Goal: Task Accomplishment & Management: Use online tool/utility

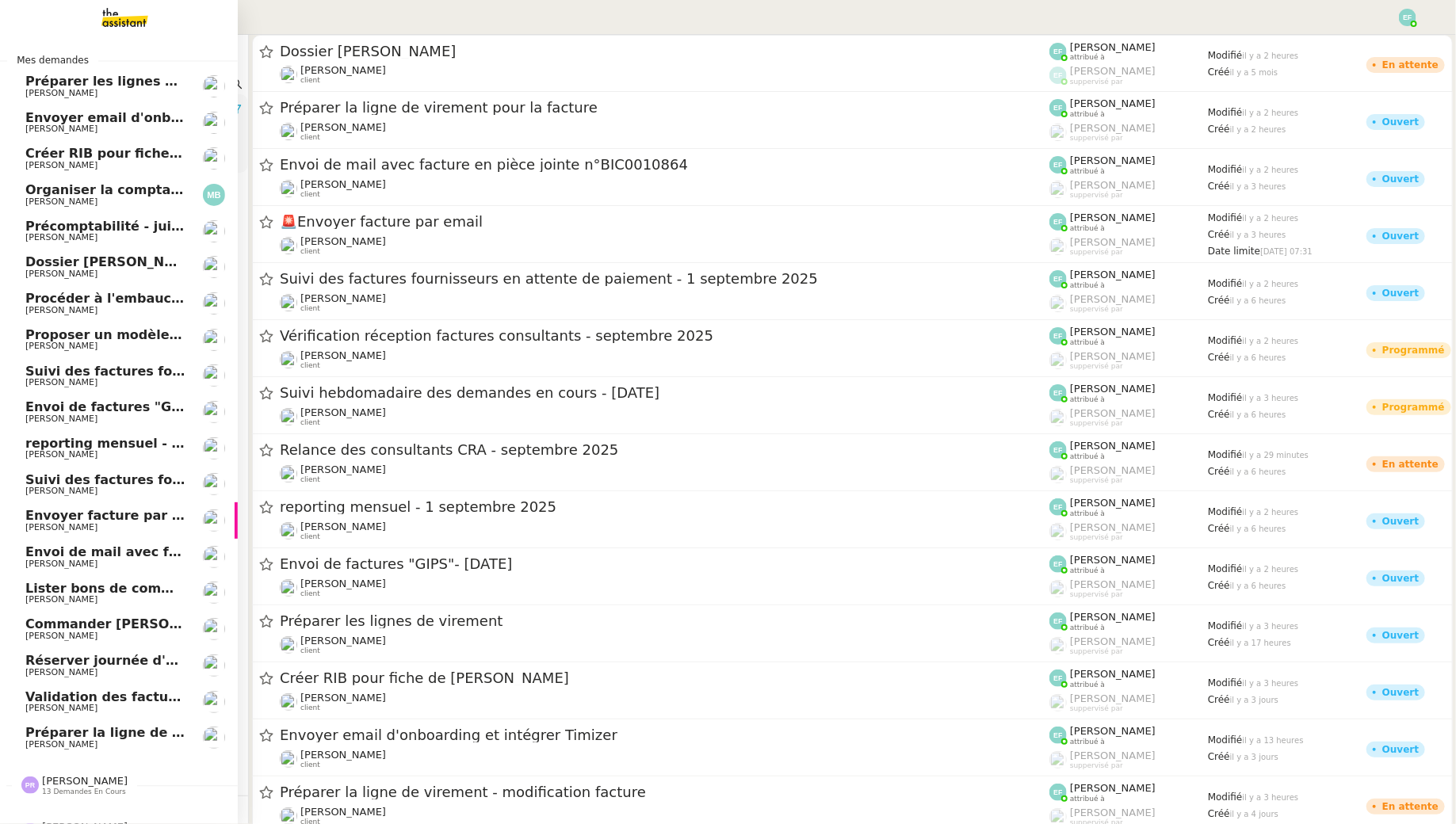
click at [39, 93] on span "[PERSON_NAME]" at bounding box center [61, 93] width 72 height 11
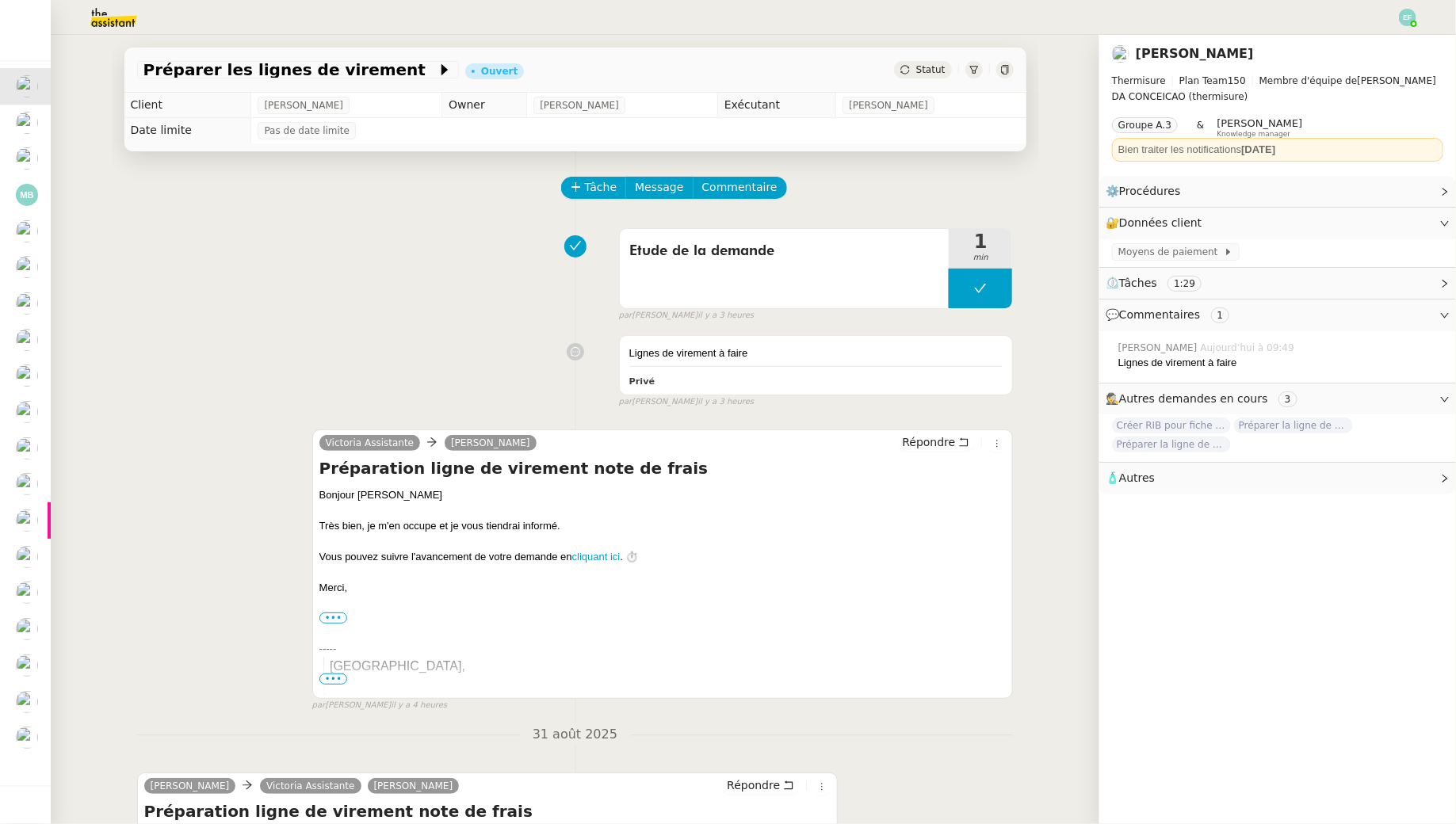
scroll to position [370, 0]
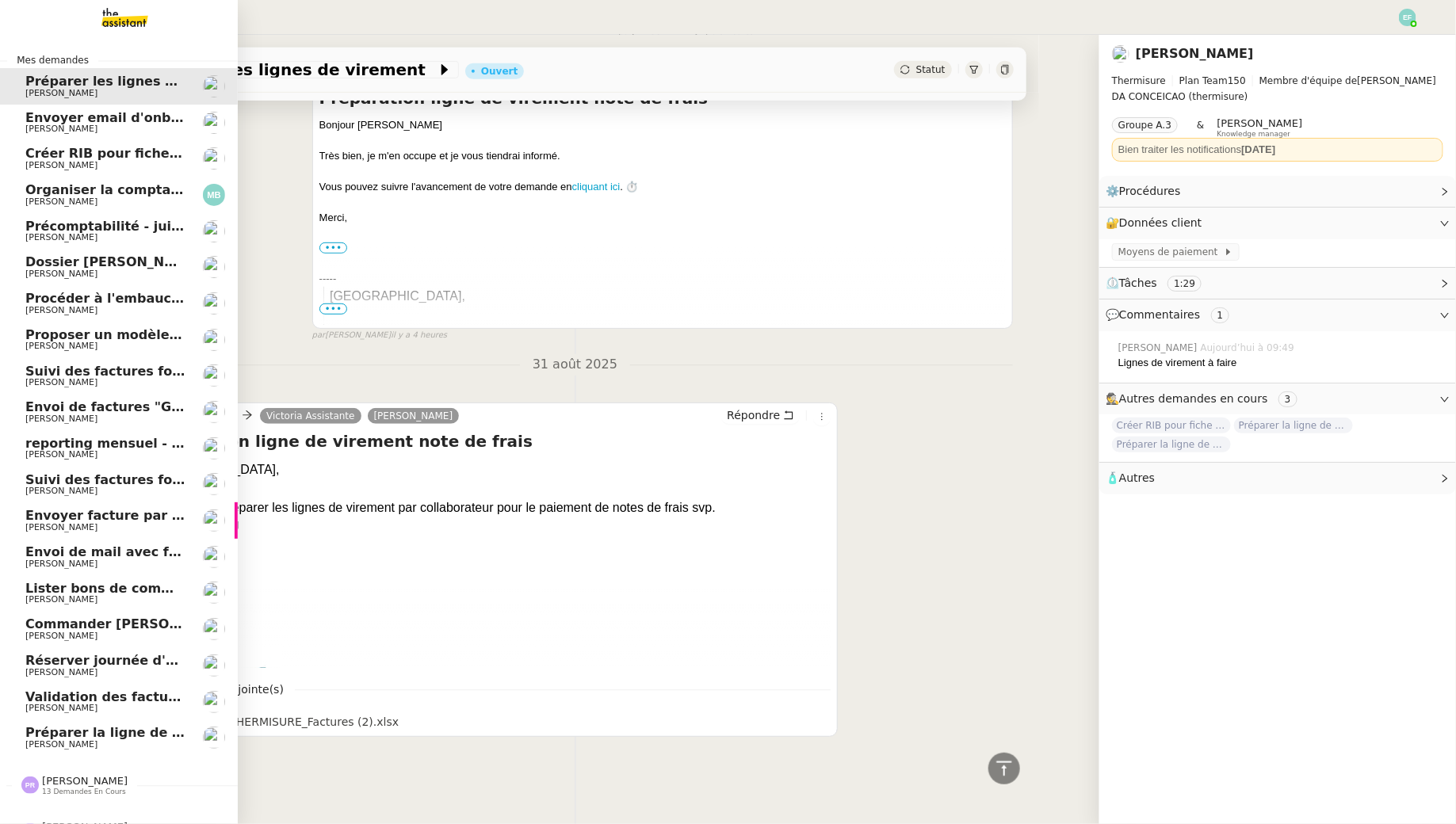
click at [79, 120] on span "Envoyer email d'onboarding et intégrer Timizer" at bounding box center [195, 117] width 339 height 15
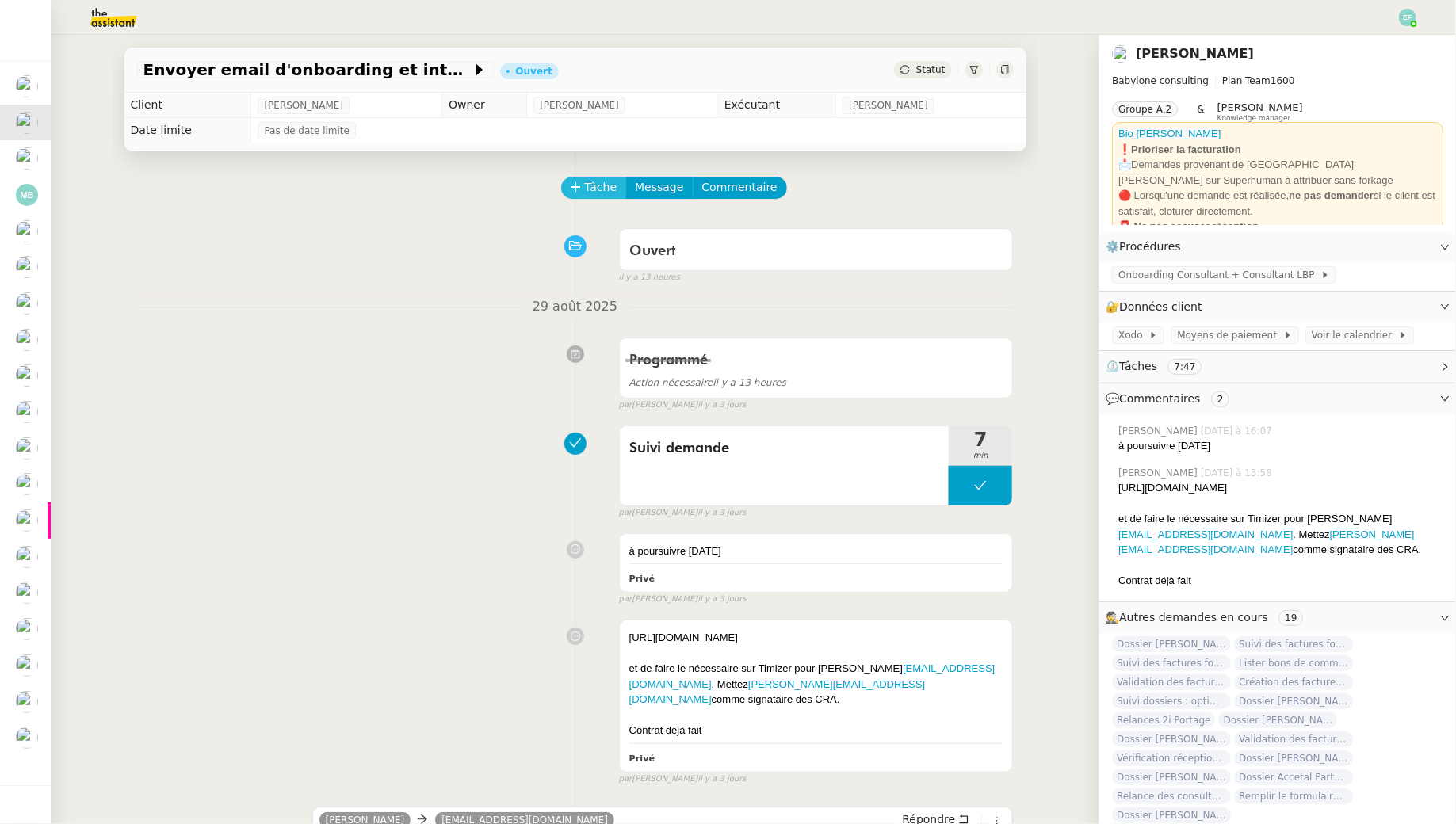
click at [571, 183] on icon at bounding box center [577, 188] width 11 height 11
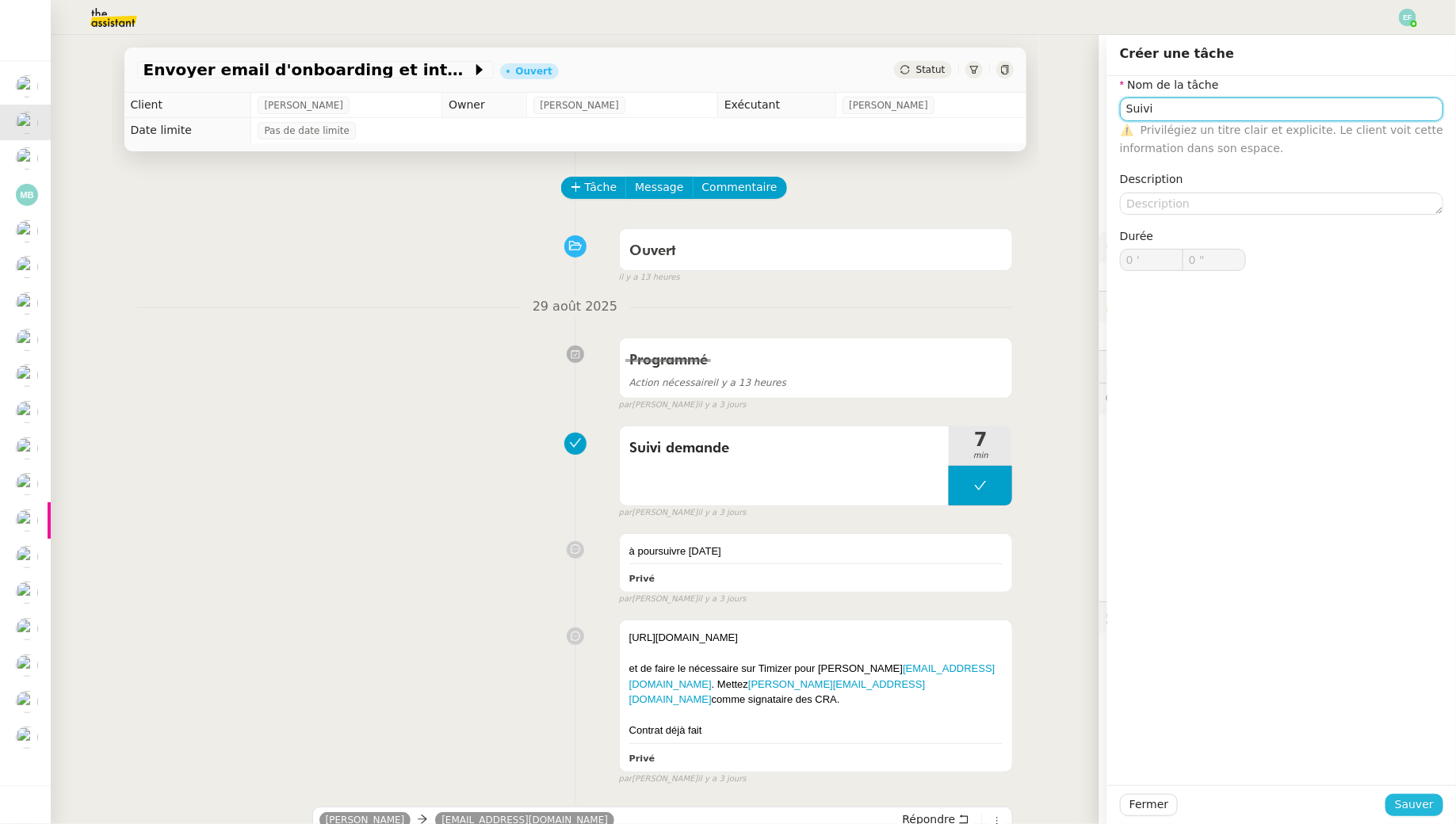
type input "Suivi"
click at [1421, 804] on span "Sauver" at bounding box center [1414, 804] width 39 height 18
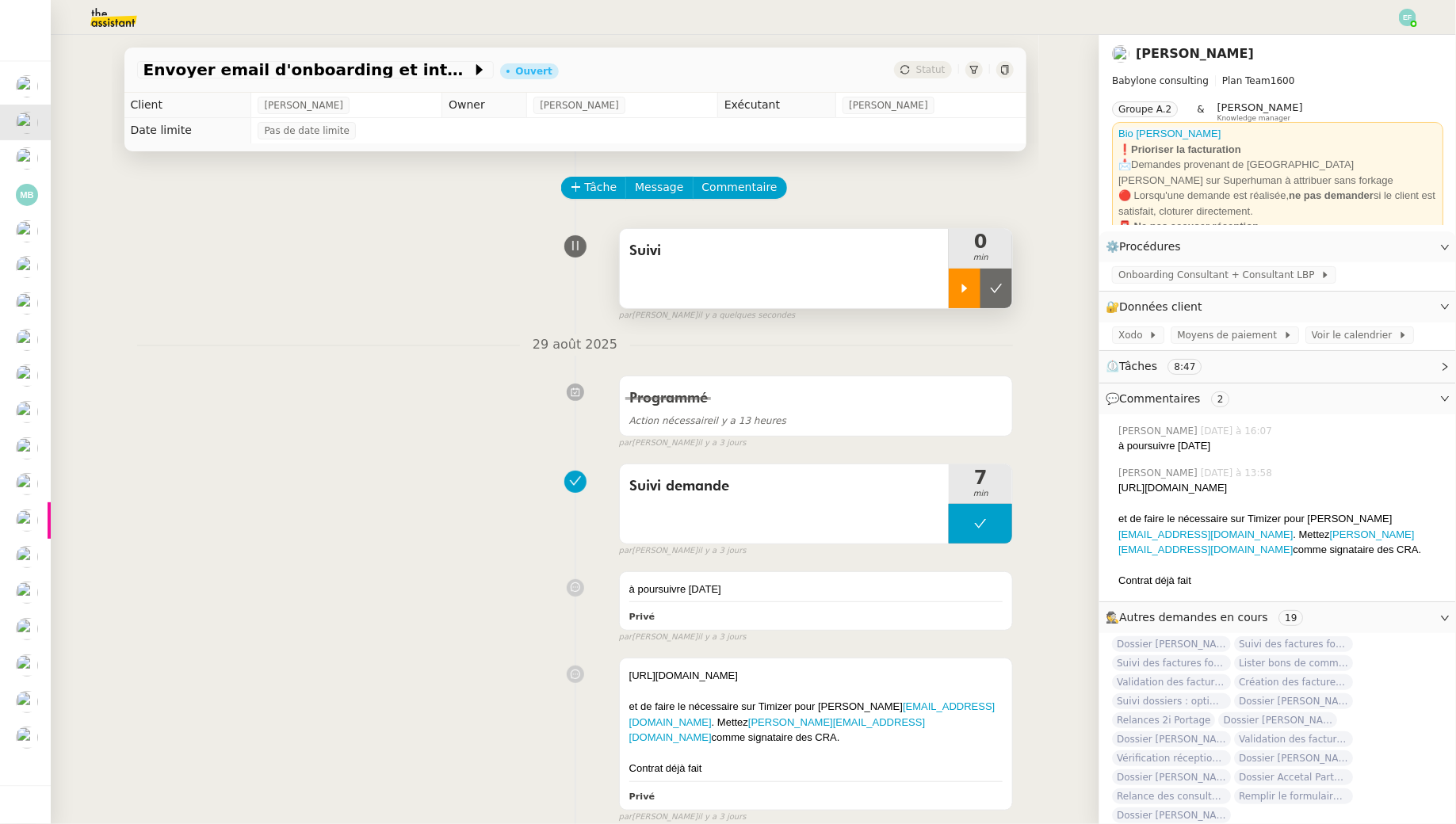
click at [968, 292] on icon at bounding box center [964, 287] width 12 height 12
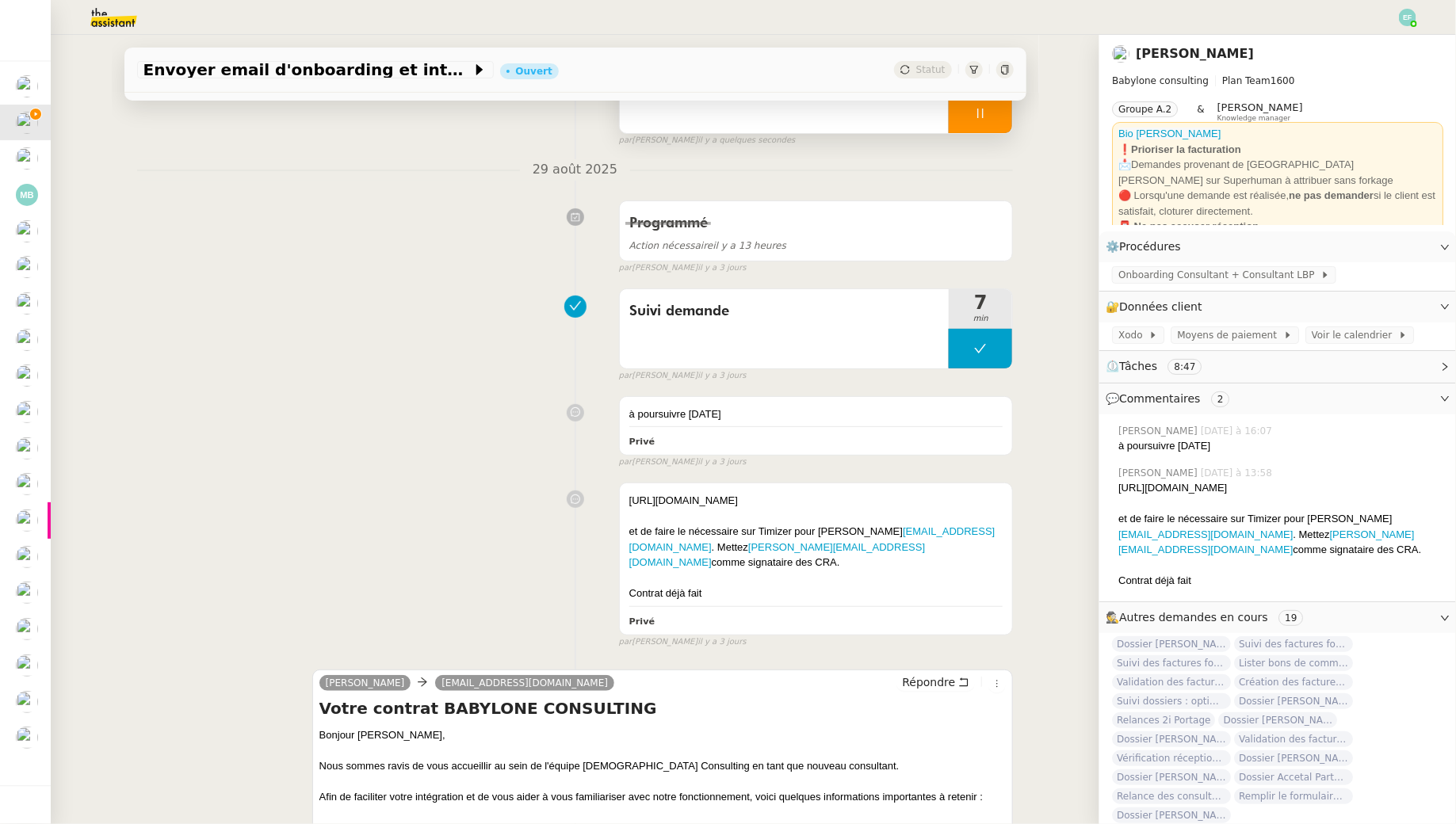
scroll to position [176, 0]
click at [712, 500] on div "https://babyloneconsulting.eversign.com/documents/31d0023c1d4042f7806c6ba4f6cf2…" at bounding box center [816, 500] width 374 height 16
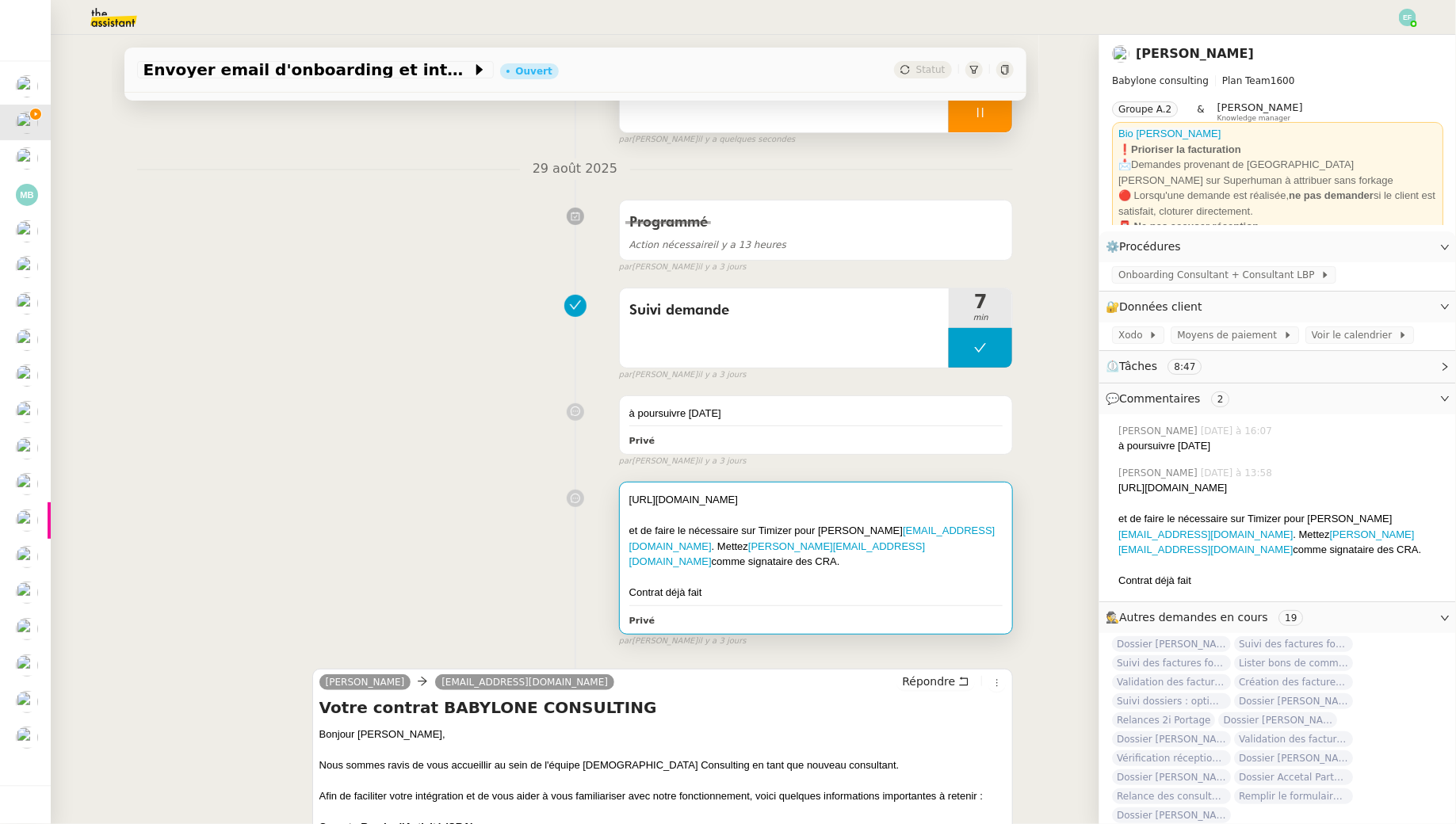
click at [712, 500] on div "https://babyloneconsulting.eversign.com/documents/31d0023c1d4042f7806c6ba4f6cf2…" at bounding box center [816, 500] width 374 height 16
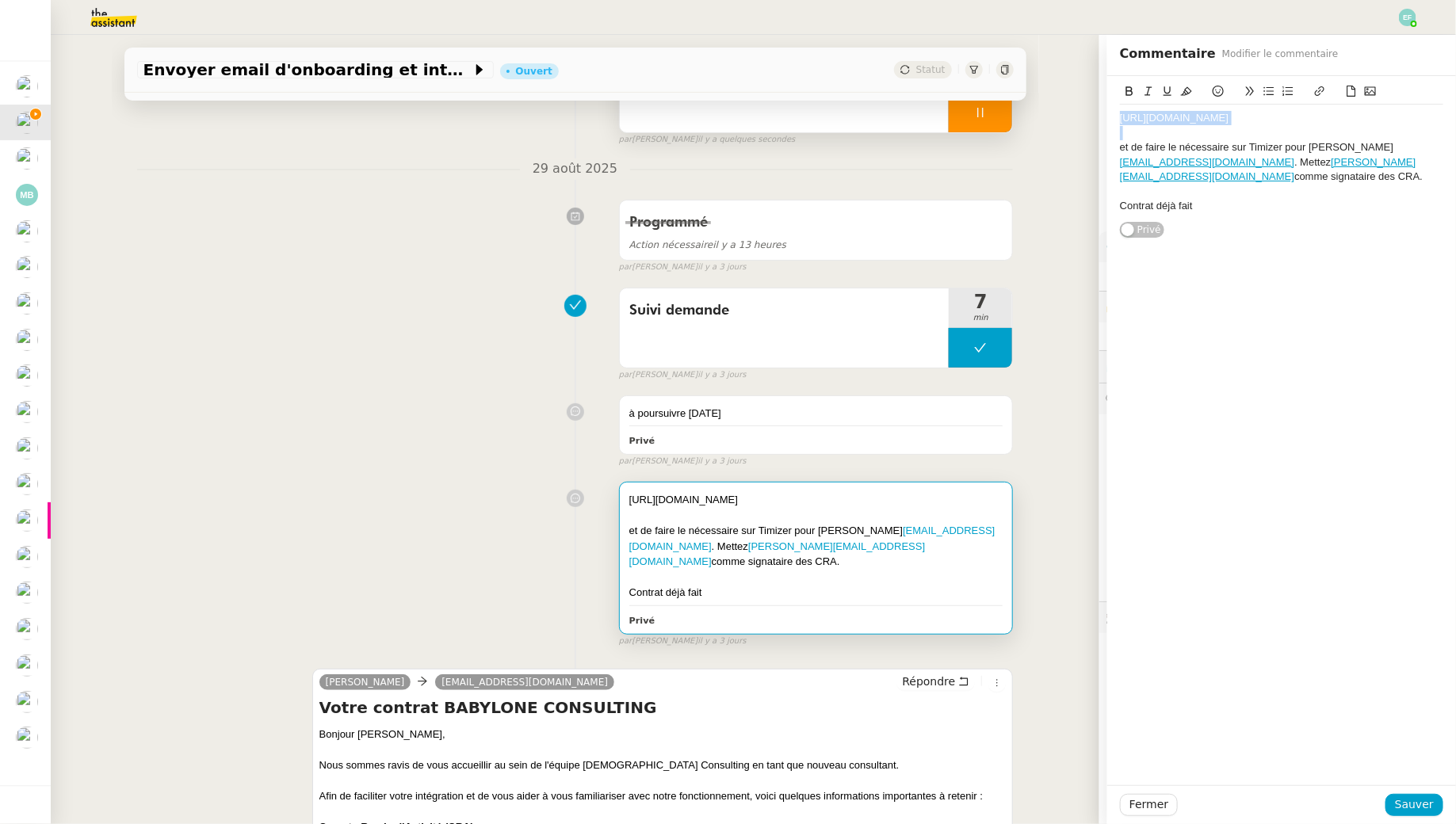
drag, startPoint x: 1310, startPoint y: 143, endPoint x: 1108, endPoint y: 105, distance: 205.5
click at [1108, 105] on div "https://babyloneconsulting.eversign.com/documents/31d0023c1d4042f7806c6ba4f6cf2…" at bounding box center [1281, 157] width 349 height 162
copy div "https://babyloneconsulting.eversign.com/documents/31d0023c1d4042f7806c6ba4f6cf2…"
click at [480, 304] on div "Suivi demande 7 min false par Emelyne F. il y a 3 jours" at bounding box center [575, 331] width 877 height 102
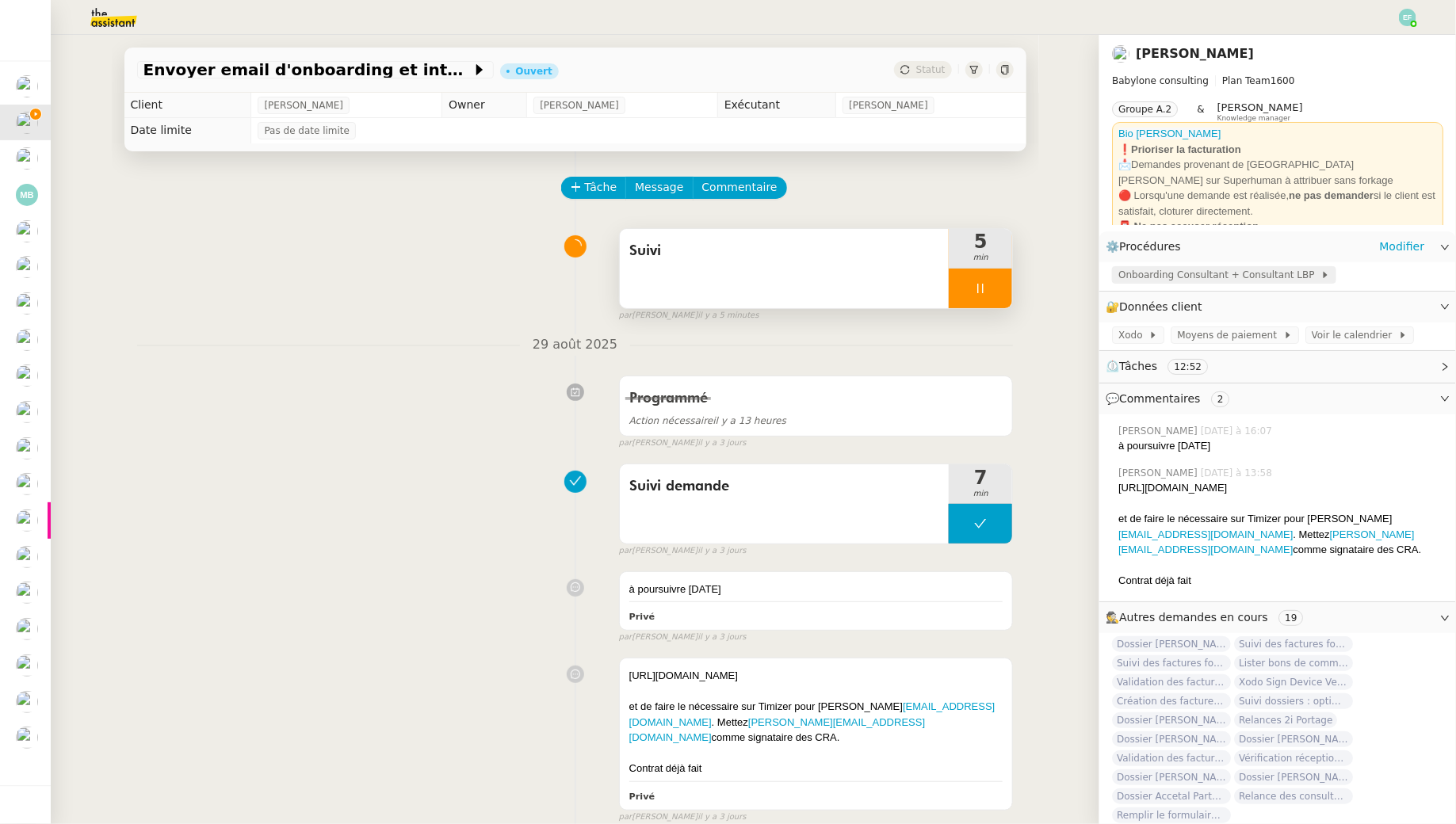
click at [1179, 272] on span "Onboarding Consultant + Consultant LBP" at bounding box center [1219, 274] width 202 height 16
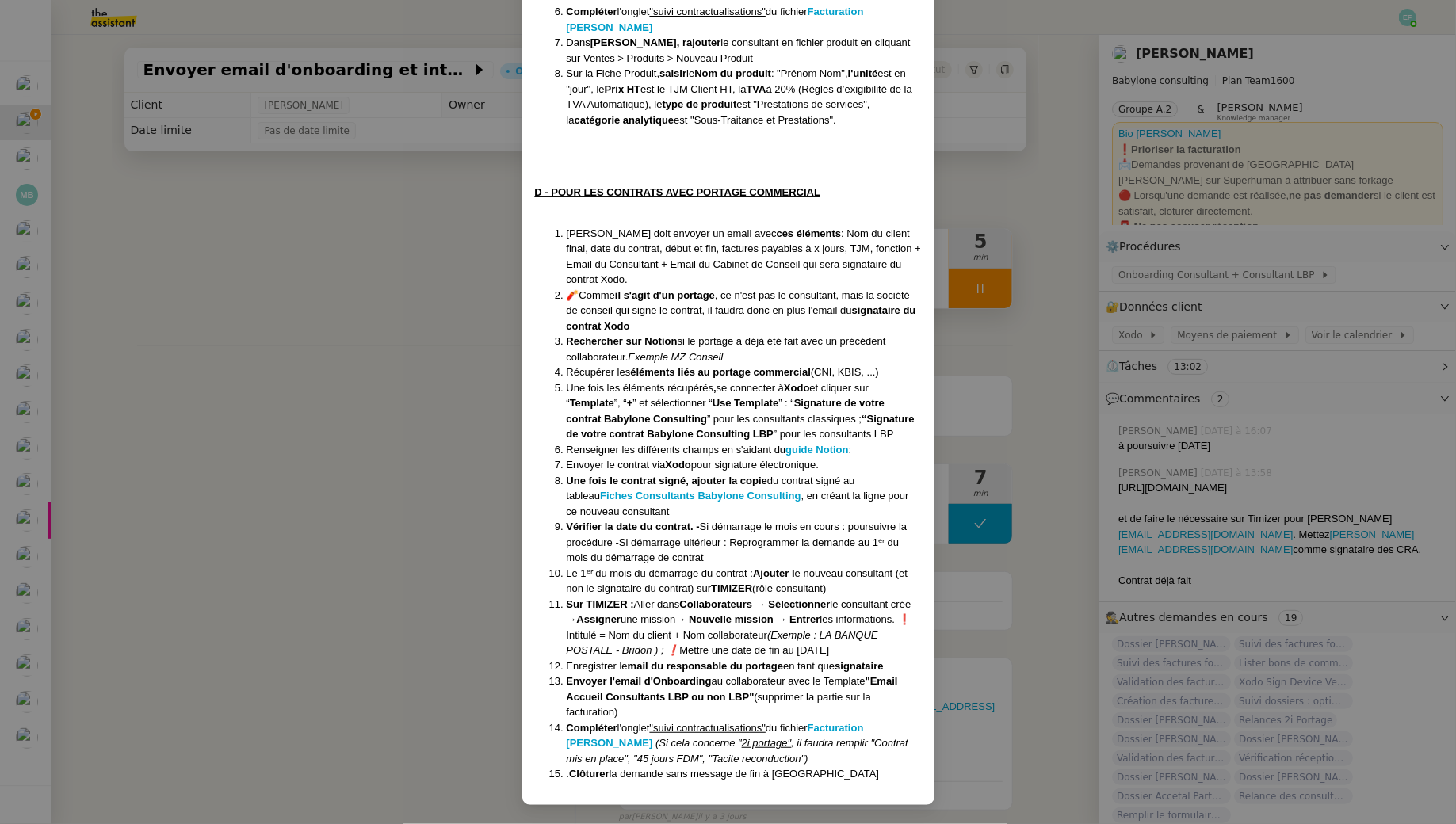
scroll to position [1071, 0]
click at [388, 301] on nz-modal-container "Crée le 20/05/2024 MAJ le 05/06/2025 Contexte : Le client souhaite que nous dér…" at bounding box center [728, 412] width 1456 height 824
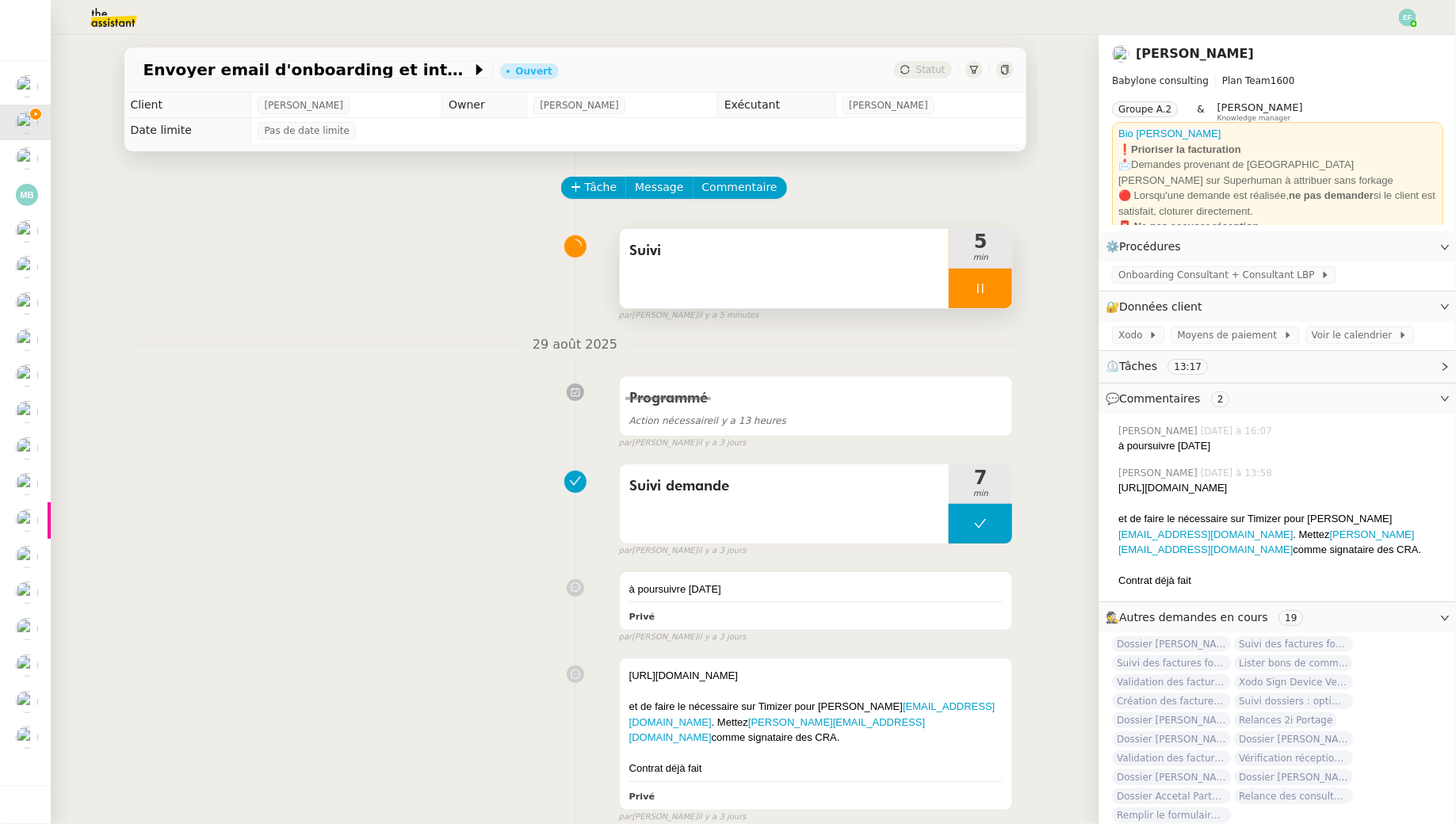
scroll to position [786, 0]
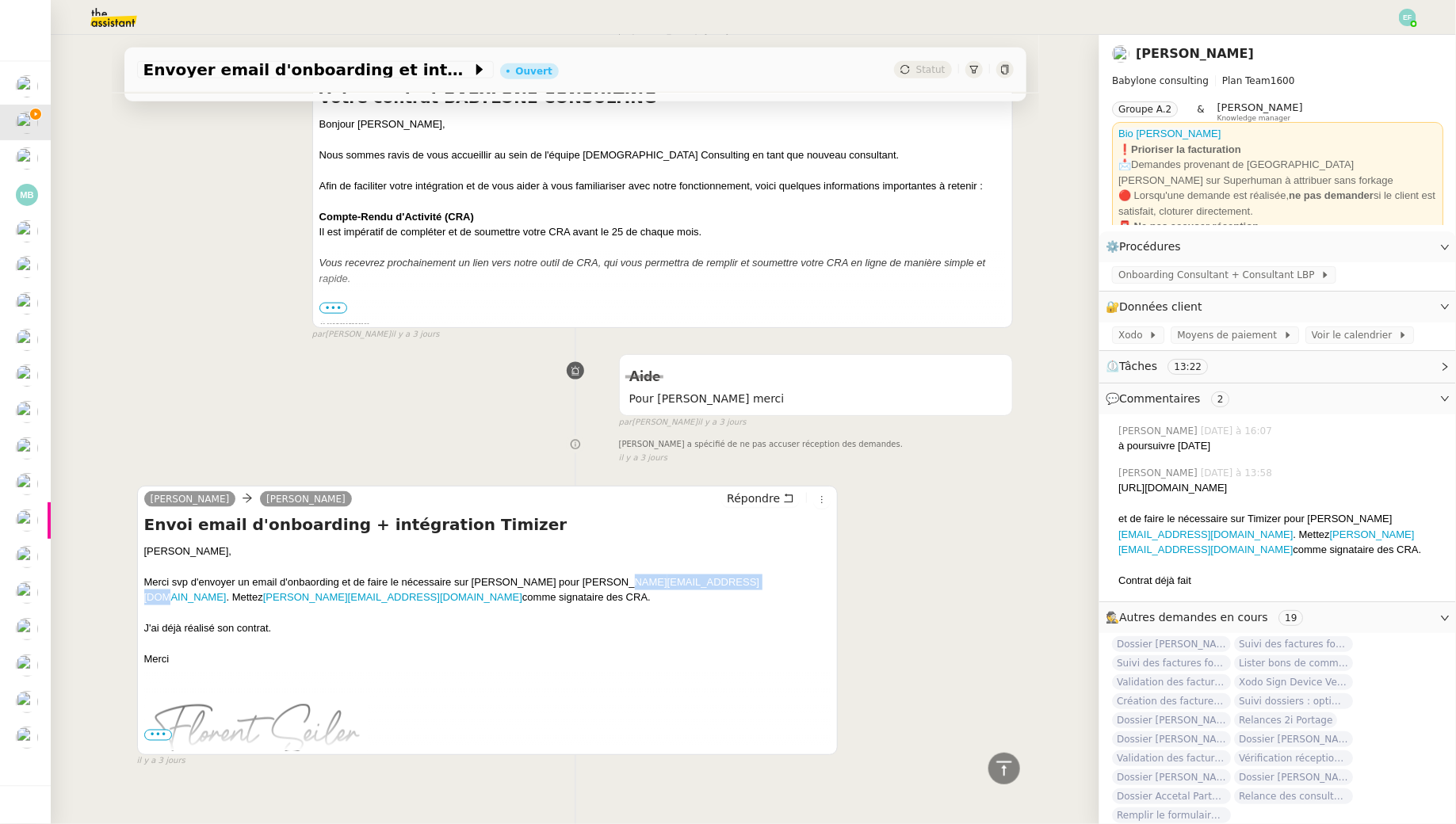
drag, startPoint x: 704, startPoint y: 564, endPoint x: 601, endPoint y: 569, distance: 103.1
click at [601, 574] on div "Merci svp d'envoyer un email d'onbaording et de faire le nécessaire sur Timizer…" at bounding box center [488, 590] width 687 height 31
copy div "fbouderia@gmail.com"
click at [1195, 273] on span "Onboarding Consultant + Consultant LBP" at bounding box center [1219, 274] width 202 height 16
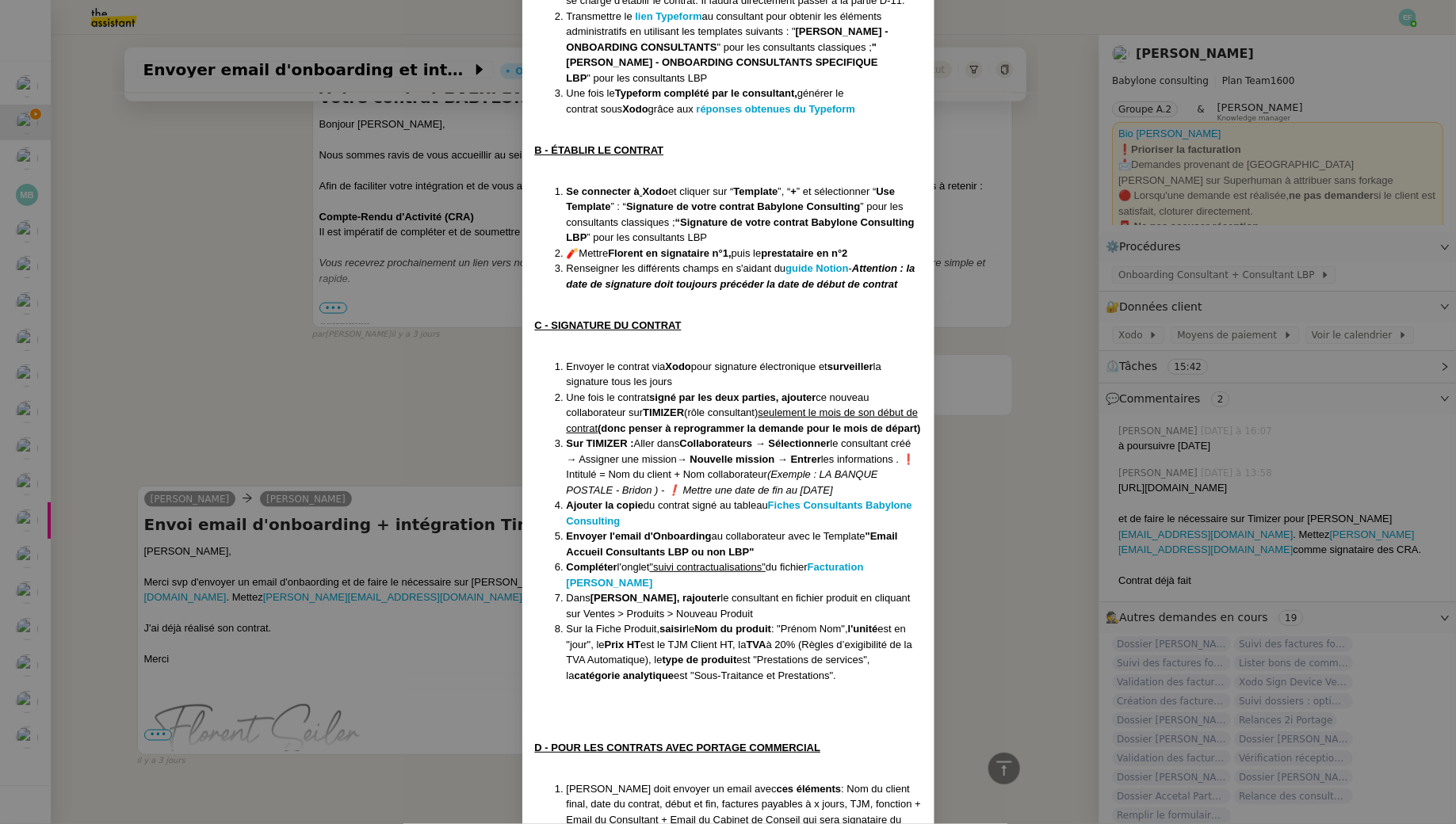
click at [379, 396] on nz-modal-container "Crée le 20/05/2024 MAJ le 05/06/2025 Contexte : Le client souhaite que nous dér…" at bounding box center [728, 412] width 1456 height 824
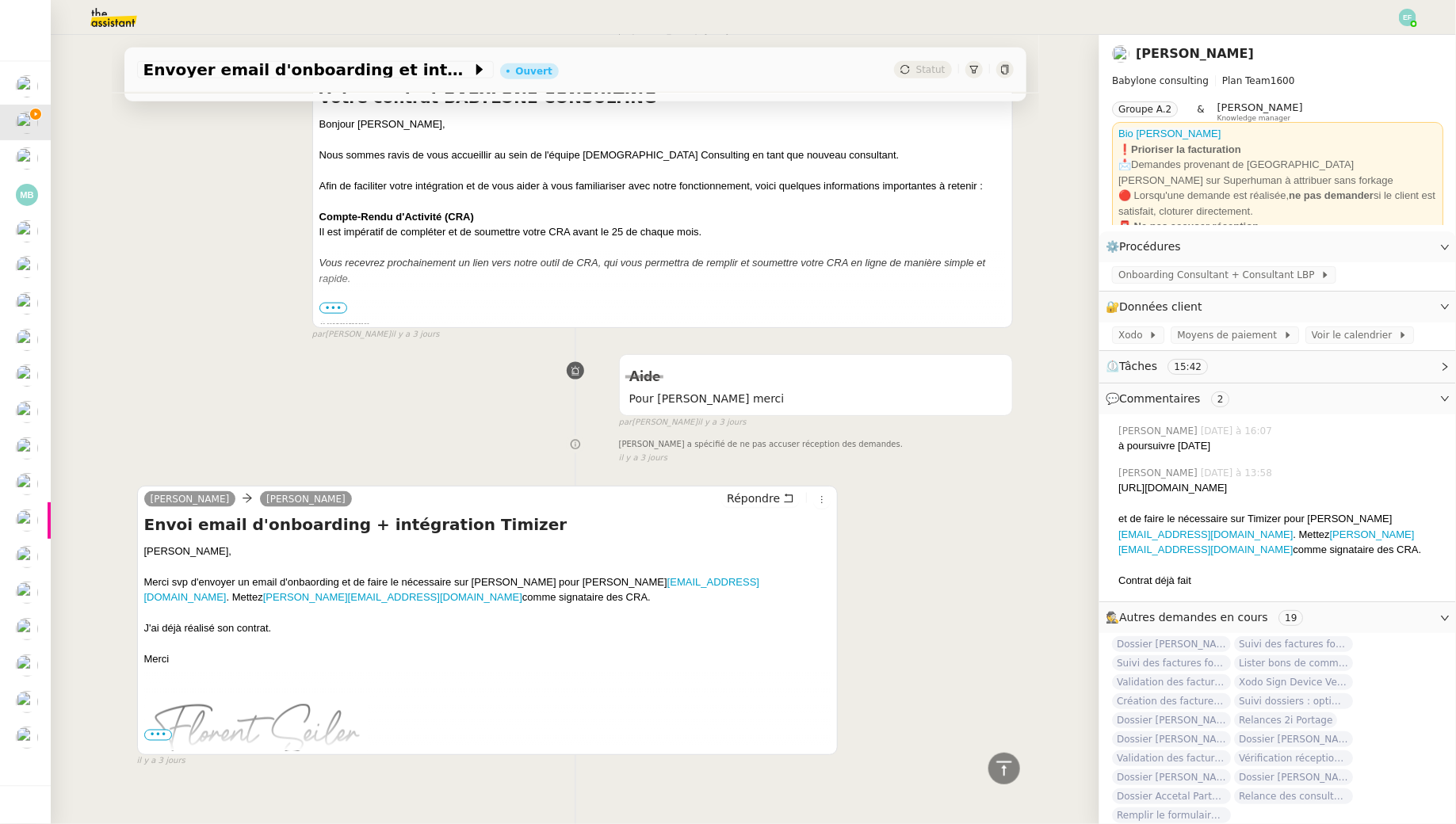
click at [379, 396] on nz-modal-container "Crée le 20/05/2024 MAJ le 05/06/2025 Contexte : Le client souhaite que nous dér…" at bounding box center [728, 412] width 1456 height 824
drag, startPoint x: 741, startPoint y: 562, endPoint x: 276, endPoint y: 582, distance: 465.4
click at [276, 582] on div "Merci svp d'envoyer un email d'onbaording et de faire le nécessaire sur Timizer…" at bounding box center [488, 590] width 687 height 31
copy div "Christophe-VANROEKEGHEM@ccmo.fr"
click at [1169, 277] on span "Onboarding Consultant + Consultant LBP" at bounding box center [1219, 274] width 202 height 16
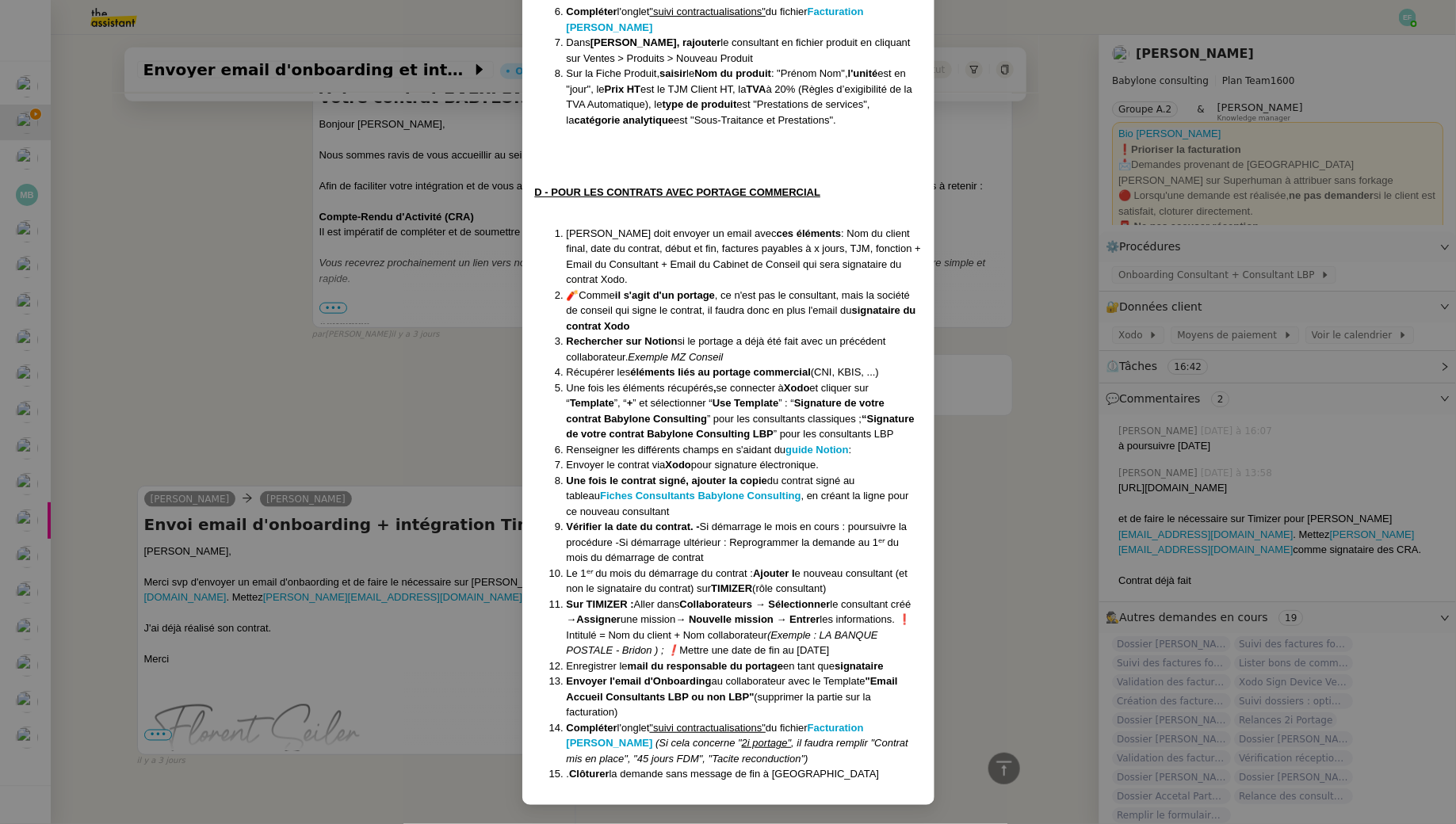
scroll to position [1071, 0]
click at [329, 399] on nz-modal-container "Crée le 20/05/2024 MAJ le 05/06/2025 Contexte : Le client souhaite que nous dér…" at bounding box center [728, 412] width 1456 height 824
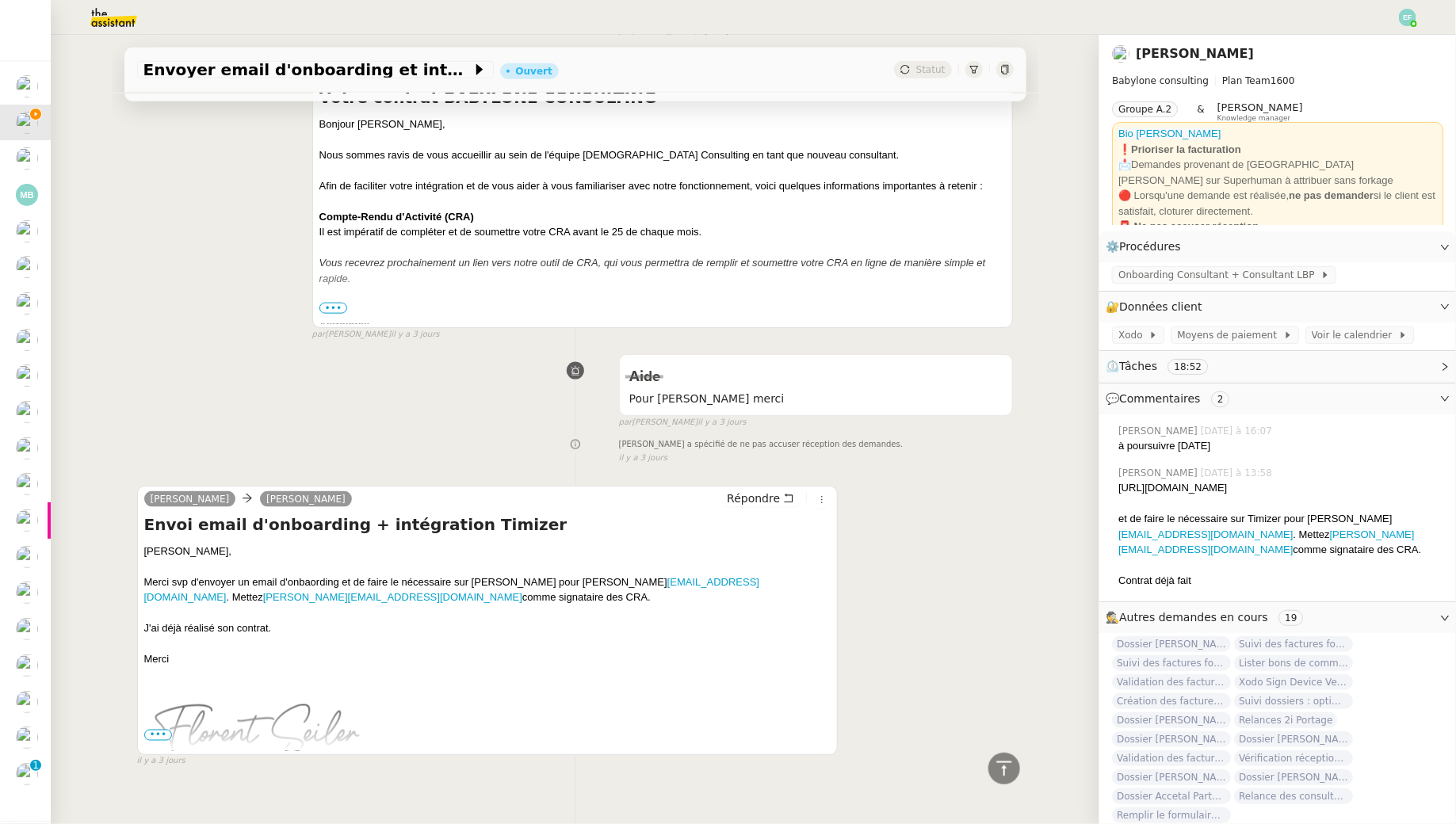
scroll to position [584, 0]
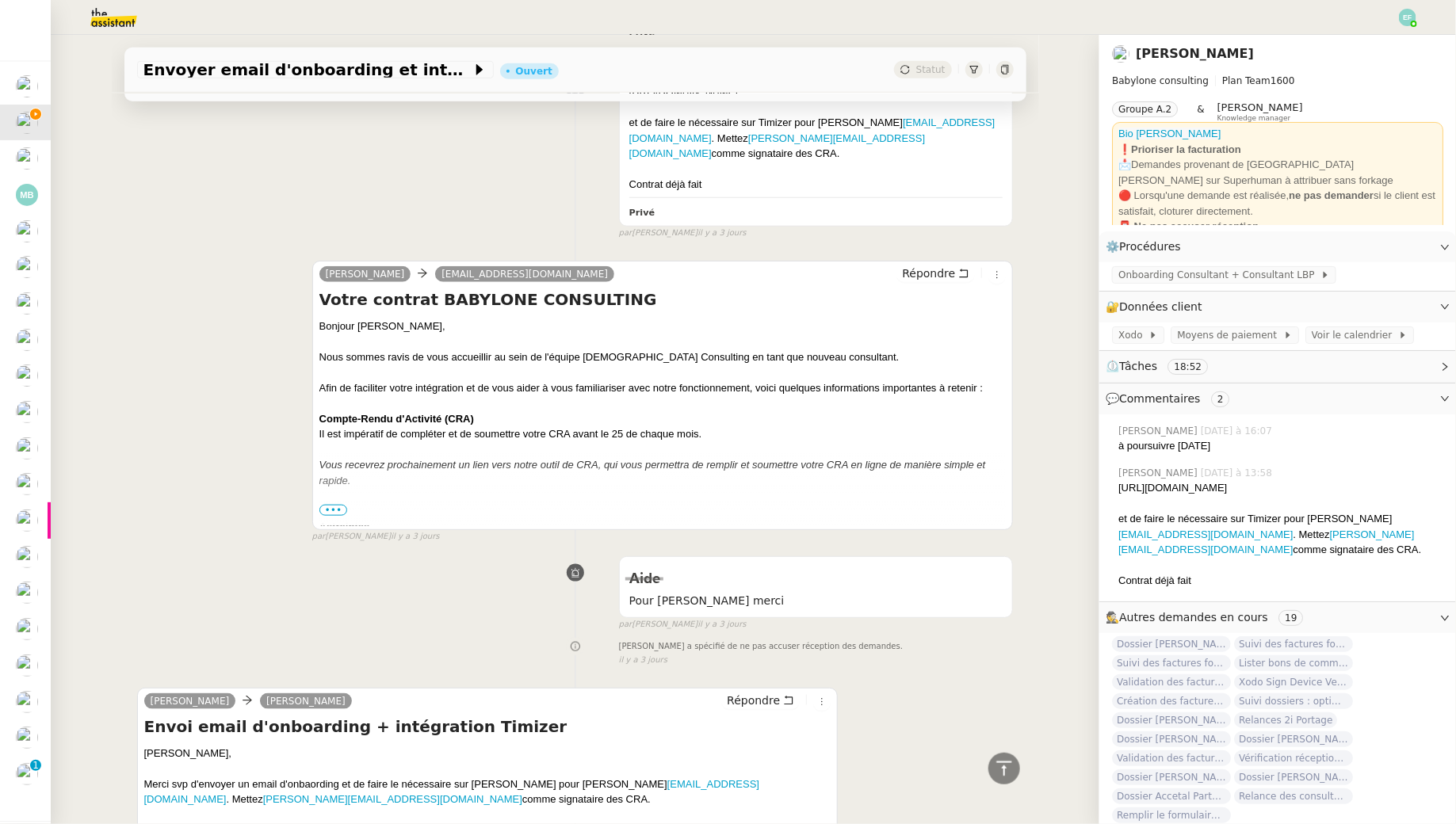
click at [328, 505] on span "•••" at bounding box center [333, 510] width 29 height 11
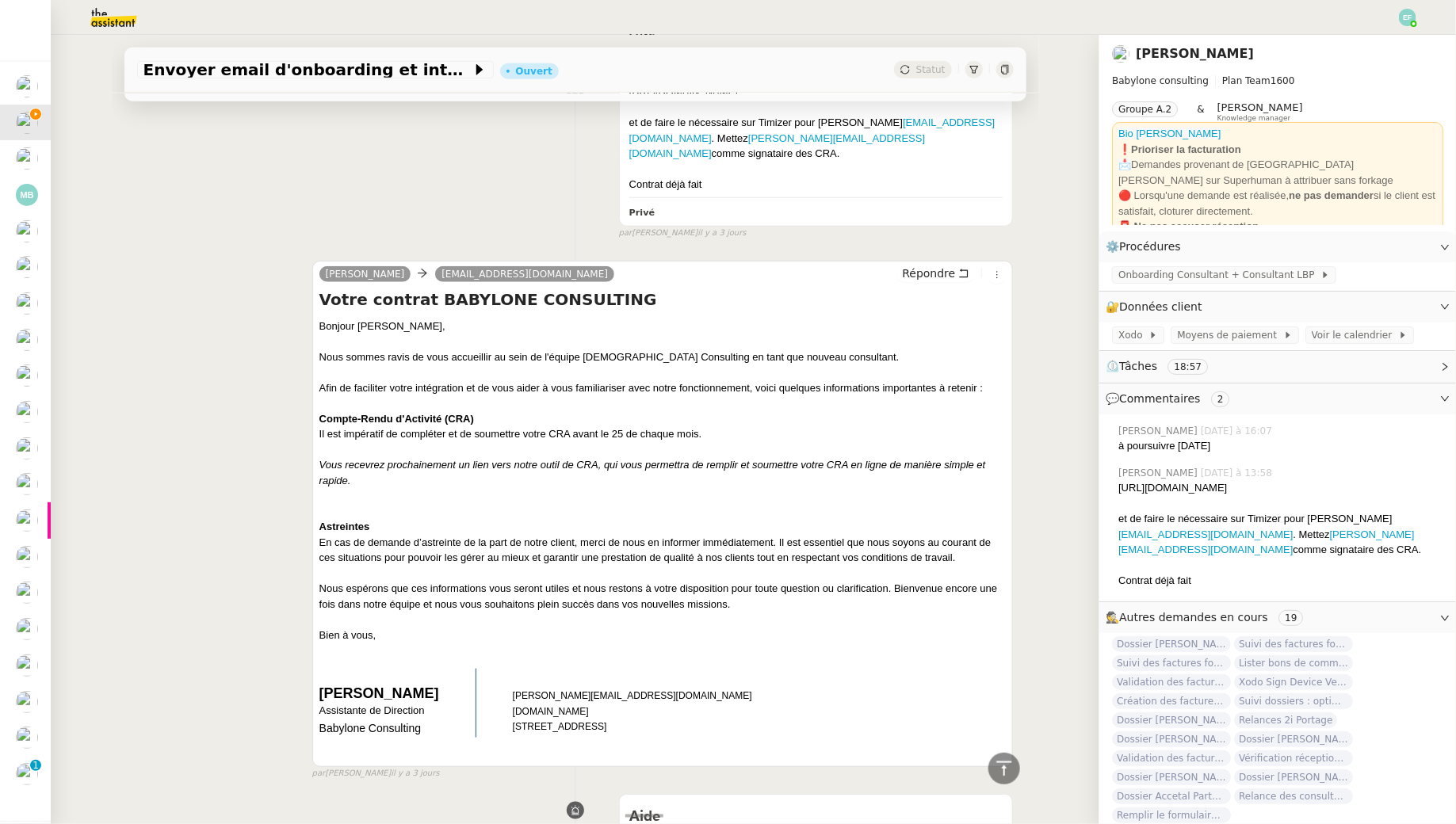
scroll to position [0, 0]
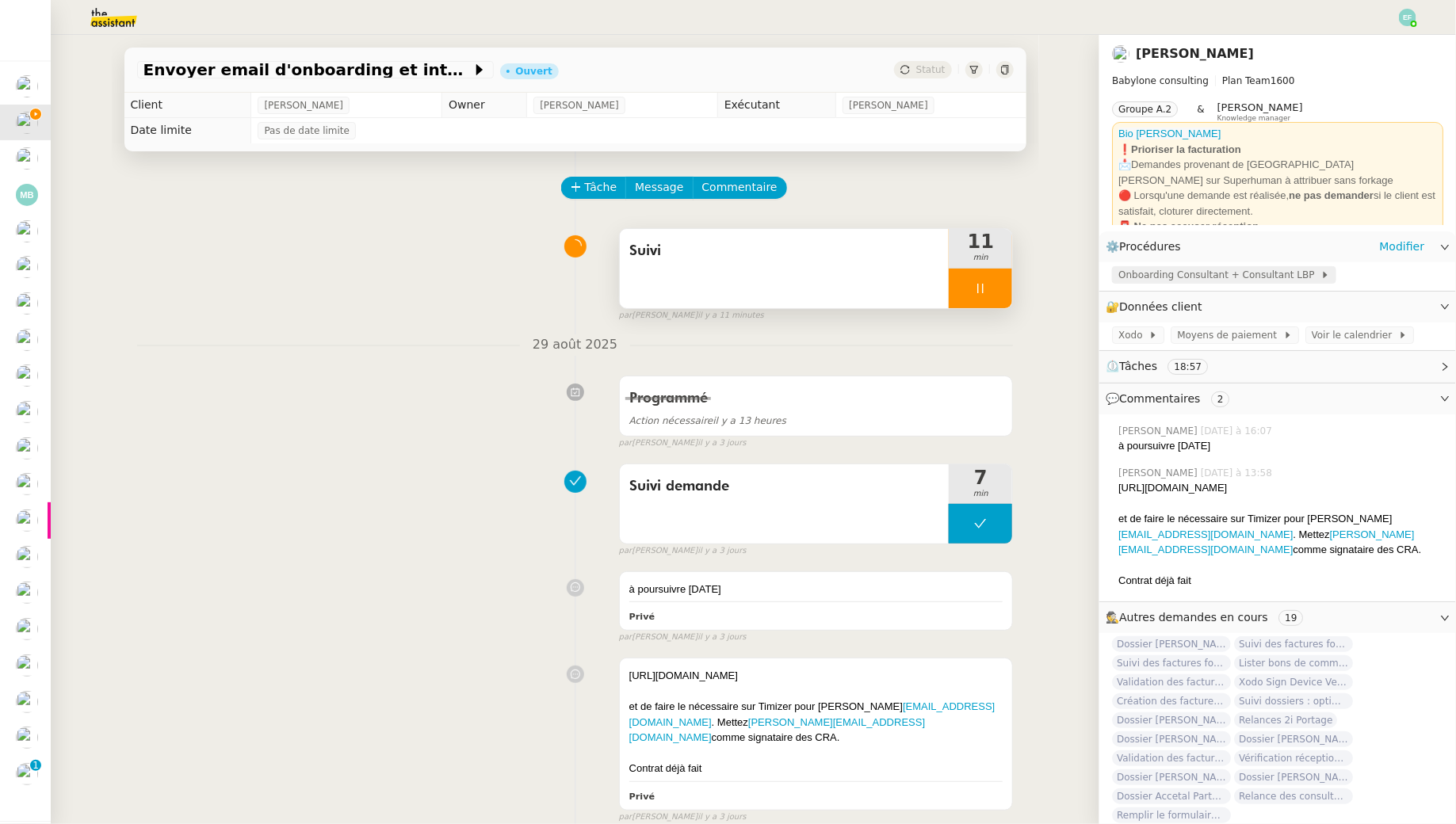
click at [1161, 278] on span "Onboarding Consultant + Consultant LBP" at bounding box center [1219, 274] width 202 height 16
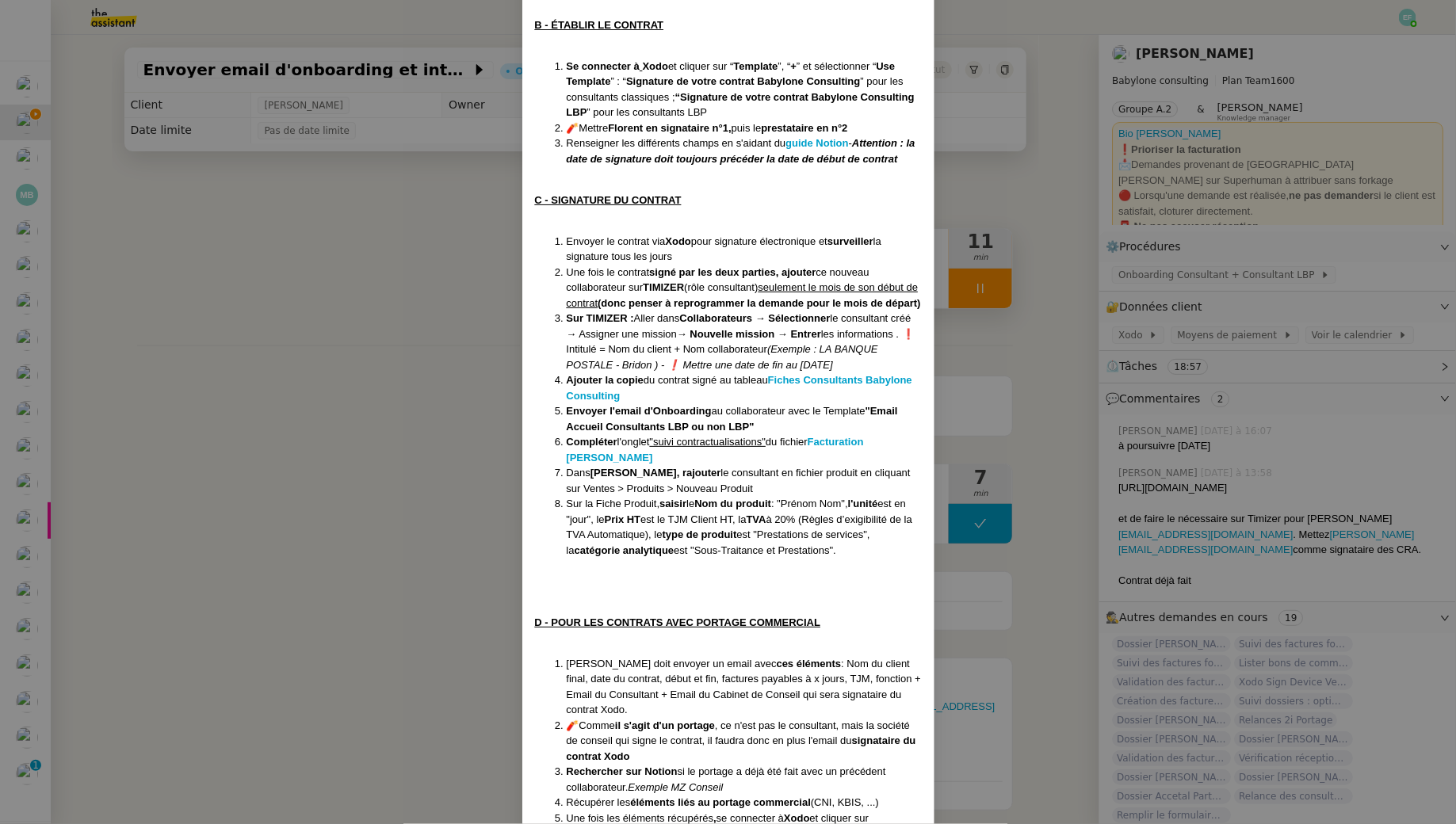
scroll to position [1071, 0]
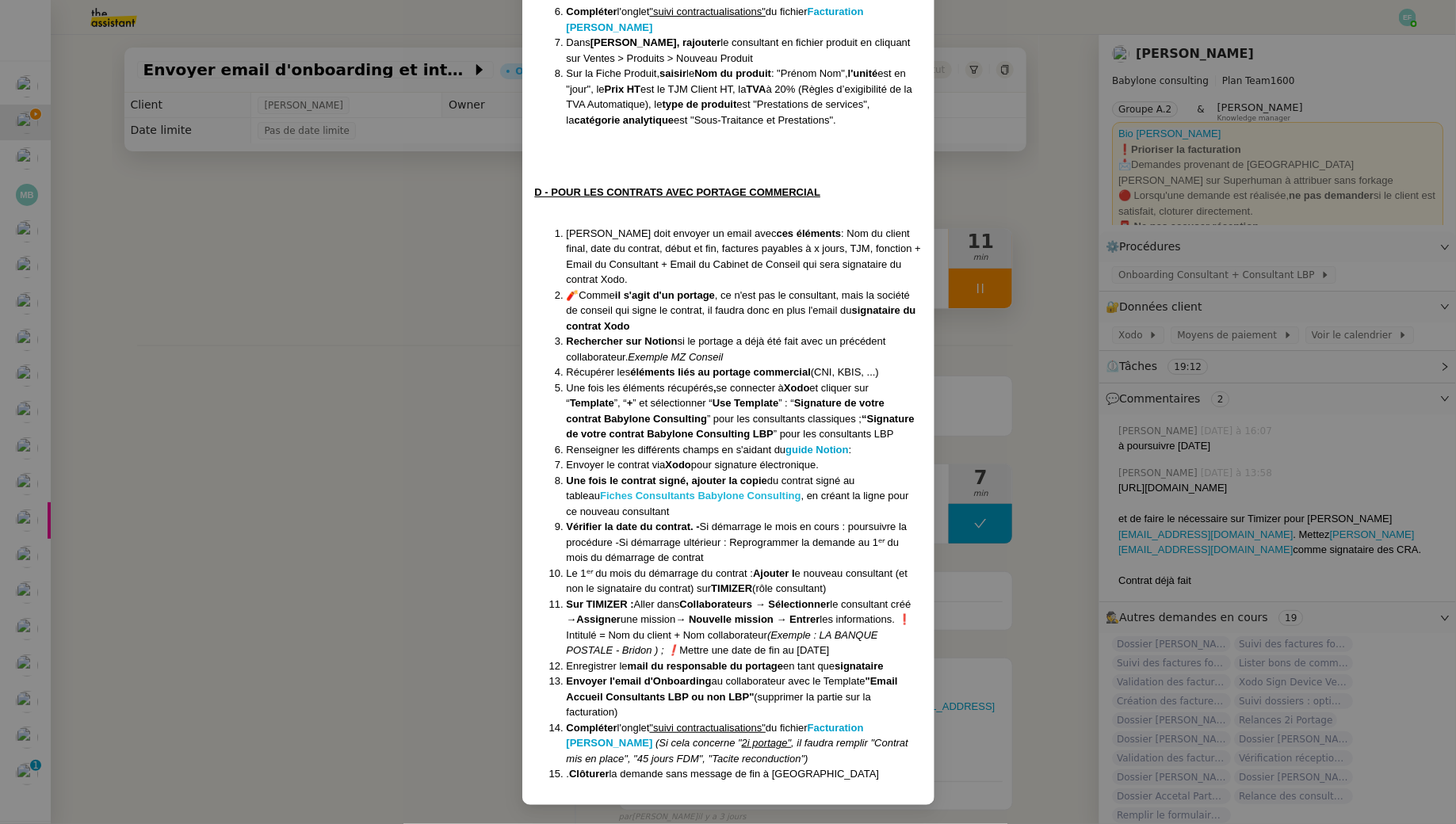
click at [765, 496] on strong "Fiches Consultants Babylone Consulting" at bounding box center [701, 496] width 202 height 12
click at [391, 448] on nz-modal-container "Crée le 20/05/2024 MAJ le 05/06/2025 Contexte : Le client souhaite que nous dér…" at bounding box center [728, 412] width 1456 height 824
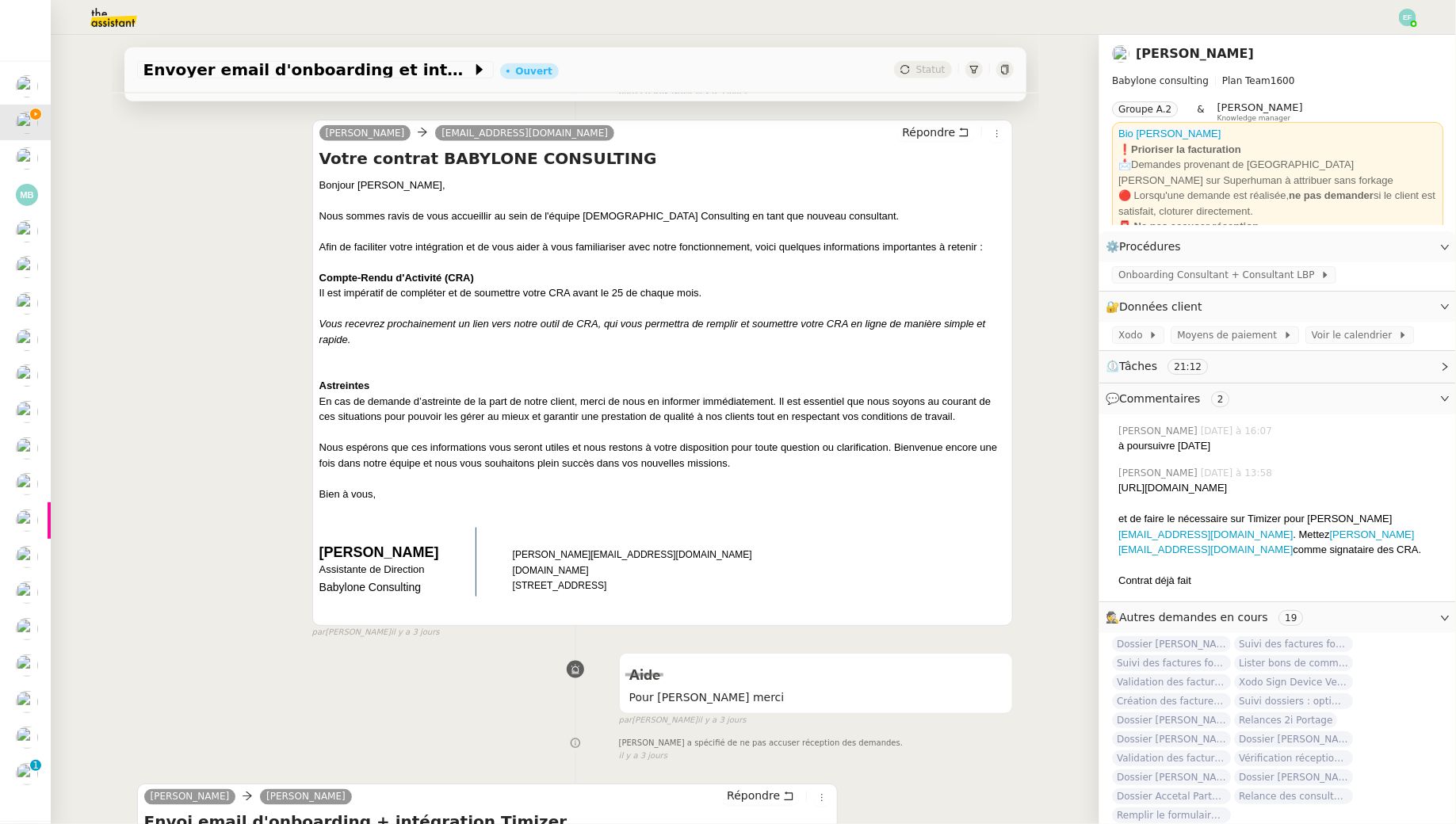
scroll to position [1025, 0]
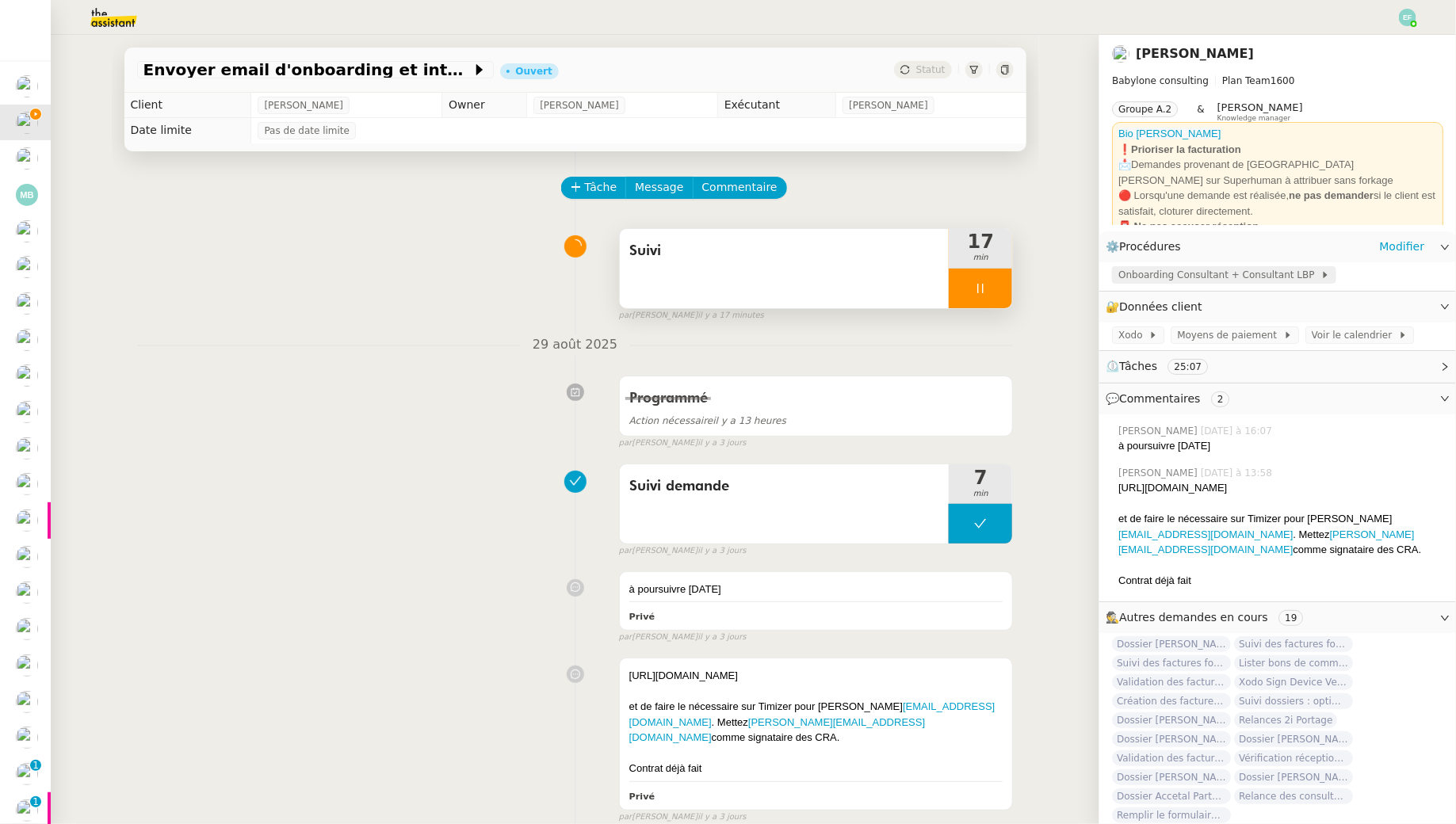
click at [1173, 279] on span "Onboarding Consultant + Consultant LBP" at bounding box center [1219, 274] width 202 height 16
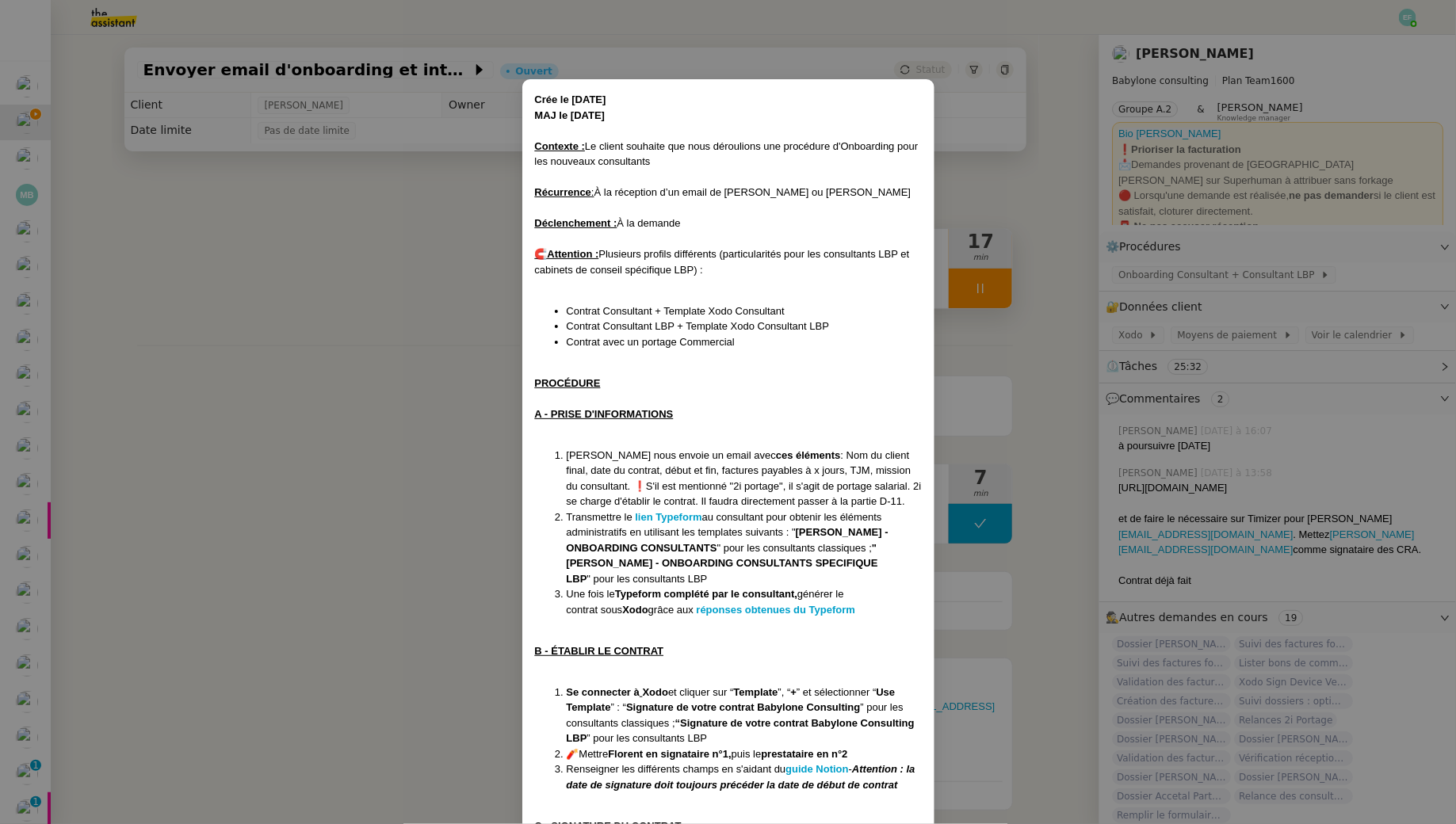
click at [393, 349] on nz-modal-container "Crée le 20/05/2024 MAJ le 05/06/2025 Contexte : Le client souhaite que nous dér…" at bounding box center [728, 412] width 1456 height 824
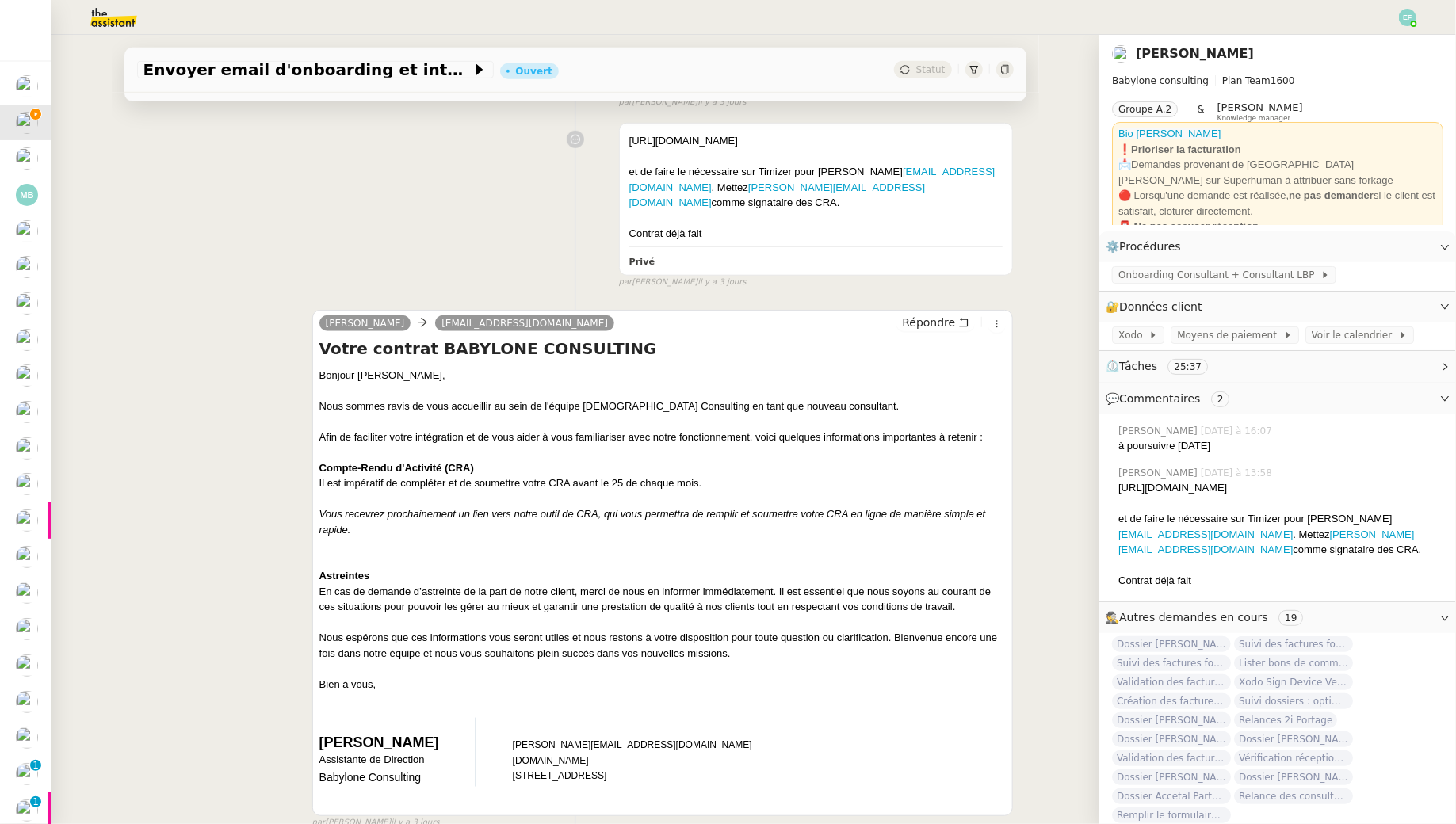
scroll to position [1025, 0]
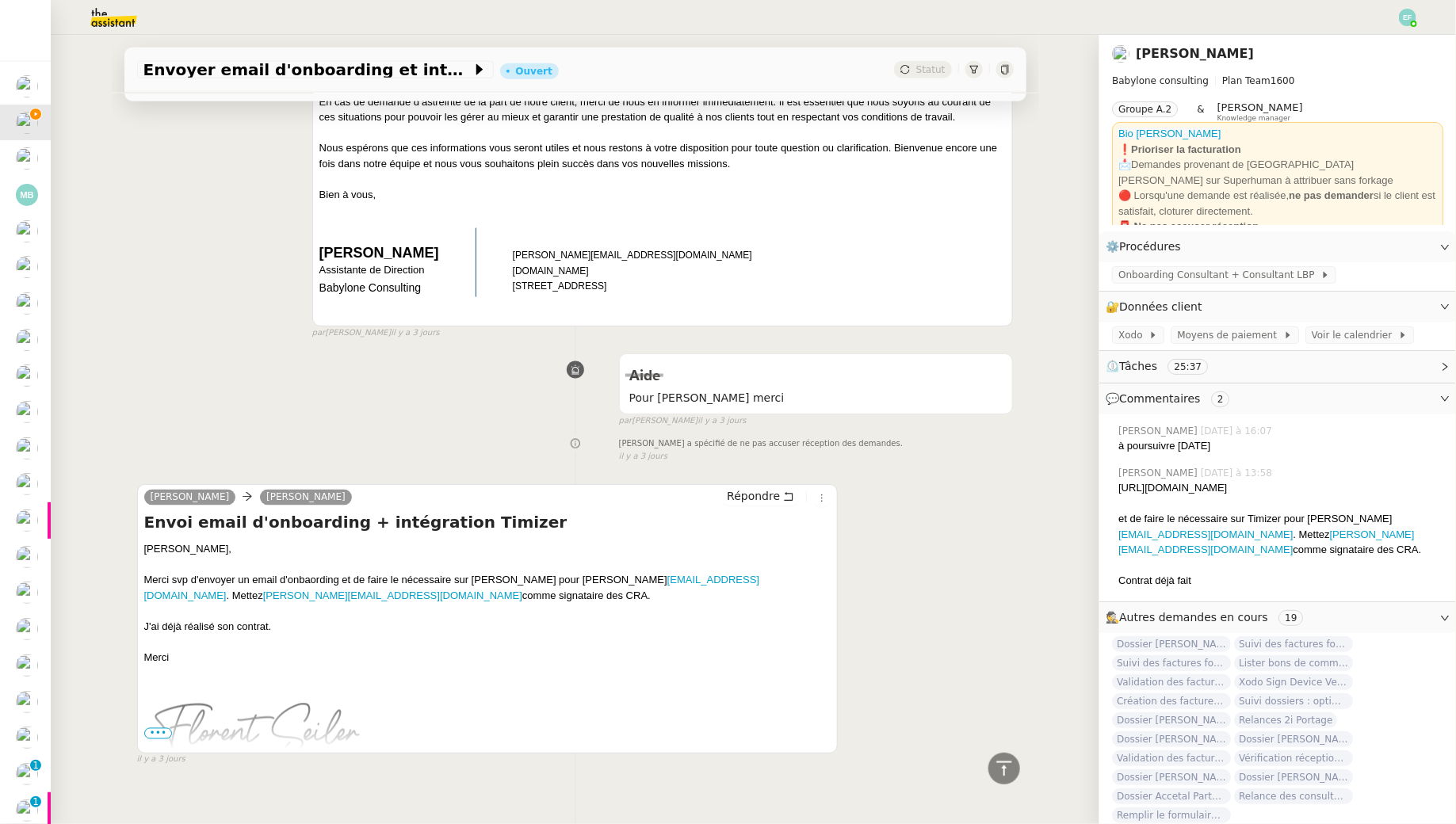
click at [161, 728] on span "•••" at bounding box center [158, 734] width 29 height 11
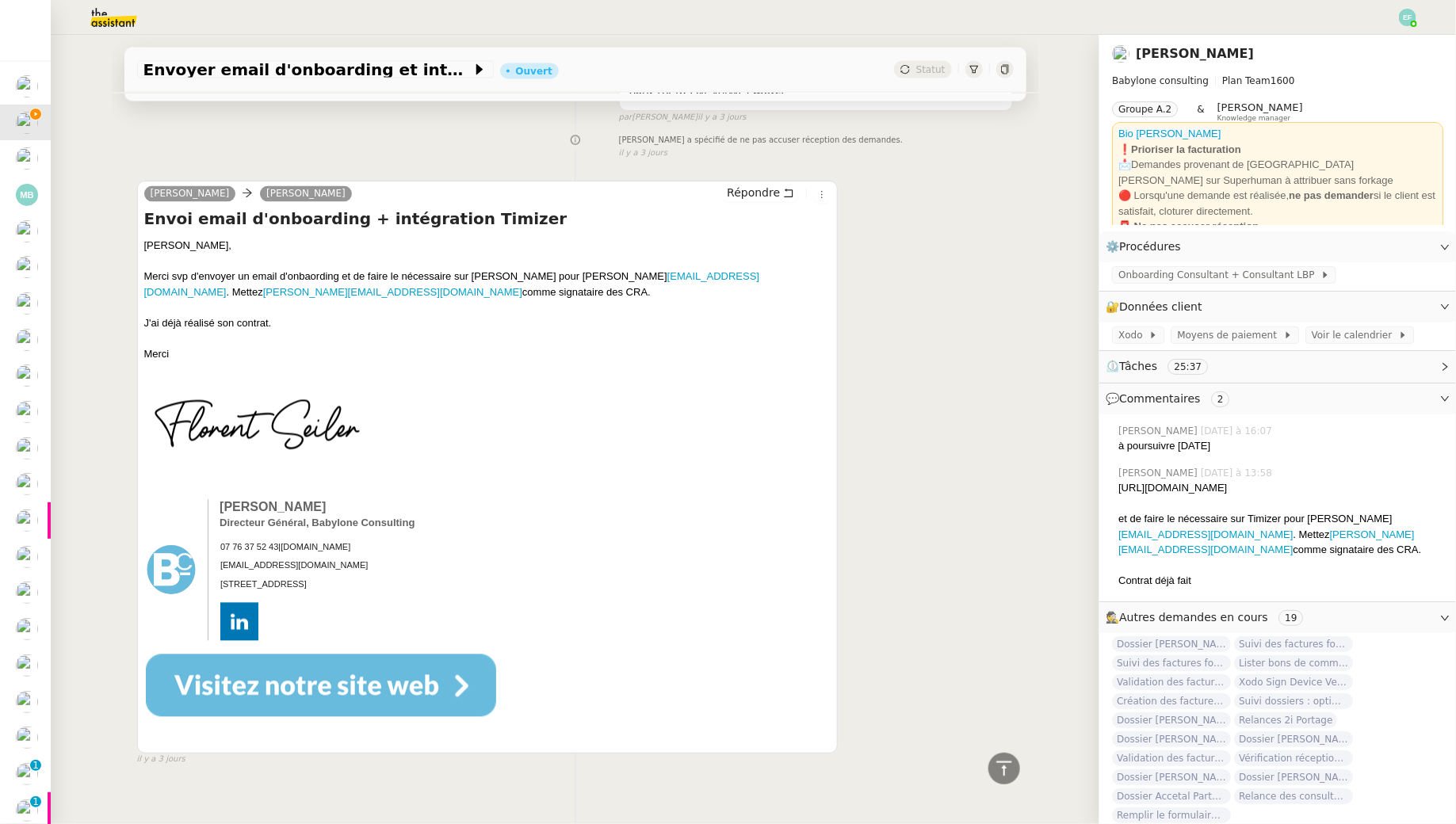
scroll to position [1085, 0]
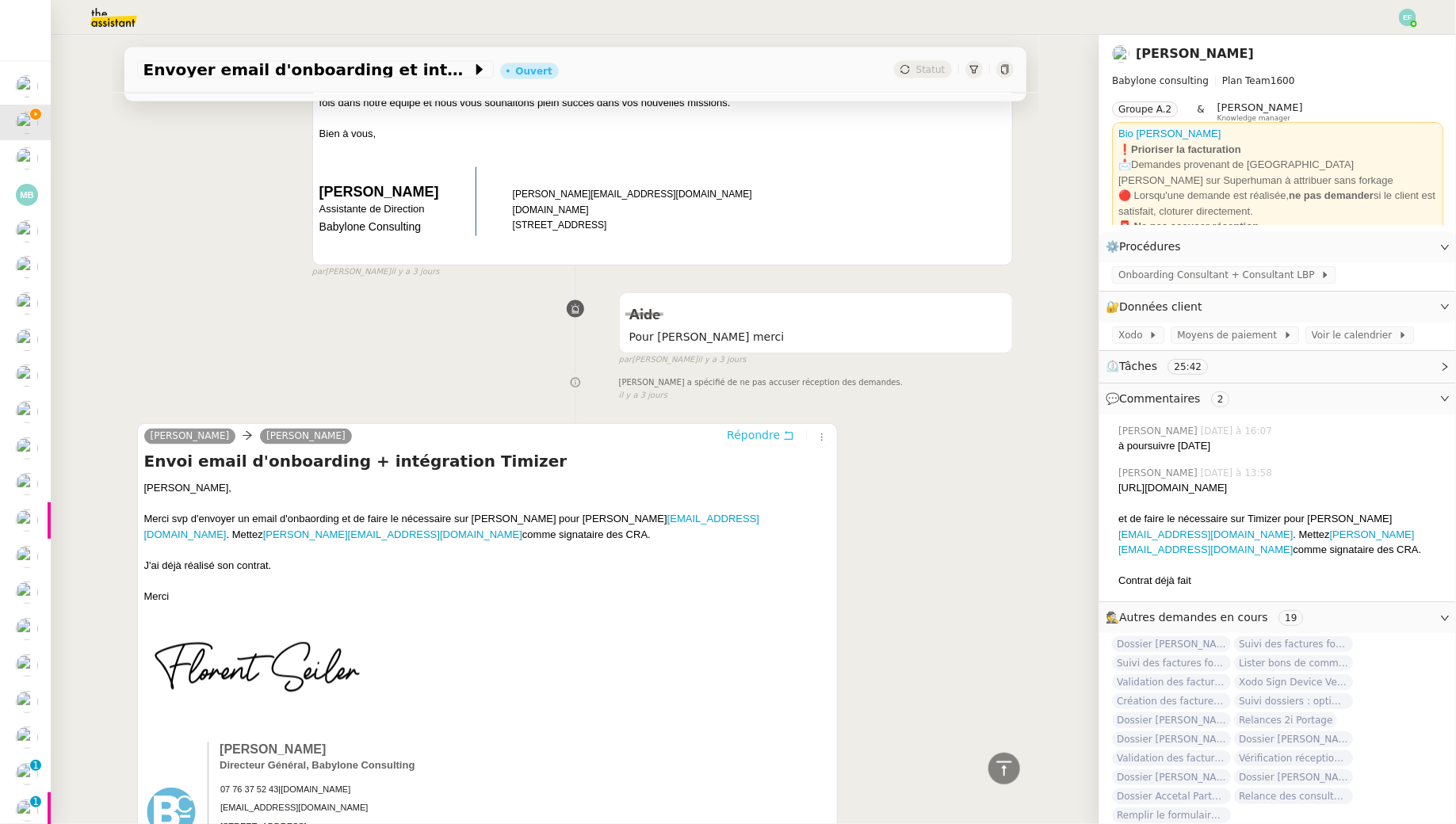
click at [777, 428] on span "Répondre" at bounding box center [753, 435] width 53 height 16
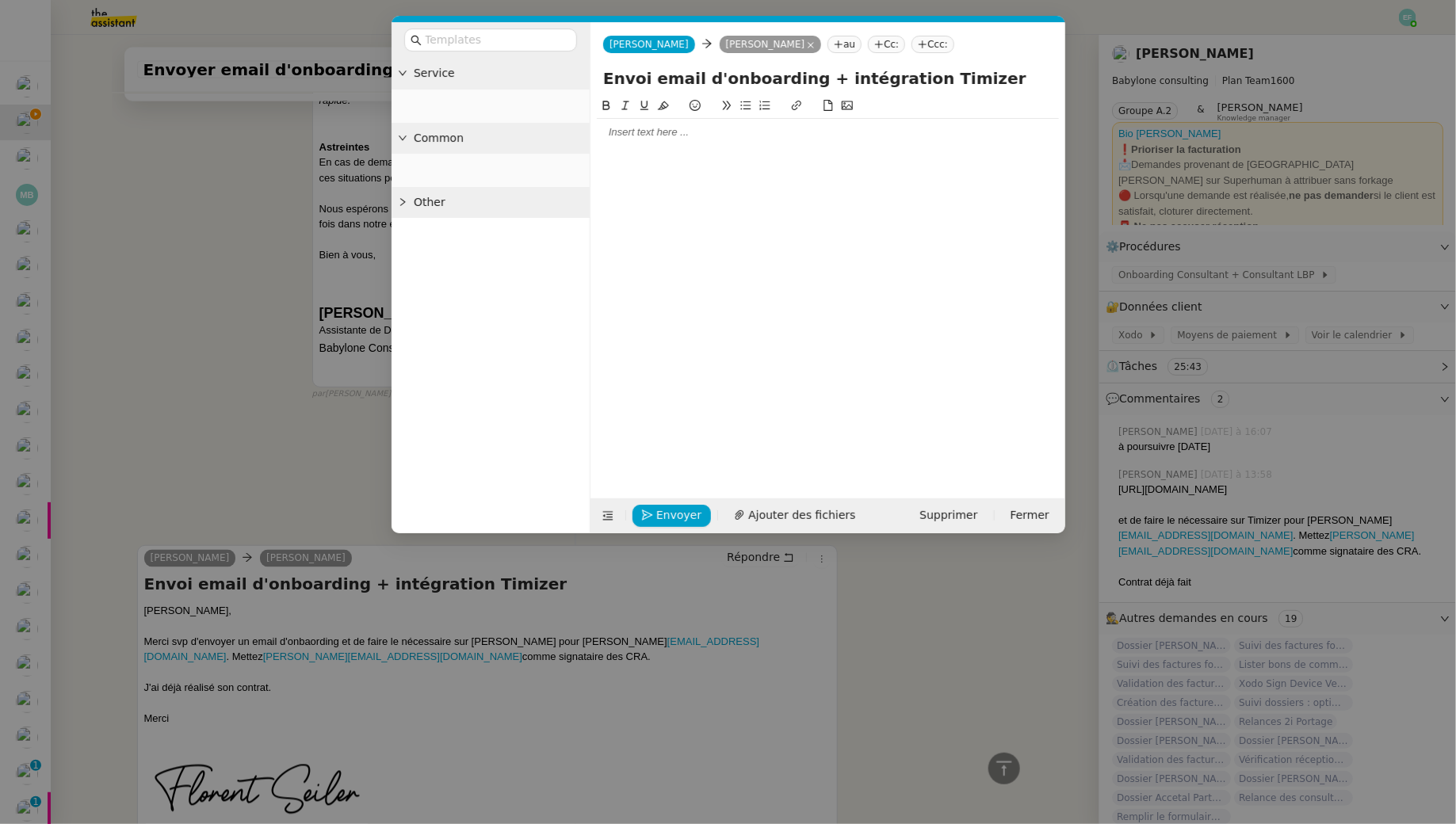
scroll to position [1207, 0]
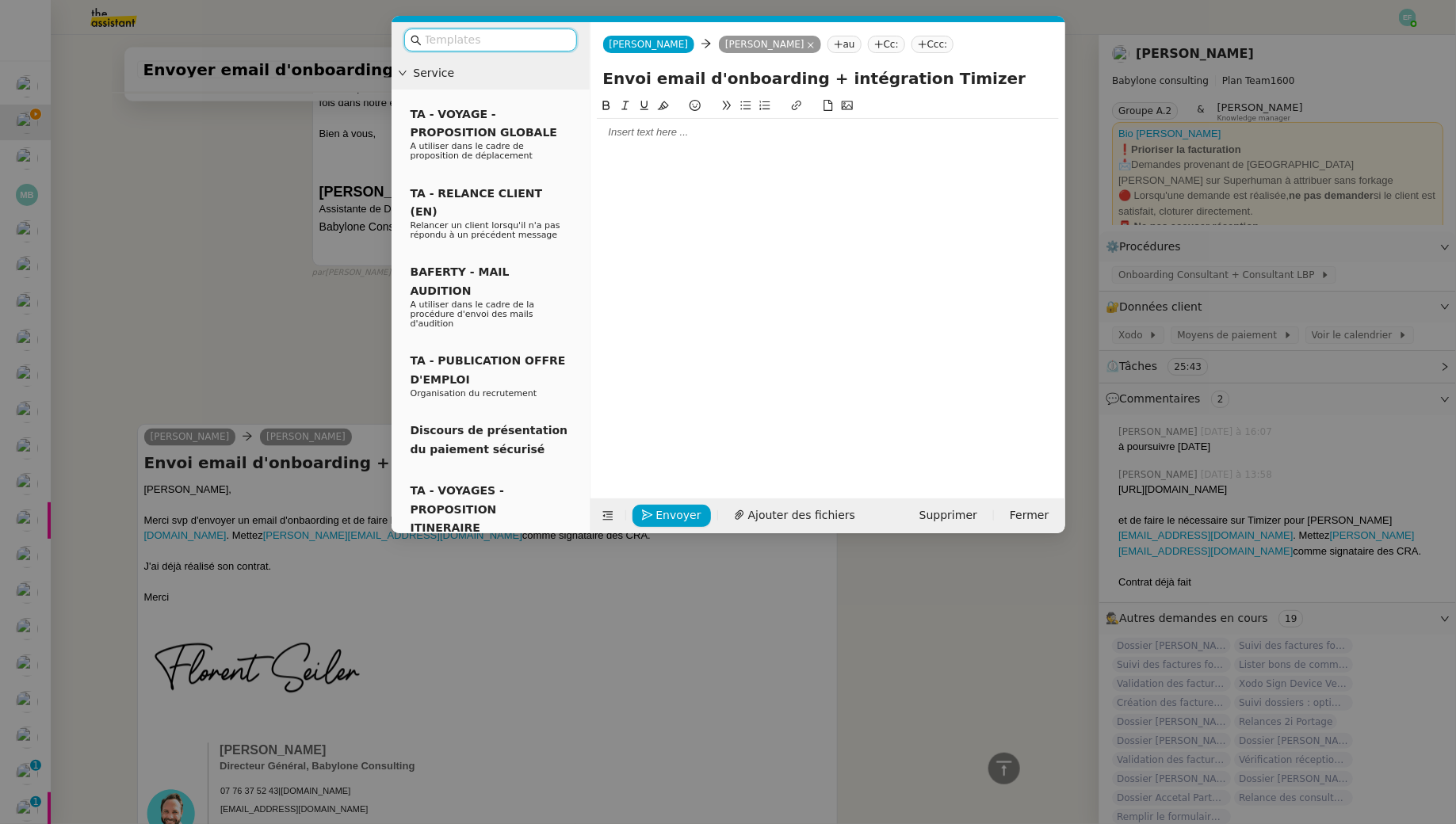
click at [645, 129] on div at bounding box center [828, 132] width 462 height 14
click at [818, 125] on div at bounding box center [828, 132] width 462 height 14
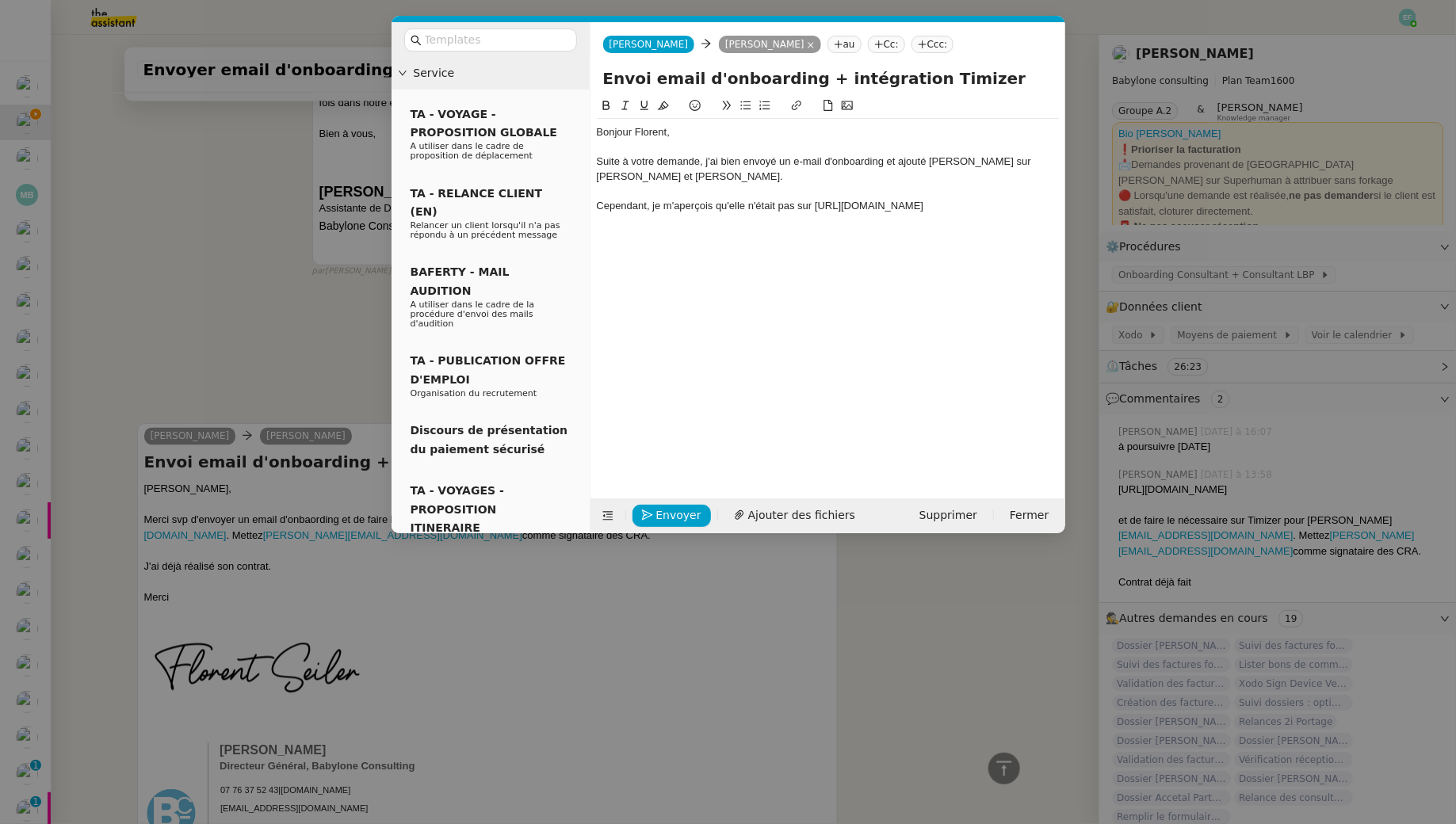
scroll to position [1300, 0]
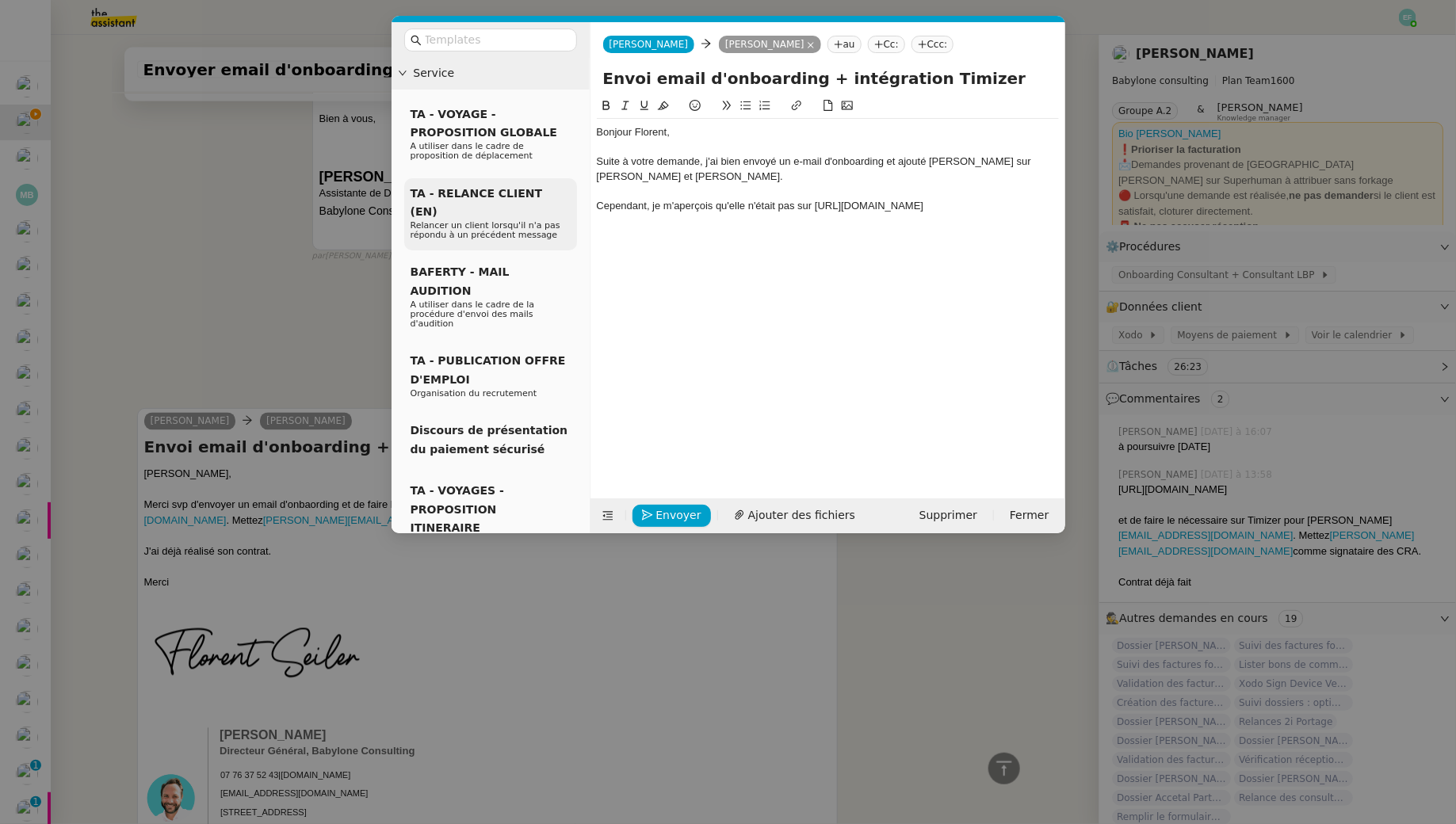
drag, startPoint x: 811, startPoint y: 230, endPoint x: 553, endPoint y: 220, distance: 258.2
click at [553, 220] on nz-layout "Service TA - VOYAGE - PROPOSITION GLOBALE A utiliser dans le cadre de propositi…" at bounding box center [728, 278] width 674 height 511
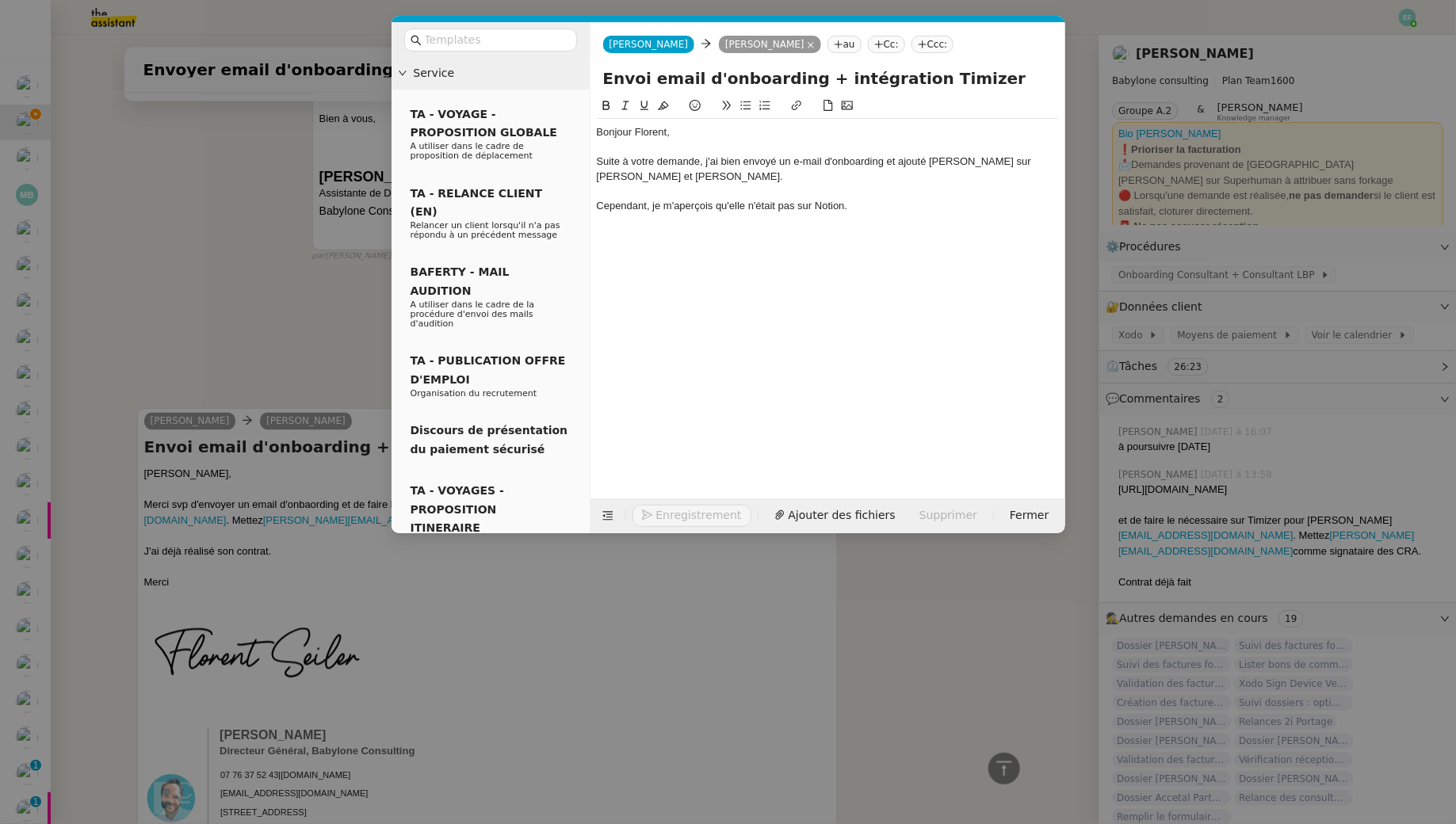
scroll to position [1284, 0]
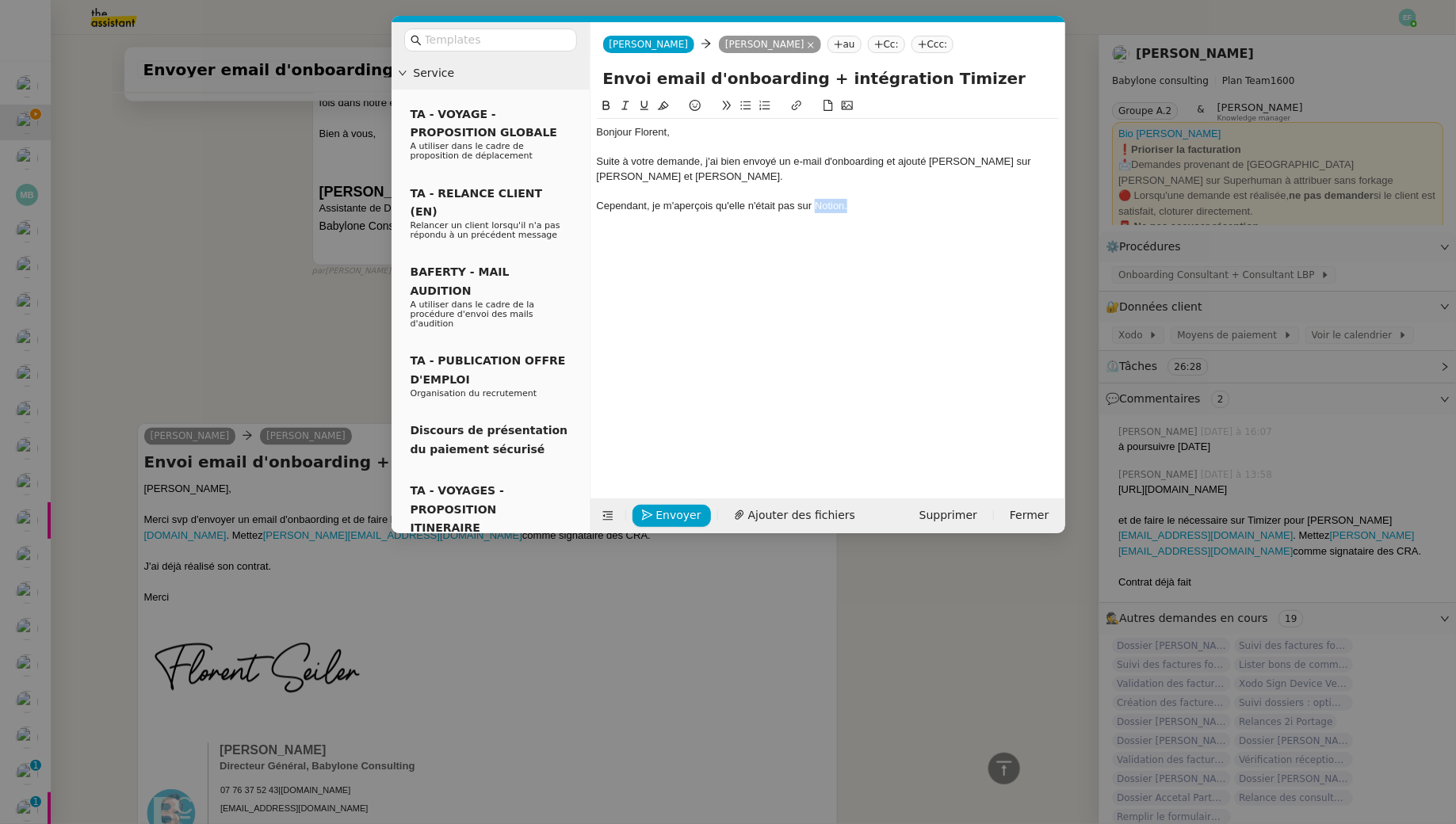
drag, startPoint x: 856, startPoint y: 206, endPoint x: 814, endPoint y: 206, distance: 42.0
click at [814, 206] on div "Cependant, je m'aperçois qu'elle n'était pas sur Notion." at bounding box center [828, 206] width 462 height 14
click at [793, 102] on icon at bounding box center [796, 106] width 11 height 11
paste input "https://www.notion.so/babyloneconsulting/100c95fd4137803396d1e70413561c8e?v=be5…"
type input "https://www.notion.so/babyloneconsulting/100c95fd4137803396d1e70413561c8e?v=be5…"
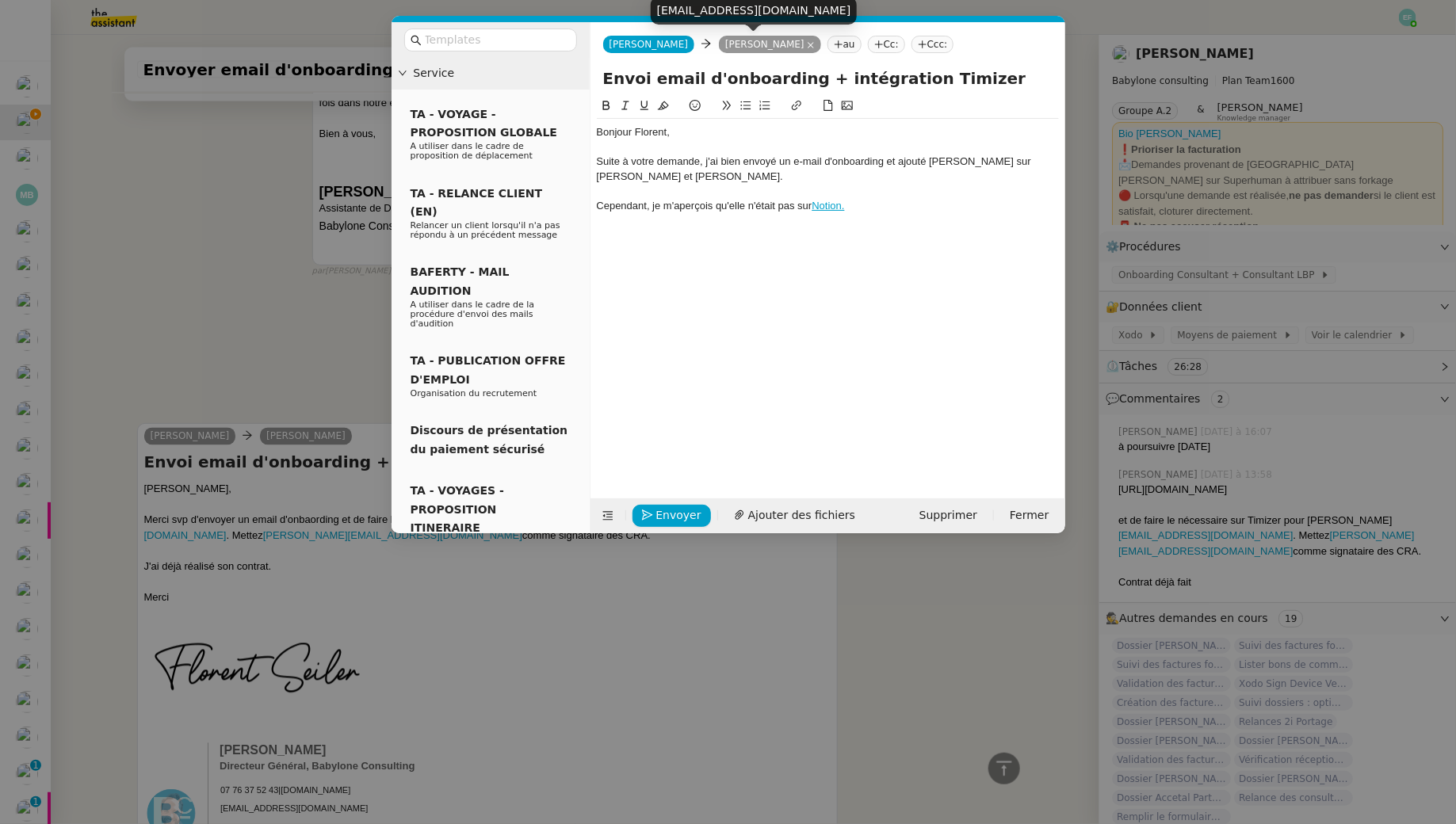
scroll to position [0, 0]
click at [860, 210] on div "Cependant, je m'aperçois qu'elle n'était pas sur Notion." at bounding box center [828, 206] width 462 height 14
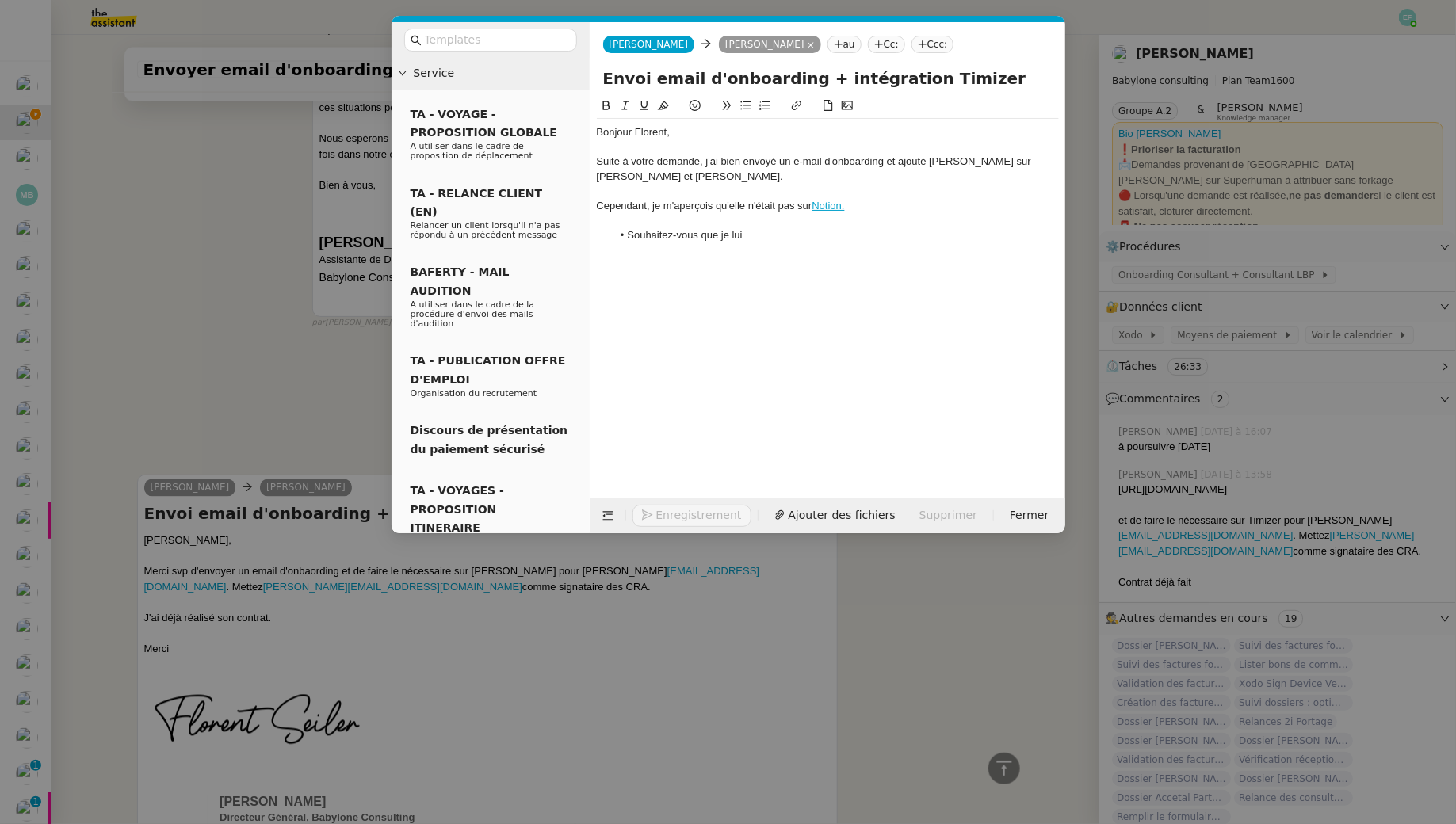
scroll to position [1336, 0]
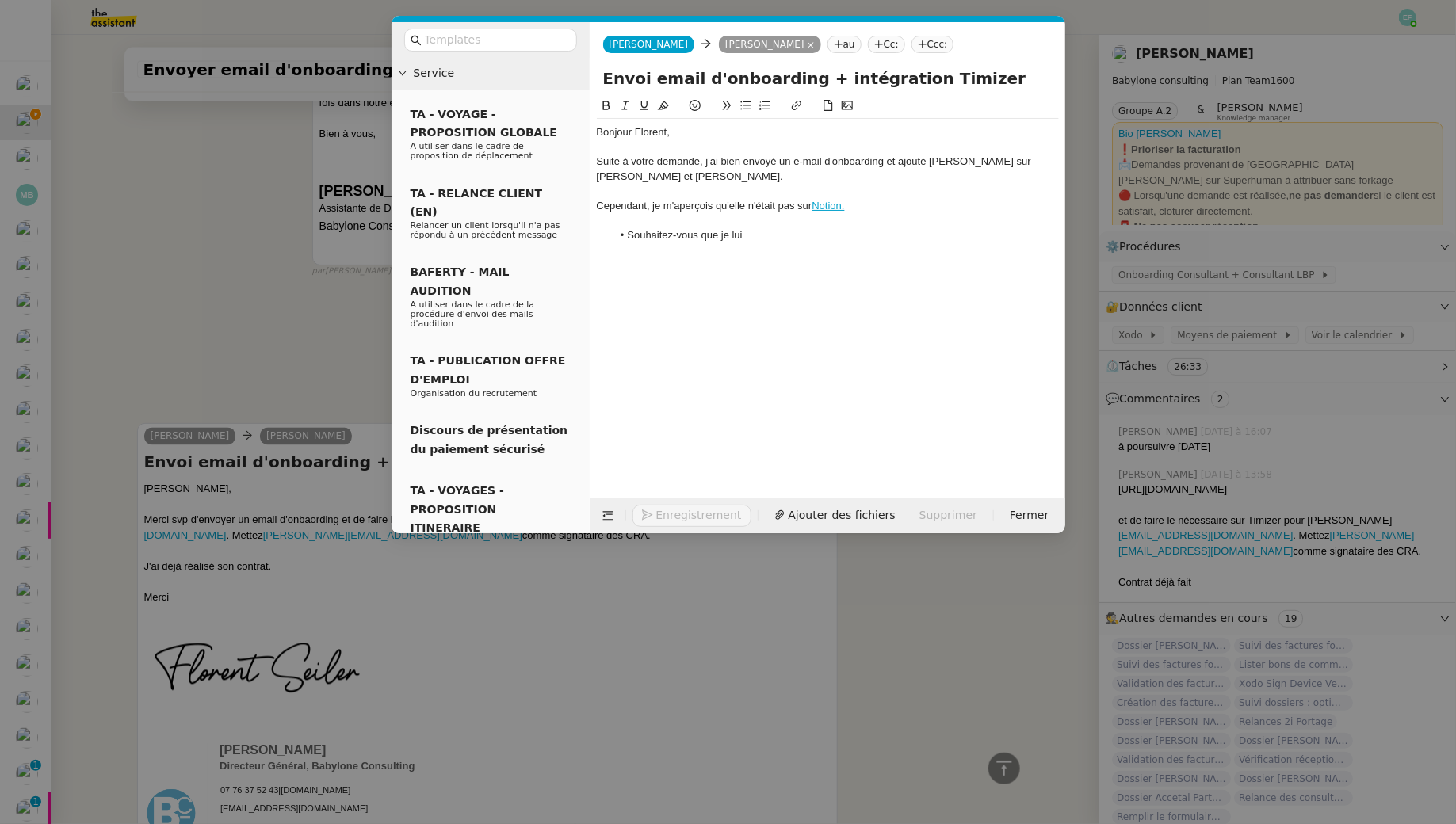
click at [927, 203] on div "Cependant, je m'aperçois qu'elle n'était pas sur Notion." at bounding box center [828, 206] width 462 height 14
click at [649, 204] on div "Cependant, je m'aperçois qu'elle n'était pas sur Notion ," at bounding box center [828, 206] width 462 height 14
click at [1019, 204] on div "Cependant, conformément à la procédure je m'aperçois qu'elle n'était pas sur No…" at bounding box center [828, 206] width 462 height 14
click at [937, 252] on li "Souhaitez-vous que je lui" at bounding box center [836, 249] width 447 height 14
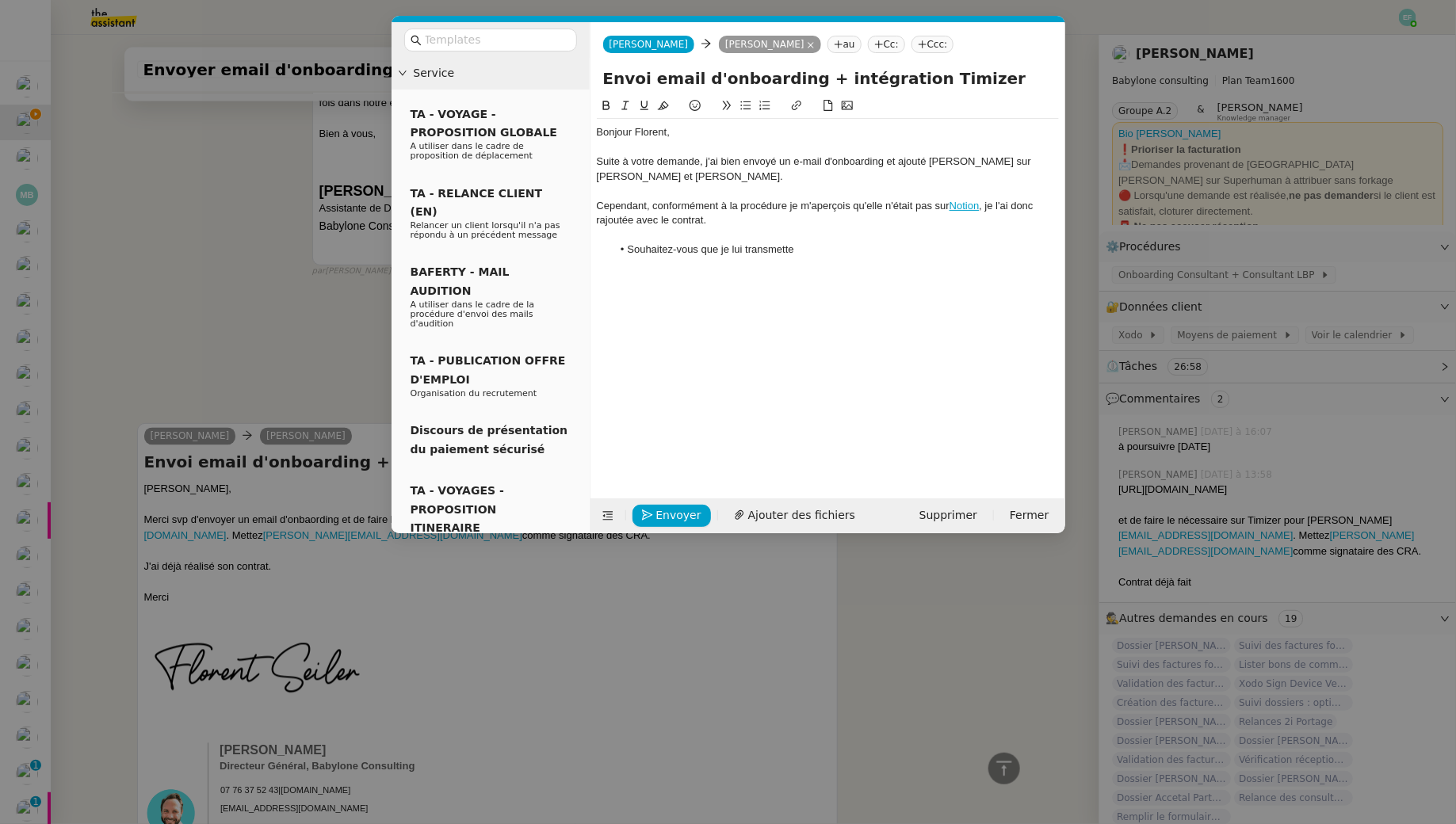
click at [795, 207] on div "Cependant, conformément à la procédure je m'aperçois qu'elle n'était pas sur No…" at bounding box center [828, 214] width 462 height 29
click at [756, 237] on div at bounding box center [828, 235] width 462 height 14
click at [805, 251] on li "Souhaitez-vous que je lui transmette" at bounding box center [836, 249] width 447 height 14
click at [216, 297] on nz-modal-container "Service TA - VOYAGE - PROPOSITION GLOBALE A utiliser dans le cadre de propositi…" at bounding box center [728, 412] width 1456 height 824
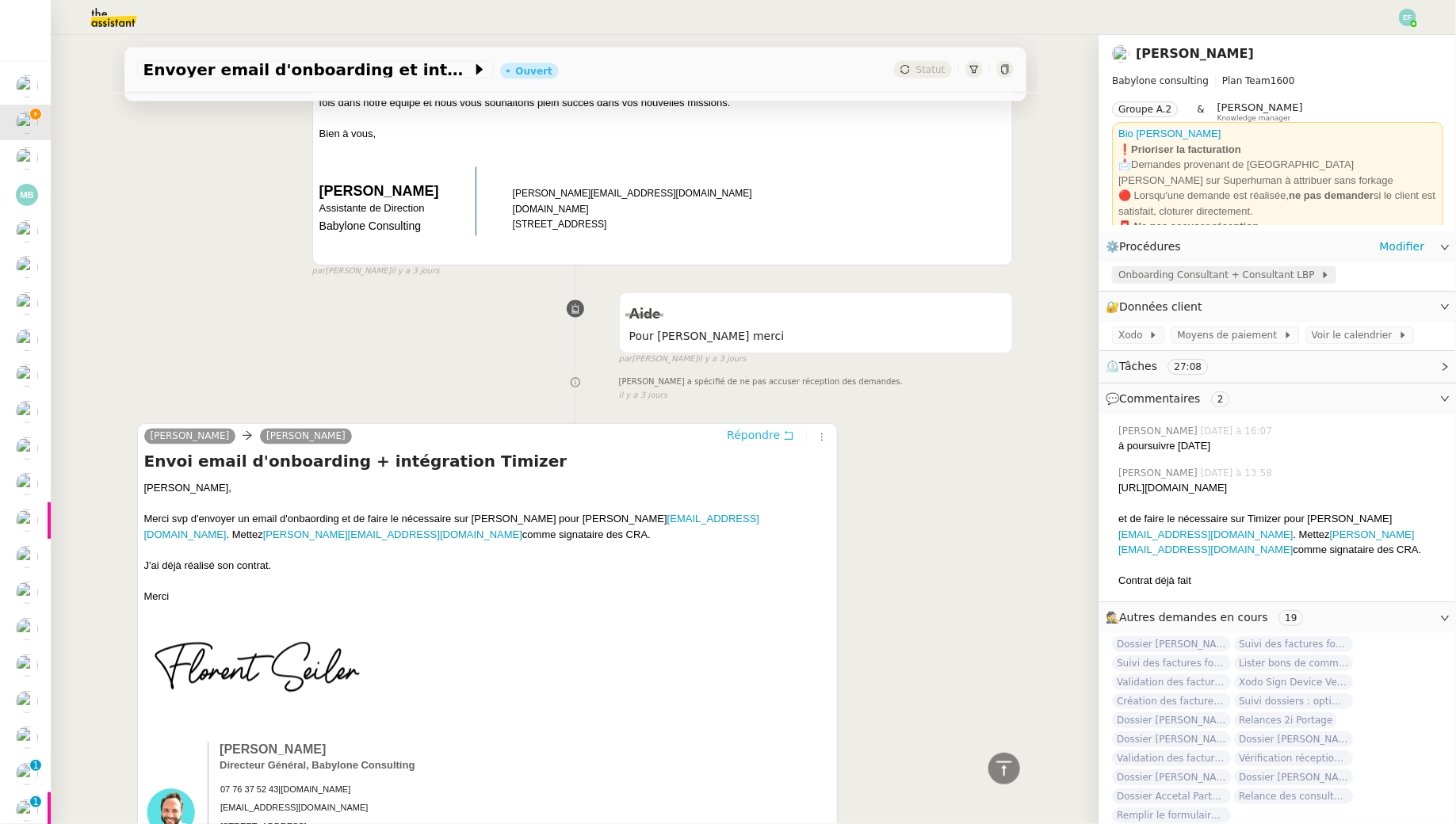
scroll to position [1333, 0]
click at [1242, 280] on span "Onboarding Consultant + Consultant LBP" at bounding box center [1219, 274] width 202 height 16
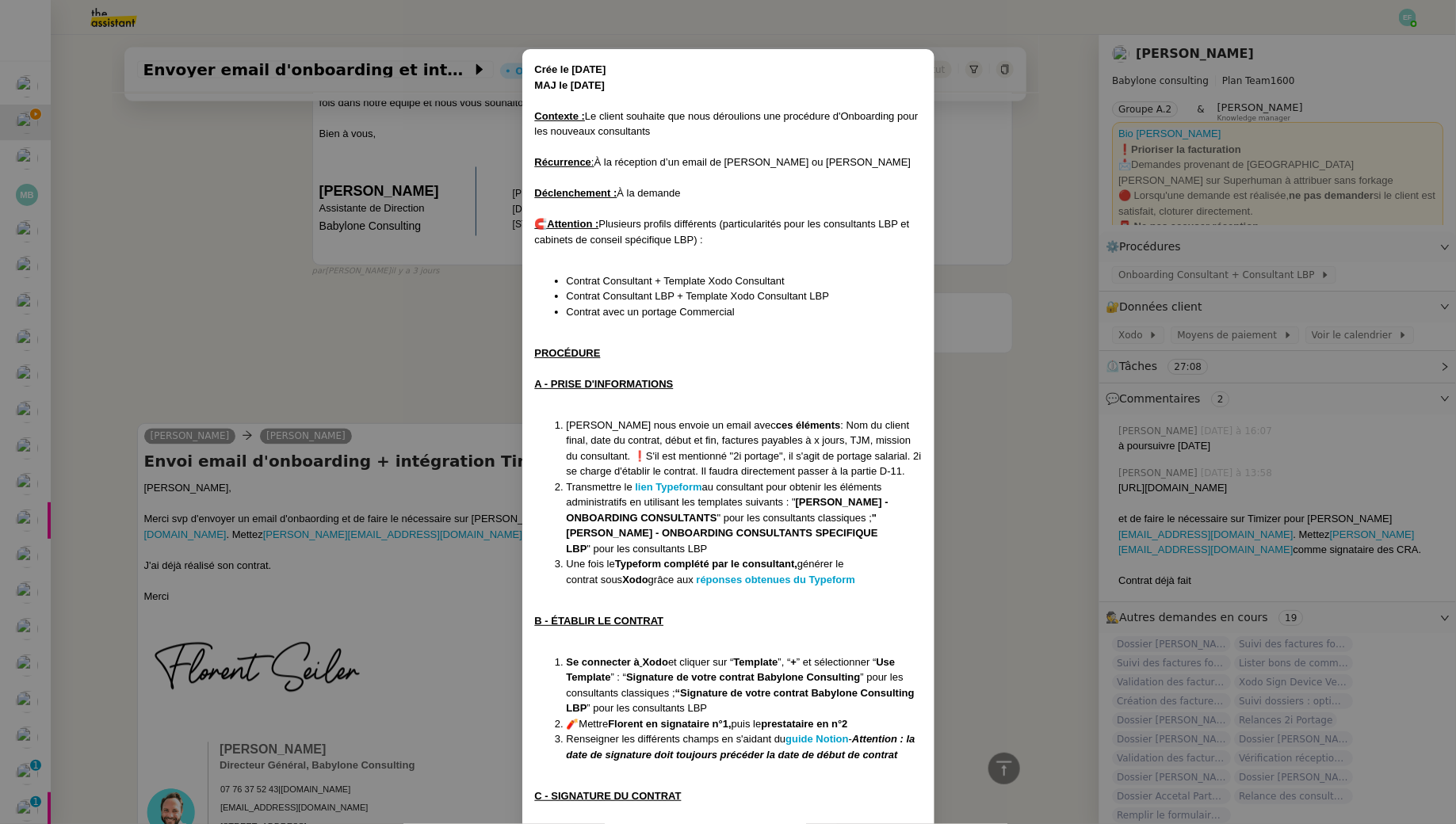
scroll to position [34, 0]
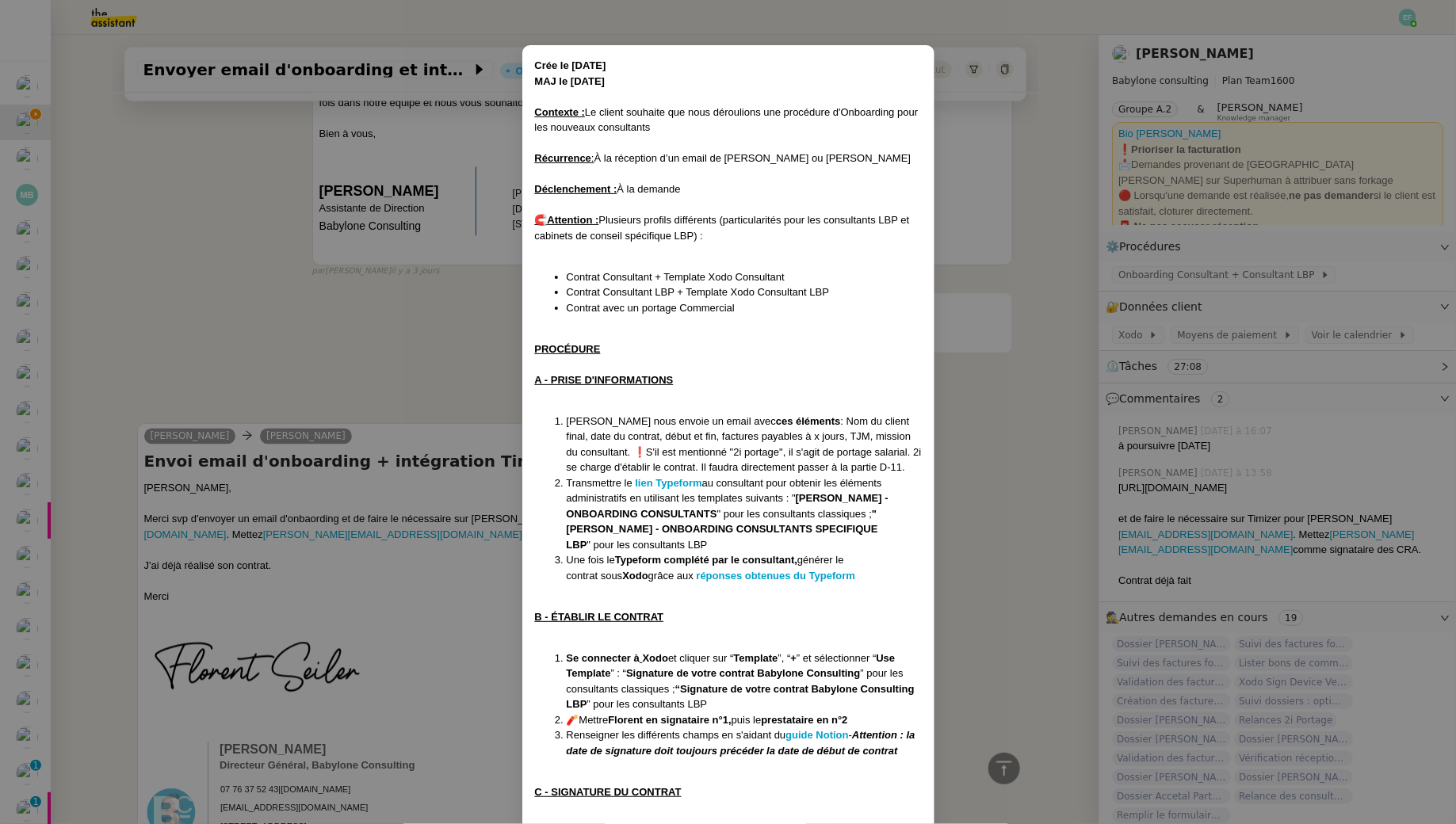
click at [986, 368] on nz-modal-container "Crée le 20/05/2024 MAJ le 05/06/2025 Contexte : Le client souhaite que nous dér…" at bounding box center [728, 412] width 1456 height 824
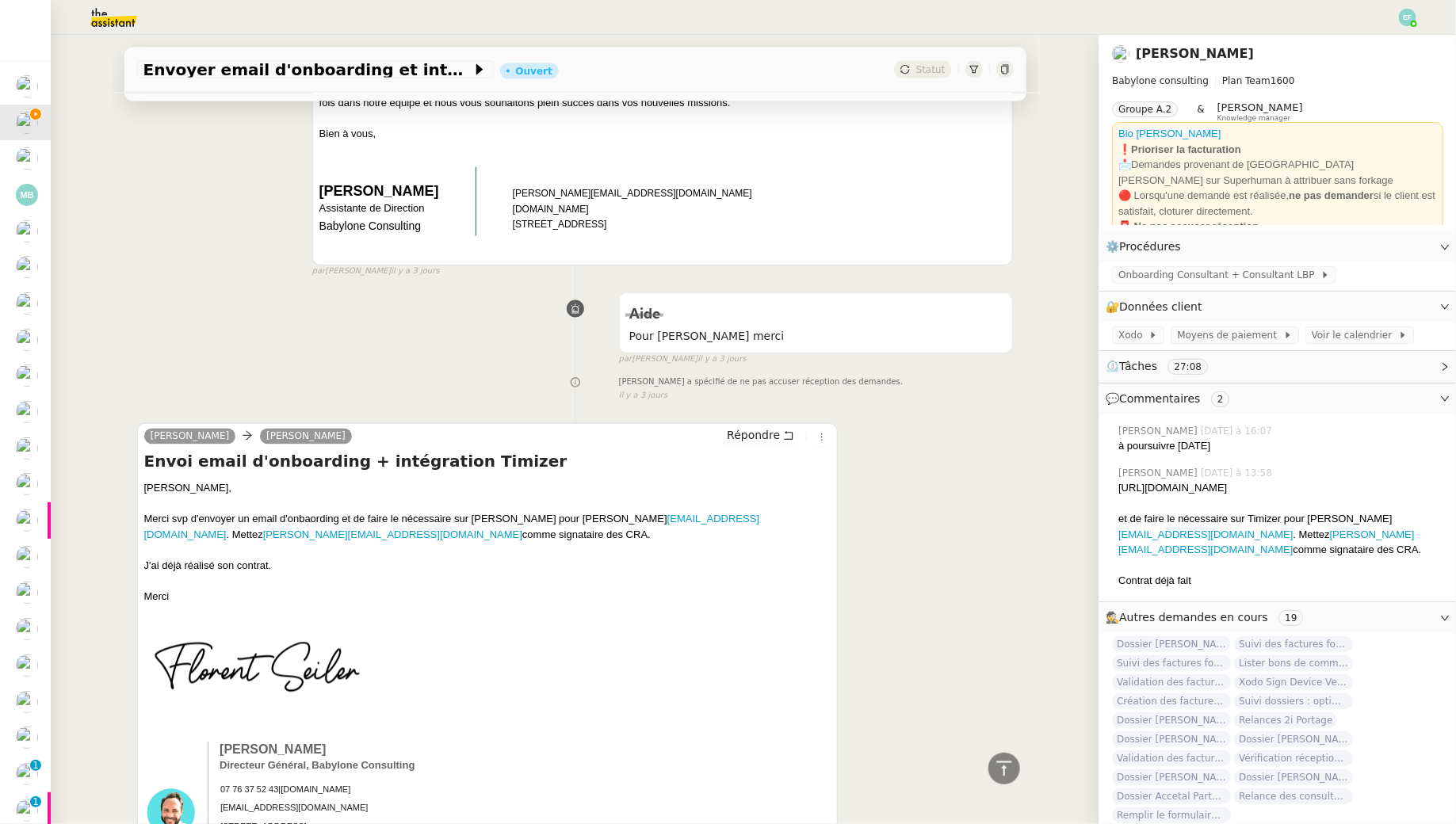
scroll to position [0, 0]
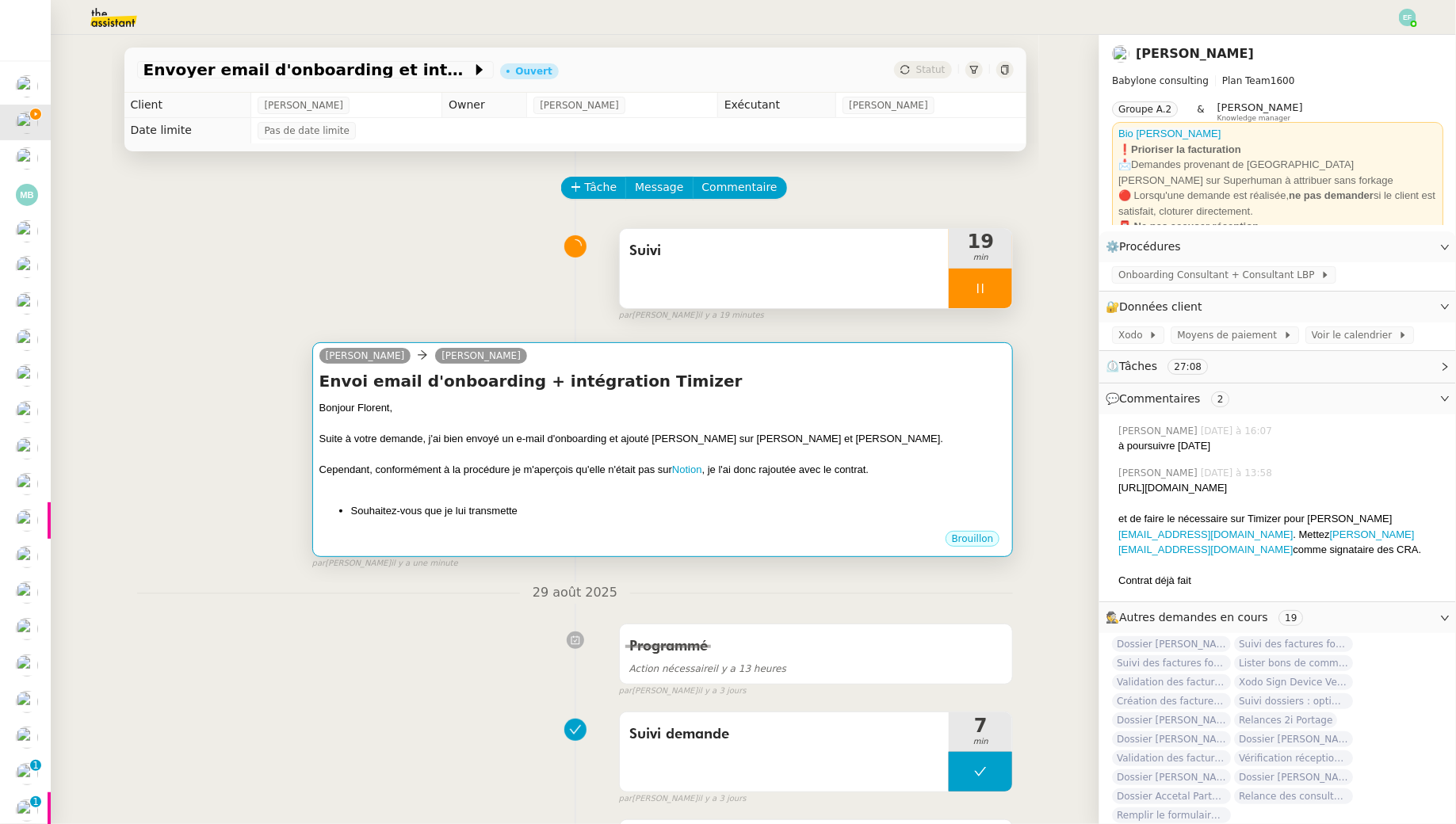
click at [773, 409] on div "Bonjour Florent," at bounding box center [663, 408] width 687 height 16
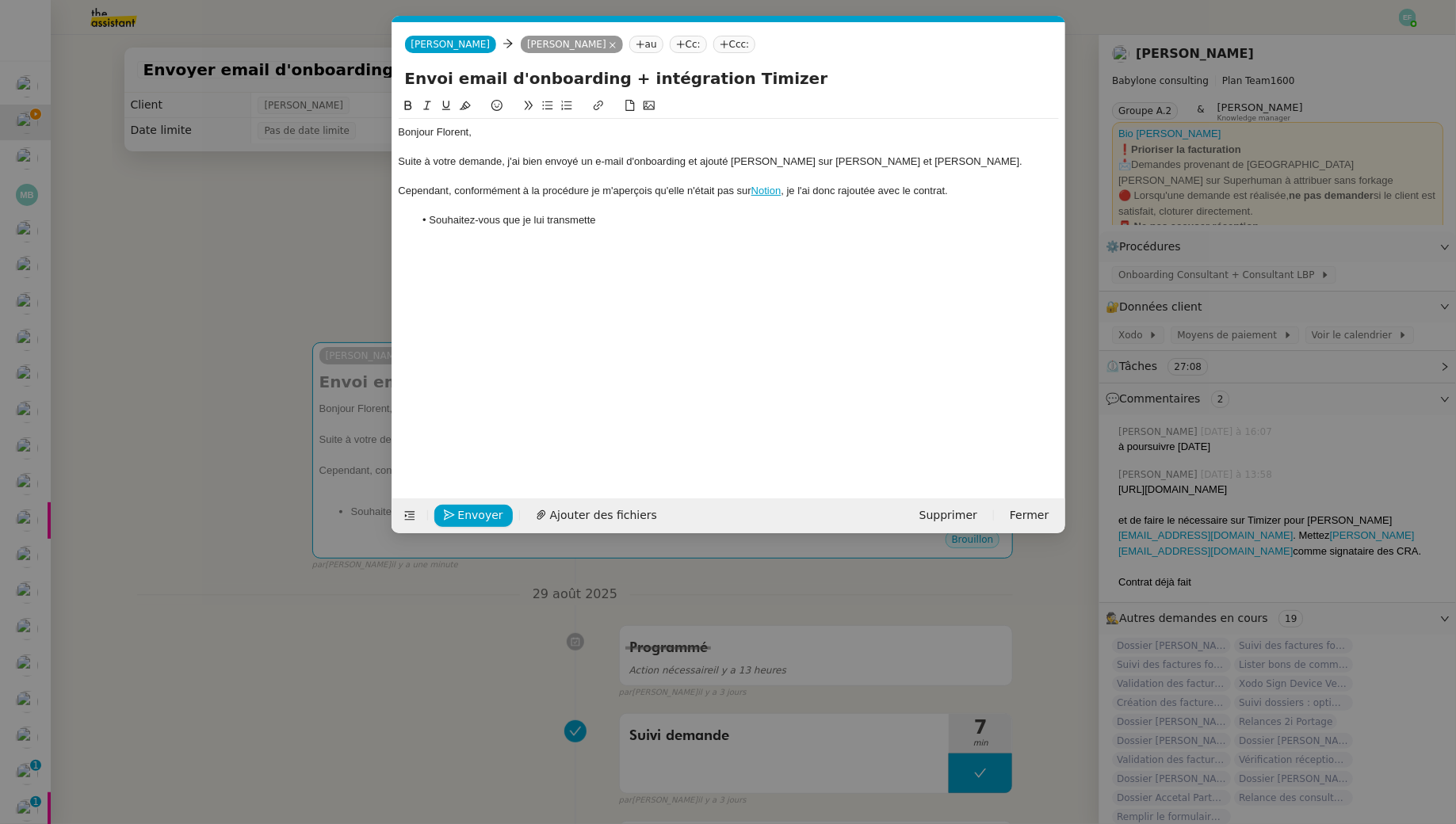
scroll to position [0, 34]
click at [719, 220] on li "Souhaitez-vous que je lui transmette" at bounding box center [736, 220] width 645 height 14
click at [656, 219] on li "Souhaitez-vous que je lui transmette un TypeForm ou ce n'est pas la peine ?" at bounding box center [736, 220] width 645 height 14
click at [1001, 215] on li "Souhaitez-vous que je lui transmette un TypeForm pour compléter les information…" at bounding box center [736, 220] width 645 height 14
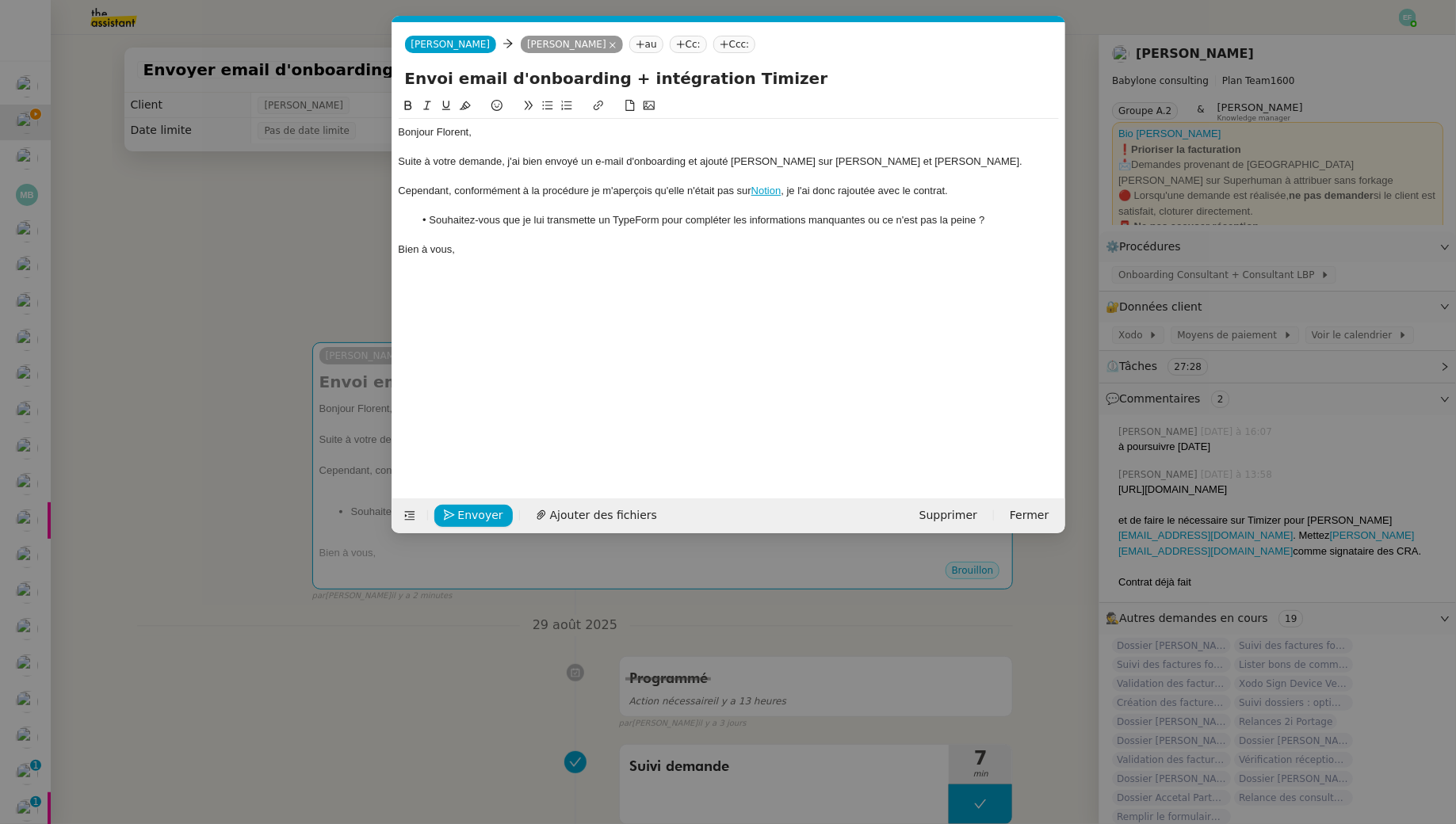
click at [973, 224] on li "Souhaitez-vous que je lui transmette un TypeForm pour compléter les information…" at bounding box center [736, 220] width 645 height 14
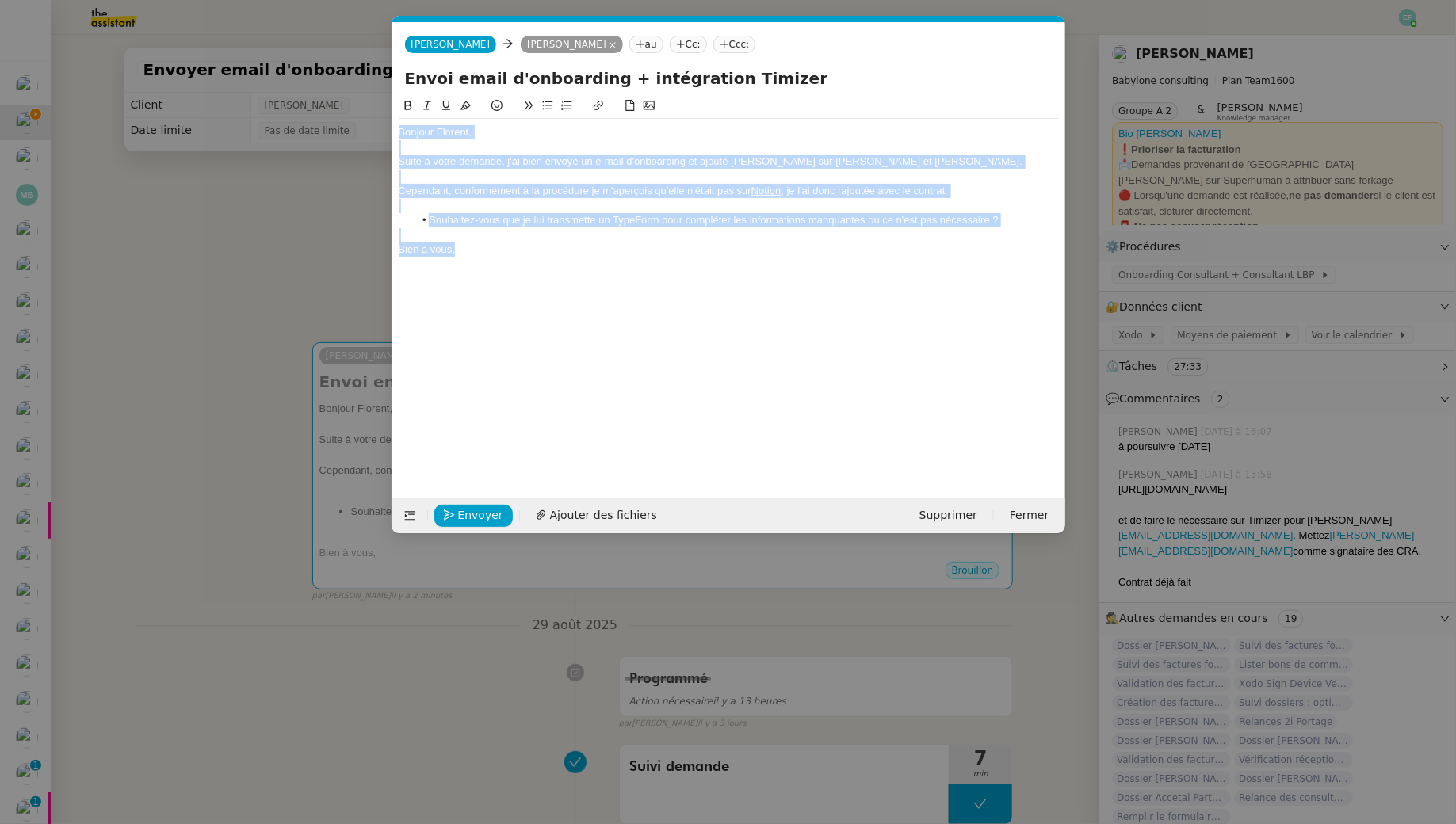
drag, startPoint x: 523, startPoint y: 256, endPoint x: 375, endPoint y: 72, distance: 236.1
click at [375, 72] on nz-modal-container "Service TA - VOYAGE - PROPOSITION GLOBALE A utiliser dans le cadre de propositi…" at bounding box center [728, 412] width 1456 height 824
copy div "Bonjour Florent, Suite à votre demande, j'ai bien envoyé un e-mail d'onboarding…"
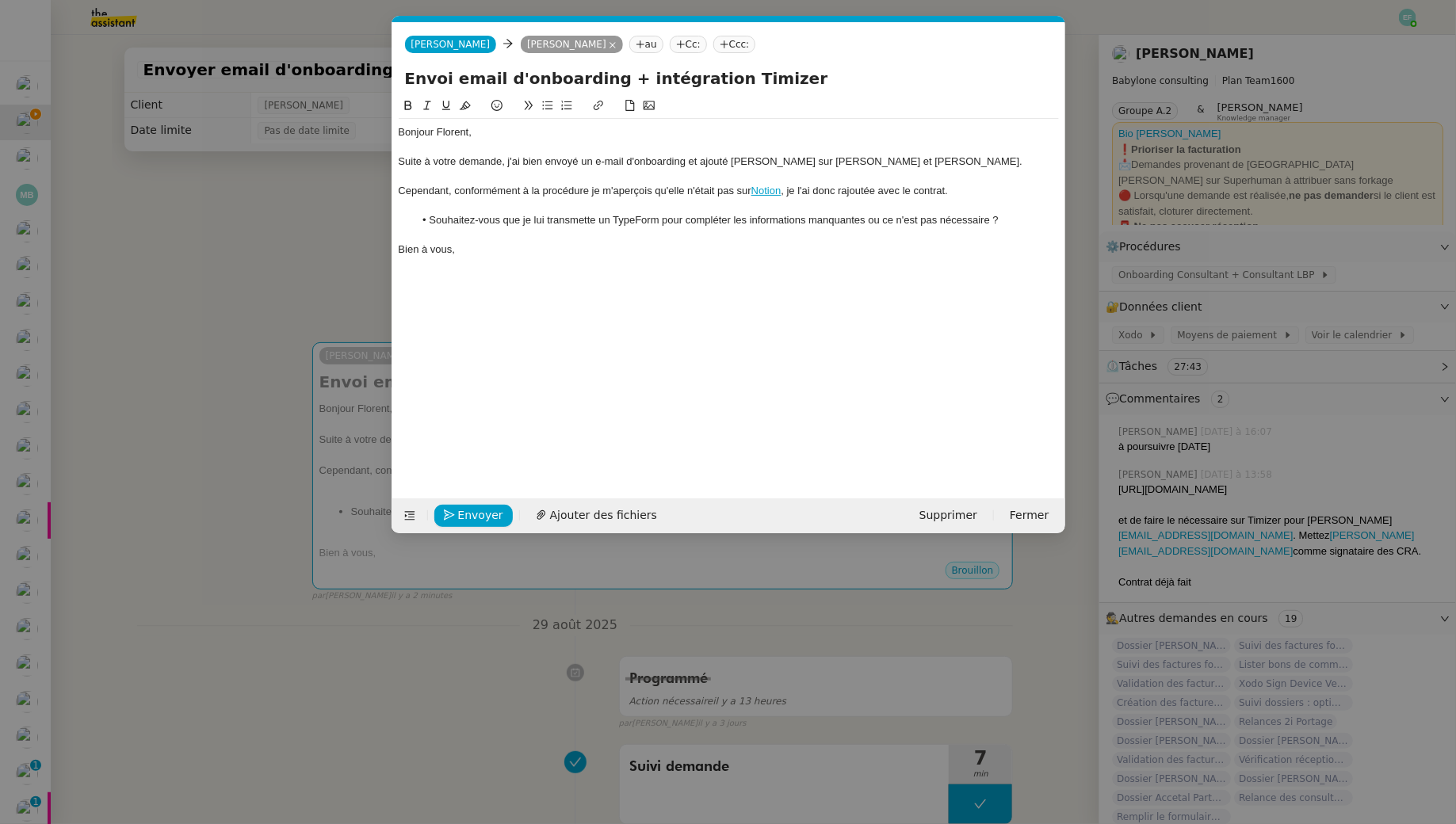
click at [542, 182] on div at bounding box center [729, 176] width 660 height 14
click at [617, 167] on div "Suite à votre demande, j'ai bien envoyé un e-mail d'onboarding et ajouté Fiona …" at bounding box center [729, 161] width 660 height 14
drag, startPoint x: 587, startPoint y: 191, endPoint x: 596, endPoint y: 195, distance: 9.8
click at [587, 191] on div "Cependant, conformément à la procédure je m'aperçois qu'elle n'était pas sur No…" at bounding box center [729, 190] width 660 height 14
click at [690, 193] on div "Cependant, conformément à la procédure, j'ai constaté je m'aperçois qu'elle n'é…" at bounding box center [729, 190] width 660 height 14
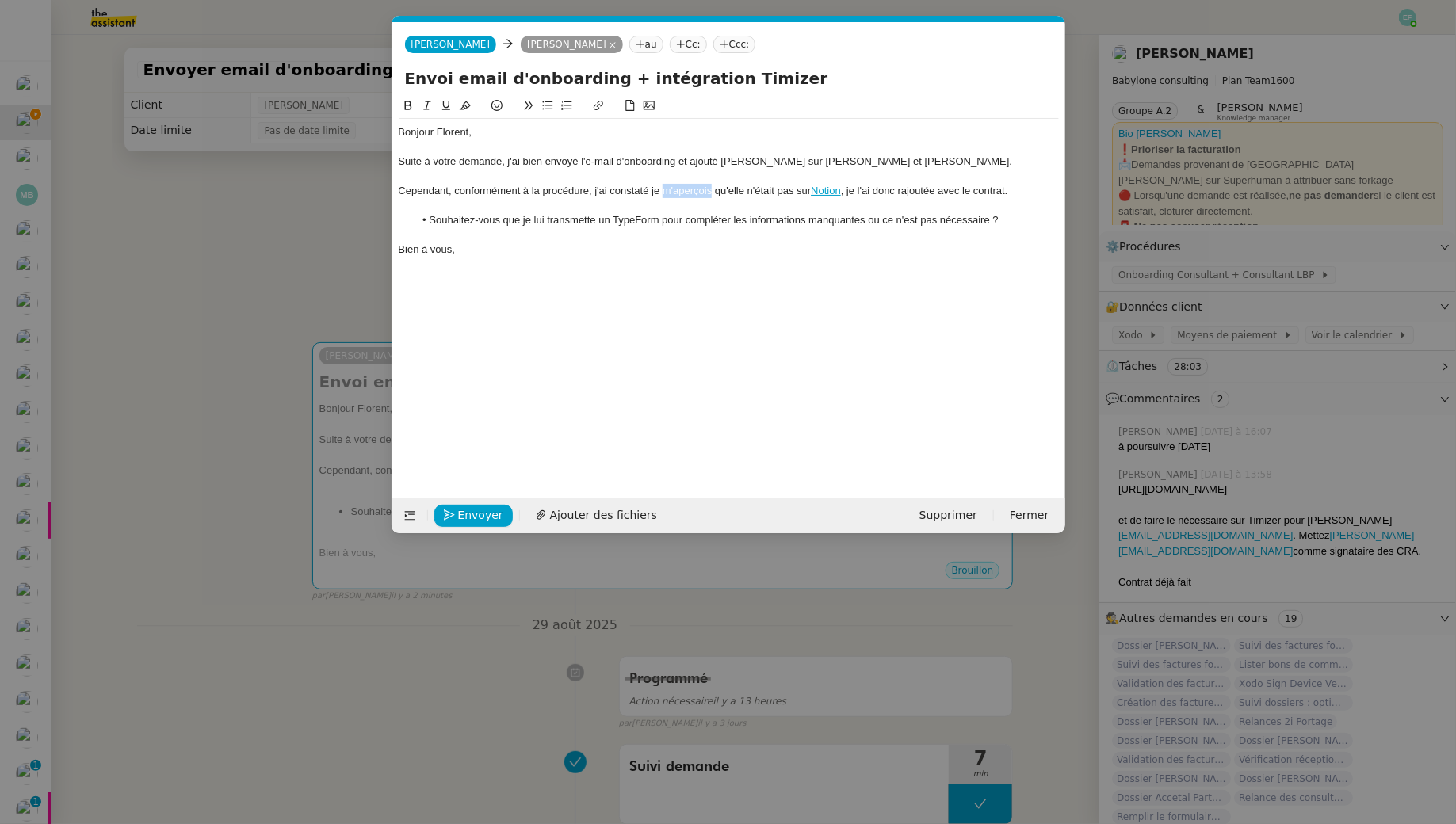
click at [690, 193] on div "Cependant, conformément à la procédure, j'ai constaté je m'aperçois qu'elle n'é…" at bounding box center [729, 190] width 660 height 14
click at [695, 197] on div "Cependant, conformément à la procédure, j'ai constaté qu'elle n'était pas sur N…" at bounding box center [729, 190] width 660 height 14
click at [747, 194] on div "Cependant, conformément à la procédure, j'ai constaté qu'elle ne figurait pas s…" at bounding box center [729, 190] width 660 height 14
click at [836, 192] on div "Cependant, conformément à la procédure, j'ai constaté qu'elle ne figurait pas e…" at bounding box center [729, 190] width 660 height 14
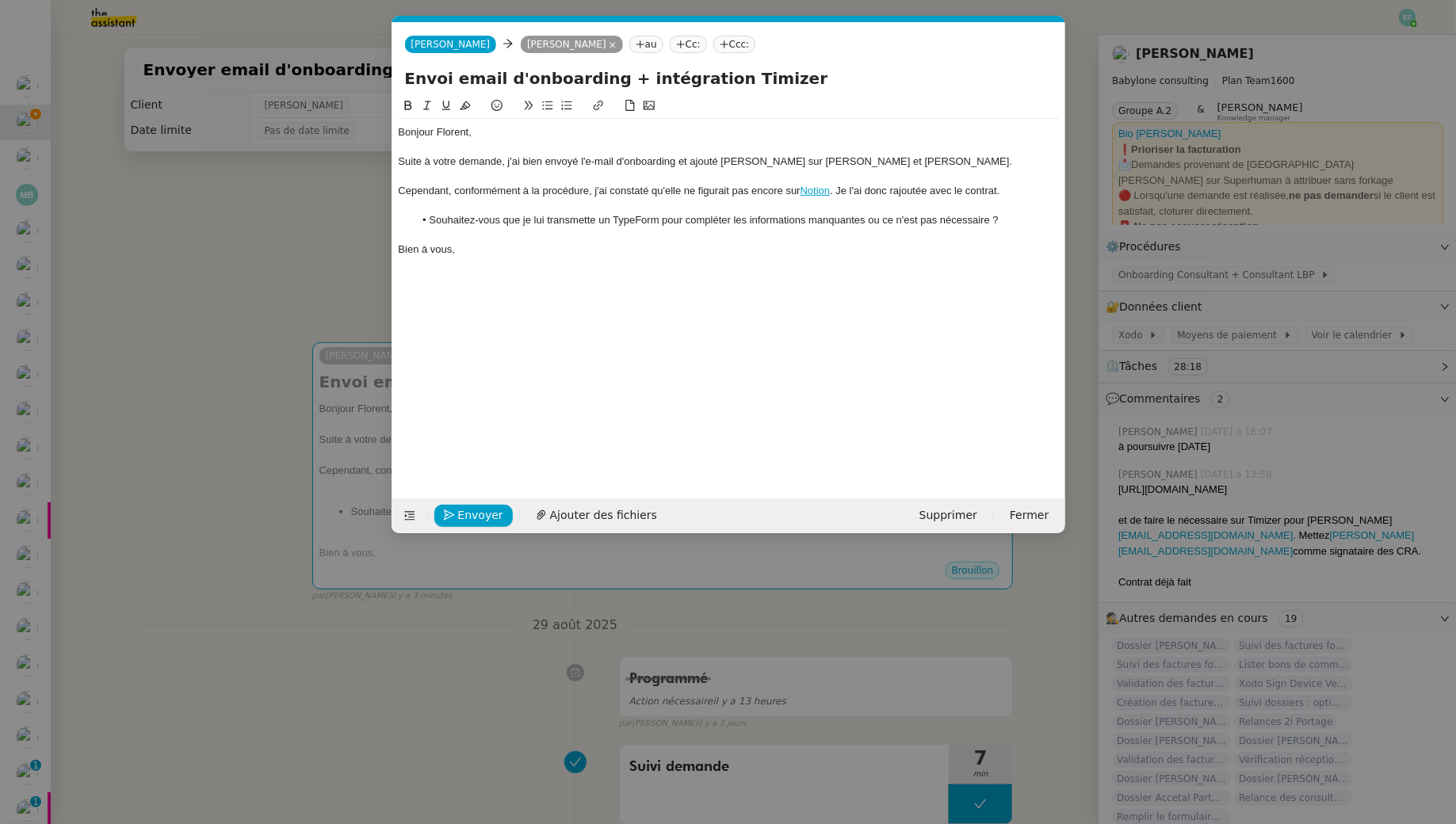
click at [861, 196] on div "Cependant, conformément à la procédure, j'ai constaté qu'elle ne figurait pas e…" at bounding box center [729, 190] width 660 height 14
click at [906, 189] on div "Cependant, conformément à la procédure, j'ai constaté qu'elle ne figurait pas e…" at bounding box center [729, 190] width 660 height 14
click at [533, 217] on li "Souhaitez-vous que je lui transmette un TypeForm pour compléter les information…" at bounding box center [736, 220] width 645 height 14
click at [523, 239] on div at bounding box center [729, 235] width 660 height 14
click at [485, 521] on span "Envoyer" at bounding box center [480, 515] width 45 height 18
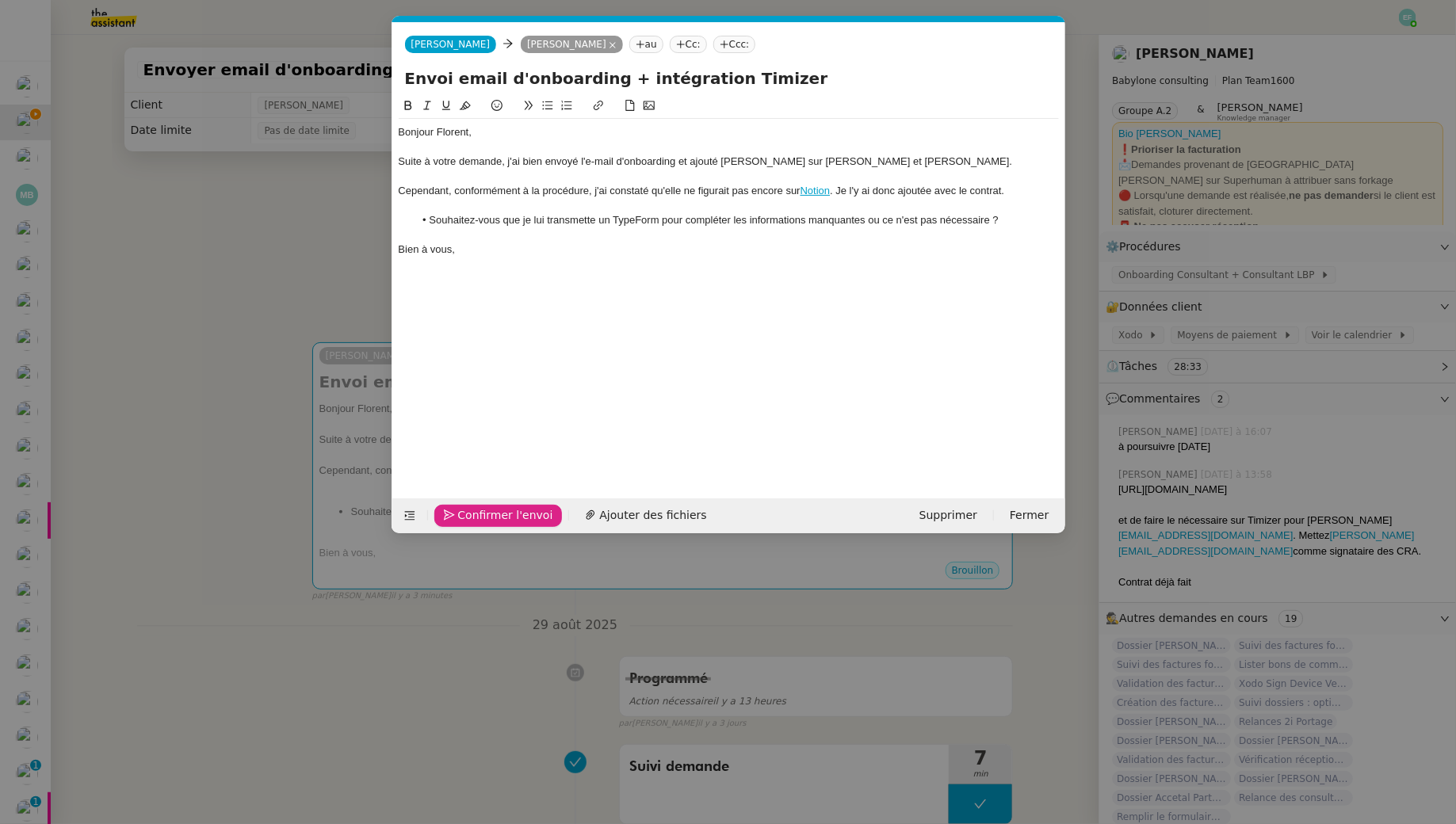
click at [485, 521] on span "Confirmer l'envoi" at bounding box center [506, 515] width 95 height 18
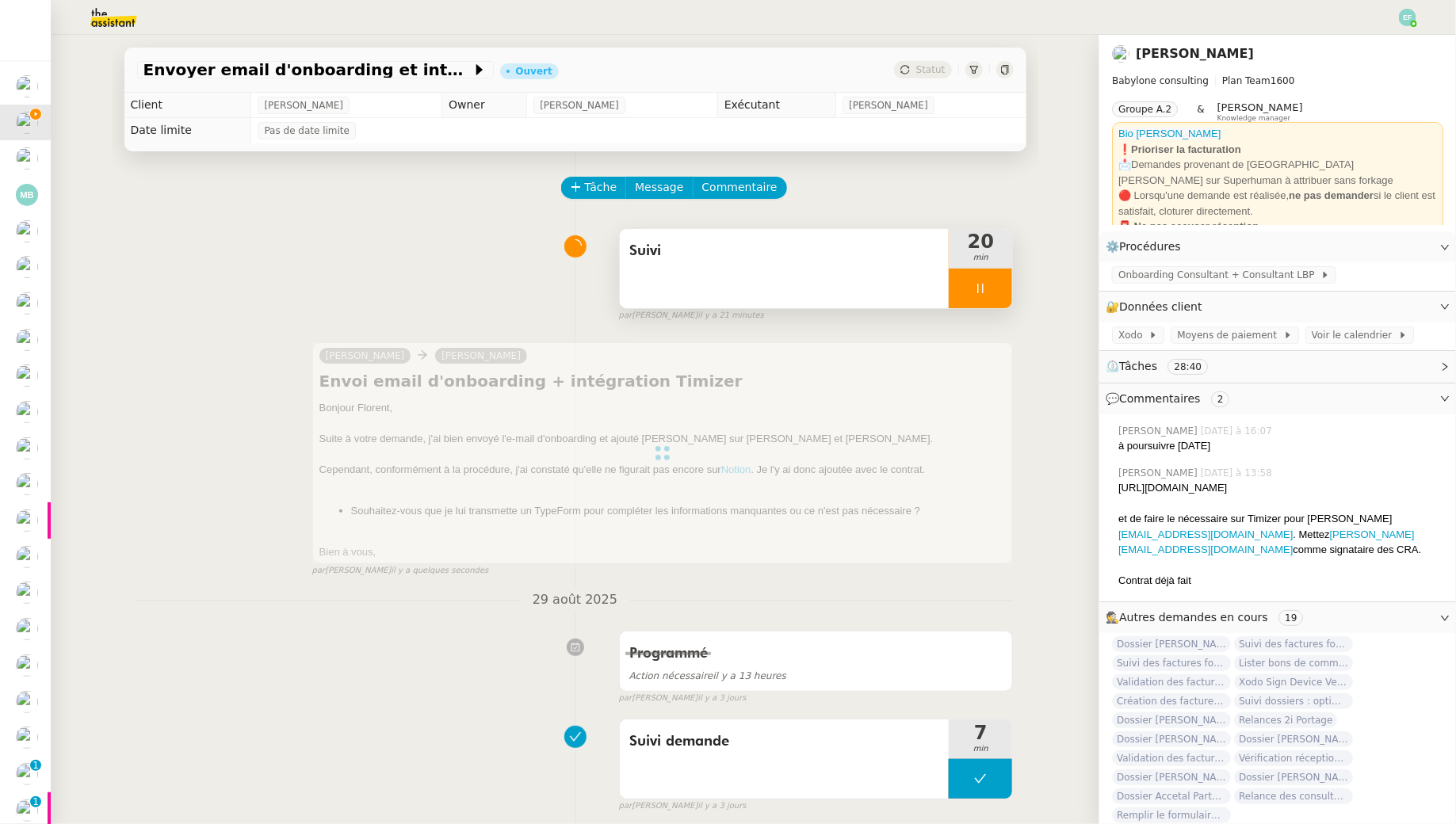
click at [895, 260] on span "Suivi" at bounding box center [784, 251] width 311 height 24
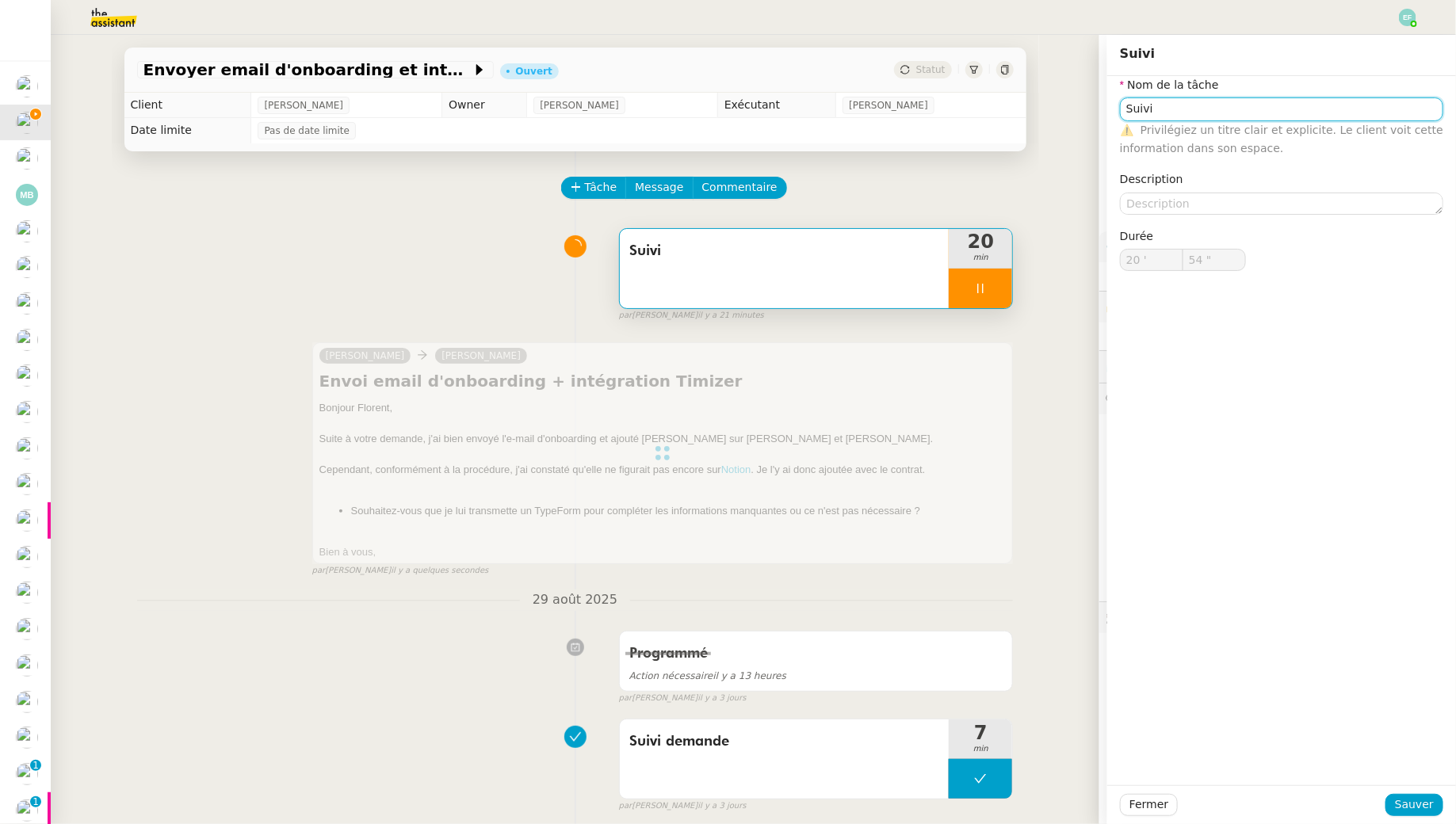
click at [1178, 110] on input "Suivi" at bounding box center [1281, 109] width 324 height 23
type input "Suivi o"
type input "55 ""
type input "Suivi onboardin"
type input "56 ""
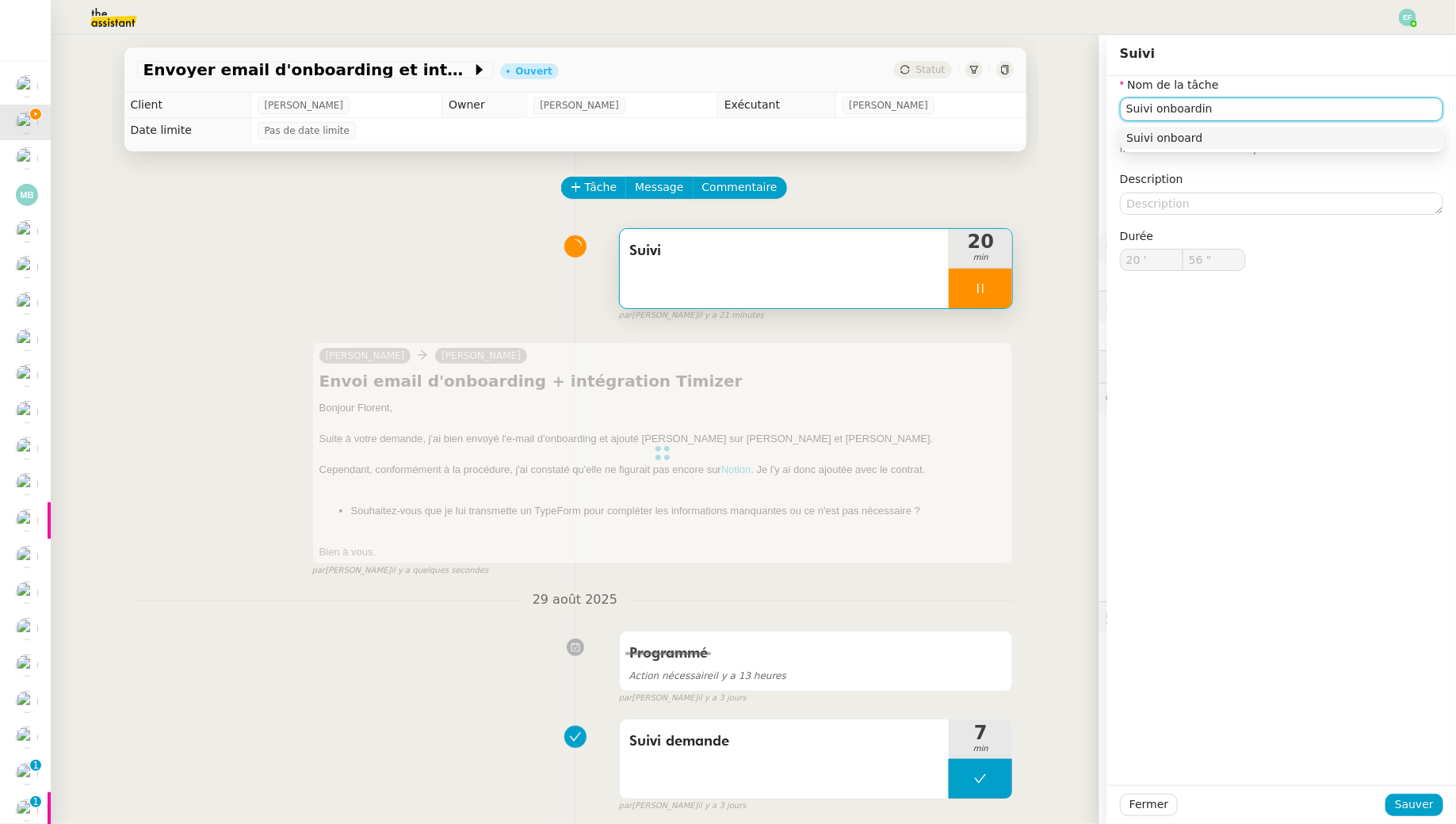
type input "Suivi onboarding"
type input "57 ""
type input "Suivi onboarding"
click at [1416, 807] on span "Sauver" at bounding box center [1414, 804] width 39 height 18
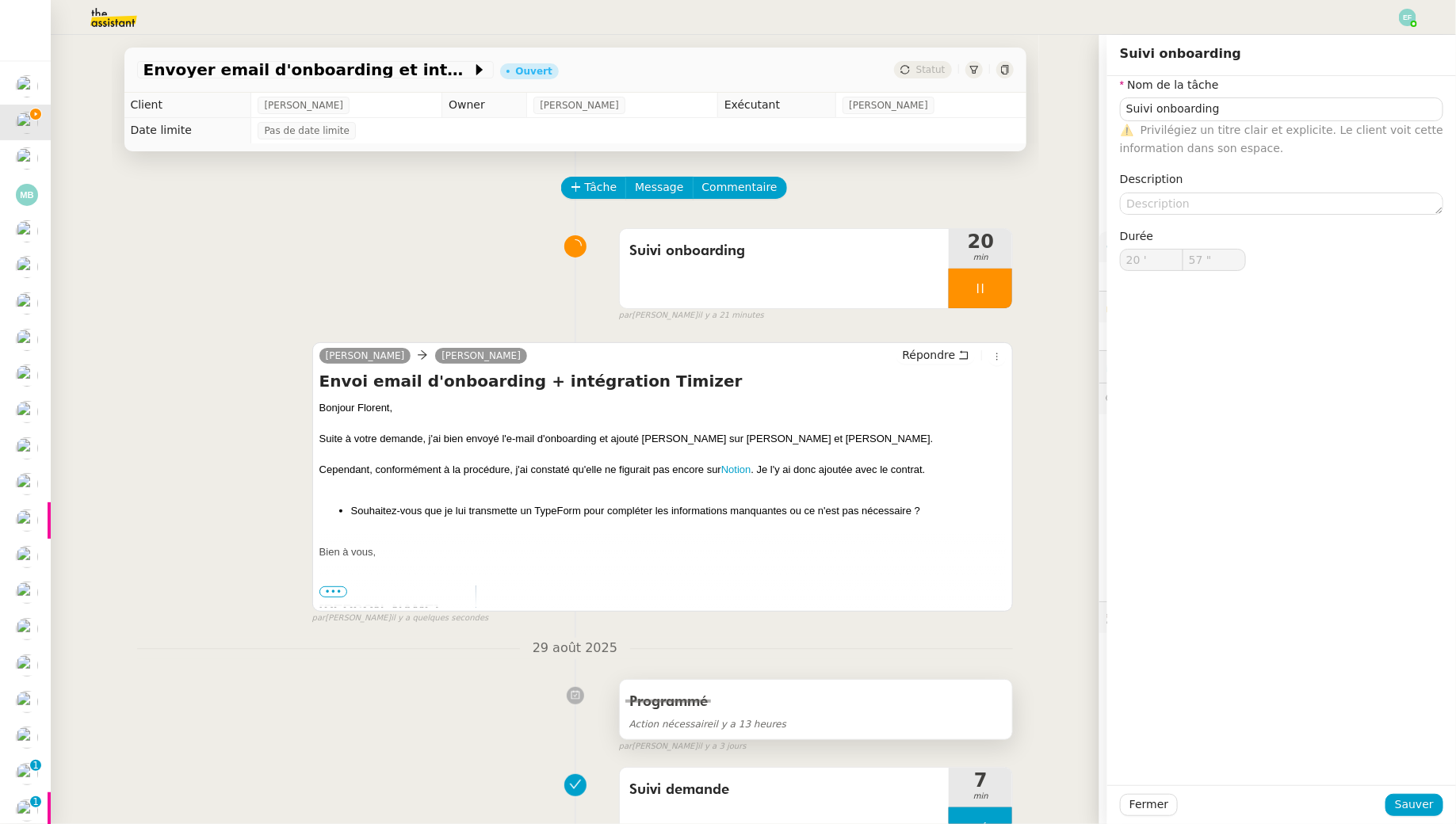
click at [805, 734] on div "Programmé Action nécessaire il y a 13 heures" at bounding box center [817, 709] width 393 height 60
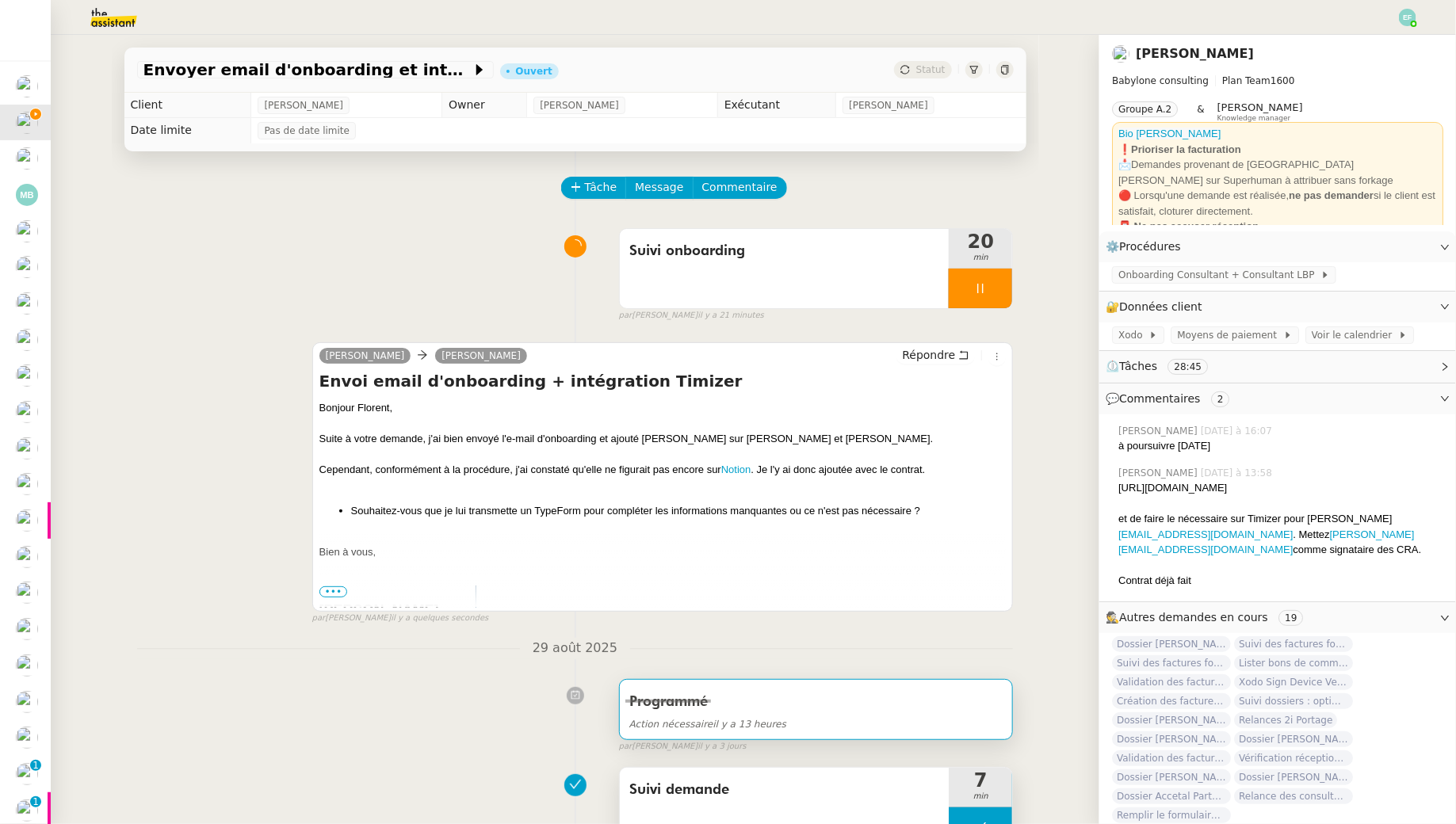
click at [802, 781] on span "Suivi demande" at bounding box center [784, 790] width 311 height 24
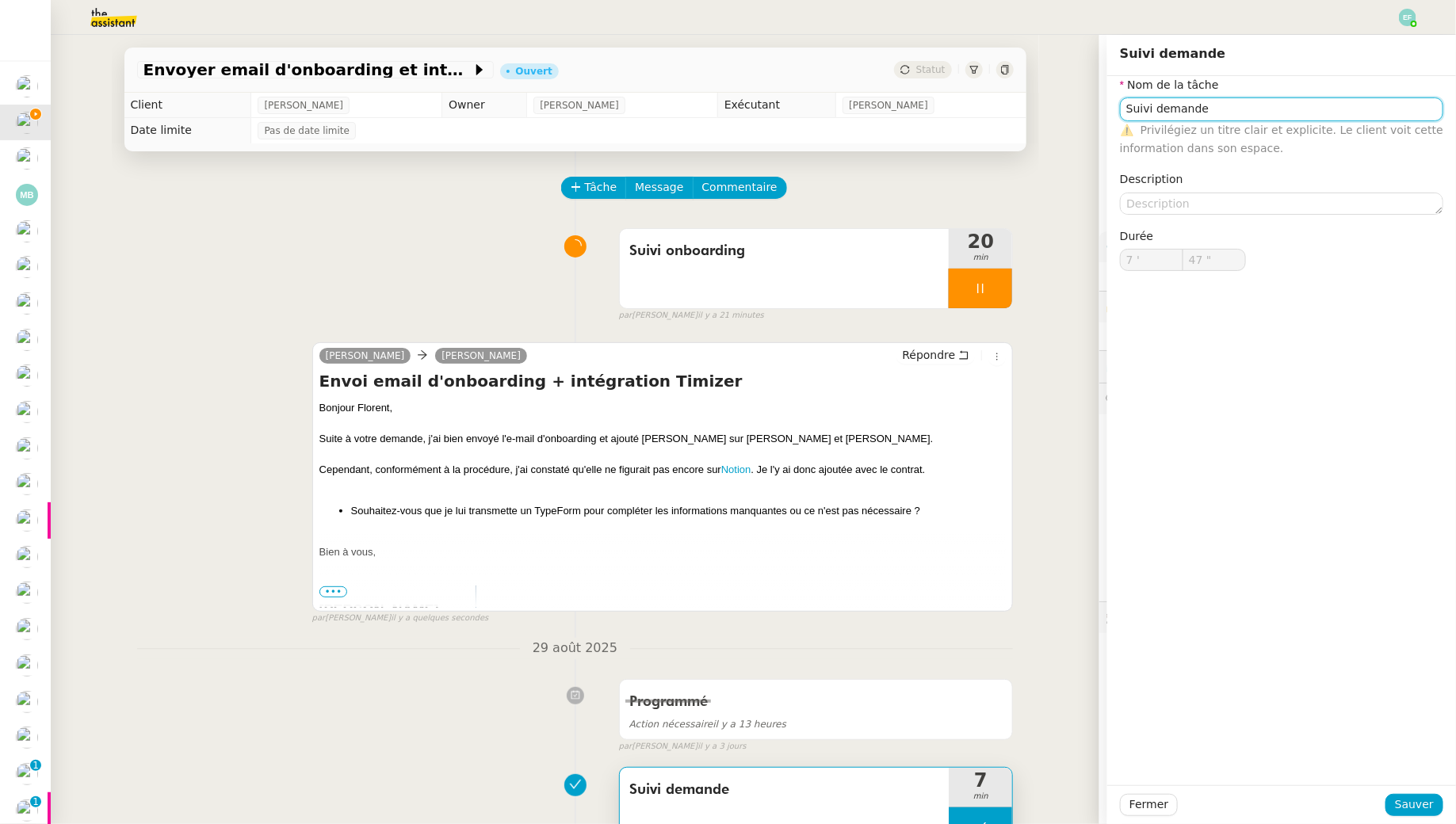
click at [1193, 114] on input "Suivi demande" at bounding box center [1281, 109] width 324 height 23
type input "Suivi onboarding"
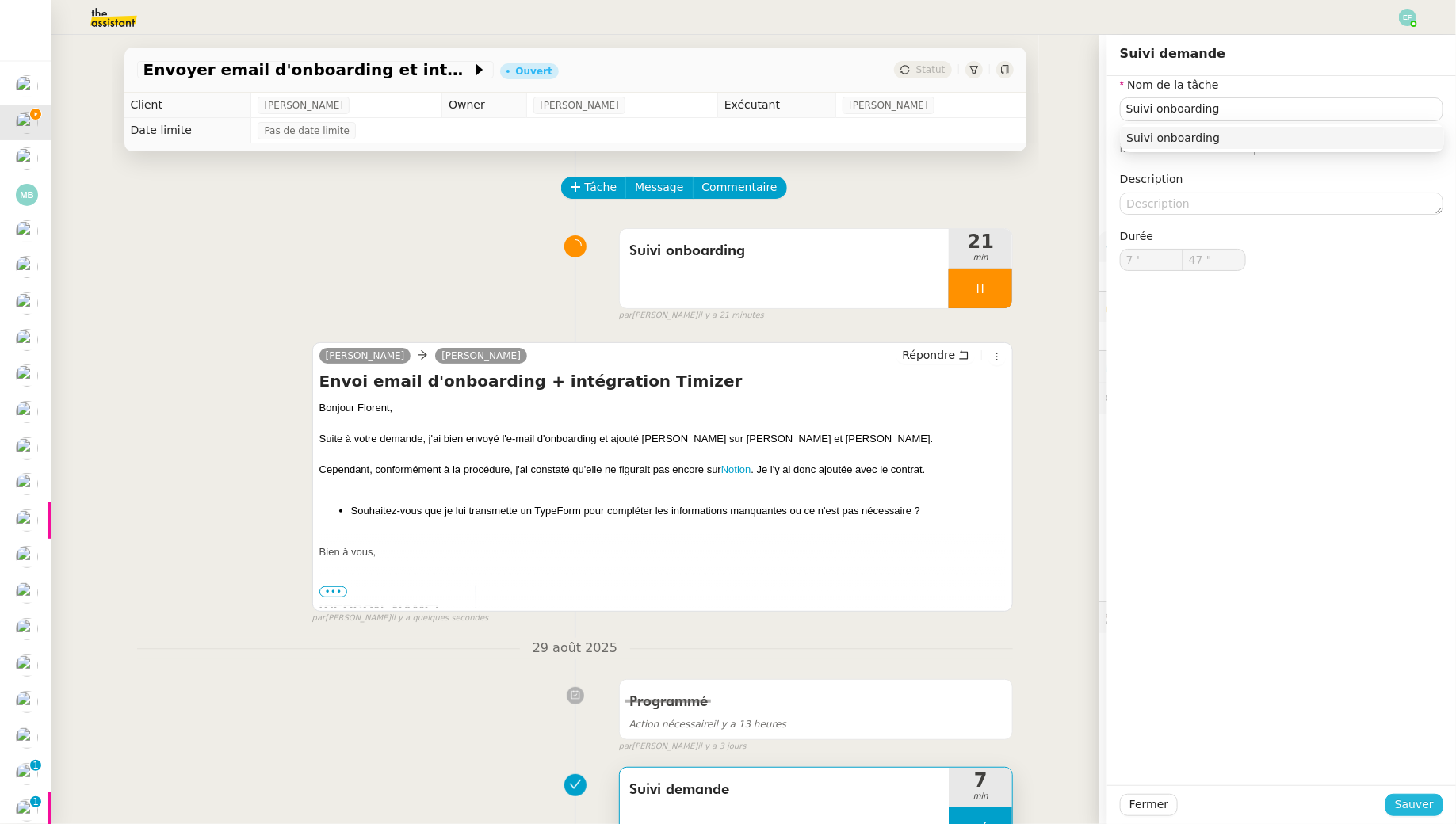
click at [1414, 807] on span "Sauver" at bounding box center [1414, 804] width 39 height 18
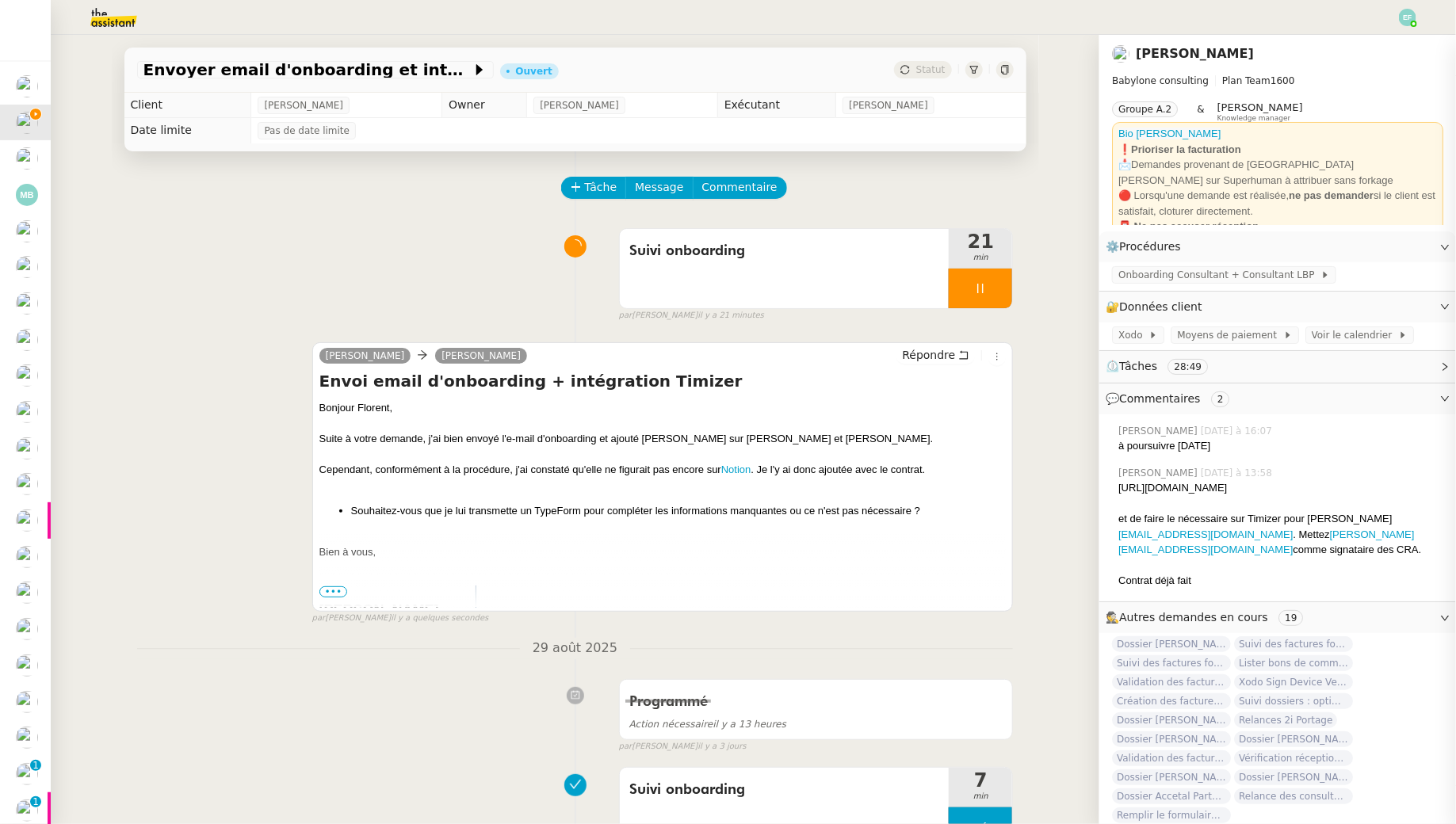
click at [981, 279] on div at bounding box center [980, 288] width 63 height 39
click at [997, 282] on icon at bounding box center [996, 287] width 12 height 12
click at [874, 292] on div "Suivi onboarding" at bounding box center [785, 269] width 329 height 79
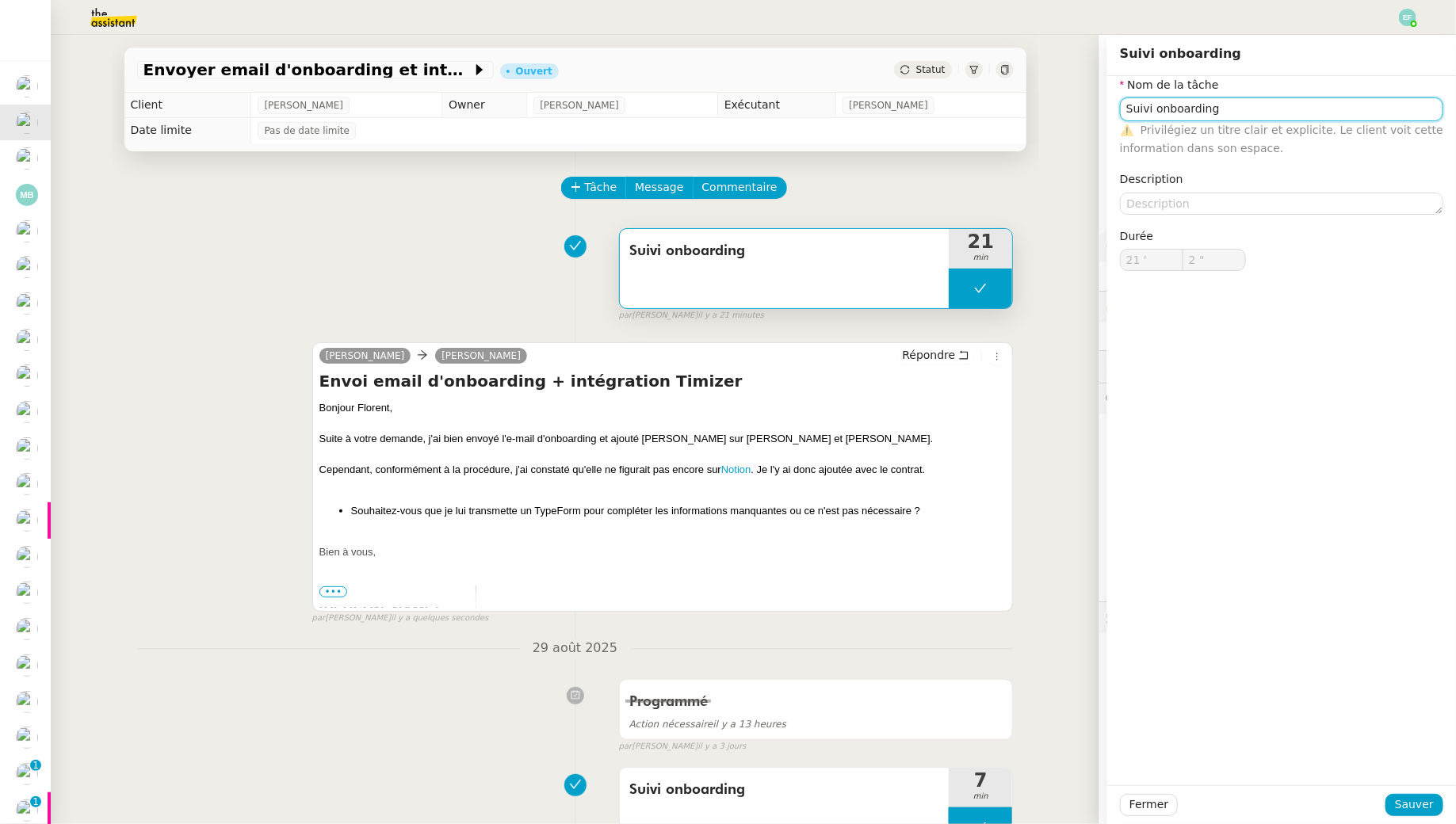
click at [1328, 109] on input "Suivi onboarding" at bounding box center [1281, 109] width 324 height 23
type input "Suivi onboarding + envoi d'email"
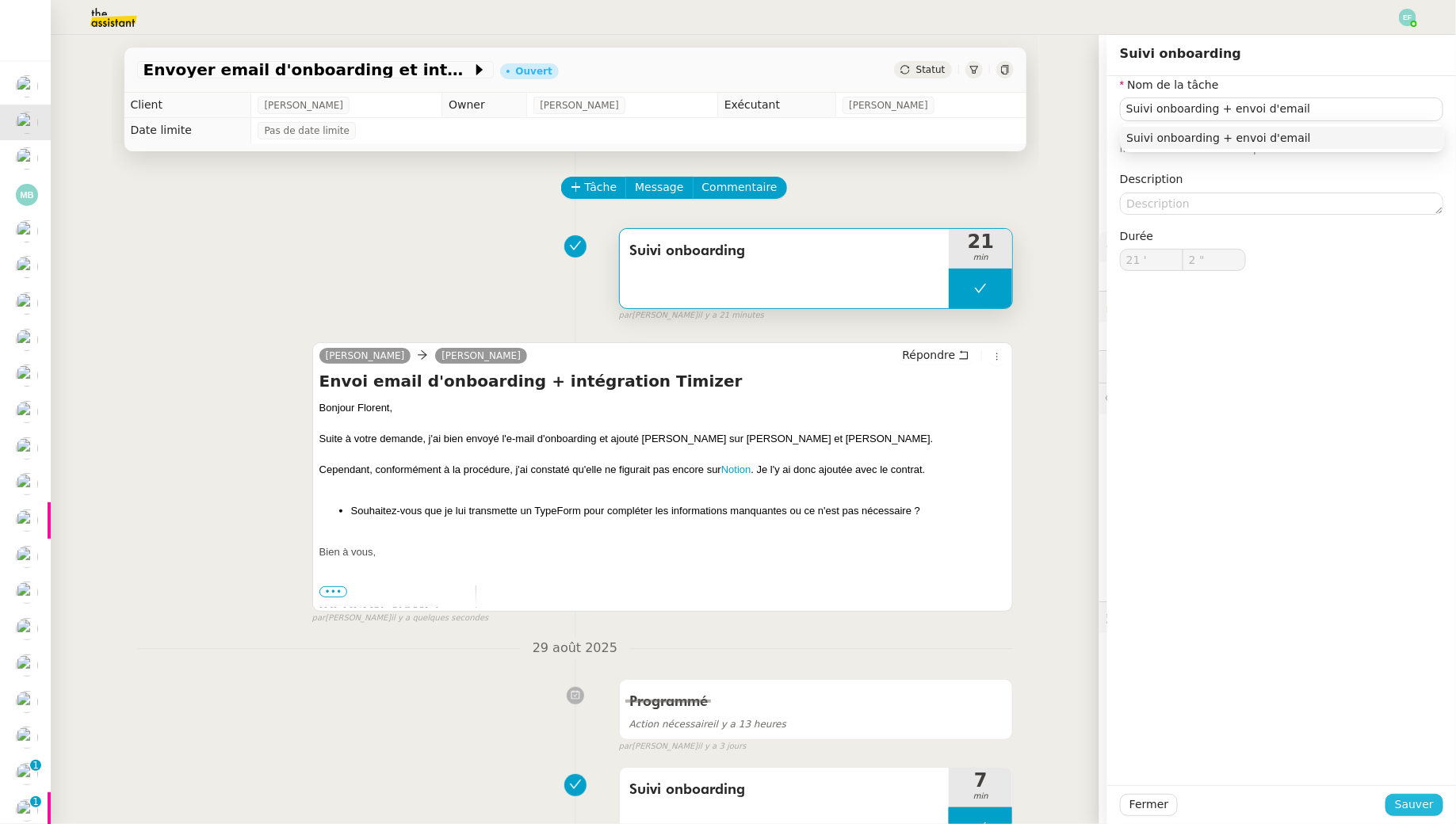
click at [1422, 803] on span "Sauver" at bounding box center [1414, 804] width 39 height 18
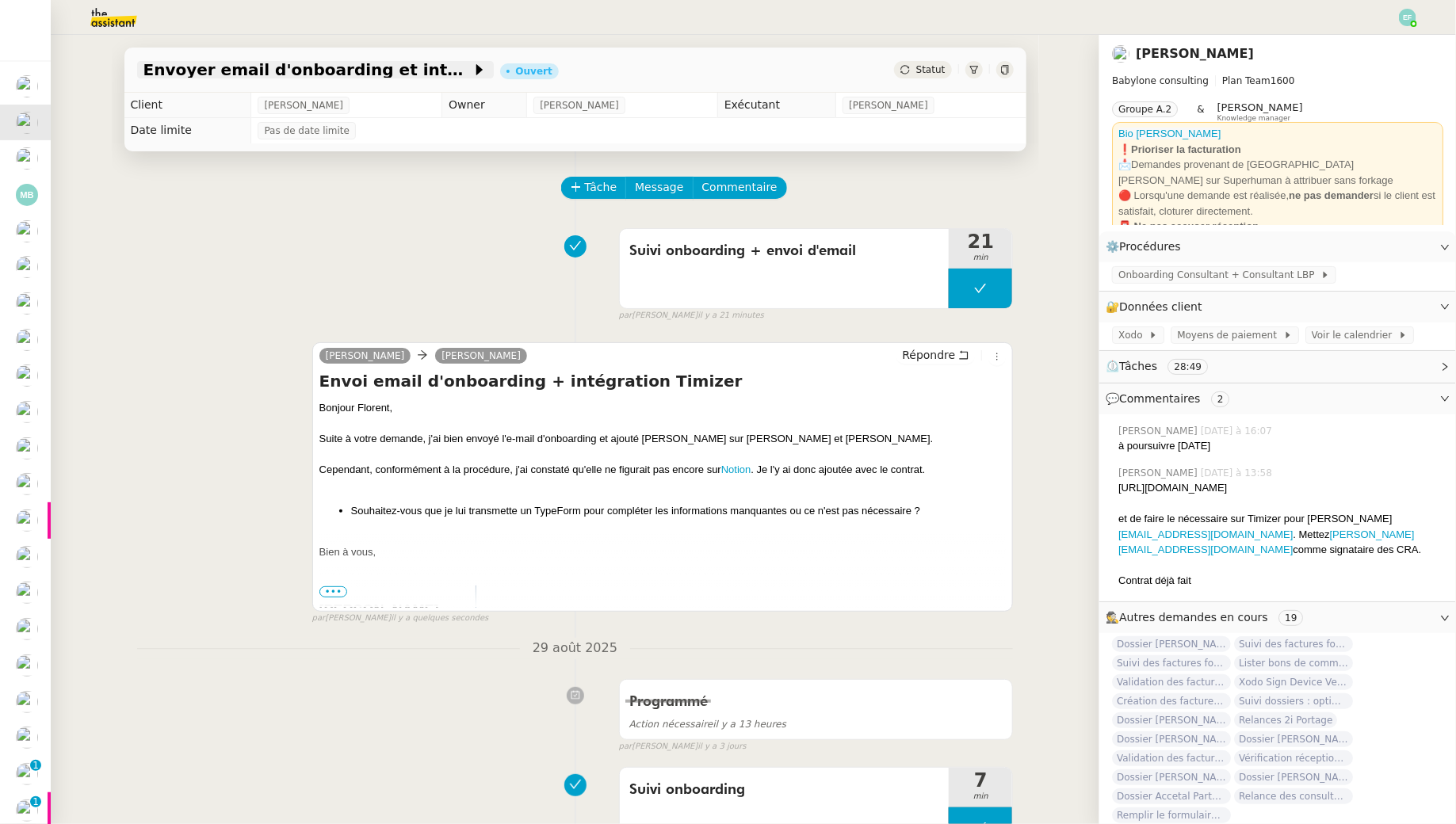
click at [438, 77] on span "Envoyer email d'onboarding et intégrer Timizer" at bounding box center [307, 69] width 329 height 16
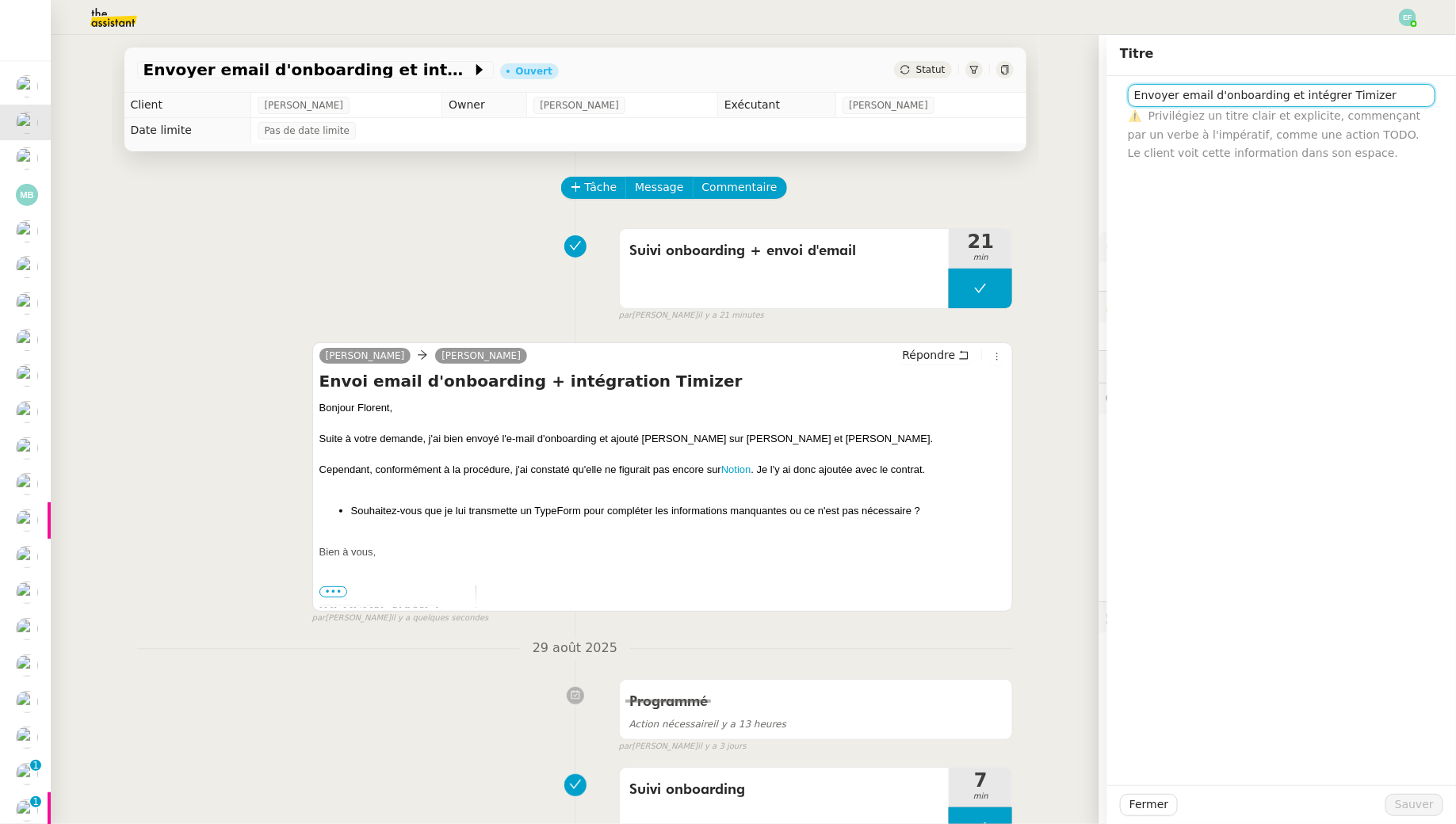
click at [1313, 88] on input "Envoyer email d'onboarding et intégrer Timizer" at bounding box center [1281, 96] width 307 height 23
click at [1135, 93] on input "Fiona Bouderia" at bounding box center [1281, 96] width 307 height 23
type input "Onboarding [PERSON_NAME]"
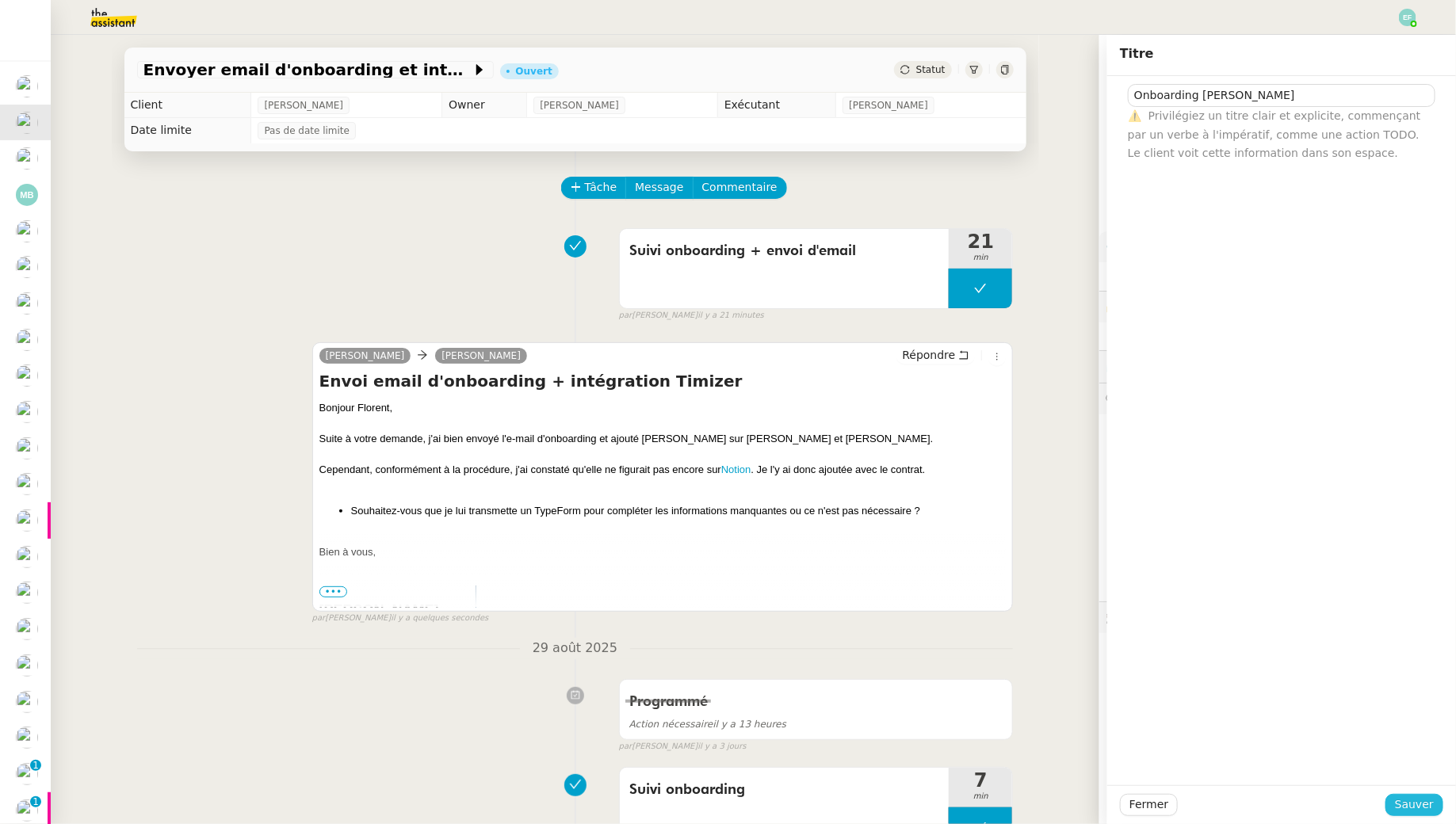
click at [1422, 812] on span "Sauver" at bounding box center [1414, 804] width 39 height 18
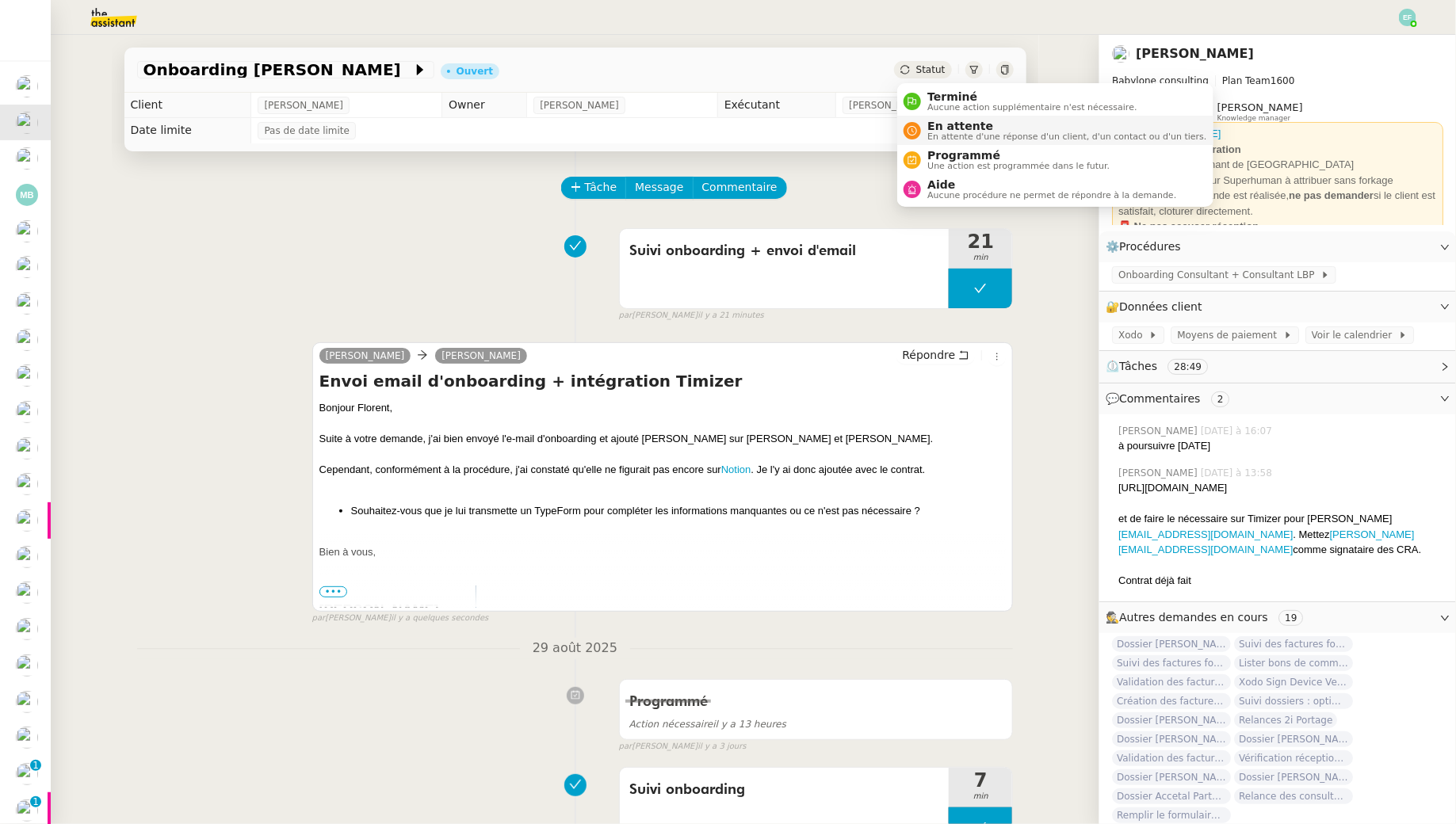
click at [937, 123] on span "En attente" at bounding box center [1067, 125] width 279 height 12
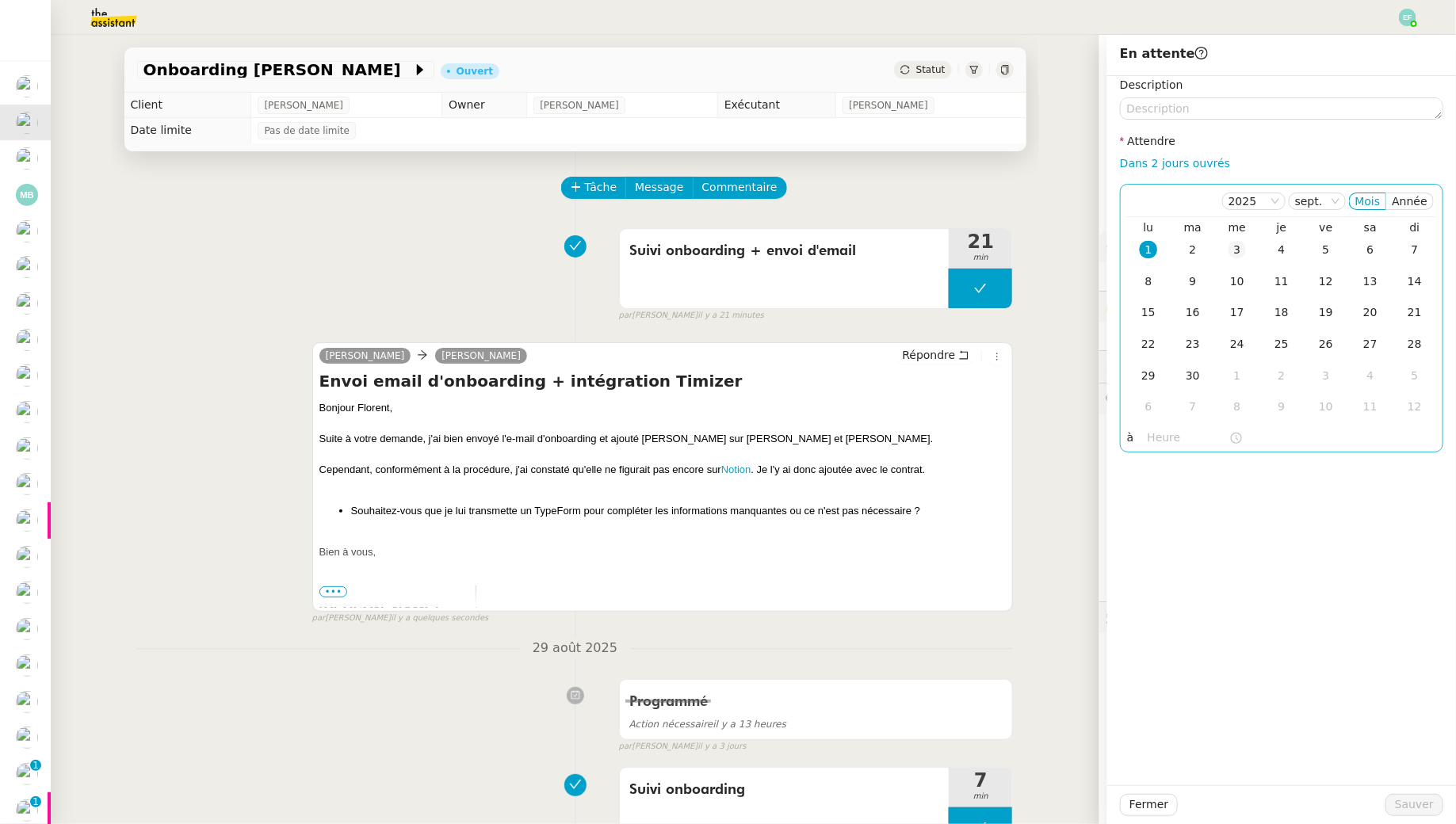
click at [1245, 251] on div "3" at bounding box center [1236, 249] width 17 height 17
click at [1437, 804] on button "Sauver" at bounding box center [1414, 804] width 58 height 22
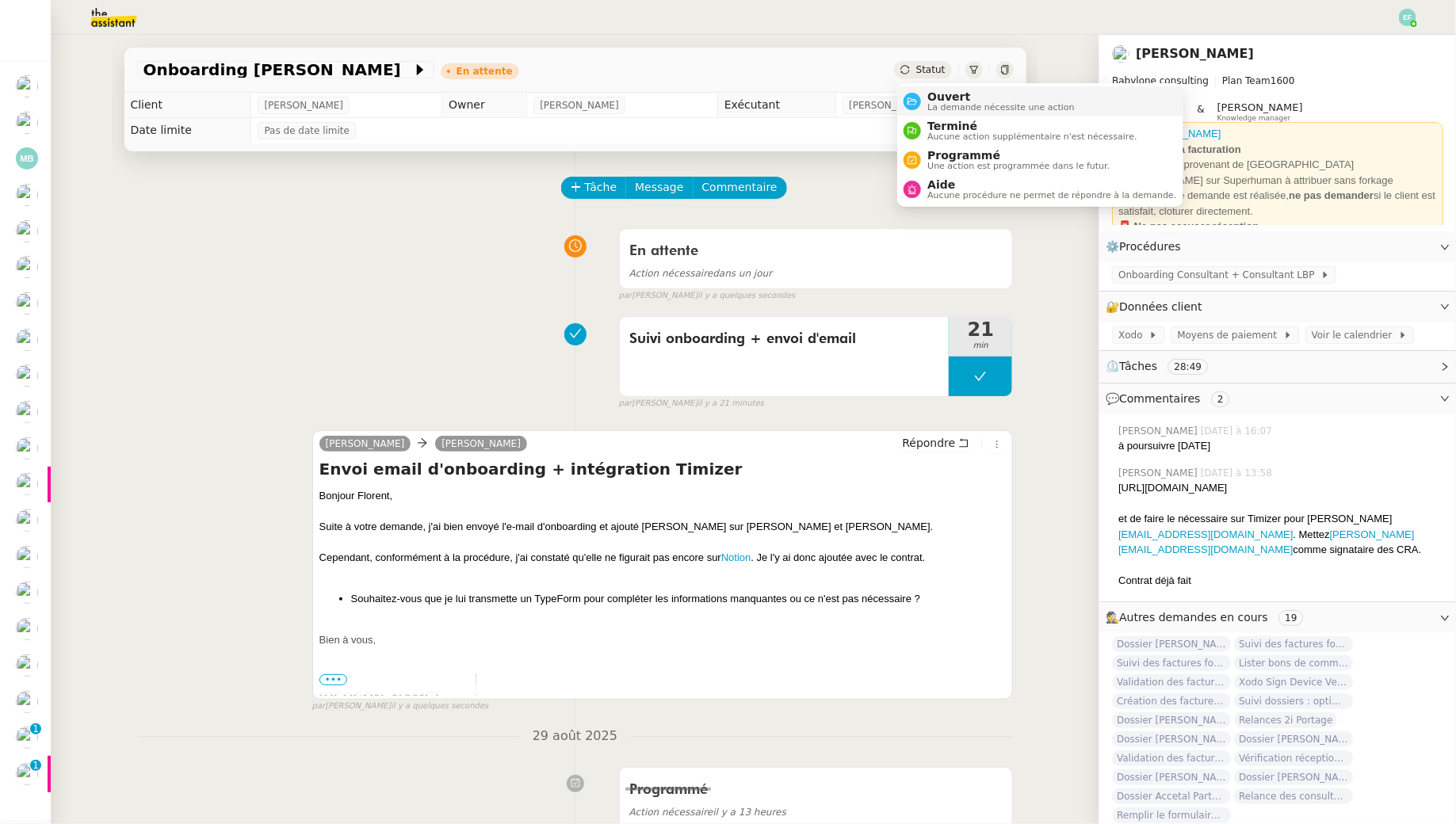
click at [923, 95] on div "Ouvert La demande nécessite une action" at bounding box center [998, 101] width 154 height 21
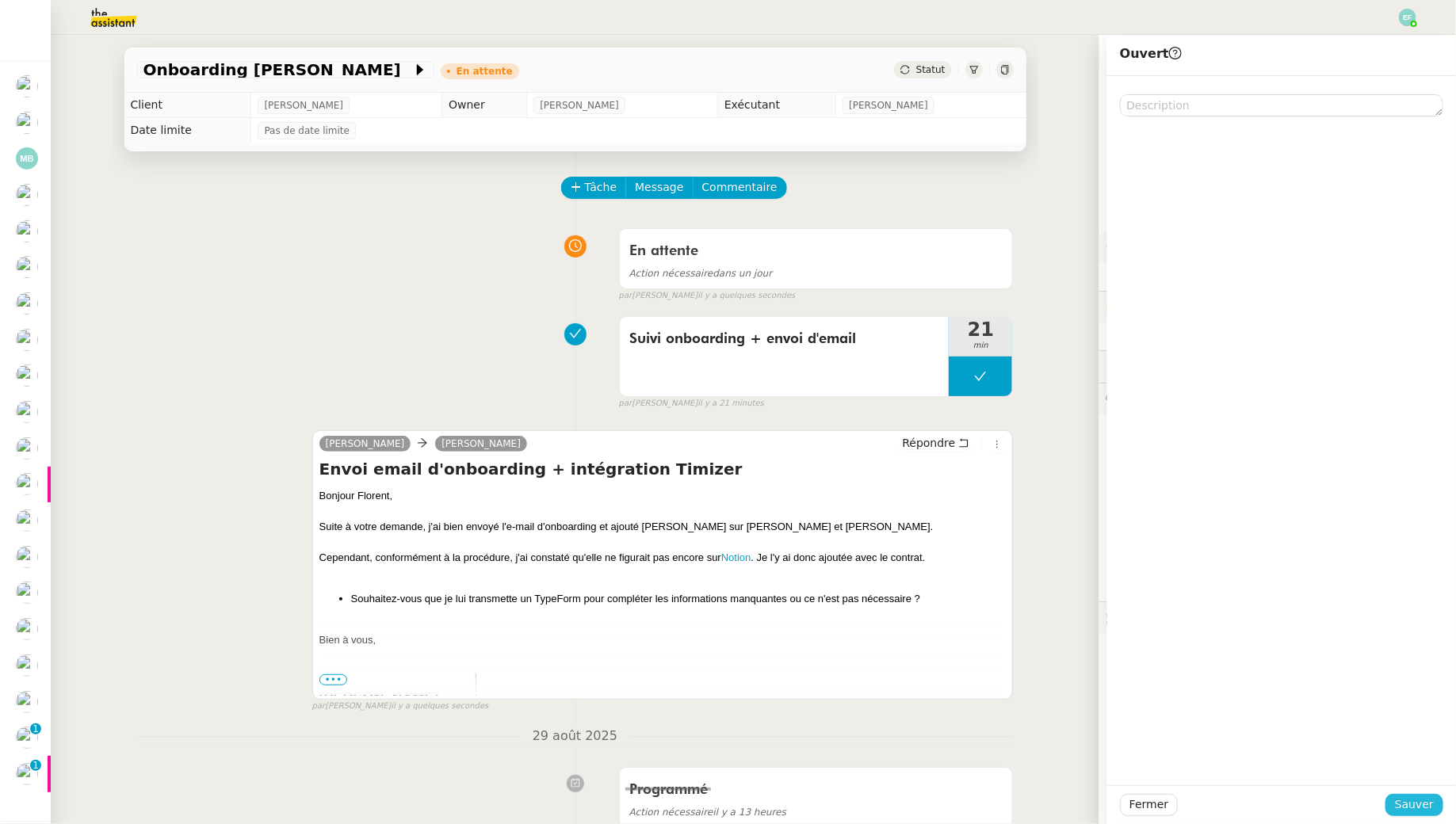
click at [1428, 809] on span "Sauver" at bounding box center [1414, 804] width 39 height 18
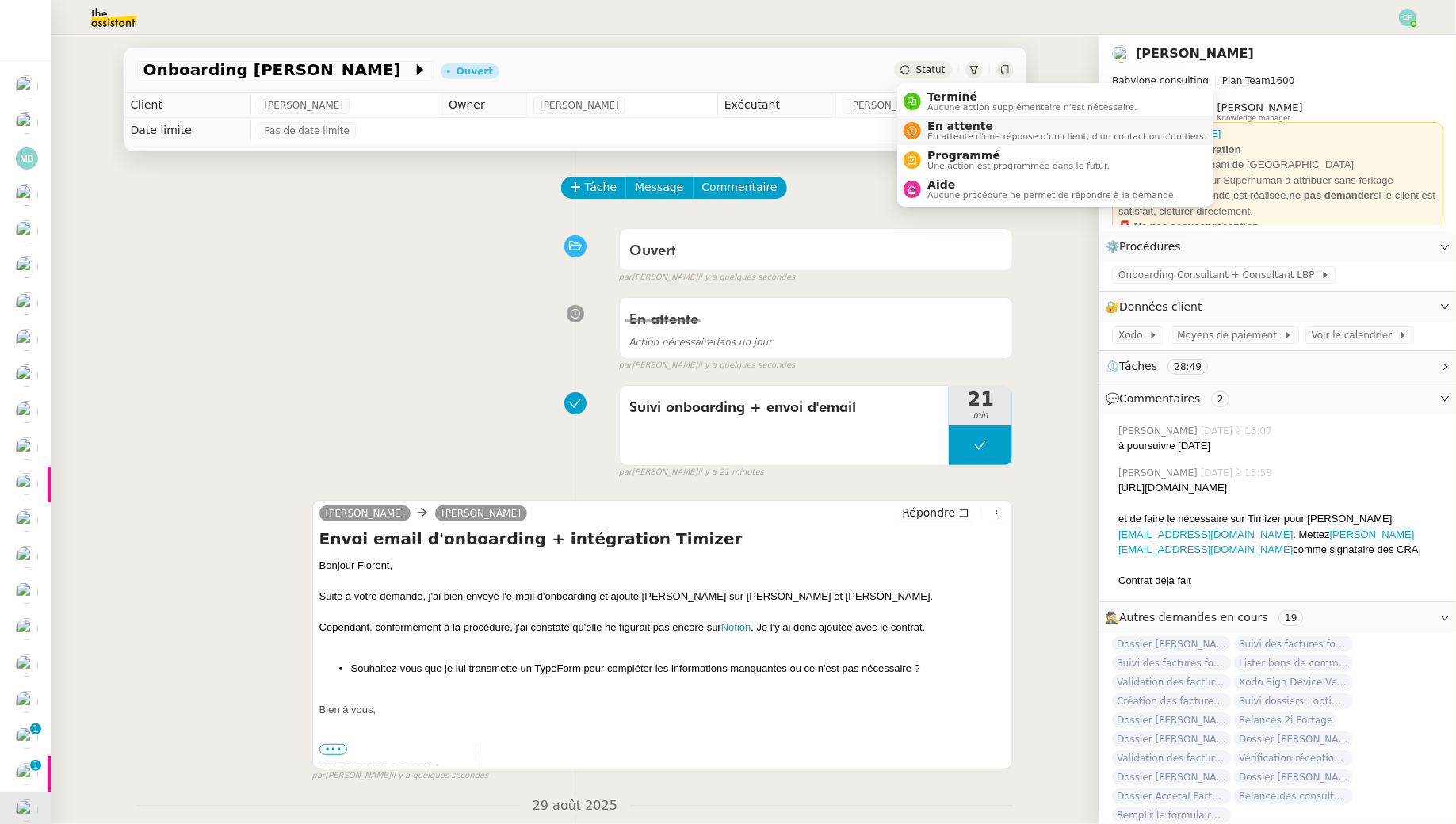
click at [947, 136] on span "En attente d'une réponse d'un client, d'un contact ou d'un tiers." at bounding box center [1067, 137] width 279 height 9
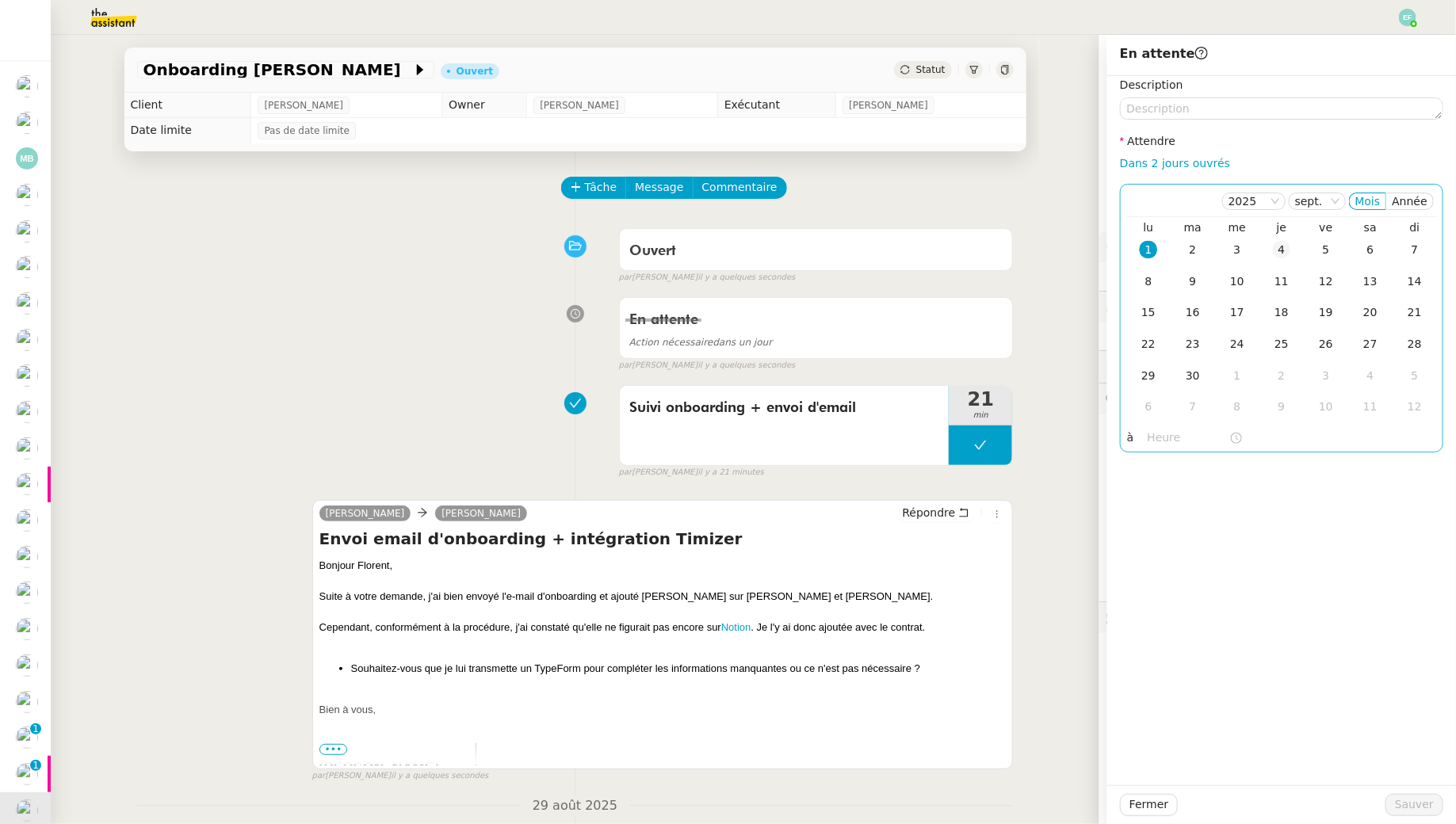
click at [1295, 254] on td "4" at bounding box center [1281, 250] width 44 height 32
click at [1417, 796] on span "Sauver" at bounding box center [1414, 804] width 39 height 18
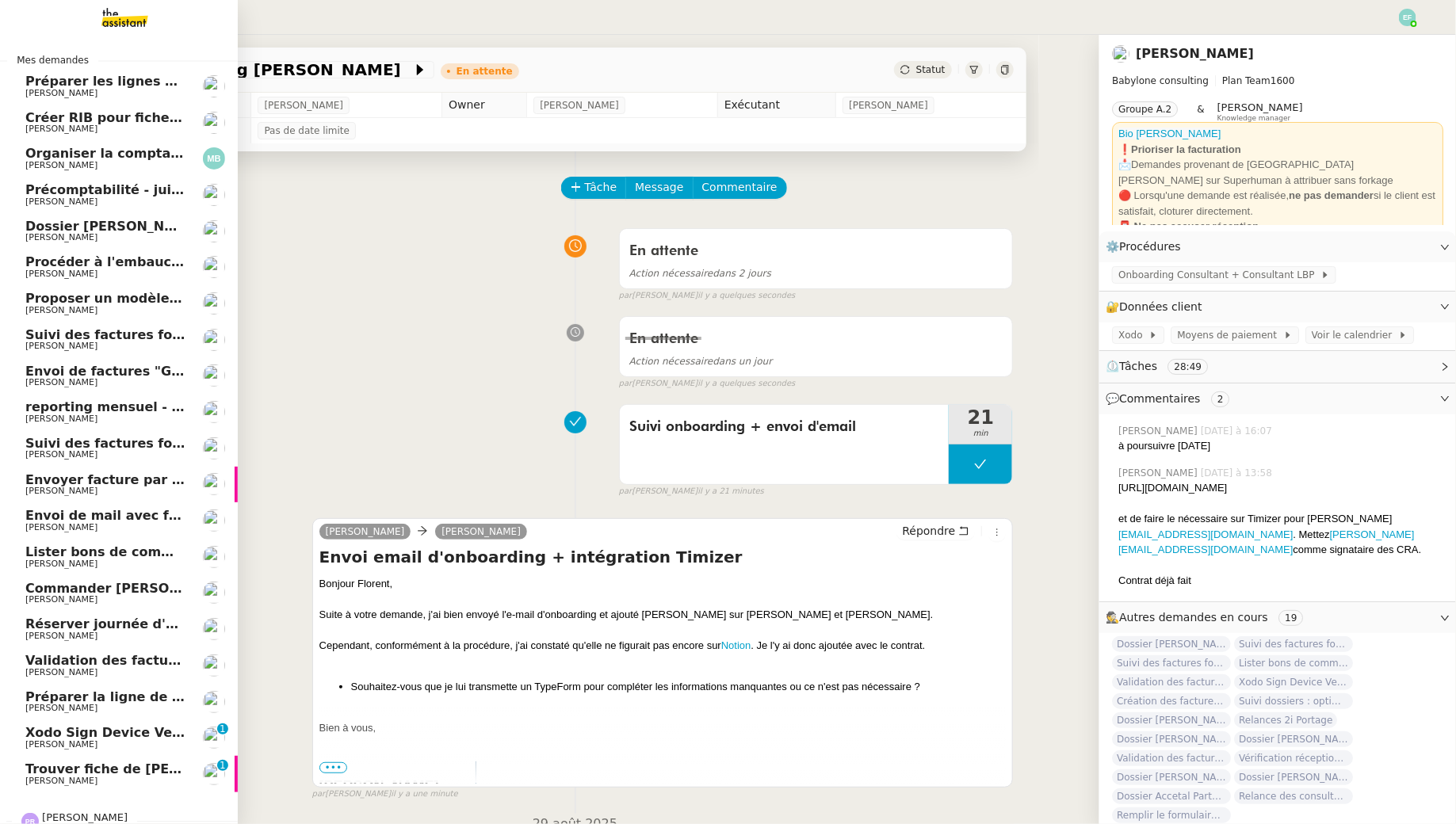
click at [68, 771] on span "Trouver fiche de paie" at bounding box center [144, 769] width 238 height 15
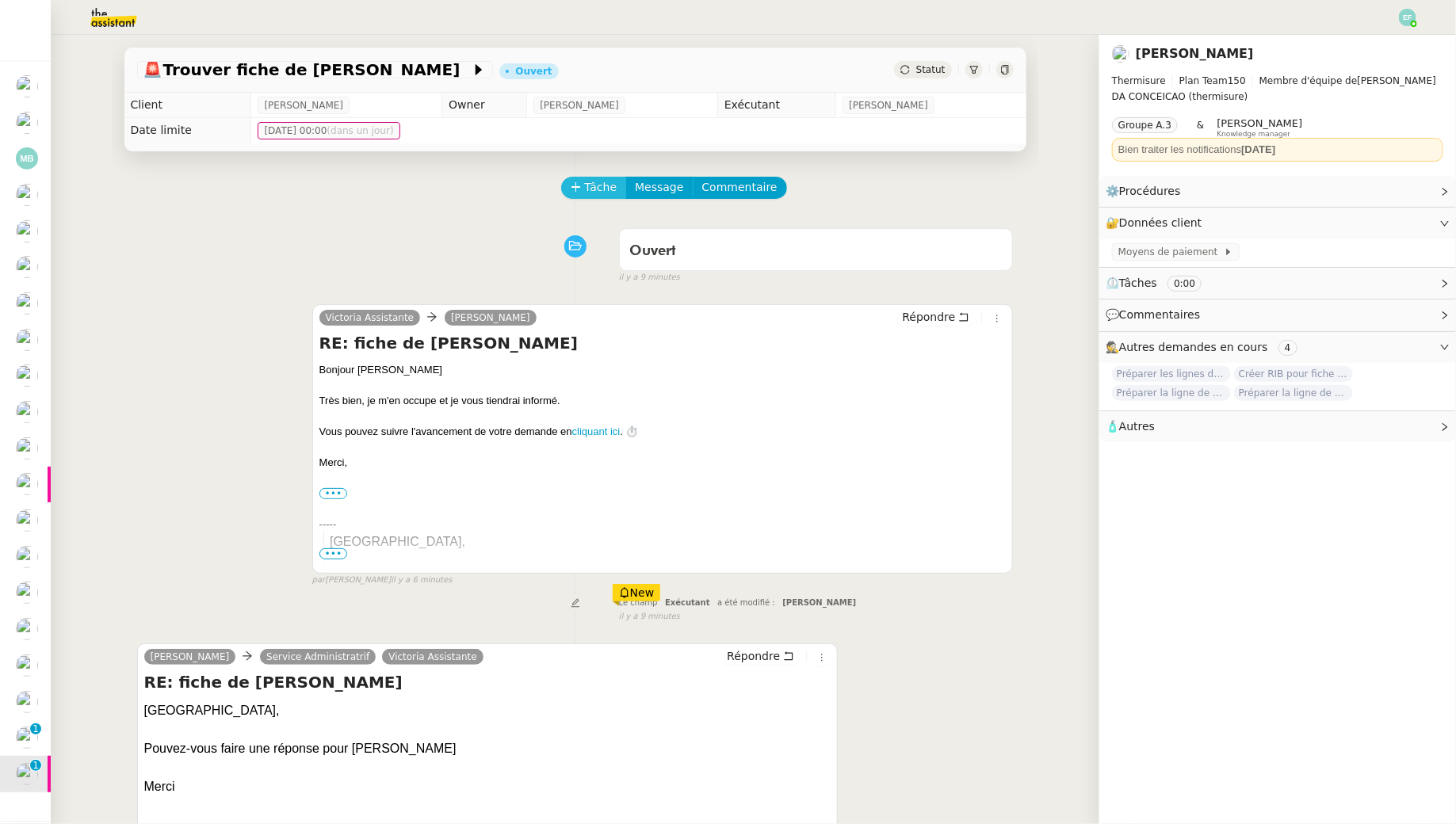
click at [597, 185] on span "Tâche" at bounding box center [601, 188] width 33 height 18
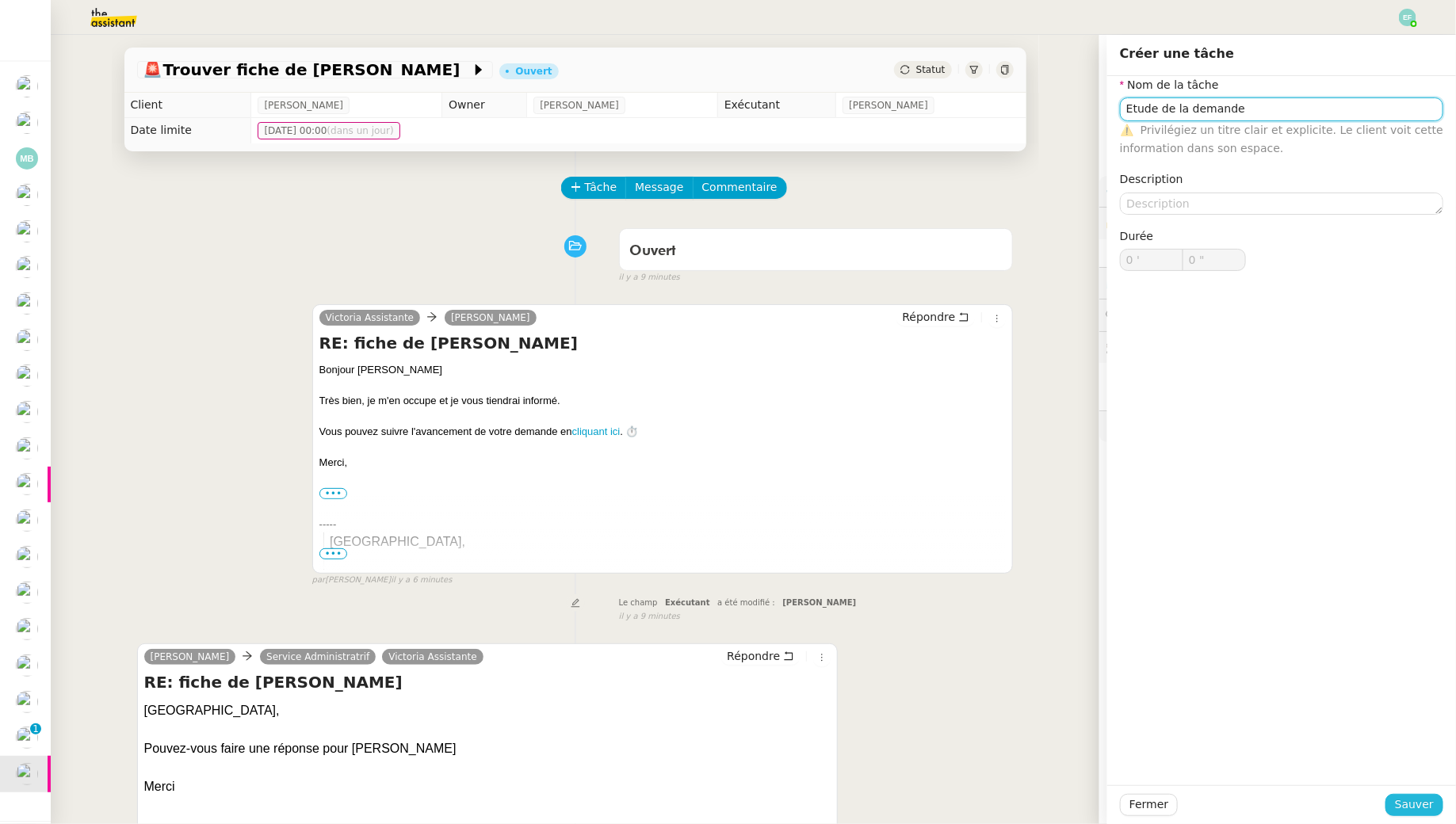
type input "Etude de la demande"
click at [1419, 807] on span "Sauver" at bounding box center [1414, 804] width 39 height 18
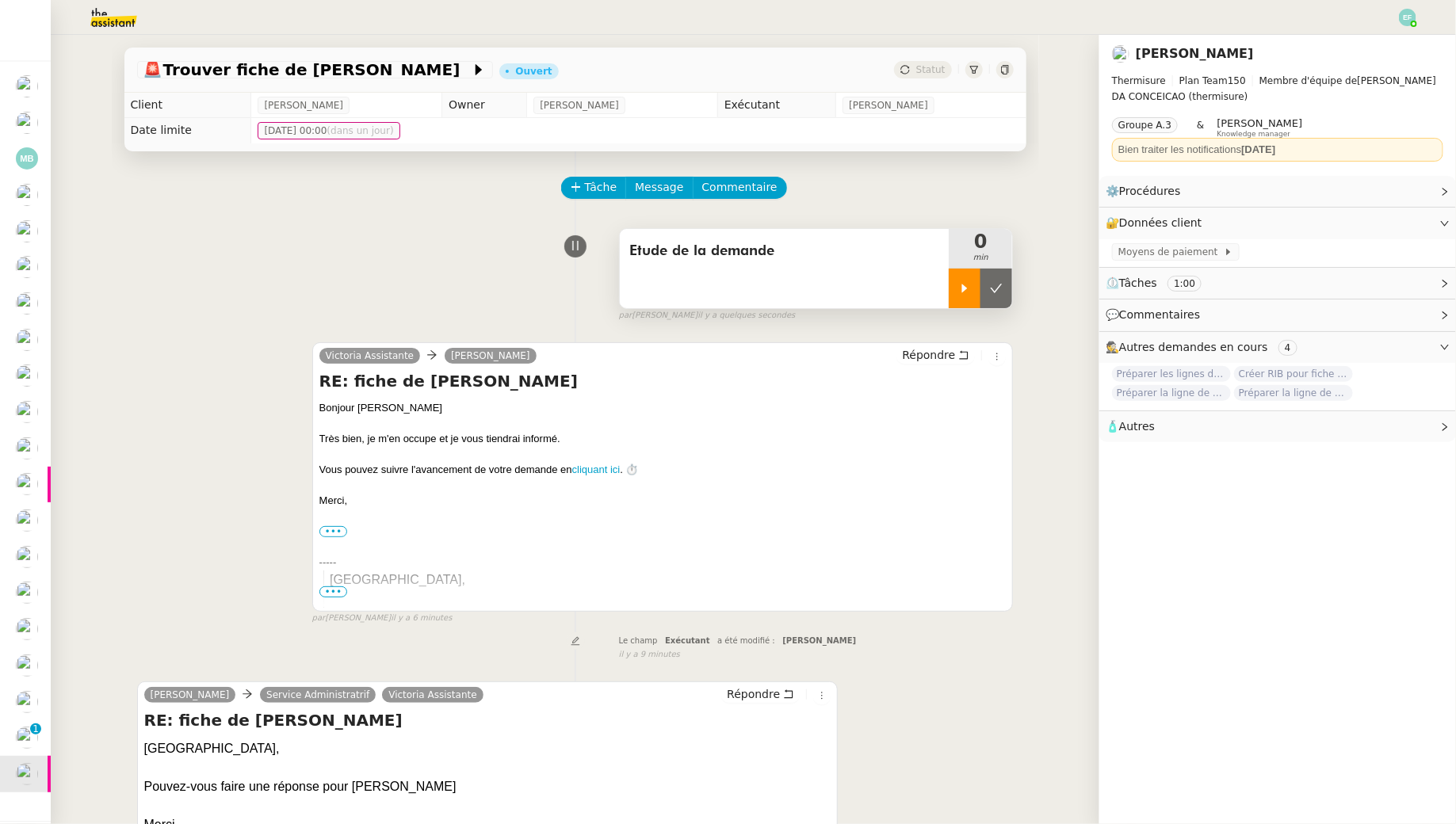
click at [968, 289] on icon at bounding box center [964, 287] width 12 height 12
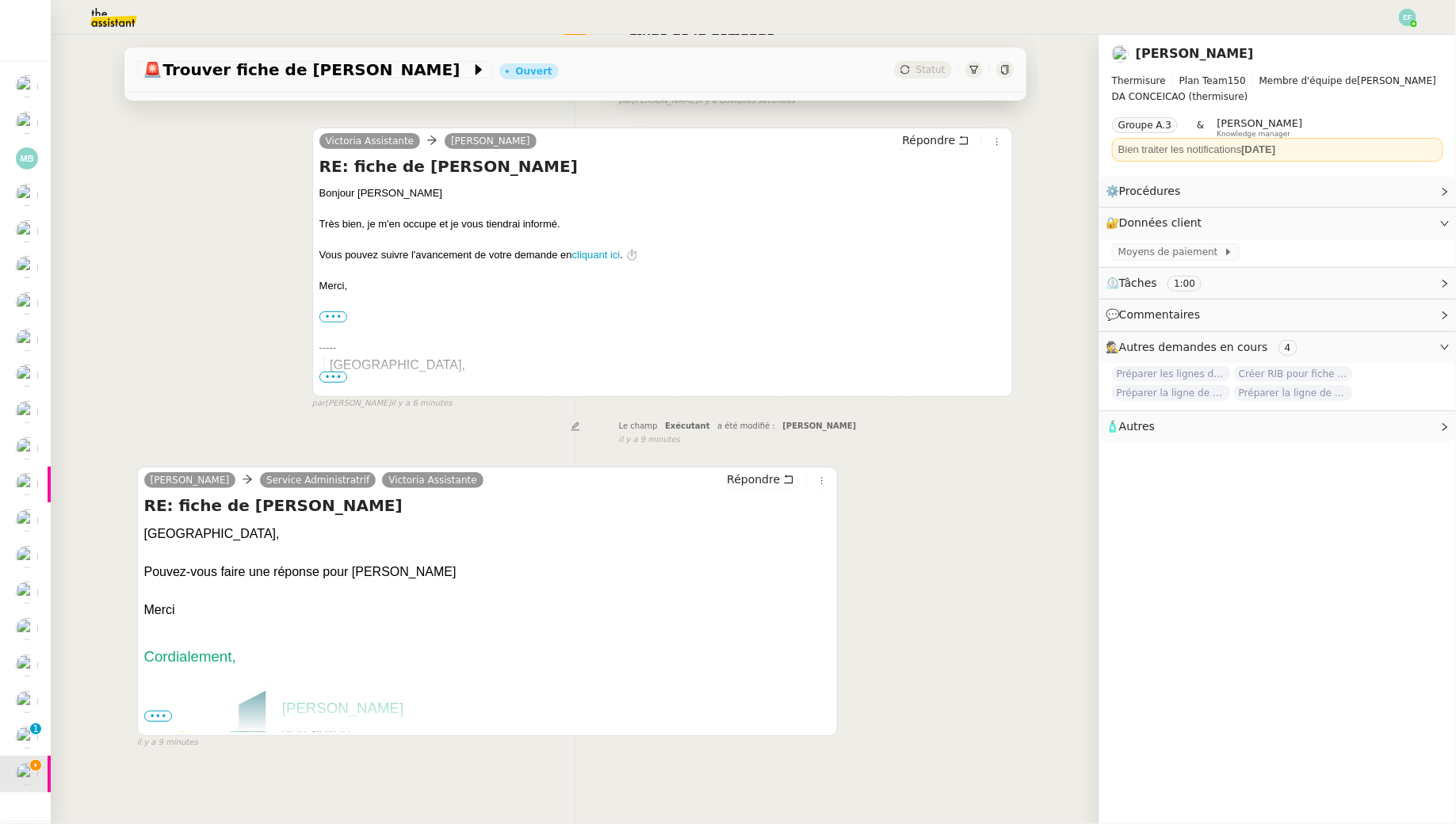
click at [160, 718] on span "•••" at bounding box center [158, 717] width 29 height 11
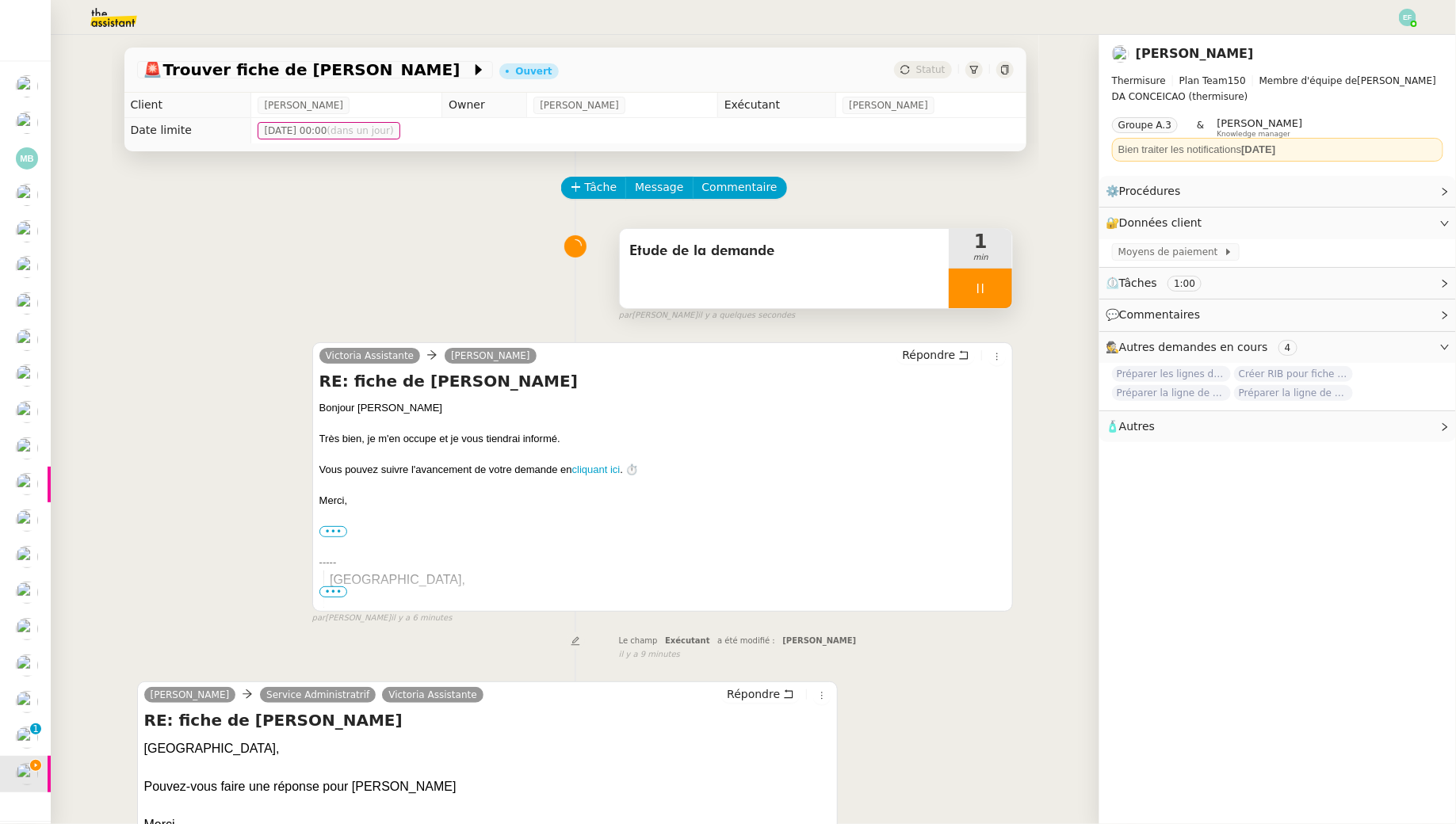
scroll to position [808, 0]
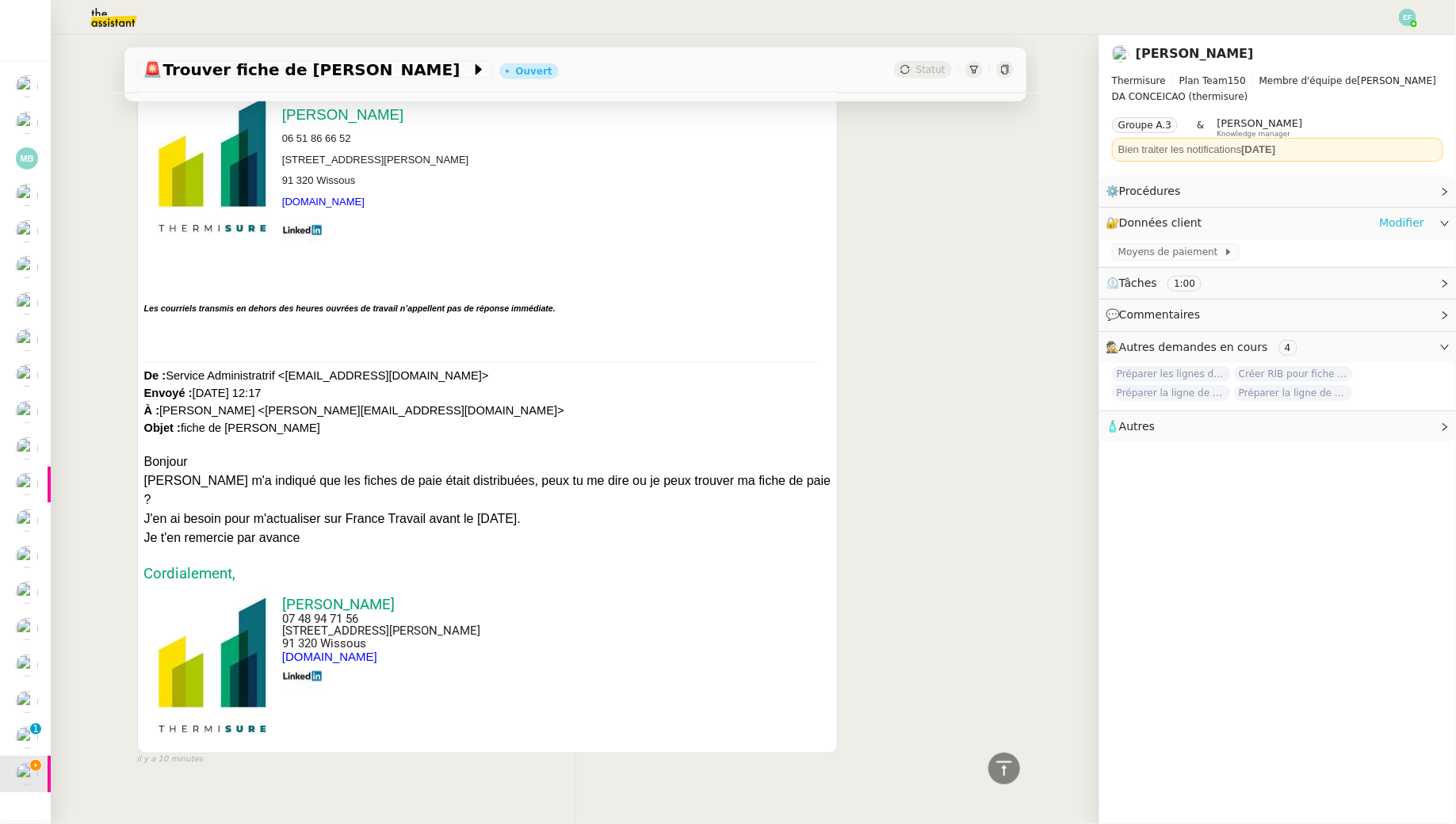
click at [1411, 221] on link "Modifier" at bounding box center [1401, 223] width 45 height 18
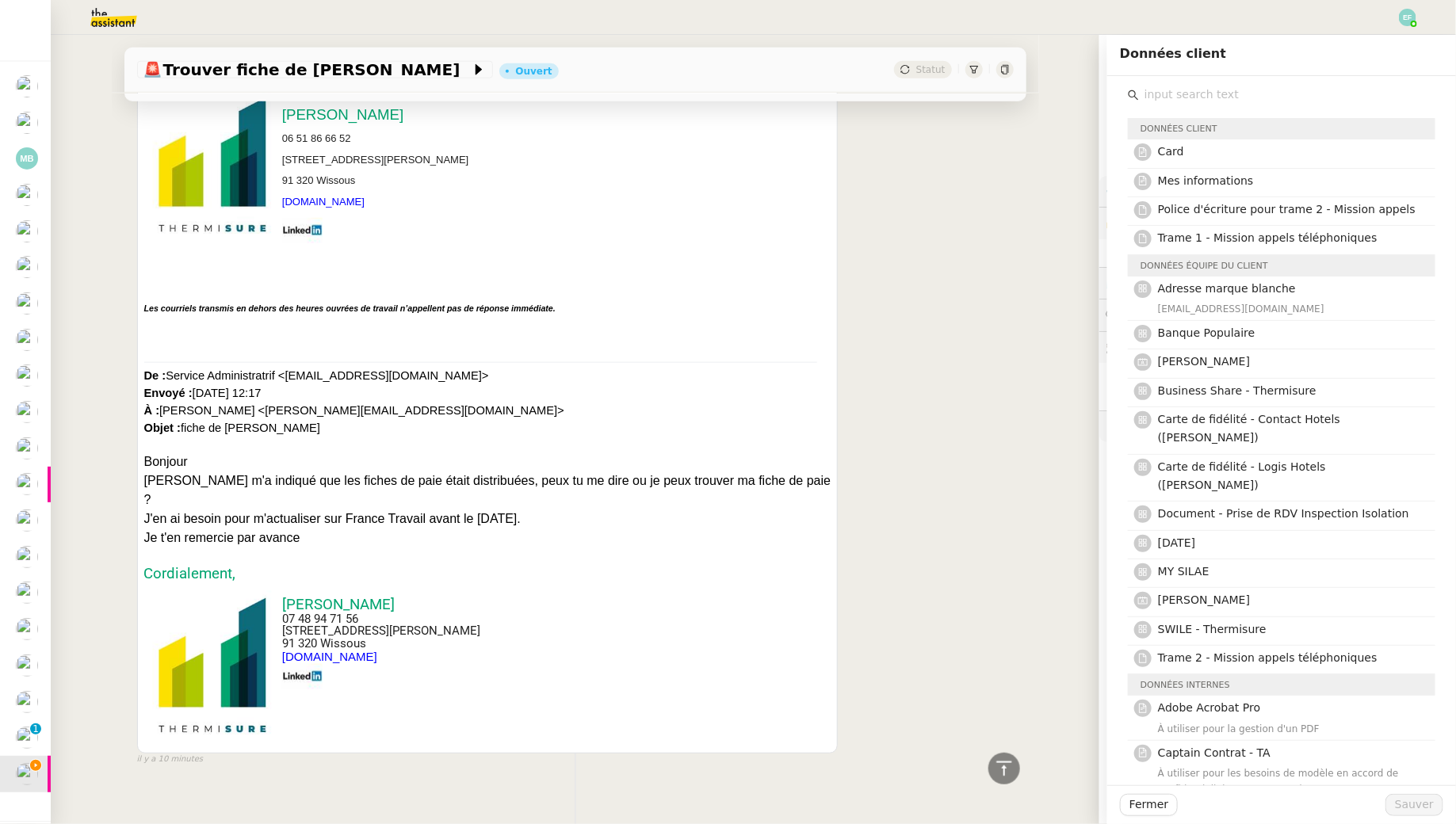
click at [1228, 89] on input "text" at bounding box center [1287, 95] width 297 height 21
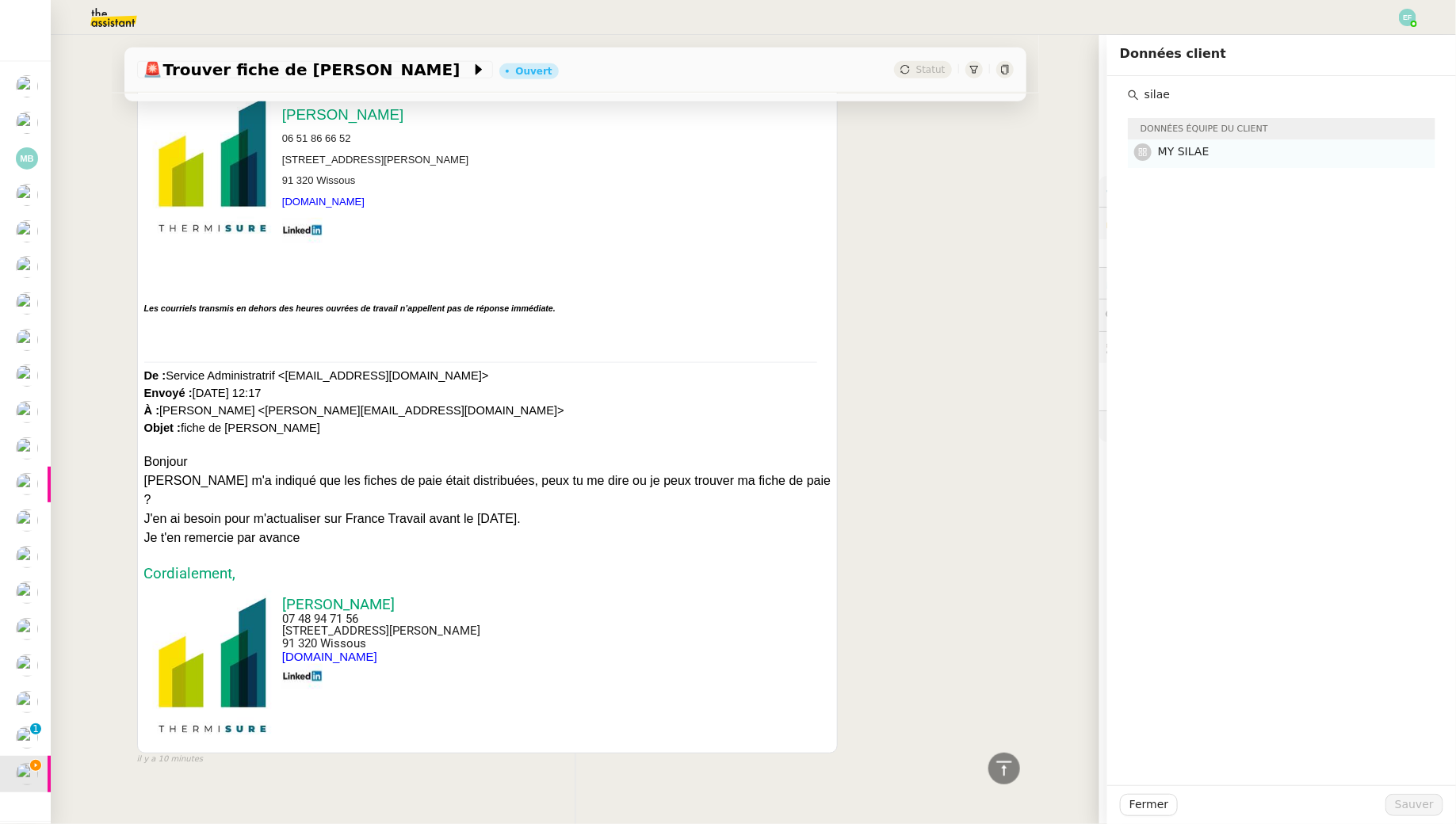
type input "silae"
click at [1215, 151] on h4 "MY SILAE" at bounding box center [1291, 152] width 268 height 18
click at [1410, 795] on button "Sauver" at bounding box center [1414, 804] width 58 height 22
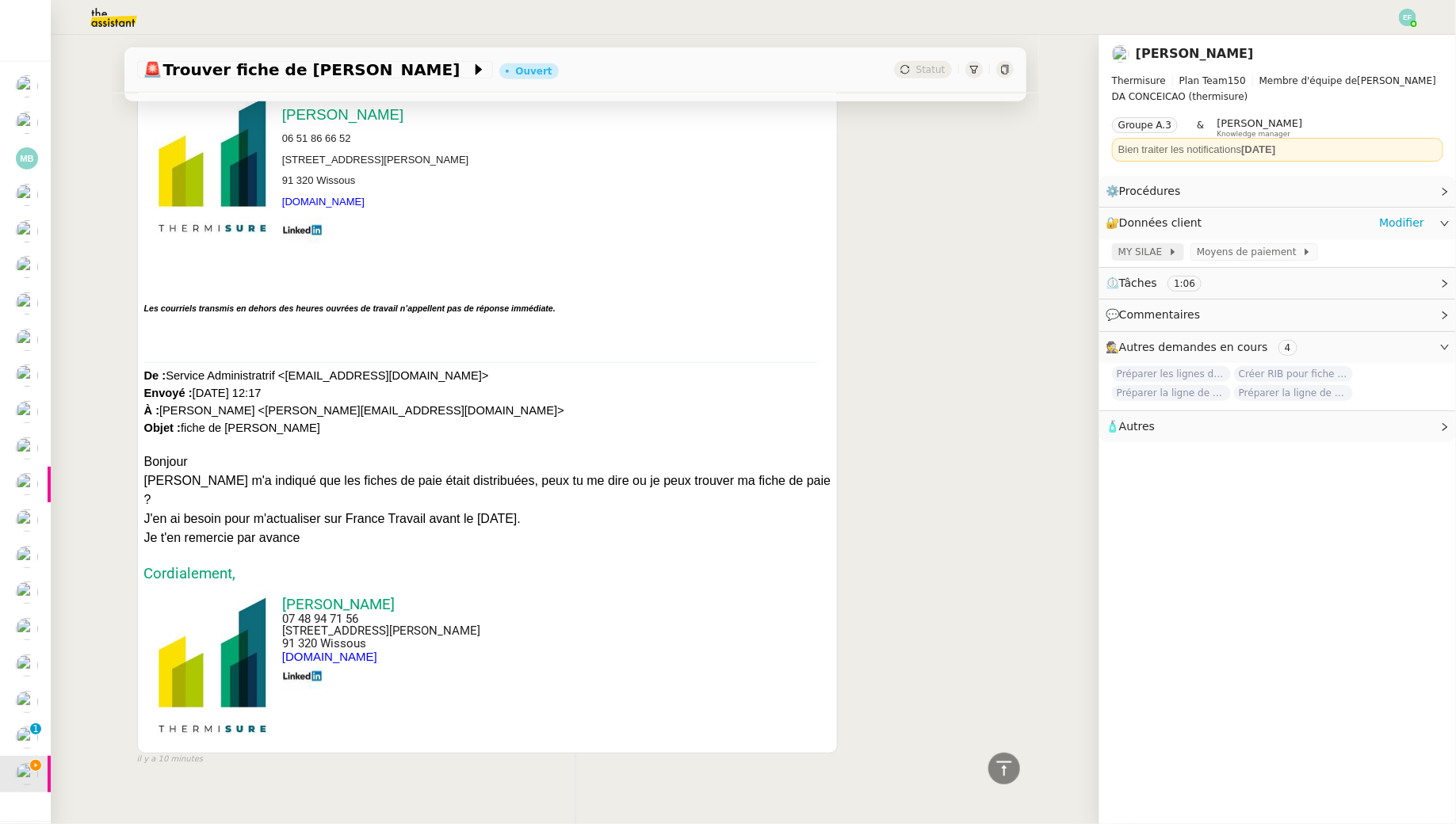
click at [1159, 248] on span "MY SILAE" at bounding box center [1143, 251] width 50 height 16
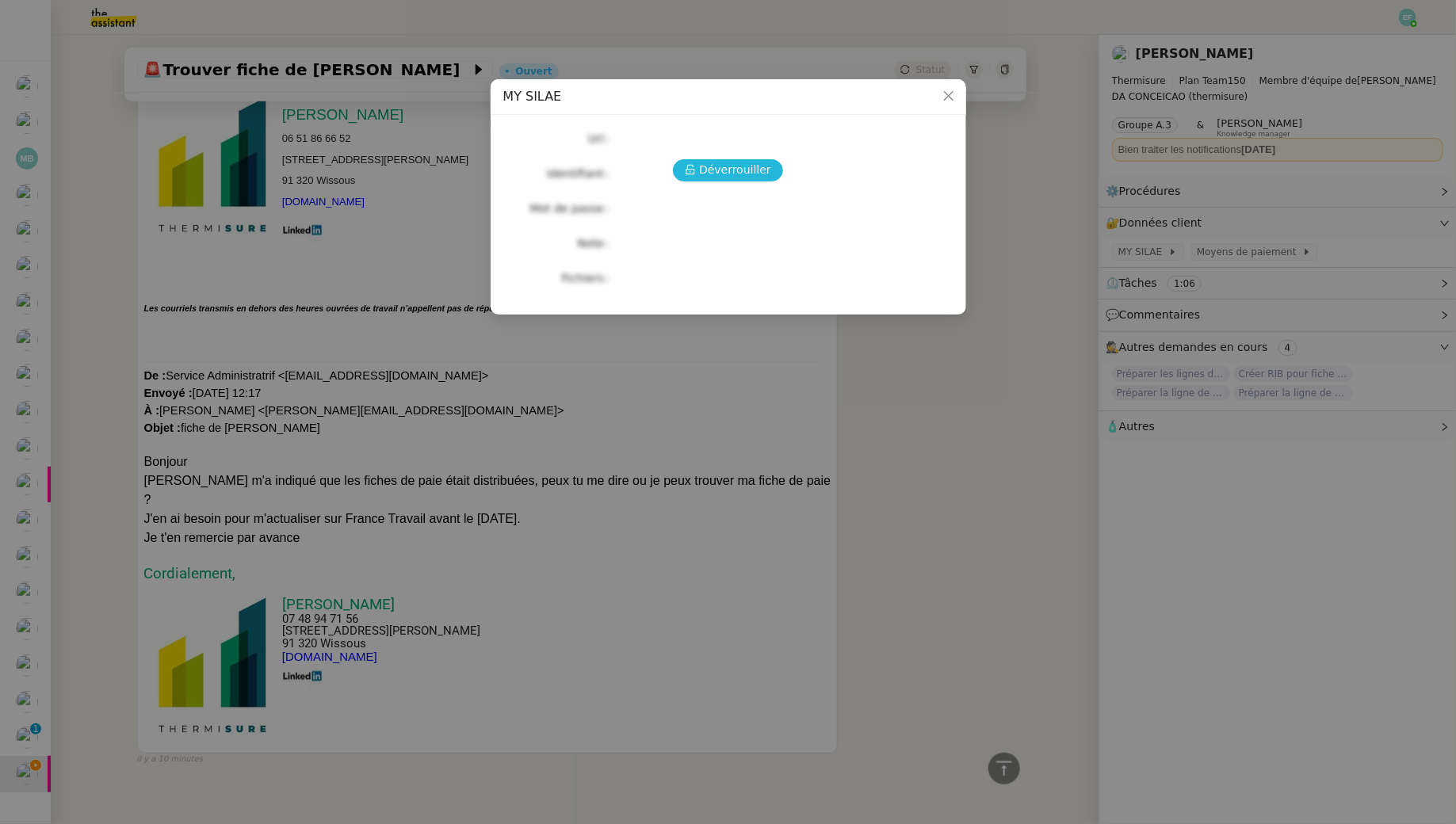
click at [737, 173] on span "Déverrouiller" at bounding box center [735, 170] width 72 height 18
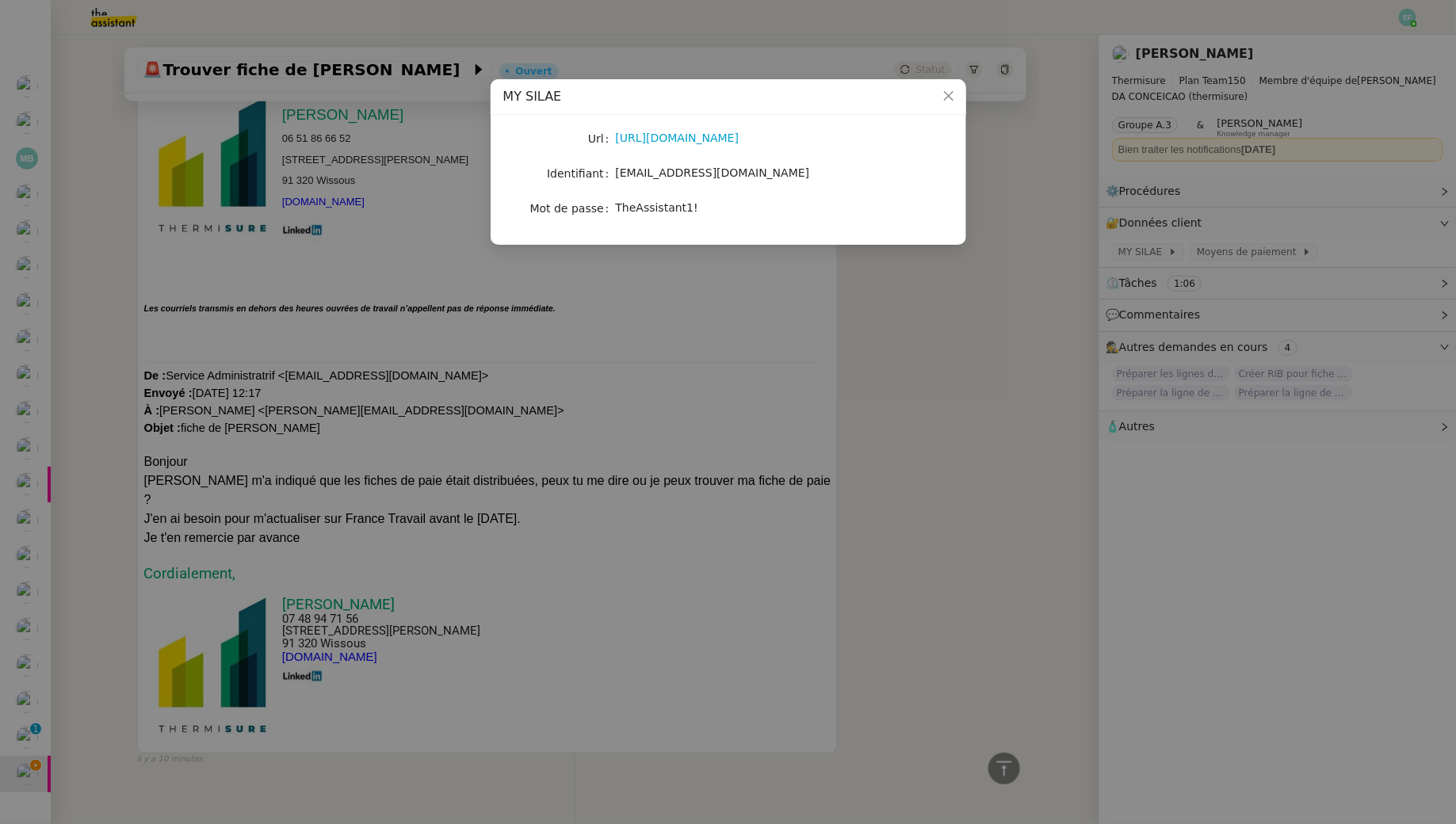
click at [680, 205] on span "TheAssistant1!" at bounding box center [657, 207] width 83 height 12
copy span "TheAssistant1!"
click at [610, 322] on nz-modal-container "MY SILAE Url https://my.silae.fr/sign-in?redirect=/home Identifiant victoria.as…" at bounding box center [728, 412] width 1456 height 824
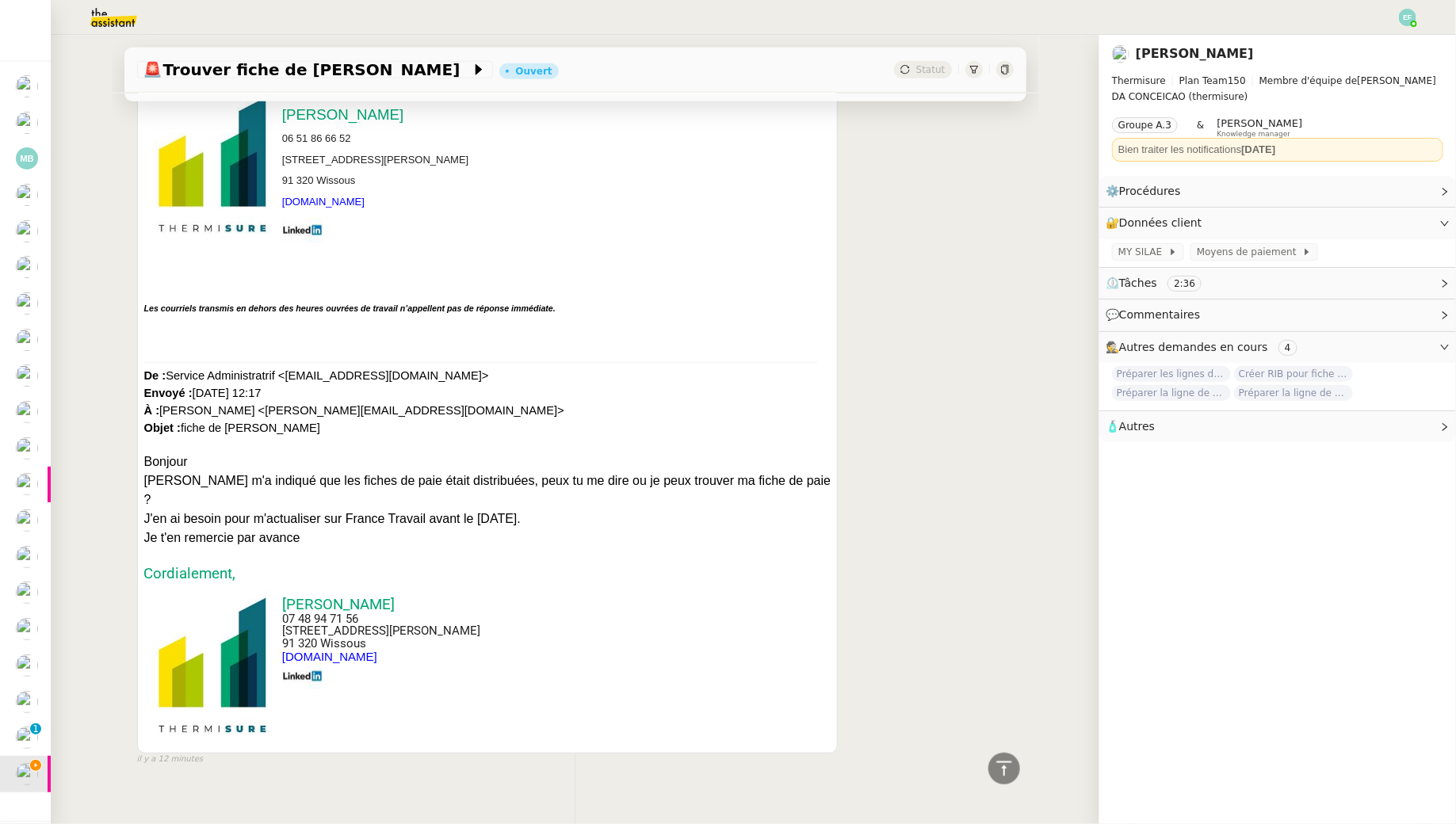
click at [610, 322] on nz-modal-container "MY SILAE Url https://my.silae.fr/sign-in?redirect=/home Identifiant victoria.as…" at bounding box center [728, 412] width 1456 height 824
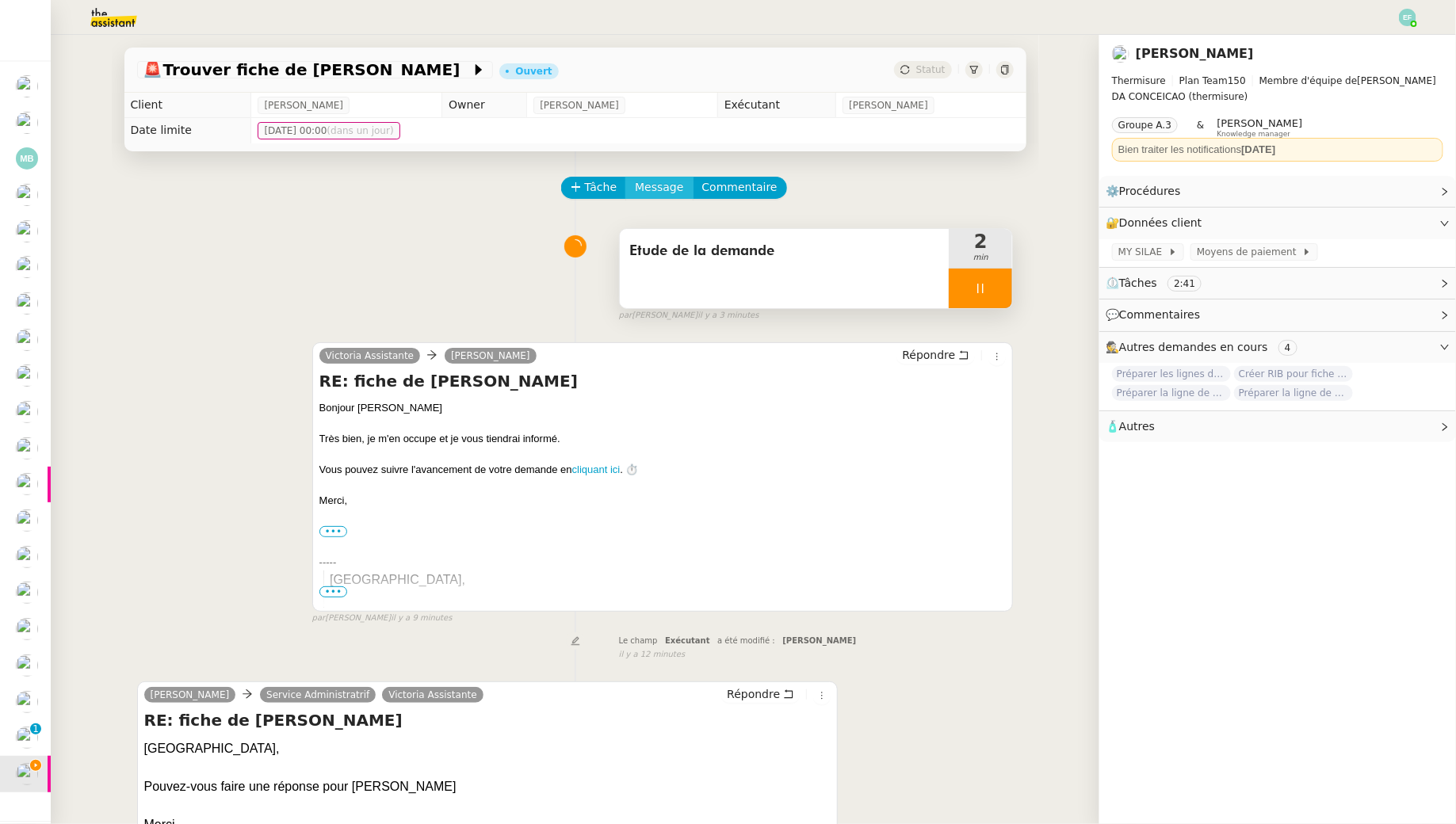
click at [657, 187] on span "Message" at bounding box center [659, 188] width 48 height 18
click at [656, 224] on link "Nouvelle conversation" at bounding box center [733, 233] width 198 height 32
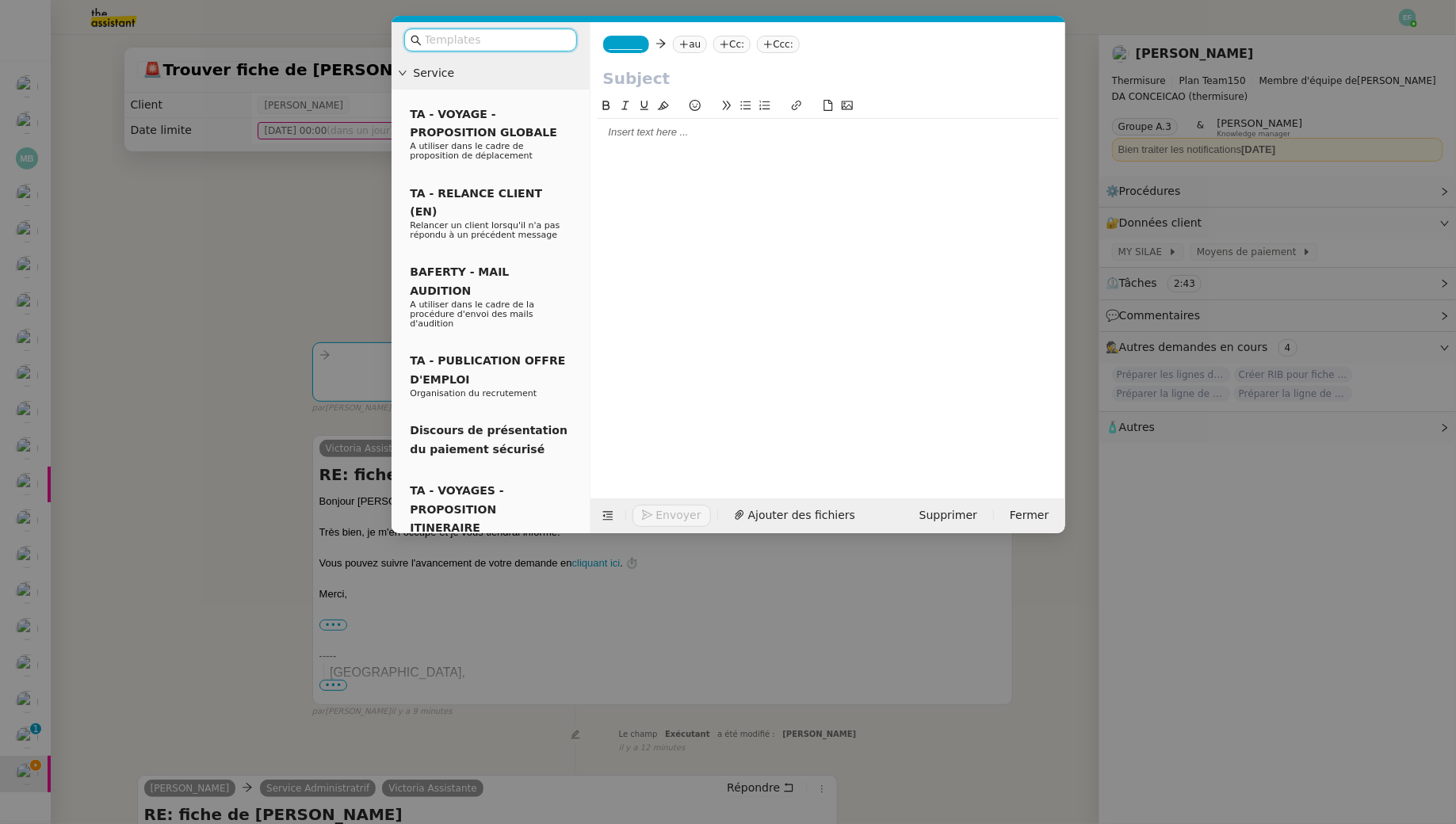
click at [211, 244] on nz-modal-container "Service TA - VOYAGE - PROPOSITION GLOBALE A utiliser dans le cadre de propositi…" at bounding box center [728, 412] width 1456 height 824
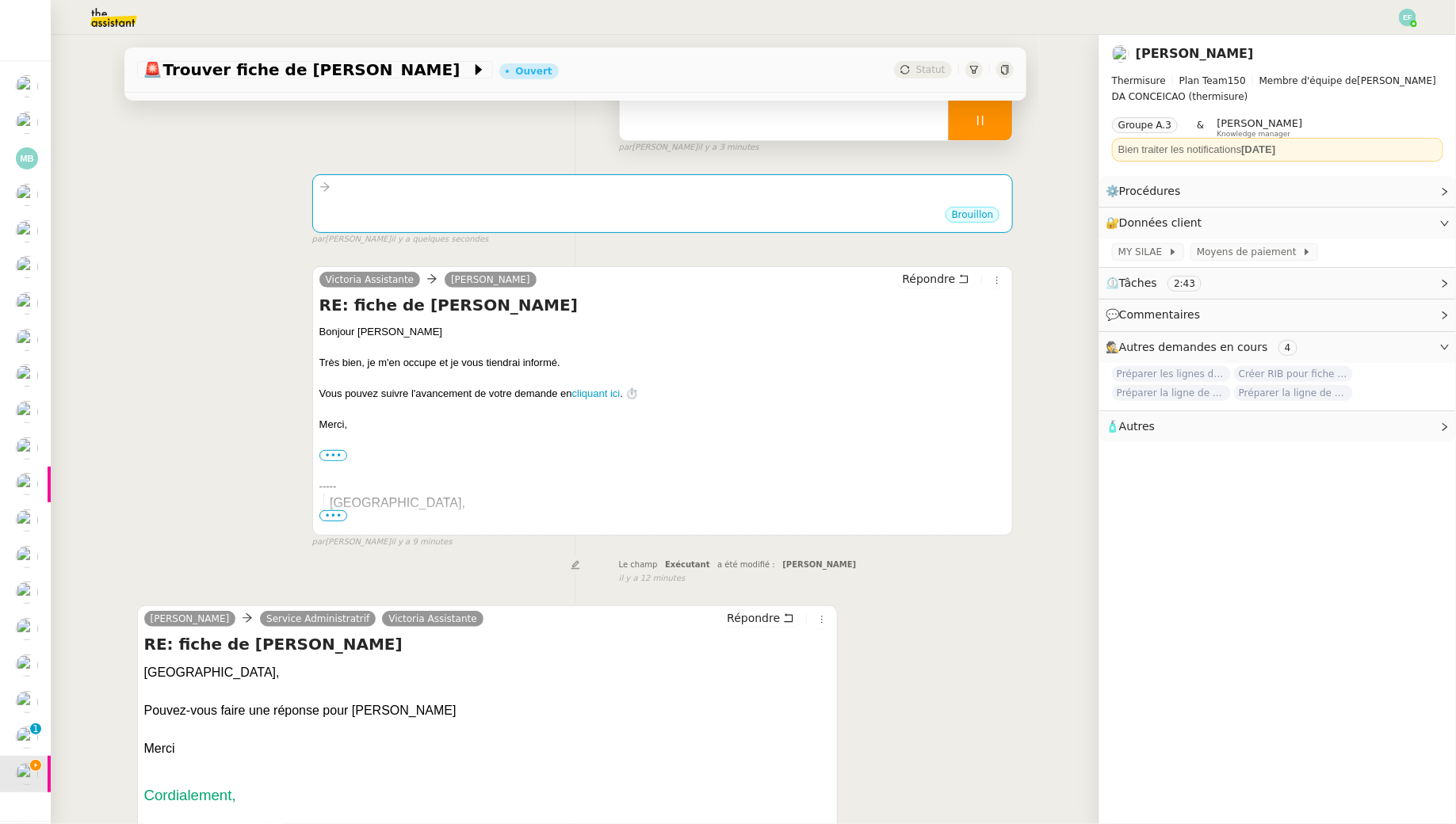
scroll to position [205, 0]
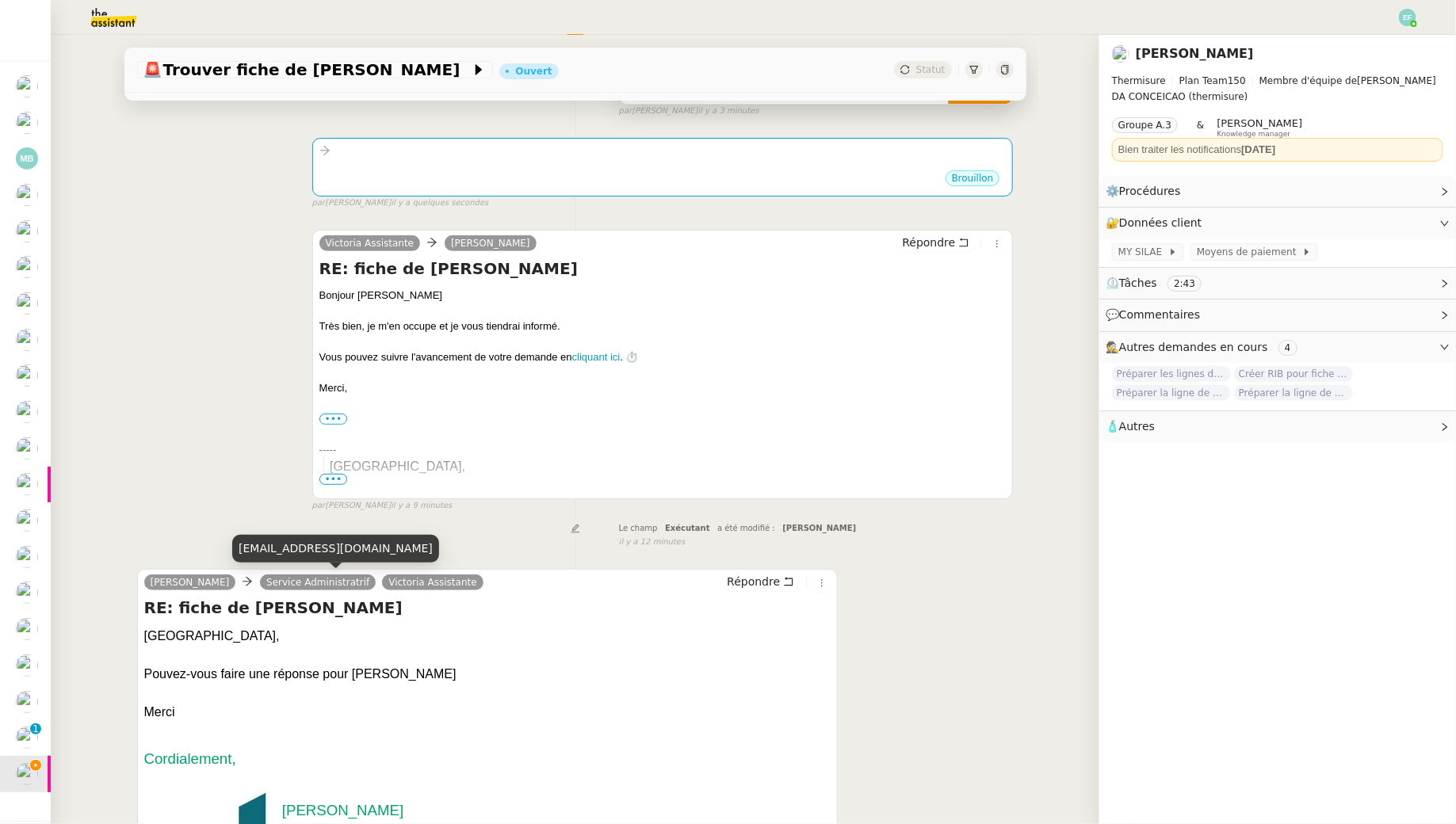
click at [310, 550] on div "administratif@thermisure.fr" at bounding box center [335, 549] width 206 height 28
copy div "administratif@thermisure.fr"
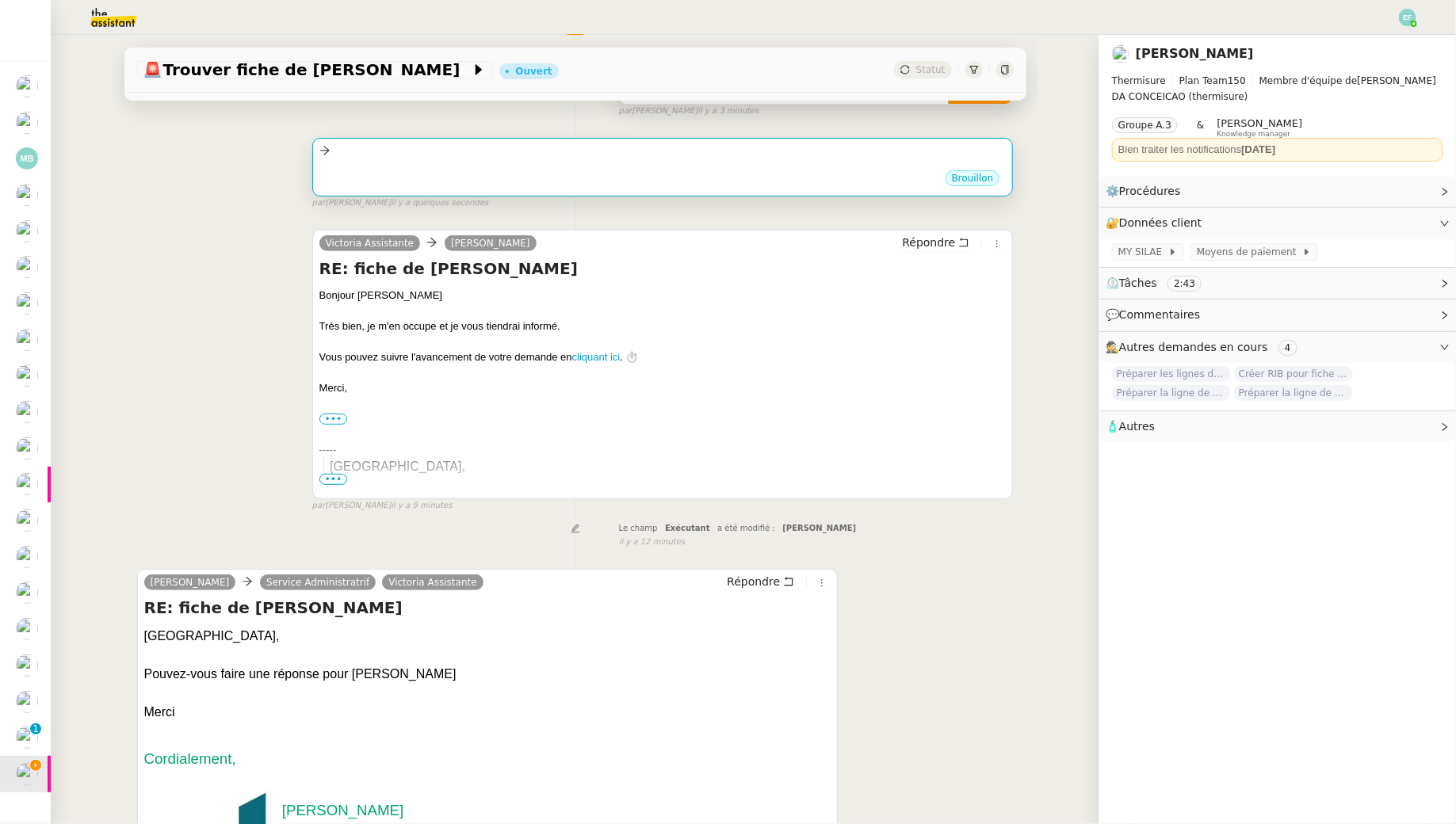
click at [517, 179] on div "Brouillon" at bounding box center [663, 180] width 687 height 24
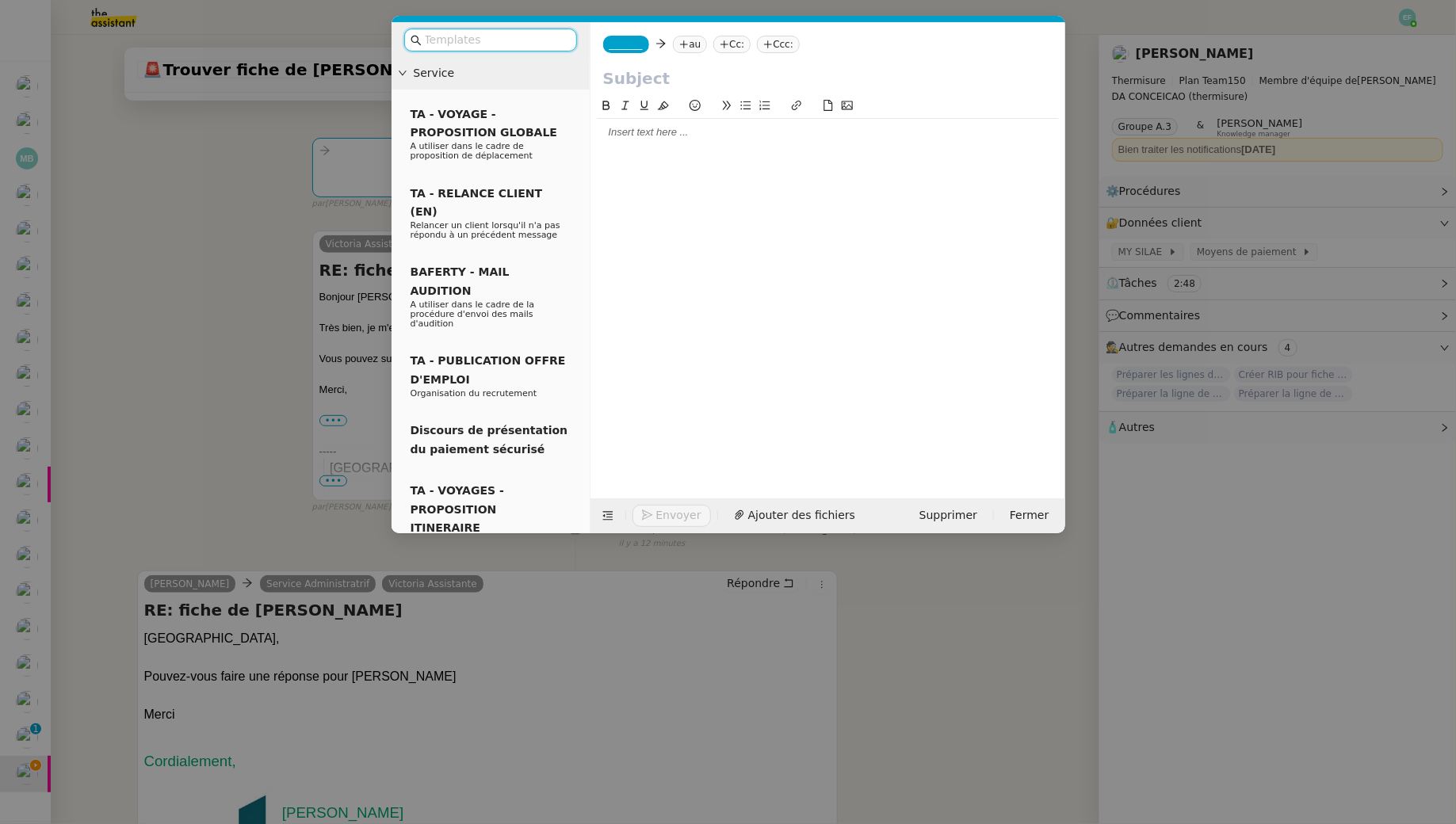
click at [696, 40] on nz-tag "au" at bounding box center [690, 44] width 34 height 17
paste input "administratif@thermisure.fr"
type input "administratif@thermisure.fr"
click at [787, 64] on span "Service Administratrif" at bounding box center [764, 69] width 152 height 12
click at [653, 41] on app-ticket-composer-emailaddress "_______" at bounding box center [629, 43] width 52 height 12
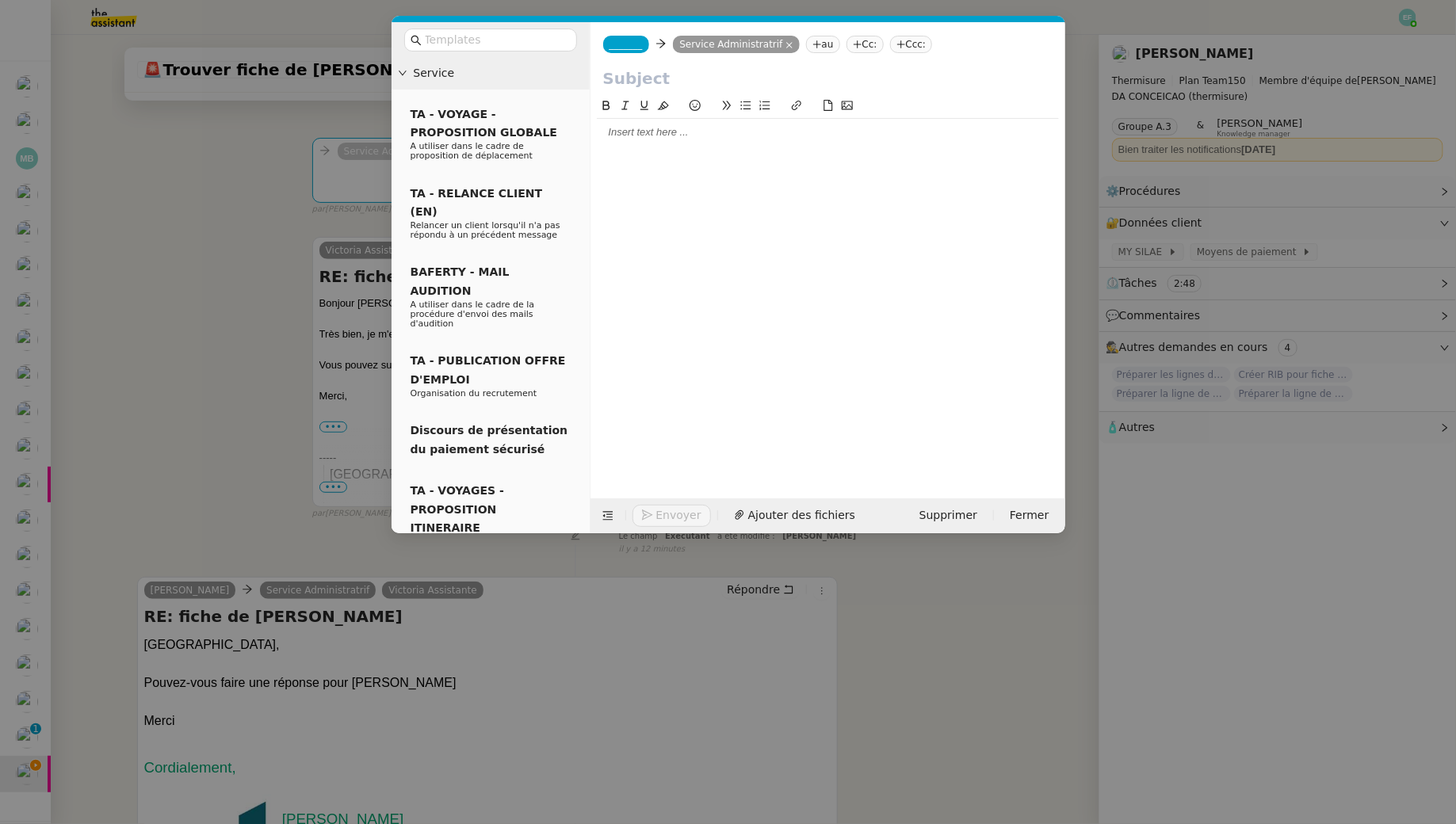
click at [637, 40] on span "_______" at bounding box center [626, 44] width 34 height 11
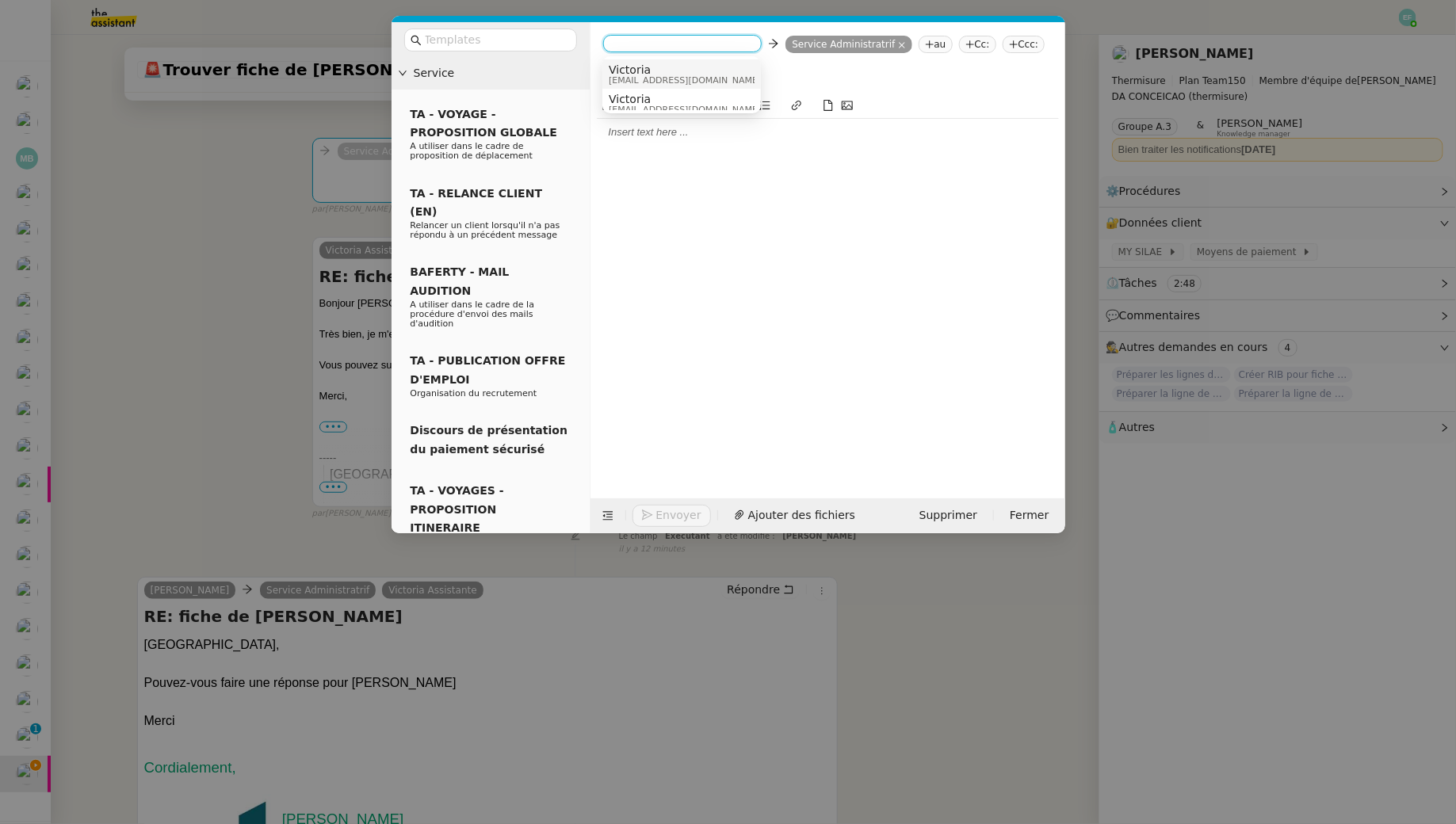
click at [670, 68] on span "Victoria" at bounding box center [685, 69] width 152 height 12
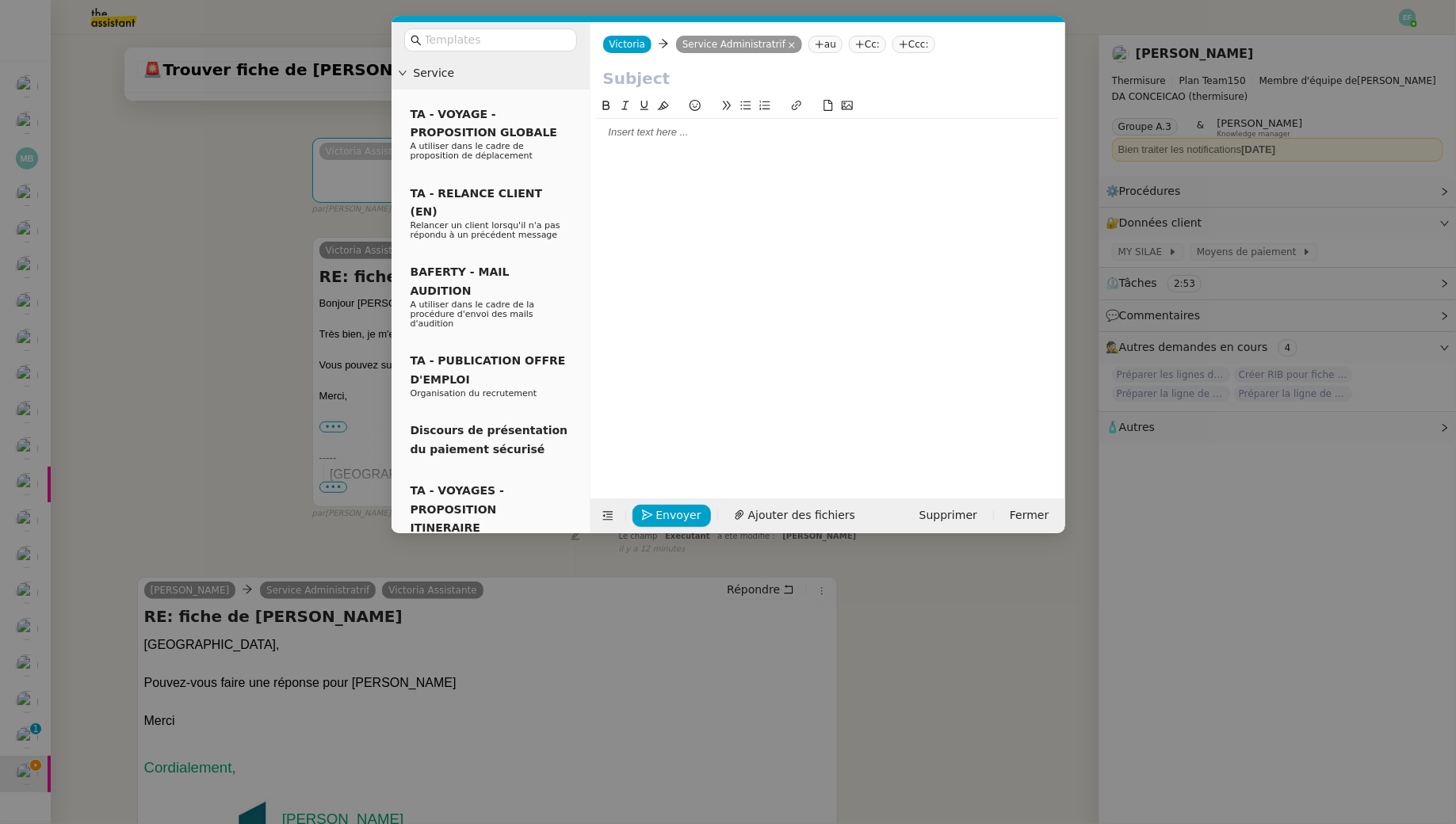
click at [230, 378] on nz-modal-container "Service TA - VOYAGE - PROPOSITION GLOBALE A utiliser dans le cadre de propositi…" at bounding box center [728, 412] width 1456 height 824
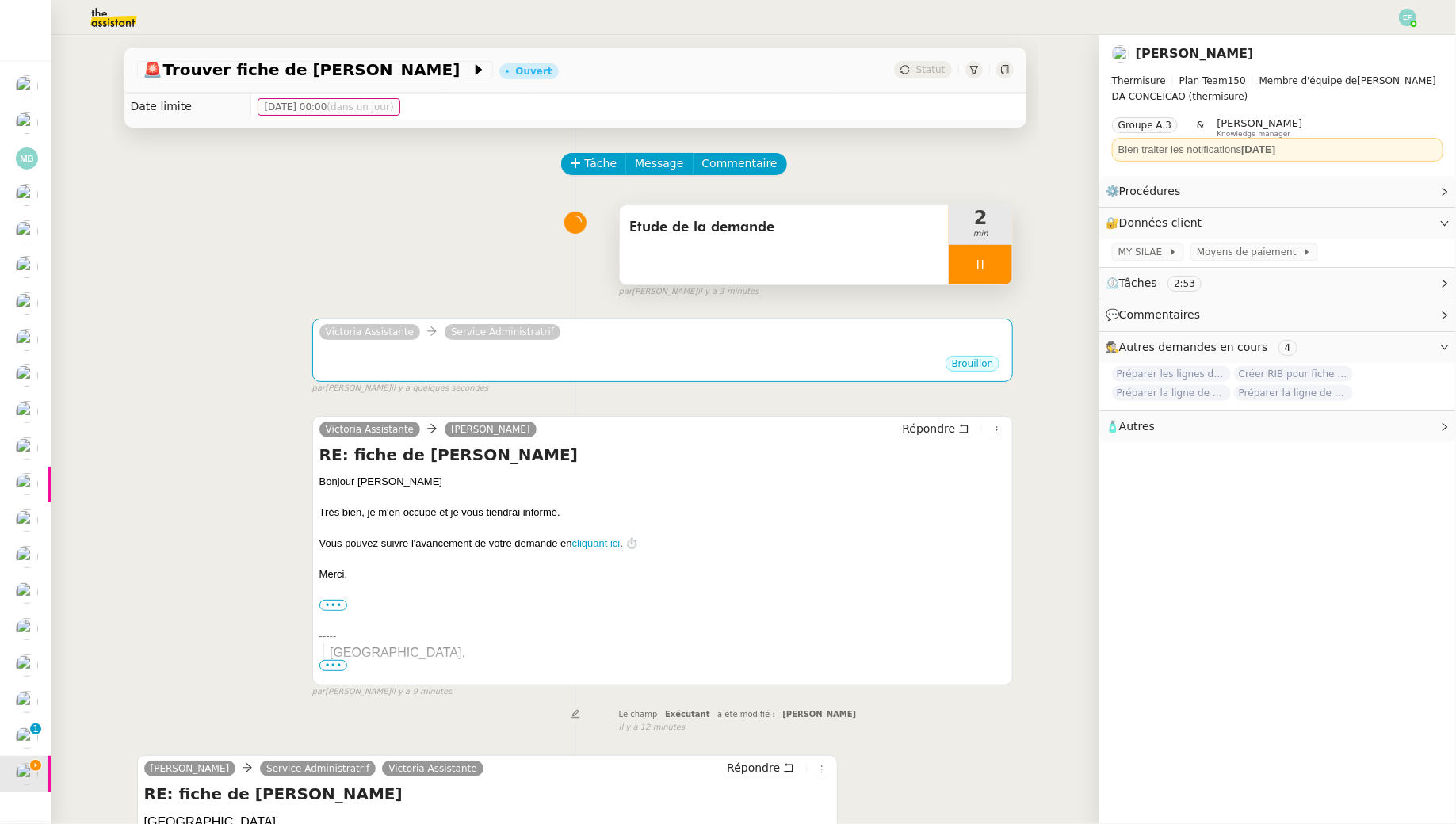
scroll to position [329, 0]
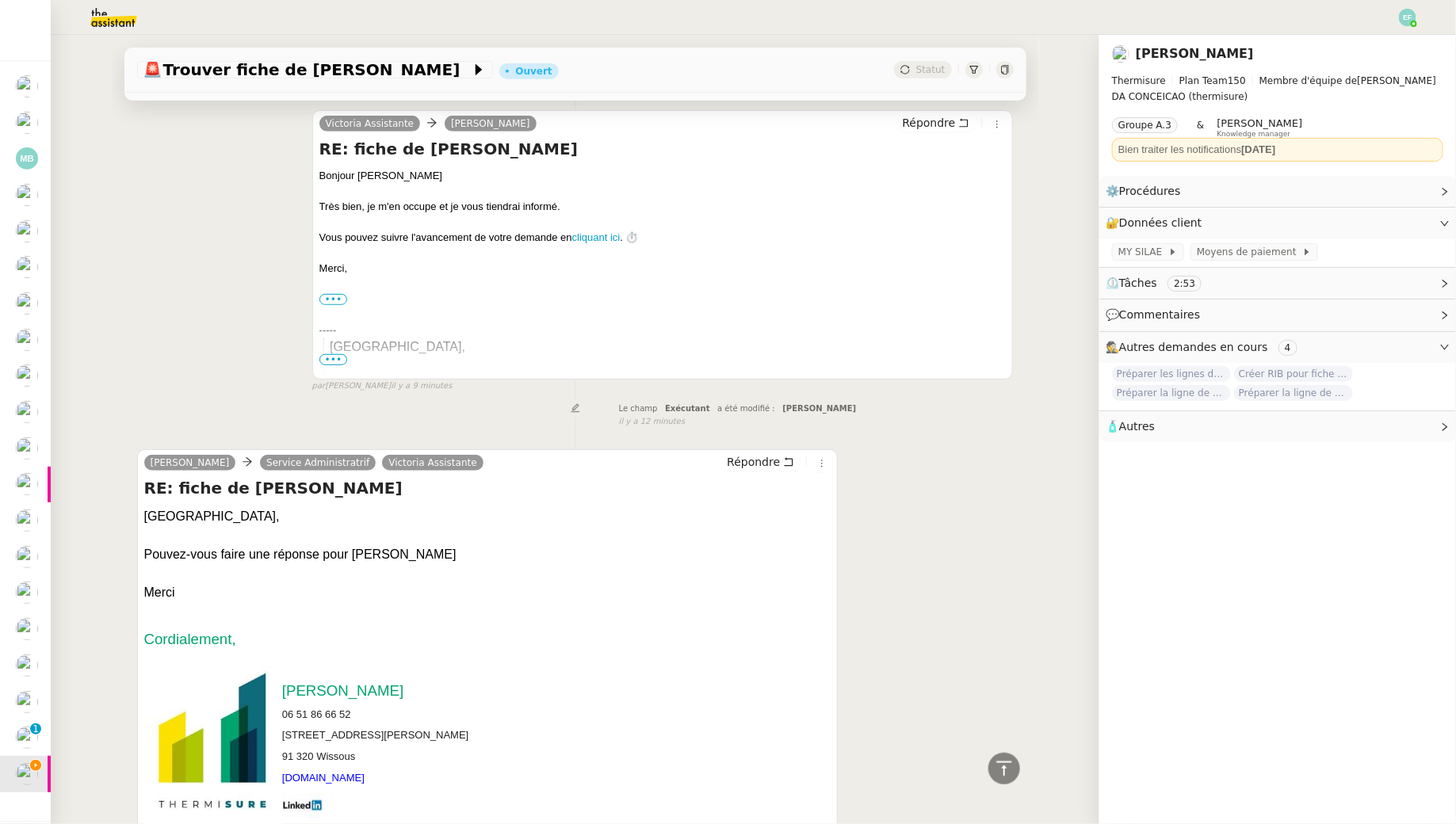
click at [215, 482] on h4 "RE: fiche de paie" at bounding box center [488, 487] width 687 height 22
copy div "RE: fiche de paie"
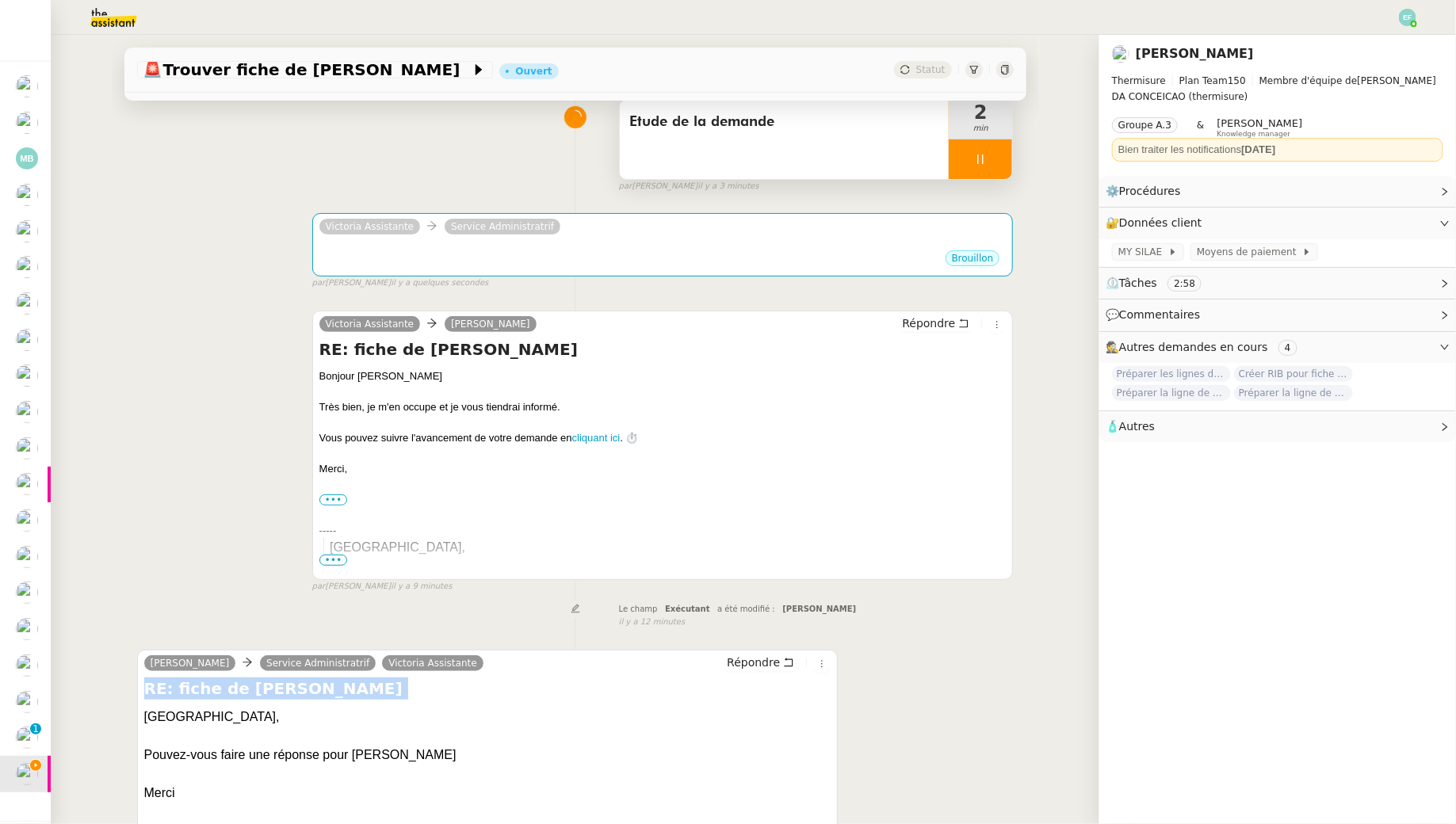
scroll to position [0, 0]
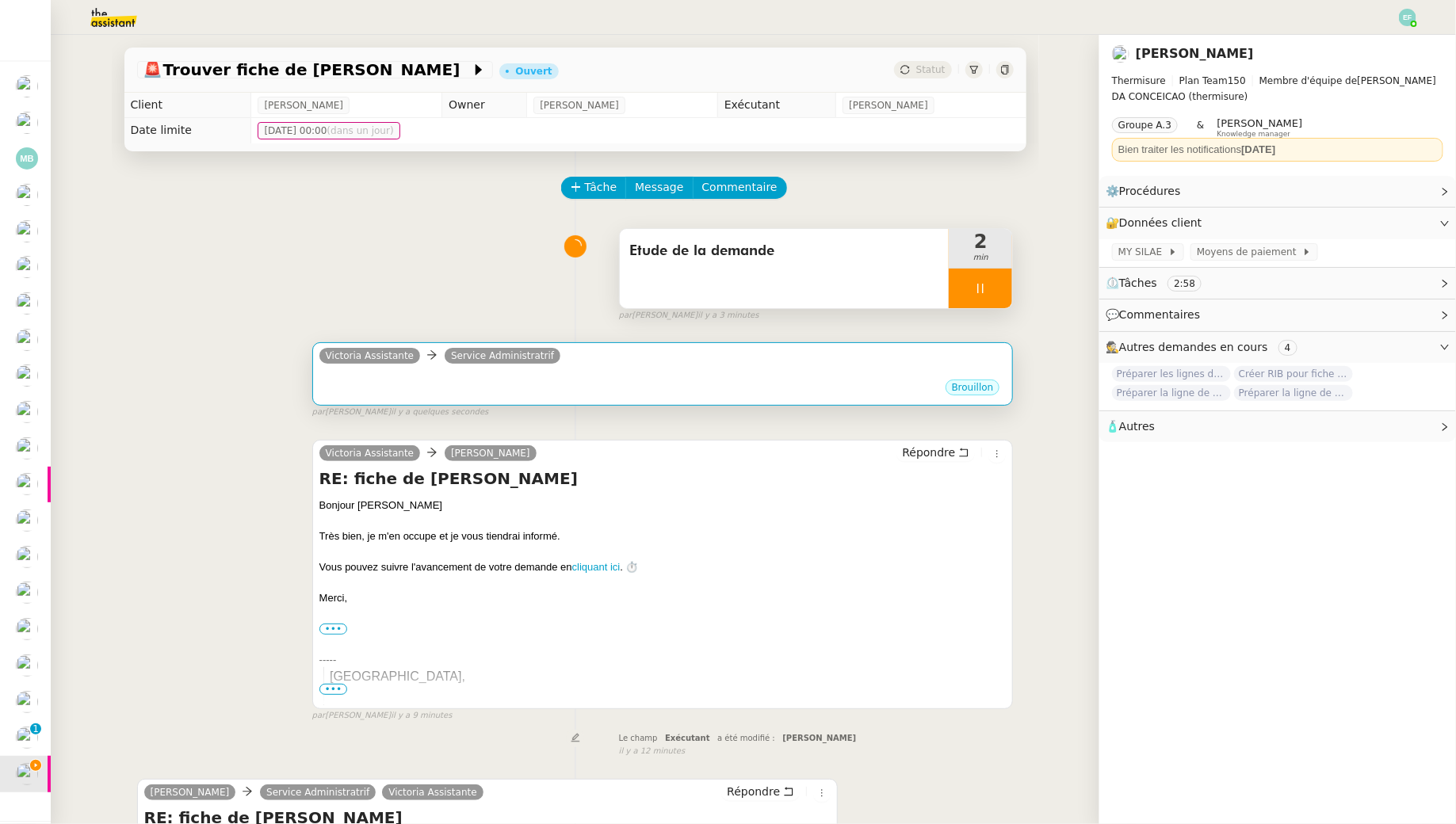
click at [541, 373] on div "•••" at bounding box center [663, 374] width 687 height 8
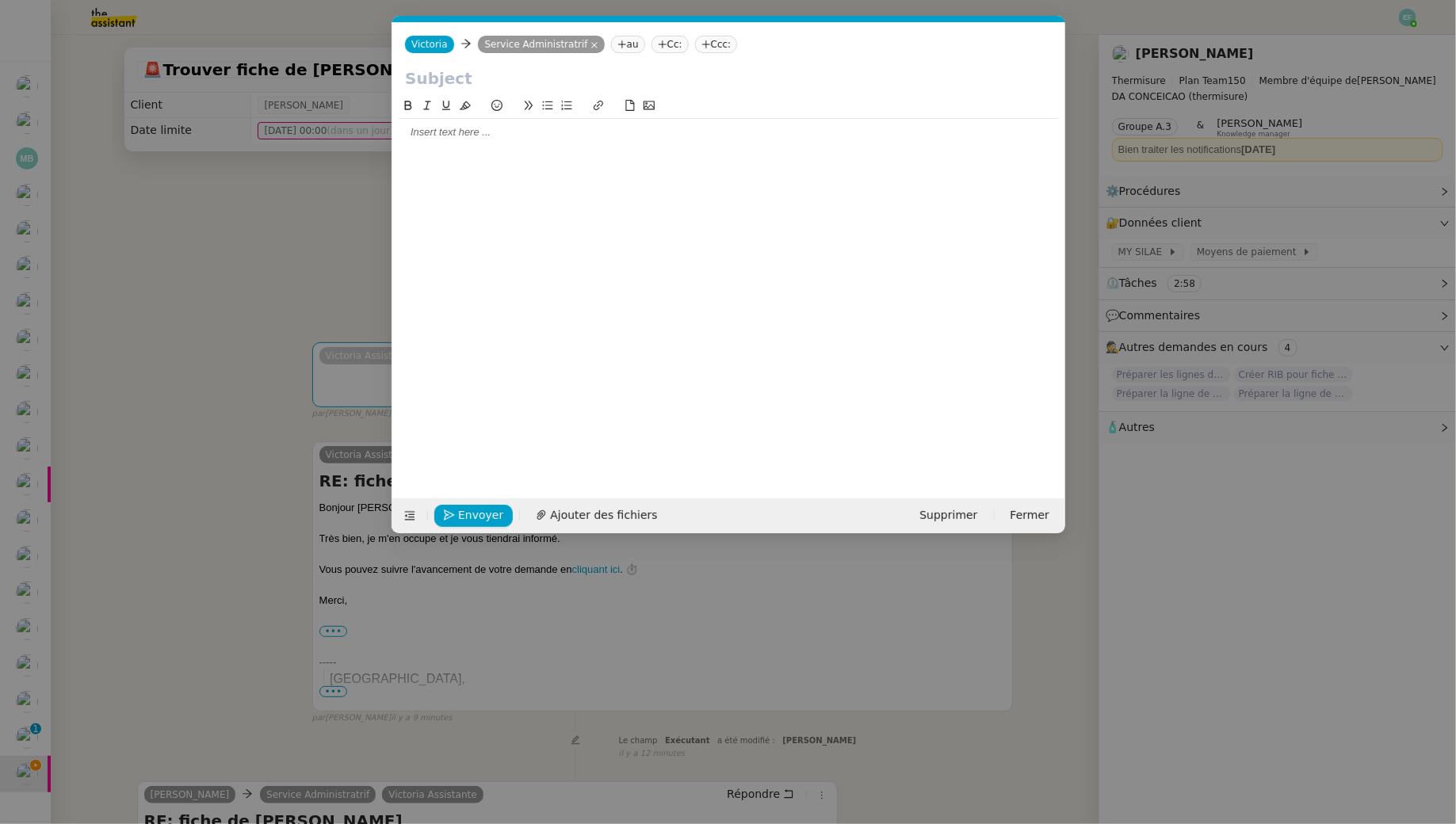
scroll to position [0, 34]
click at [469, 82] on input "text" at bounding box center [728, 78] width 647 height 24
paste input "RE: fiche de paie"
type input "RE: fiche de paie"
click at [474, 150] on div at bounding box center [729, 285] width 660 height 377
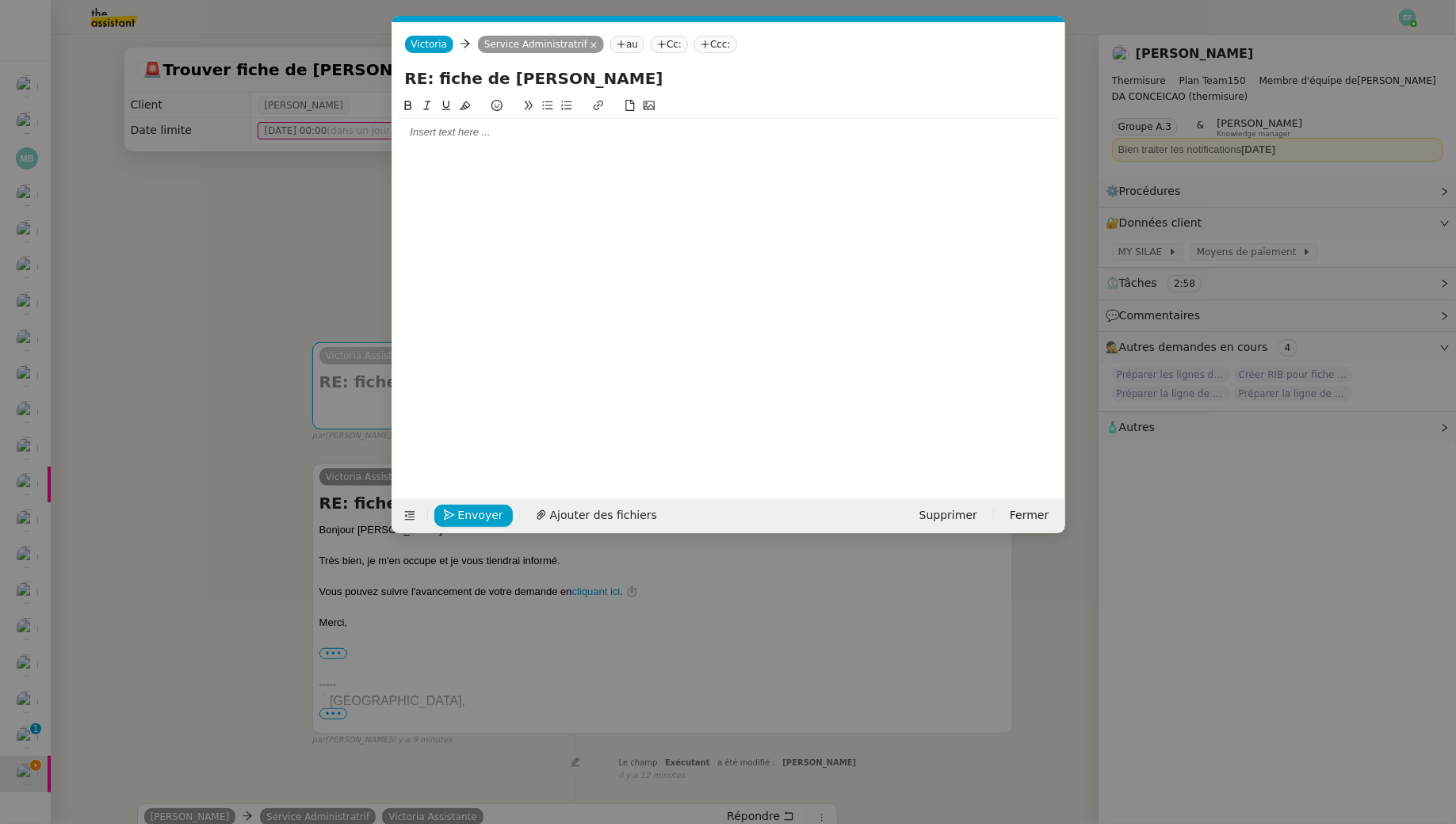
click at [474, 137] on div at bounding box center [729, 132] width 660 height 14
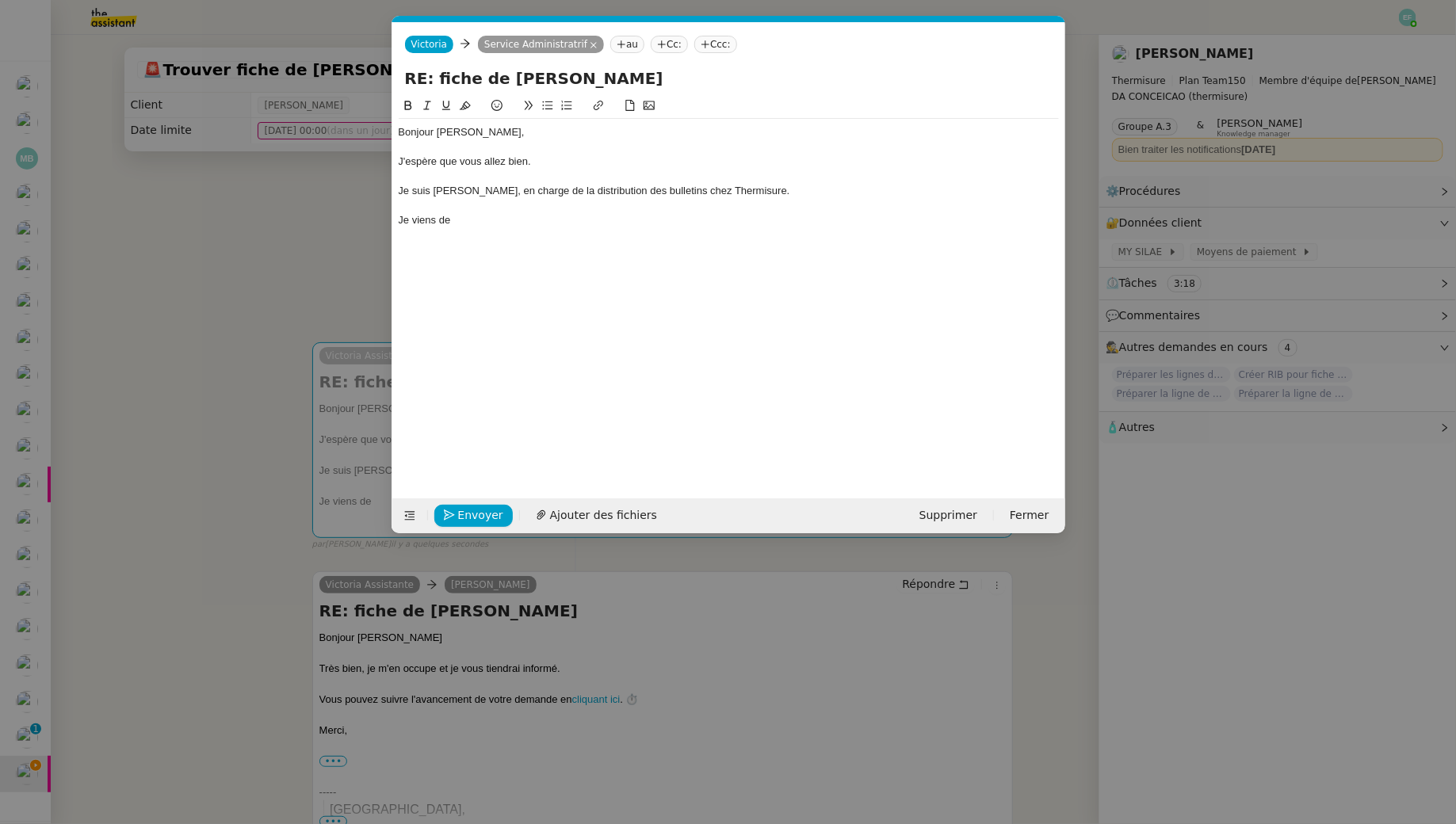
drag, startPoint x: 486, startPoint y: 221, endPoint x: 387, endPoint y: 222, distance: 99.0
click at [387, 222] on nz-modal-container "Service TA - VOYAGE - PROPOSITION GLOBALE A utiliser dans le cadre de propositi…" at bounding box center [728, 412] width 1456 height 824
click at [229, 242] on nz-modal-container "Service TA - VOYAGE - PROPOSITION GLOBALE A utiliser dans le cadre de propositi…" at bounding box center [728, 412] width 1456 height 824
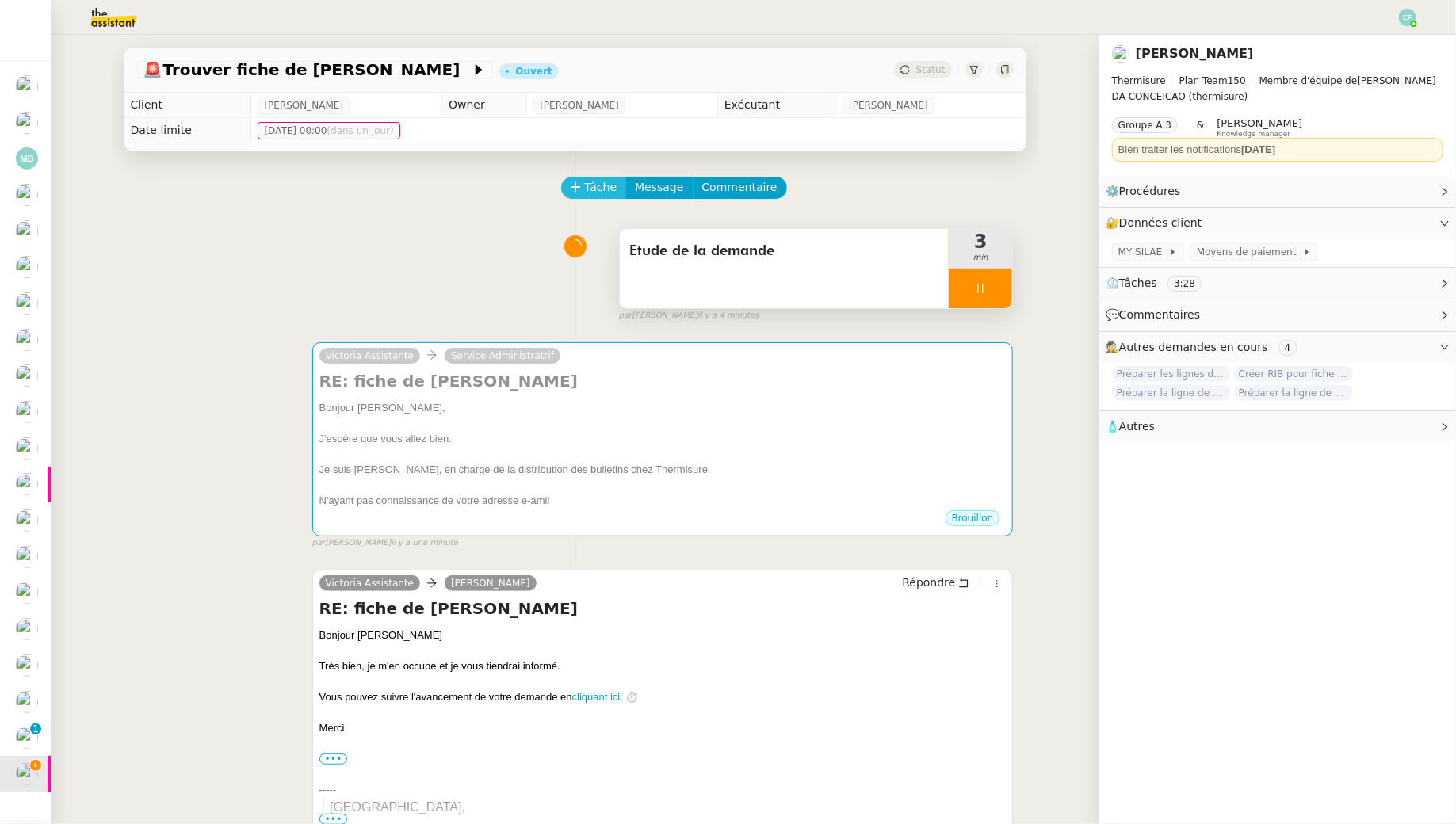
click at [601, 188] on span "Tâche" at bounding box center [601, 188] width 33 height 18
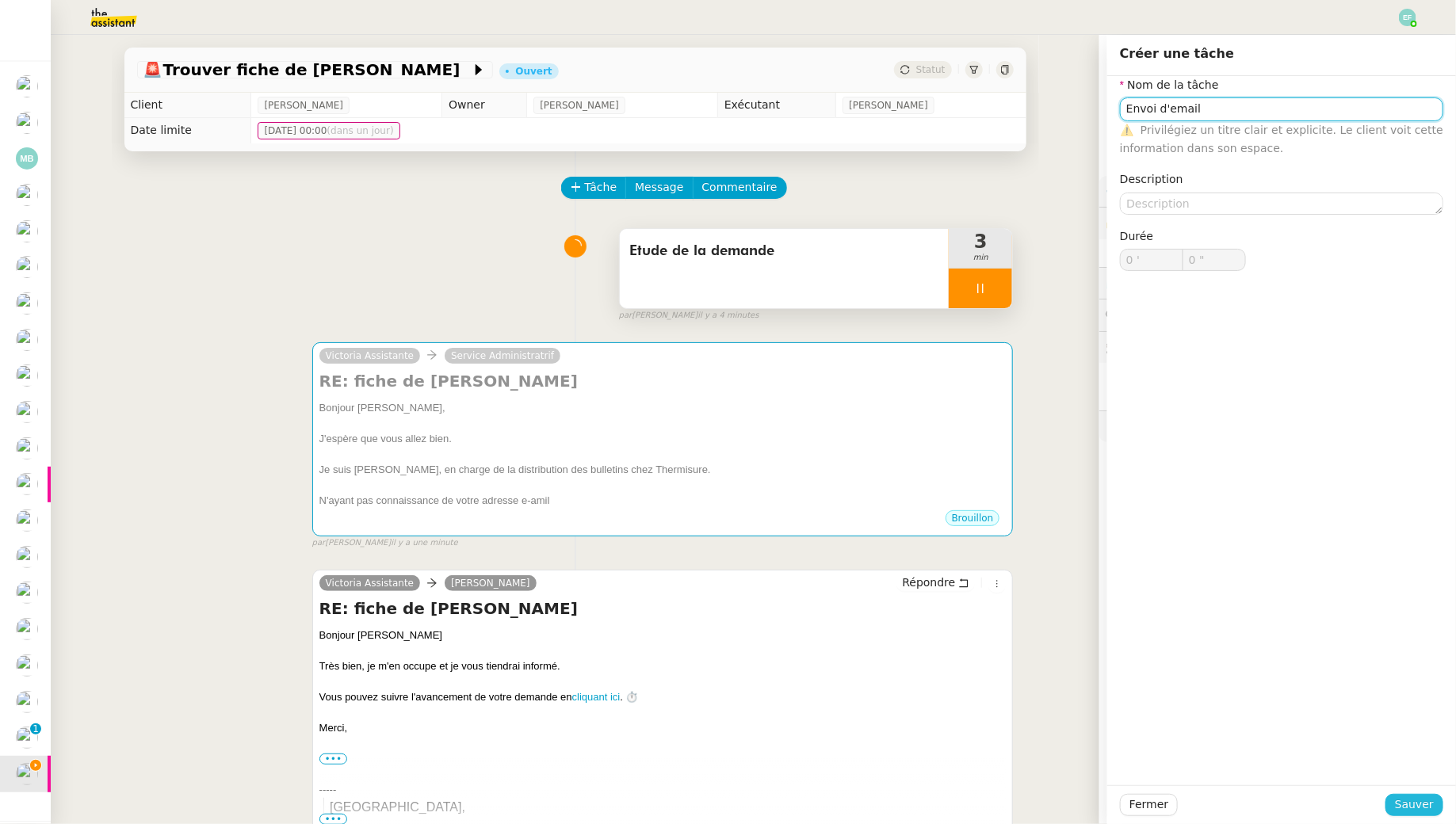
type input "Envoi d'email"
click at [1428, 803] on span "Sauver" at bounding box center [1414, 804] width 39 height 18
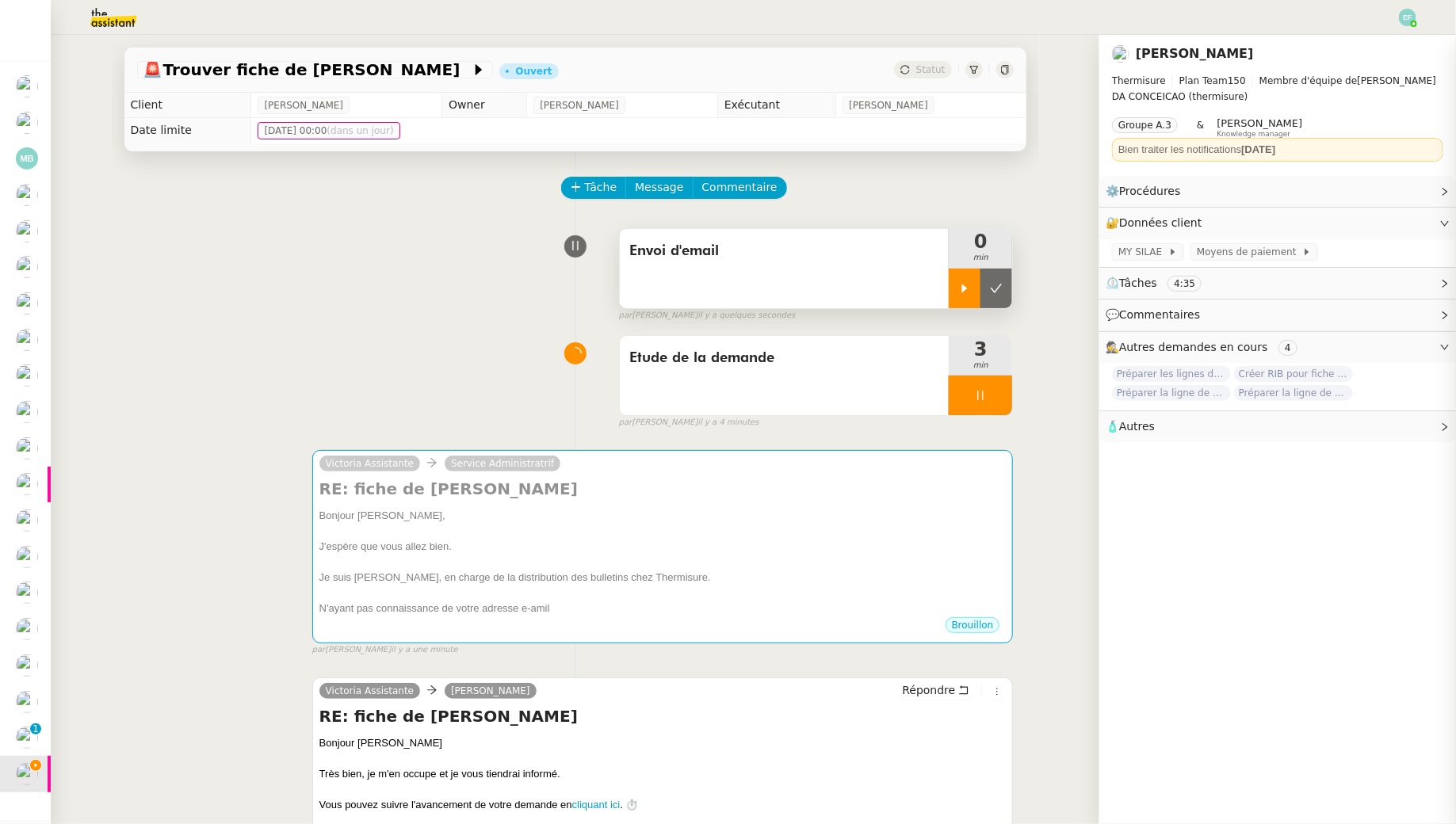
click at [970, 292] on icon at bounding box center [964, 287] width 12 height 12
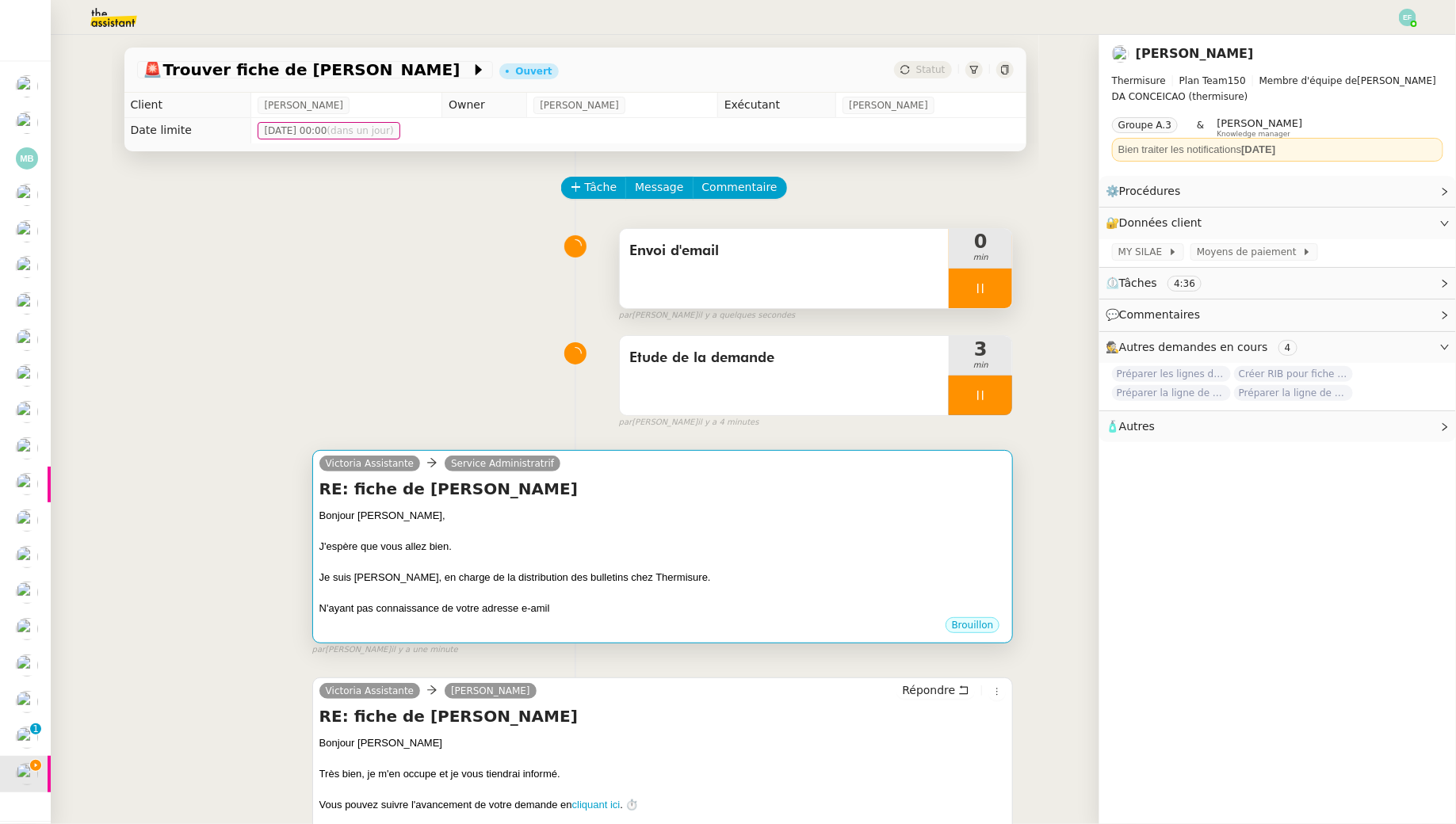
click at [855, 567] on div at bounding box center [663, 561] width 687 height 16
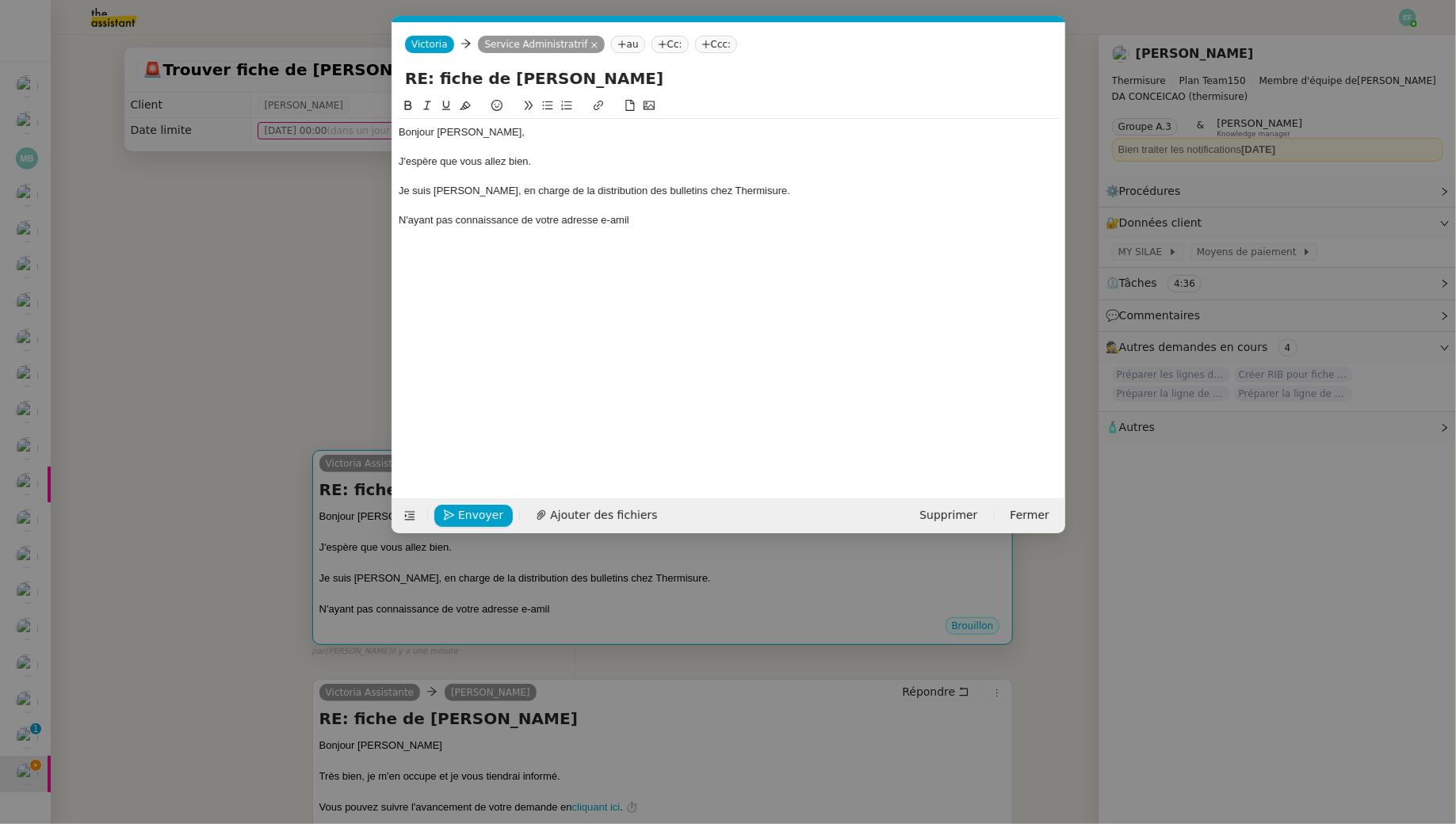
scroll to position [0, 34]
click at [662, 226] on div "N'ayant pas connaissance de votre adresse e-amil" at bounding box center [729, 220] width 660 height 14
click at [615, 216] on div "N'ayant pas connaissance de votre adresse e-amil" at bounding box center [729, 220] width 660 height 14
click at [633, 229] on div "Bonjour Nathalie, J'espère que vous allez bien. Je suis Victoria, en charge de …" at bounding box center [729, 176] width 660 height 115
click at [535, 4] on div "administratif@thermisure.fr" at bounding box center [556, 11] width 206 height 28
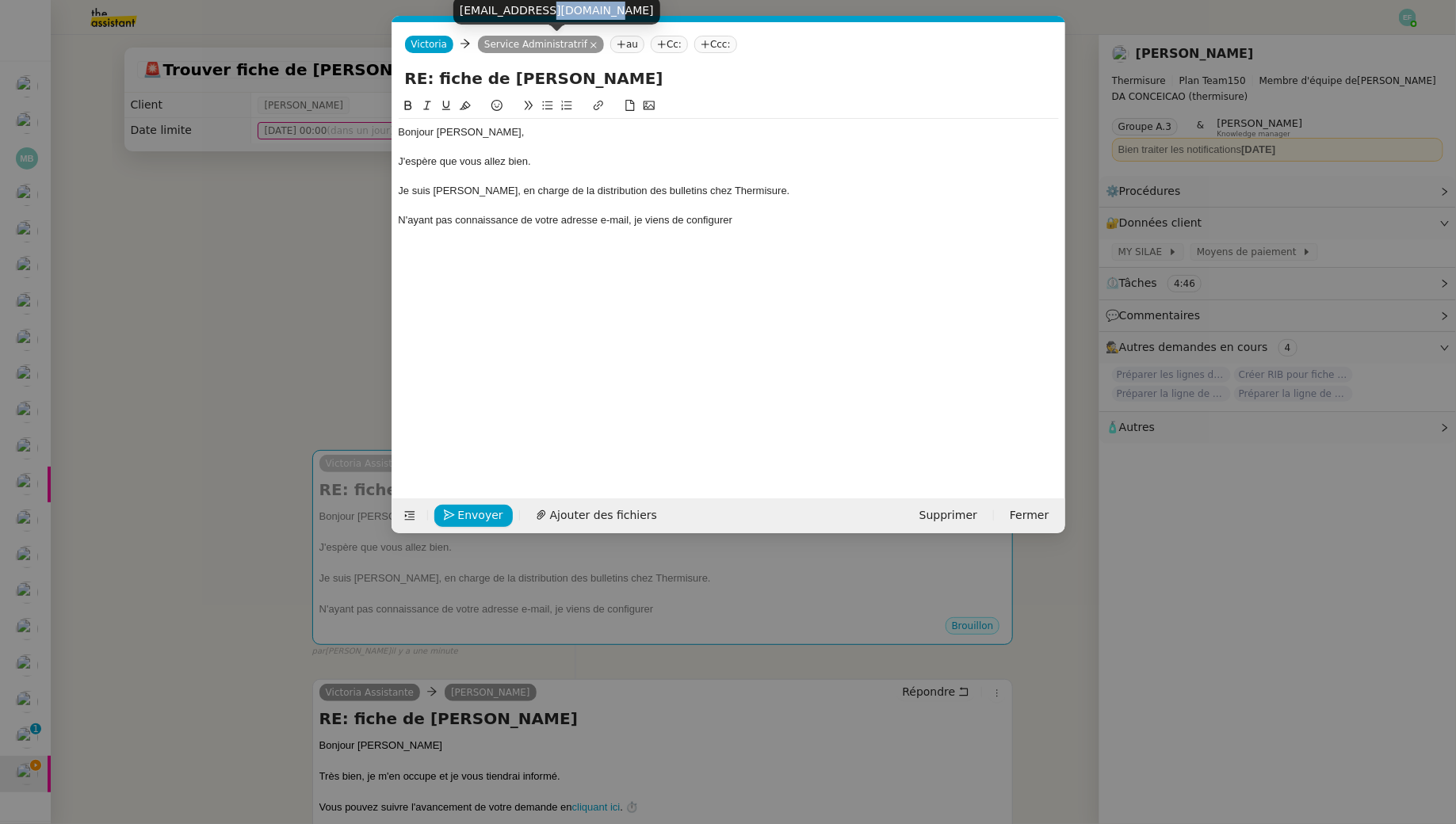
click at [535, 4] on div "administratif@thermisure.fr" at bounding box center [556, 11] width 206 height 28
copy body "administratif@thermisure.fr"
click at [746, 224] on div "N'ayant pas connaissance de votre adresse e-mail, je viens de configurer" at bounding box center [729, 220] width 660 height 14
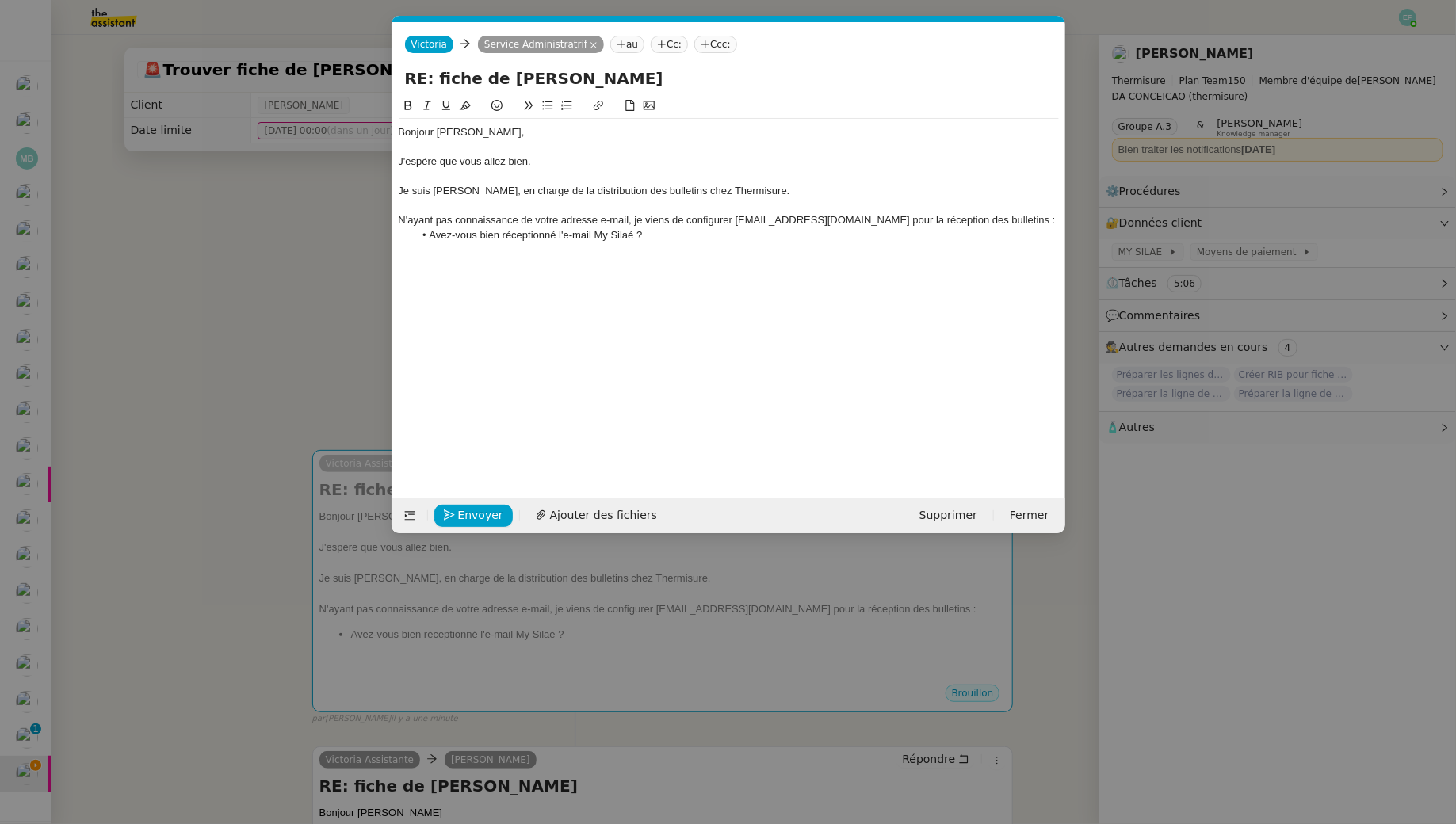
click at [243, 311] on nz-modal-container "Service TA - VOYAGE - PROPOSITION GLOBALE A utiliser dans le cadre de propositi…" at bounding box center [728, 412] width 1456 height 824
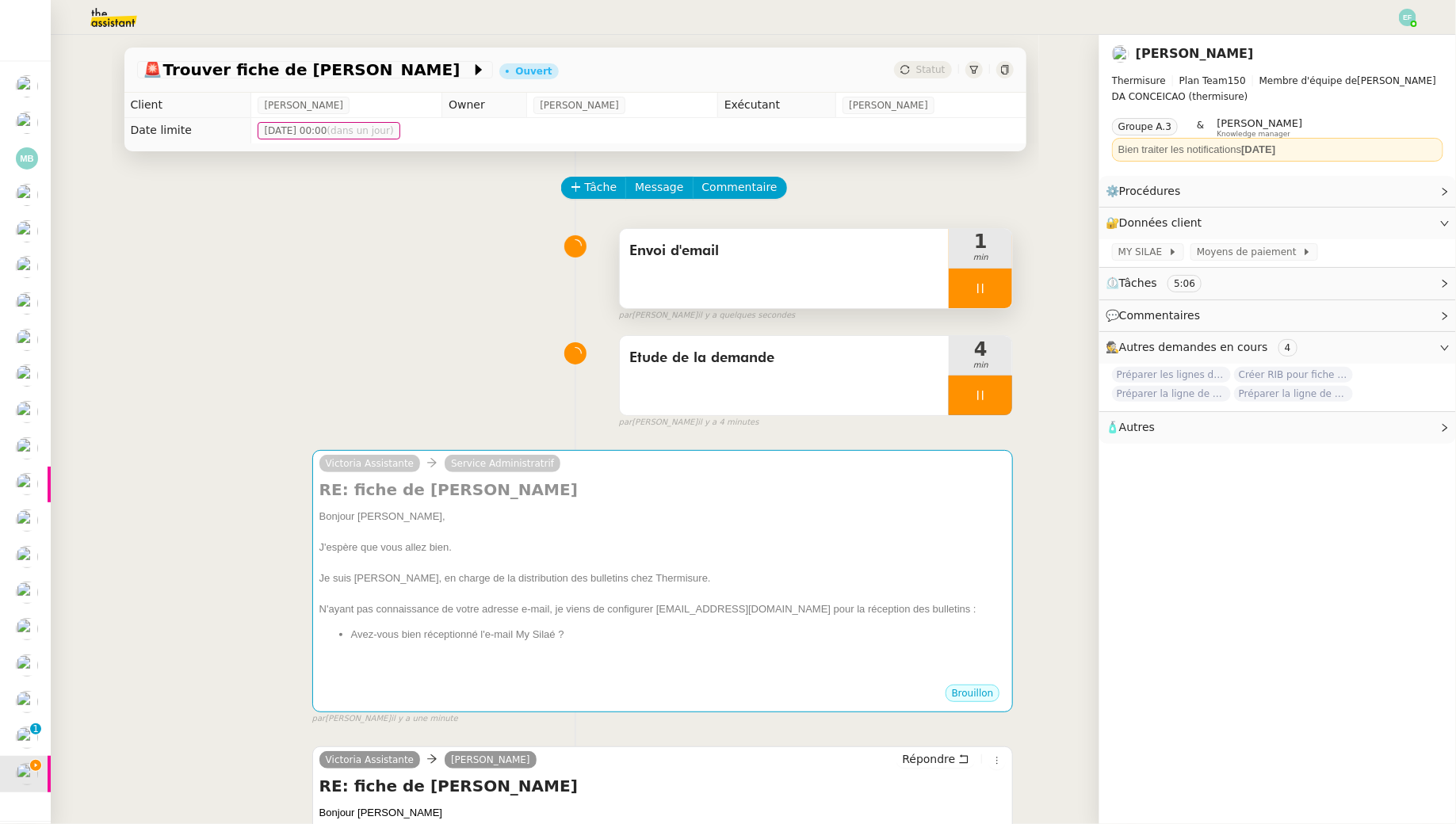
click at [243, 311] on div "Envoi d'email 1 min false par Emelyne F. il y a quelques secondes" at bounding box center [575, 272] width 877 height 102
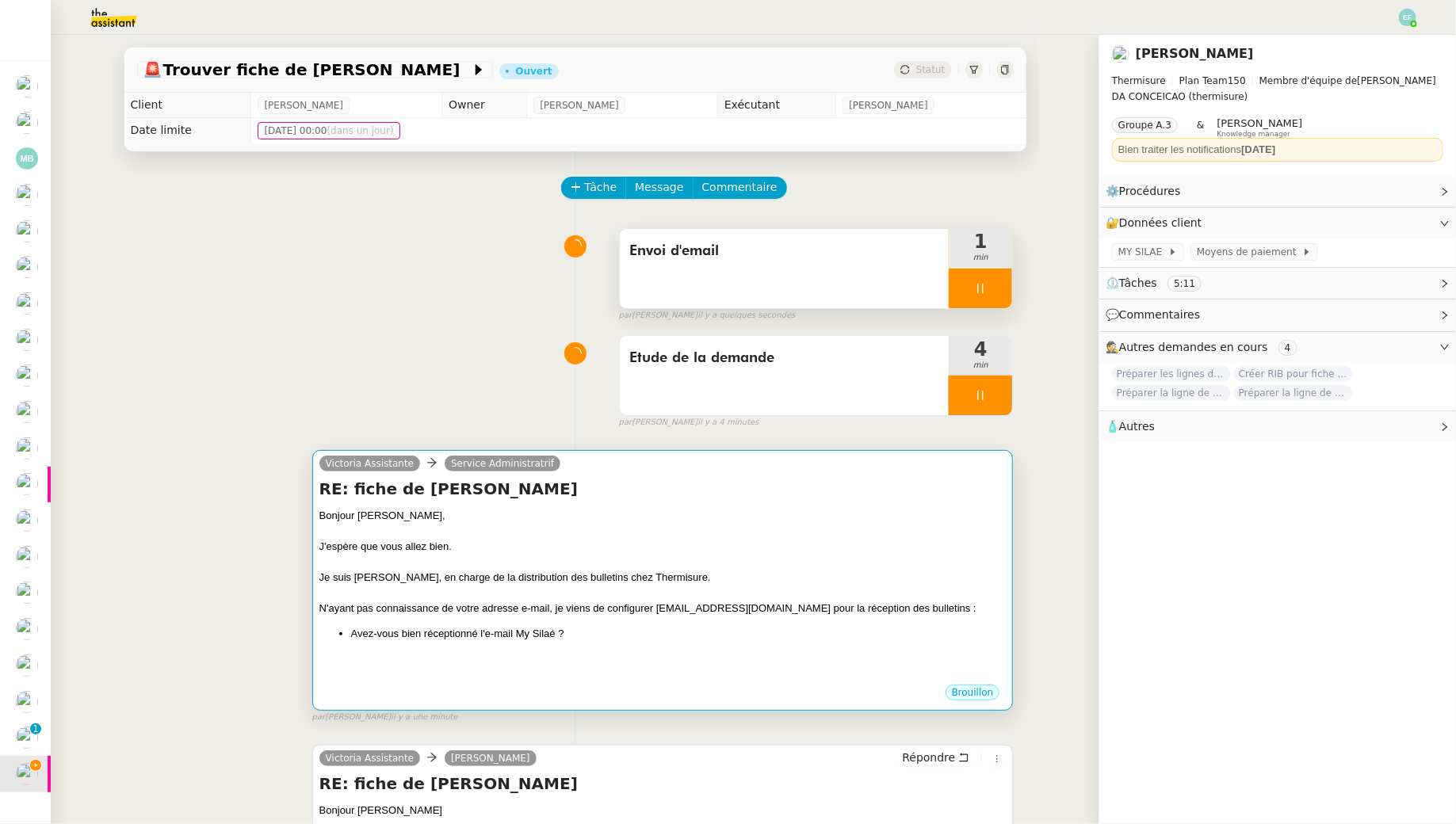
click at [756, 537] on div at bounding box center [663, 530] width 687 height 16
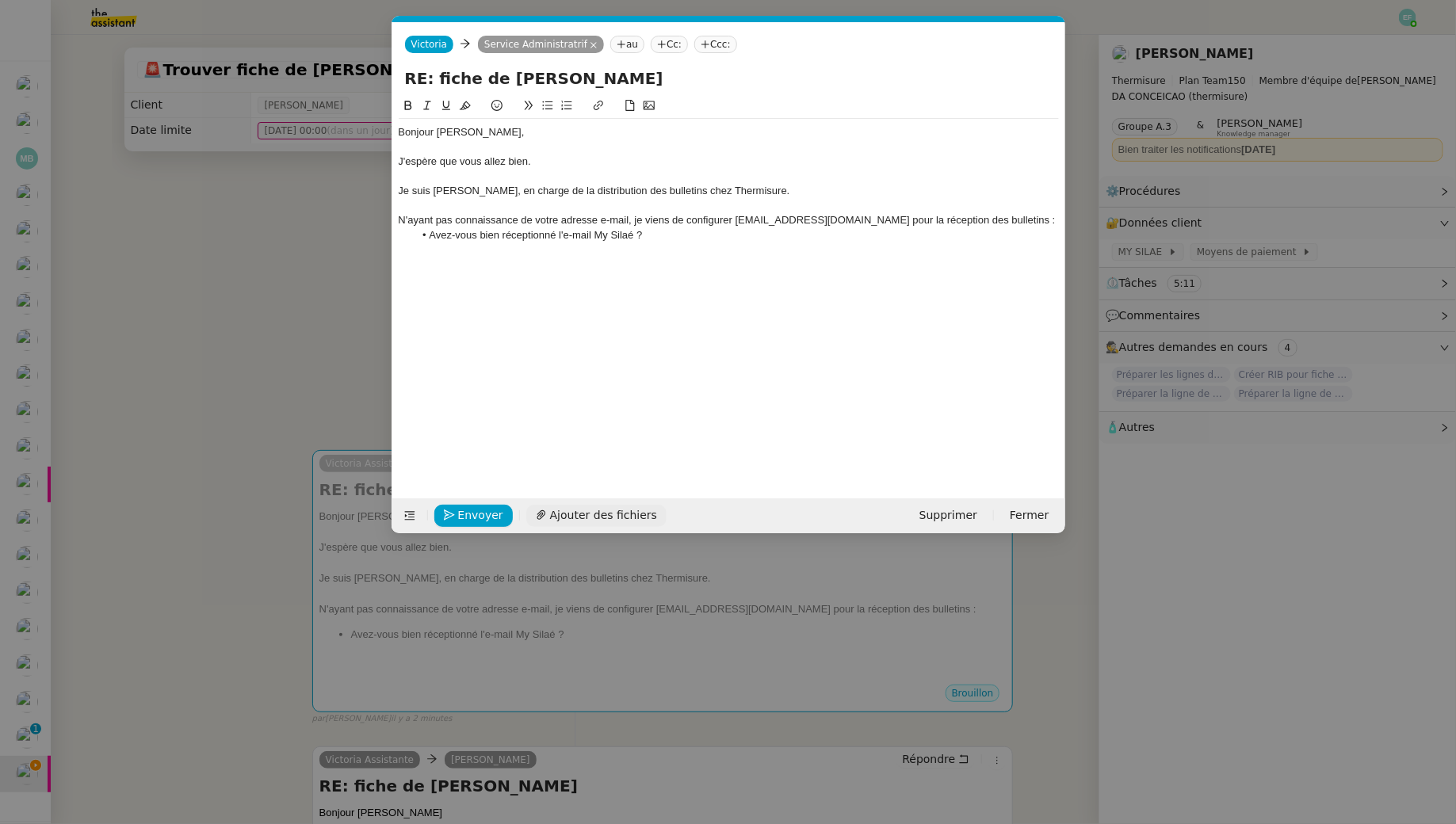
click at [615, 519] on span "Ajouter des fichiers" at bounding box center [603, 515] width 107 height 18
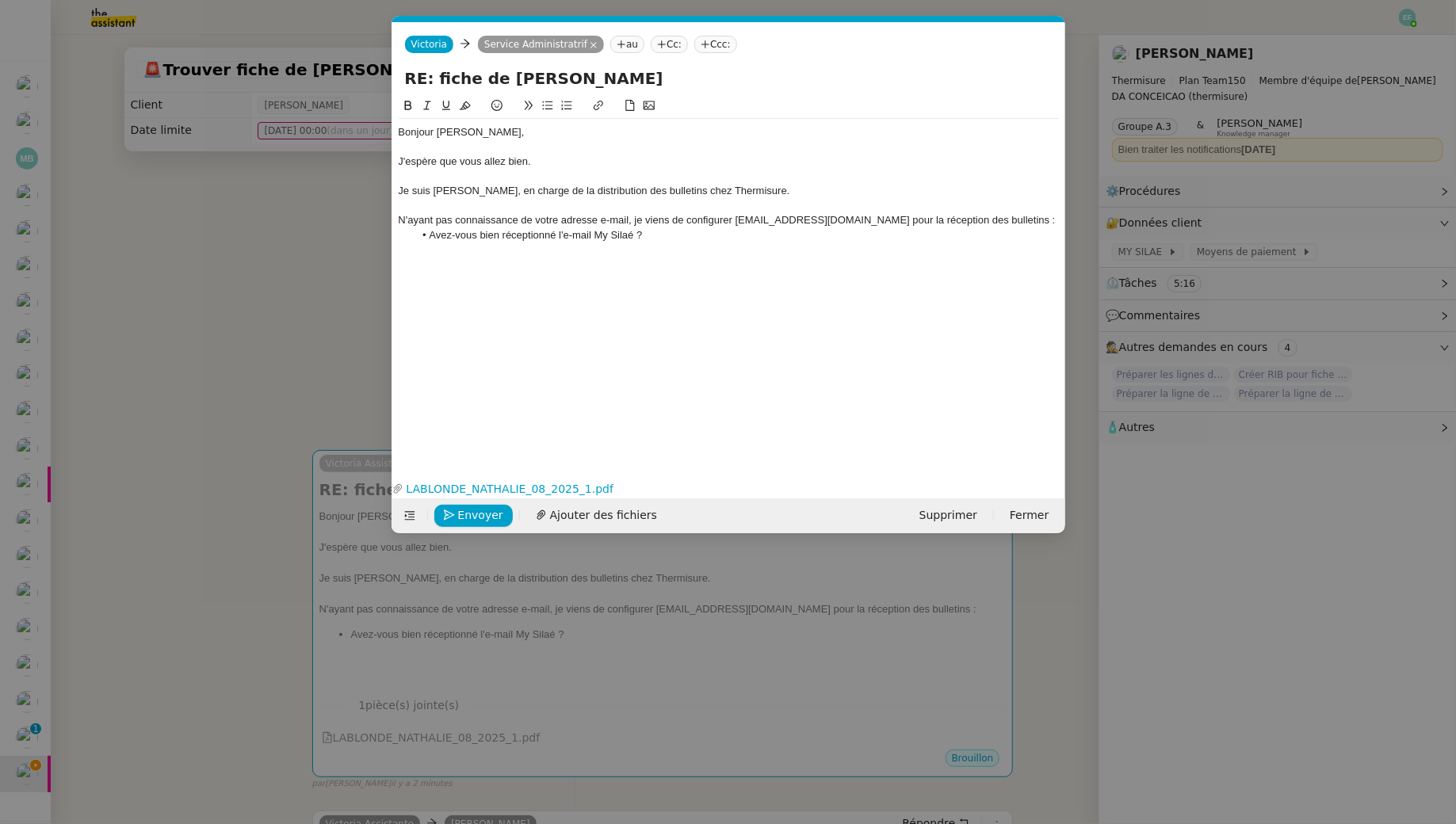
click at [693, 233] on li "Avez-vous bien réceptionné l'e-mail My Silaé ?" at bounding box center [736, 235] width 645 height 14
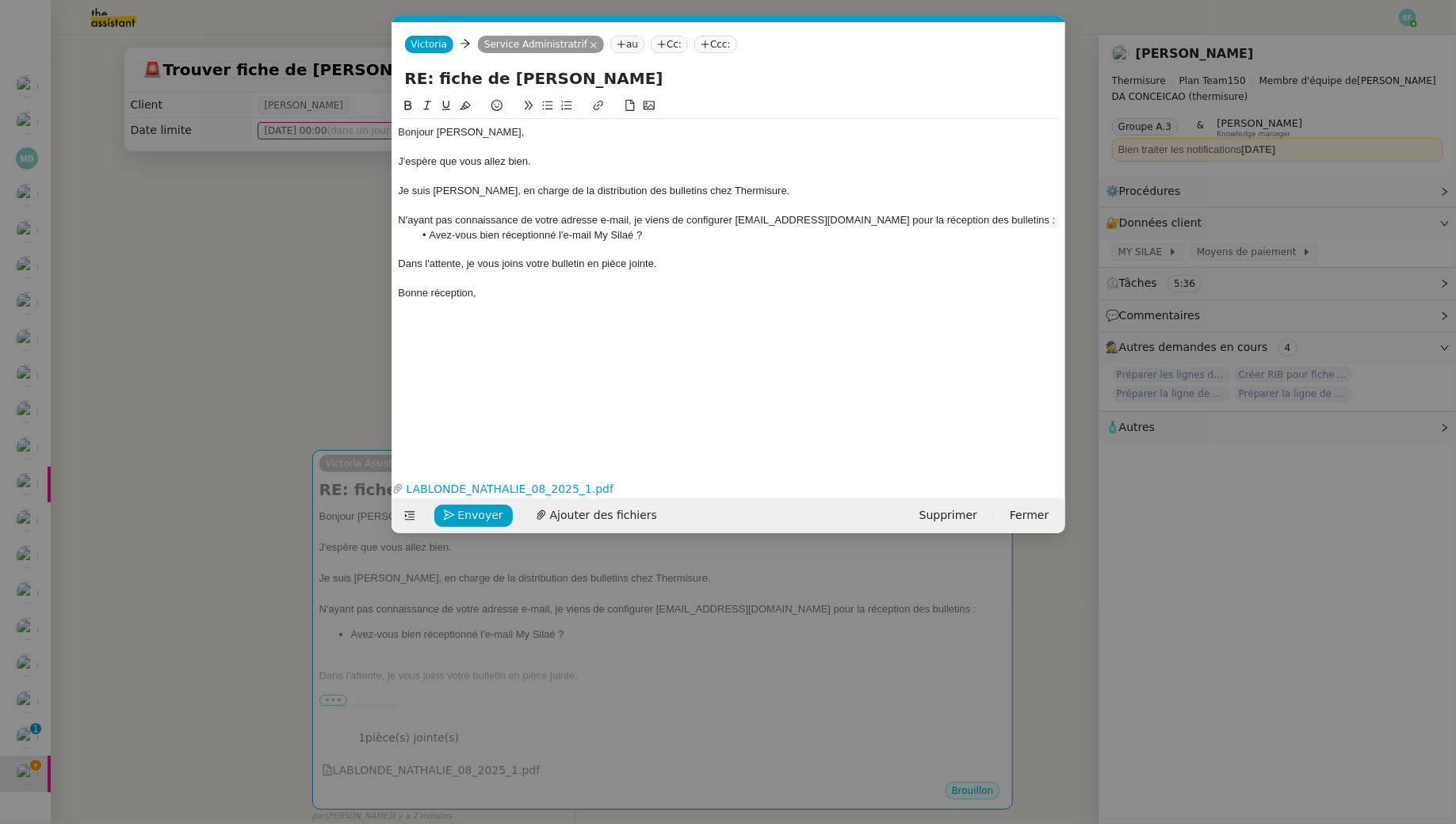
click at [769, 194] on div "Je suis Victoria, en charge de la distribution des bulletins chez Thermisure." at bounding box center [729, 190] width 660 height 14
click at [497, 218] on div "N'ayant pas connaissance de votre adresse e-mail, je viens de configurer admini…" at bounding box center [729, 220] width 660 height 14
click at [483, 254] on div at bounding box center [729, 249] width 660 height 14
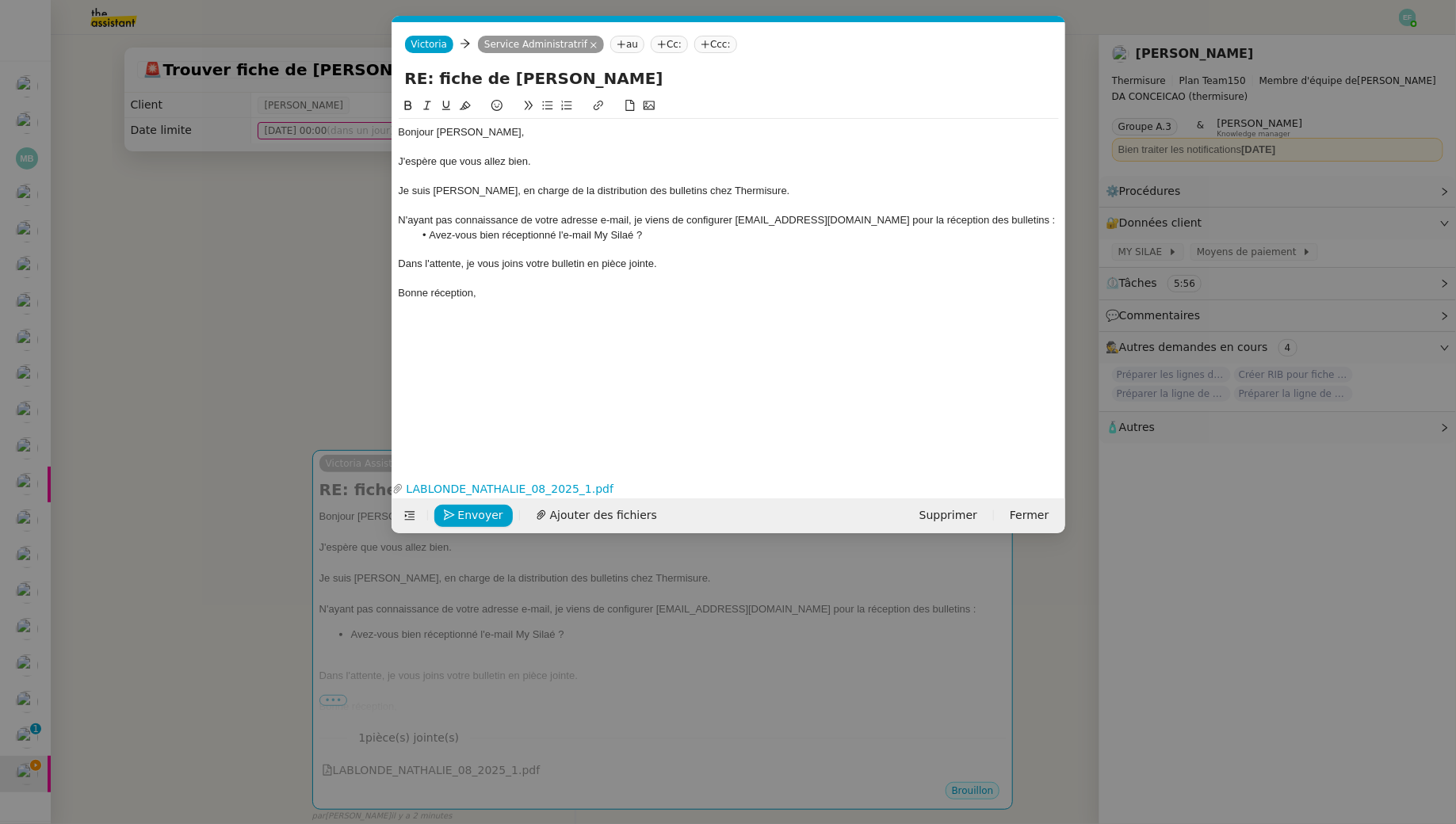
click at [525, 309] on div at bounding box center [729, 308] width 660 height 14
click at [733, 220] on div "N'ayant pas connaissance de votre adresse e-mail, je viens de configurer admini…" at bounding box center [729, 220] width 660 height 14
click at [995, 220] on div "N'ayant pas connaissance de votre adresse e-mail, je viens de configurer l'adre…" at bounding box center [729, 228] width 660 height 29
click at [583, 274] on div "Dans l'attente, je vous joins votre bulletin en pièce jointe." at bounding box center [729, 278] width 660 height 14
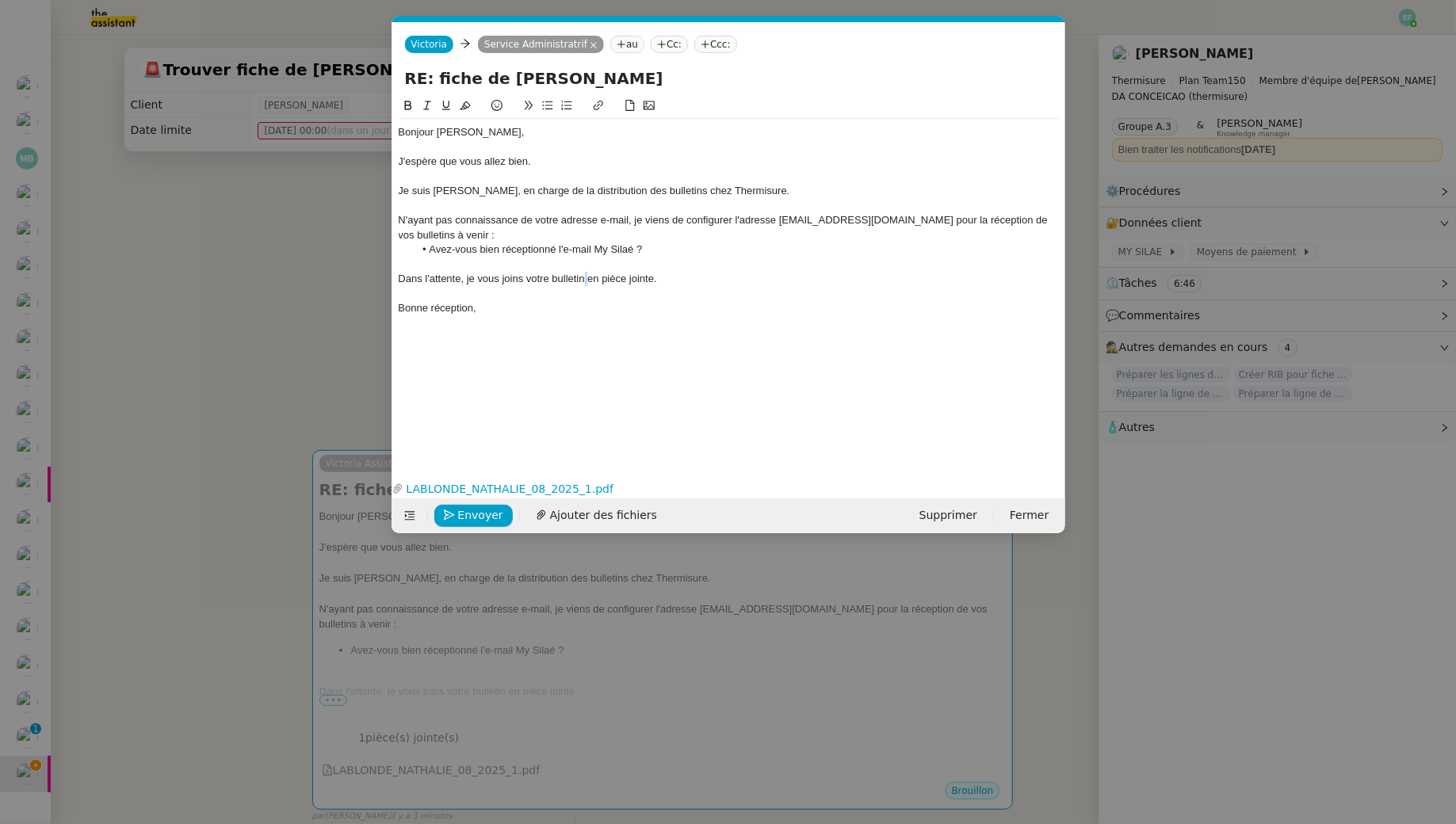
click at [583, 274] on div "Dans l'attente, je vous joins votre bulletin en pièce jointe." at bounding box center [729, 278] width 660 height 14
click at [426, 99] on button at bounding box center [427, 106] width 19 height 18
click at [552, 281] on em "Dans l'attente, je vous joins votre bulletin en pièce jointe." at bounding box center [528, 278] width 258 height 12
click at [481, 517] on span "Envoyer" at bounding box center [480, 515] width 45 height 18
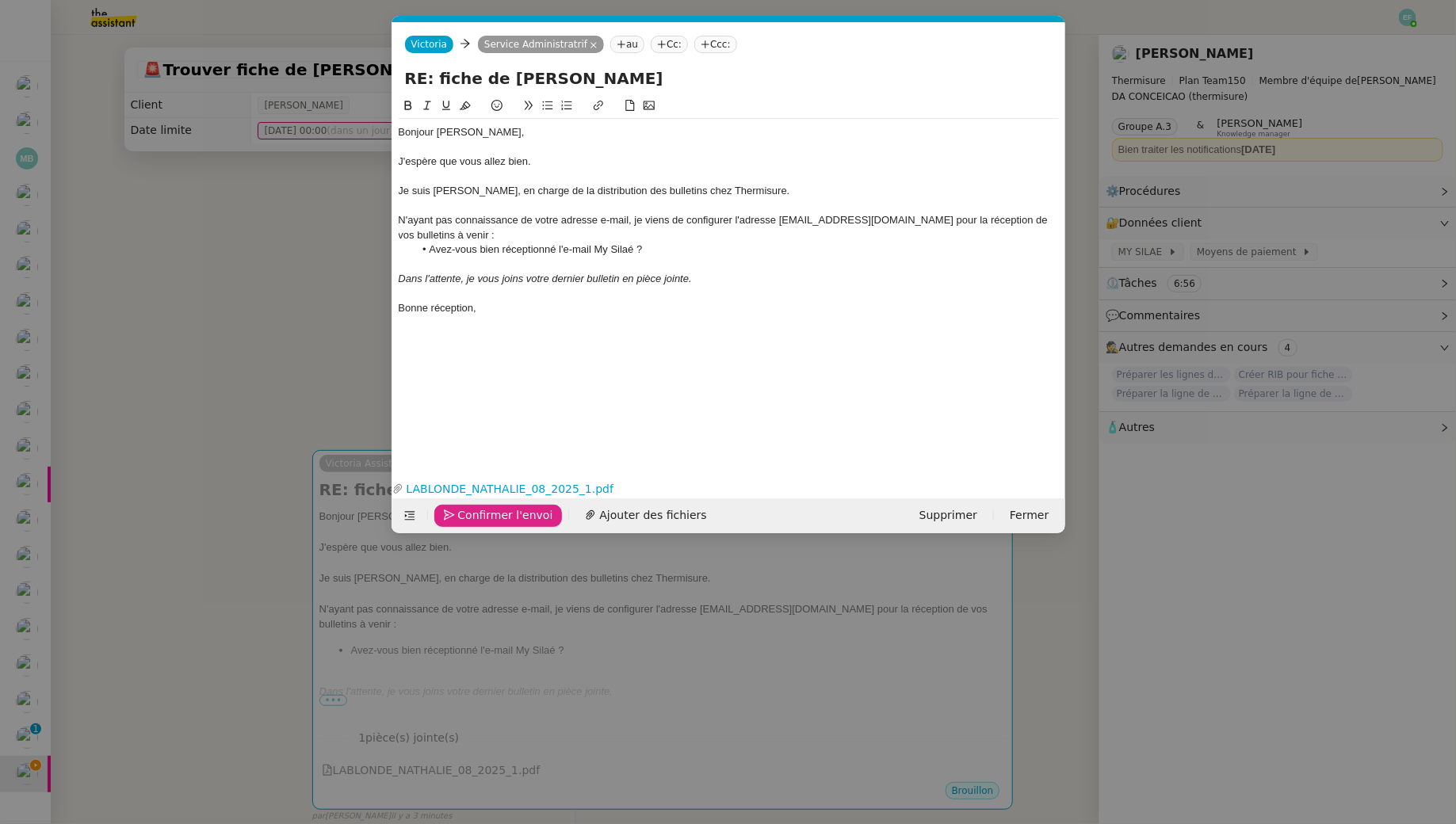
click at [481, 517] on span "Confirmer l'envoi" at bounding box center [506, 515] width 95 height 18
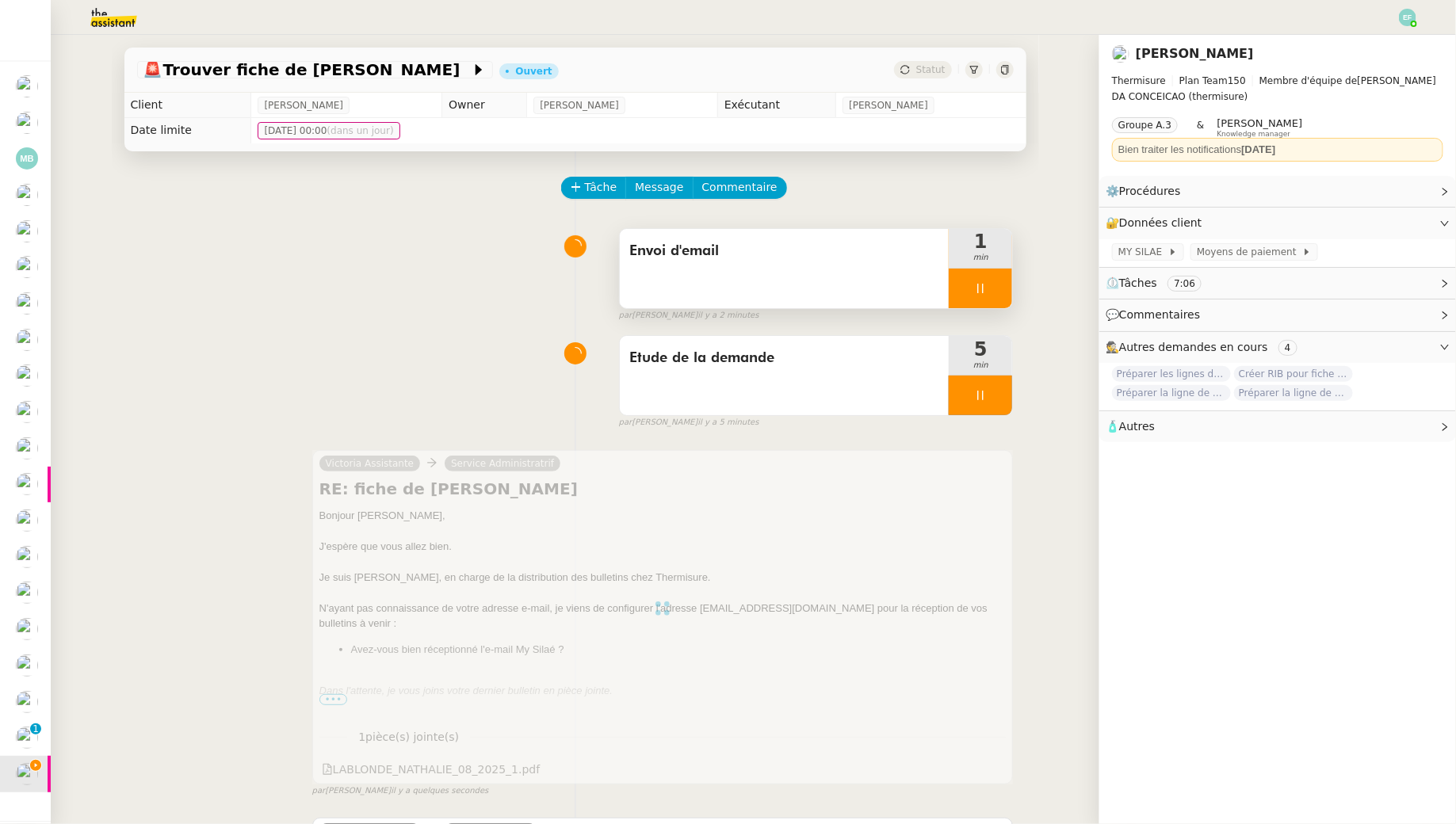
click at [993, 396] on div at bounding box center [980, 396] width 63 height 39
click at [993, 396] on icon at bounding box center [996, 396] width 12 height 9
click at [985, 285] on icon at bounding box center [980, 287] width 12 height 12
click at [999, 285] on icon at bounding box center [996, 287] width 12 height 12
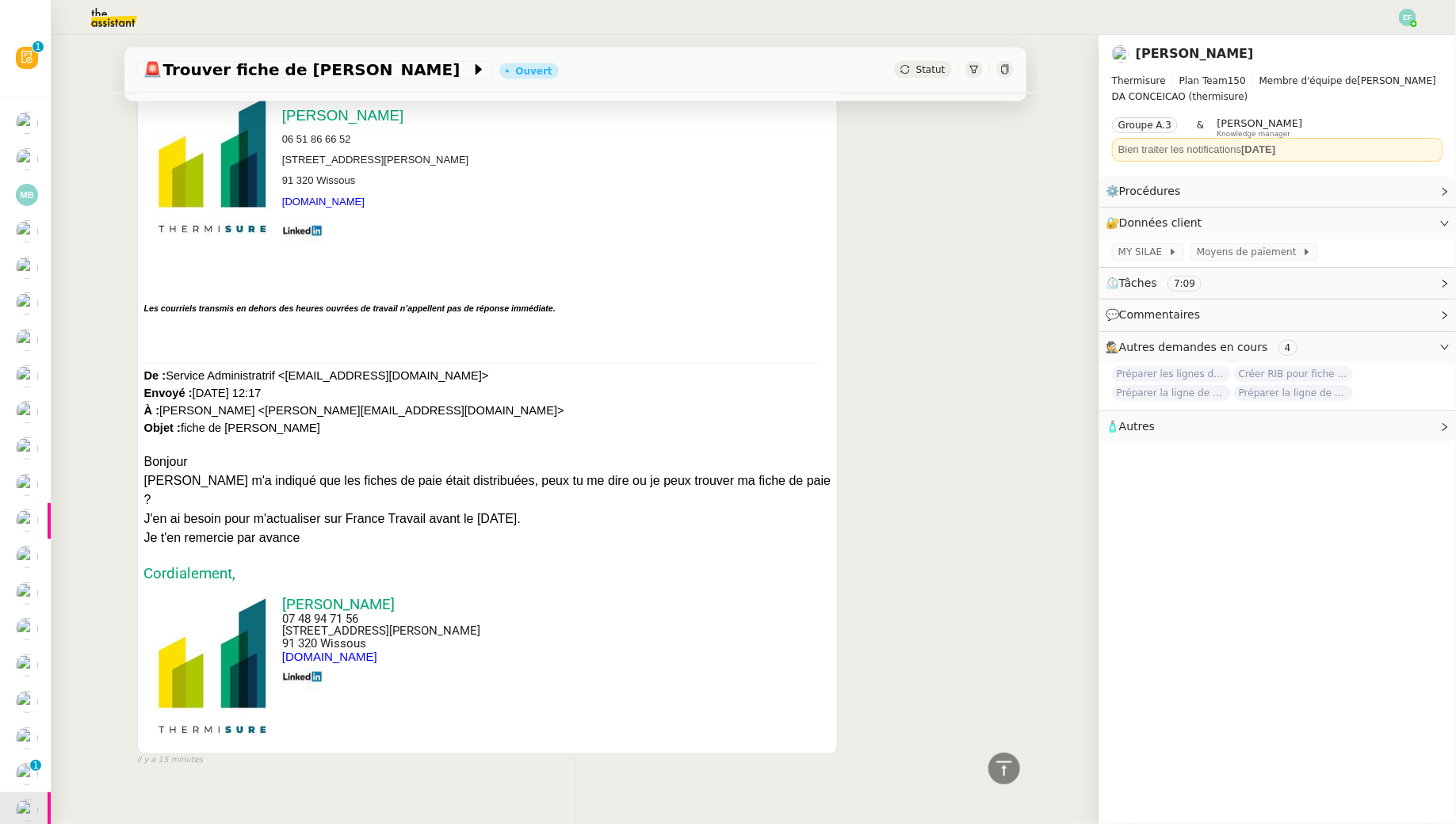
scroll to position [0, 0]
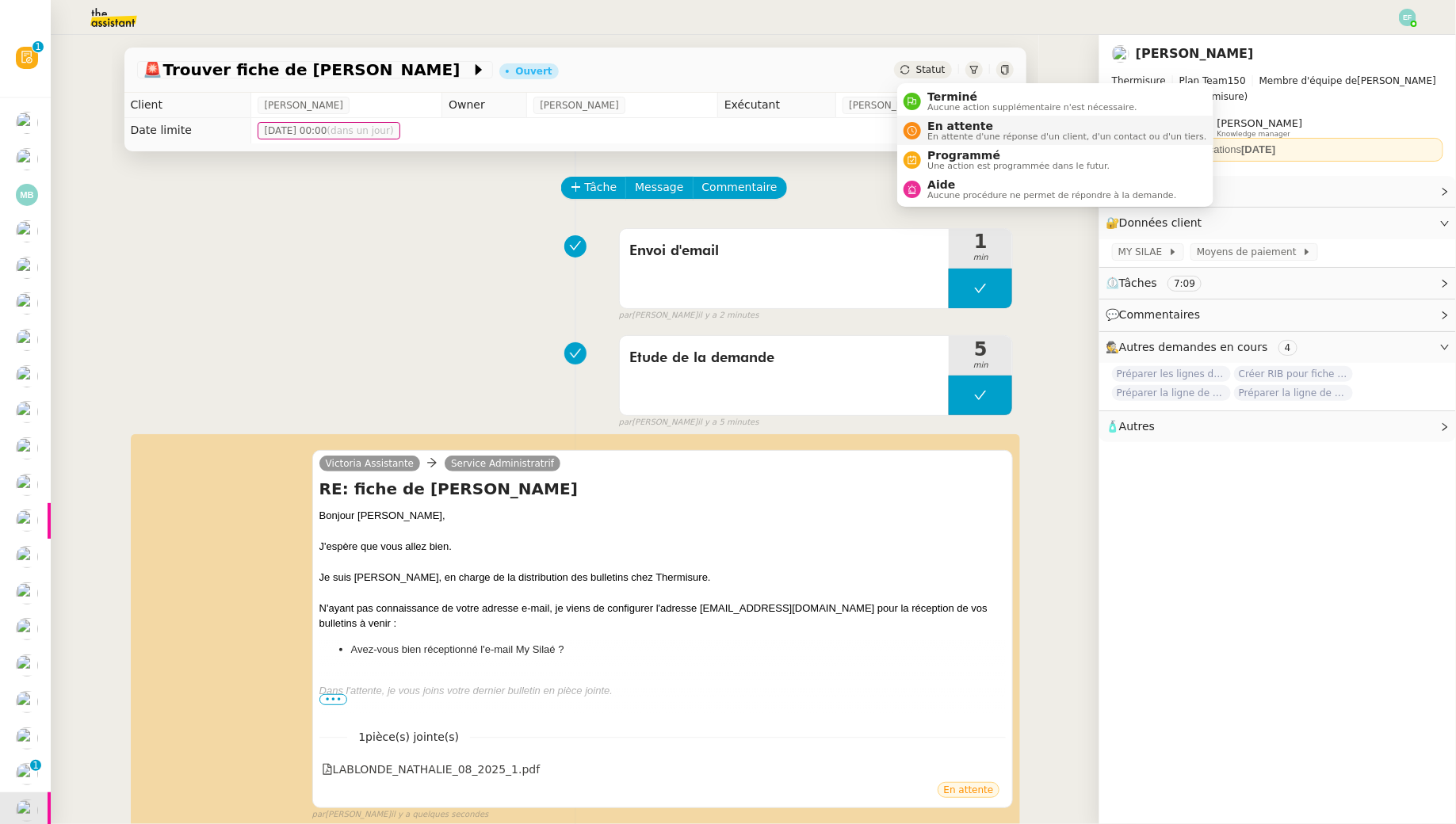
click at [931, 127] on span "En attente" at bounding box center [1067, 125] width 279 height 12
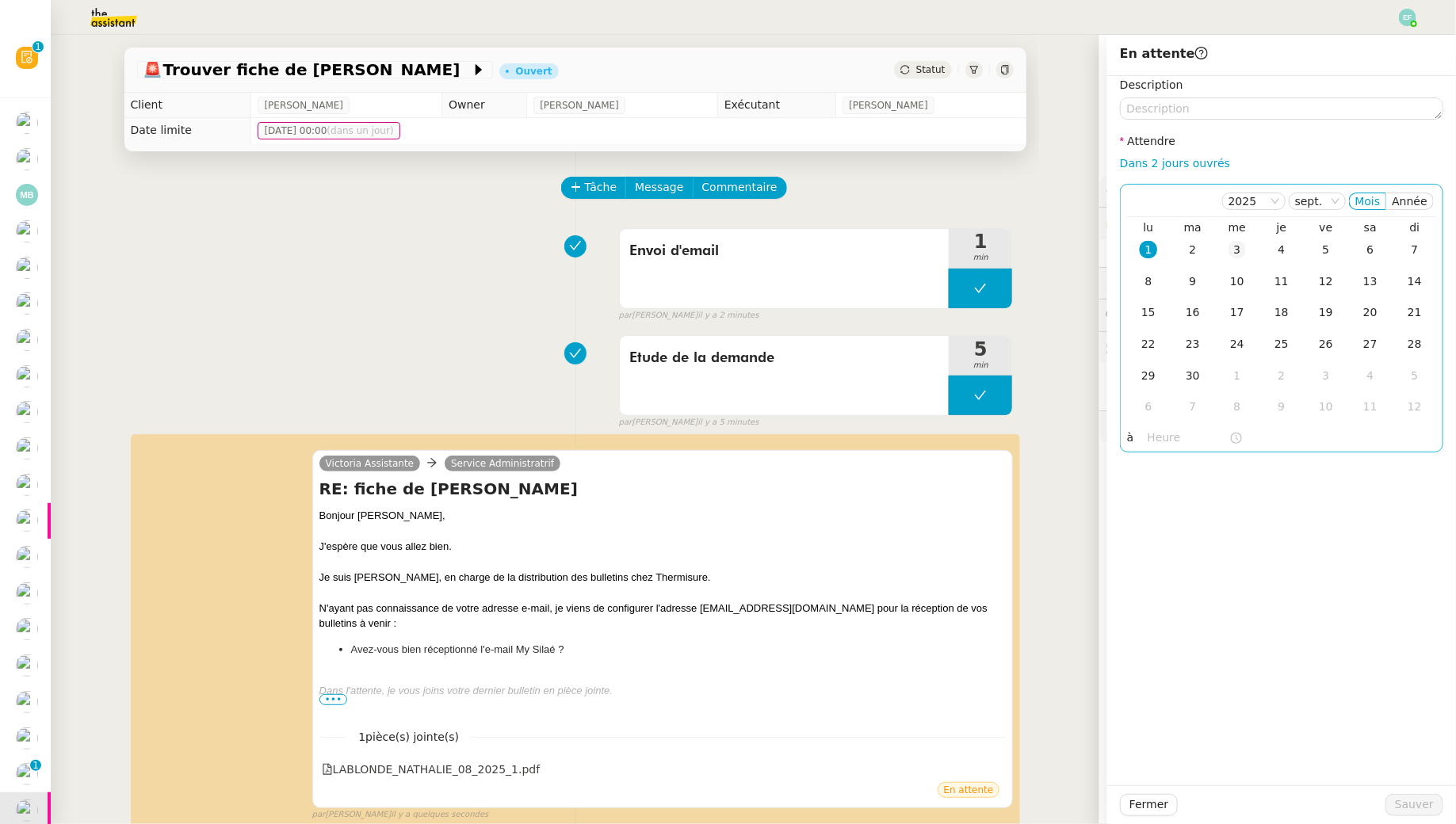
click at [1242, 257] on div "3" at bounding box center [1236, 249] width 17 height 17
click at [1286, 250] on div "4" at bounding box center [1281, 249] width 17 height 17
click at [1408, 806] on span "Sauver" at bounding box center [1414, 804] width 39 height 18
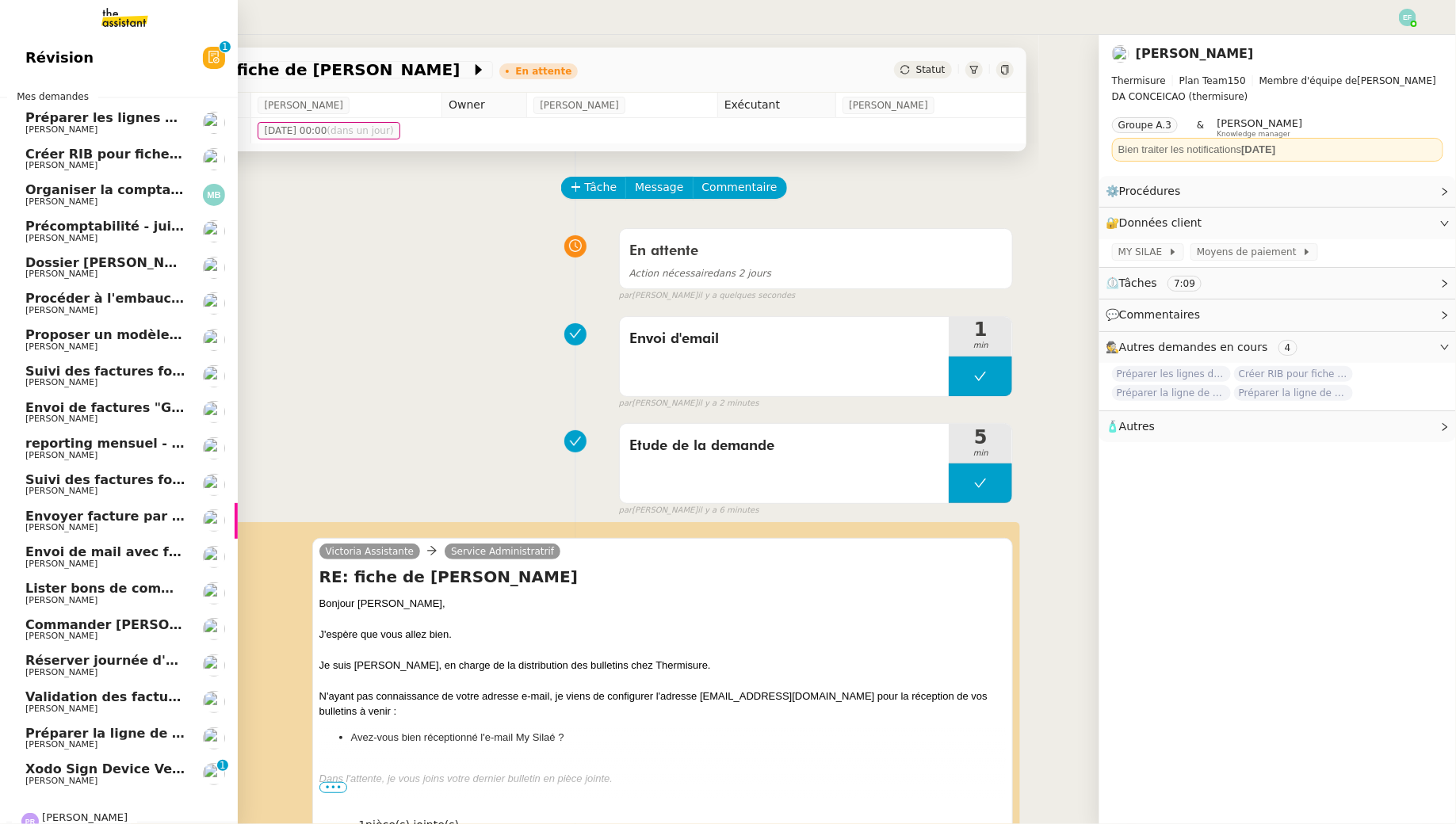
click at [80, 772] on span "Xodo Sign Device Verification Code" at bounding box center [151, 769] width 252 height 15
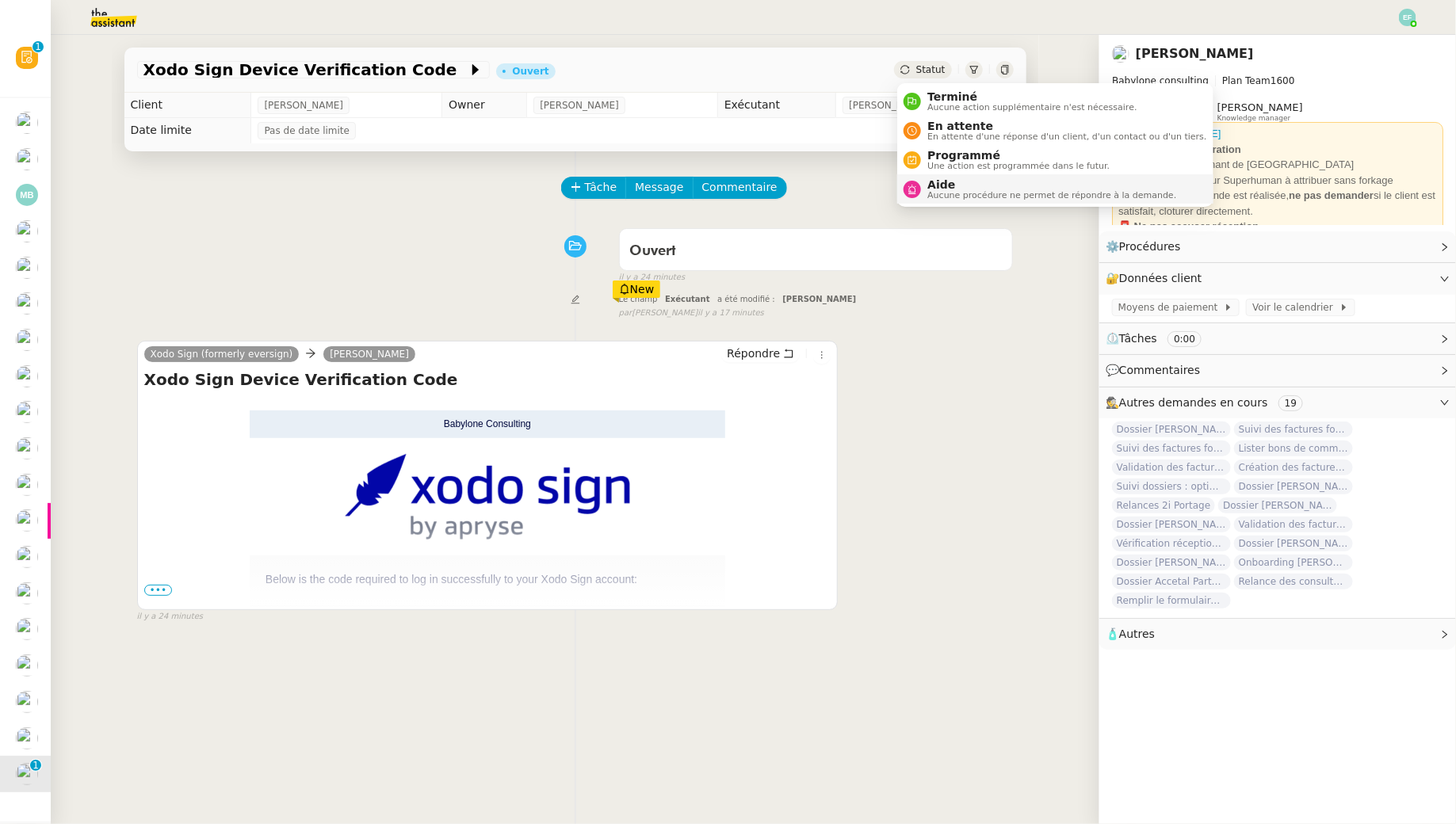
click at [941, 194] on span "Aucune procédure ne permet de répondre à la demande." at bounding box center [1052, 195] width 249 height 9
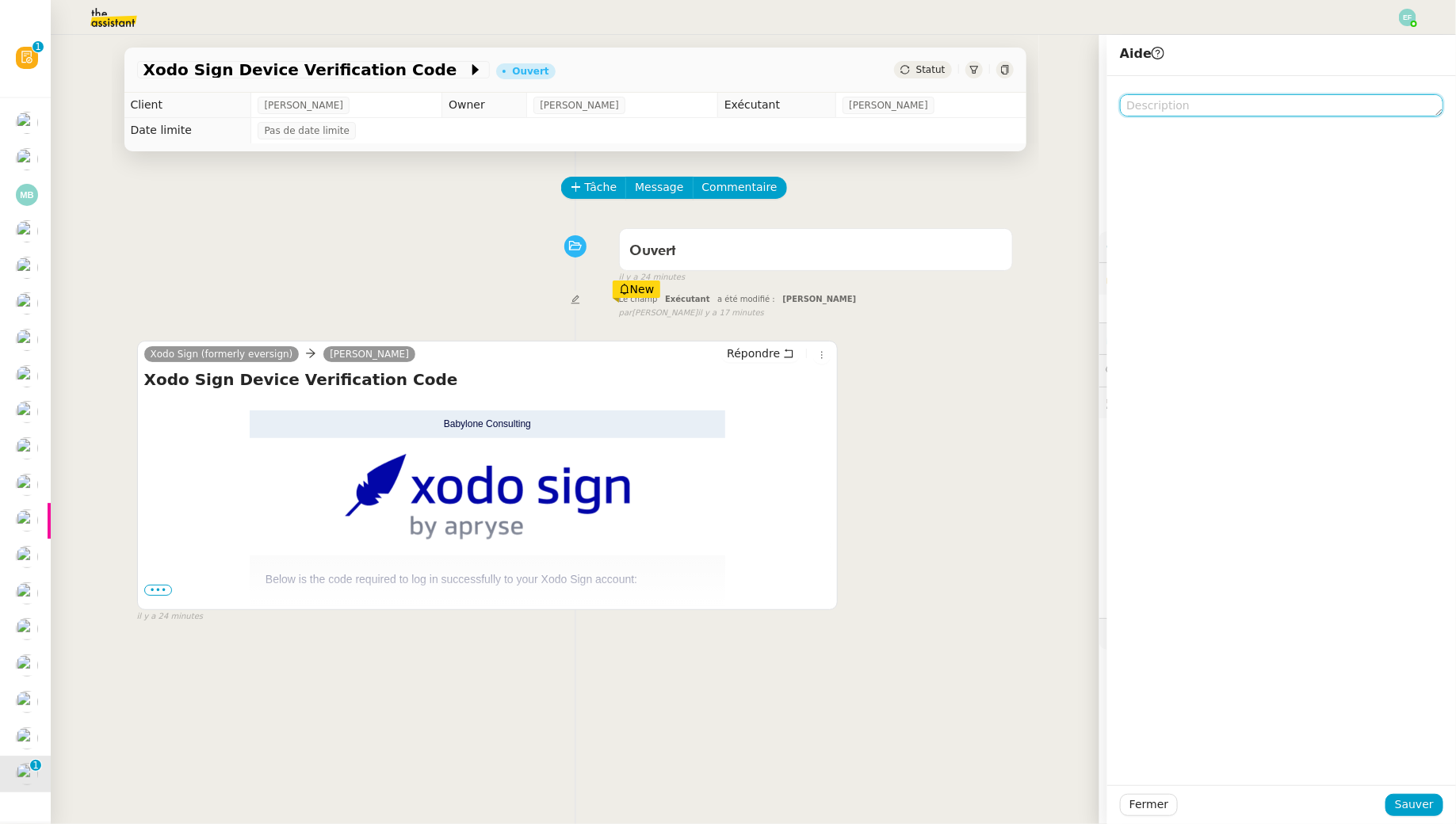
click at [1184, 107] on textarea at bounding box center [1281, 105] width 324 height 22
type textarea "à supp"
click at [1425, 805] on span "Sauver" at bounding box center [1414, 804] width 39 height 18
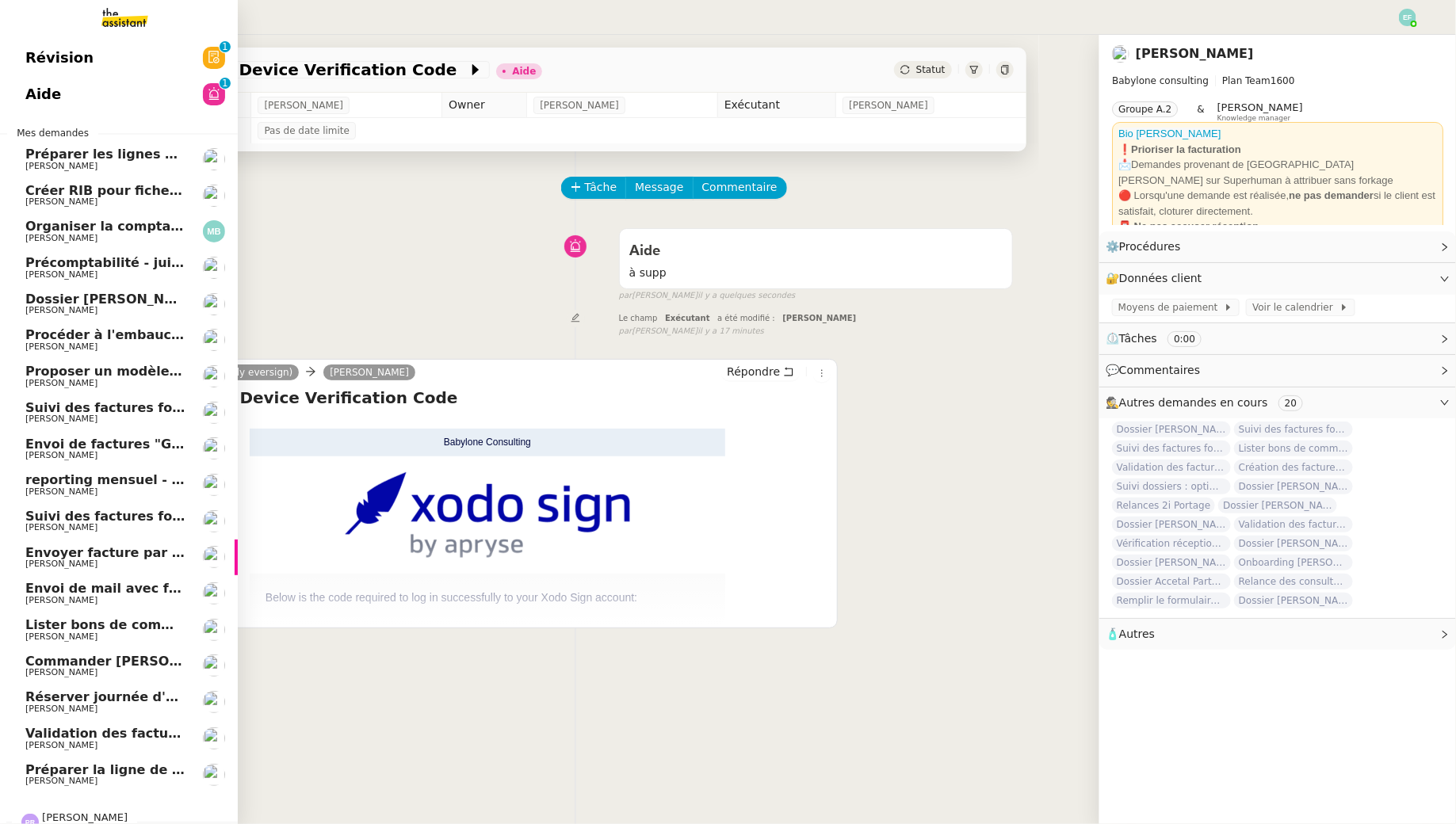
click at [30, 158] on span "Préparer les lignes de virement" at bounding box center [138, 154] width 226 height 15
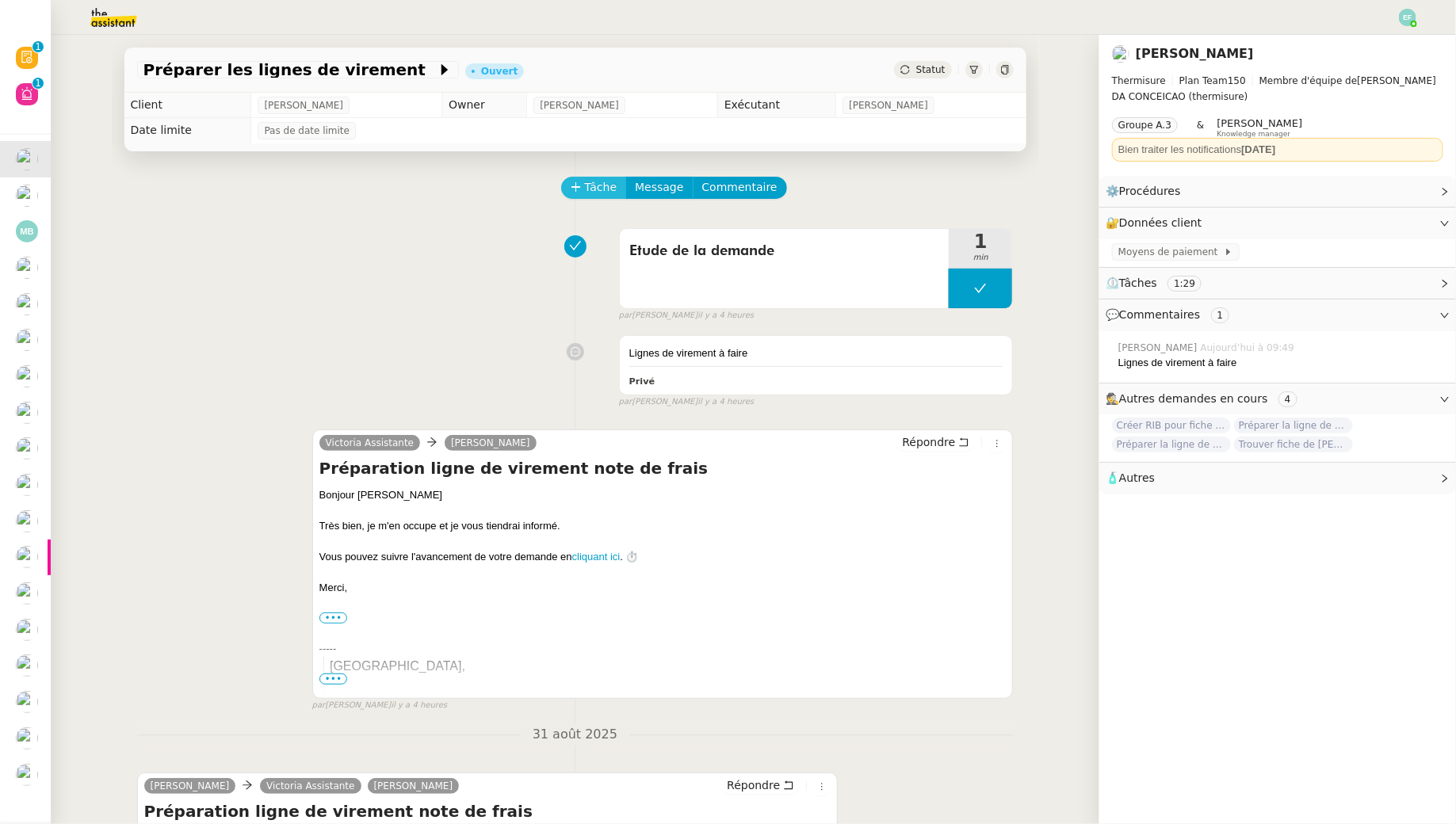
click at [599, 188] on span "Tâche" at bounding box center [601, 188] width 33 height 18
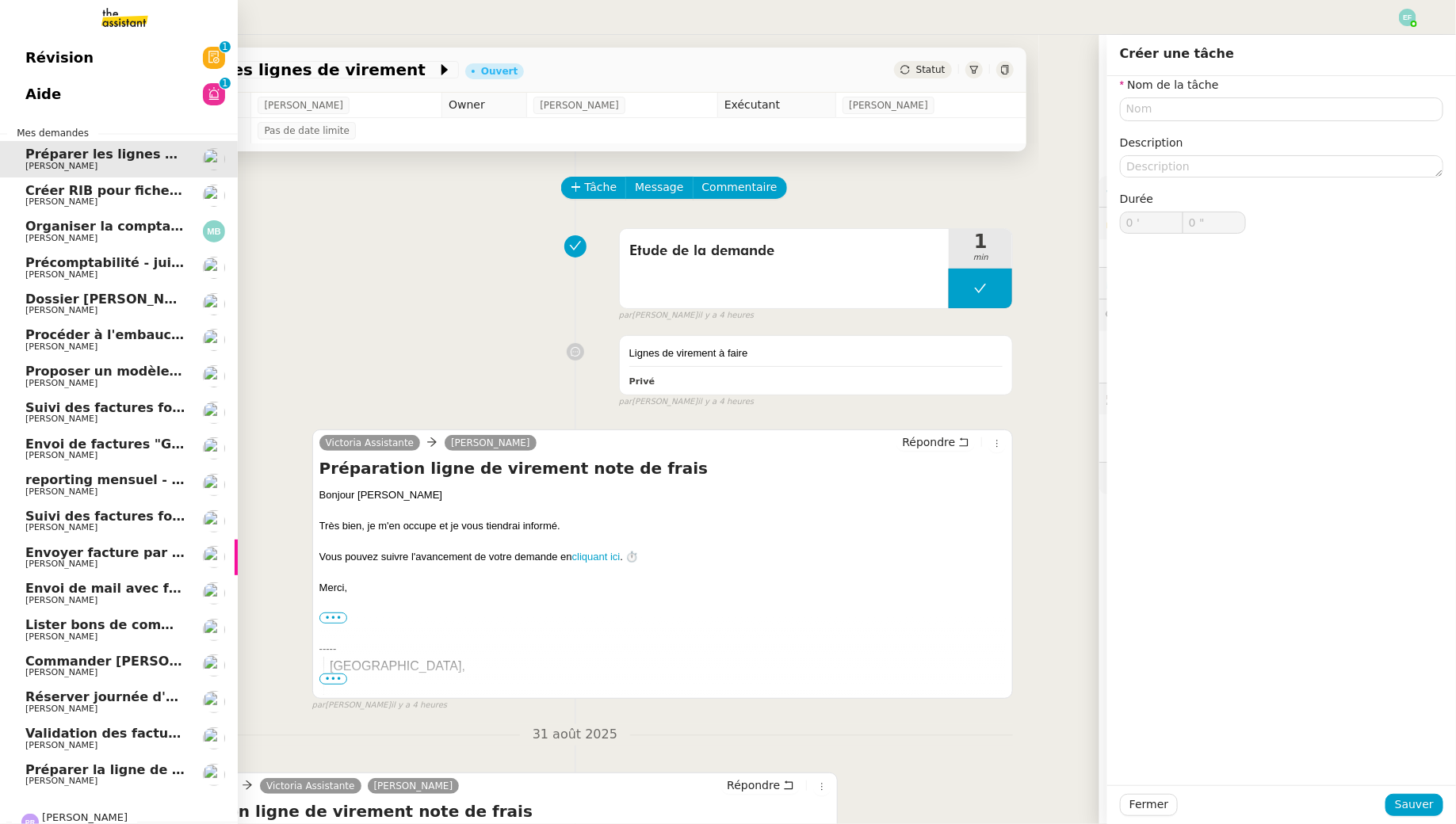
click at [16, 206] on link "Créer RIB pour fiche de paie Jeremy JULIARD" at bounding box center [119, 196] width 238 height 37
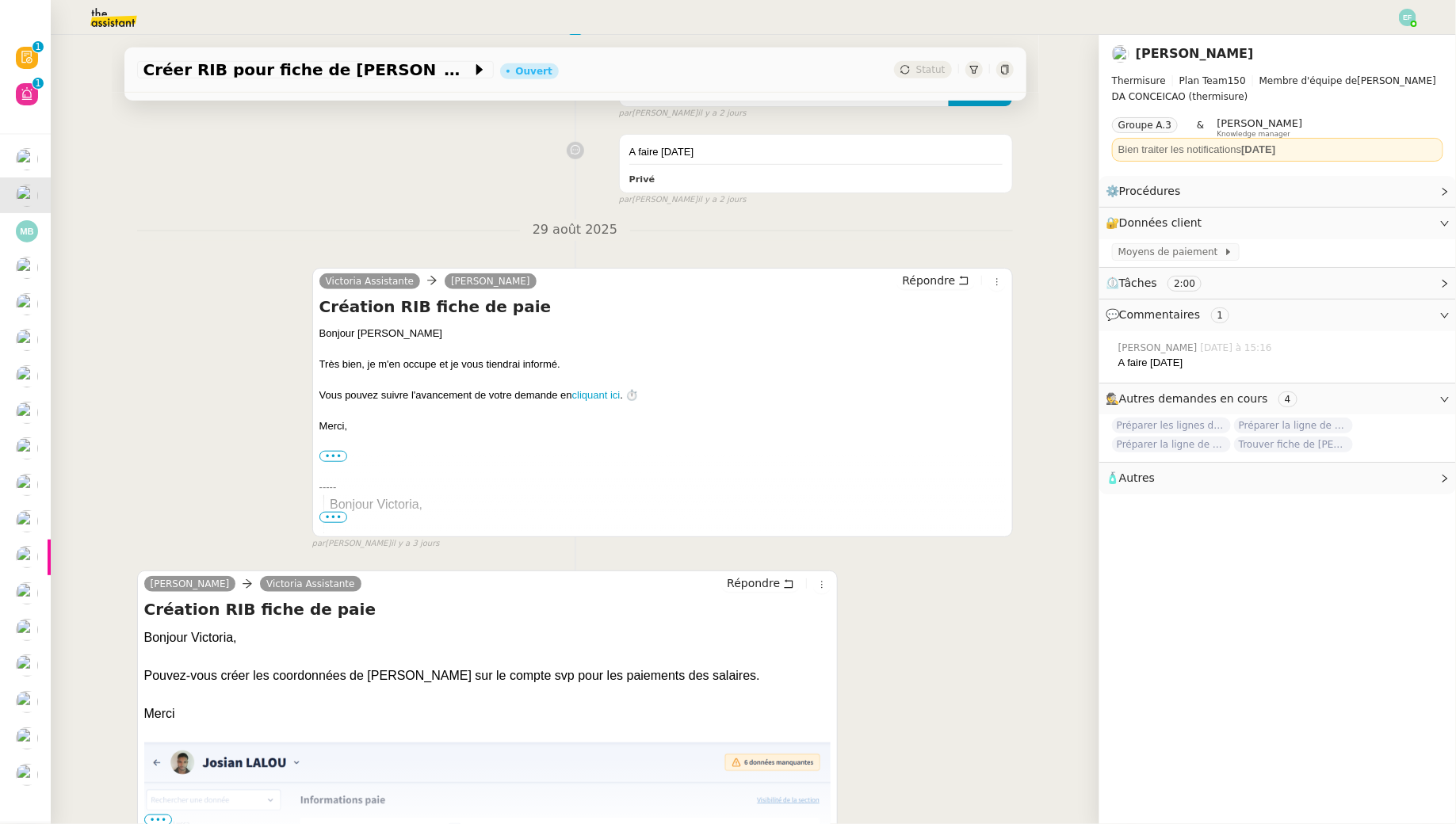
scroll to position [540, 0]
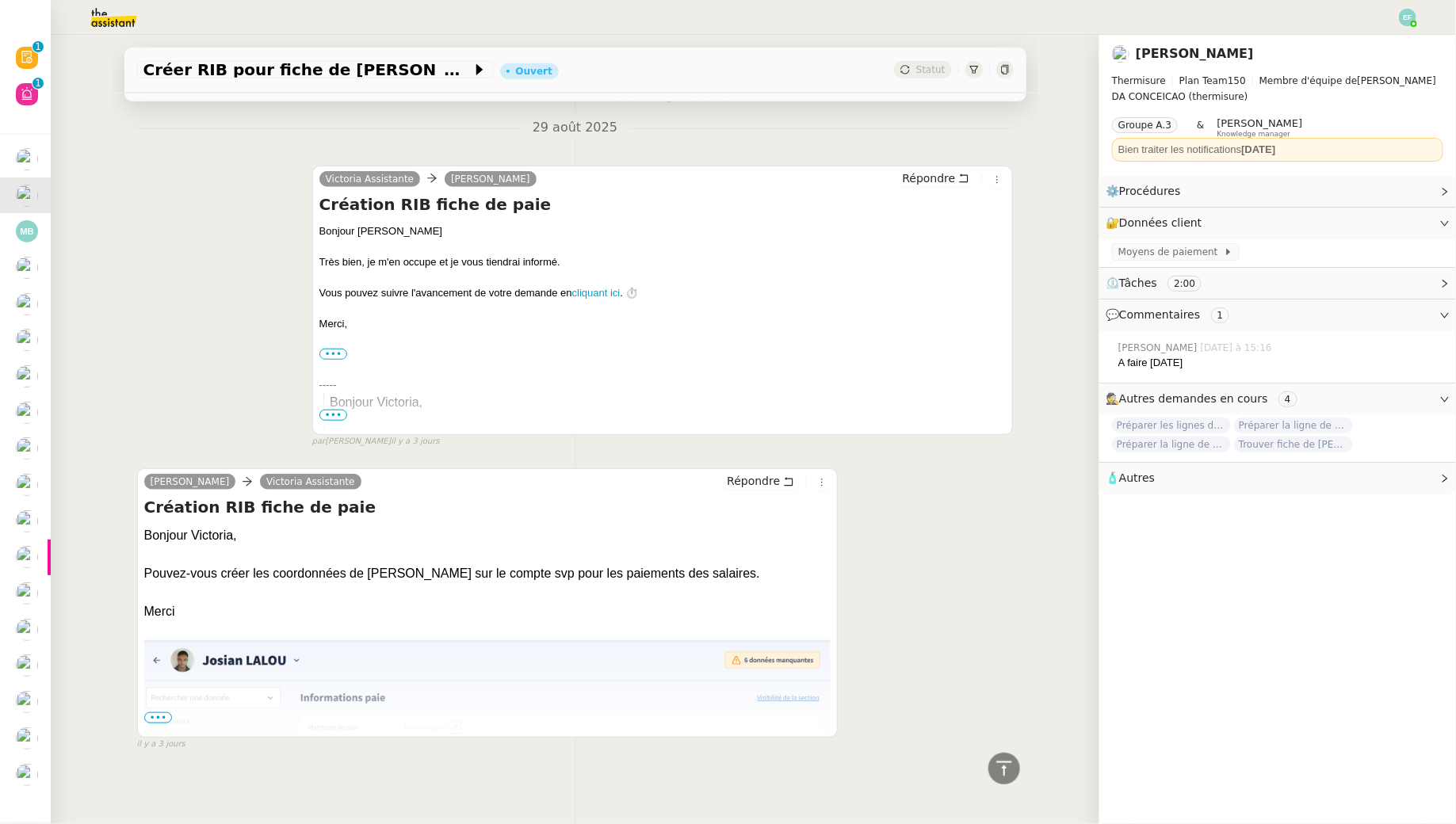
click at [165, 716] on span "•••" at bounding box center [158, 718] width 29 height 11
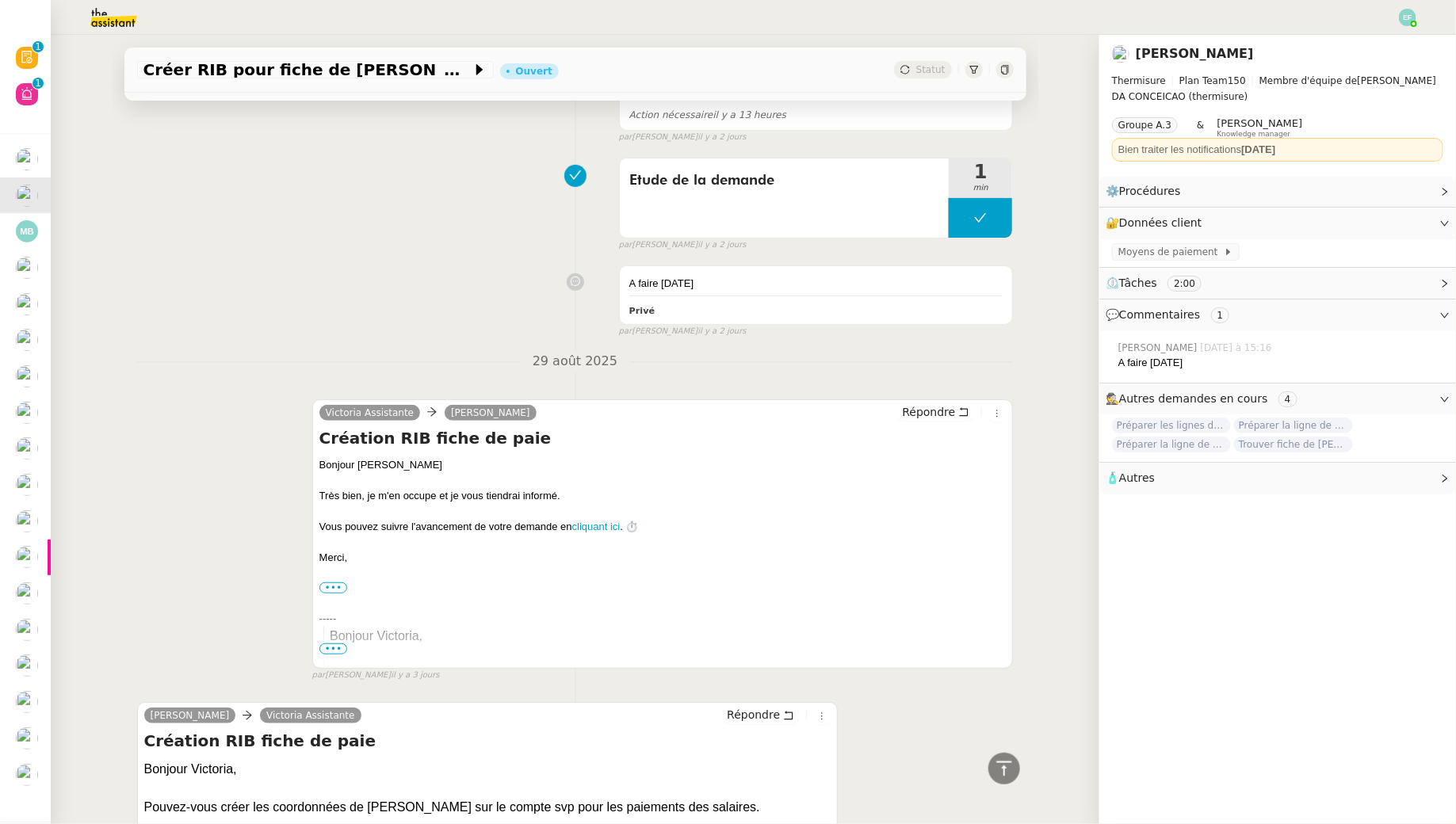
scroll to position [0, 0]
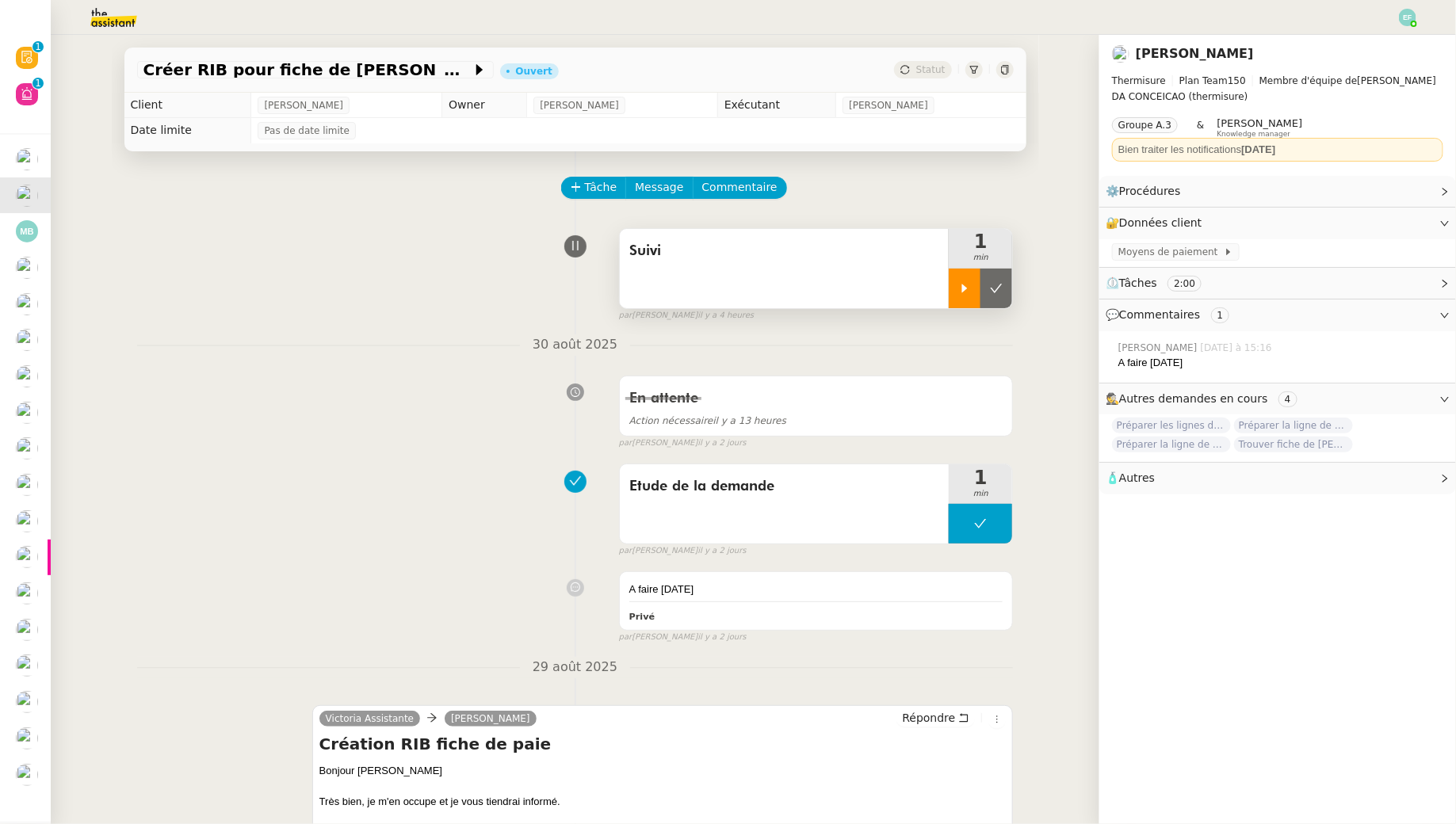
click at [959, 294] on icon at bounding box center [964, 287] width 12 height 12
click at [741, 197] on button "Commentaire" at bounding box center [740, 188] width 94 height 22
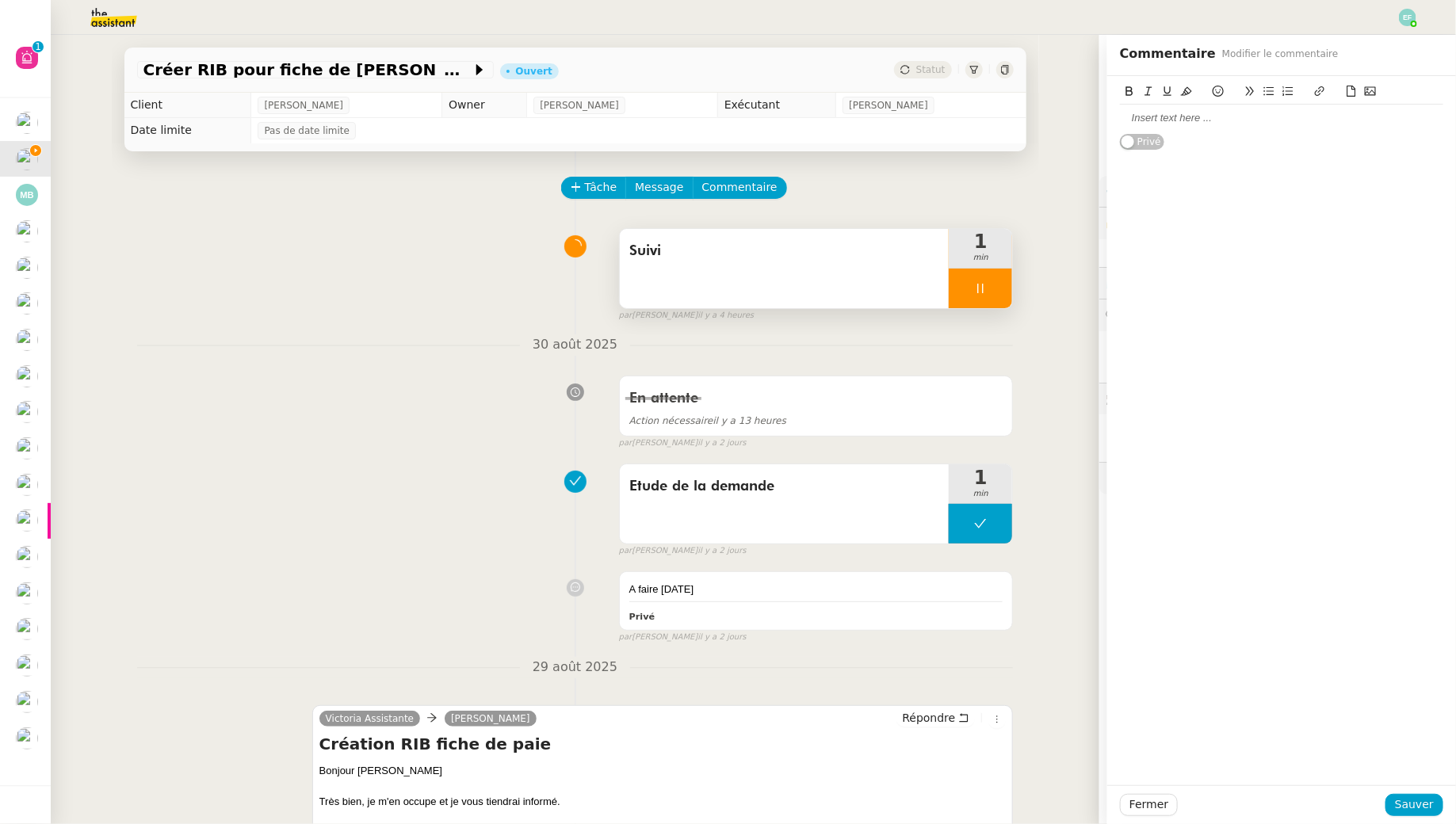
click at [1264, 118] on div at bounding box center [1281, 117] width 324 height 14
click at [1417, 796] on span "Sauver" at bounding box center [1414, 804] width 39 height 18
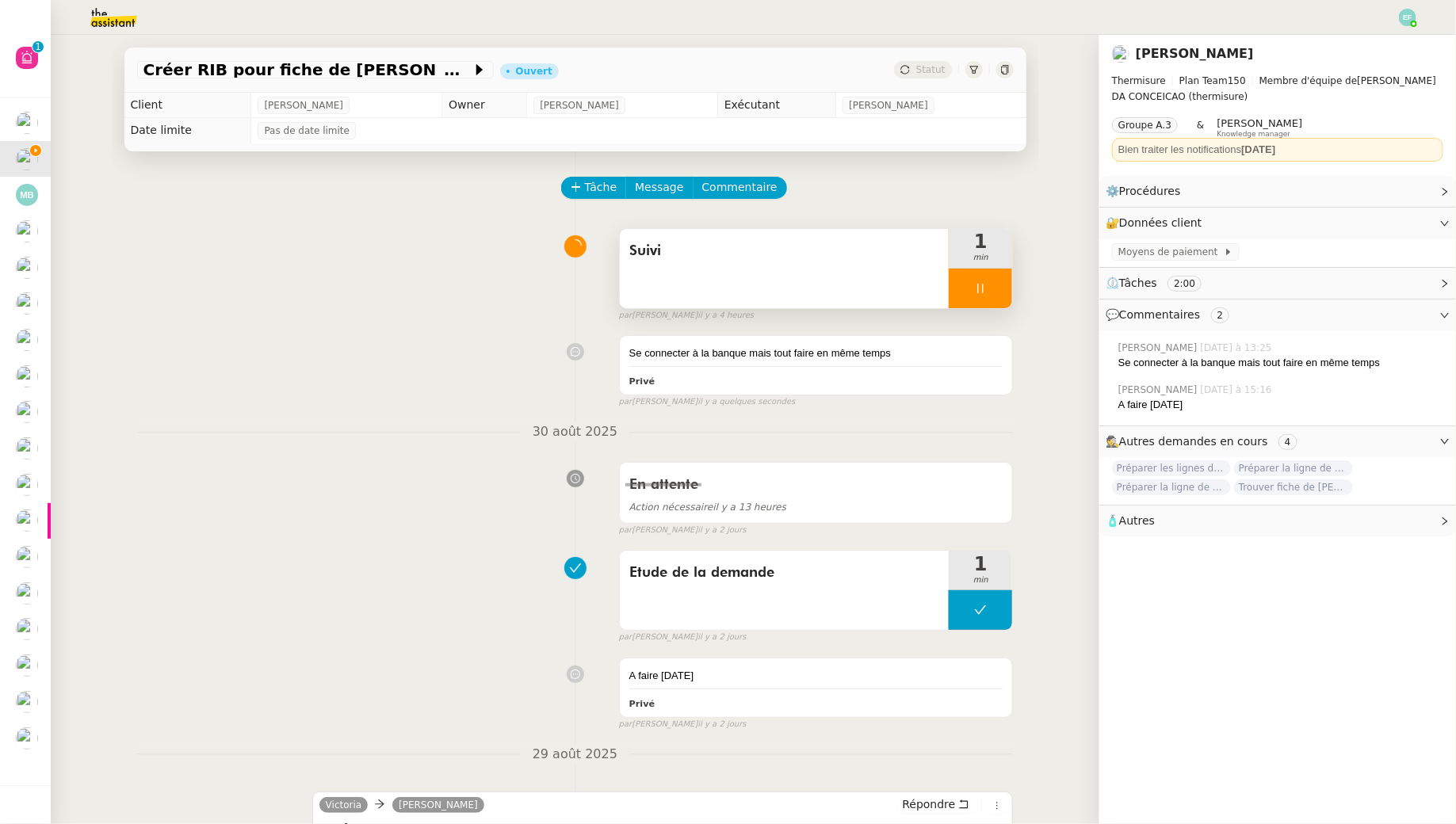
click at [1010, 289] on div at bounding box center [980, 288] width 63 height 39
click at [1010, 289] on button at bounding box center [996, 288] width 32 height 39
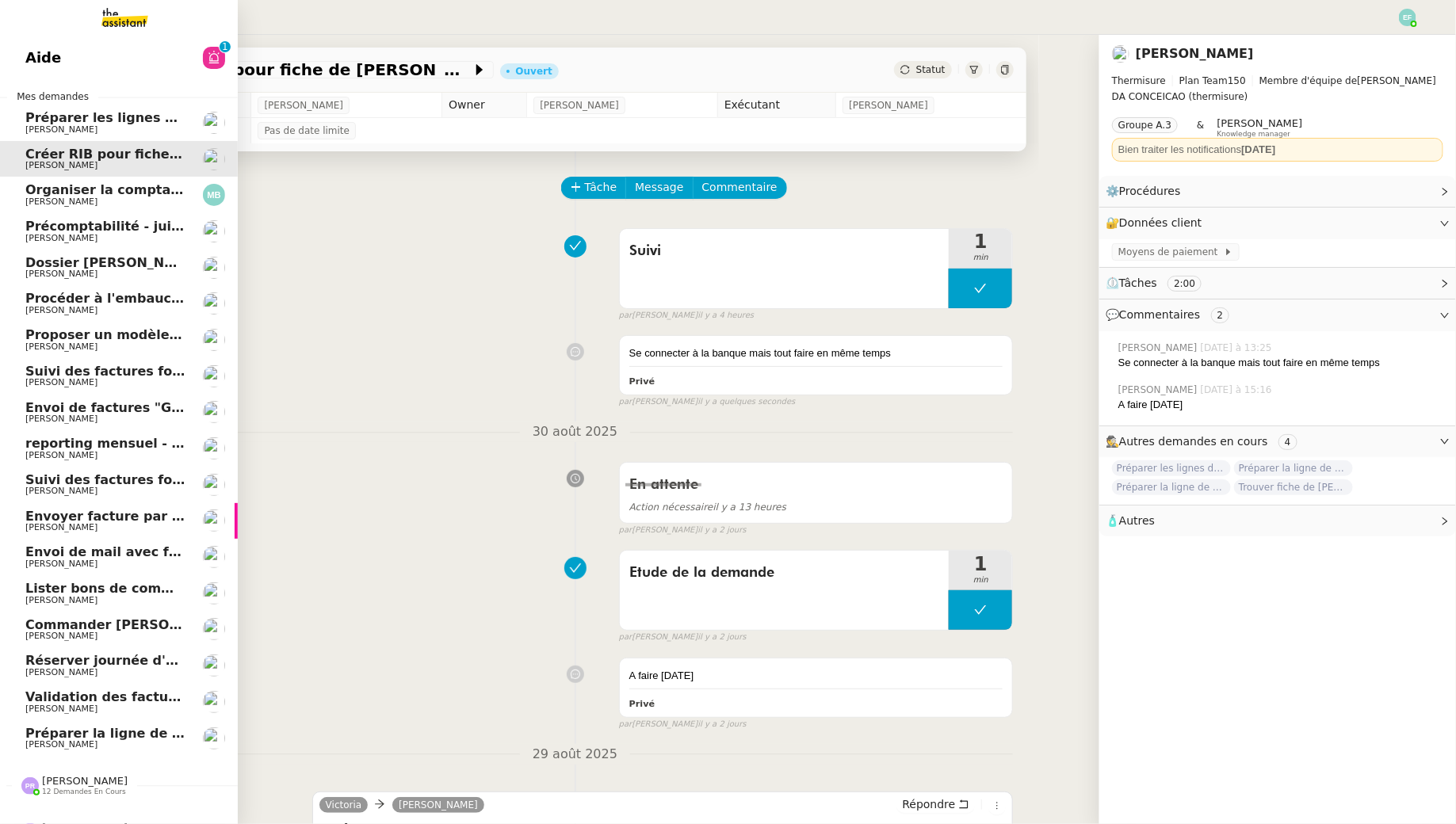
click at [84, 737] on span "Préparer la ligne de virement pour la facture" at bounding box center [186, 733] width 322 height 15
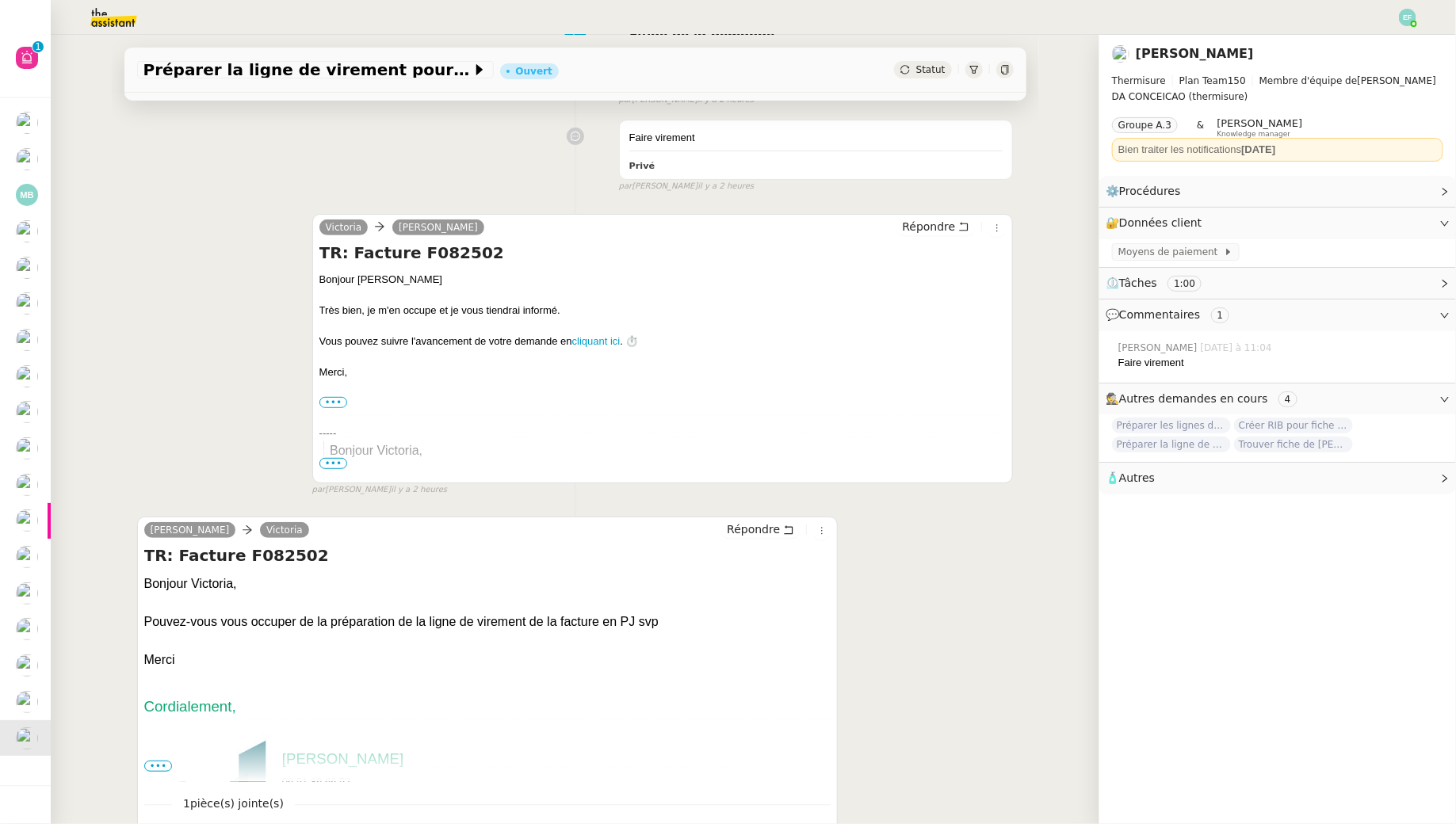
scroll to position [329, 0]
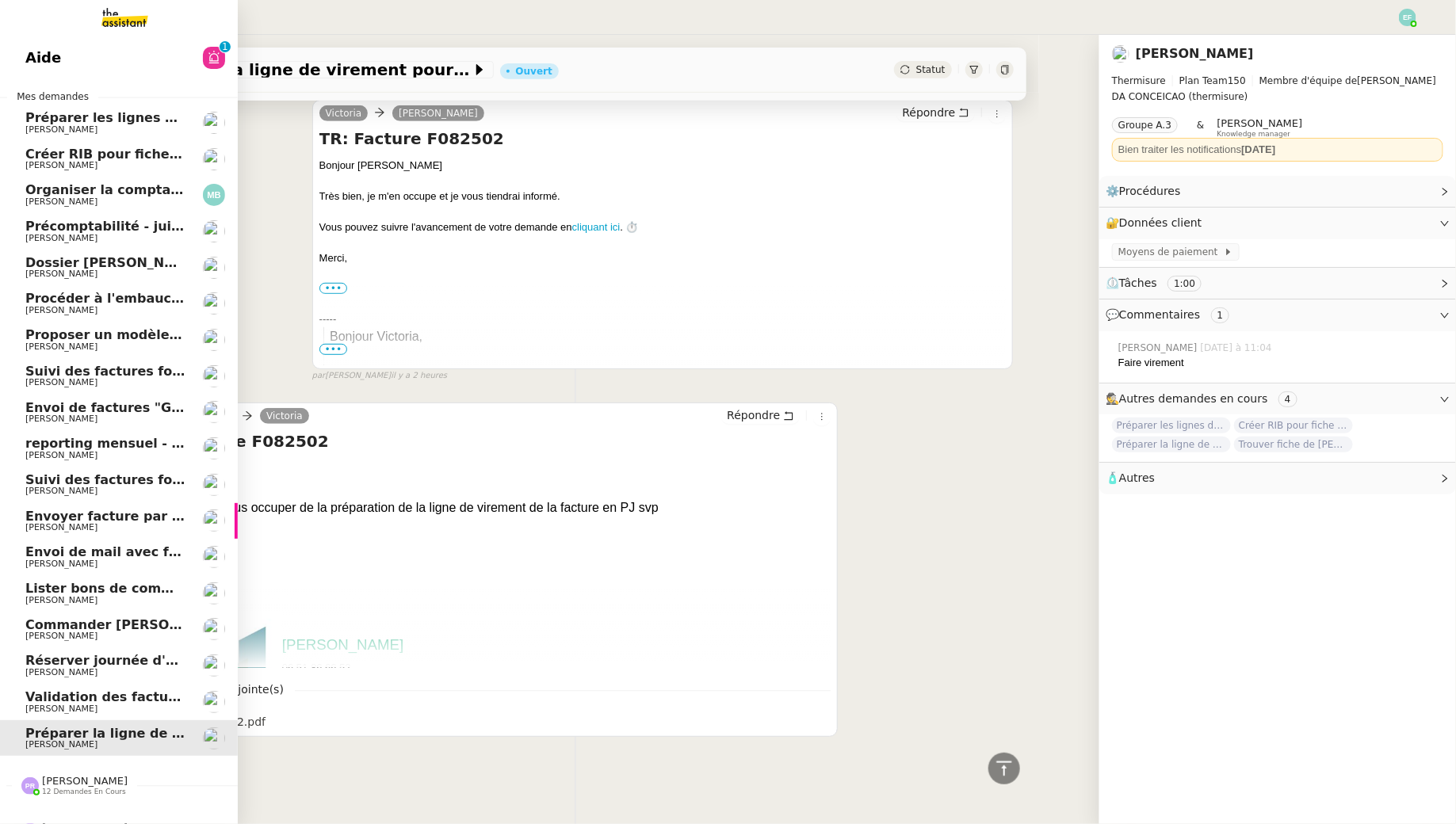
click at [133, 152] on span "Créer RIB pour fiche de [PERSON_NAME]" at bounding box center [170, 154] width 288 height 15
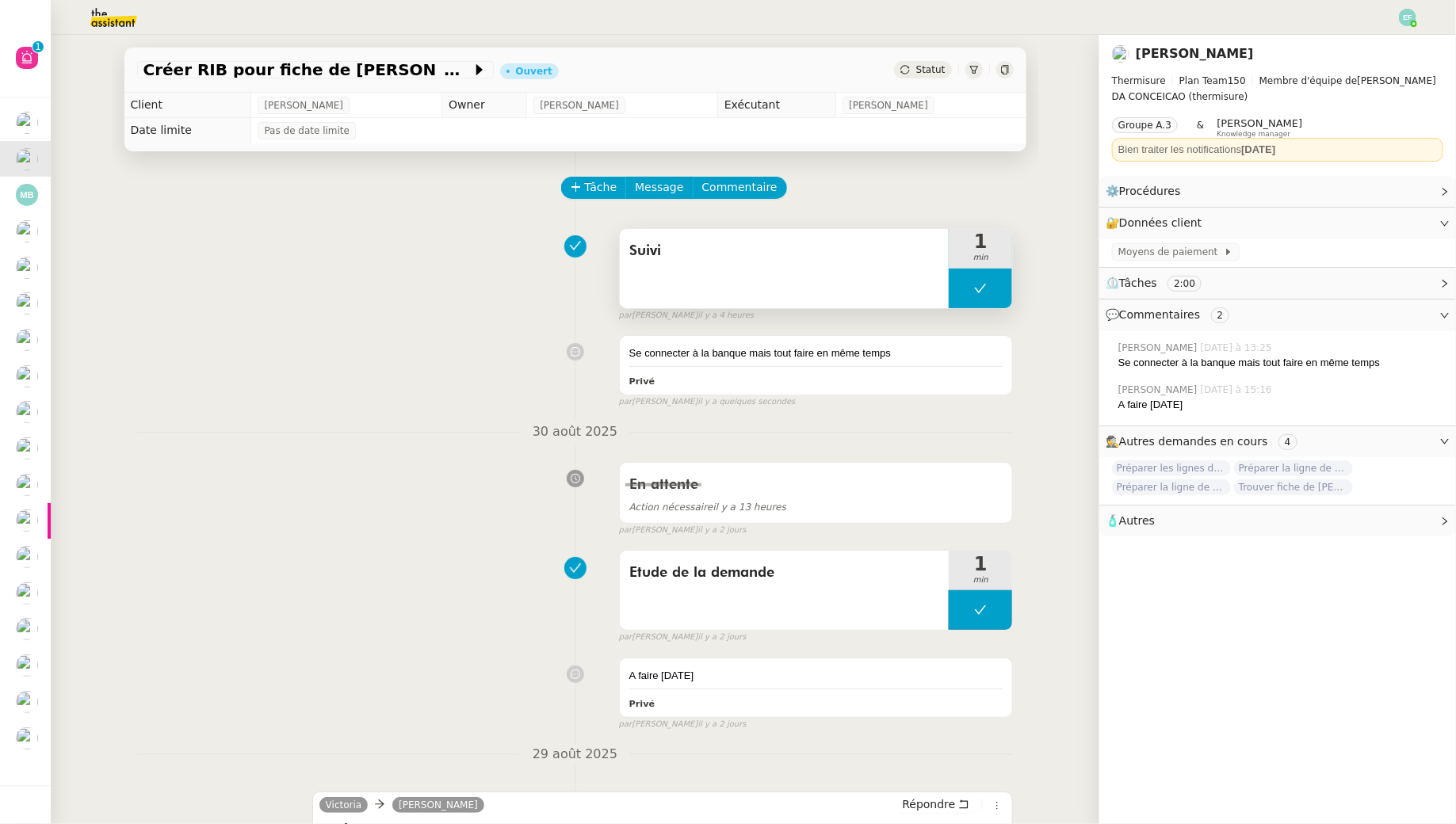
click at [983, 278] on button at bounding box center [980, 288] width 63 height 39
click at [961, 282] on icon at bounding box center [964, 287] width 12 height 12
click at [810, 280] on div "Suivi" at bounding box center [785, 269] width 329 height 79
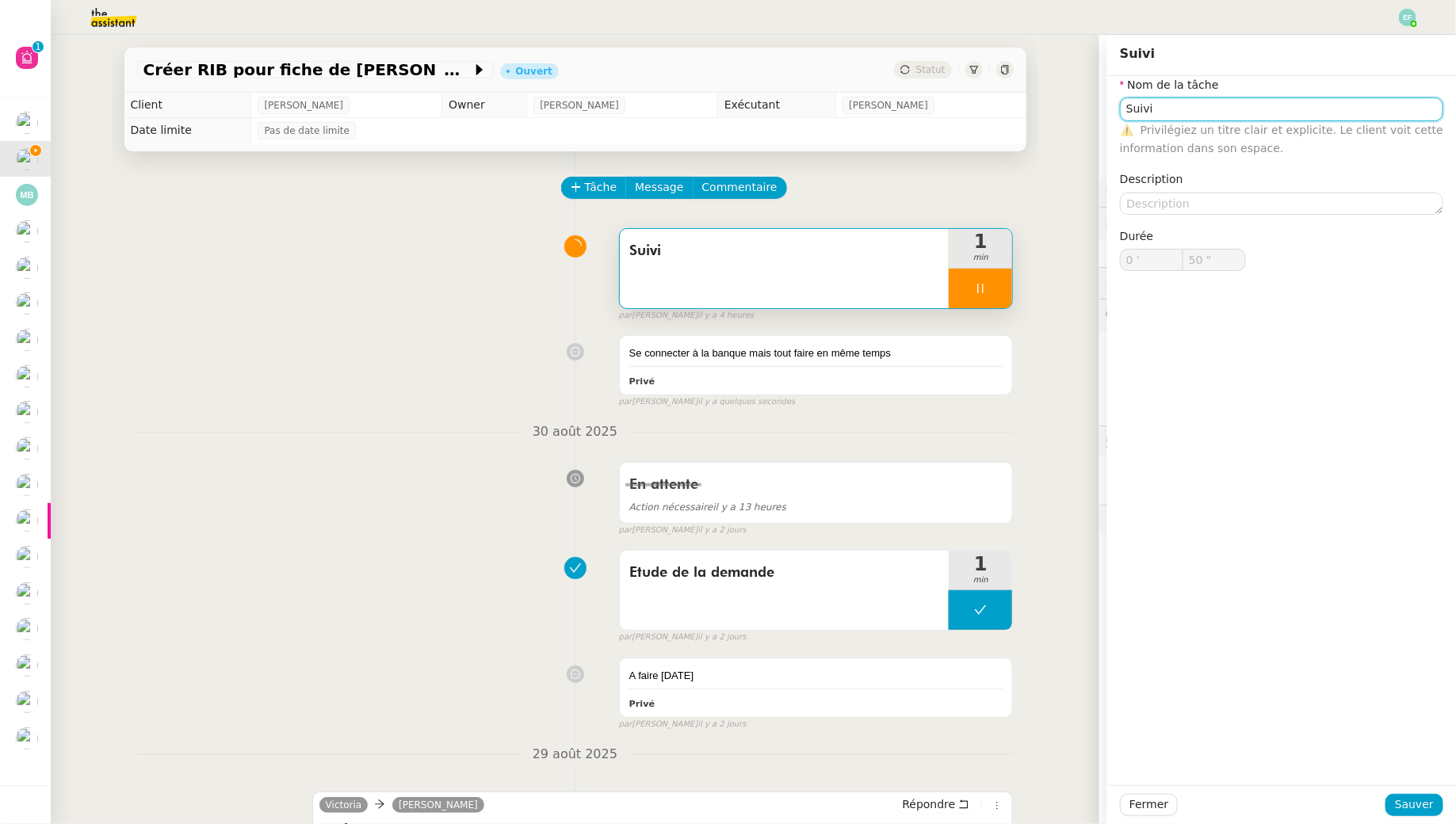
click at [1300, 114] on input "Suivi" at bounding box center [1281, 109] width 324 height 23
type input "C"
type input "51 ""
type input "Connexion b"
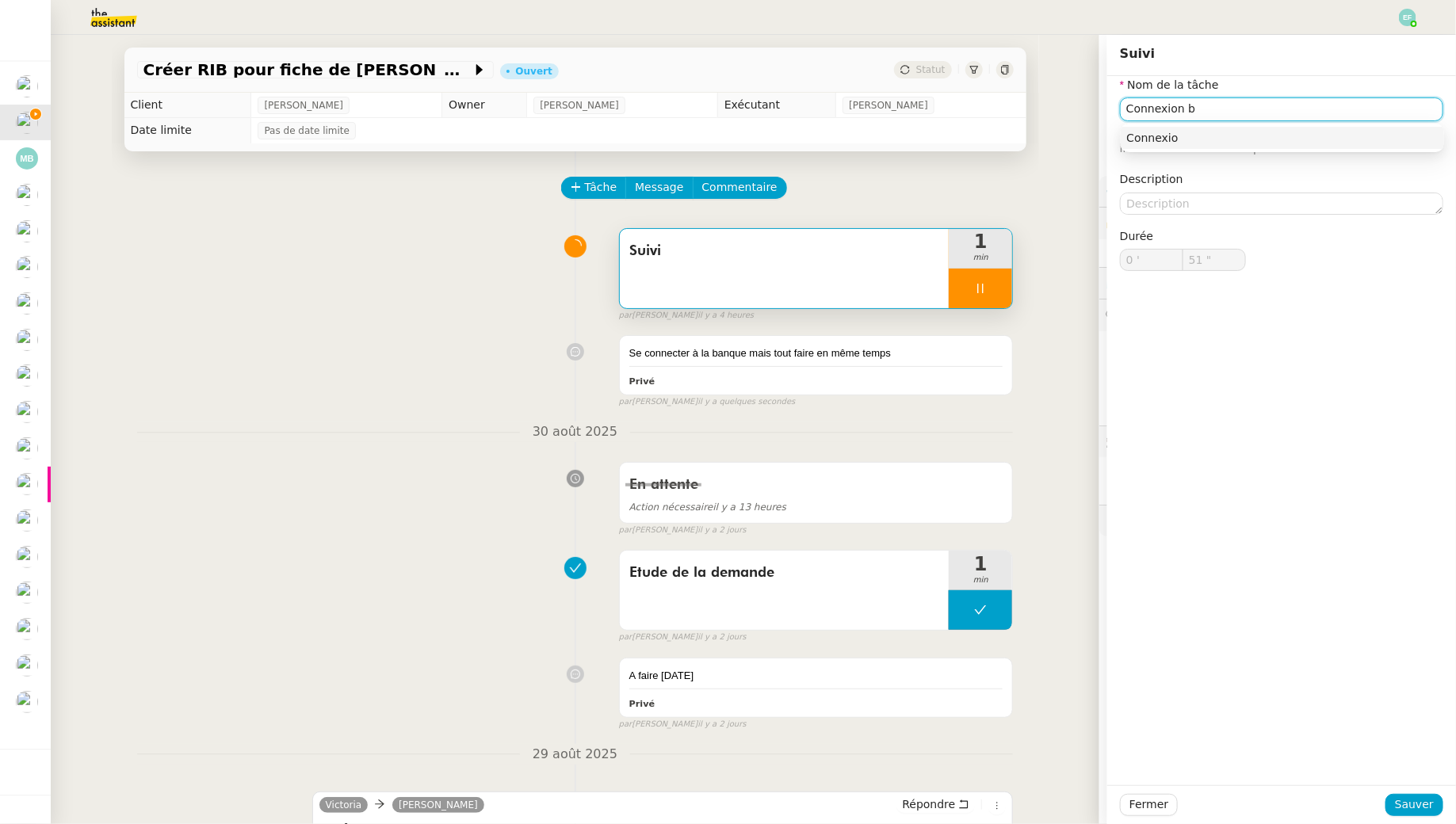
type input "52 ""
type input "Connexion banque"
type input "54 ""
type input "Connexion banque"
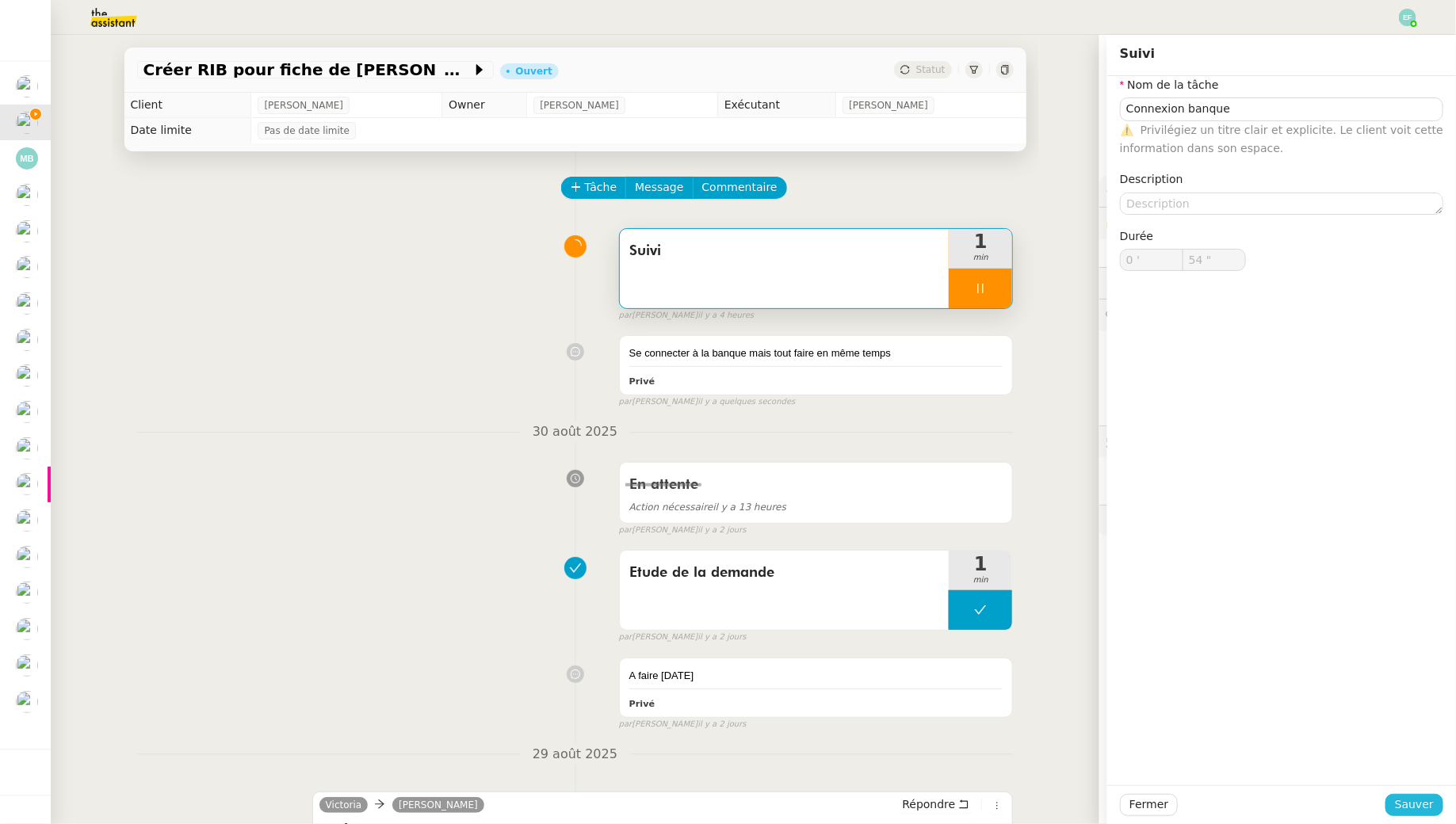
click at [1415, 806] on span "Sauver" at bounding box center [1414, 804] width 39 height 18
type input "55 ""
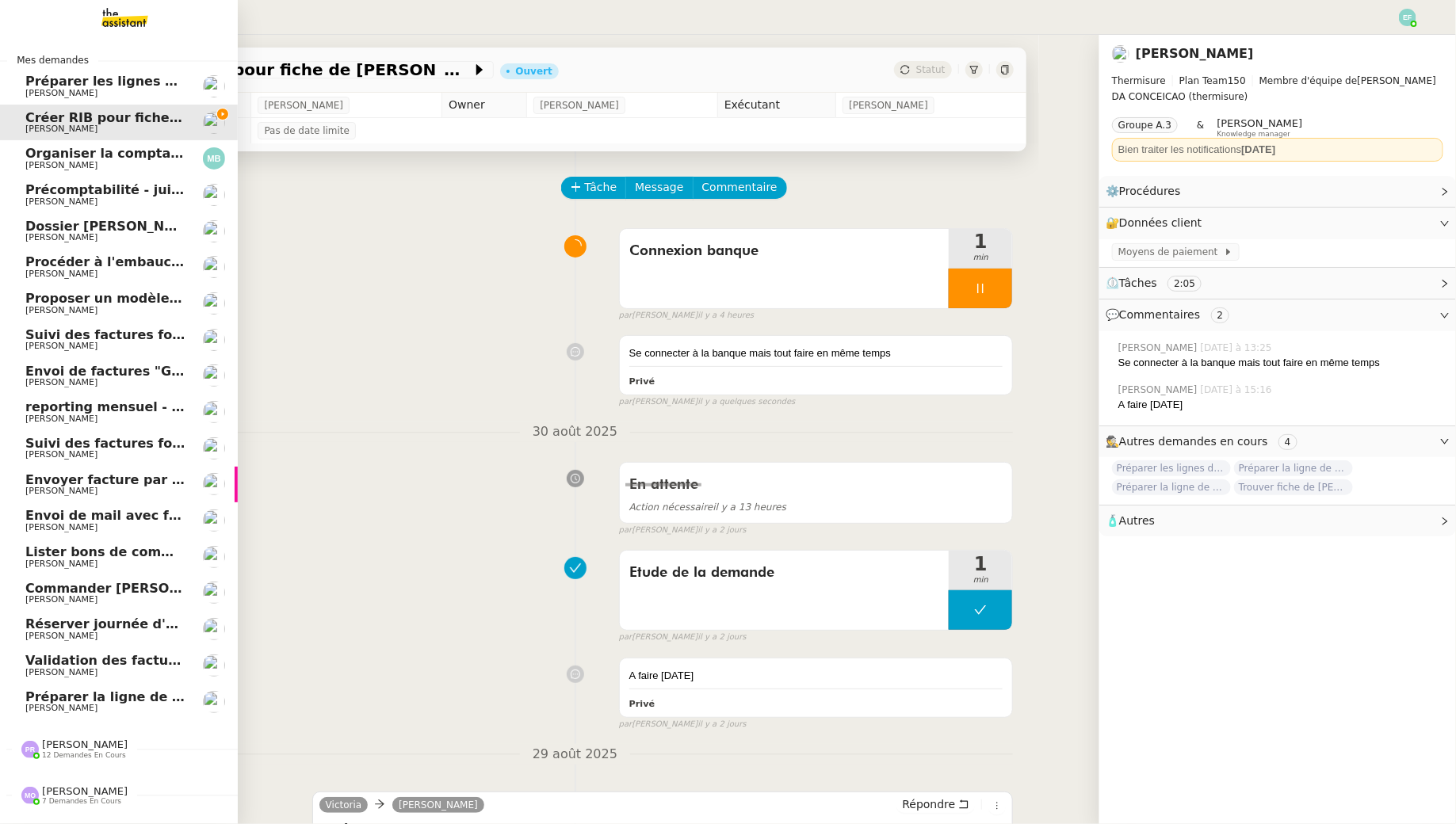
click at [161, 227] on span "Dossier Monika Gruba" at bounding box center [105, 226] width 160 height 14
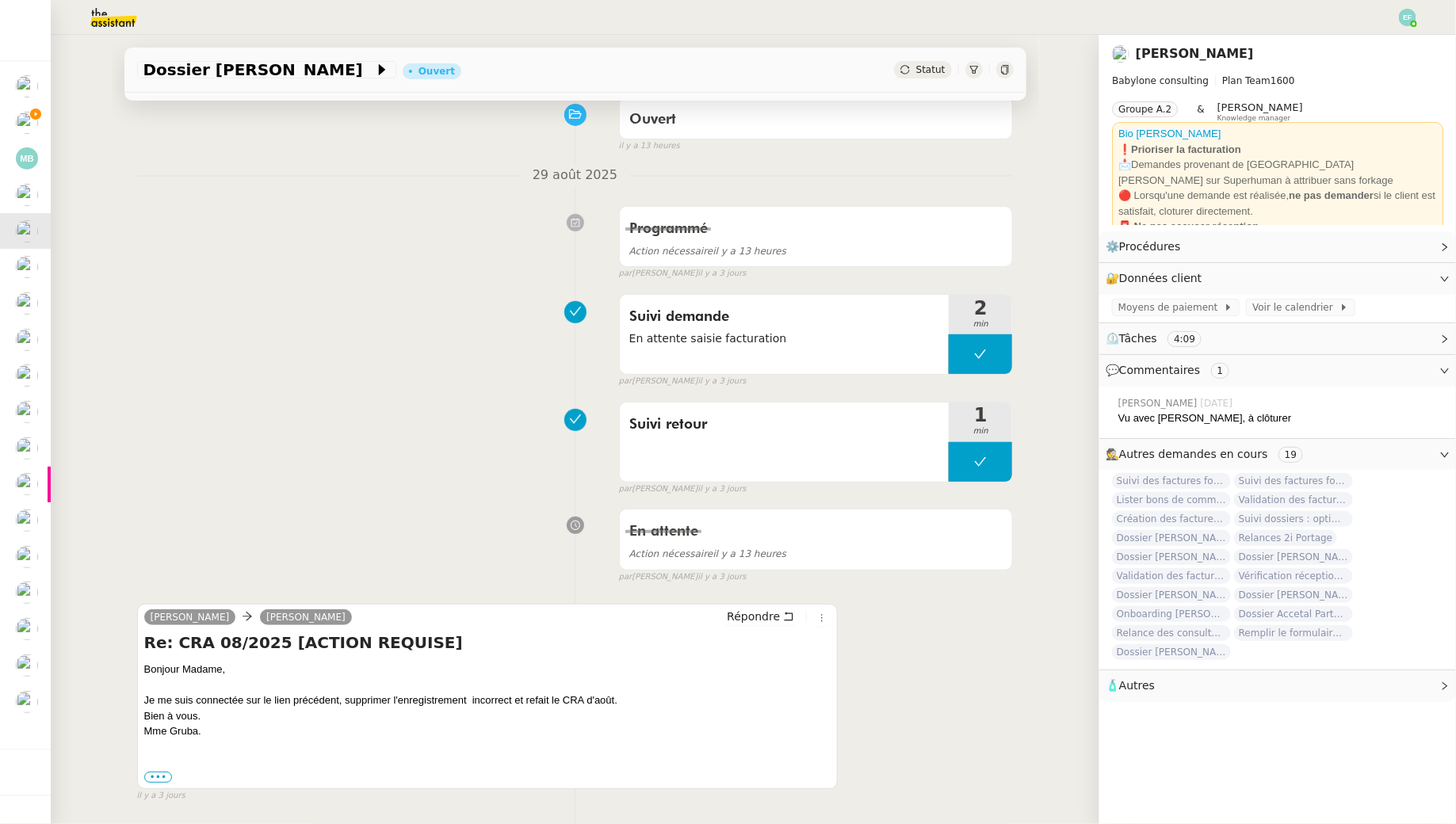
scroll to position [184, 0]
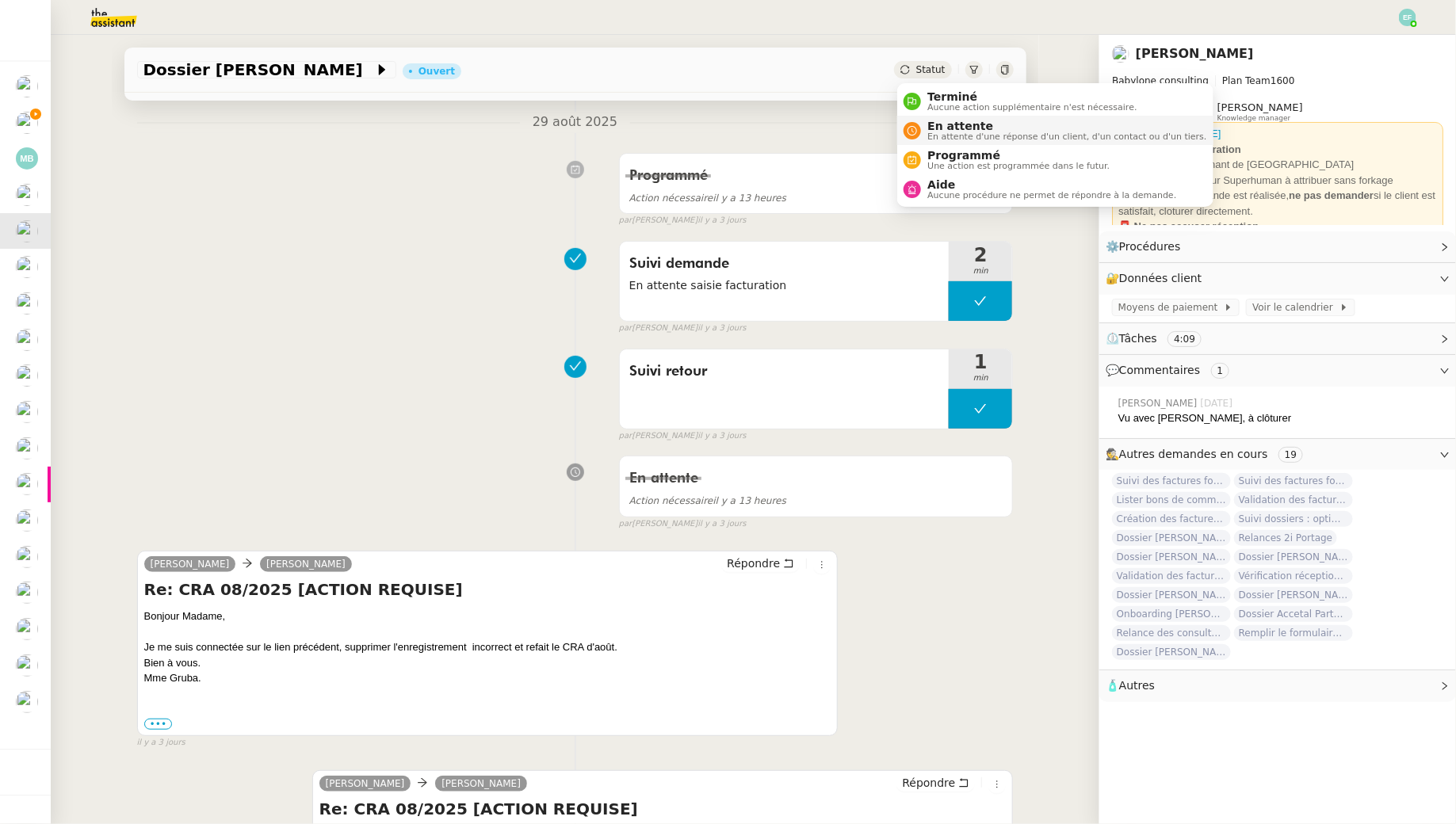
click at [928, 122] on span "En attente" at bounding box center [1067, 125] width 279 height 12
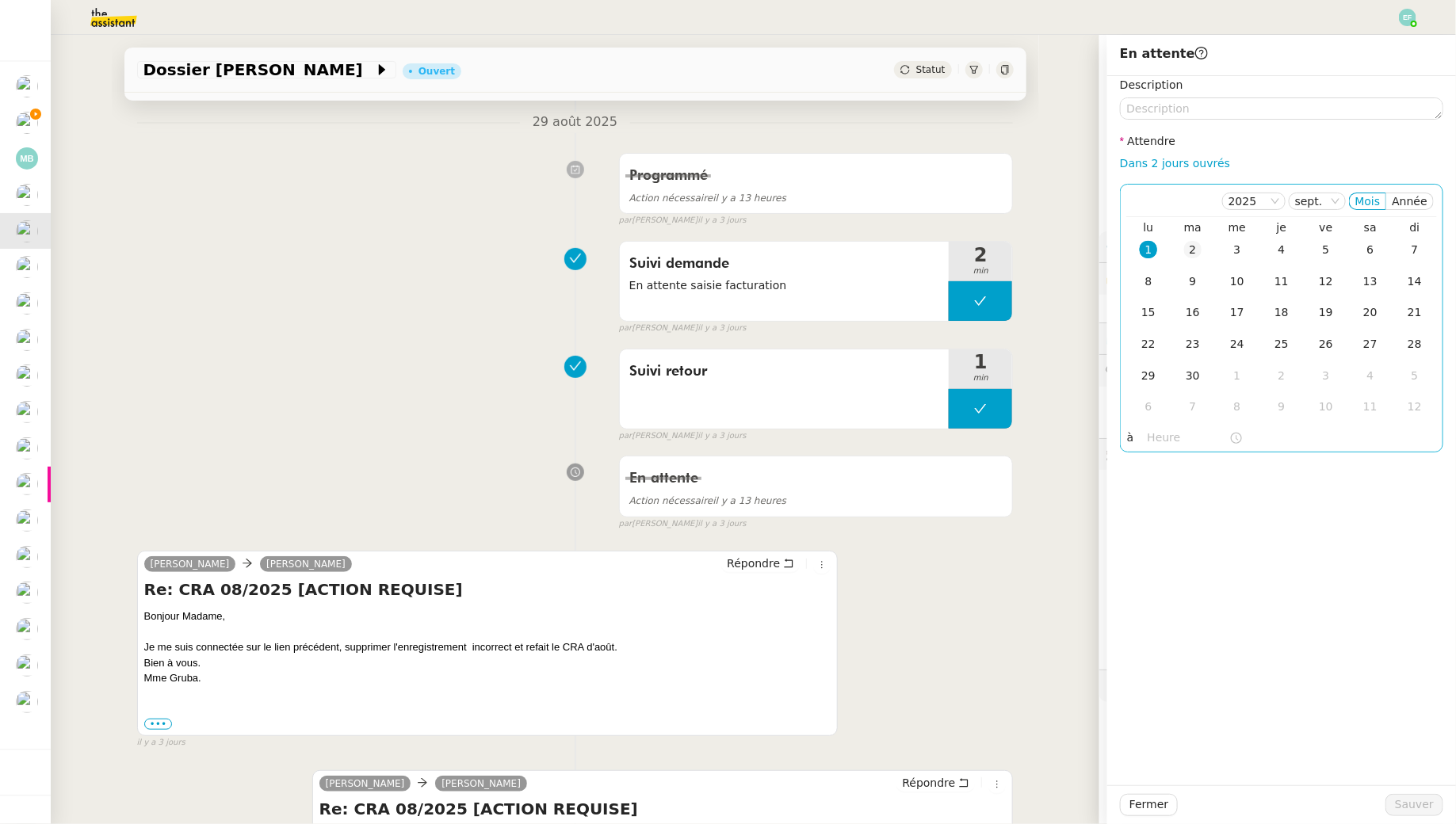
click at [1205, 248] on td "2" at bounding box center [1193, 250] width 44 height 32
click at [1400, 795] on button "Sauver" at bounding box center [1414, 804] width 58 height 22
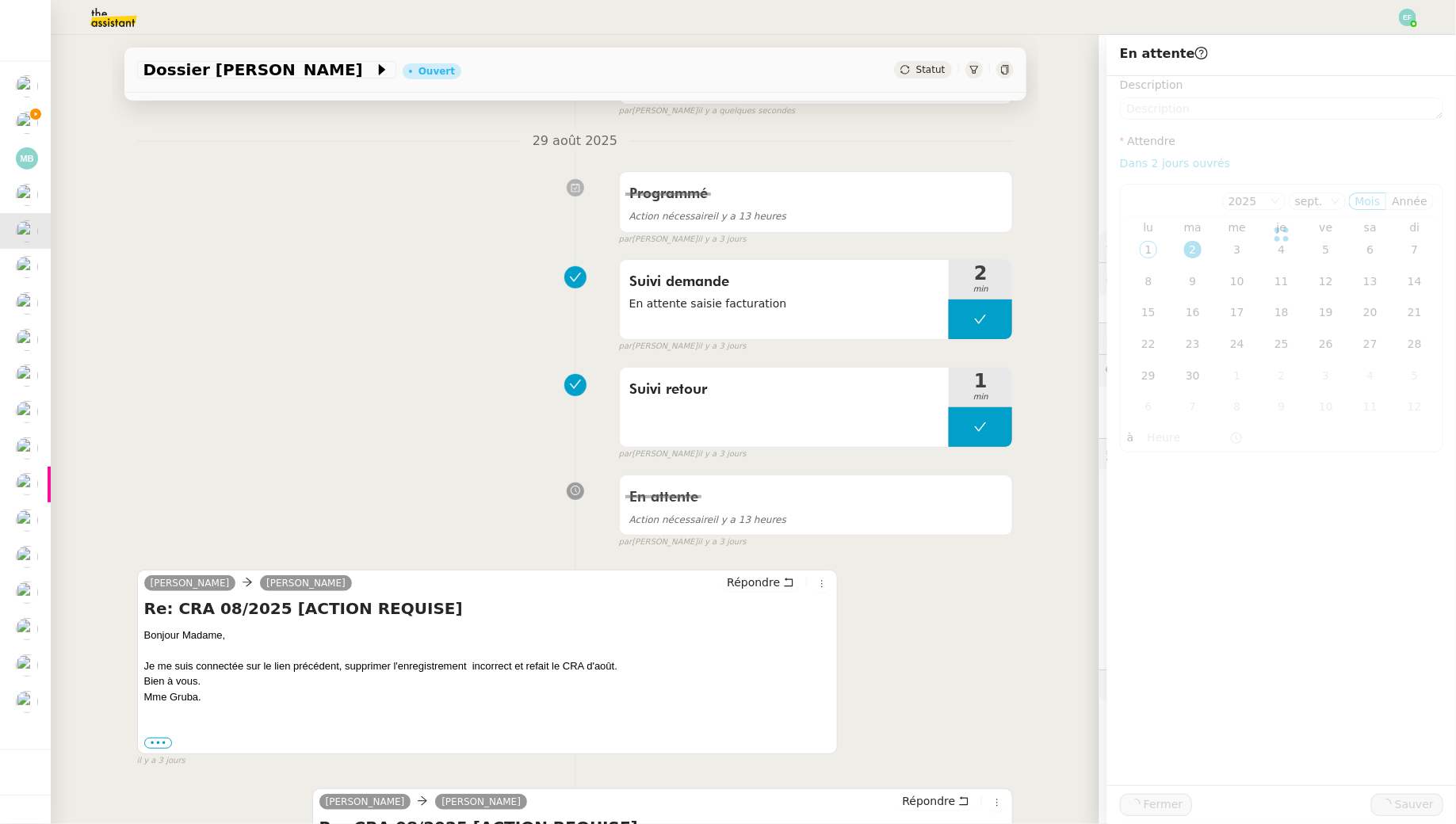
scroll to position [204, 0]
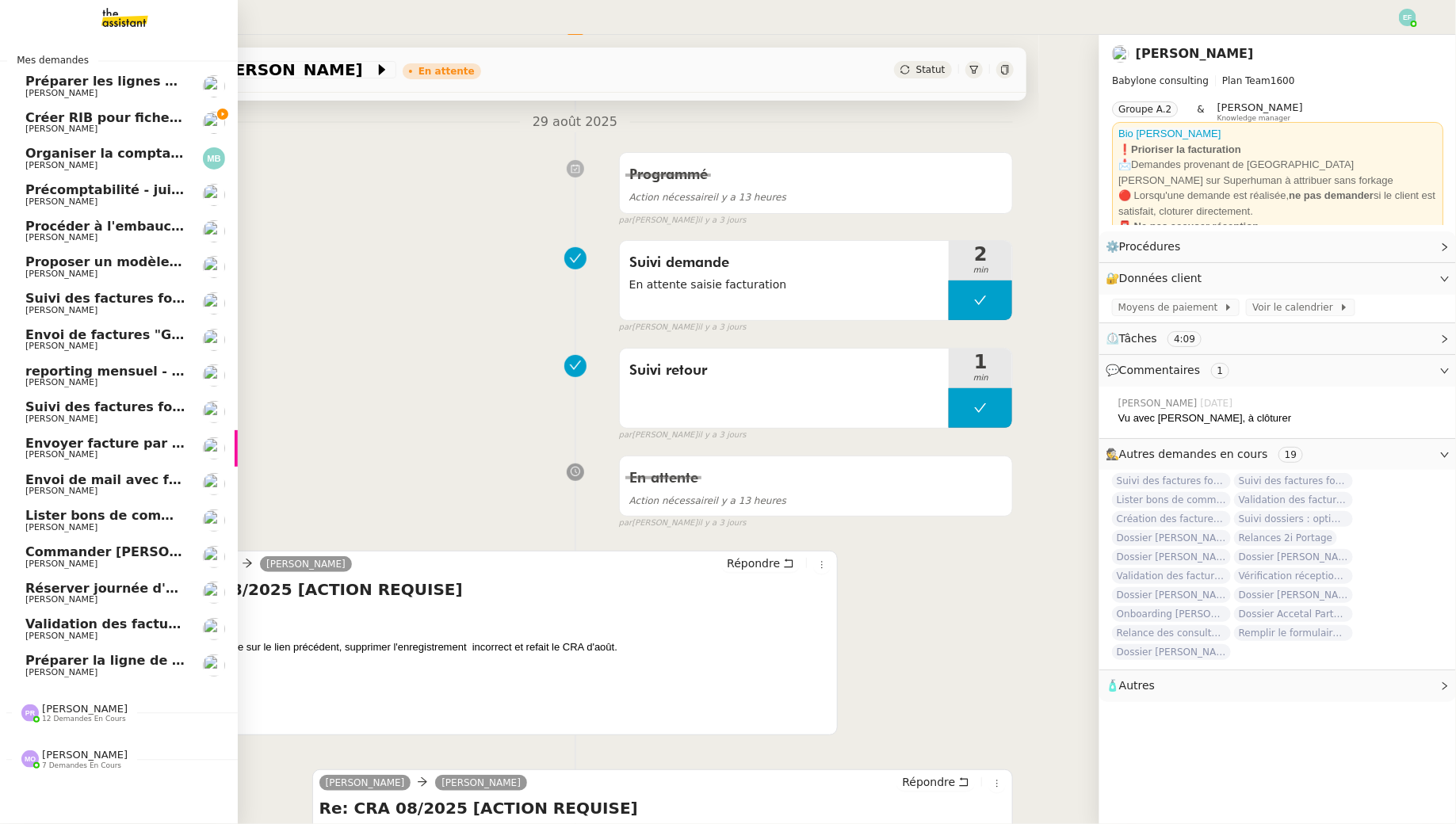
click at [30, 309] on span "[PERSON_NAME]" at bounding box center [61, 310] width 72 height 11
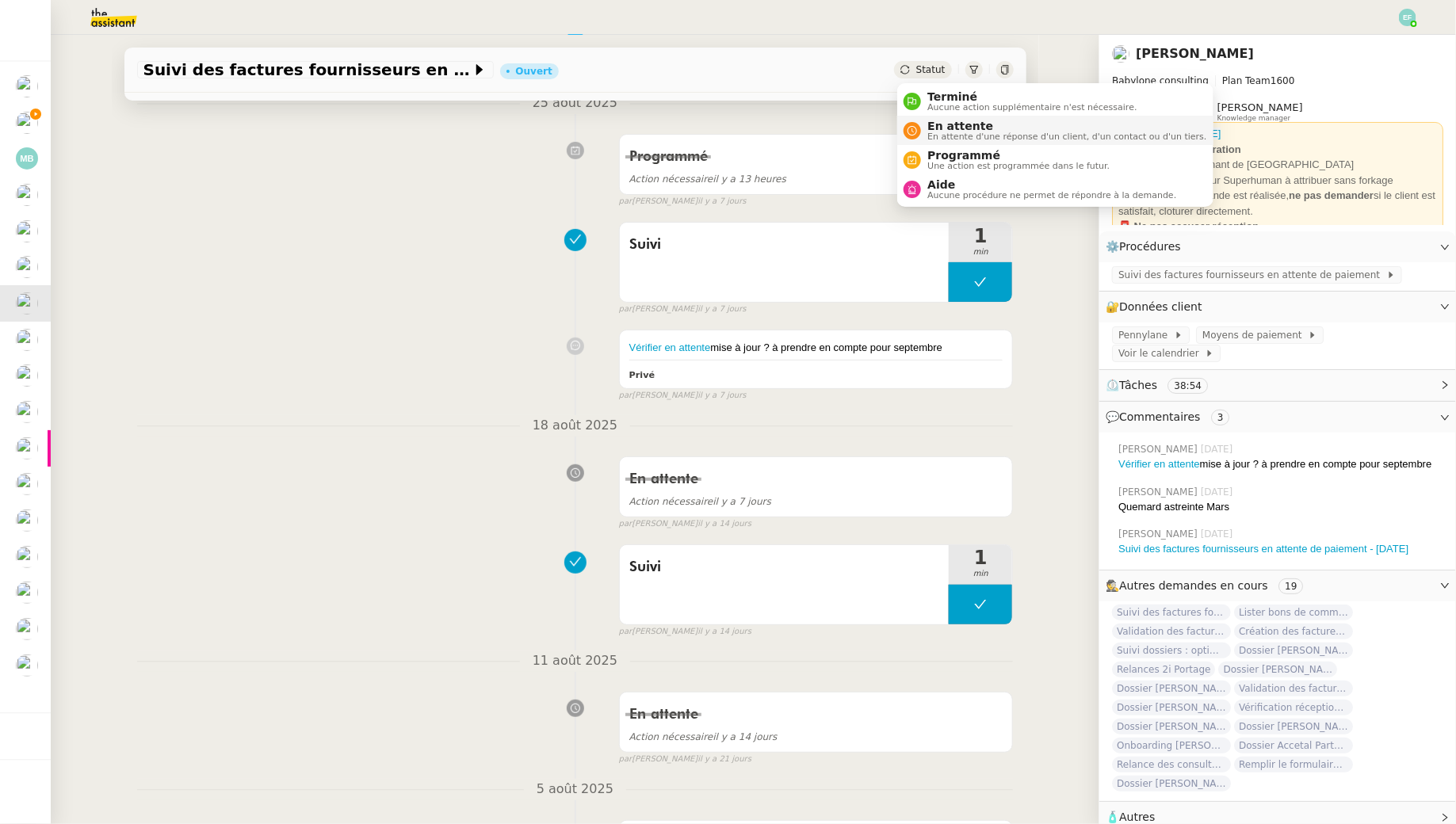
click at [937, 135] on span "En attente d'une réponse d'un client, d'un contact ou d'un tiers." at bounding box center [1067, 137] width 279 height 9
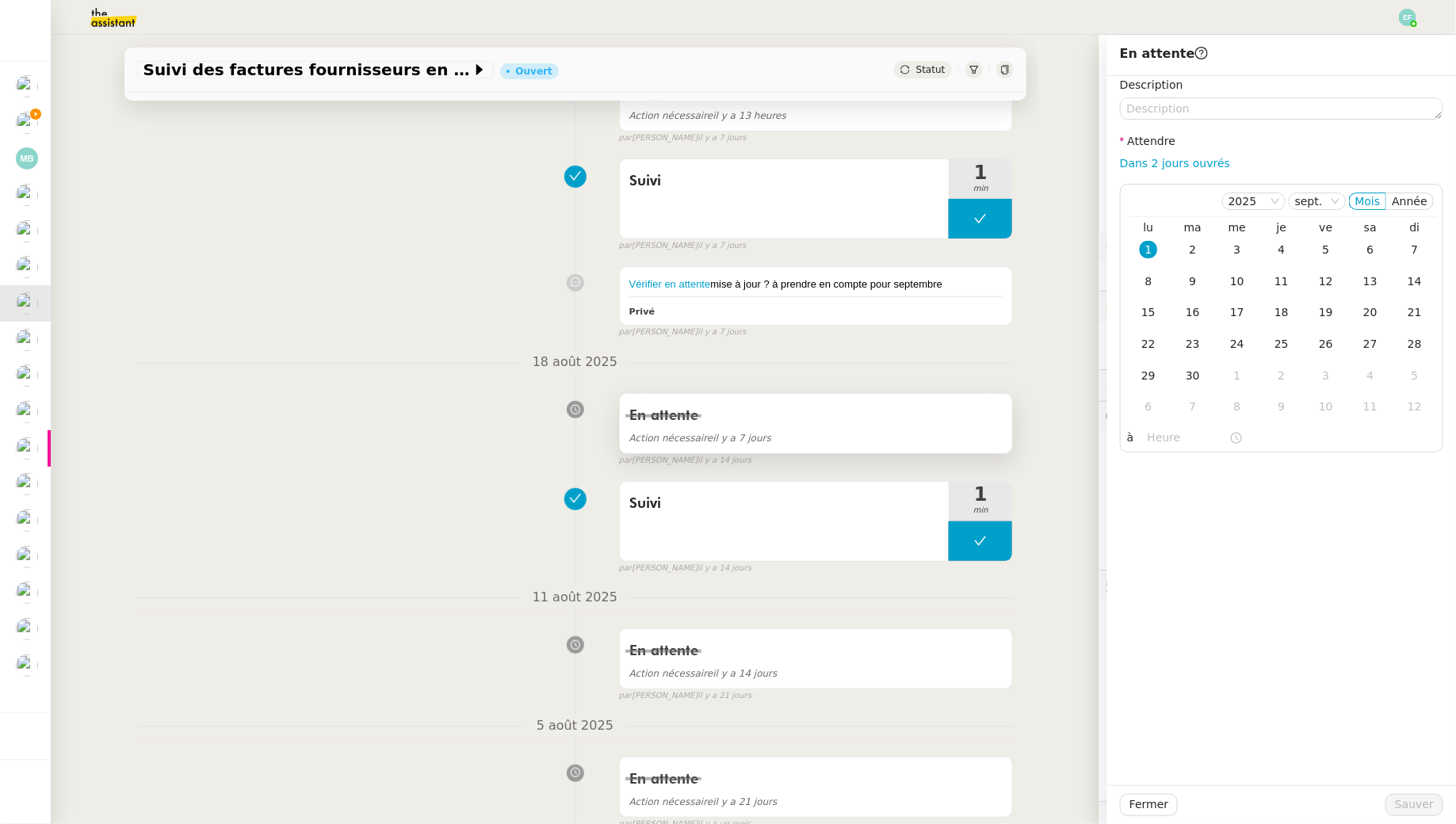
scroll to position [314, 0]
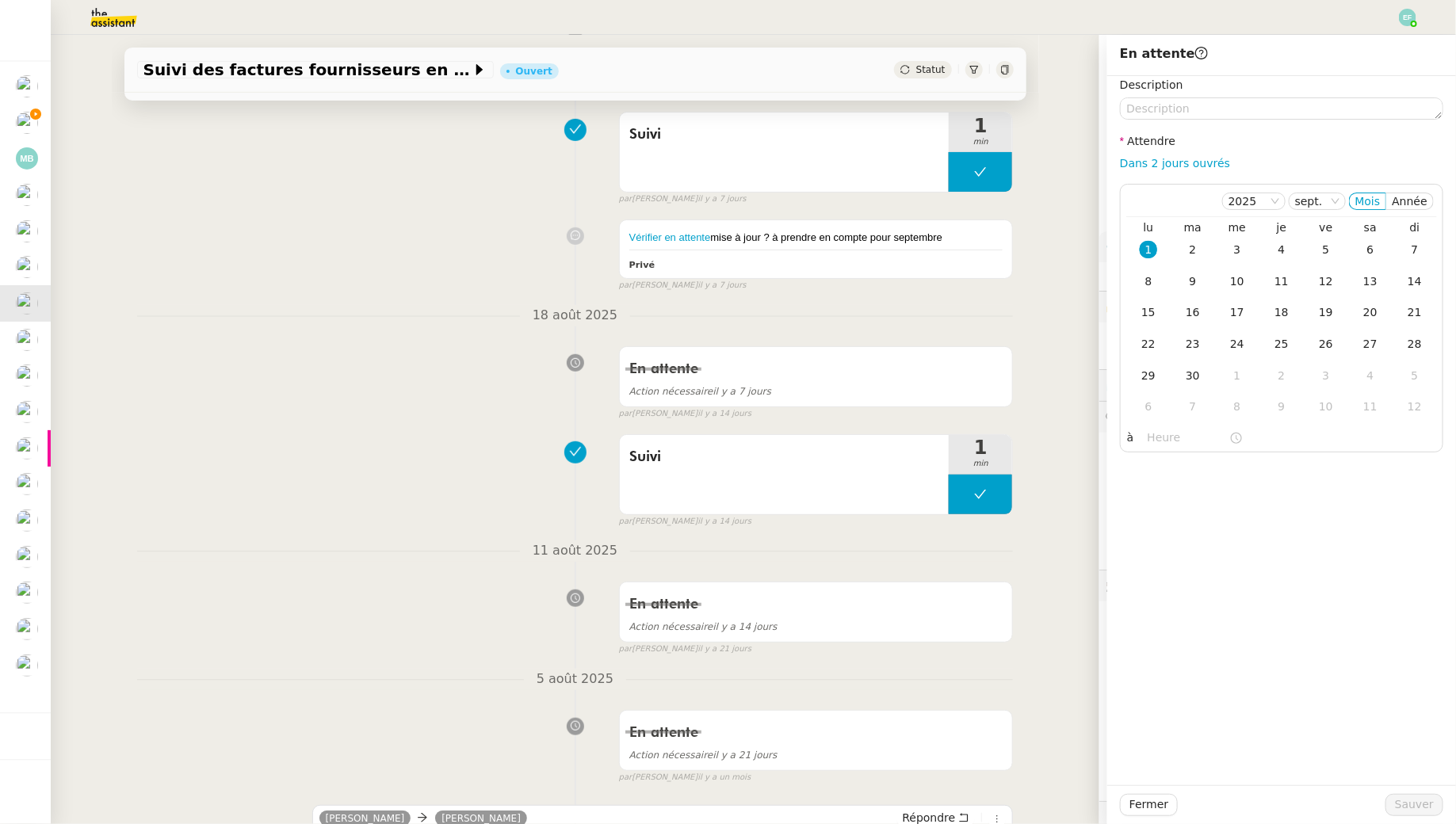
click at [423, 383] on div "En attente Action nécessaire il y a 7 jours false par Marie O. il y a 14 jours" at bounding box center [575, 380] width 877 height 82
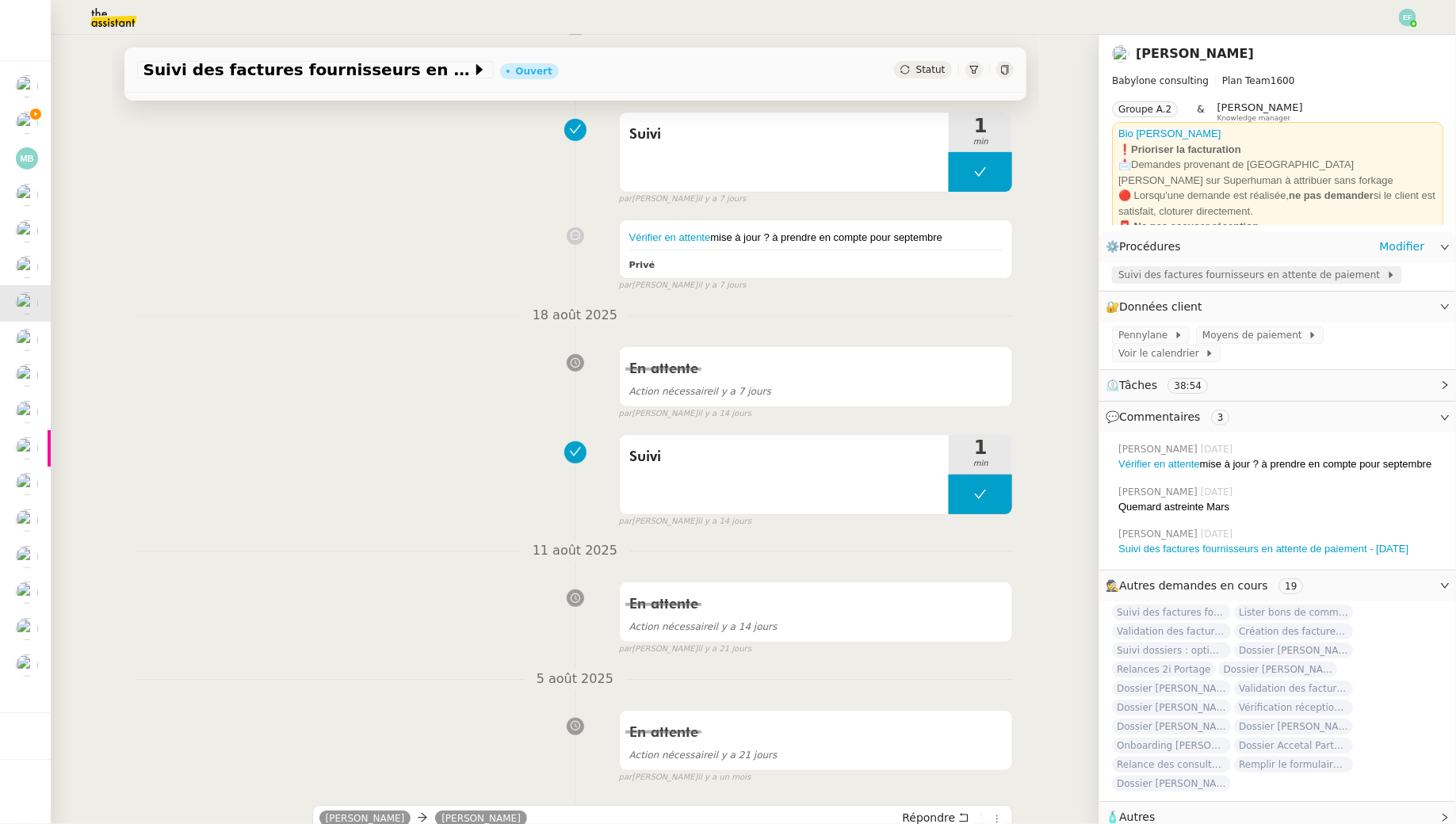
click at [1170, 269] on span "Suivi des factures fournisseurs en attente de paiement" at bounding box center [1252, 274] width 268 height 16
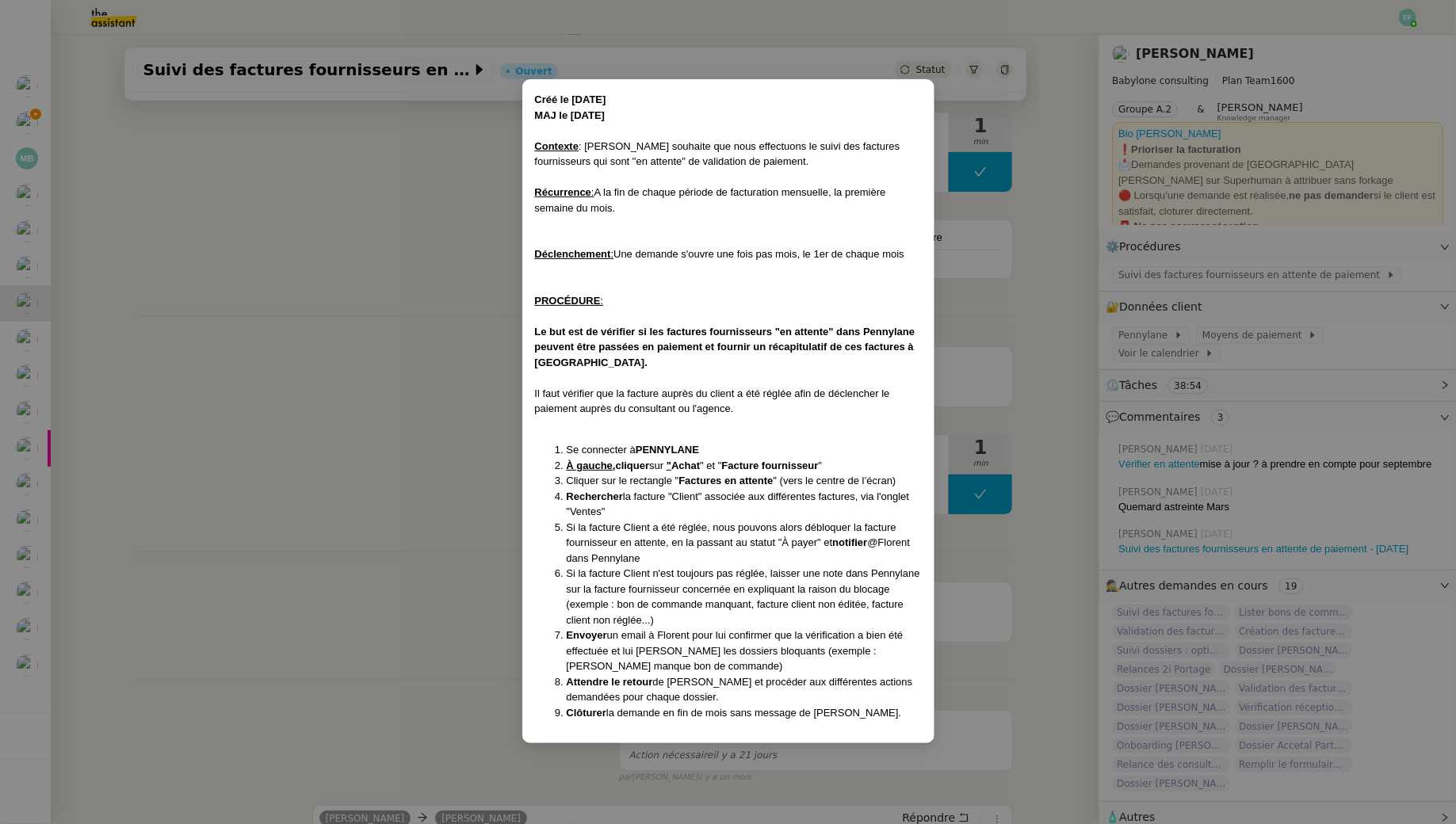
click at [386, 363] on nz-modal-container "Créé le 12/05/25 MAJ le 14/05/25 Contexte : Florent souhaite que nous effectuon…" at bounding box center [728, 412] width 1456 height 824
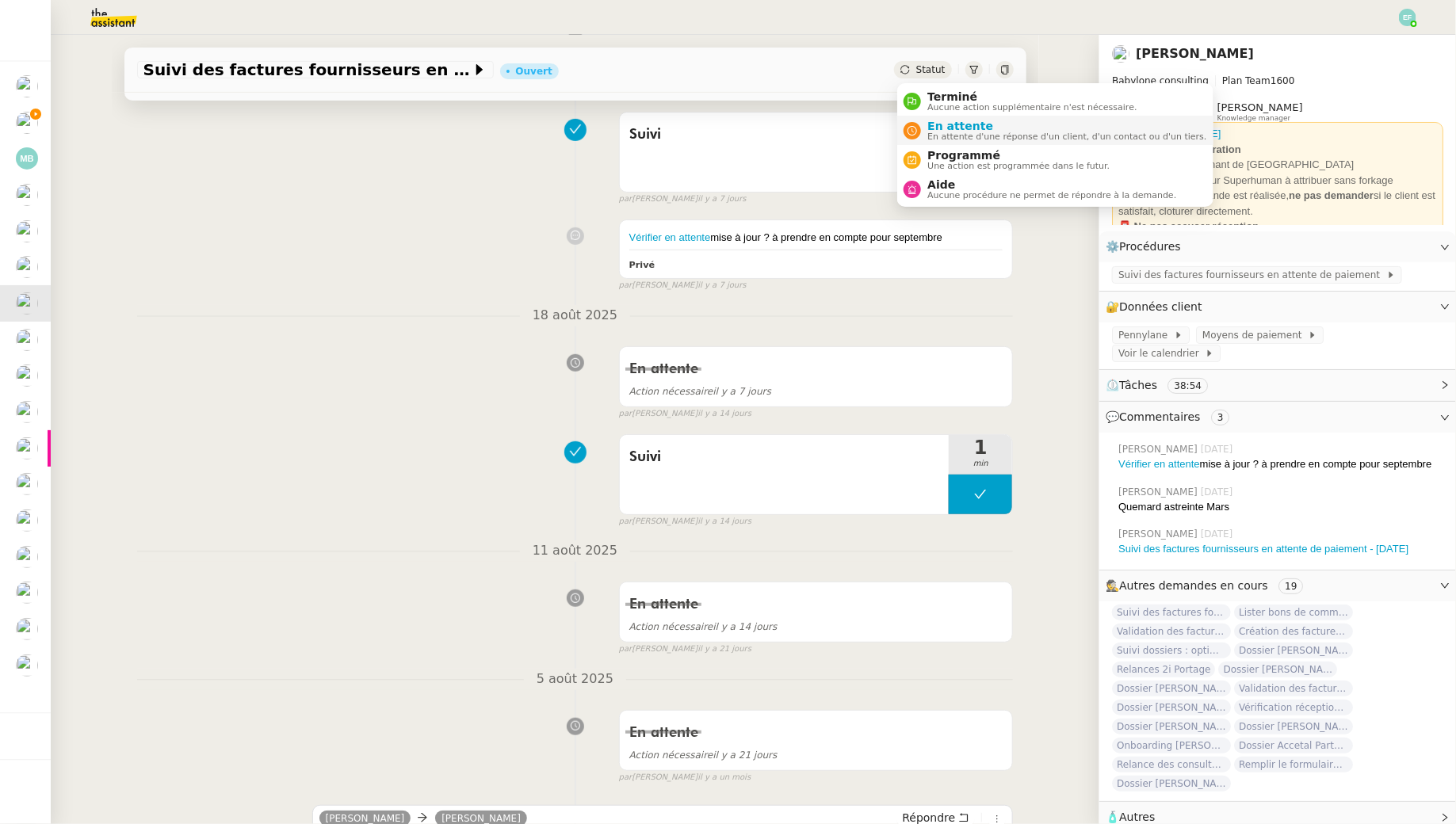
click at [939, 138] on span "En attente d'une réponse d'un client, d'un contact ou d'un tiers." at bounding box center [1067, 137] width 279 height 9
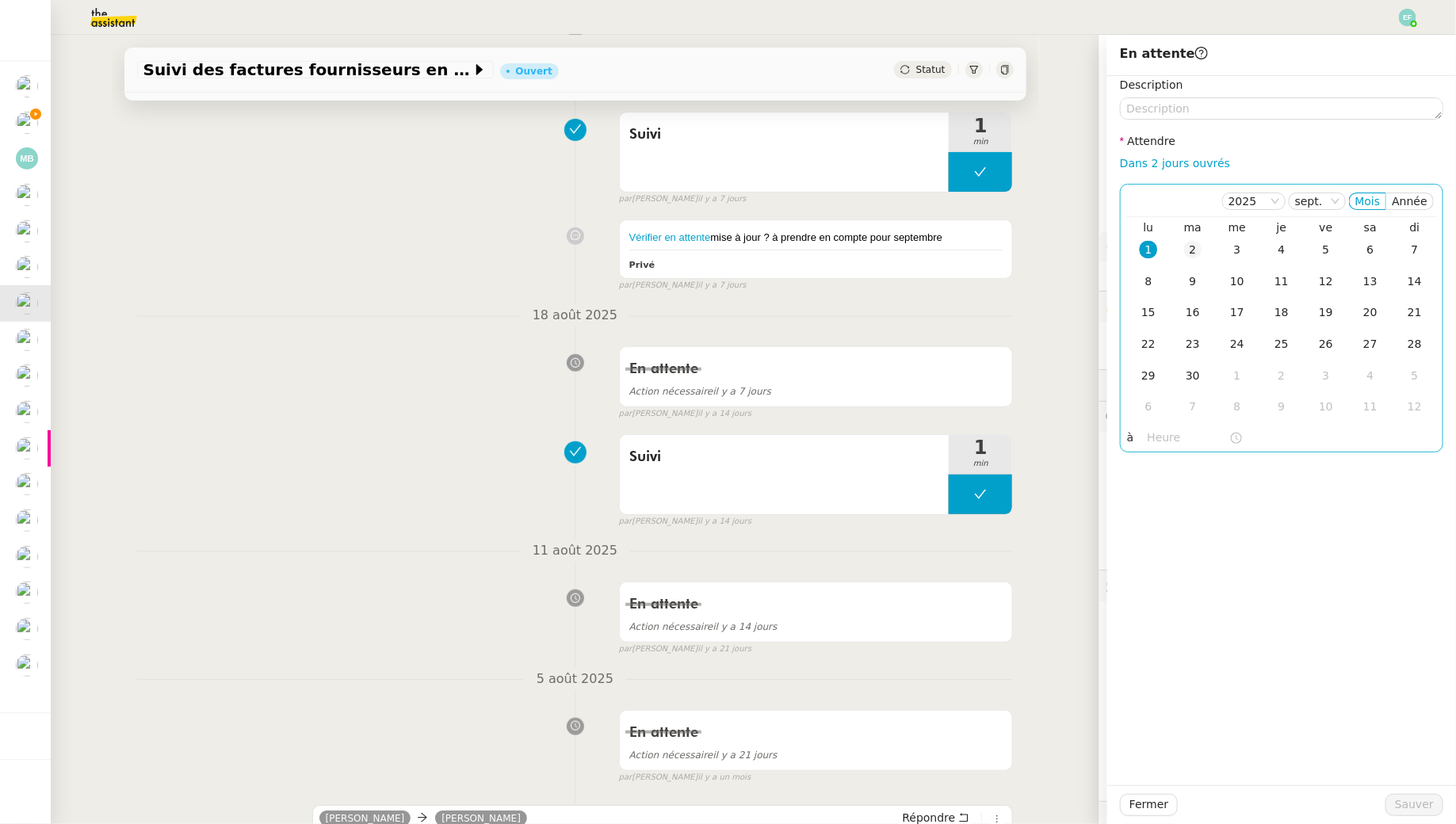
click at [1195, 256] on div "2" at bounding box center [1192, 249] width 17 height 17
click at [1422, 799] on span "Sauver" at bounding box center [1414, 804] width 39 height 18
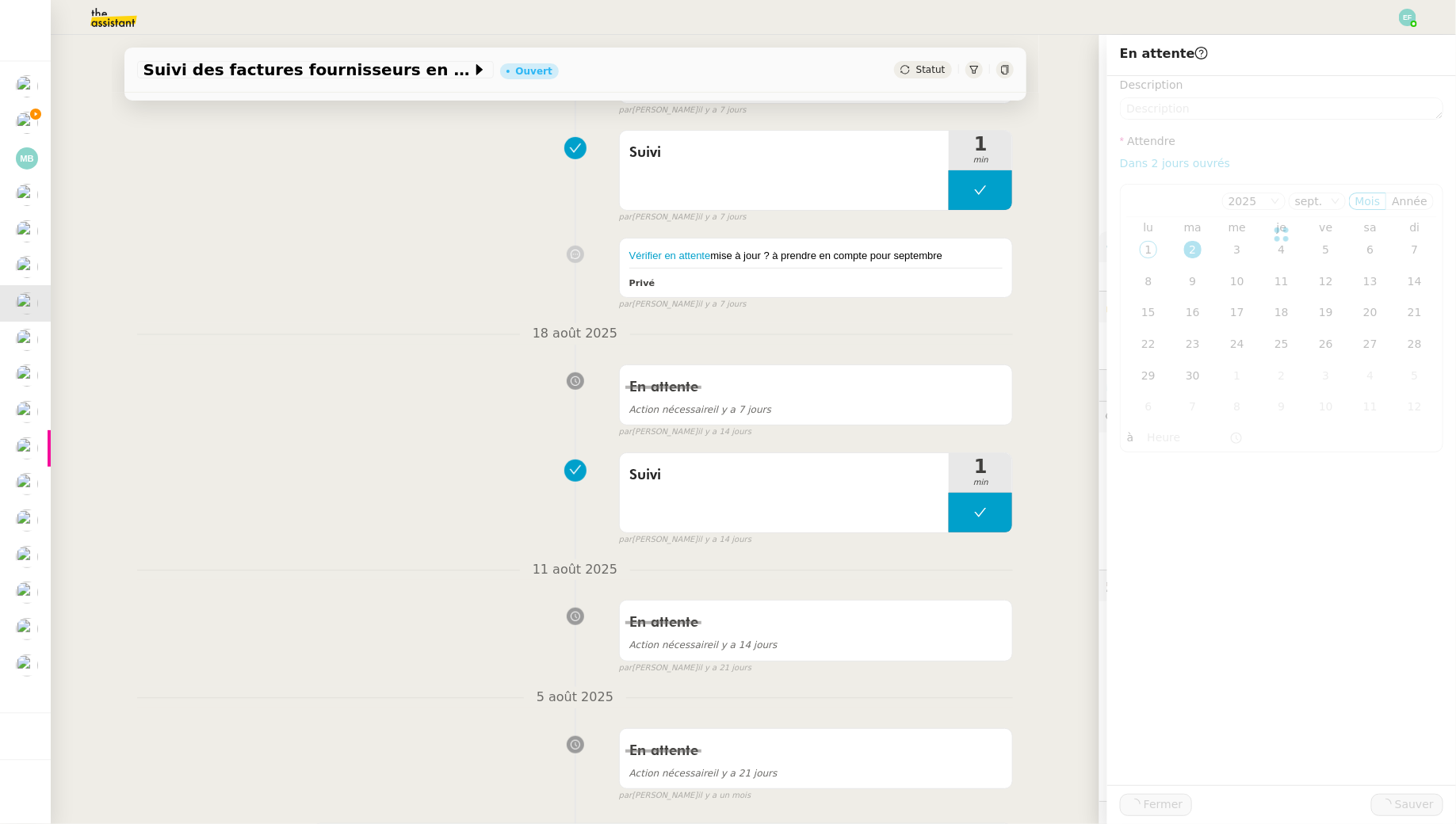
scroll to position [332, 0]
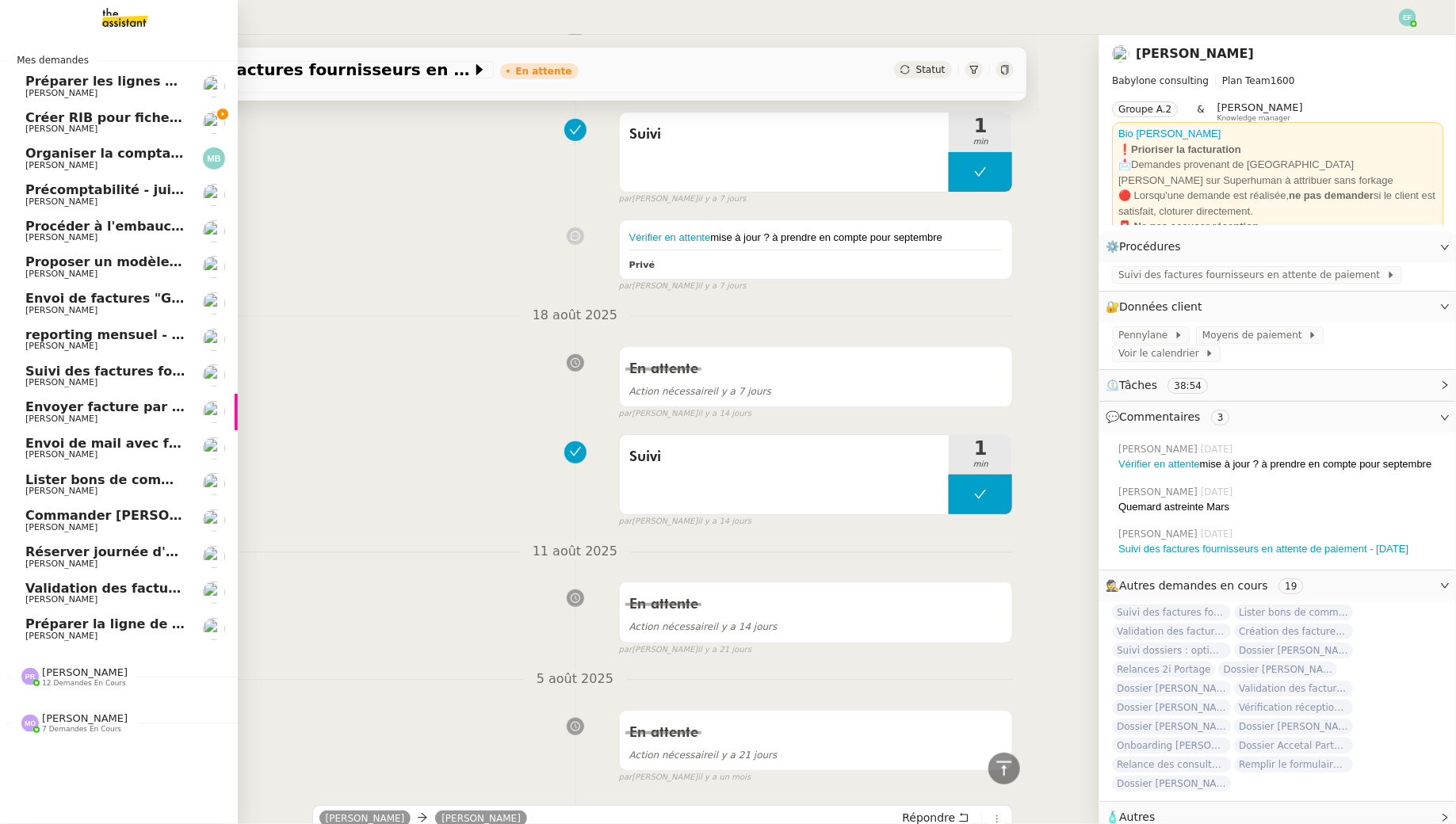
click at [35, 384] on span "[PERSON_NAME]" at bounding box center [61, 382] width 72 height 11
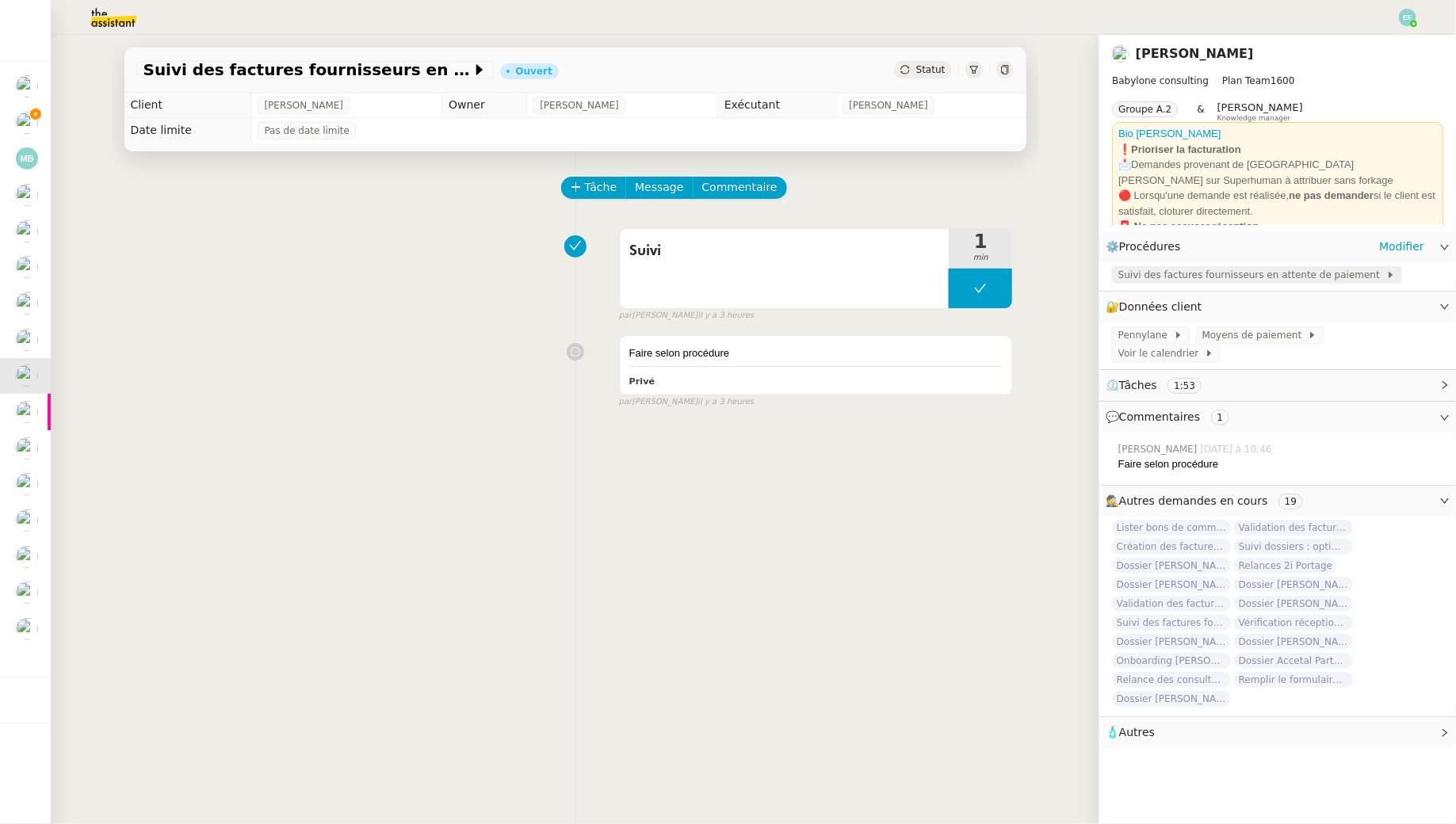
click at [1136, 278] on span "Suivi des factures fournisseurs en attente de paiement" at bounding box center [1252, 274] width 268 height 16
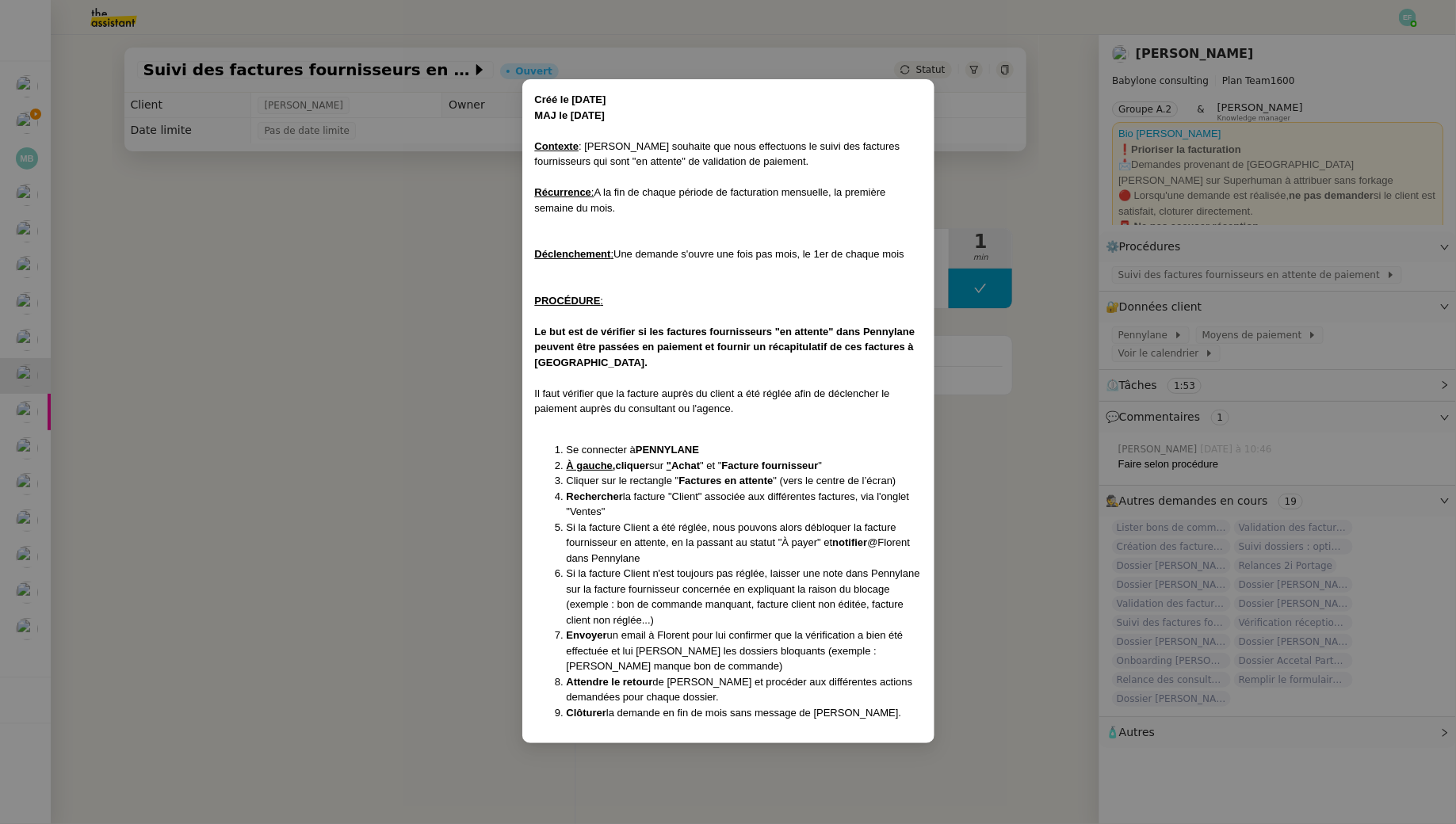
click at [422, 338] on nz-modal-container "Créé le 12/05/25 MAJ le 14/05/25 Contexte : Florent souhaite que nous effectuon…" at bounding box center [728, 412] width 1456 height 824
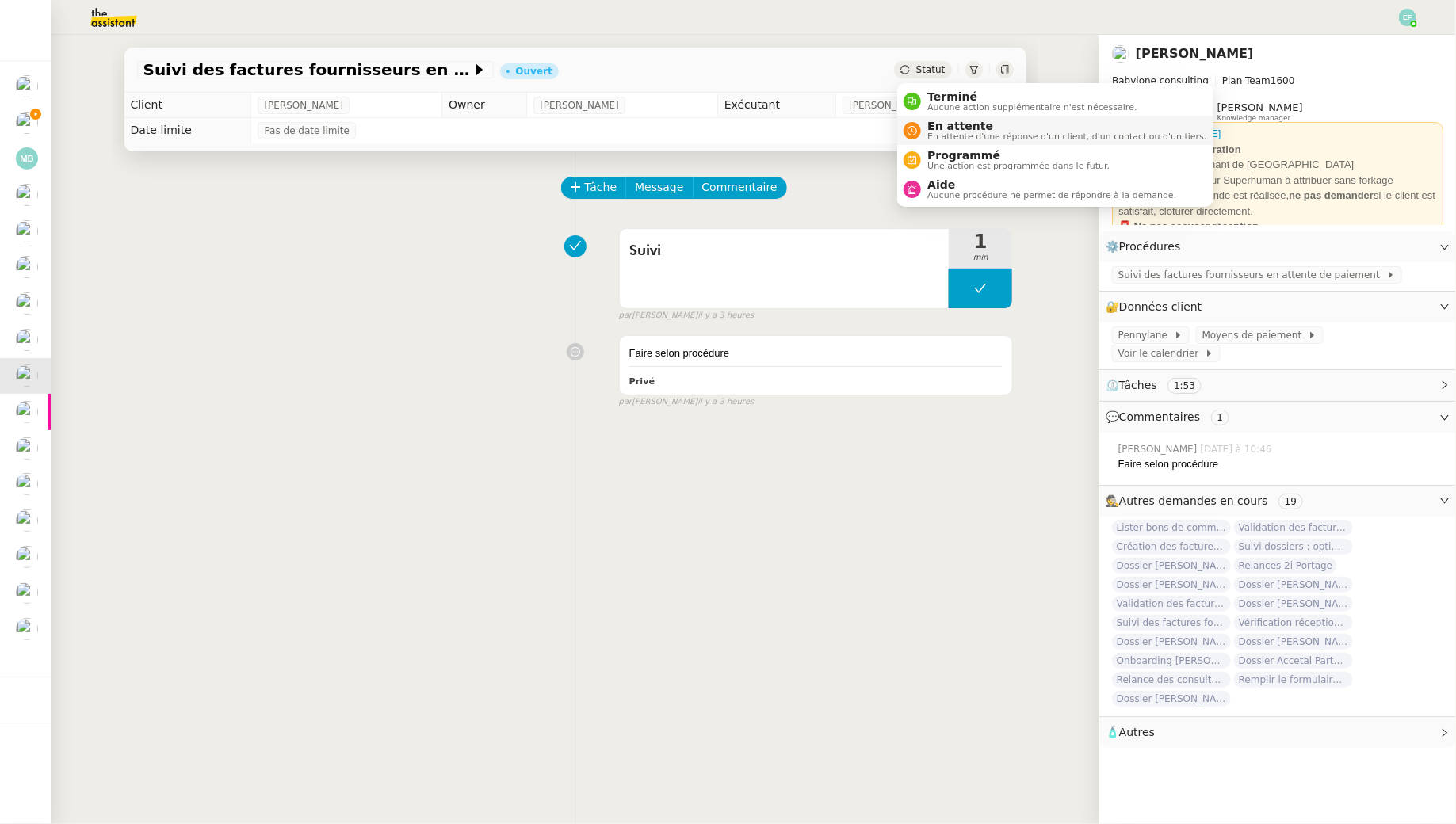
click at [919, 138] on div "En attente En attente d'une réponse d'un client, d'un contact ou d'un tiers." at bounding box center [1055, 130] width 303 height 21
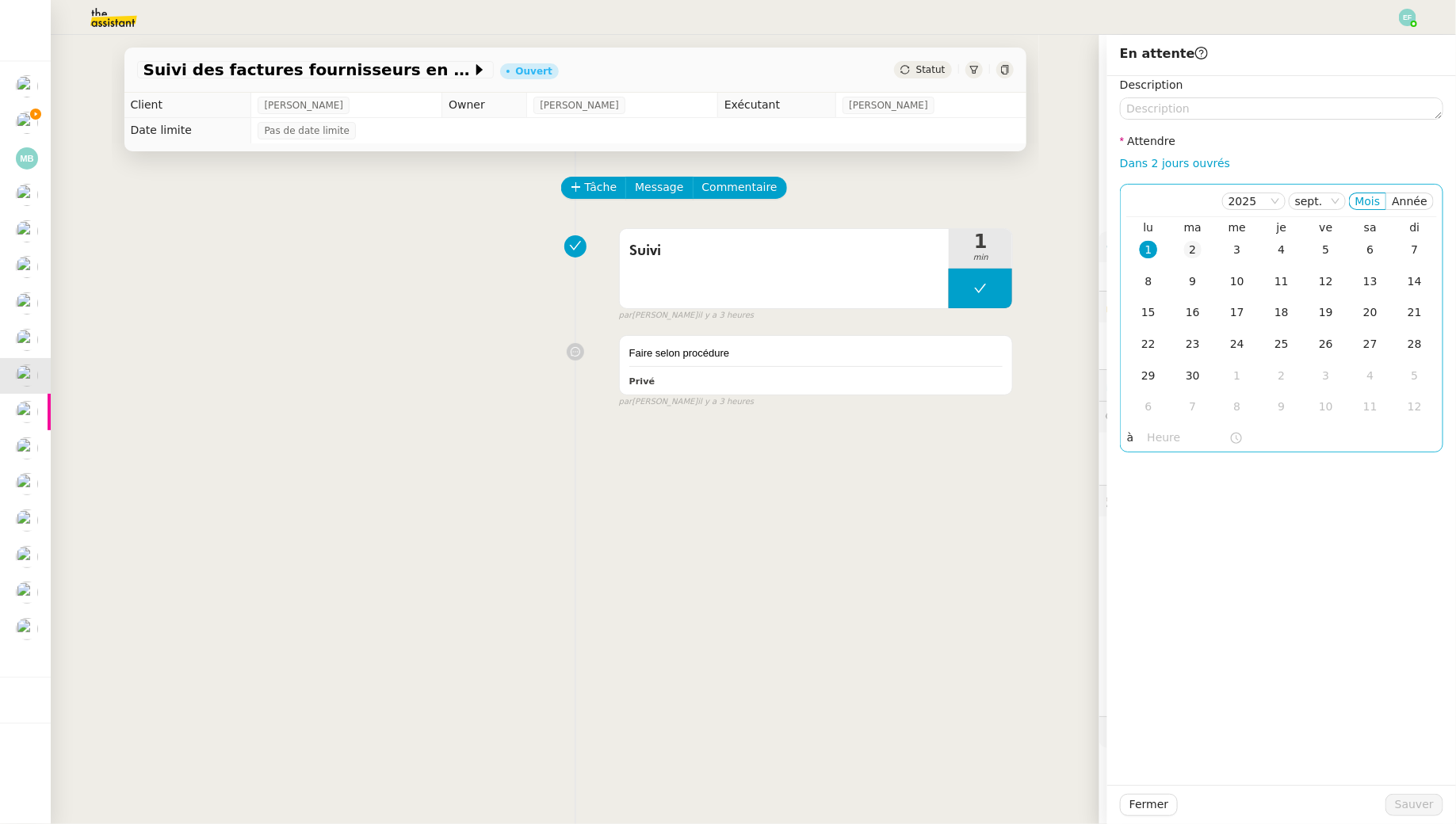
click at [1186, 259] on td "2" at bounding box center [1193, 250] width 44 height 32
click at [1407, 808] on span "Sauver" at bounding box center [1414, 804] width 39 height 18
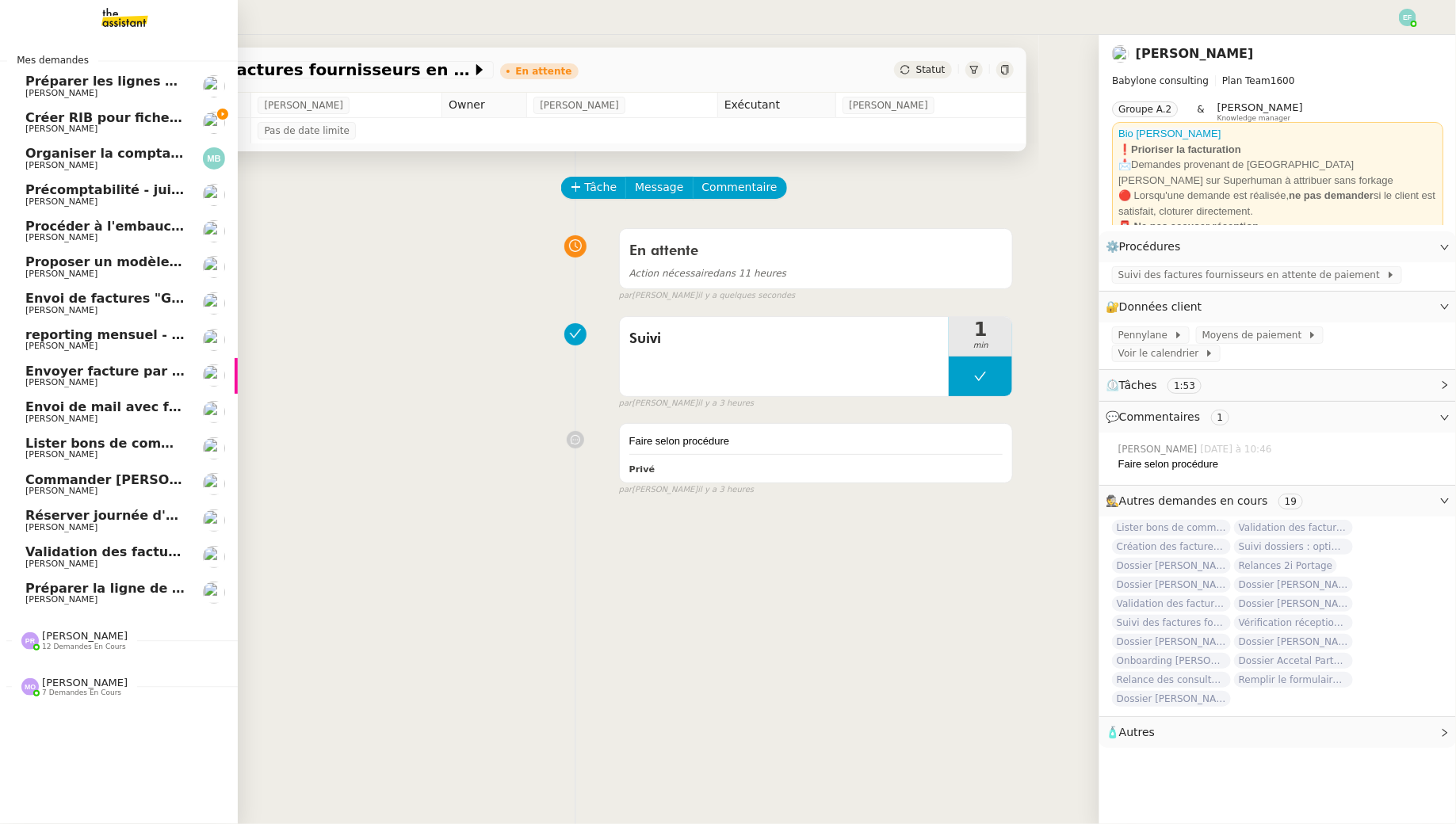
click at [25, 461] on link "Lister bons de commande manquants à Vincent Florent Seiler" at bounding box center [119, 448] width 238 height 37
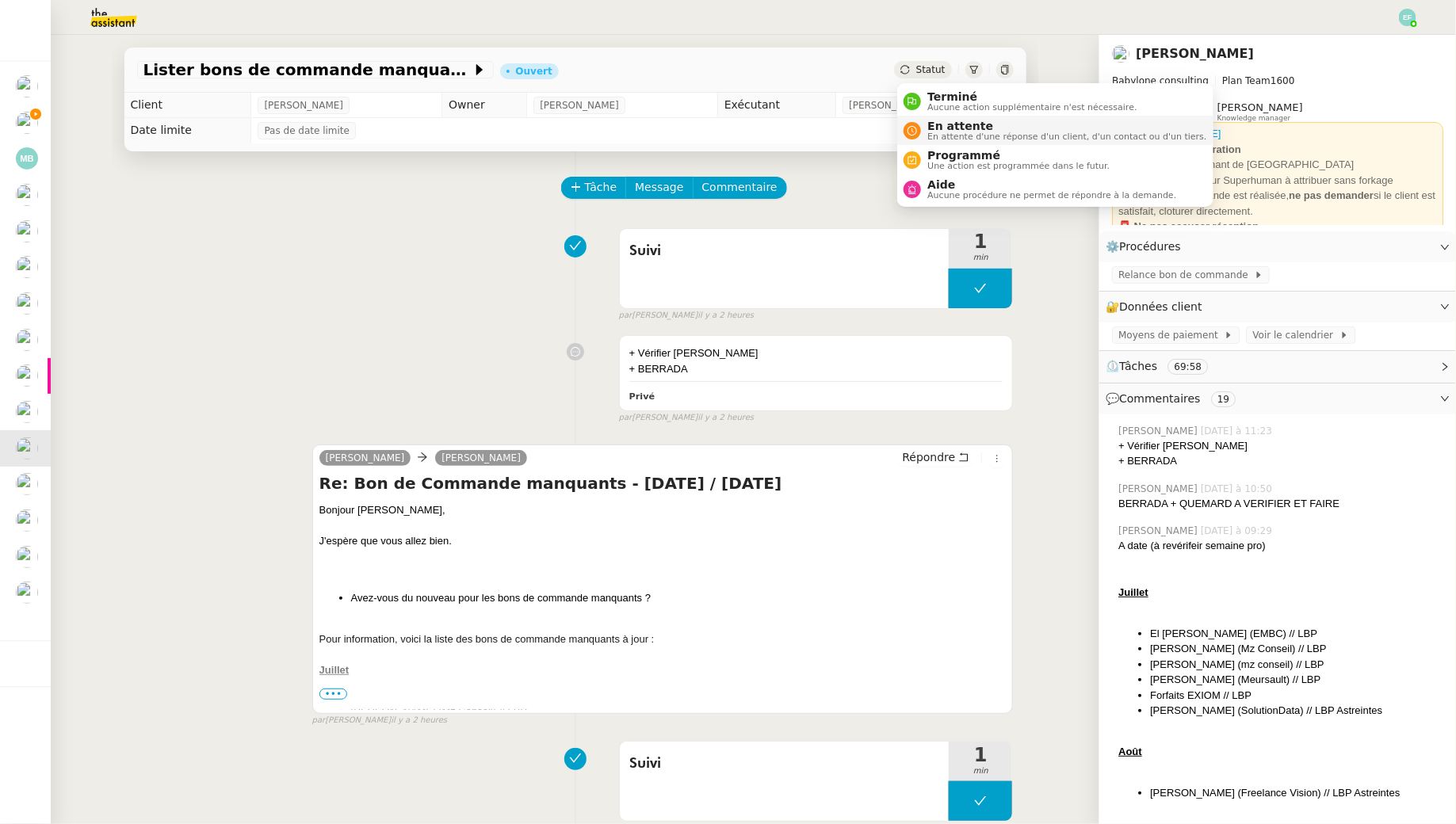
click at [928, 125] on span "En attente" at bounding box center [1067, 125] width 279 height 12
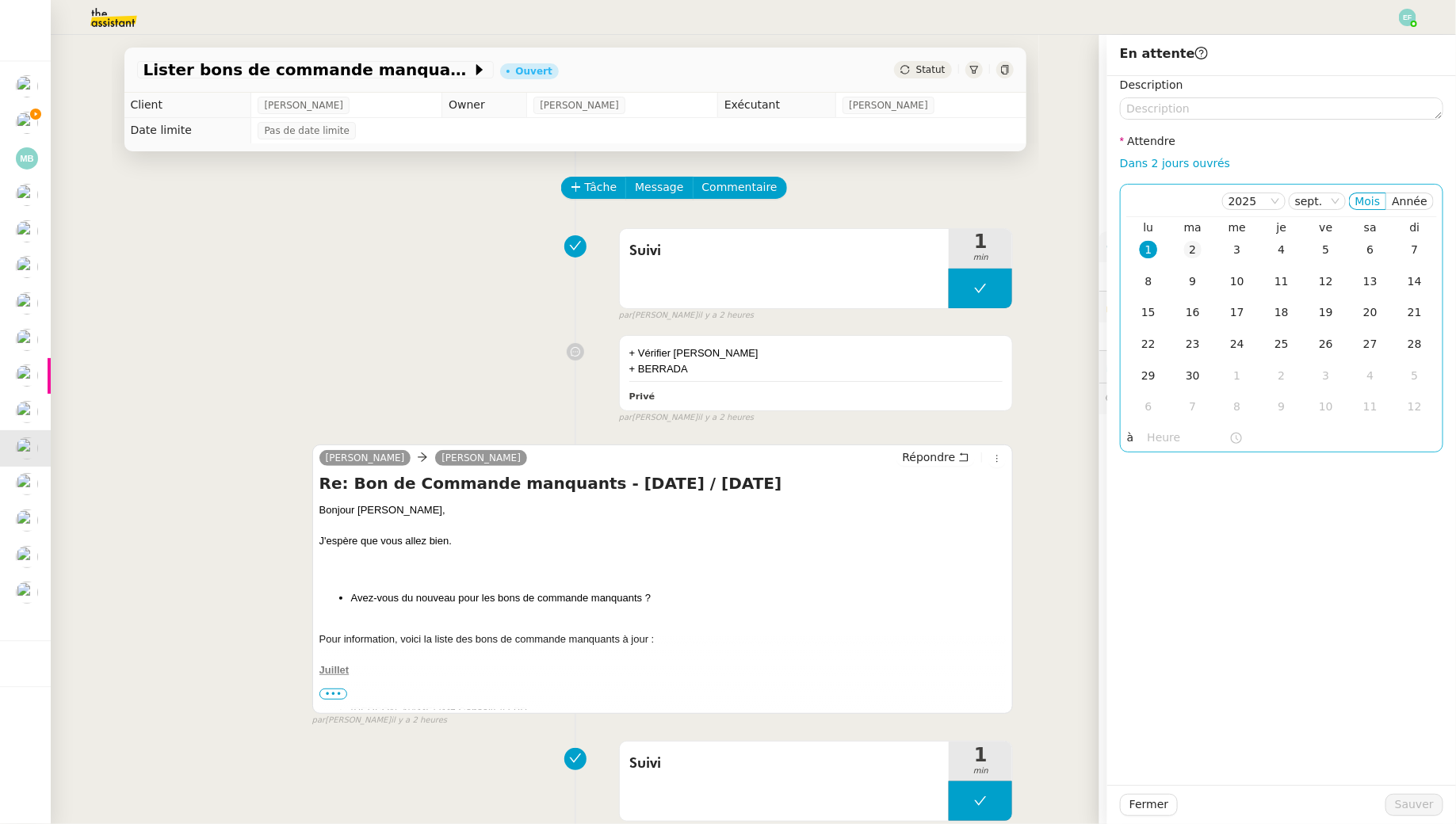
click at [1198, 246] on div "2" at bounding box center [1192, 249] width 17 height 17
click at [1399, 807] on span "Sauver" at bounding box center [1414, 804] width 39 height 18
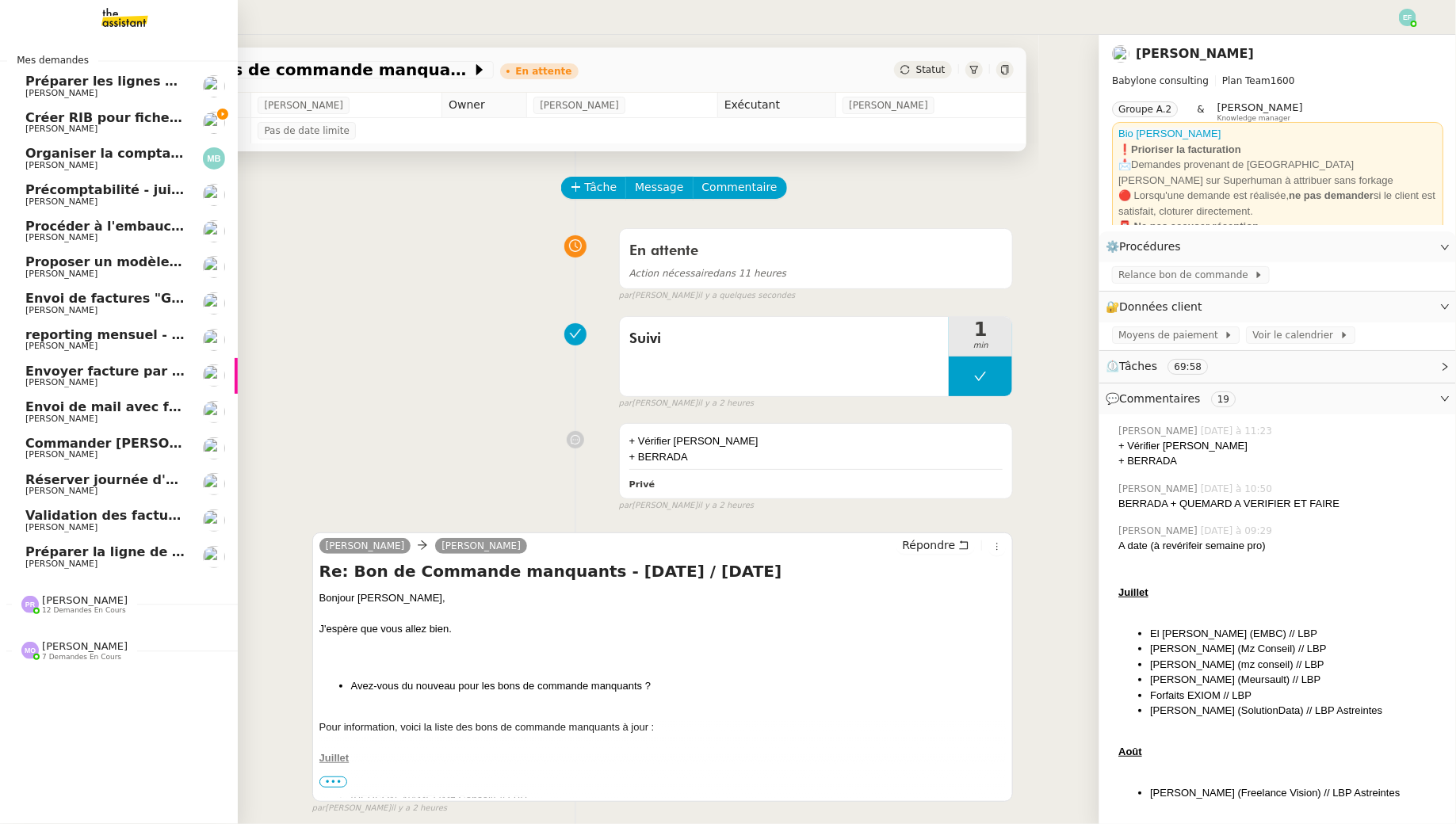
click at [29, 515] on span "Validation des factures consultants - août 2025" at bounding box center [195, 515] width 339 height 15
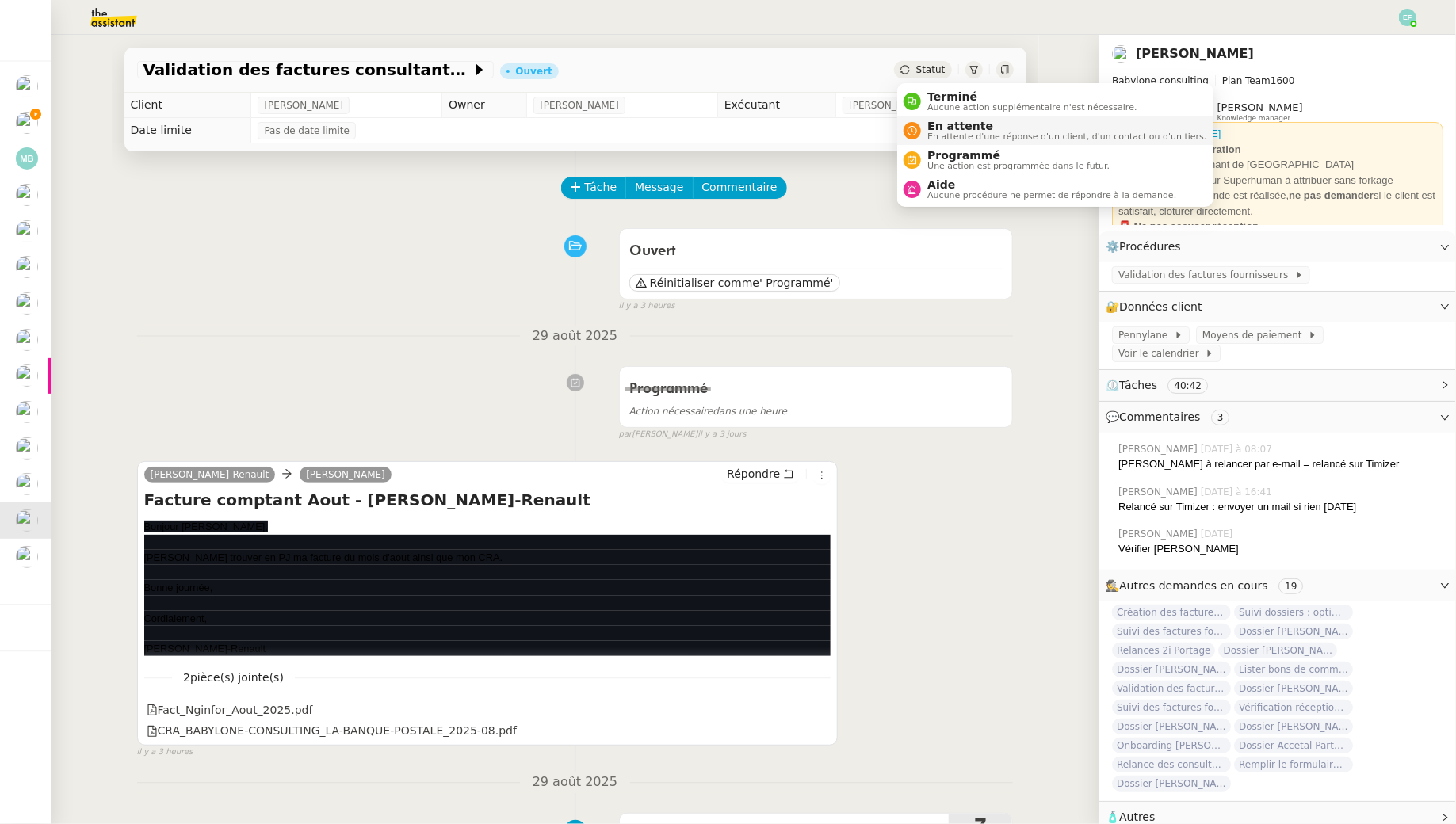
click at [934, 128] on span "En attente" at bounding box center [1067, 125] width 279 height 12
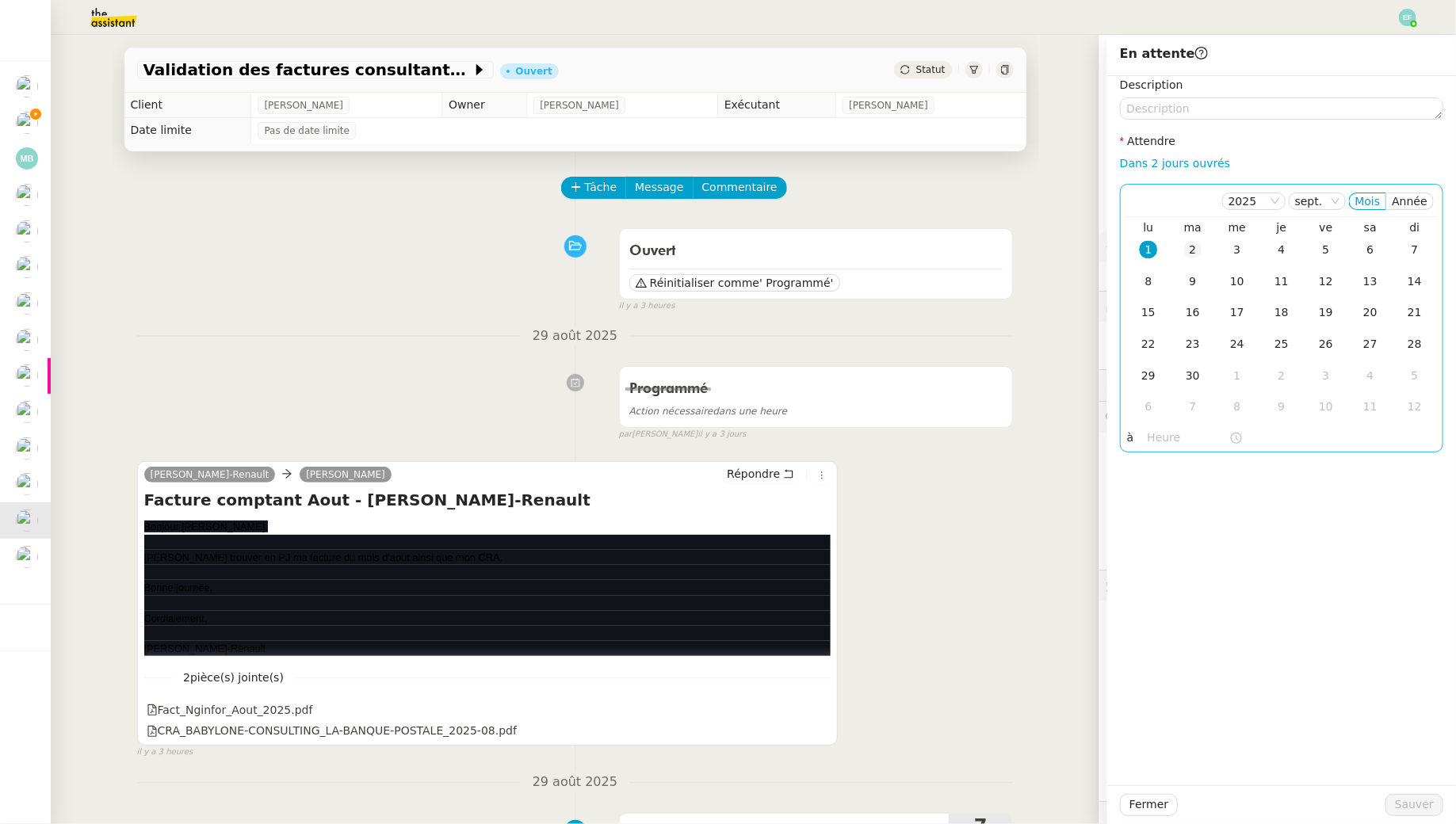
click at [1205, 254] on td "2" at bounding box center [1193, 250] width 44 height 32
click at [1413, 799] on span "Sauver" at bounding box center [1414, 804] width 39 height 18
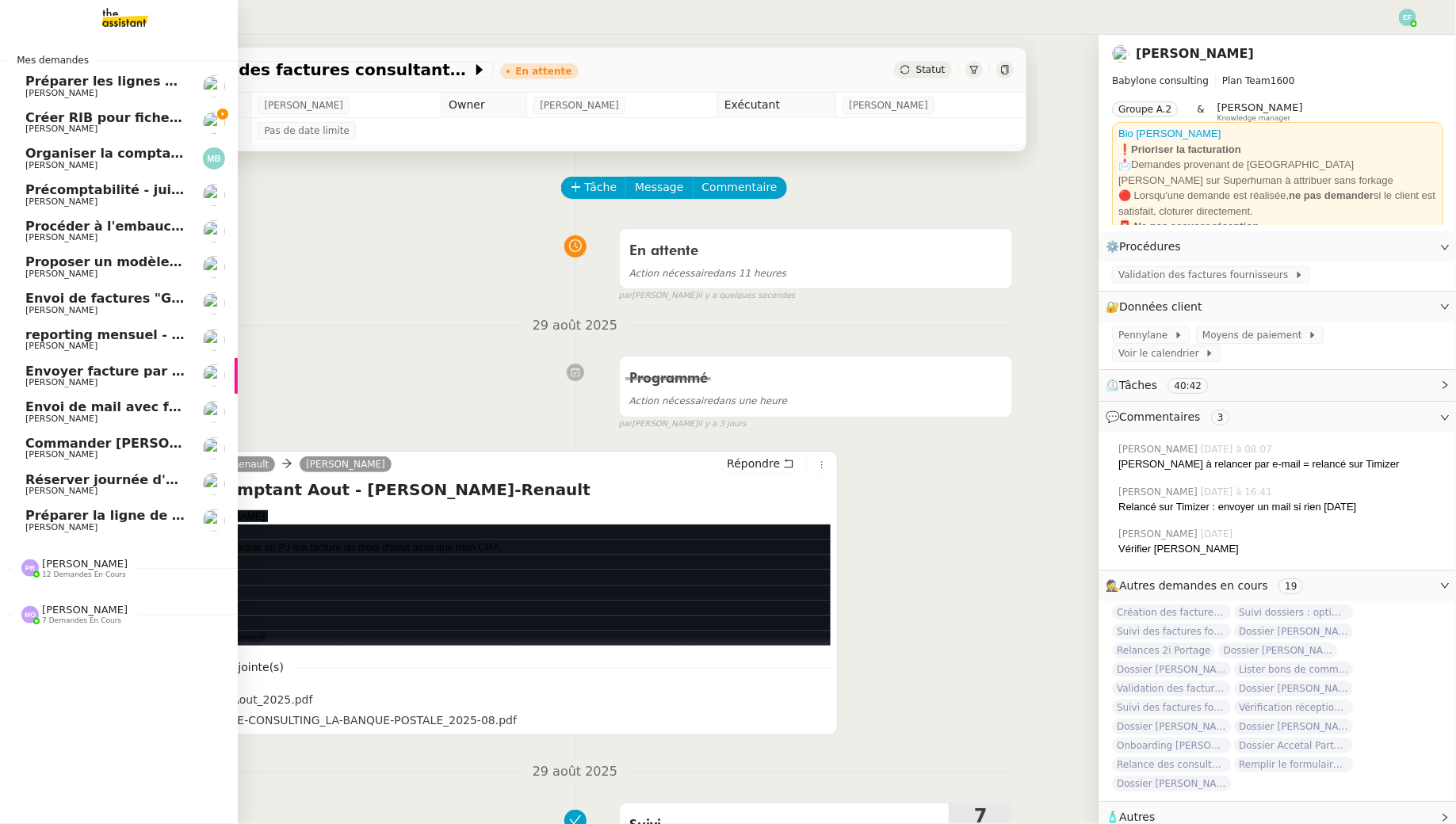
click at [143, 112] on span "Créer RIB pour fiche de [PERSON_NAME]" at bounding box center [170, 117] width 288 height 15
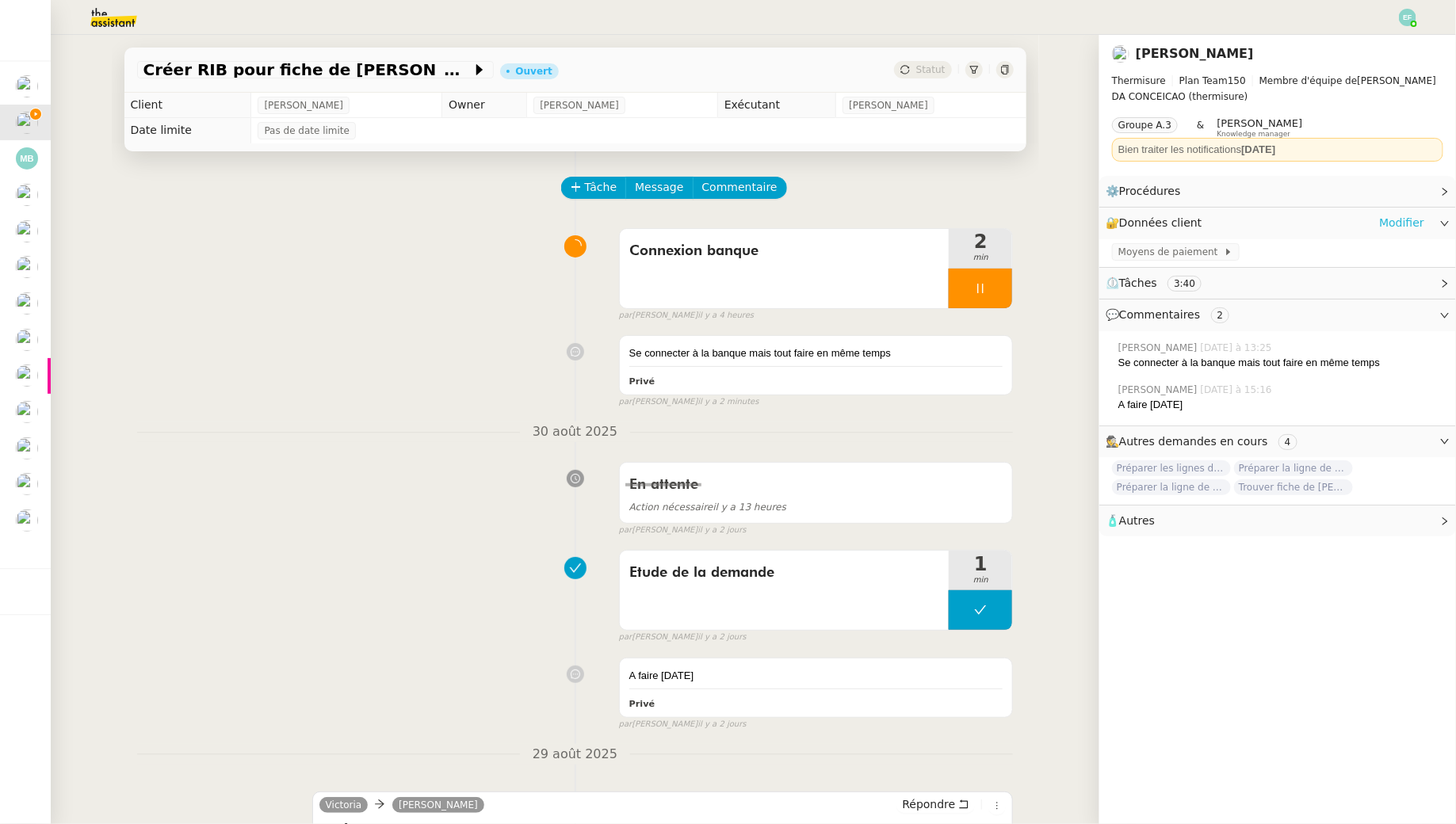
click at [1395, 224] on link "Modifier" at bounding box center [1401, 223] width 45 height 18
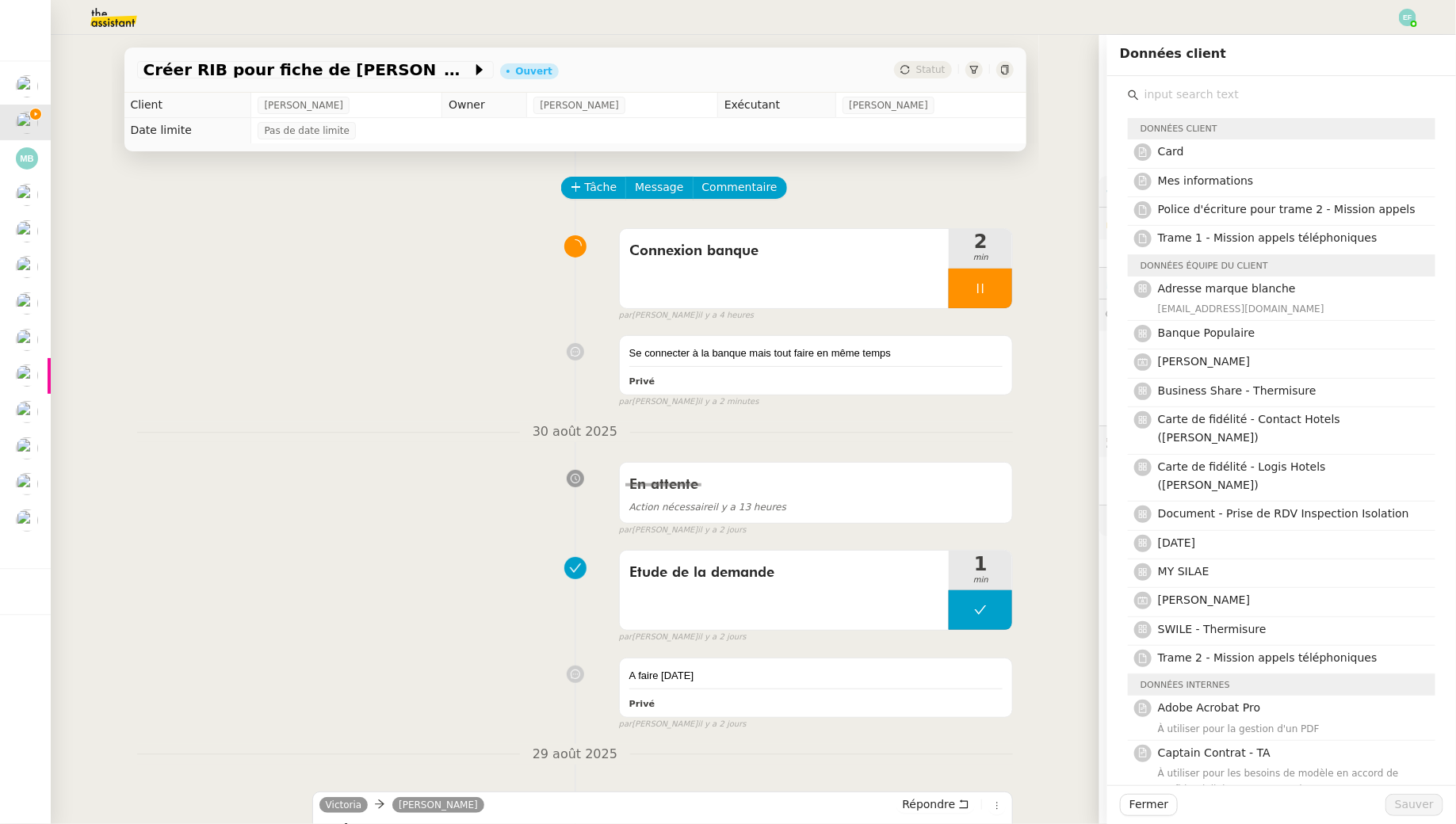
click at [424, 300] on div "Connexion banque 2 min false par Emelyne F. il y a 4 heures" at bounding box center [575, 272] width 877 height 102
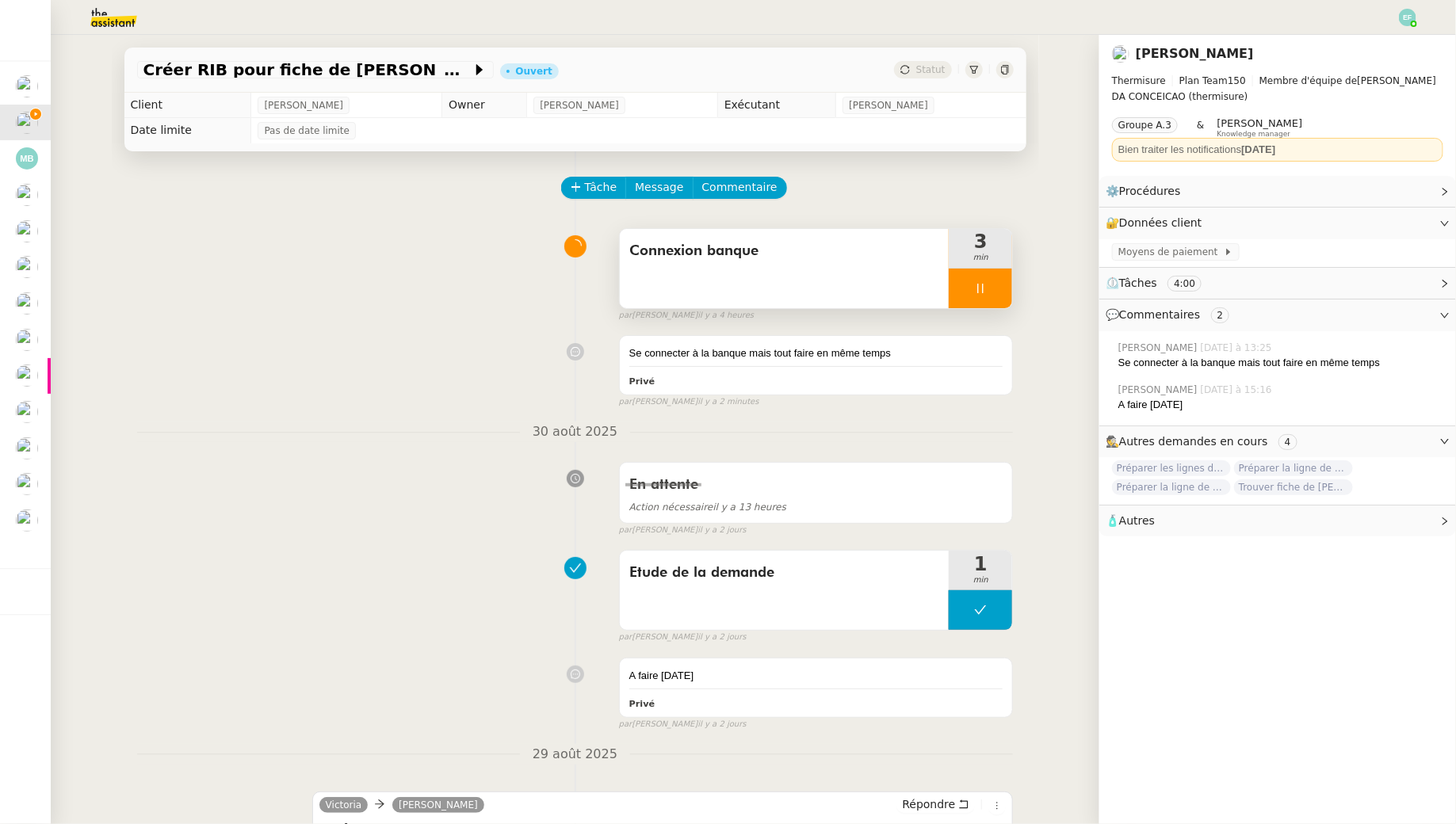
click at [977, 279] on div at bounding box center [980, 288] width 63 height 39
click at [989, 281] on button at bounding box center [996, 288] width 32 height 39
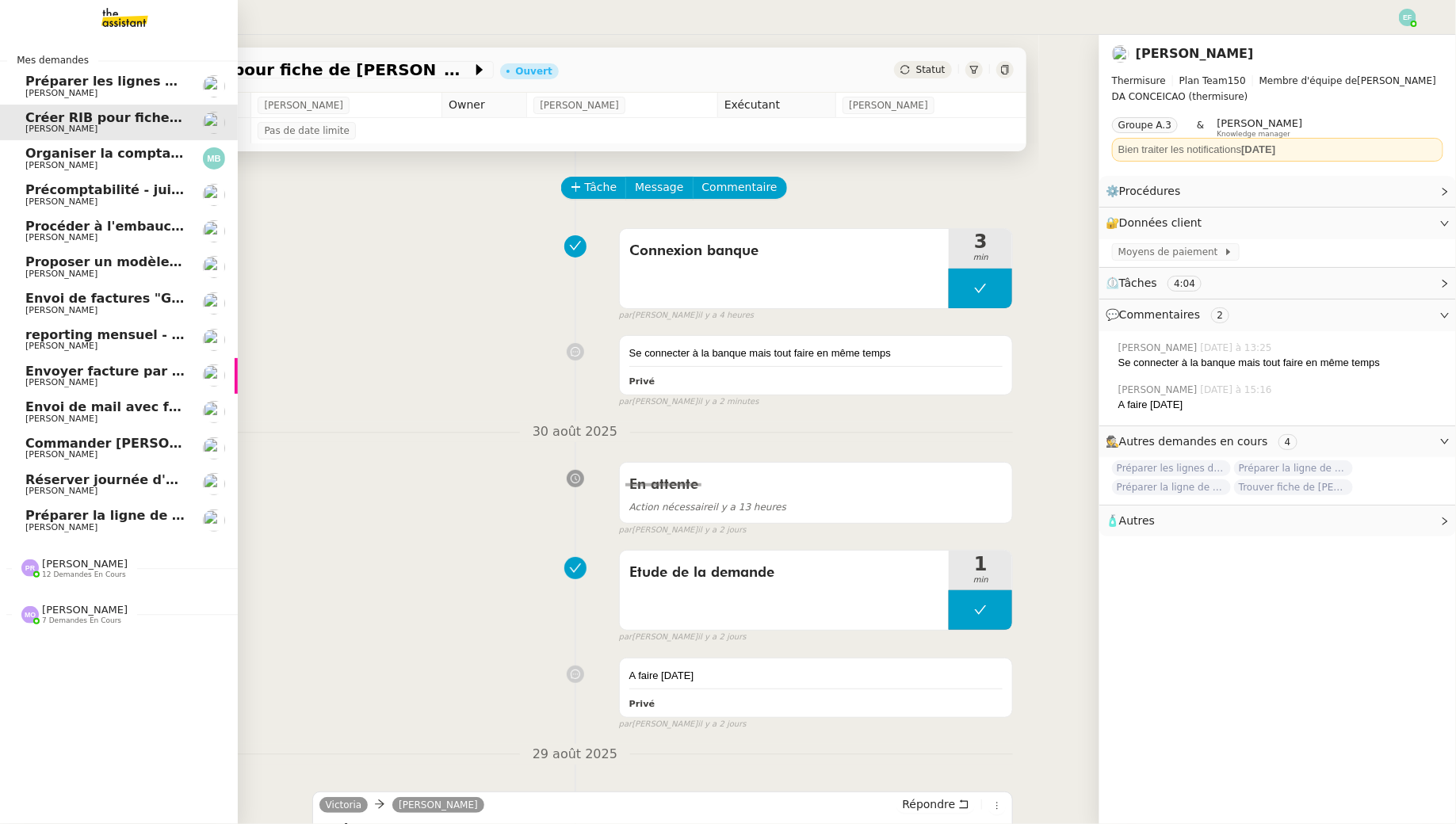
click at [37, 154] on span "Organiser la comptabilité NURI 2025" at bounding box center [156, 153] width 261 height 15
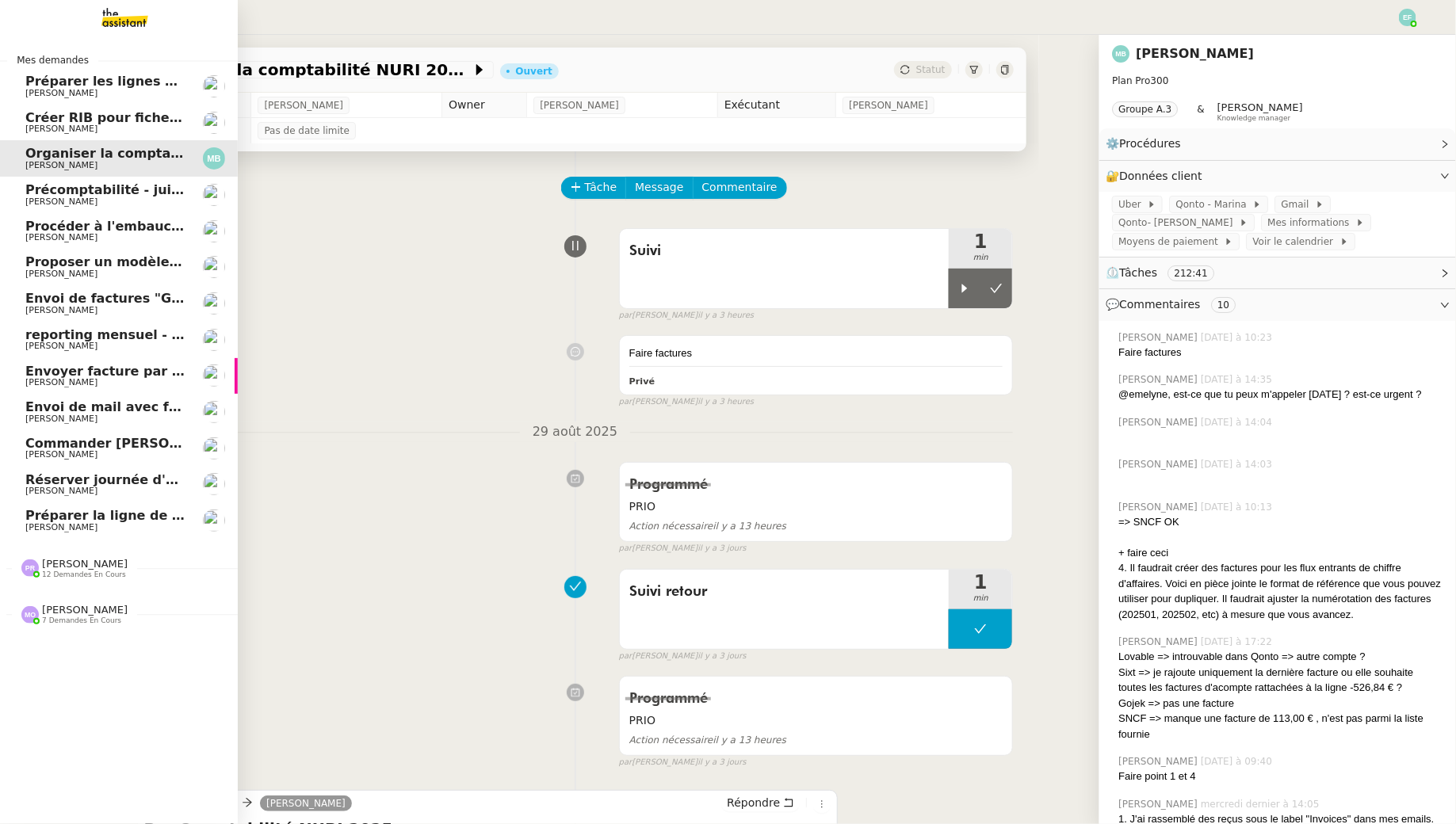
click at [57, 197] on span "[PERSON_NAME]" at bounding box center [61, 201] width 72 height 11
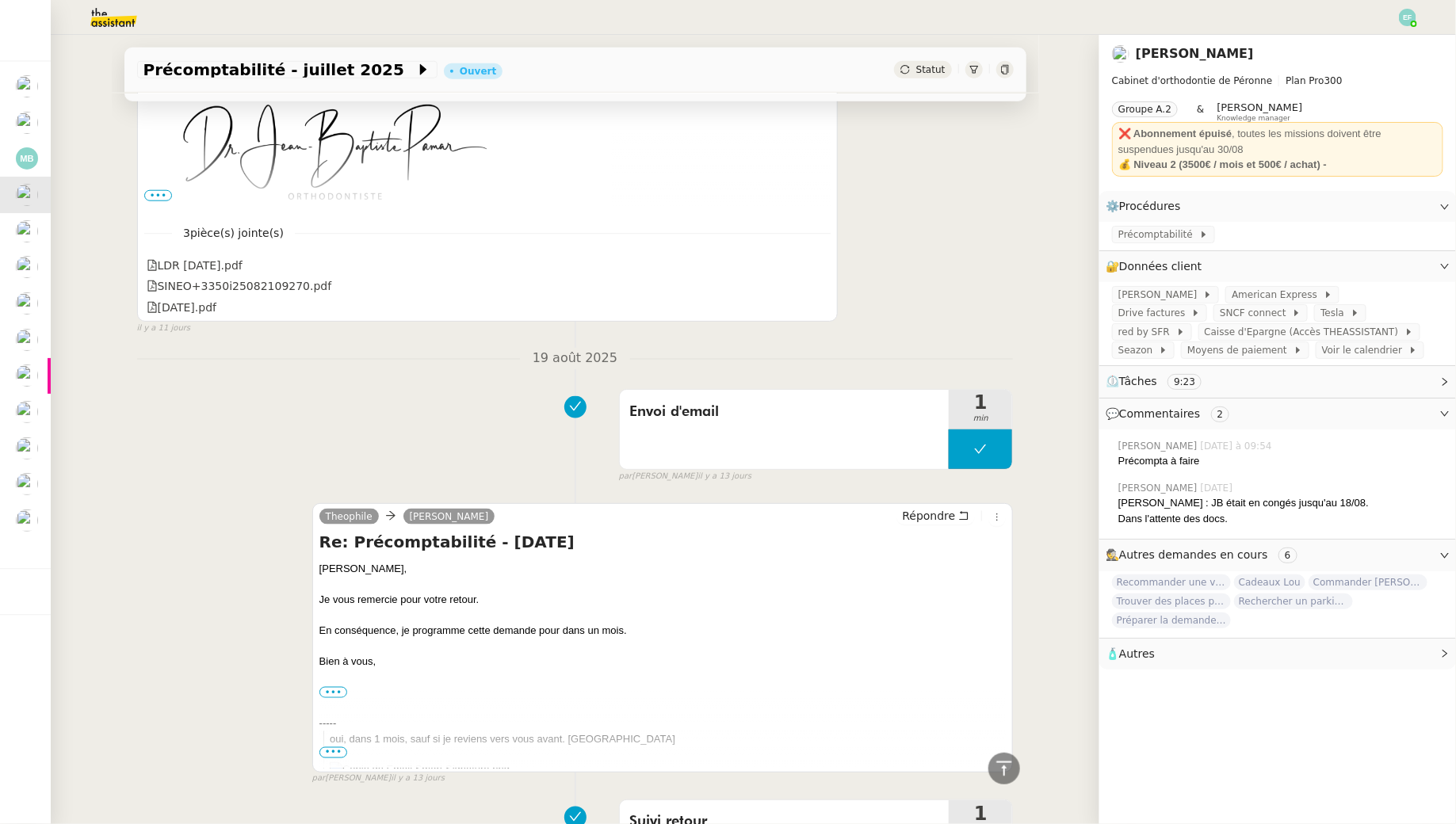
scroll to position [735, 0]
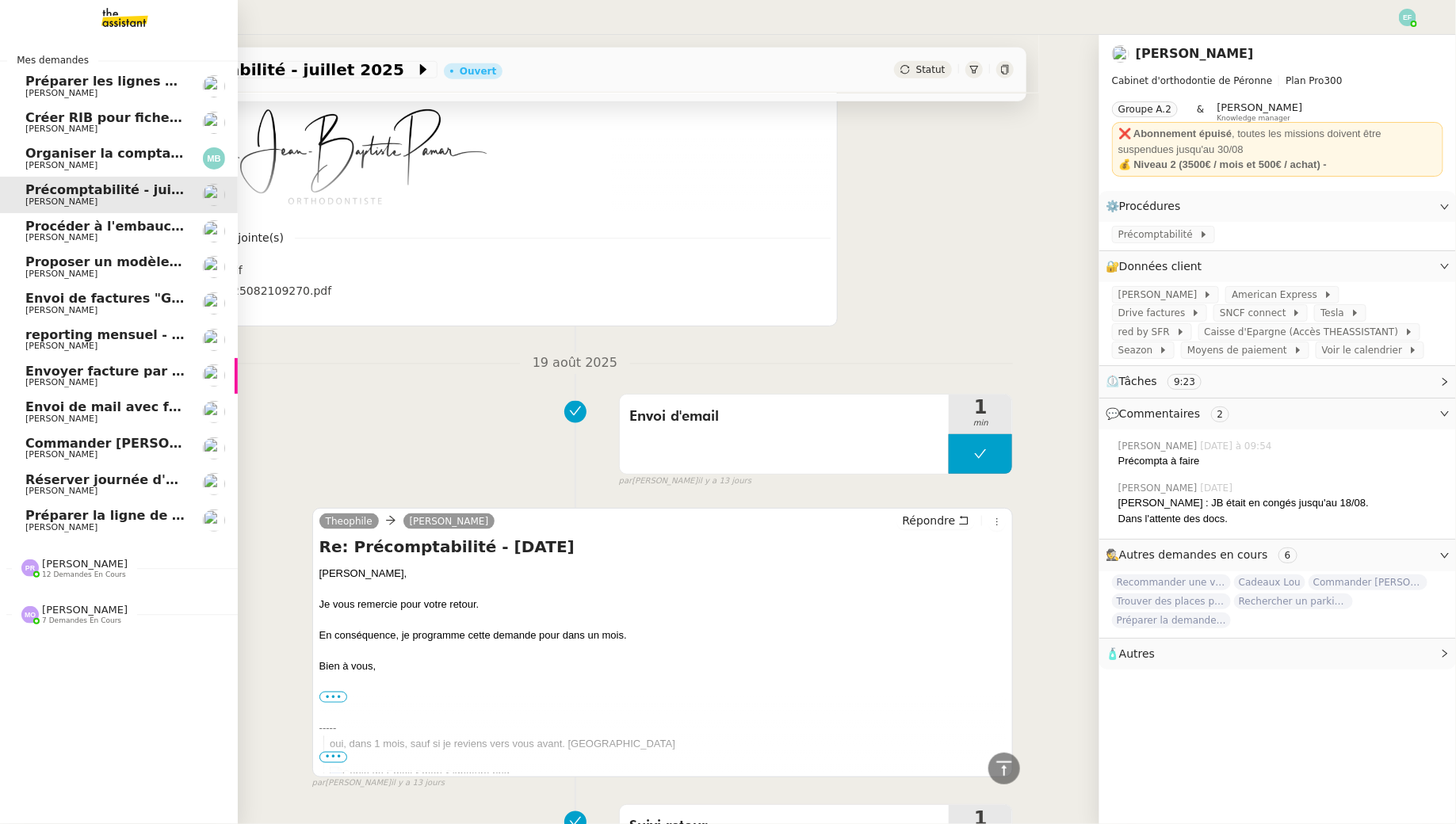
click at [29, 239] on span "[PERSON_NAME]" at bounding box center [61, 237] width 72 height 11
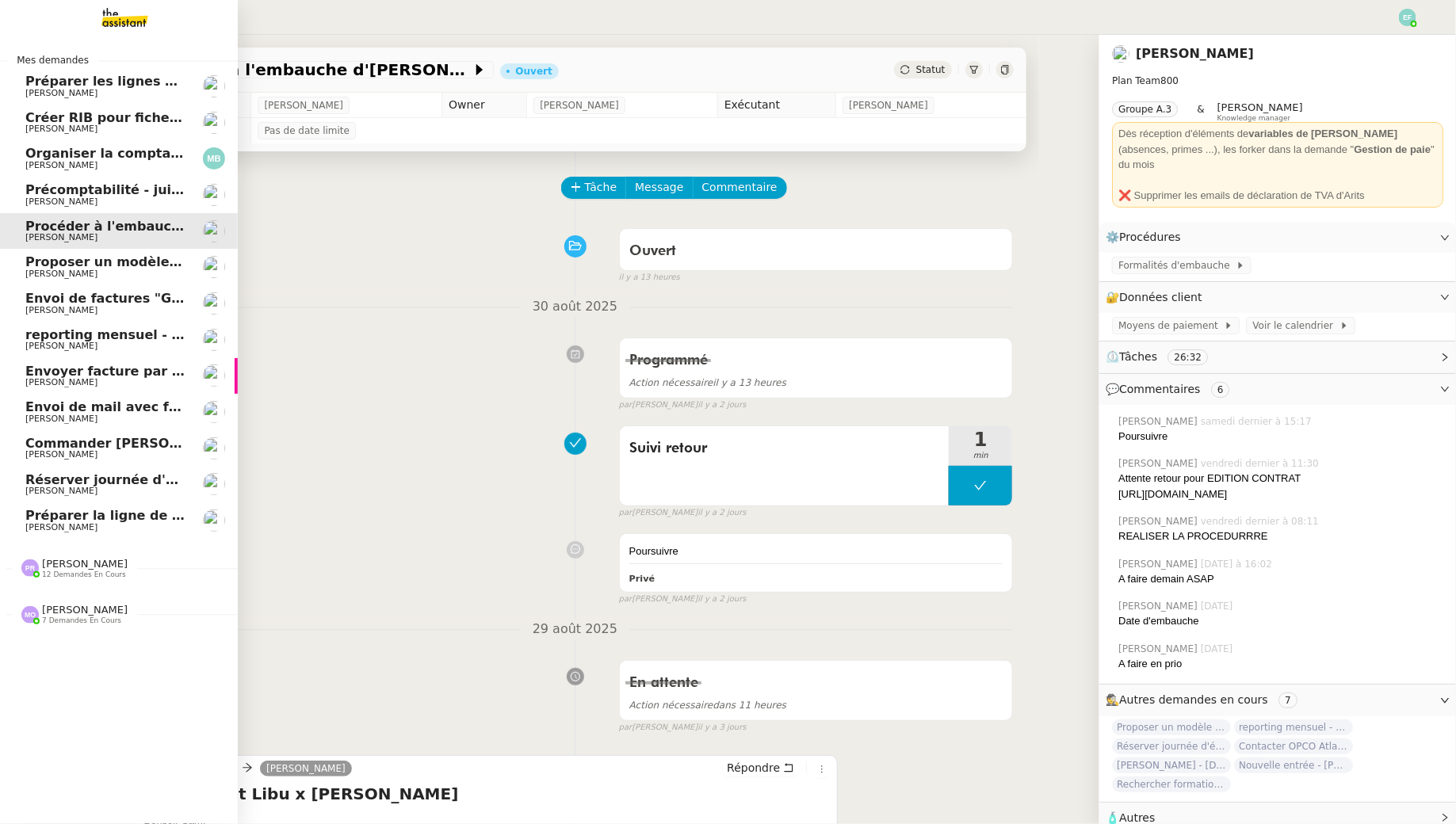
click at [37, 152] on span "Organiser la comptabilité NURI 2025" at bounding box center [156, 153] width 261 height 15
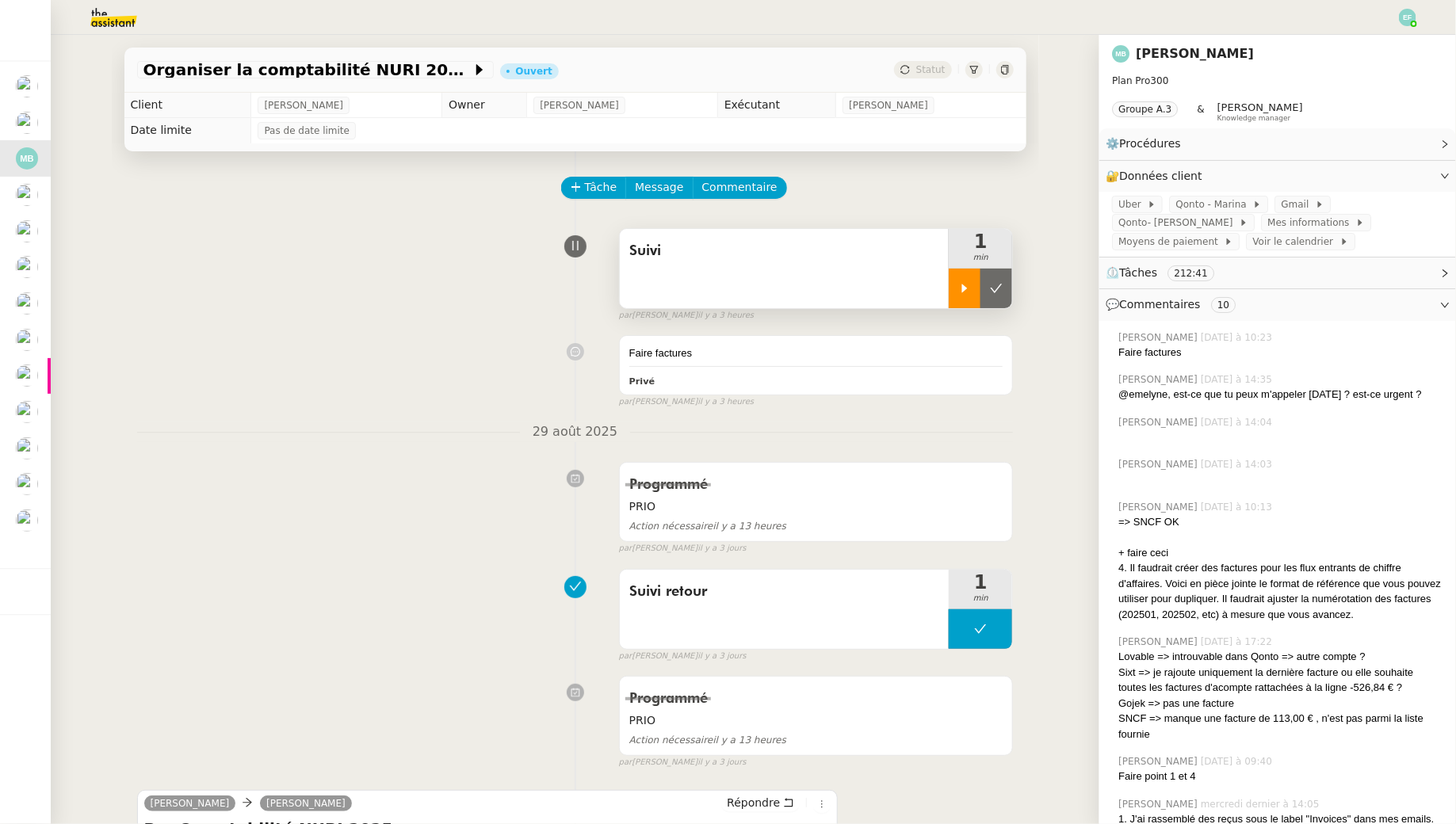
click at [955, 301] on div at bounding box center [964, 288] width 32 height 39
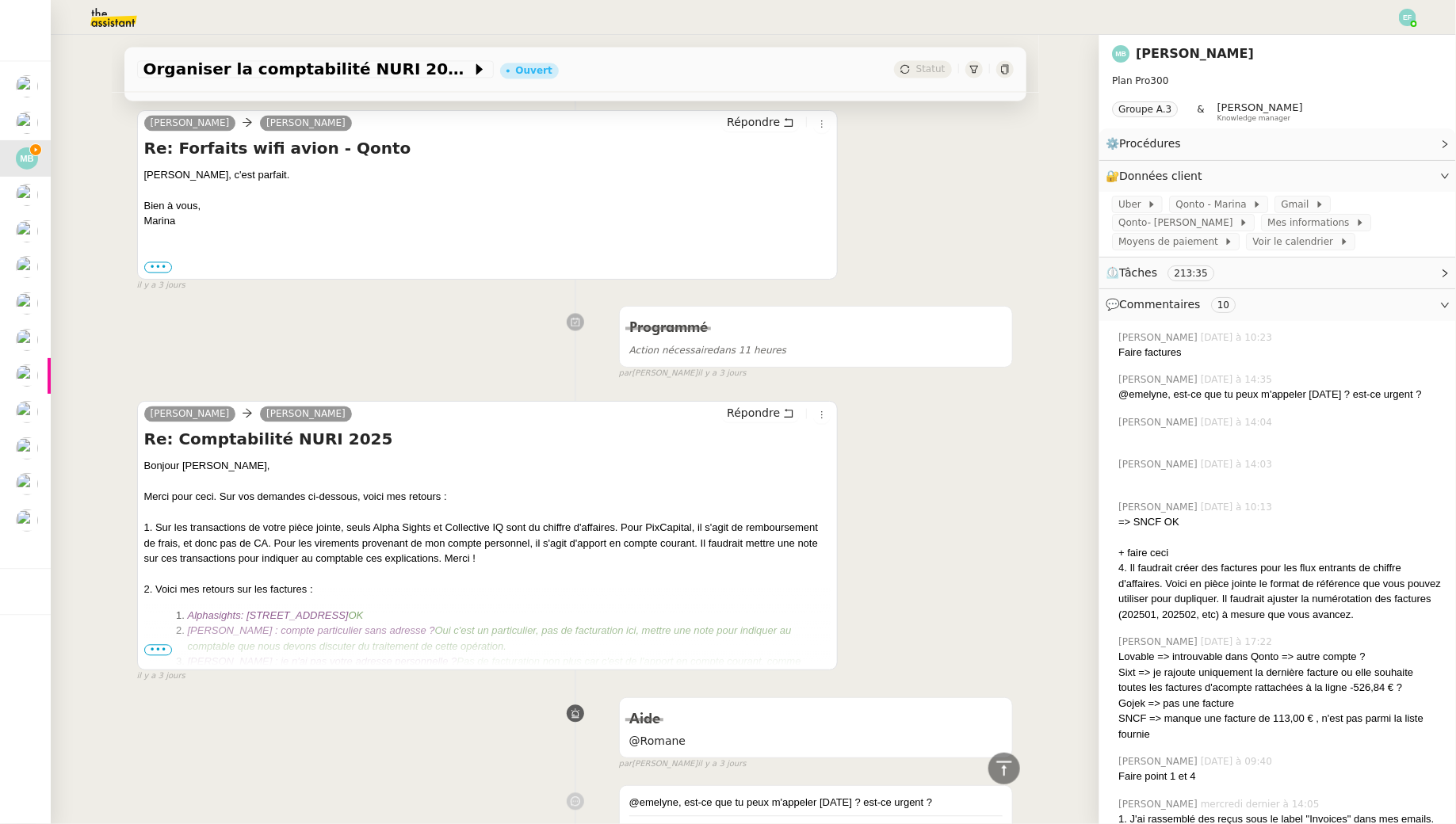
scroll to position [1439, 0]
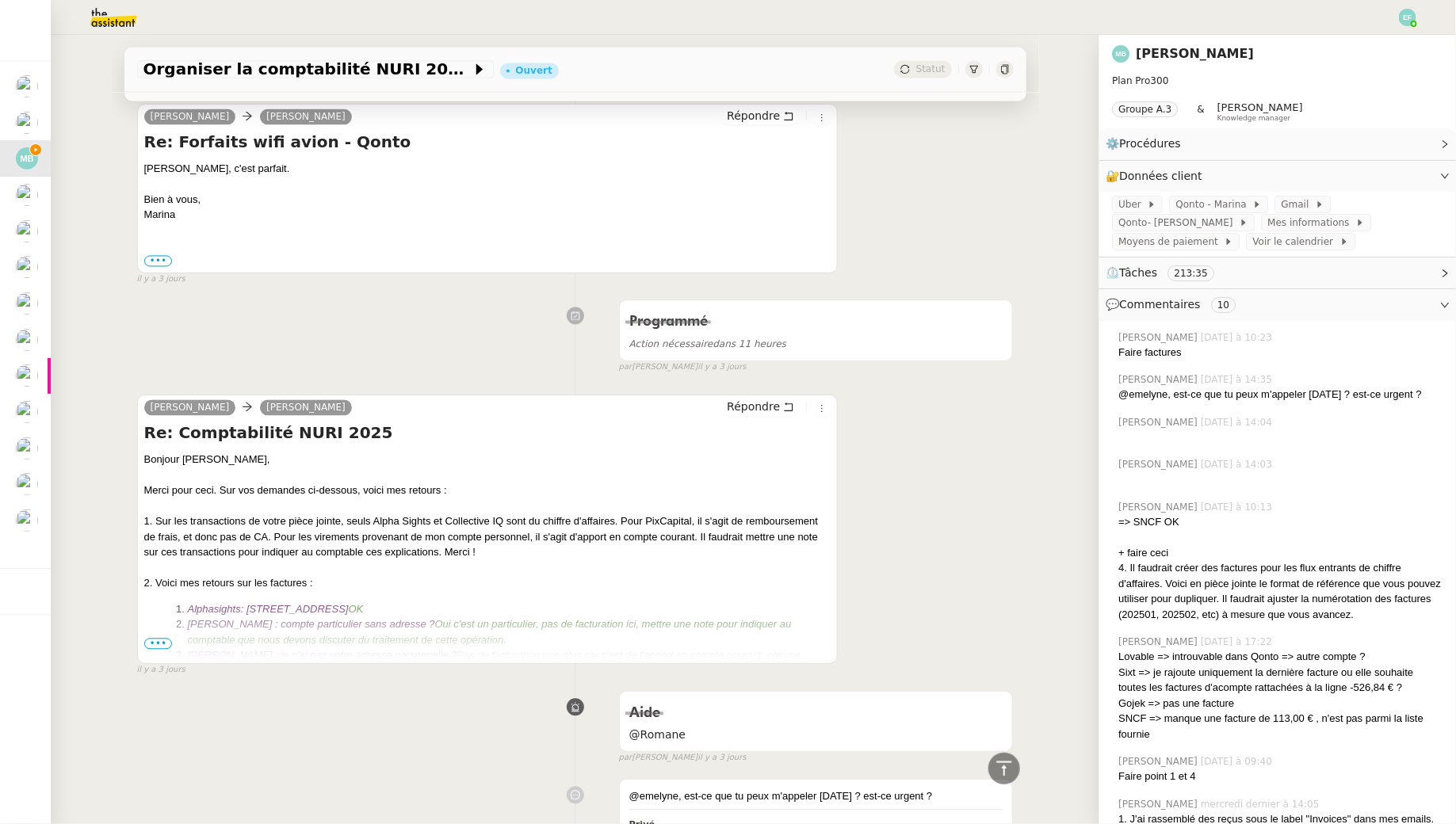
click at [160, 632] on ol "Alphasights : Thames Court, 1 Queenhithe, London EC4V 3DX, United Kingdom OK Ba…" at bounding box center [488, 795] width 687 height 387
click at [158, 644] on span "•••" at bounding box center [158, 645] width 29 height 11
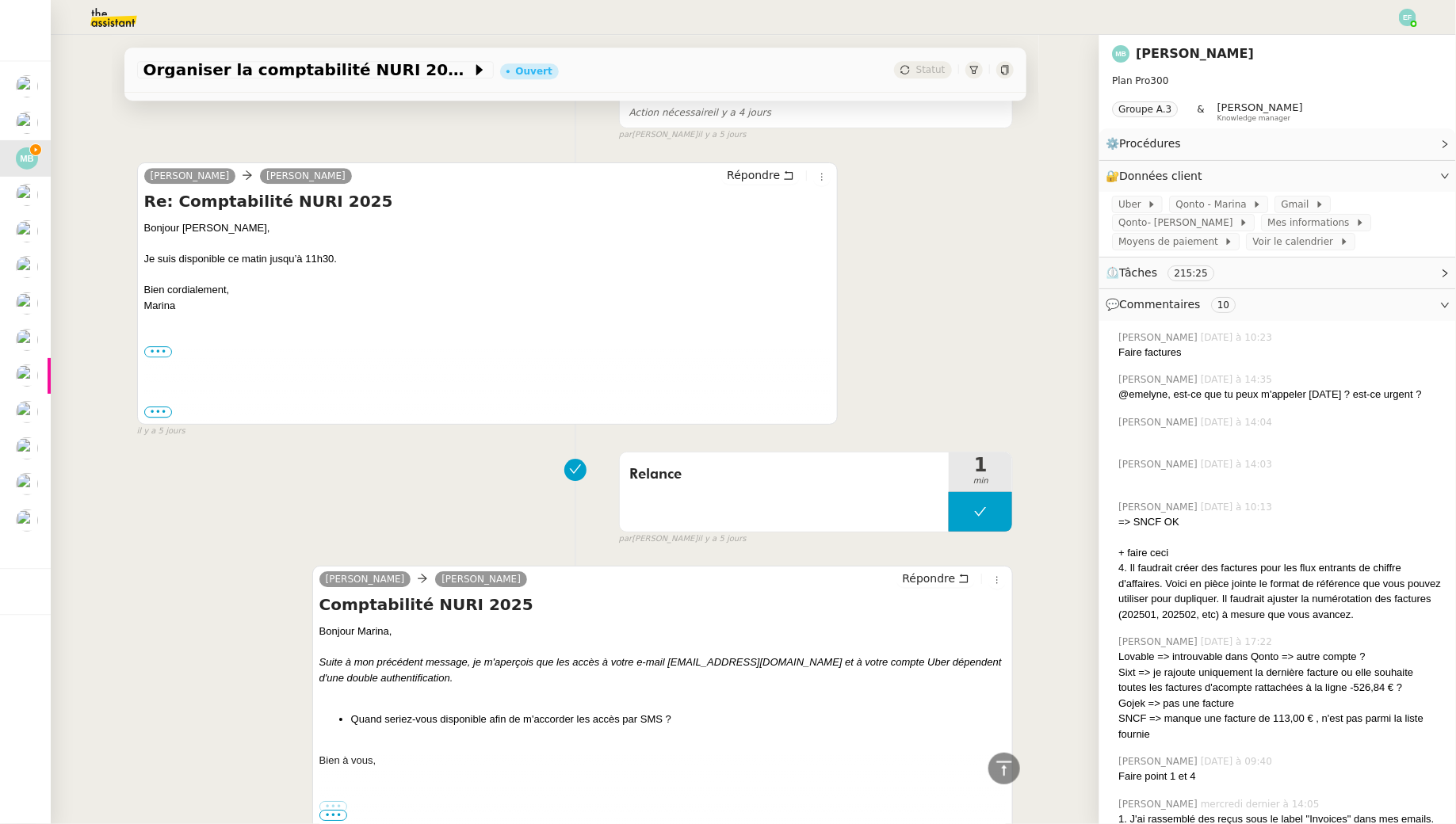
scroll to position [9388, 0]
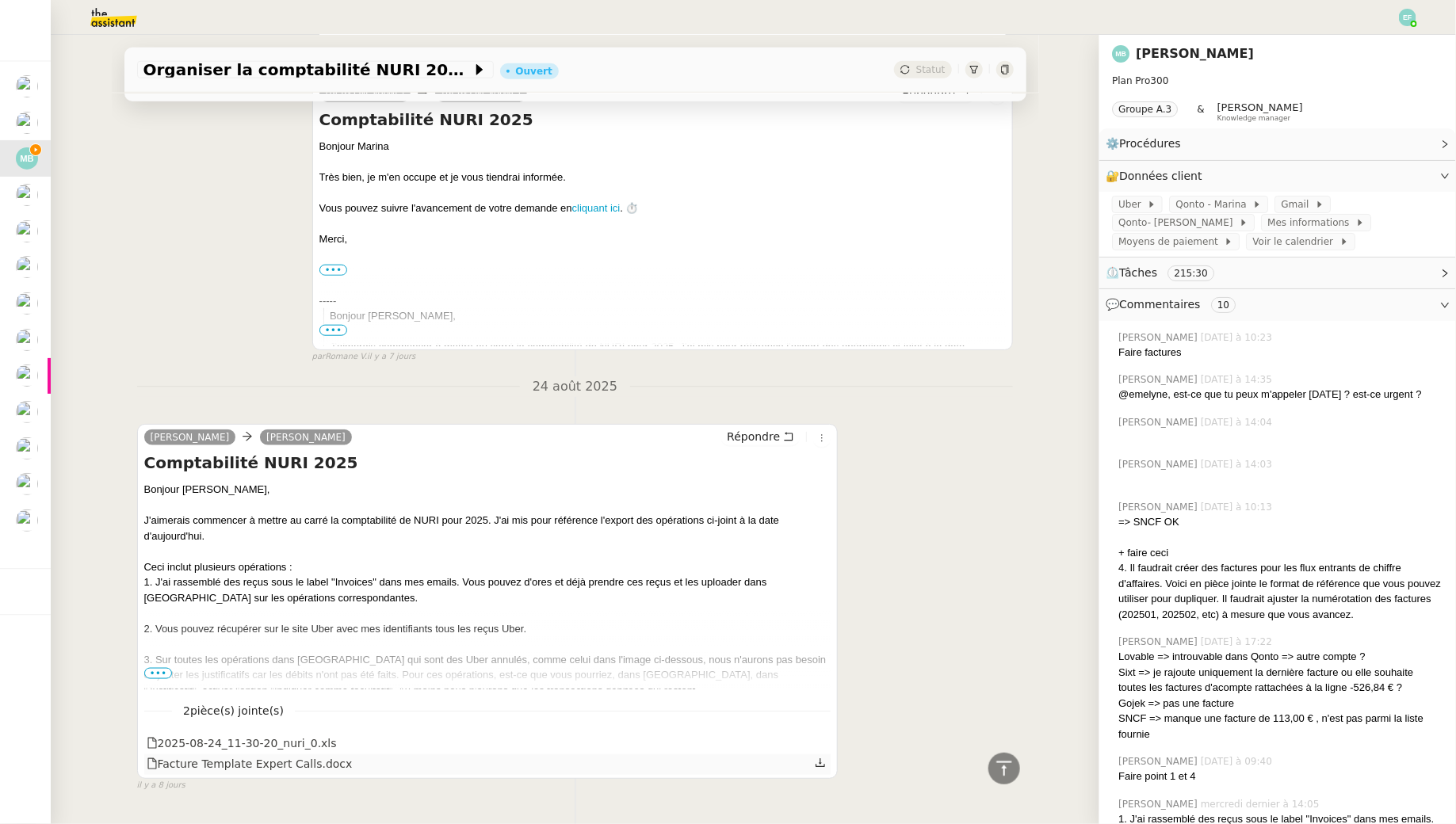
click at [820, 758] on icon at bounding box center [820, 763] width 11 height 11
click at [150, 668] on span "•••" at bounding box center [158, 674] width 29 height 11
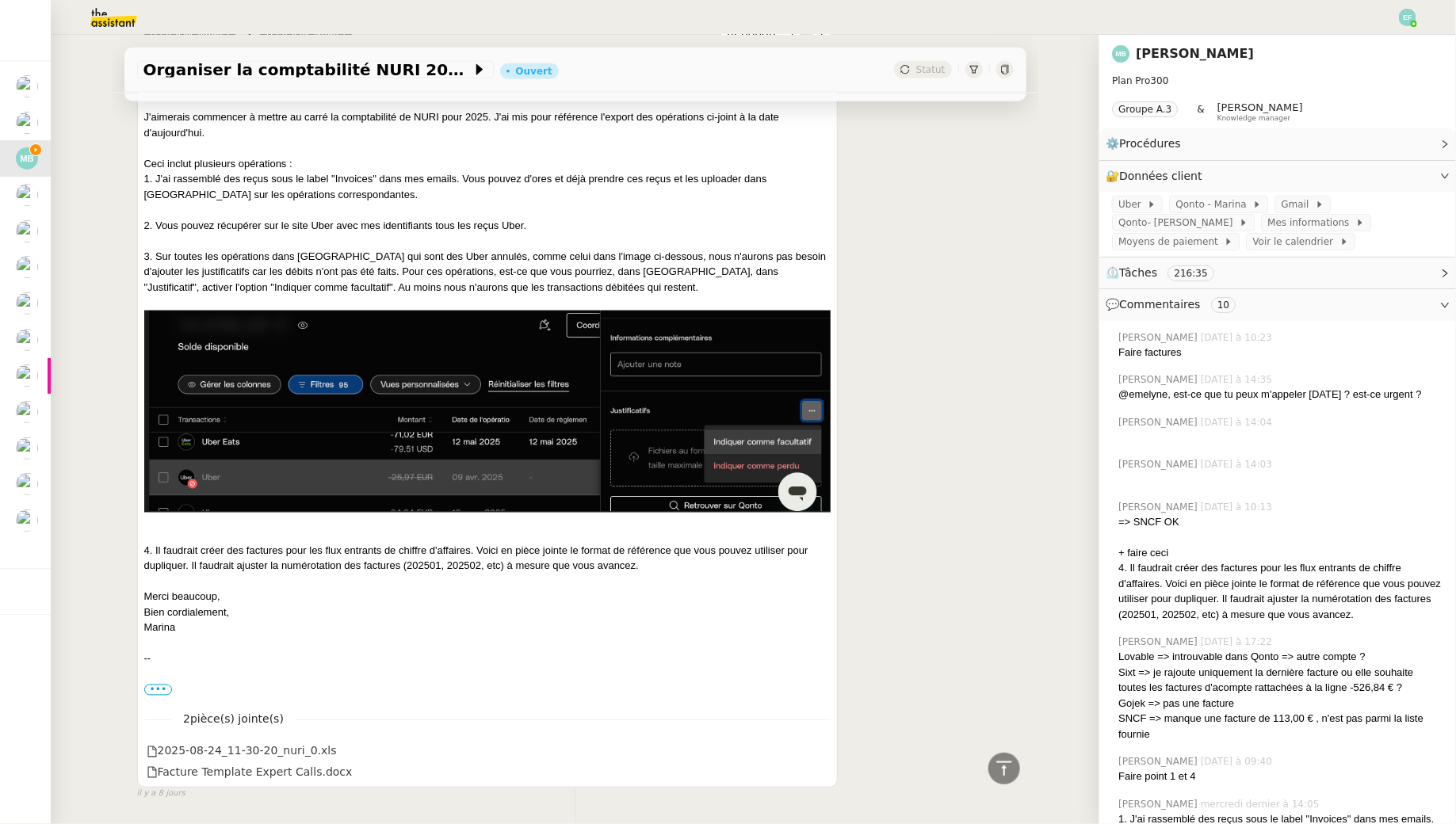
scroll to position [9800, 0]
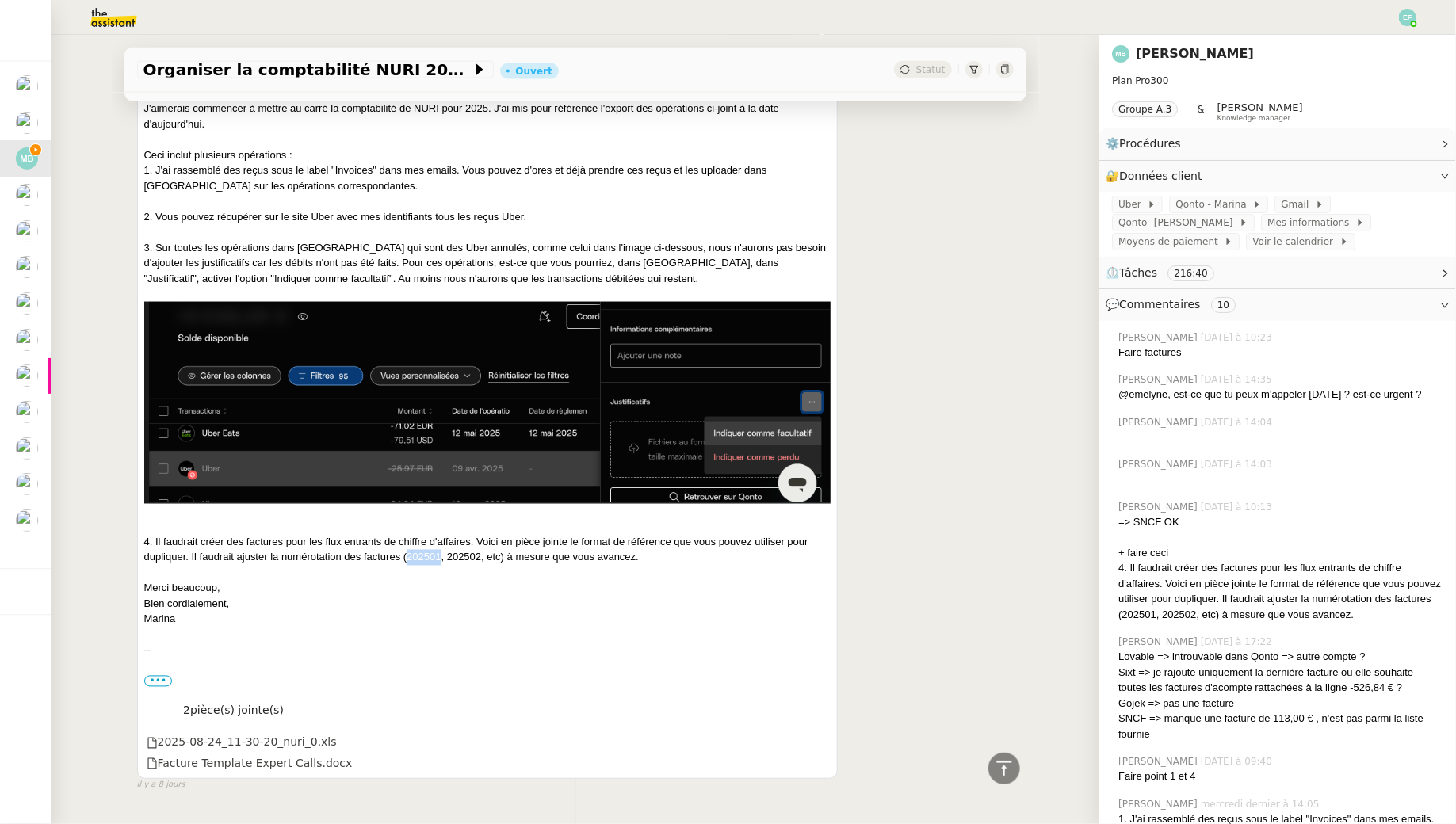
drag, startPoint x: 406, startPoint y: 513, endPoint x: 442, endPoint y: 519, distance: 36.5
click at [442, 535] on div "4. Il faudrait créer des factures pour les flux entrants de chiffre d'affaires.…" at bounding box center [488, 550] width 687 height 31
copy div "202501"
click at [782, 733] on div "2025-08-24_11-30-20_nuri_0.xls" at bounding box center [488, 743] width 687 height 20
click at [820, 733] on link at bounding box center [820, 742] width 11 height 18
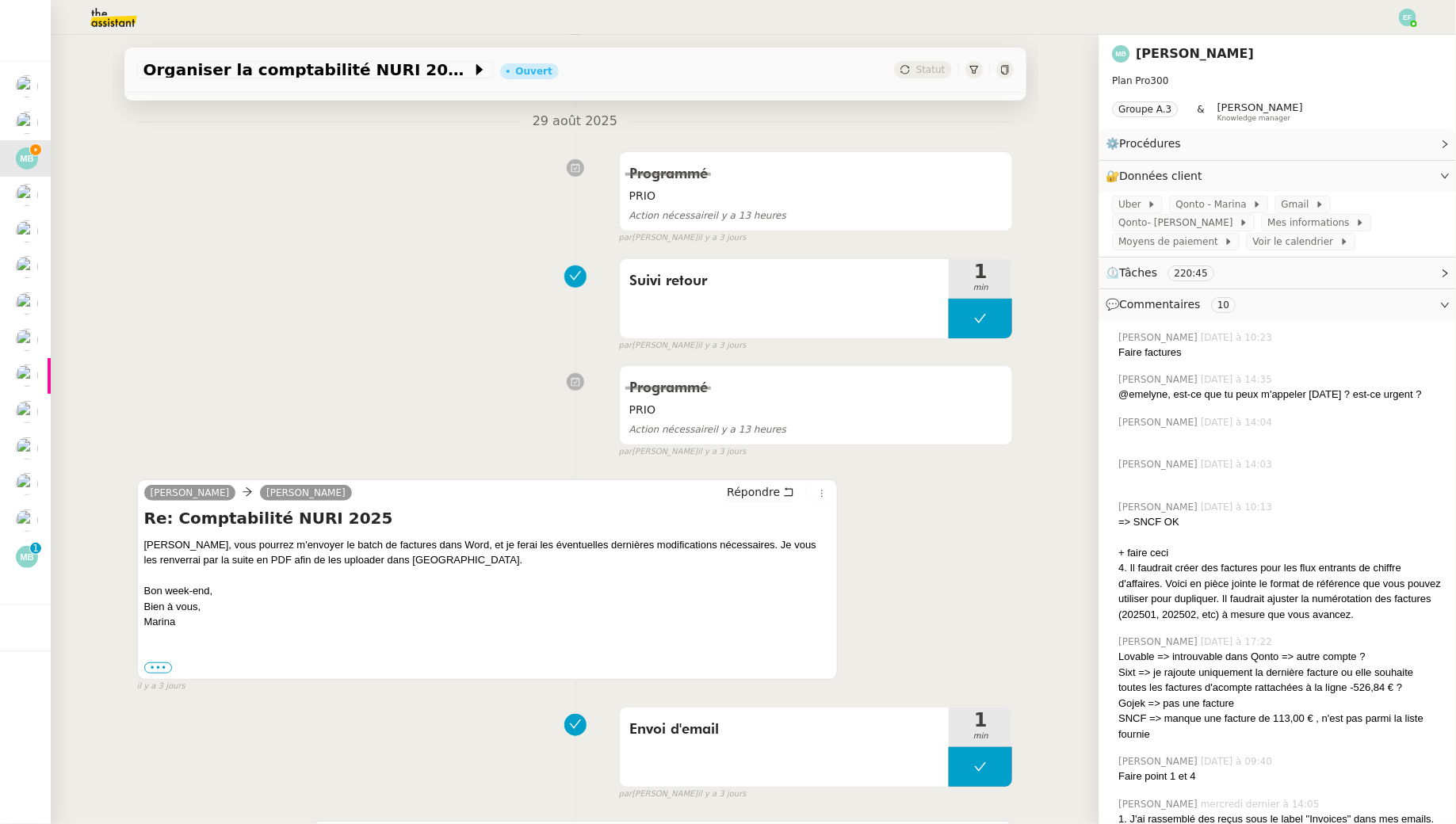
scroll to position [468, 0]
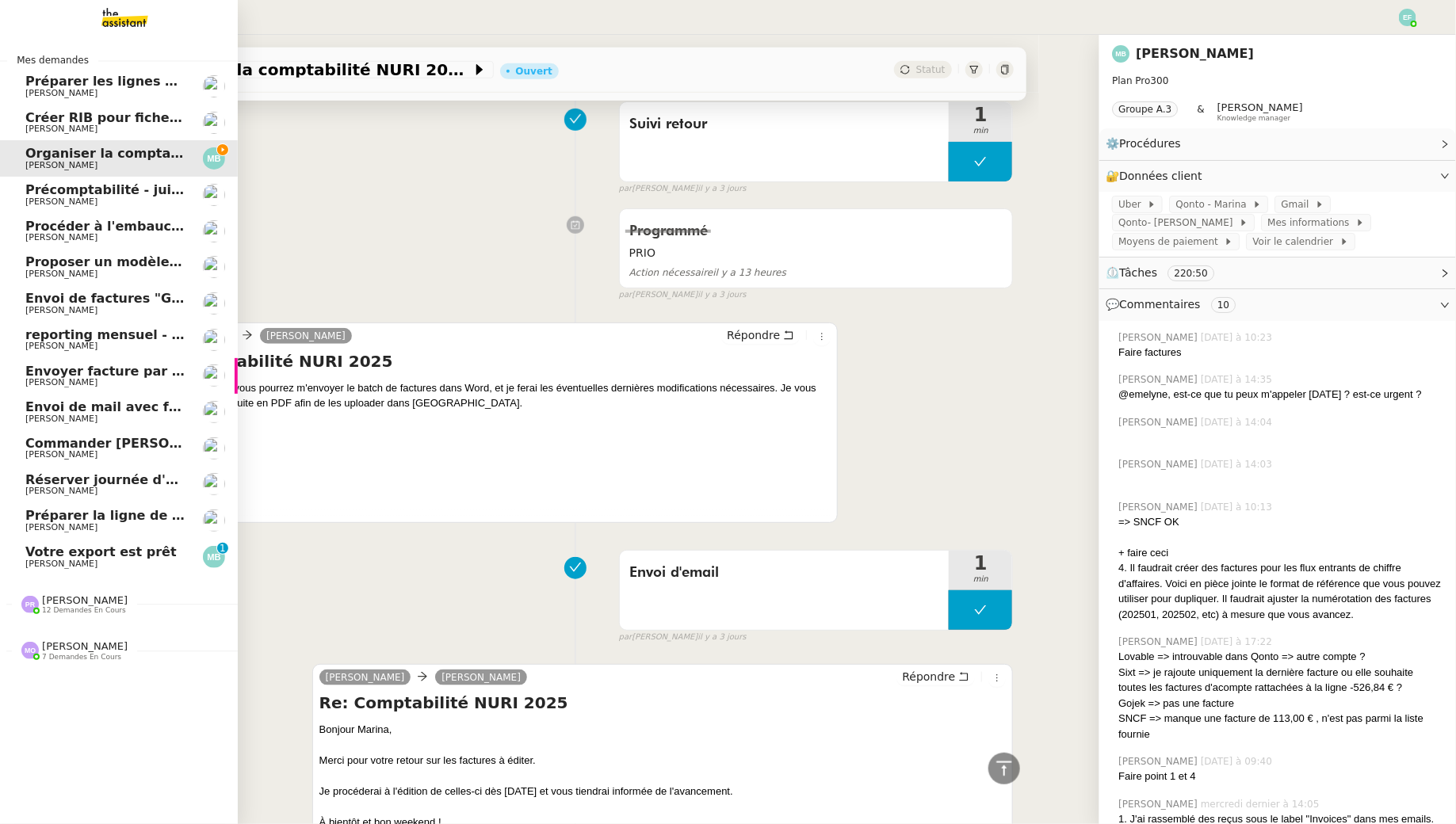
click at [24, 559] on link "Votre export est prêt Marina Barthelemy 0 1 2 3 4 5 6 7 8 9" at bounding box center [119, 557] width 238 height 37
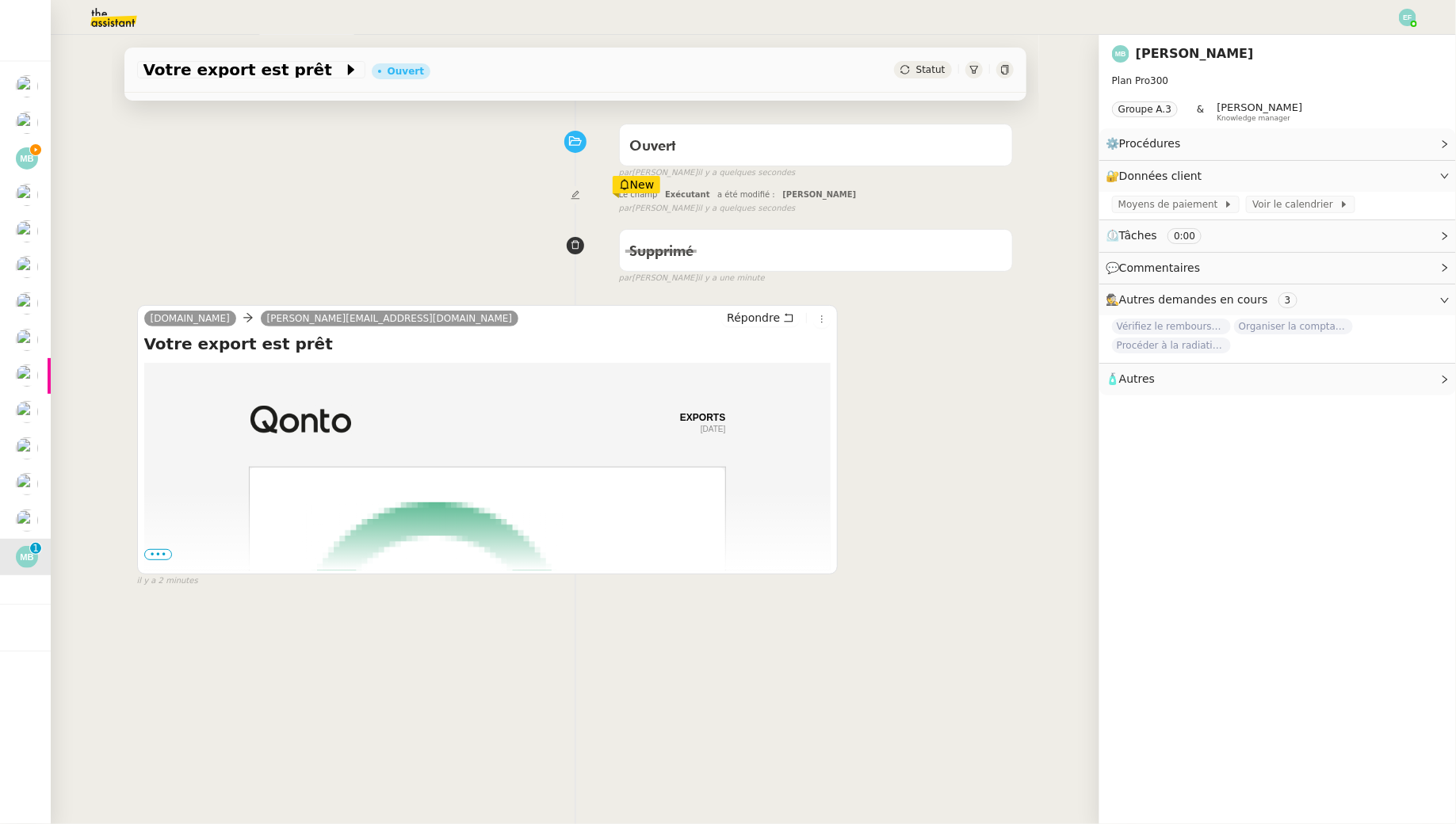
scroll to position [26, 0]
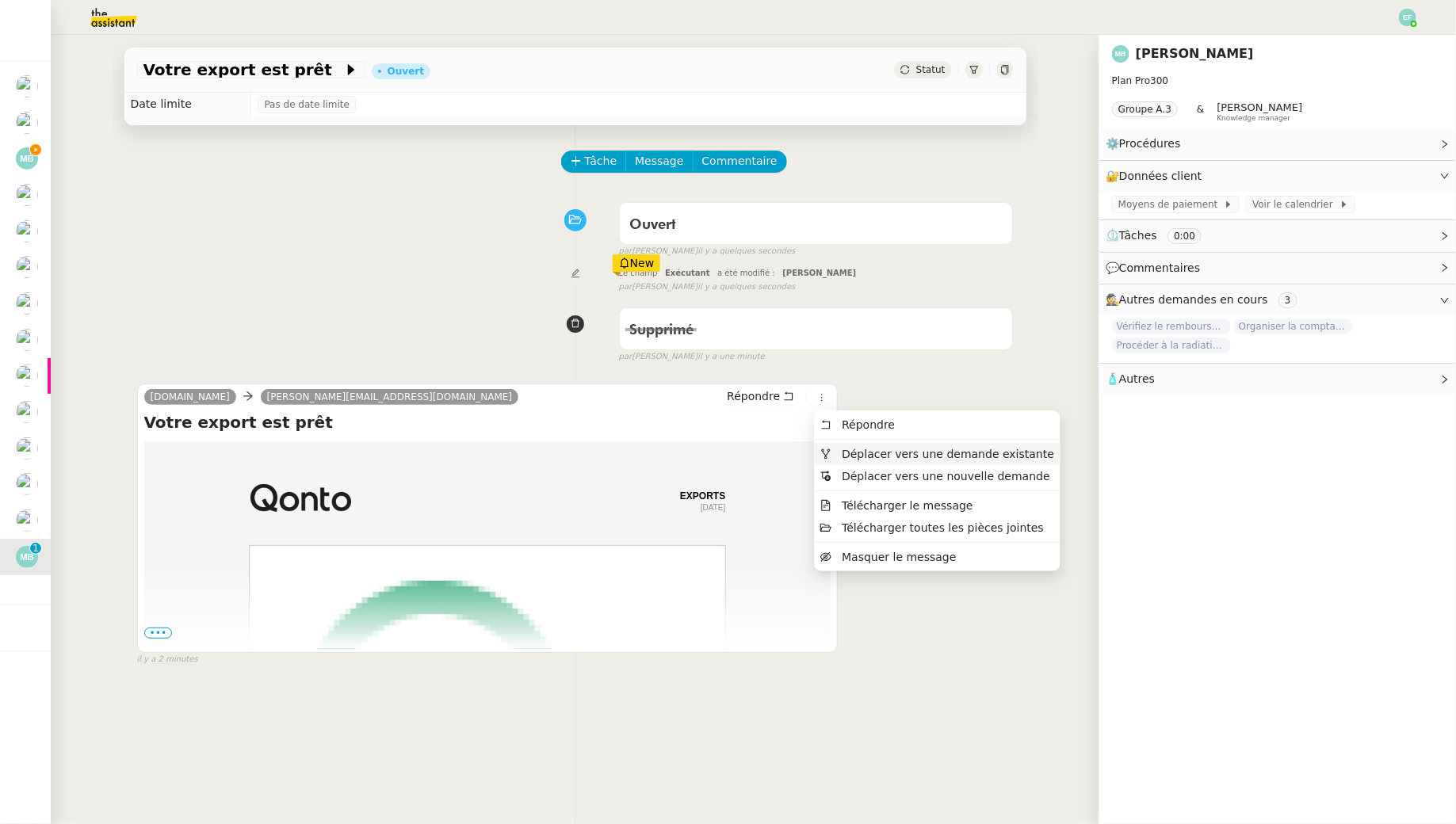
click at [848, 450] on span "Déplacer vers une demande existante" at bounding box center [947, 454] width 212 height 12
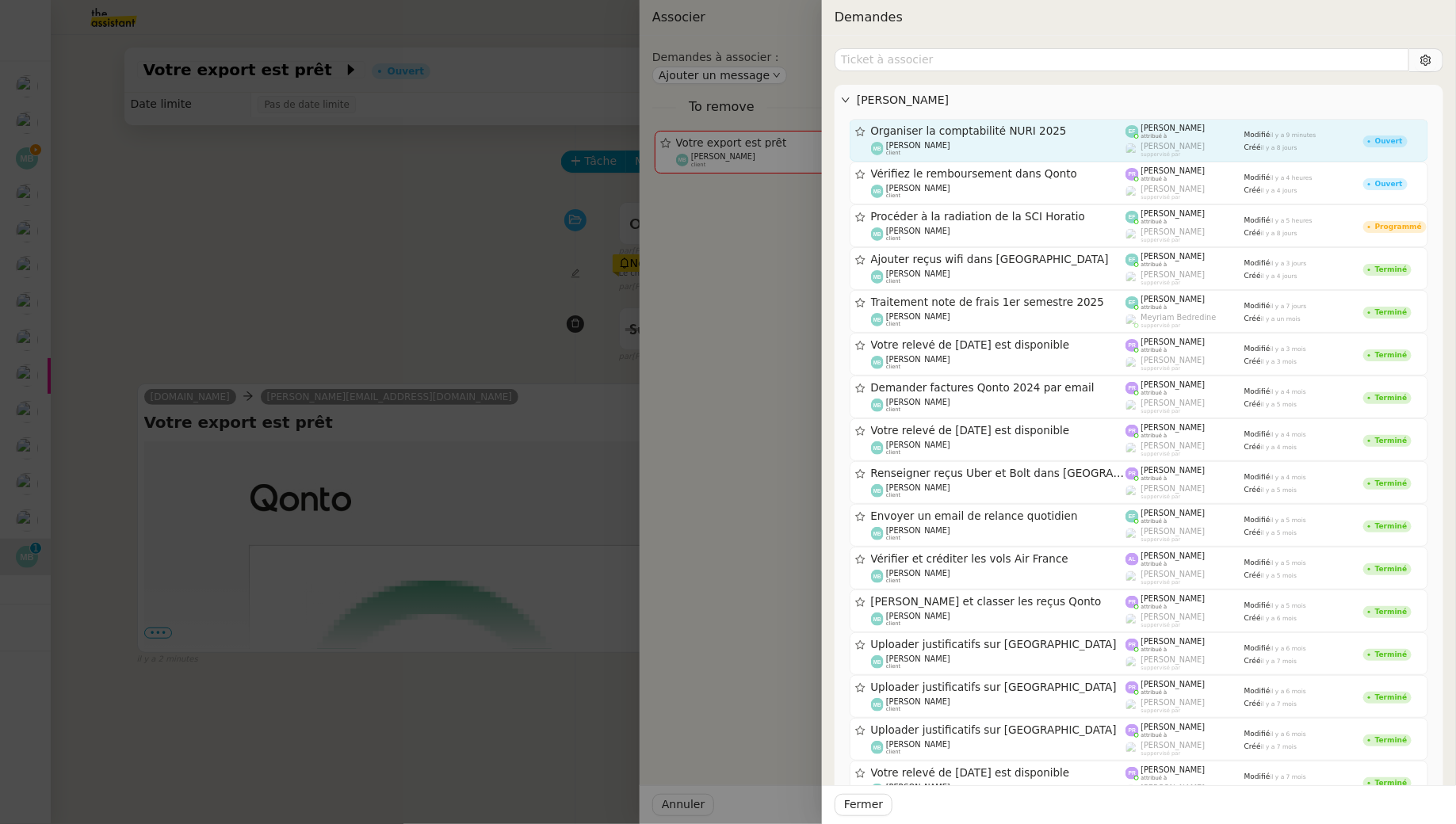
click at [966, 137] on div "Organiser la comptabilité NURI 2025" at bounding box center [999, 131] width 256 height 13
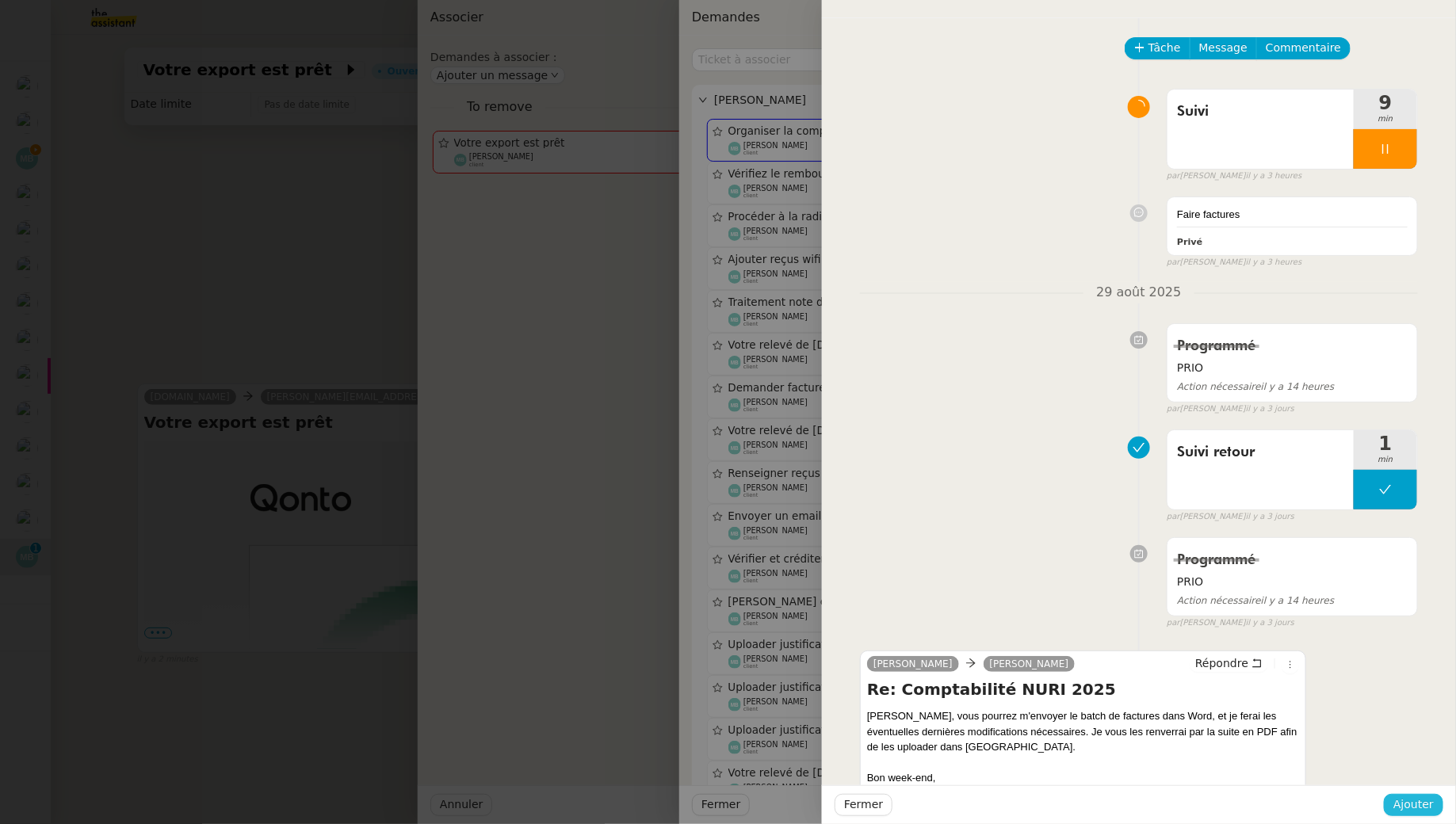
click at [1418, 807] on span "Ajouter" at bounding box center [1413, 804] width 40 height 18
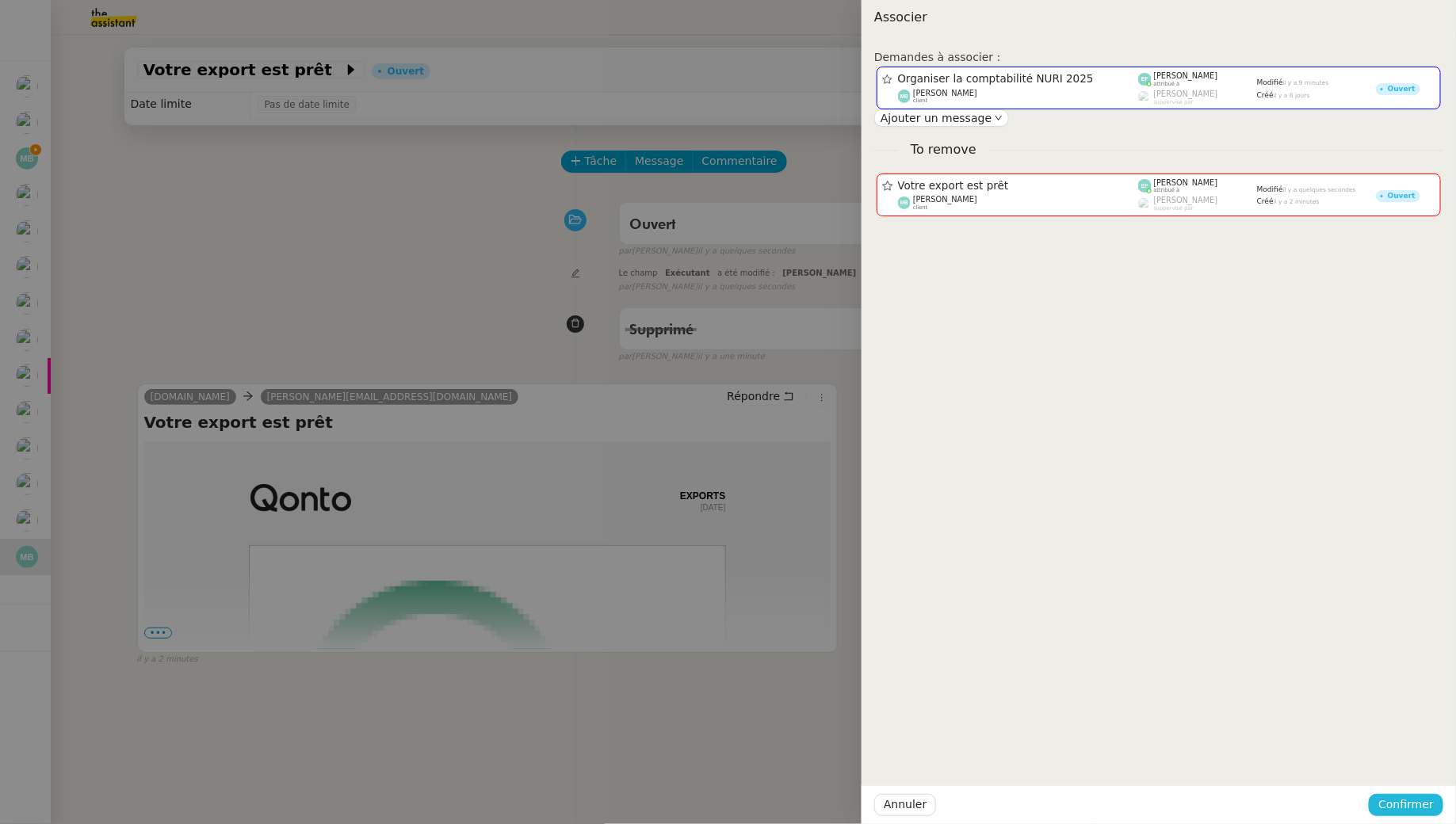
click at [1419, 808] on span "Confirmer" at bounding box center [1406, 804] width 56 height 18
click at [1420, 771] on button "Ajouter" at bounding box center [1408, 762] width 53 height 17
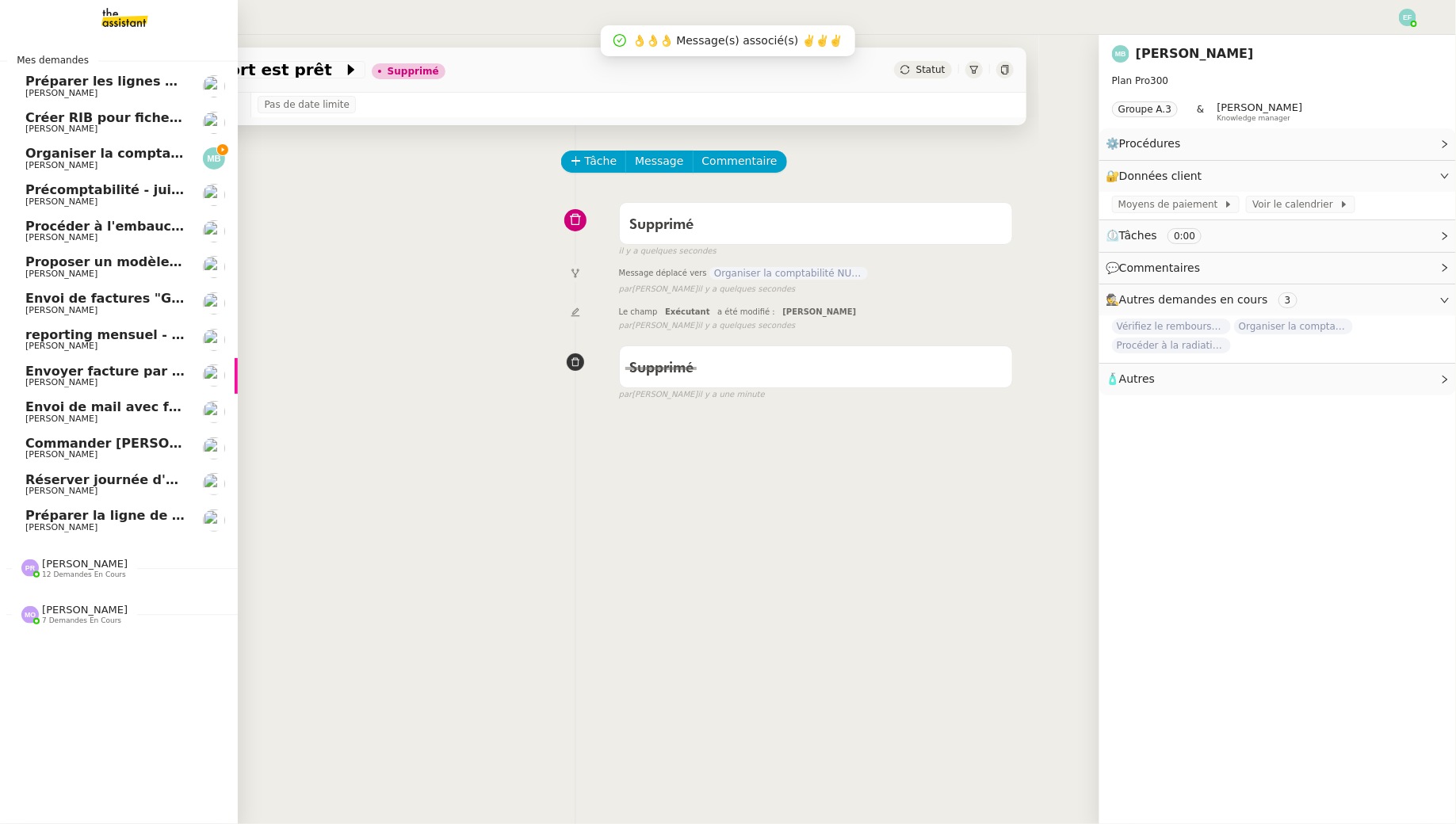
click at [85, 165] on span "[PERSON_NAME]" at bounding box center [61, 165] width 72 height 11
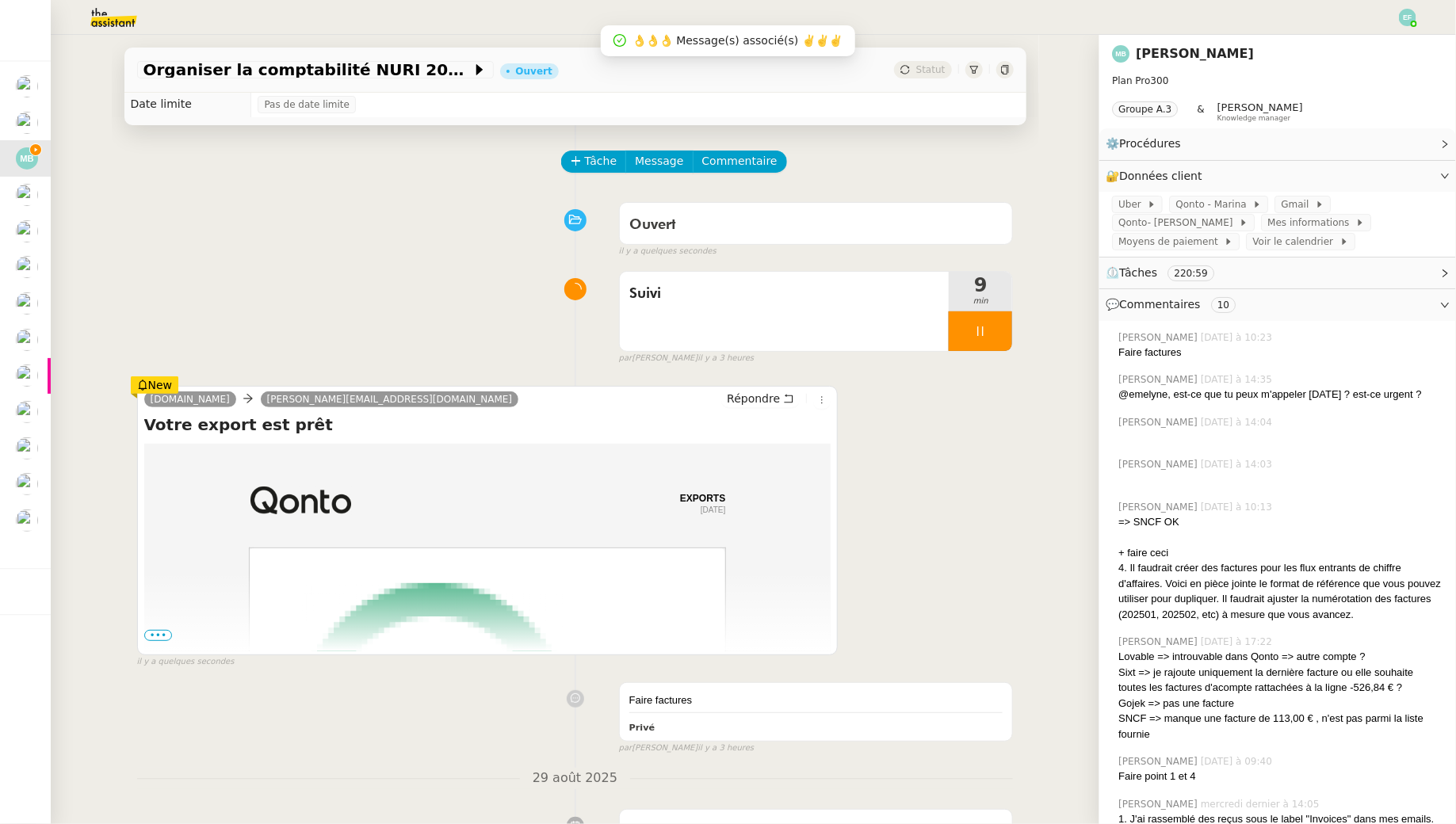
click at [158, 634] on span "•••" at bounding box center [158, 636] width 29 height 11
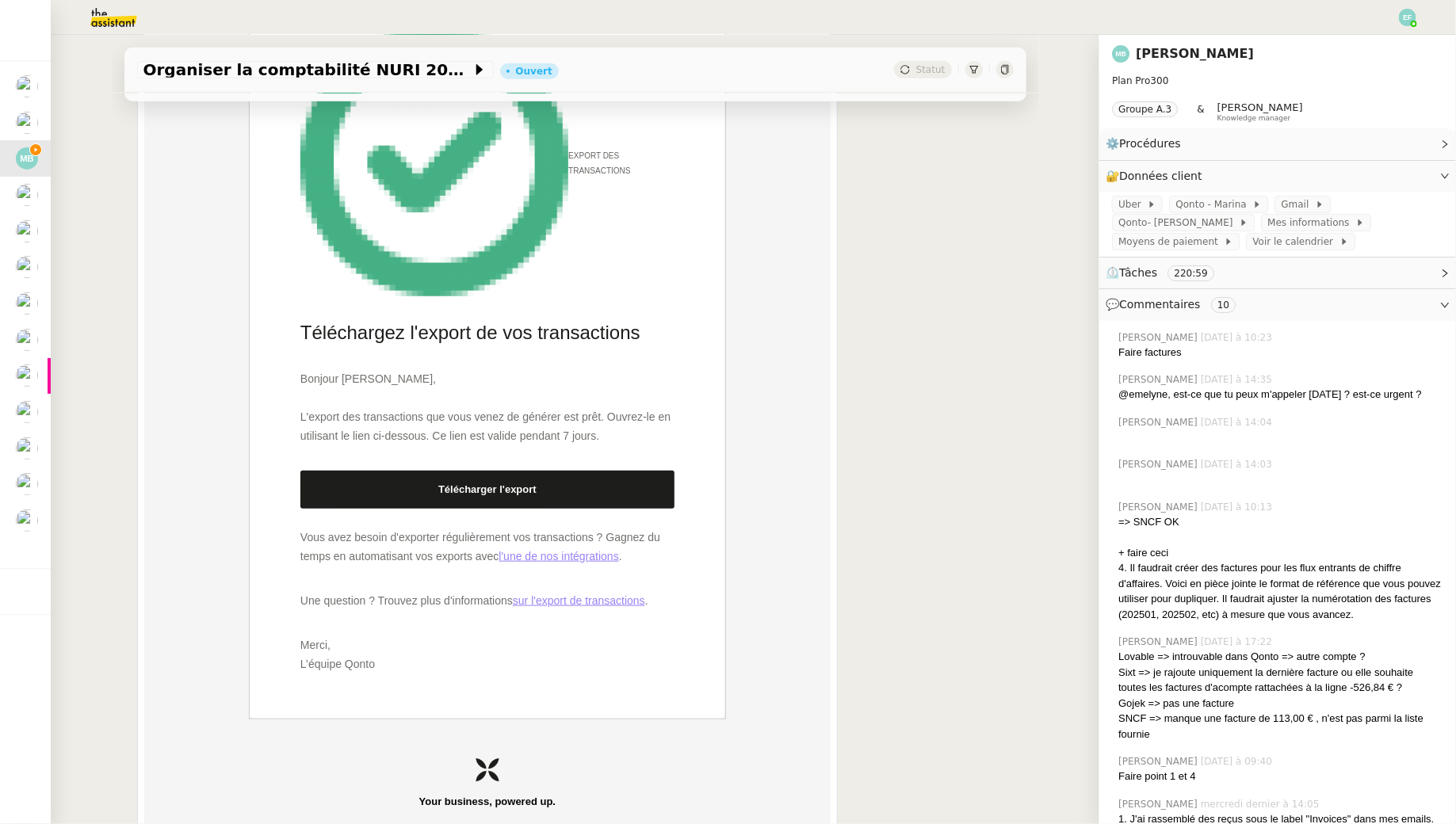
scroll to position [663, 0]
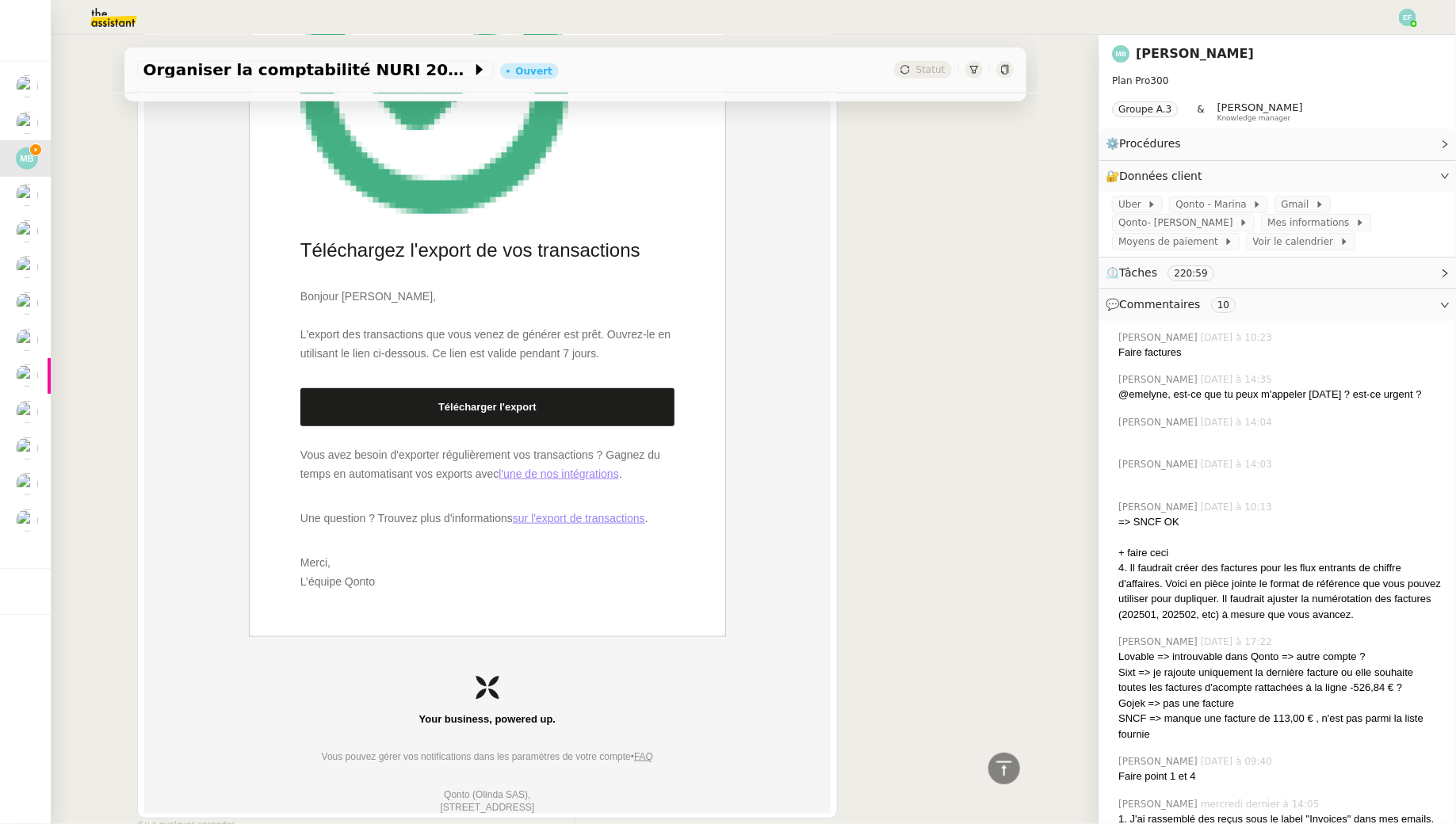
click at [464, 402] on link "Télécharger l'export" at bounding box center [488, 407] width 374 height 38
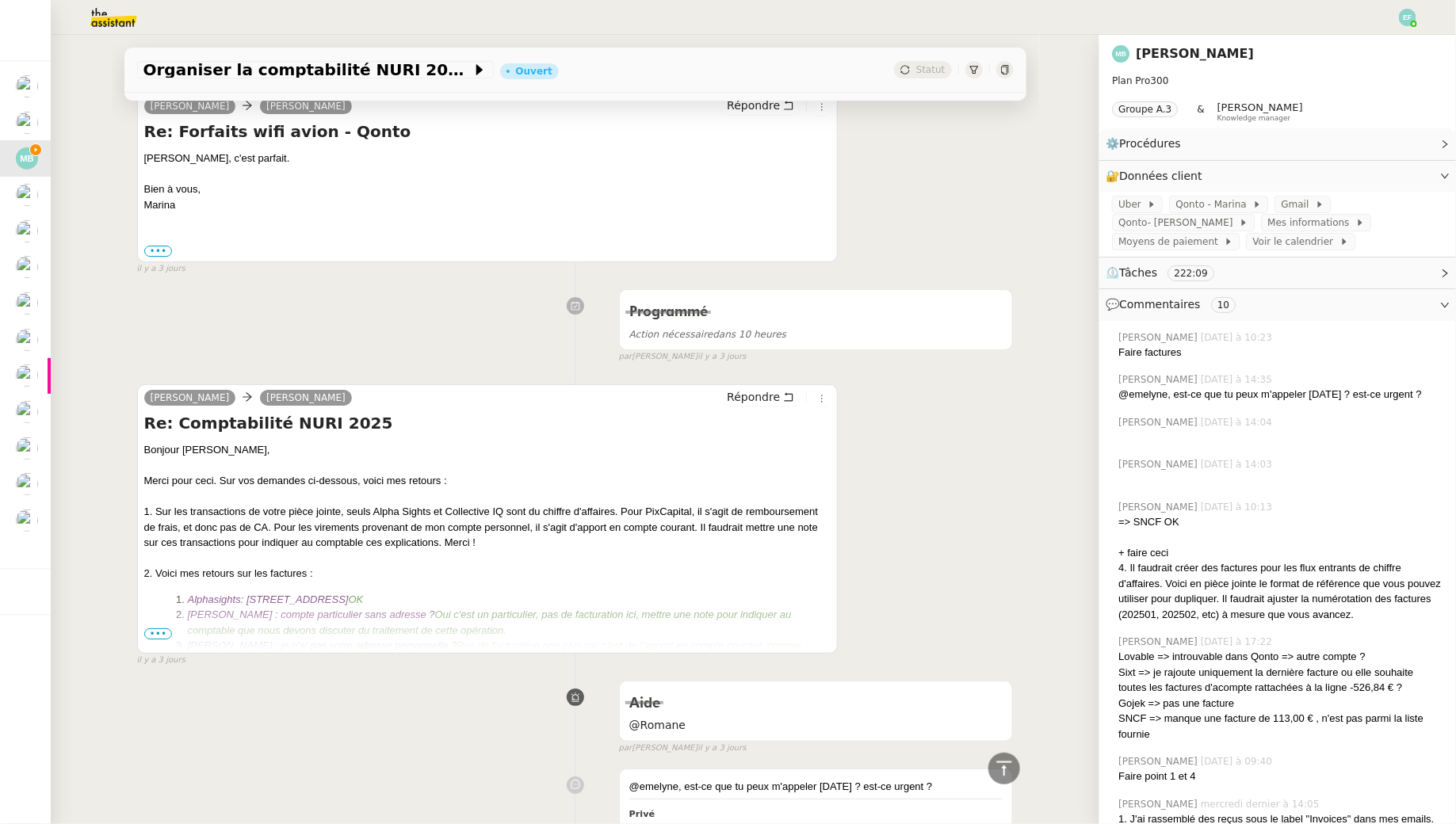
scroll to position [2552, 0]
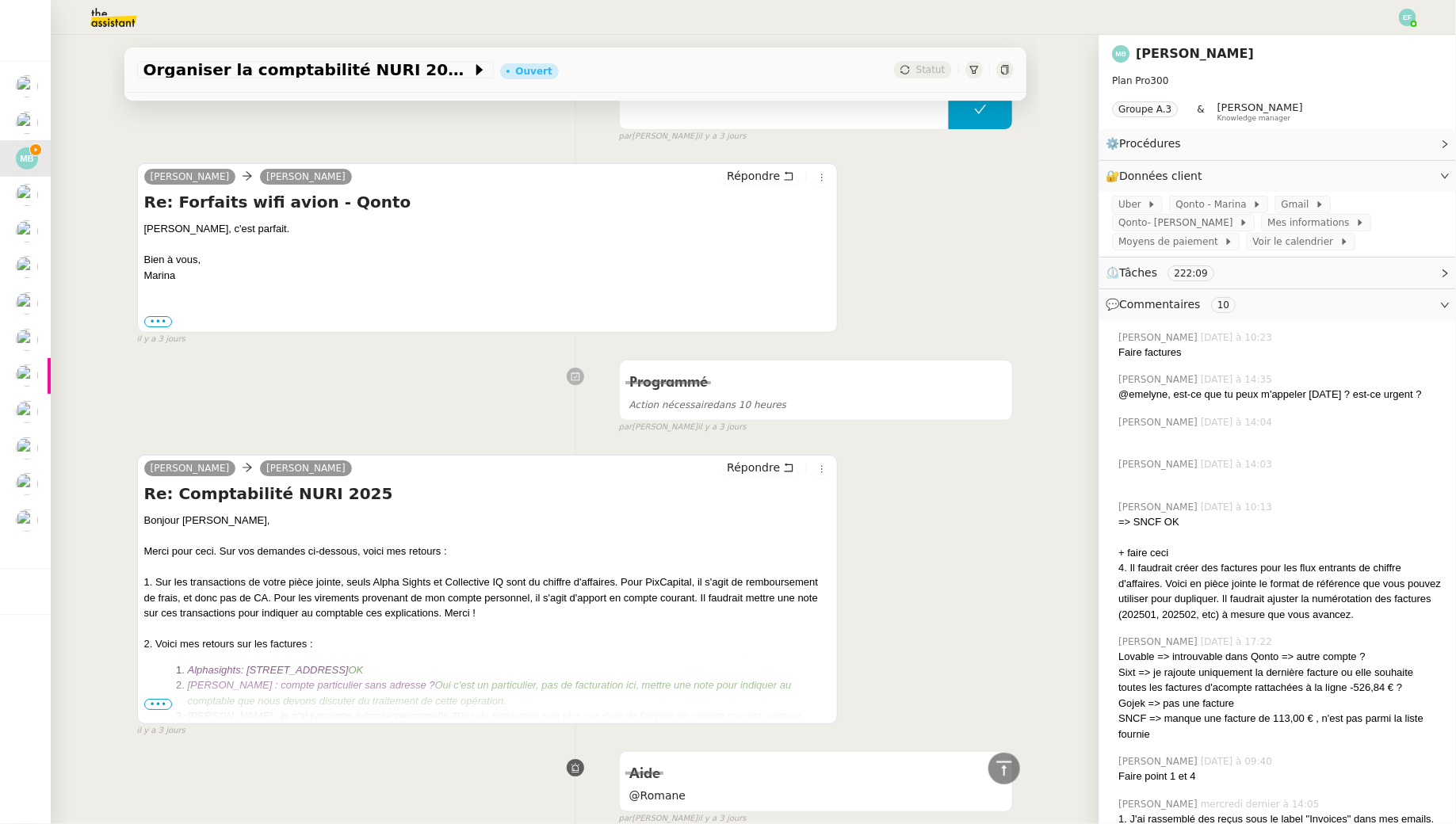
click at [149, 699] on span "•••" at bounding box center [158, 704] width 29 height 11
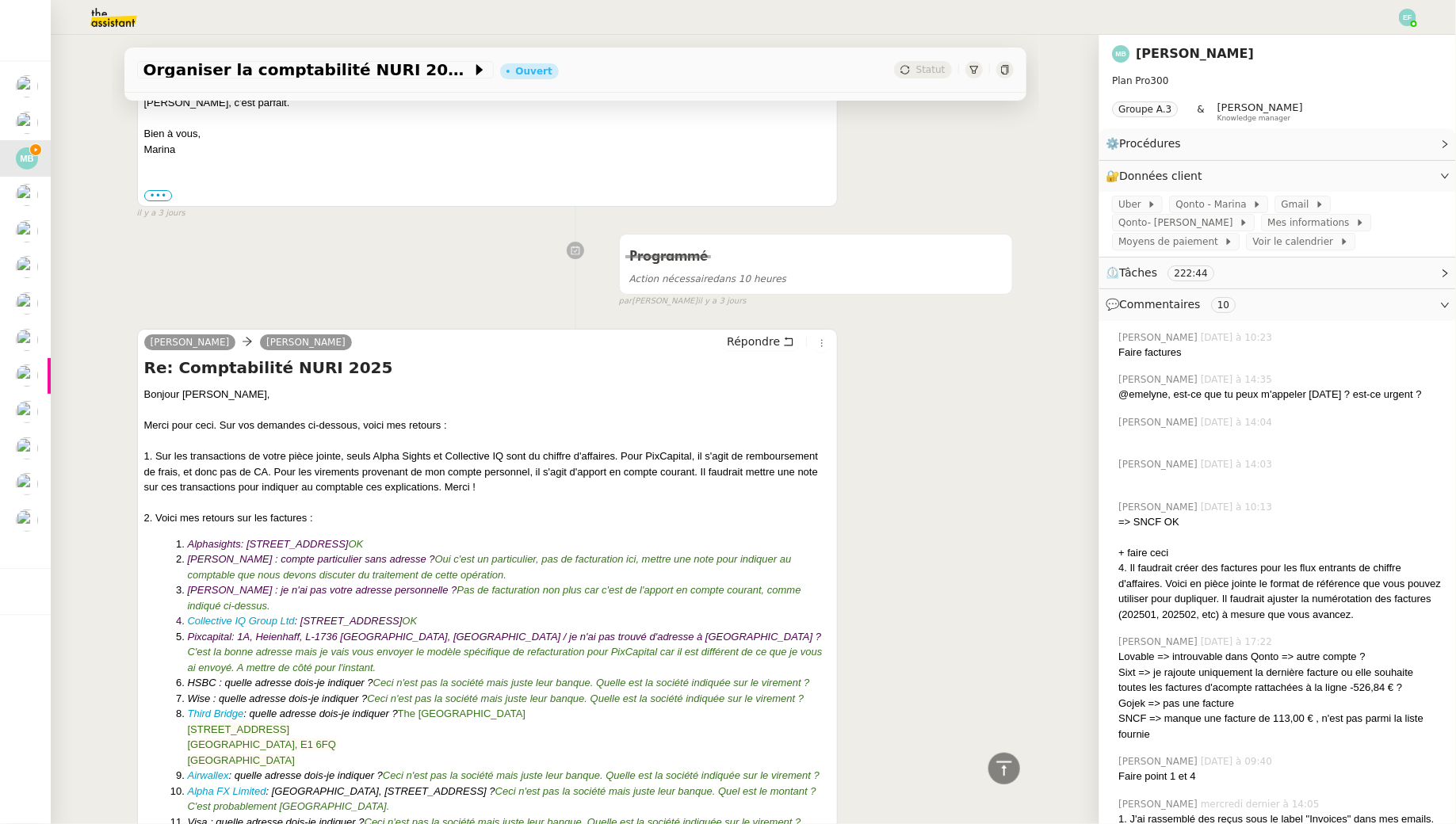
scroll to position [2755, 0]
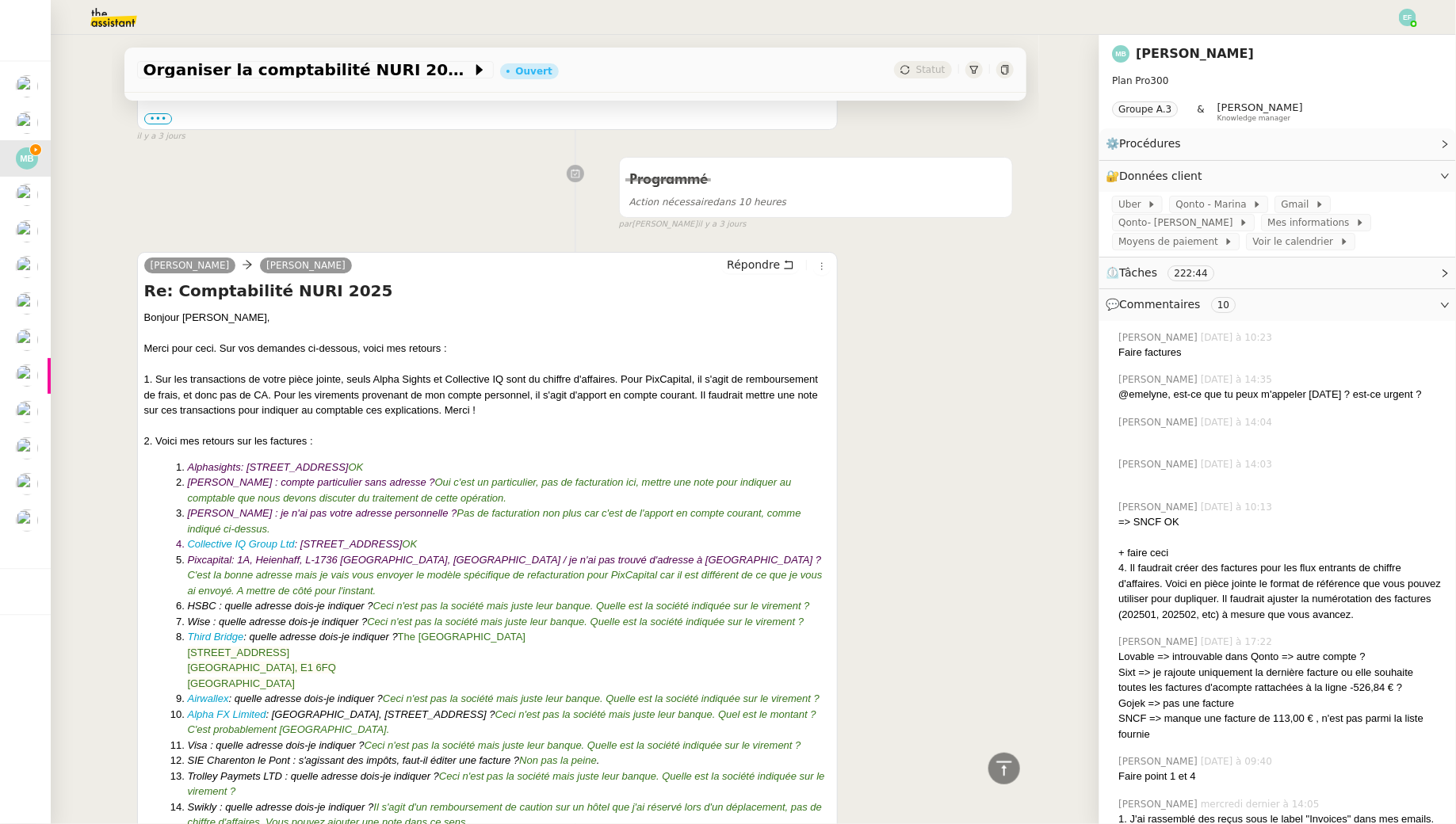
click at [261, 461] on font ": Thames Court, 1 Queenhithe, London EC4V 3DX, United Kingdom" at bounding box center [295, 467] width 108 height 12
drag, startPoint x: 251, startPoint y: 456, endPoint x: 557, endPoint y: 456, distance: 306.0
click at [349, 461] on font ": Thames Court, 1 Queenhithe, London EC4V 3DX, United Kingdom" at bounding box center [295, 467] width 108 height 12
drag, startPoint x: 642, startPoint y: 503, endPoint x: 673, endPoint y: 518, distance: 34.4
click at [673, 518] on li "Marina Barthélémy : je n'ai pas votre adresse personnelle ? Pas de facturation …" at bounding box center [510, 521] width 644 height 31
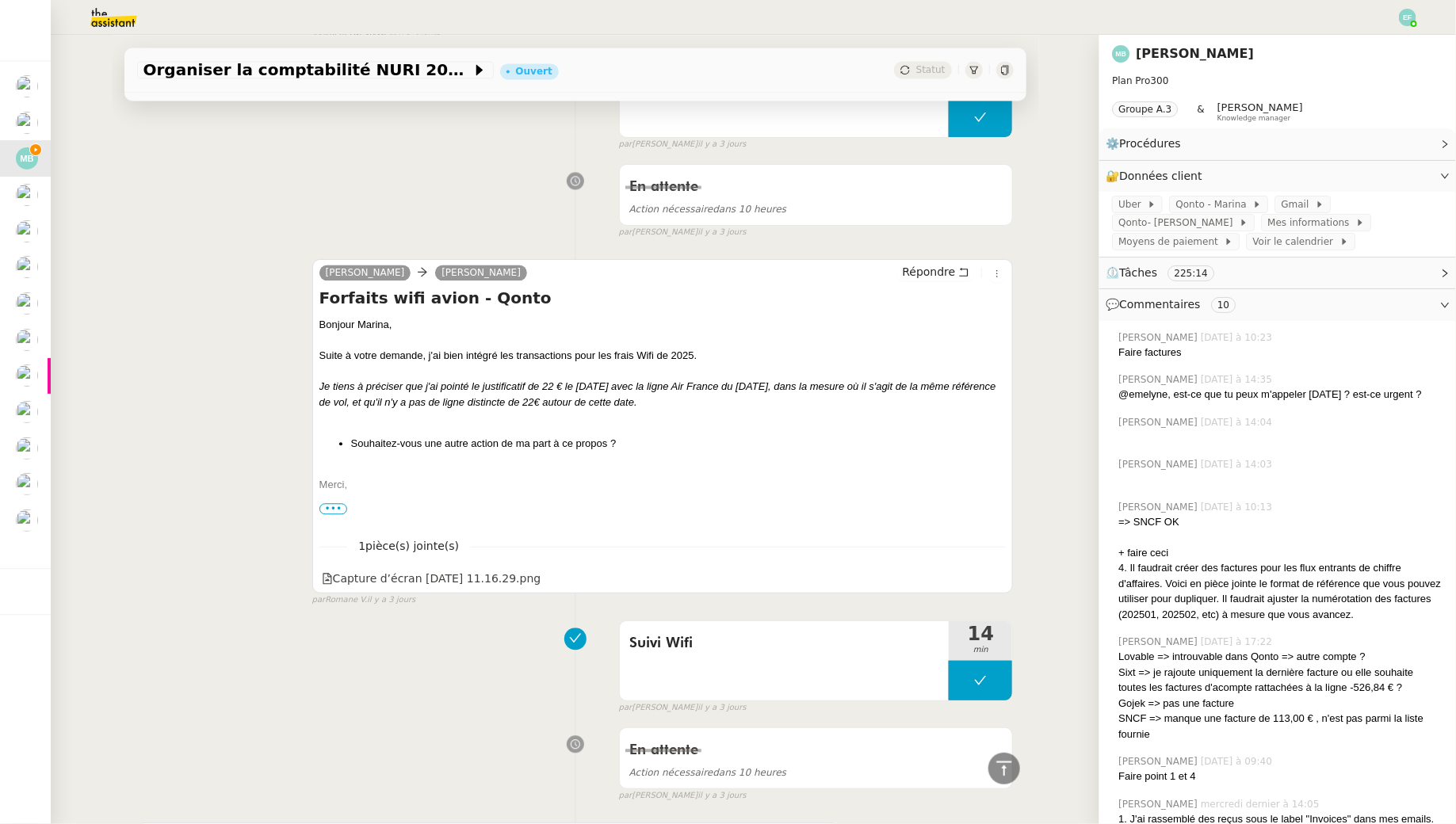
scroll to position [4495, 0]
click at [337, 505] on span "•••" at bounding box center [333, 510] width 29 height 11
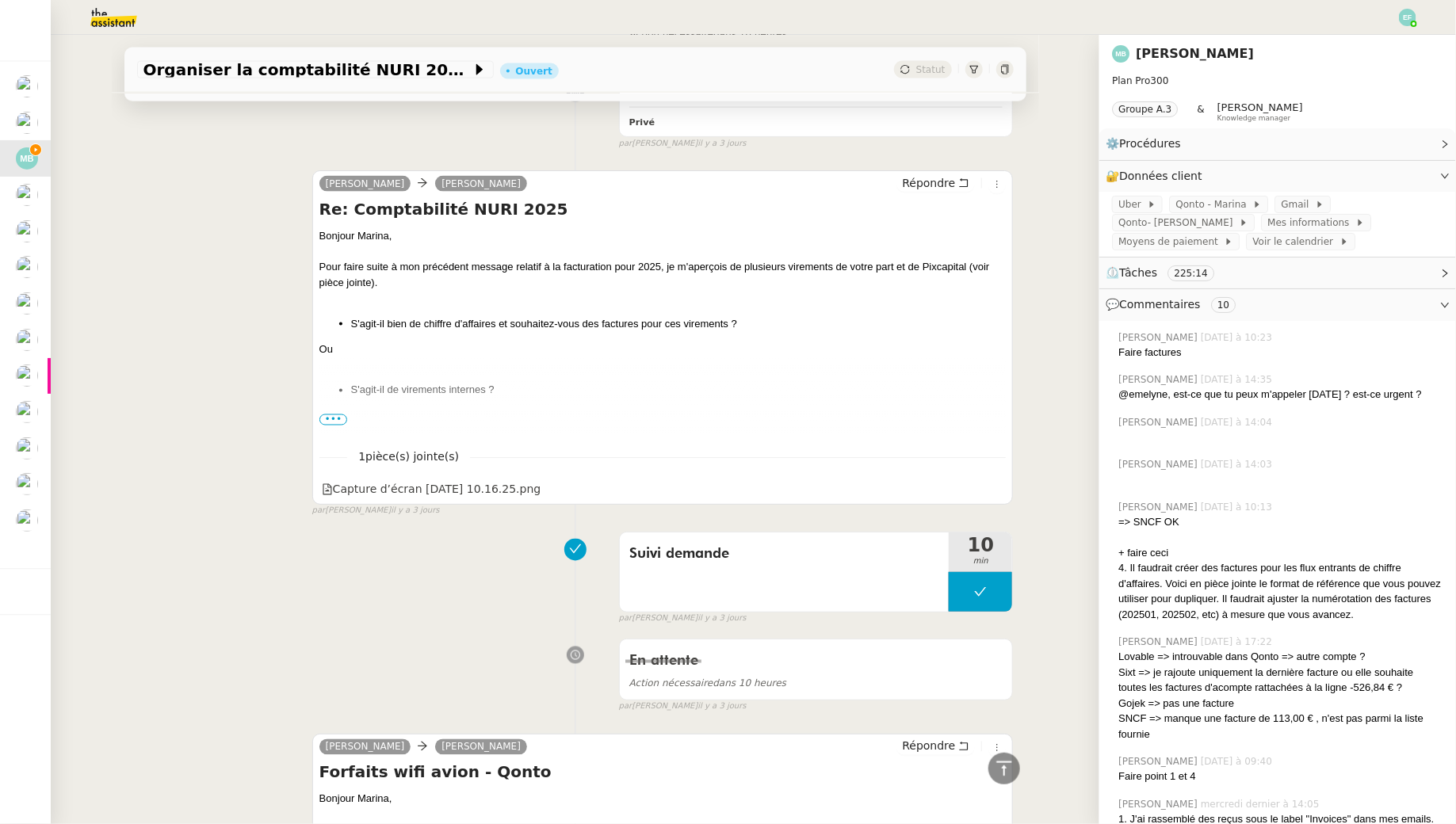
scroll to position [3731, 0]
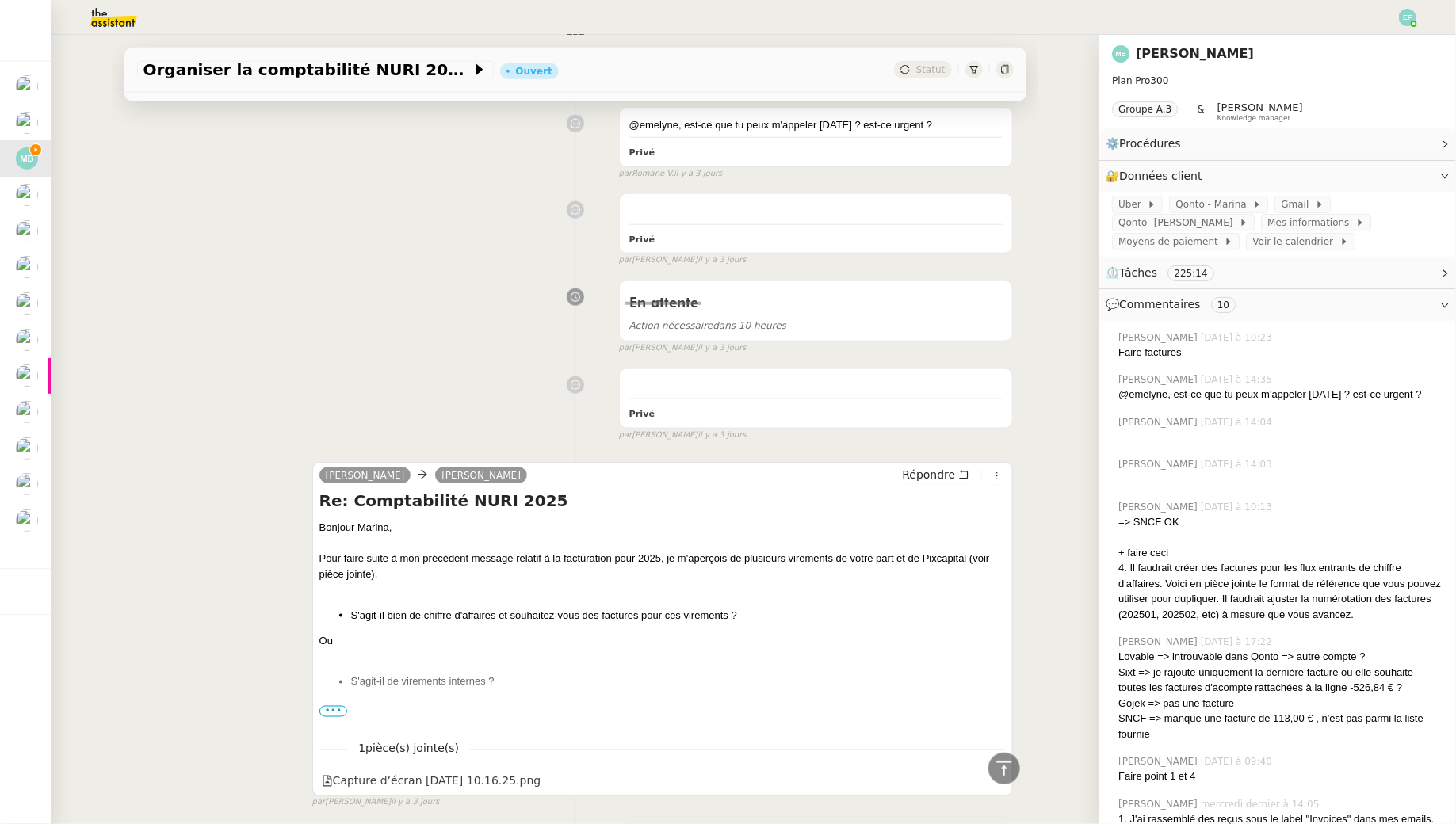
click at [337, 706] on span "•••" at bounding box center [333, 712] width 29 height 11
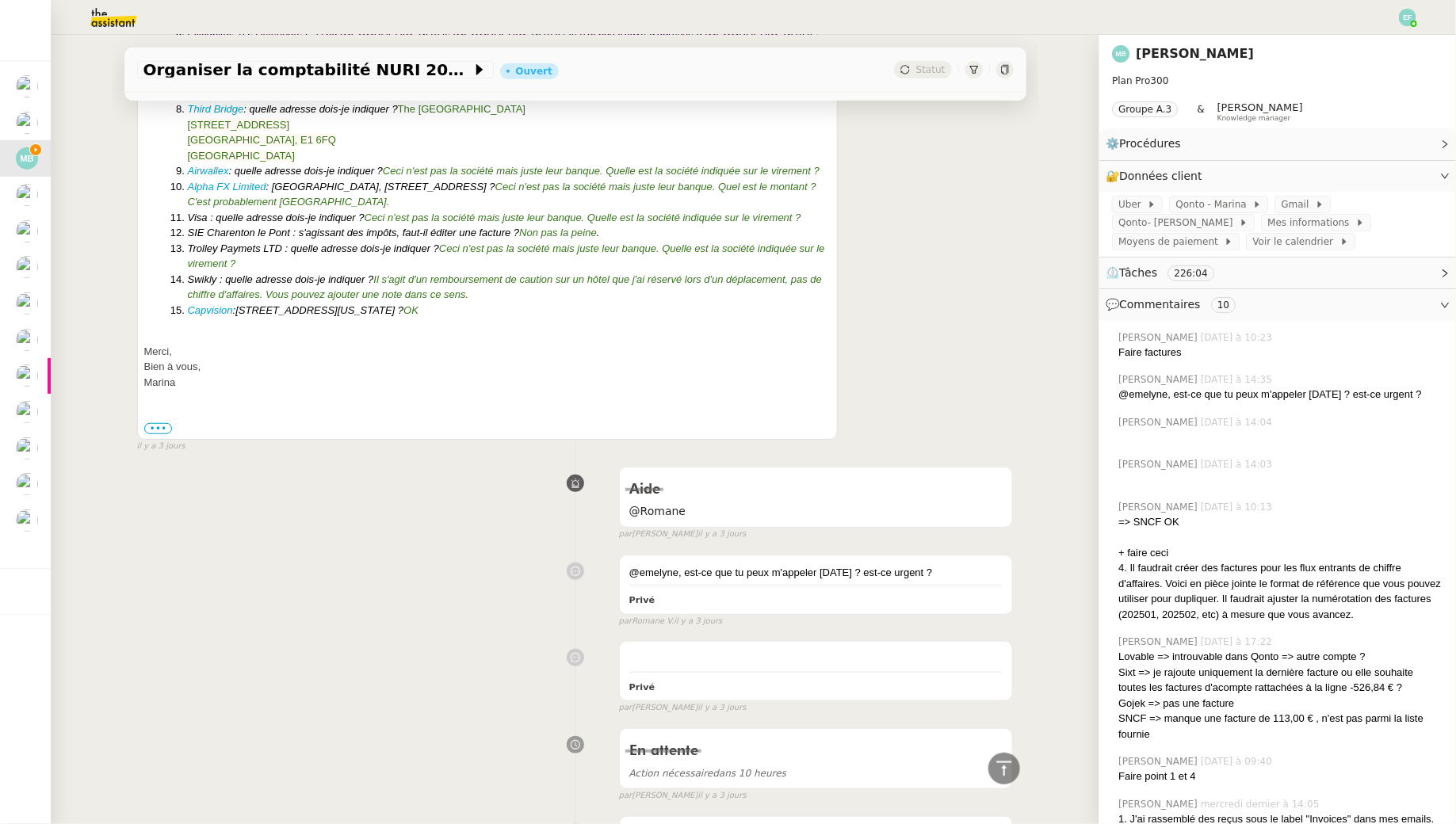
scroll to position [3130, 0]
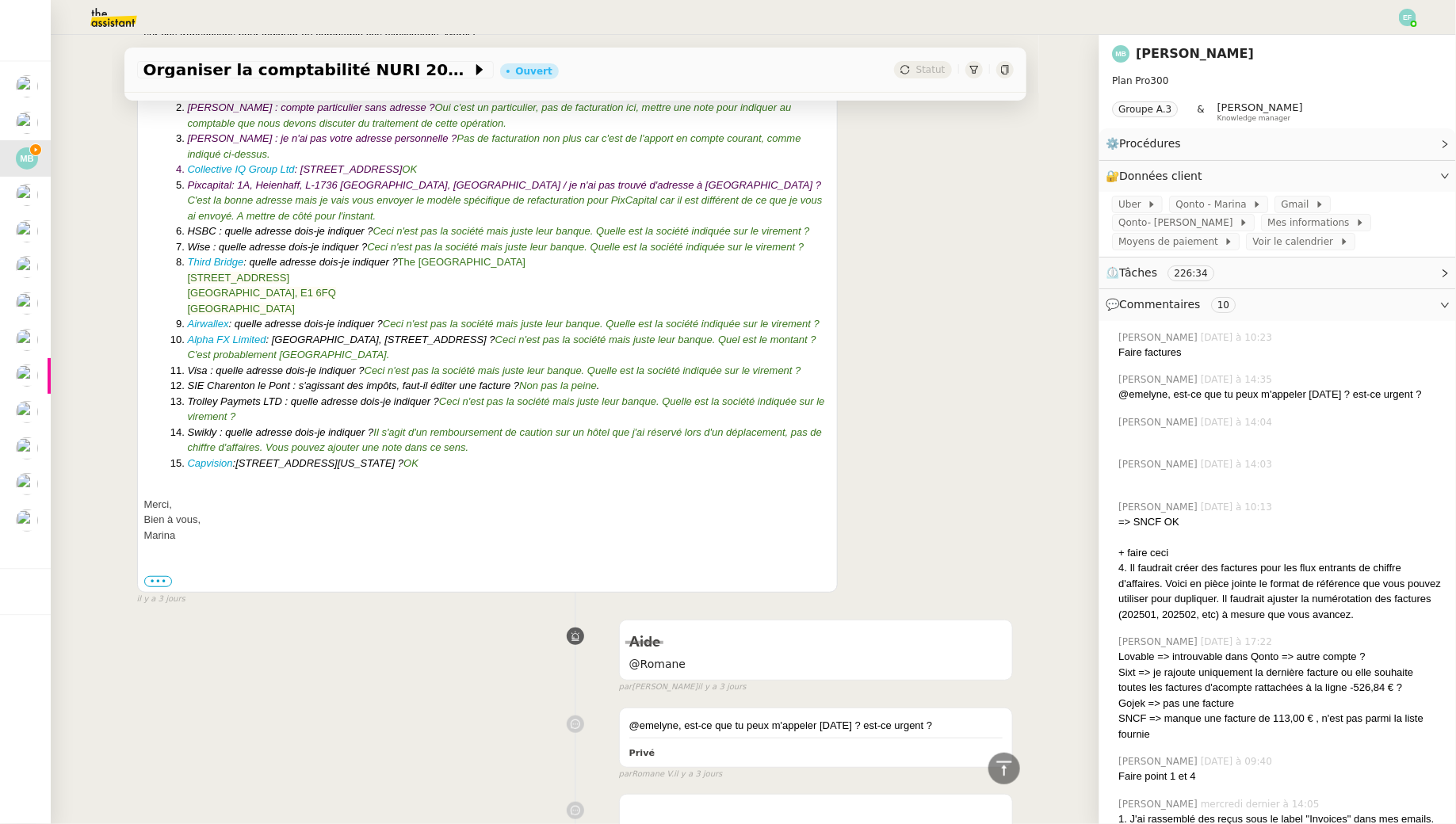
drag, startPoint x: 243, startPoint y: 455, endPoint x: 501, endPoint y: 458, distance: 258.0
click at [419, 458] on em "500 5th Ave 18th Floor, New York, NY 10110, États-Unis ? OK" at bounding box center [326, 463] width 183 height 12
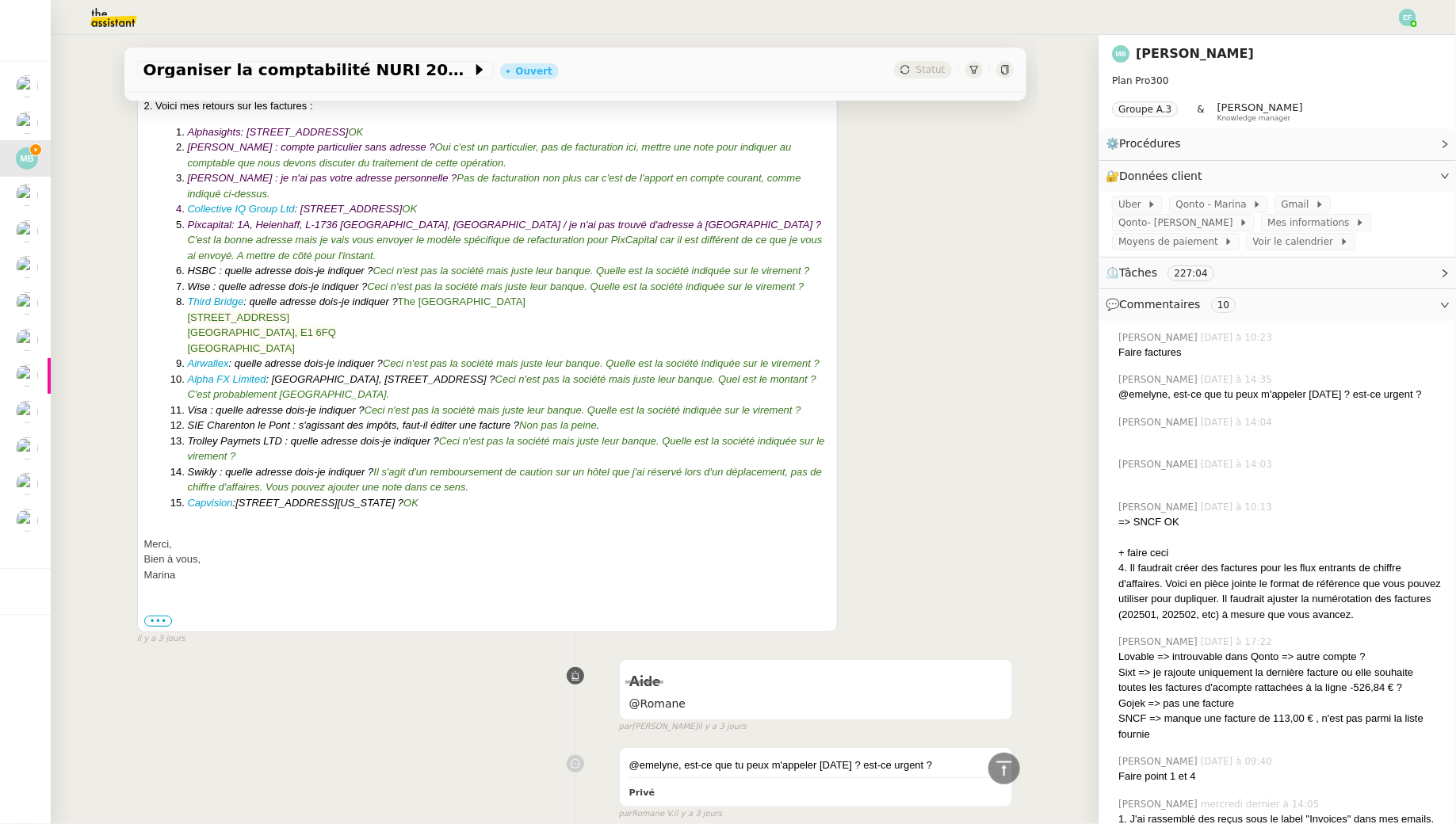
scroll to position [3082, 0]
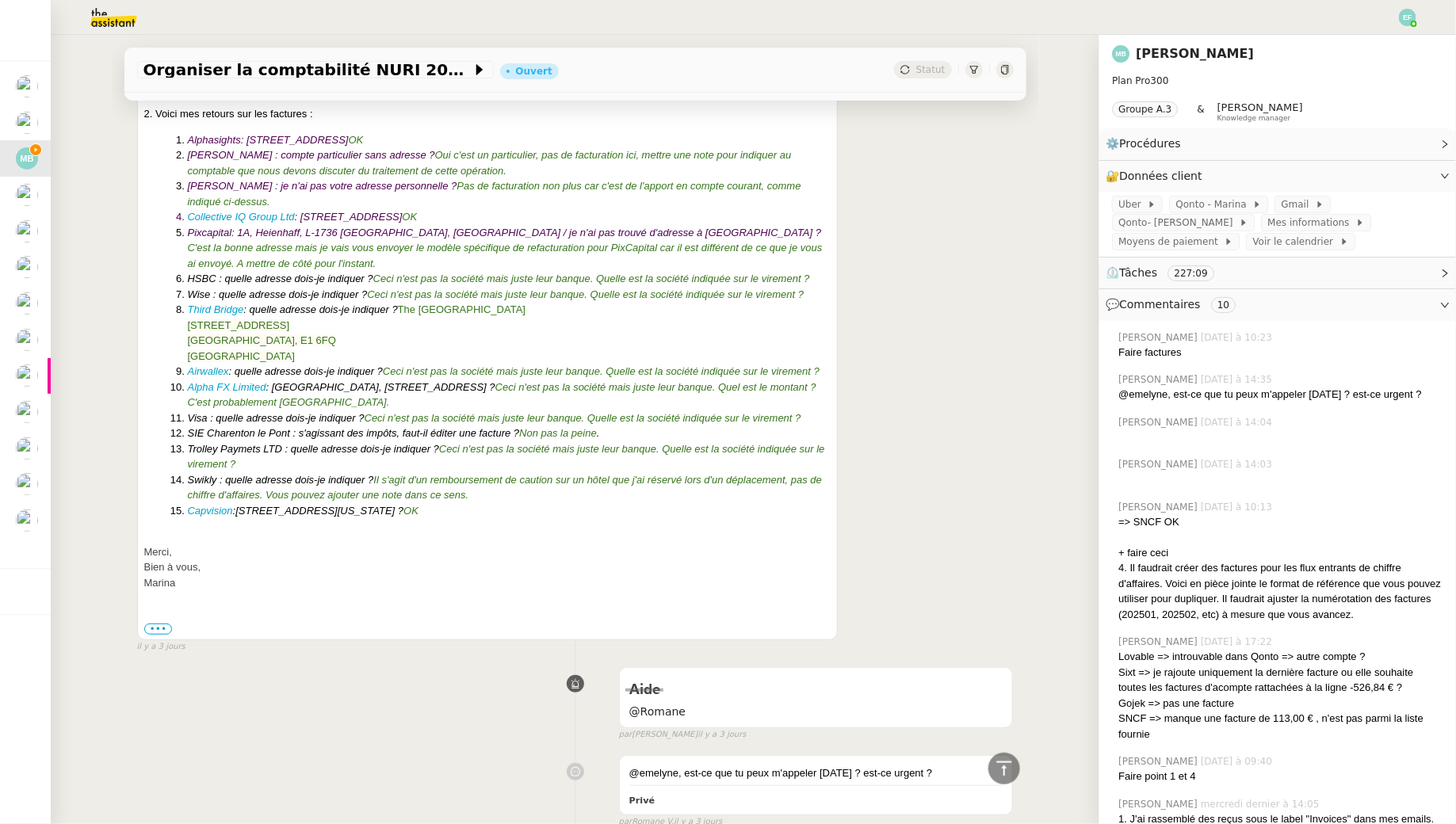
drag, startPoint x: 304, startPoint y: 210, endPoint x: 664, endPoint y: 204, distance: 360.0
click at [664, 209] on li "Collective IQ Group Ltd : 25 Farringdon Street, 6th Floor, London, England, EC4…" at bounding box center [510, 216] width 644 height 16
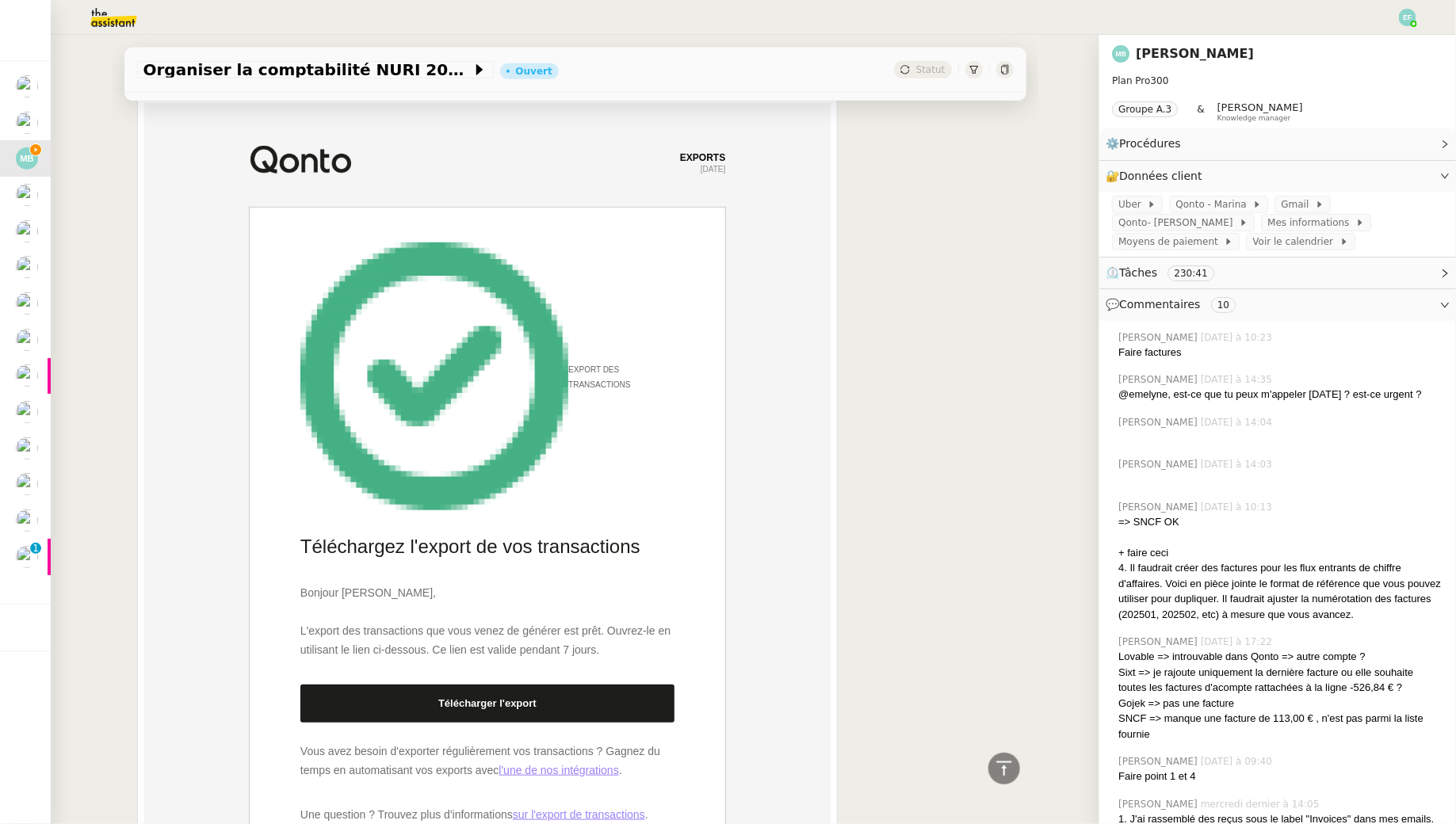
scroll to position [0, 0]
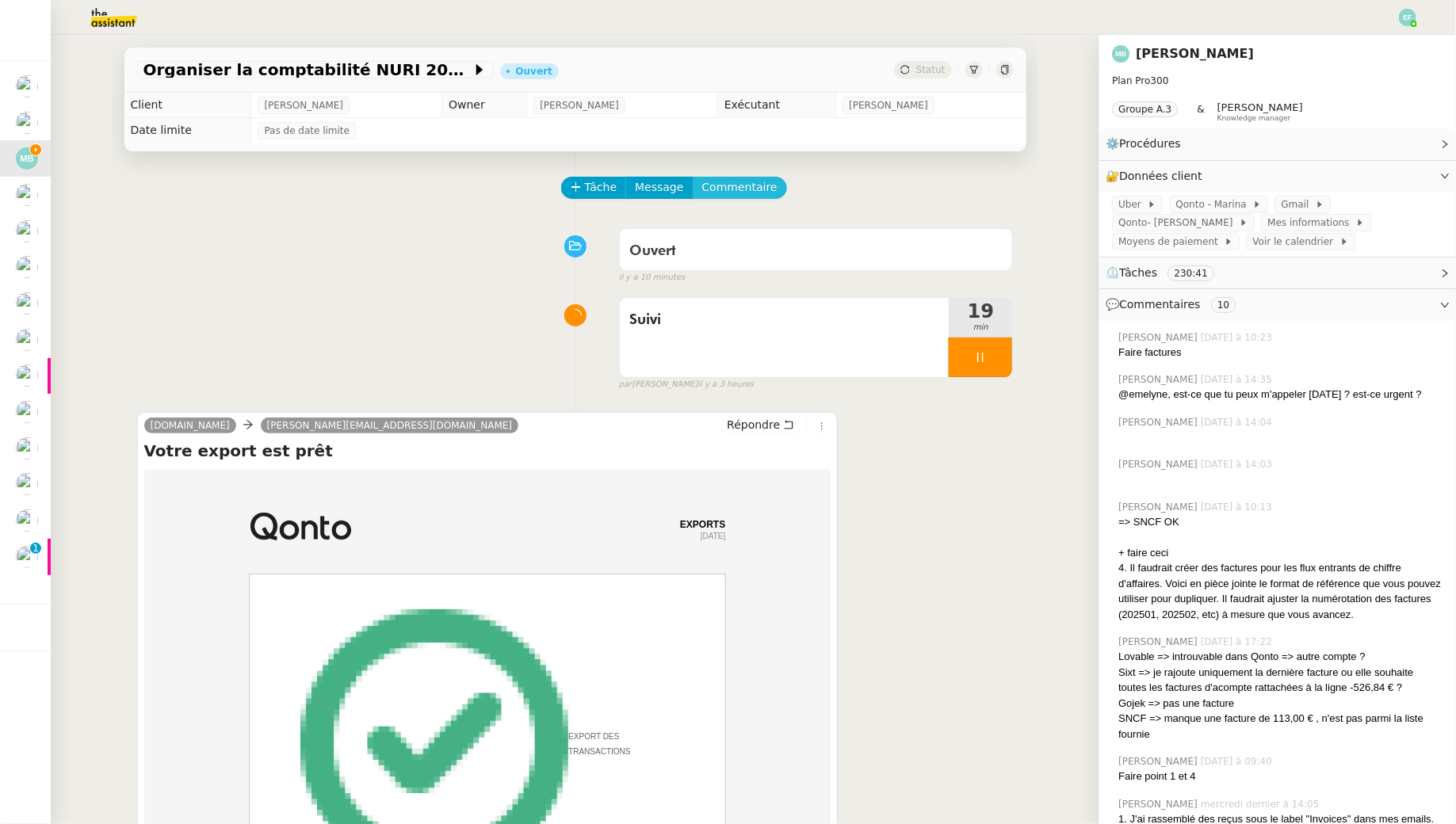
click at [749, 191] on span "Commentaire" at bounding box center [740, 188] width 75 height 18
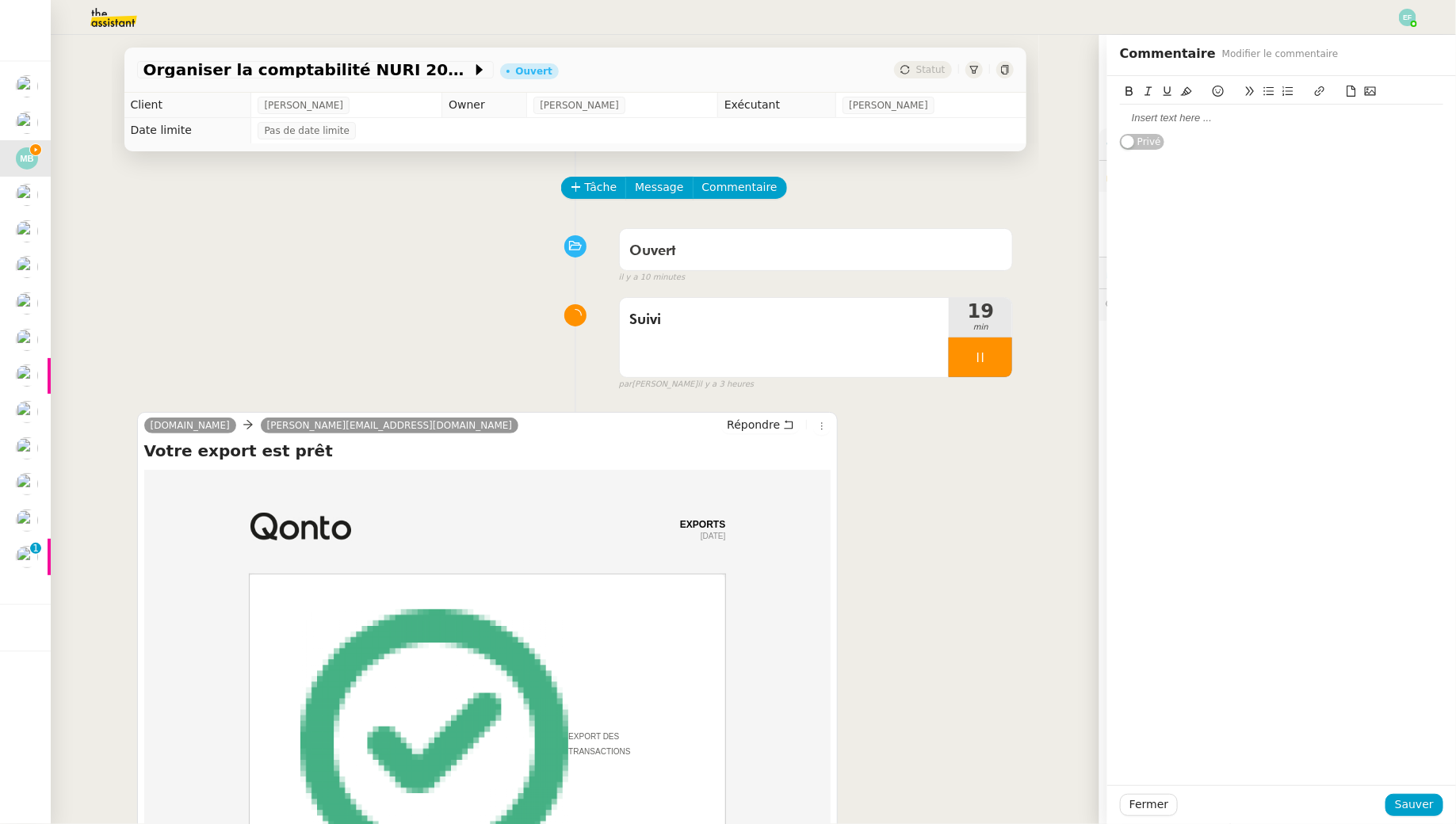
click at [1243, 105] on div at bounding box center [1281, 118] width 324 height 27
click at [1432, 802] on span "Sauver" at bounding box center [1414, 804] width 39 height 18
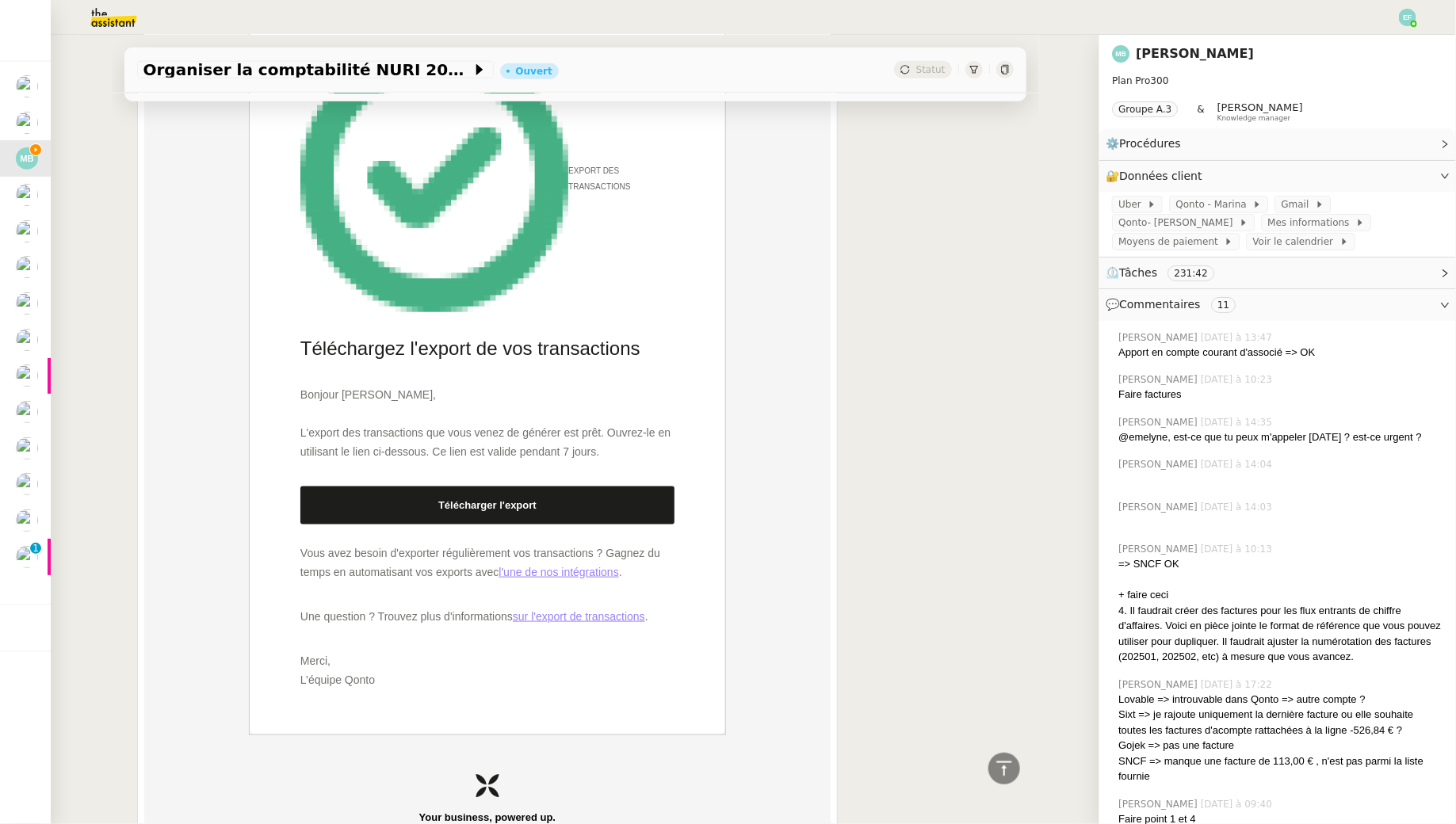
scroll to position [650, 0]
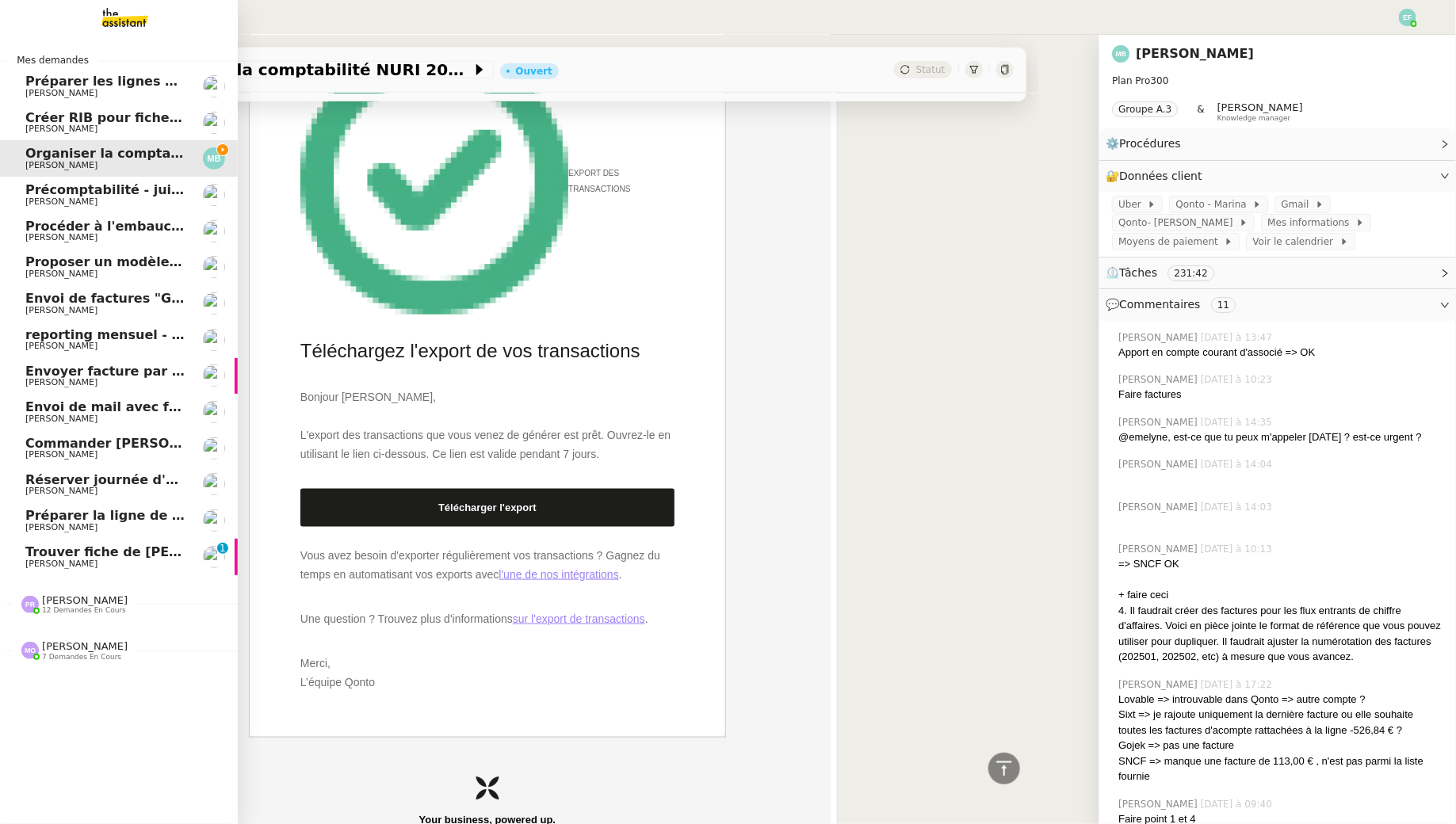
click at [37, 152] on span "Organiser la comptabilité NURI 2025" at bounding box center [156, 153] width 261 height 15
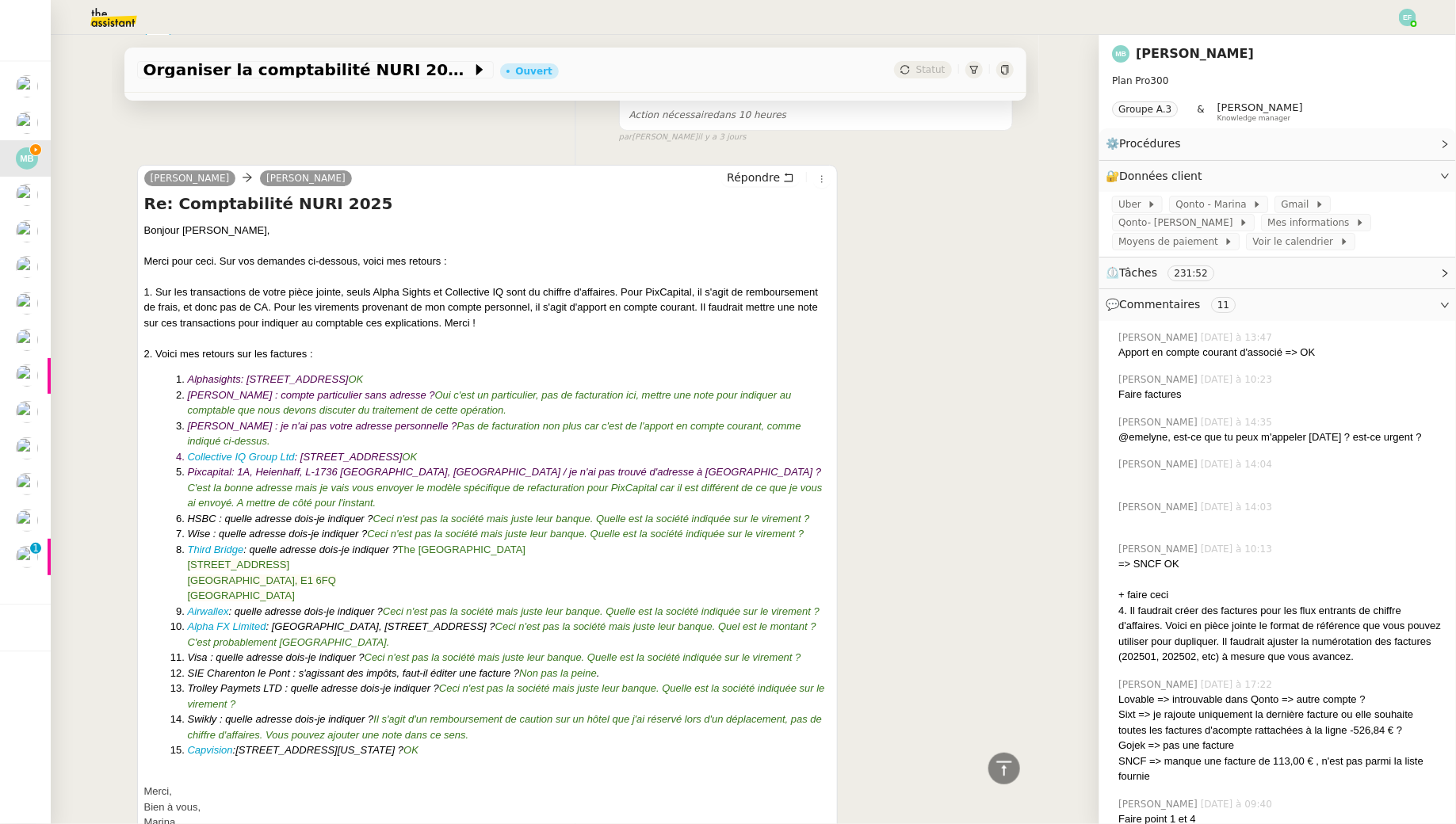
scroll to position [2929, 0]
click at [321, 488] on li "Pixcapital : 1A, Heienhaff, L-1736 Senningerberg, Luxembourg / je n'ai pas trou…" at bounding box center [510, 488] width 644 height 47
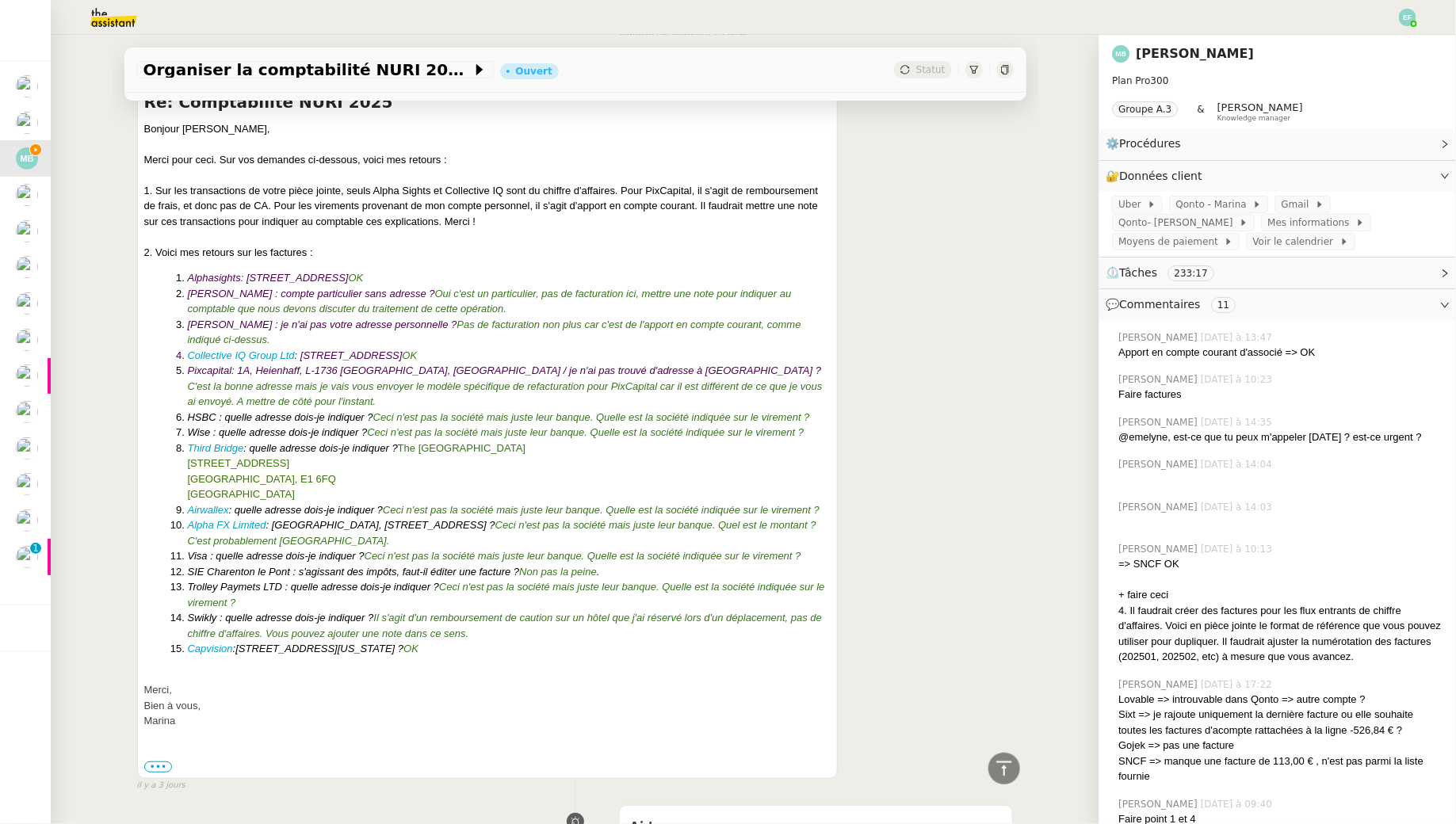
scroll to position [0, 0]
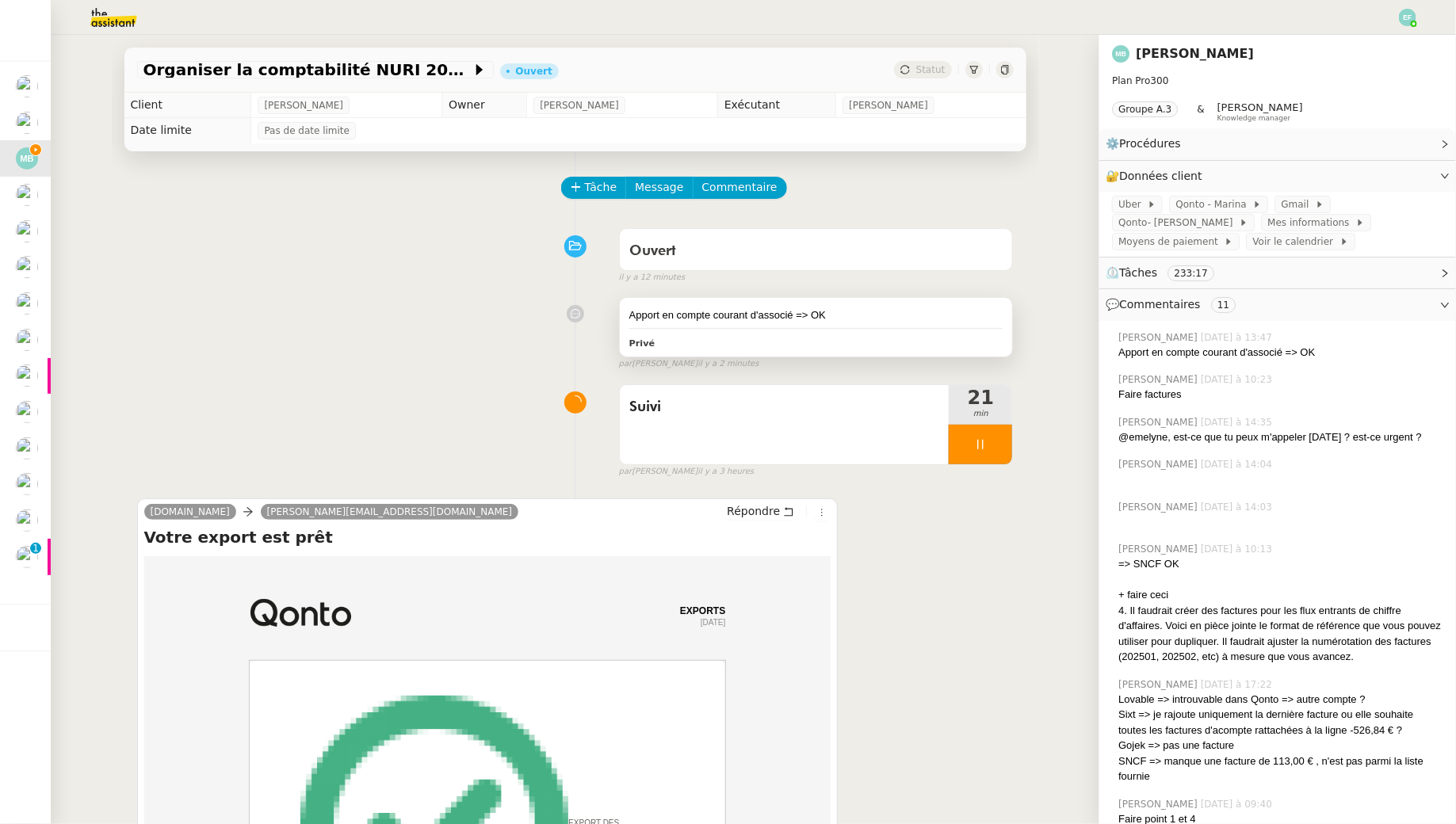
click at [865, 313] on div "Apport en compte courant d'associé => OK" at bounding box center [816, 315] width 374 height 16
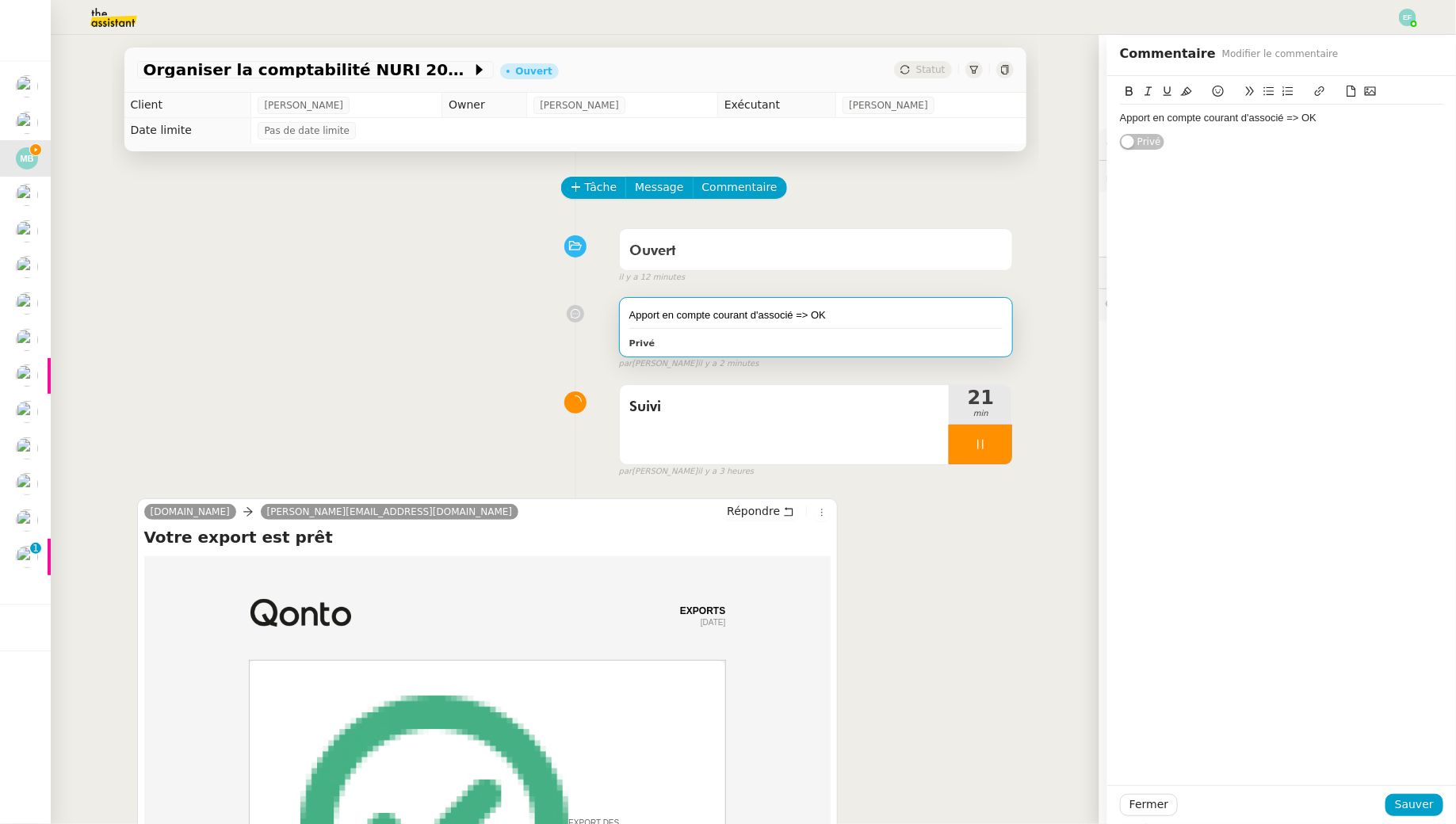
click at [1344, 122] on div "Apport en compte courant d'associé => OK" at bounding box center [1281, 117] width 324 height 14
click at [1431, 809] on span "Sauver" at bounding box center [1414, 804] width 39 height 18
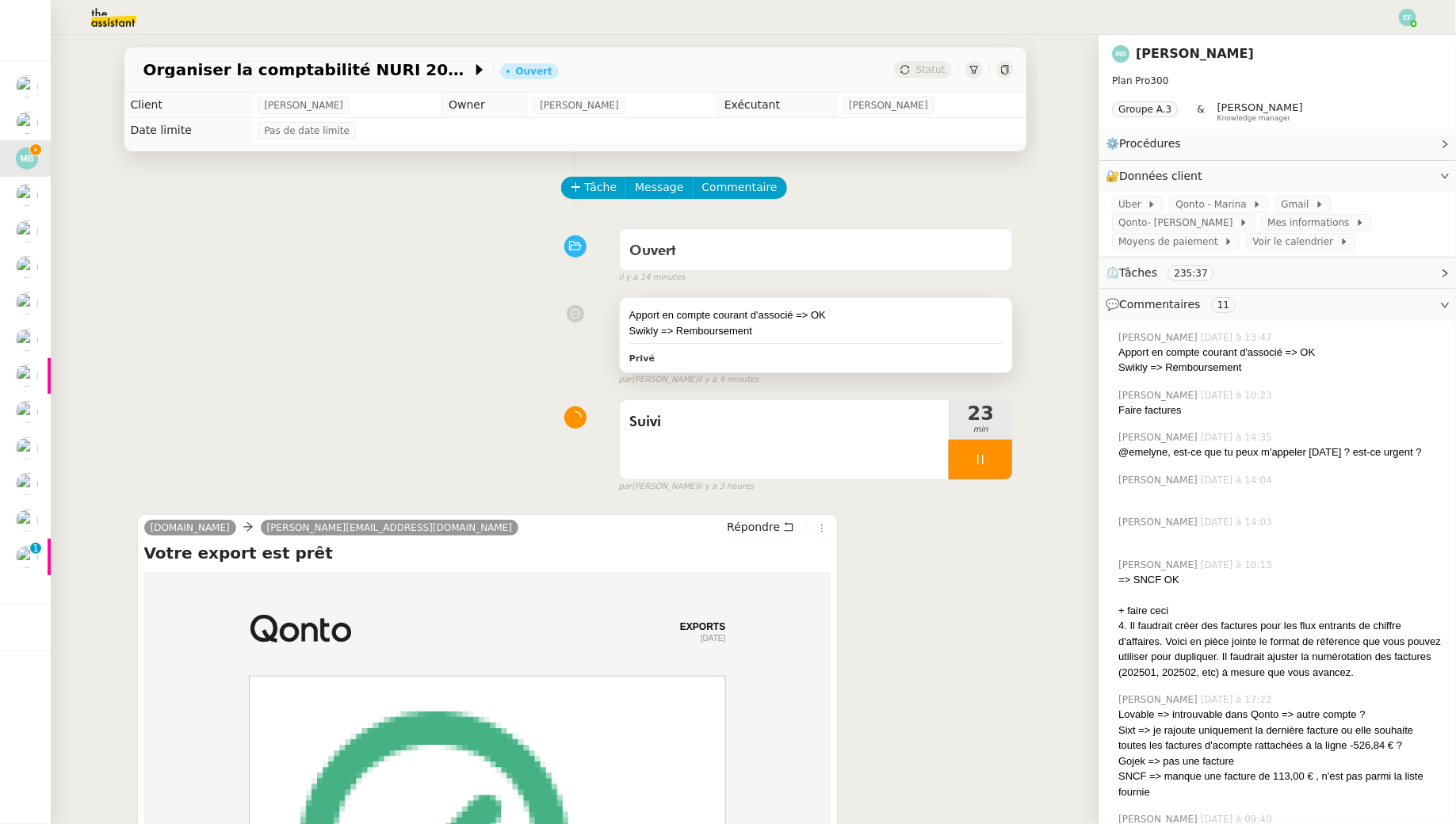
click at [726, 335] on div "Swikly => Remboursement" at bounding box center [816, 331] width 374 height 16
click at [820, 318] on div "Apport en compte courant d'associé => OK" at bounding box center [816, 315] width 374 height 16
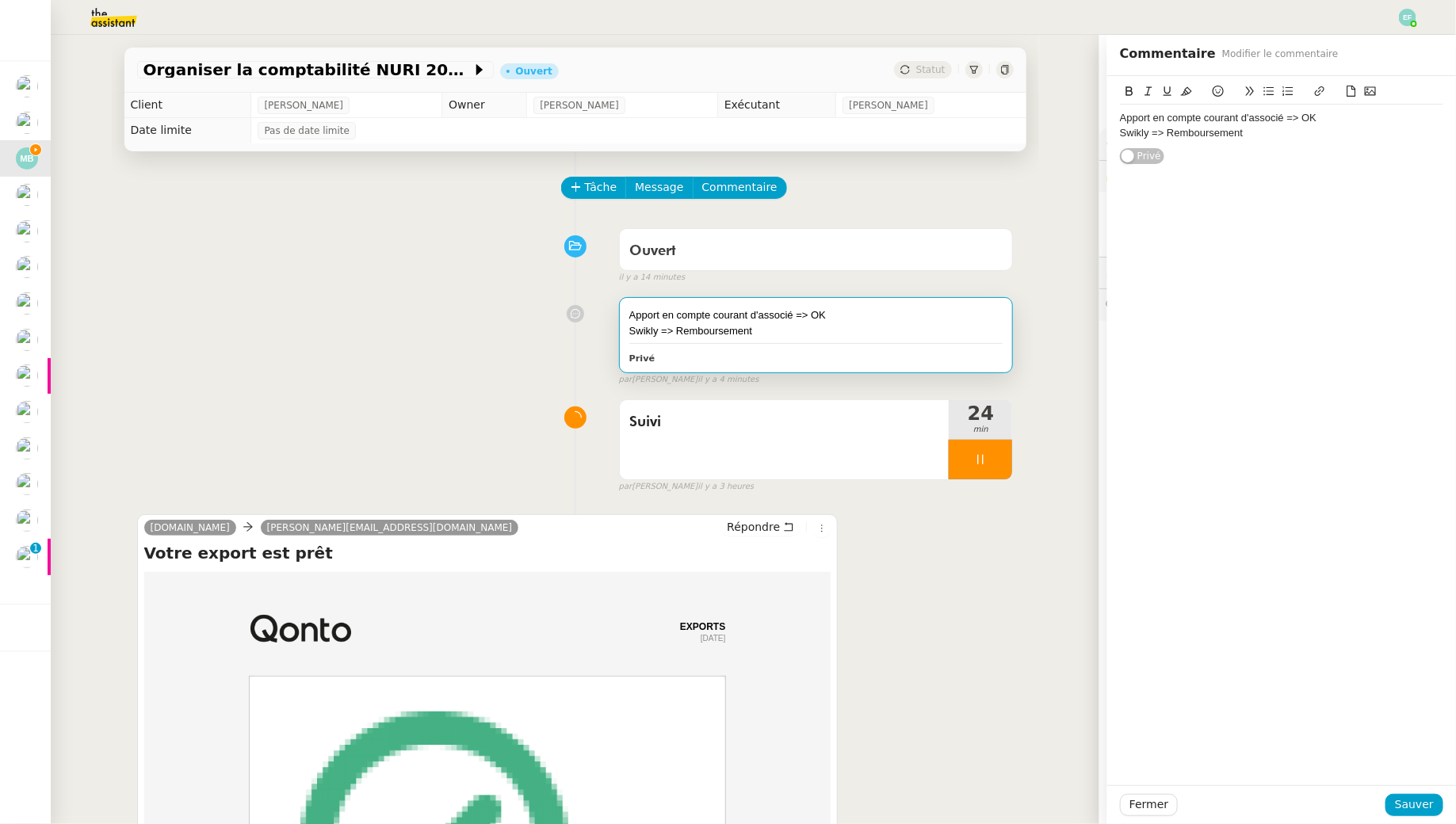
click at [1282, 136] on div "Swikly => Remboursement" at bounding box center [1281, 133] width 324 height 14
click at [1422, 803] on span "Sauver" at bounding box center [1414, 804] width 39 height 18
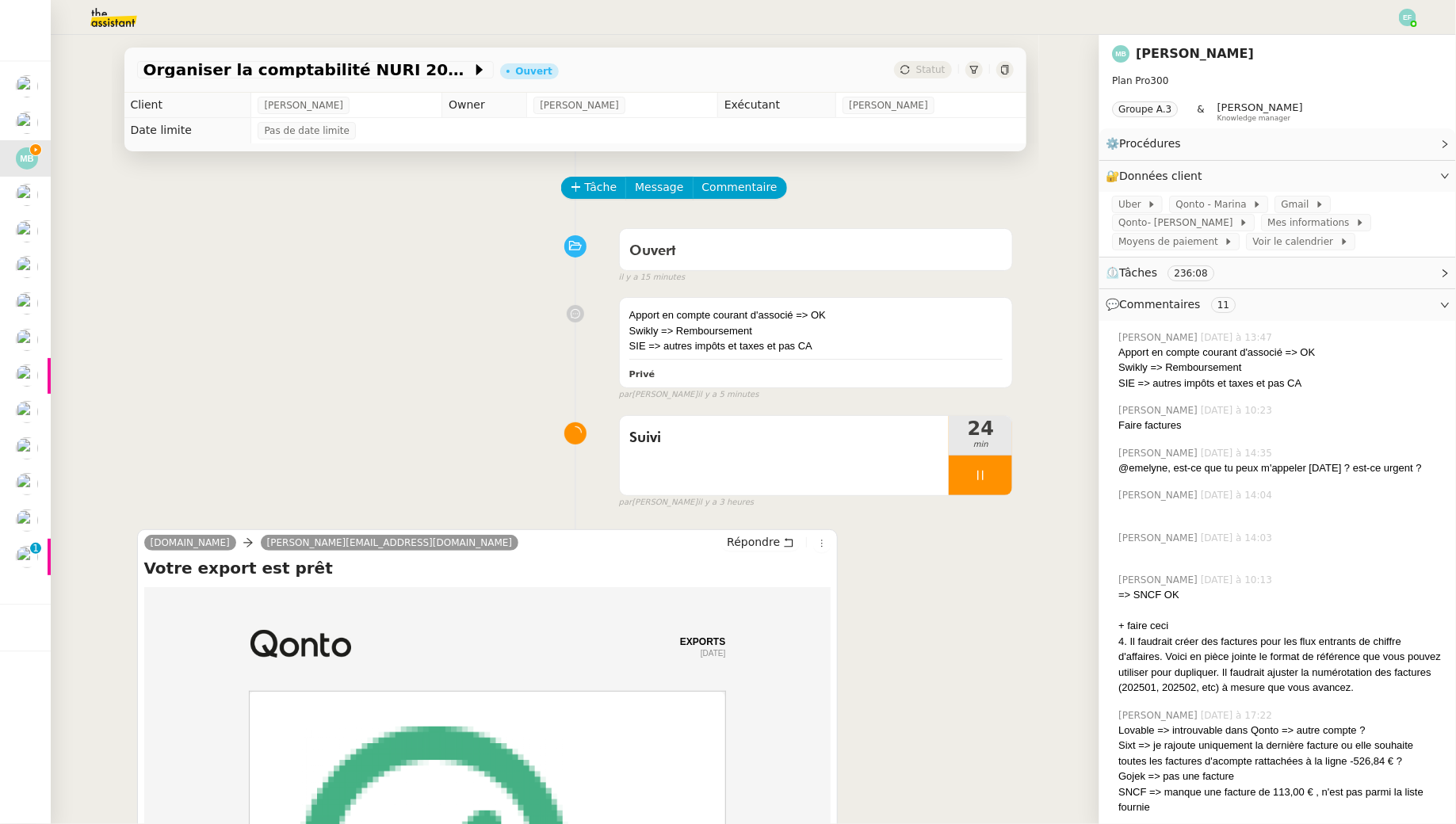
click at [377, 195] on div "Tâche Message Commentaire" at bounding box center [575, 196] width 877 height 38
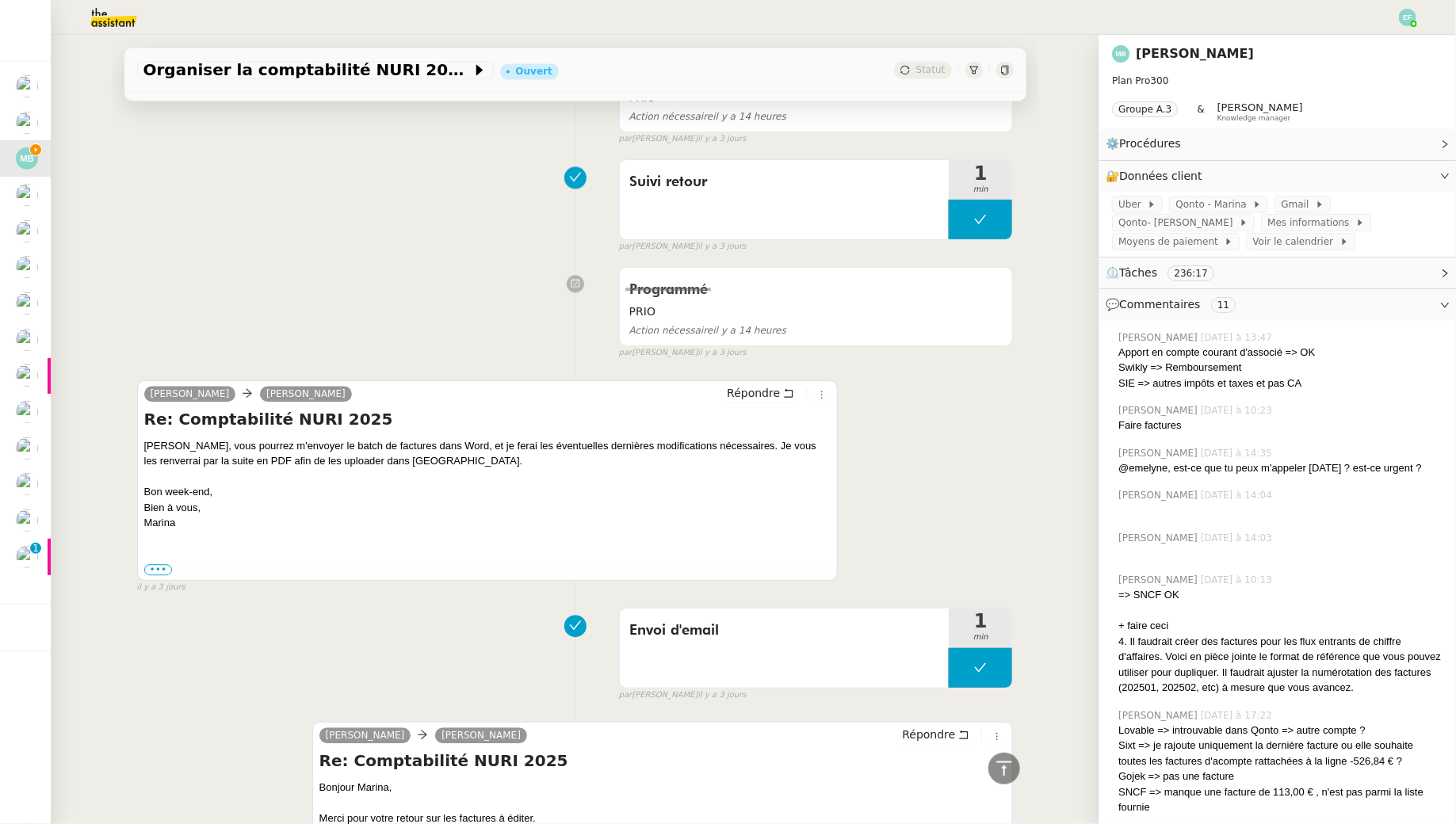
scroll to position [1739, 0]
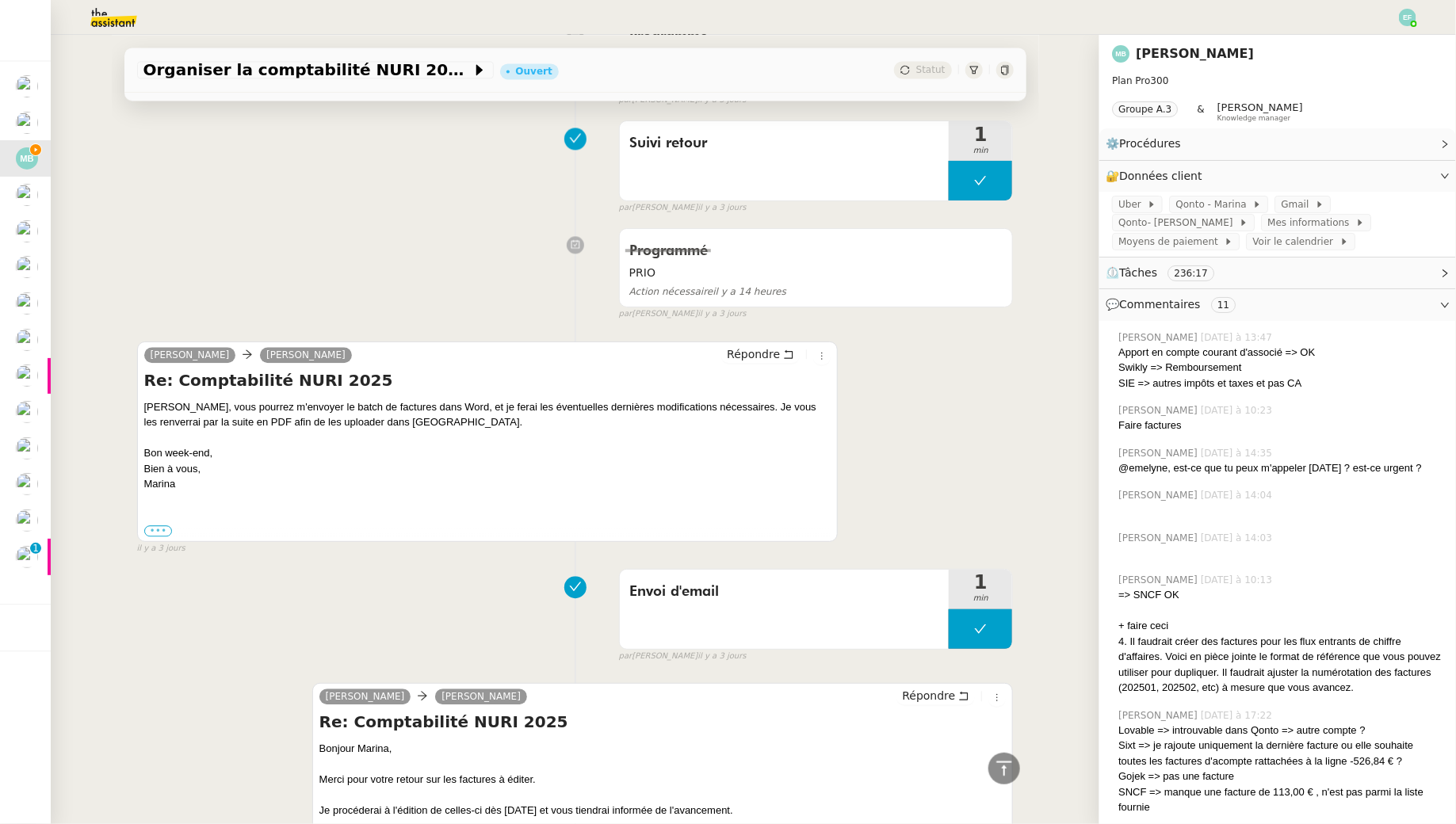
click at [156, 525] on label "•••" at bounding box center [158, 531] width 29 height 11
click at [0, 0] on input "•••" at bounding box center [0, 0] width 0 height 0
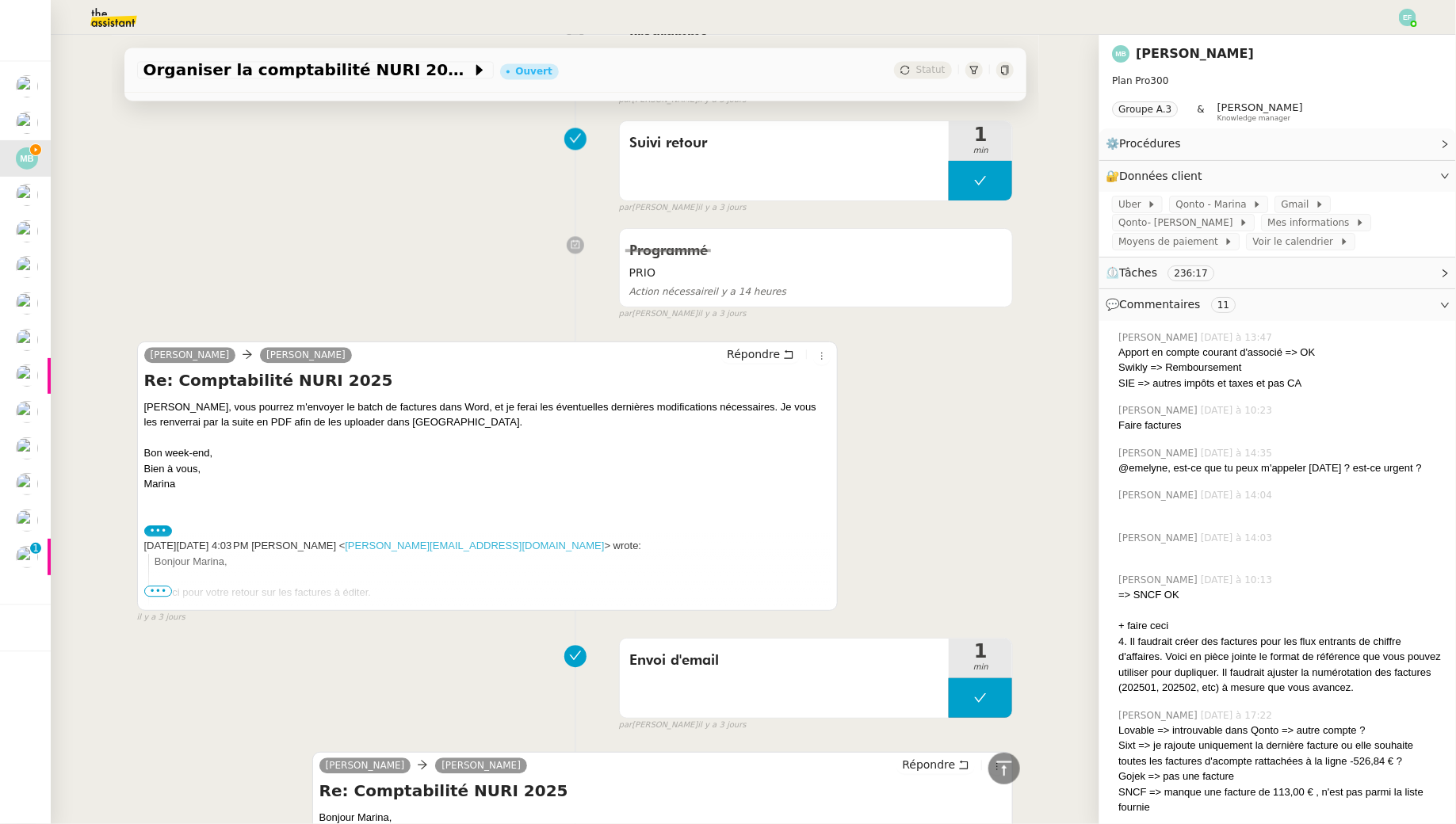
click at [161, 525] on label "•••" at bounding box center [158, 531] width 29 height 11
click at [0, 0] on input "•••" at bounding box center [0, 0] width 0 height 0
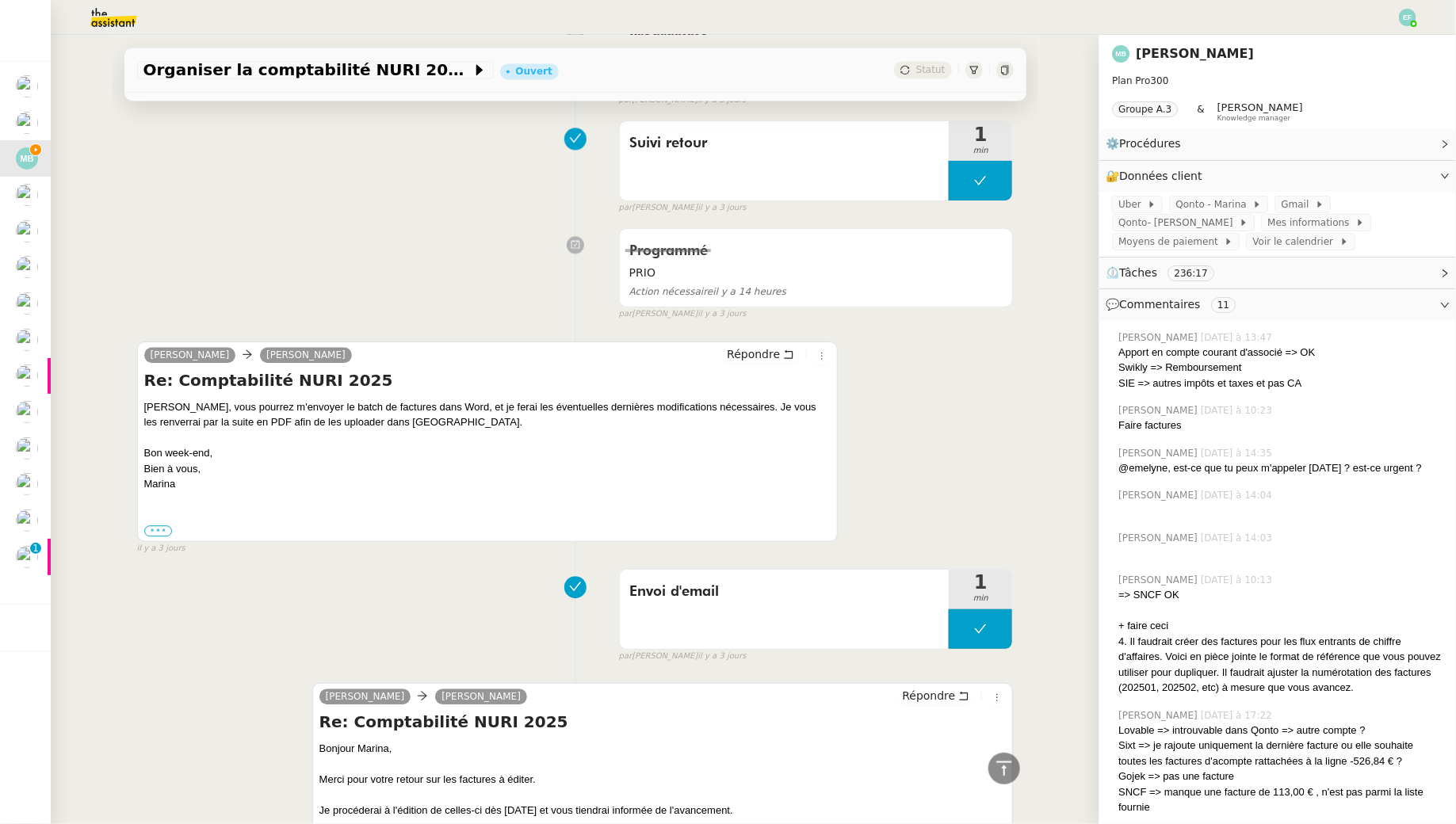
click at [161, 527] on label "•••" at bounding box center [158, 531] width 29 height 11
click at [0, 0] on input "•••" at bounding box center [0, 0] width 0 height 0
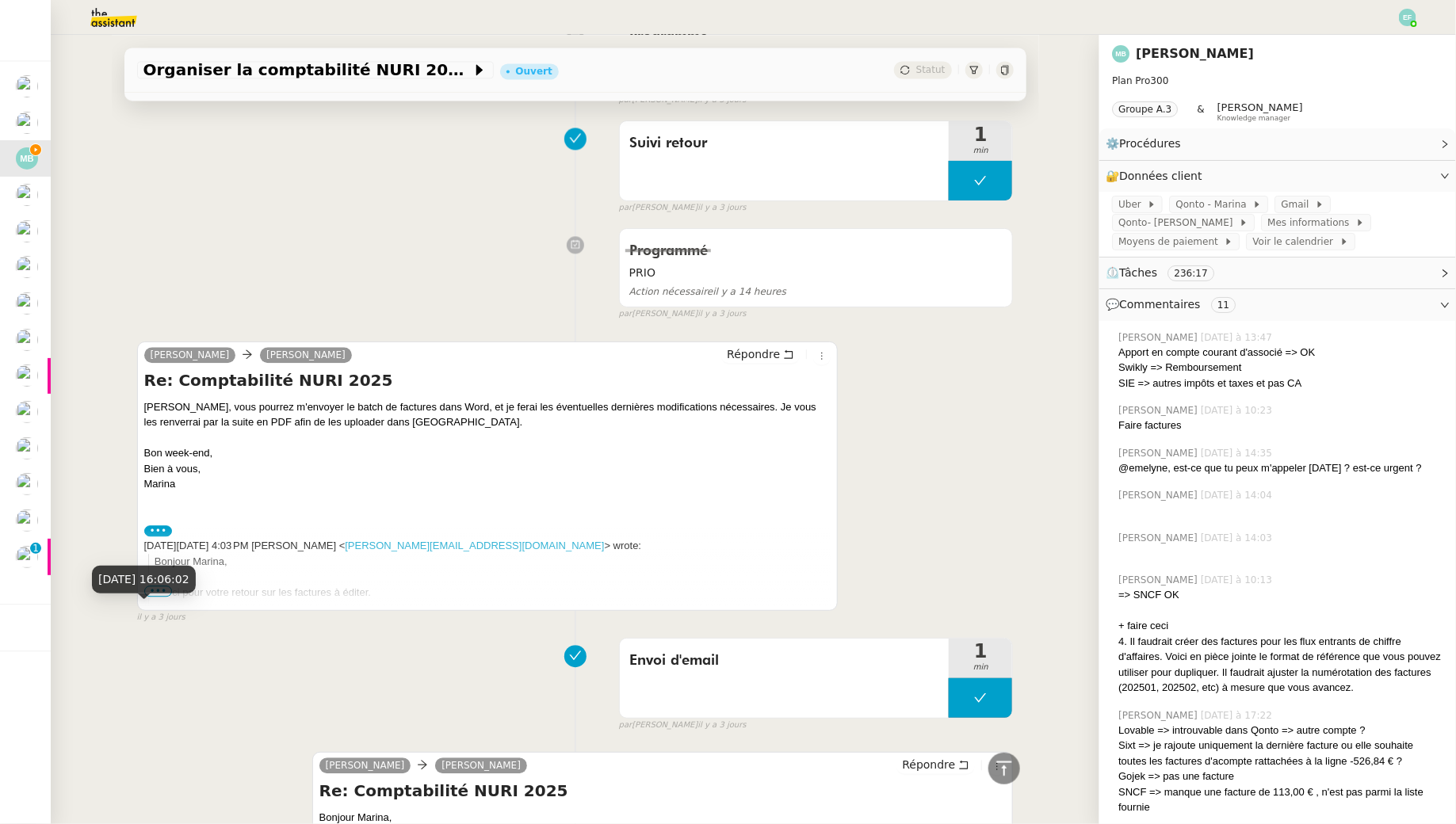
click at [152, 585] on span "29 août 2025, 16:06:02" at bounding box center [143, 578] width 91 height 12
click at [161, 589] on span "•••" at bounding box center [158, 591] width 29 height 11
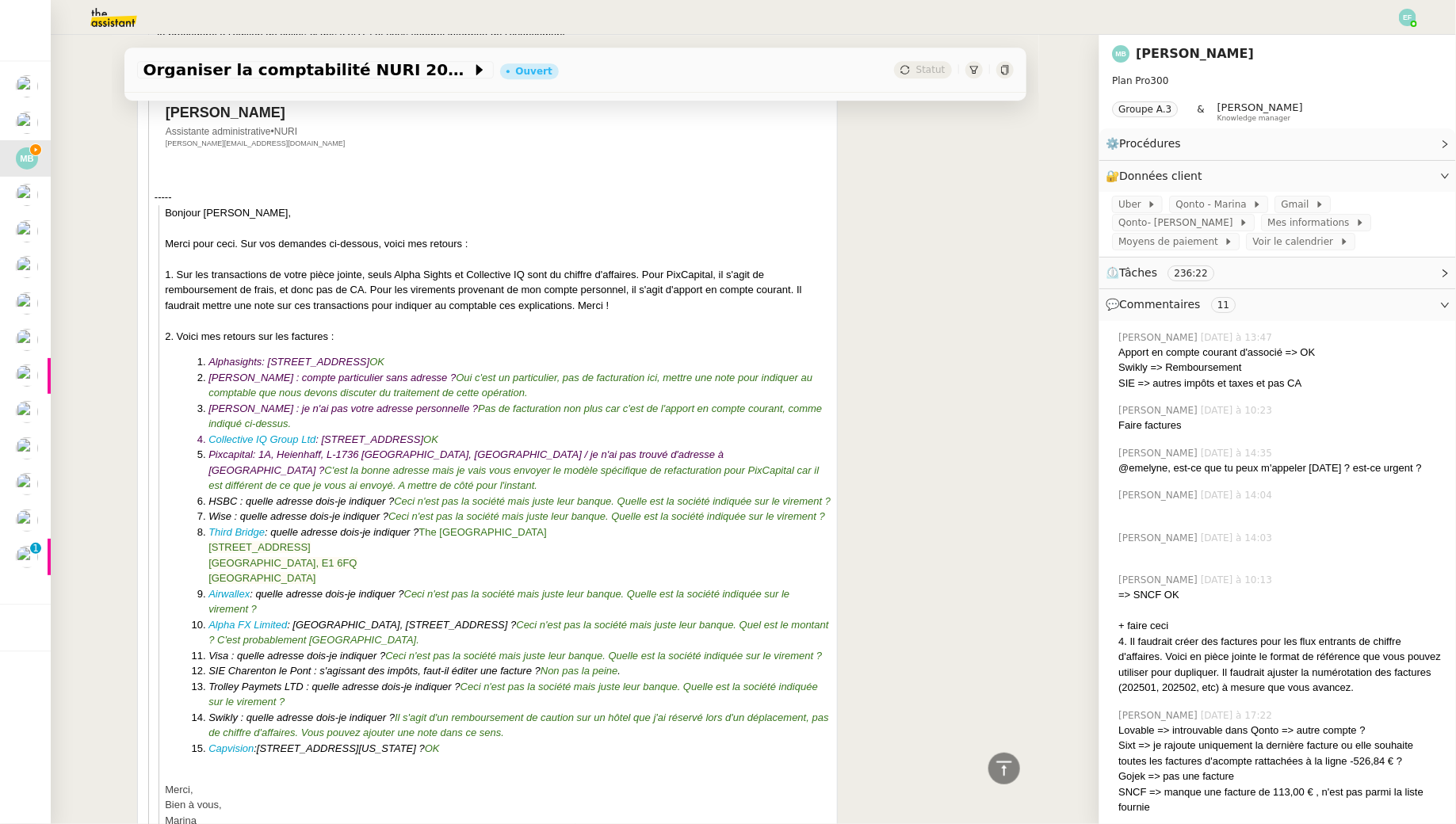
scroll to position [2330, 0]
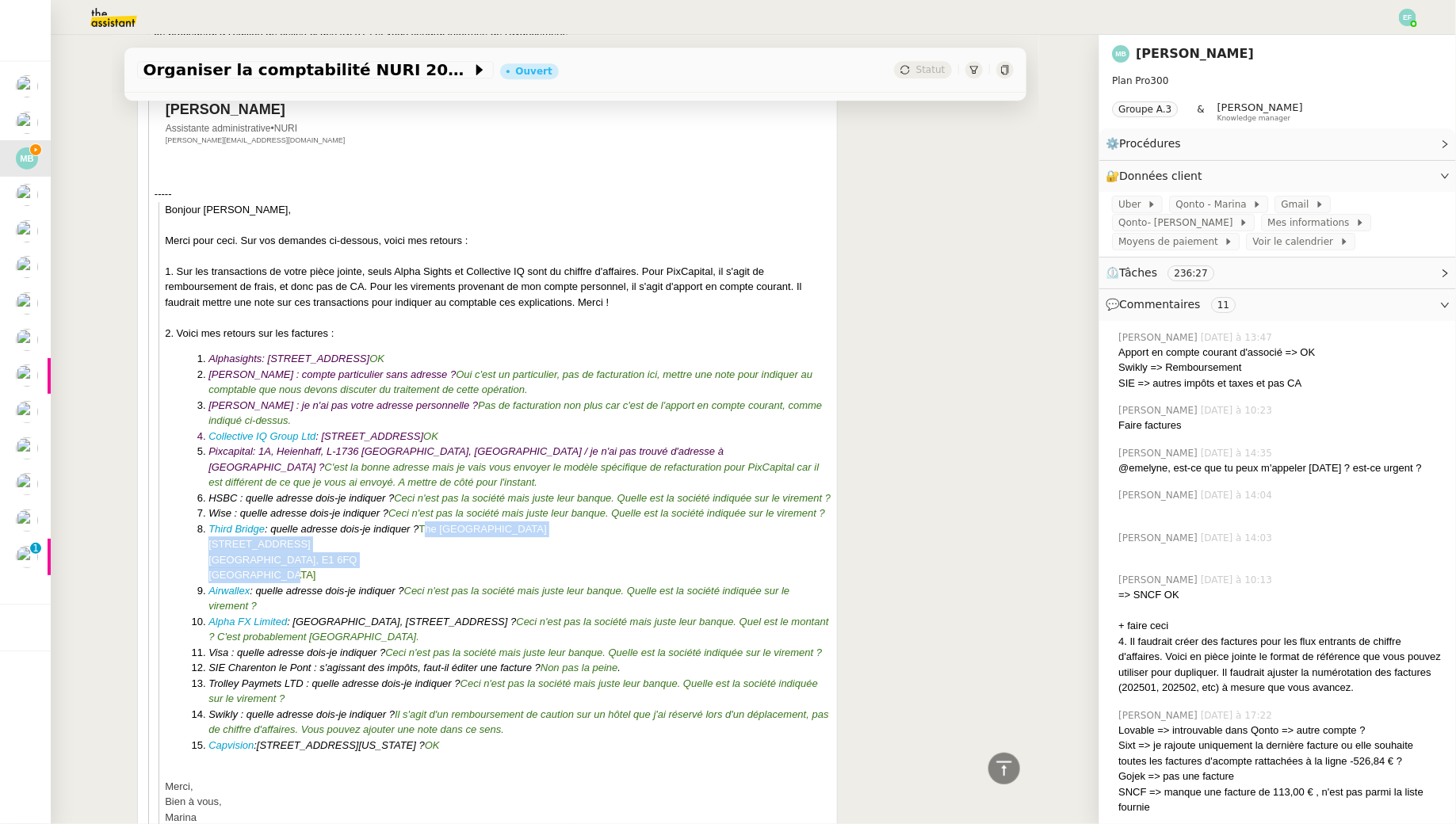
drag, startPoint x: 298, startPoint y: 580, endPoint x: 429, endPoint y: 536, distance: 138.2
click at [429, 536] on li "Third Bridge : quelle adresse dois-je indiquer ? The Steward Building 12 Stewar…" at bounding box center [519, 552] width 622 height 61
drag, startPoint x: 424, startPoint y: 537, endPoint x: 342, endPoint y: 585, distance: 95.0
click at [342, 583] on li "Third Bridge : quelle adresse dois-je indiquer ? The Steward Building 12 Stewar…" at bounding box center [519, 552] width 622 height 61
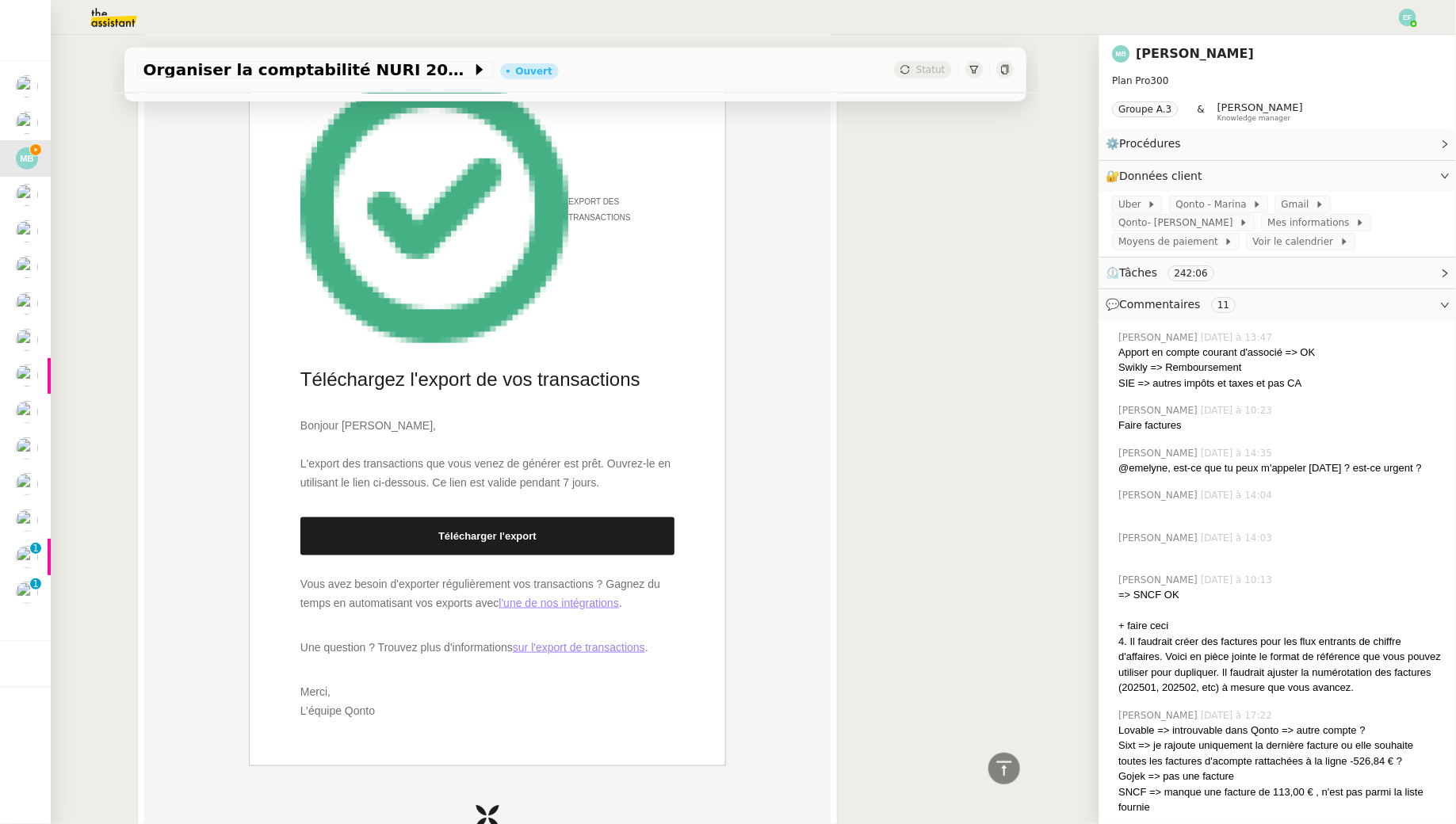
scroll to position [0, 0]
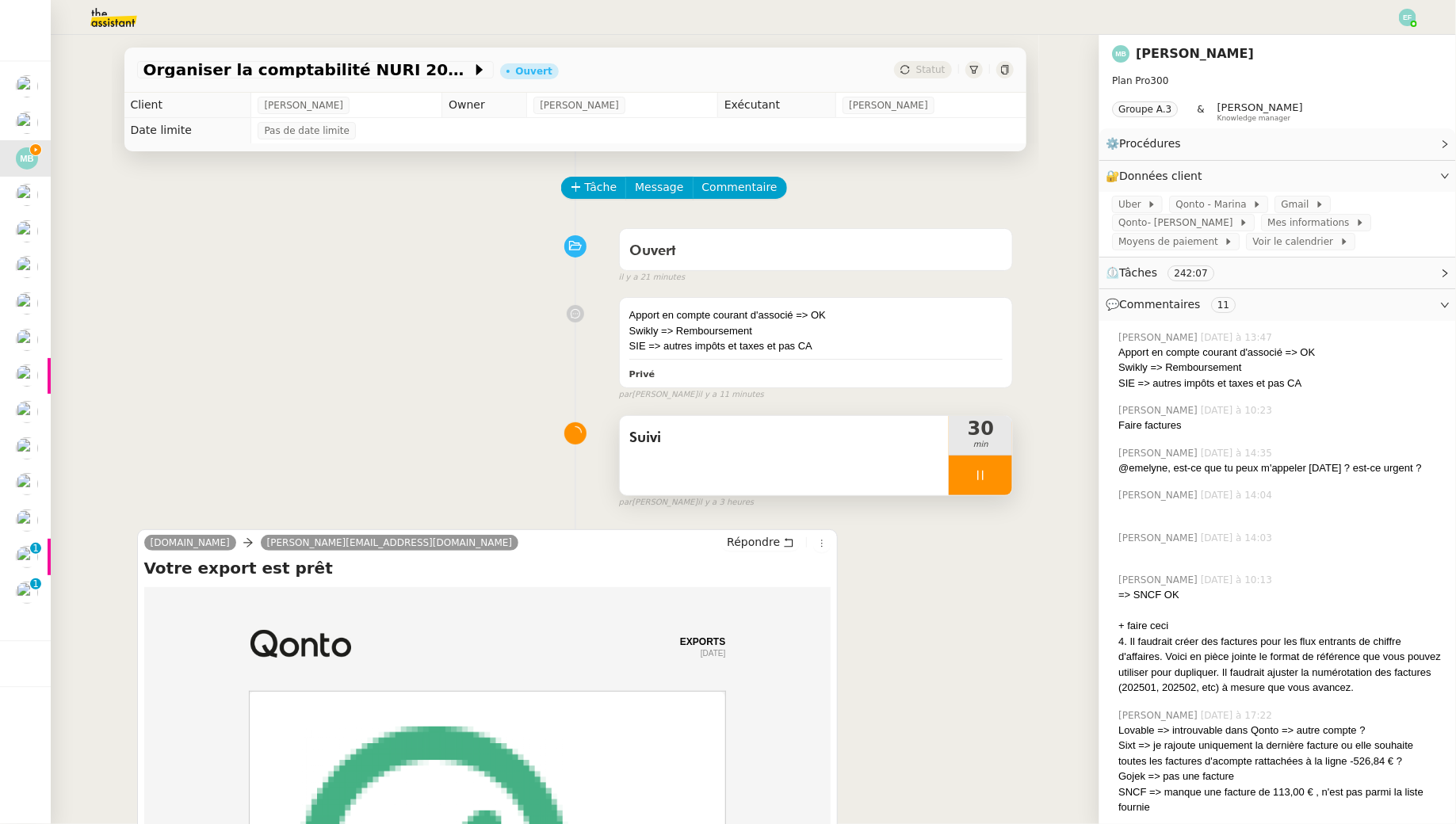
click at [988, 467] on div at bounding box center [980, 475] width 63 height 39
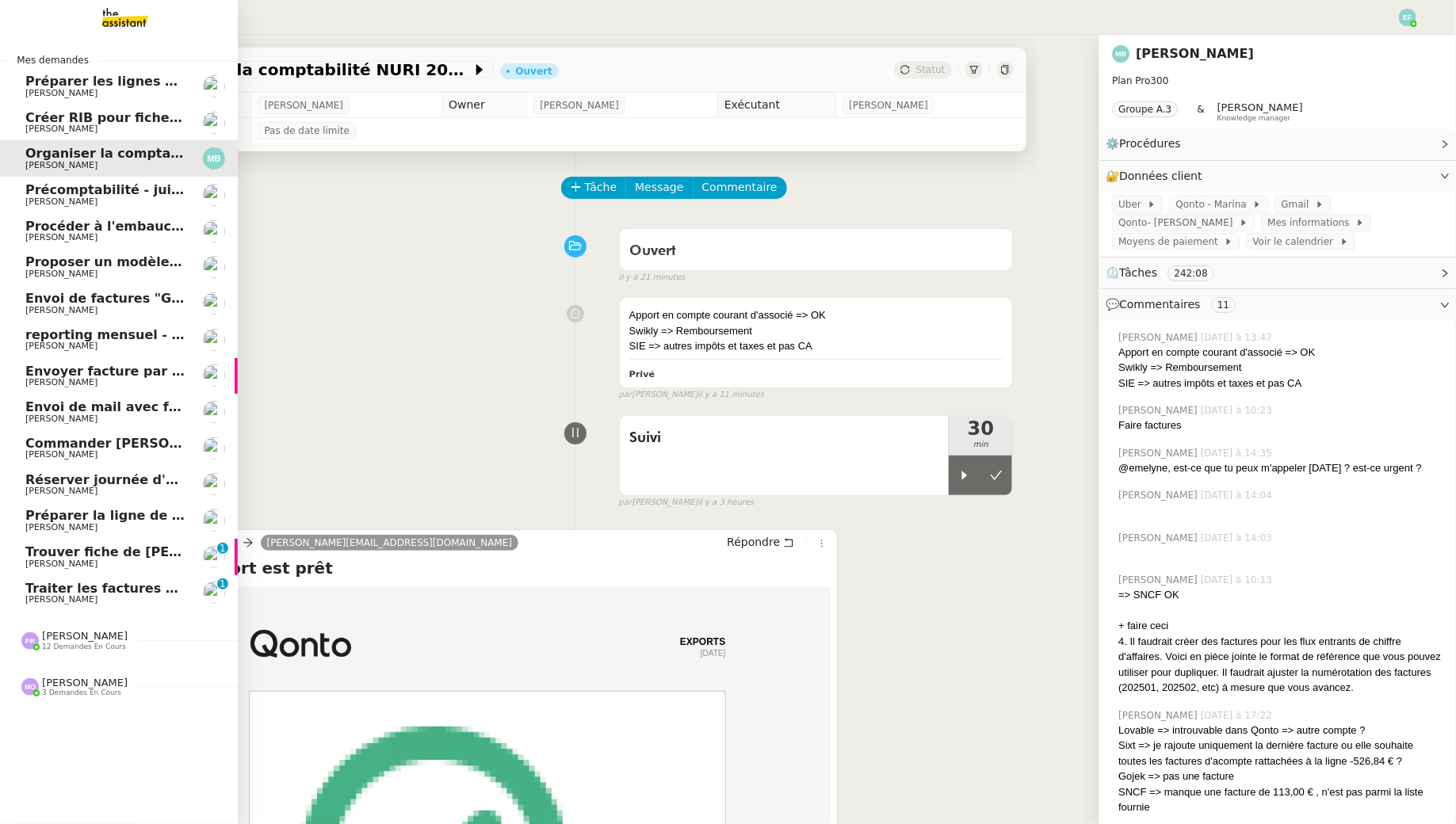
click at [79, 595] on span "[PERSON_NAME]" at bounding box center [61, 600] width 72 height 11
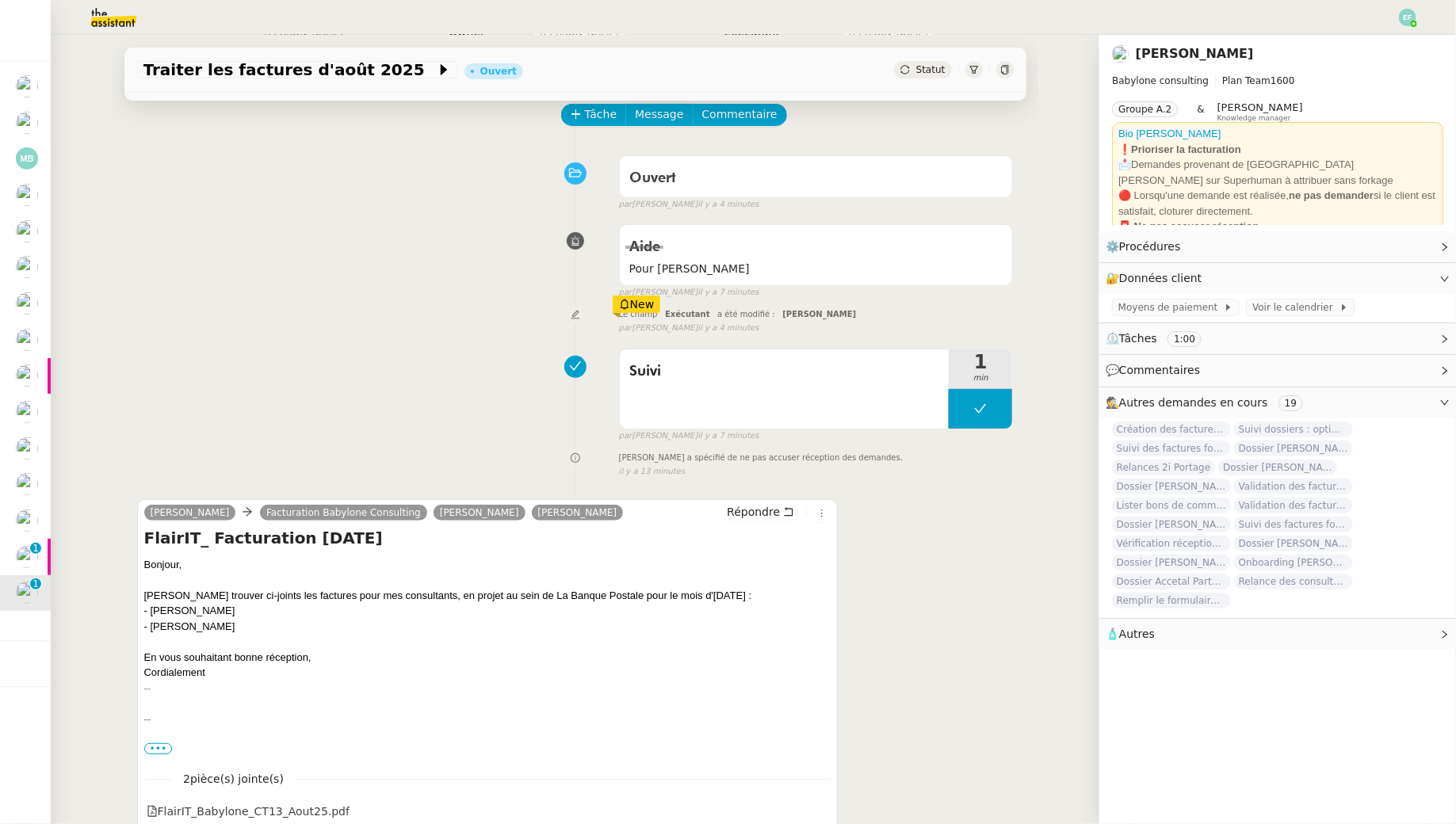
scroll to position [76, 0]
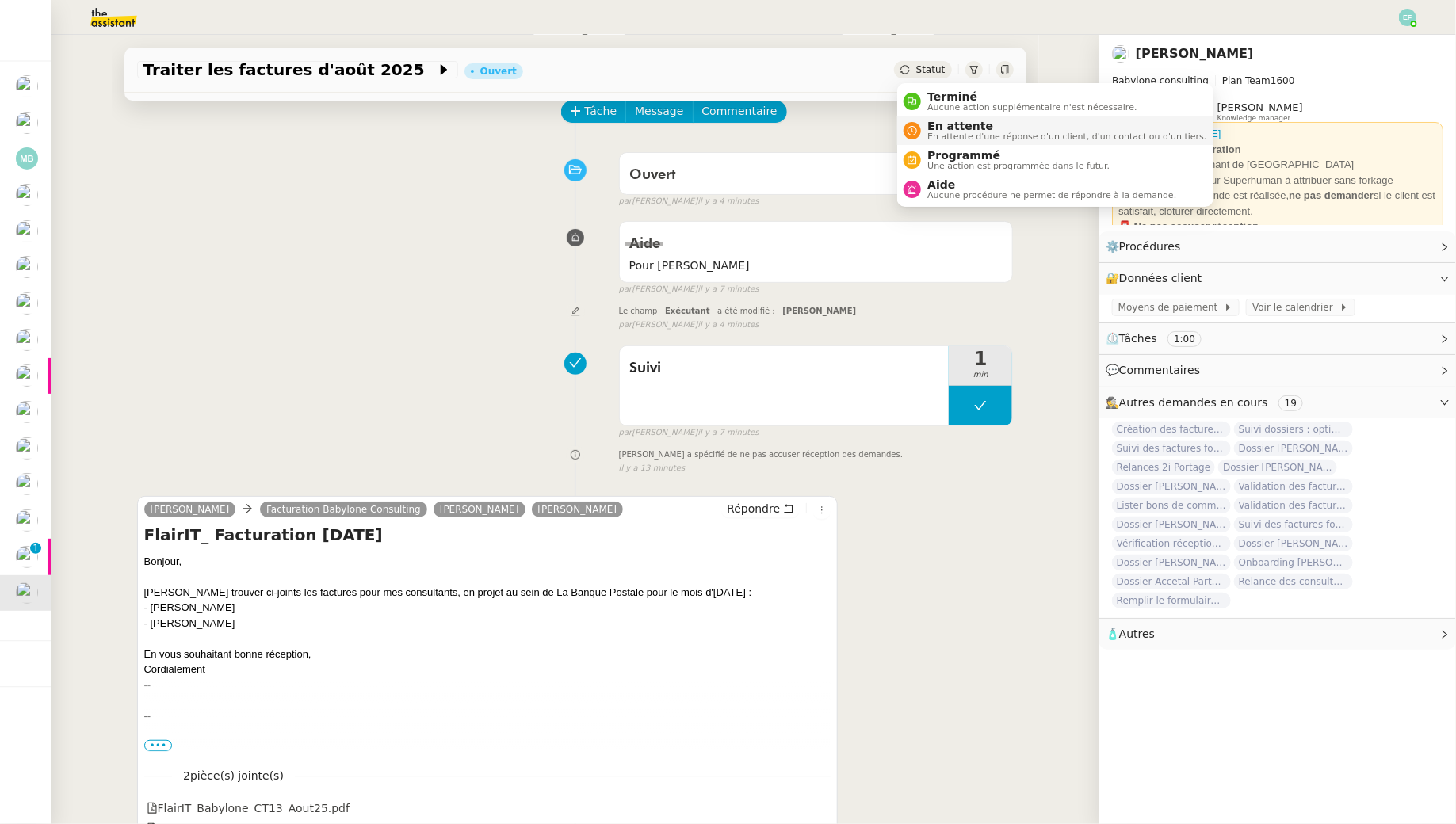
click at [938, 128] on span "En attente" at bounding box center [1067, 125] width 279 height 12
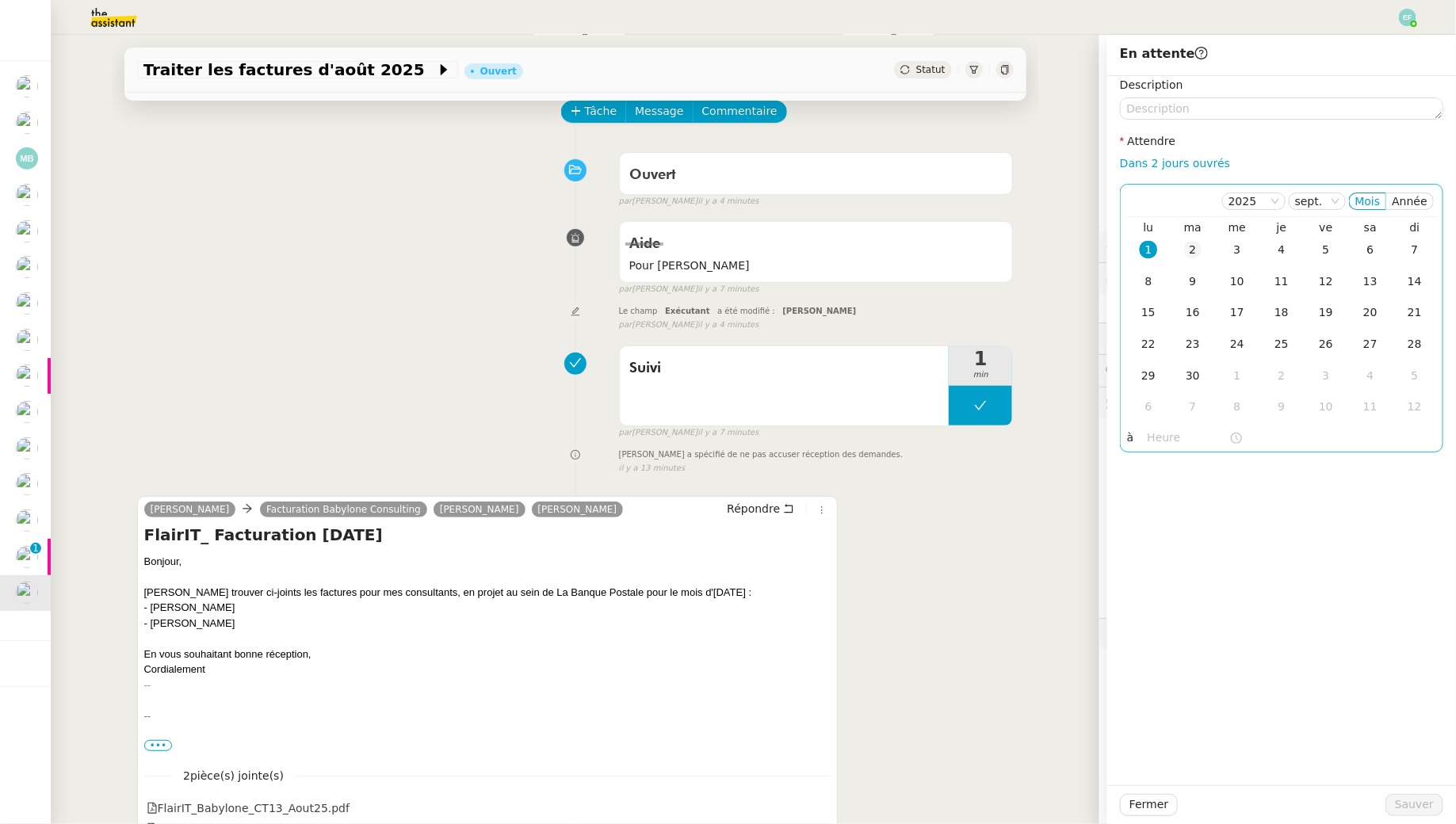
click at [1188, 245] on div "2" at bounding box center [1192, 249] width 17 height 17
click at [1405, 799] on span "Sauver" at bounding box center [1414, 804] width 39 height 18
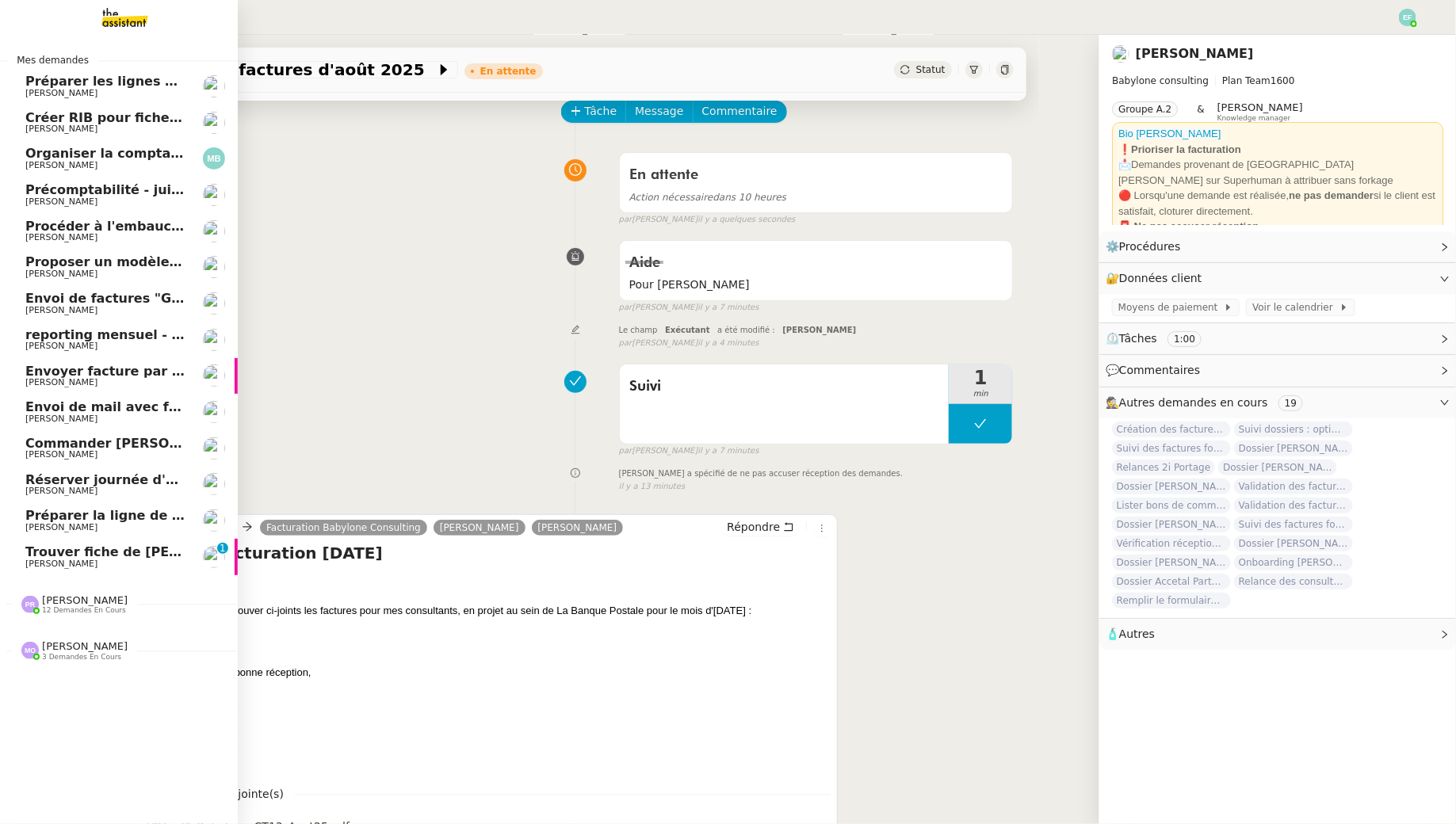
click at [32, 564] on span "[PERSON_NAME]" at bounding box center [61, 564] width 72 height 11
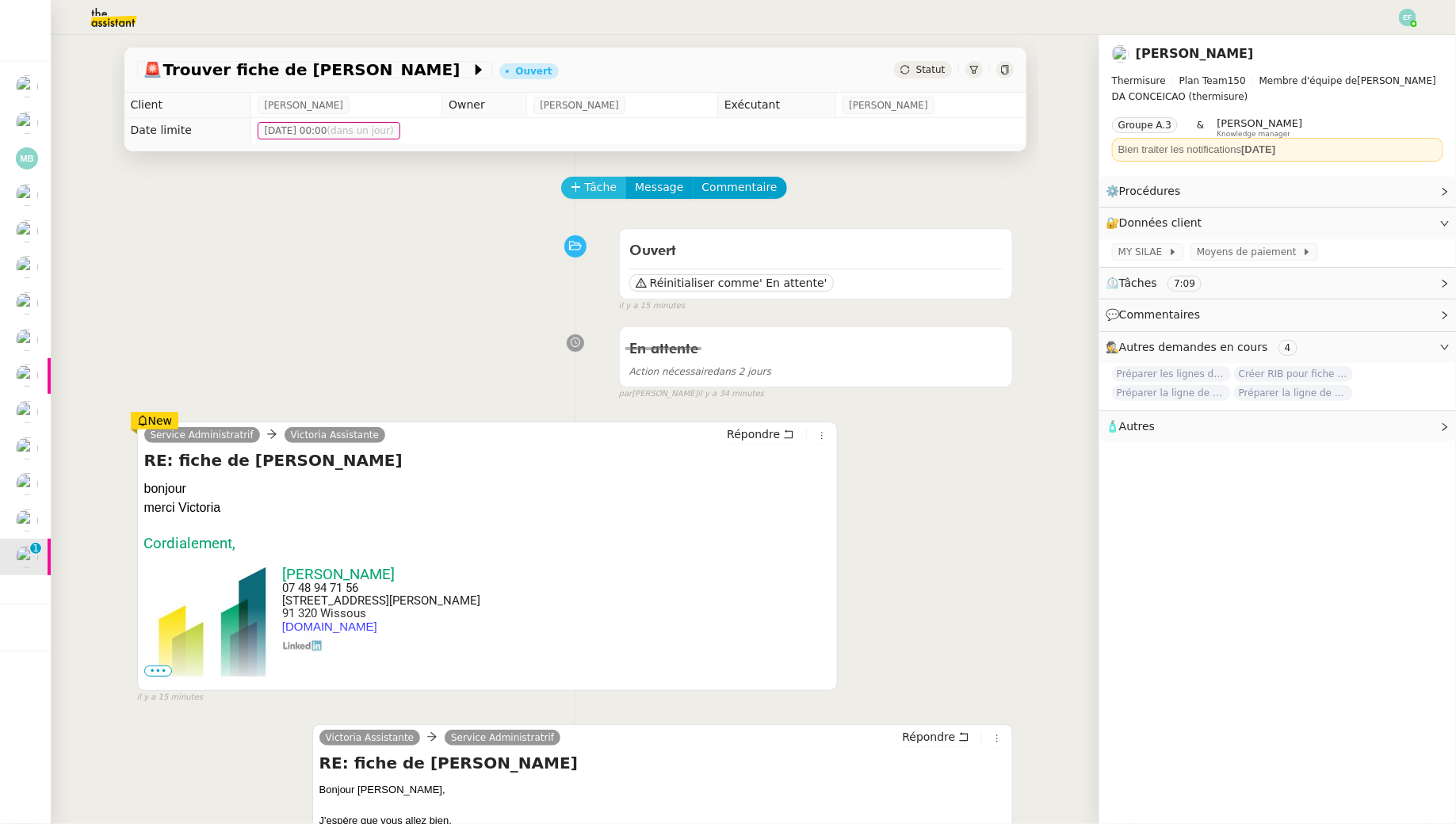
click at [599, 192] on span "Tâche" at bounding box center [601, 188] width 33 height 18
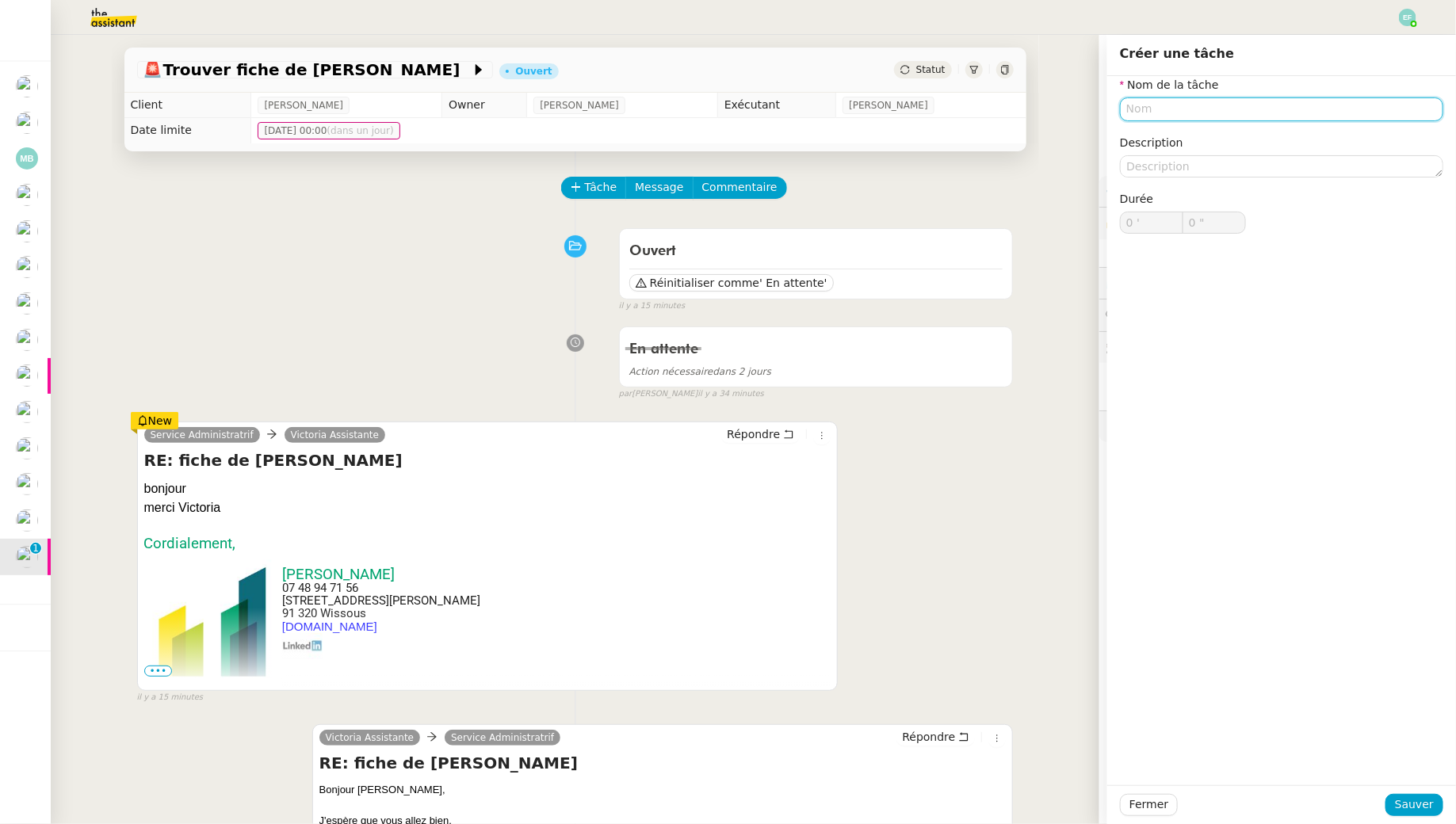
click at [1272, 108] on input "text" at bounding box center [1281, 109] width 324 height 23
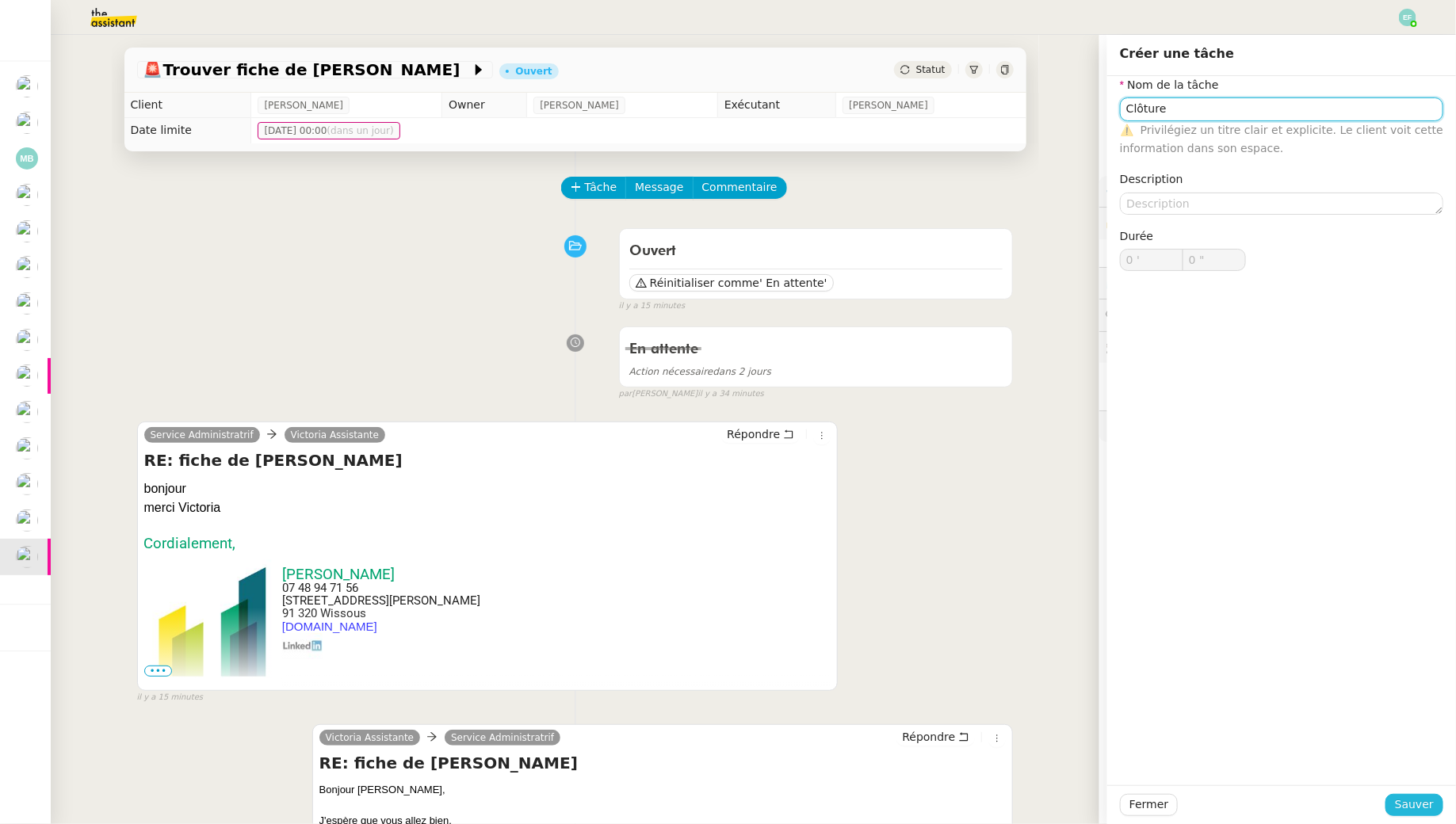
type input "Clôture"
click at [1425, 802] on span "Sauver" at bounding box center [1414, 804] width 39 height 18
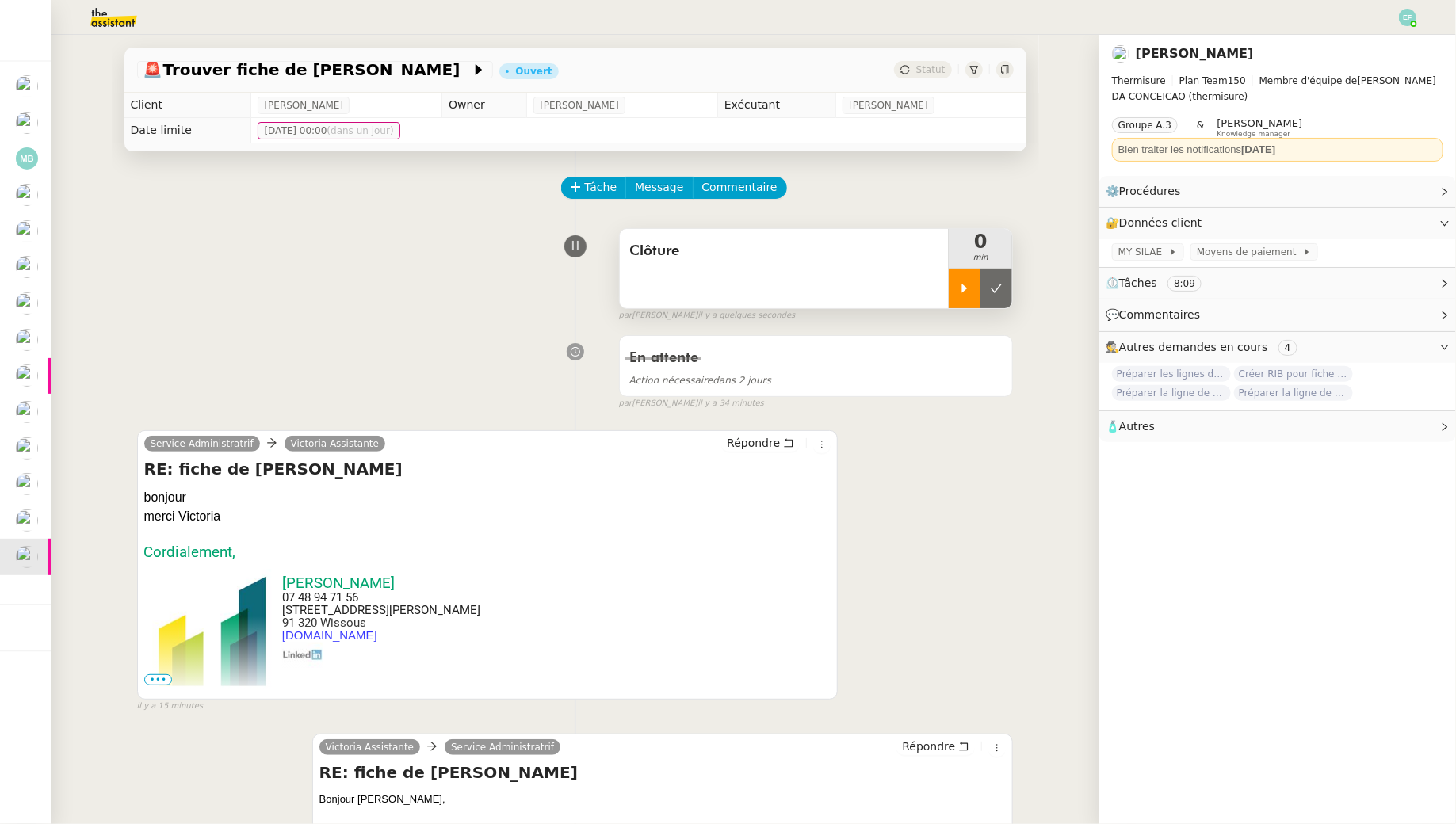
click at [970, 285] on icon at bounding box center [964, 287] width 12 height 12
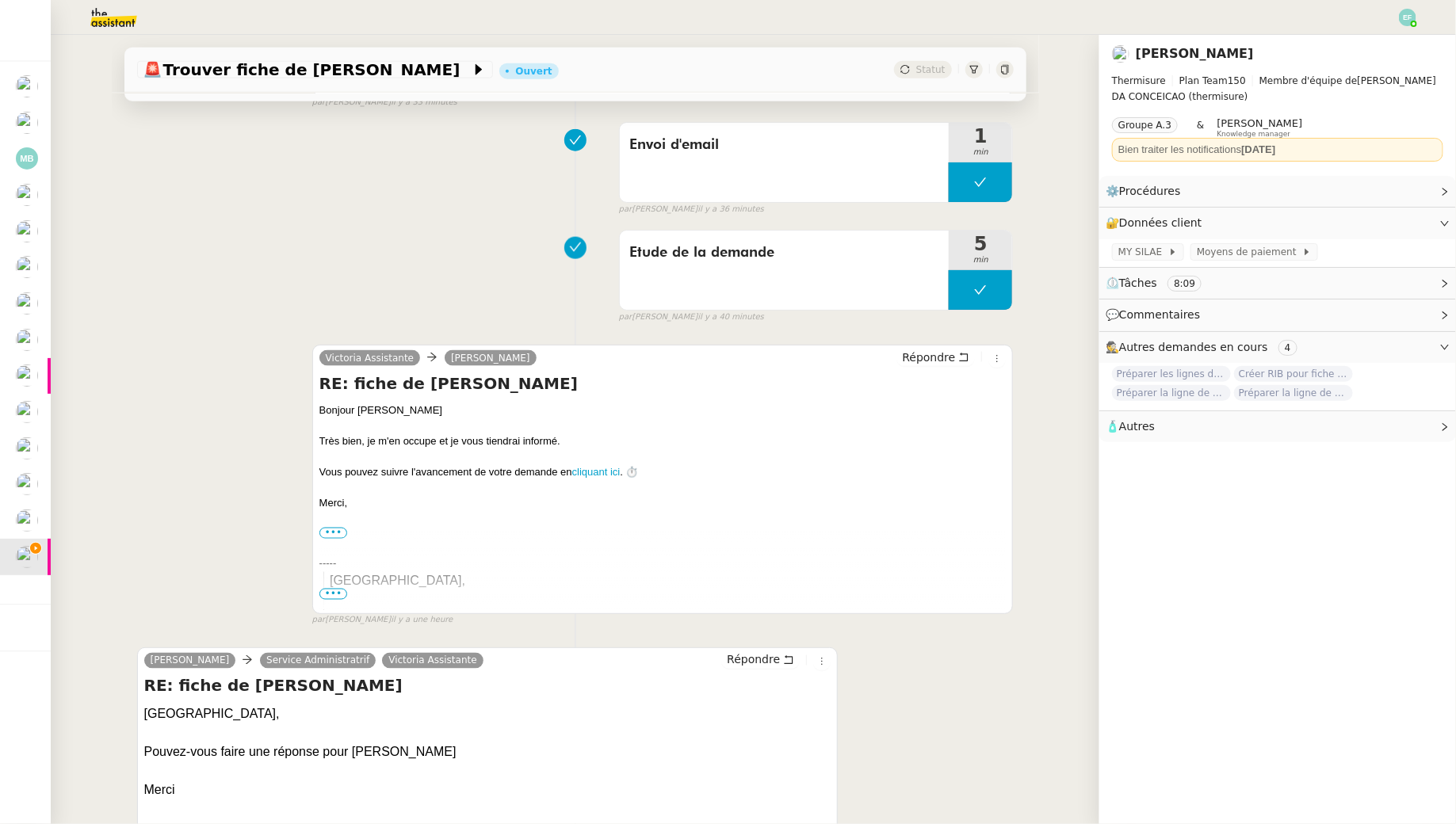
scroll to position [1151, 0]
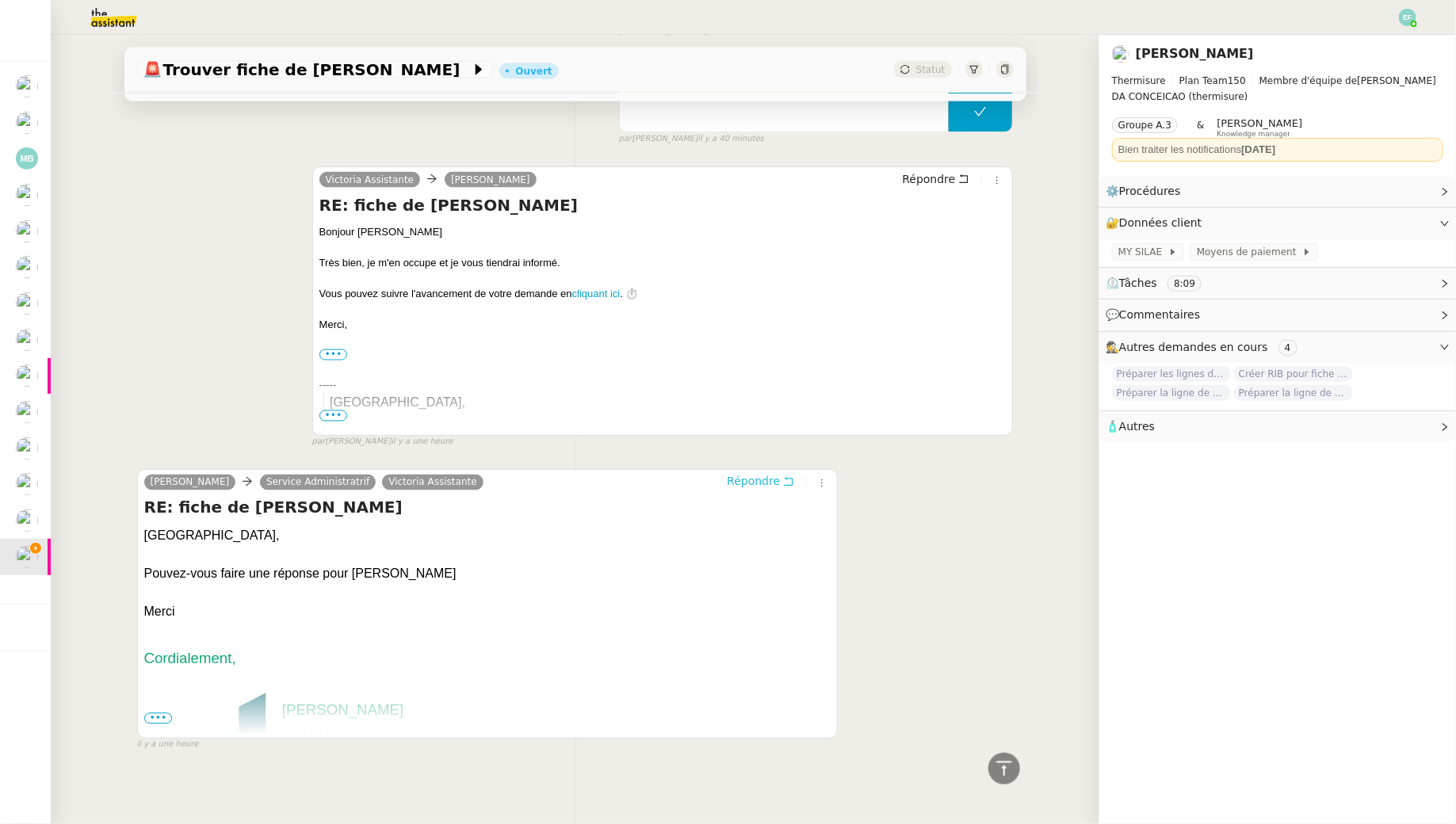
click at [787, 487] on button "Répondre" at bounding box center [760, 482] width 79 height 17
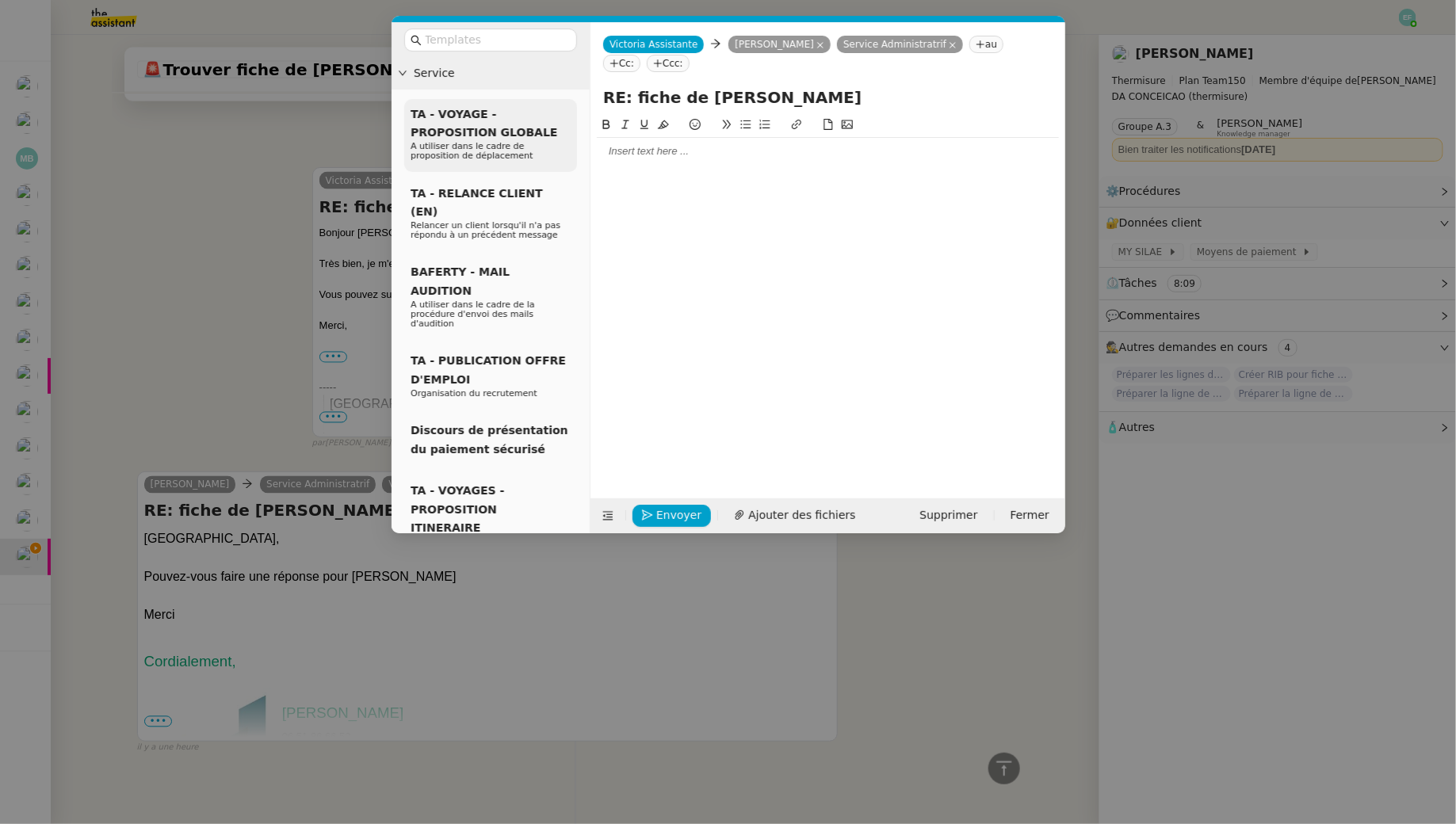
scroll to position [1273, 0]
click at [496, 38] on input "text" at bounding box center [497, 40] width 143 height 18
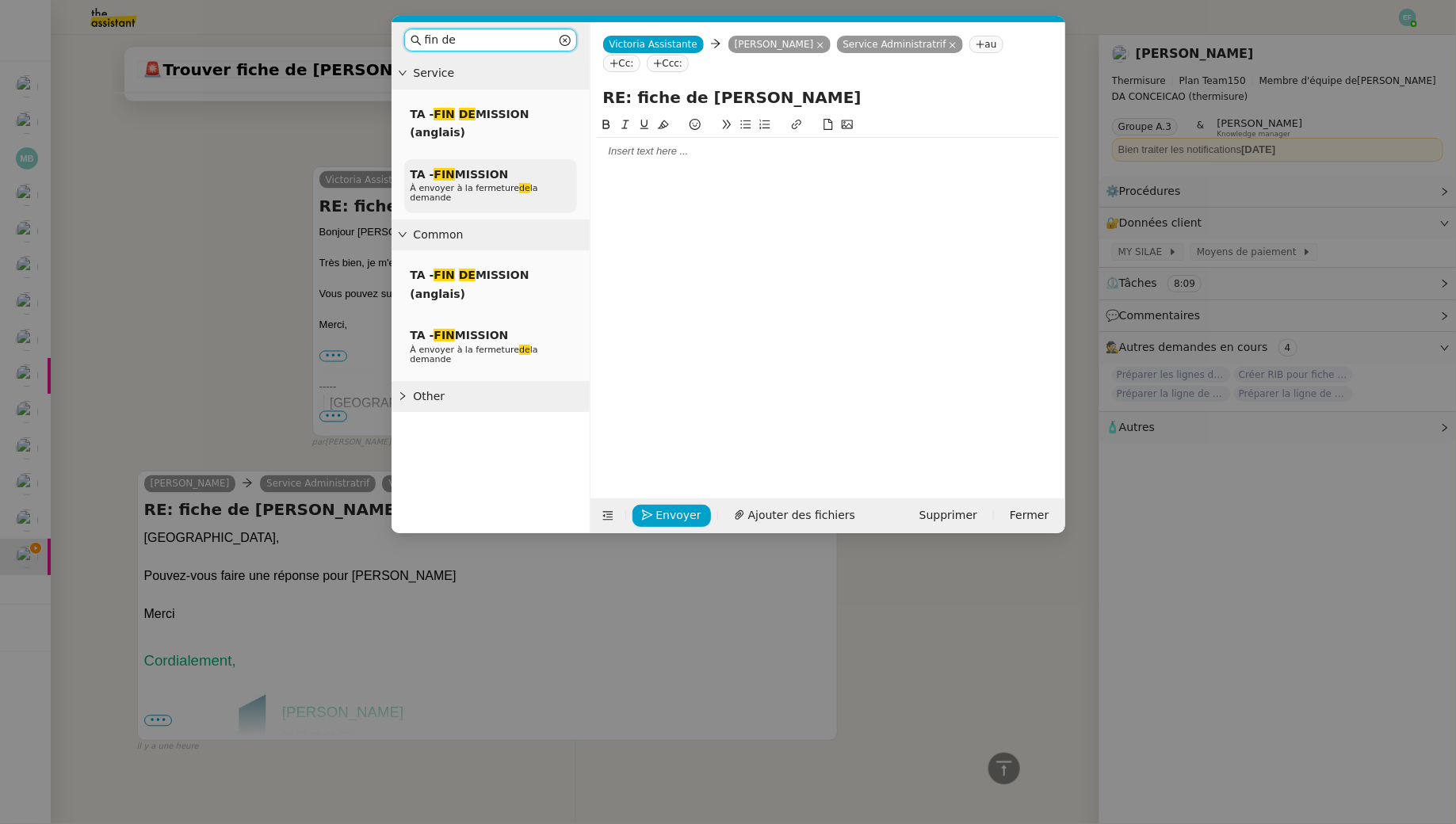
type input "fin de"
click at [497, 176] on span "TA - FIN MISSION" at bounding box center [460, 174] width 98 height 12
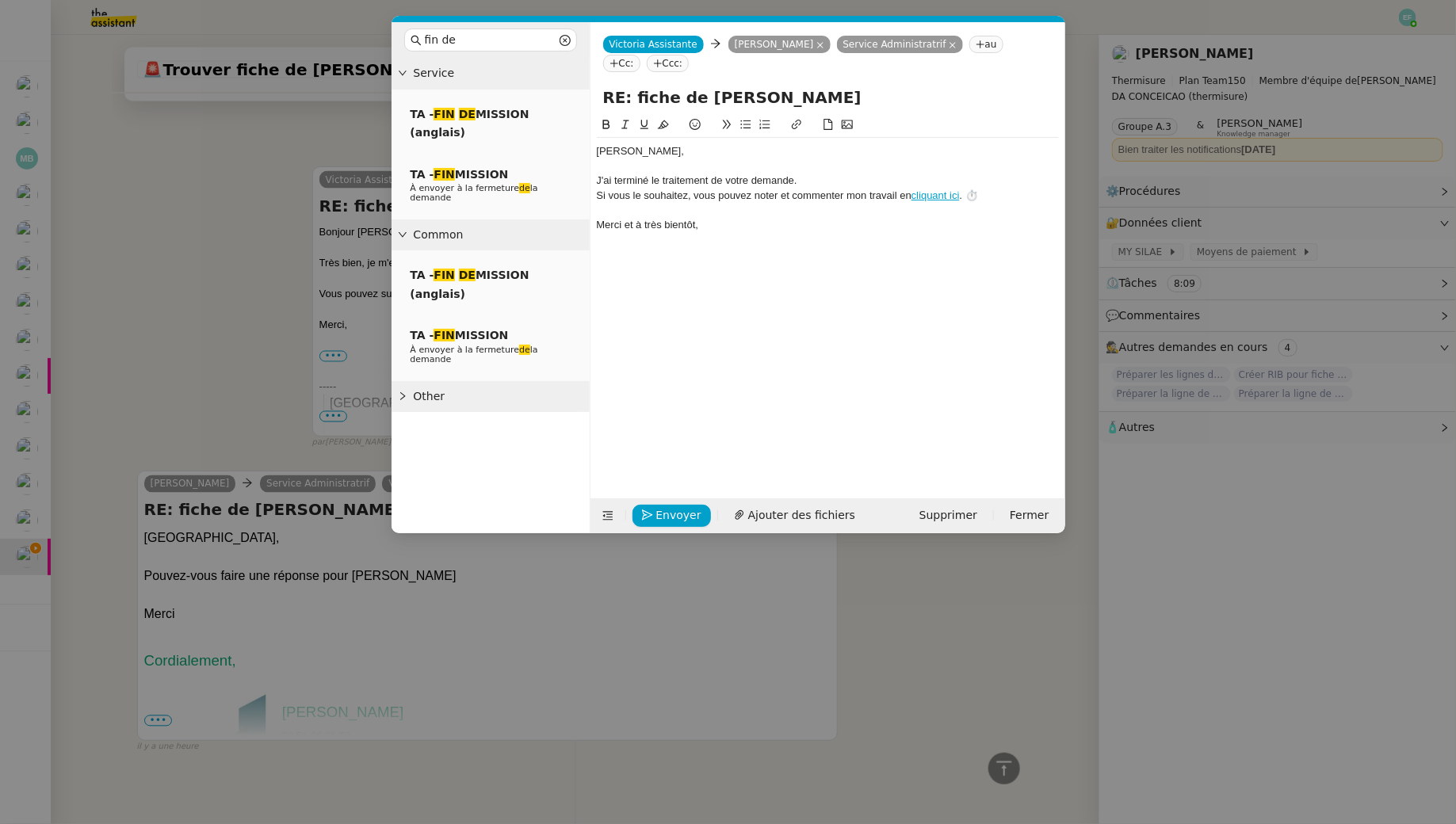
scroll to position [1365, 0]
click at [816, 43] on icon at bounding box center [820, 45] width 8 height 8
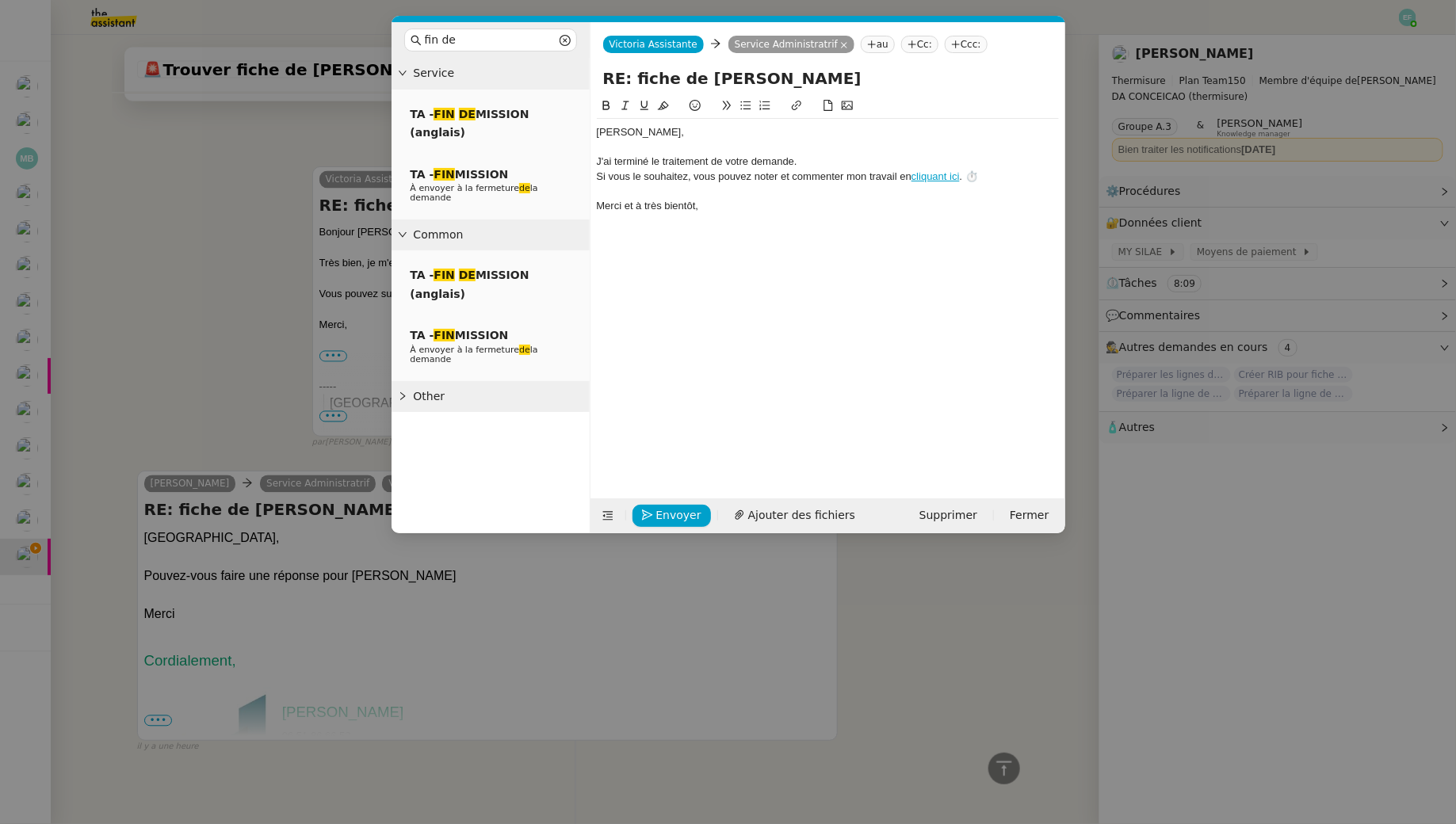
click at [265, 486] on nz-modal-container "fin de Service TA - FIN DE MISSION (anglais) TA - FIN MISSION À envoyer à la fe…" at bounding box center [728, 412] width 1456 height 824
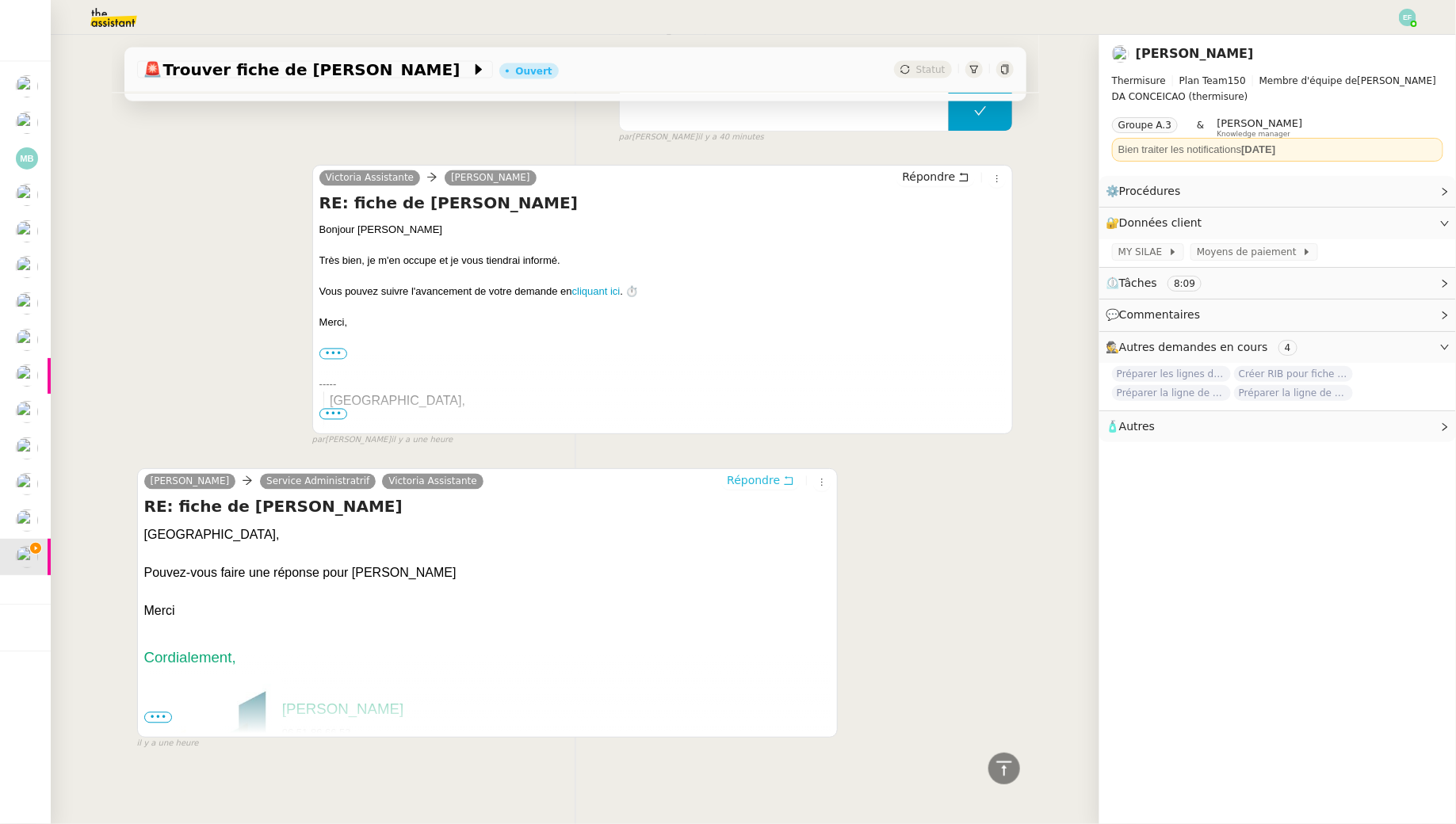
scroll to position [1363, 0]
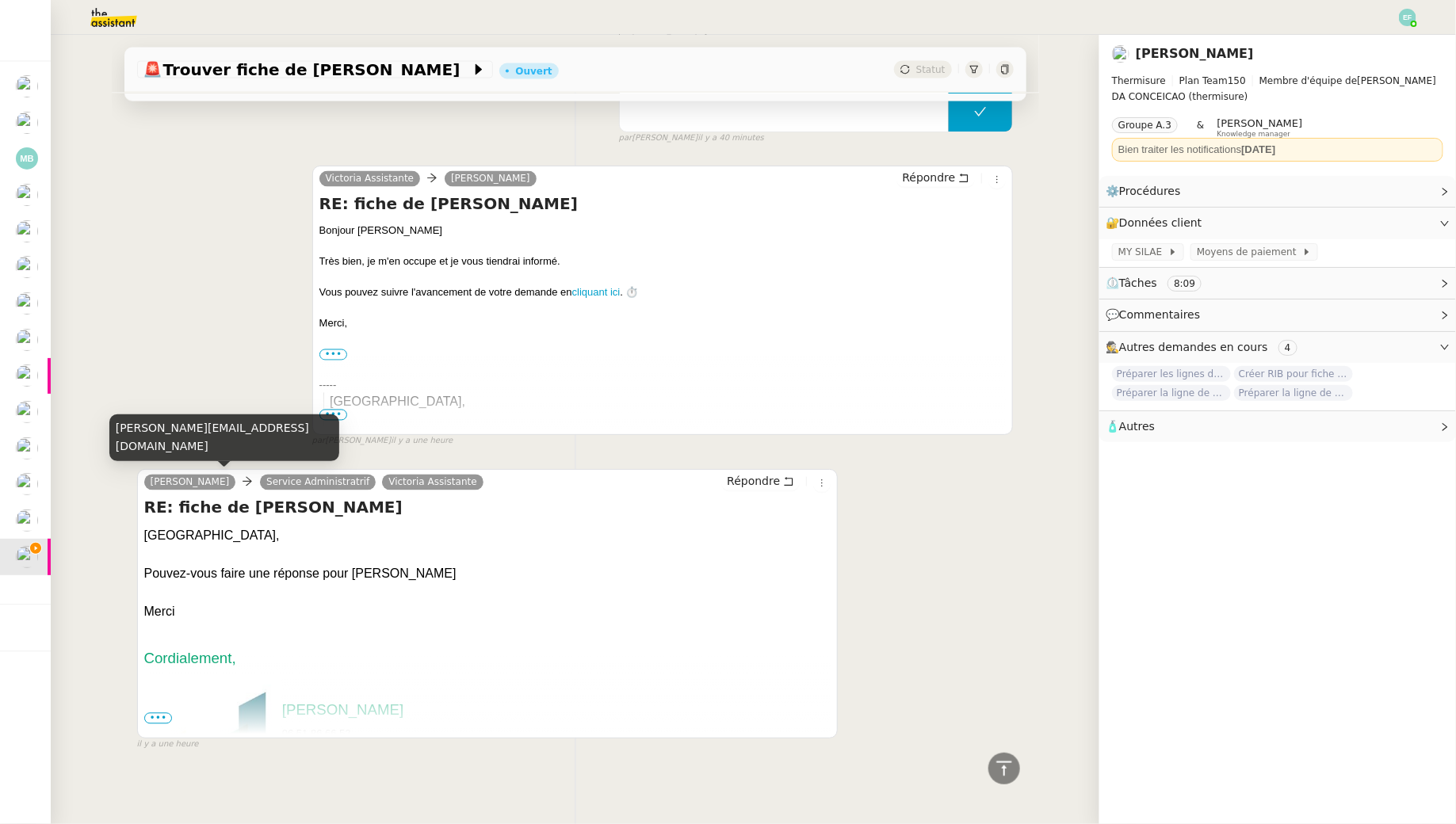
click at [172, 445] on div "jeremy.juliard@thermisure.fr" at bounding box center [225, 437] width 230 height 47
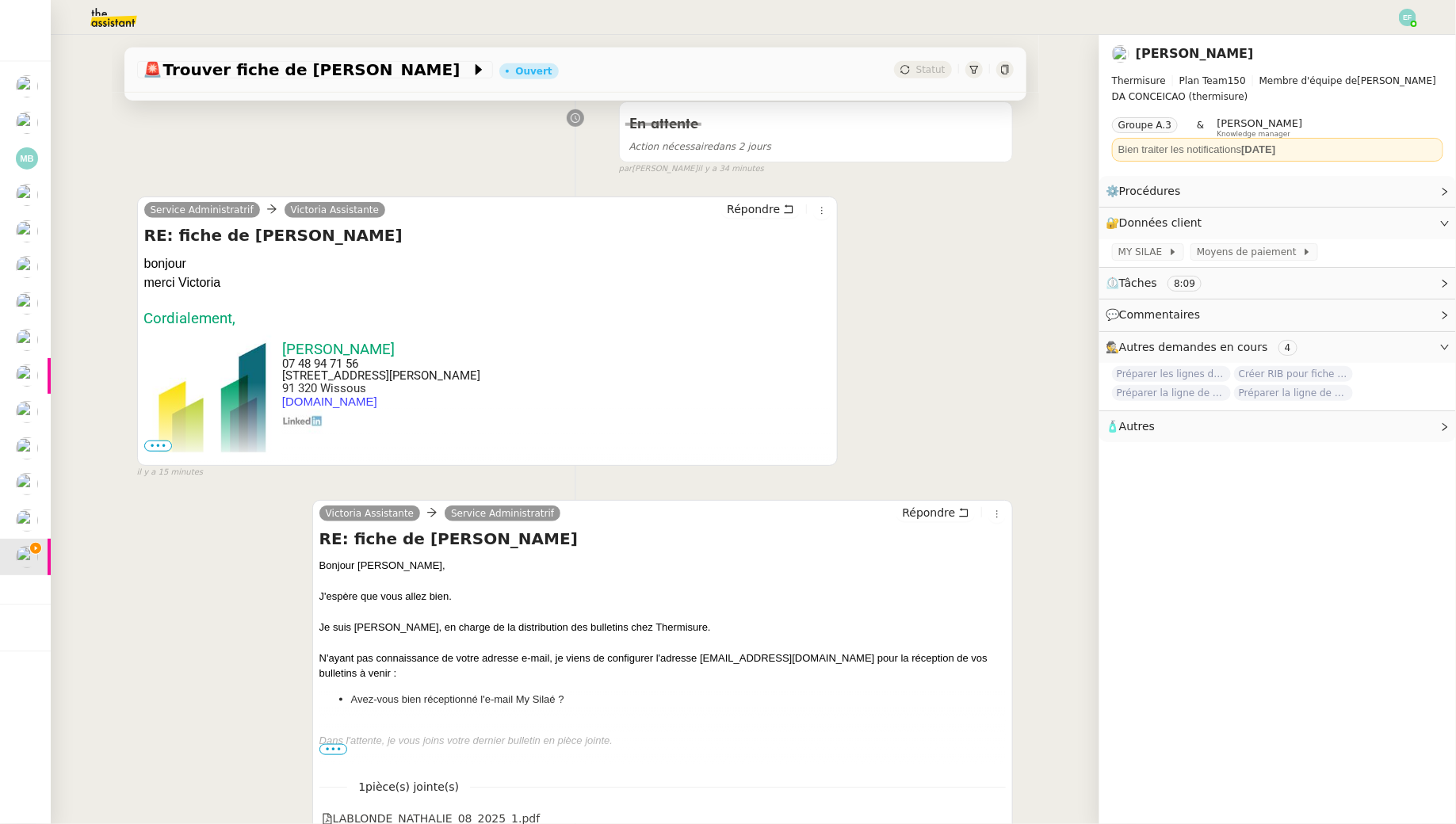
scroll to position [0, 0]
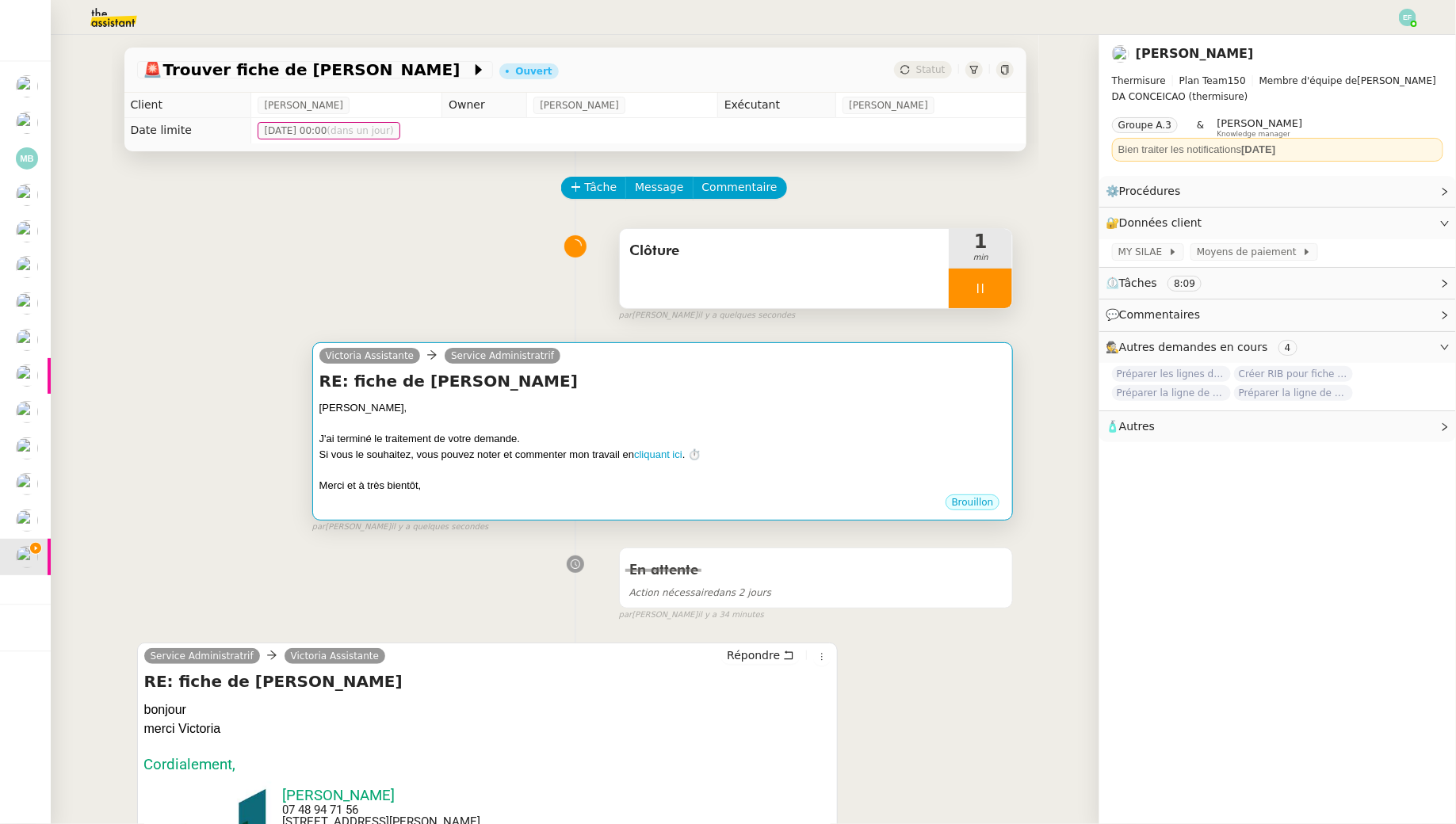
click at [565, 391] on h4 "RE: fiche de paie" at bounding box center [663, 381] width 687 height 22
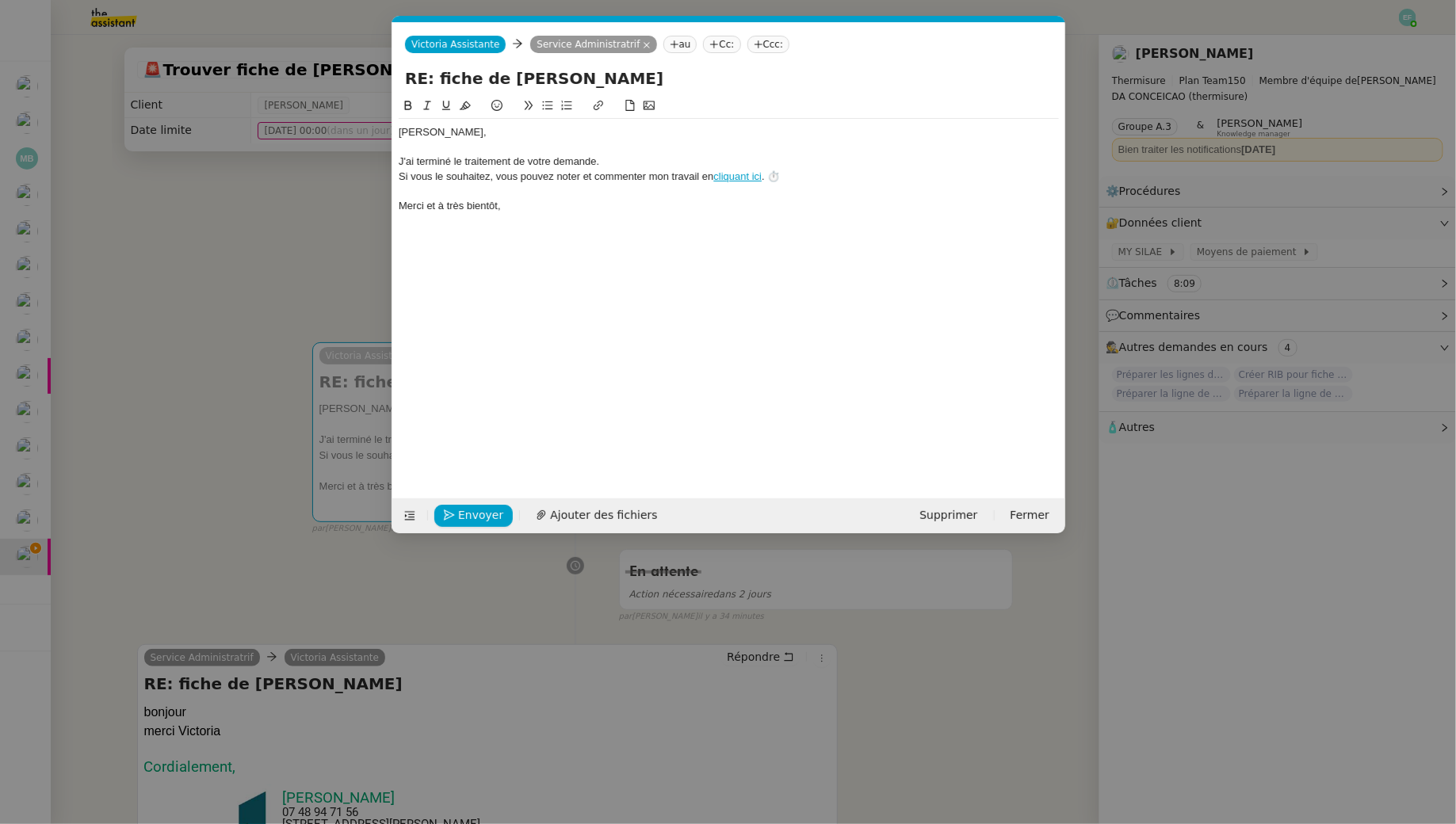
scroll to position [0, 61]
click at [636, 38] on nz-tag "Service Administratrif" at bounding box center [593, 44] width 126 height 17
click at [642, 45] on icon at bounding box center [646, 45] width 8 height 8
click at [549, 42] on nz-tag "au" at bounding box center [547, 44] width 34 height 17
paste input "jeremy.juliard@thermisure.fr"
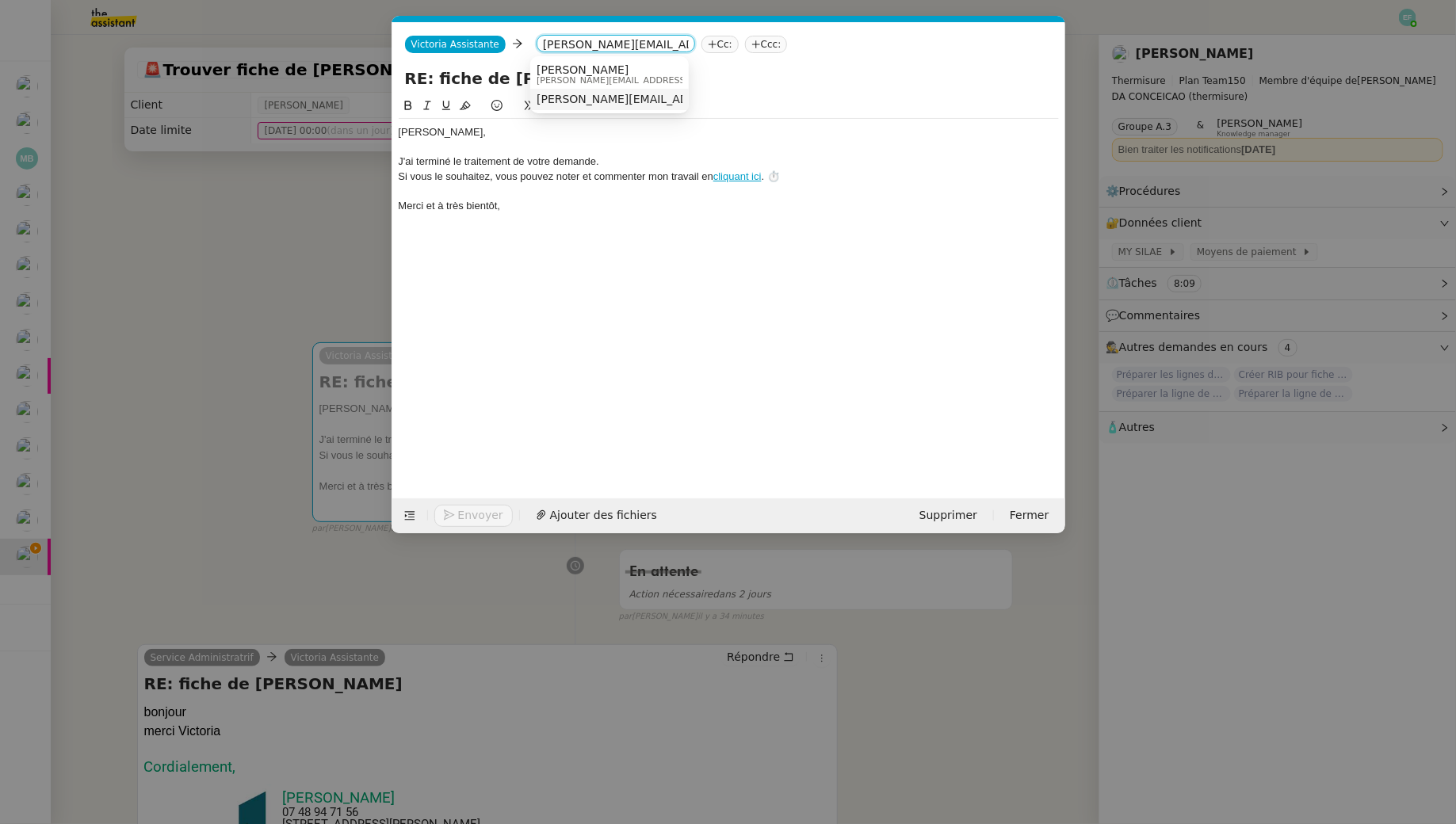
type input "jeremy.juliard@thermisure.fr"
click at [617, 76] on span "jeremy.juliard@thermisure.fr" at bounding box center [649, 80] width 225 height 9
click at [482, 507] on button "Enregistrement" at bounding box center [493, 515] width 119 height 22
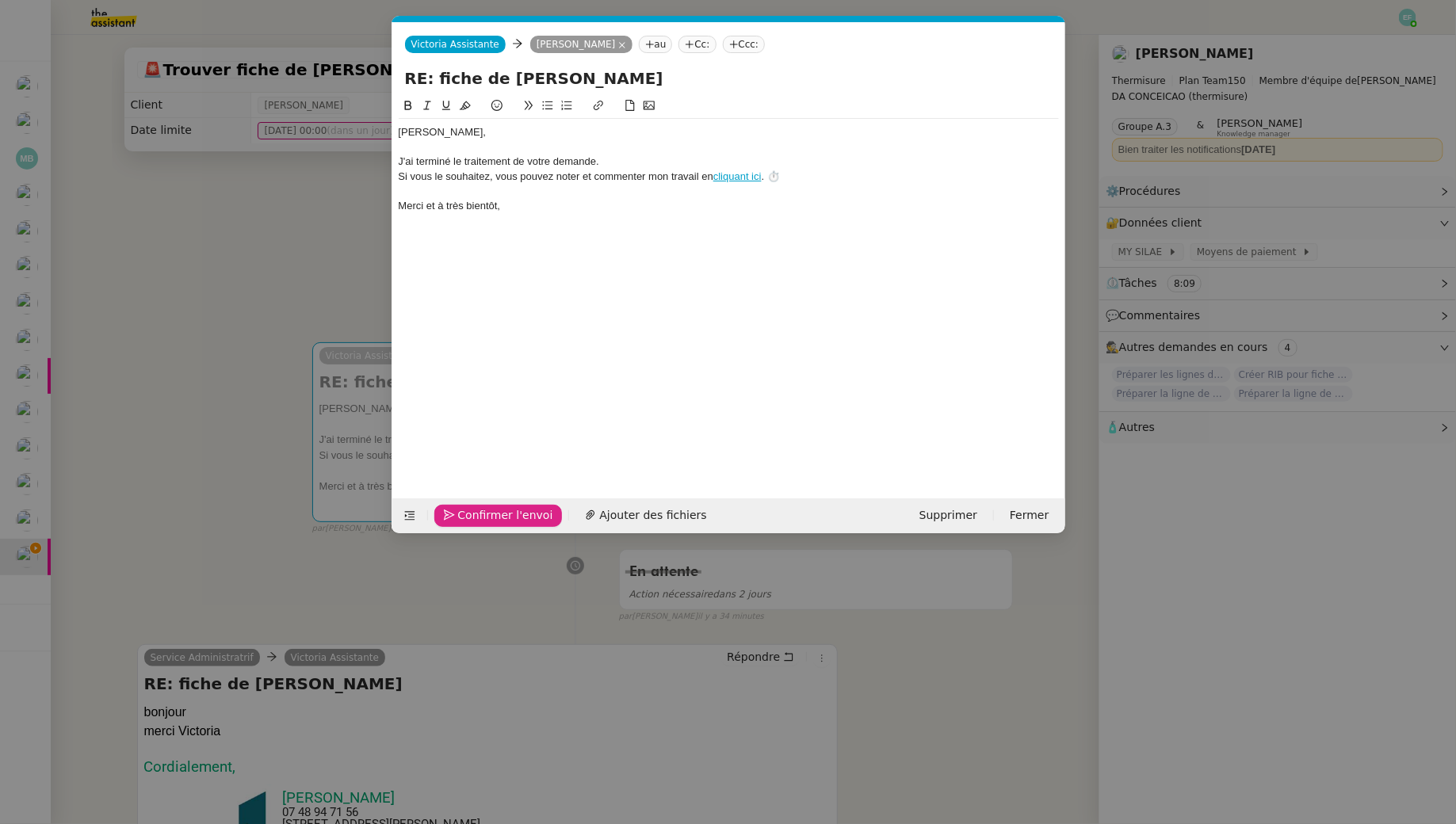
click at [482, 507] on span "Confirmer l'envoi" at bounding box center [506, 515] width 95 height 18
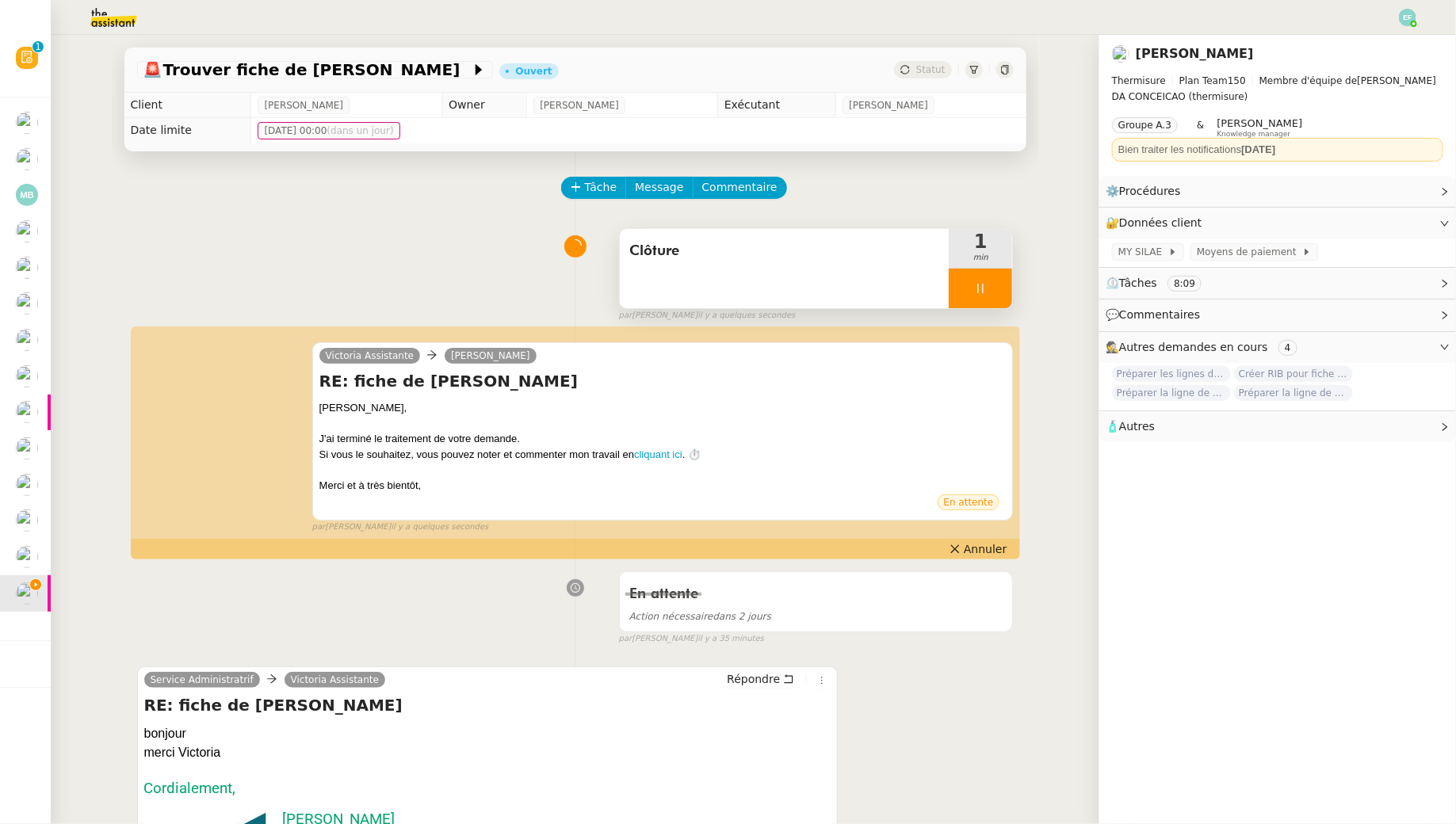
click at [978, 290] on icon at bounding box center [981, 288] width 6 height 10
click at [998, 286] on icon at bounding box center [996, 287] width 12 height 12
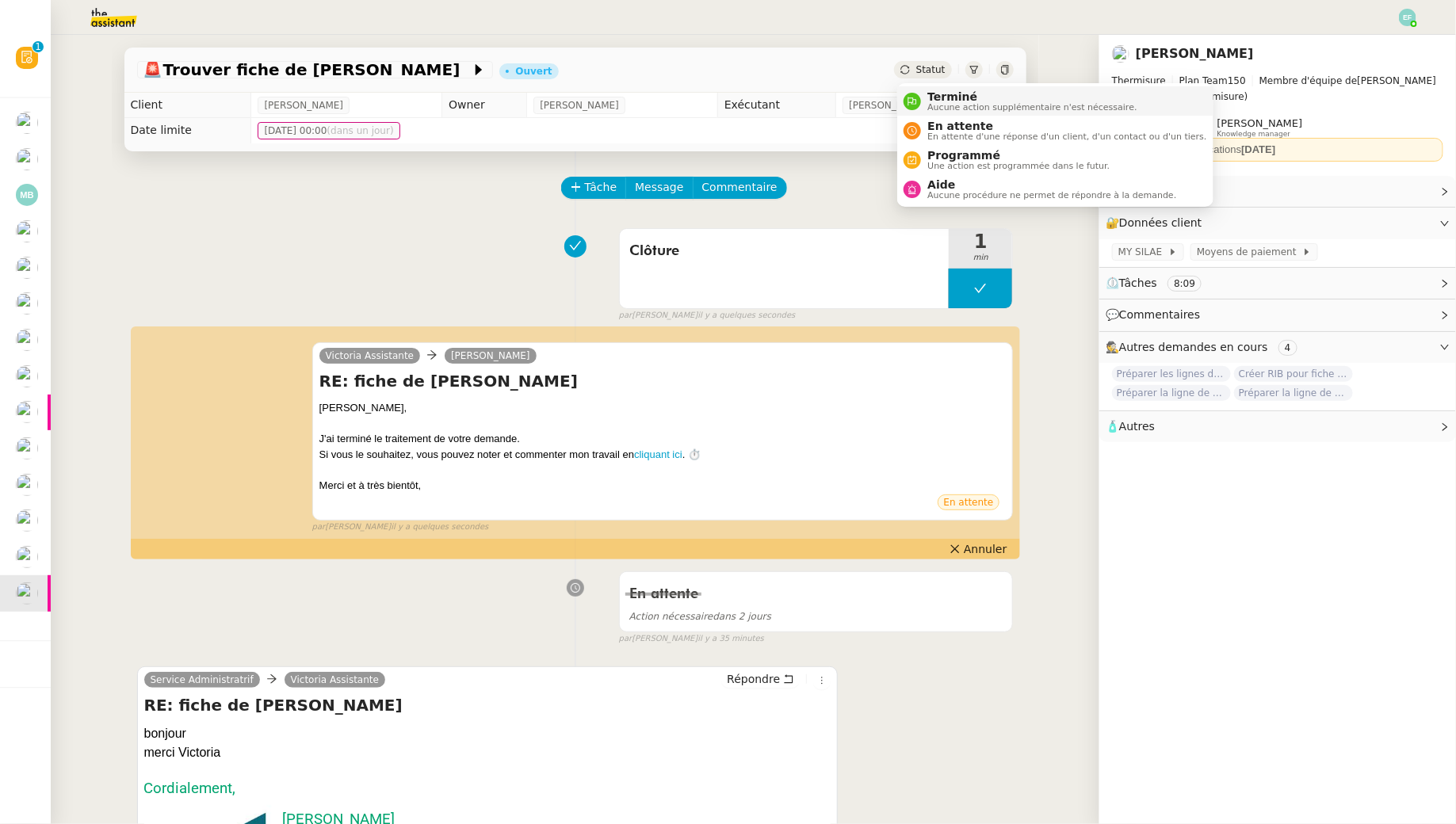
click at [944, 100] on span "Terminé" at bounding box center [1032, 96] width 209 height 12
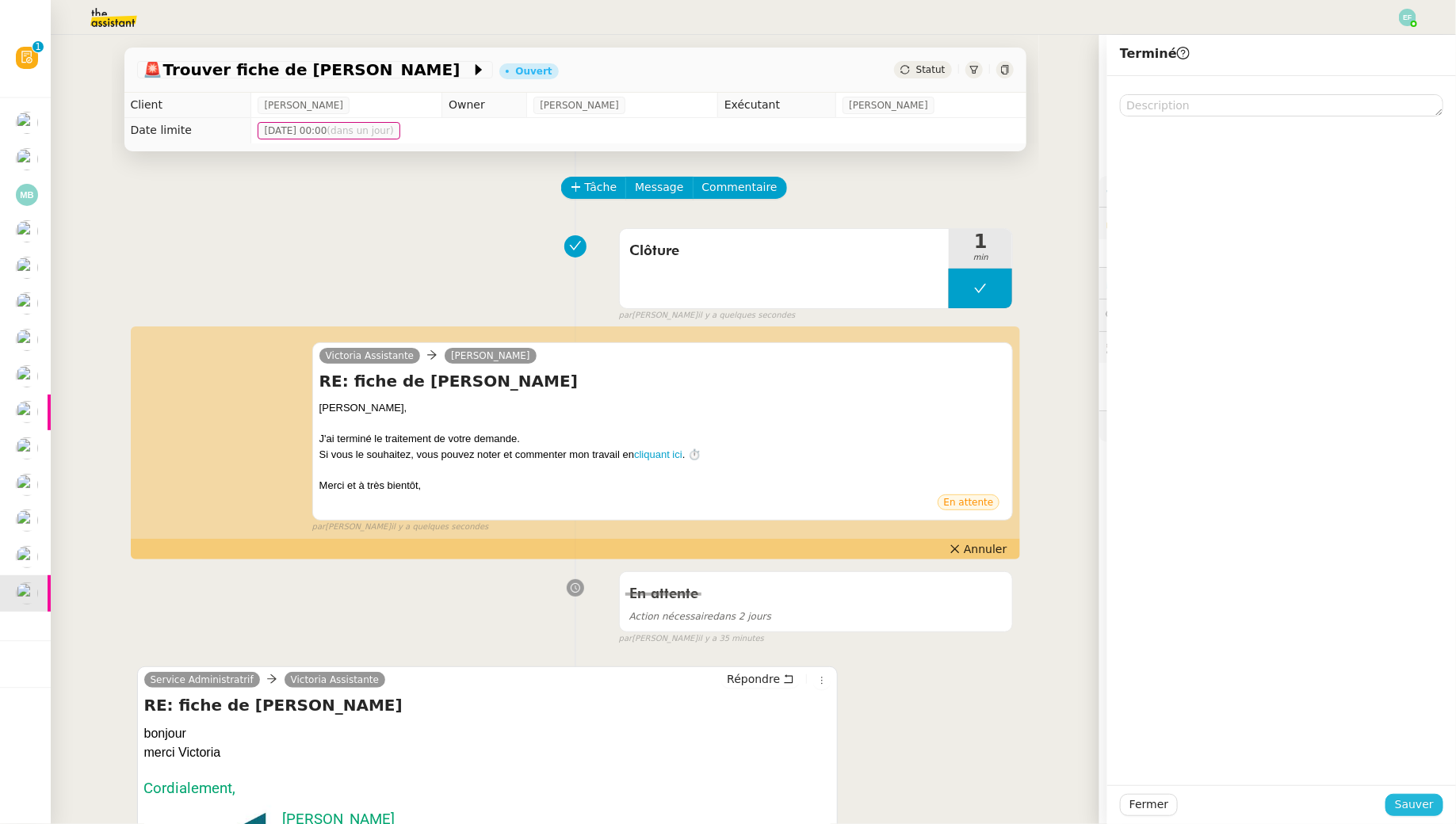
click at [1405, 799] on span "Sauver" at bounding box center [1414, 804] width 39 height 18
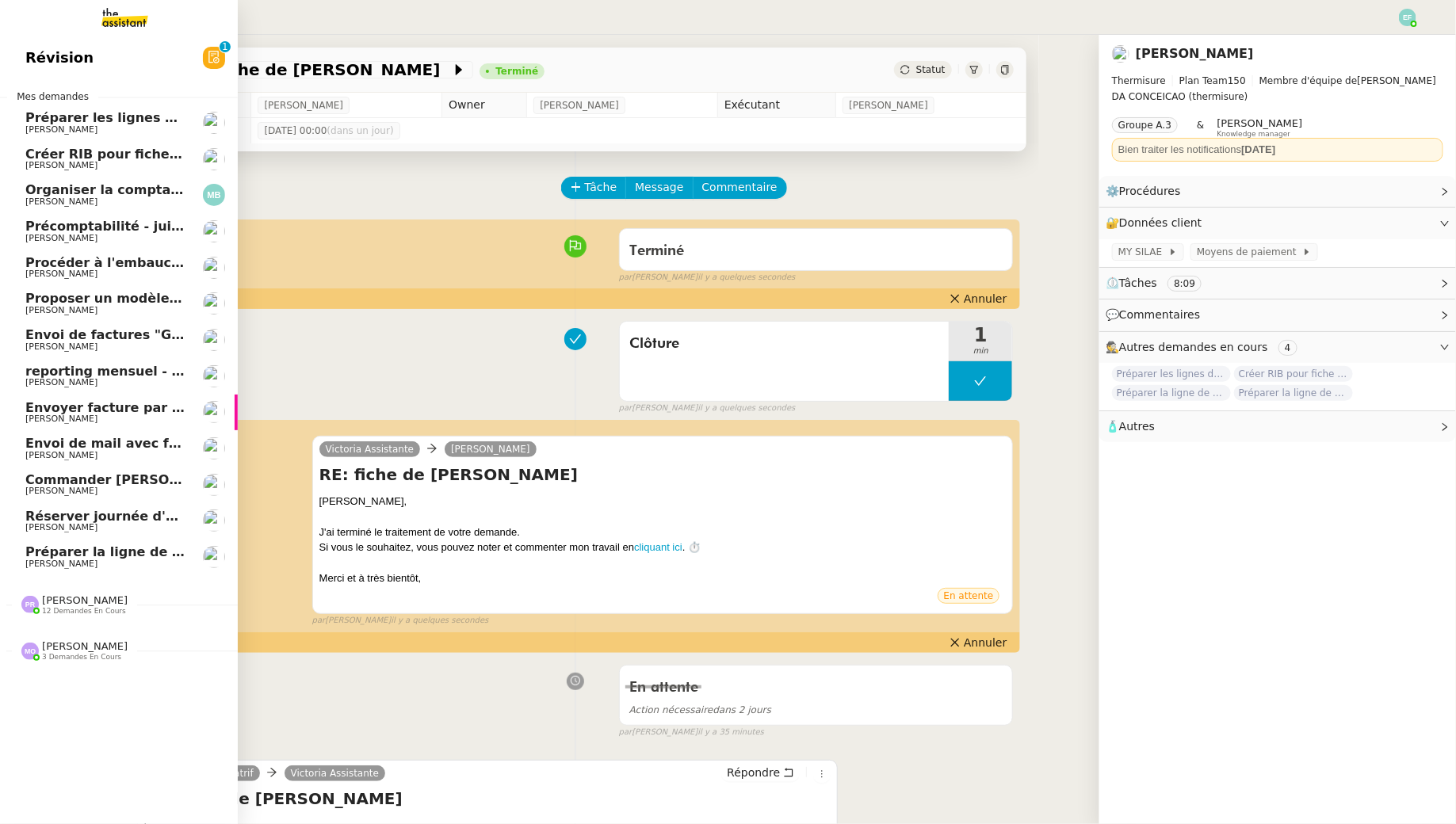
click at [39, 555] on span "Préparer la ligne de virement pour la facture" at bounding box center [186, 552] width 322 height 15
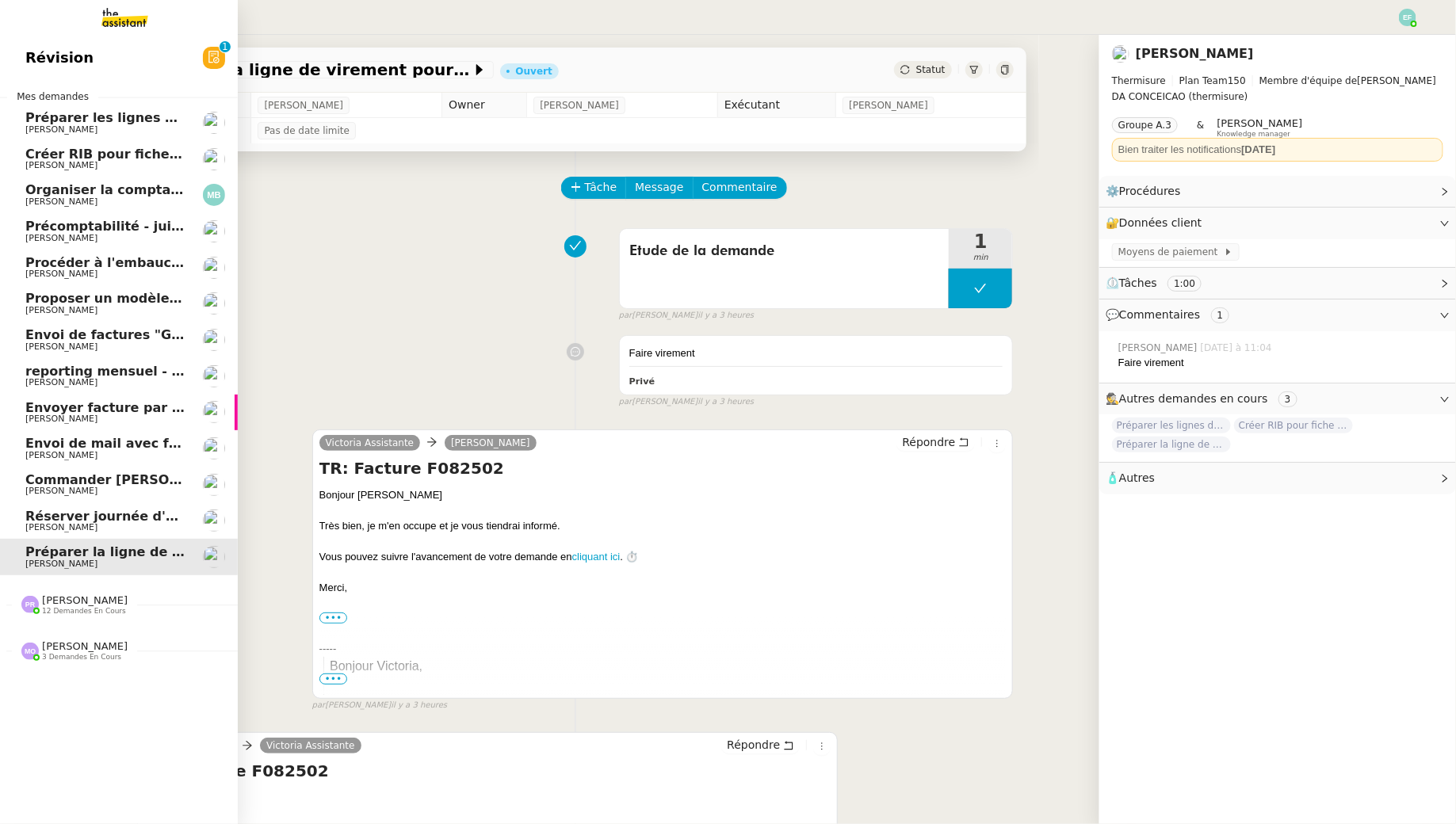
click at [36, 203] on span "[PERSON_NAME]" at bounding box center [61, 201] width 72 height 11
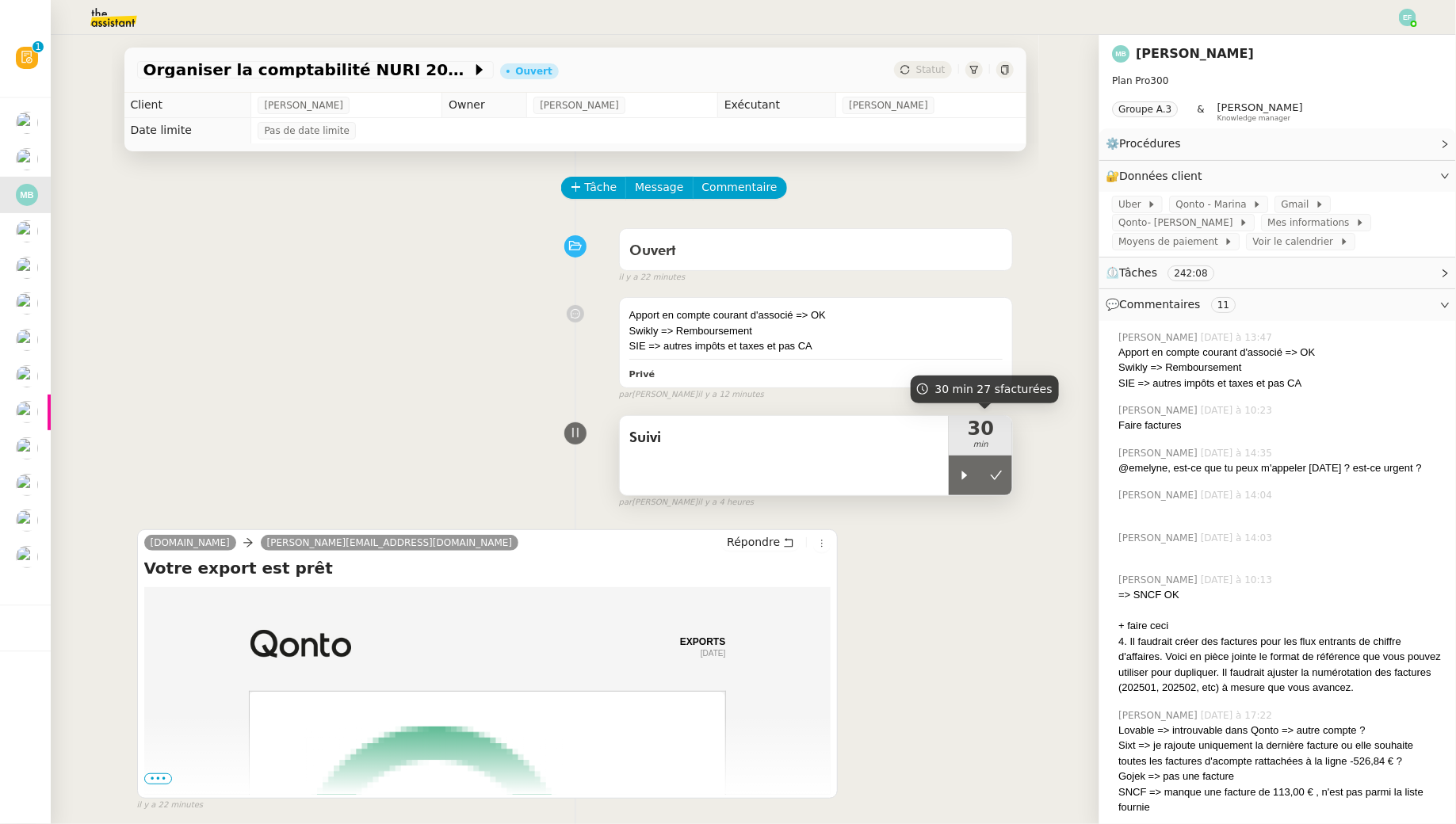
click at [966, 450] on div "30 min" at bounding box center [980, 436] width 63 height 39
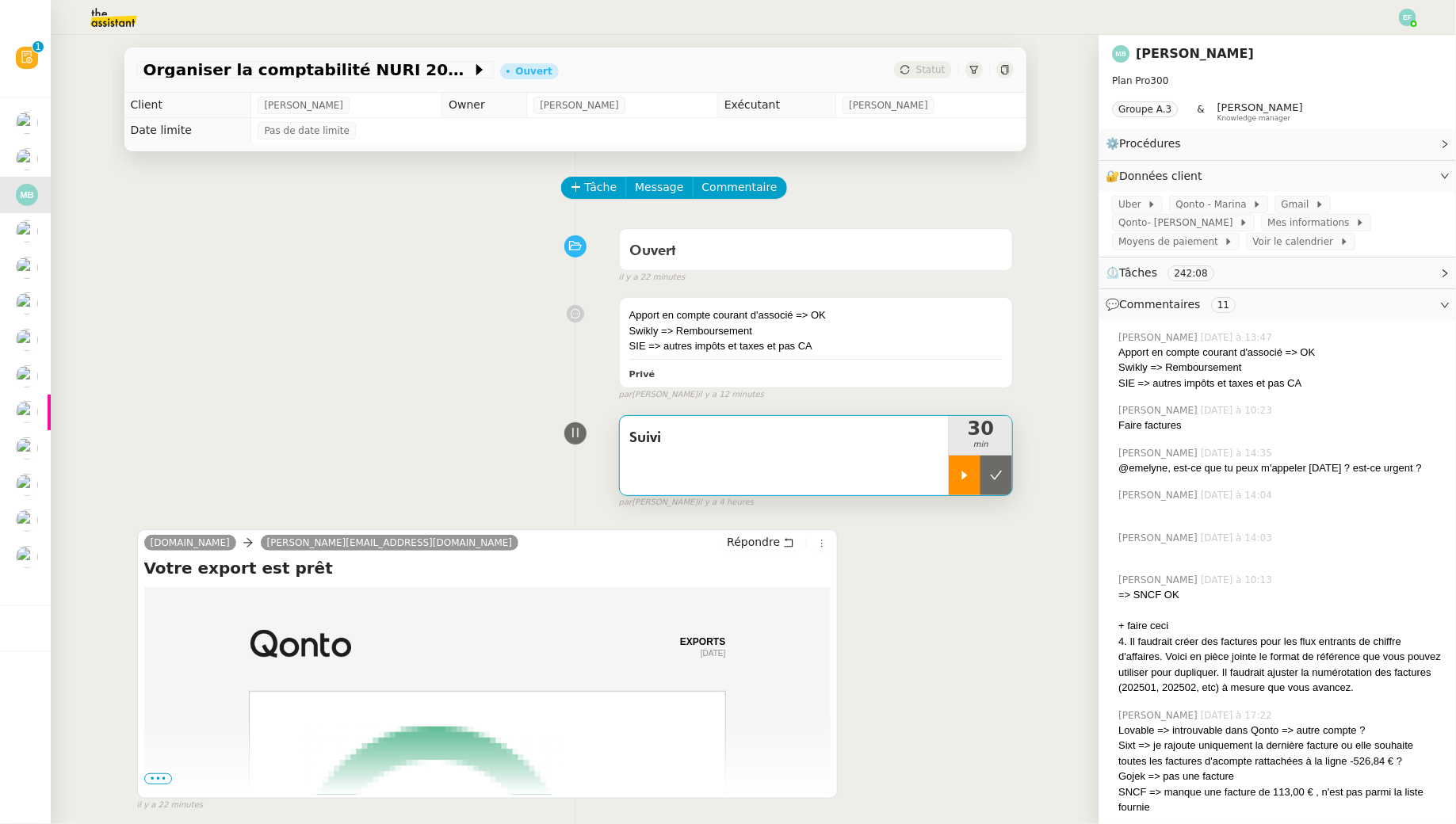
click at [966, 477] on icon at bounding box center [964, 475] width 12 height 12
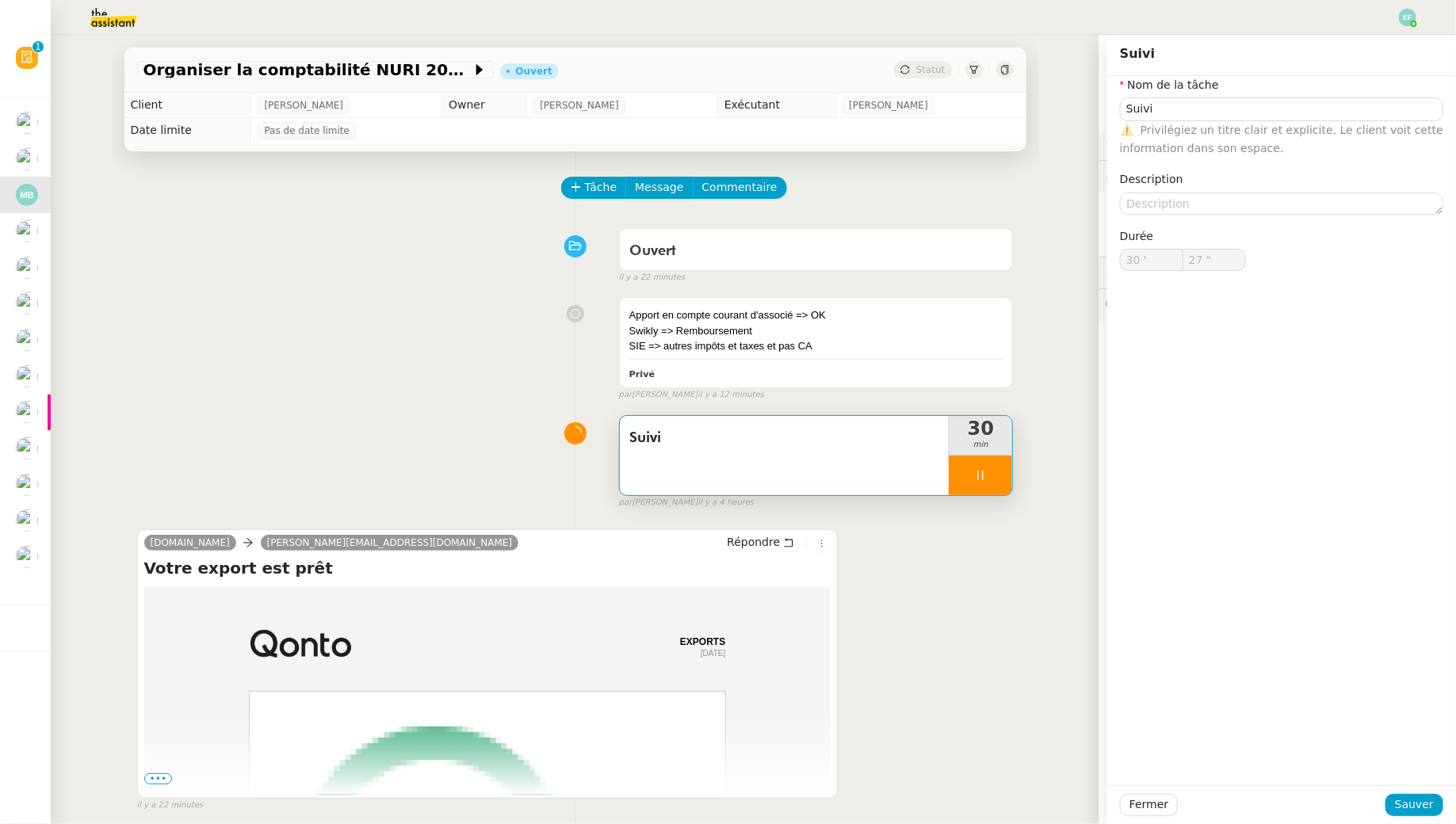
type input "Suivi"
type input "30 '"
type input "27 ""
click at [943, 588] on div "Qonto.com helene.uj9@theassistant.com Répondre Votre export est prêt Votre expo…" at bounding box center [575, 663] width 877 height 297
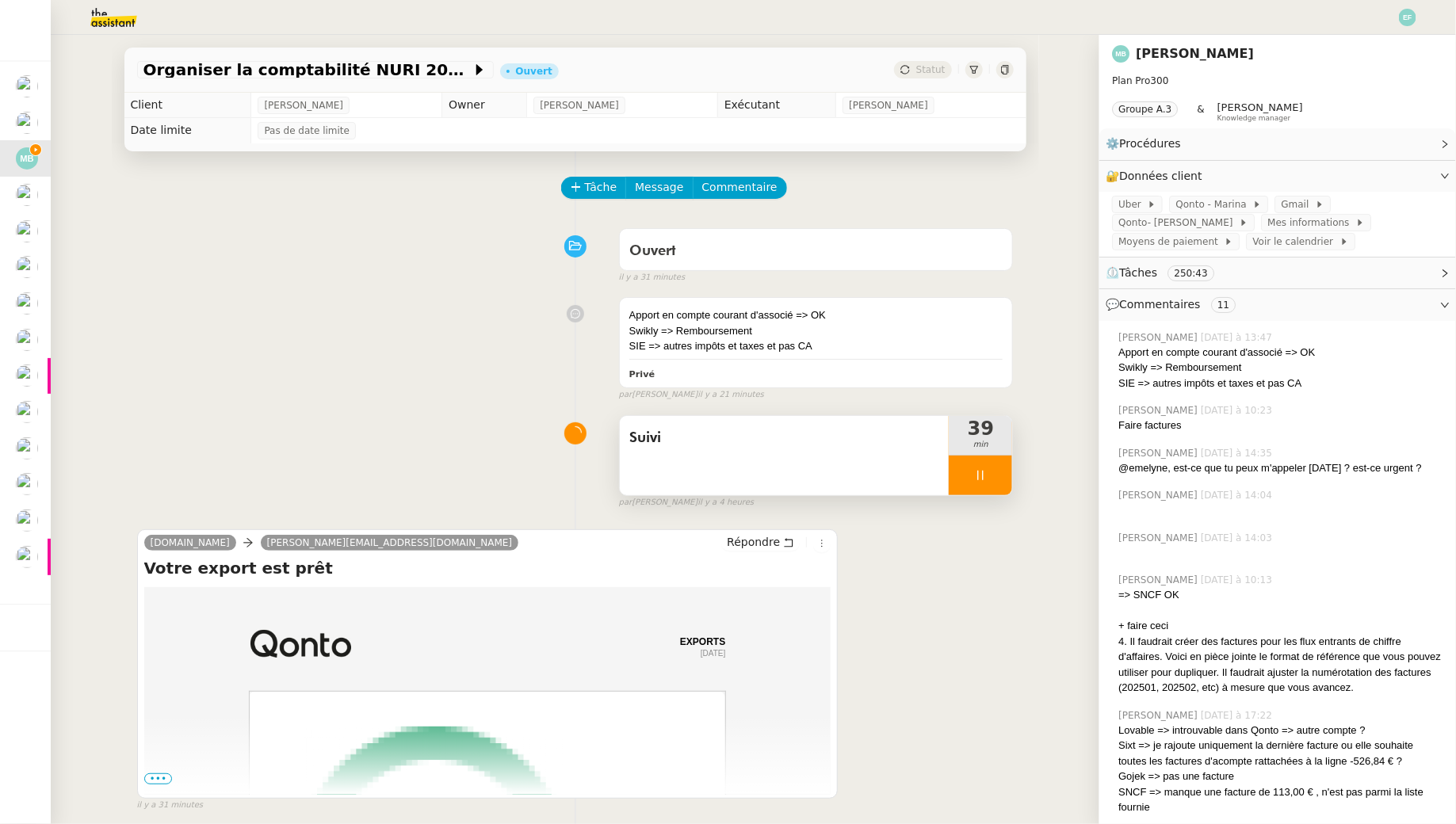
click at [365, 351] on div "Apport en compte courant d'associé => OK Swikly => Remboursement SIE => autres …" at bounding box center [575, 345] width 877 height 111
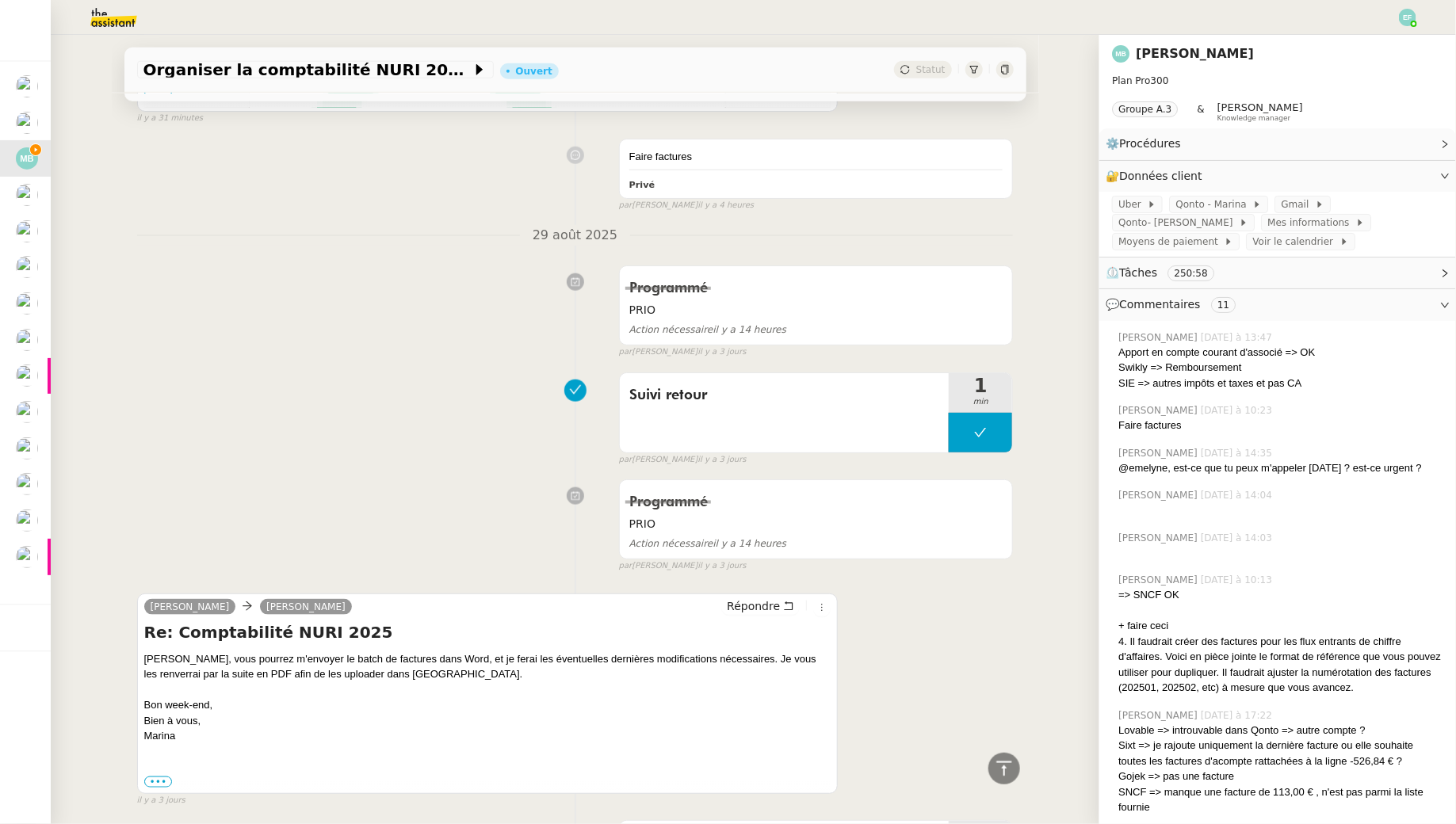
scroll to position [908, 0]
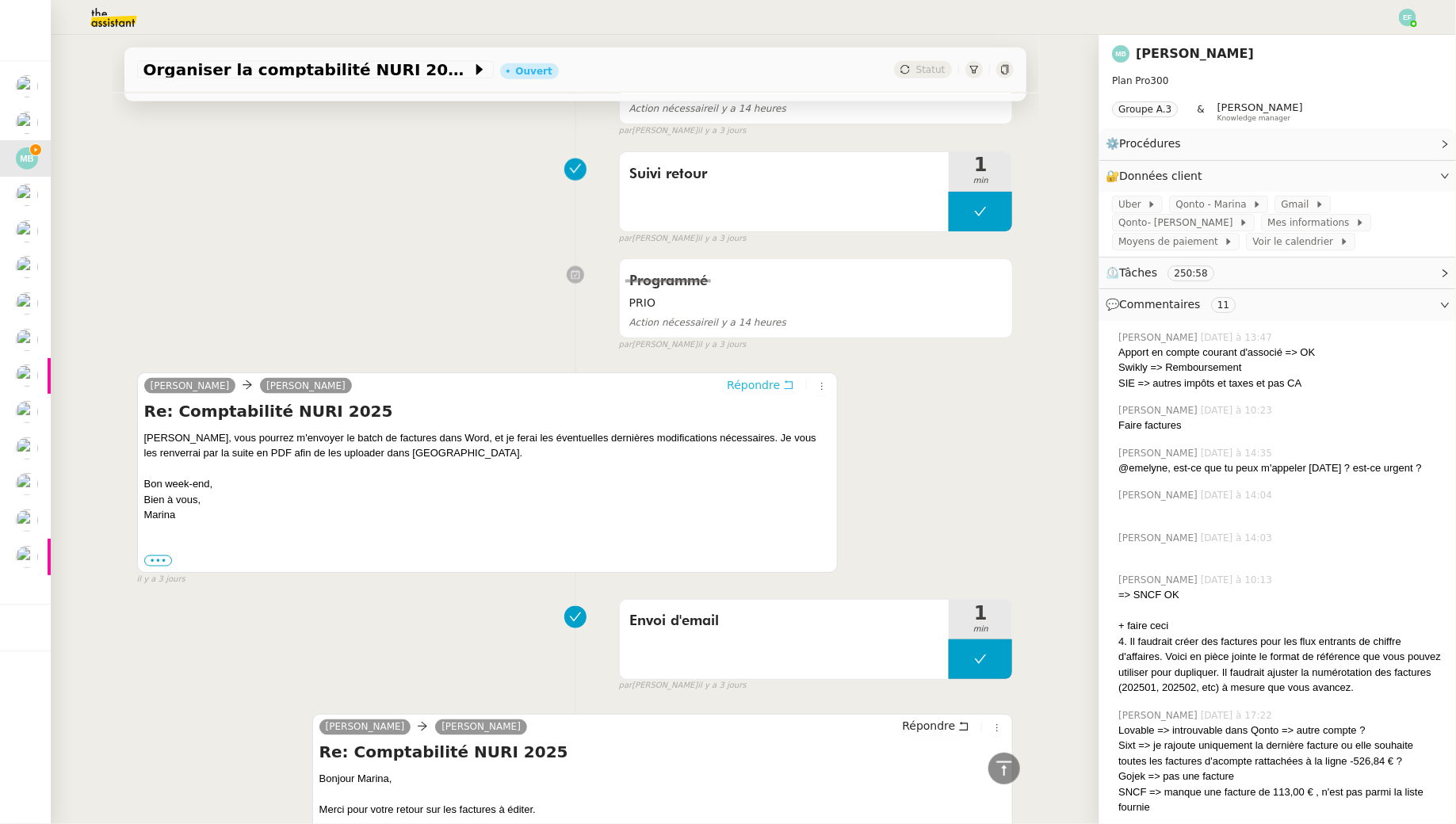
click at [800, 377] on button "Répondre" at bounding box center [760, 385] width 79 height 17
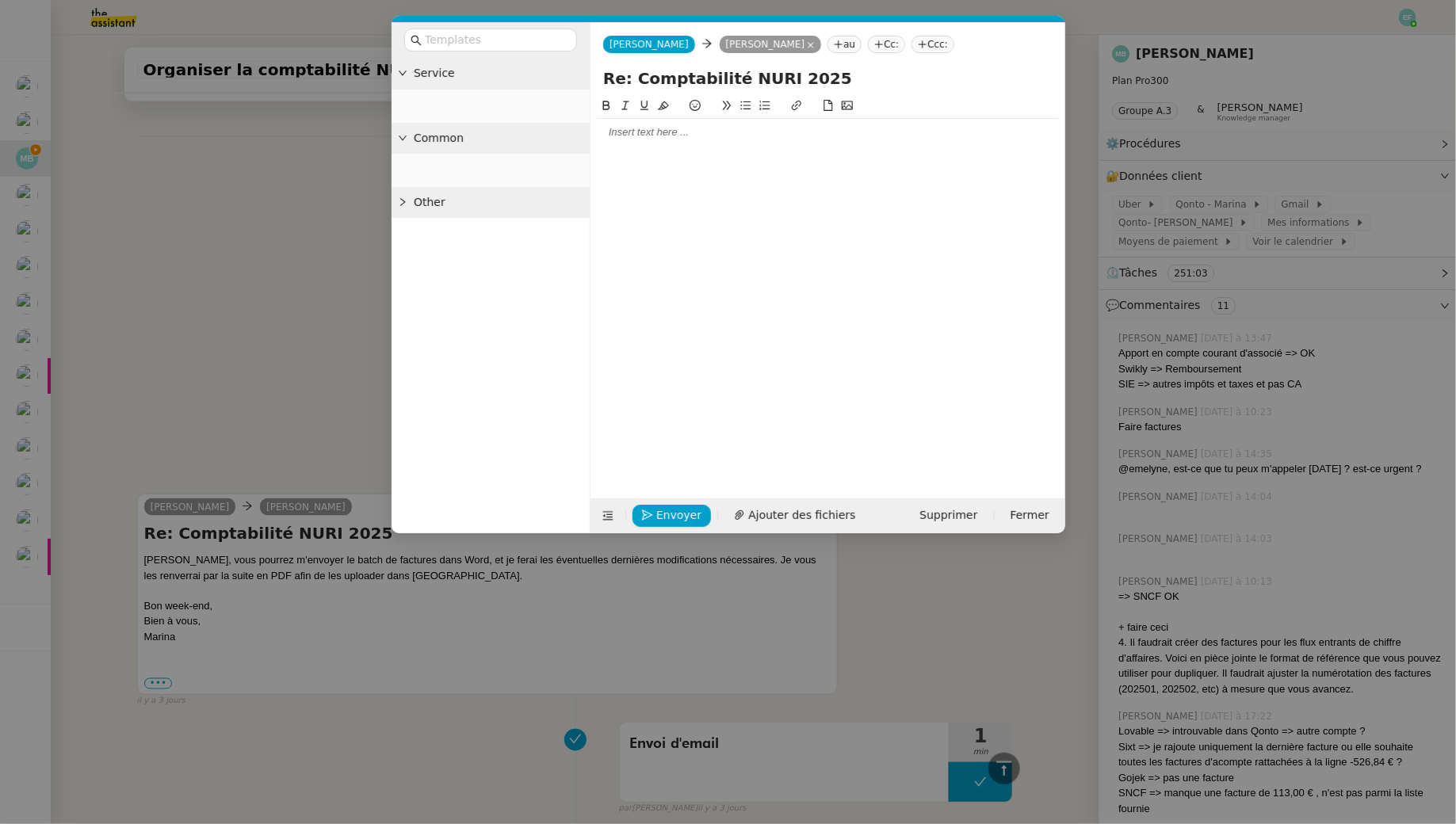
scroll to position [1030, 0]
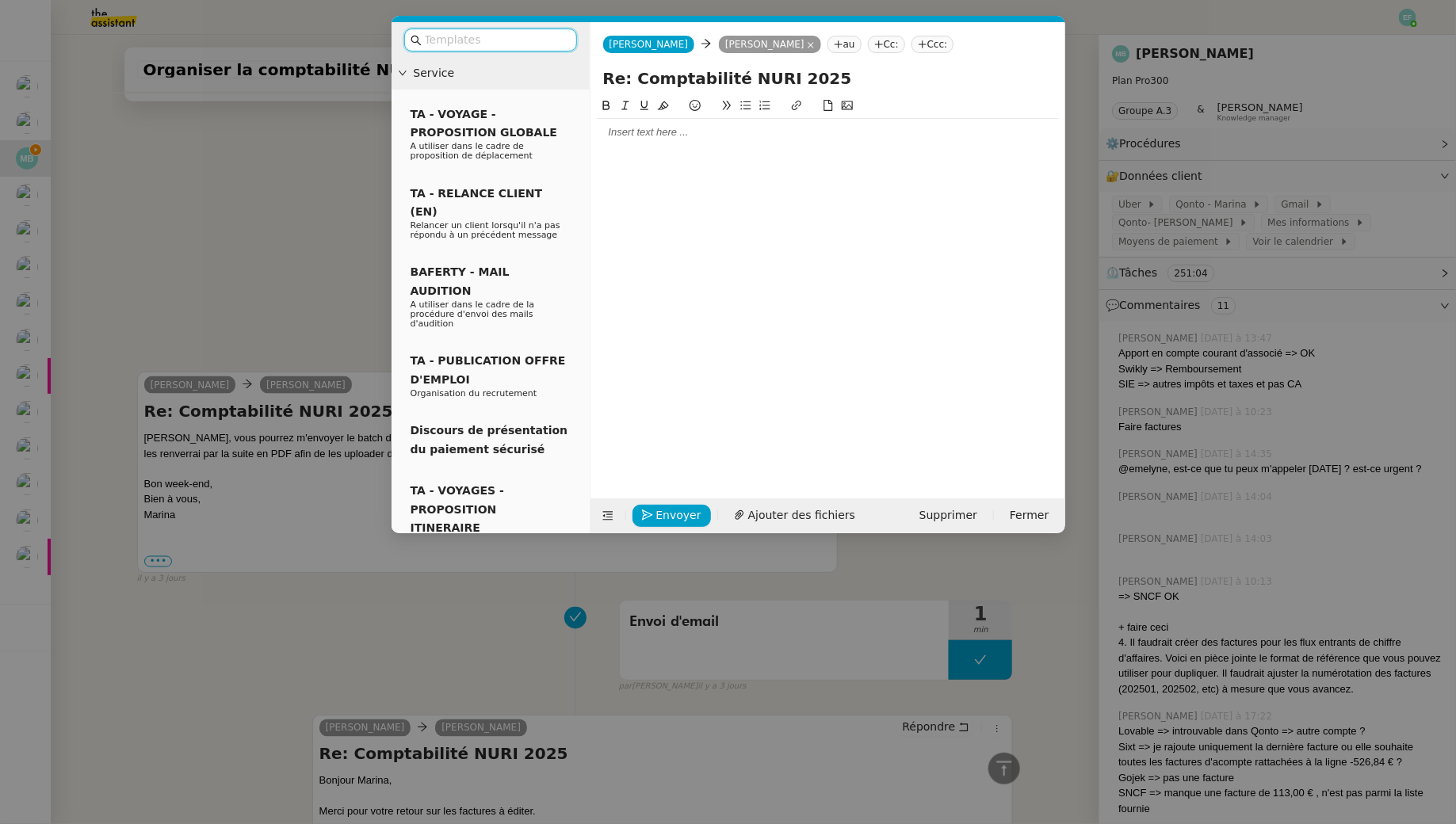
click at [708, 143] on div at bounding box center [828, 132] width 462 height 27
drag, startPoint x: 855, startPoint y: 158, endPoint x: 798, endPoint y: 158, distance: 57.0
click at [798, 158] on div "Avant de démarrer la facturation, j'ai réalisé ce tableau" at bounding box center [828, 161] width 462 height 14
click at [796, 110] on icon at bounding box center [796, 106] width 11 height 11
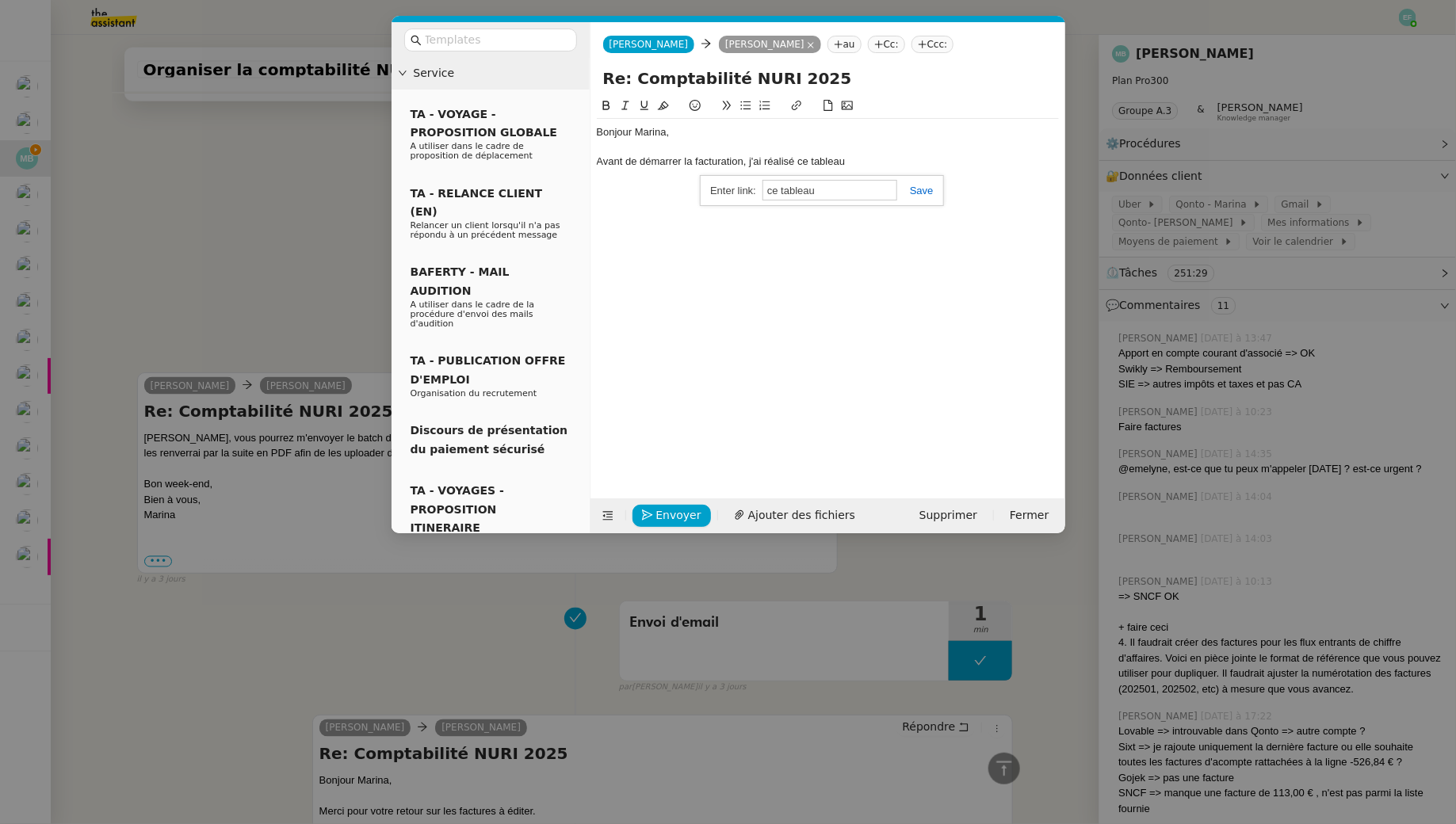
paste input "Airwallex 413,97 19 juil. 2025 " Mosaic Research Management indiqué sur viremen…"
click at [866, 167] on div "Avant de démarrer la facturation, j'ai réalisé ce tableau" at bounding box center [828, 161] width 462 height 14
click at [827, 157] on link "ce tableau" at bounding box center [819, 161] width 48 height 12
click at [817, 189] on link "Airwallex 413,97 19 juil. 2025 " Mosaic Research Management indiqué sur viremen…" at bounding box center [806, 190] width 158 height 20
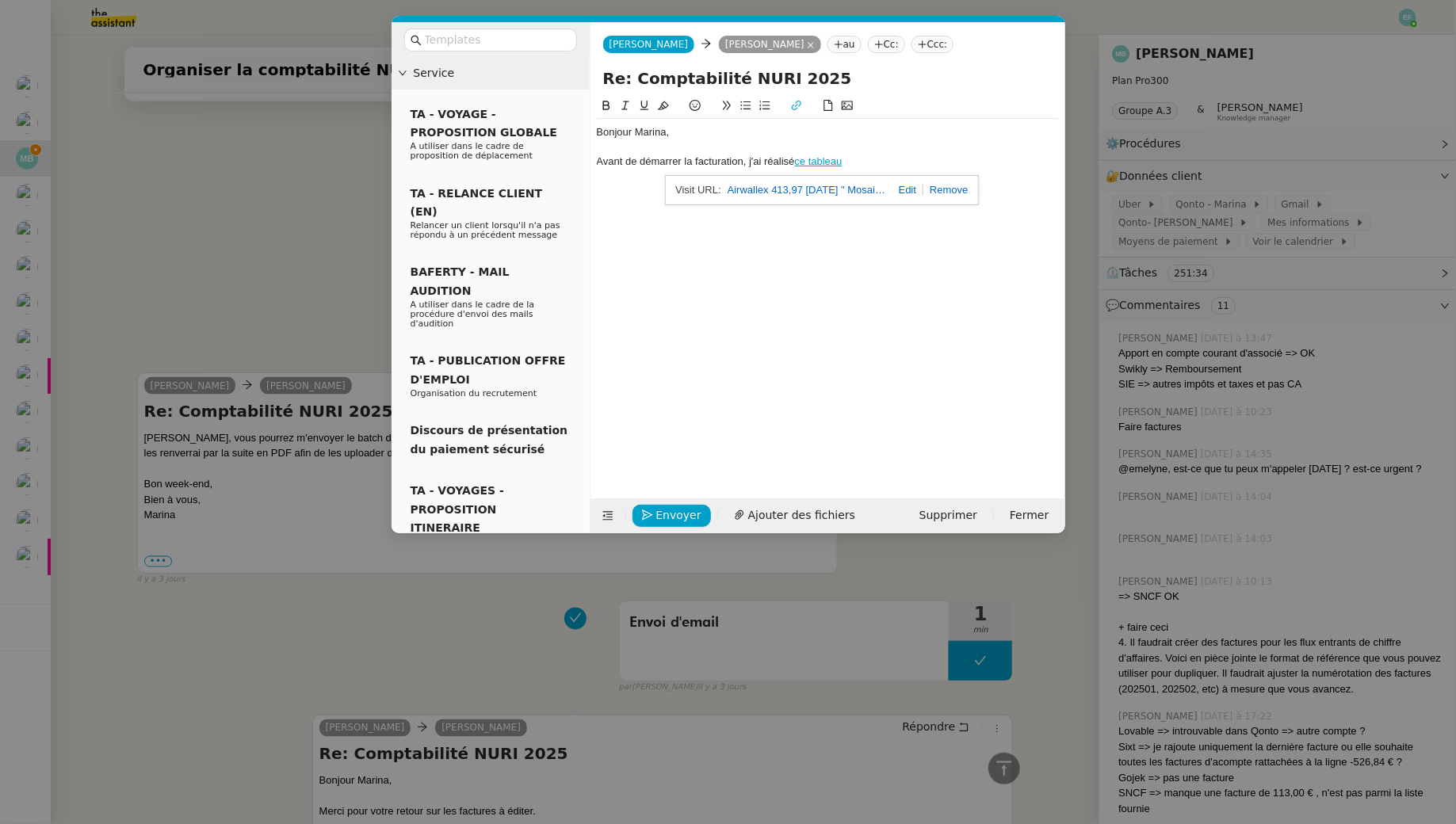
click at [849, 256] on div "Bonjour Marina, Avant de démarrer la facturation, j'ai réalisé ce tableau Airwa…" at bounding box center [828, 285] width 462 height 377
click at [854, 159] on div "Avant de démarrer la facturation, j'ai réalisé ce tableau" at bounding box center [828, 161] width 462 height 14
drag, startPoint x: 864, startPoint y: 165, endPoint x: 797, endPoint y: 165, distance: 67.0
click at [797, 165] on div "Avant de démarrer la facturation, j'ai réalisé ce tableau" at bounding box center [828, 161] width 462 height 14
click at [796, 109] on icon at bounding box center [796, 106] width 10 height 10
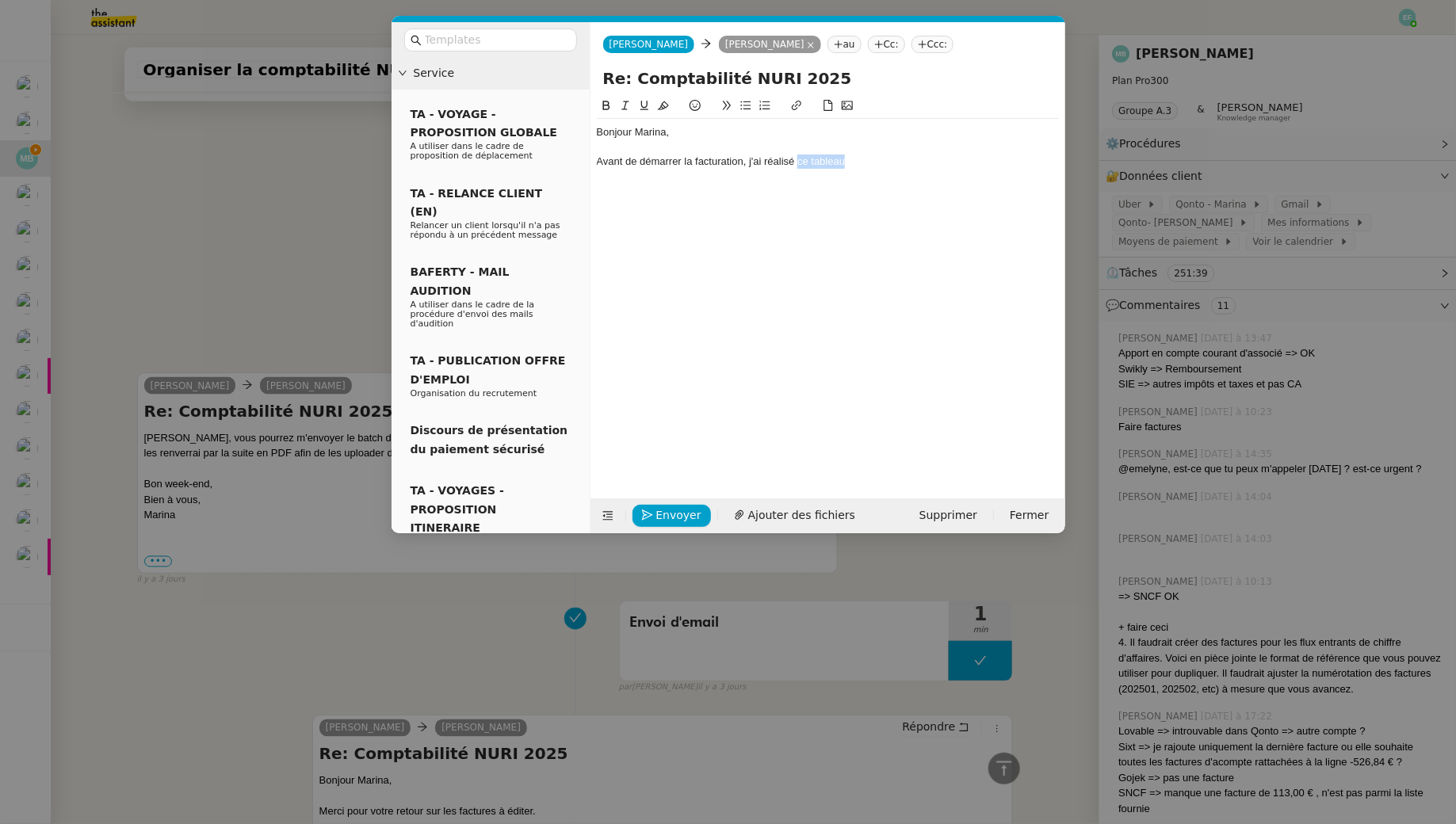
click at [796, 109] on icon at bounding box center [796, 106] width 10 height 10
paste input "https://docs.google.com/spreadsheets/d/1Iwx44QYTWCkJLjKO7dxXuwuIdgigKcto8Yci2lX…"
click at [872, 143] on div at bounding box center [828, 147] width 462 height 14
click at [832, 153] on div at bounding box center [828, 147] width 462 height 14
click at [832, 161] on link "ce tableau" at bounding box center [819, 161] width 48 height 12
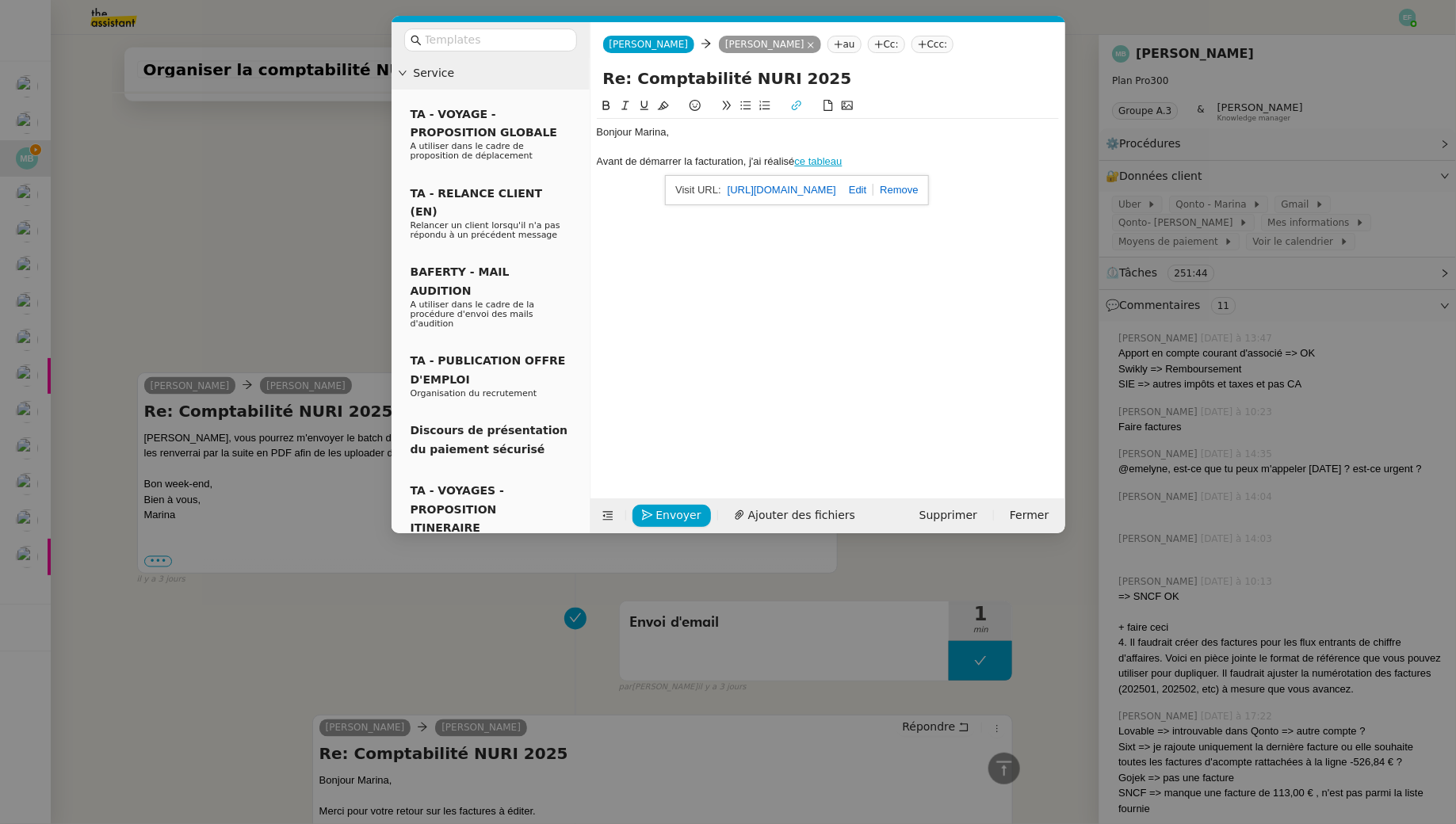
click at [823, 184] on link "https://docs.google.com/spreadsheets/d/1Iwx44QYTWCkJLjKO7dxXuwuIdgigKcto8Yci2lX…" at bounding box center [782, 190] width 109 height 20
click at [888, 158] on div "Avant de démarrer la facturation, j'ai réalisé ce tableau" at bounding box center [828, 161] width 462 height 14
click at [646, 167] on div "Avant de démarrer la facturation, j'ai réalisé ce tableau ." at bounding box center [828, 161] width 462 height 14
click at [650, 180] on div at bounding box center [828, 176] width 462 height 14
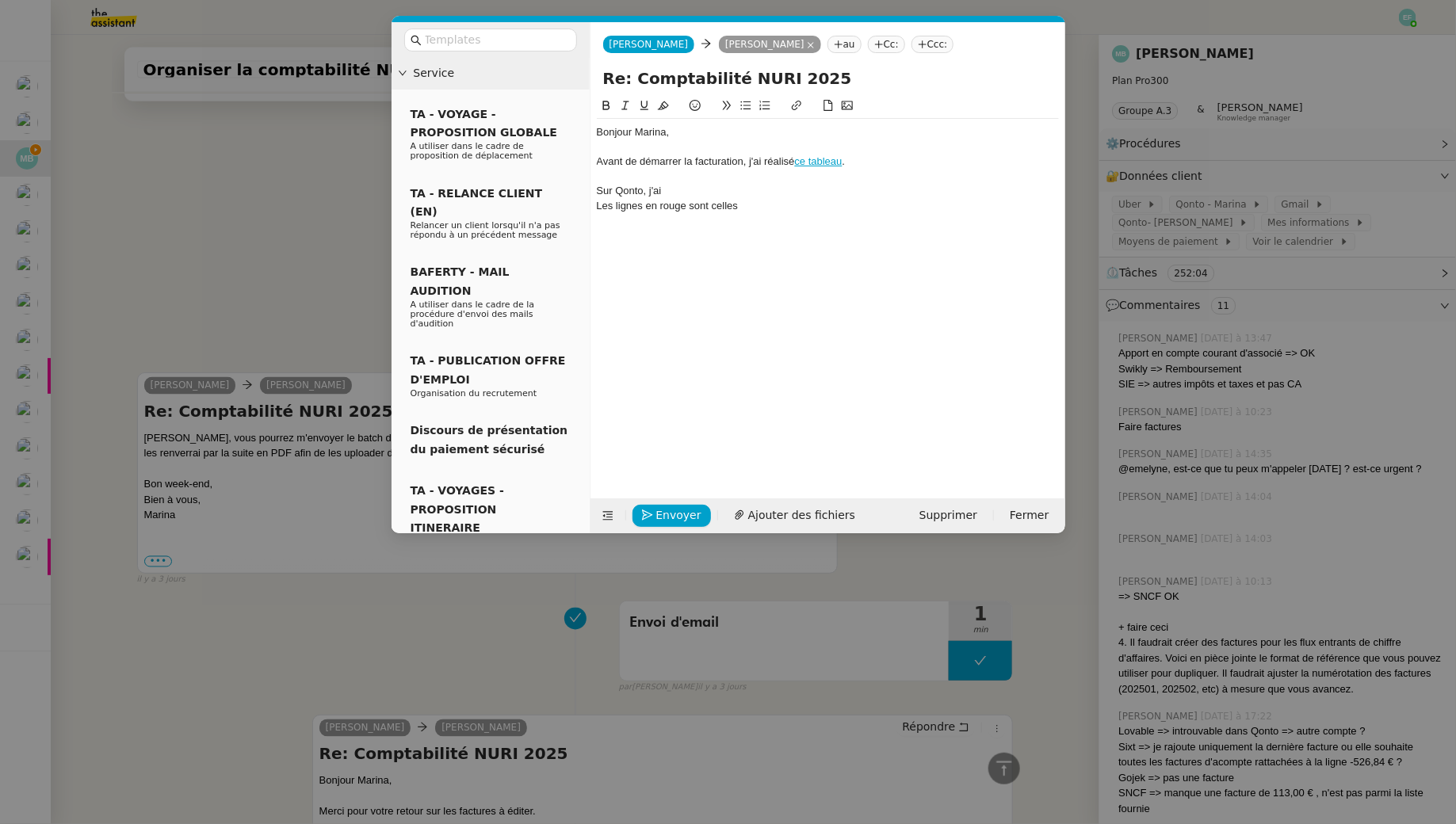
scroll to position [1122, 0]
click at [799, 191] on div "Sur Qonto, j'ai modifié la catégorisation pour l'apport" at bounding box center [828, 190] width 462 height 14
click at [919, 194] on div "Sur Qonto, j'ai modifié la catégorisation pour vos apport" at bounding box center [828, 190] width 462 height 14
click at [711, 188] on div "Sur Qonto, j'ai modifié la catégorisation pour vos apports en compte courant d'…" at bounding box center [828, 190] width 462 height 14
drag, startPoint x: 780, startPoint y: 186, endPoint x: 793, endPoint y: 189, distance: 13.3
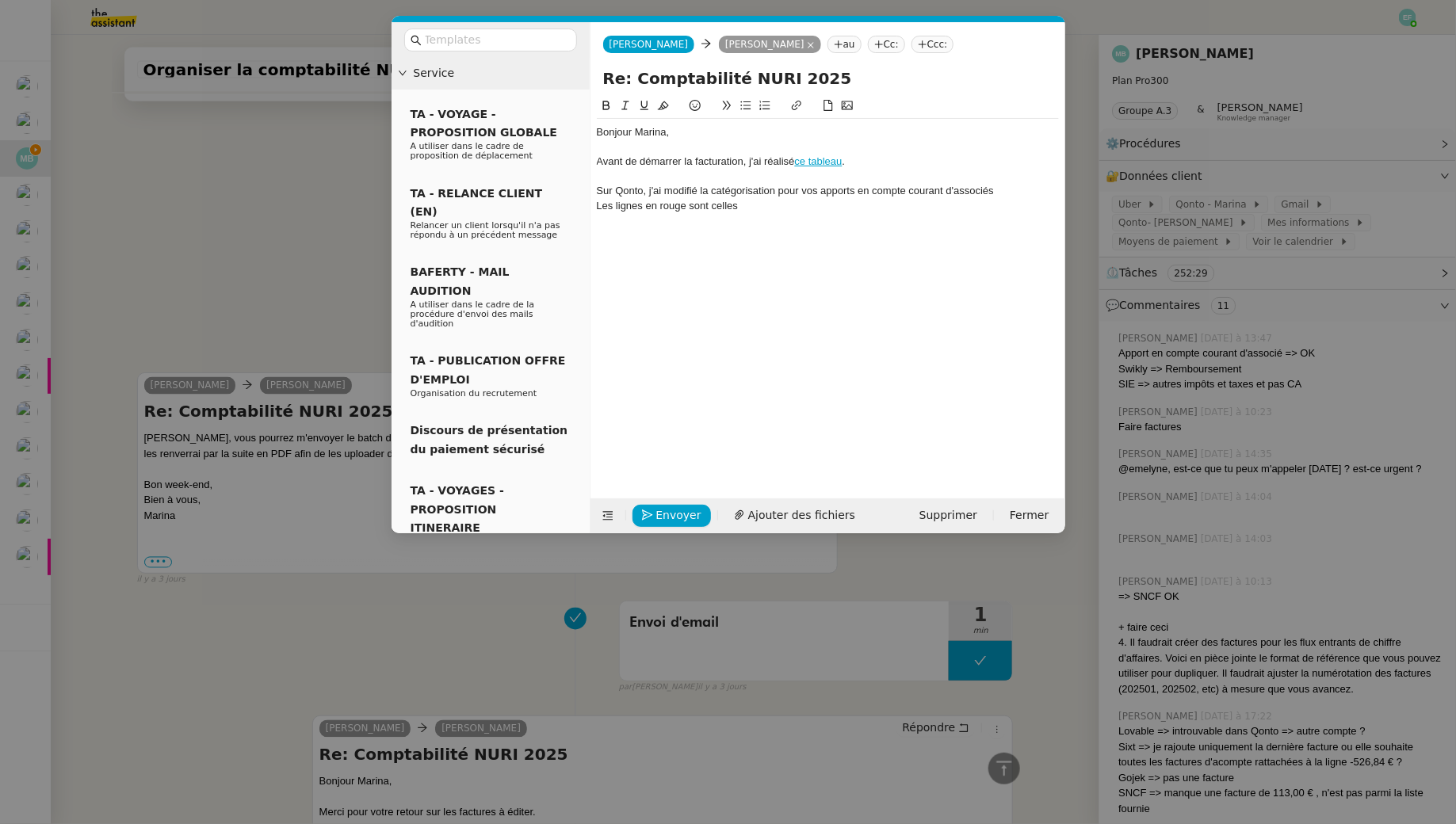
click at [780, 186] on div "Sur Qonto, j'ai modifié la catégorisation pour vos apports en compte courant d'…" at bounding box center [828, 190] width 462 height 14
click at [801, 190] on div "Sur Qonto, j'ai modifié la catégorisation pour vos apports en compte courant d'…" at bounding box center [828, 190] width 462 height 14
click at [864, 206] on li "Vos apports en compte courant d'associés" at bounding box center [836, 206] width 447 height 14
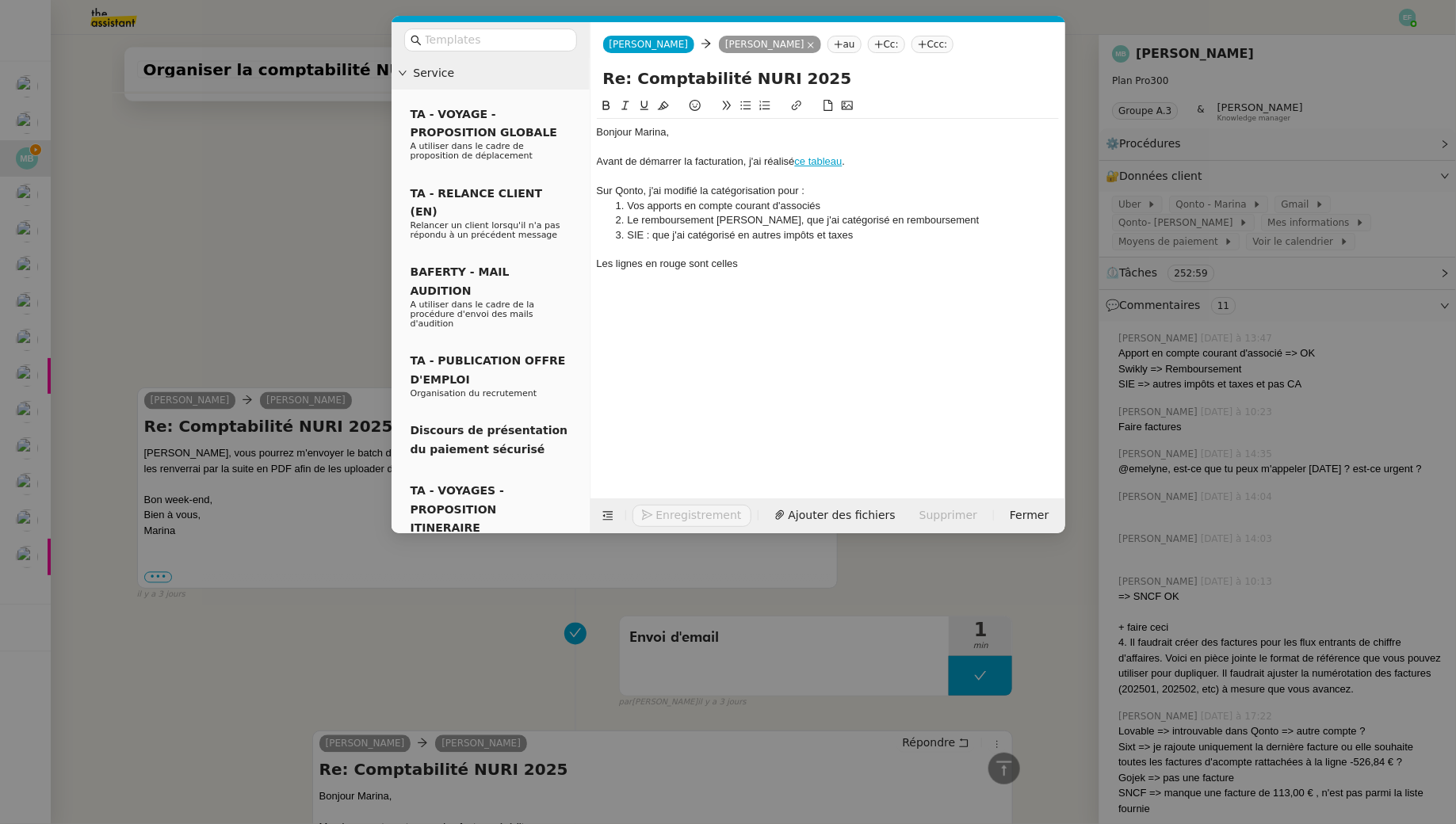
scroll to position [1204, 0]
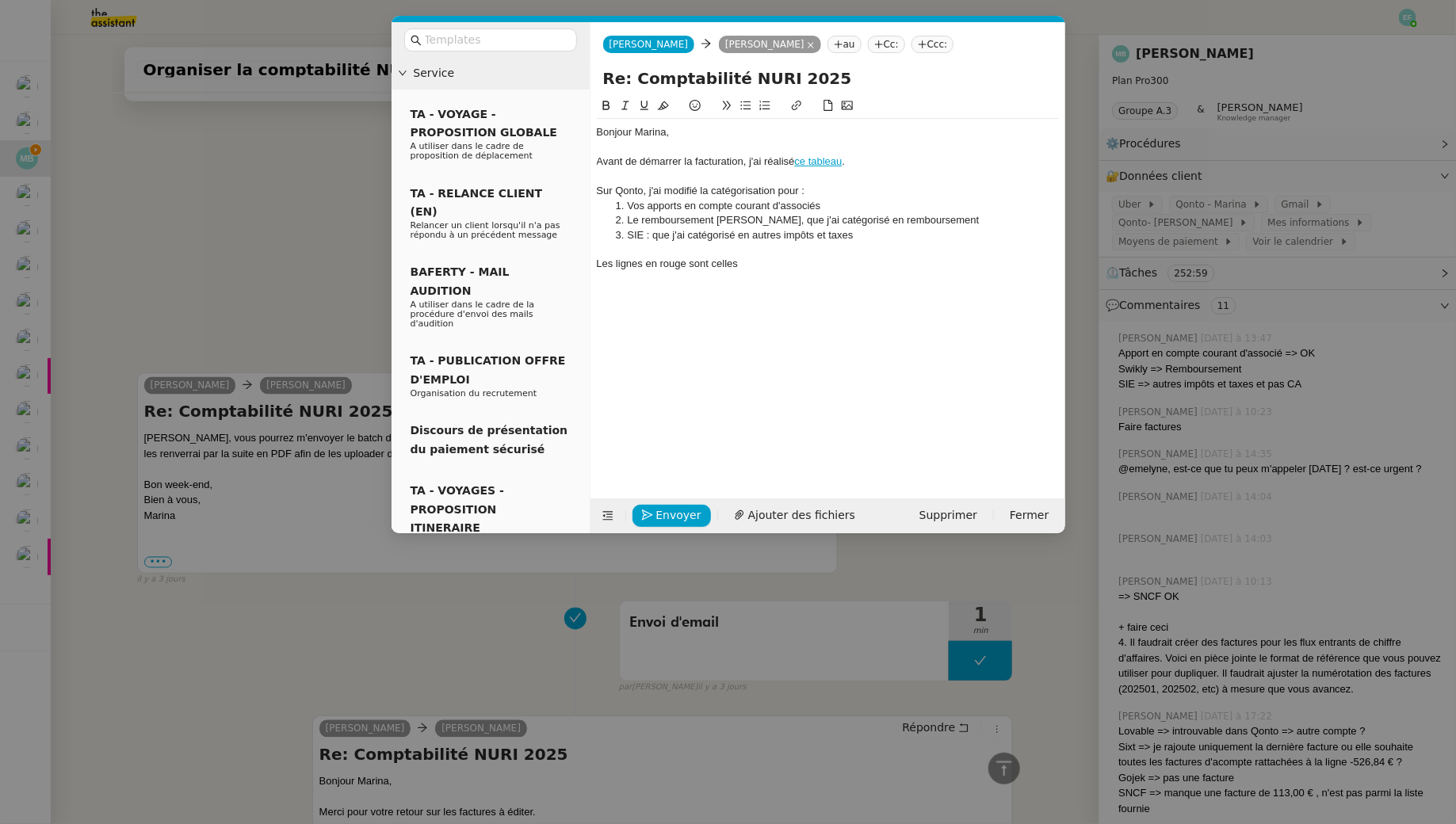
click at [792, 258] on div "Les lignes en rouge sont celles" at bounding box center [828, 263] width 462 height 14
click at [597, 262] on div "Les lignes en rouge sont celles que je ne peux traiter." at bounding box center [828, 263] width 462 height 14
click at [729, 251] on div at bounding box center [828, 249] width 462 height 14
click at [722, 269] on div "Les lignes en rouge sont celles que je ne peux traiter." at bounding box center [828, 263] width 462 height 14
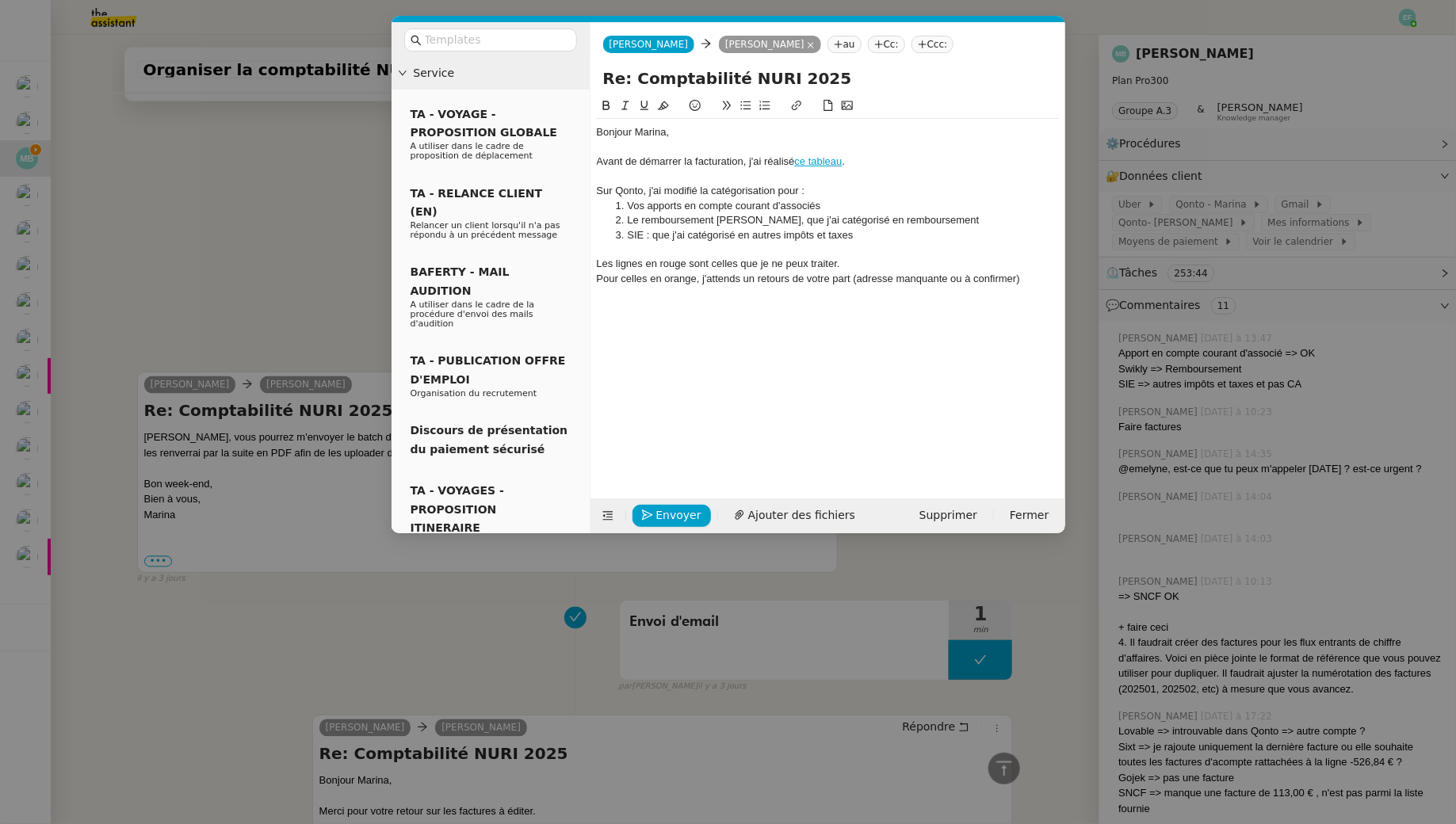
click at [651, 266] on div "Les lignes en rouge sont celles que je ne peux traiter." at bounding box center [828, 263] width 462 height 14
click at [660, 266] on div "Les lignes en rouge sont celles que je ne peux traiter." at bounding box center [828, 263] width 462 height 14
click at [640, 250] on div at bounding box center [828, 249] width 462 height 14
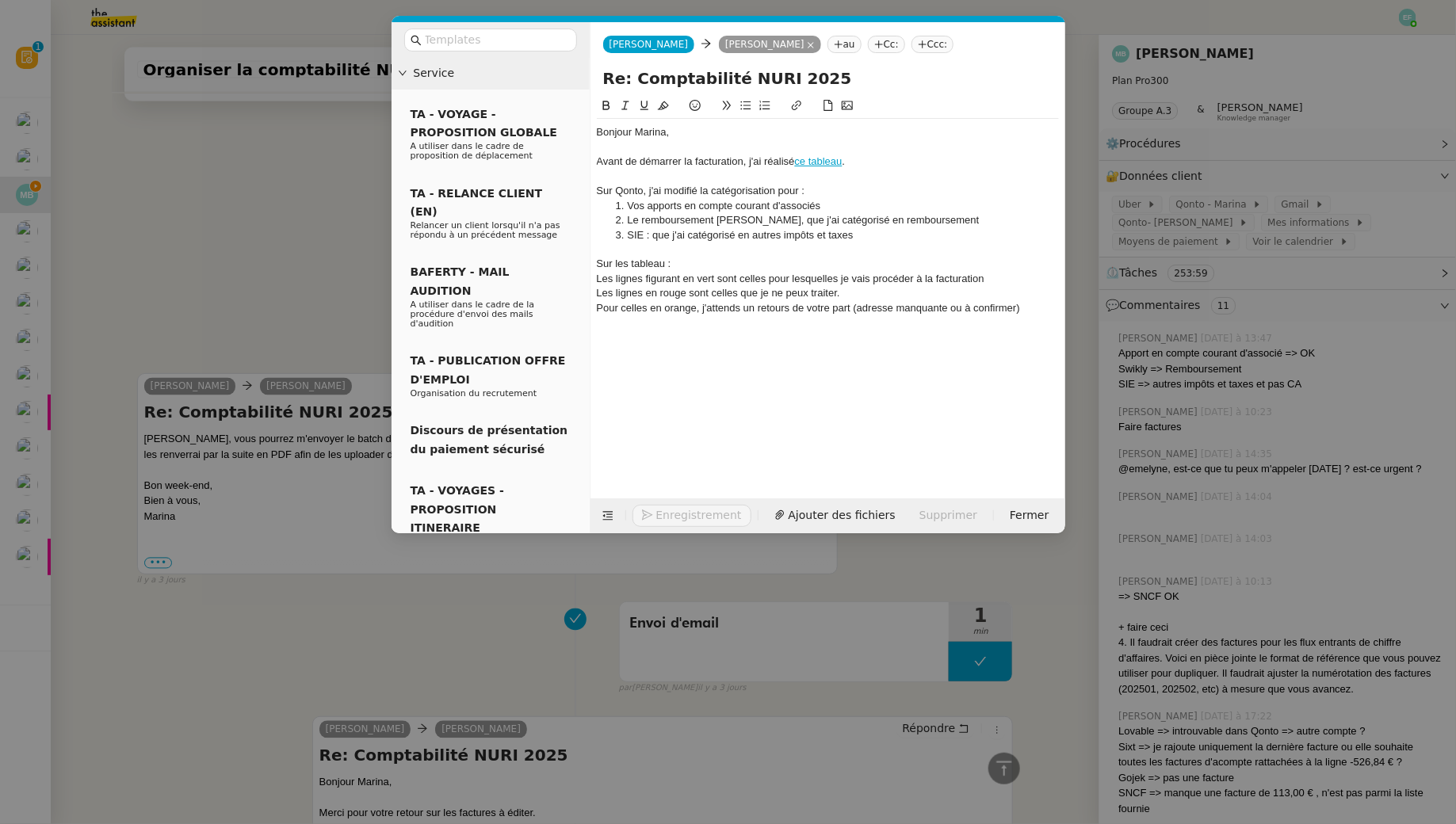
scroll to position [1237, 0]
click at [782, 308] on div "Pour celles en orange, j'attends un retours de votre part (adresse manquante ou…" at bounding box center [828, 308] width 462 height 14
click at [0, 0] on lt-span "un retour" at bounding box center [0, 0] width 0 height 0
click at [1026, 306] on div "Pour celles en orange, j'attends un retour de votre part (adresse manquante ou …" at bounding box center [828, 308] width 462 height 14
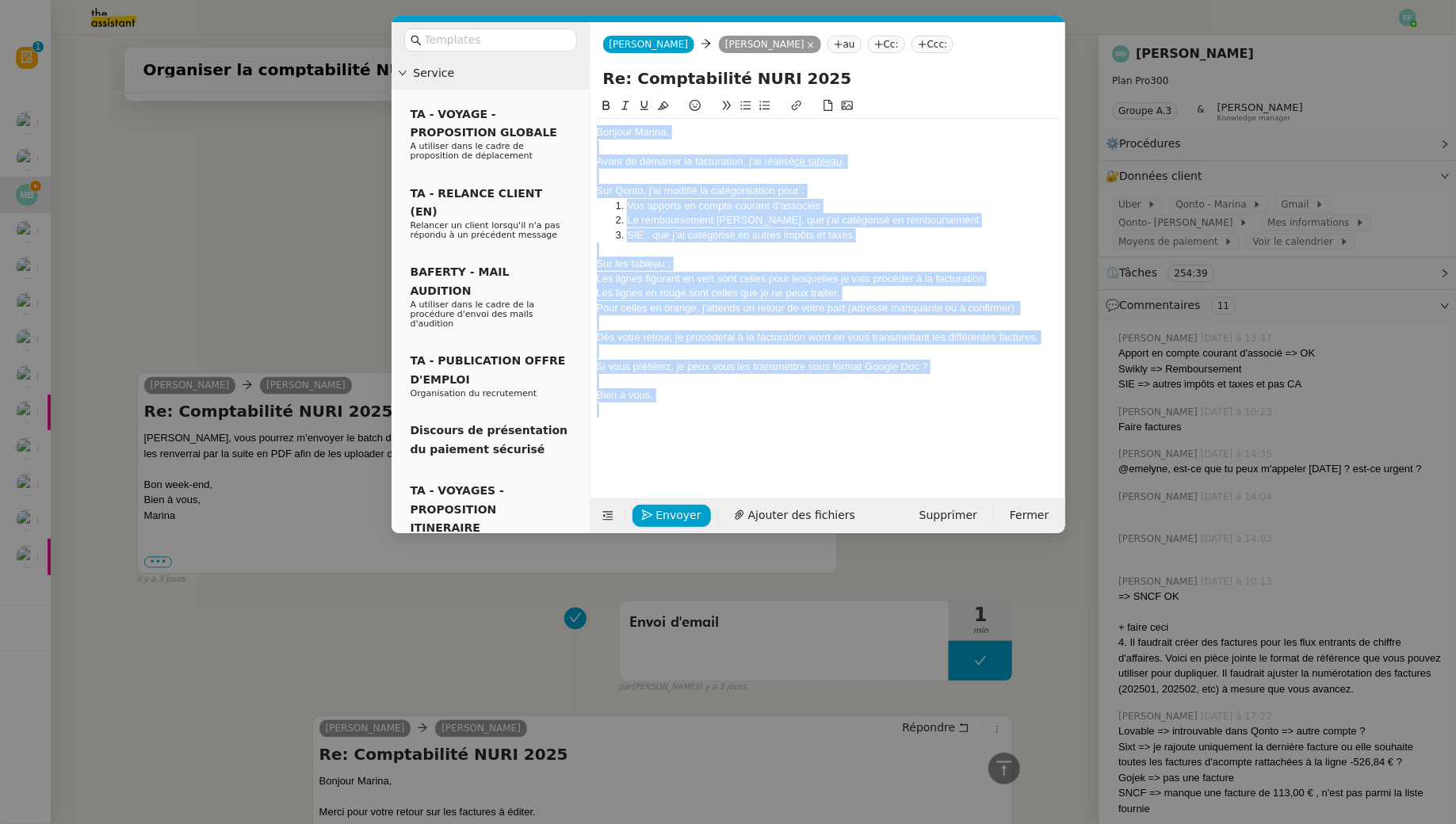
drag, startPoint x: 715, startPoint y: 405, endPoint x: 583, endPoint y: 123, distance: 311.4
click at [583, 123] on nz-layout "Service TA - VOYAGE - PROPOSITION GLOBALE A utiliser dans le cadre de propositi…" at bounding box center [728, 278] width 674 height 511
drag, startPoint x: 717, startPoint y: 395, endPoint x: 735, endPoint y: 407, distance: 21.6
click at [717, 395] on div "Bien à vous," at bounding box center [828, 395] width 462 height 14
drag, startPoint x: 736, startPoint y: 407, endPoint x: 545, endPoint y: 8, distance: 442.4
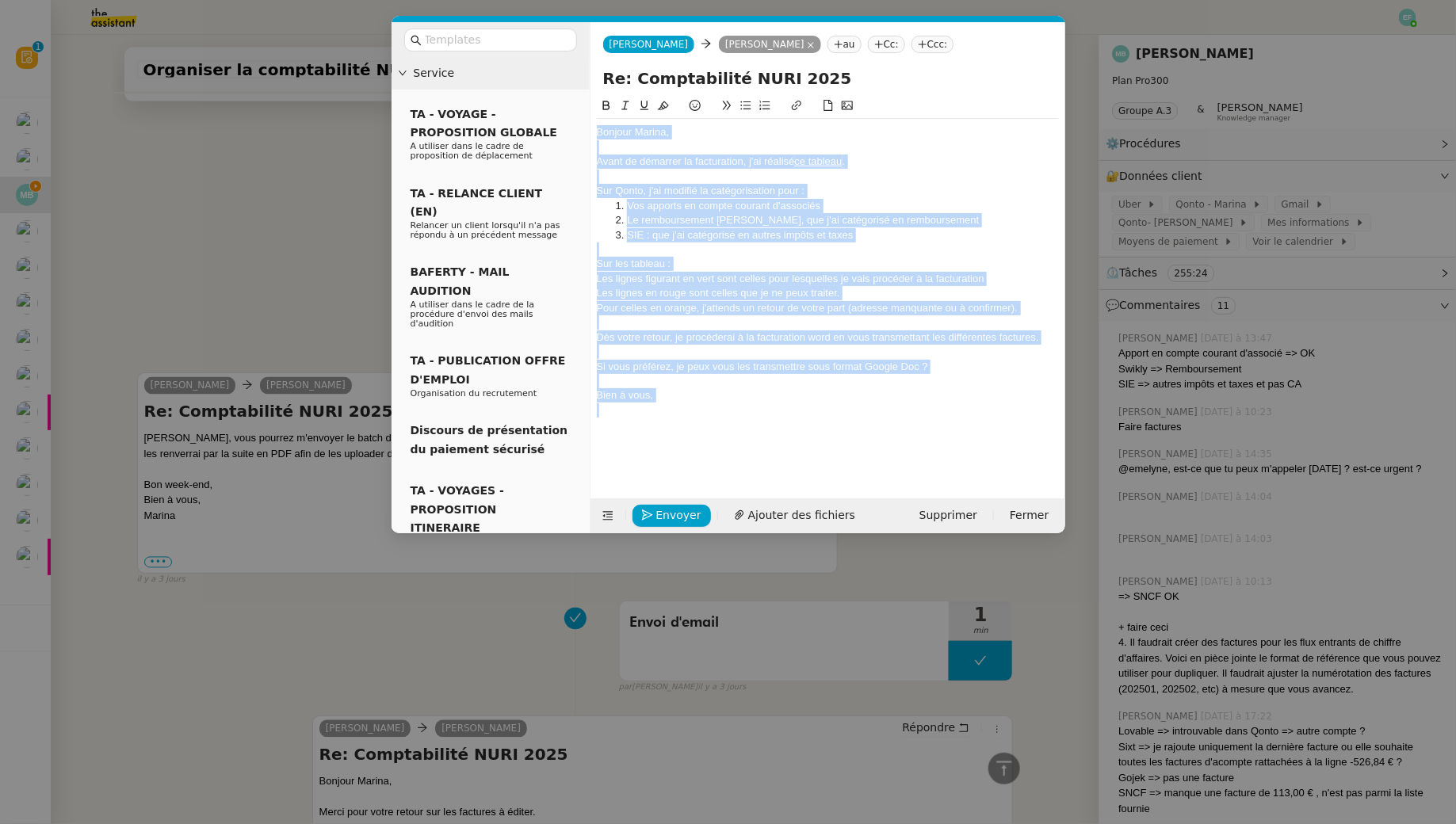
click at [545, 8] on nz-modal-container "Service TA - VOYAGE - PROPOSITION GLOBALE A utiliser dans le cadre de propositi…" at bounding box center [728, 412] width 1456 height 824
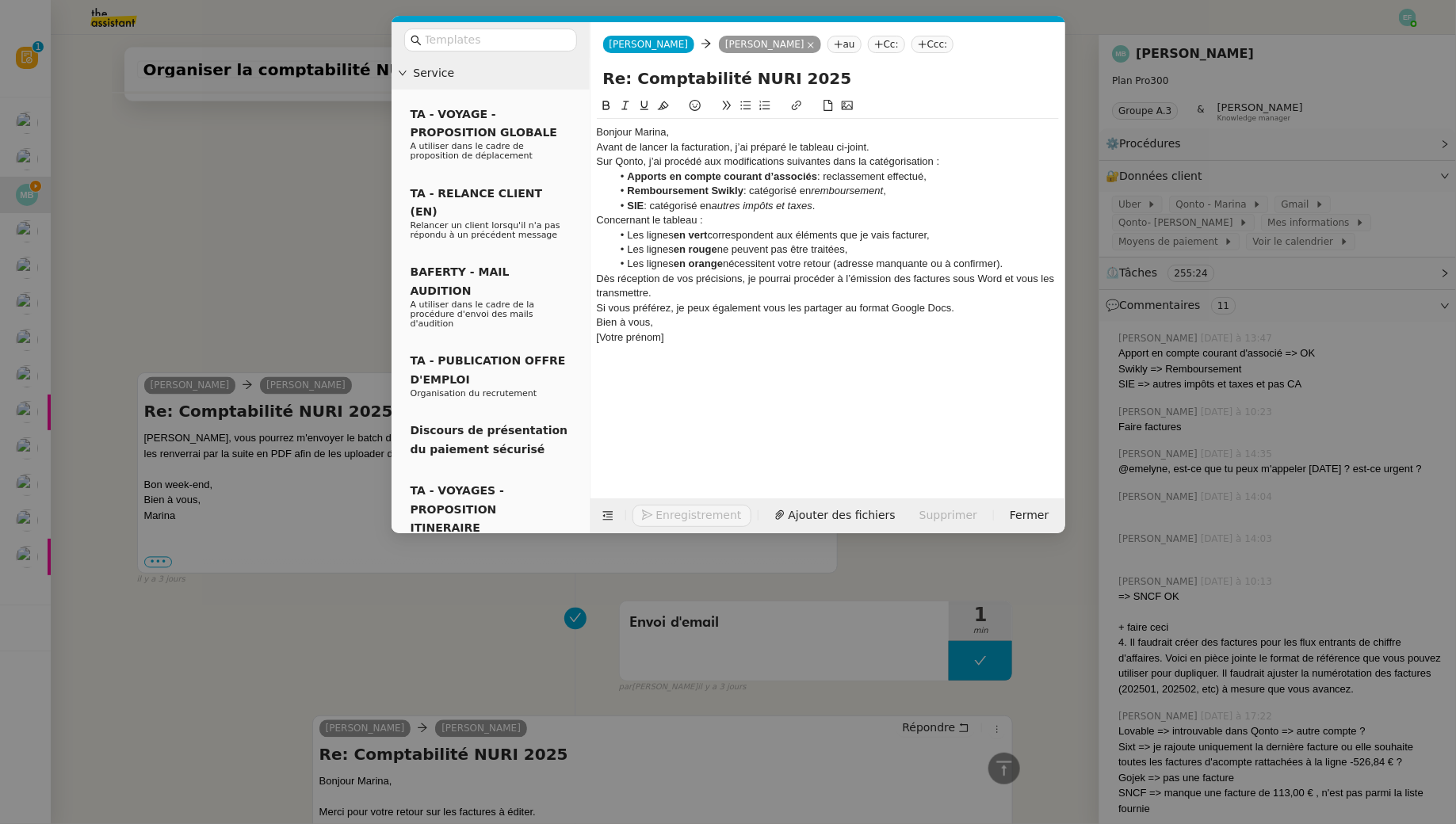
click at [683, 129] on div "Bonjour Marina," at bounding box center [828, 132] width 462 height 14
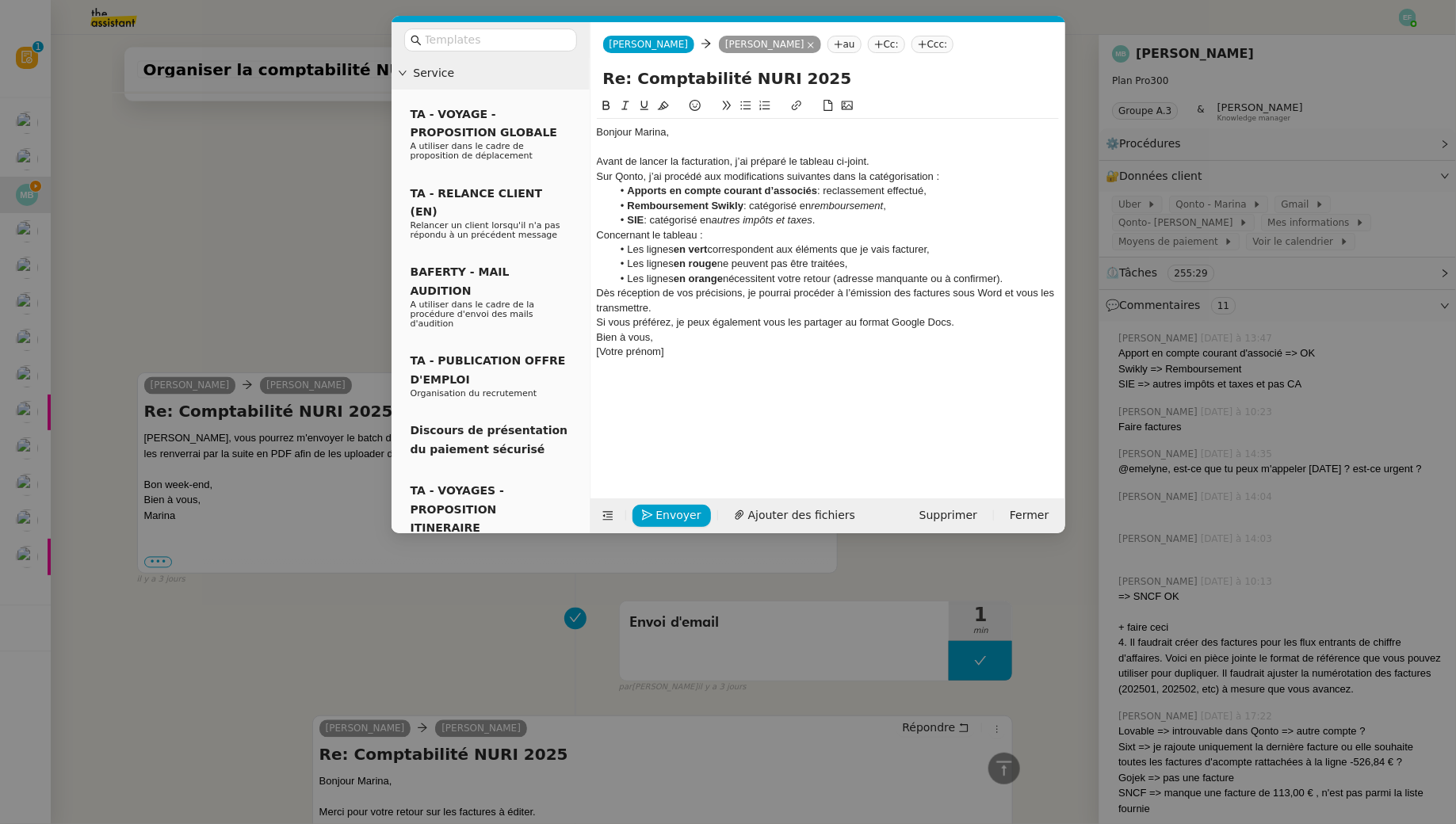
click at [958, 176] on div "Sur Qonto, j’ai procédé aux modifications suivantes dans la catégorisation :" at bounding box center [828, 176] width 462 height 14
click at [832, 224] on li "SIE : catégorisé en autres impôts et taxes ." at bounding box center [836, 220] width 447 height 14
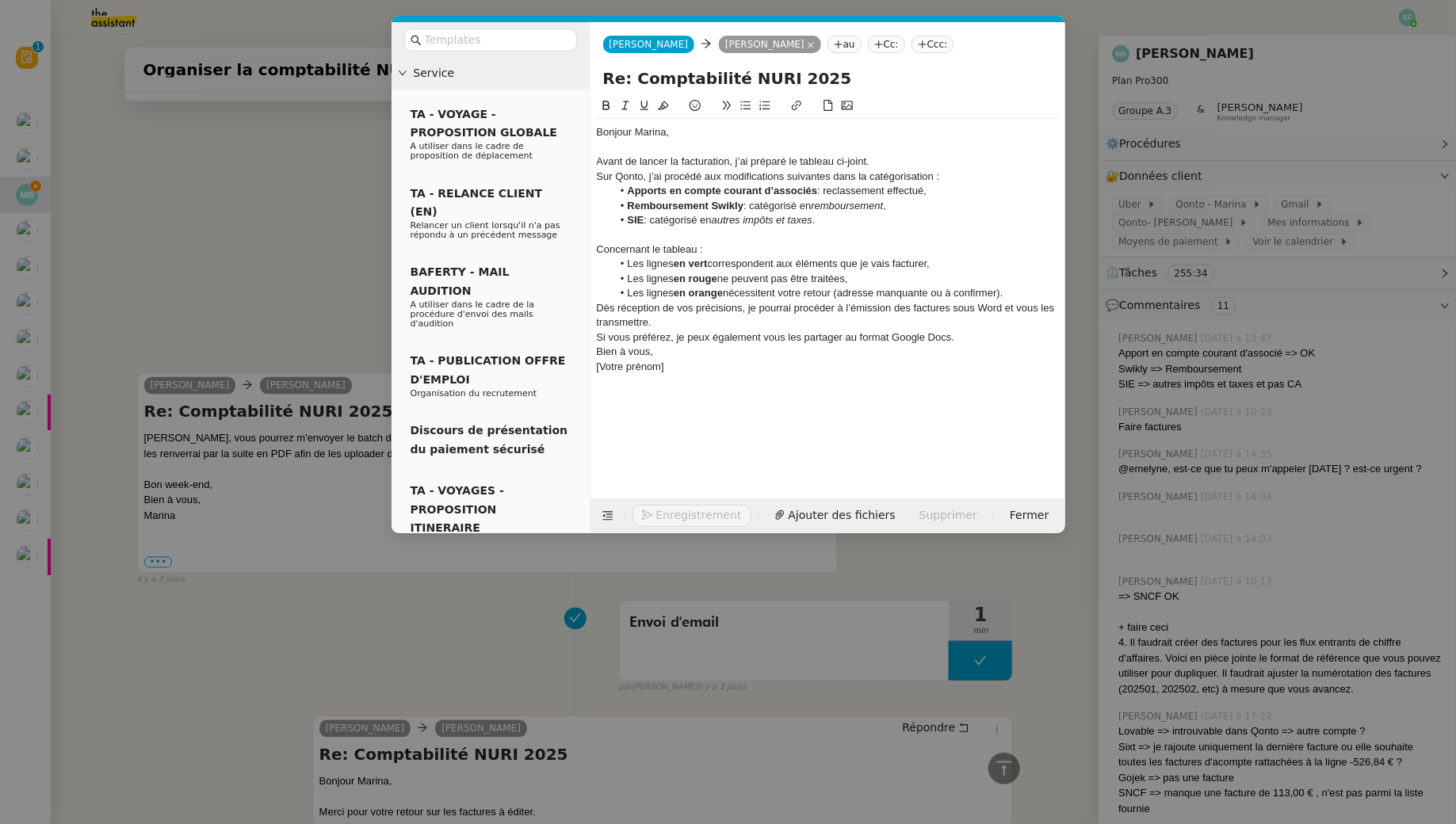
click at [946, 195] on li "Apports en compte courant d’associés : reclassement effectué," at bounding box center [836, 190] width 447 height 14
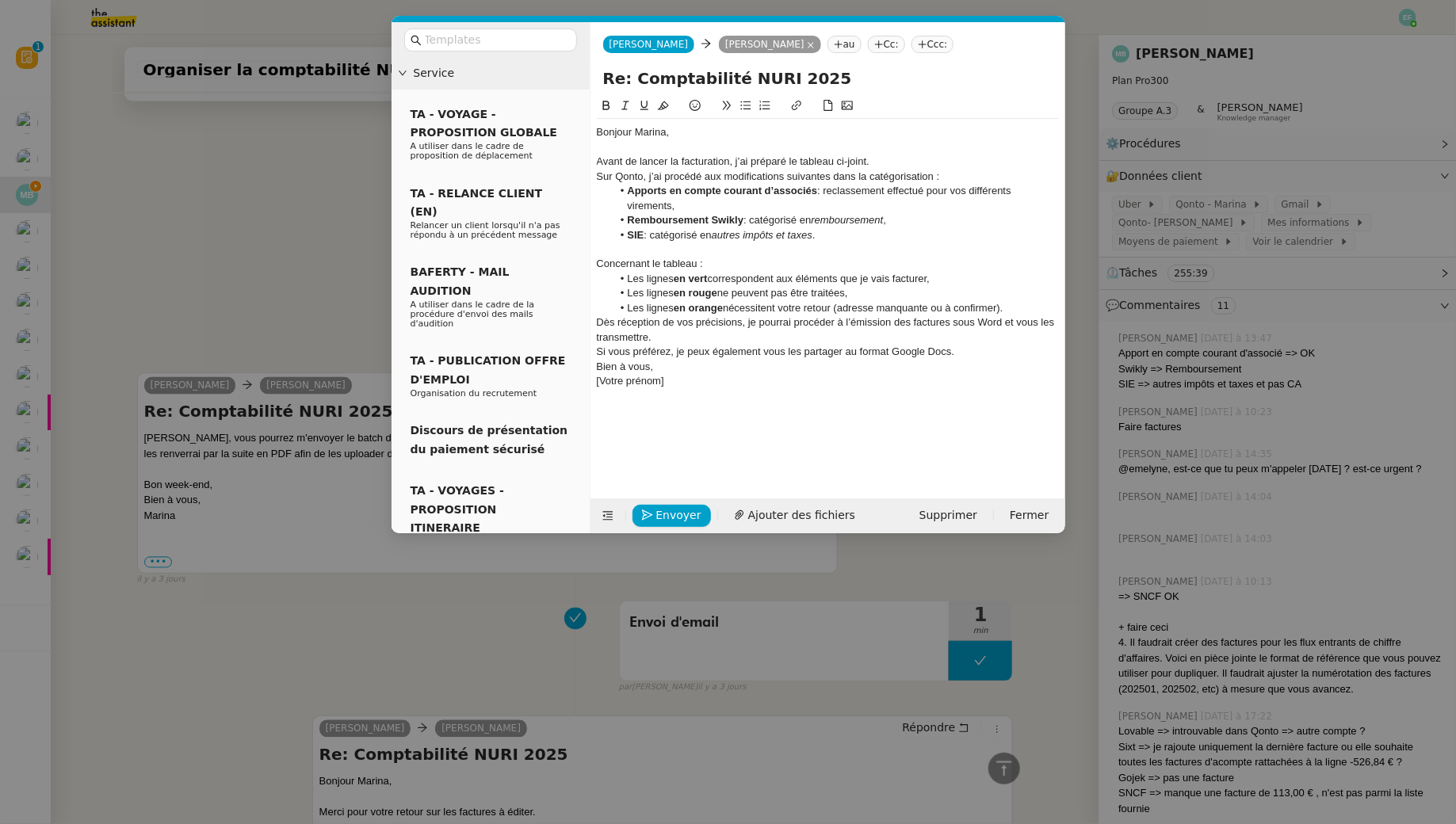
click at [861, 191] on li "Apports en compte courant d’associés : reclassement effectué pour vos différent…" at bounding box center [836, 198] width 447 height 29
click at [937, 186] on li "Apports en compte courant d’associés : recatégorisation effectué pour vos diffé…" at bounding box center [836, 198] width 447 height 29
click at [793, 226] on li "Remboursement Swikly : catégorisé en remboursement ," at bounding box center [836, 220] width 447 height 14
click at [922, 224] on li "Remboursement Swikly : catégorisé en remboursement ," at bounding box center [836, 220] width 447 height 14
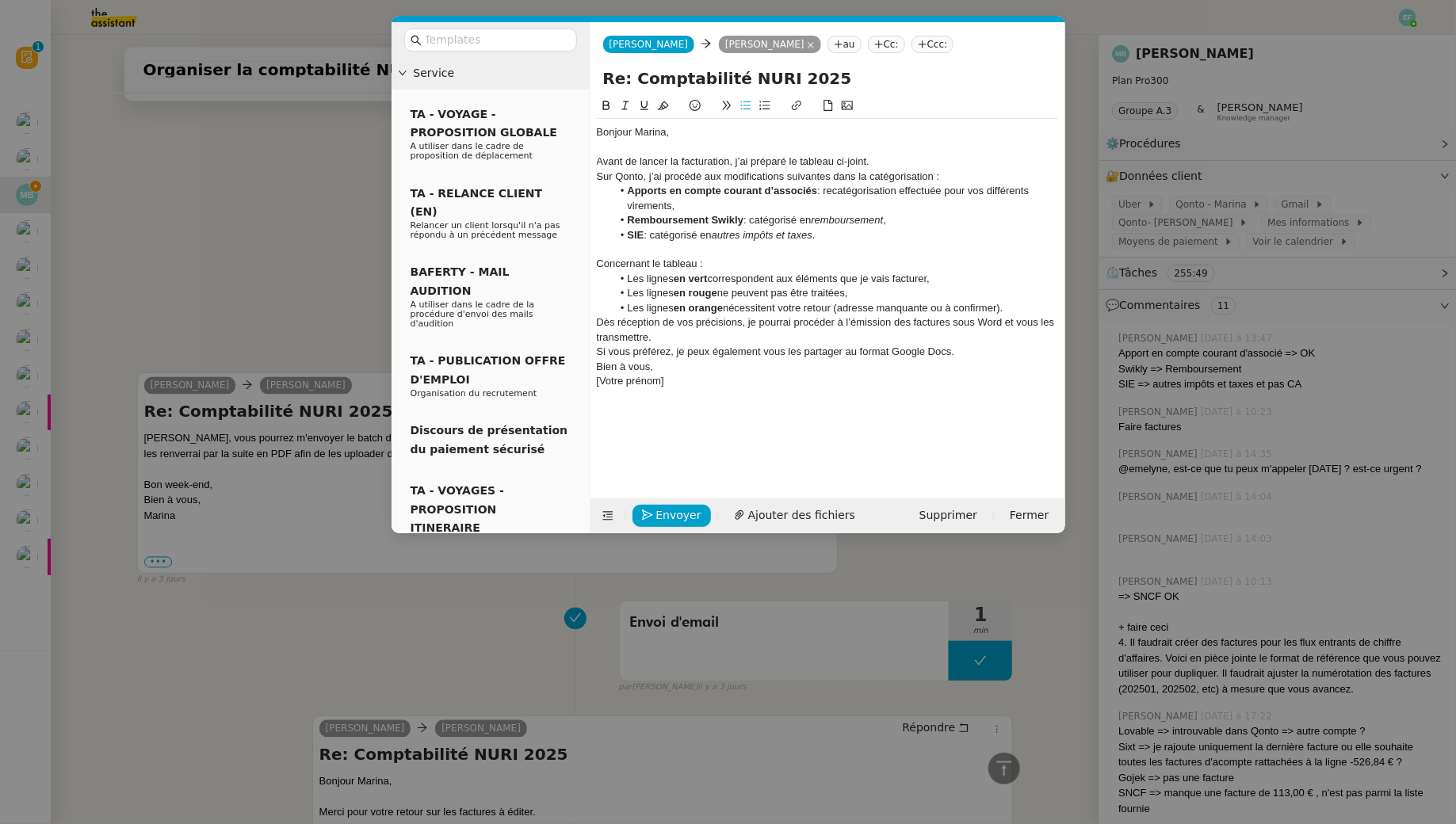
click at [675, 220] on strong "Remboursement Swikly" at bounding box center [685, 220] width 116 height 12
click at [833, 188] on li "Apports en compte courant d’associés : recatégorisation effectuée pour vos diff…" at bounding box center [836, 198] width 447 height 29
click at [778, 206] on li "Apports en compte courant d’associés : recatégorisation effectuée pour vos diff…" at bounding box center [836, 198] width 447 height 29
click at [726, 258] on div "Concernant le tableau :" at bounding box center [828, 263] width 462 height 14
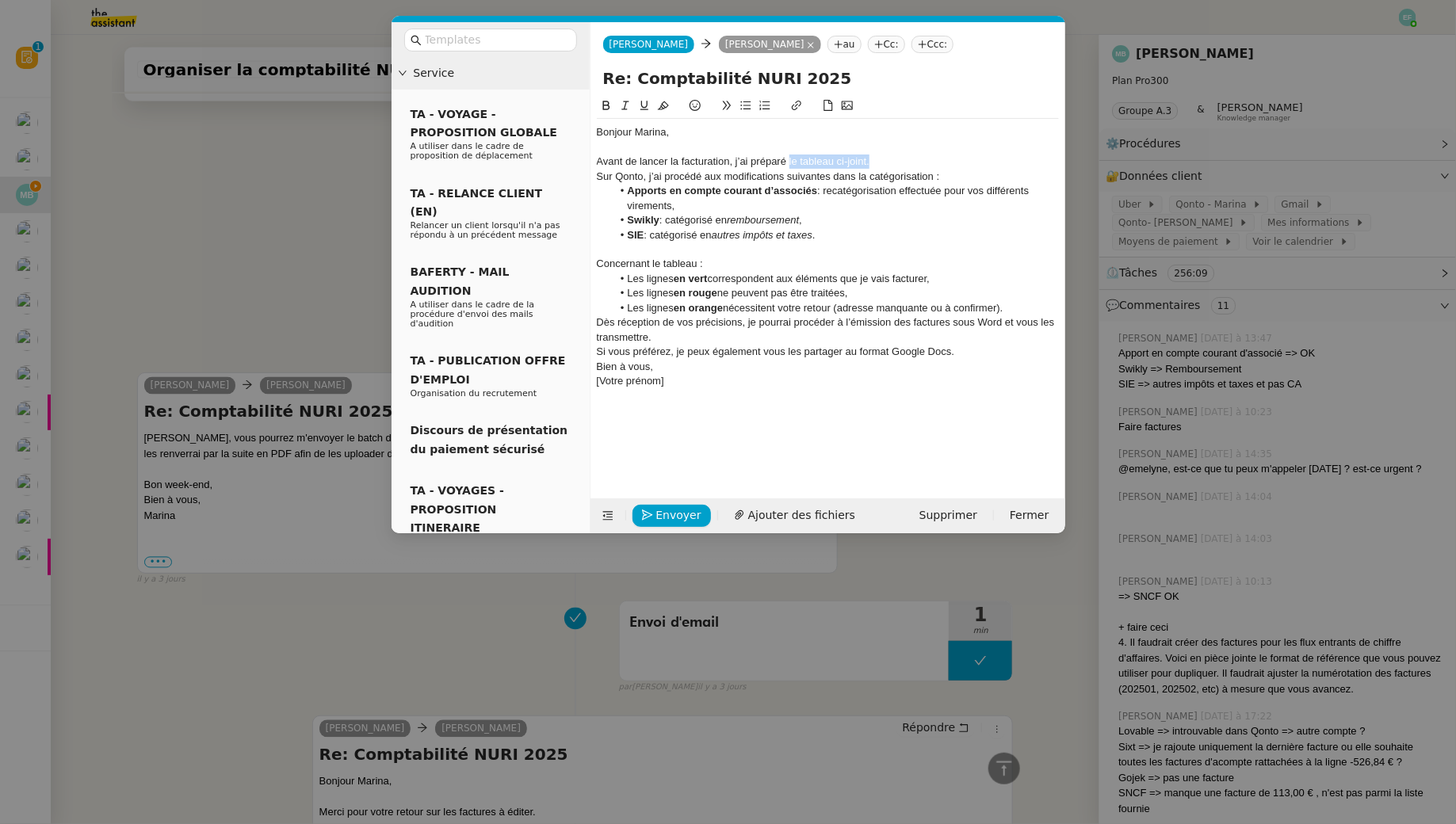
drag, startPoint x: 873, startPoint y: 161, endPoint x: 790, endPoint y: 163, distance: 83.0
click at [790, 163] on div "Avant de lancer la facturation, j’ai préparé le tableau ci-joint." at bounding box center [828, 161] width 462 height 14
click at [795, 99] on button at bounding box center [796, 106] width 19 height 18
paste input "https://docs.google.com/spreadsheets/d/1Iwx44QYTWCkJLjKO7dxXuwuIdgigKcto8Yci2lX…"
type input "https://docs.google.com/spreadsheets/d/1Iwx44QYTWCkJLjKO7dxXuwuIdgigKcto8Yci2lX…"
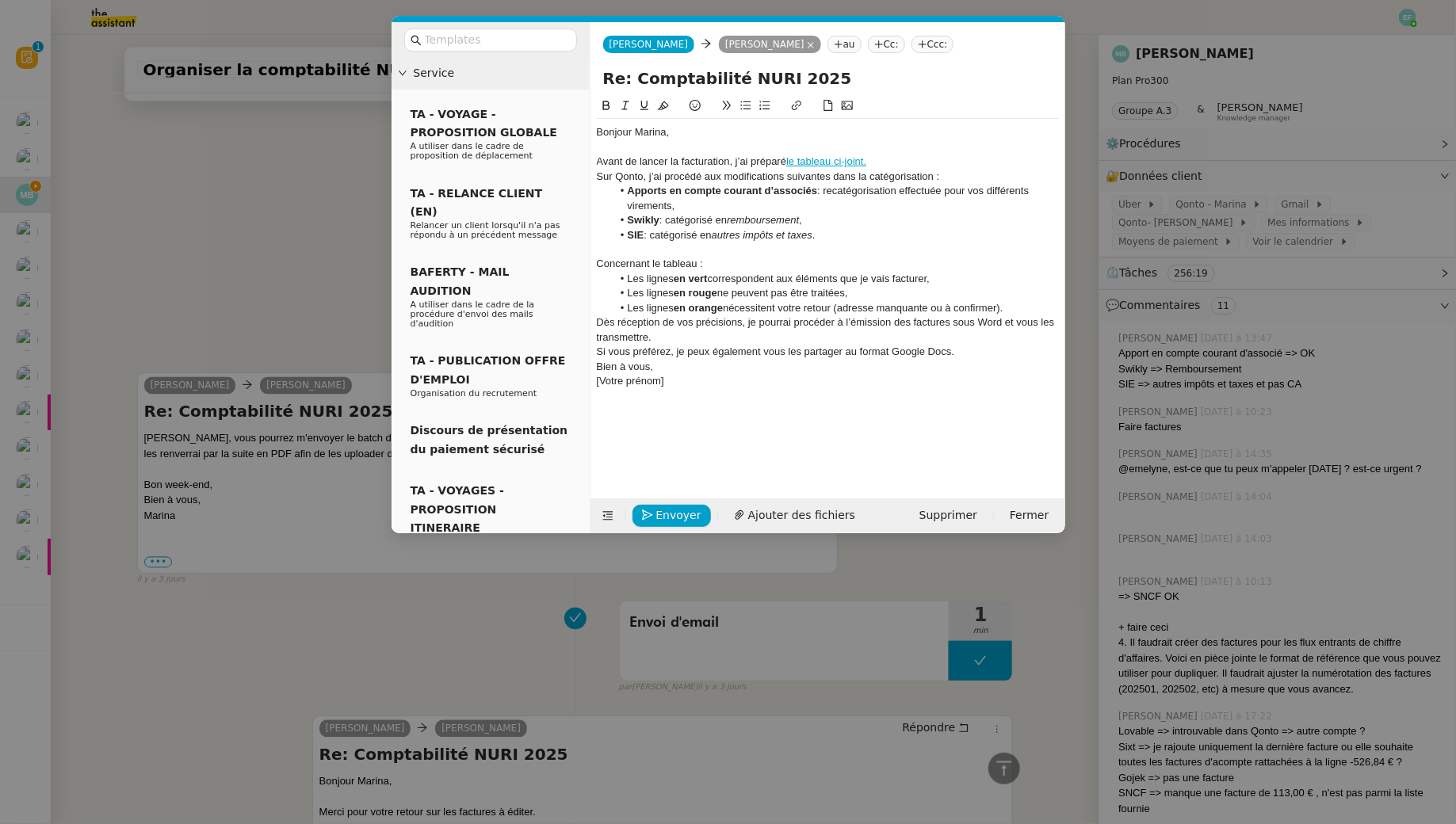
click at [684, 161] on div "Avant de lancer la facturation, j’ai préparé le tableau ci-joint." at bounding box center [828, 161] width 462 height 14
click at [906, 166] on div "Avant de lancer la facturation, j’ai préparé le tableau ci-joint." at bounding box center [828, 161] width 462 height 14
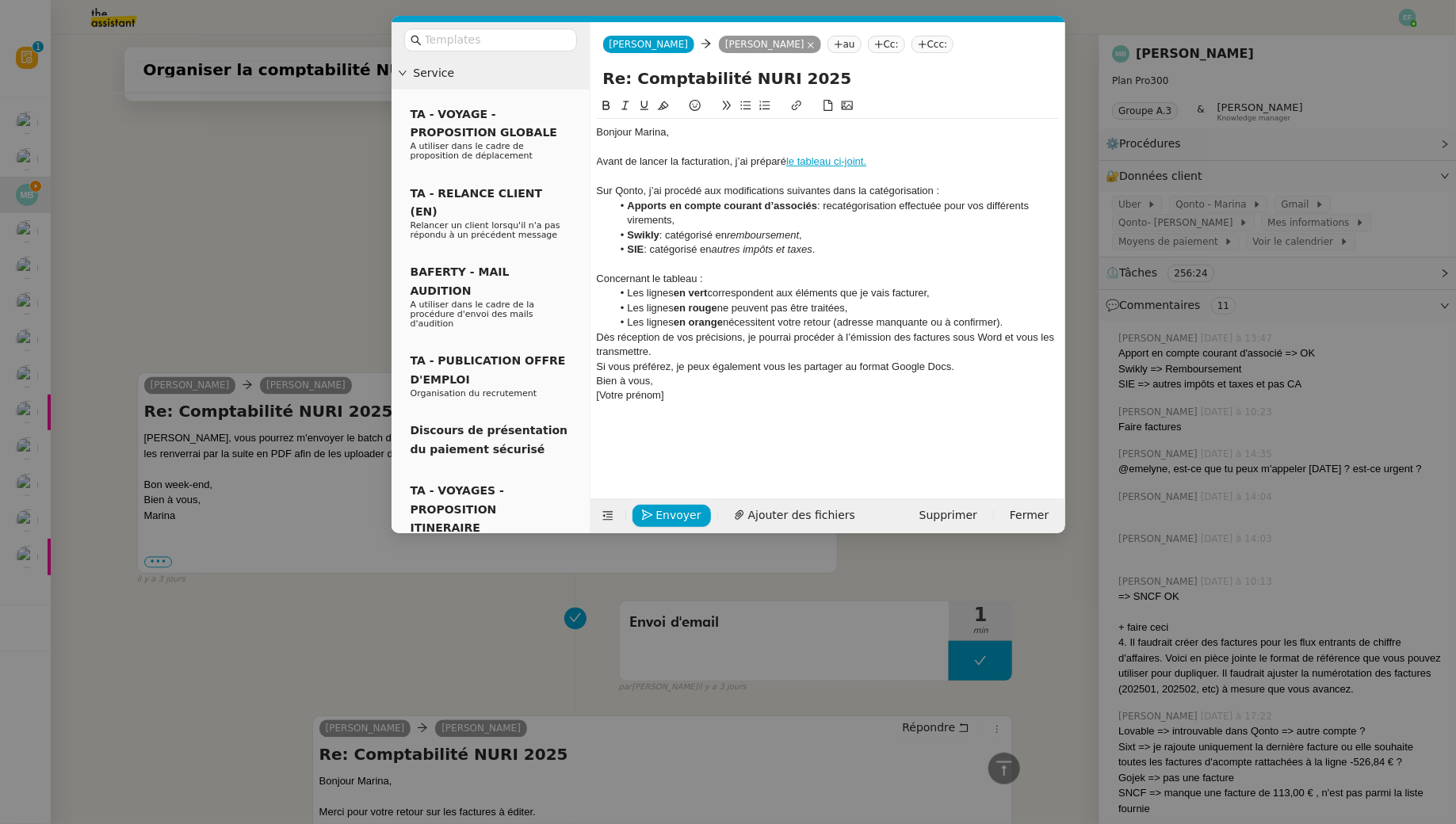
click at [705, 224] on li "Apports en compte courant d’associés : recatégorisation effectuée pour vos diff…" at bounding box center [836, 214] width 447 height 29
drag, startPoint x: 728, startPoint y: 296, endPoint x: 728, endPoint y: 324, distance: 28.0
click at [728, 324] on ul "Les lignes en vert correspondent aux éléments que je vais facturer, Les lignes …" at bounding box center [828, 307] width 462 height 43
click at [728, 324] on li "Les lignes en orange nécessitent votre retour (adresse manquante ou à confirmer…" at bounding box center [836, 322] width 447 height 14
click at [1040, 326] on li "Les lignes en orange nécessitent votre retour (adresse manquante ou à confirmer…" at bounding box center [836, 322] width 447 height 14
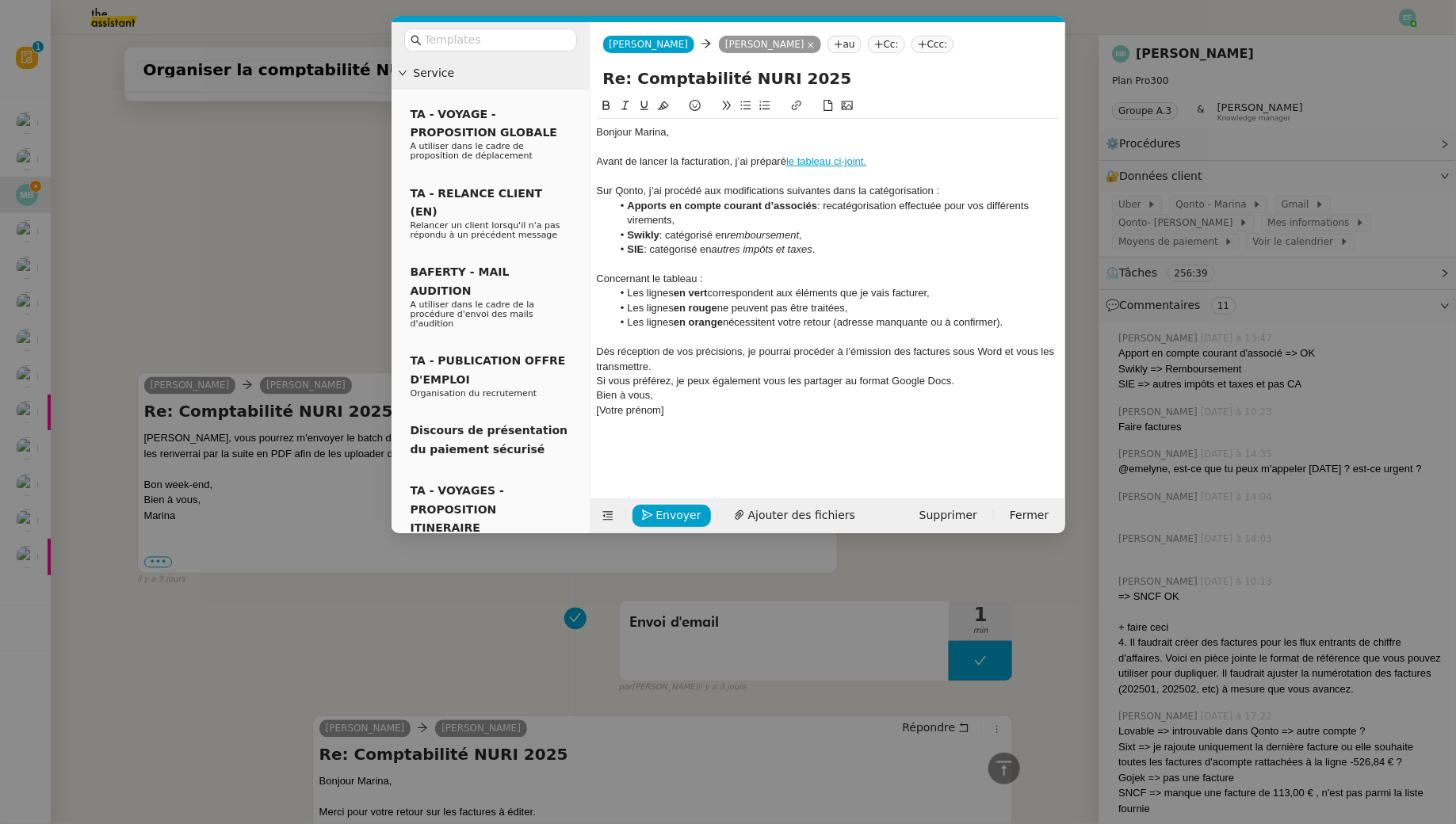
click at [722, 365] on div "Dès réception de vos précisions, je pourrai procéder à l’émission des factures …" at bounding box center [828, 360] width 462 height 29
click at [982, 399] on div "Si vous préférez, je peux également vous les partager au format Google Docs." at bounding box center [828, 395] width 462 height 14
drag, startPoint x: 715, startPoint y: 432, endPoint x: 591, endPoint y: 439, distance: 124.2
click at [591, 439] on nz-spin "Bonjour Marina, Avant de lancer la facturation, j’ai préparé le tableau ci-join…" at bounding box center [828, 288] width 474 height 383
click at [973, 399] on div "Si vous préférez, je peux également vous les partager au format Google Docs." at bounding box center [828, 395] width 462 height 14
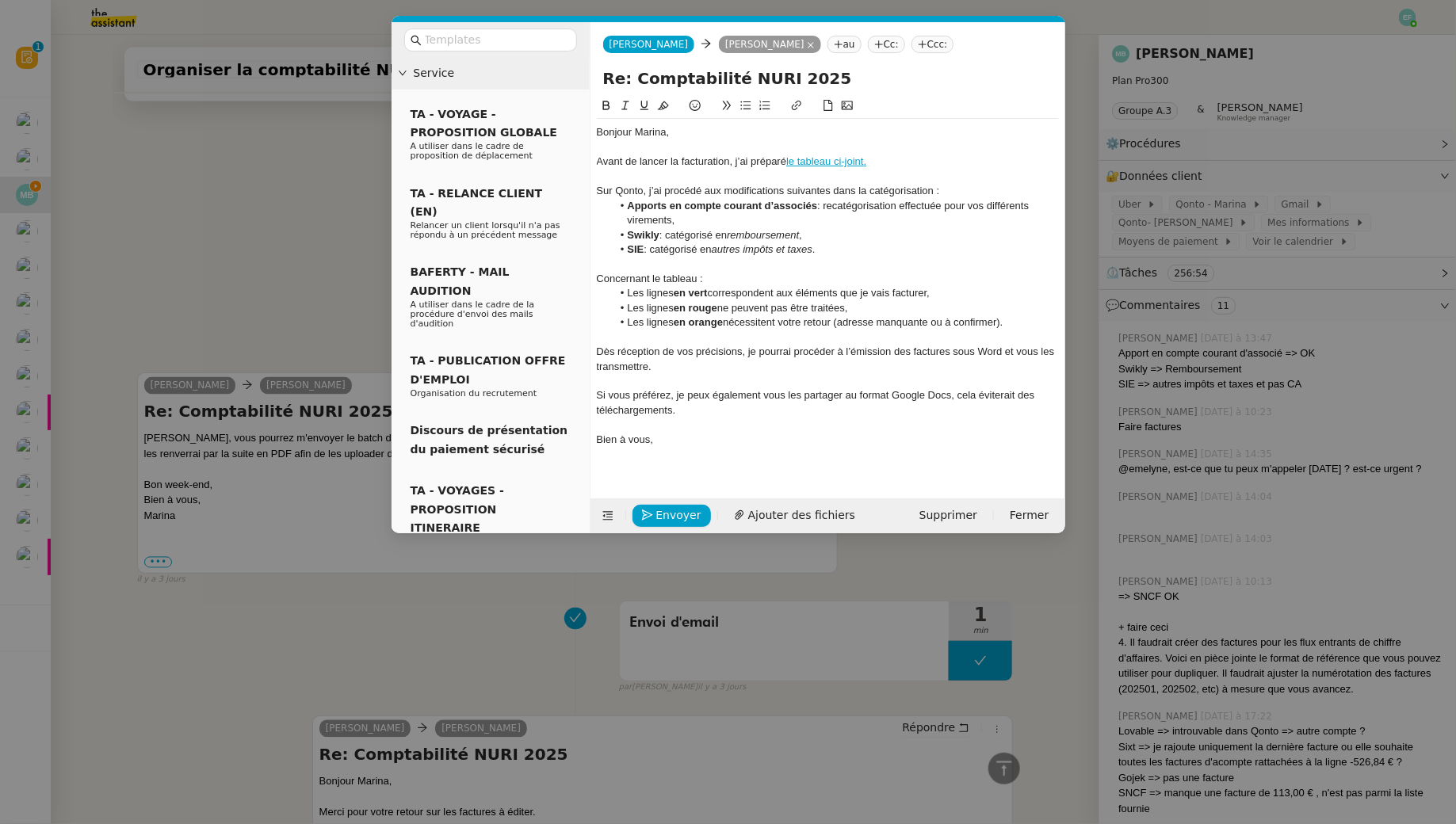
click at [1017, 394] on div "Si vous préférez, je peux également vous les partager au format Google Docs, ce…" at bounding box center [828, 403] width 462 height 29
click at [846, 407] on div "Si vous préférez, je peux également vous les partager au format Google Docs, ce…" at bounding box center [828, 403] width 462 height 29
drag, startPoint x: 846, startPoint y: 407, endPoint x: 587, endPoint y: 392, distance: 259.4
click at [587, 392] on nz-layout "Service TA - VOYAGE - PROPOSITION GLOBALE A utiliser dans le cadre de propositi…" at bounding box center [728, 278] width 674 height 511
click at [619, 102] on button at bounding box center [625, 106] width 19 height 18
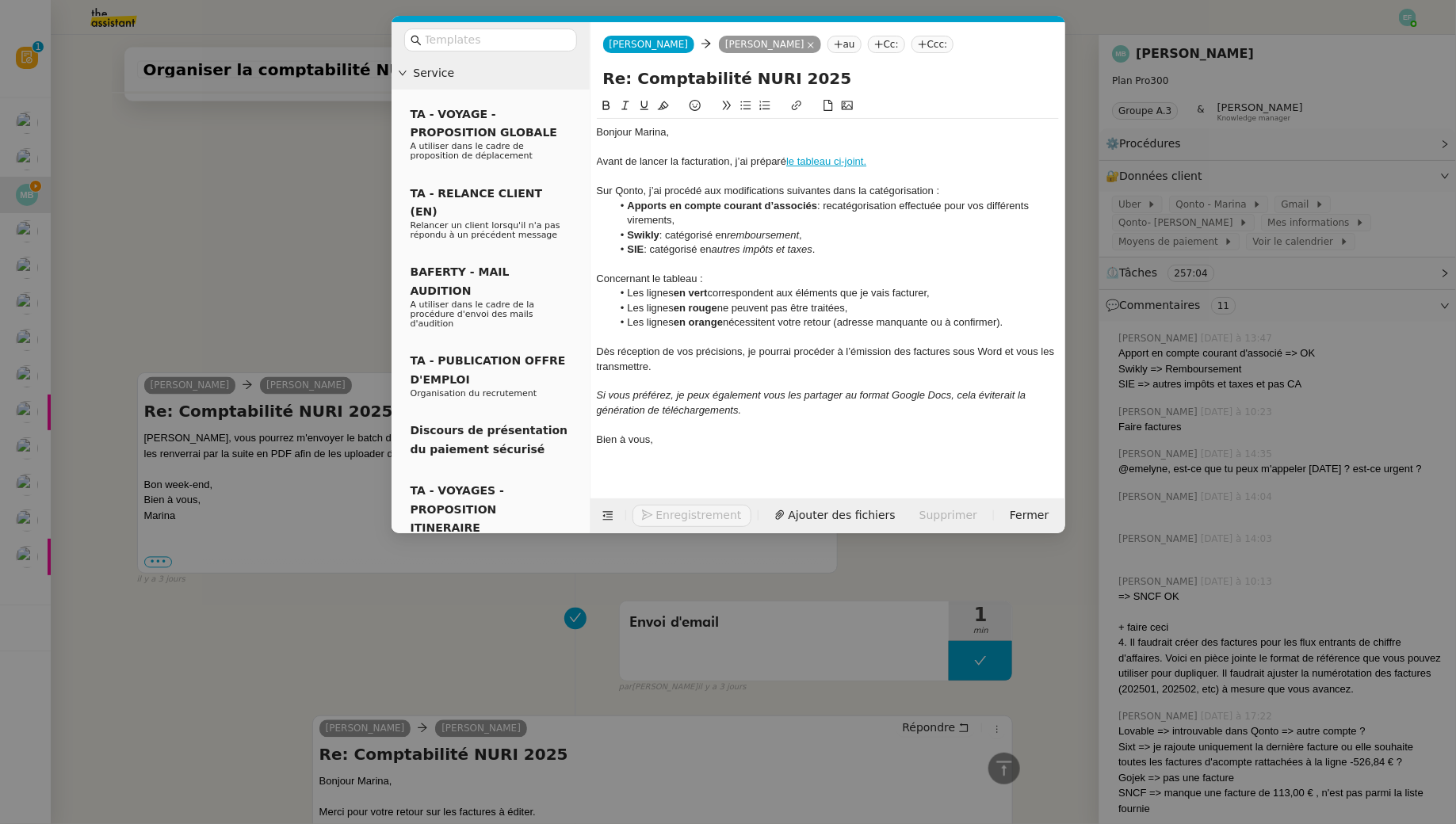
click at [901, 399] on em "Si vous préférez, je peux également vous les partager au format Google Docs, ce…" at bounding box center [813, 402] width 433 height 26
drag, startPoint x: 659, startPoint y: 407, endPoint x: 1027, endPoint y: 392, distance: 368.3
click at [1027, 392] on em "Si vous préférez, je peux également vous les partager au format Google Docs, ce…" at bounding box center [813, 402] width 433 height 26
click at [818, 412] on div "Si vous préférez, je peux également vous les partager au format Google Docs, ce…" at bounding box center [828, 403] width 462 height 29
click at [597, 392] on em "Si vous préférez, je peux également vous les partager au format Google Docs, ce…" at bounding box center [814, 402] width 436 height 26
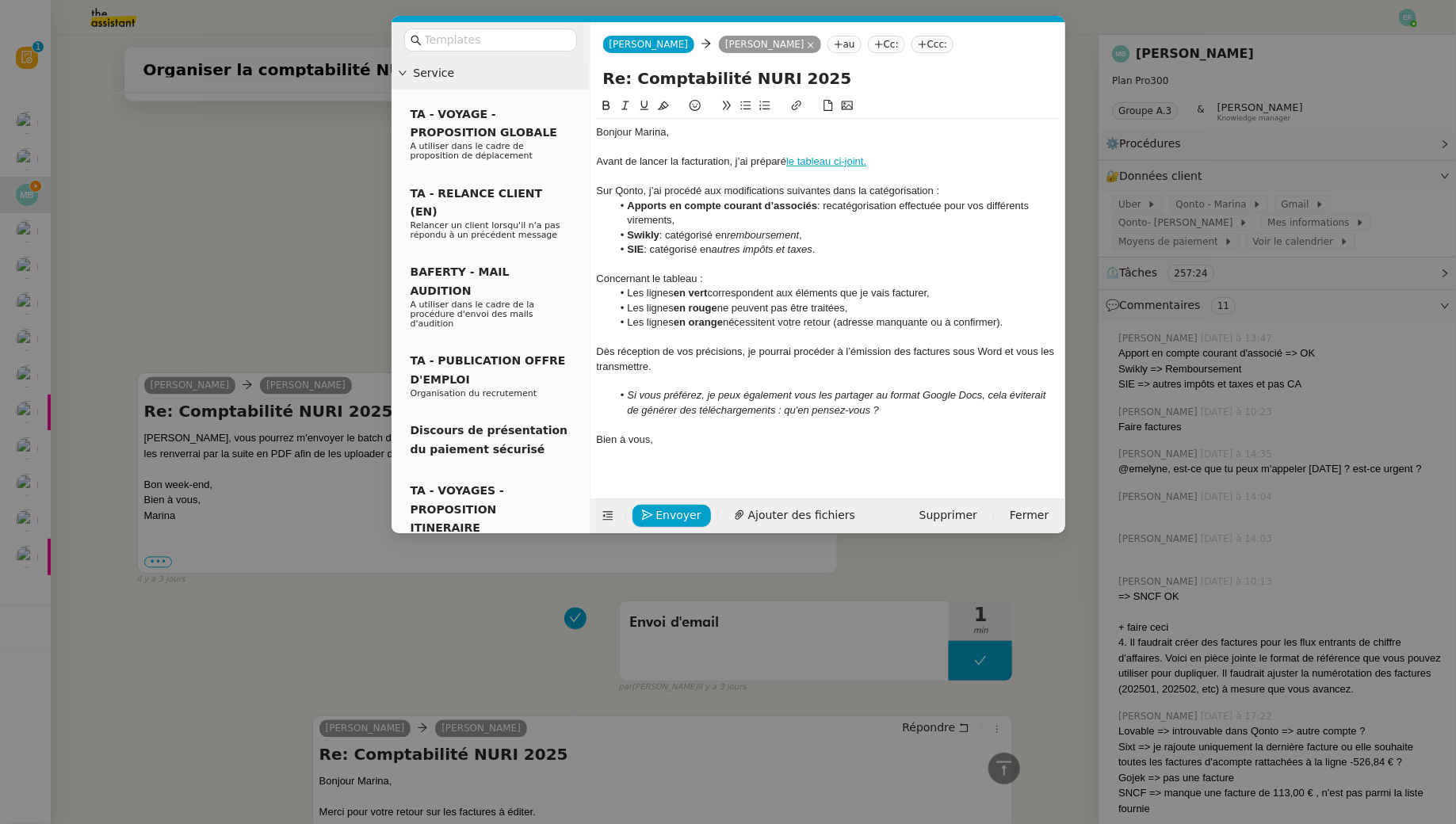
drag, startPoint x: 692, startPoint y: 187, endPoint x: 692, endPoint y: 218, distance: 31.0
click at [692, 218] on div "Bonjour Marina, Avant de lancer la facturation, j’ai préparé le tableau ci-join…" at bounding box center [828, 293] width 462 height 349
click at [692, 218] on li "Apports en compte courant d’associés : recatégorisation effectuée pour vos diff…" at bounding box center [836, 214] width 447 height 29
click at [605, 160] on div "Avant de lancer la facturation, j’ai préparé le tableau ci-joint." at bounding box center [828, 161] width 462 height 14
click at [677, 194] on div "Sur Qonto, j’ai procédé aux modifications suivantes dans la catégorisation :" at bounding box center [828, 190] width 462 height 14
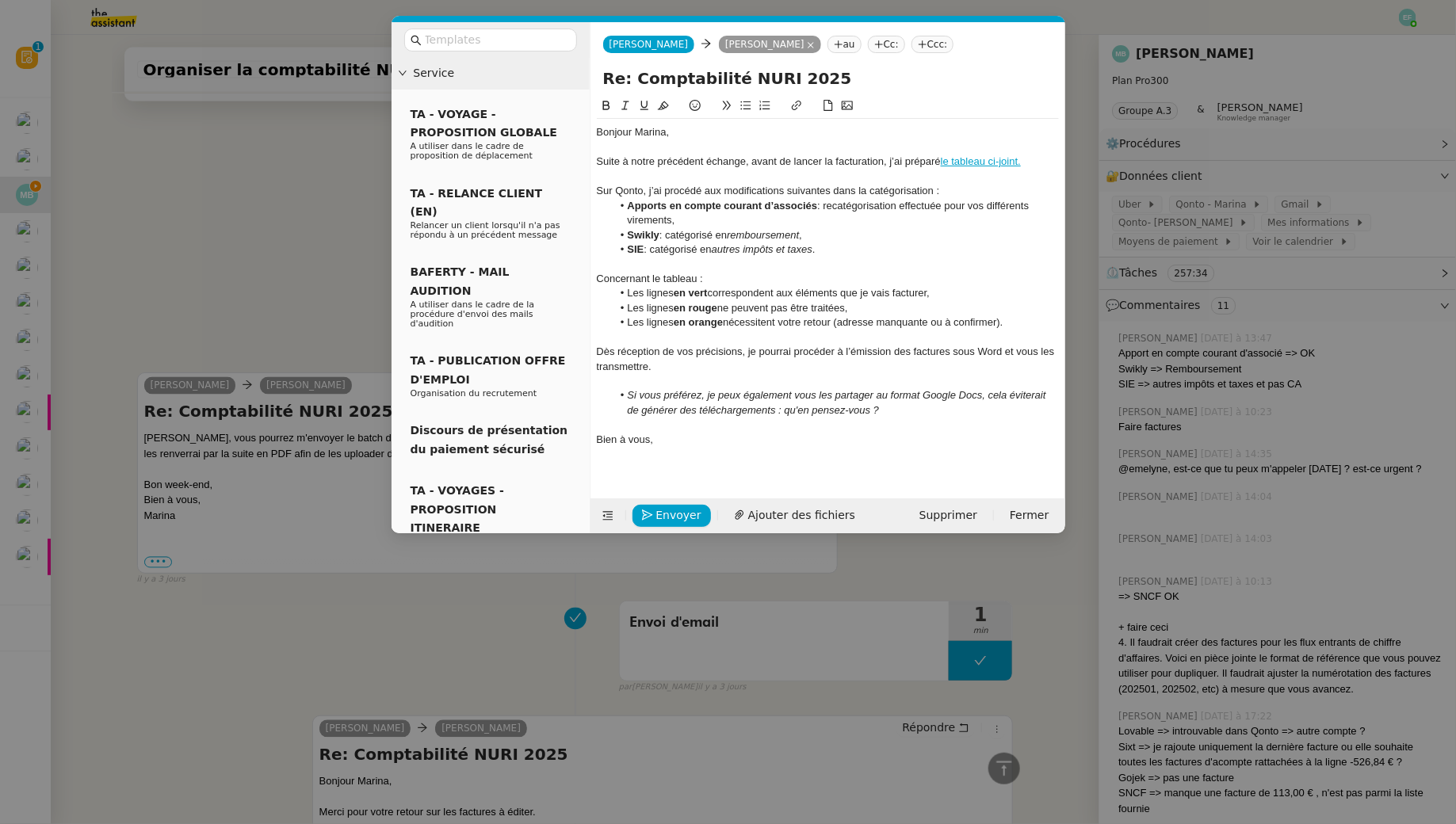
click at [977, 170] on div at bounding box center [828, 176] width 462 height 14
click at [971, 162] on link "le tableau ci-joint." at bounding box center [981, 161] width 80 height 12
click at [923, 188] on link "https://docs.google.com/spreadsheets/d/1Iwx44QYTWCkJLjKO7dxXuwuIdgigKcto8Yci2lX…" at bounding box center [944, 190] width 109 height 20
click at [716, 224] on li "Apports en compte courant d’associés : recatégorisation effectuée pour vos diff…" at bounding box center [836, 214] width 447 height 29
click at [726, 324] on li "Les lignes en orange nécessitent votre retour (adresse manquante ou à confirmer…" at bounding box center [836, 322] width 447 height 14
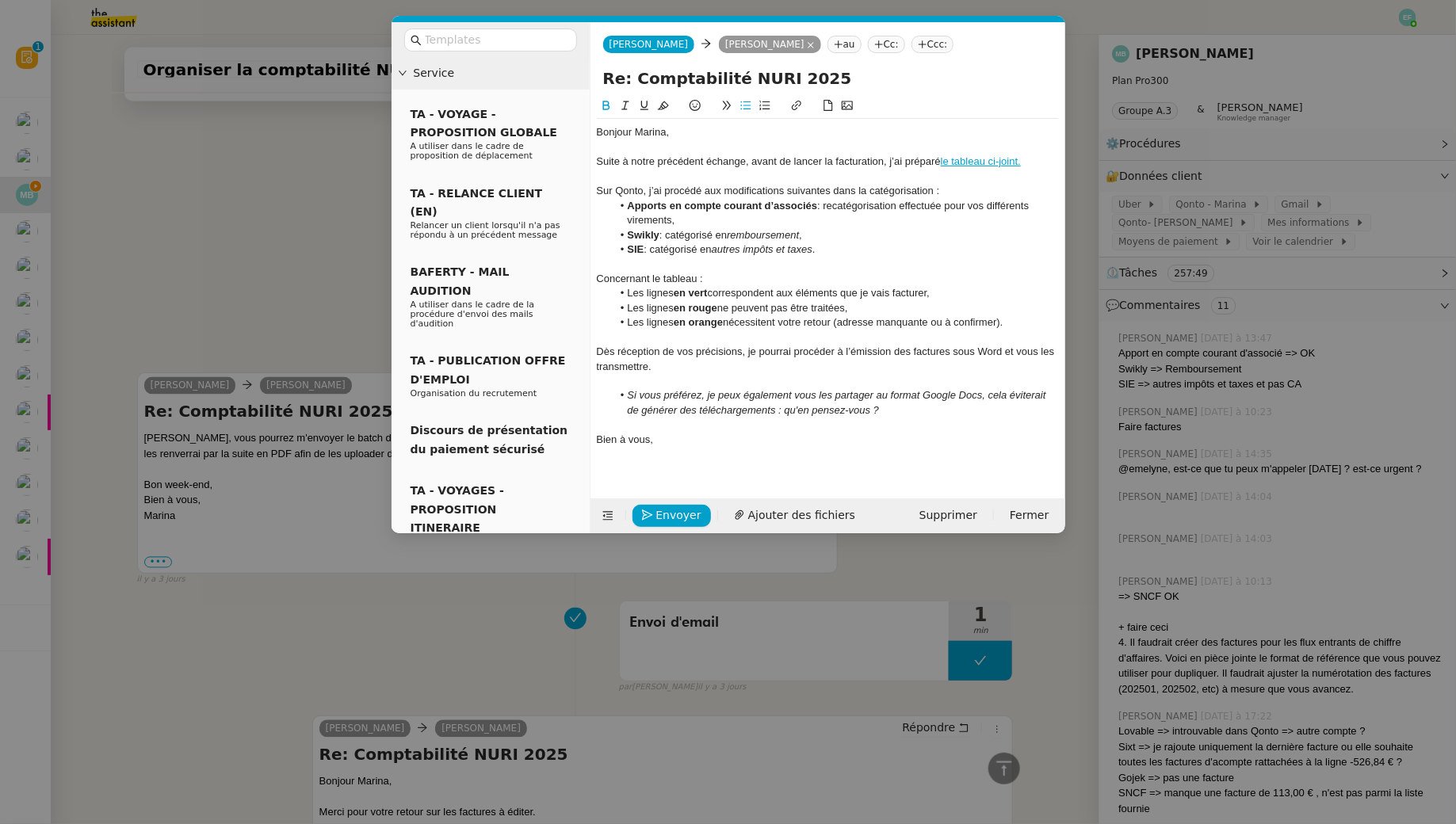
click at [734, 335] on div at bounding box center [828, 337] width 462 height 14
click at [726, 369] on div "Dès réception de vos précisions, je pourrai procéder à l’émission des factures …" at bounding box center [828, 360] width 462 height 29
click at [707, 441] on div "Bien à vous," at bounding box center [828, 439] width 462 height 14
click at [674, 509] on span "Envoyer" at bounding box center [678, 515] width 45 height 18
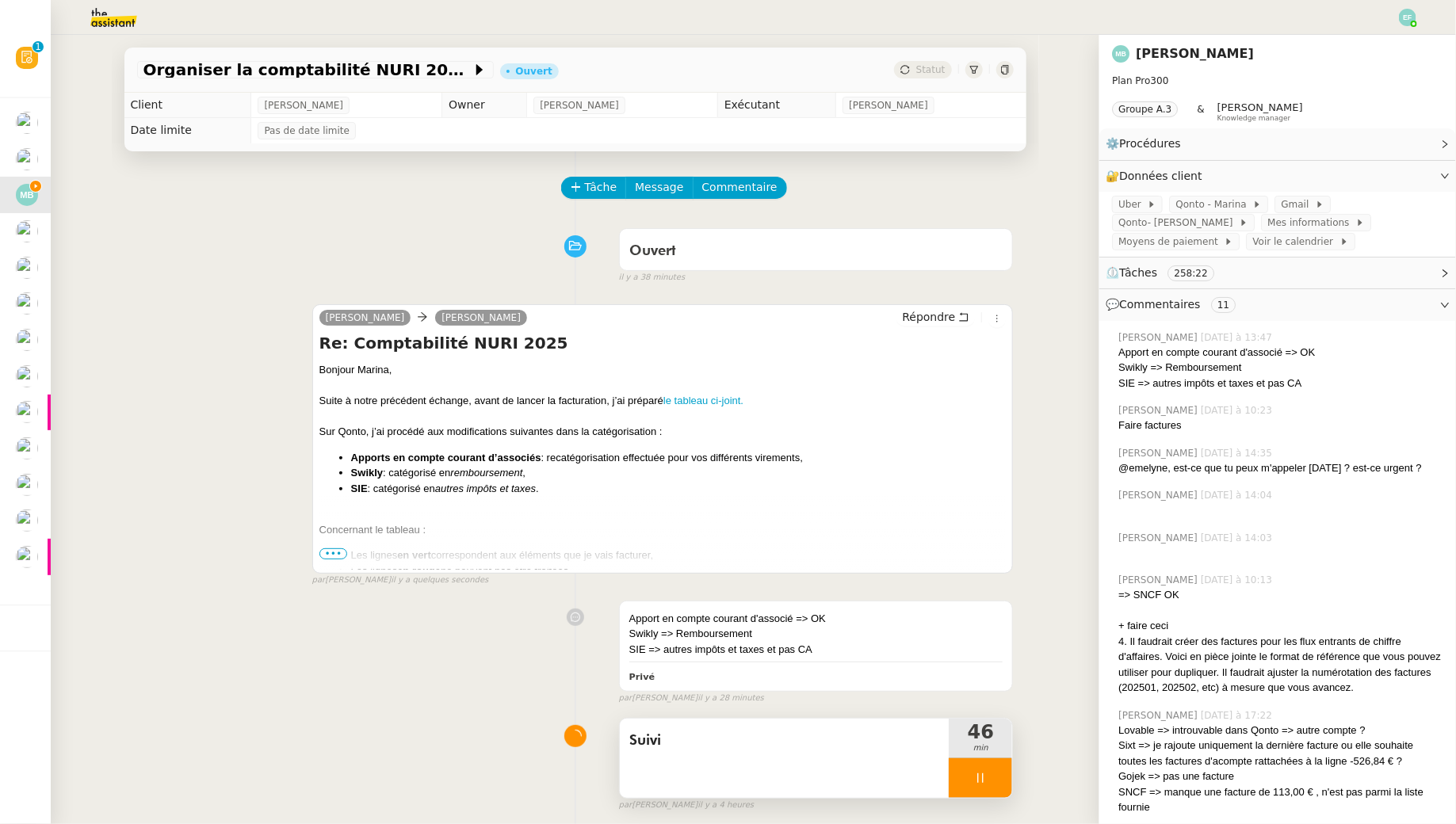
click at [912, 762] on div "Suivi" at bounding box center [785, 758] width 329 height 79
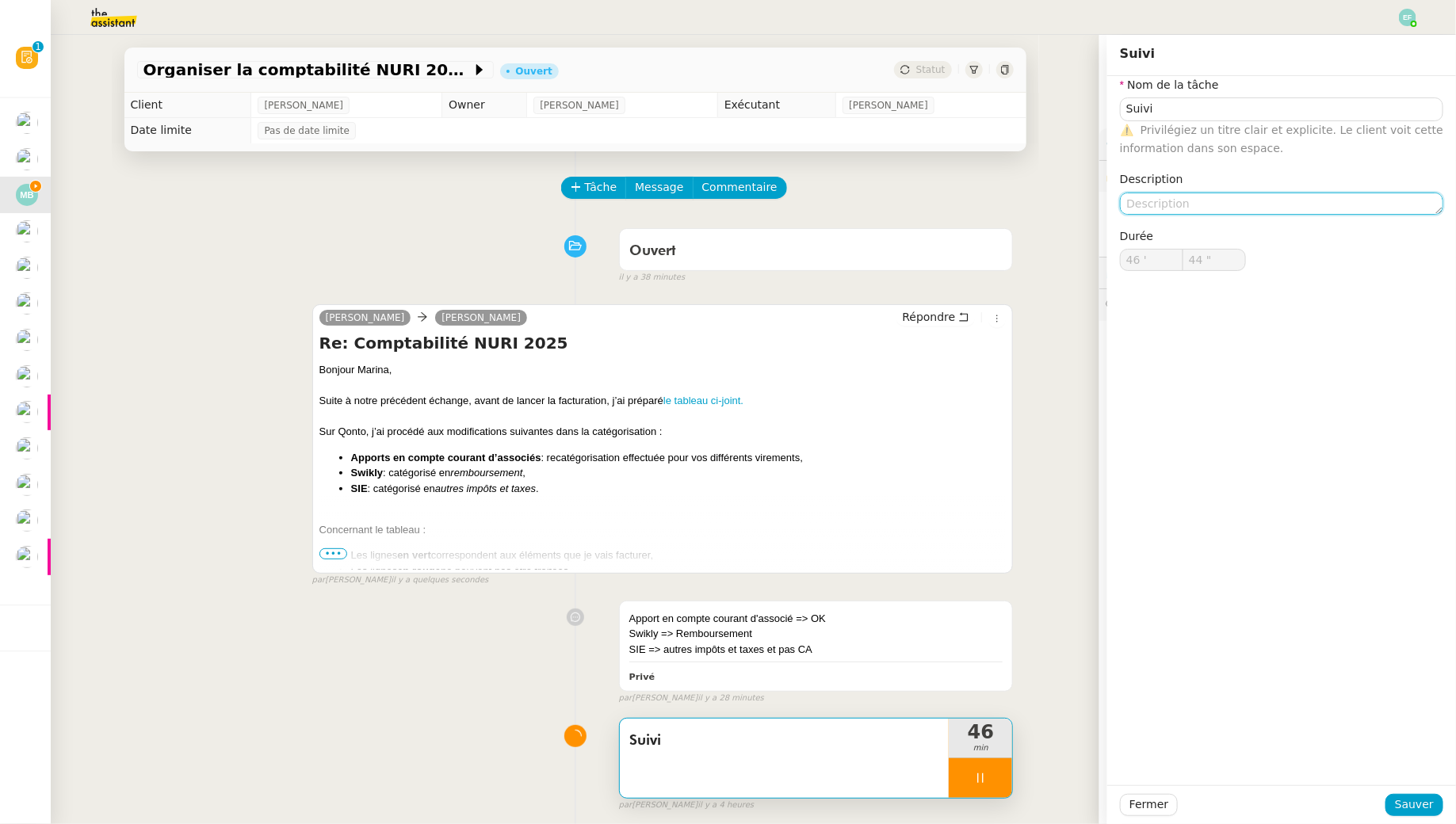
click at [1197, 206] on textarea at bounding box center [1281, 203] width 324 height 22
type input "45 ""
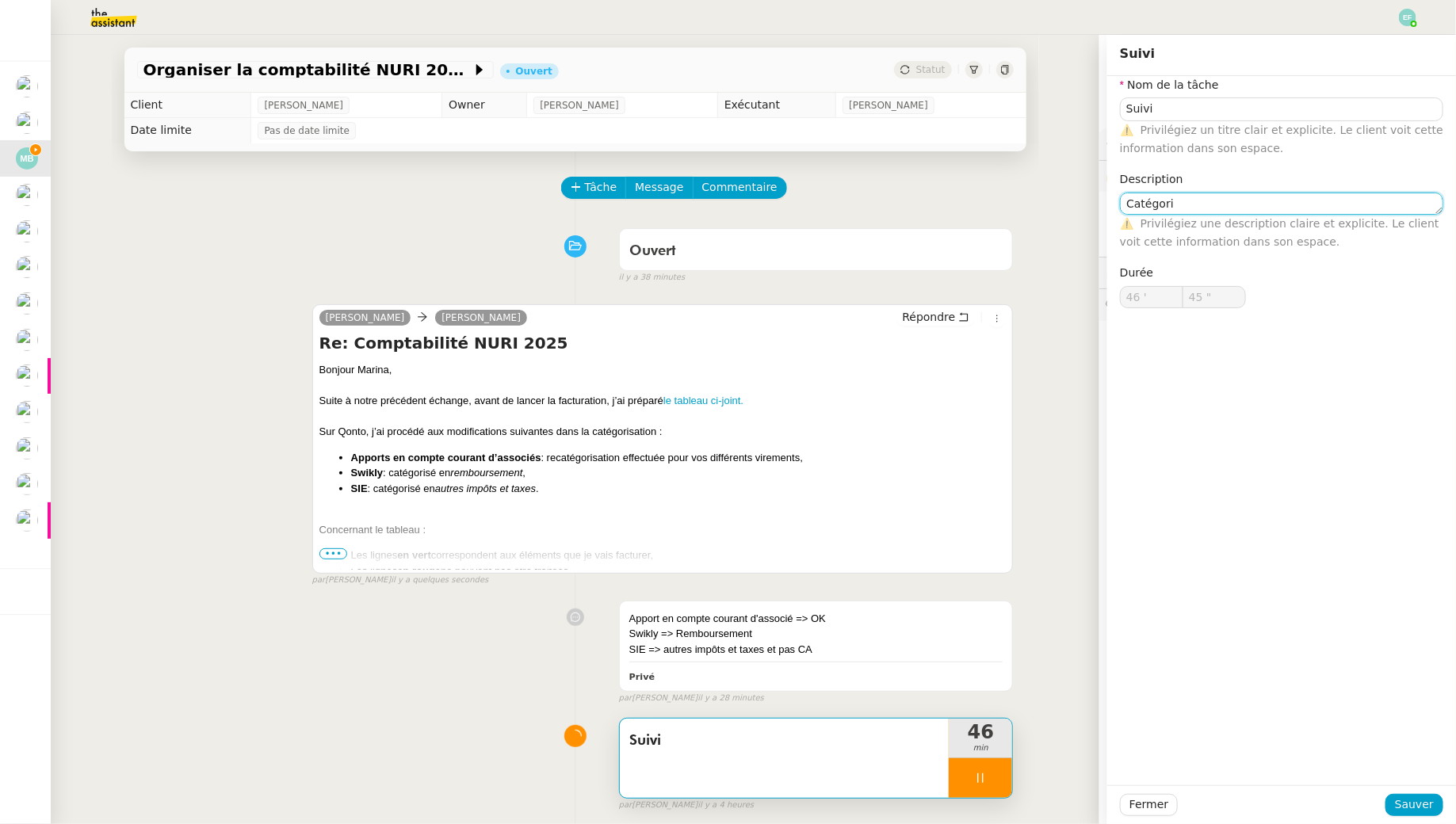
type textarea "Catégoris"
type input "46 ""
type textarea "Catégorisation Qon"
type input "47 ""
type textarea "Catégorisation Qonto +"
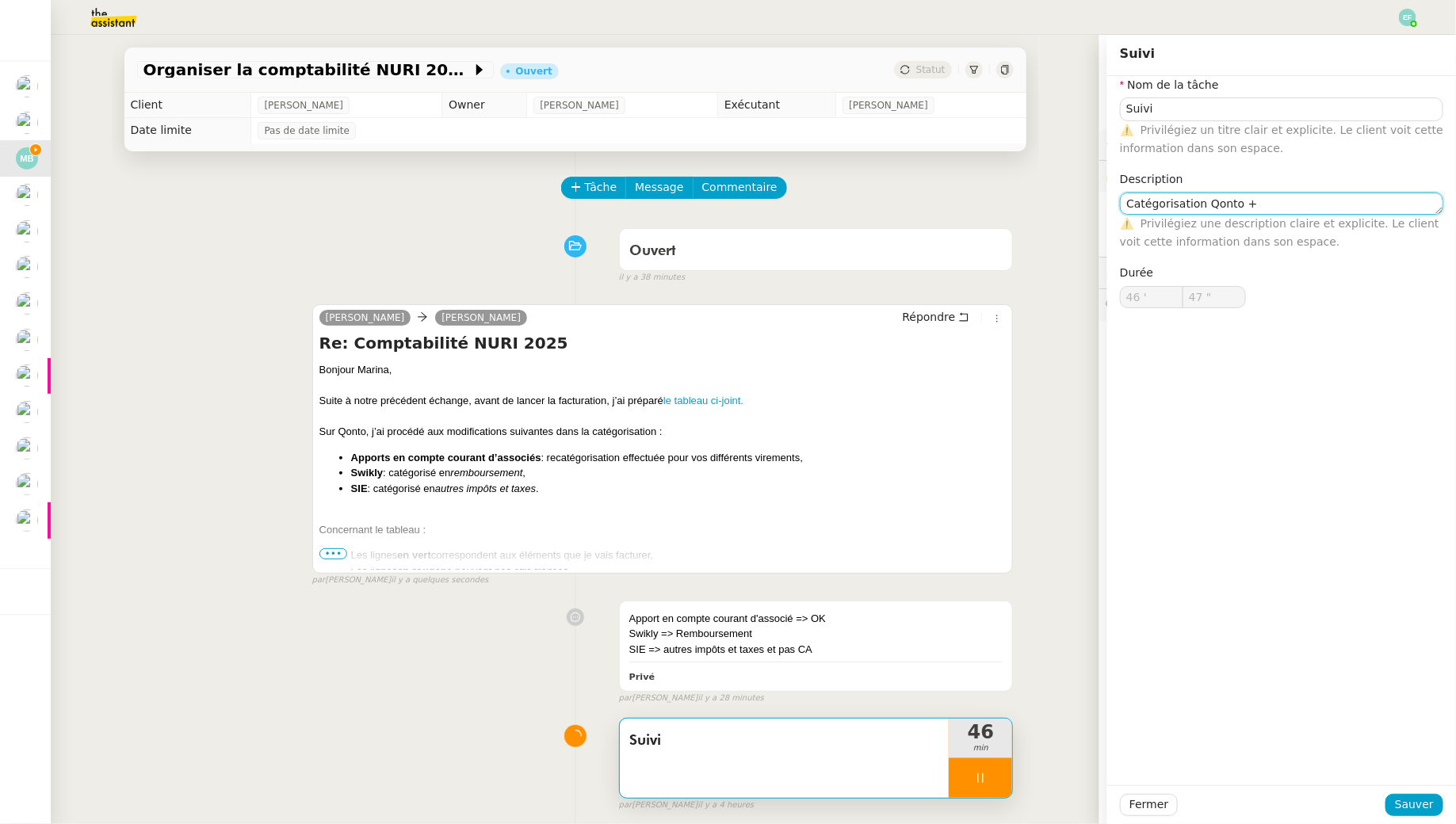
type input "48 ""
type textarea "Catégorisation Qonto + r"
type input "49 ""
type textarea "Catégorisation Qonto + création"
type input "50 ""
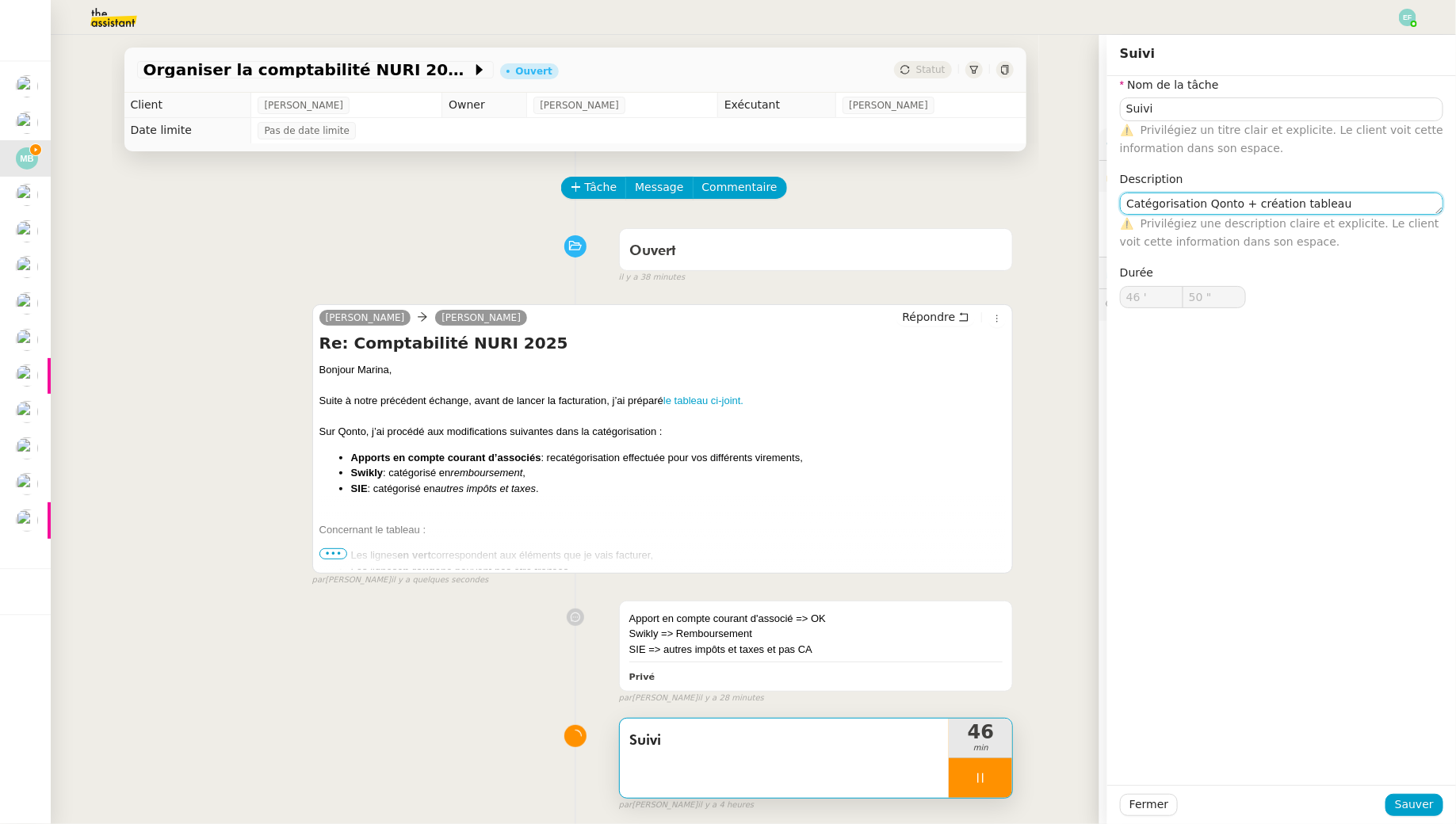
type textarea "Catégorisation Qonto + création tableau"
type input "51 ""
type textarea "Catégorisation Qonto + création tableau."
type input "52 ""
type textarea "Catégorisation Qonto + création tableau + an"
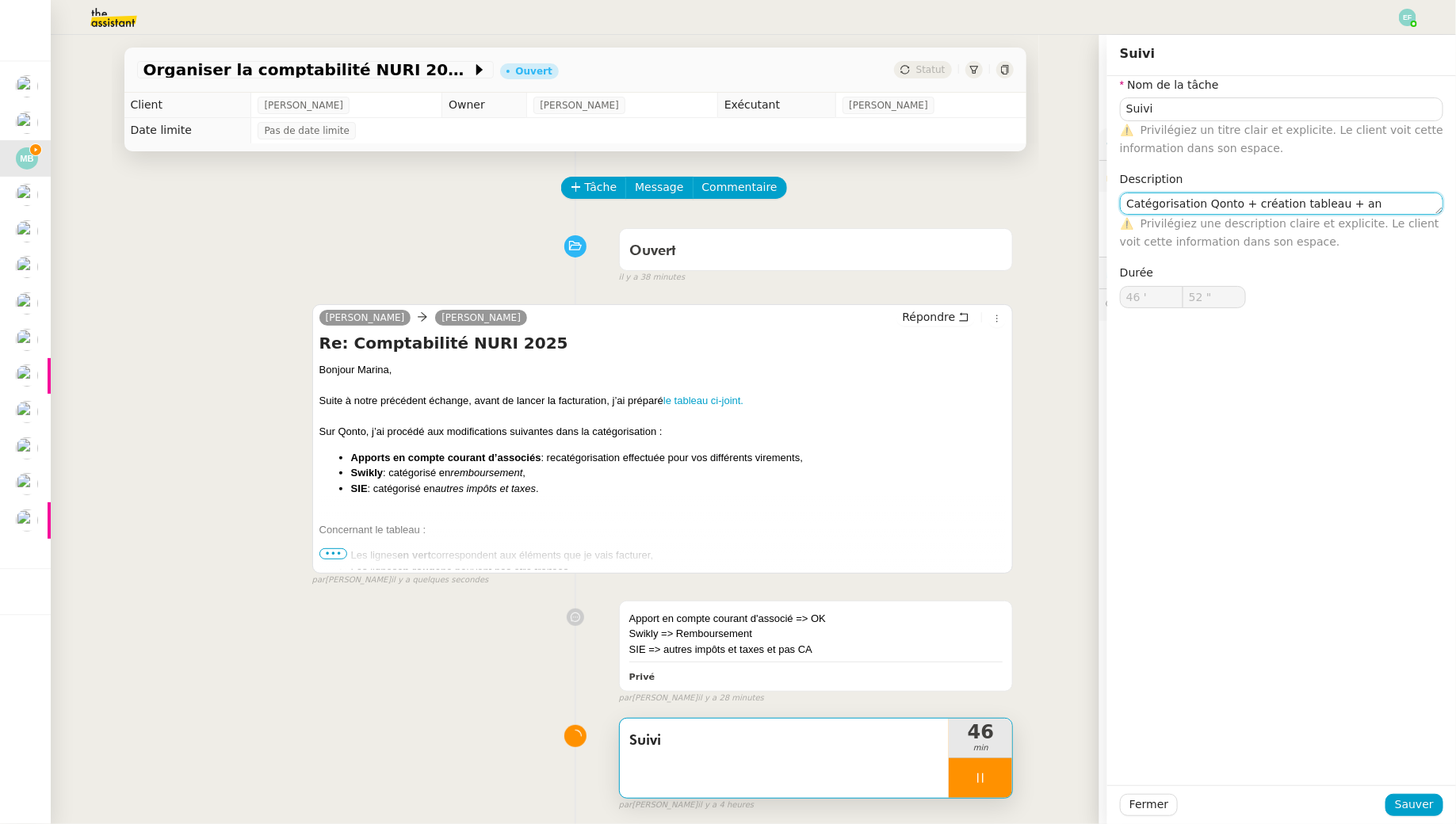
type input "53 ""
type textarea "Catégorisation Qonto + création tableau + analyse + e"
type input "54 ""
type textarea "Catégorisation Qonto + création tableau + analyse + envoi d'e"
type input "55 ""
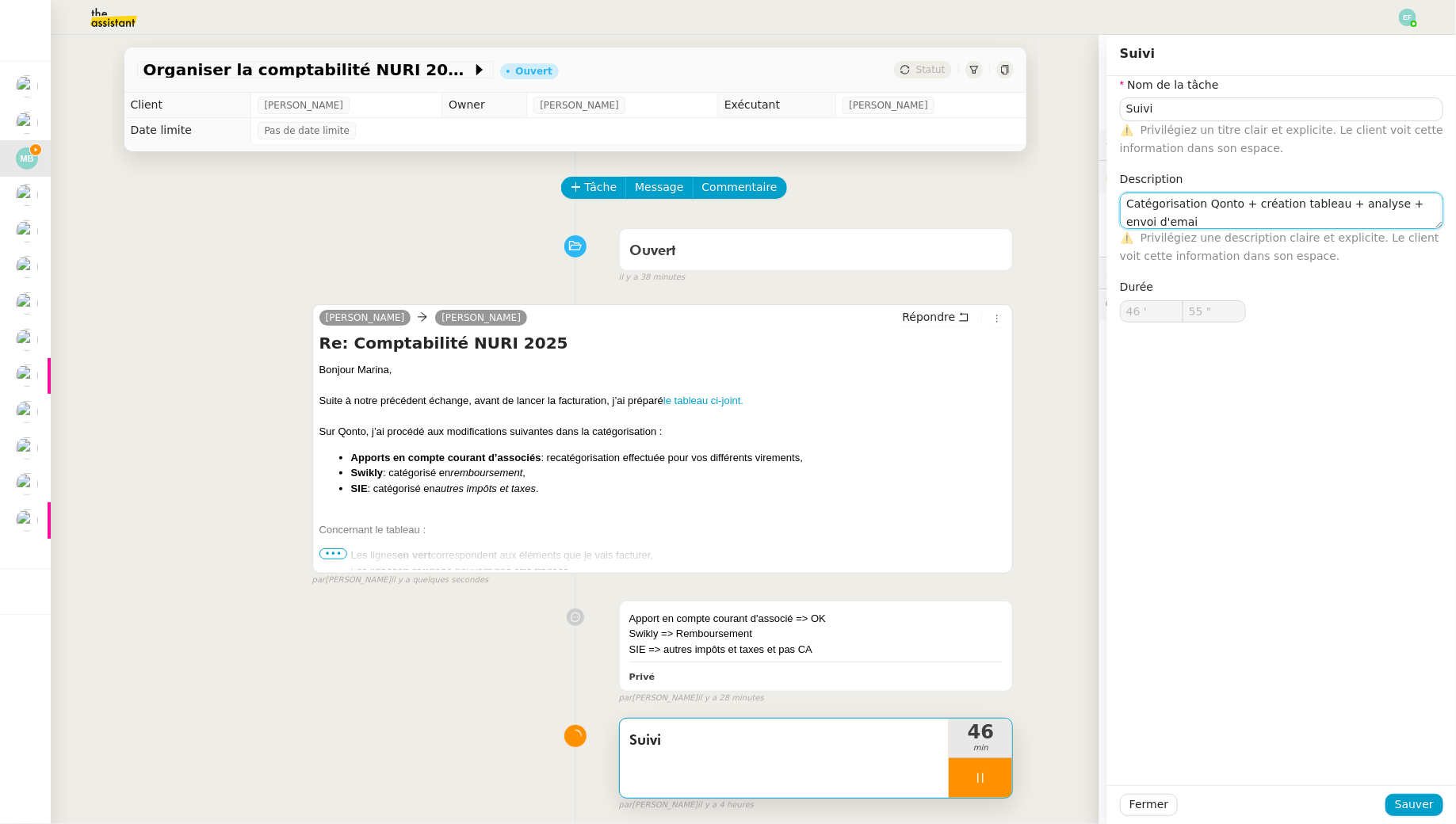
type textarea "Catégorisation Qonto + création tableau + analyse + envoi d'email"
type input "56 ""
type textarea "Catégorisation Qonto + création tableau + analyse + envoi d'email"
click at [1431, 808] on span "Sauver" at bounding box center [1414, 804] width 39 height 18
type input "57 ""
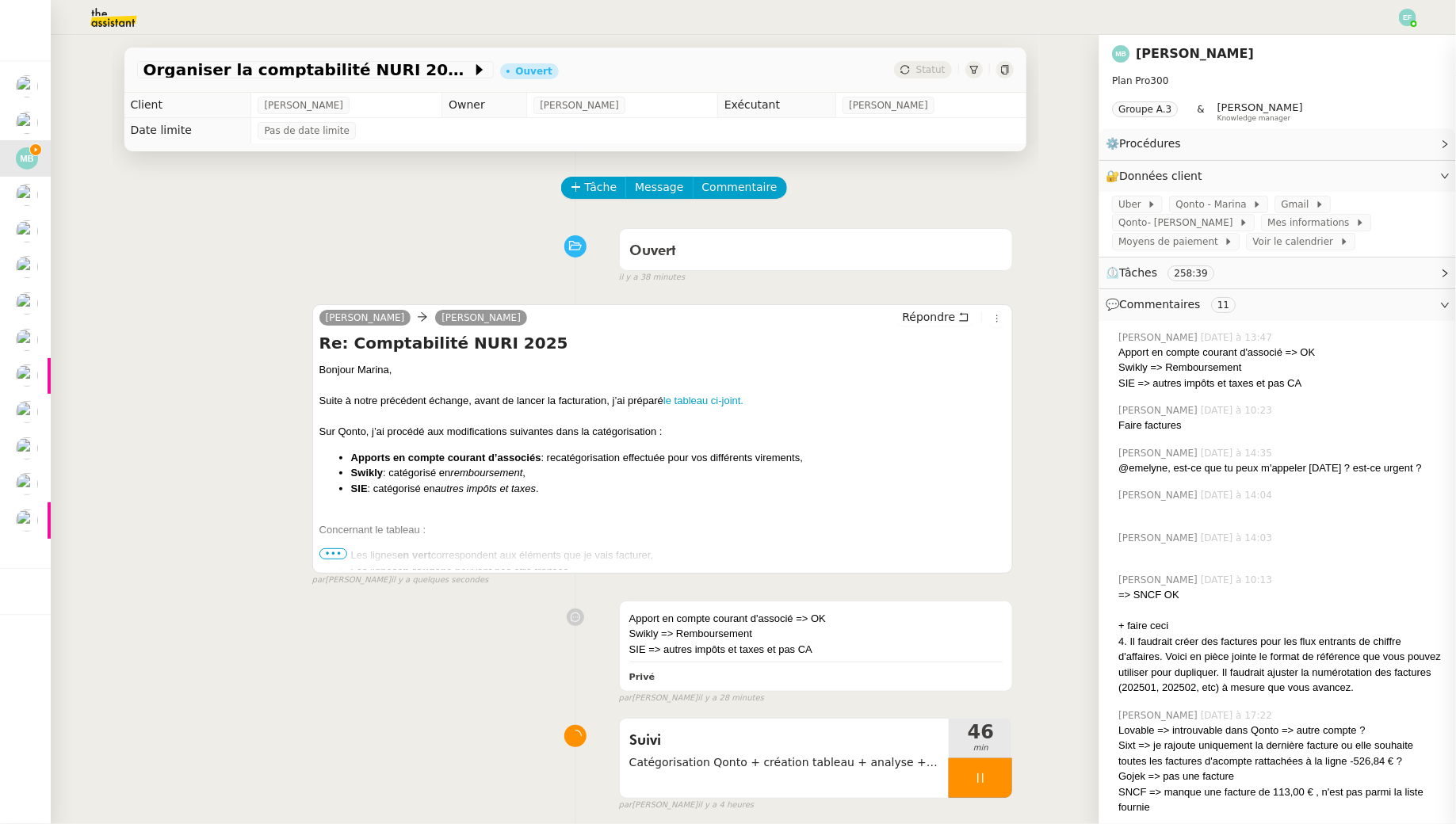
click at [993, 782] on div at bounding box center [980, 778] width 63 height 39
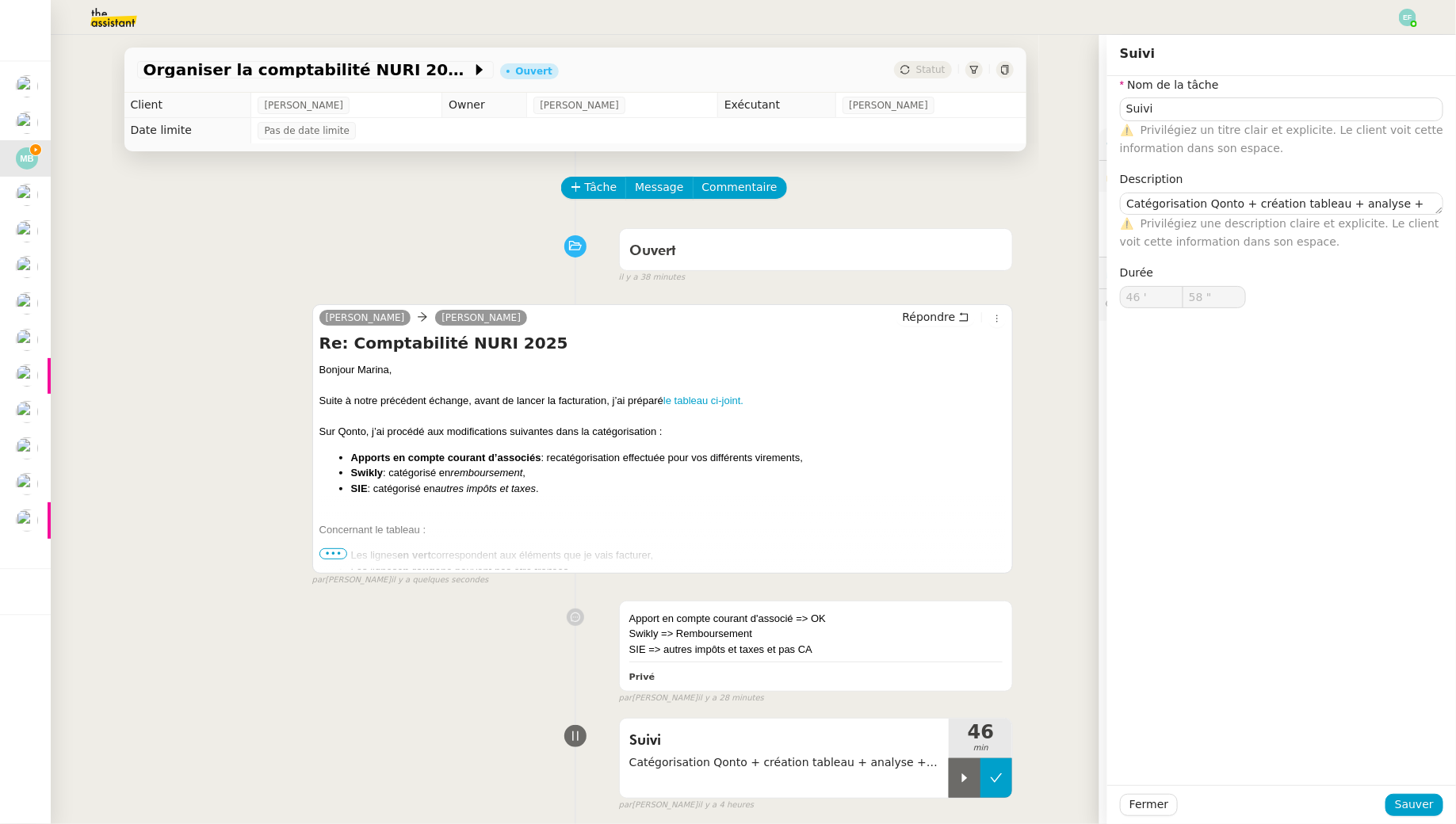
click at [994, 782] on icon at bounding box center [996, 777] width 12 height 12
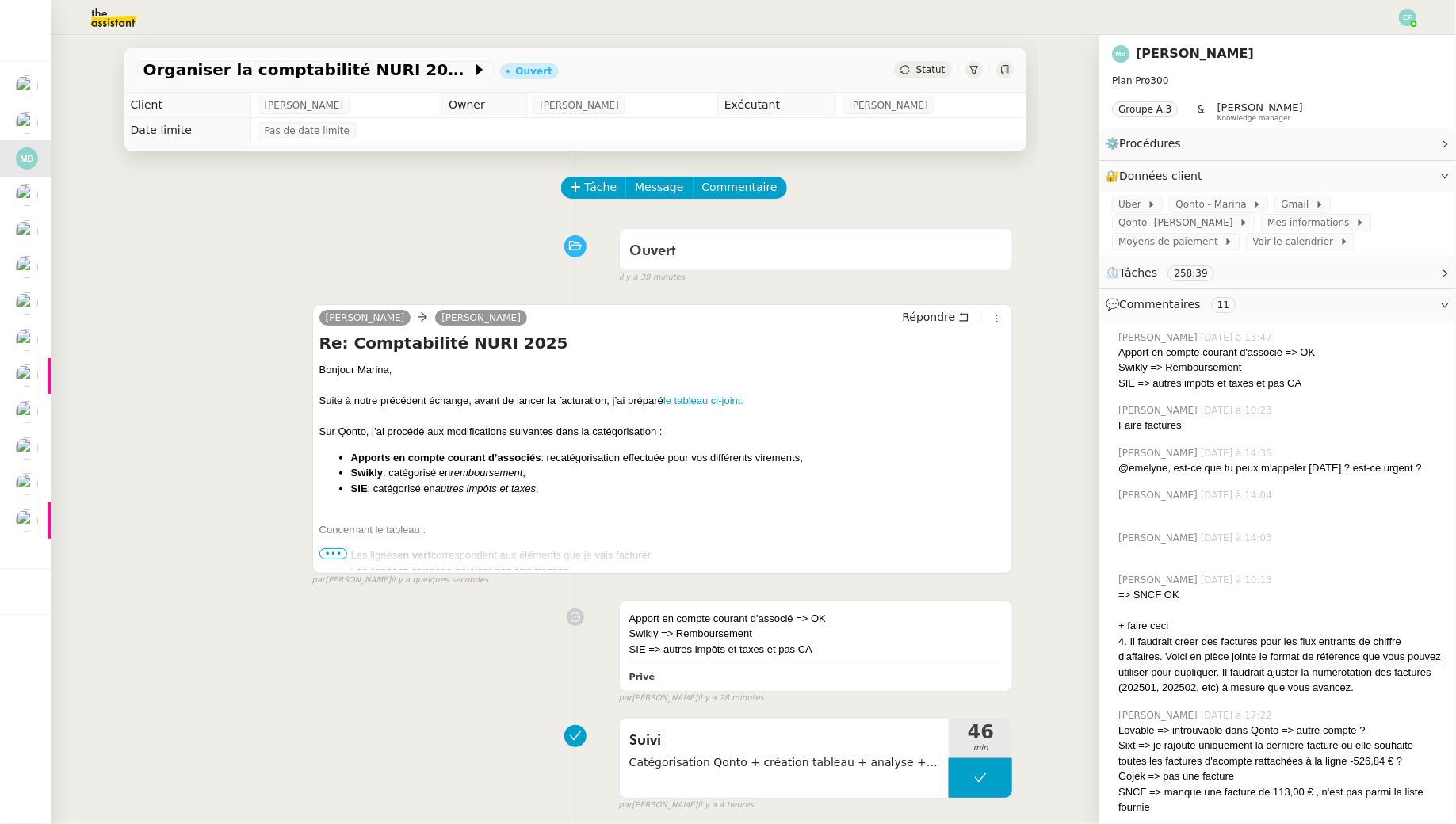
click at [312, 557] on div "Hélène Marina Barthelemy Répondre Re: Comptabilité NURI 2025 Bonjour Marina, Su…" at bounding box center [663, 438] width 701 height 269
click at [324, 555] on span "•••" at bounding box center [333, 554] width 29 height 11
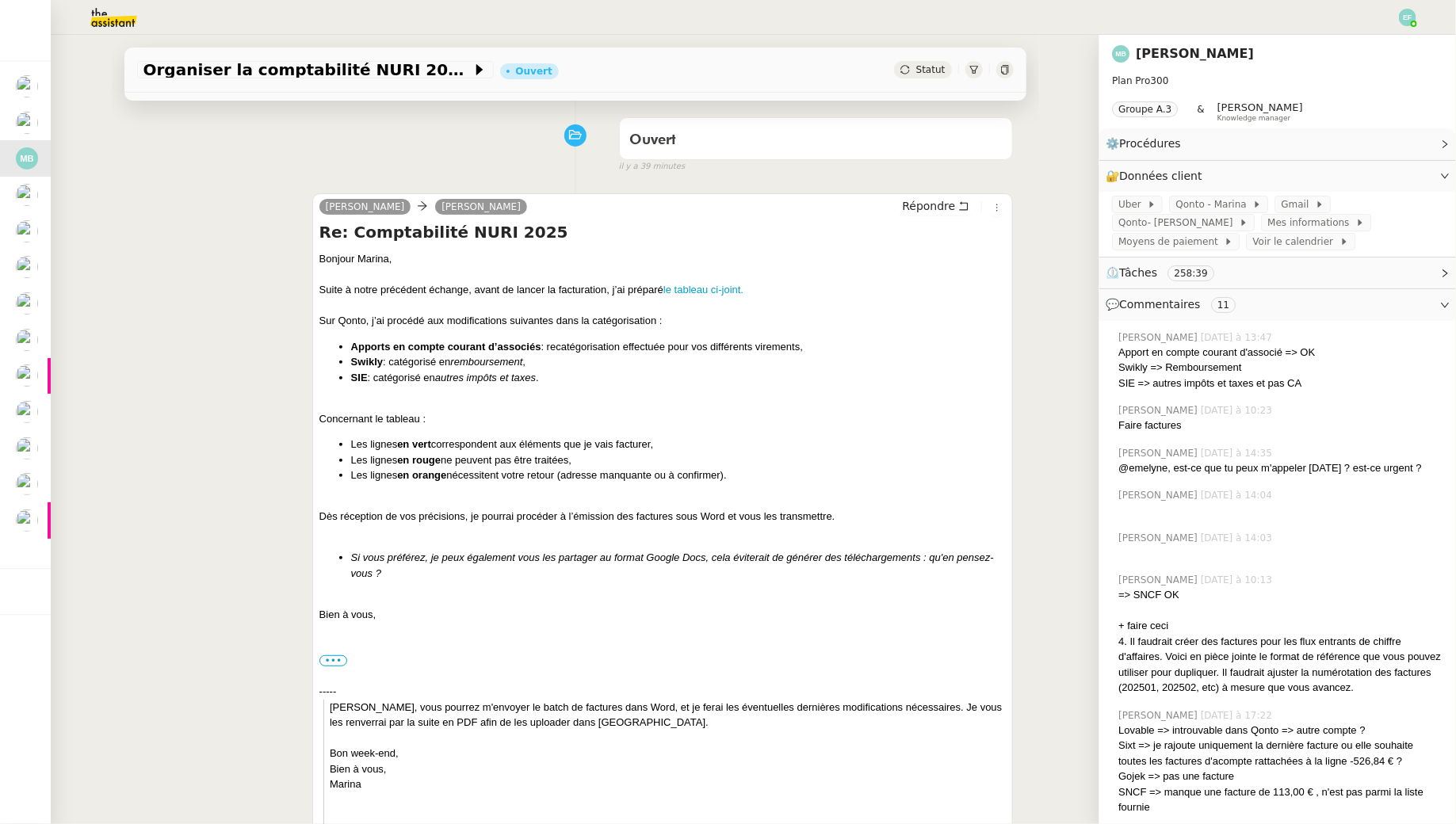
scroll to position [110, 0]
drag, startPoint x: 386, startPoint y: 559, endPoint x: 385, endPoint y: 581, distance: 22.0
click at [385, 581] on li "Si vous préférez, je peux également vous les partager au format Google Docs, ce…" at bounding box center [679, 567] width 655 height 31
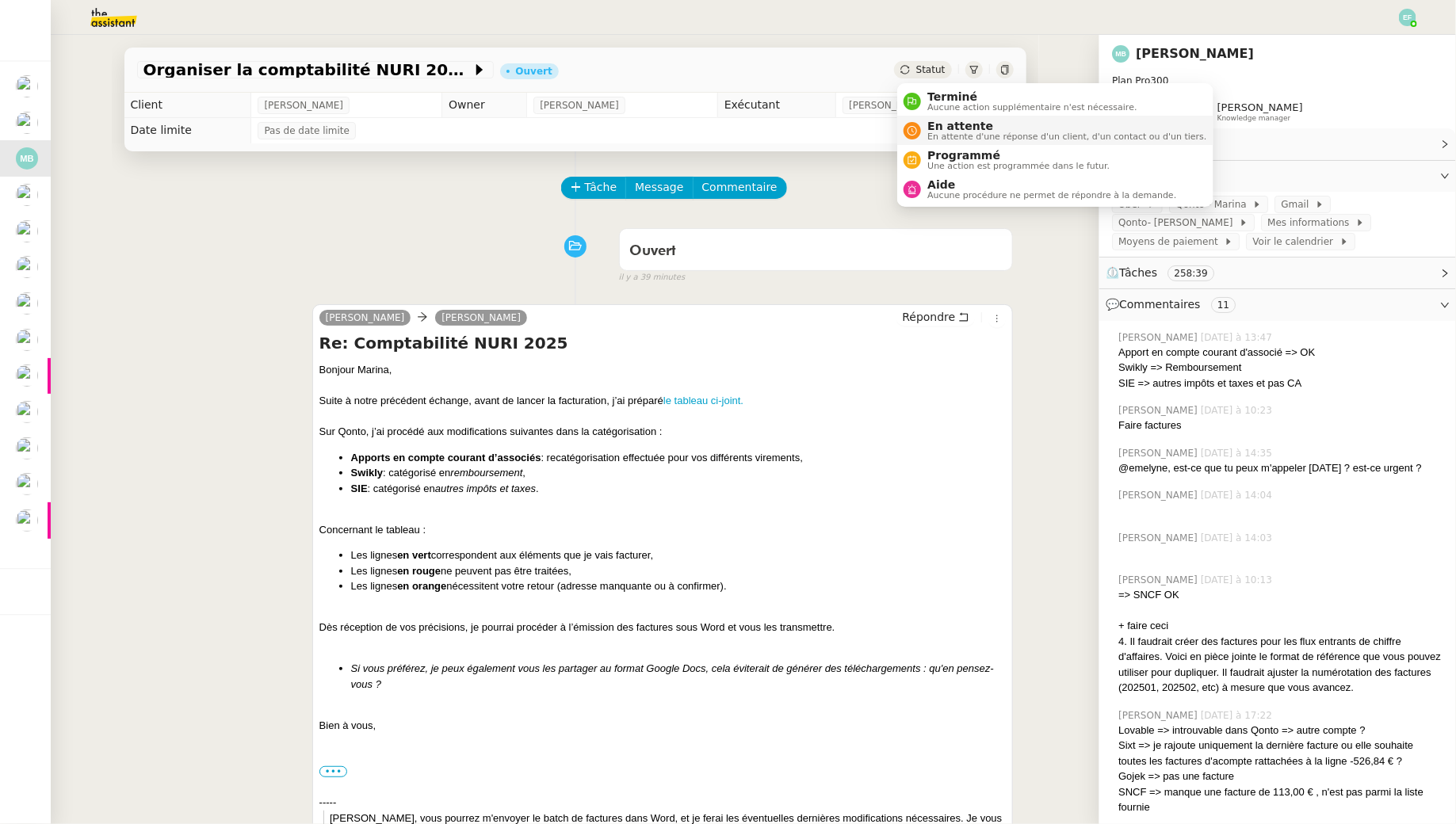
click at [933, 124] on span "En attente" at bounding box center [1067, 125] width 279 height 12
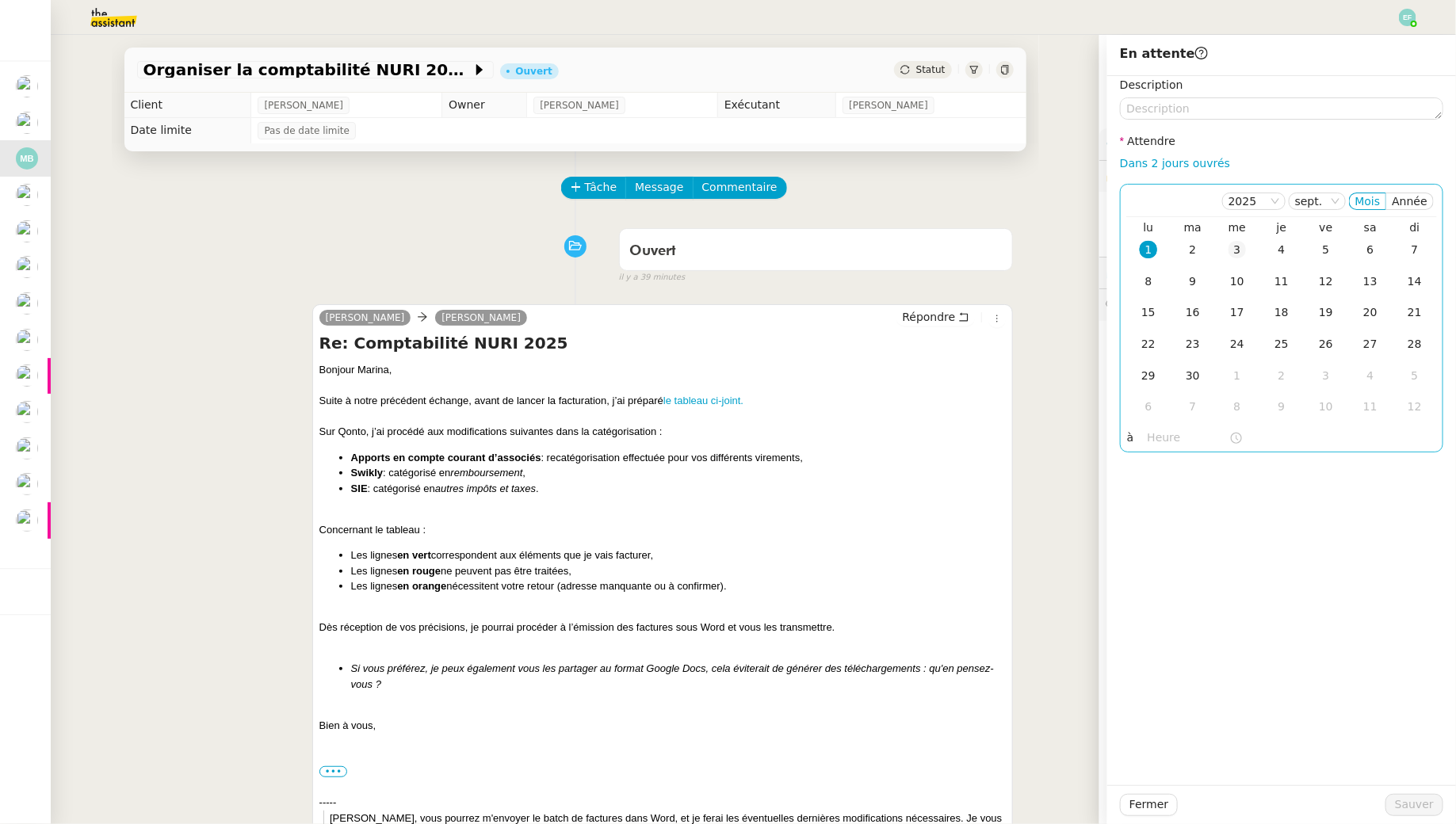
click at [1250, 252] on td "3" at bounding box center [1237, 250] width 44 height 32
click at [1413, 796] on span "Sauver" at bounding box center [1414, 804] width 39 height 18
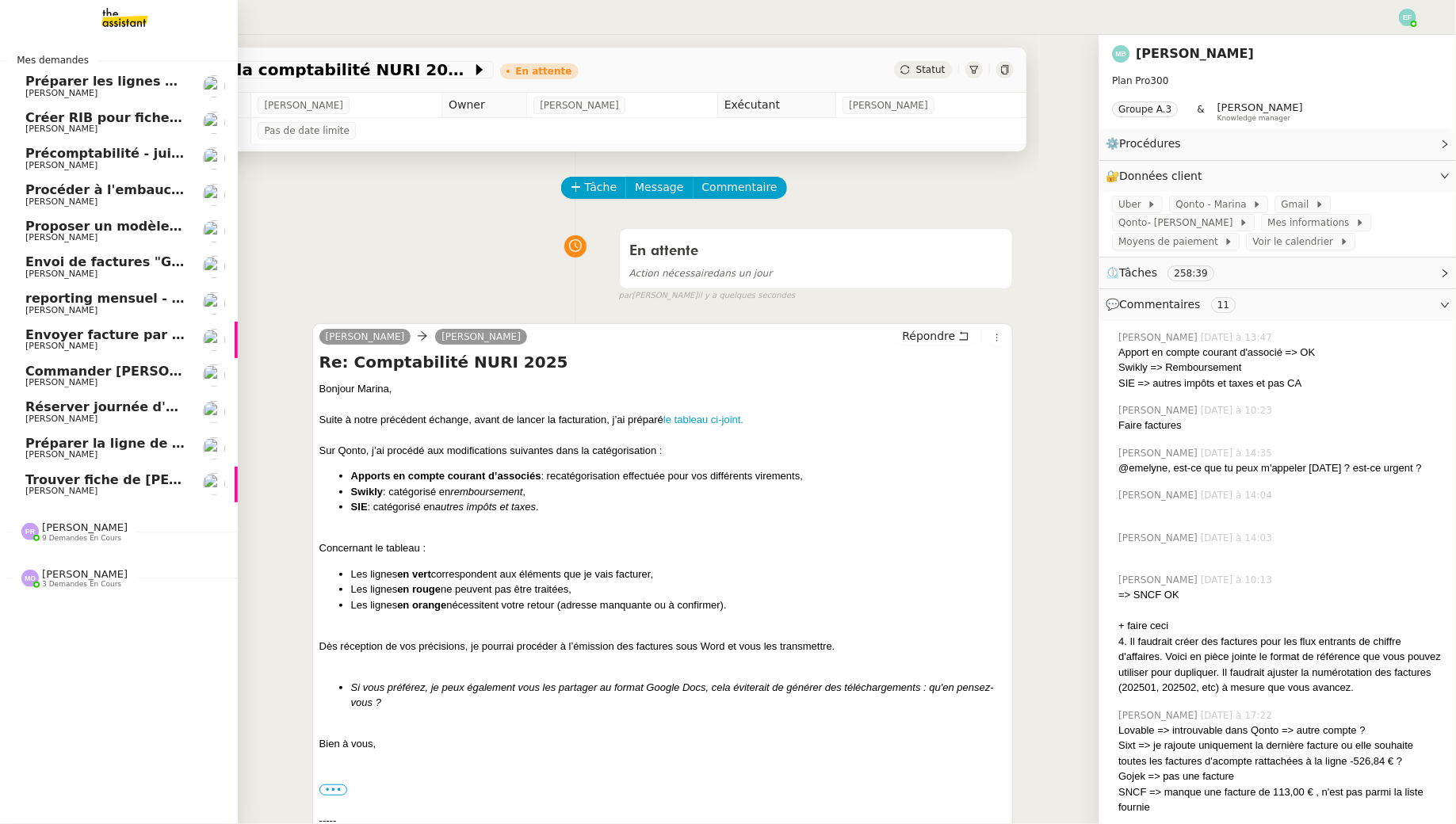
click at [98, 484] on span "Trouver fiche de paie" at bounding box center [144, 480] width 238 height 15
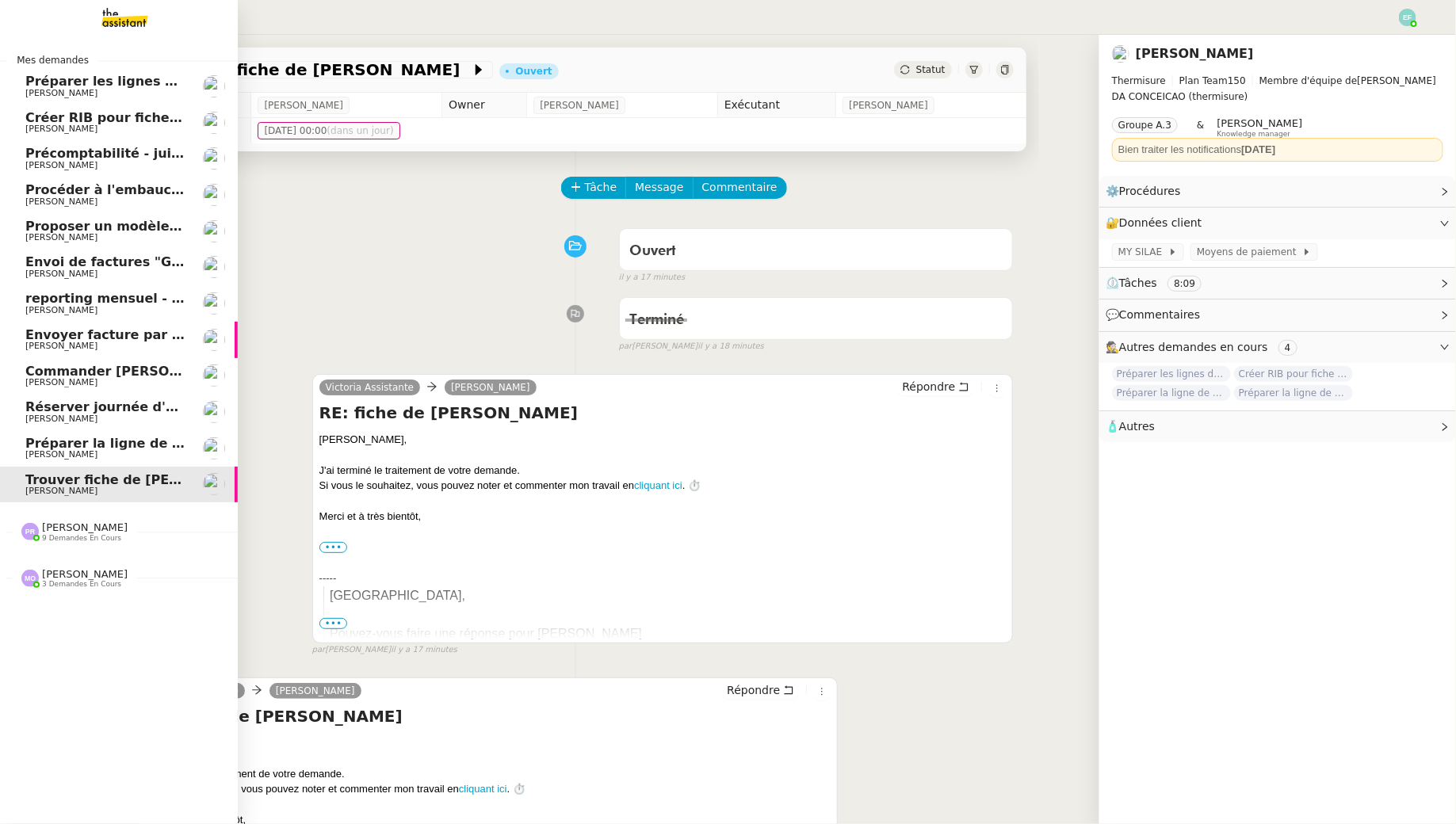
click at [82, 529] on span "[PERSON_NAME]" at bounding box center [84, 527] width 85 height 12
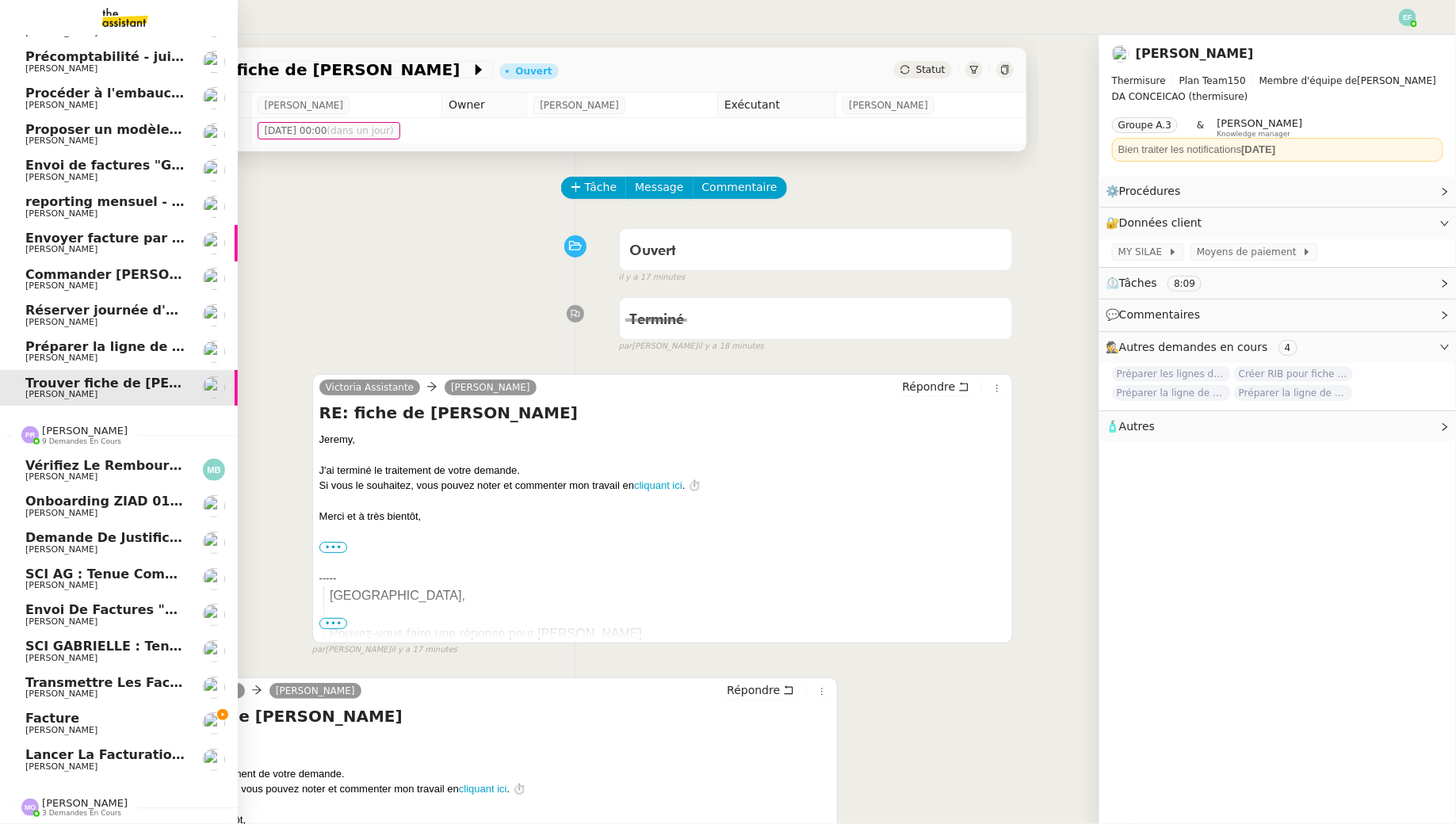
scroll to position [96, 0]
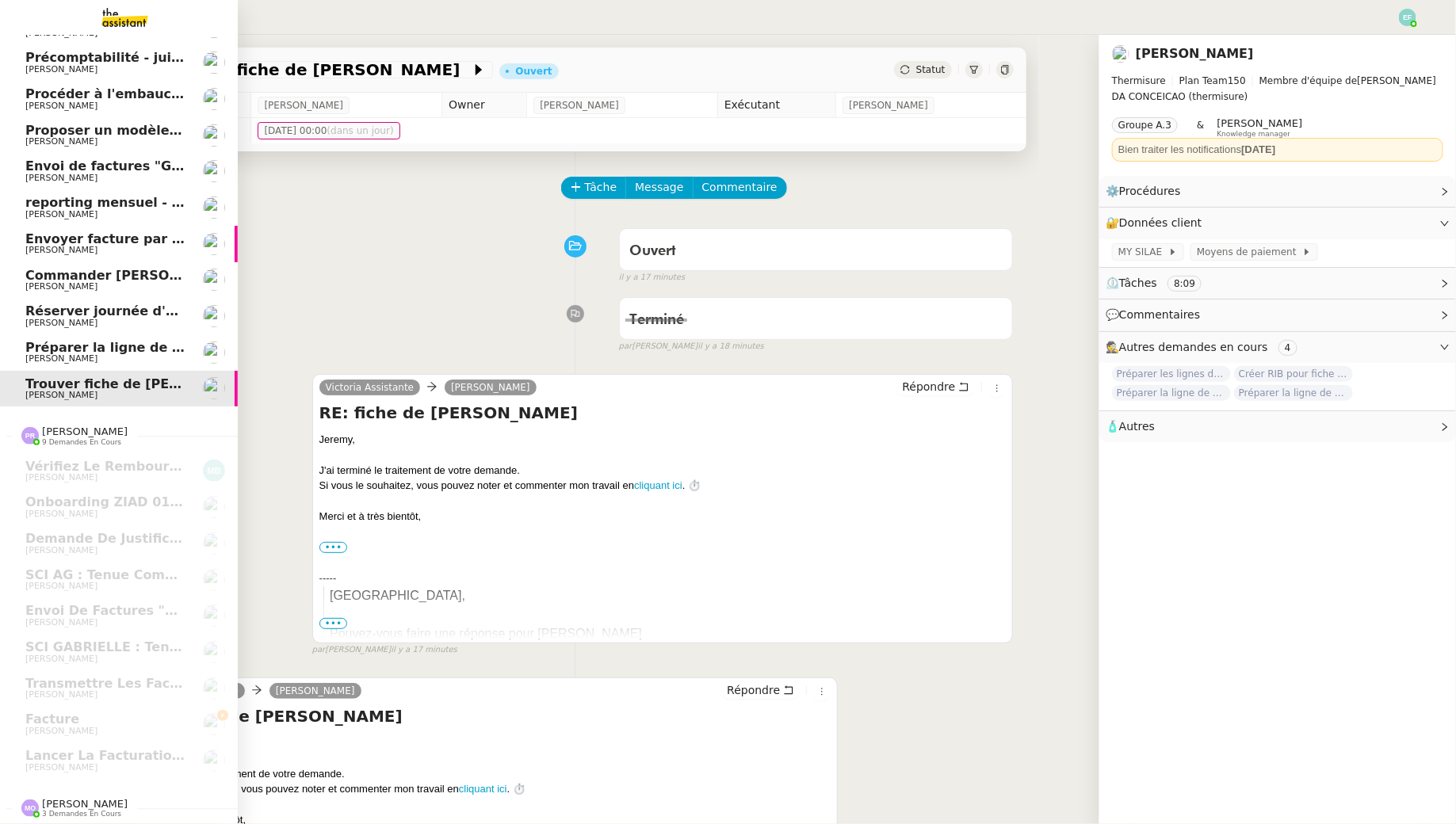
click at [174, 387] on span "Trouver fiche de paie" at bounding box center [105, 383] width 160 height 14
click at [46, 315] on span "Réserver journée d'équipe" at bounding box center [120, 311] width 188 height 15
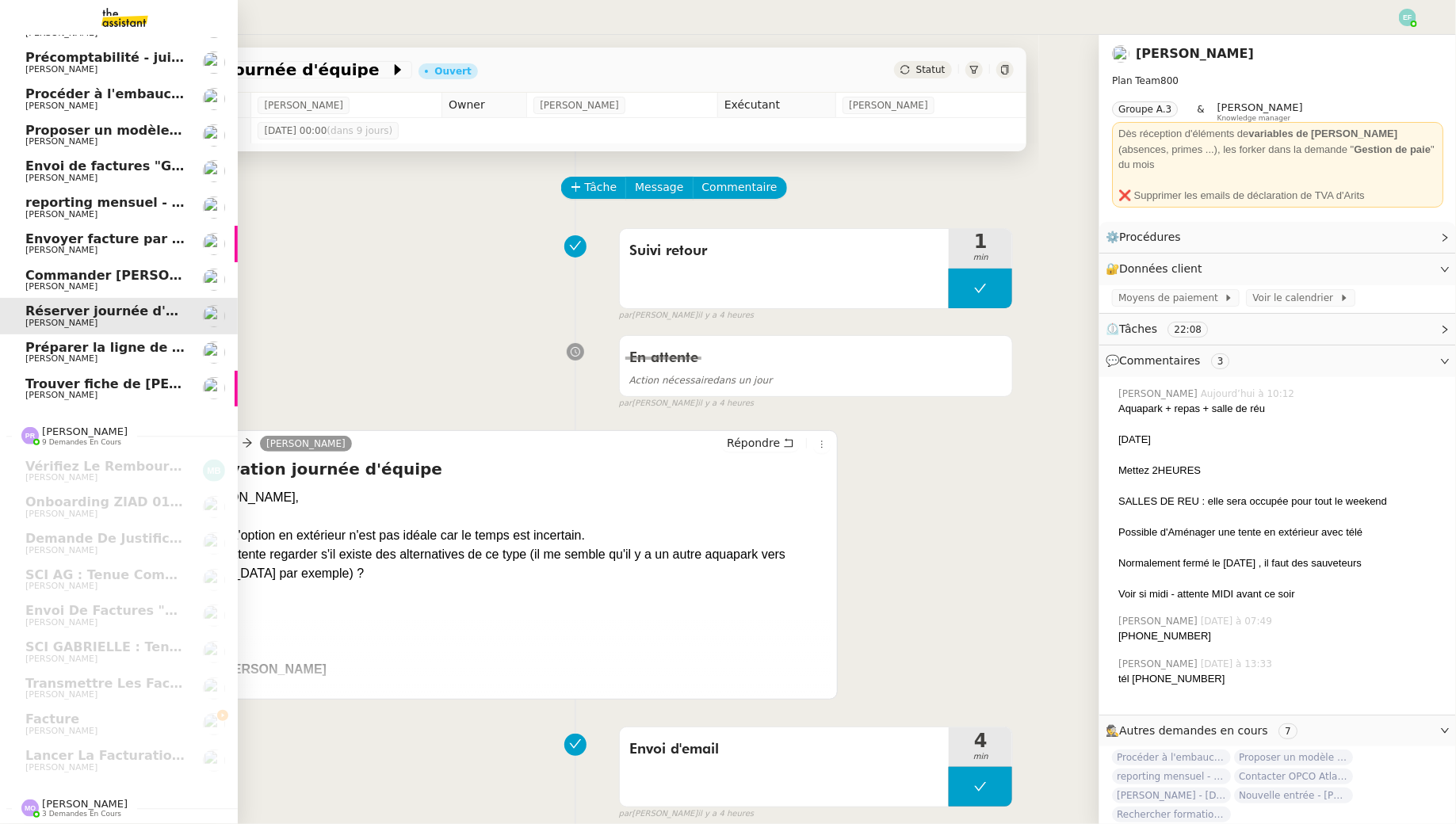
click at [71, 387] on span "Trouver fiche de paie" at bounding box center [144, 384] width 238 height 15
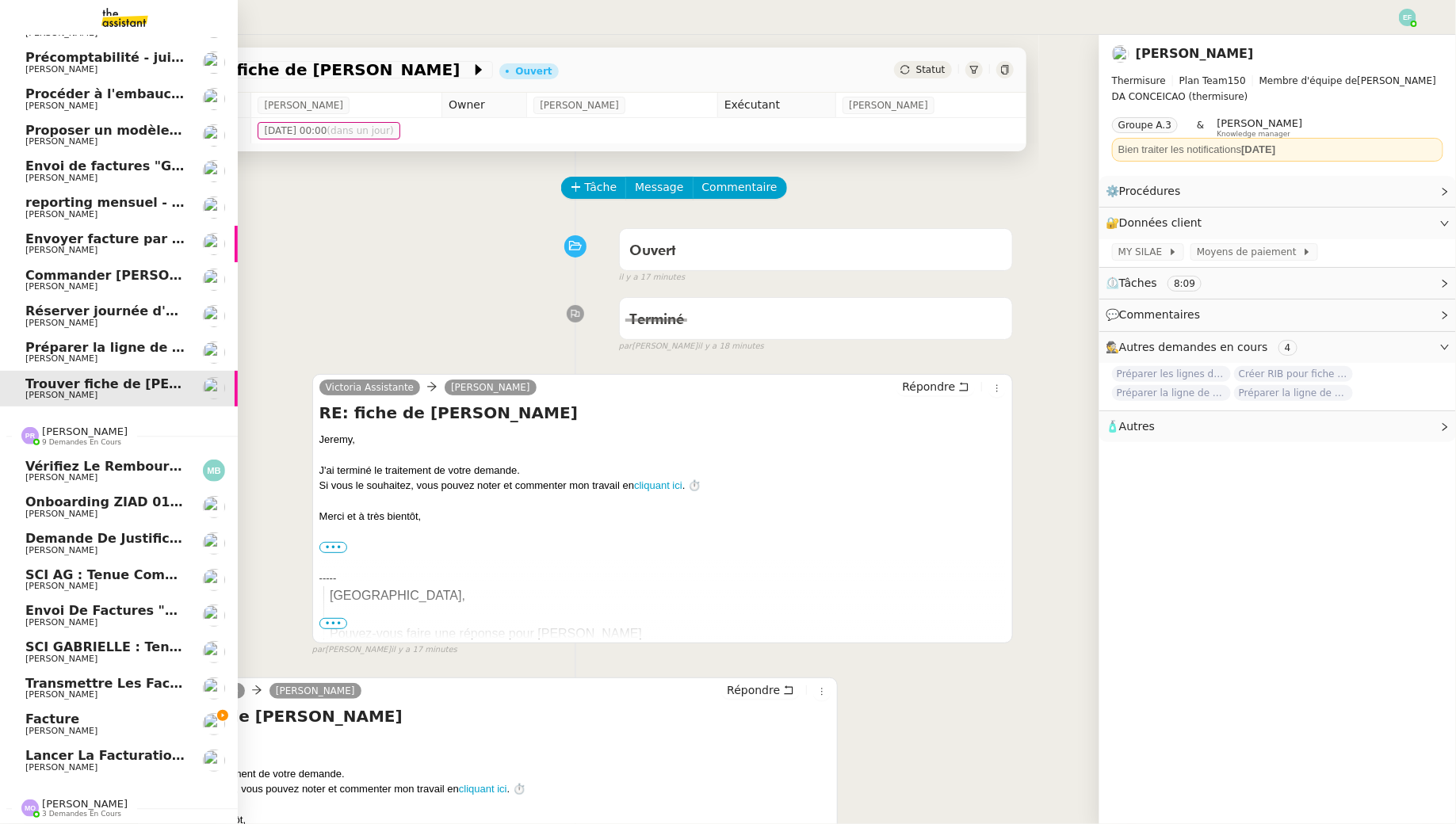
click at [89, 469] on span "Vérifiez le remboursement dans Qonto" at bounding box center [167, 466] width 284 height 15
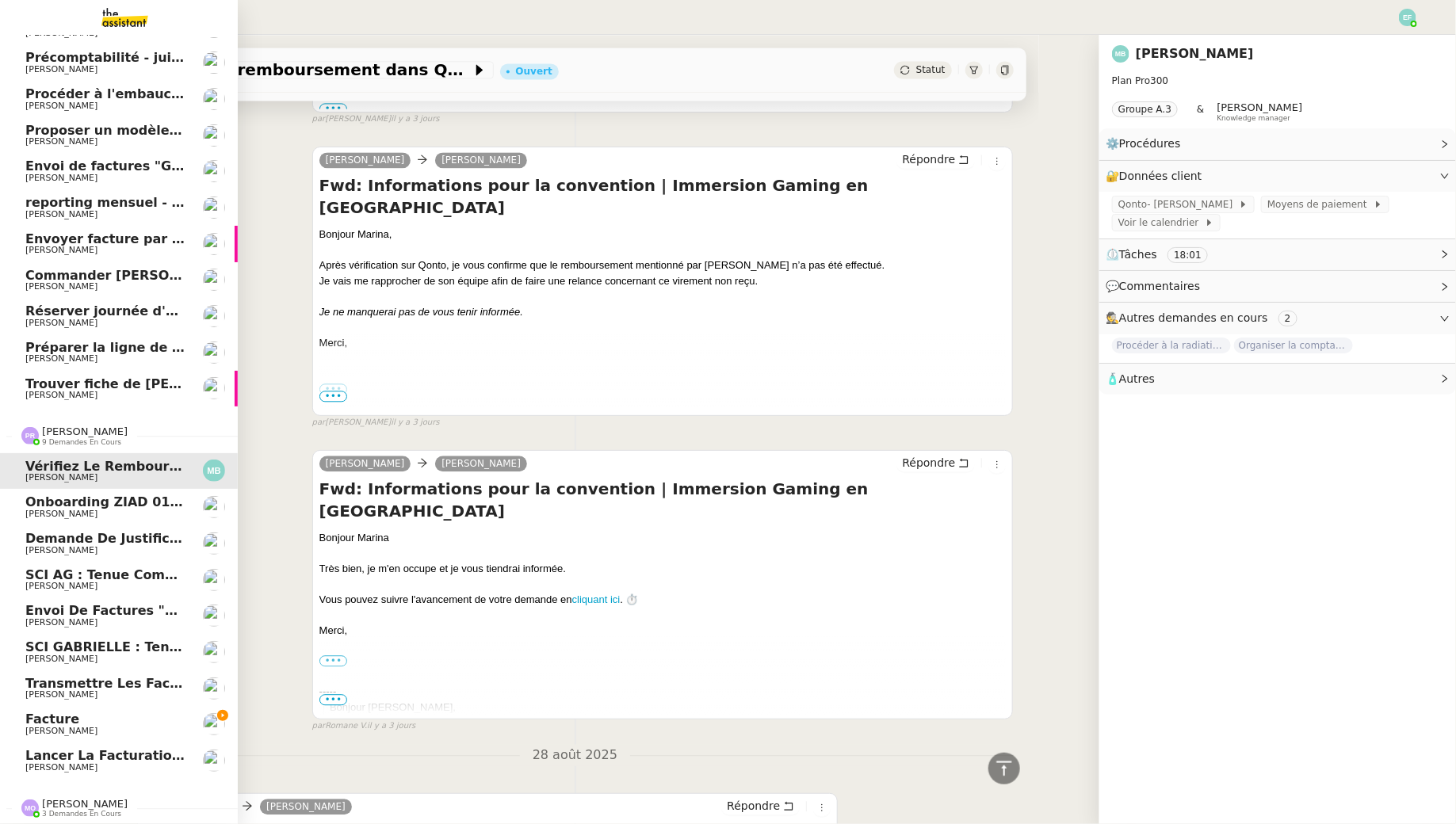
scroll to position [97, 0]
click at [79, 718] on span "Facture" at bounding box center [105, 718] width 160 height 14
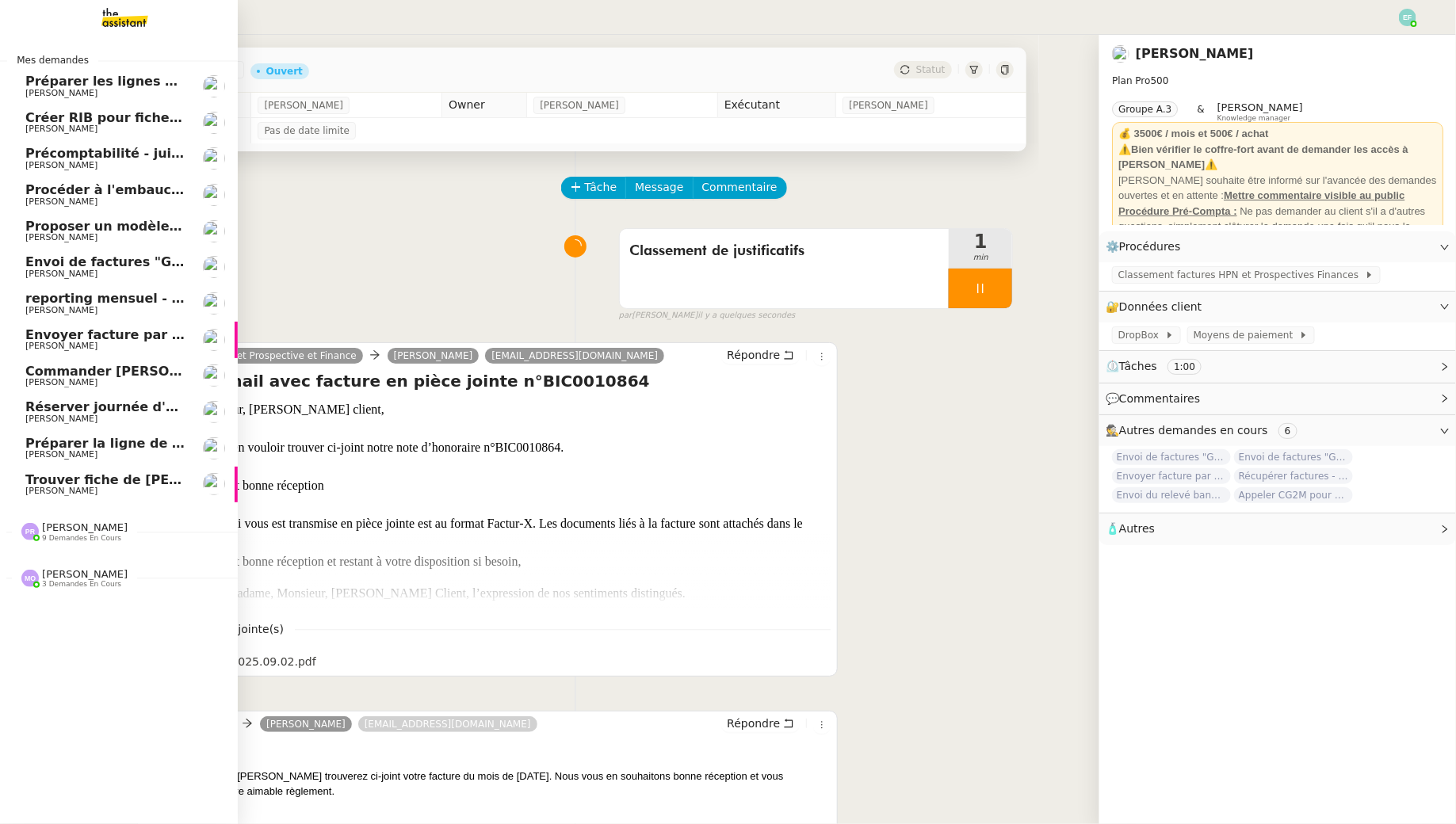
click at [90, 346] on span "Arthur MATHAUT" at bounding box center [61, 346] width 72 height 11
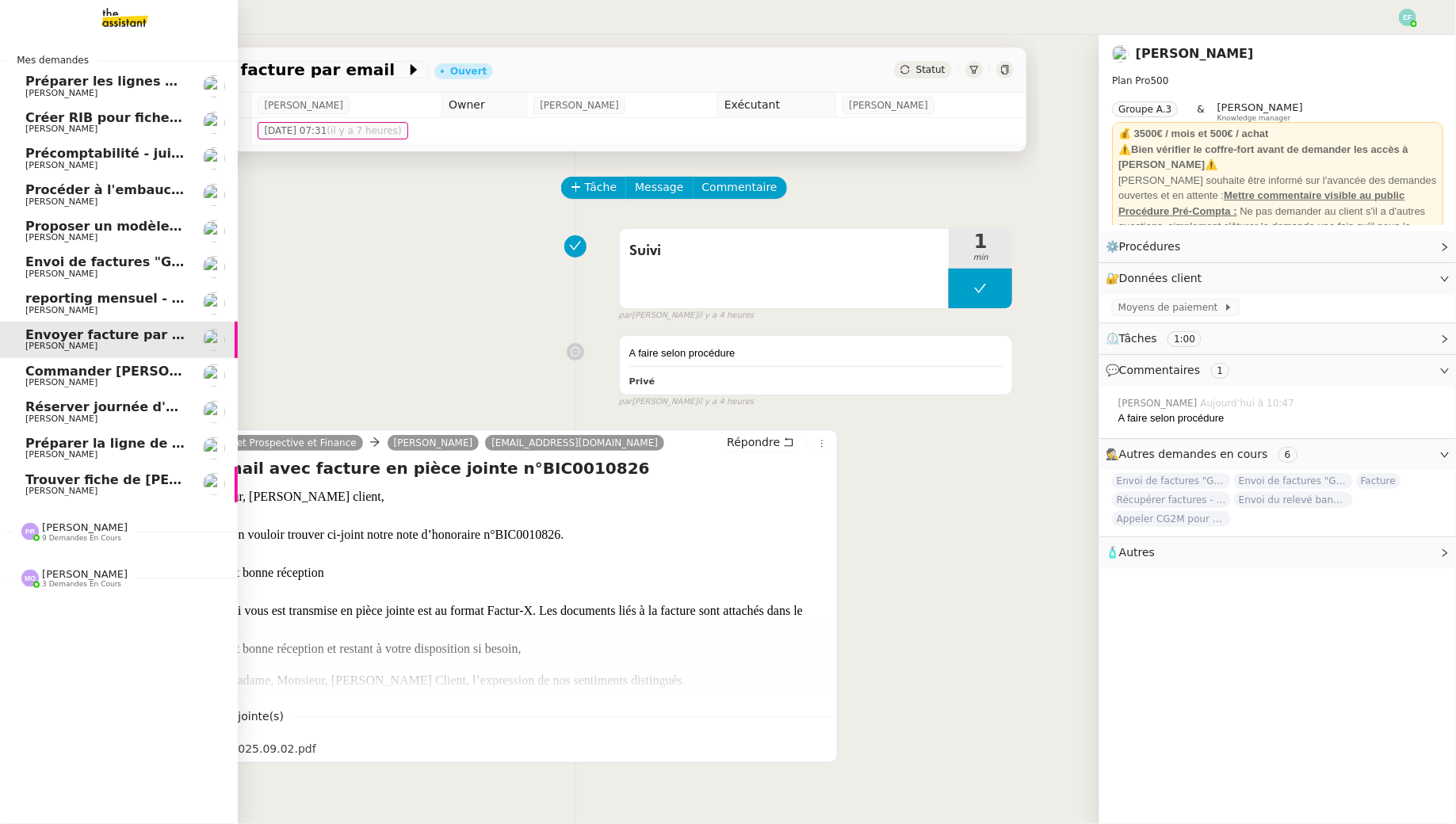
click at [66, 534] on span "9 demandes en cours" at bounding box center [81, 538] width 79 height 9
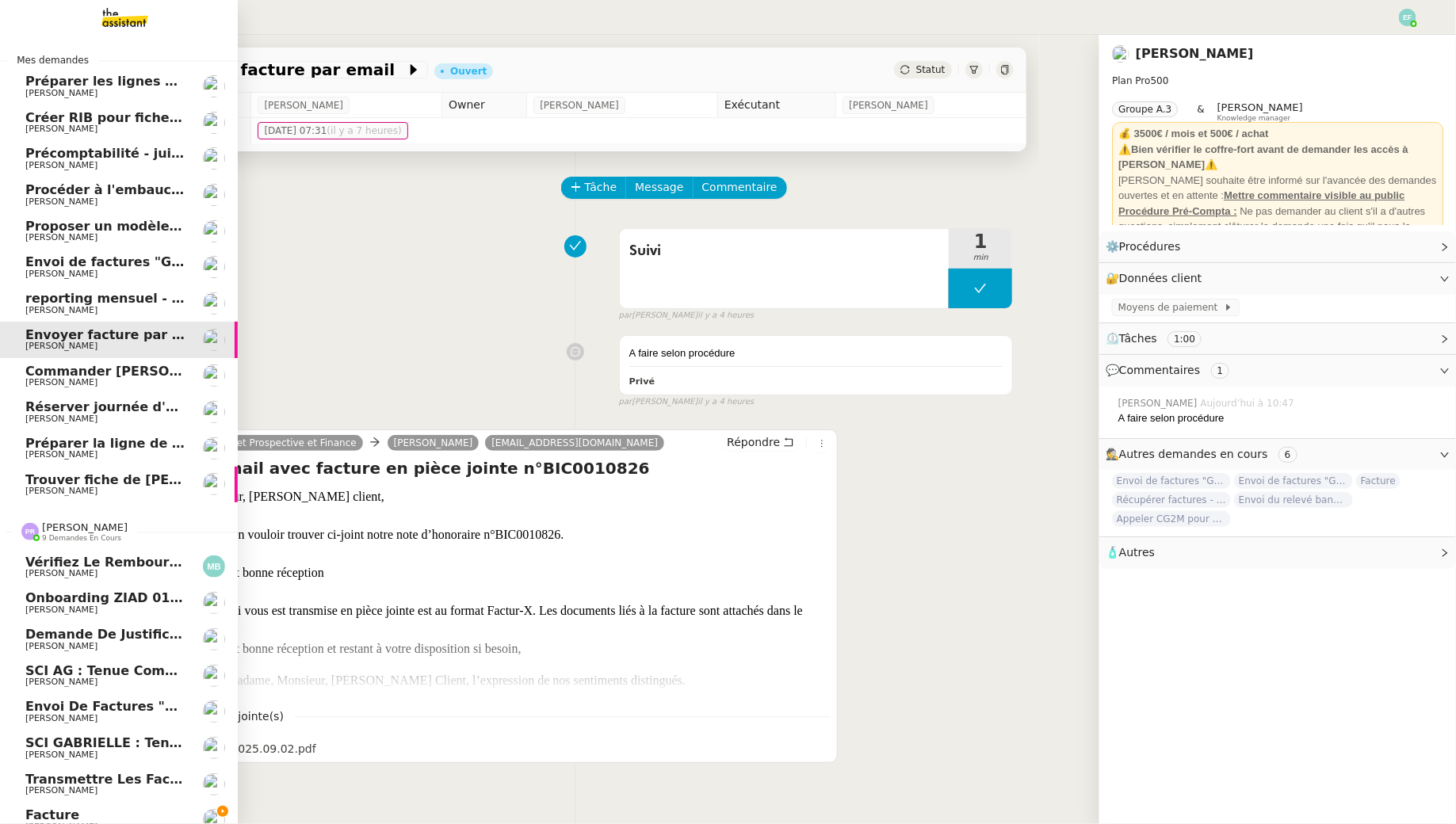
scroll to position [78, 0]
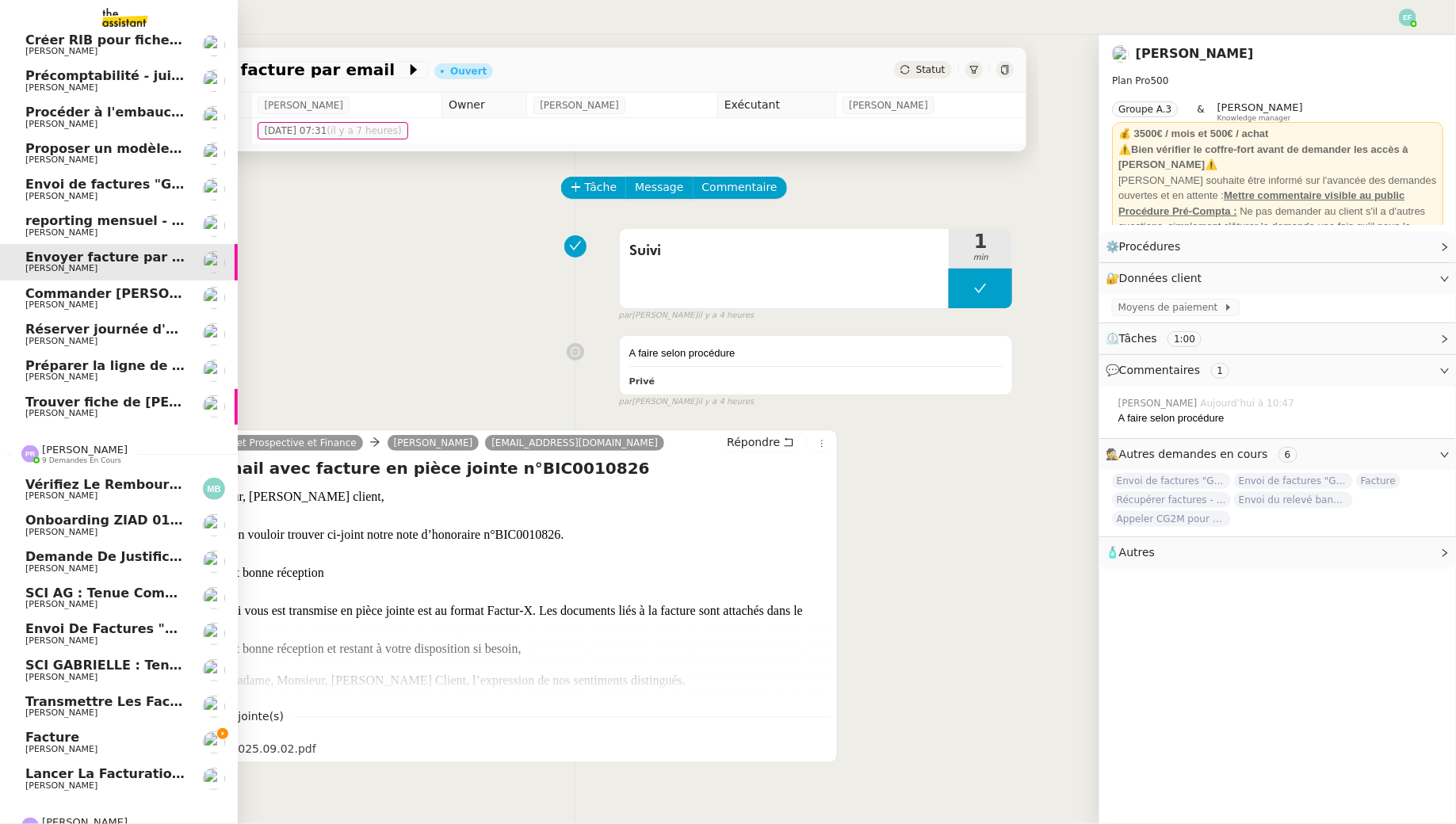
click at [86, 741] on span "Facture" at bounding box center [105, 737] width 160 height 14
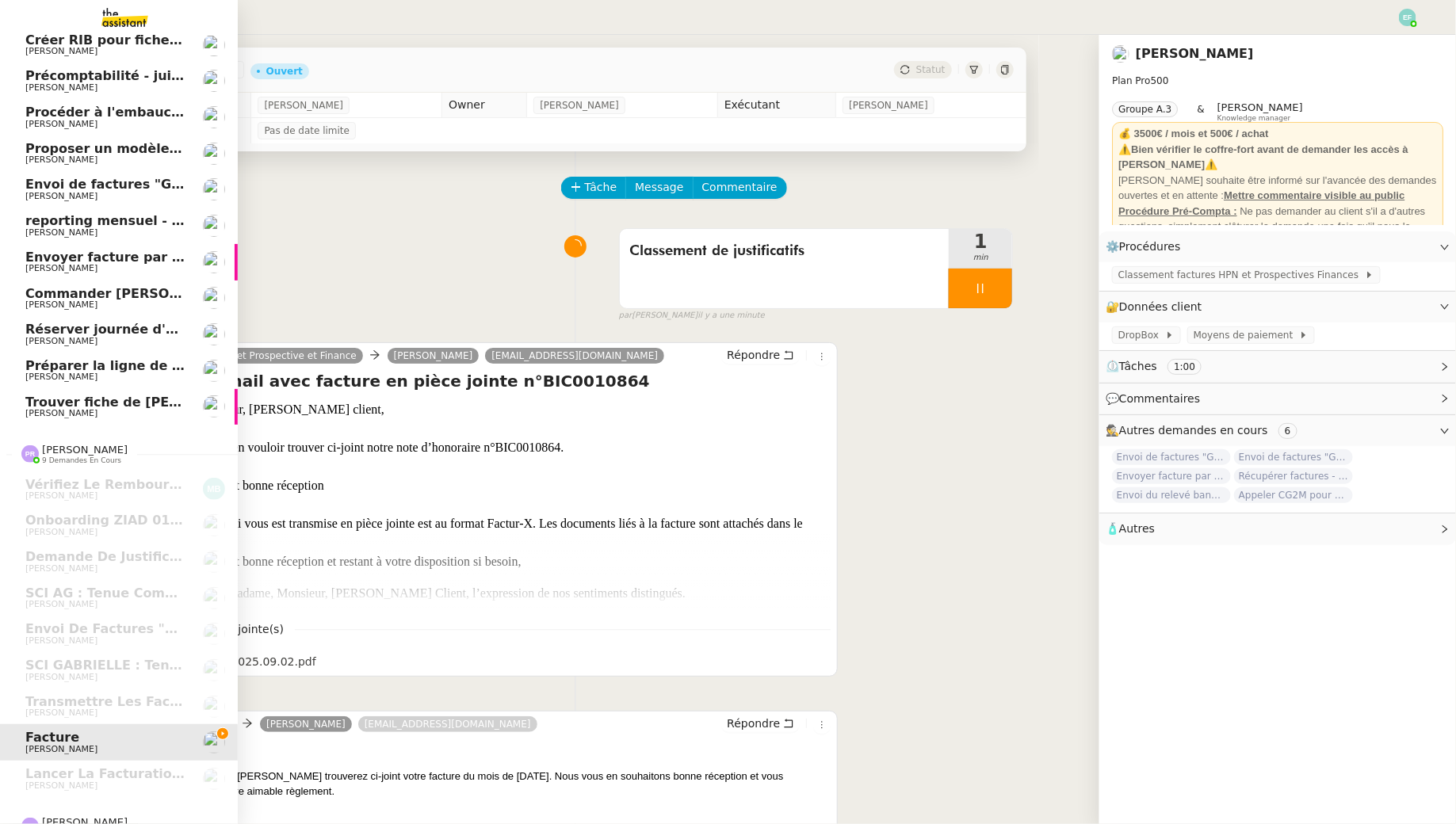
click at [140, 256] on span "Envoyer facture par email" at bounding box center [118, 257] width 185 height 15
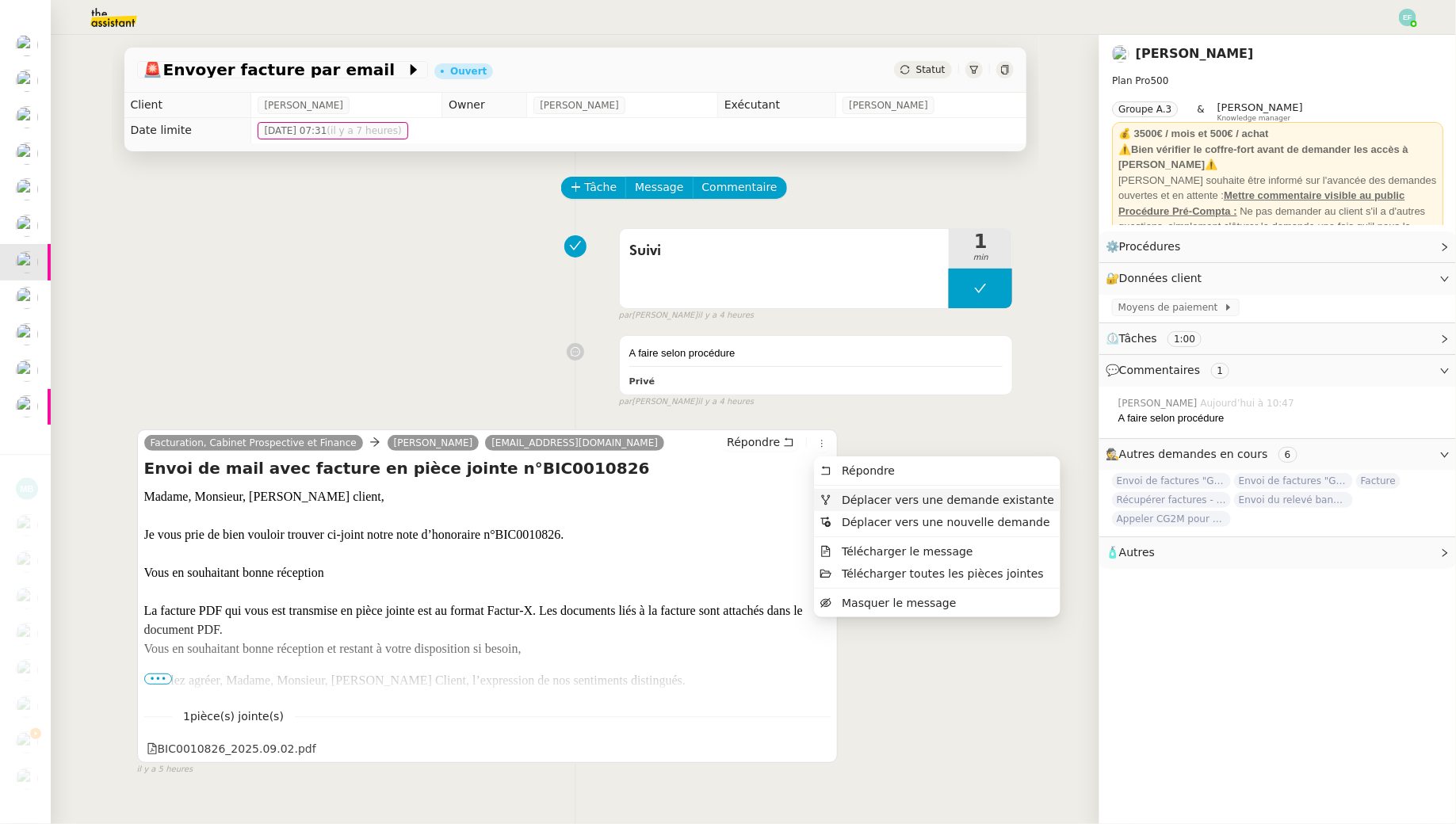
click at [849, 505] on span "Déplacer vers une demande existante" at bounding box center [947, 500] width 212 height 12
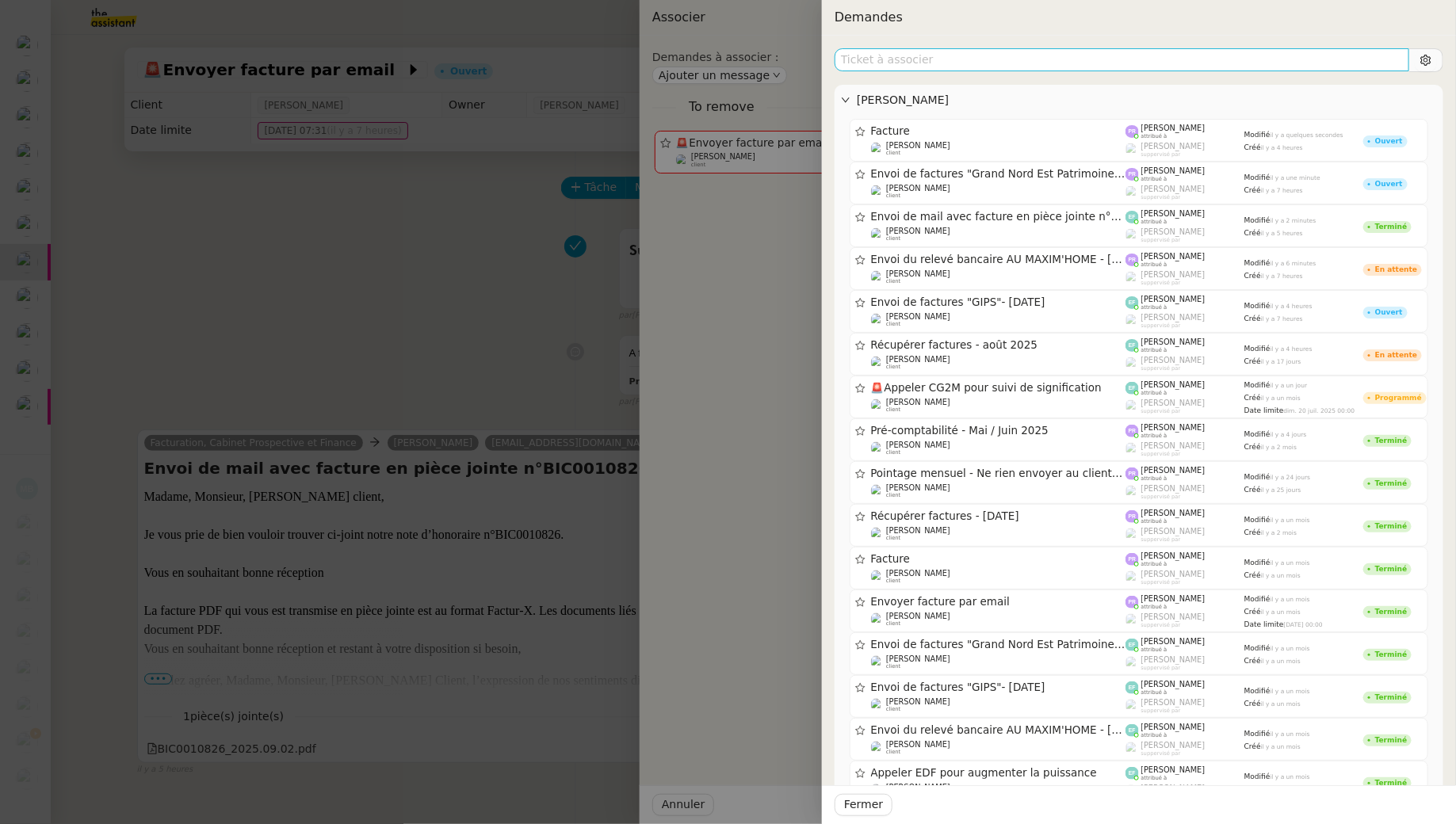
click at [1014, 66] on input "text" at bounding box center [1122, 60] width 574 height 23
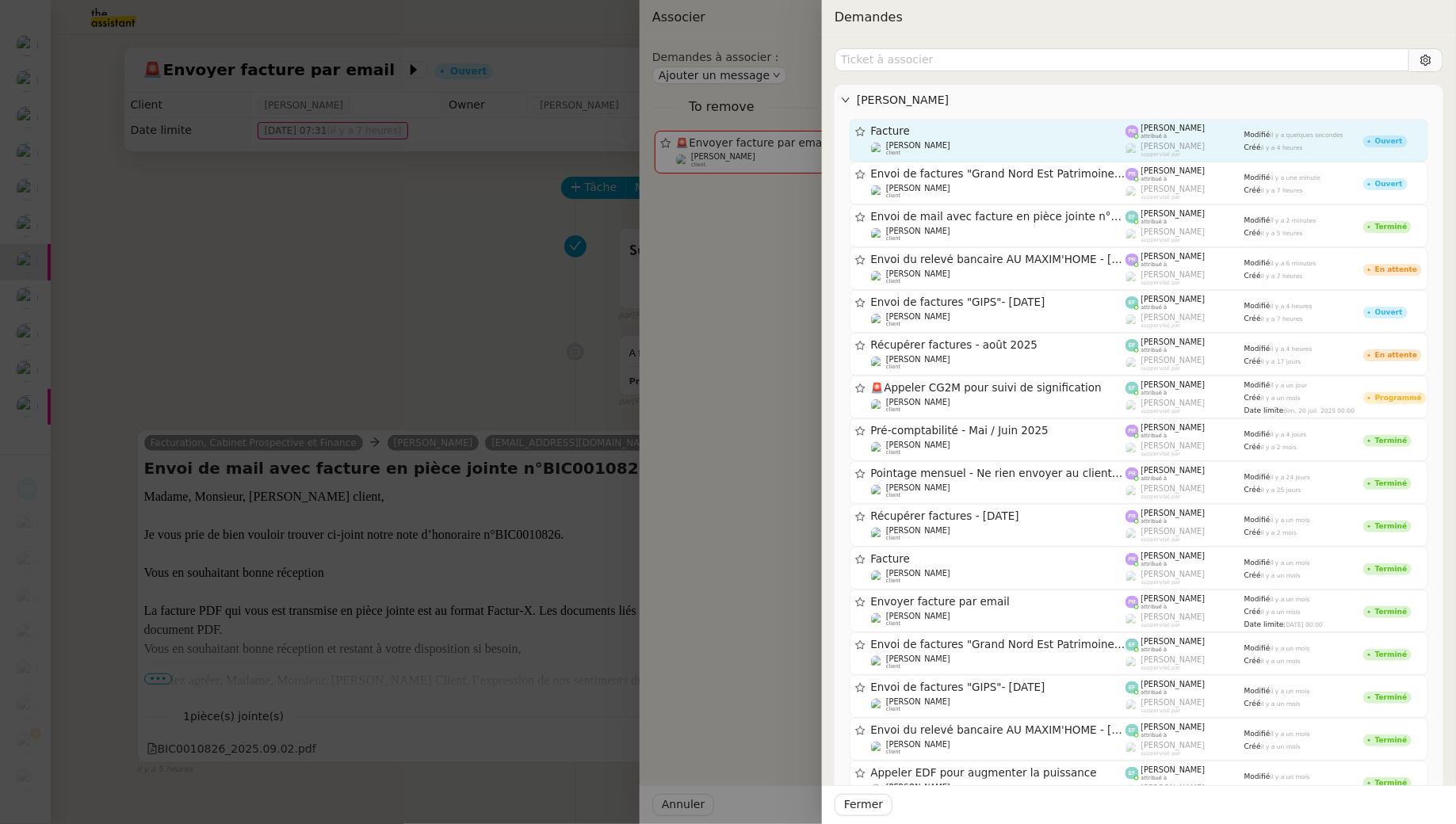
click at [1016, 134] on span "Facture" at bounding box center [999, 132] width 256 height 11
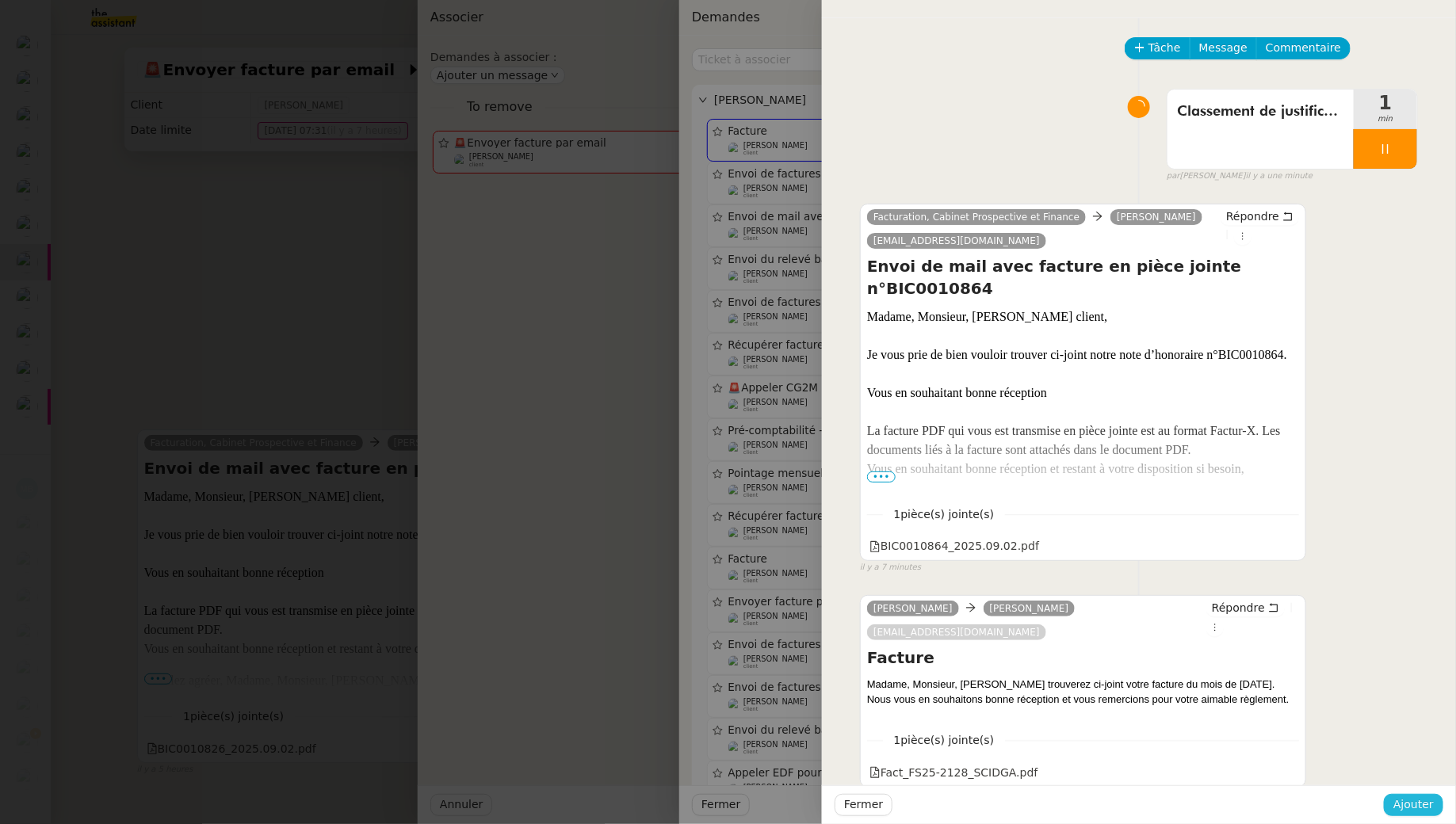
click at [1408, 802] on span "Ajouter" at bounding box center [1413, 804] width 40 height 18
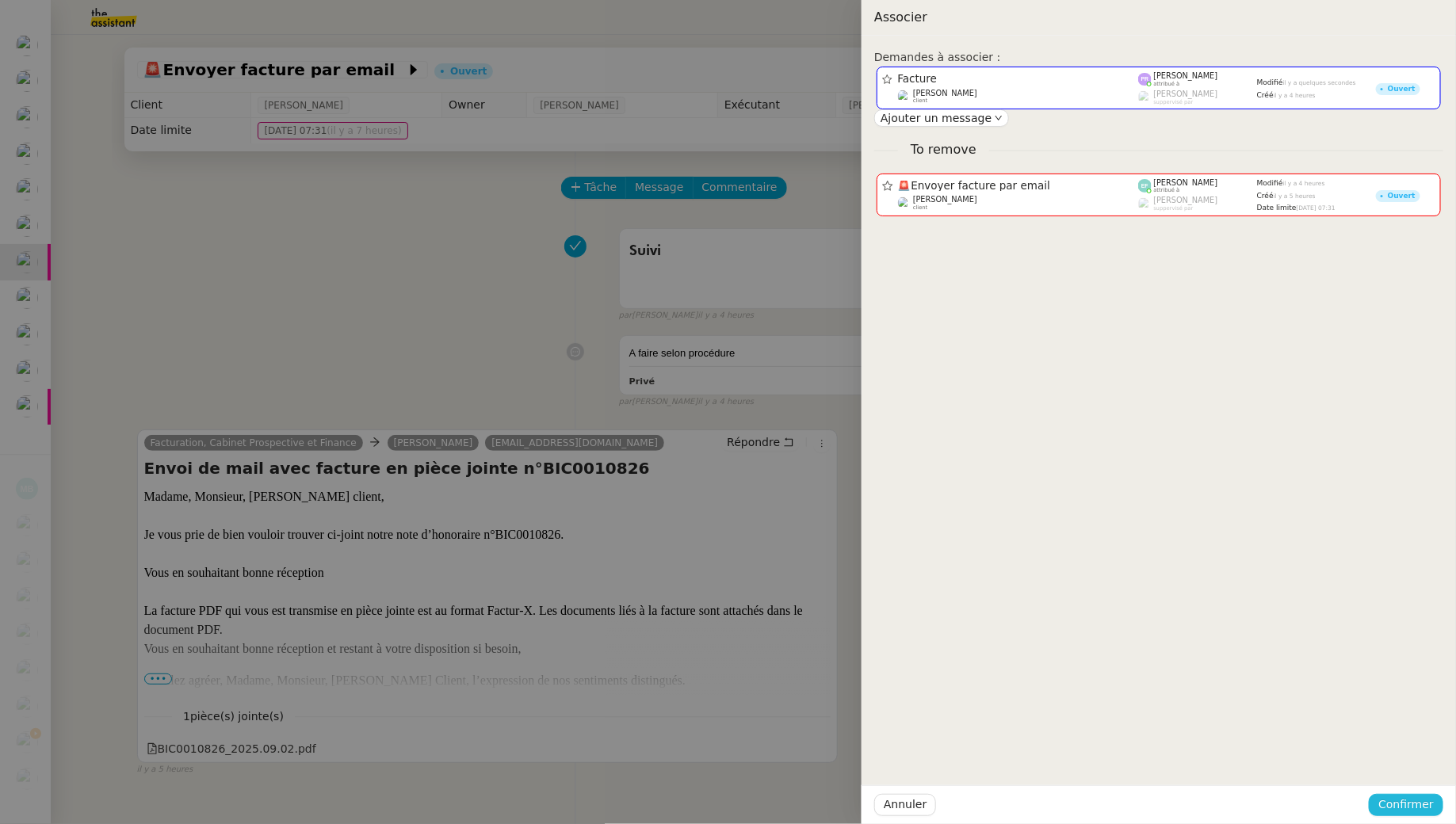
click at [1408, 802] on span "Confirmer" at bounding box center [1406, 804] width 56 height 18
click at [1410, 763] on span "Ajouter" at bounding box center [1408, 762] width 40 height 16
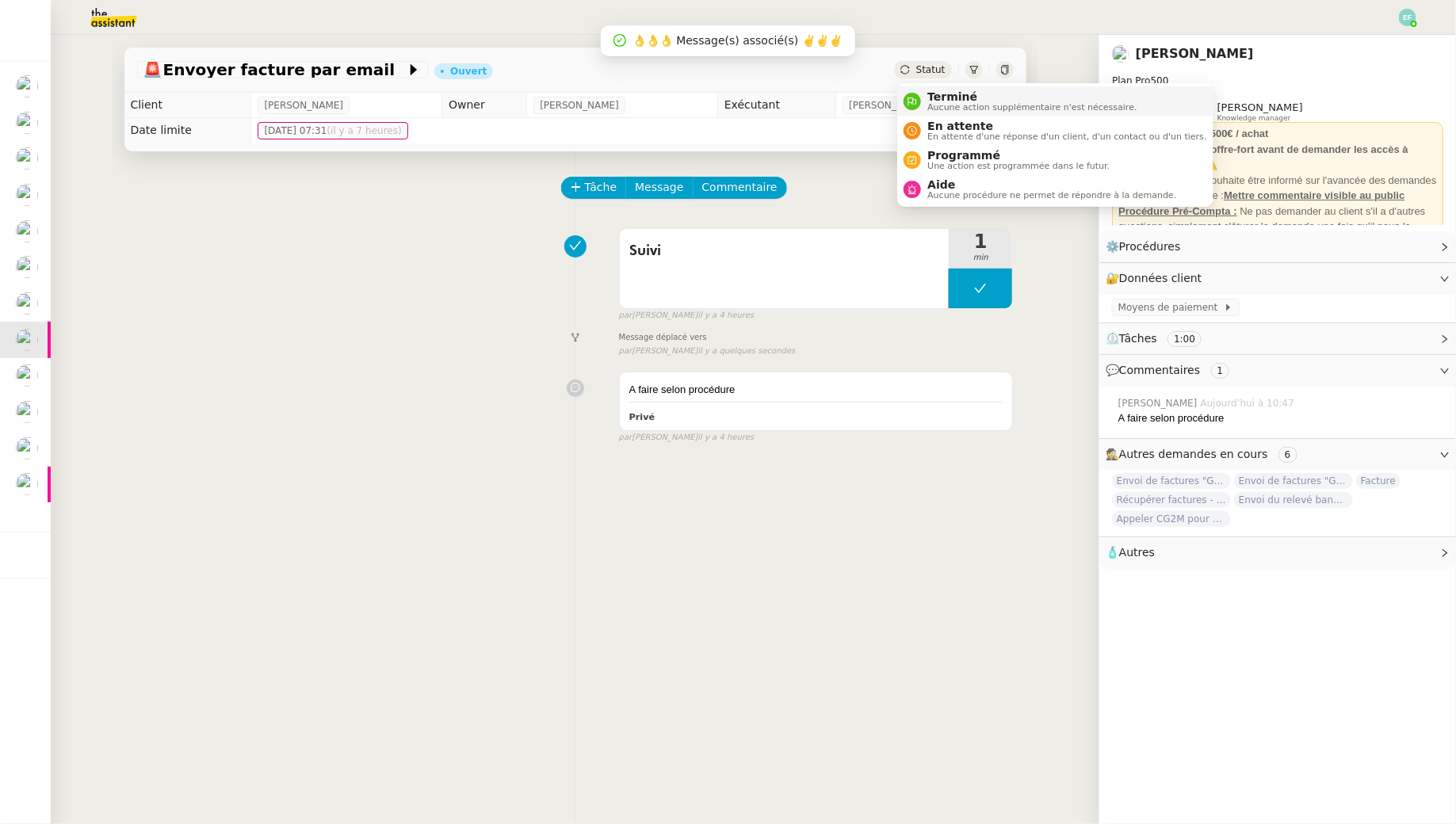
click at [936, 98] on span "Terminé" at bounding box center [1032, 96] width 209 height 12
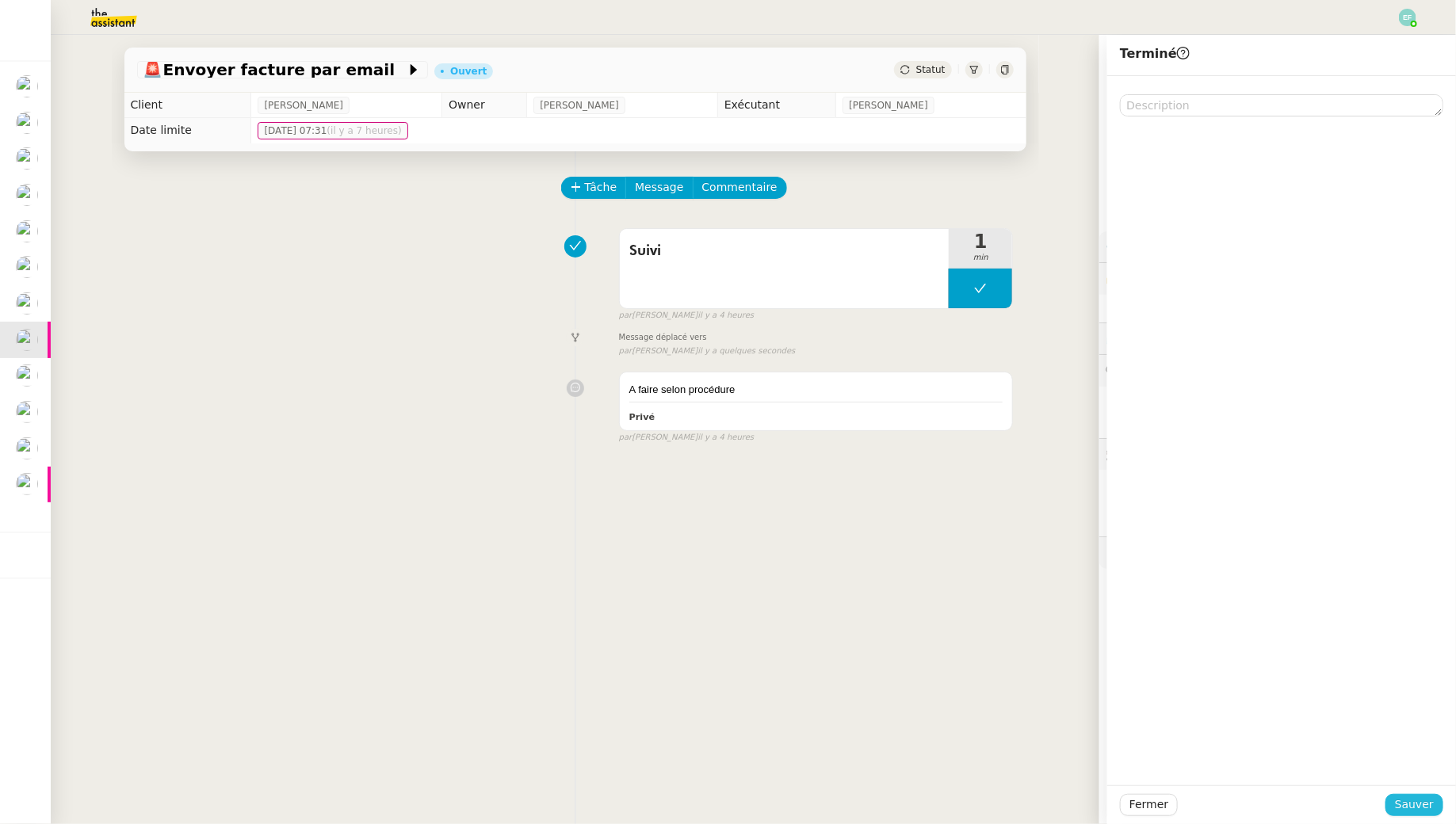
click at [1404, 811] on span "Sauver" at bounding box center [1414, 804] width 39 height 18
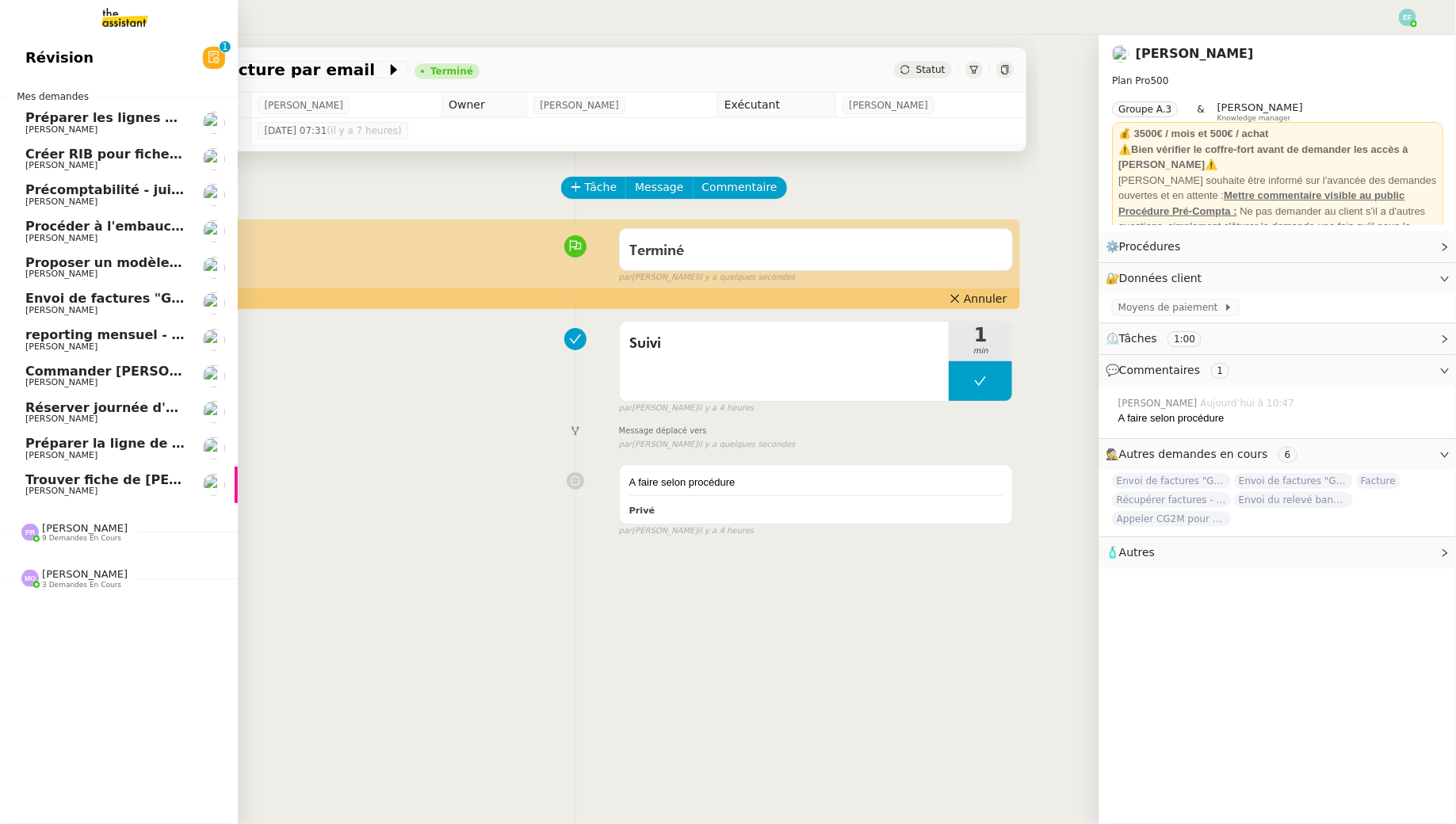
click at [68, 306] on span "Arthur MATHAUT" at bounding box center [61, 310] width 72 height 11
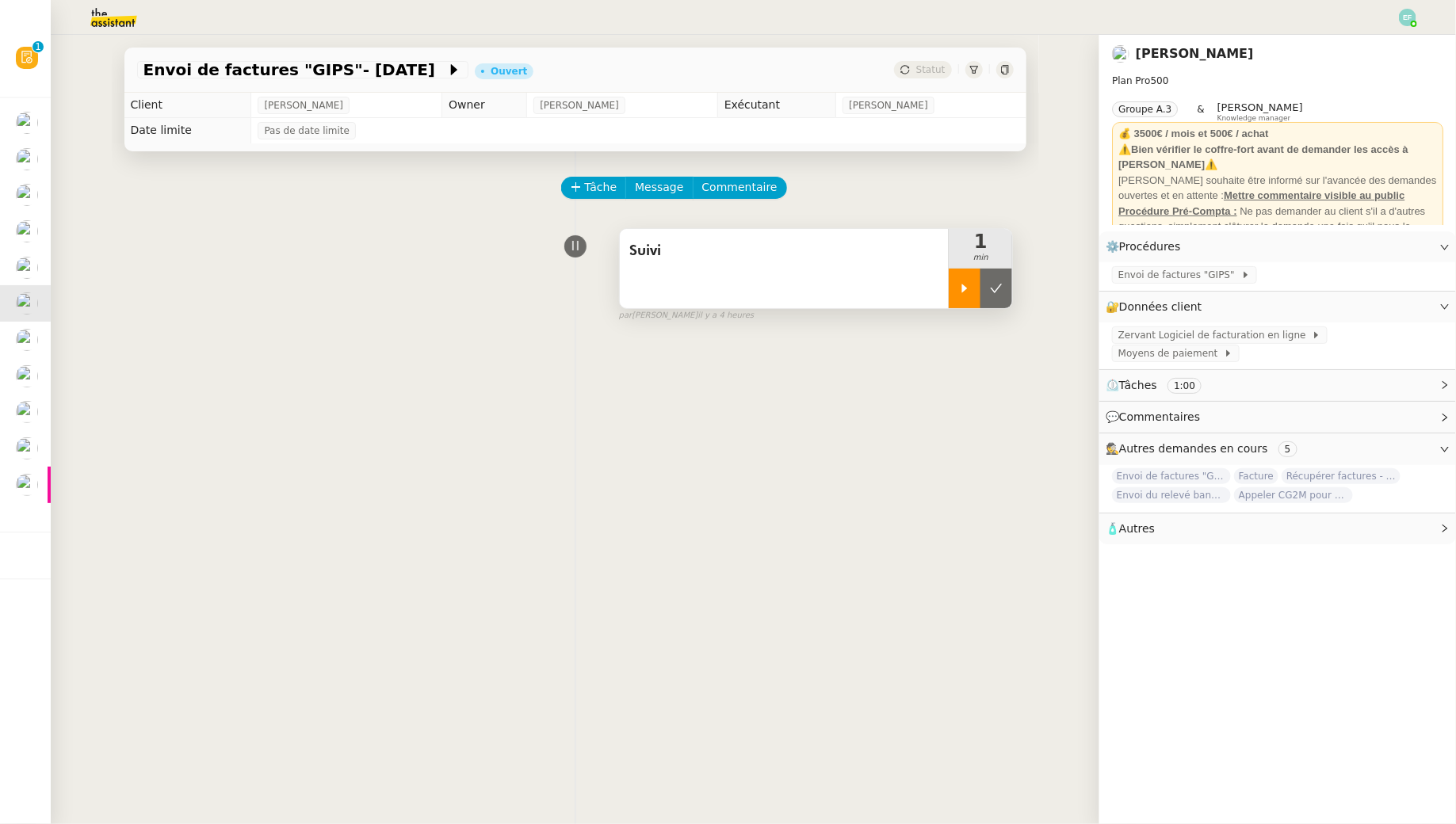
click at [971, 285] on icon at bounding box center [964, 287] width 12 height 12
click at [1163, 274] on span "Envoi de factures "GIPS"" at bounding box center [1180, 274] width 123 height 16
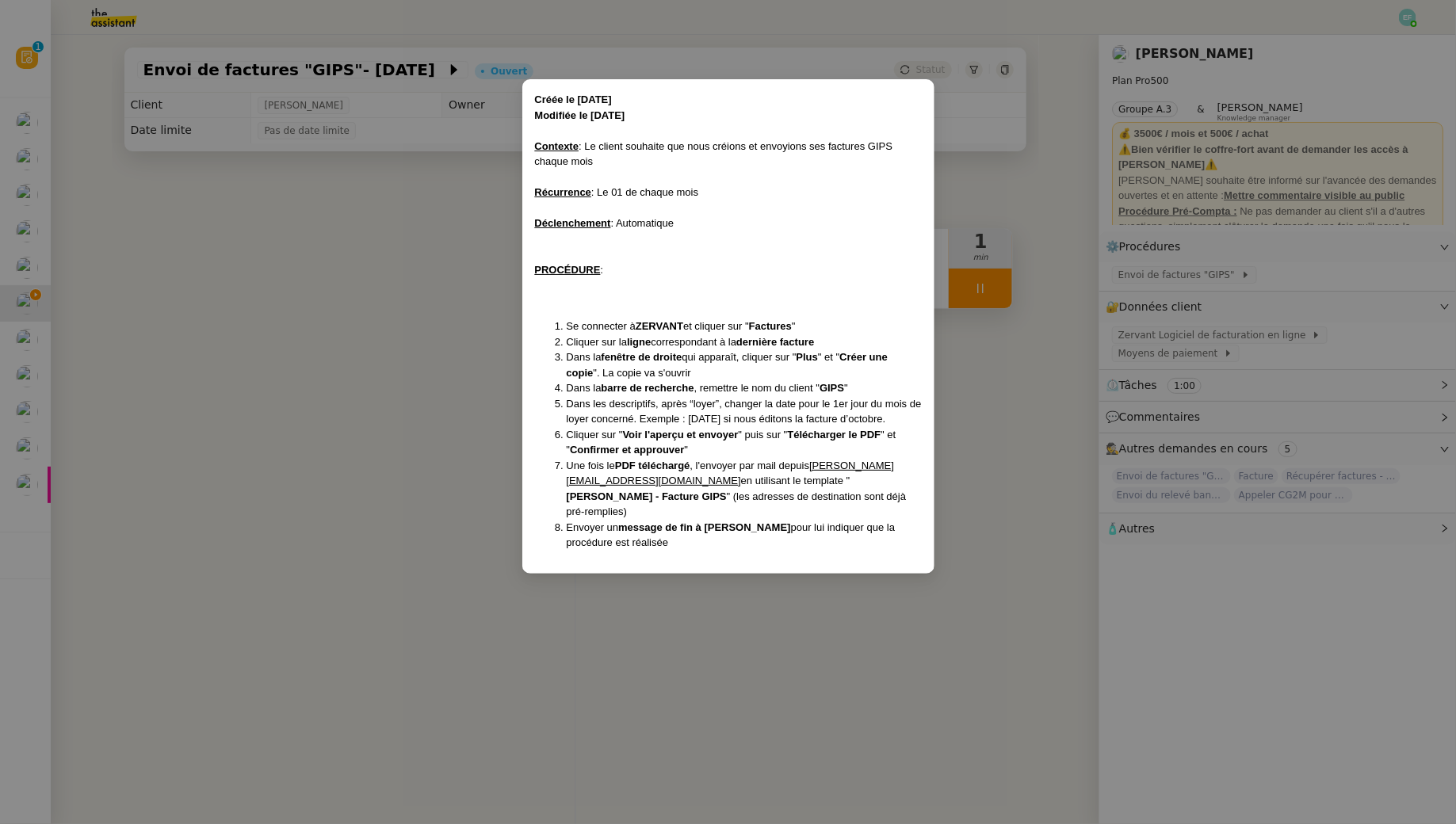
click at [283, 271] on nz-modal-container "Créée le 04/11/2024 Modifiée le 02/12/2024 Contexte : Le client souhaite que no…" at bounding box center [728, 412] width 1456 height 824
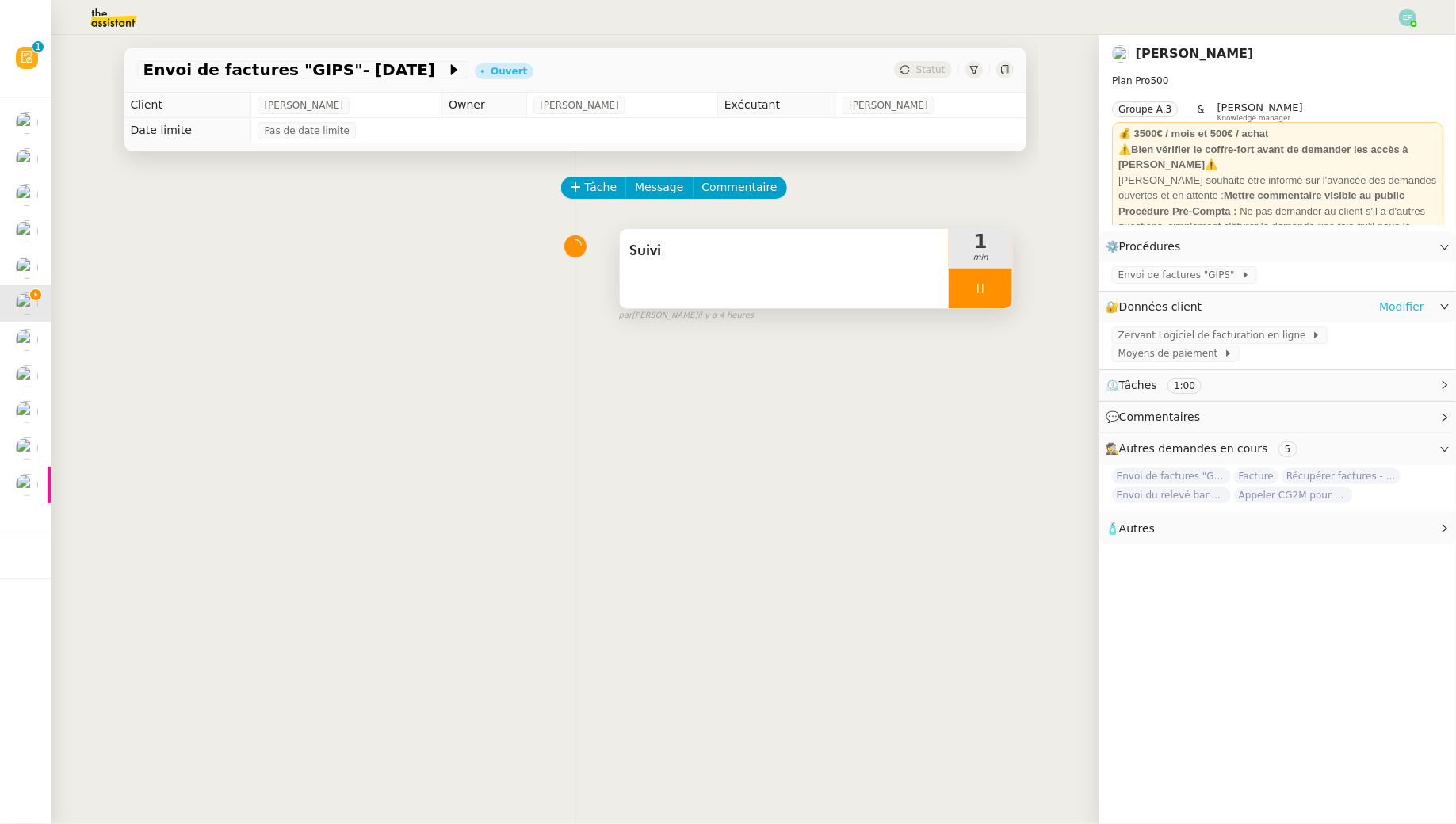
click at [1409, 306] on link "Modifier" at bounding box center [1401, 307] width 45 height 18
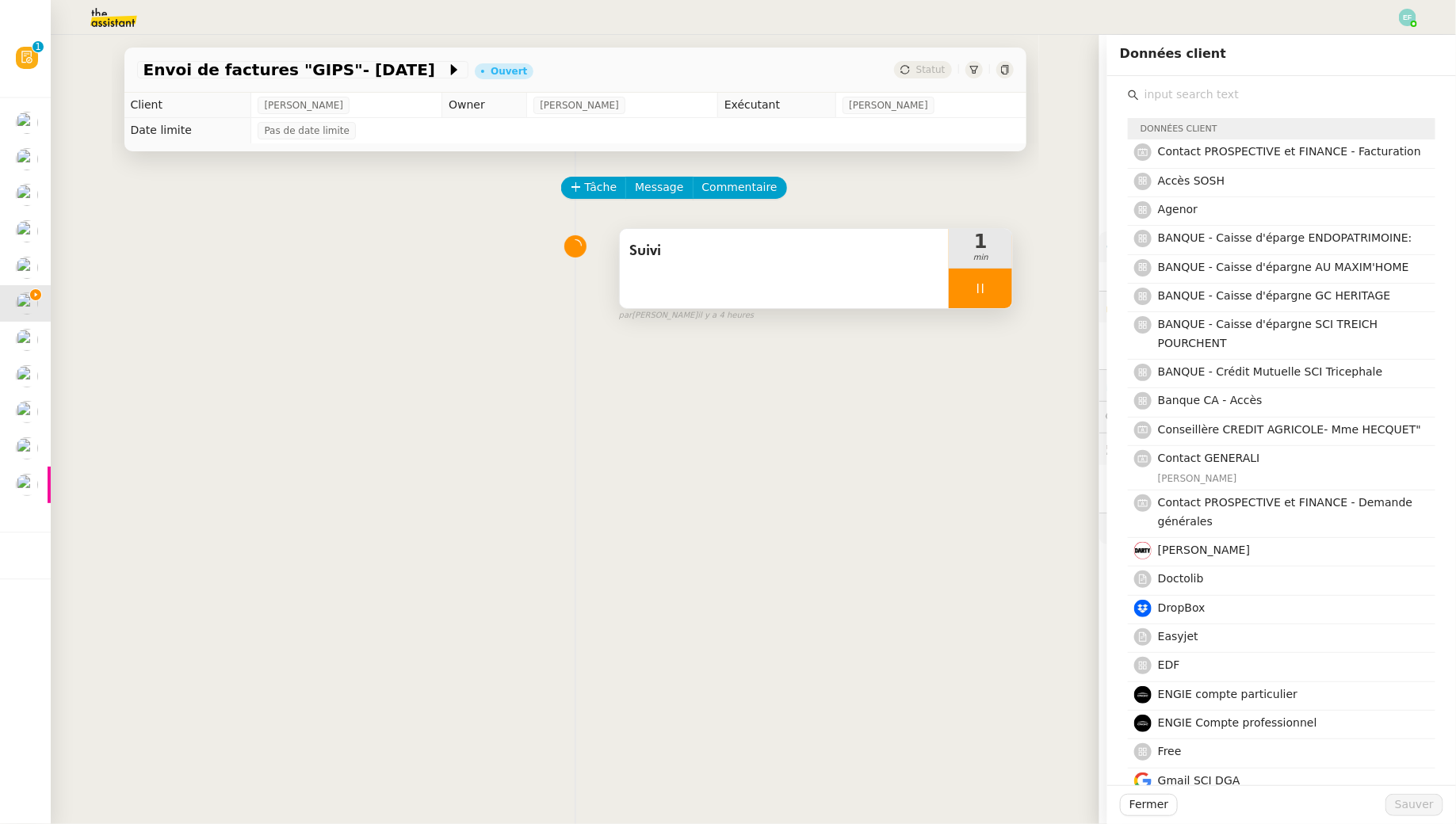
click at [799, 541] on div "Tâche Message Commentaire Veuillez patienter une erreur s'est produite 👌👌👌 mess…" at bounding box center [575, 564] width 928 height 824
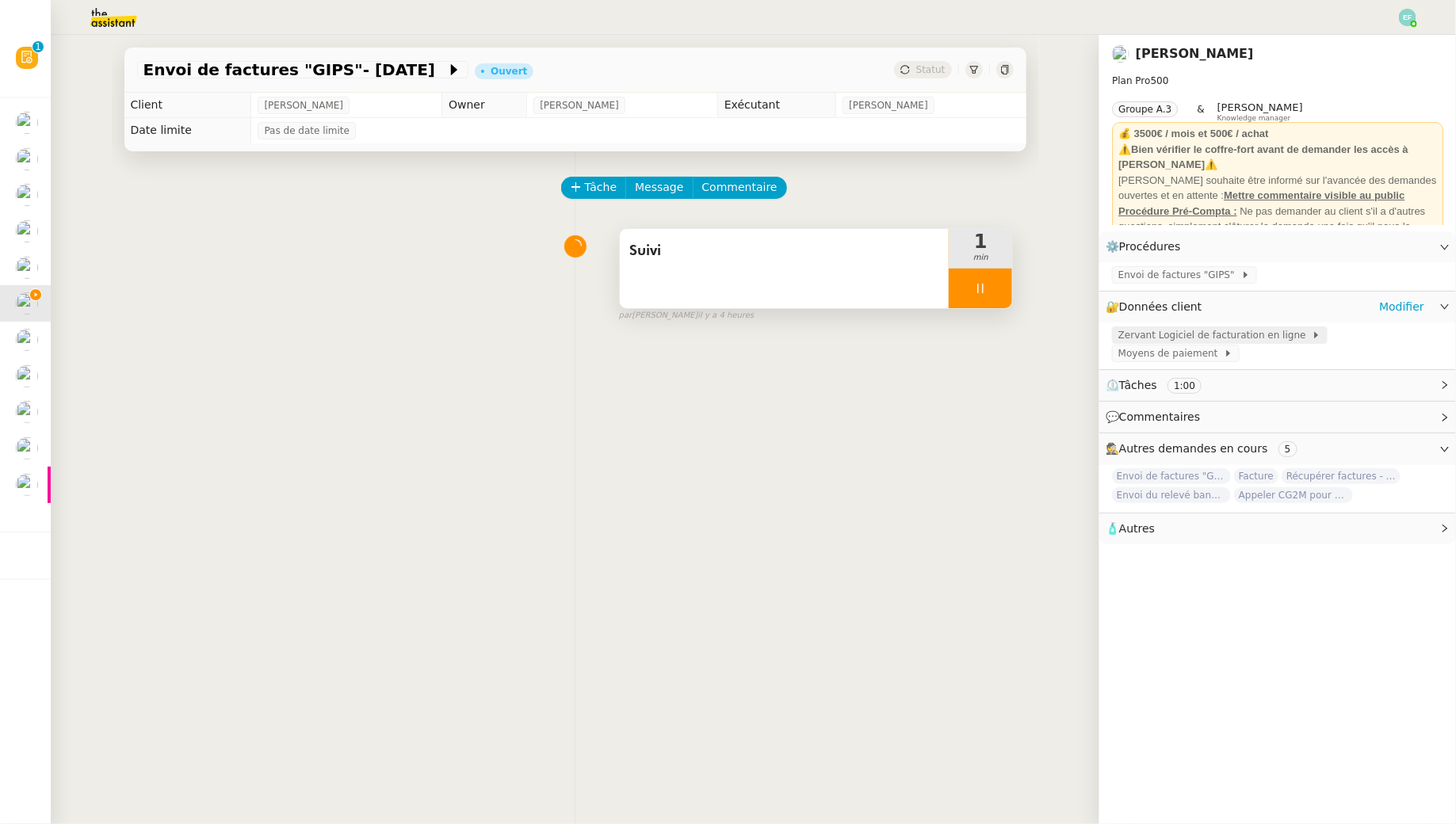
click at [1193, 328] on span "Zervant Logiciel de facturation en ligne" at bounding box center [1215, 335] width 193 height 16
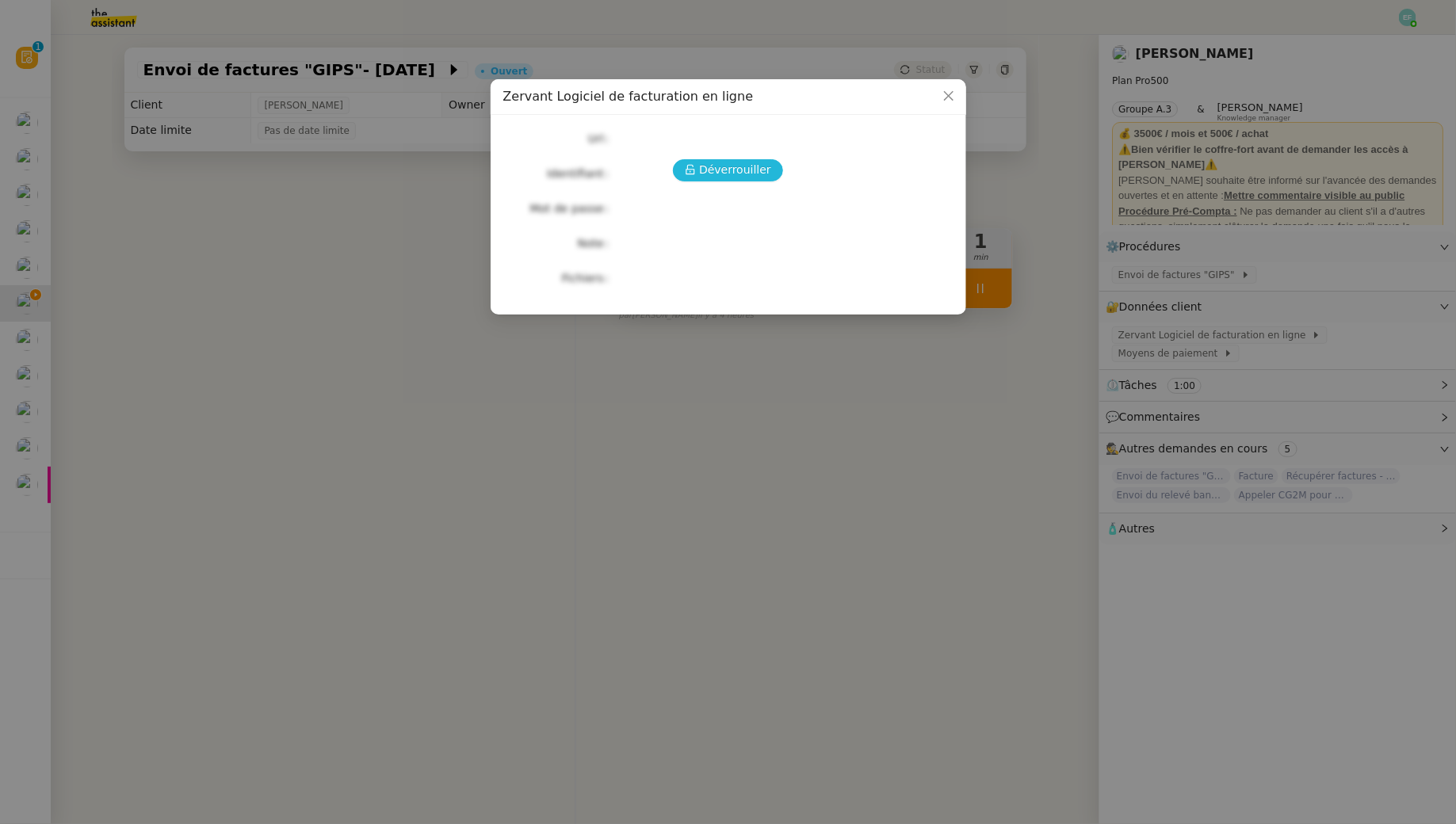
click at [756, 168] on span "Déverrouiller" at bounding box center [735, 170] width 72 height 18
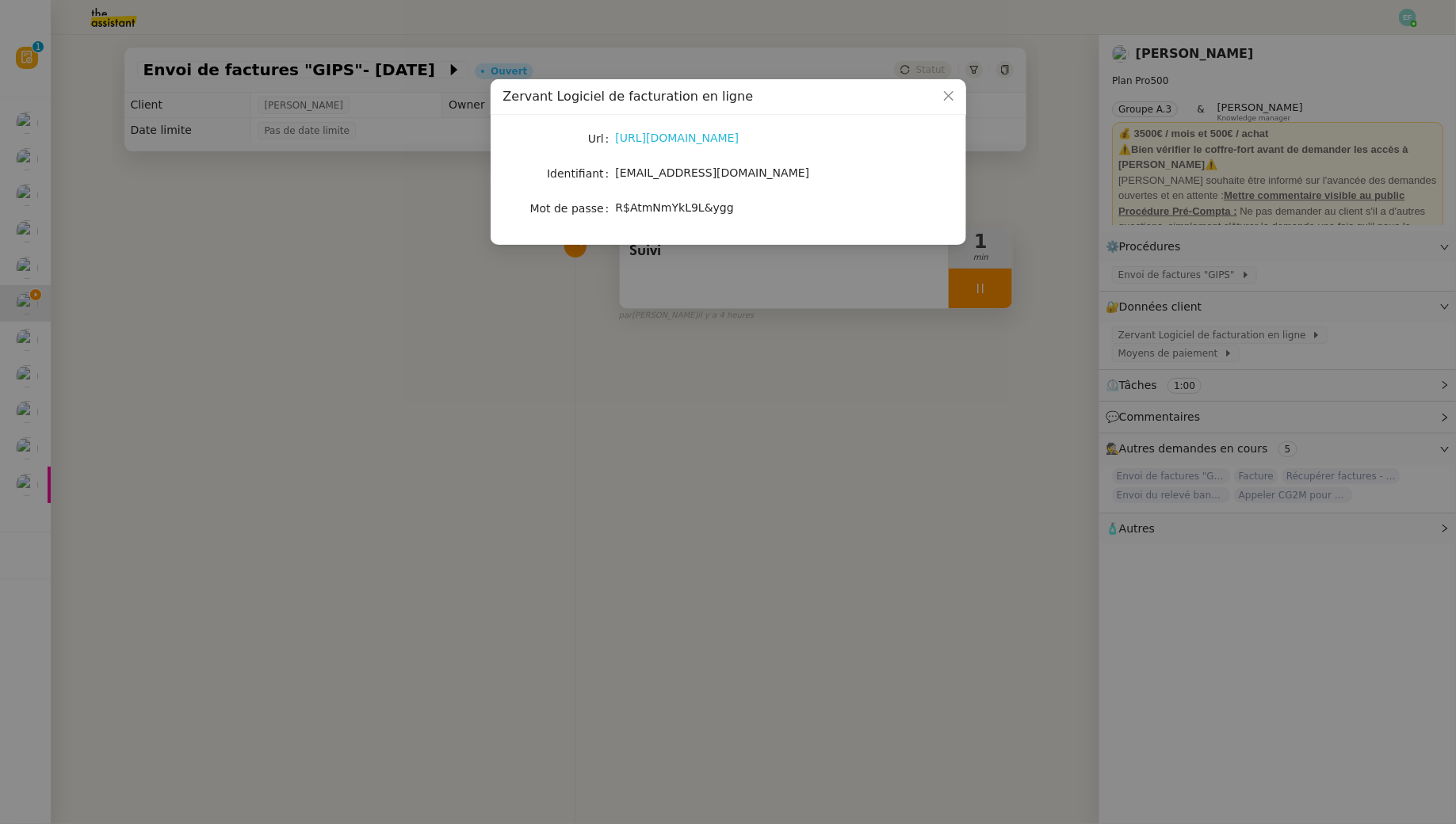
click at [725, 138] on link "https://secure.zervant.com/" at bounding box center [678, 138] width 124 height 12
click at [184, 274] on nz-modal-container "Zervant Logiciel de facturation en ligne Url https://secure.zervant.com/ Identi…" at bounding box center [728, 412] width 1456 height 824
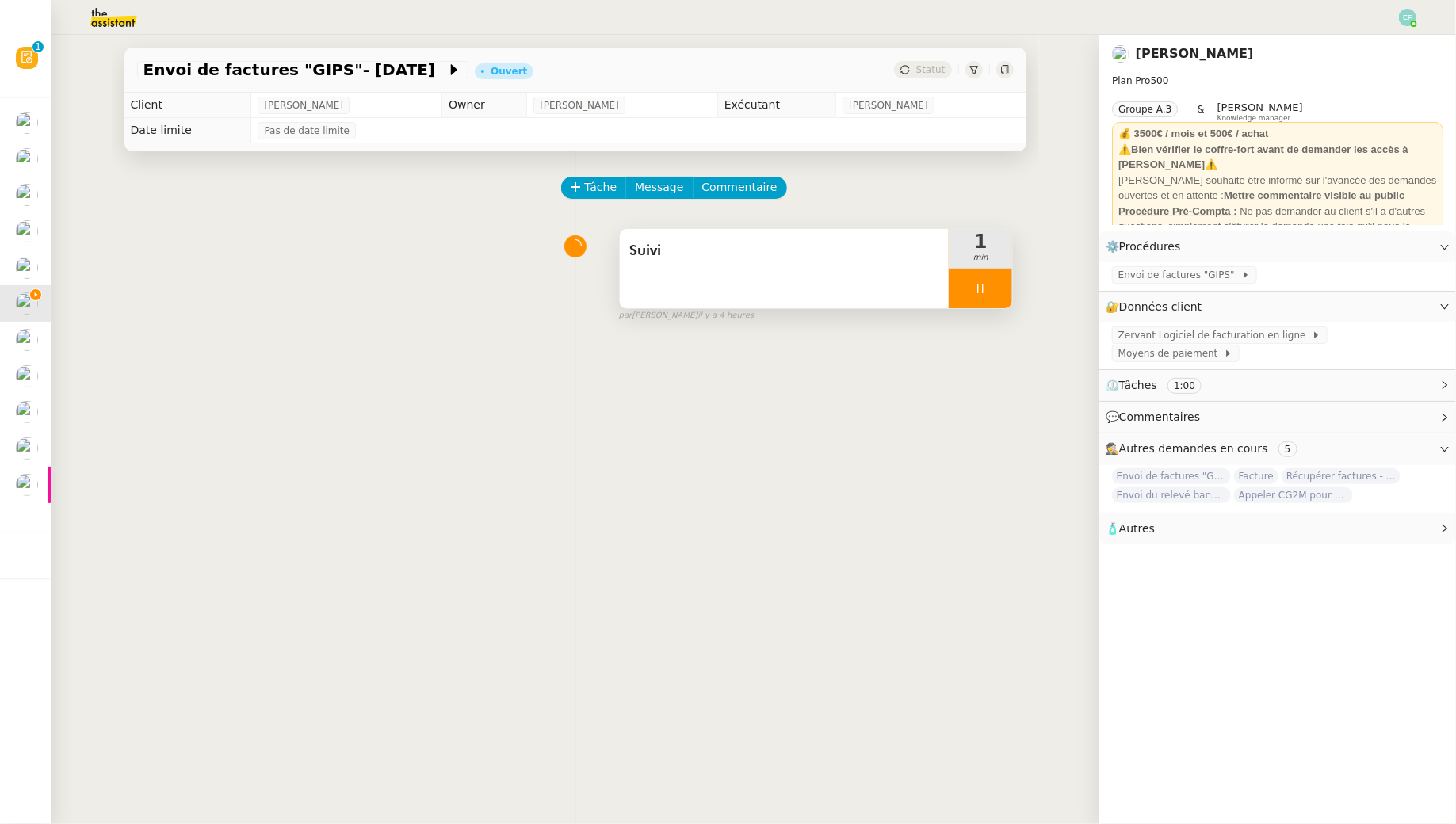
click at [184, 274] on nz-modal-container "Zervant Logiciel de facturation en ligne Url https://secure.zervant.com/ Identi…" at bounding box center [728, 412] width 1456 height 824
click at [1177, 271] on span "Envoi de factures "GIPS"" at bounding box center [1180, 274] width 123 height 16
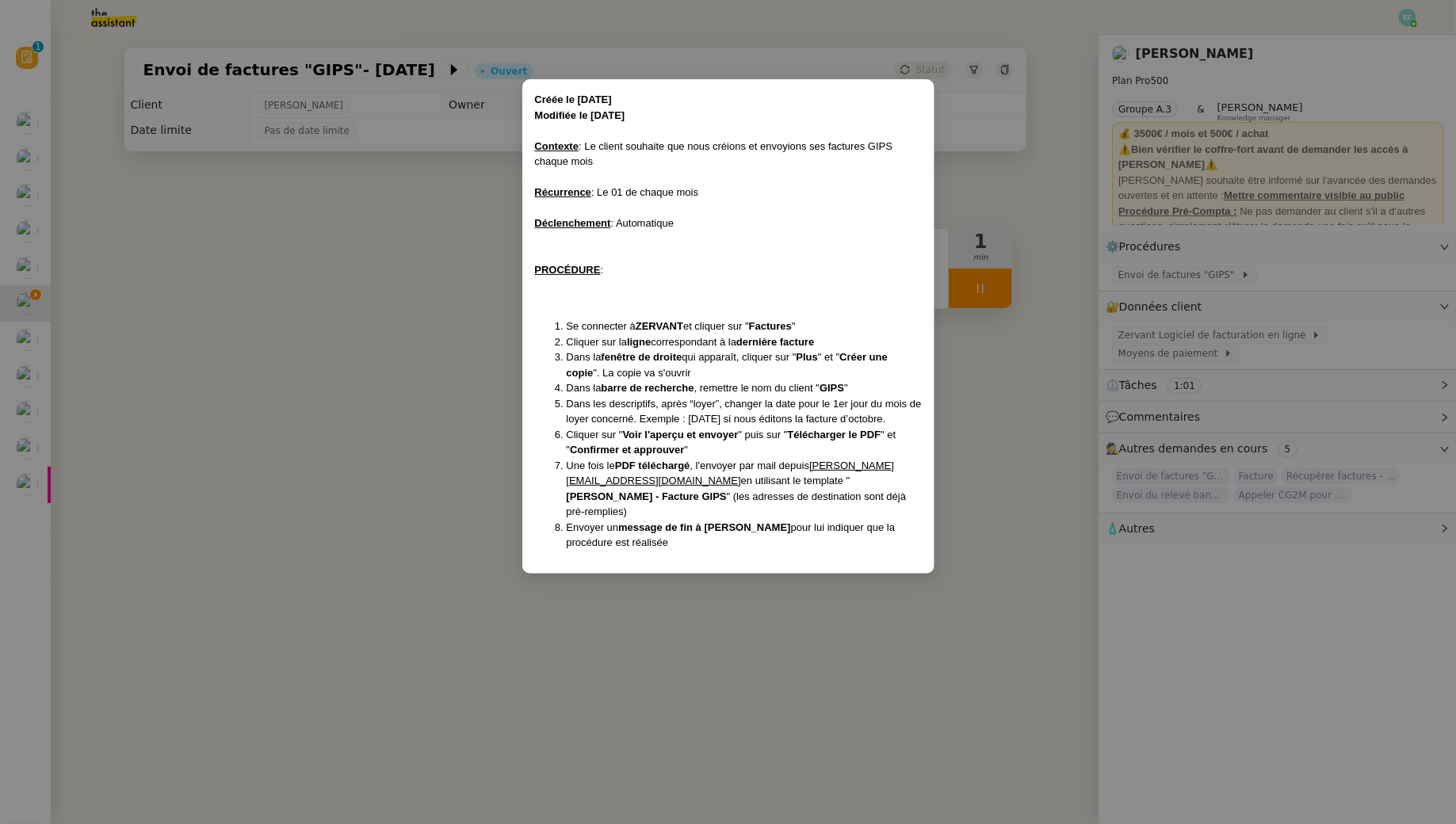
click at [354, 278] on nz-modal-container "Créée le 04/11/2024 Modifiée le 02/12/2024 Contexte : Le client souhaite que no…" at bounding box center [728, 412] width 1456 height 824
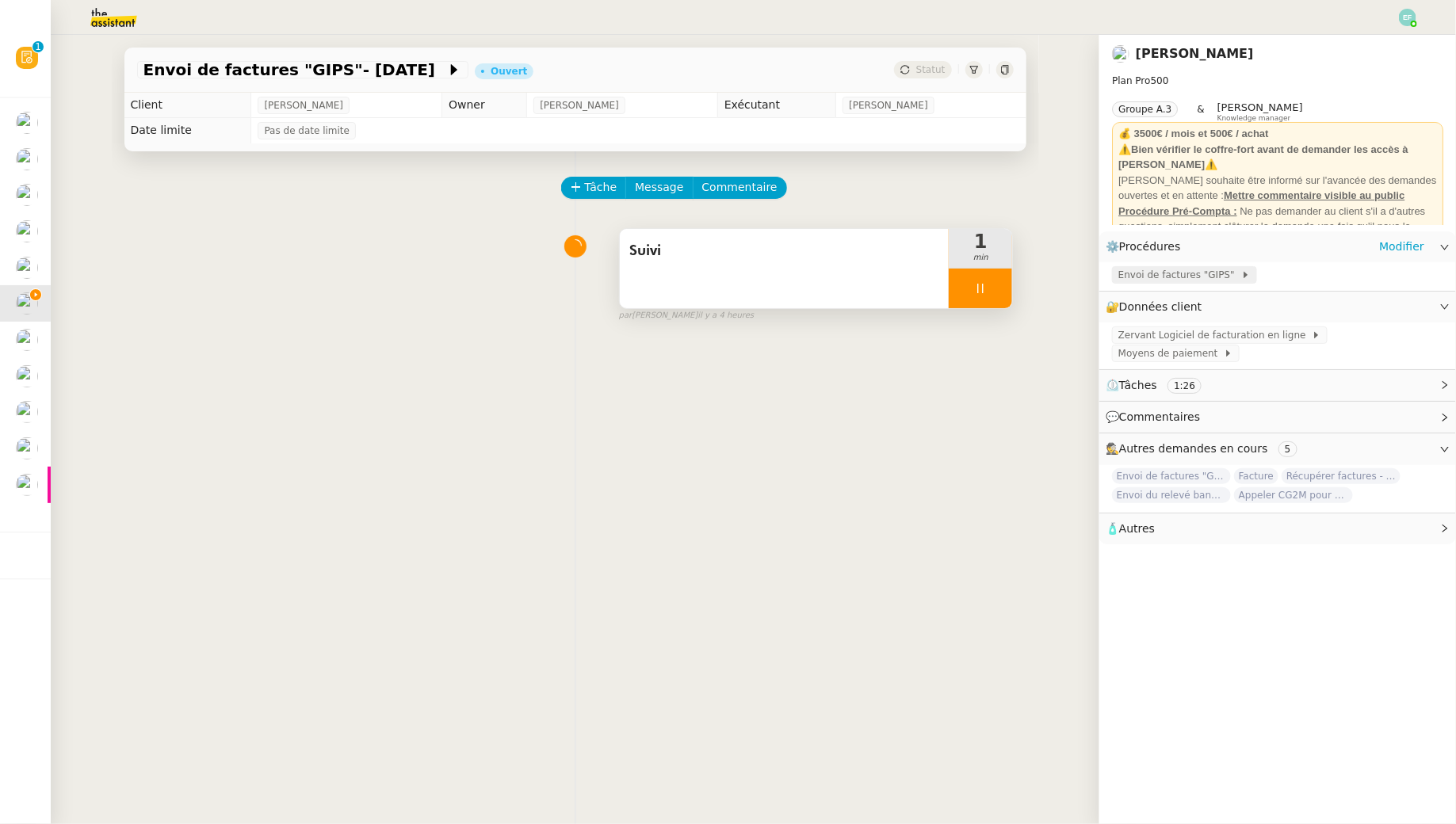
click at [1235, 272] on span at bounding box center [1238, 275] width 7 height 11
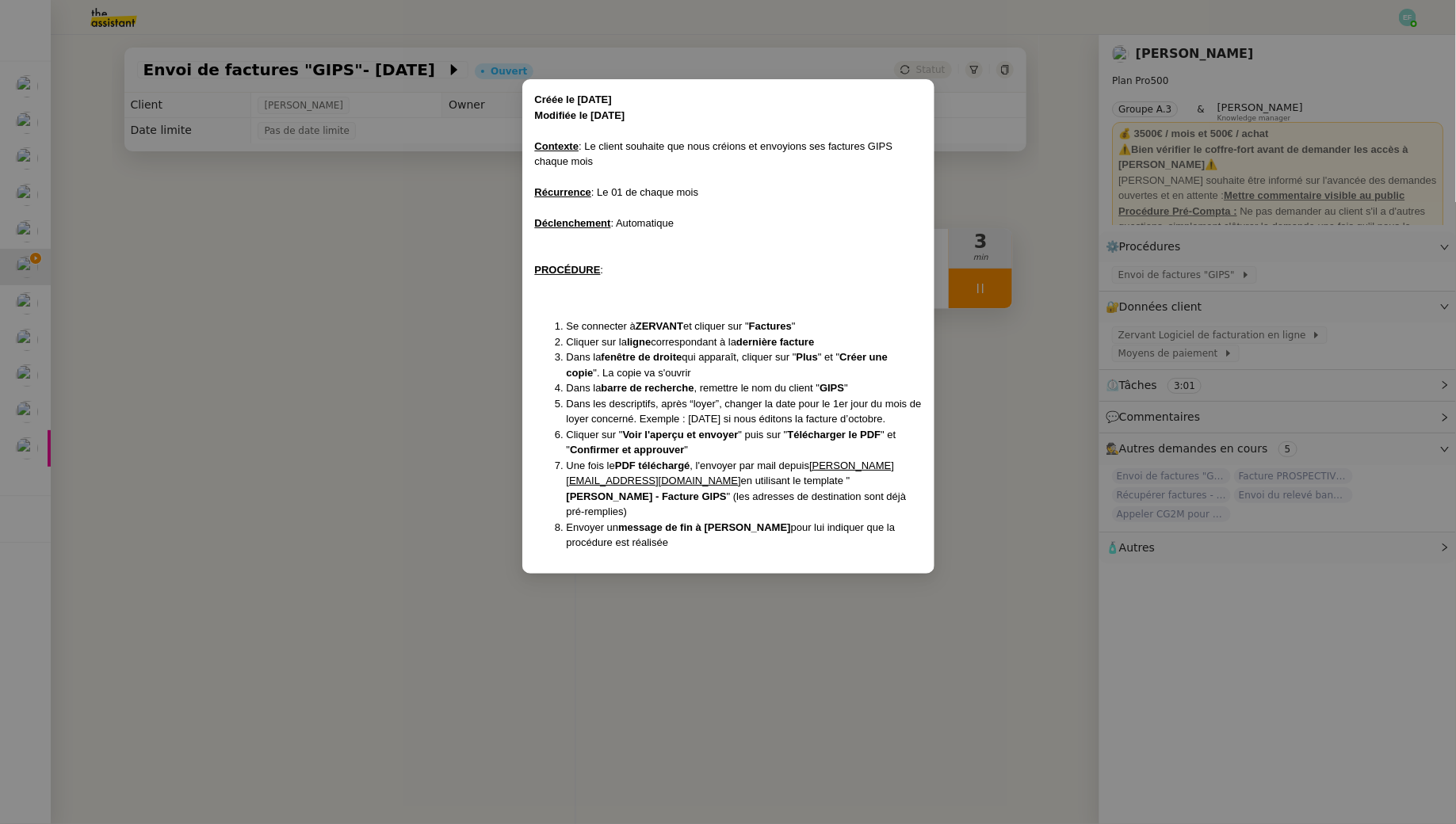
click at [420, 338] on nz-modal-container "Créée le 04/11/2024 Modifiée le 02/12/2024 Contexte : Le client souhaite que no…" at bounding box center [728, 412] width 1456 height 824
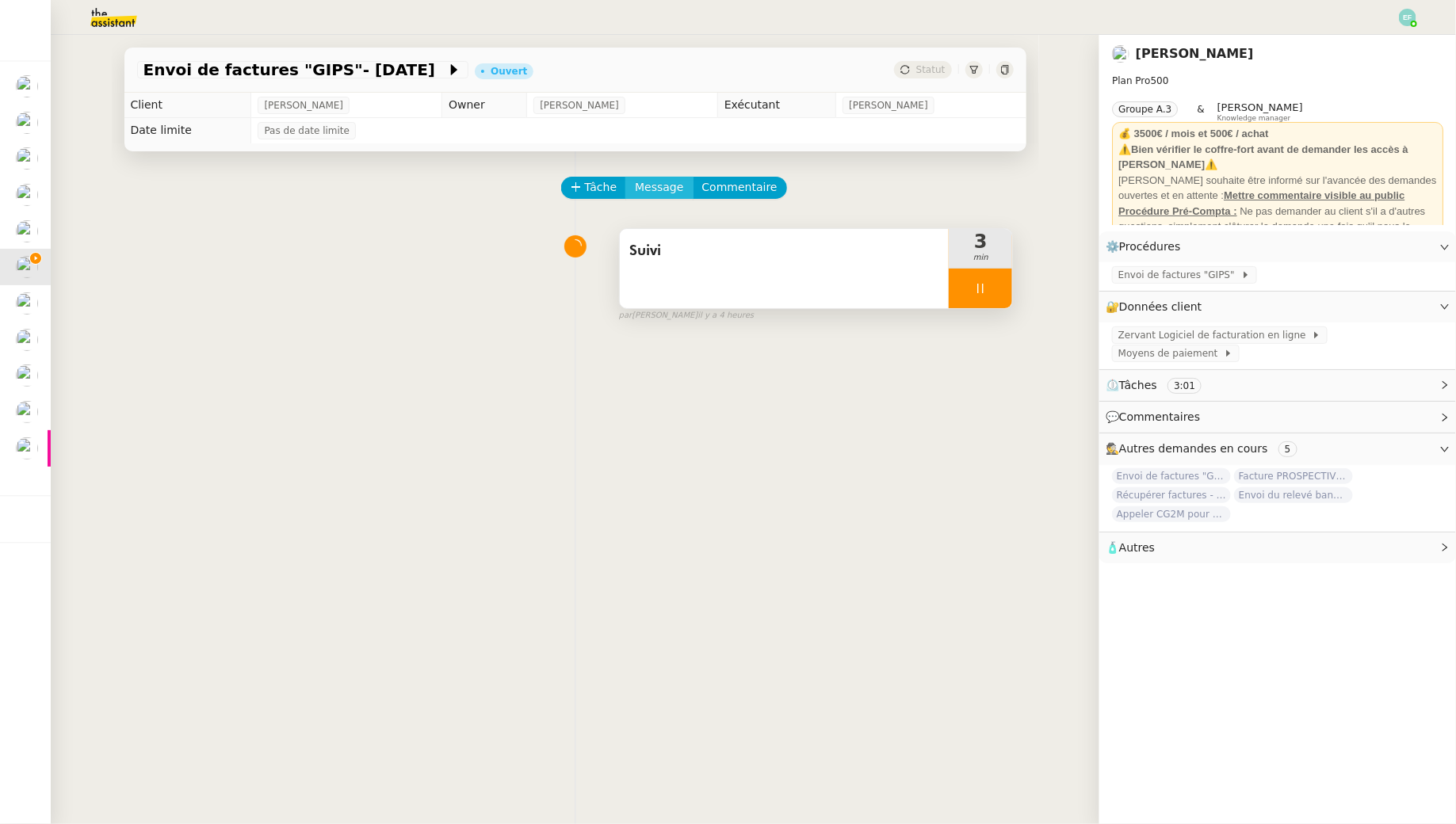
click at [638, 183] on span "Message" at bounding box center [659, 188] width 48 height 18
click at [691, 229] on span "Nouvelle conversation" at bounding box center [728, 233] width 139 height 12
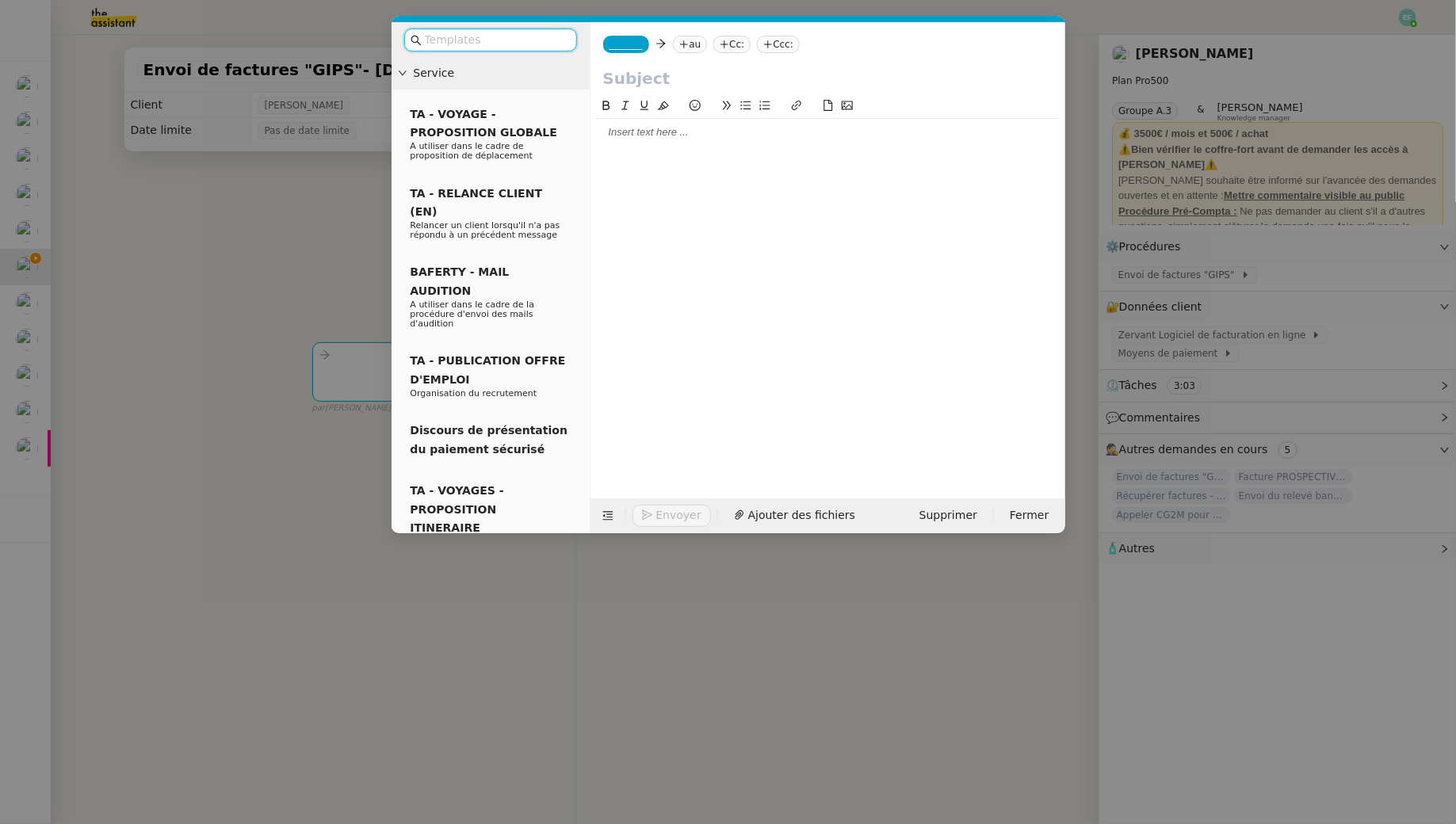
click at [615, 50] on nz-tag "_______" at bounding box center [626, 44] width 46 height 17
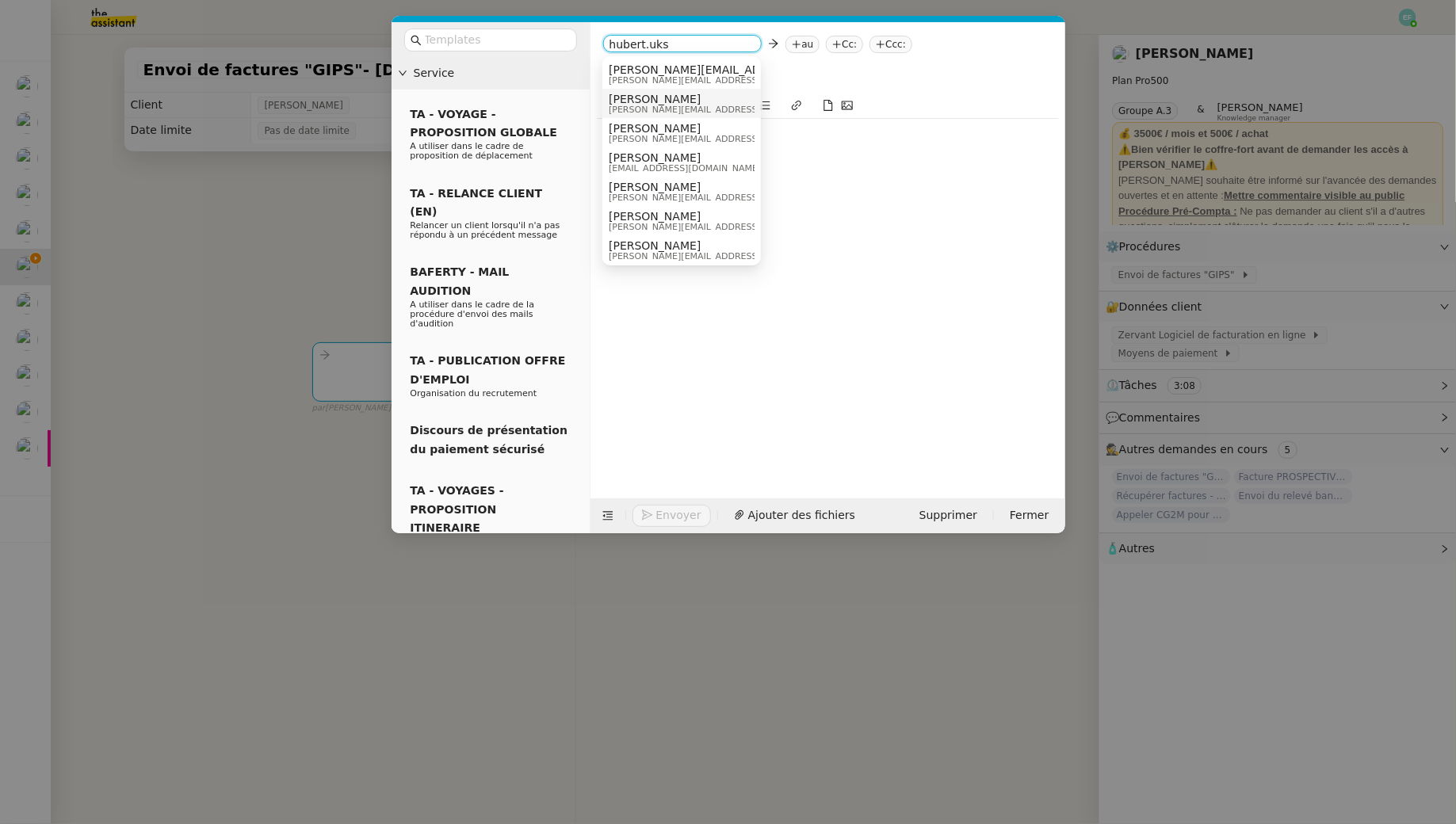
type input "hubert.uks"
click at [276, 223] on nz-modal-container "Service TA - VOYAGE - PROPOSITION GLOBALE A utiliser dans le cadre de propositi…" at bounding box center [728, 412] width 1456 height 824
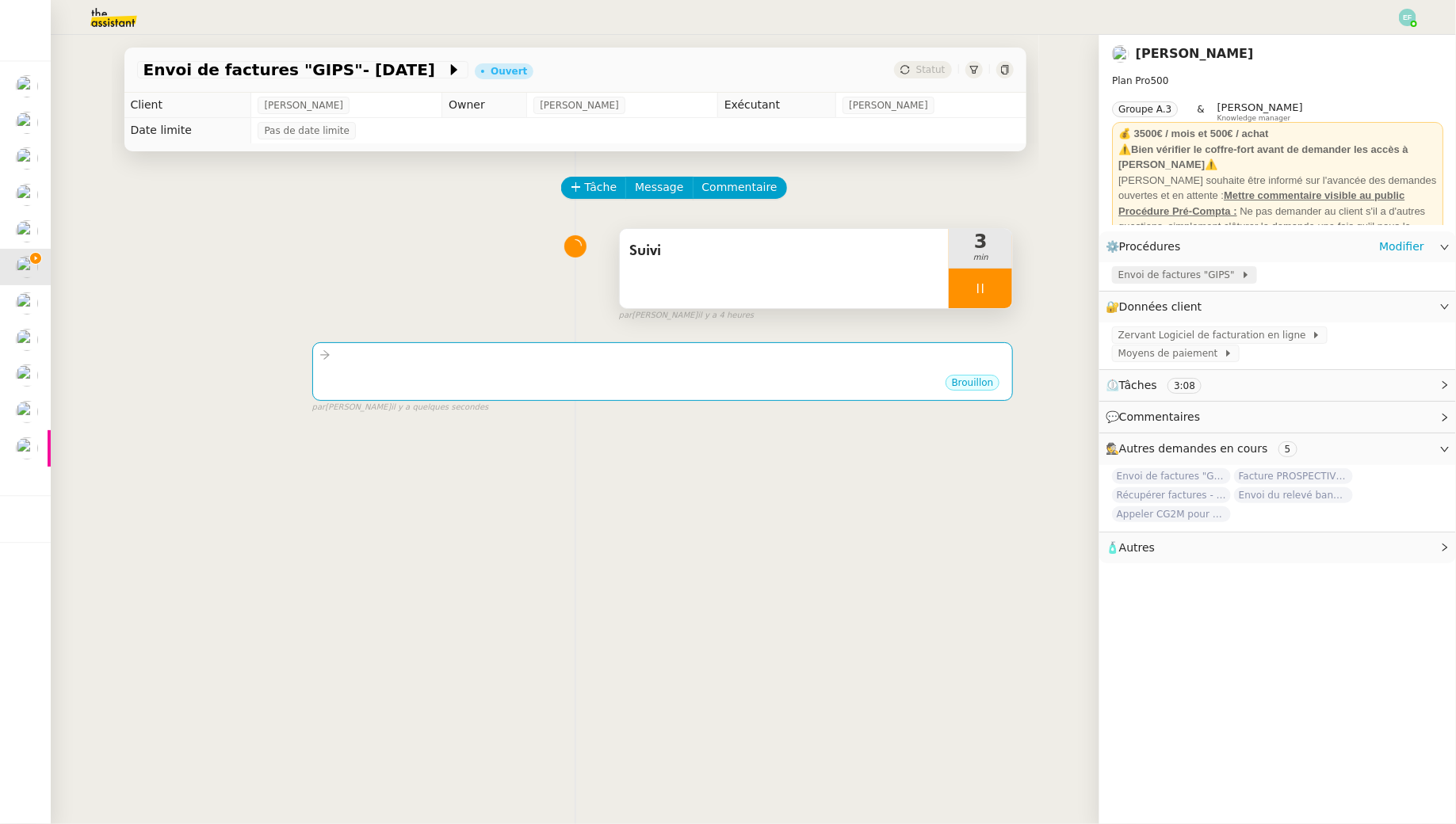
click at [1176, 271] on span "Envoi de factures "GIPS"" at bounding box center [1180, 274] width 123 height 16
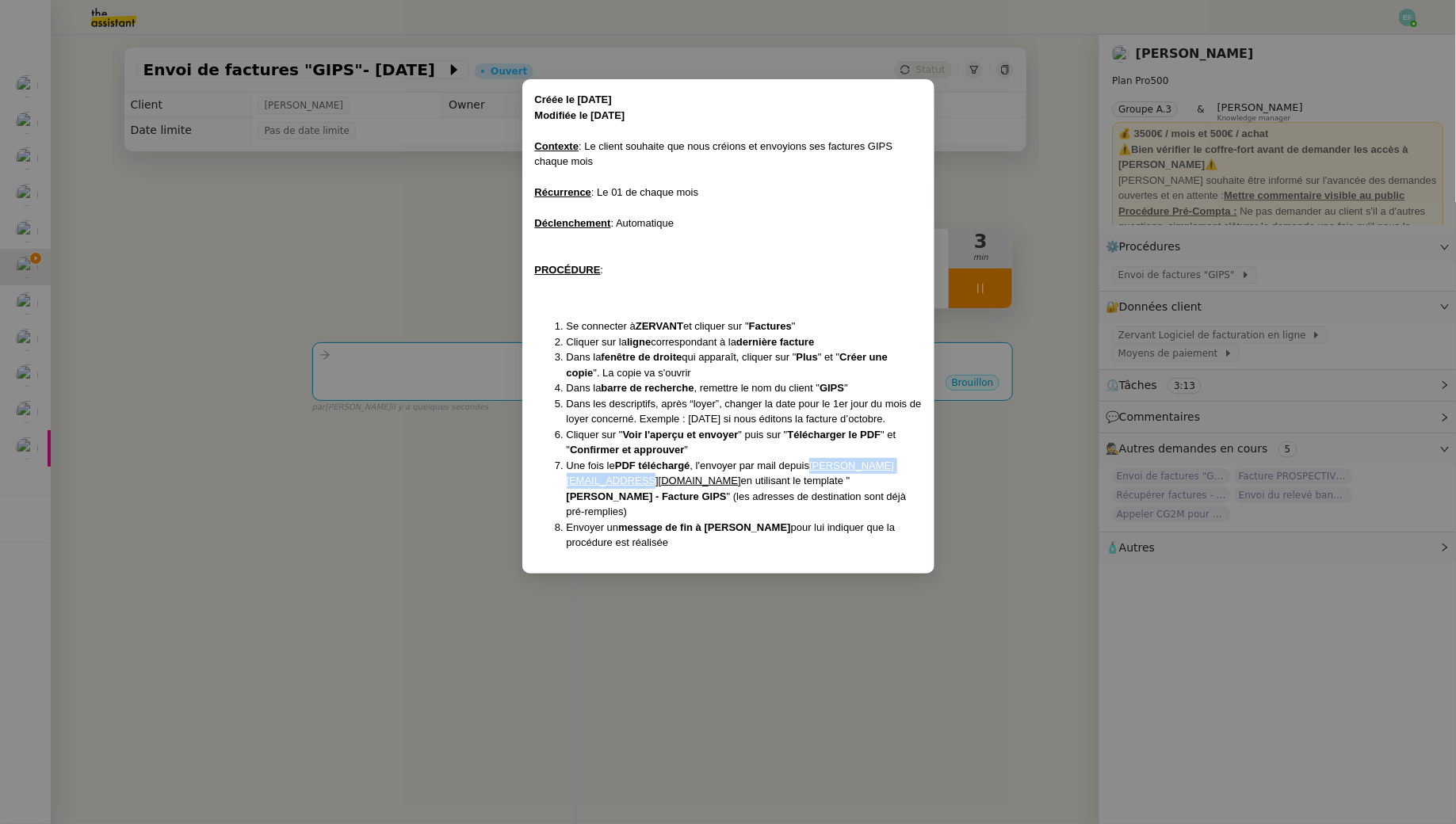
drag, startPoint x: 735, startPoint y: 478, endPoint x: 598, endPoint y: 483, distance: 137.1
click at [597, 483] on li "Une fois le PDF téléchargé , l'envoyer par mail depuis hubert.uks@theassistant.…" at bounding box center [744, 488] width 355 height 61
copy li "hubert.uks@theassistant.com"
click at [387, 342] on nz-modal-container "Créée le 04/11/2024 Modifiée le 02/12/2024 Contexte : Le client souhaite que no…" at bounding box center [728, 412] width 1456 height 824
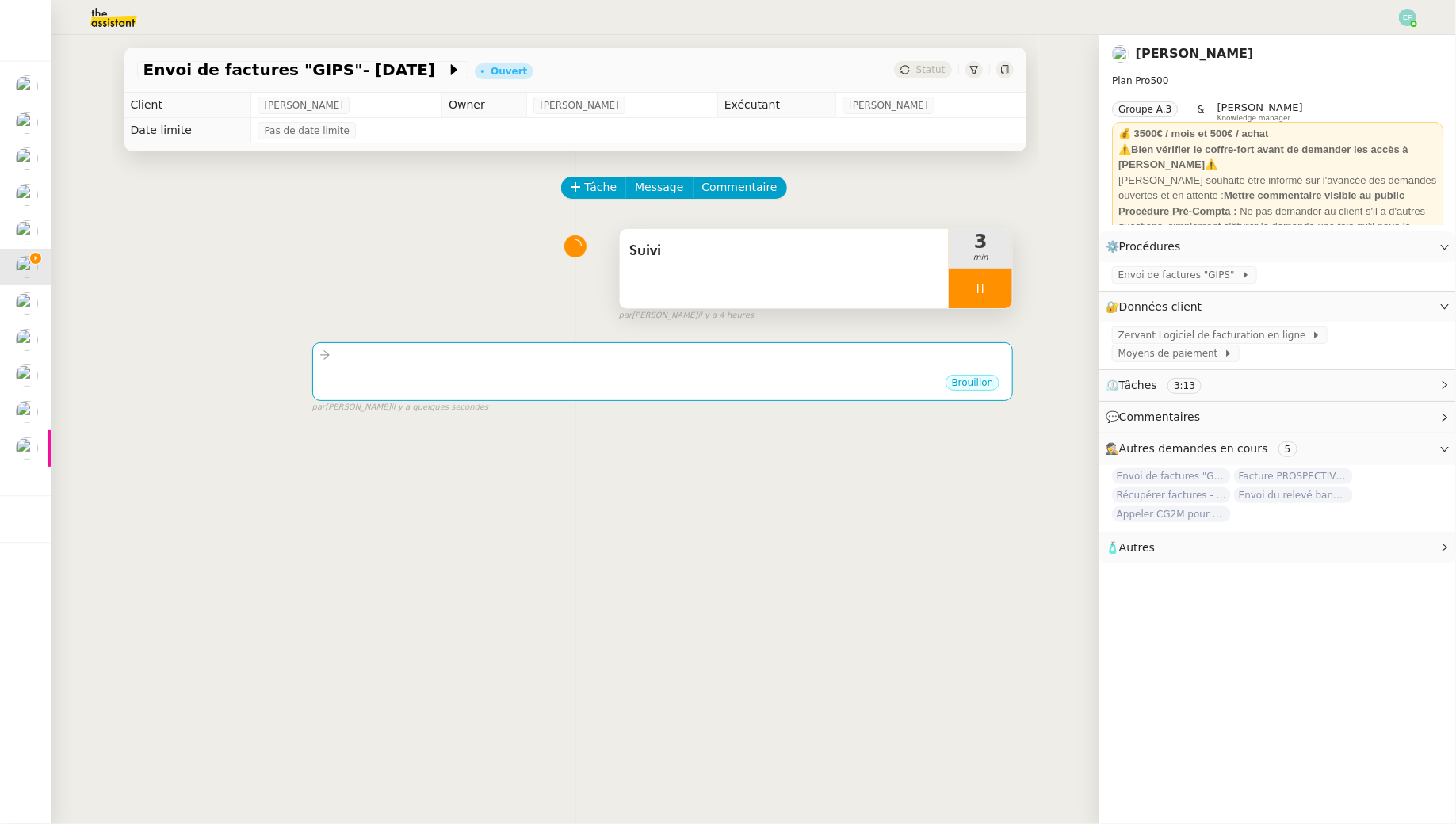
click at [457, 332] on div "••• Brouillon false par Emelyne F. il y a quelques secondes" at bounding box center [575, 371] width 877 height 85
click at [460, 352] on div at bounding box center [663, 355] width 687 height 18
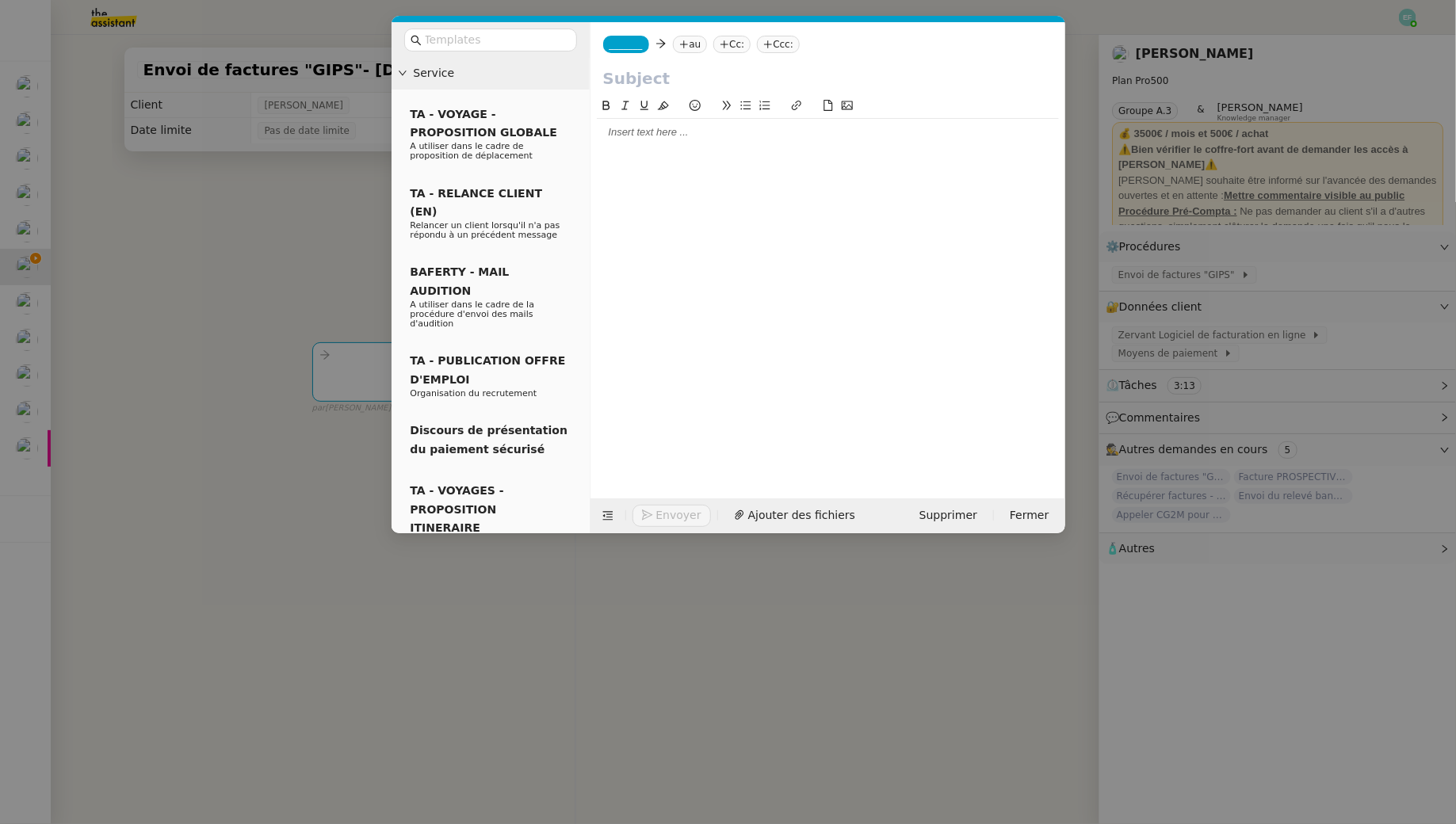
click at [620, 48] on span "_______" at bounding box center [626, 44] width 34 height 11
paste input "hubert.uks@theassistant.com"
click at [805, 69] on input "text" at bounding box center [828, 78] width 450 height 24
click at [630, 43] on span "_______" at bounding box center [626, 44] width 34 height 11
paste input "hubert.uks@theassistant.com"
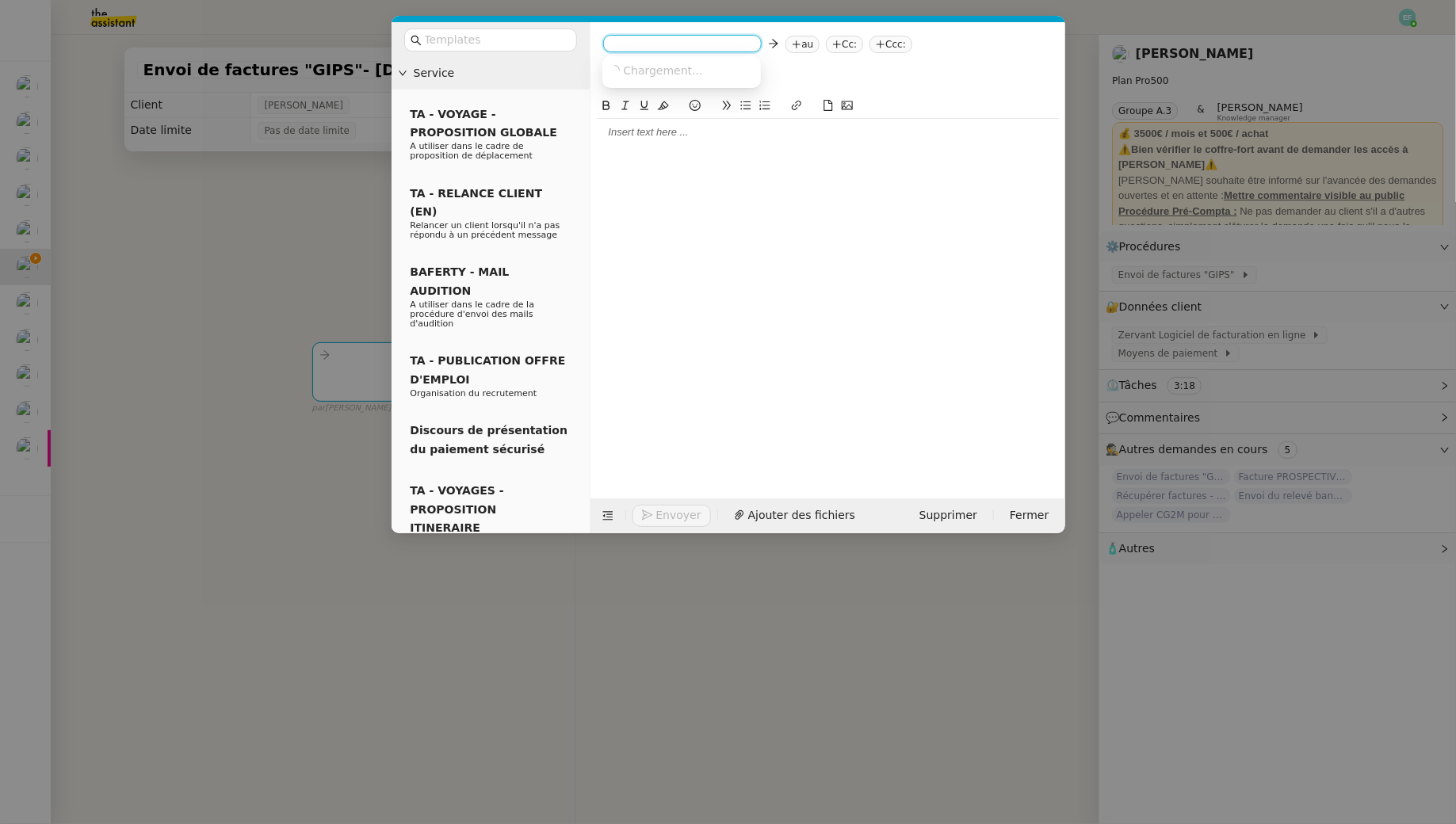
type input "hubert.uks@theassistant.com"
drag, startPoint x: 630, startPoint y: 43, endPoint x: 598, endPoint y: 43, distance: 32.0
click at [578, 43] on nz-layout "Service TA - VOYAGE - PROPOSITION GLOBALE A utiliser dans le cadre de propositi…" at bounding box center [728, 278] width 674 height 511
click at [610, 43] on span "_______" at bounding box center [626, 44] width 34 height 11
paste input "hubert.uks@theassistant.com"
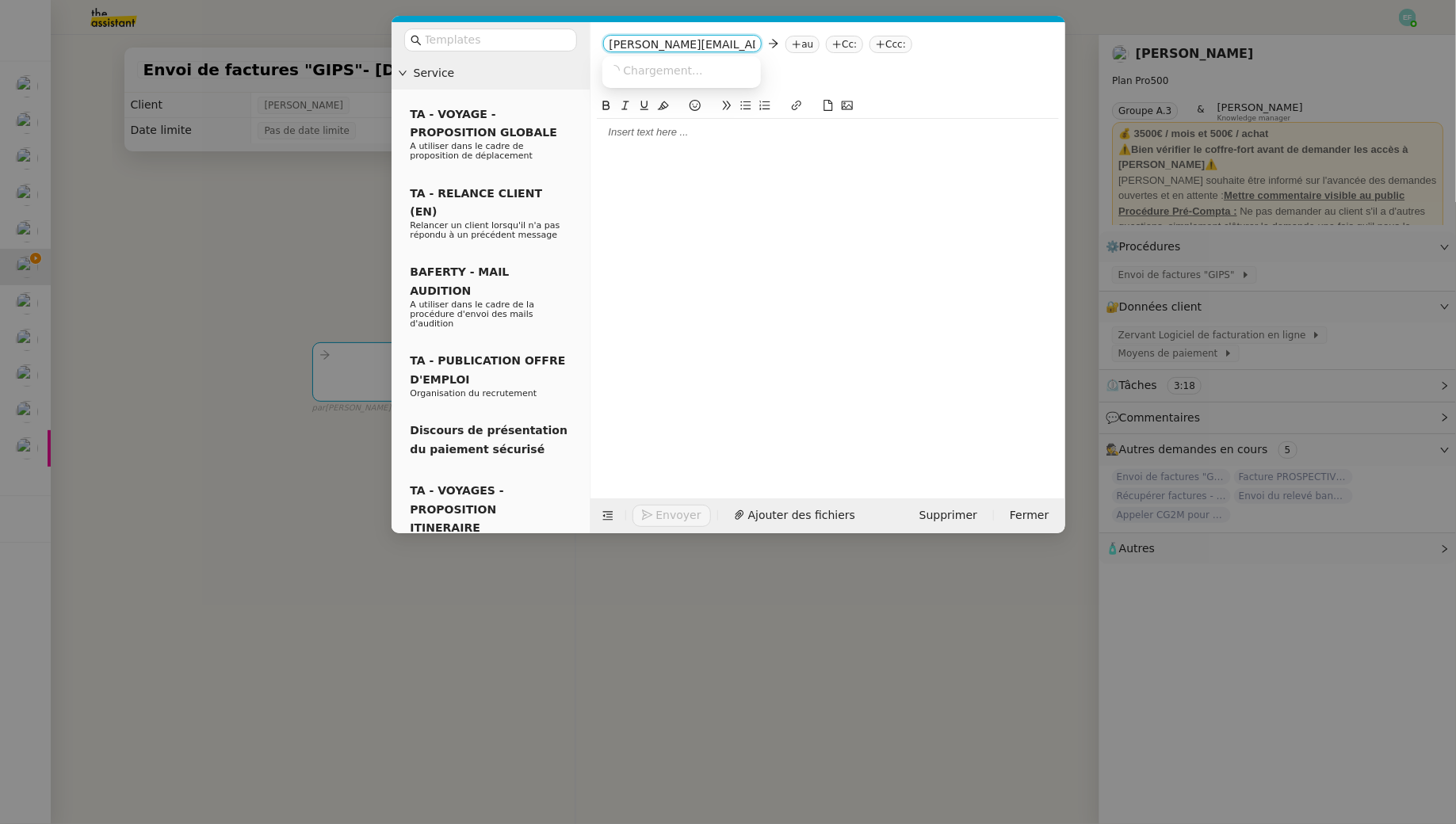
scroll to position [0, 8]
click at [614, 46] on input "hubert.uks@theassistant.com" at bounding box center [683, 44] width 146 height 16
type input "hubert.uks@theassistant.com"
click at [669, 70] on span "hubert.uks@theassistant.com" at bounding box center [751, 69] width 286 height 12
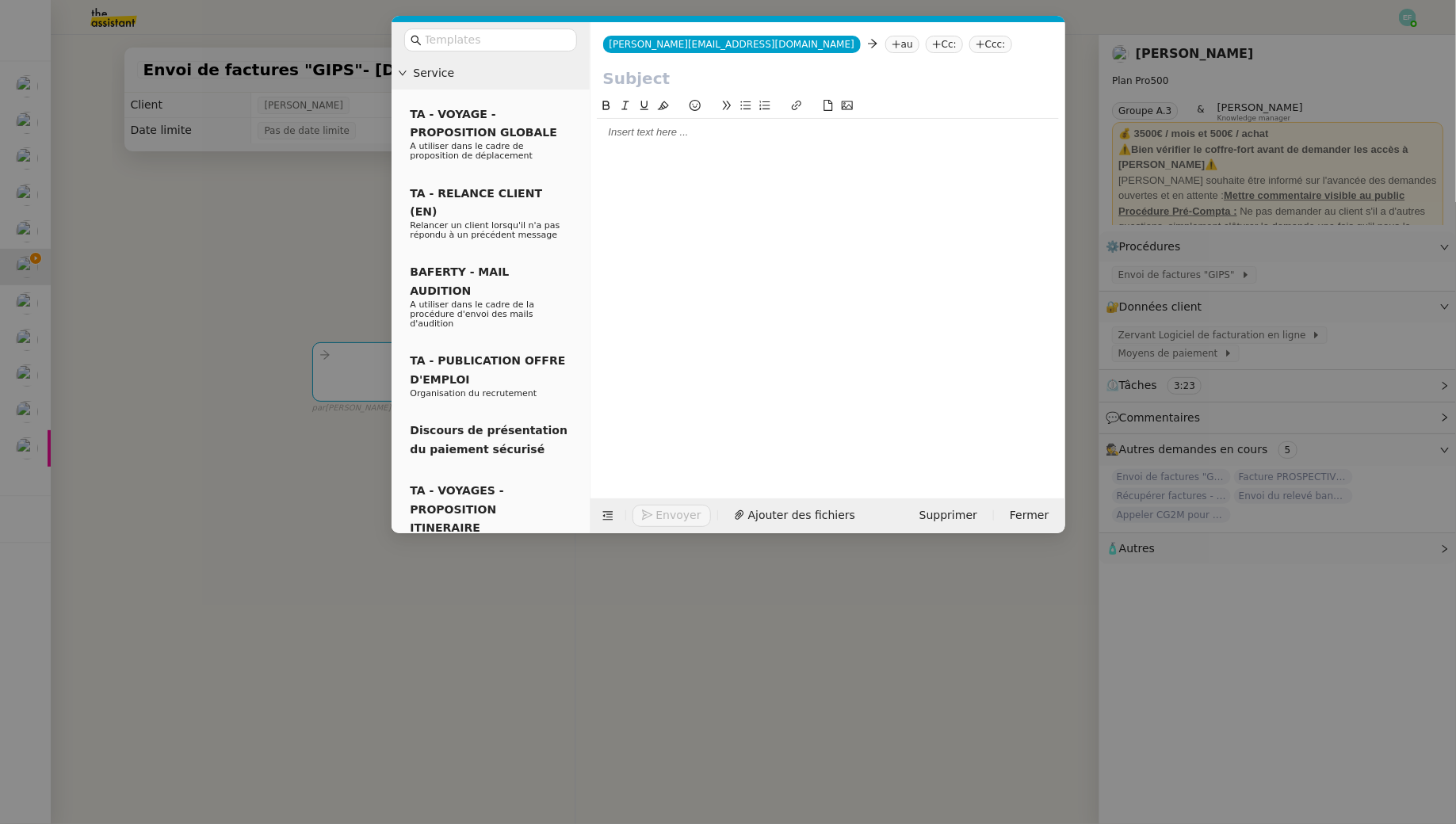
click at [669, 179] on div at bounding box center [828, 285] width 462 height 377
click at [158, 193] on nz-modal-container "Service TA - VOYAGE - PROPOSITION GLOBALE A utiliser dans le cadre de propositi…" at bounding box center [728, 412] width 1456 height 824
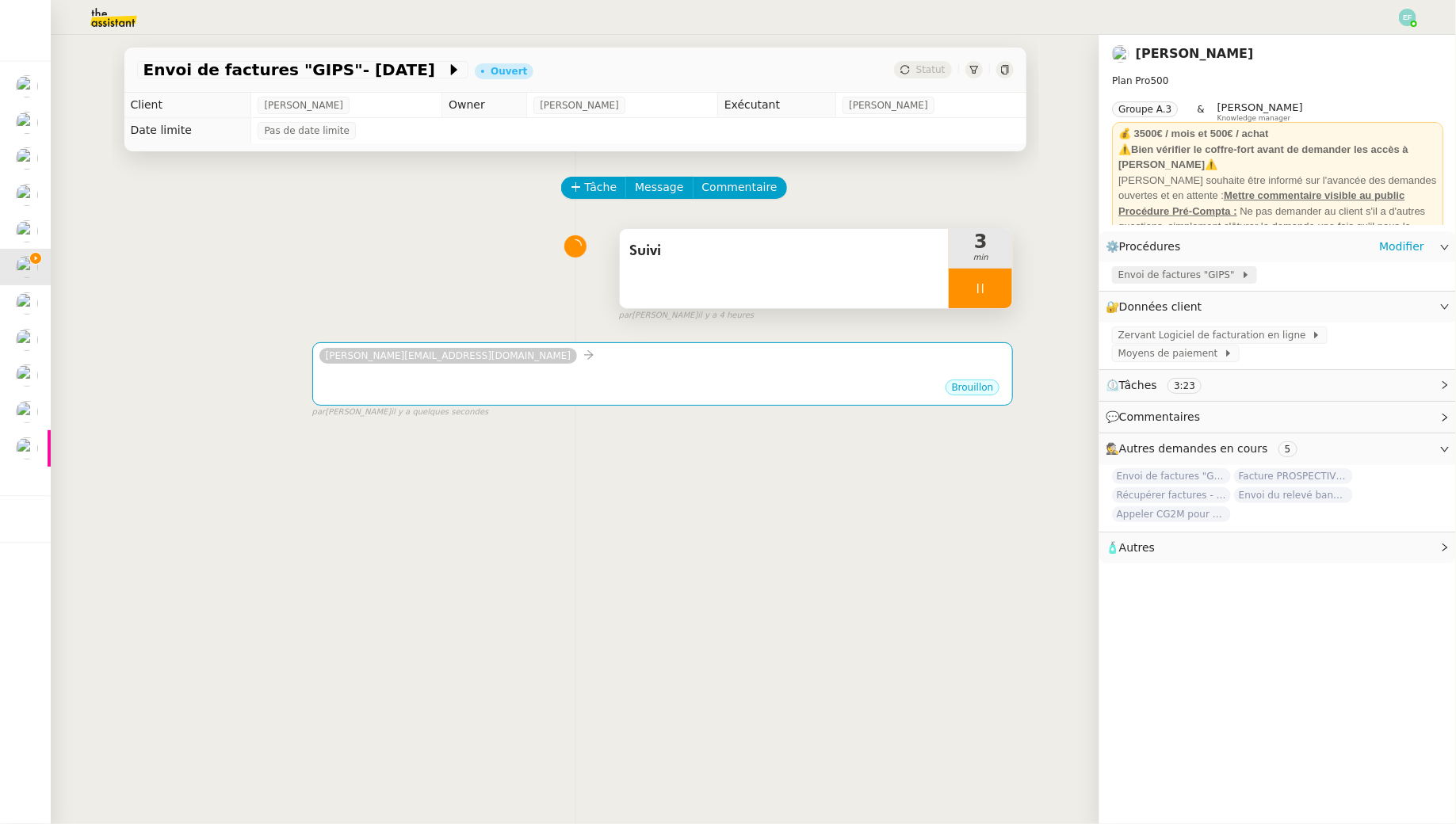
click at [1183, 270] on span "Envoi de factures "GIPS"" at bounding box center [1180, 274] width 123 height 16
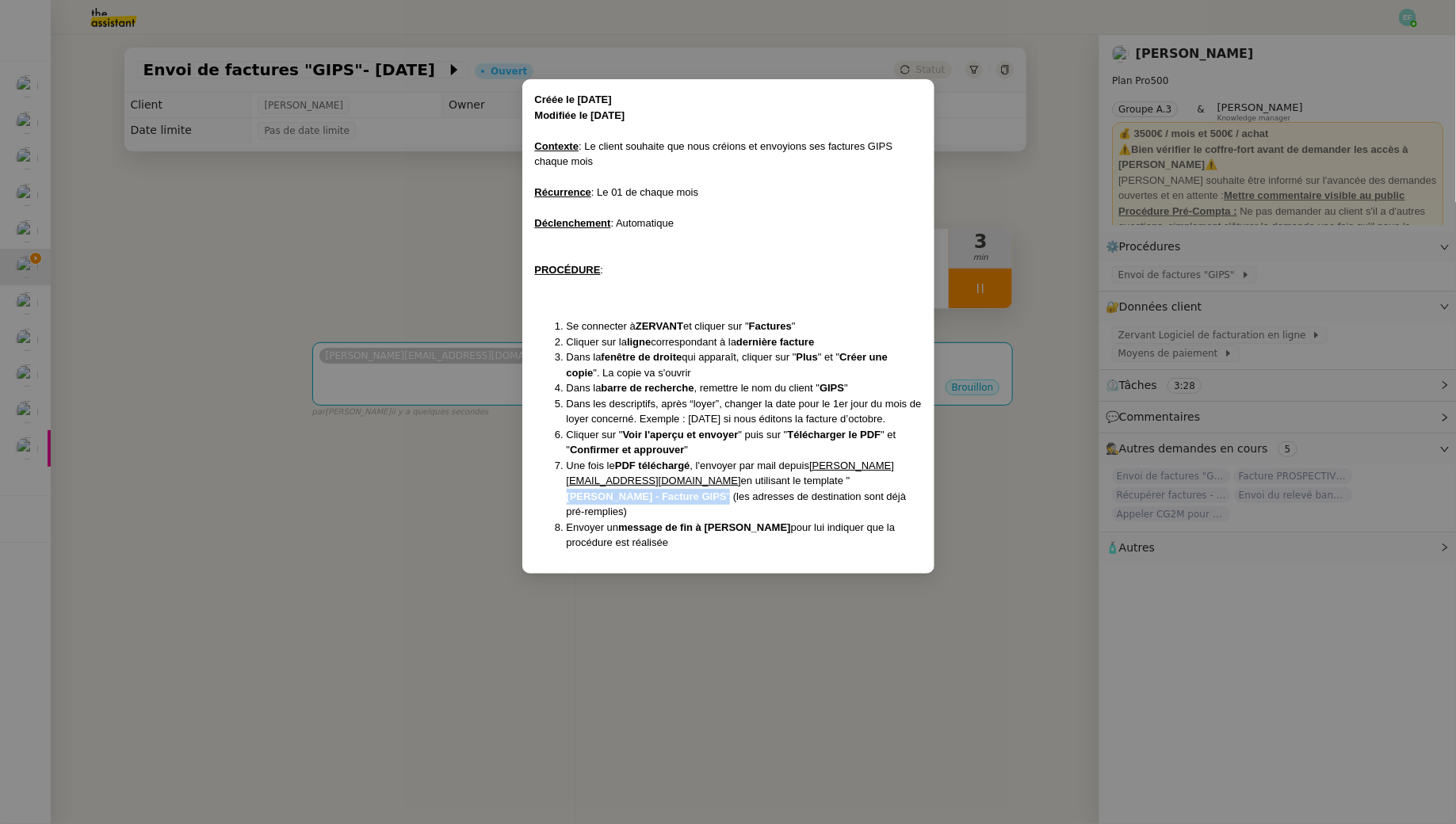
drag, startPoint x: 849, startPoint y: 479, endPoint x: 693, endPoint y: 495, distance: 156.8
click at [693, 495] on li "Une fois le PDF téléchargé , l'envoyer par mail depuis hubert.uks@theassistant.…" at bounding box center [744, 488] width 355 height 61
copy li "Arthur MATHAUT - Facture GIPS ""
click at [448, 392] on nz-modal-container "Créée le 04/11/2024 Modifiée le 02/12/2024 Contexte : Le client souhaite que no…" at bounding box center [728, 412] width 1456 height 824
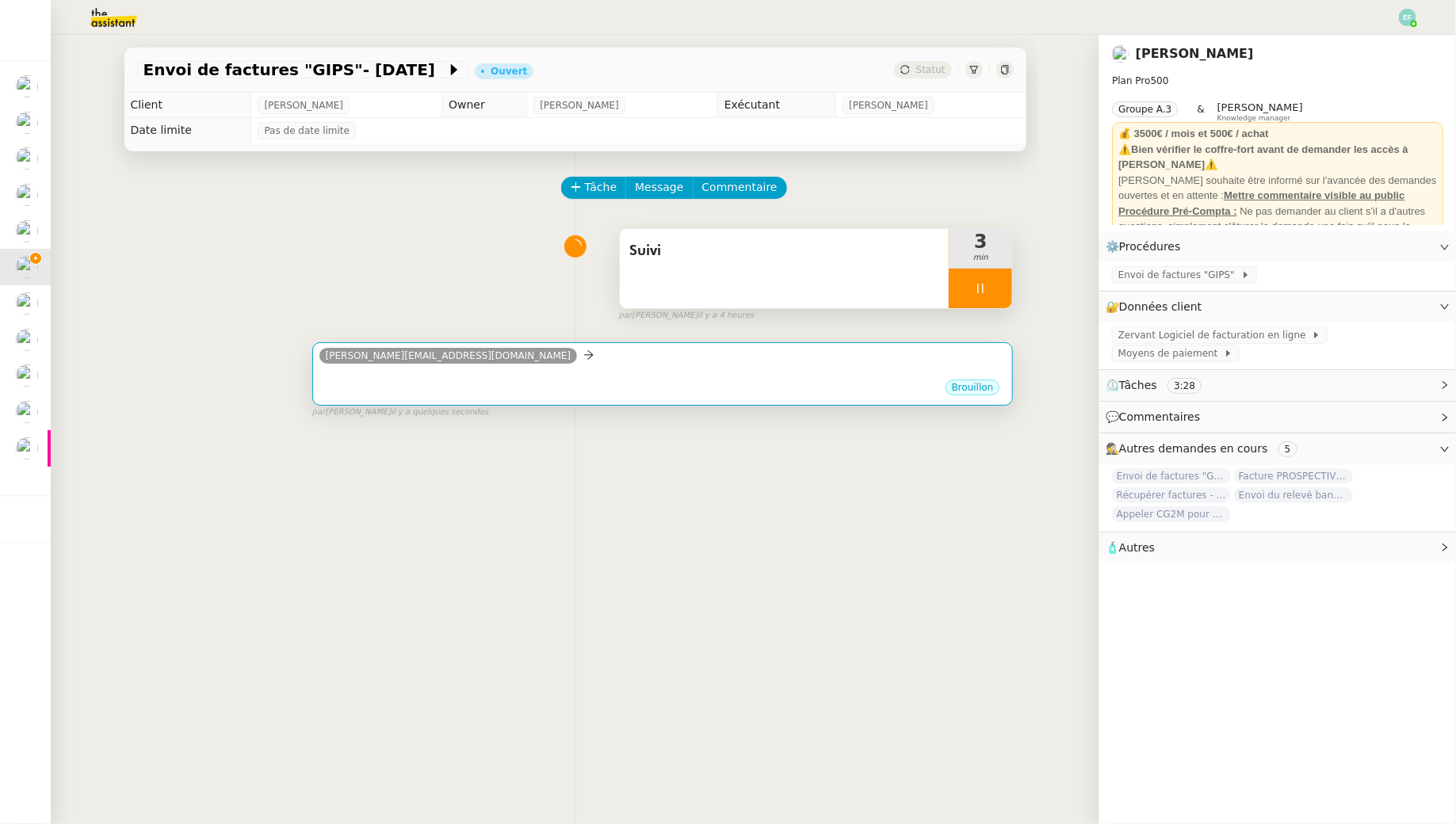
click at [469, 391] on div "Brouillon" at bounding box center [663, 389] width 687 height 24
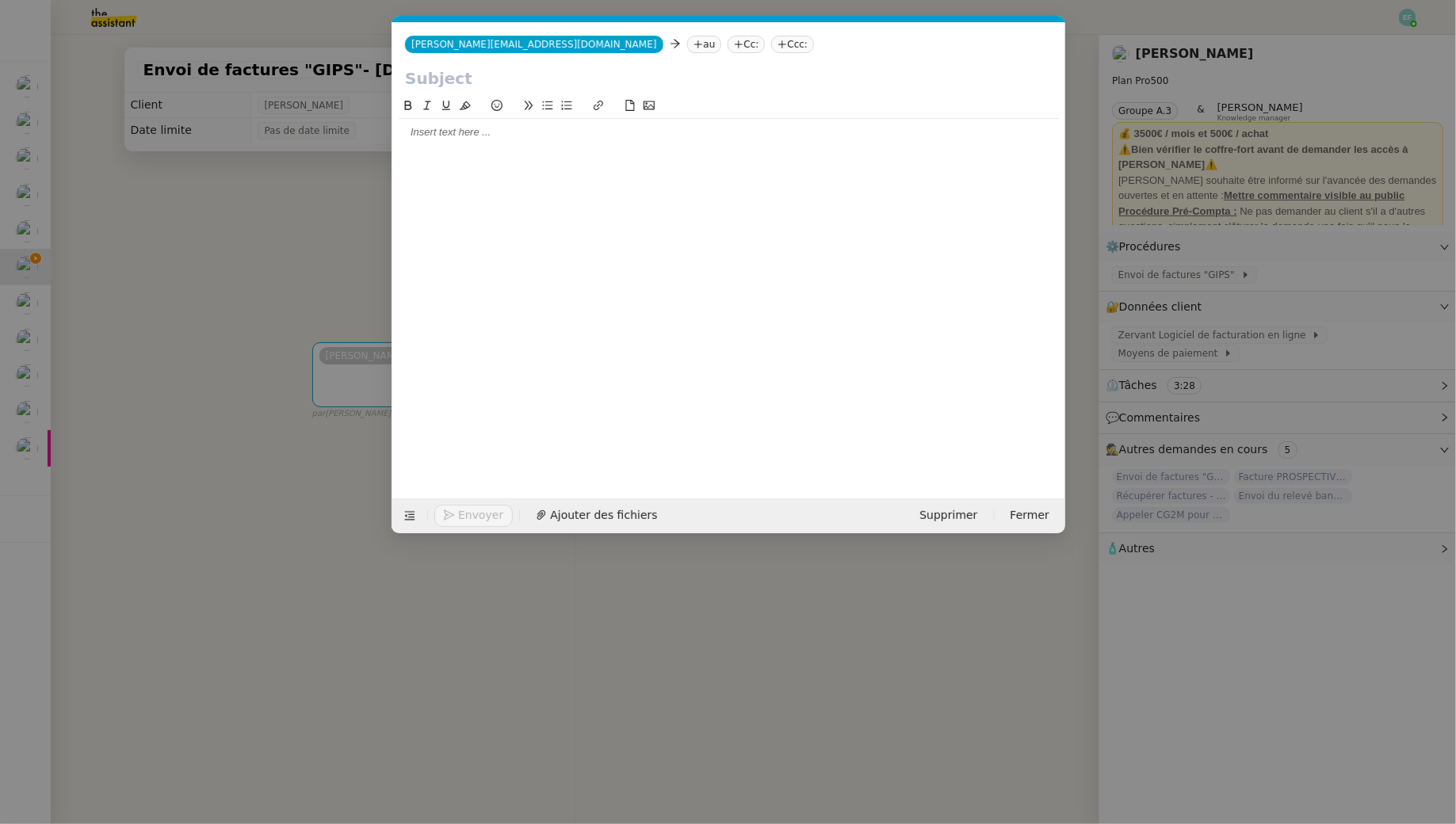
scroll to position [0, 34]
click at [452, 84] on input "text" at bounding box center [728, 78] width 647 height 24
click at [406, 516] on icon at bounding box center [410, 516] width 11 height 11
click at [410, 513] on icon at bounding box center [410, 516] width 11 height 11
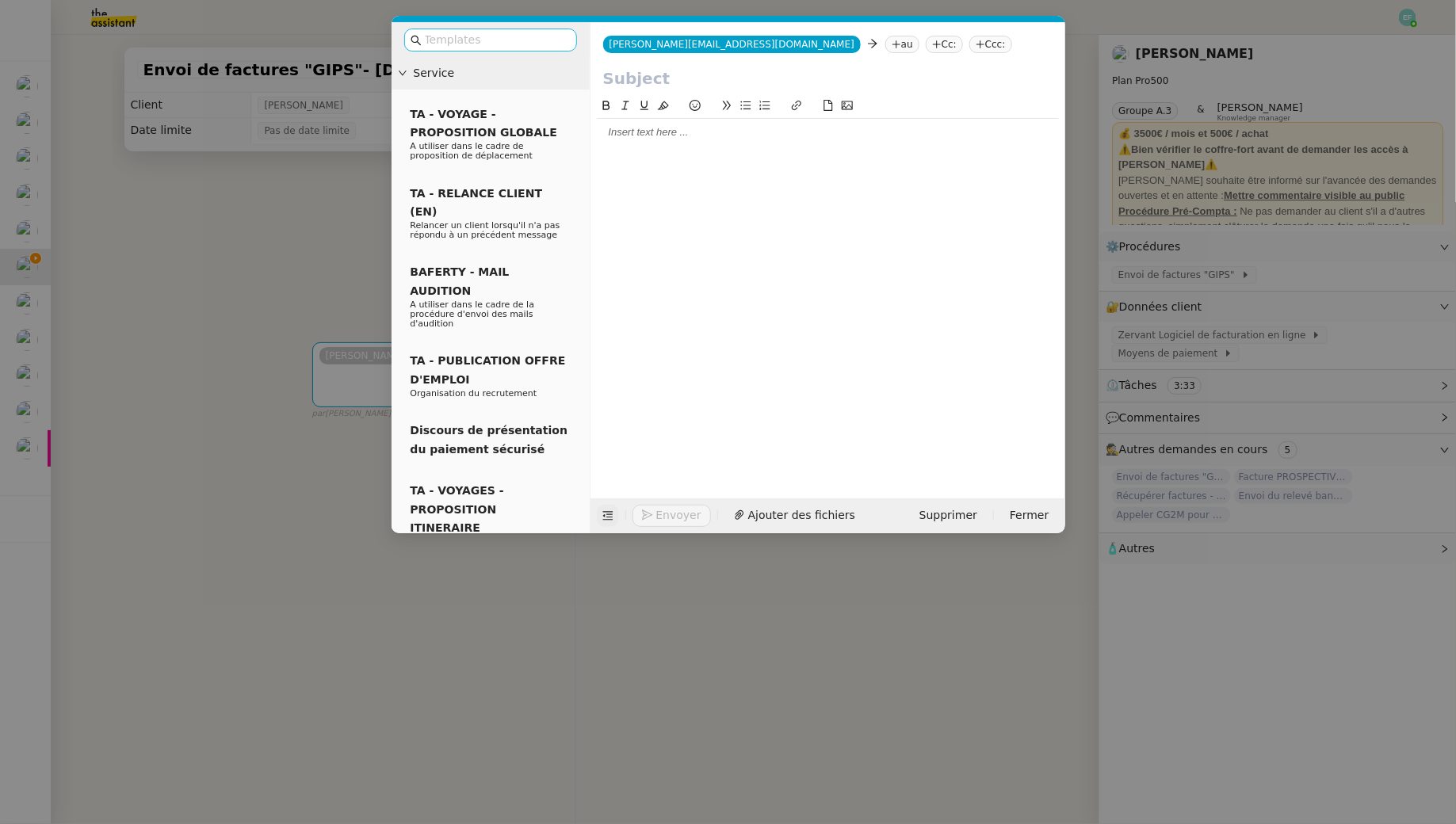
click at [490, 39] on input "text" at bounding box center [497, 40] width 143 height 18
paste input "Arthur MATHAUT - Facture GIPS""
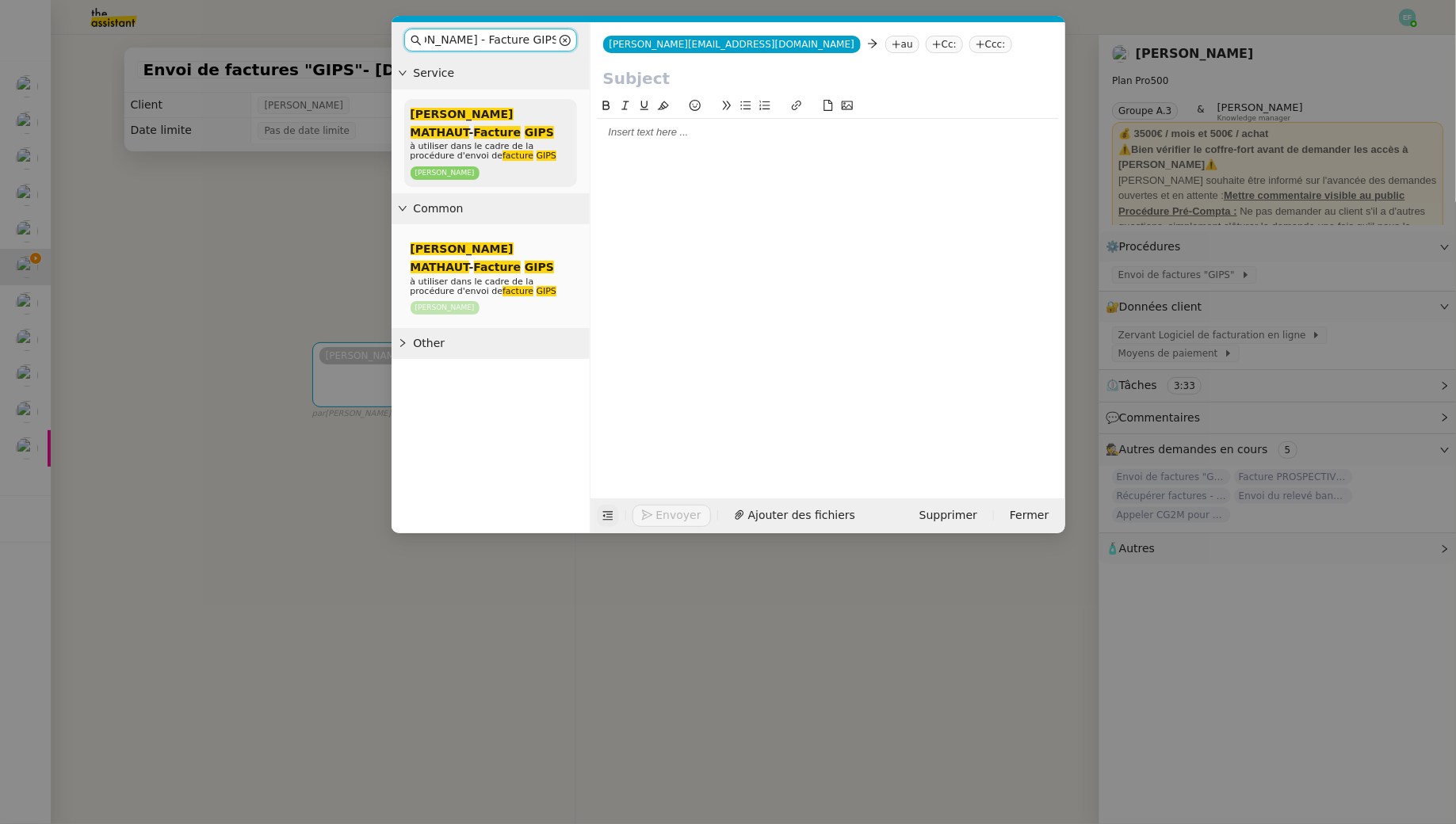
type input "Arthur MATHAUT - Facture GIPS""
click at [516, 122] on div "Arthur MATHAUT - Facture GIPS à utiliser dans le cadre de la procédure d'envoi …" at bounding box center [490, 143] width 173 height 88
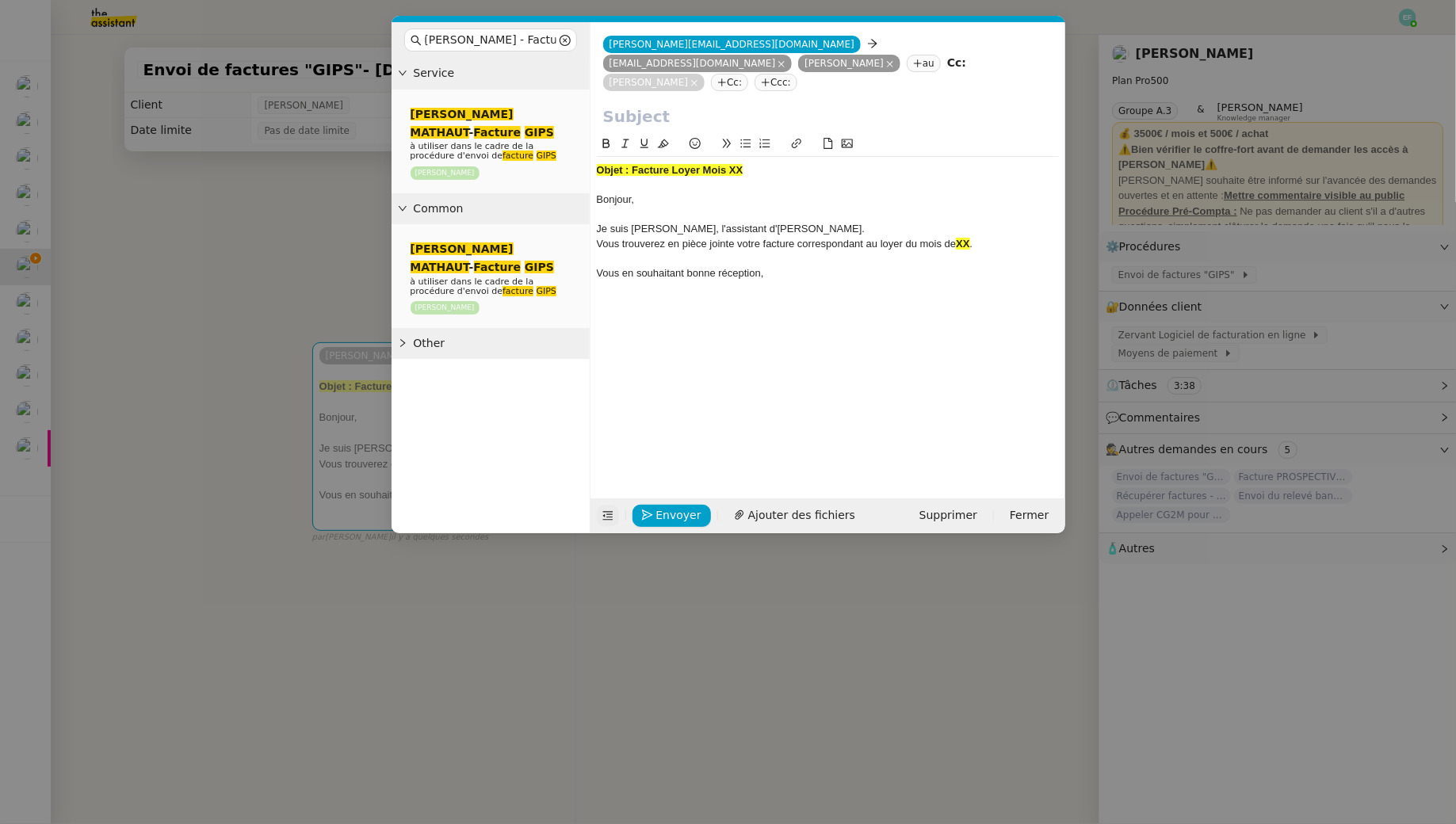
click at [231, 269] on nz-modal-container "Arthur MATHAUT - Facture GIPS" Service Arthur MATHAUT - Facture GIPS à utiliser…" at bounding box center [728, 412] width 1456 height 824
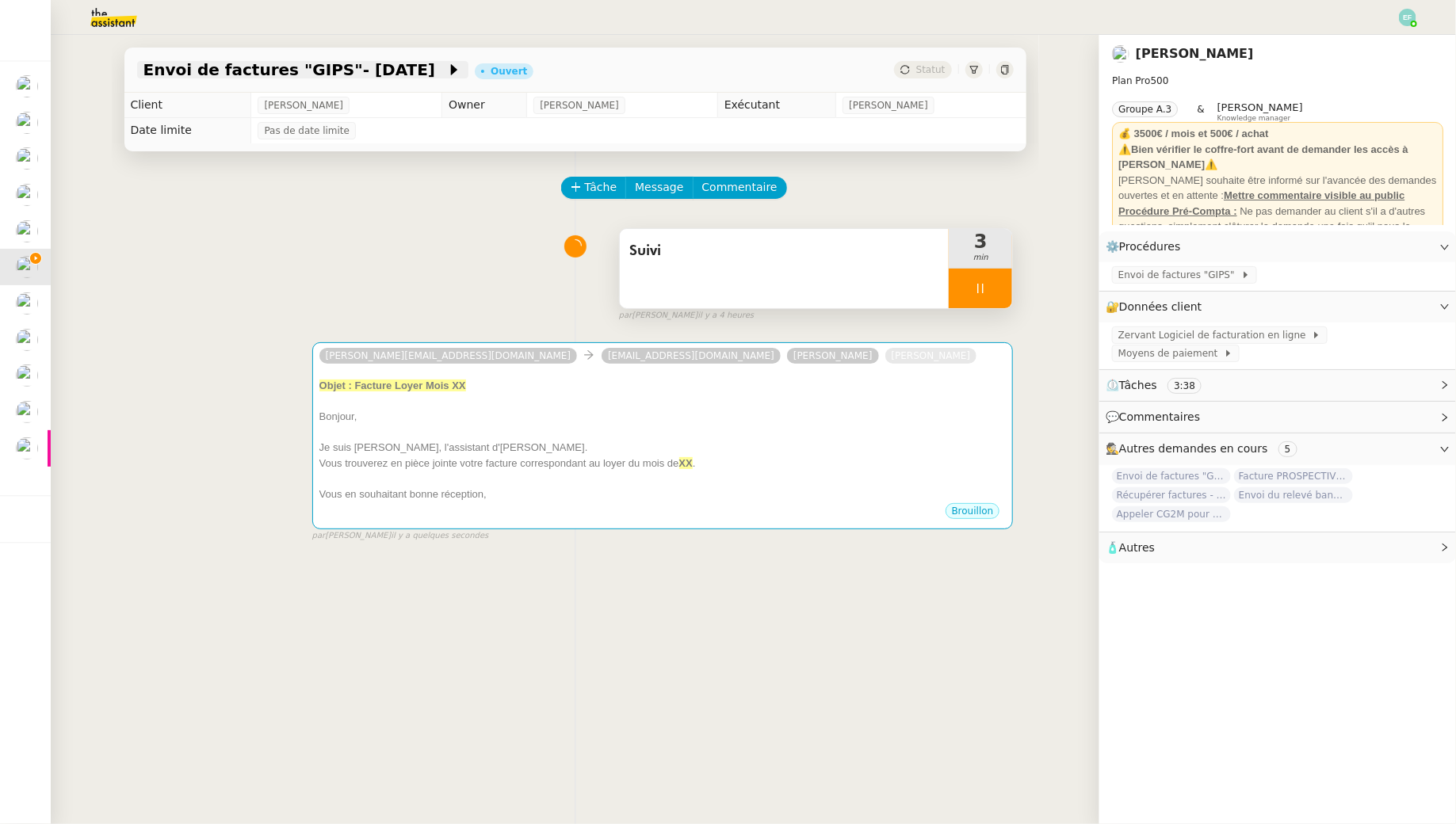
click at [423, 75] on span "Envoi de factures "GIPS"- septembre 2025" at bounding box center [295, 69] width 304 height 16
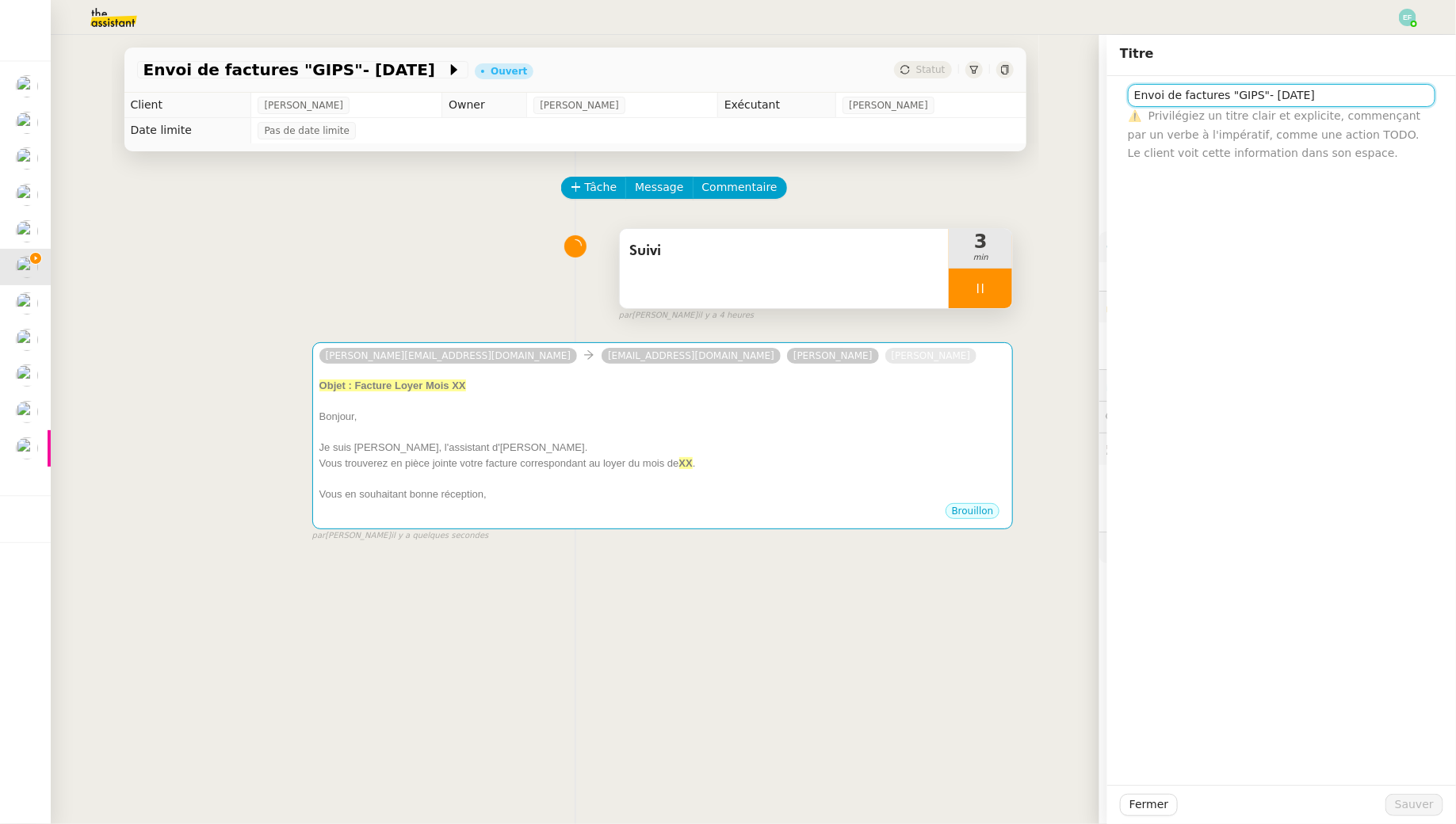
click at [1228, 99] on input "Envoi de factures "GIPS"- septembre 2025" at bounding box center [1281, 96] width 307 height 23
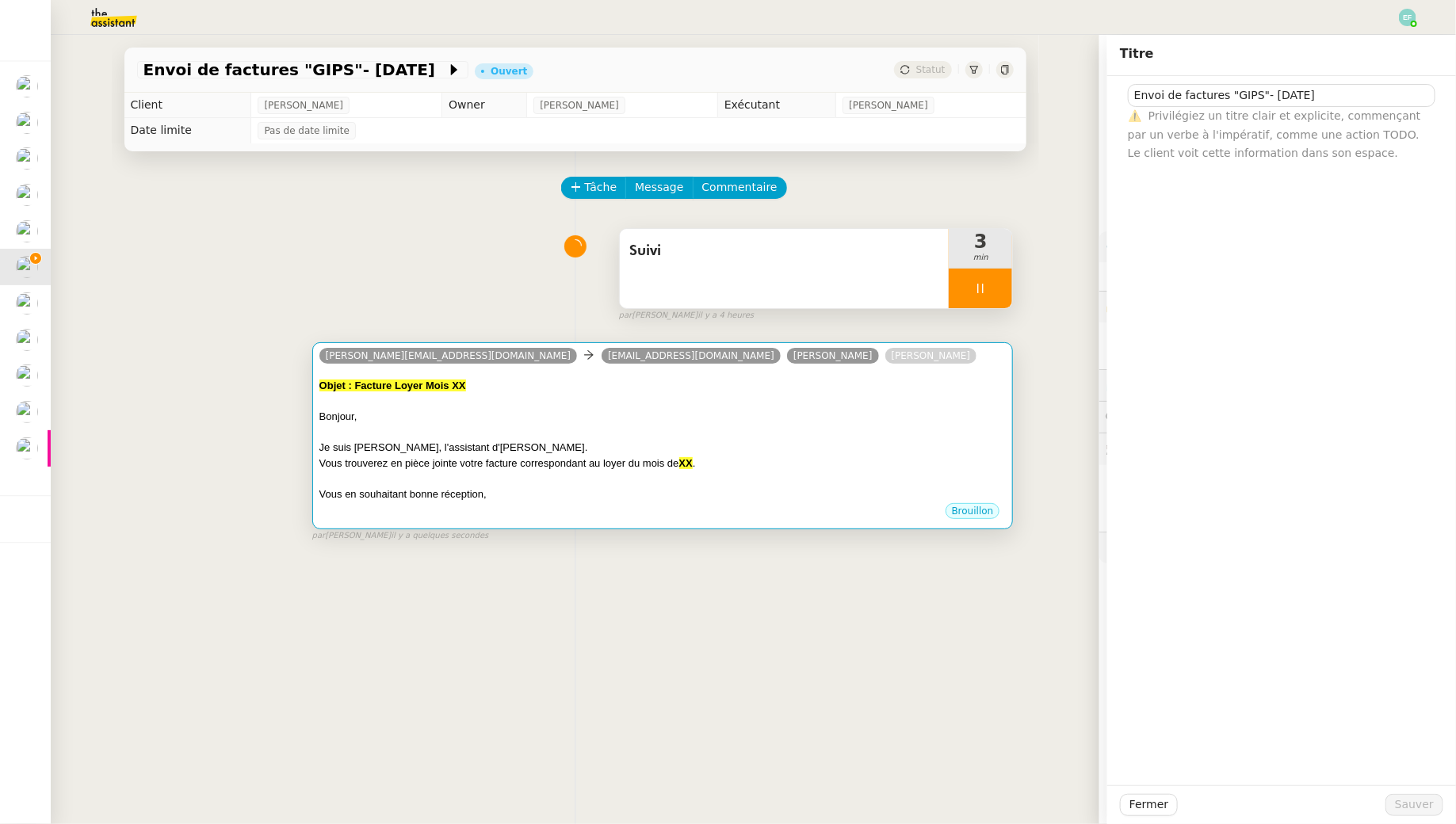
click at [816, 404] on div at bounding box center [663, 401] width 687 height 16
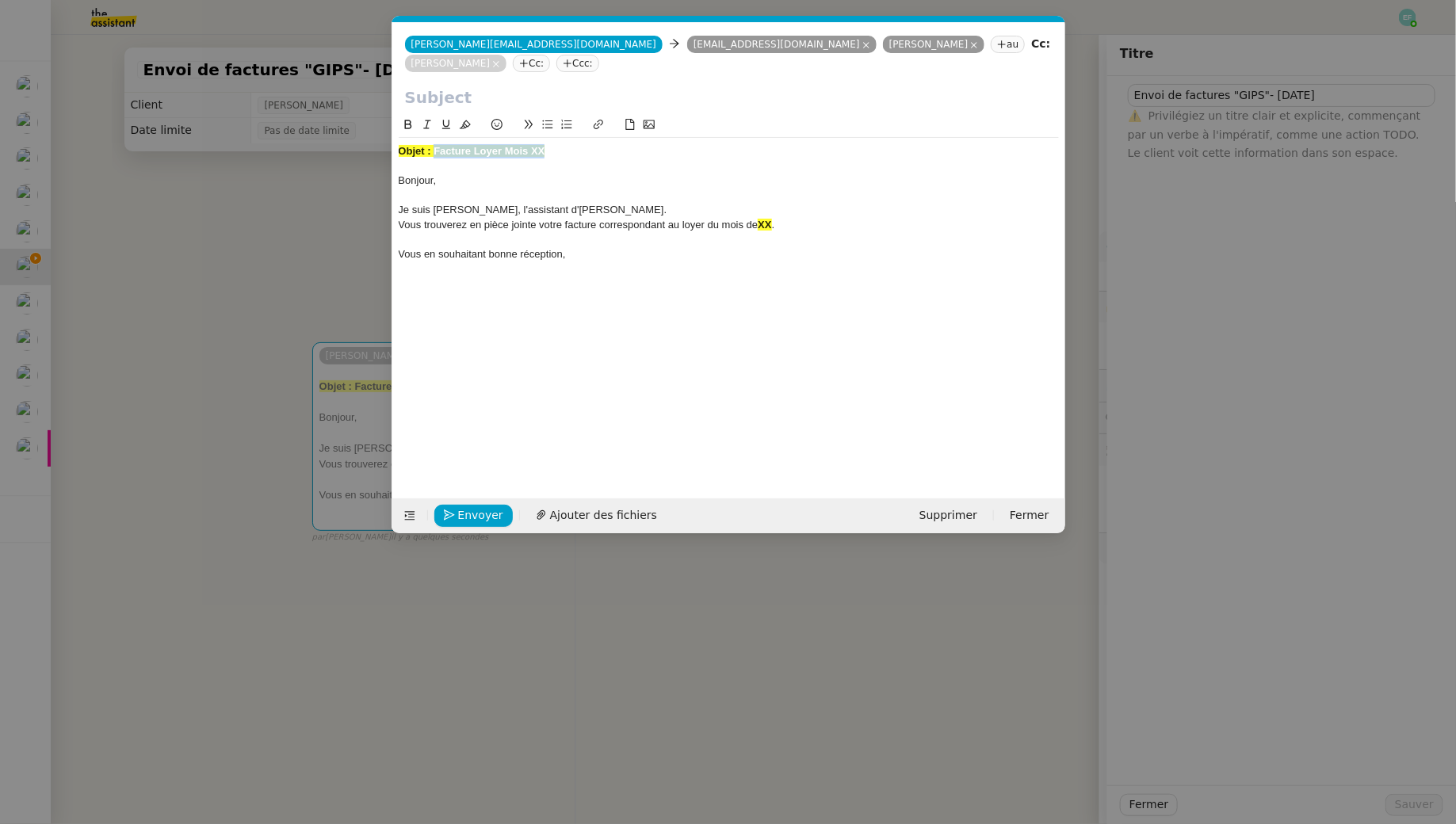
drag, startPoint x: 567, startPoint y: 152, endPoint x: 435, endPoint y: 151, distance: 132.0
click at [435, 151] on div "Objet : Facture Loyer Mois XX" at bounding box center [729, 151] width 660 height 14
copy strong "Facture Loyer Mois XX"
click at [438, 92] on input "text" at bounding box center [728, 97] width 647 height 24
paste input "Facture Loyer Mois XX"
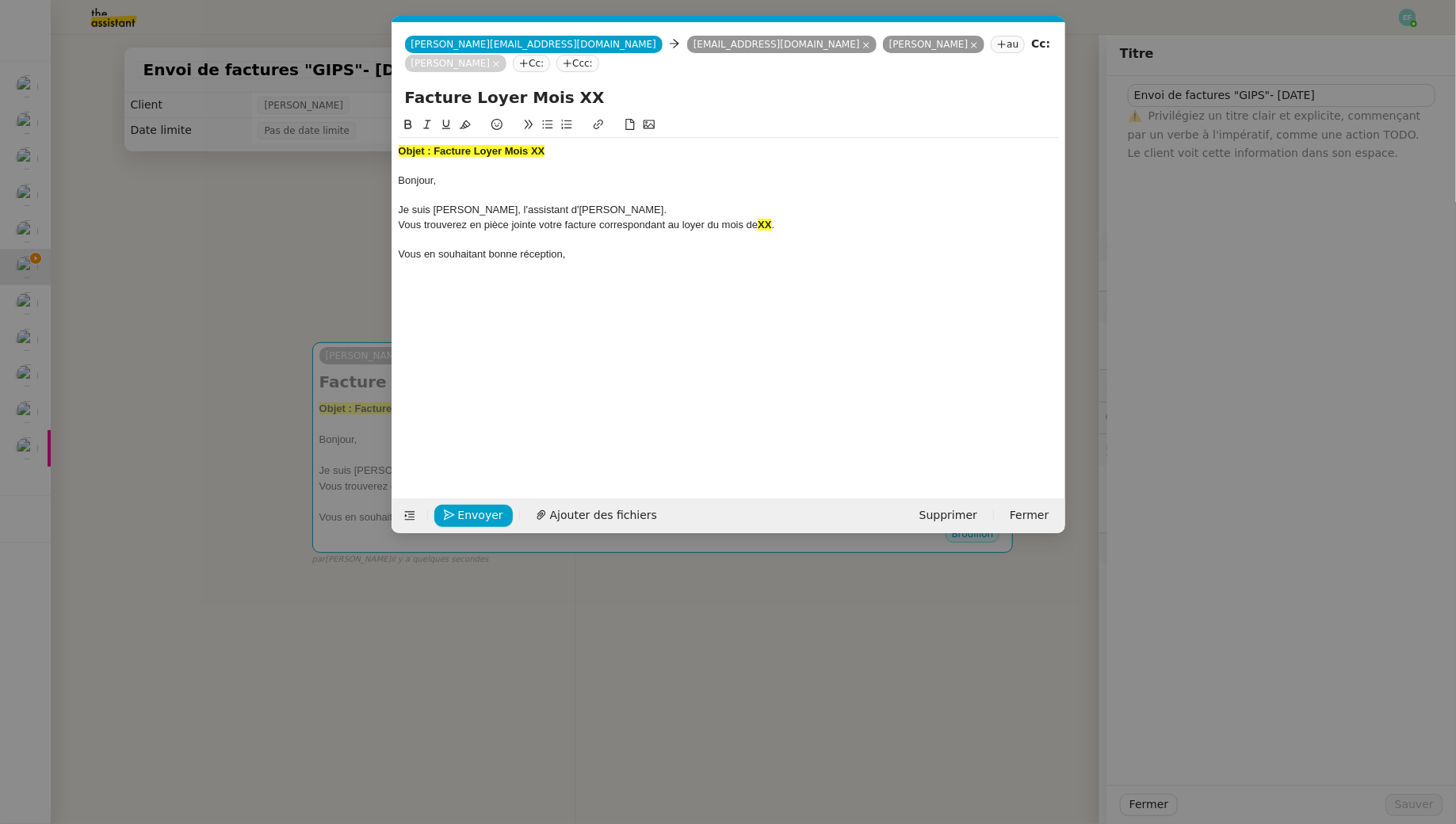
drag, startPoint x: 591, startPoint y: 108, endPoint x: 514, endPoint y: 103, distance: 77.2
click at [514, 103] on input "Facture Loyer Mois XX" at bounding box center [728, 97] width 647 height 24
type input "Facture Loyer Septembre"
click at [588, 515] on span "Ajouter des fichiers" at bounding box center [603, 515] width 107 height 18
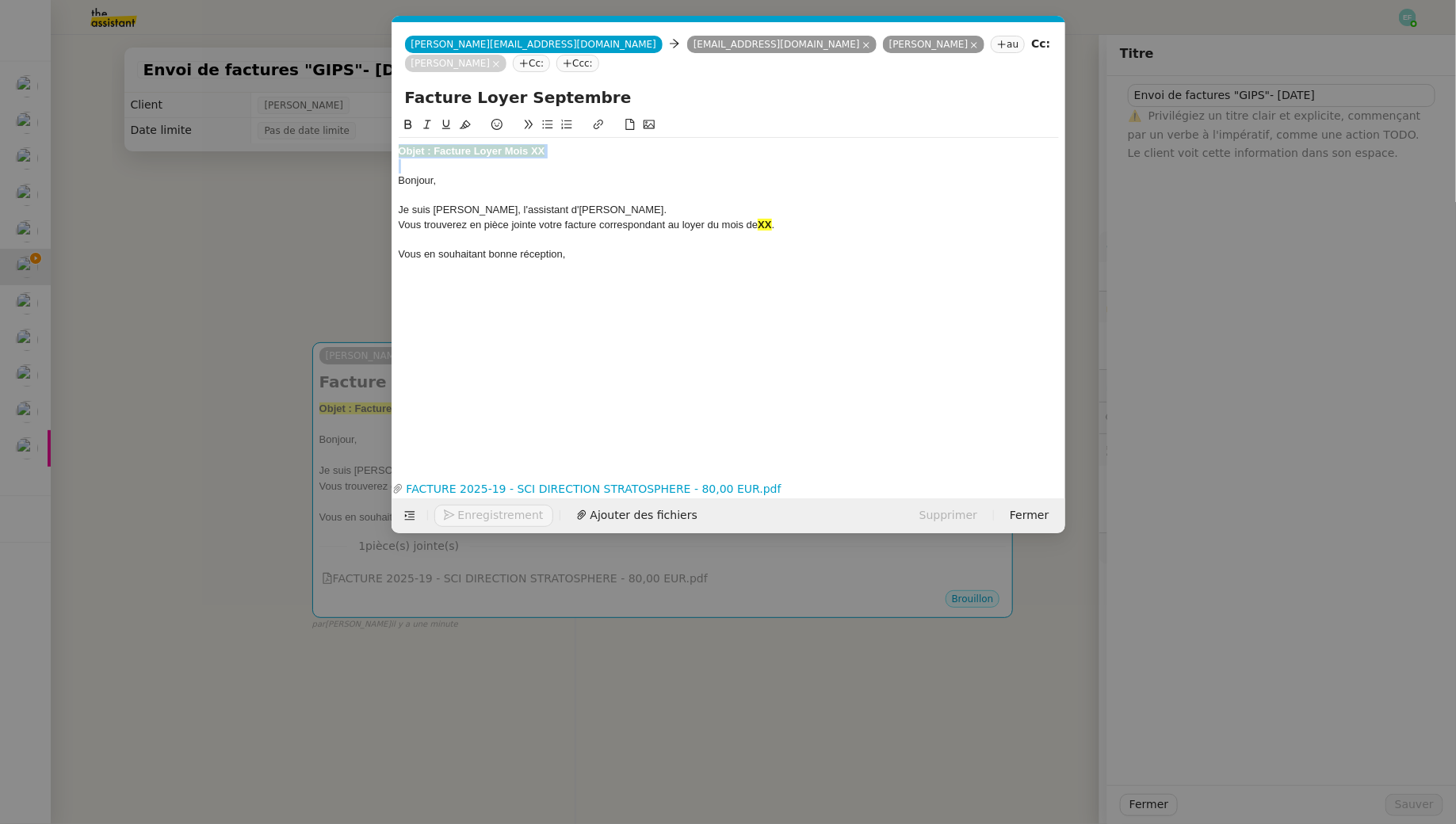
drag, startPoint x: 400, startPoint y: 183, endPoint x: 388, endPoint y: 152, distance: 33.2
click at [388, 152] on nz-modal-container "Arthur MATHAUT - Facture GIPS" Service Arthur MATHAUT - Facture GIPS à utiliser…" at bounding box center [728, 412] width 1456 height 824
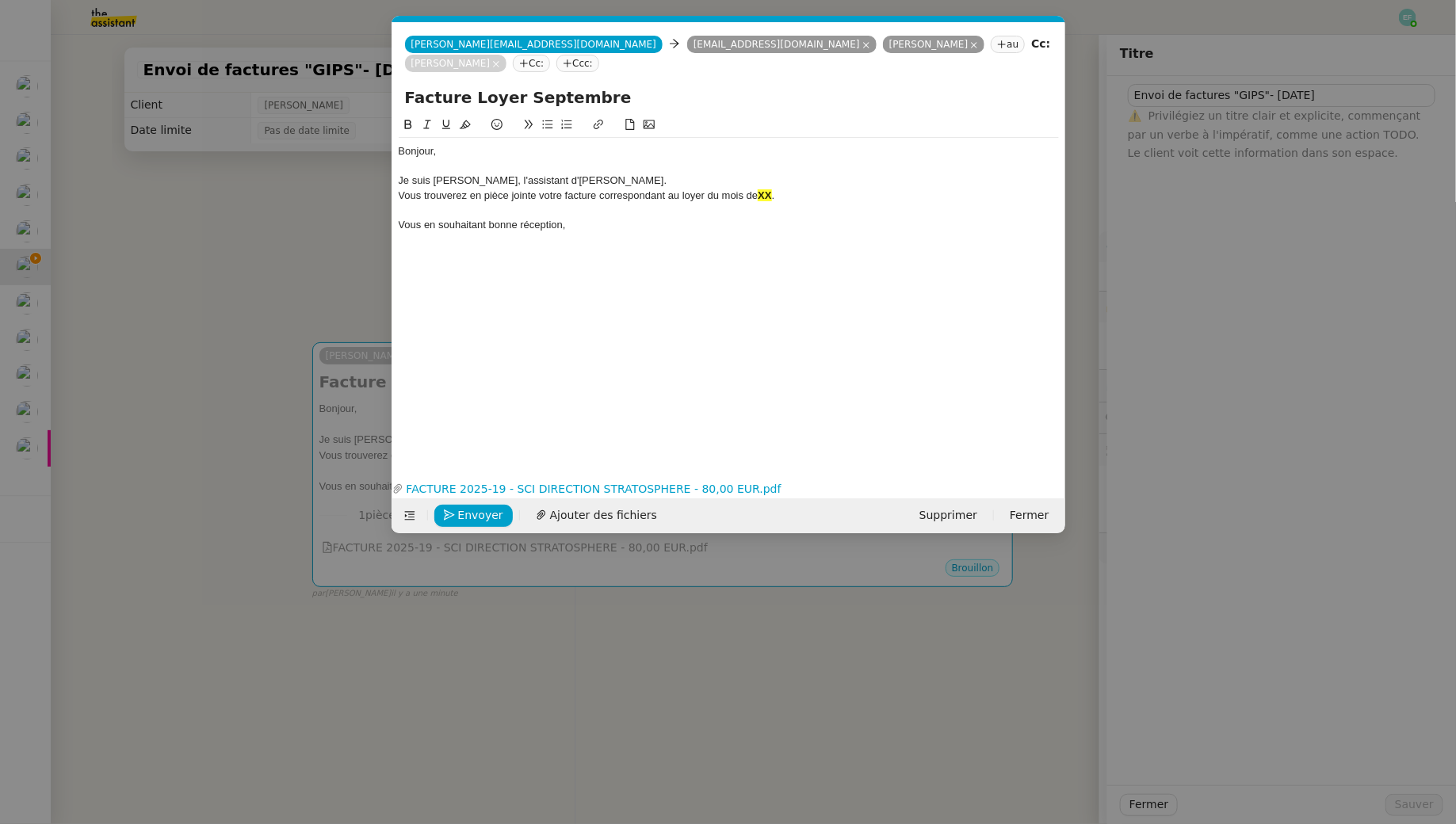
click at [814, 197] on div "Vous trouverez en pièce jointe votre facture correspondant au loyer du mois de …" at bounding box center [729, 195] width 660 height 14
click at [474, 512] on span "Envoyer" at bounding box center [480, 515] width 45 height 18
click at [474, 512] on span "Confirmer l'envoi" at bounding box center [506, 515] width 95 height 18
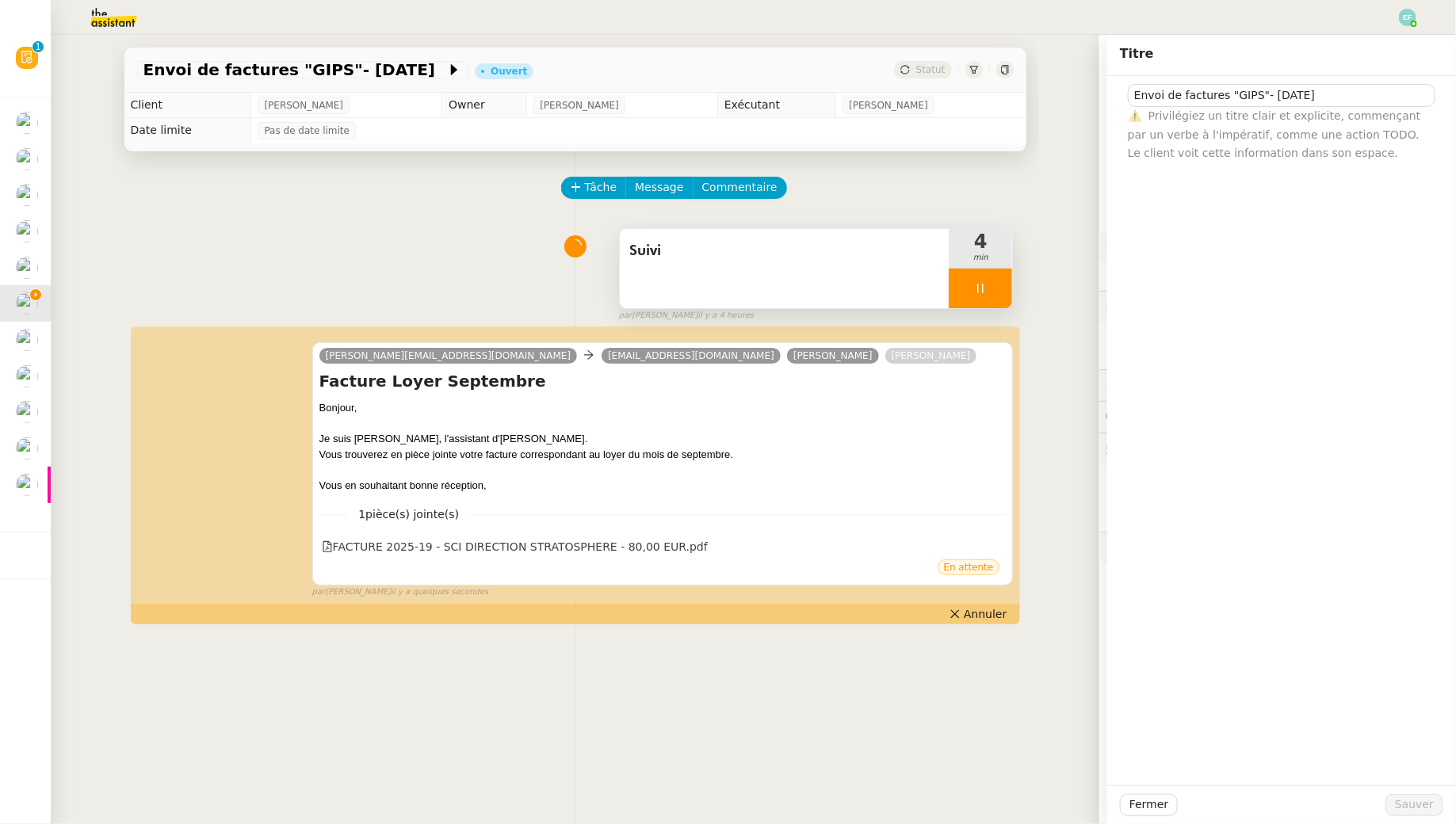
click at [485, 272] on div "Suivi 4 min false par Emelyne F. il y a 4 heures" at bounding box center [575, 272] width 877 height 102
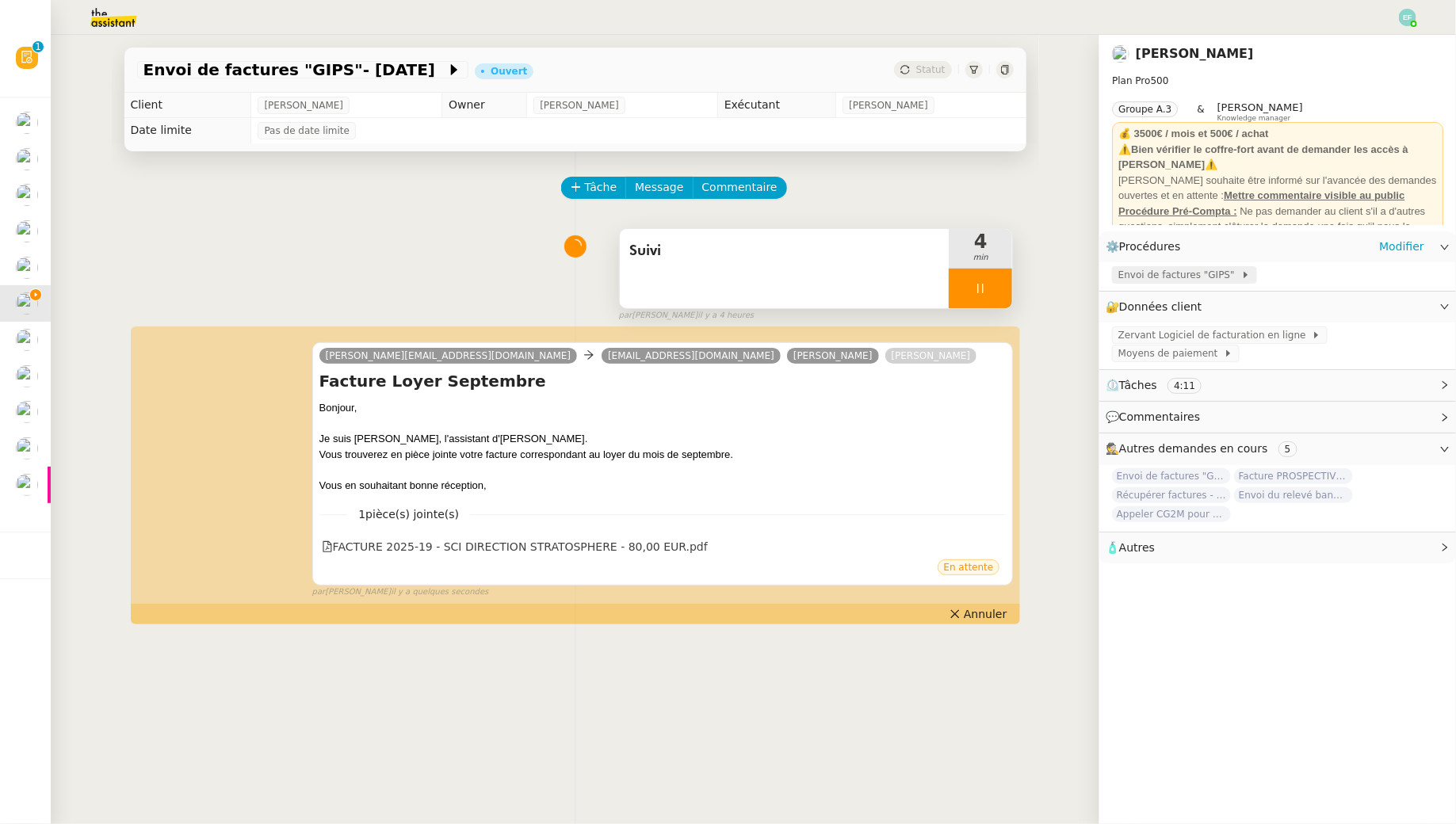
click at [1222, 269] on span "Envoi de factures "GIPS"" at bounding box center [1180, 274] width 123 height 16
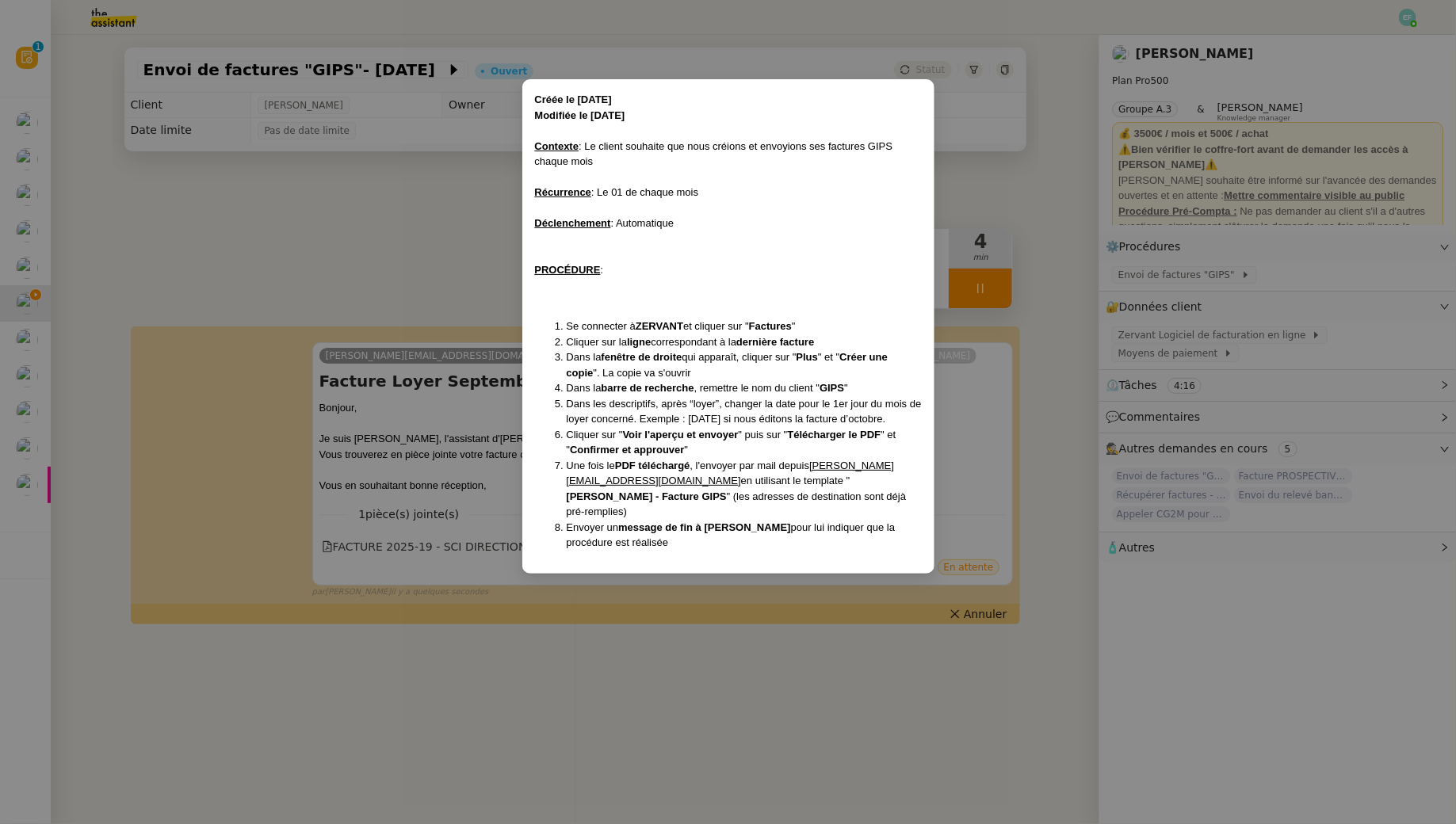
click at [352, 256] on nz-modal-container "Créée le 04/11/2024 Modifiée le 02/12/2024 Contexte : Le client souhaite que no…" at bounding box center [728, 412] width 1456 height 824
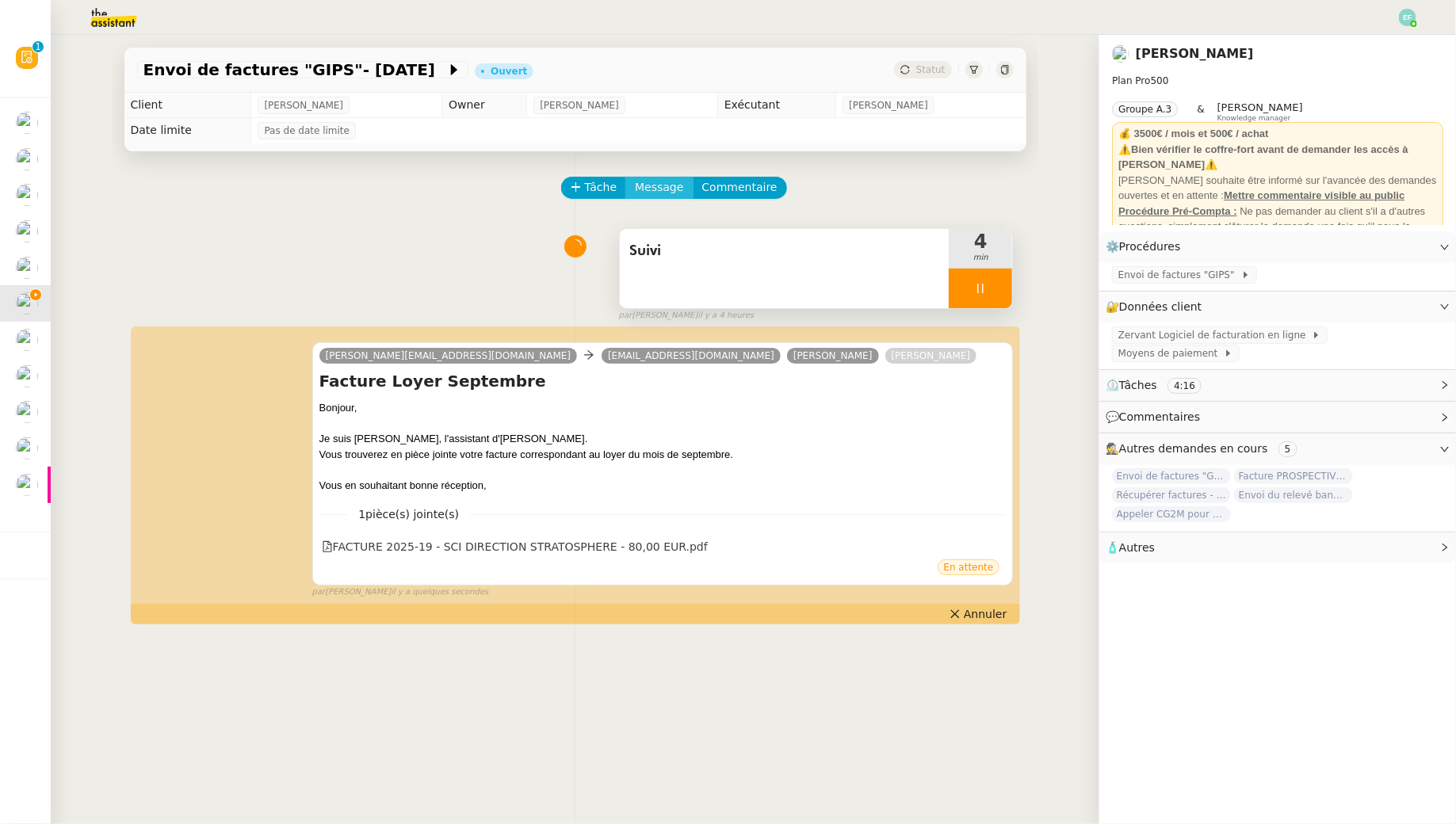
click at [649, 186] on span "Message" at bounding box center [659, 188] width 48 height 18
click at [654, 230] on link "Nouvelle conversation" at bounding box center [733, 233] width 198 height 32
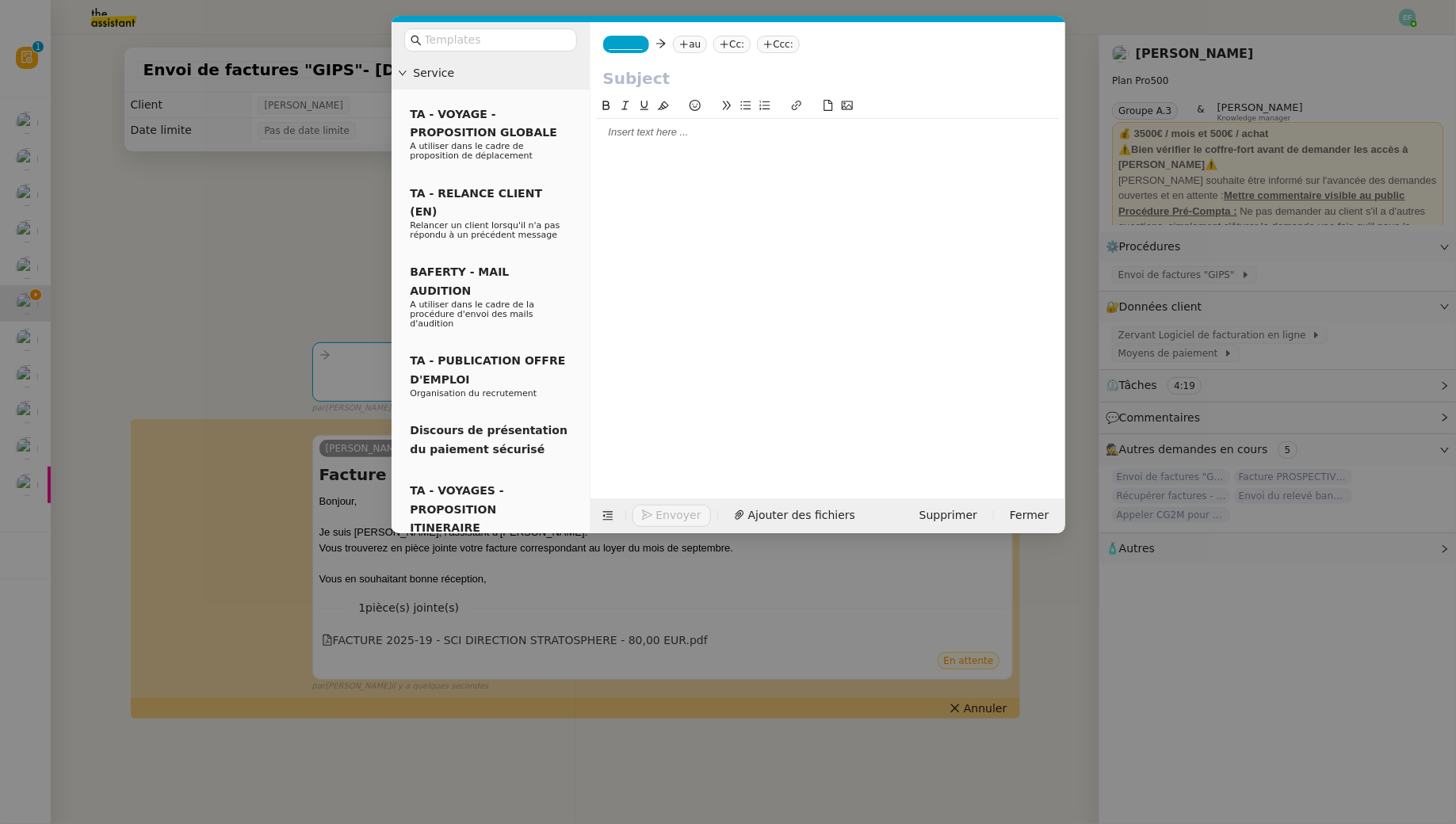
click at [696, 45] on nz-tag "au" at bounding box center [690, 44] width 34 height 17
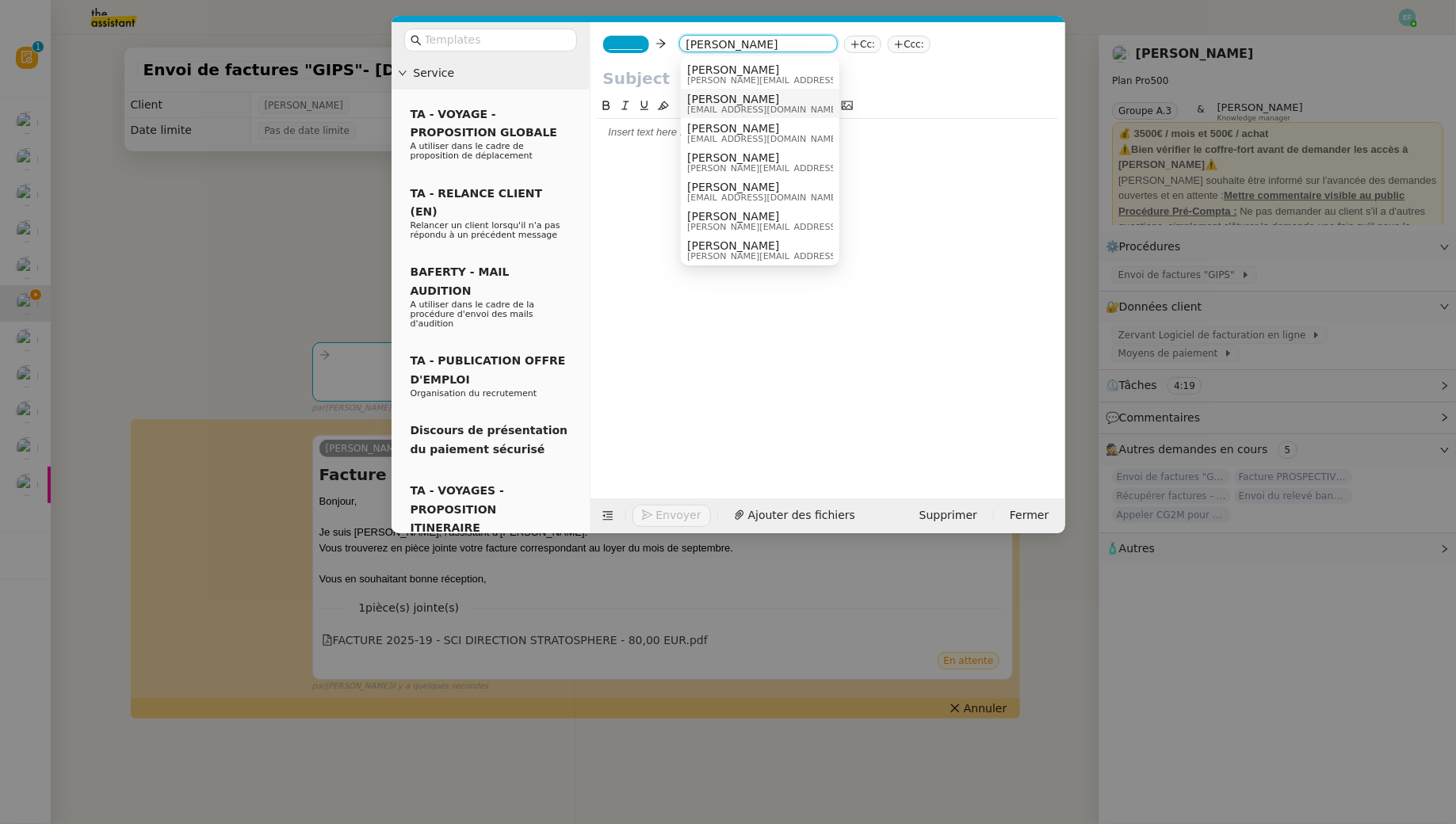
type input "arthur"
click at [264, 240] on nz-modal-container "Service TA - VOYAGE - PROPOSITION GLOBALE A utiliser dans le cadre de propositi…" at bounding box center [728, 412] width 1456 height 824
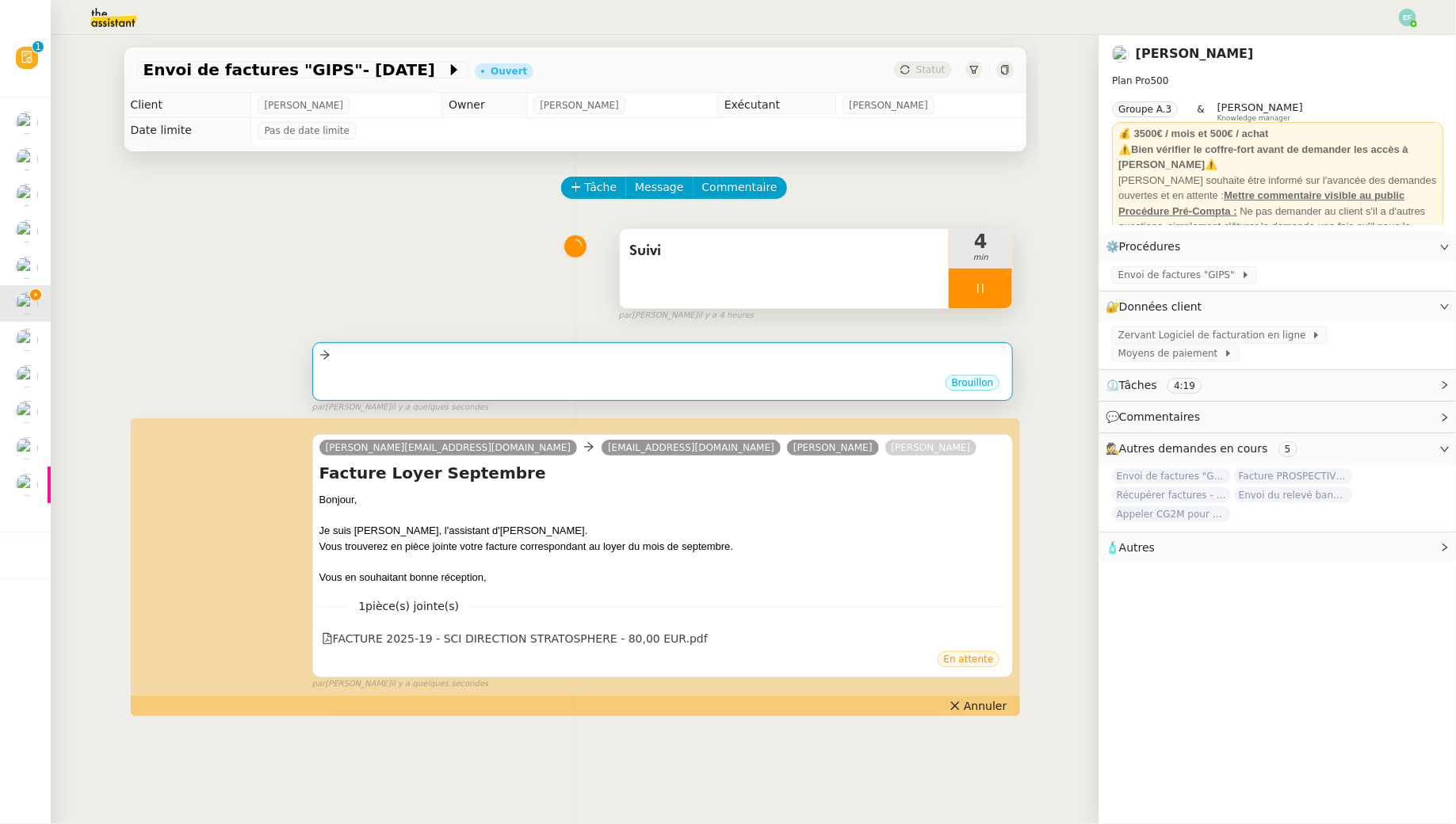
click at [576, 357] on div at bounding box center [663, 355] width 687 height 18
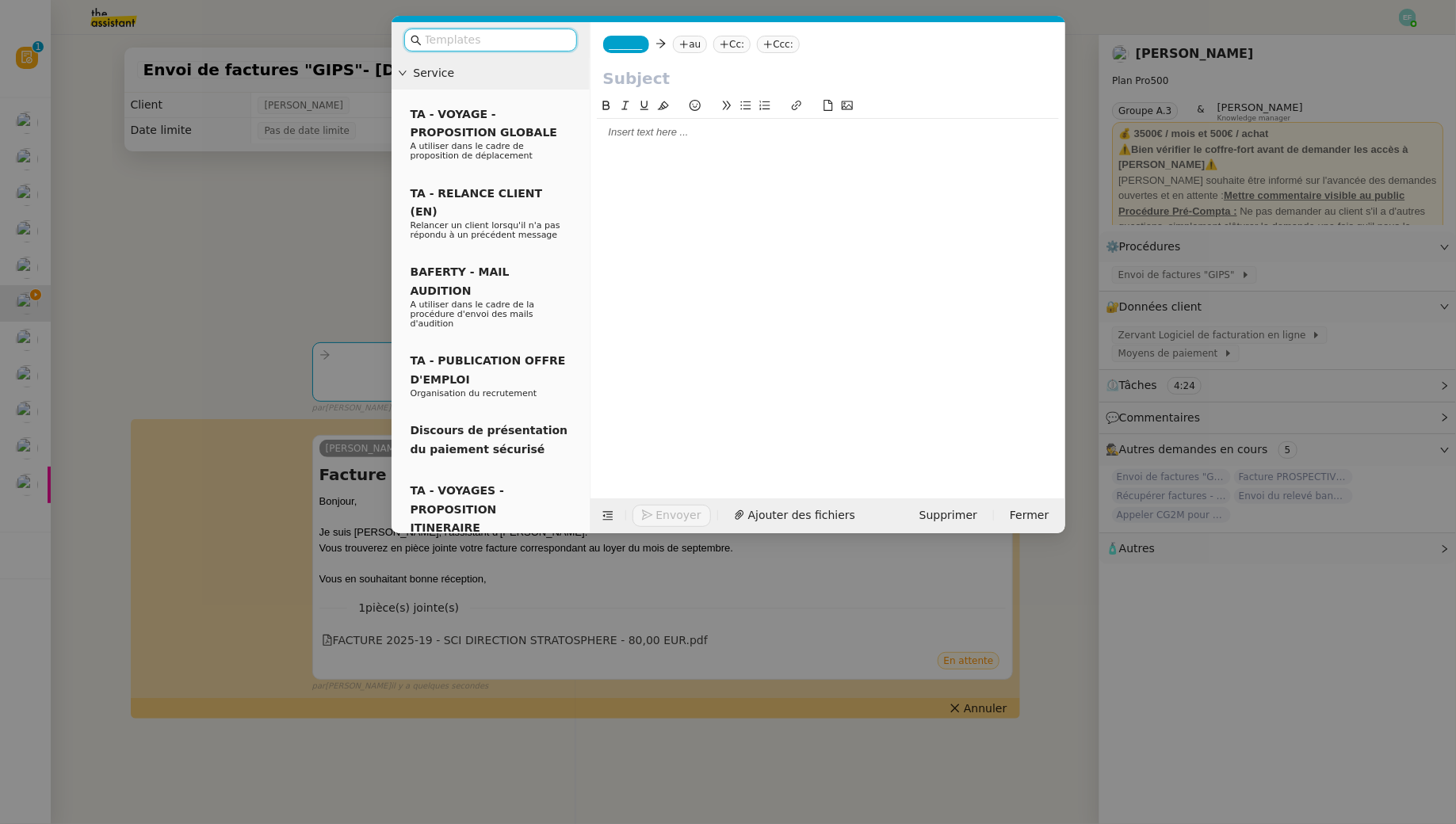
click at [689, 45] on icon at bounding box center [684, 44] width 10 height 10
type input "arthur mathaud"
click at [766, 74] on span "Arthur MATHAUT" at bounding box center [800, 69] width 225 height 12
click at [630, 41] on span "_______" at bounding box center [626, 44] width 34 height 11
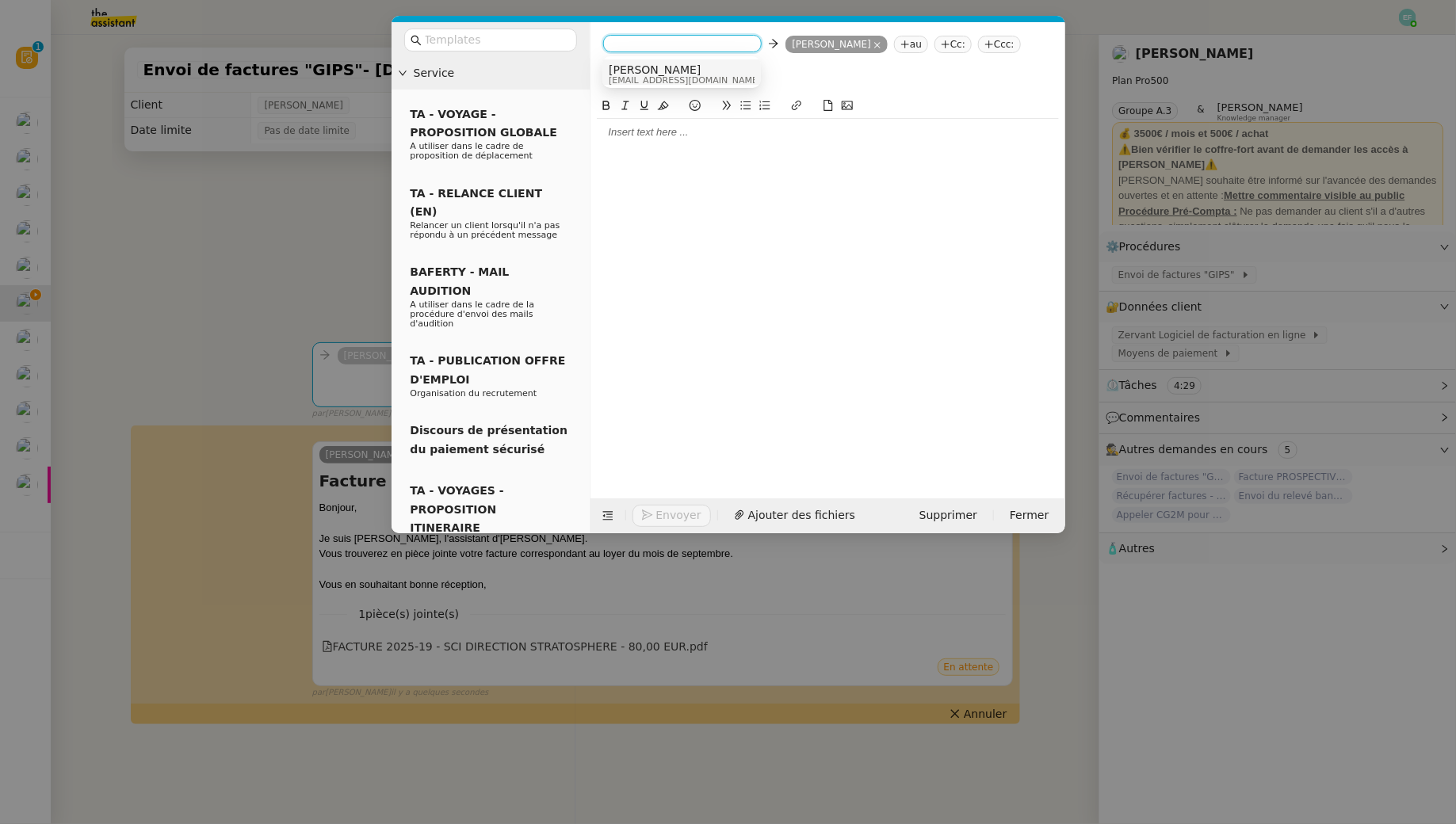
click at [691, 67] on span "Hubert" at bounding box center [685, 69] width 152 height 12
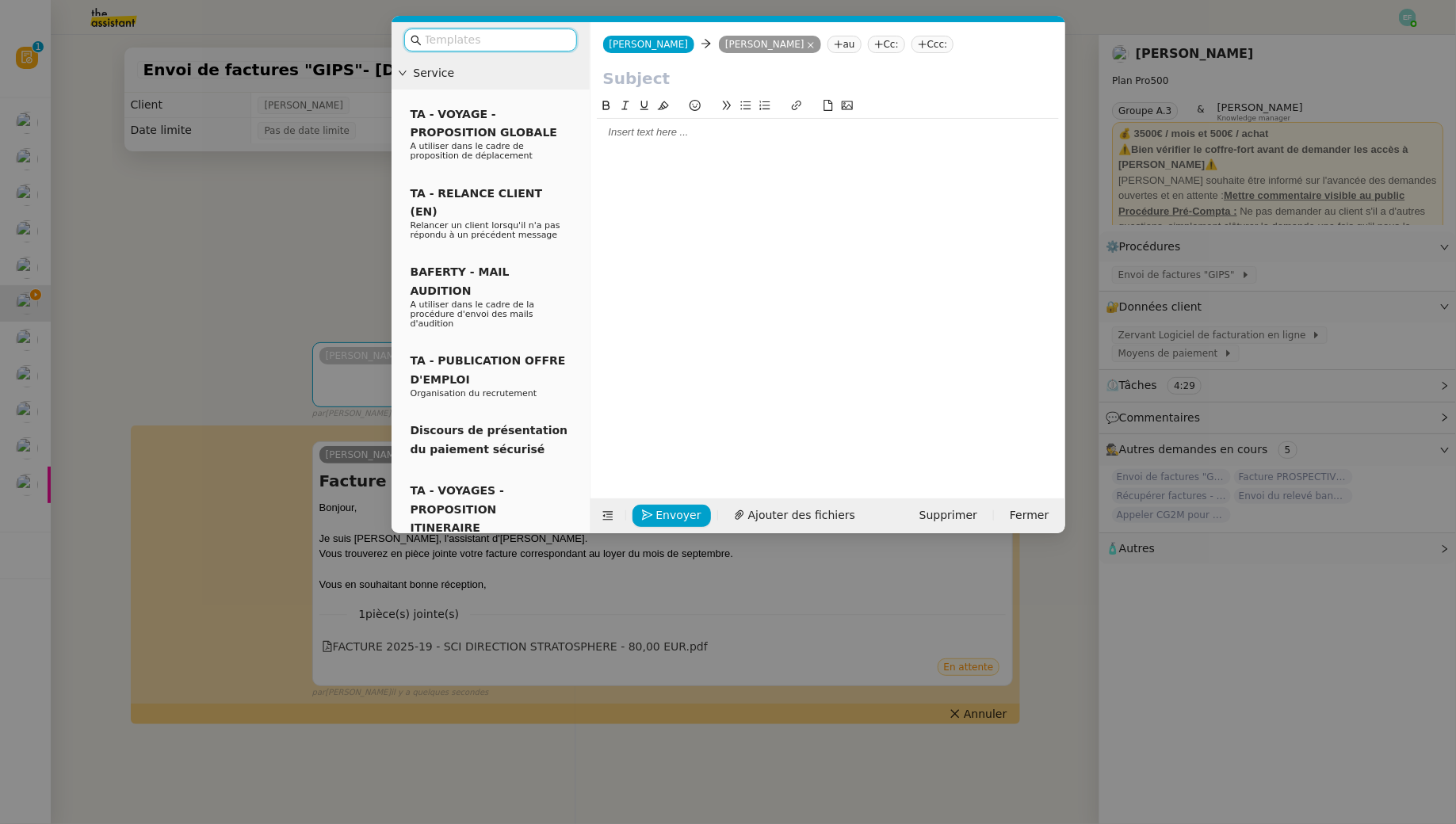
click at [521, 41] on input "text" at bounding box center [497, 40] width 143 height 18
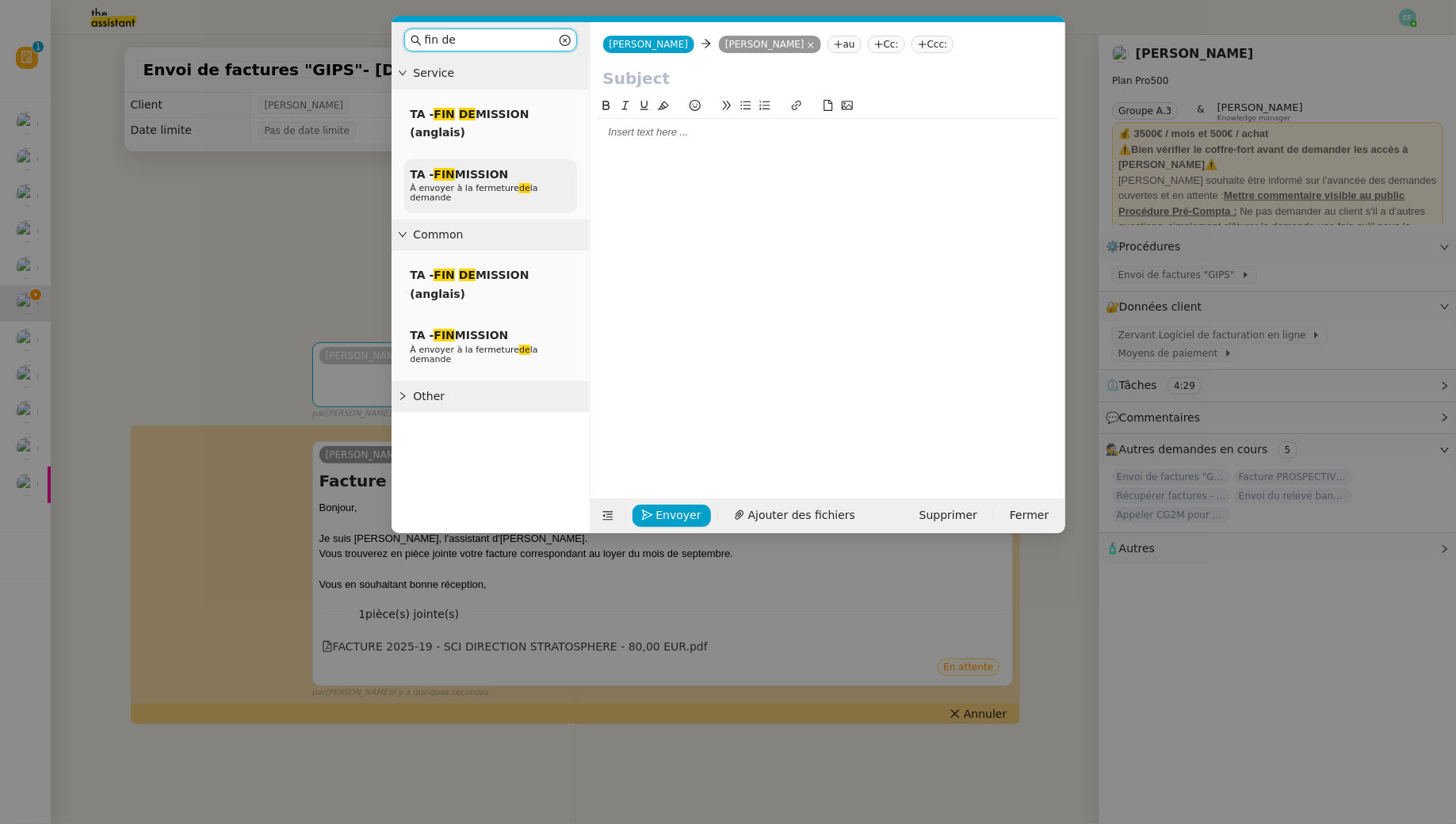
type input "fin de"
click at [543, 169] on div "TA - FIN MISSION À envoyer à la fermeture de la demande" at bounding box center [490, 186] width 173 height 55
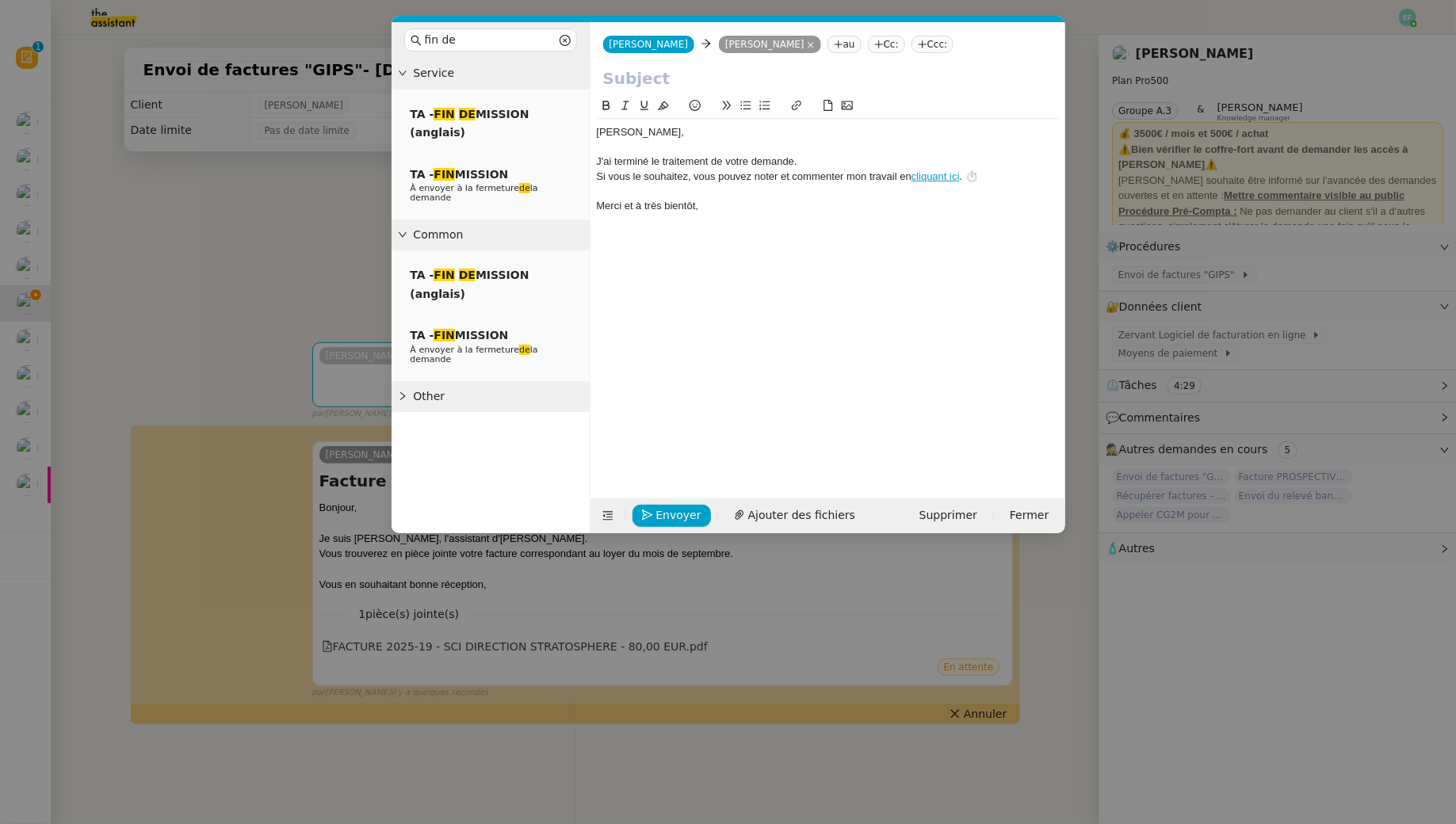
click at [180, 238] on nz-modal-container "fin de Service TA - FIN DE MISSION (anglais) TA - FIN MISSION À envoyer à la fe…" at bounding box center [728, 412] width 1456 height 824
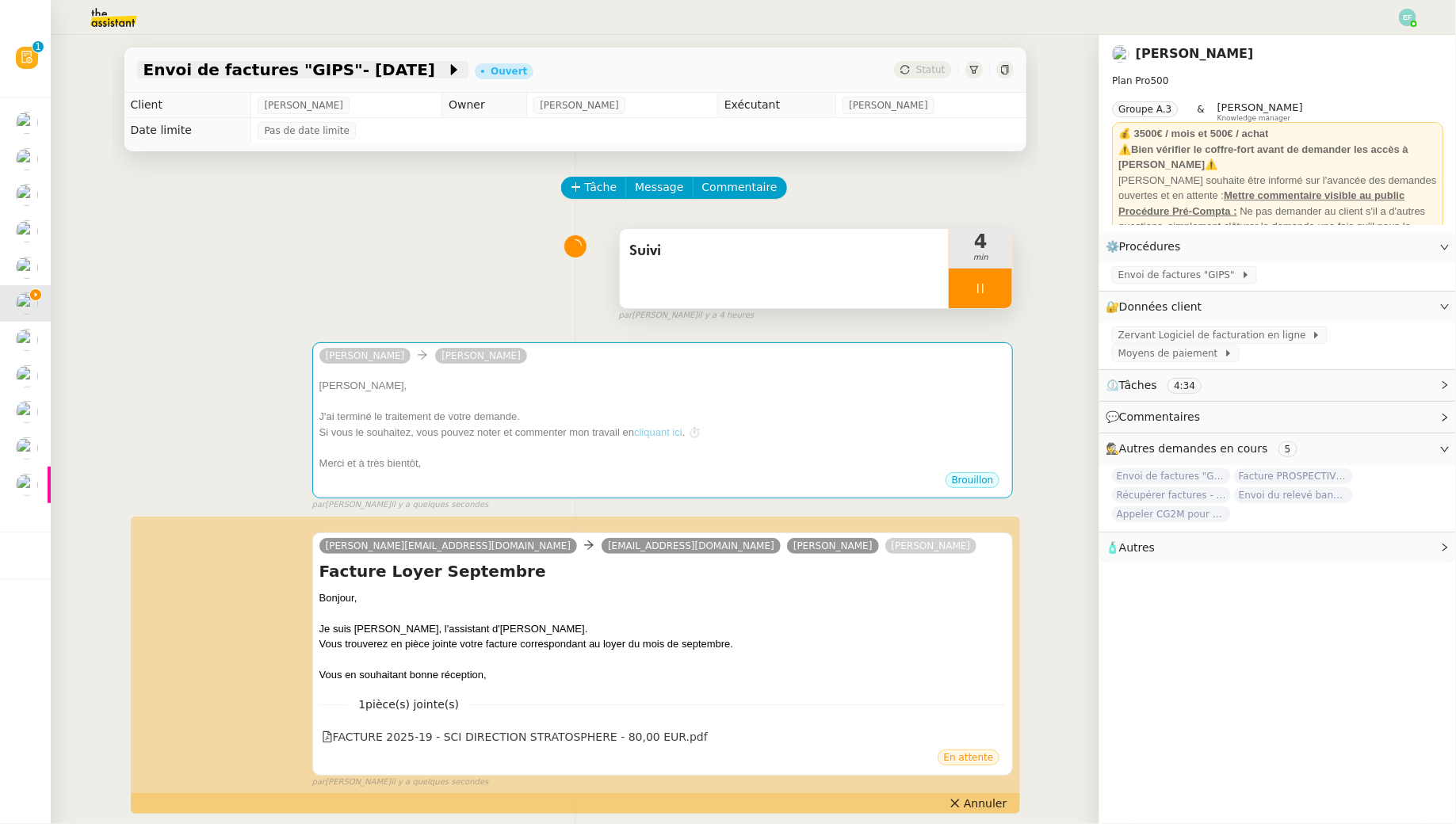
click at [330, 72] on span "Envoi de factures "GIPS"- septembre 2025" at bounding box center [295, 69] width 304 height 16
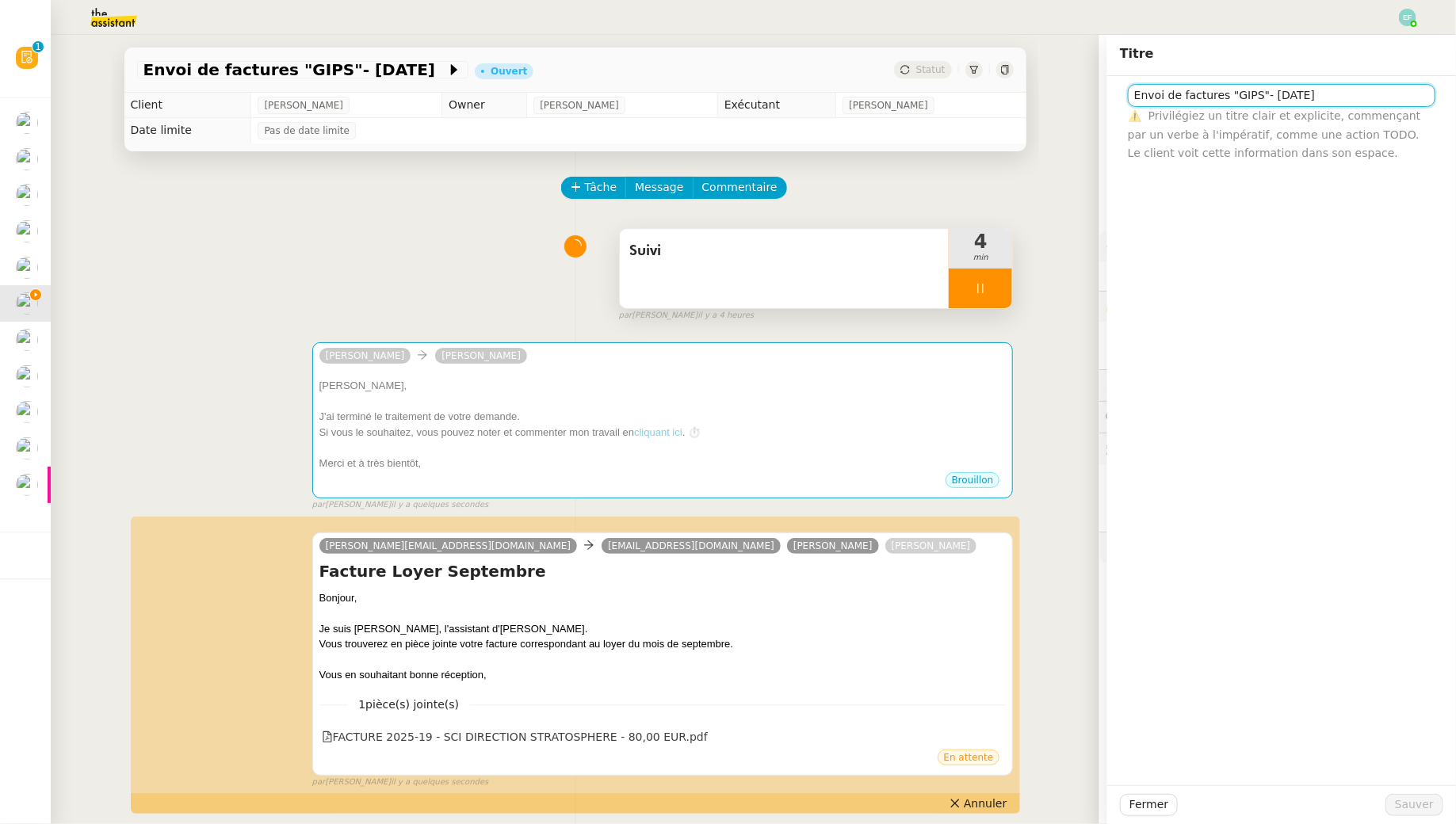
click at [1212, 93] on input "Envoi de factures "GIPS"- septembre 2025" at bounding box center [1281, 96] width 307 height 23
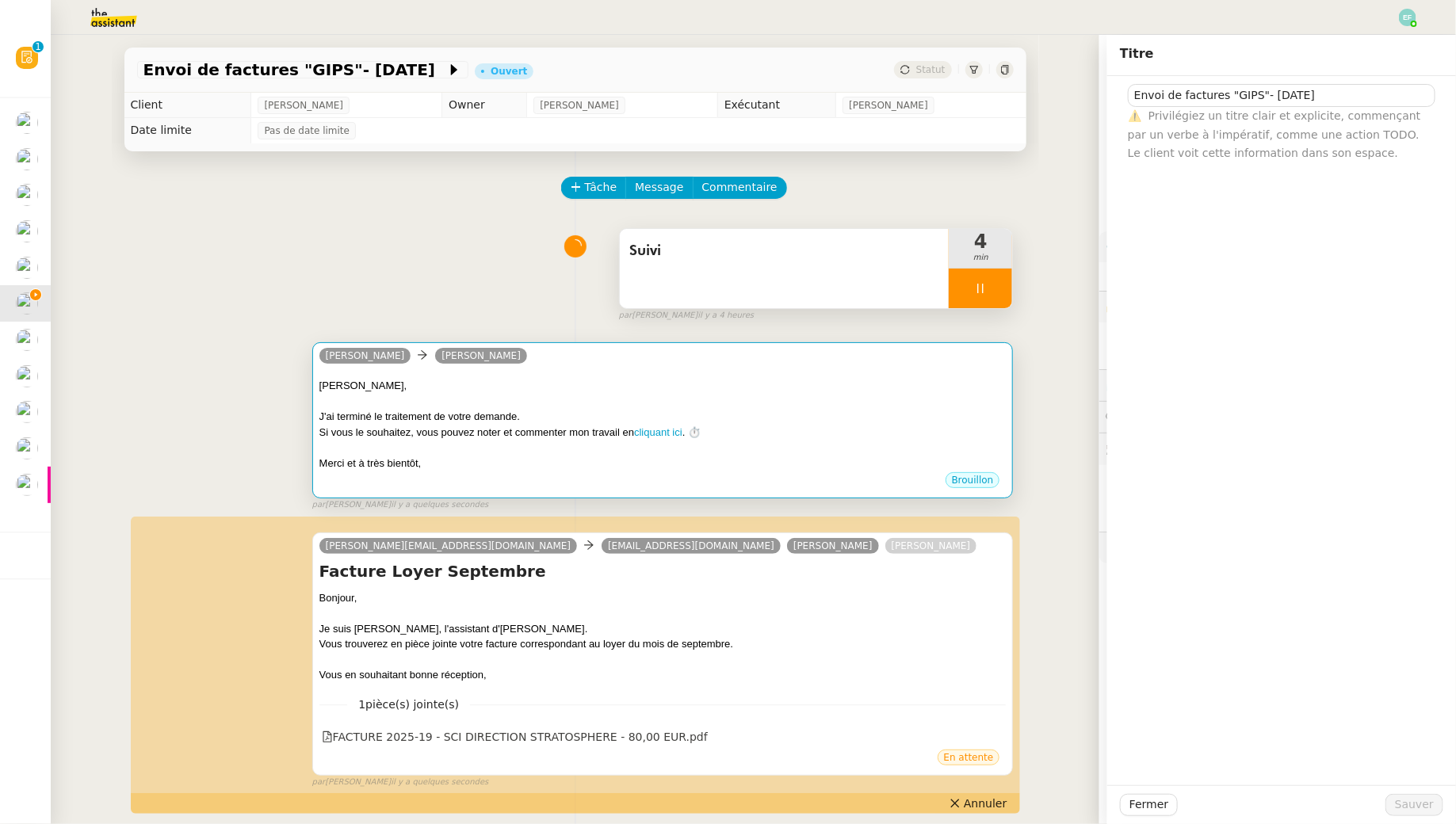
click at [856, 455] on div "Merci et à très bientôt," at bounding box center [663, 463] width 687 height 16
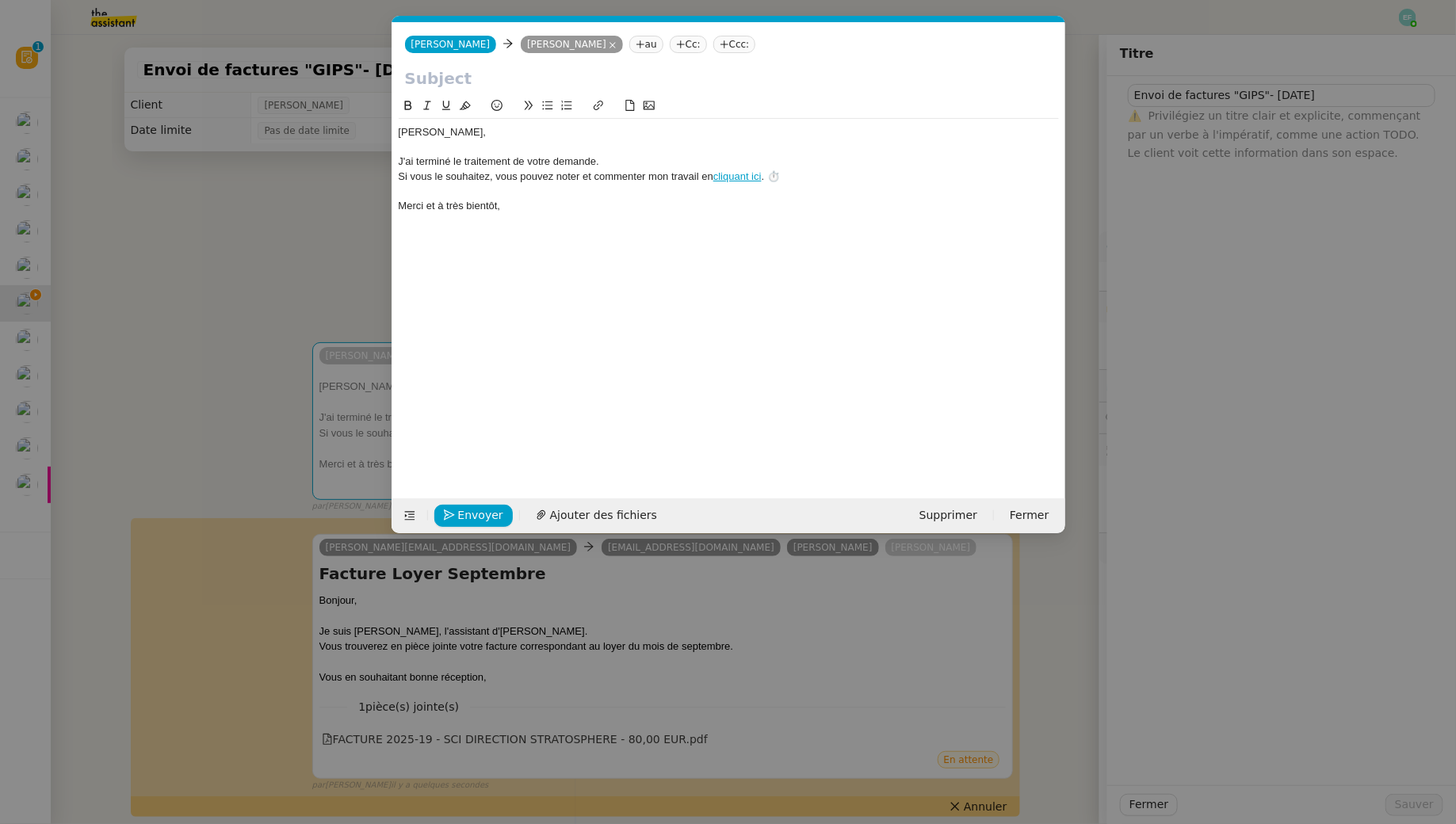
scroll to position [0, 61]
click at [488, 77] on input "text" at bounding box center [728, 78] width 647 height 24
paste input "Envoi de factures "GIPS"- septembre 2025"
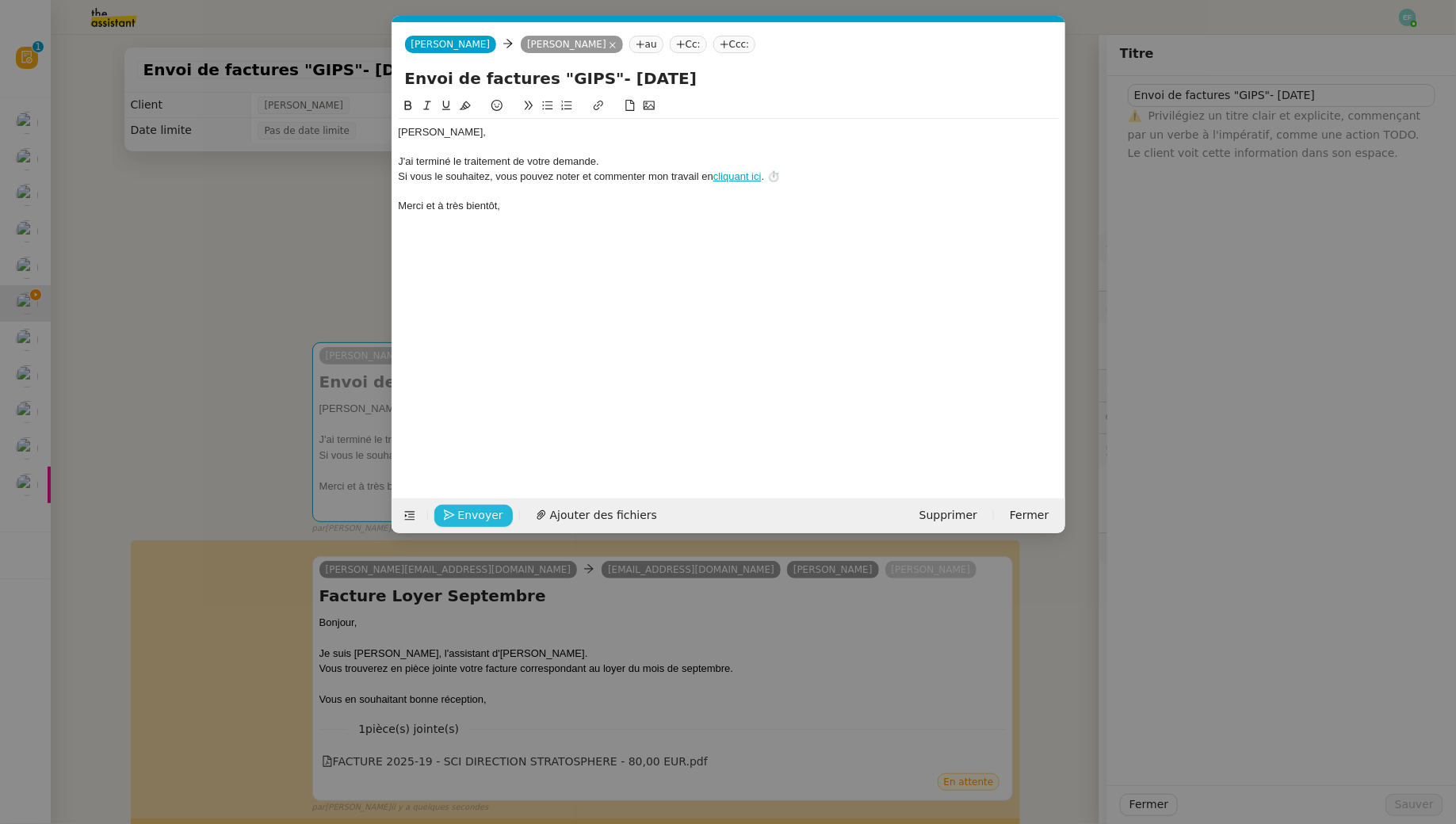
type input "Envoi de factures "GIPS"- septembre 2025"
click at [470, 505] on button "Envoyer" at bounding box center [474, 515] width 79 height 22
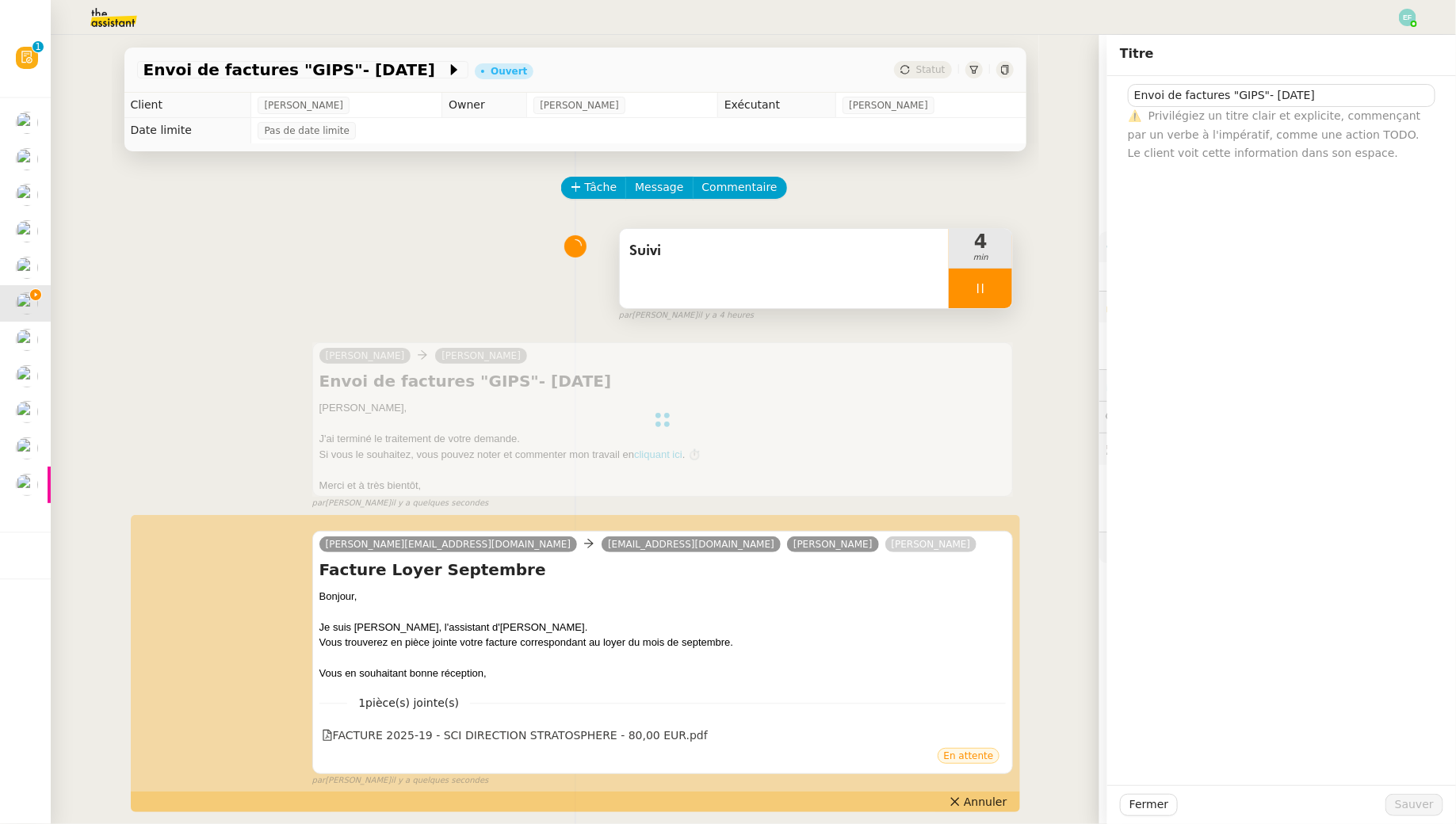
click at [985, 283] on icon at bounding box center [980, 287] width 12 height 12
click at [1005, 283] on button at bounding box center [996, 288] width 32 height 39
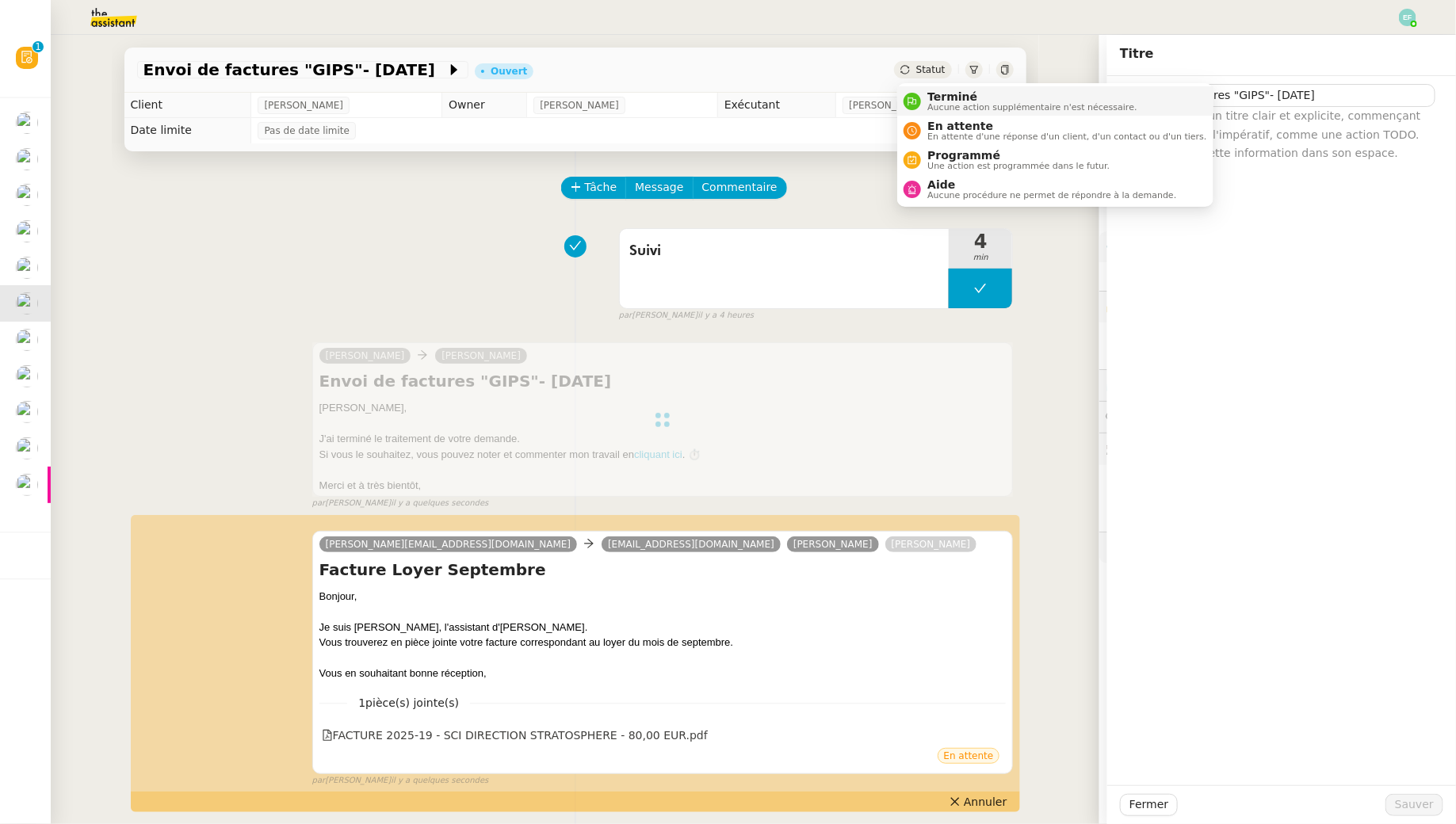
click at [937, 108] on span "Aucune action supplémentaire n'est nécessaire." at bounding box center [1032, 107] width 209 height 9
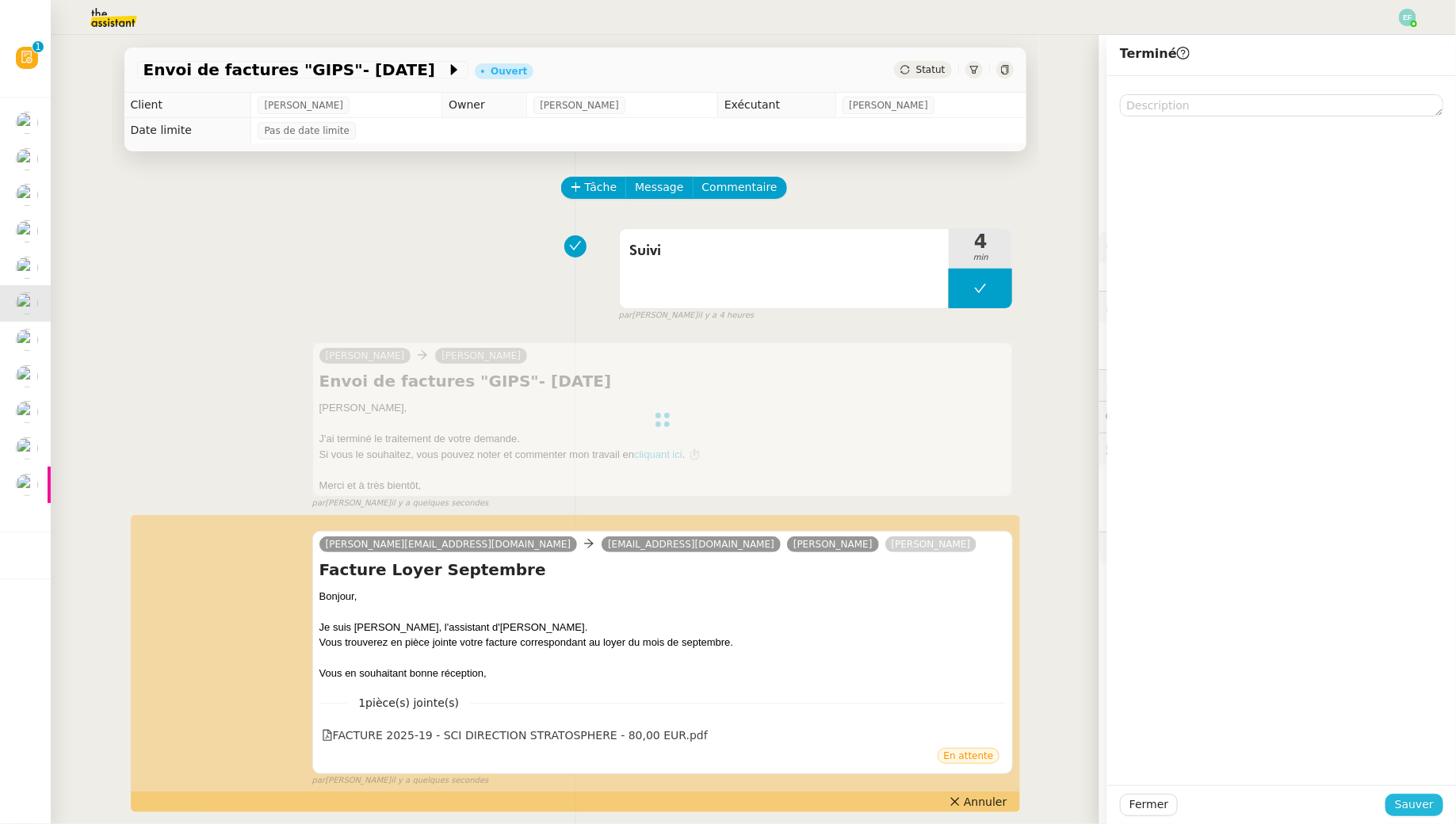
click at [1411, 807] on span "Sauver" at bounding box center [1414, 804] width 39 height 18
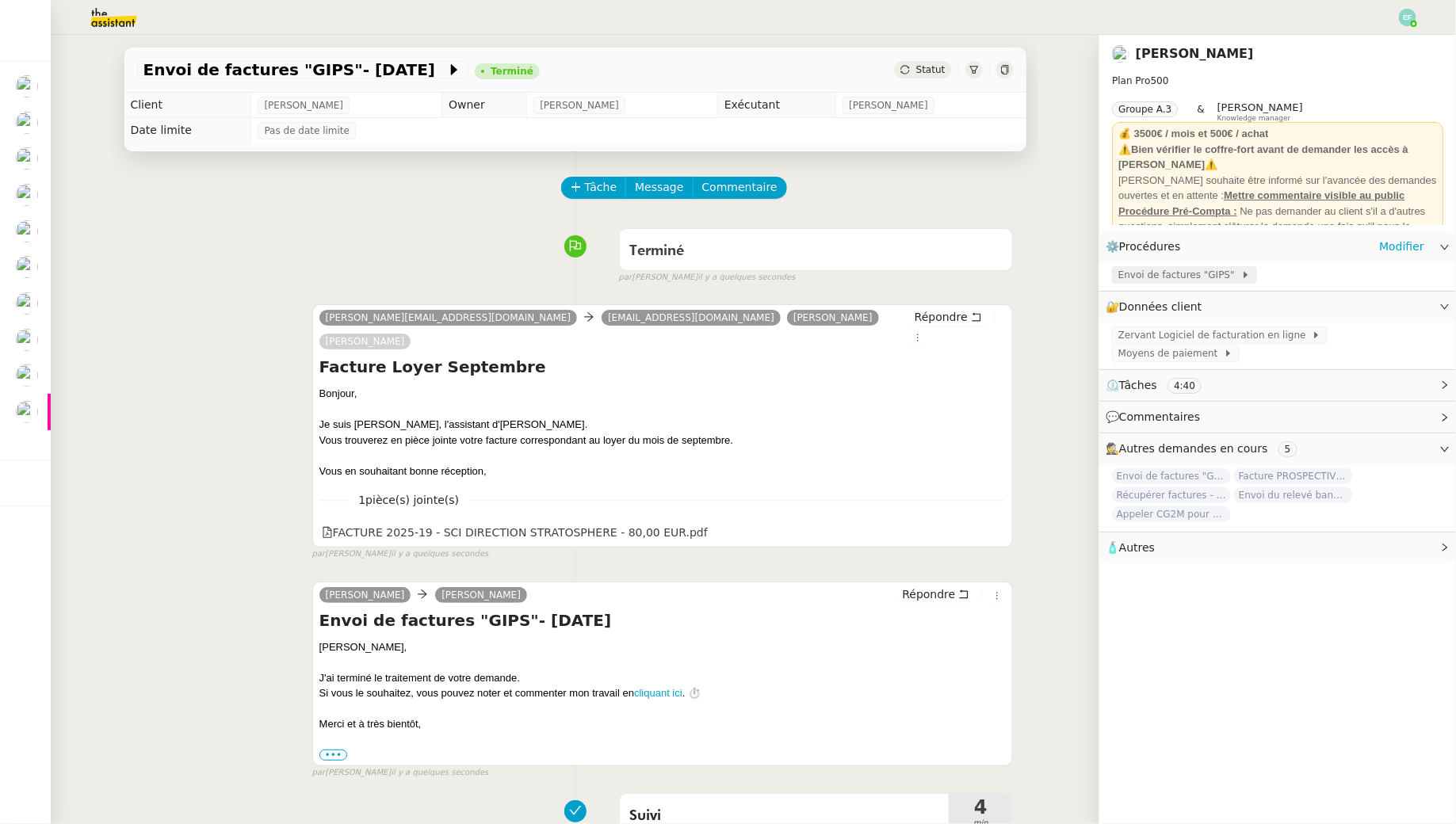
click at [1227, 279] on span "Envoi de factures "GIPS"" at bounding box center [1180, 274] width 123 height 16
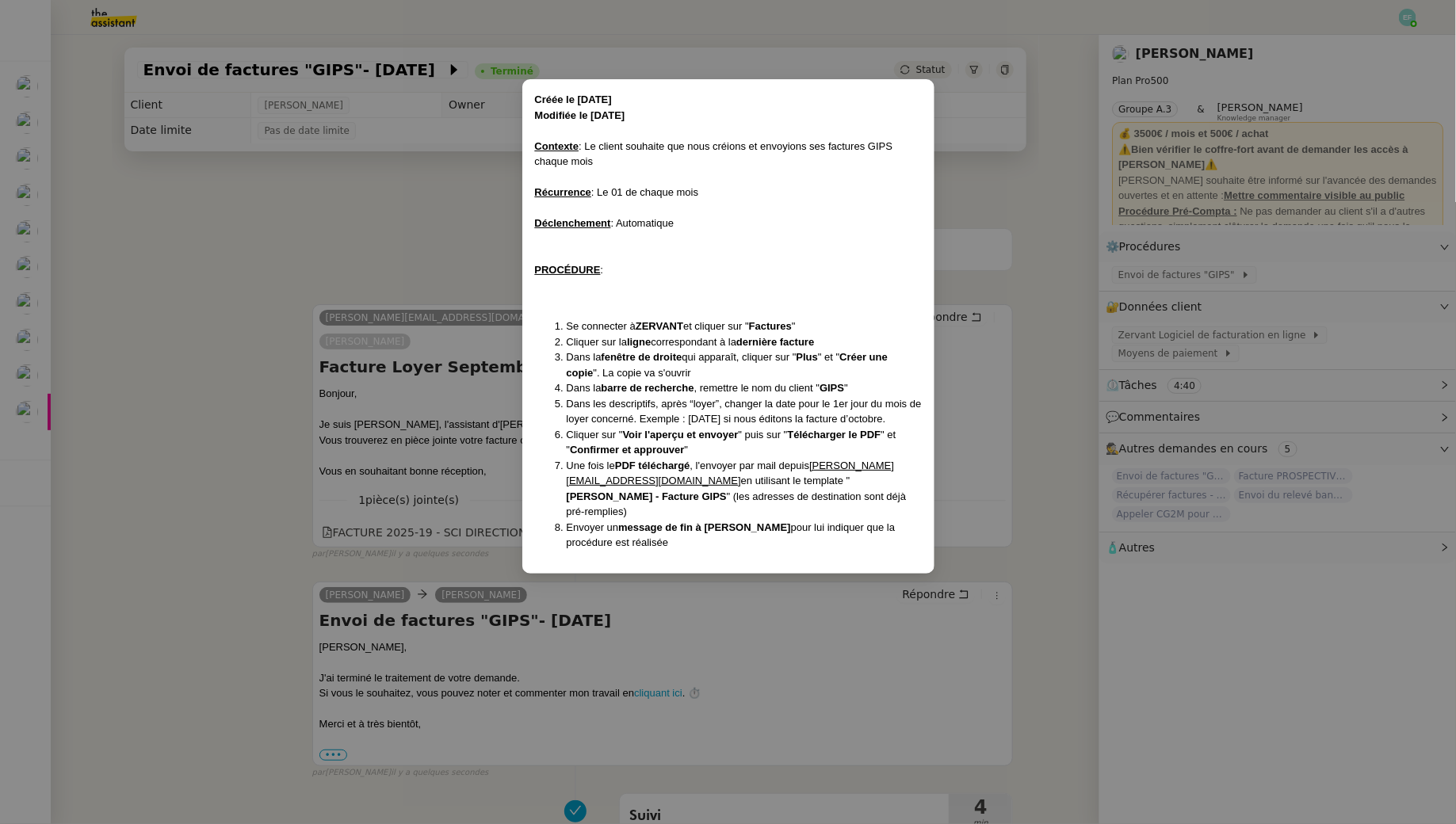
click at [315, 206] on nz-modal-container "Créée le 04/11/2024 Modifiée le 02/12/2024 Contexte : Le client souhaite que no…" at bounding box center [728, 412] width 1456 height 824
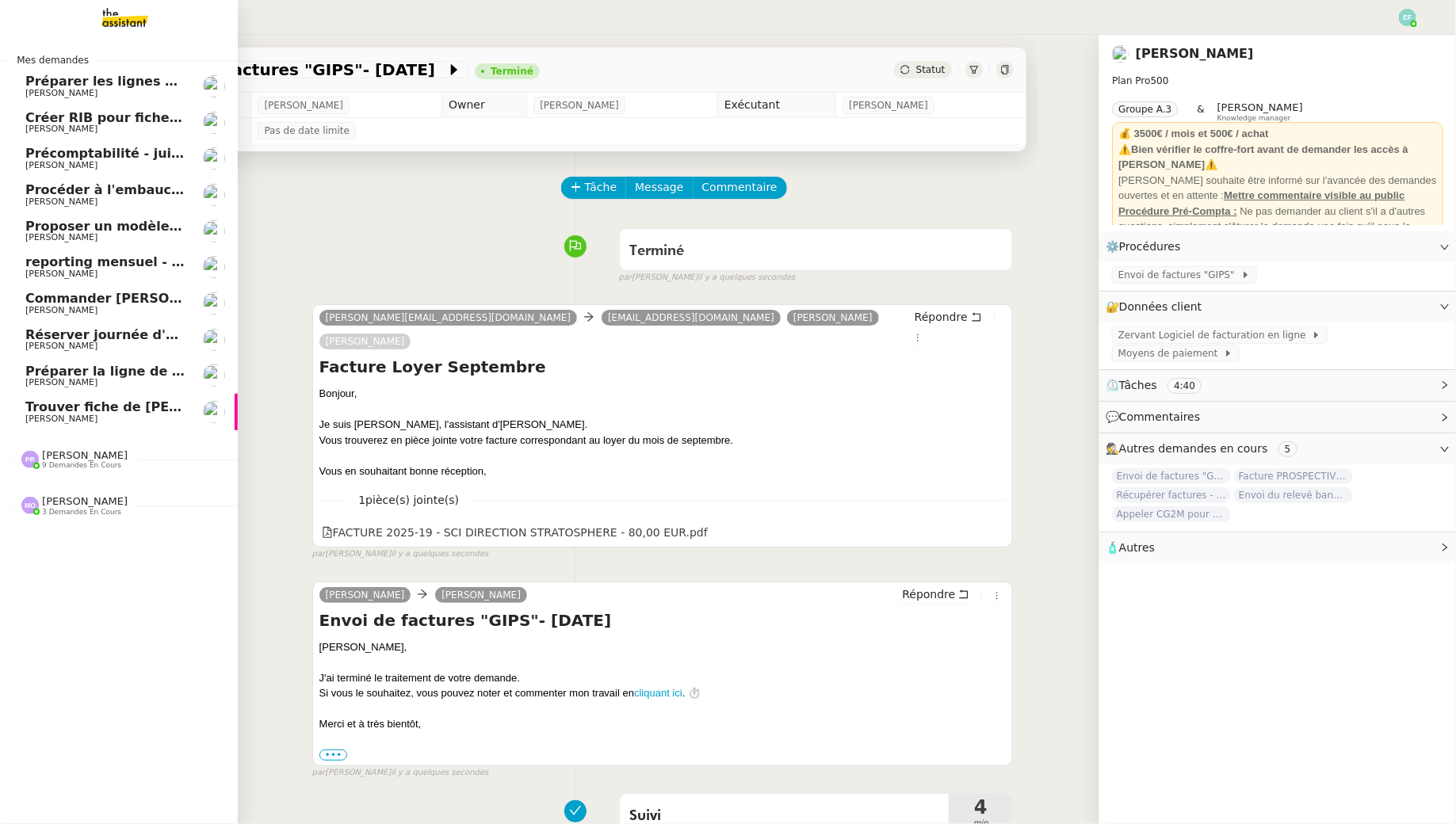
click at [151, 286] on link "Commander Felpreva Spot-On pour chats Jean-Baptiste Pamar" at bounding box center [119, 303] width 238 height 37
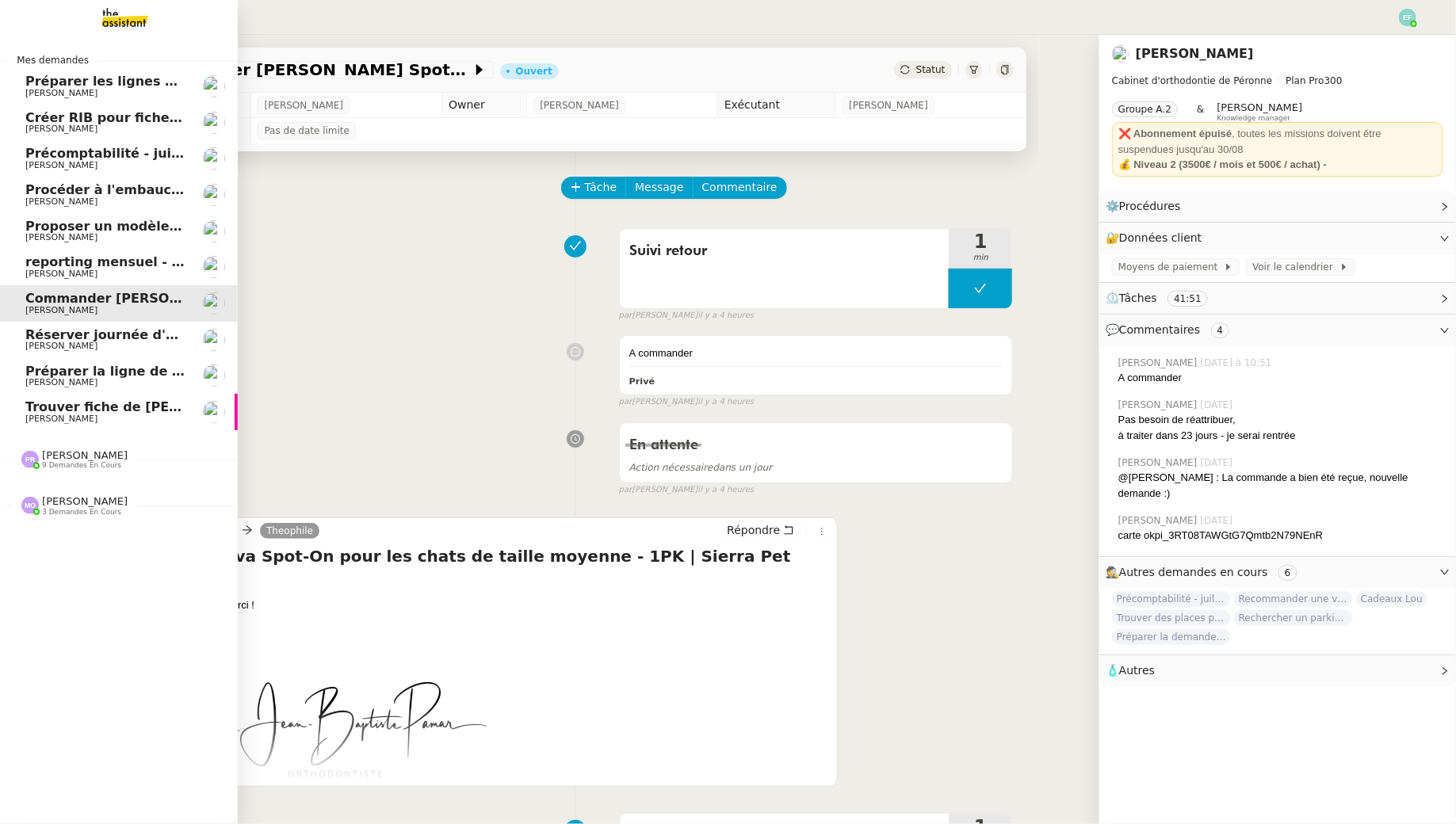
click at [60, 513] on span "3 demandes en cours" at bounding box center [81, 512] width 79 height 9
click at [138, 262] on span "reporting mensuel - 1 septembre 2025" at bounding box center [164, 262] width 277 height 15
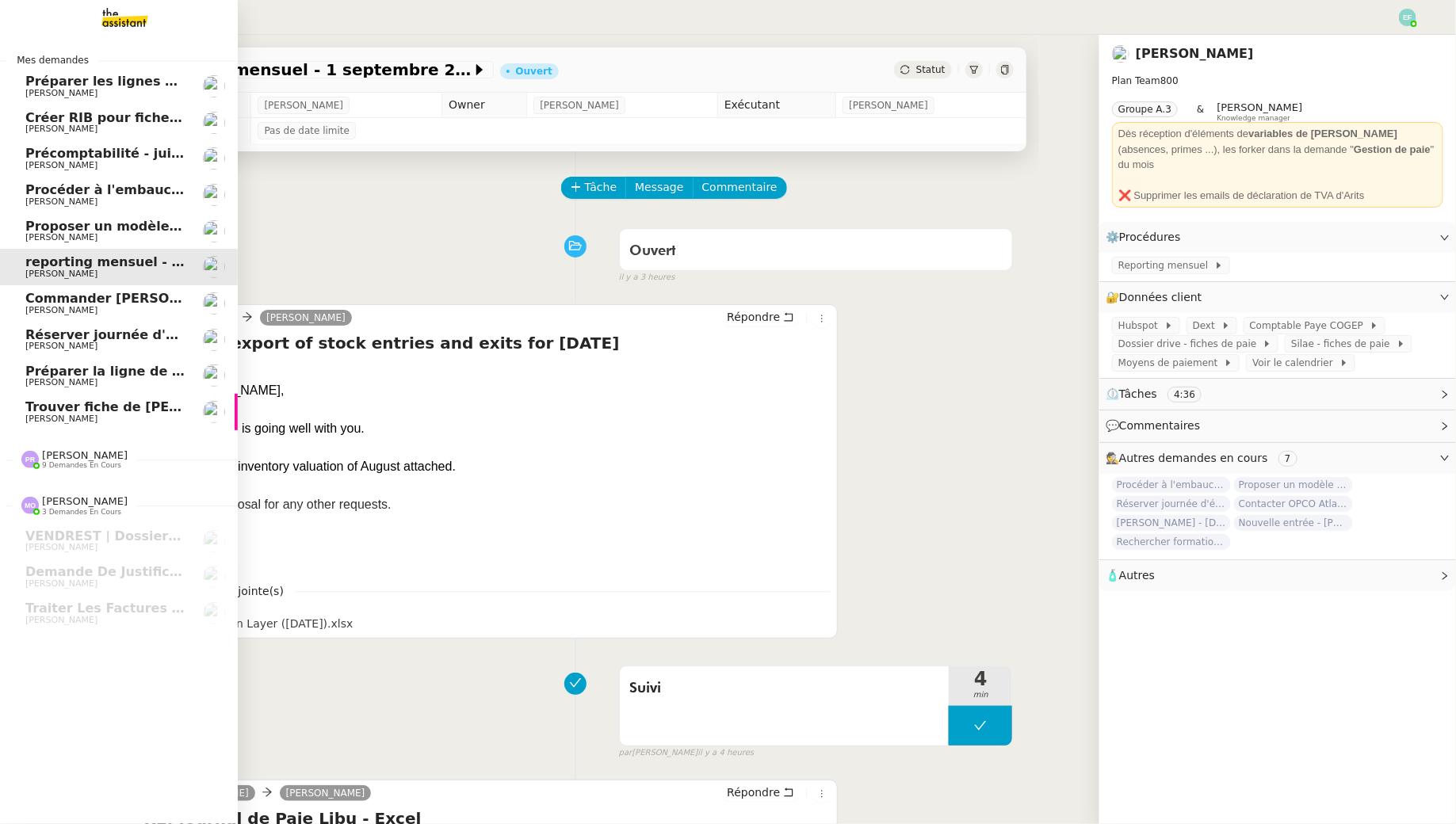
click at [107, 384] on span "[PERSON_NAME]" at bounding box center [105, 383] width 160 height 10
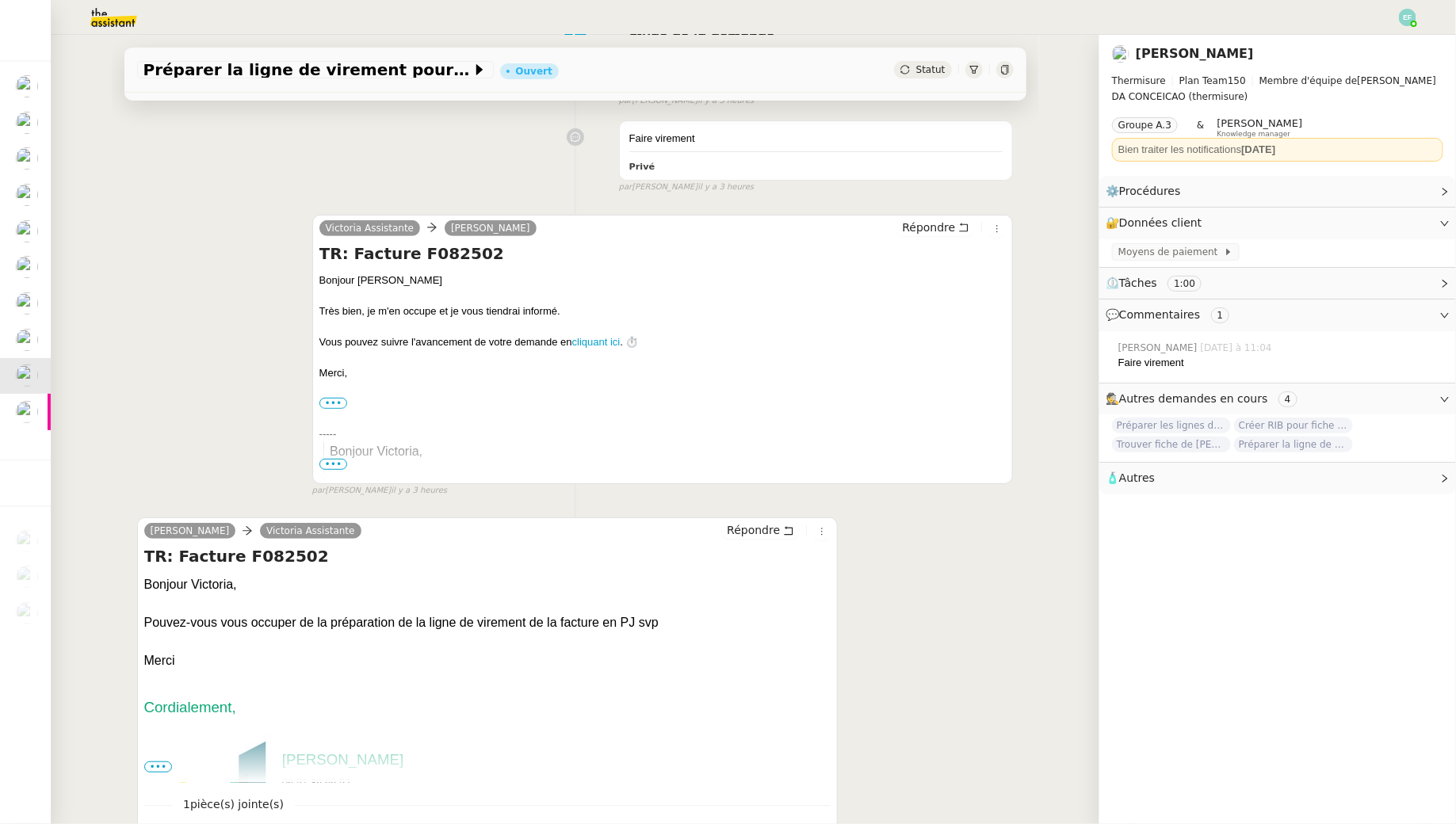
scroll to position [216, 0]
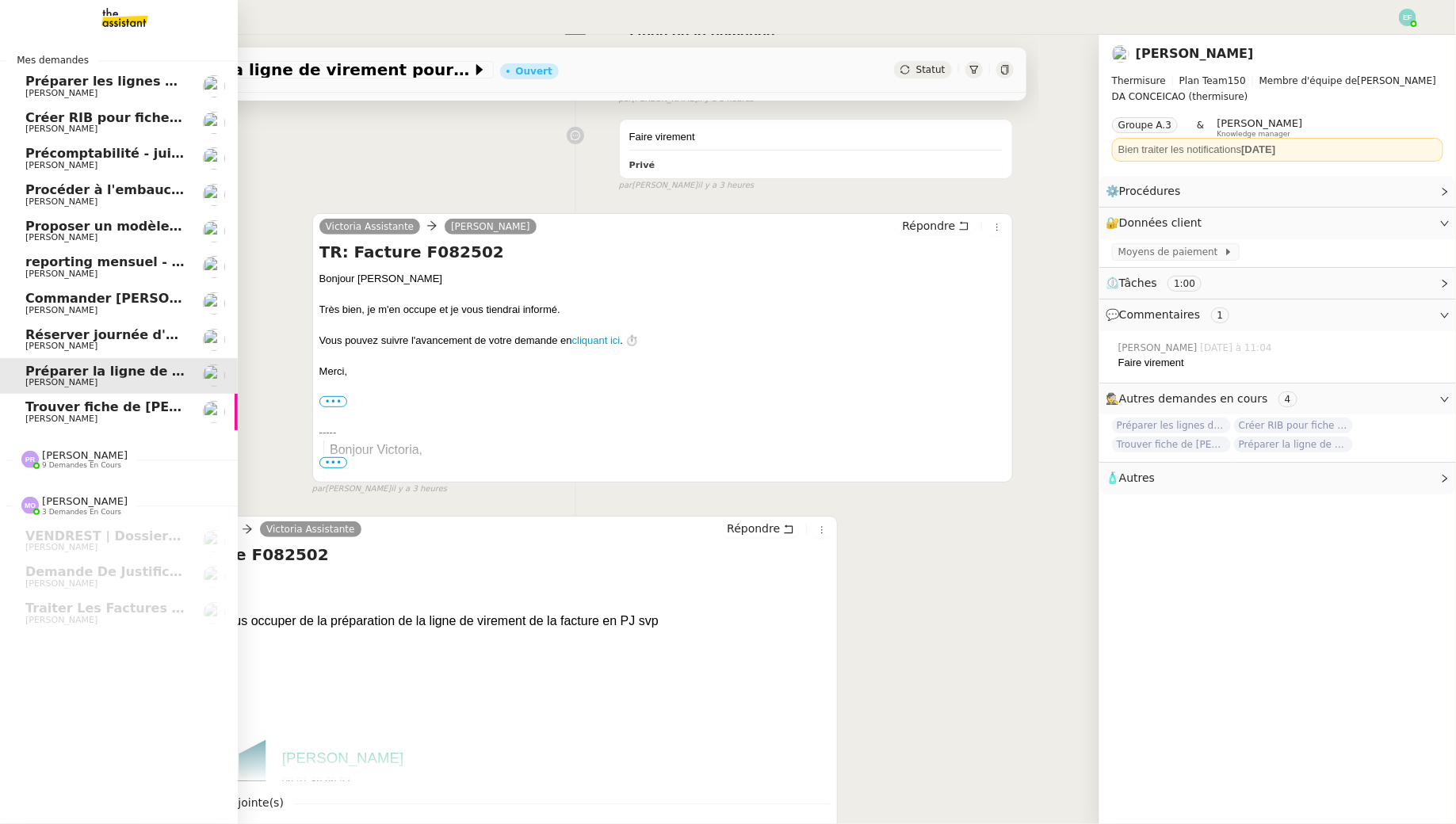
click at [56, 78] on span "Préparer les lignes de virement" at bounding box center [138, 81] width 226 height 15
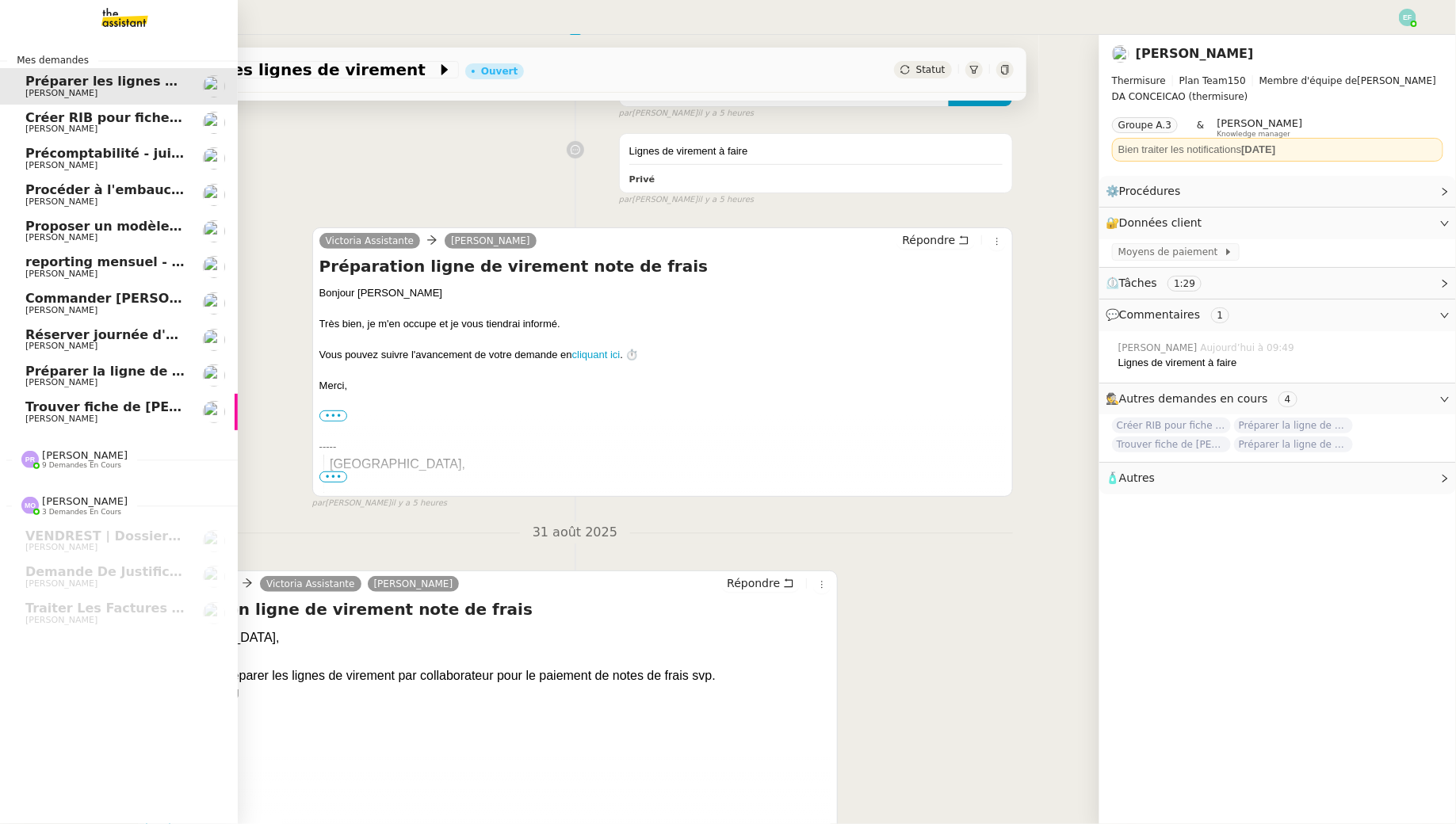
click at [70, 117] on span "Créer RIB pour fiche de [PERSON_NAME]" at bounding box center [170, 117] width 288 height 15
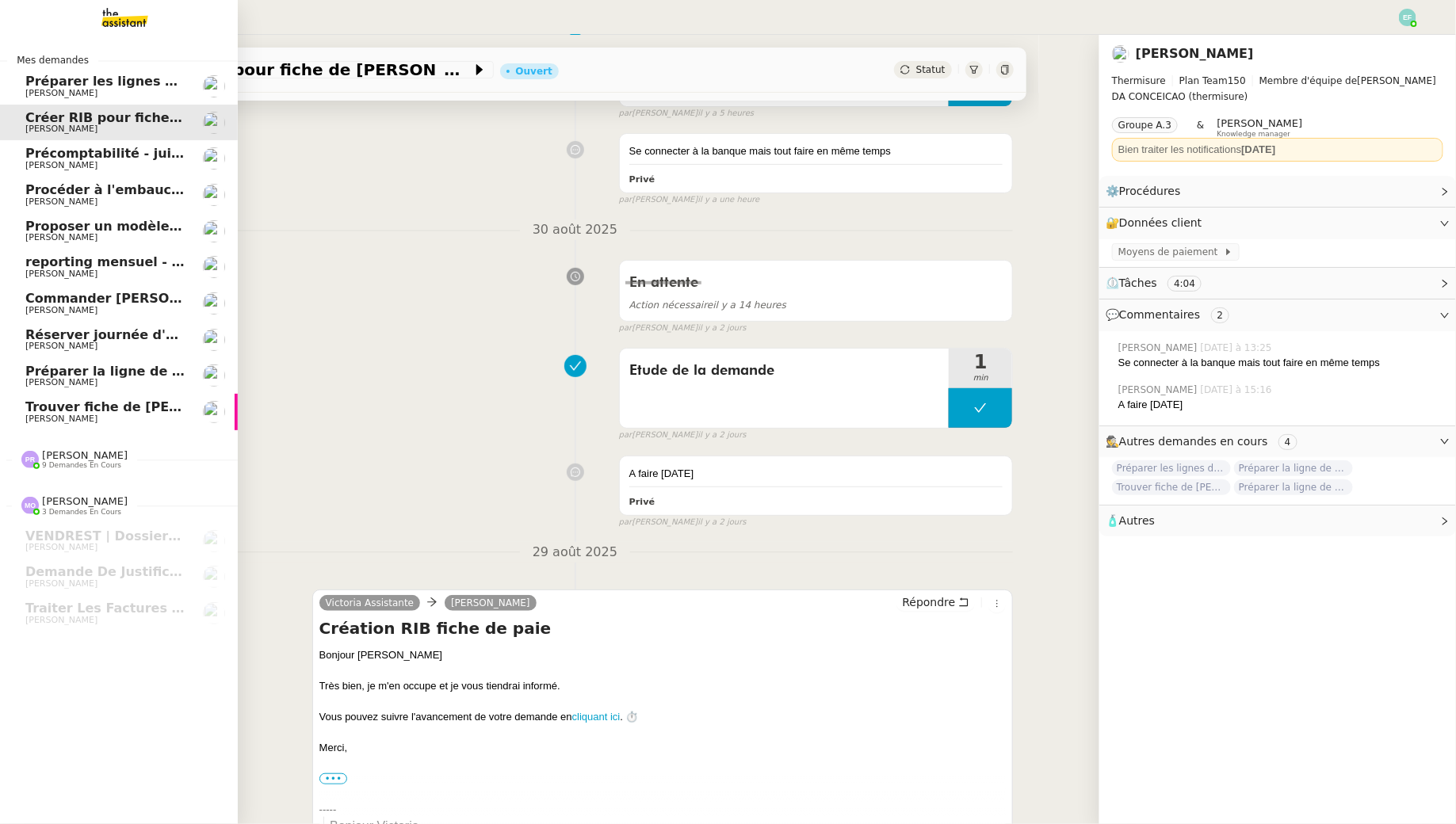
click at [77, 165] on span "[PERSON_NAME]" at bounding box center [61, 165] width 72 height 11
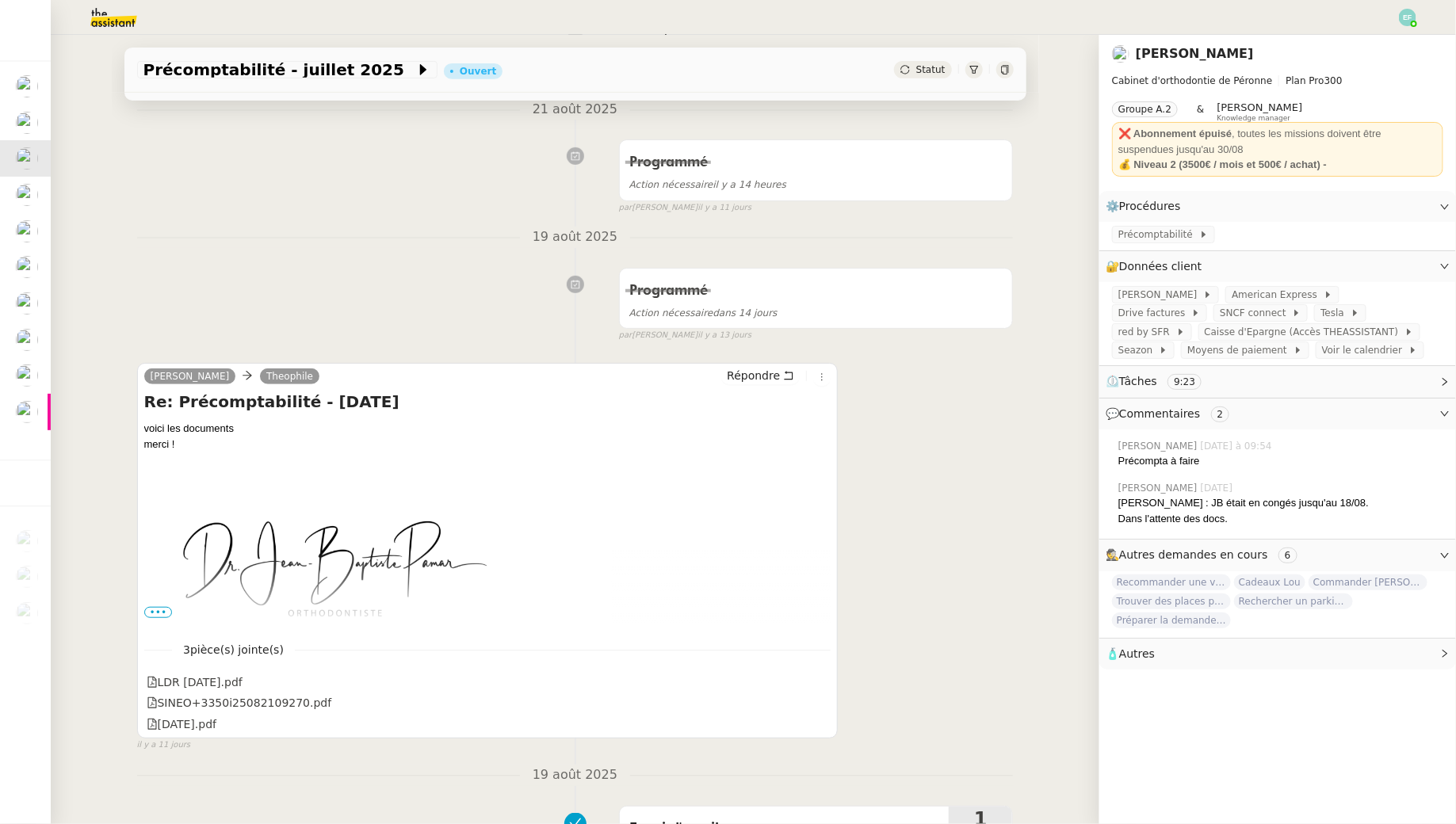
scroll to position [324, 0]
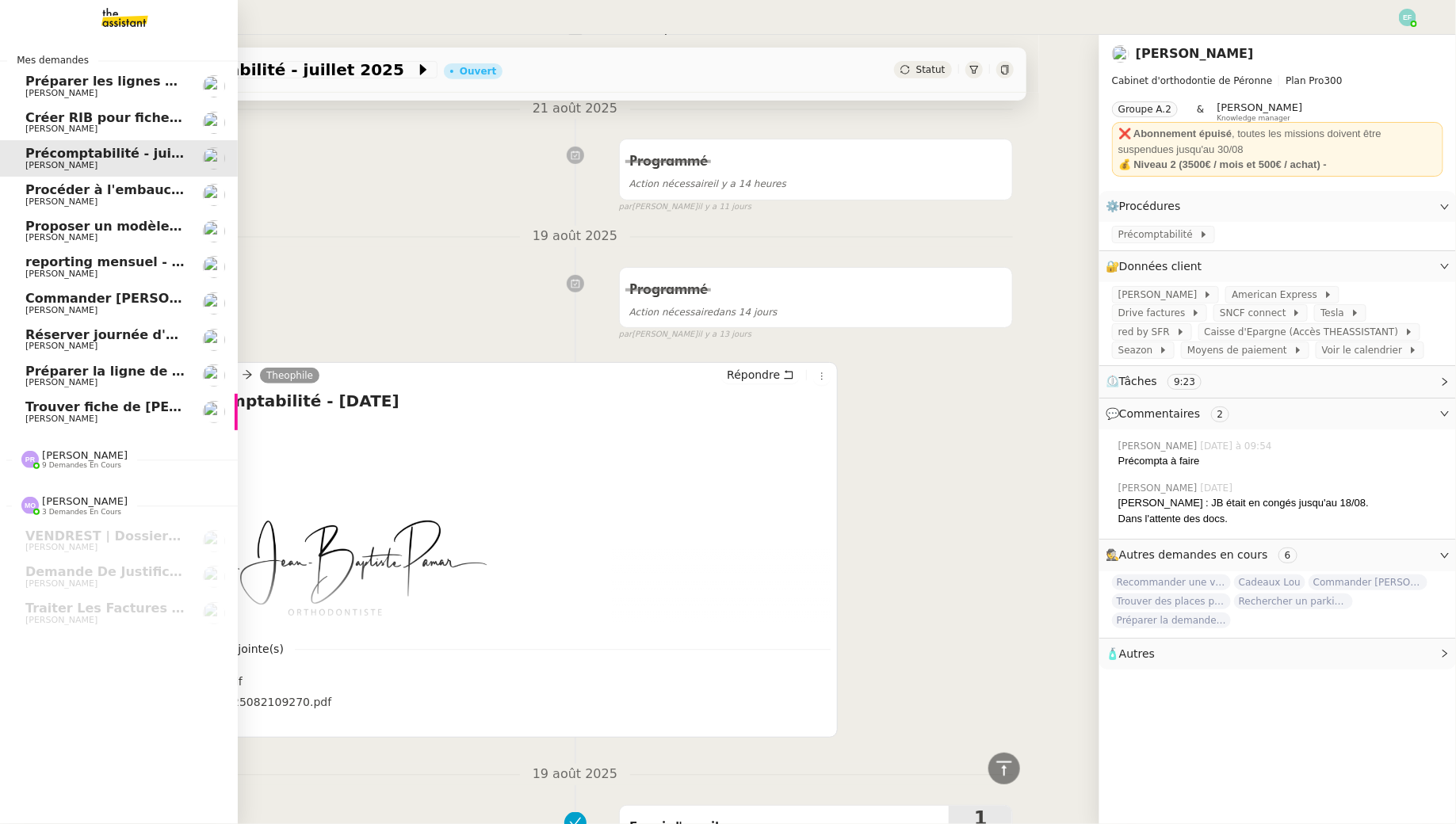
click at [52, 190] on span "Procéder à l'embauche d'[PERSON_NAME]" at bounding box center [175, 190] width 299 height 15
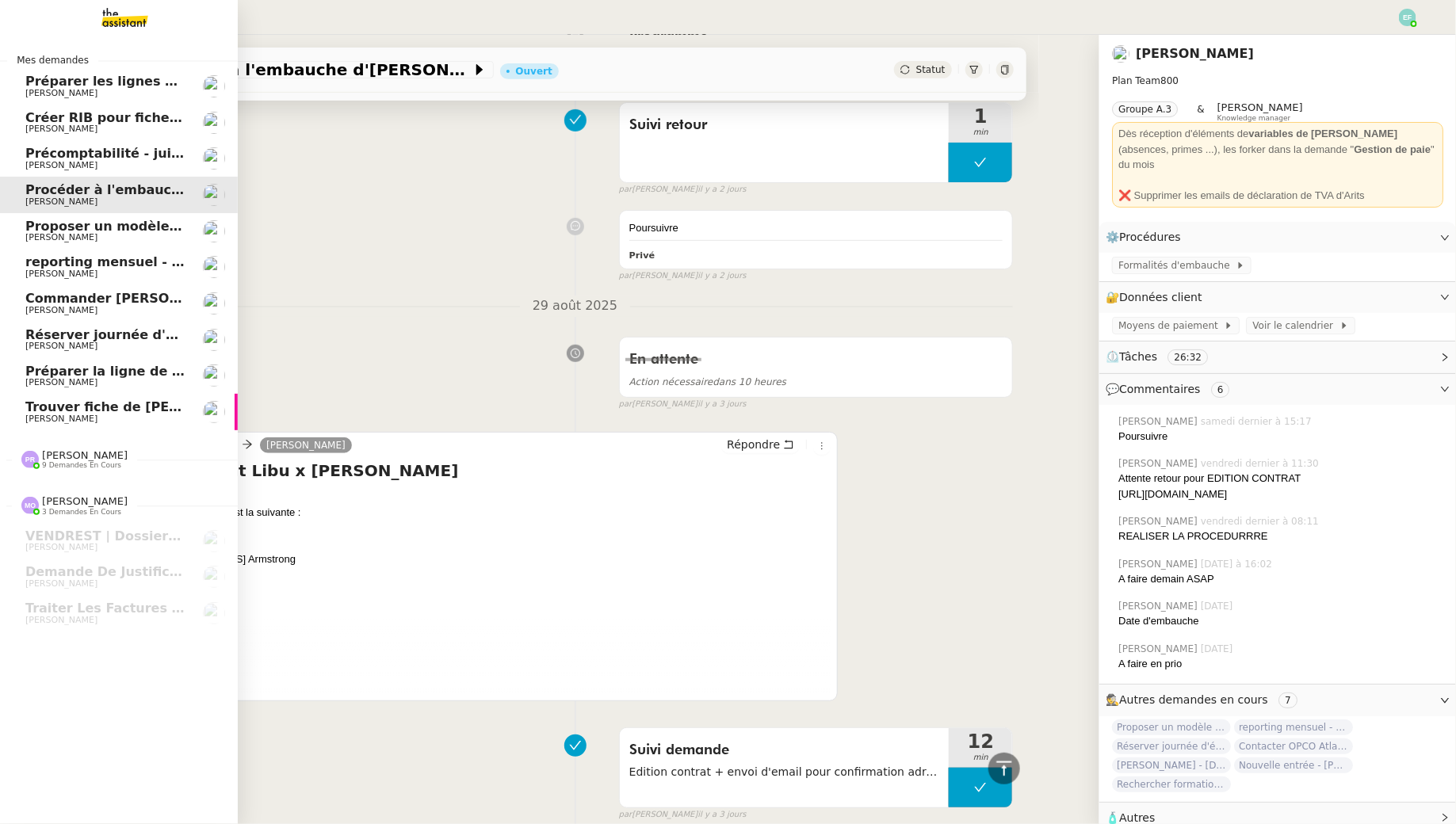
click at [63, 233] on span "[PERSON_NAME]" at bounding box center [61, 237] width 72 height 11
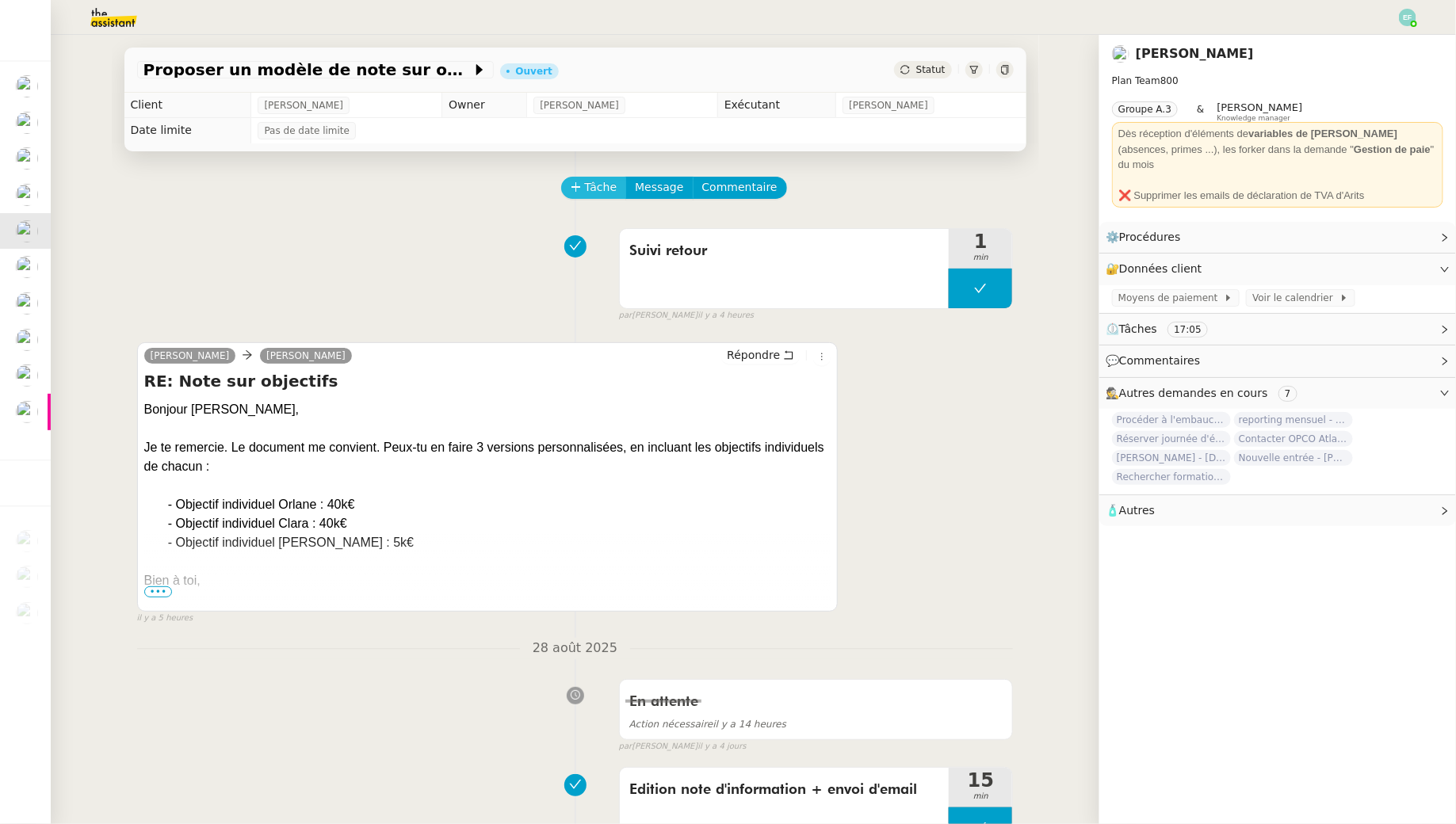
click at [593, 179] on span "Tâche" at bounding box center [601, 188] width 33 height 18
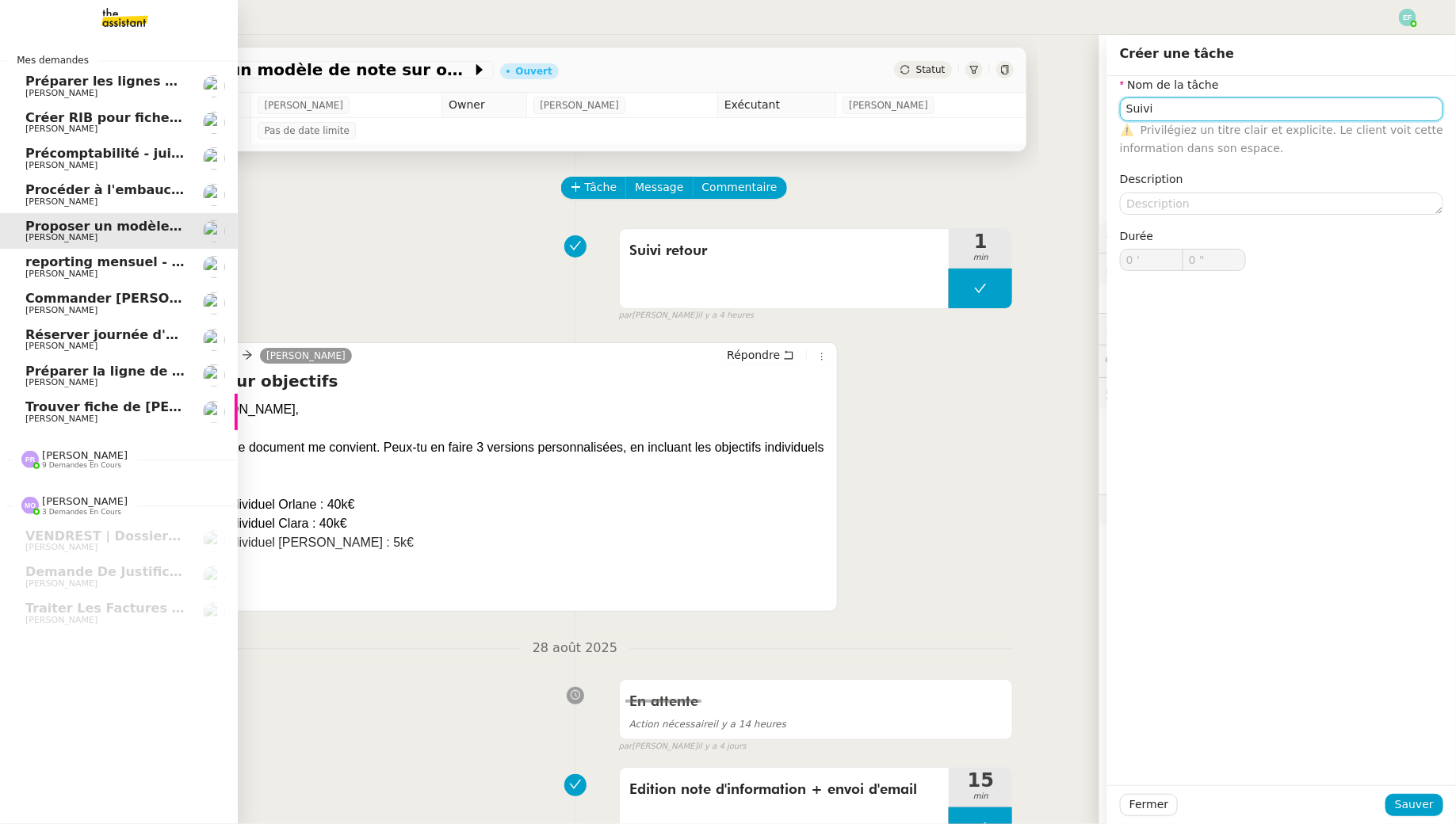
type input "Suivi"
click at [136, 379] on span "[PERSON_NAME]" at bounding box center [105, 383] width 160 height 10
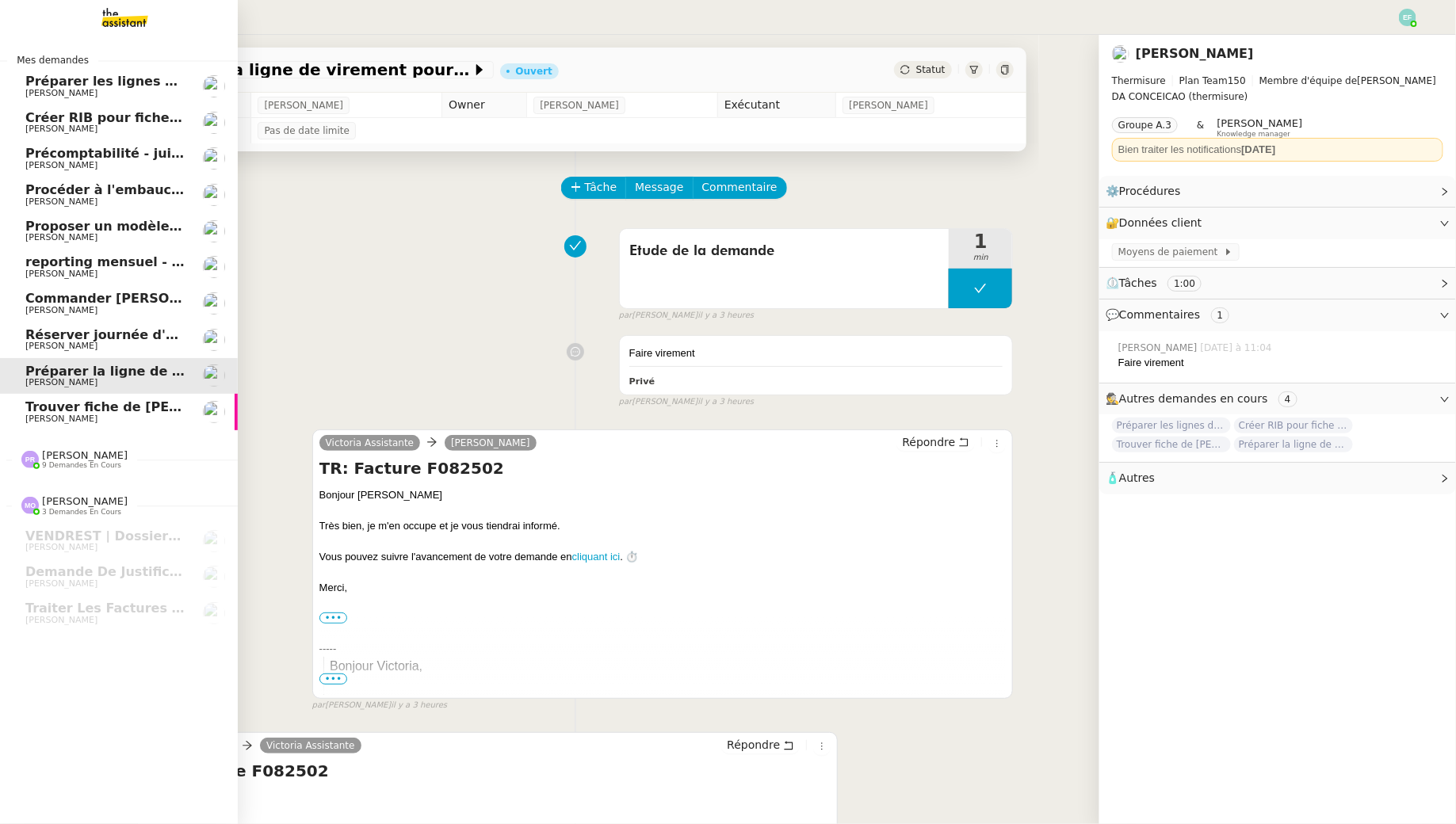
click at [150, 255] on link "reporting mensuel - [DATE] [PERSON_NAME]" at bounding box center [119, 267] width 238 height 37
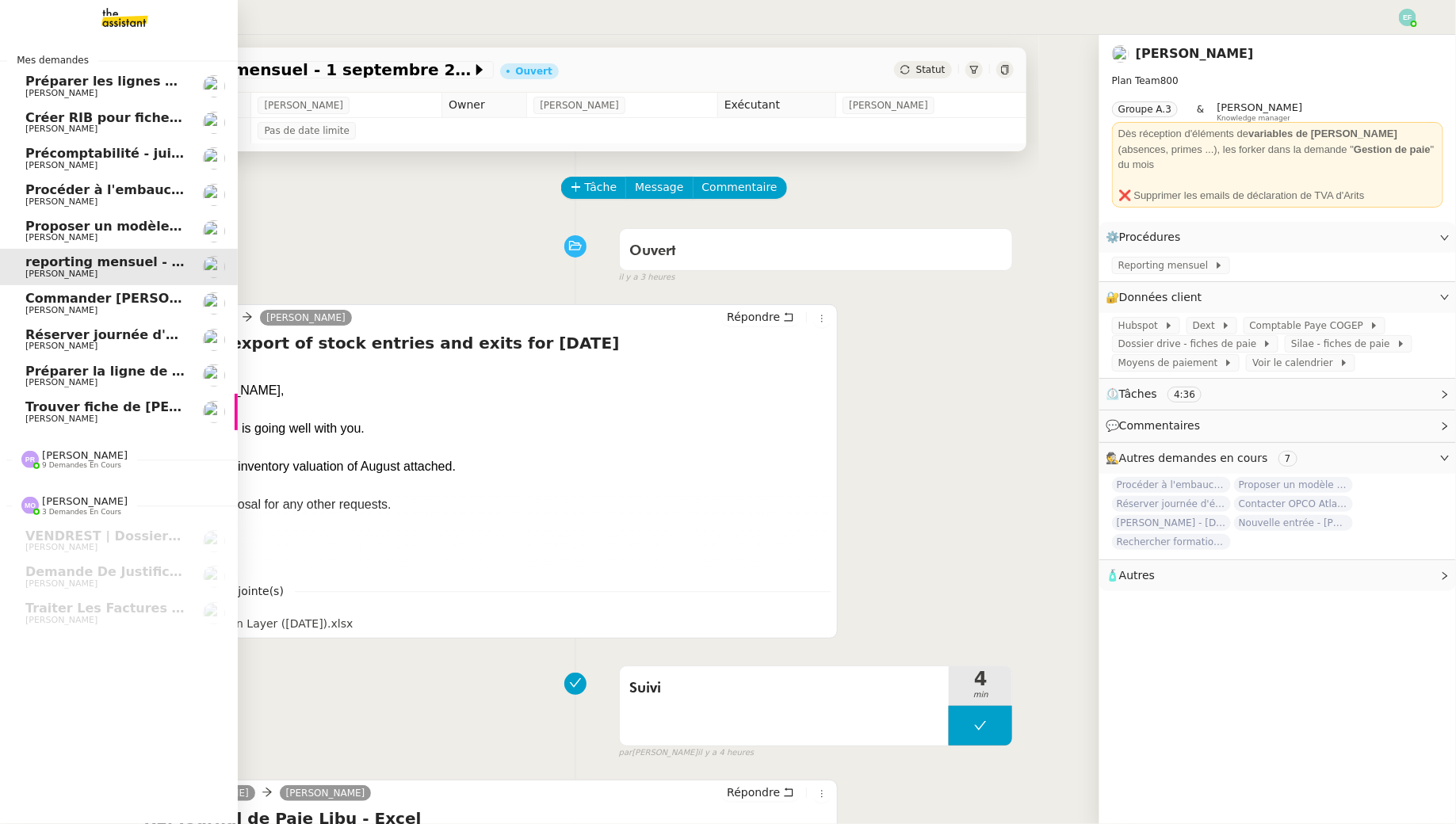
click at [158, 229] on span "Proposer un modèle de note sur objectifs" at bounding box center [174, 226] width 297 height 15
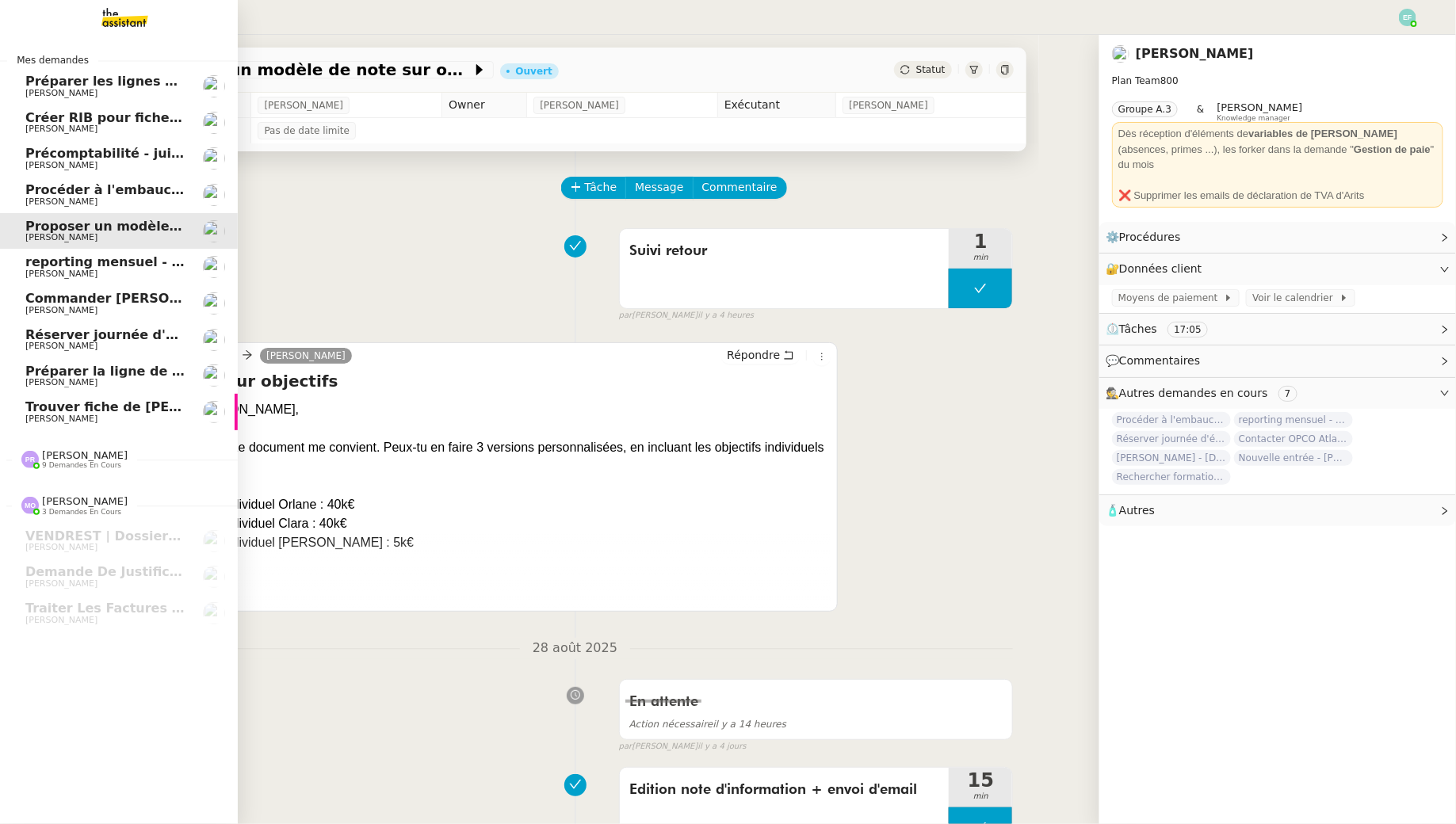
click at [93, 401] on span "Trouver fiche de paie" at bounding box center [144, 407] width 238 height 15
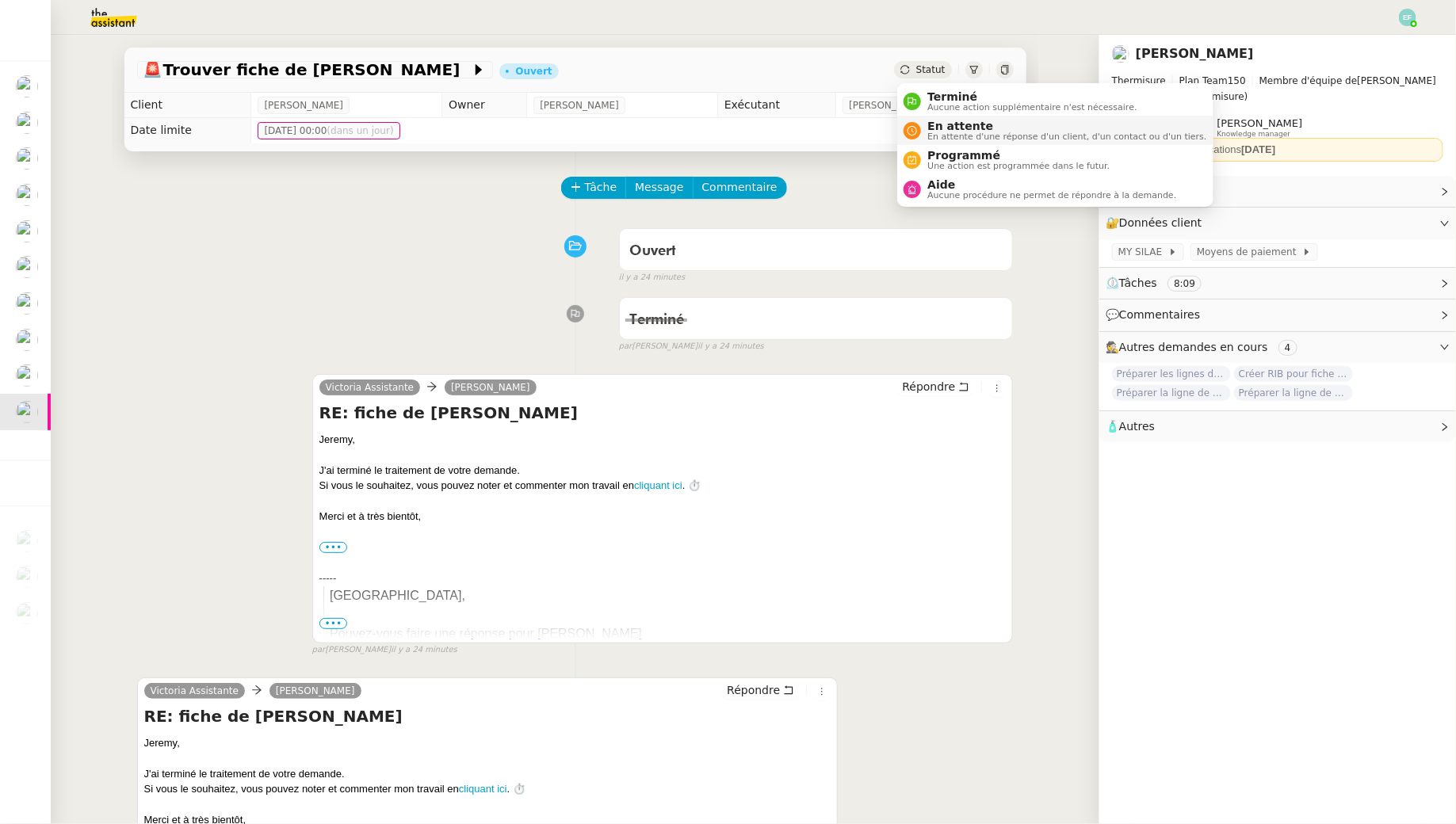
click at [943, 116] on li "En attente En attente d'une réponse d'un client, d'un contact ou d'un tiers." at bounding box center [1055, 130] width 315 height 29
drag, startPoint x: 943, startPoint y: 116, endPoint x: 938, endPoint y: 97, distance: 19.6
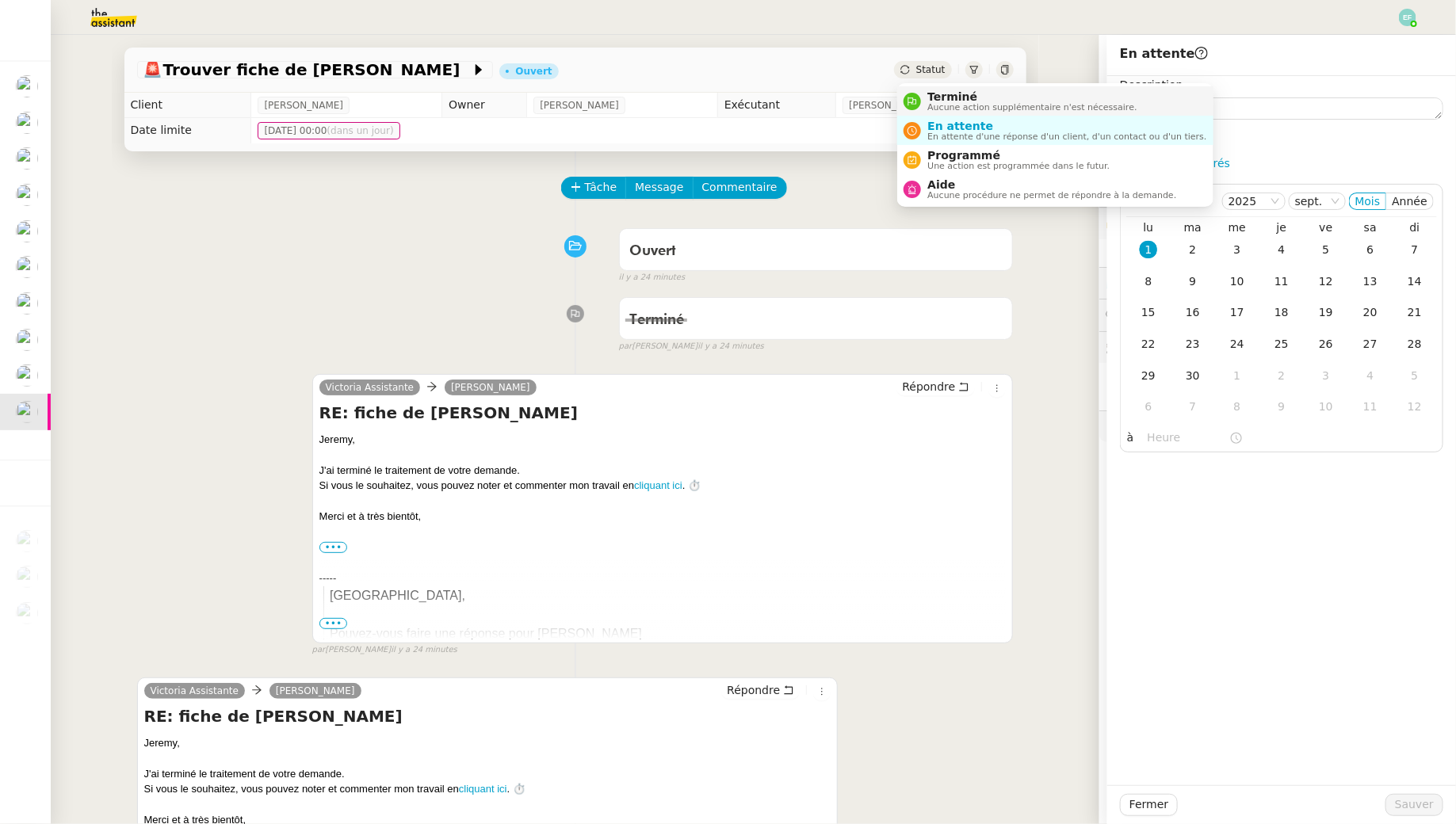
click at [934, 97] on span "Terminé" at bounding box center [1032, 96] width 209 height 12
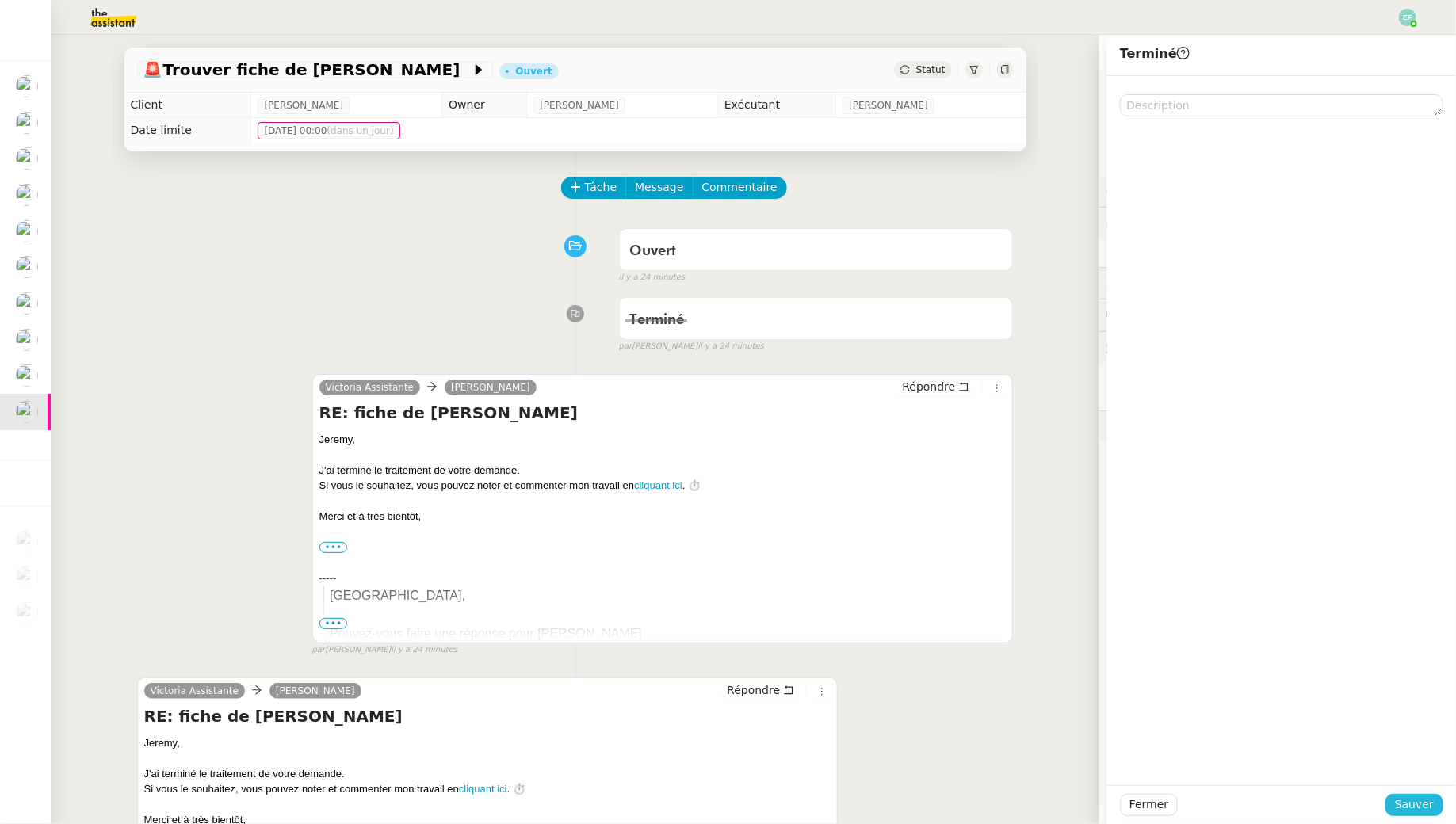
click at [1410, 798] on span "Sauver" at bounding box center [1414, 804] width 39 height 18
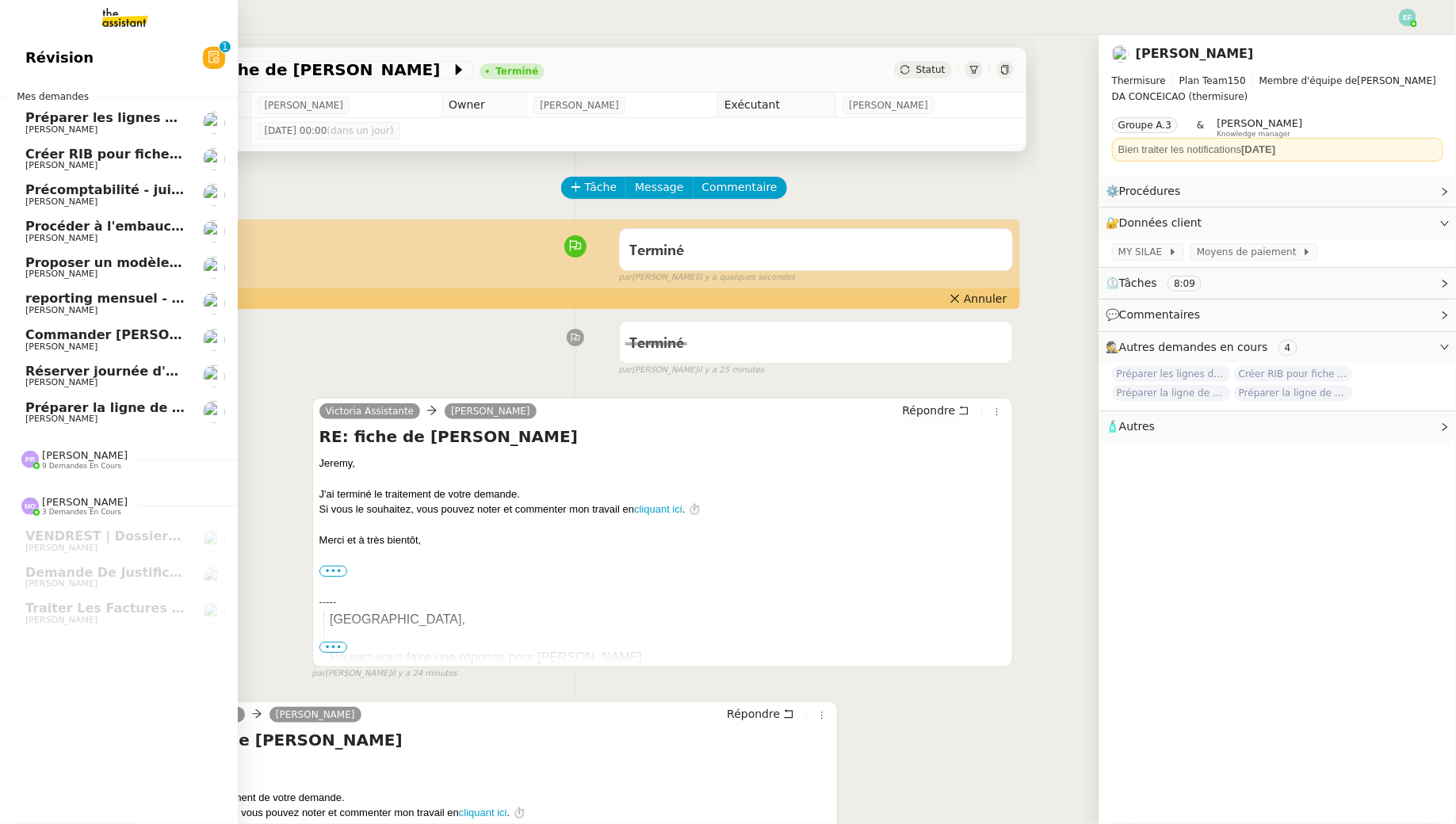
click at [53, 131] on span "[PERSON_NAME]" at bounding box center [61, 129] width 72 height 11
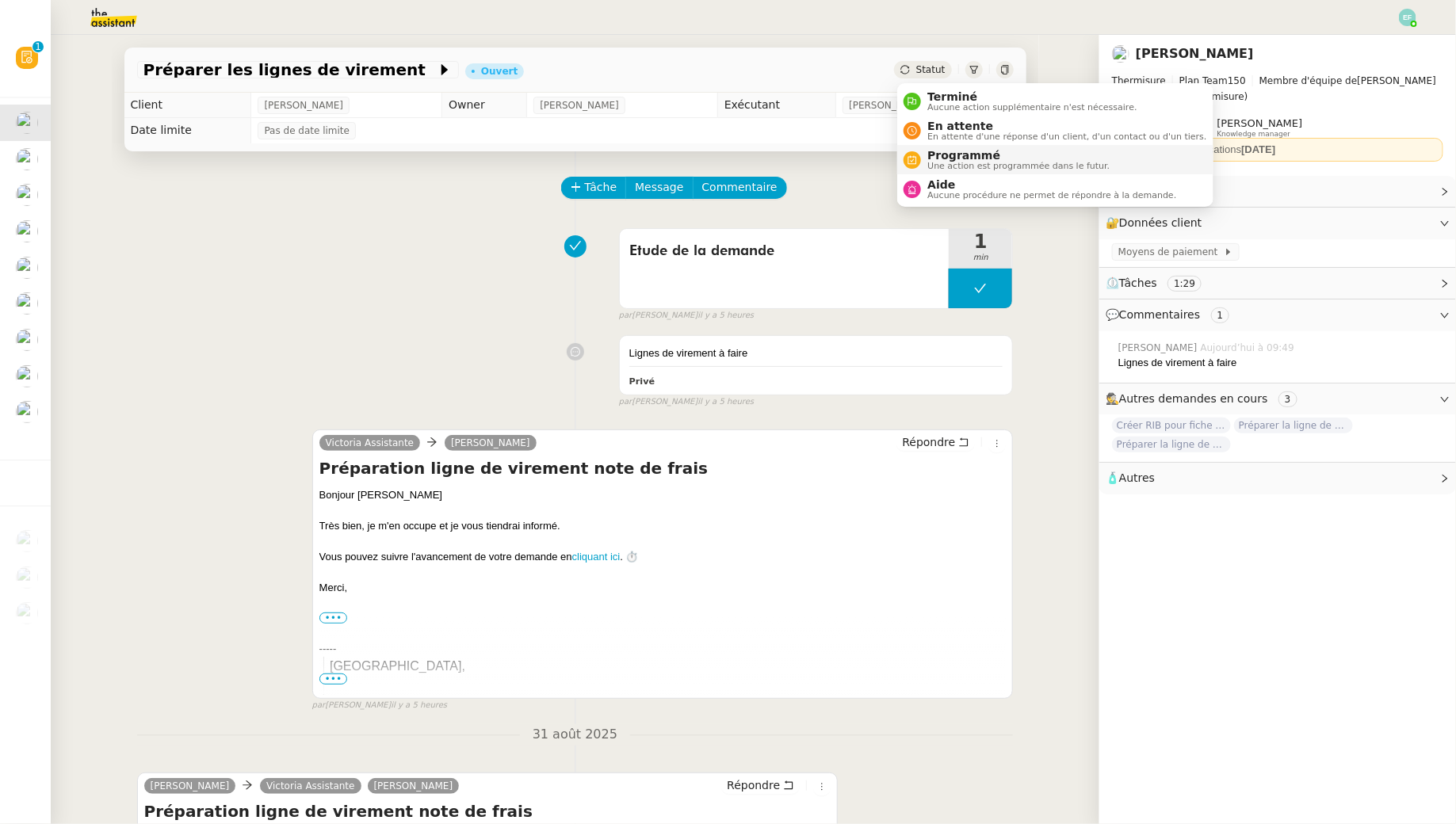
click at [941, 149] on span "Programmé" at bounding box center [1018, 155] width 183 height 12
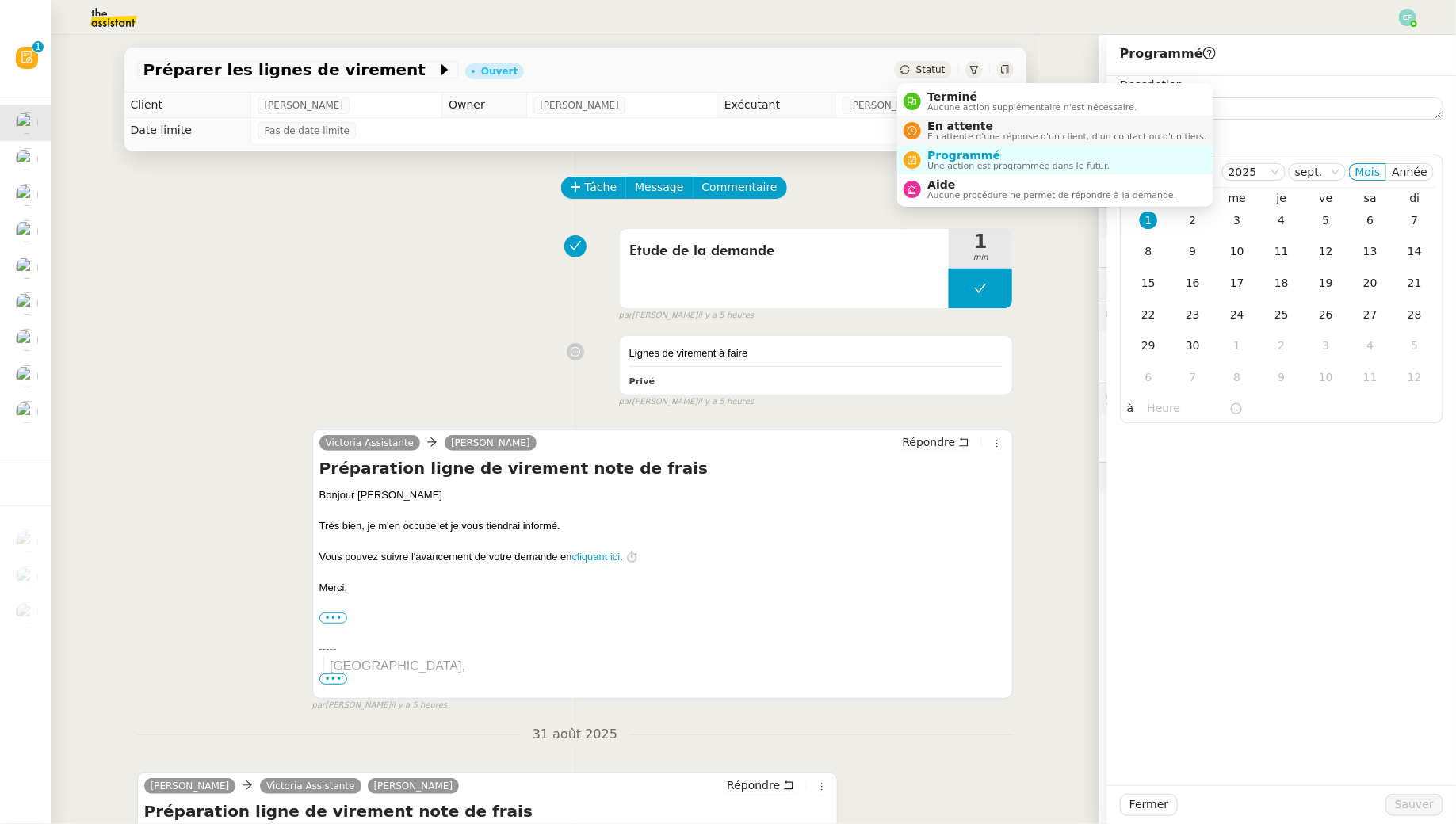
click at [952, 118] on li "En attente En attente d'une réponse d'un client, d'un contact ou d'un tiers." at bounding box center [1055, 130] width 315 height 29
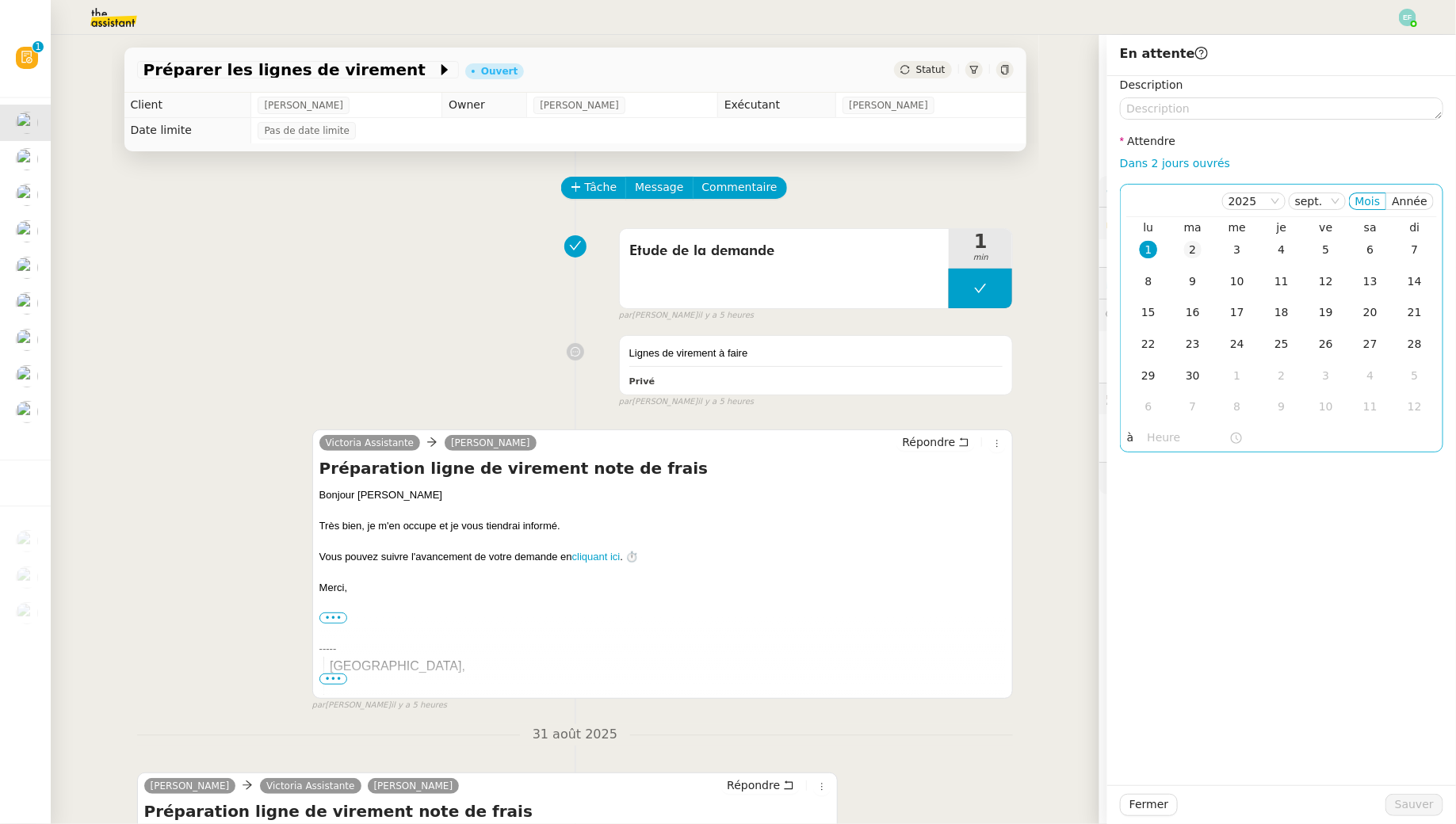
click at [1190, 245] on div "2" at bounding box center [1192, 249] width 17 height 17
click at [1394, 792] on div "Fermer Sauver" at bounding box center [1281, 804] width 349 height 38
click at [1407, 801] on span "Sauver" at bounding box center [1414, 804] width 39 height 18
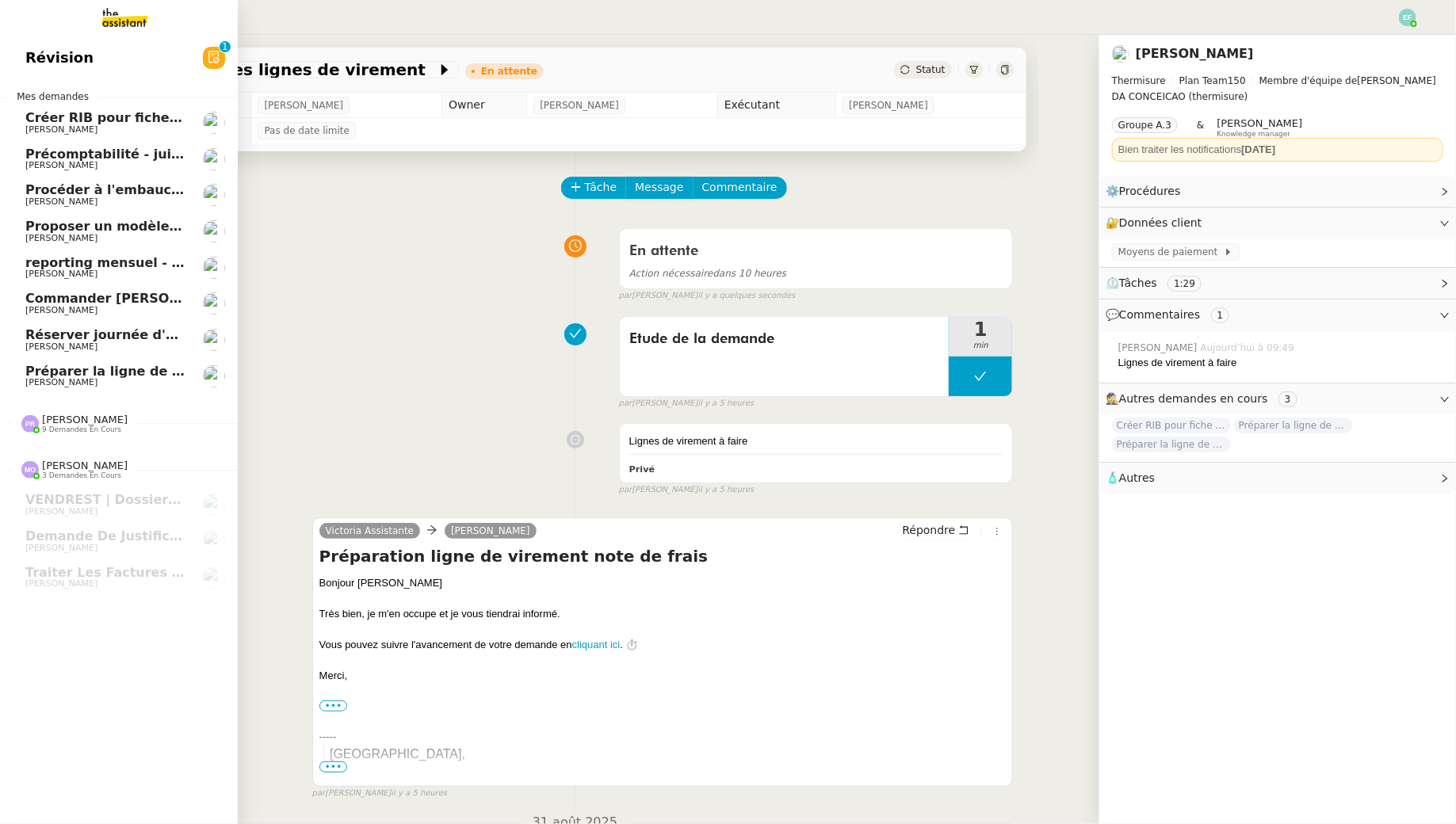
click at [33, 104] on span "Mes demandes" at bounding box center [52, 96] width 91 height 16
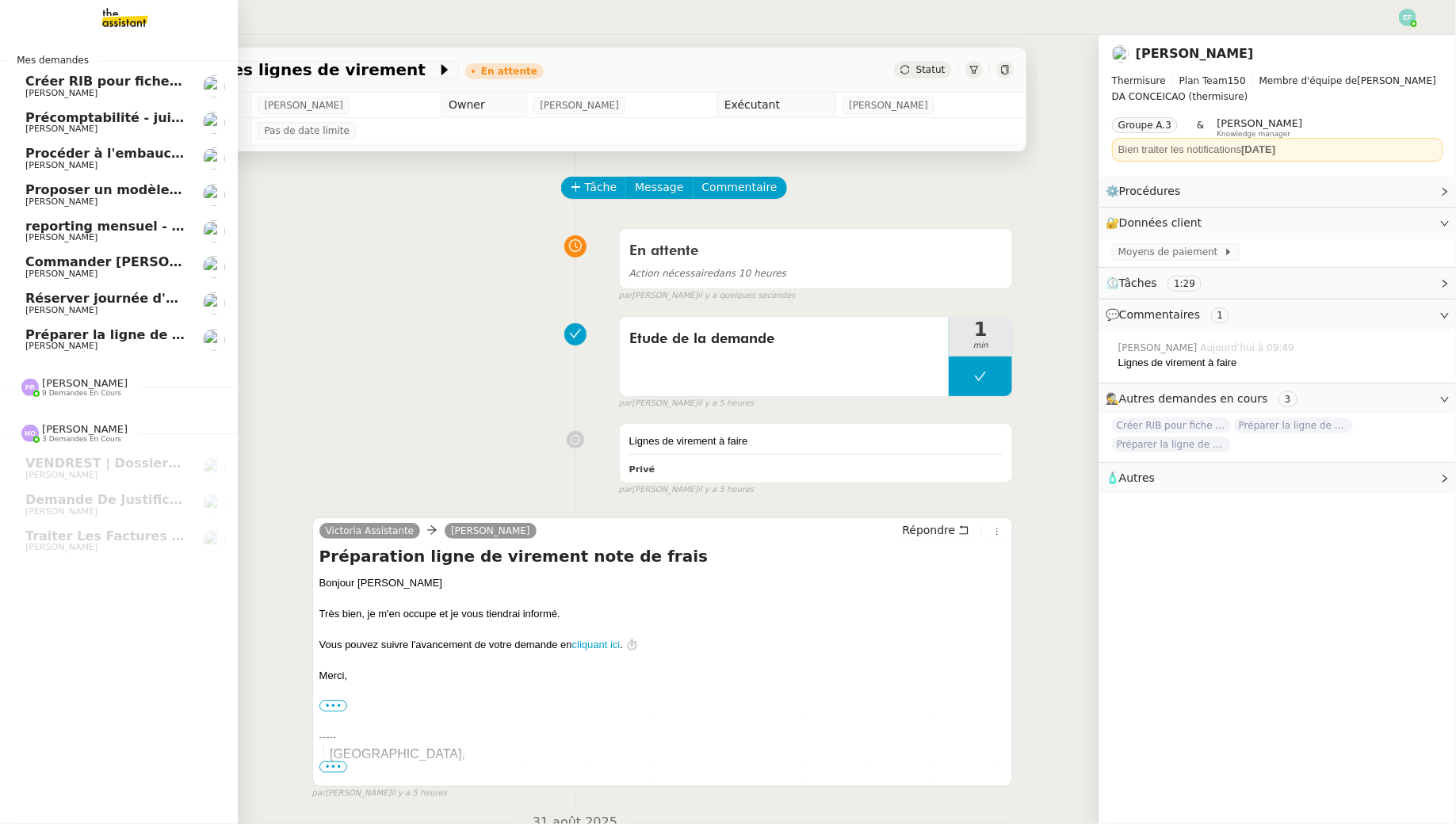
click at [40, 120] on span "Précomptabilité - juillet 2025" at bounding box center [129, 117] width 209 height 15
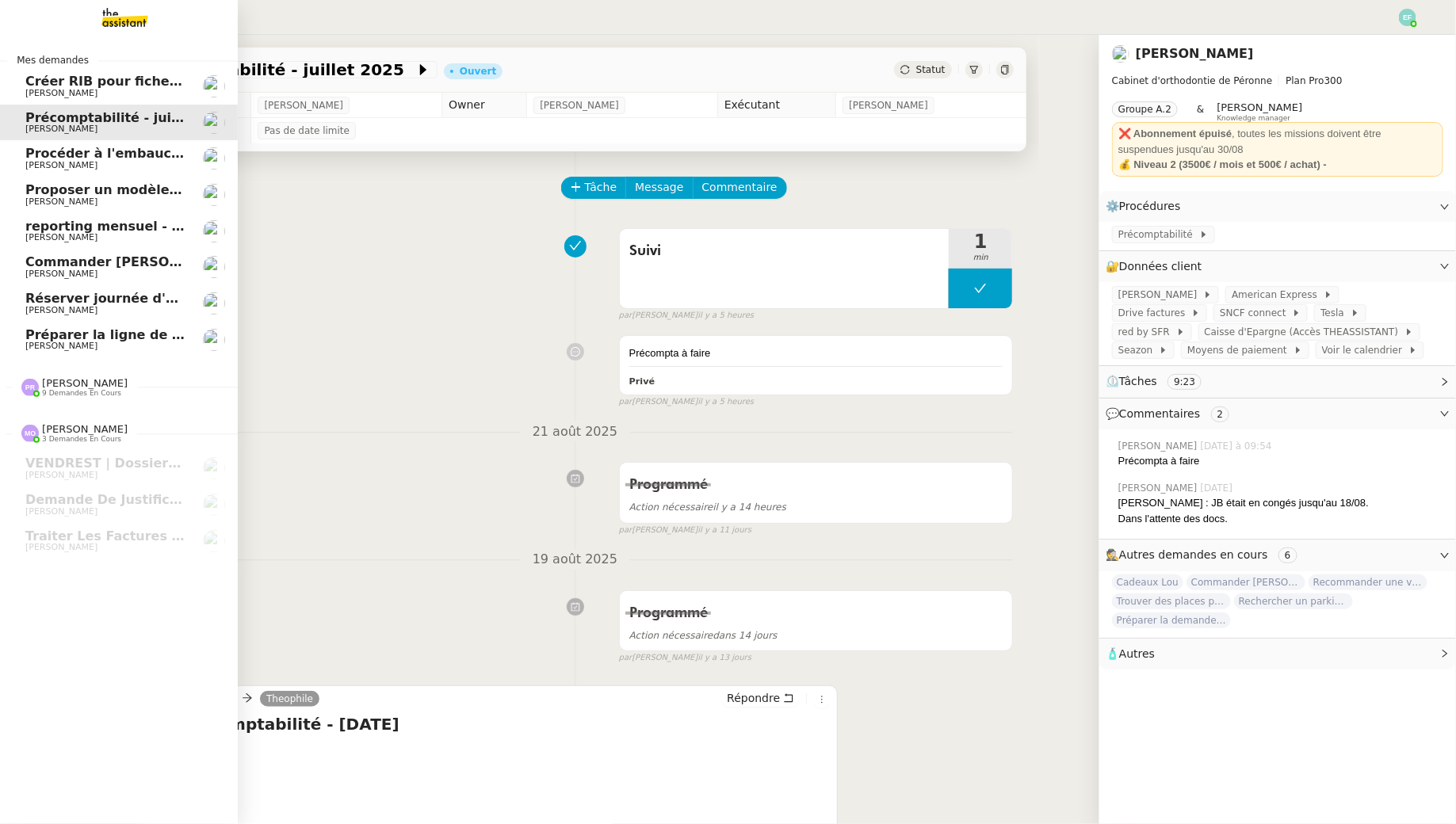
click at [1, 82] on link "Créer RIB pour fiche de paie Jeremy JULIARD" at bounding box center [119, 86] width 238 height 37
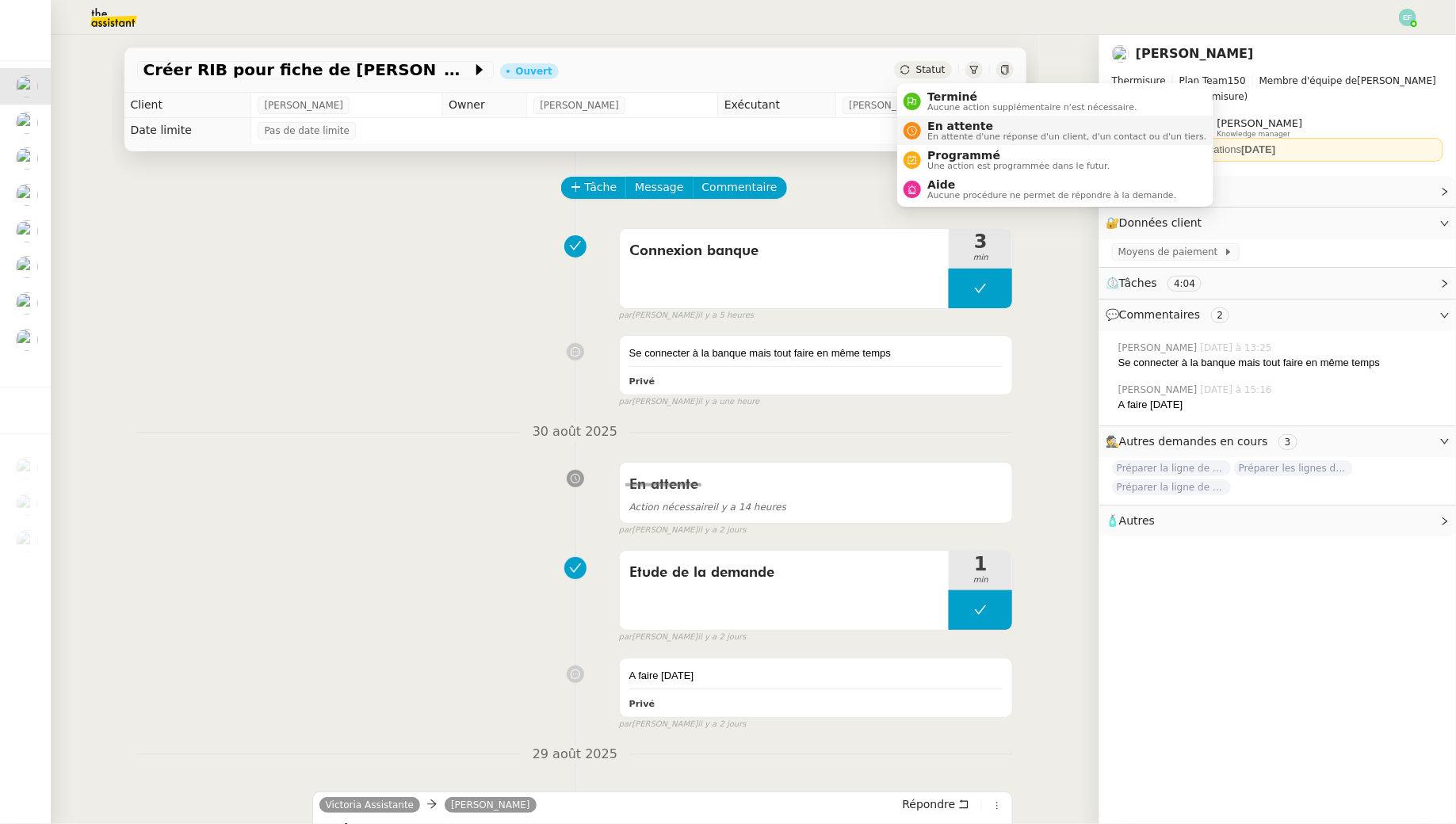
click at [938, 126] on span "En attente" at bounding box center [1067, 125] width 279 height 12
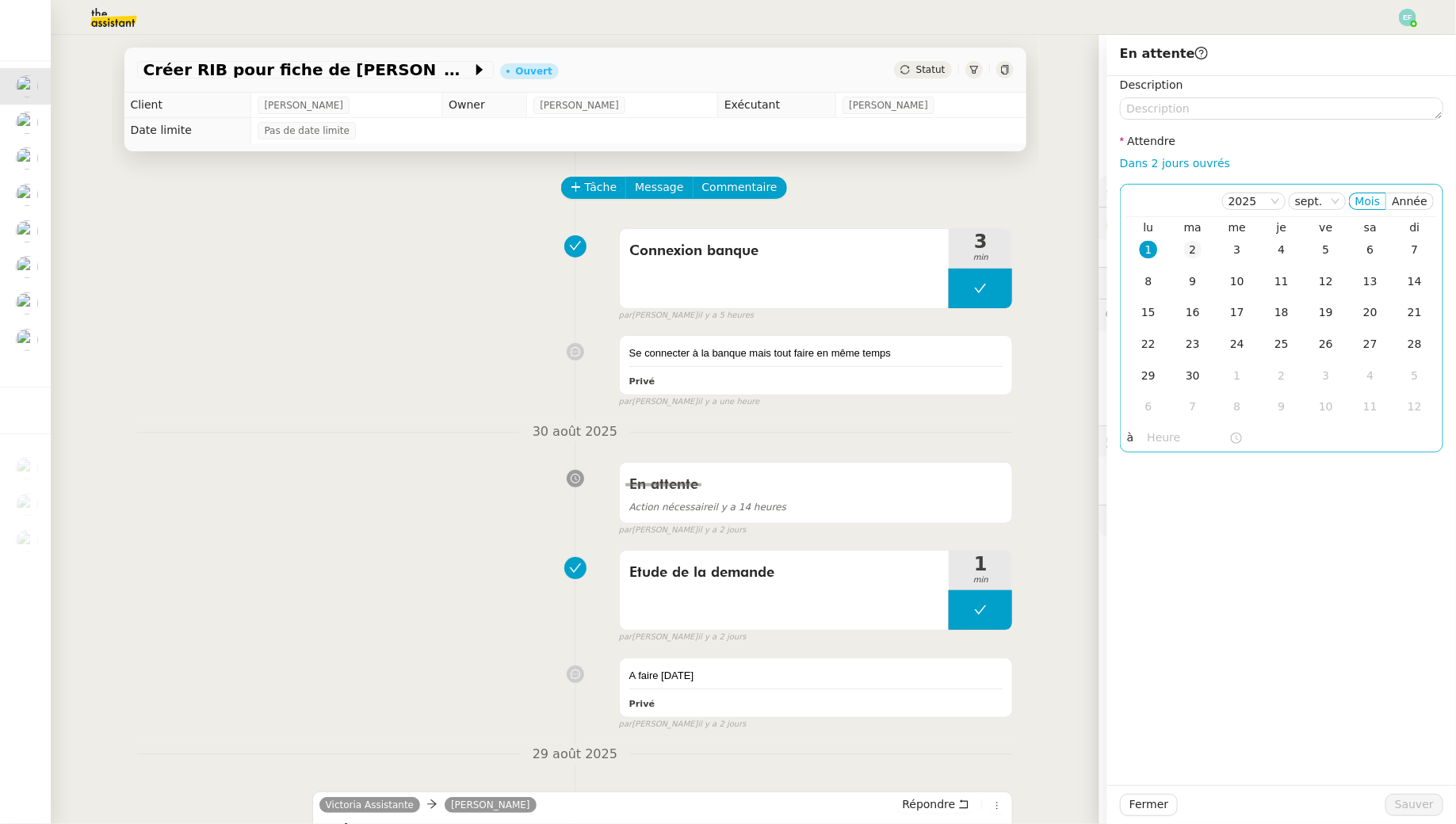
click at [1209, 255] on td "2" at bounding box center [1193, 250] width 44 height 32
click at [1410, 796] on span "Sauver" at bounding box center [1414, 804] width 39 height 18
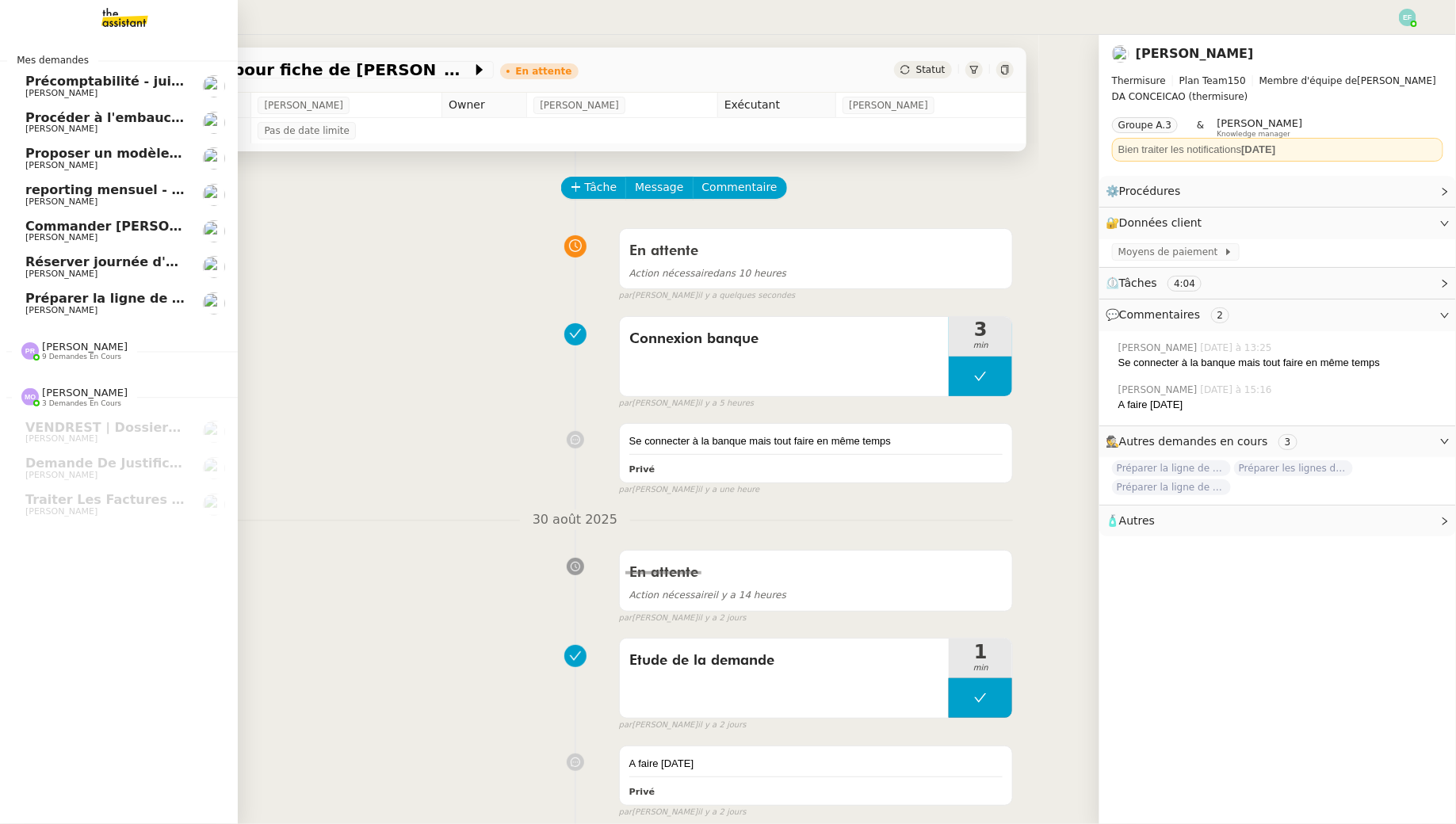
click at [123, 300] on span "Préparer la ligne de virement pour la facture" at bounding box center [186, 298] width 322 height 15
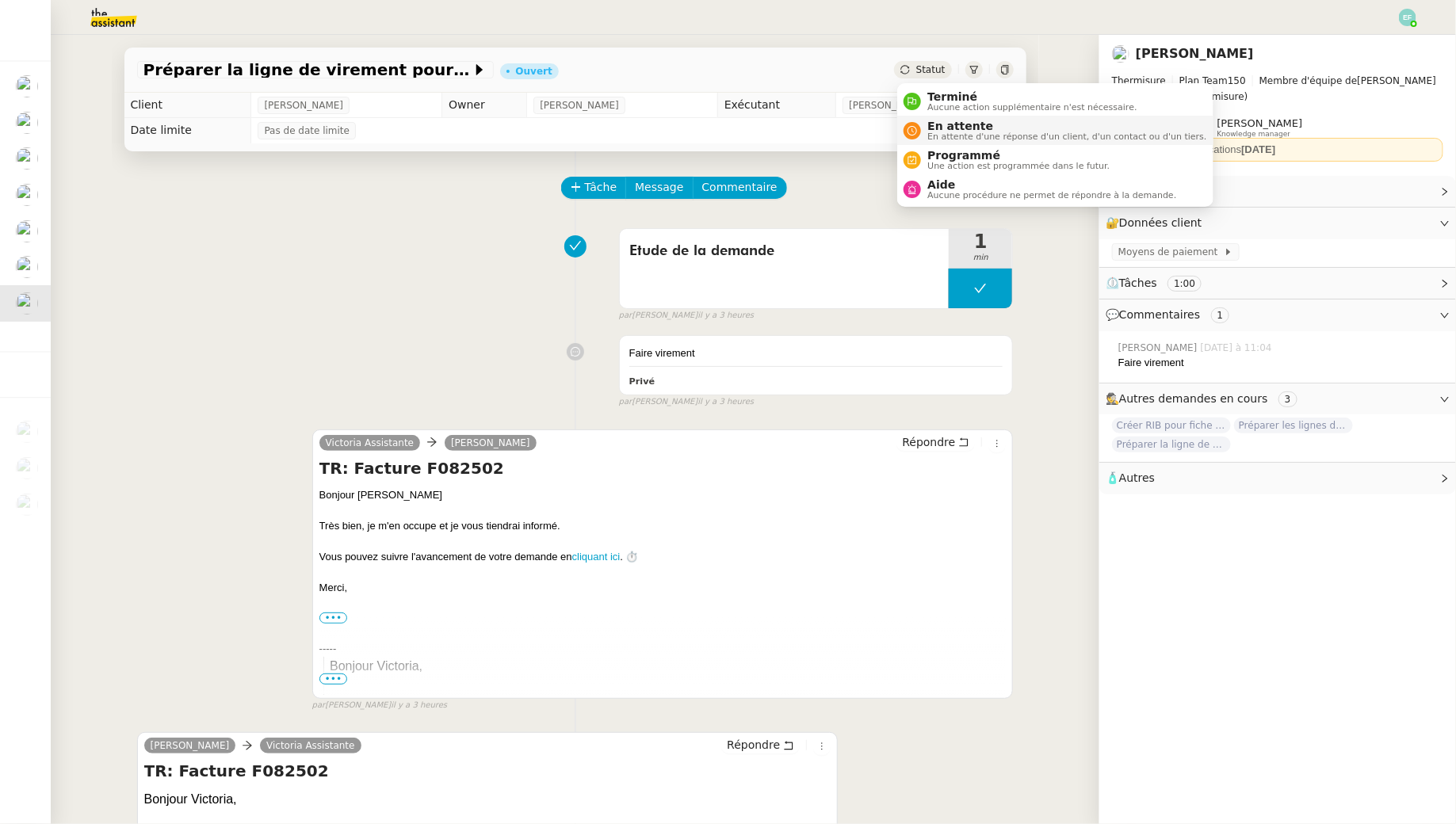
click at [937, 144] on li "En attente En attente d'une réponse d'un client, d'un contact ou d'un tiers." at bounding box center [1055, 130] width 315 height 29
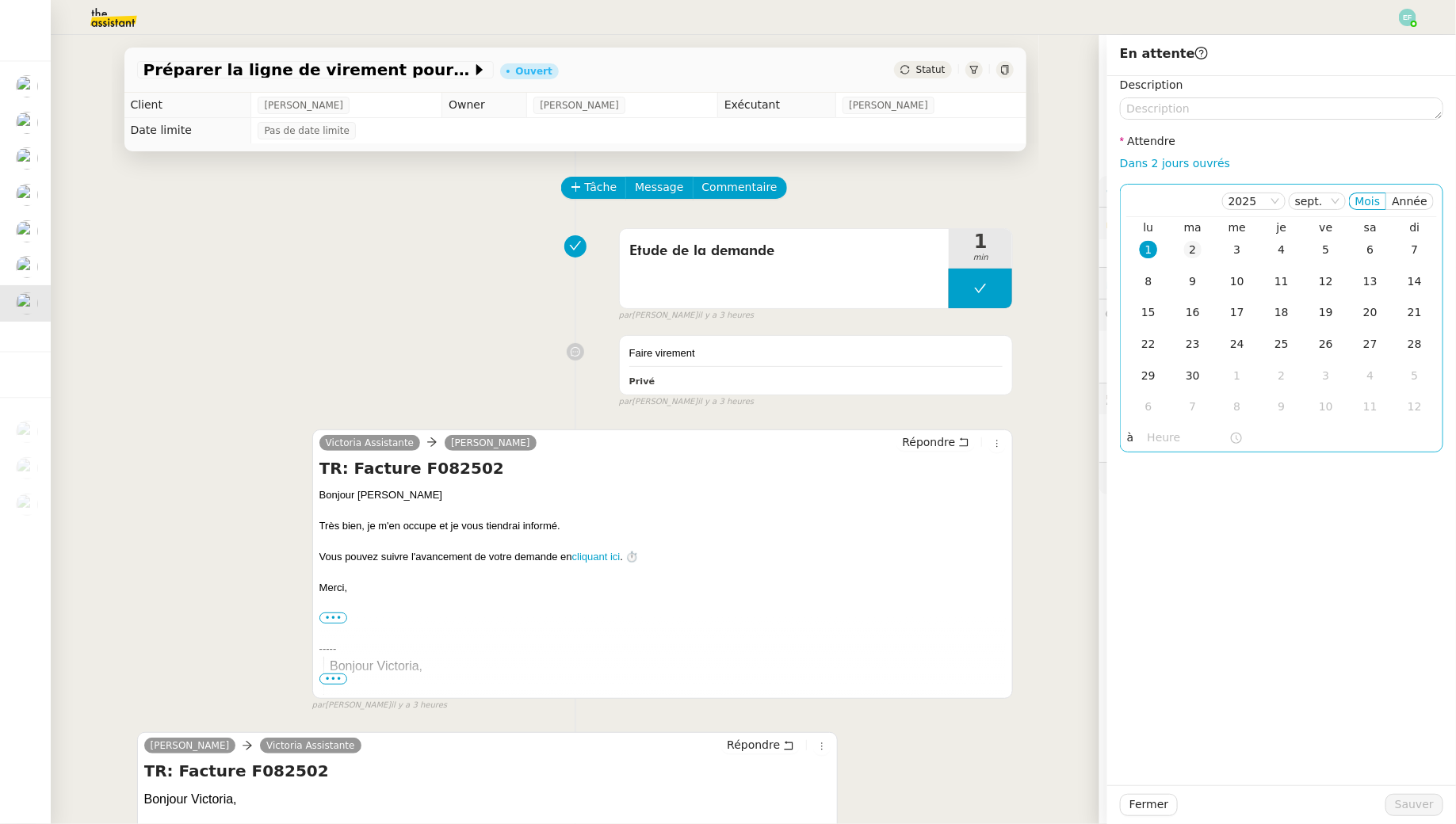
click at [1186, 247] on div "2" at bounding box center [1192, 249] width 17 height 17
click at [1401, 808] on span "Sauver" at bounding box center [1414, 804] width 39 height 18
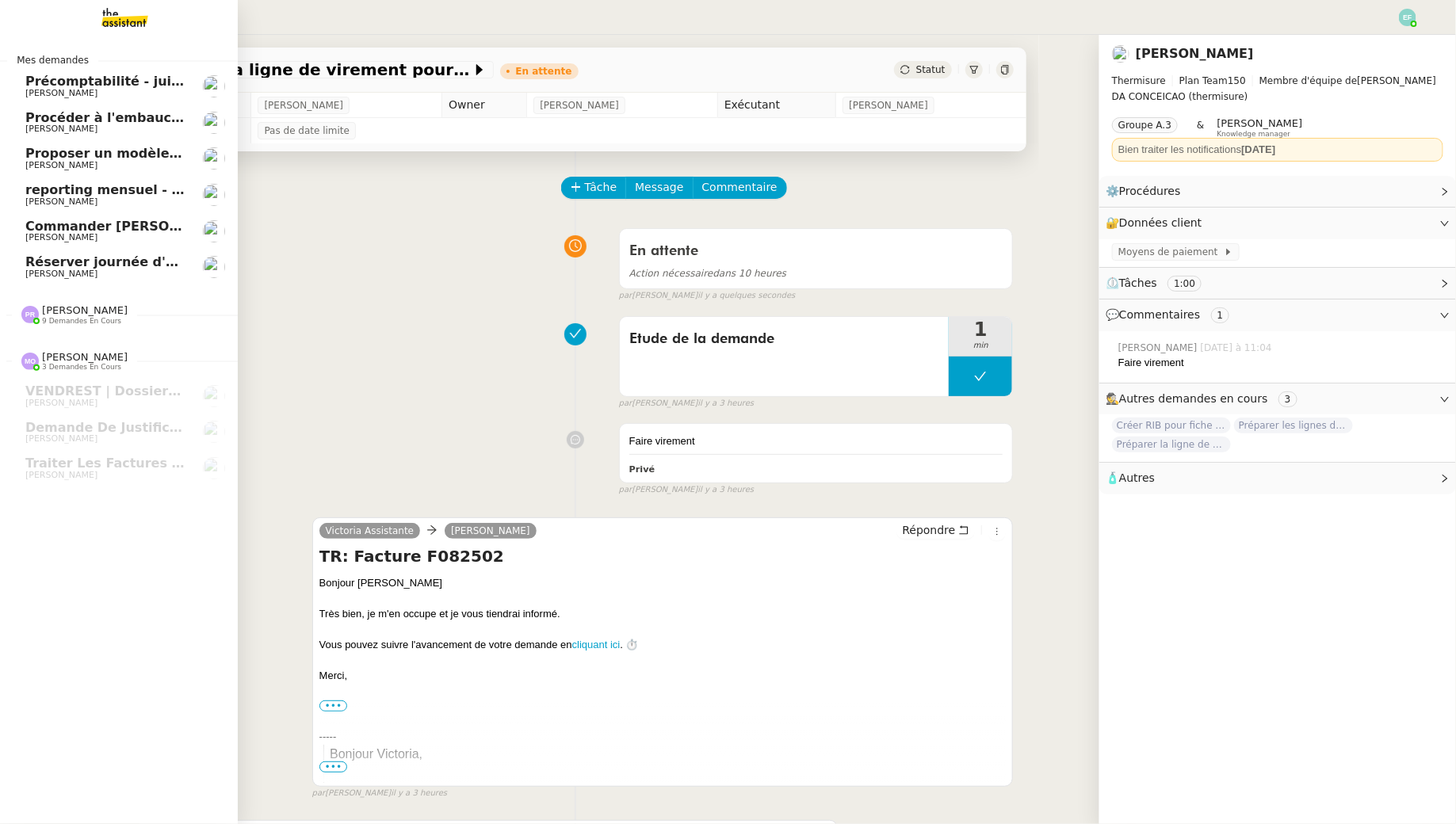
click at [111, 231] on span "Commander [PERSON_NAME] Spot-On pour chats" at bounding box center [201, 226] width 352 height 15
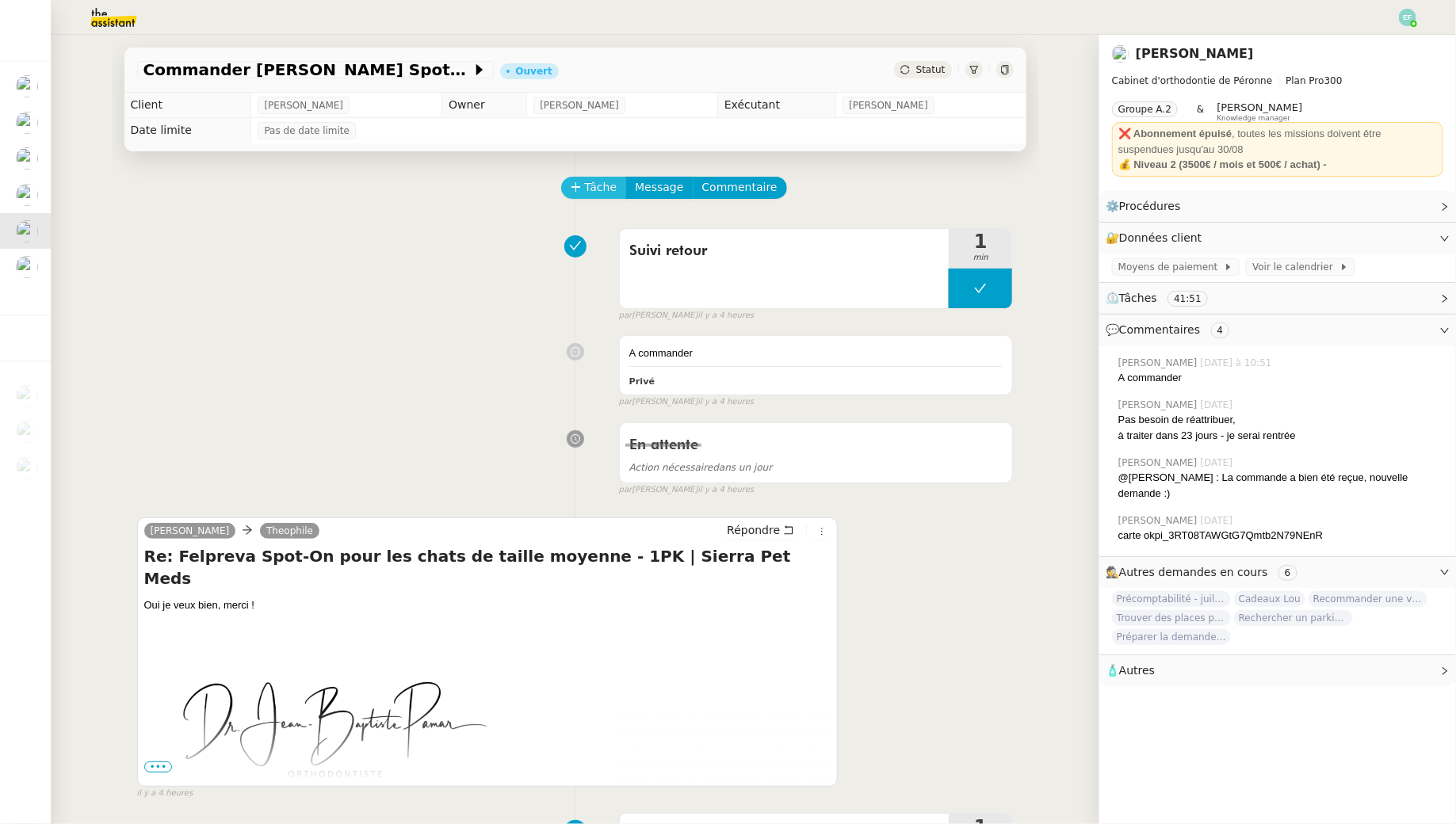
click at [598, 187] on span "Tâche" at bounding box center [601, 188] width 33 height 18
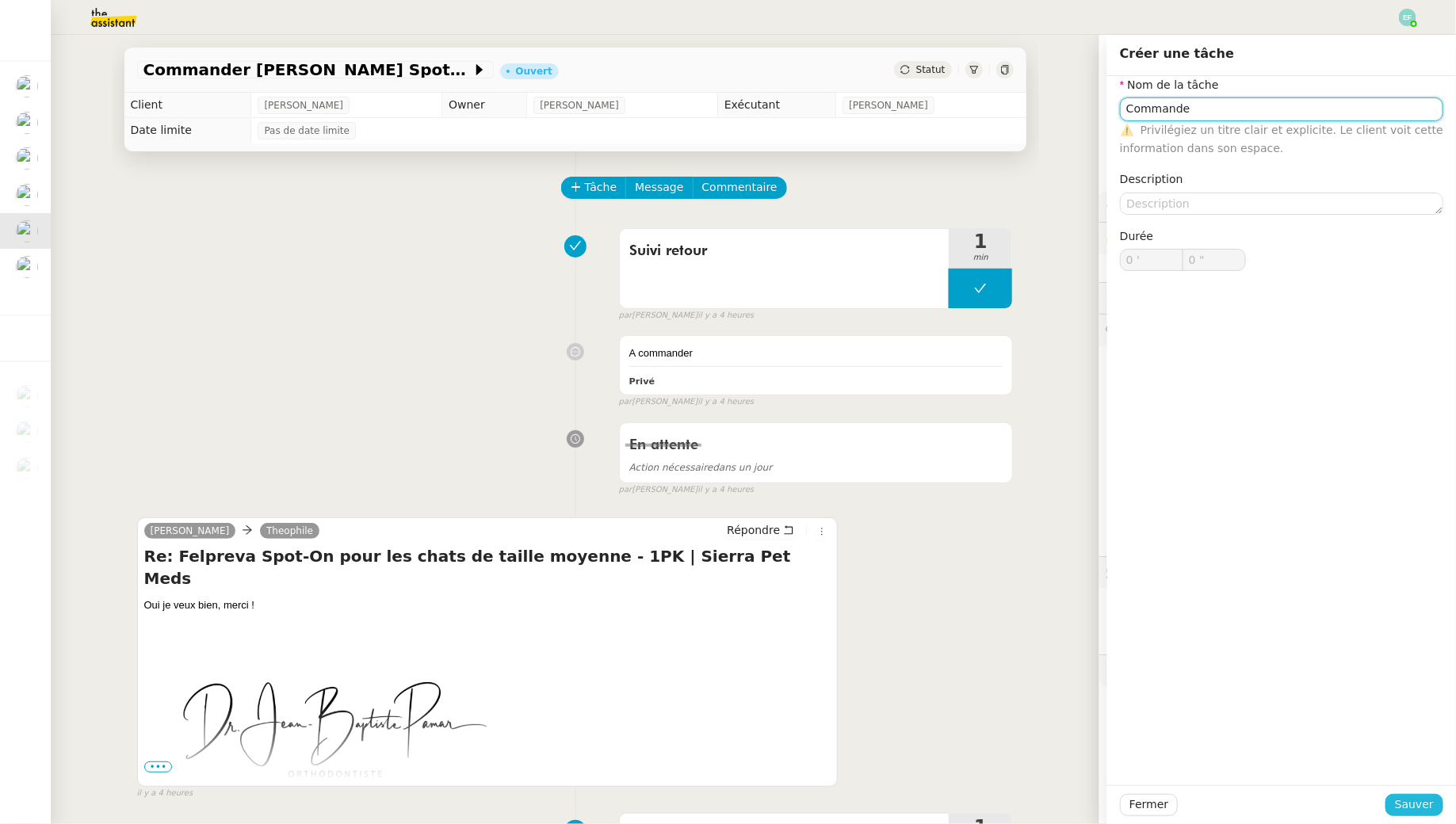
type input "Commande"
click at [1406, 813] on span "Sauver" at bounding box center [1414, 804] width 39 height 18
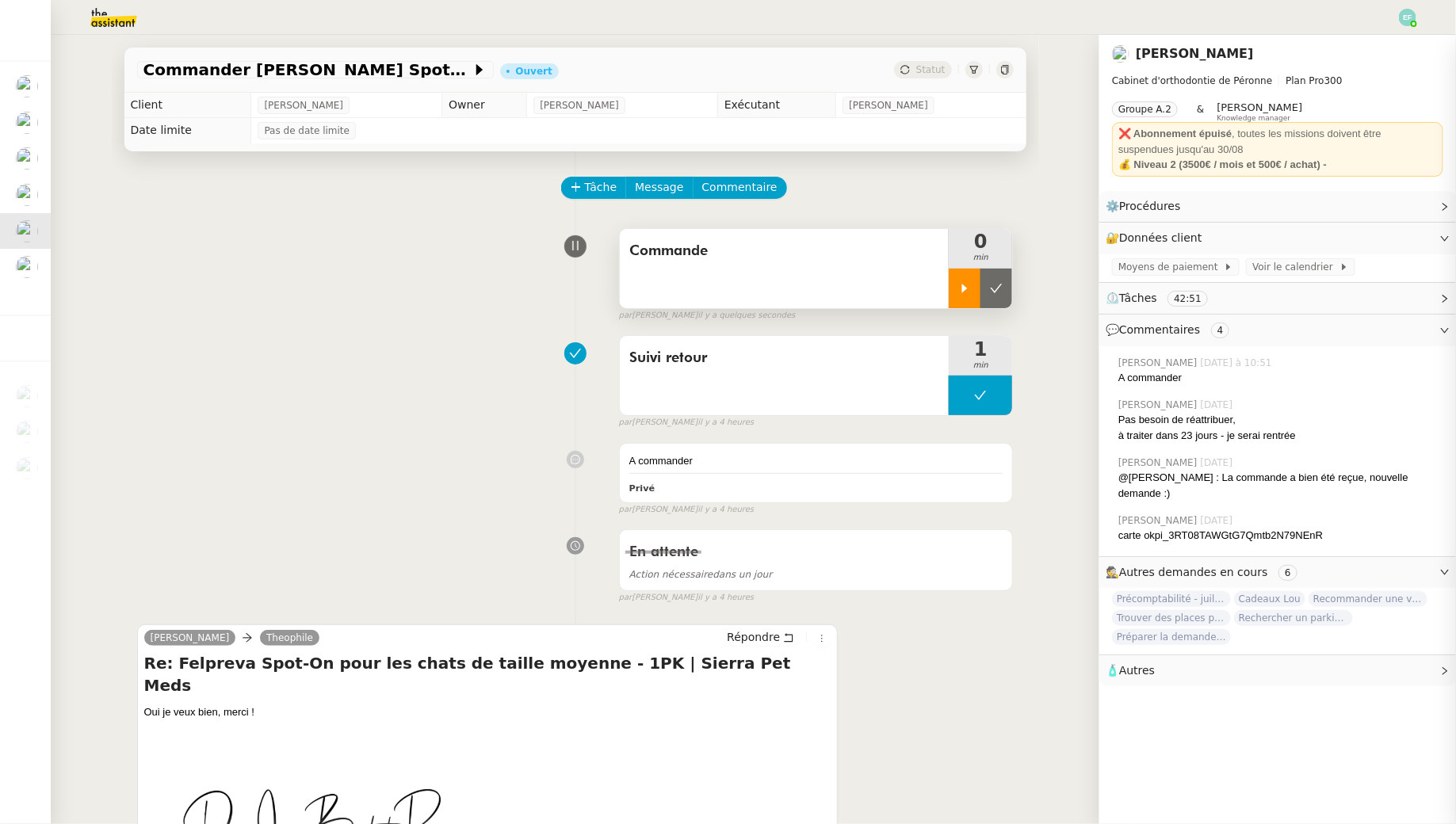
click at [970, 279] on div at bounding box center [964, 288] width 32 height 39
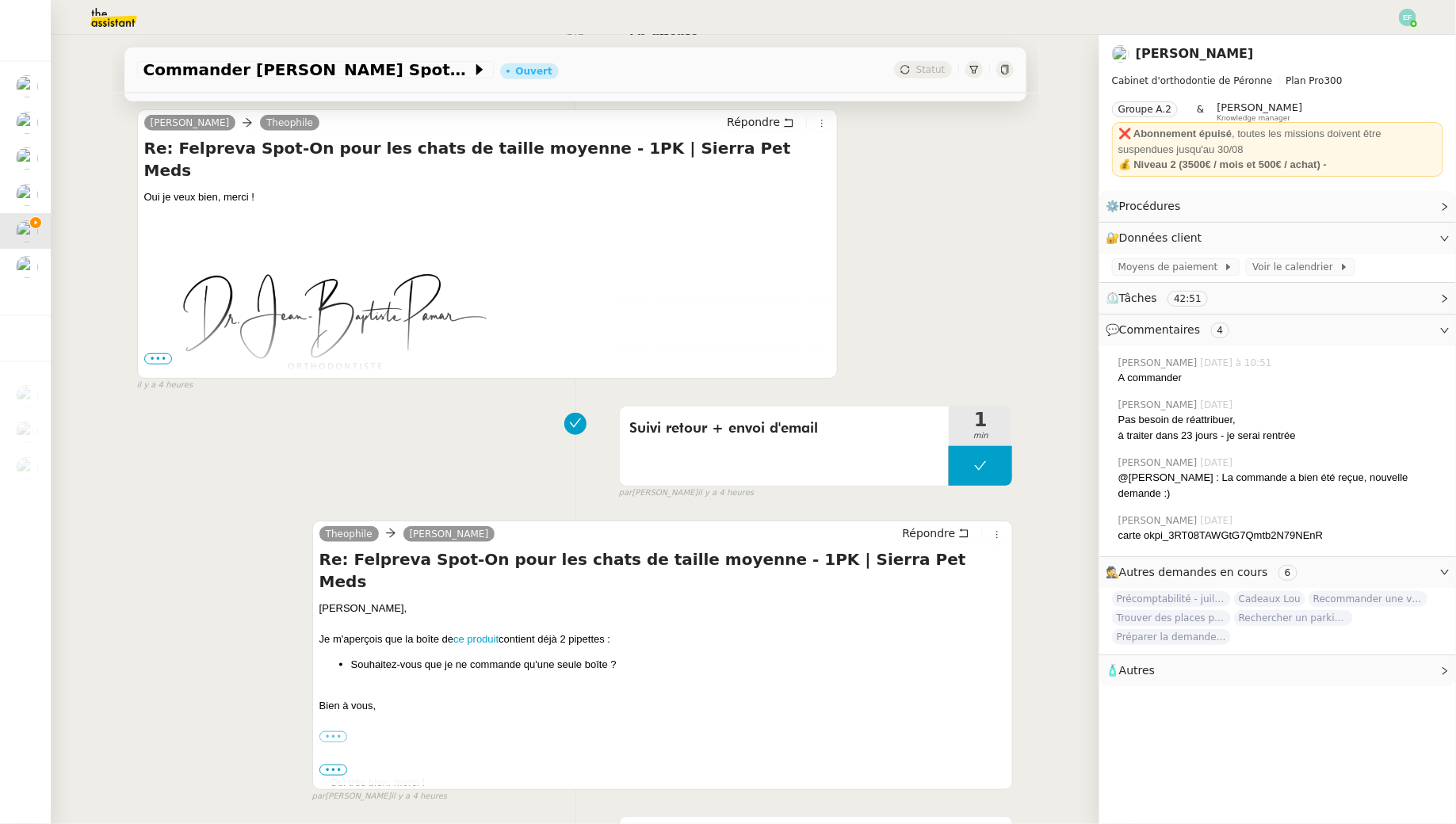
scroll to position [513, 0]
click at [477, 636] on link "ce produit" at bounding box center [475, 641] width 45 height 12
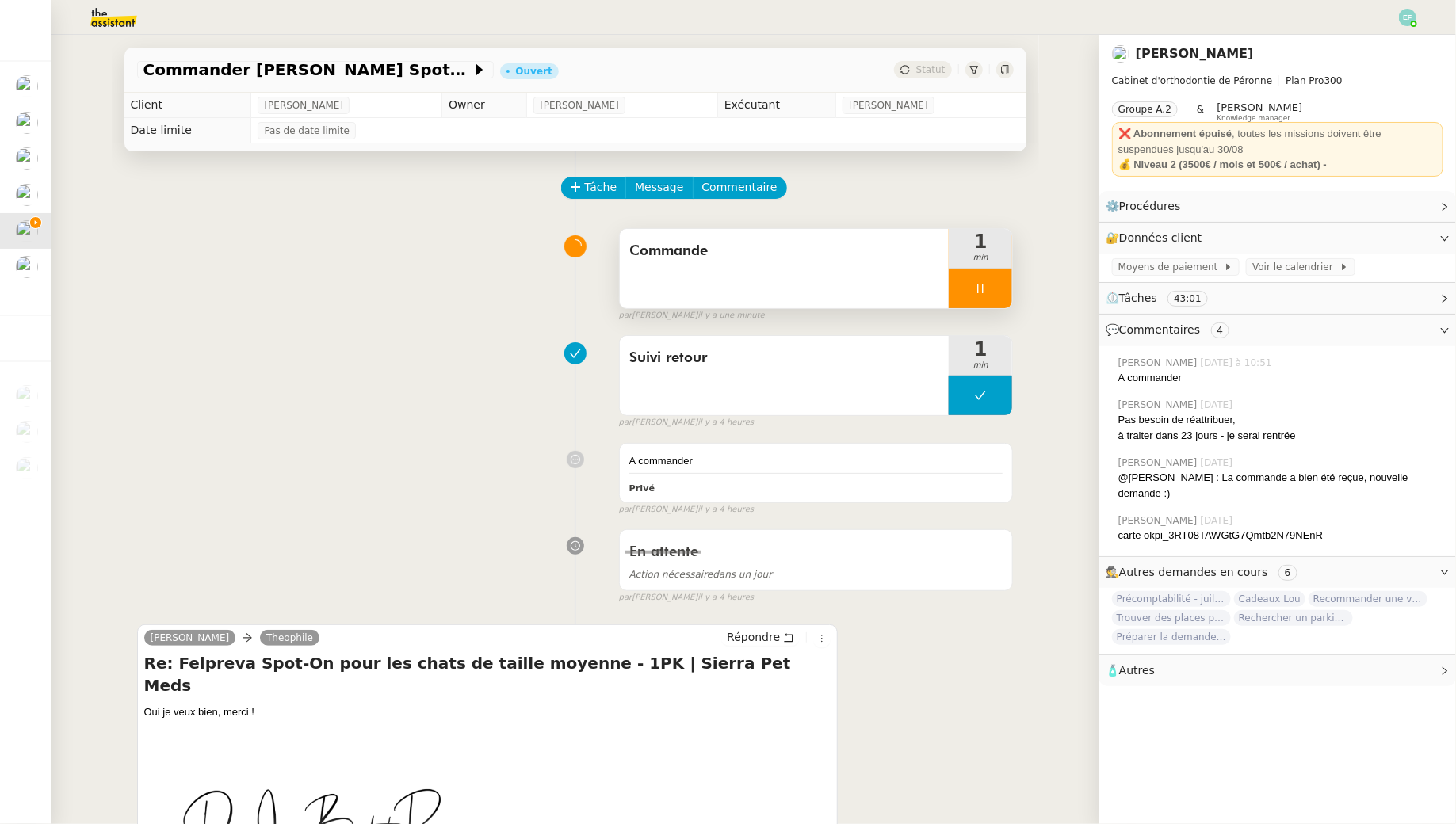
click at [994, 279] on div at bounding box center [980, 288] width 63 height 39
click at [968, 296] on div at bounding box center [964, 288] width 32 height 39
click at [1218, 662] on span "🧴 Autres" at bounding box center [1265, 671] width 319 height 18
click at [1156, 694] on icon "button" at bounding box center [1156, 699] width 10 height 10
click at [1182, 265] on span "Moyens de paiement" at bounding box center [1171, 266] width 106 height 16
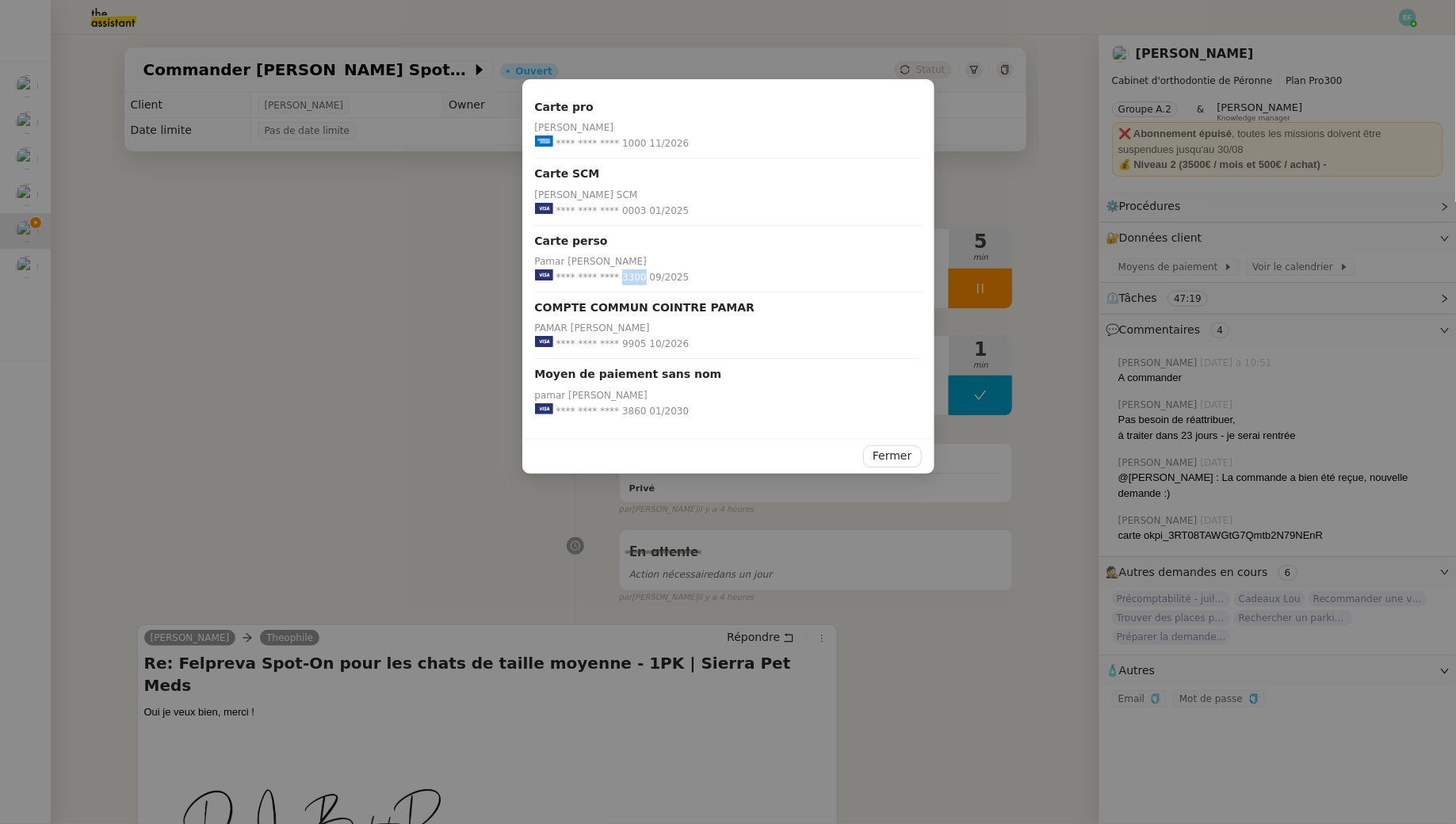
drag, startPoint x: 641, startPoint y: 274, endPoint x: 619, endPoint y: 274, distance: 22.0
click at [619, 274] on span "**** **** **** 3300" at bounding box center [601, 277] width 90 height 16
copy span "3300"
click at [367, 330] on nz-modal-container "Carte pro Jean-Baptiste Pamar **** **** **** 1000 11/2026 Carte SCM Jean-baptis…" at bounding box center [728, 412] width 1456 height 824
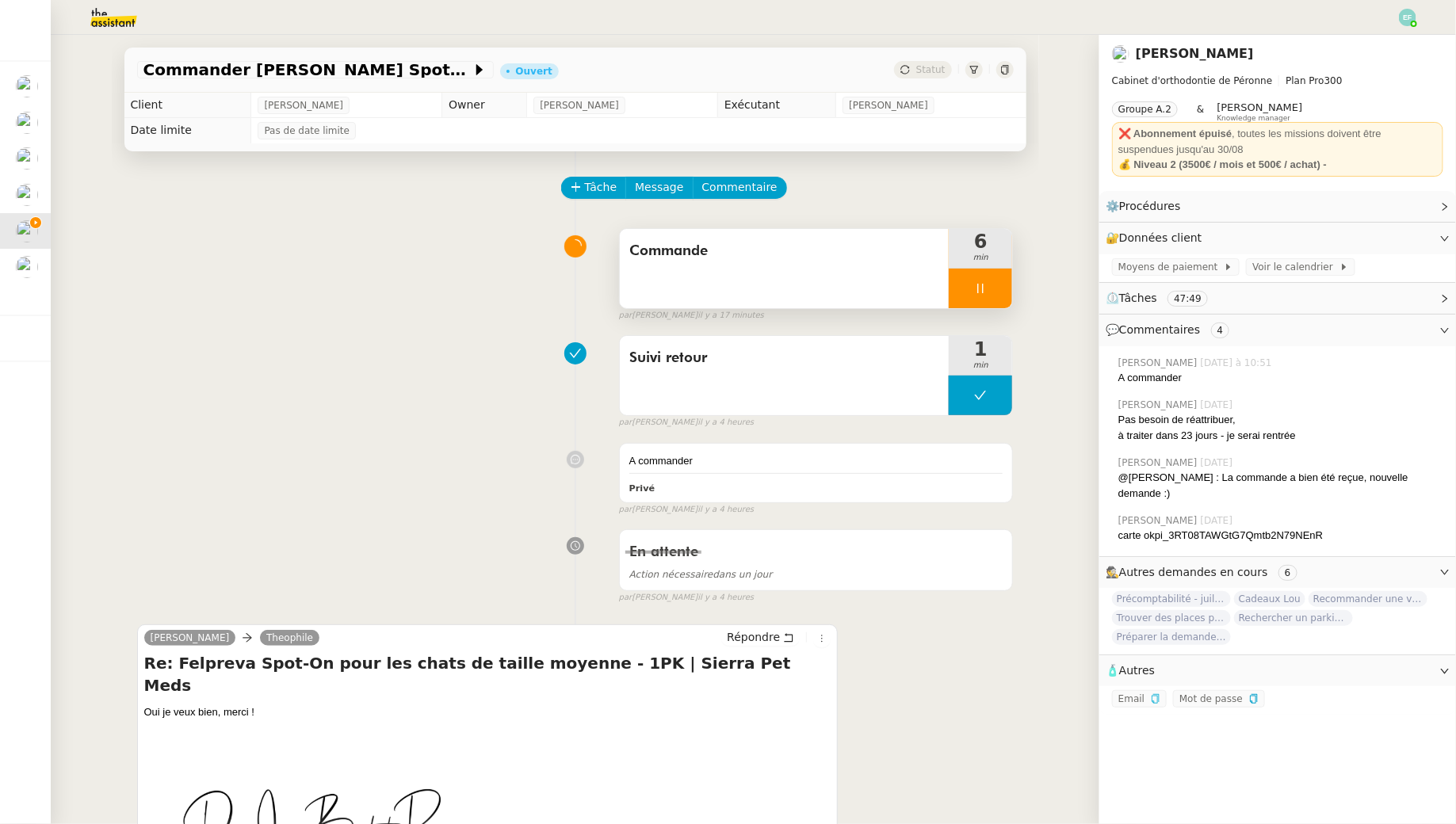
click at [981, 287] on icon at bounding box center [980, 287] width 12 height 12
click at [983, 287] on button at bounding box center [996, 288] width 32 height 39
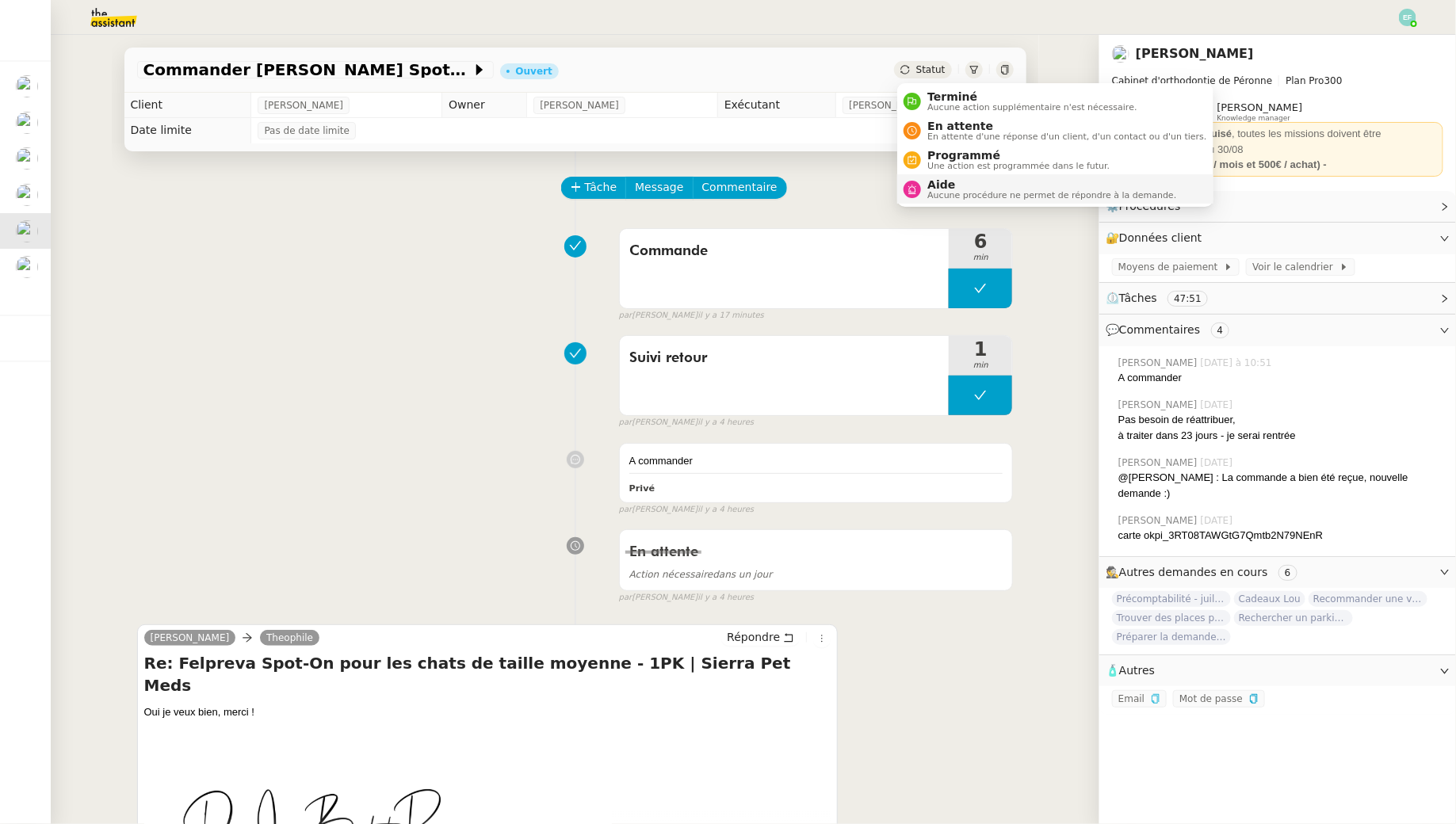
click at [946, 192] on span "Aucune procédure ne permet de répondre à la demande." at bounding box center [1052, 195] width 249 height 9
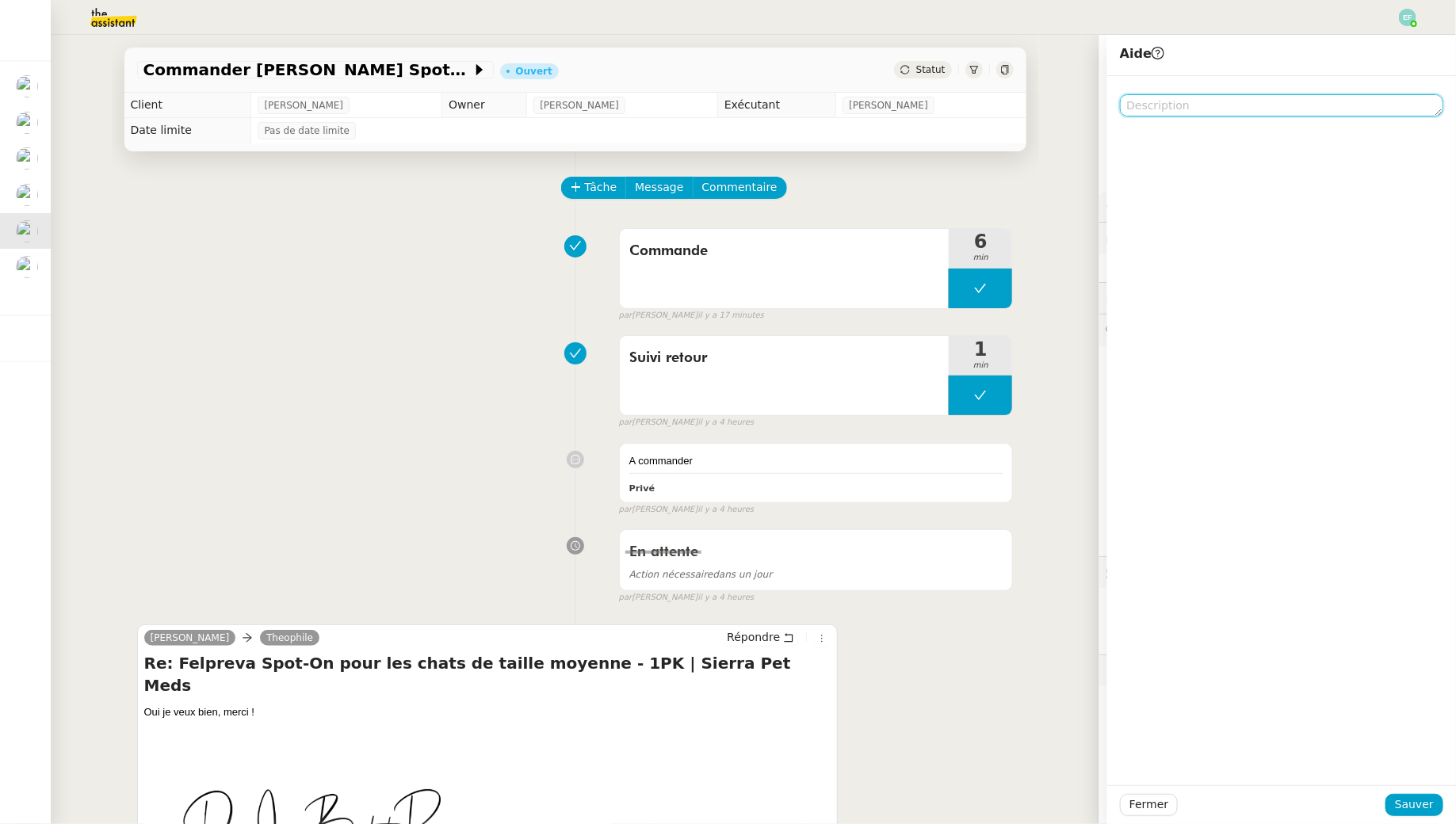
click at [1182, 101] on textarea at bounding box center [1281, 105] width 324 height 22
type textarea "Pour validation Qonto + Coda"
click at [1423, 797] on span "Sauver" at bounding box center [1414, 804] width 39 height 18
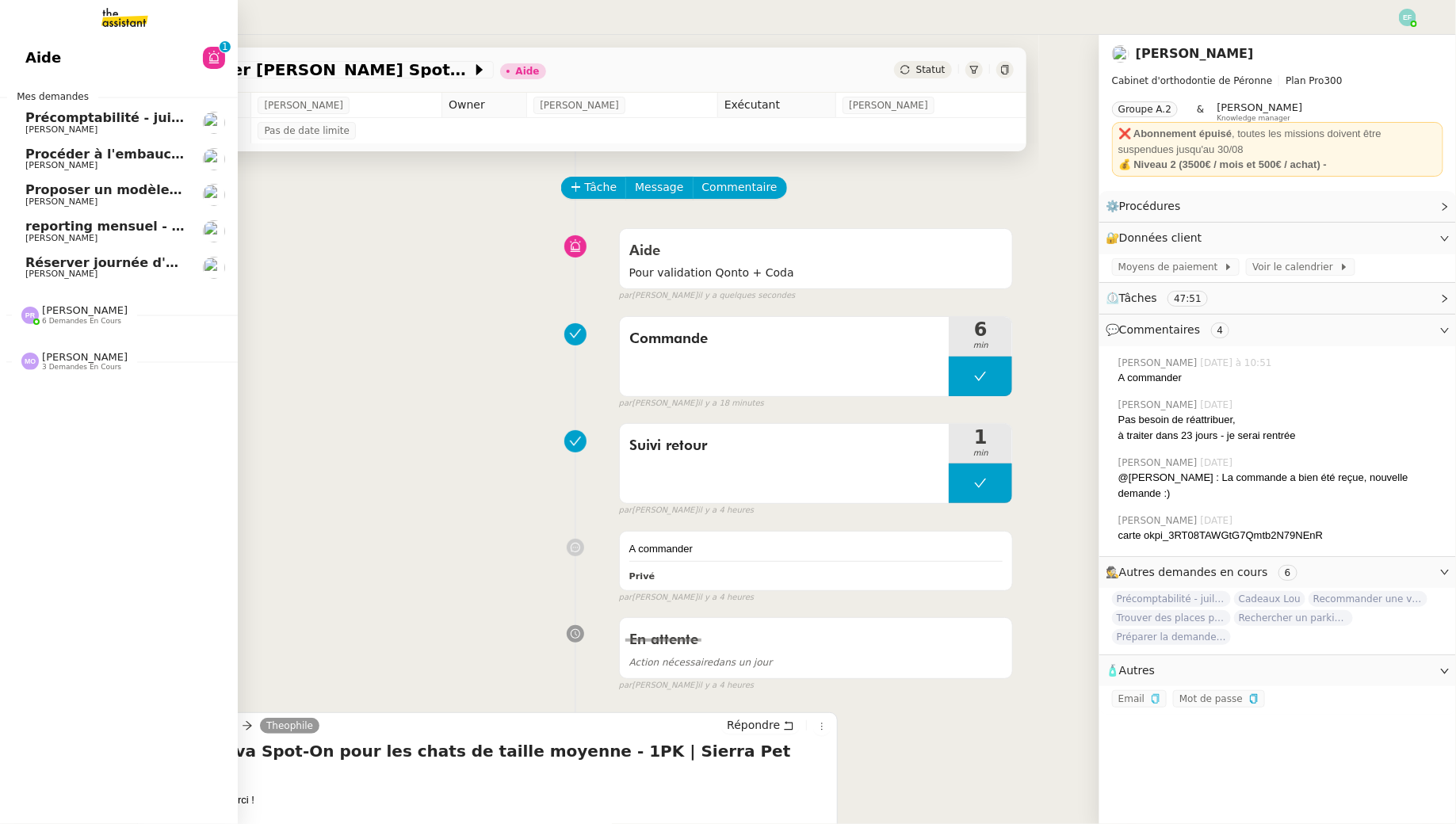
click at [23, 267] on link "Réserver journée d'équipe Manon Loustau" at bounding box center [119, 268] width 238 height 37
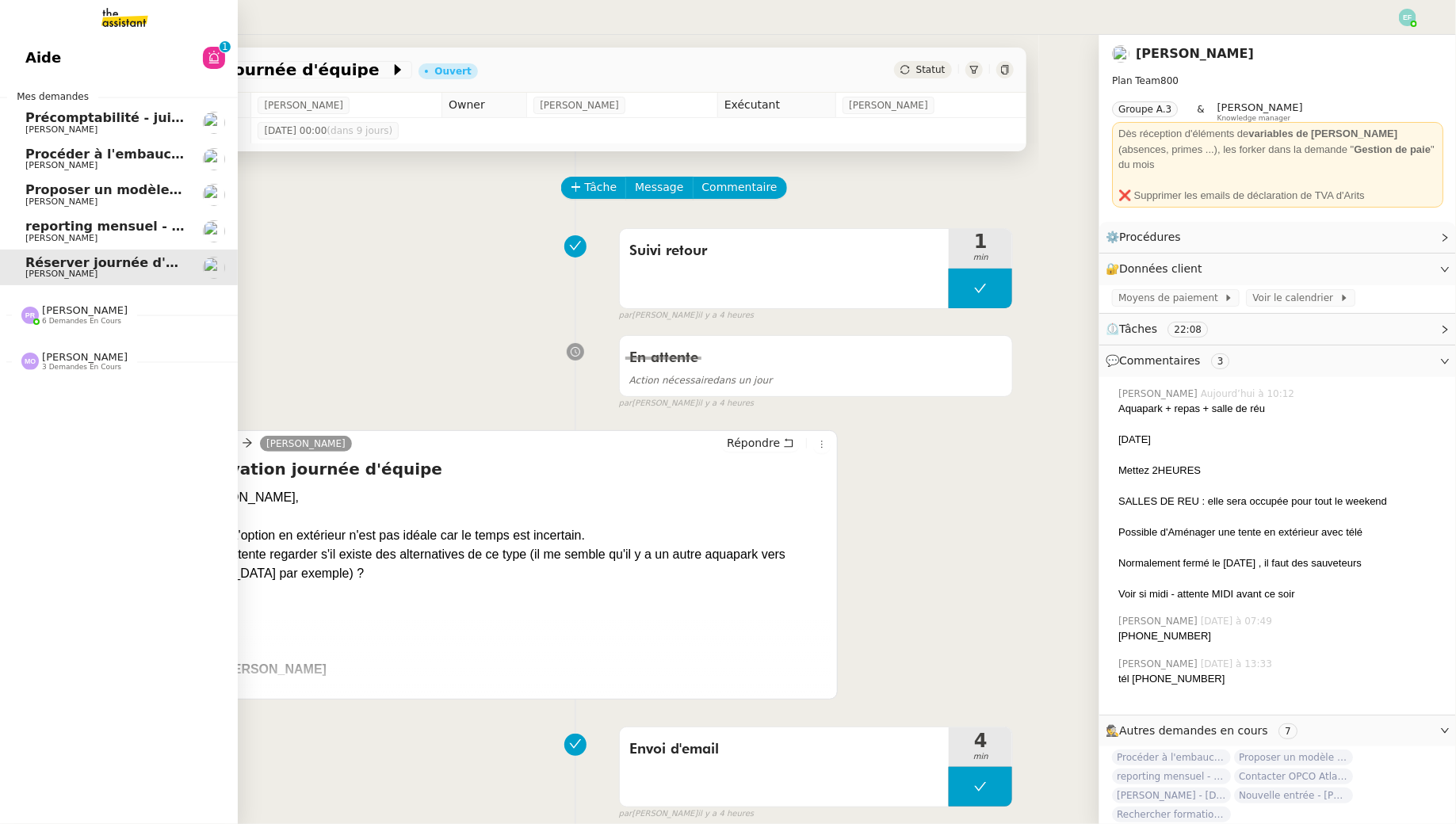
click at [37, 235] on span "[PERSON_NAME]" at bounding box center [61, 238] width 72 height 11
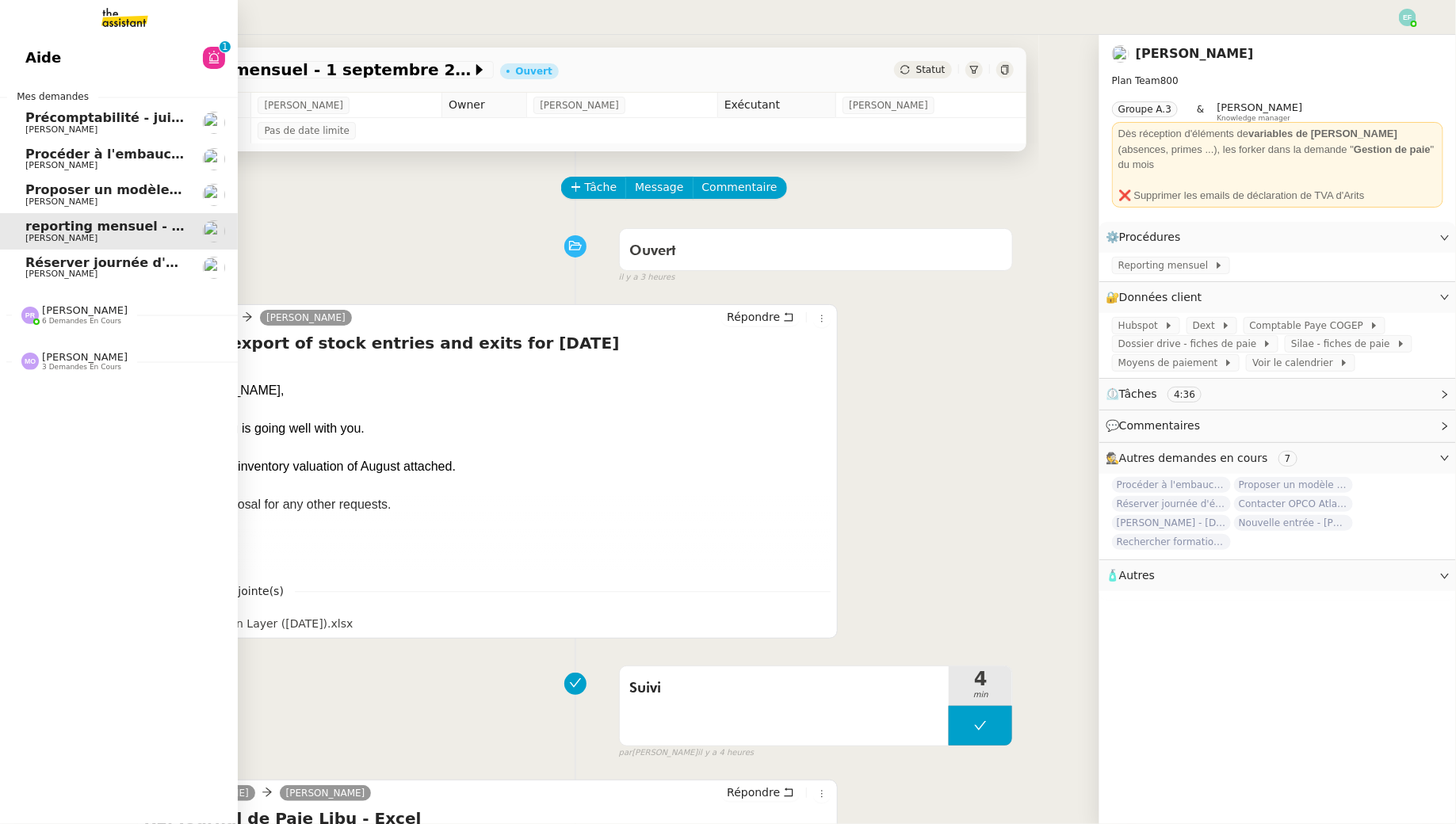
click at [37, 200] on span "[PERSON_NAME]" at bounding box center [61, 201] width 72 height 11
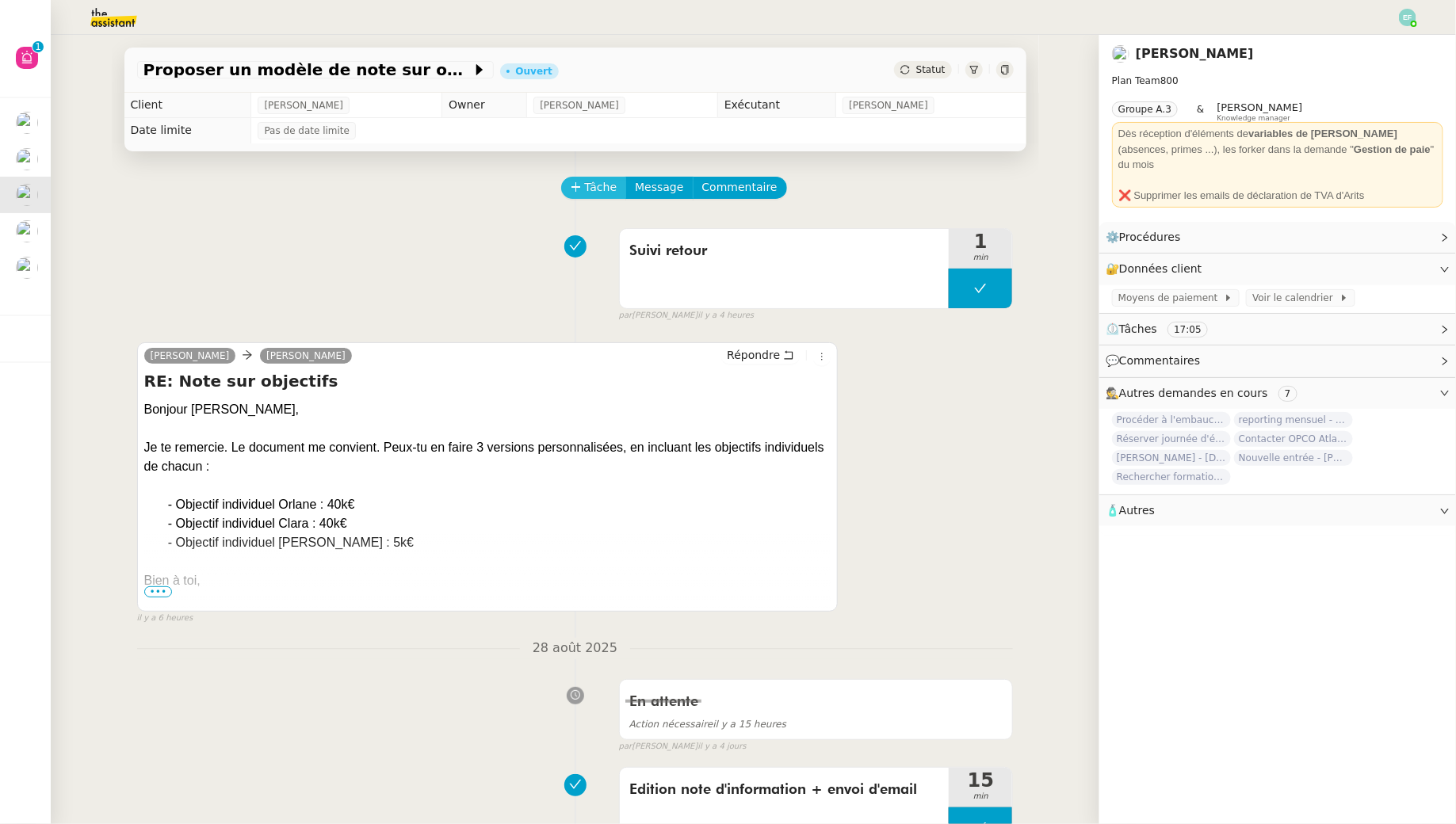
click at [610, 184] on span "Tâche" at bounding box center [601, 188] width 33 height 18
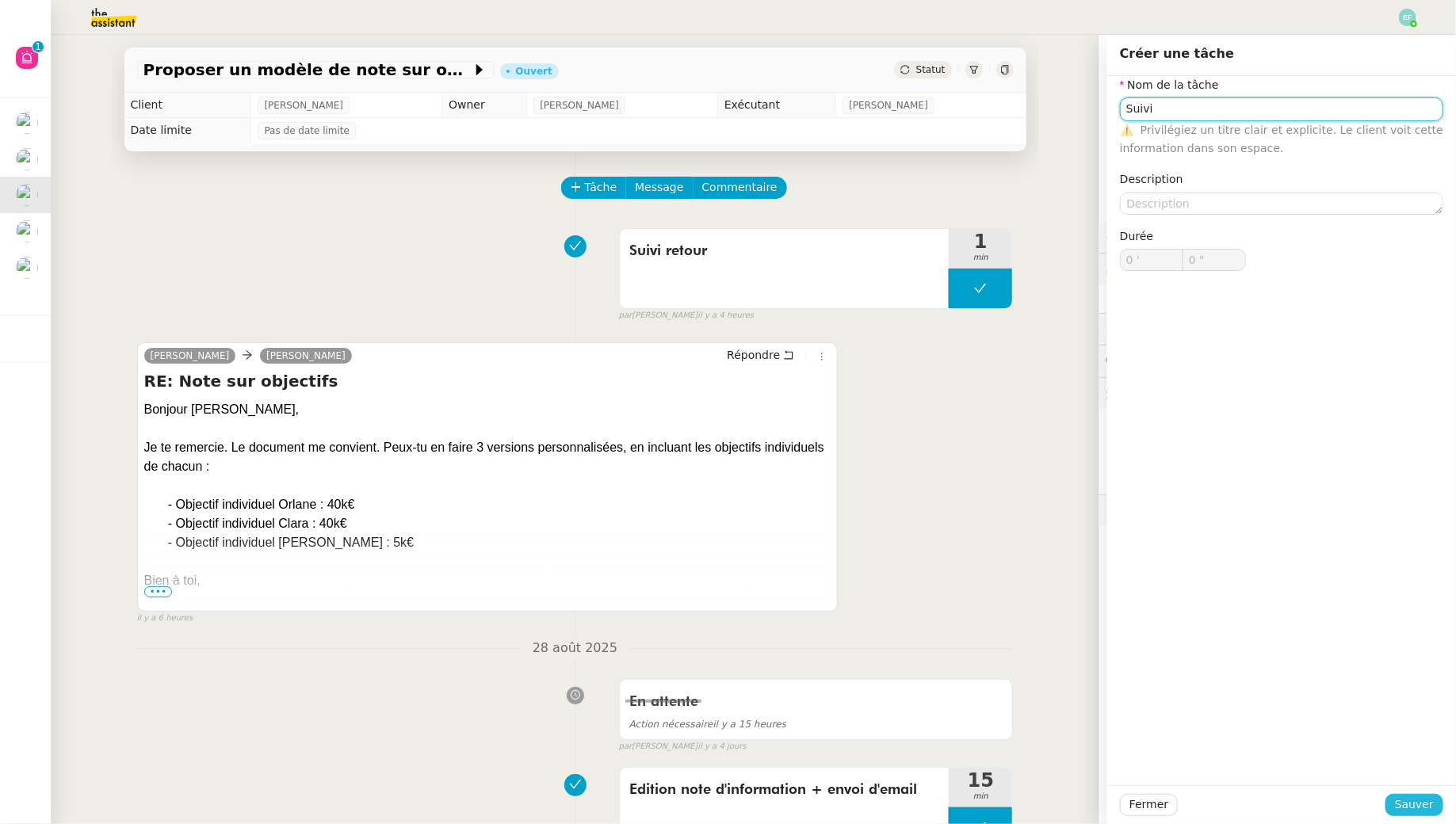
type input "Suivi"
click at [1399, 799] on span "Sauver" at bounding box center [1414, 804] width 39 height 18
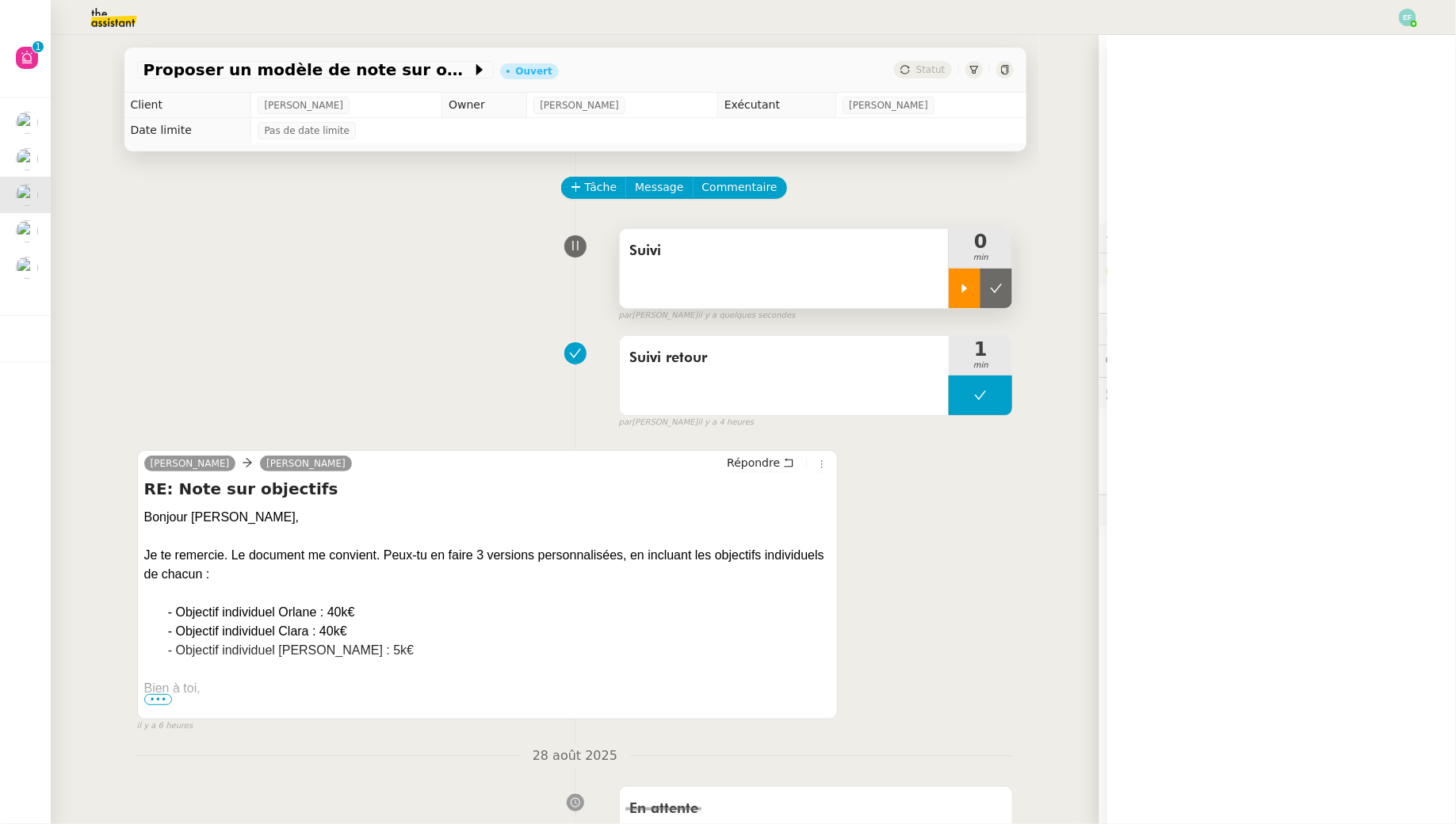
click at [970, 270] on div at bounding box center [964, 288] width 32 height 39
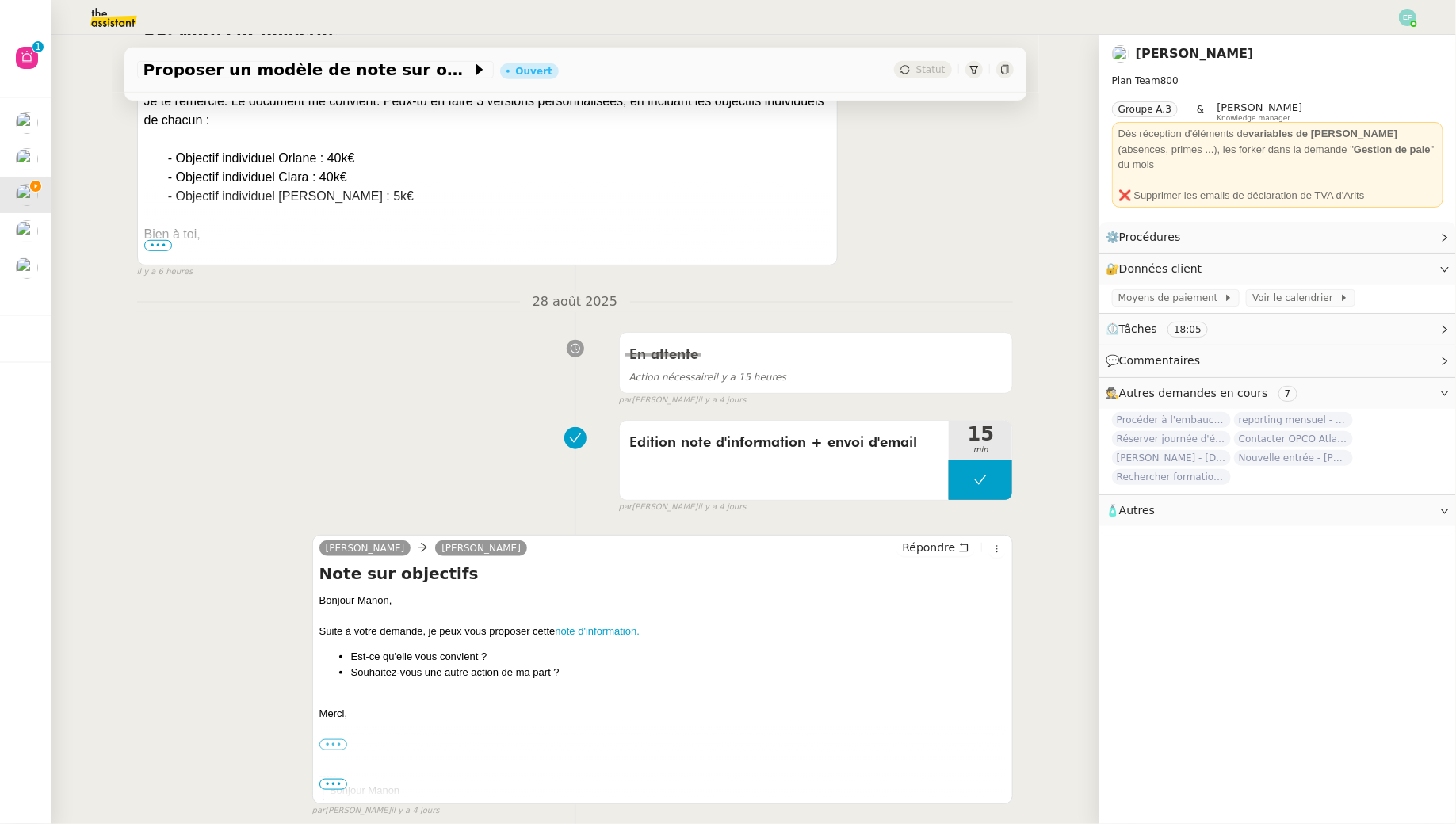
scroll to position [520, 0]
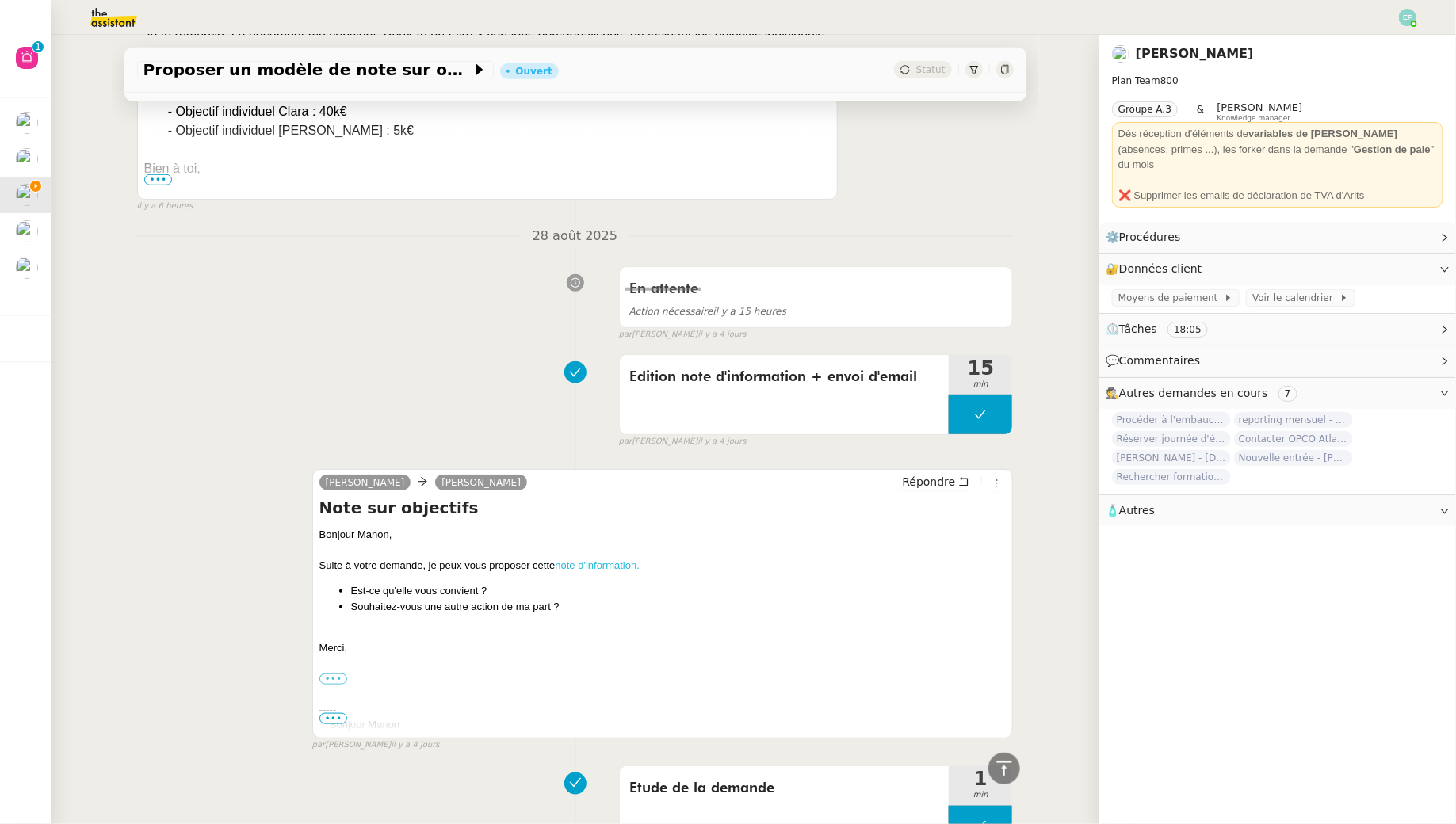
click at [581, 563] on link "note d'information." at bounding box center [597, 565] width 85 height 12
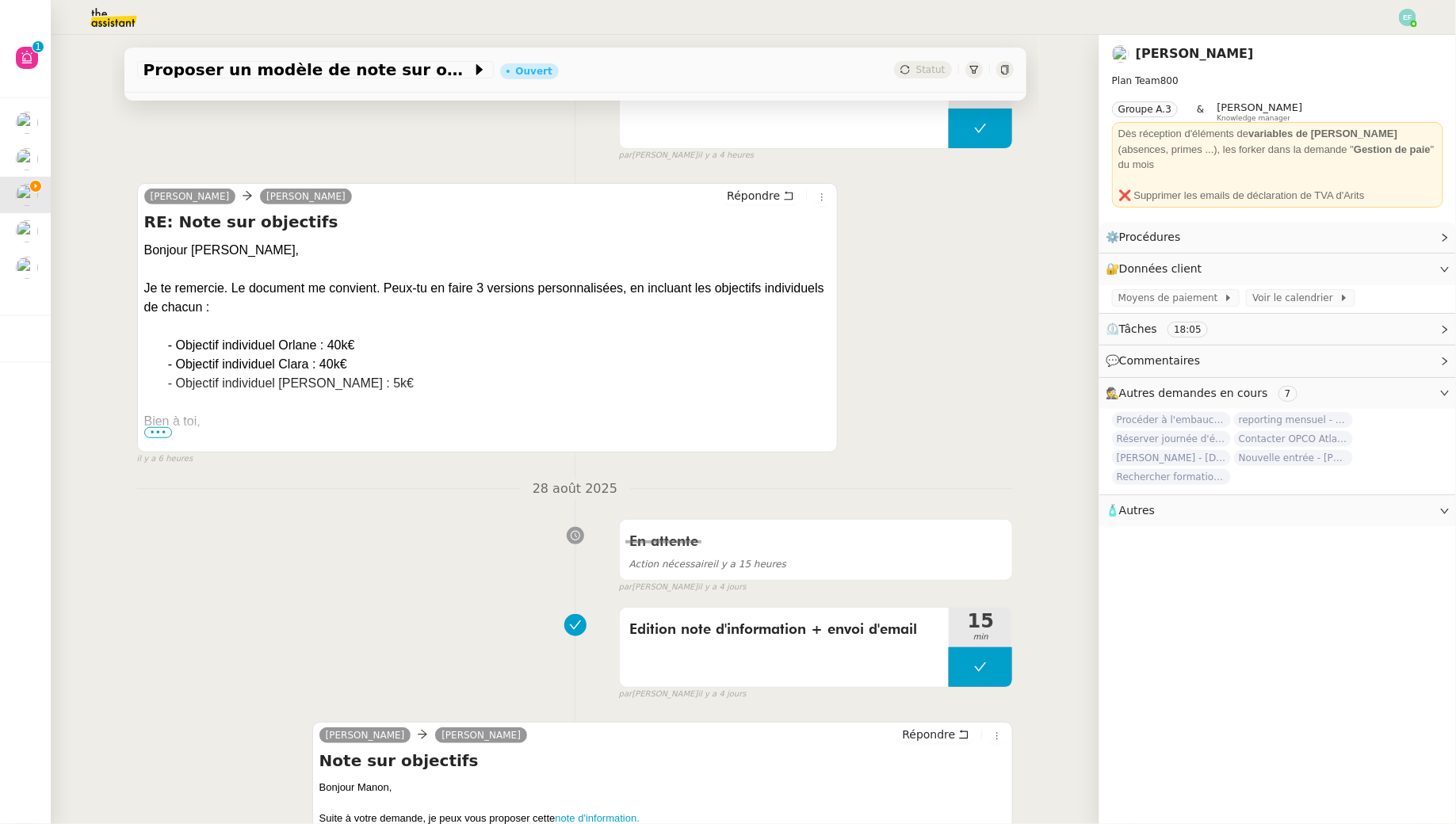
scroll to position [238, 0]
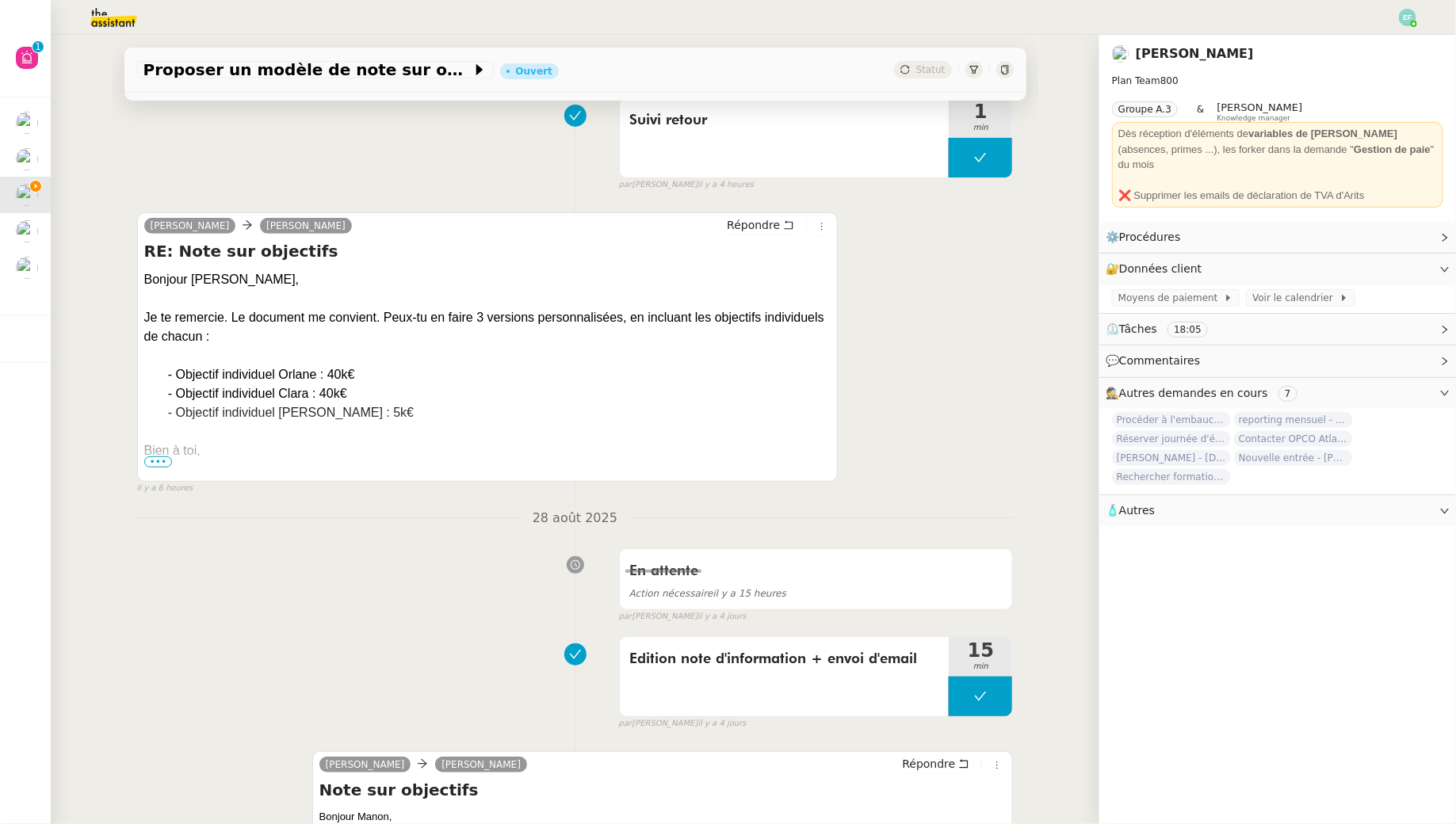
click at [166, 459] on span "•••" at bounding box center [158, 462] width 29 height 11
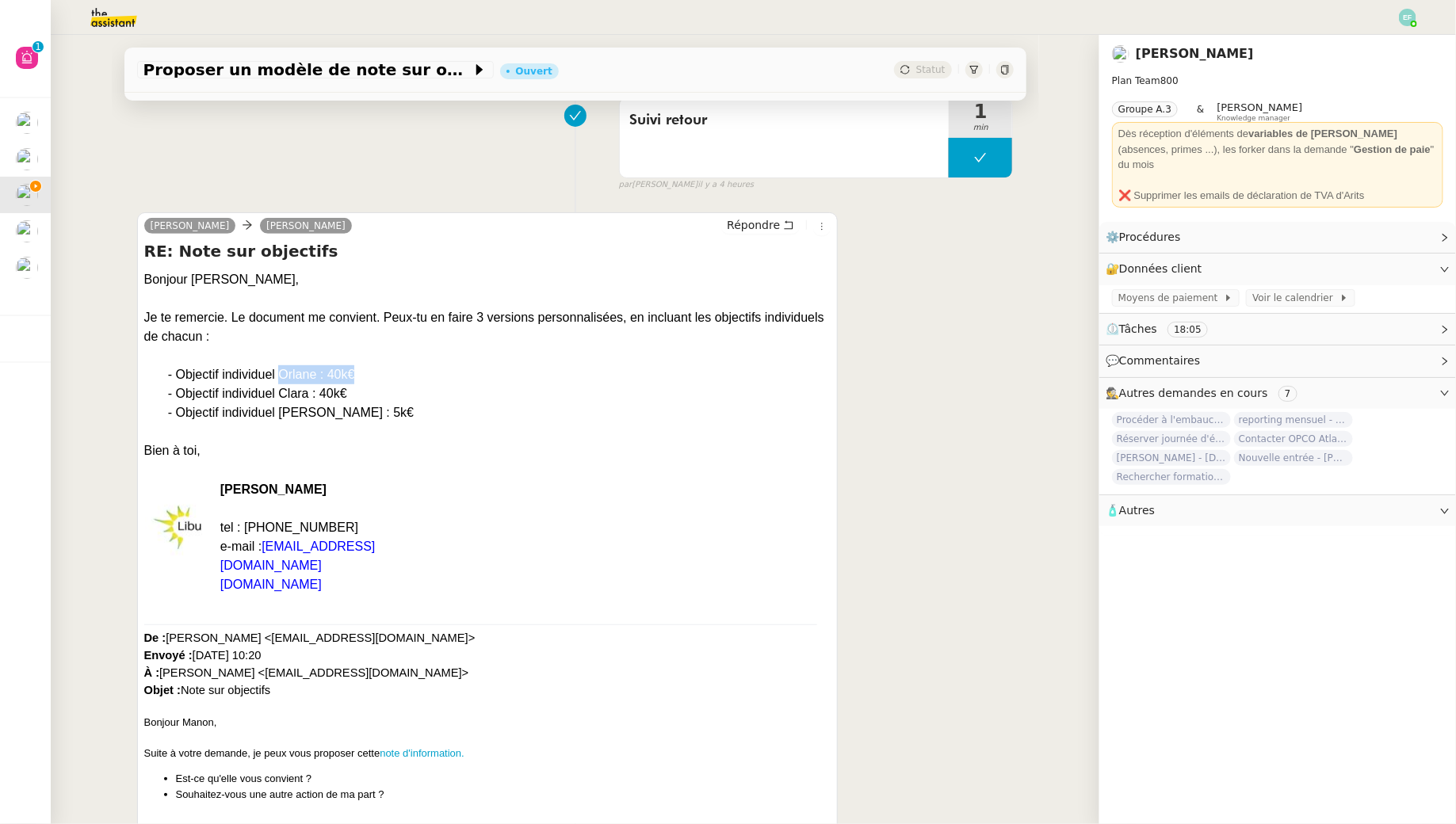
drag, startPoint x: 370, startPoint y: 377, endPoint x: 279, endPoint y: 377, distance: 91.0
click at [279, 377] on div "Objectif individuel Orlane : 40k€" at bounding box center [504, 374] width 655 height 19
copy div "Orlane : 40k€"
click at [220, 362] on div at bounding box center [488, 355] width 687 height 19
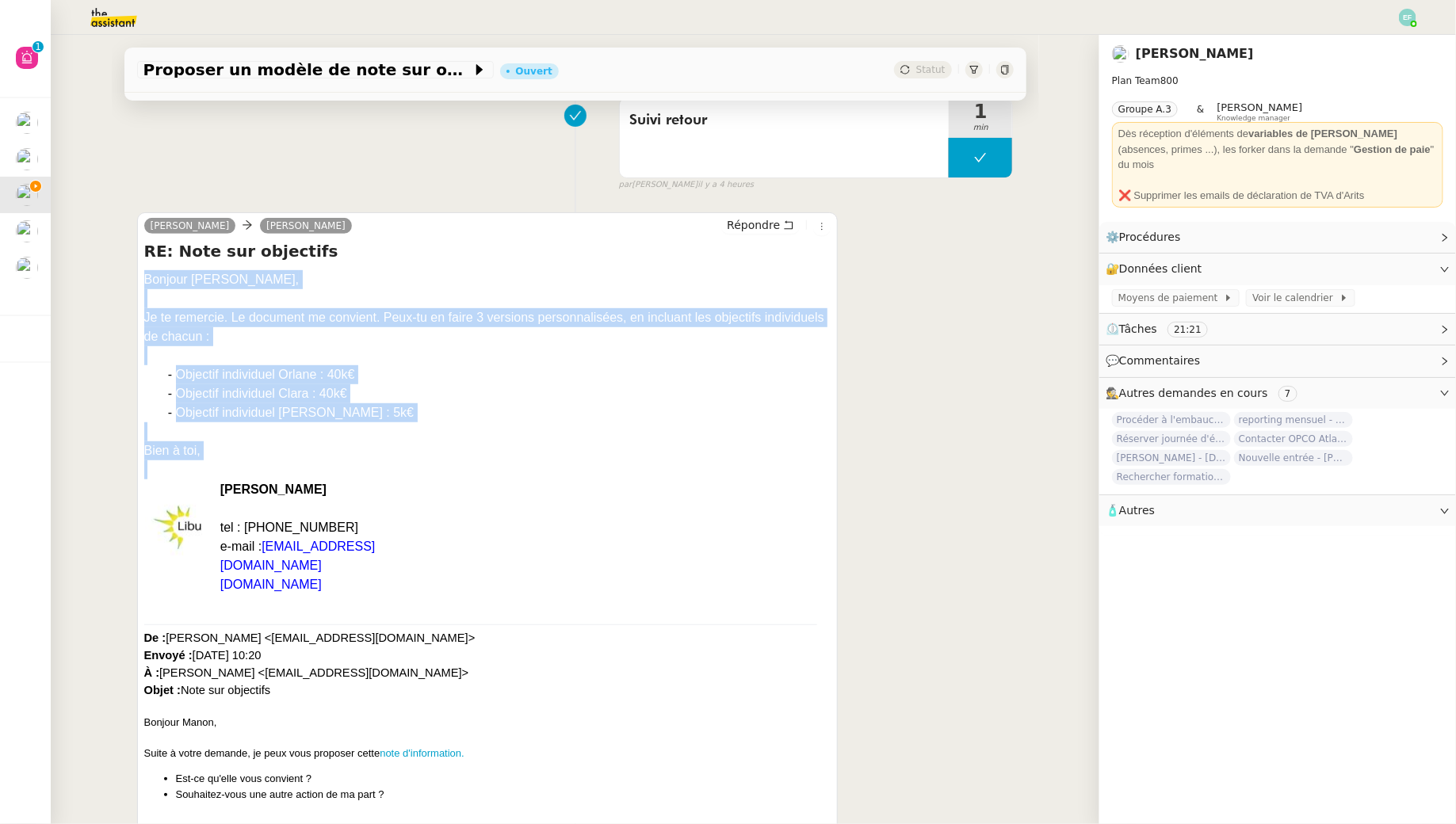
drag, startPoint x: 143, startPoint y: 285, endPoint x: 235, endPoint y: 470, distance: 206.6
copy div "Bonjour Sam, Je te remercie. Le document me convient. Peux-tu en faire 3 versio…"
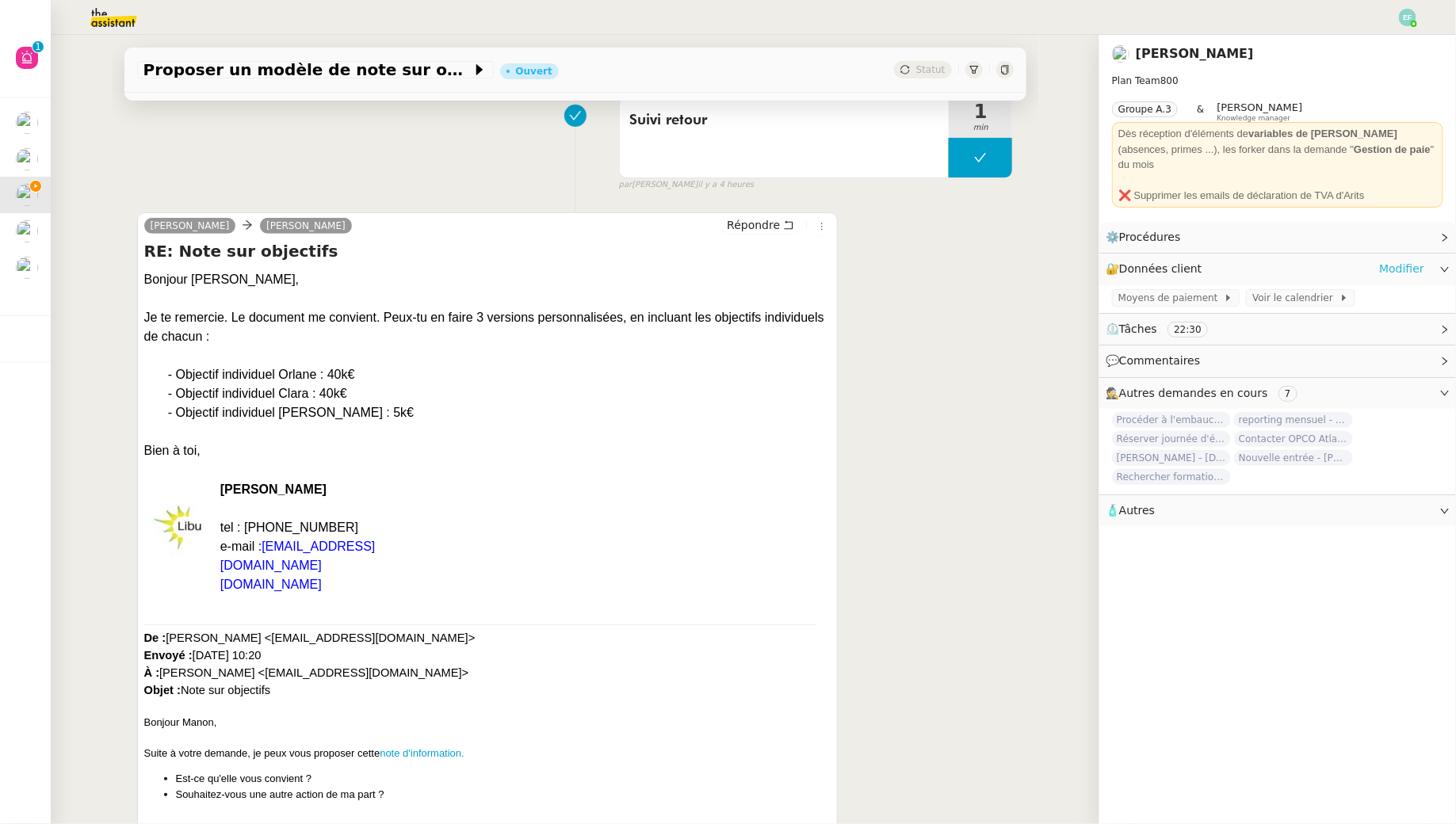
click at [1404, 260] on link "Modifier" at bounding box center [1401, 269] width 45 height 18
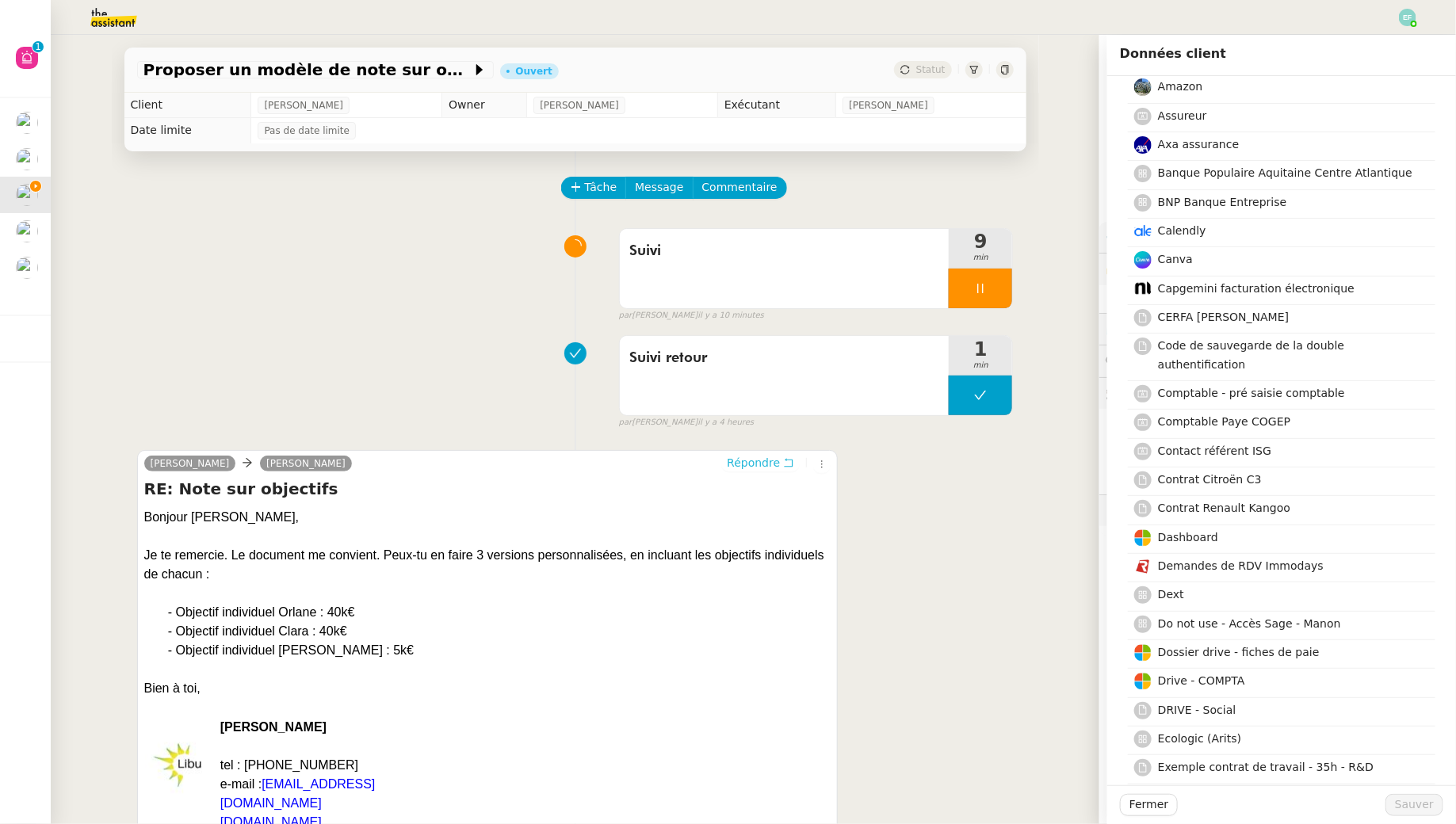
click at [789, 460] on icon at bounding box center [789, 463] width 11 height 11
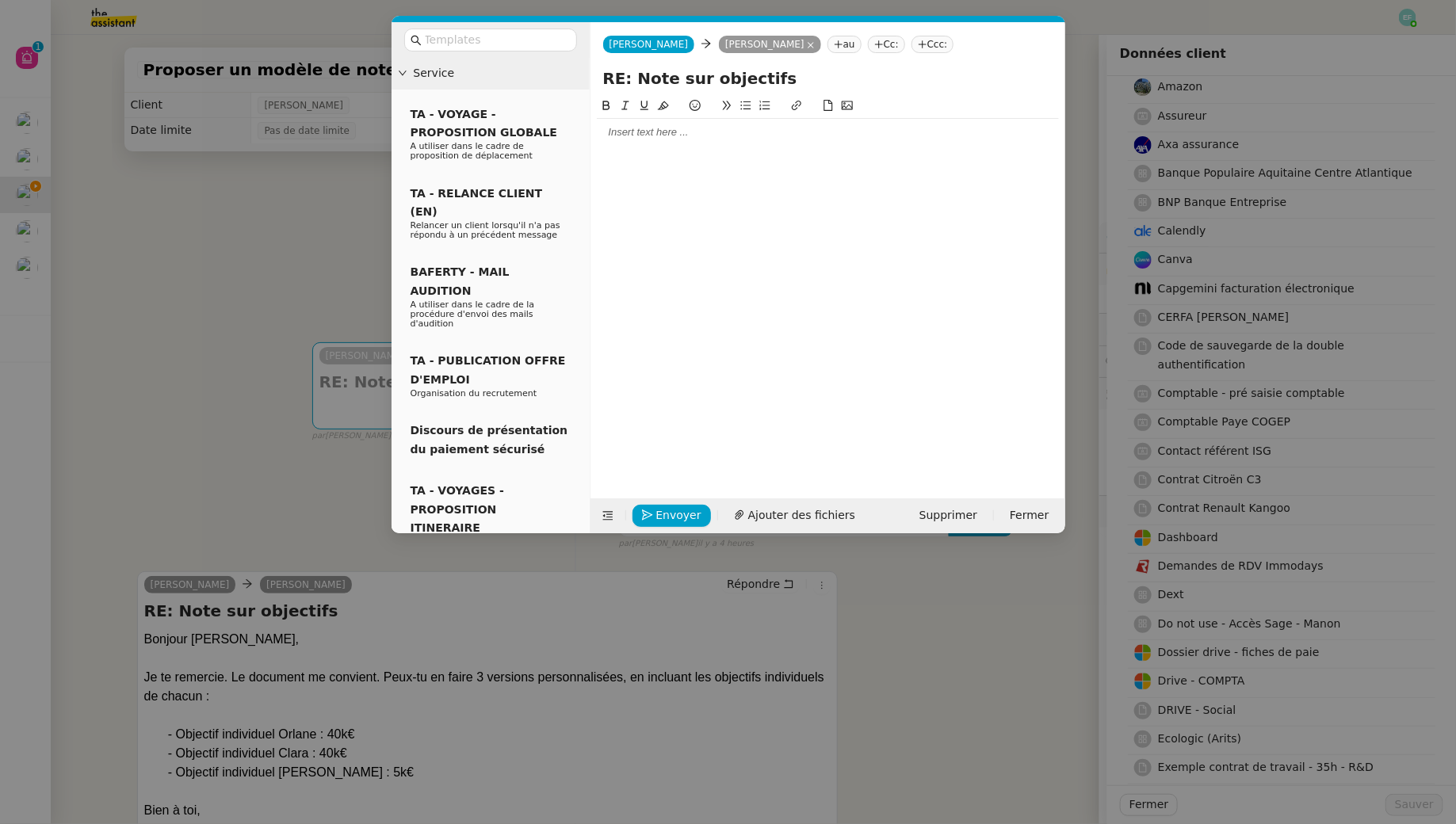
click at [636, 152] on div at bounding box center [828, 285] width 462 height 377
click at [627, 138] on div at bounding box center [828, 132] width 462 height 14
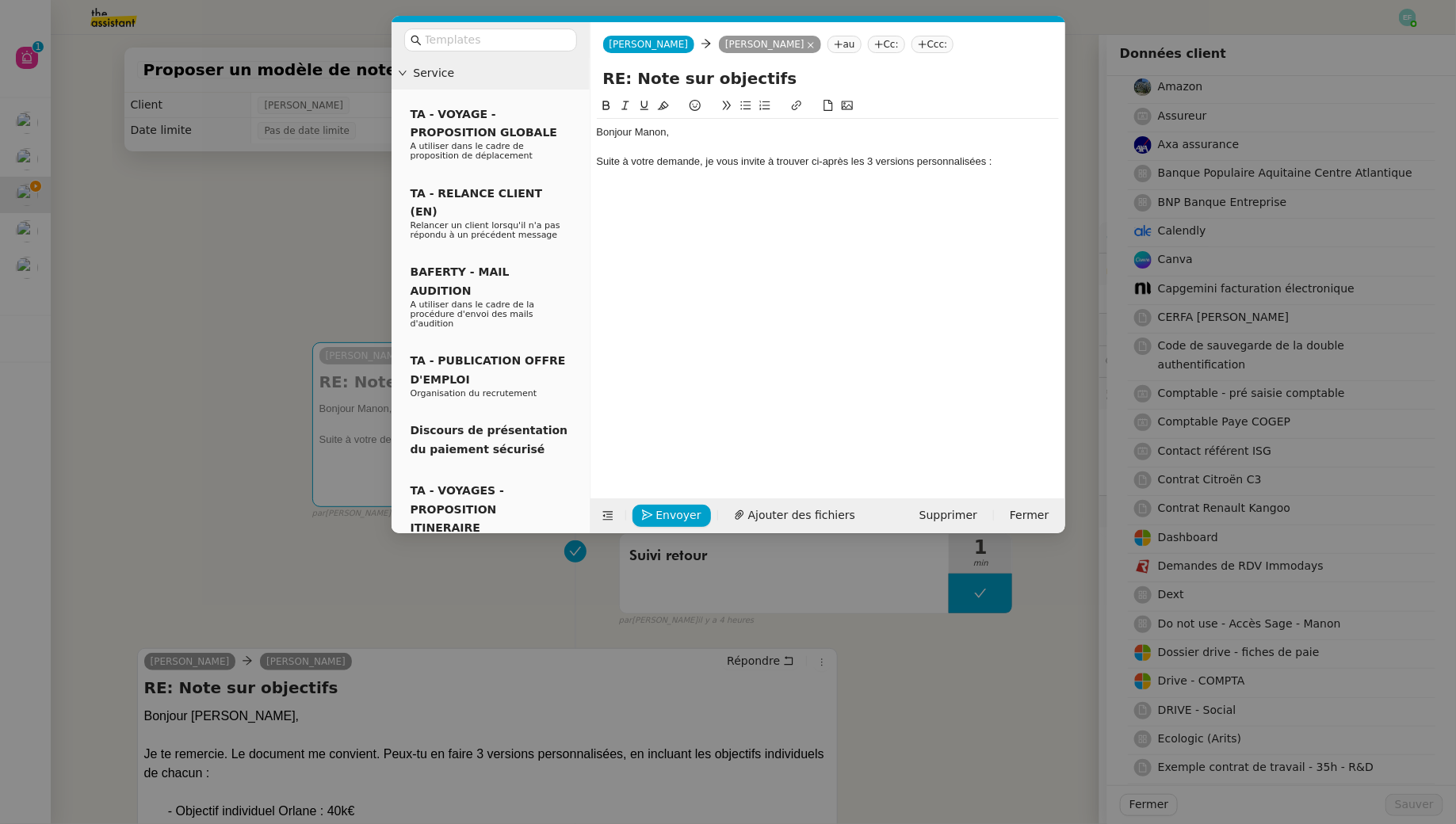
click at [733, 177] on div at bounding box center [828, 176] width 462 height 14
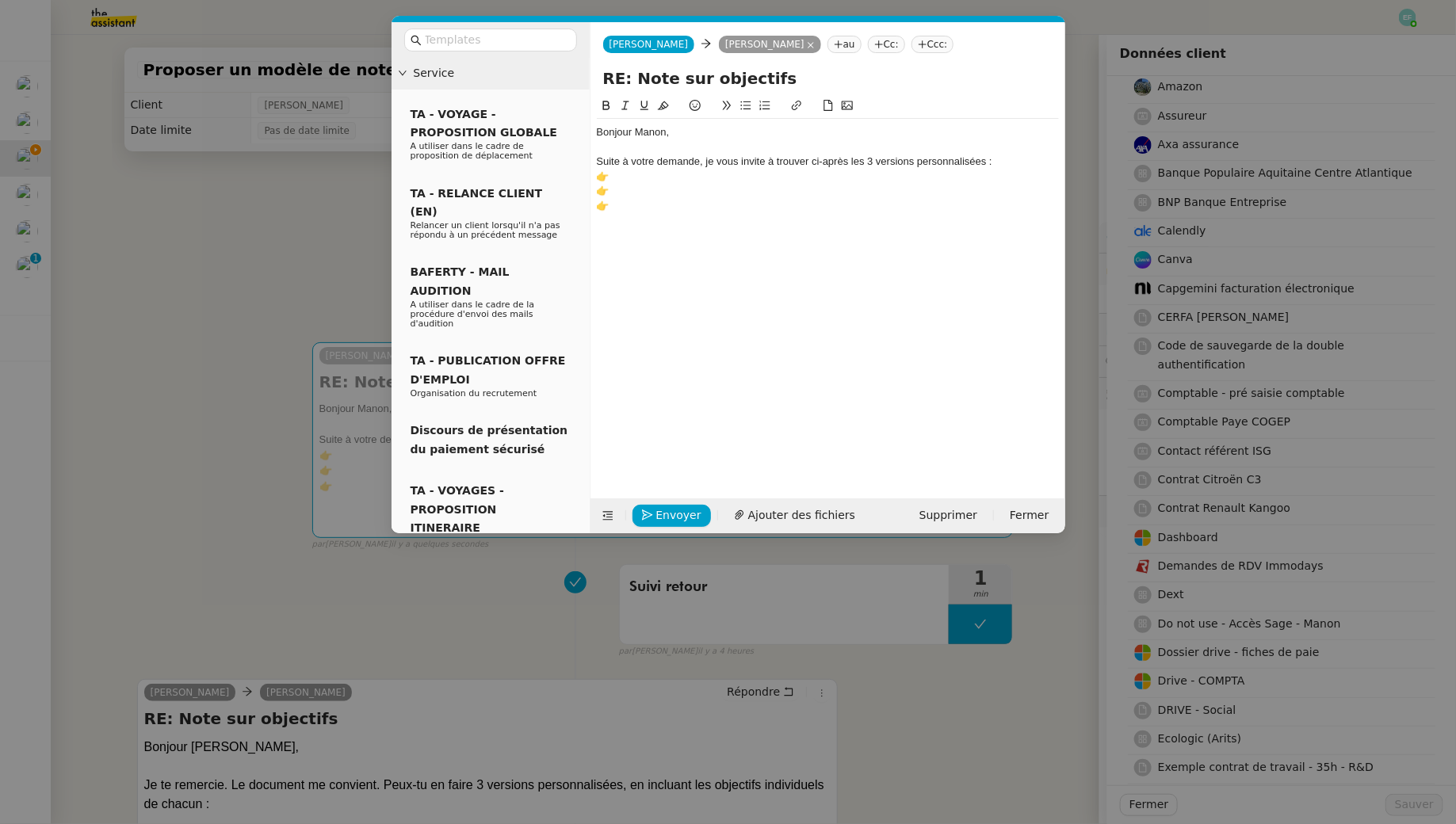
click at [619, 171] on div "👉" at bounding box center [828, 176] width 462 height 14
drag, startPoint x: 646, startPoint y: 181, endPoint x: 610, endPoint y: 180, distance: 36.0
click at [610, 180] on div "👉 Orlane" at bounding box center [828, 176] width 462 height 14
click at [803, 101] on button at bounding box center [796, 106] width 19 height 18
paste input "https://docs.google.com/document/d/1cDmxwGmLzUPpQZZEkfb3QlFoo543_6wskZVrmStsMyY…"
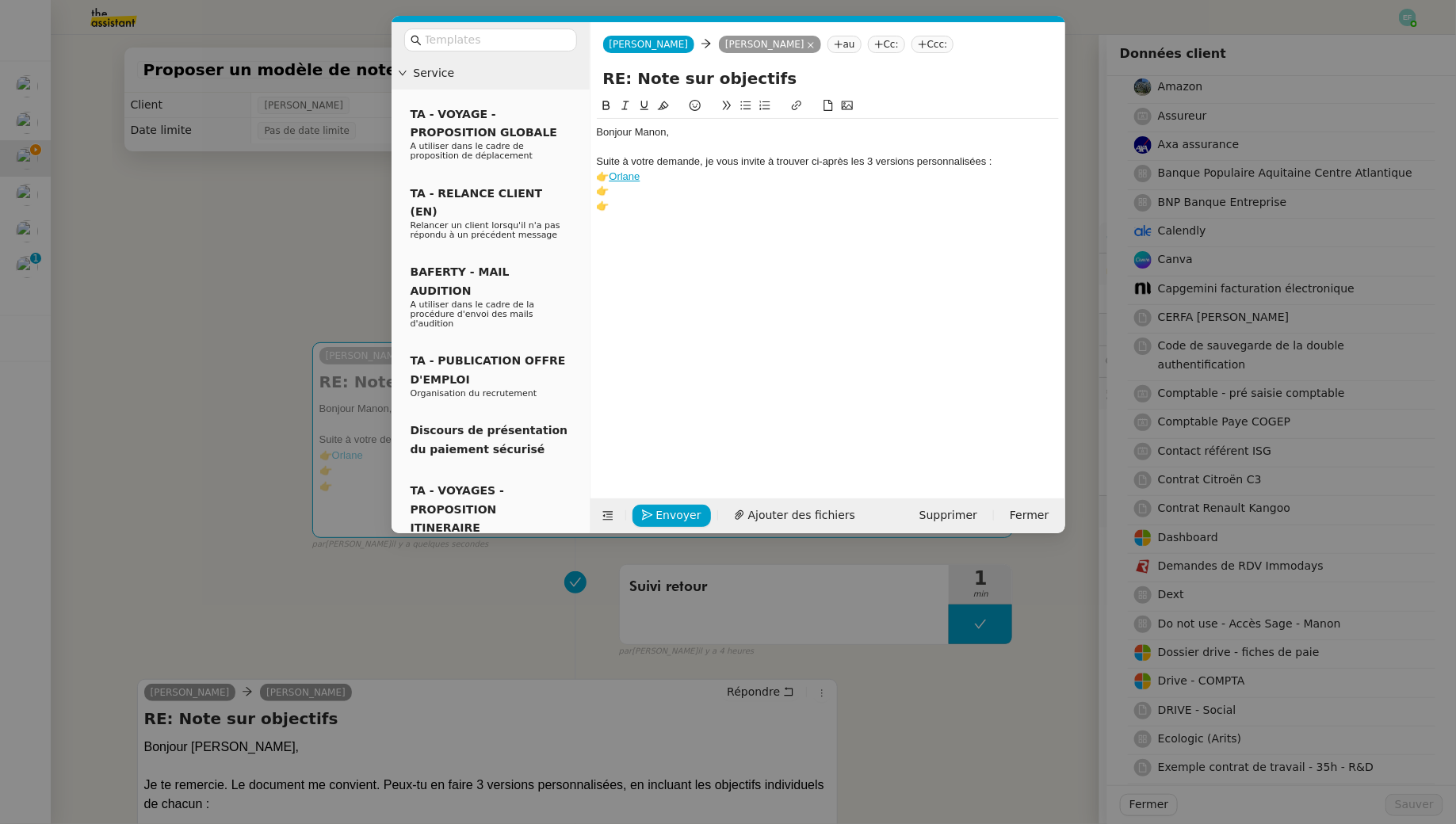
click at [624, 197] on div "👉" at bounding box center [828, 190] width 462 height 14
drag, startPoint x: 665, startPoint y: 198, endPoint x: 610, endPoint y: 193, distance: 55.2
click at [610, 193] on div "Bonjour Manon, Suite à votre demande, je vous invite à trouver ci-après les 3 v…" at bounding box center [828, 176] width 462 height 115
drag, startPoint x: 657, startPoint y: 193, endPoint x: 610, endPoint y: 190, distance: 47.1
click at [610, 190] on div "👉 Clara" at bounding box center [828, 190] width 462 height 14
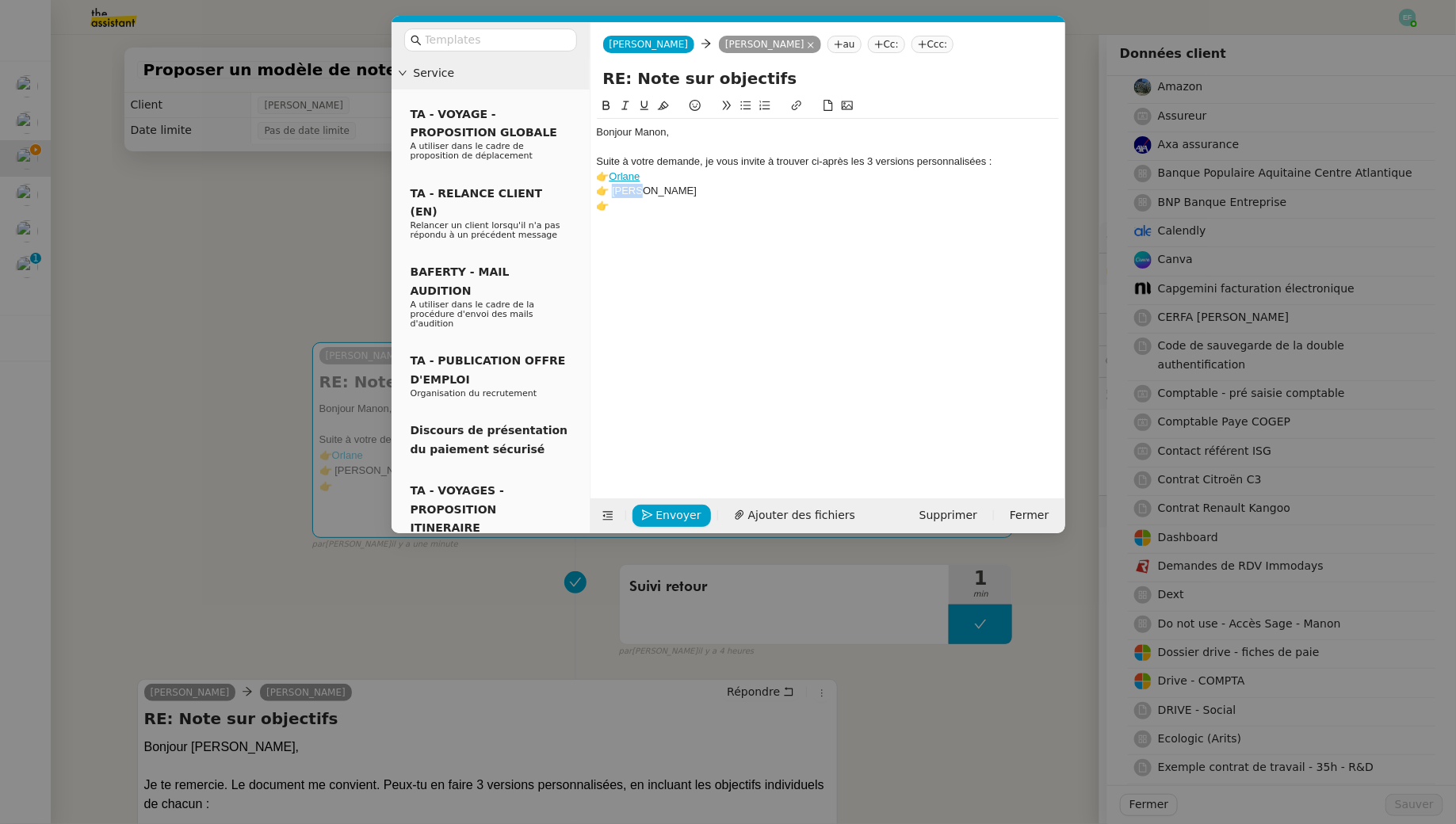
click at [798, 105] on icon at bounding box center [796, 106] width 11 height 11
paste input "https://docs.google.com/document/d/1C_sLkg5rqUxJoaismYfSUBcYSw5Q5OkLHWcXeO0datE…"
click at [645, 205] on div "👉" at bounding box center [828, 206] width 462 height 14
drag, startPoint x: 640, startPoint y: 205, endPoint x: 613, endPoint y: 205, distance: 27.0
click at [613, 205] on div "👉 Alexis" at bounding box center [828, 206] width 462 height 14
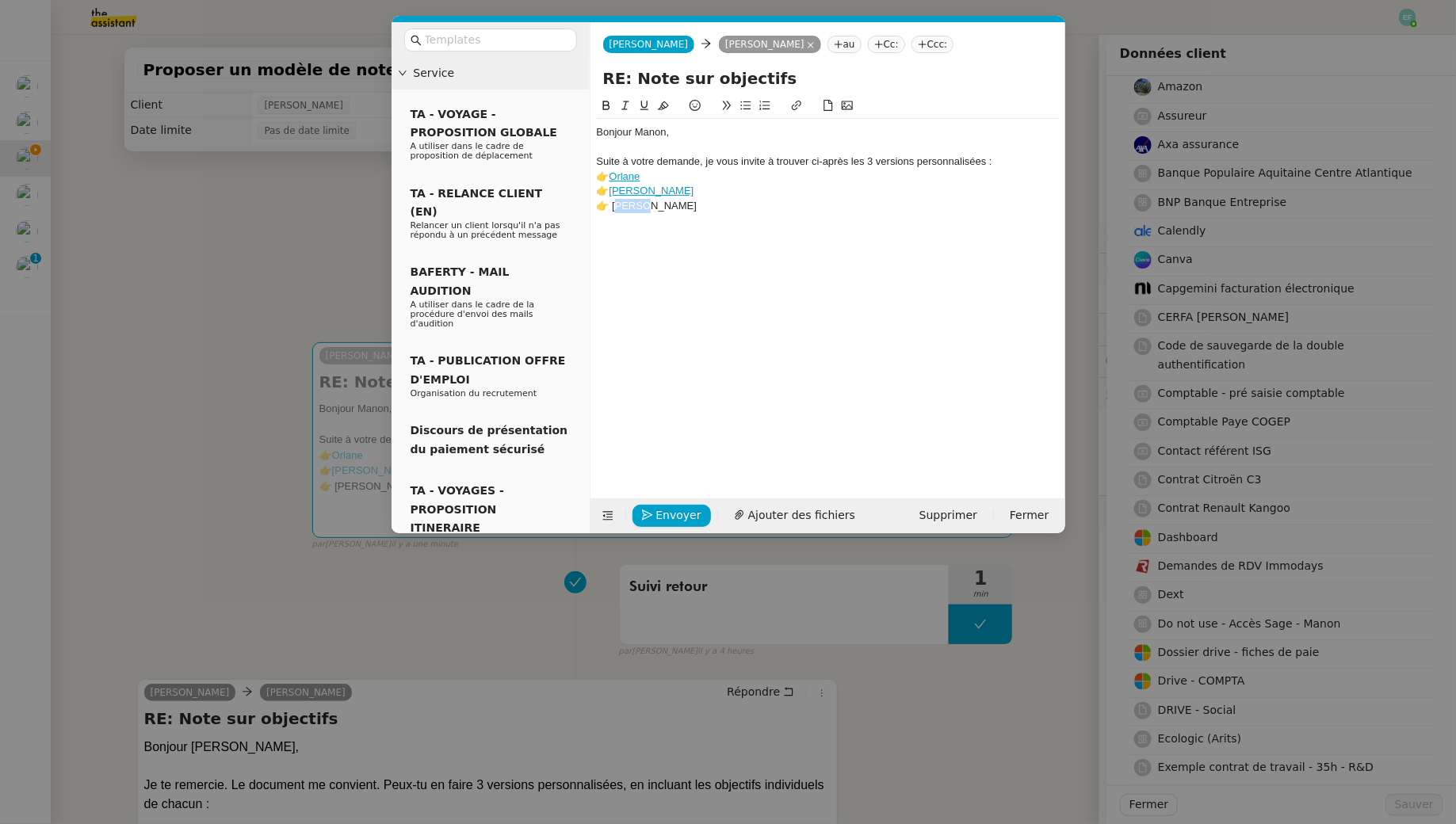
click at [796, 106] on icon at bounding box center [796, 106] width 10 height 10
click at [687, 191] on div "👉 Clara" at bounding box center [828, 190] width 462 height 14
click at [655, 209] on div "👉 Alexis" at bounding box center [828, 206] width 462 height 14
drag, startPoint x: 672, startPoint y: 208, endPoint x: 610, endPoint y: 208, distance: 62.0
click at [610, 208] on div "👉 Alexis" at bounding box center [828, 206] width 462 height 14
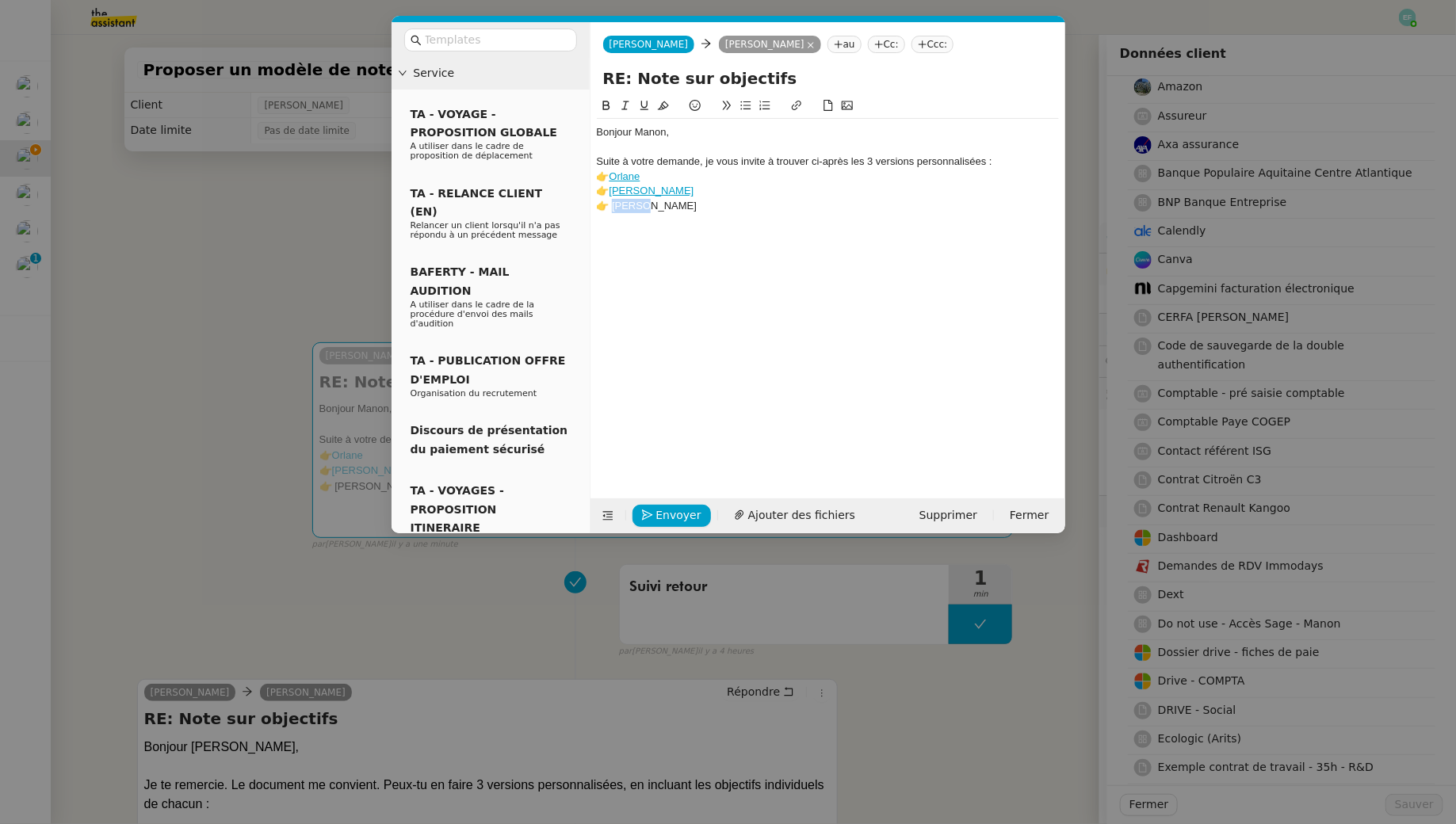
click at [796, 105] on icon at bounding box center [796, 106] width 10 height 10
paste input "https://docs.google.com/document/d/1Pl03ZJc1_iPhZccWC3n2AP-DvuksSFNrQJmx3zBBiuQ…"
type input "https://docs.google.com/document/d/1Pl03ZJc1_iPhZccWC3n2AP-DvuksSFNrQJmx3zBBiuQ…"
click at [620, 175] on link "Orlane" at bounding box center [625, 176] width 31 height 12
click at [620, 201] on link "https://docs.google.com/document/d/1cDmxwGmLzUPpQZZEkfb3QlFoo543_6wskZVrmStsMyY…" at bounding box center [586, 205] width 109 height 20
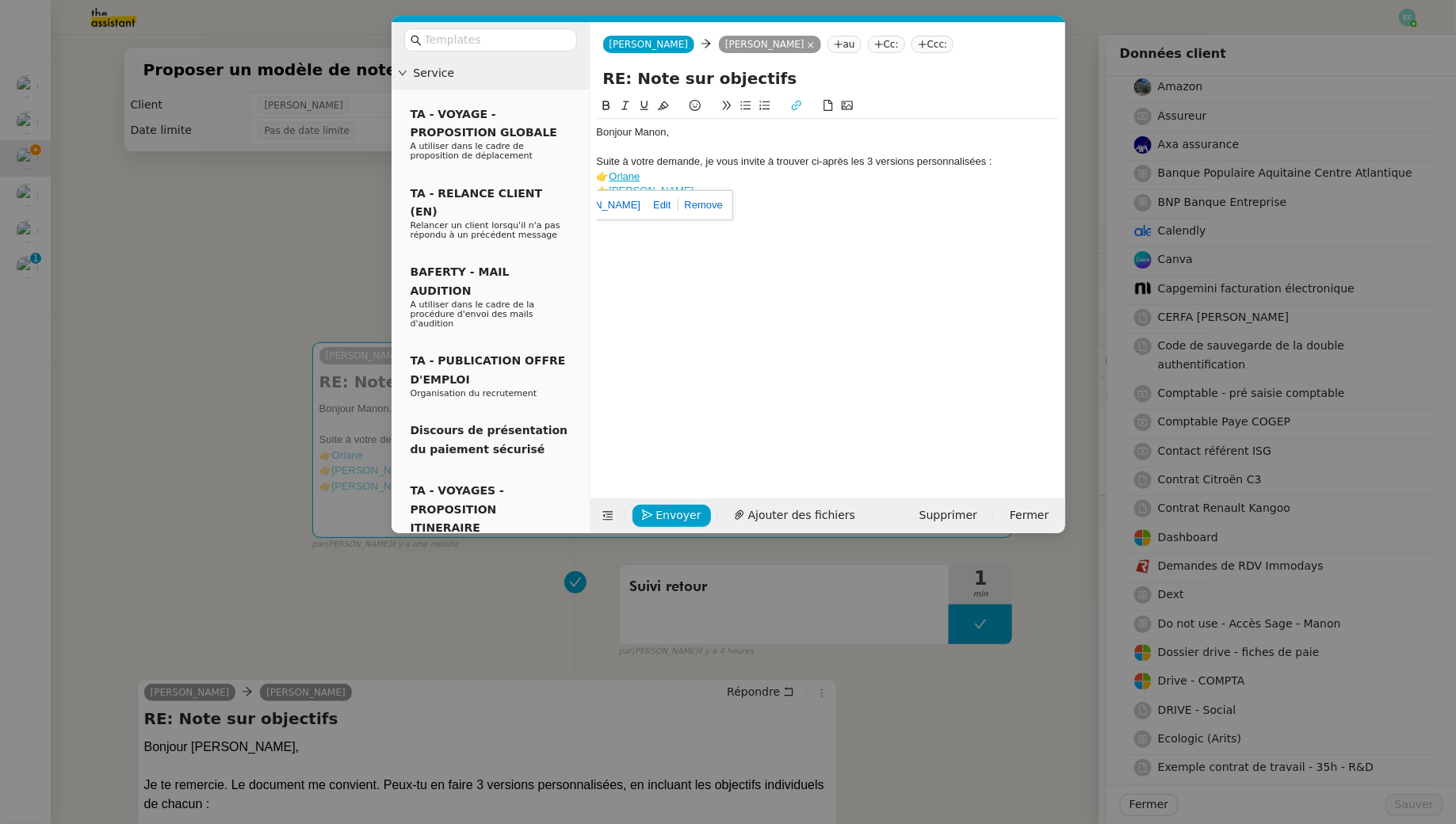
click at [685, 159] on div "Suite à votre demande, je vous invite à trouver ci-après les 3 versions personn…" at bounding box center [828, 161] width 462 height 14
click at [622, 188] on link "[PERSON_NAME]" at bounding box center [652, 190] width 85 height 12
click at [620, 220] on link "https://docs.google.com/document/d/1C_sLkg5rqUxJoaismYfSUBcYSw5Q5OkLHWcXeO0datE…" at bounding box center [583, 219] width 109 height 20
click at [791, 342] on div "Bonjour Manon, Suite à votre demande, je vous invite à trouver ci-après les 3 v…" at bounding box center [828, 285] width 462 height 377
click at [624, 206] on link "[PERSON_NAME]" at bounding box center [652, 206] width 85 height 12
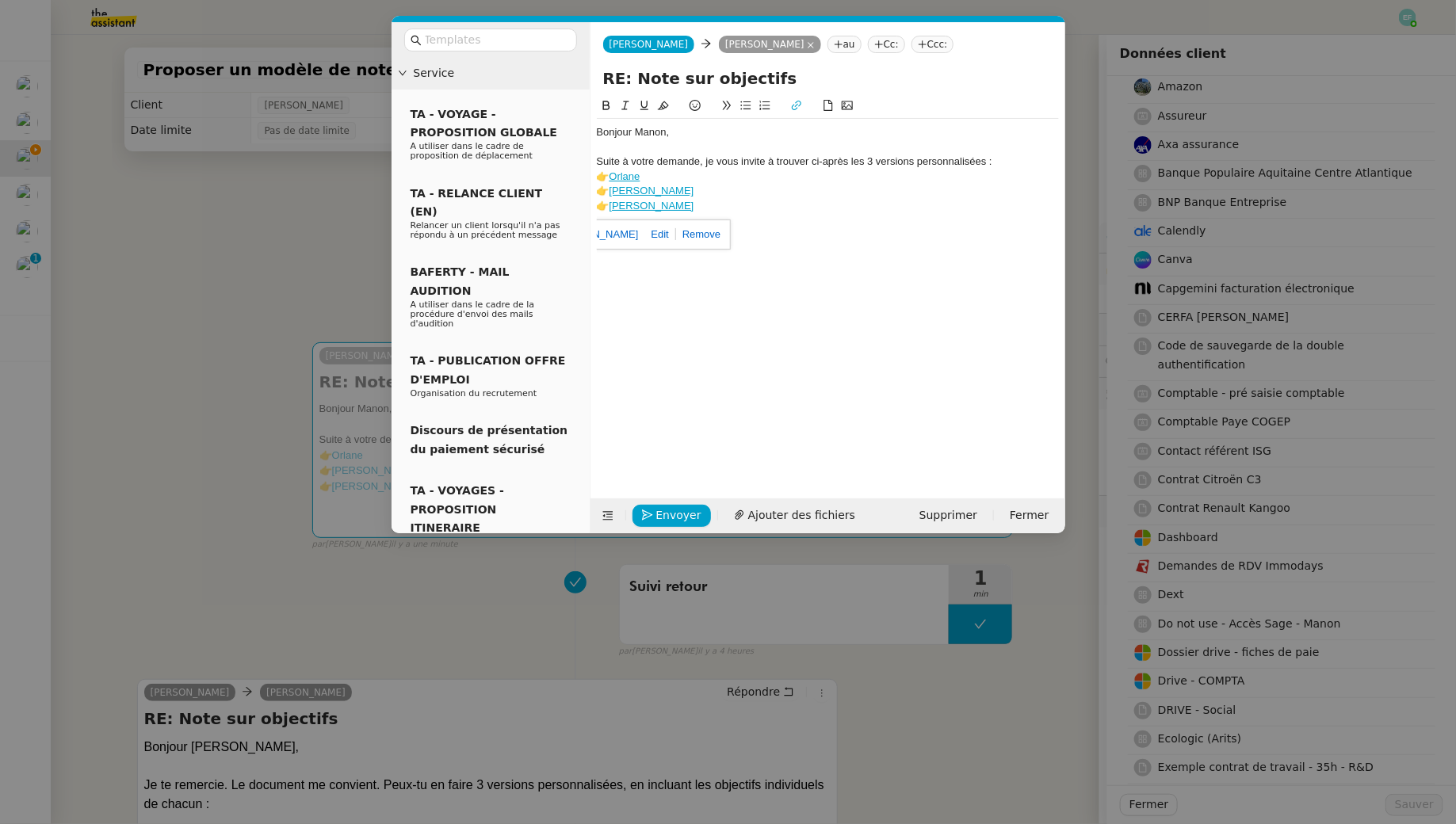
click at [626, 237] on link "https://docs.google.com/document/d/1Pl03ZJc1_iPhZccWC3n2AP-DvuksSFNrQJmx3zBBiuQ…" at bounding box center [583, 234] width 109 height 20
click at [691, 195] on div "👉 Clara" at bounding box center [828, 190] width 462 height 14
click at [688, 204] on div "👉 Alexis" at bounding box center [828, 206] width 462 height 14
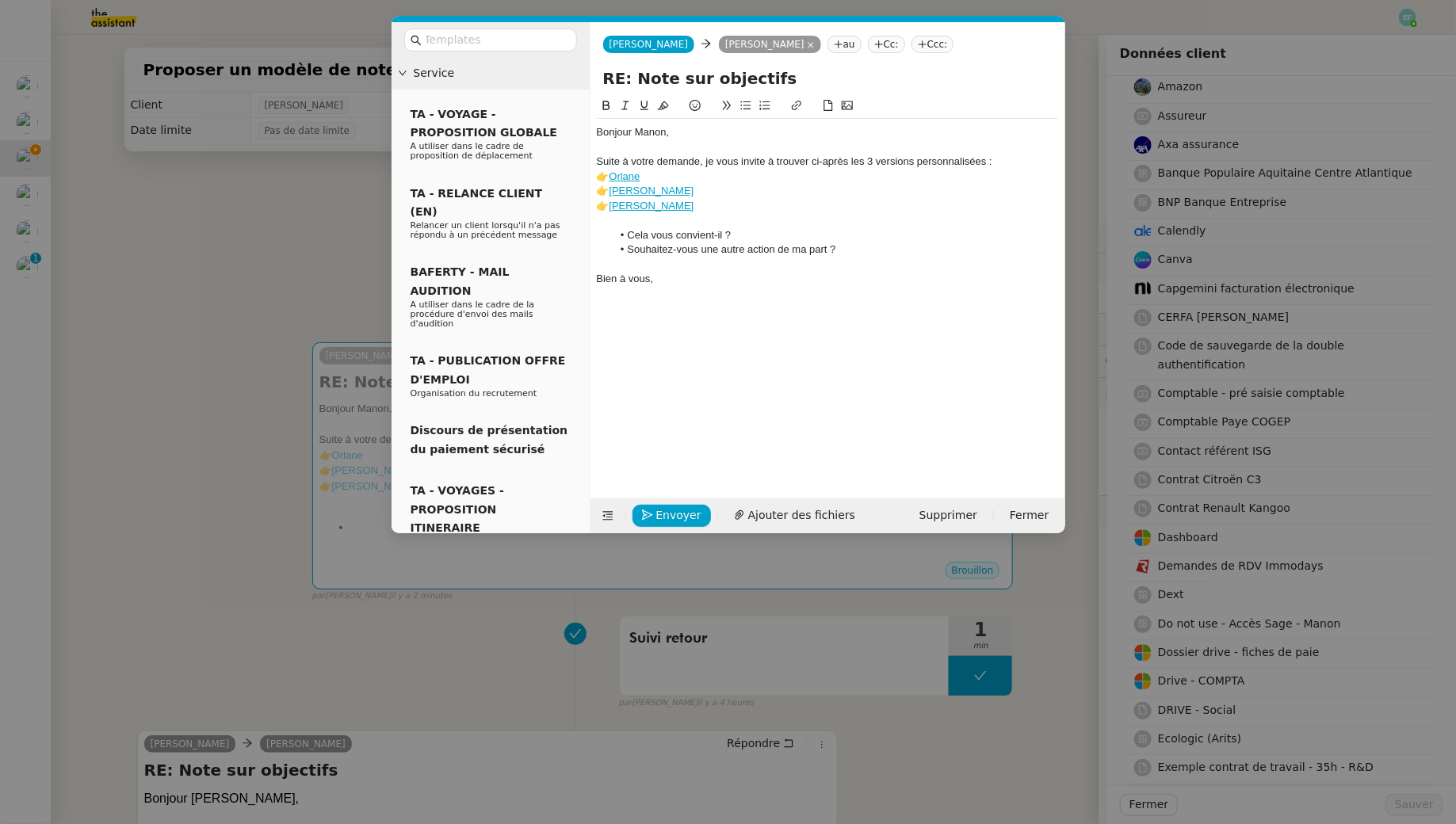
click at [274, 284] on nz-modal-container "Service TA - VOYAGE - PROPOSITION GLOBALE A utiliser dans le cadre de propositi…" at bounding box center [728, 412] width 1456 height 824
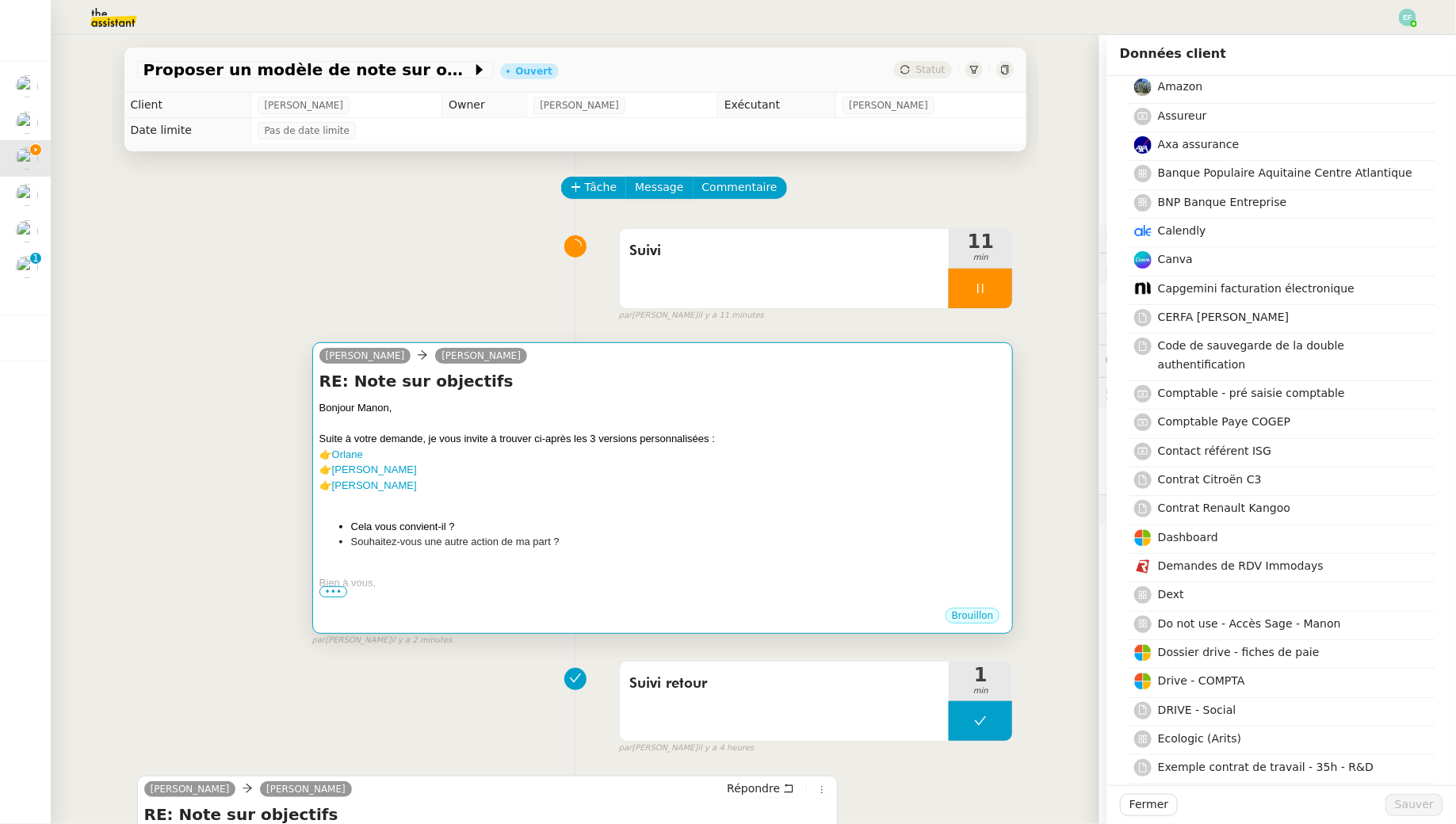
click at [754, 424] on div at bounding box center [663, 423] width 687 height 16
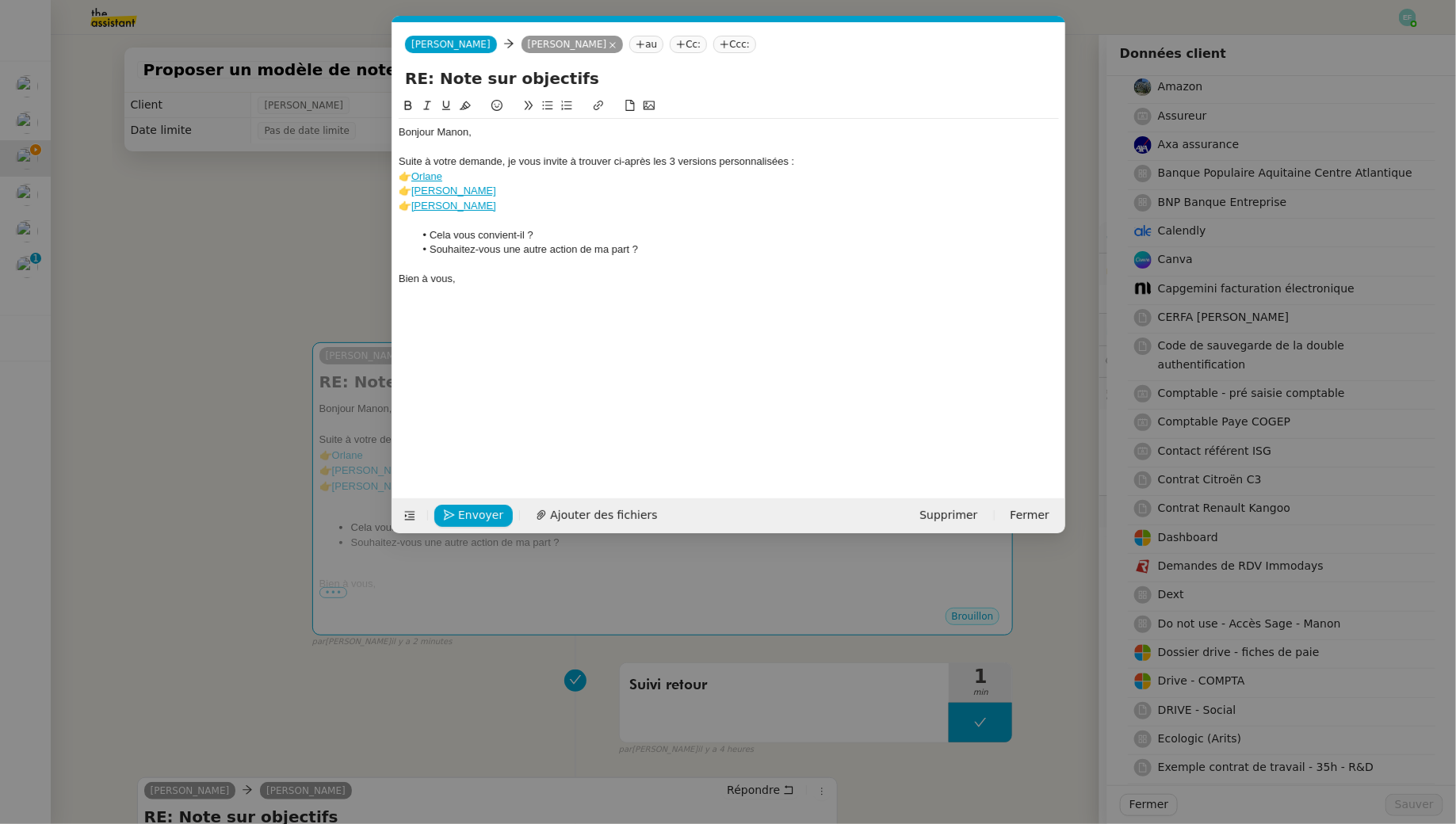
scroll to position [0, 34]
click at [464, 509] on span "Envoyer" at bounding box center [480, 515] width 45 height 18
click at [464, 509] on span "Confirmer l'envoi" at bounding box center [506, 515] width 95 height 18
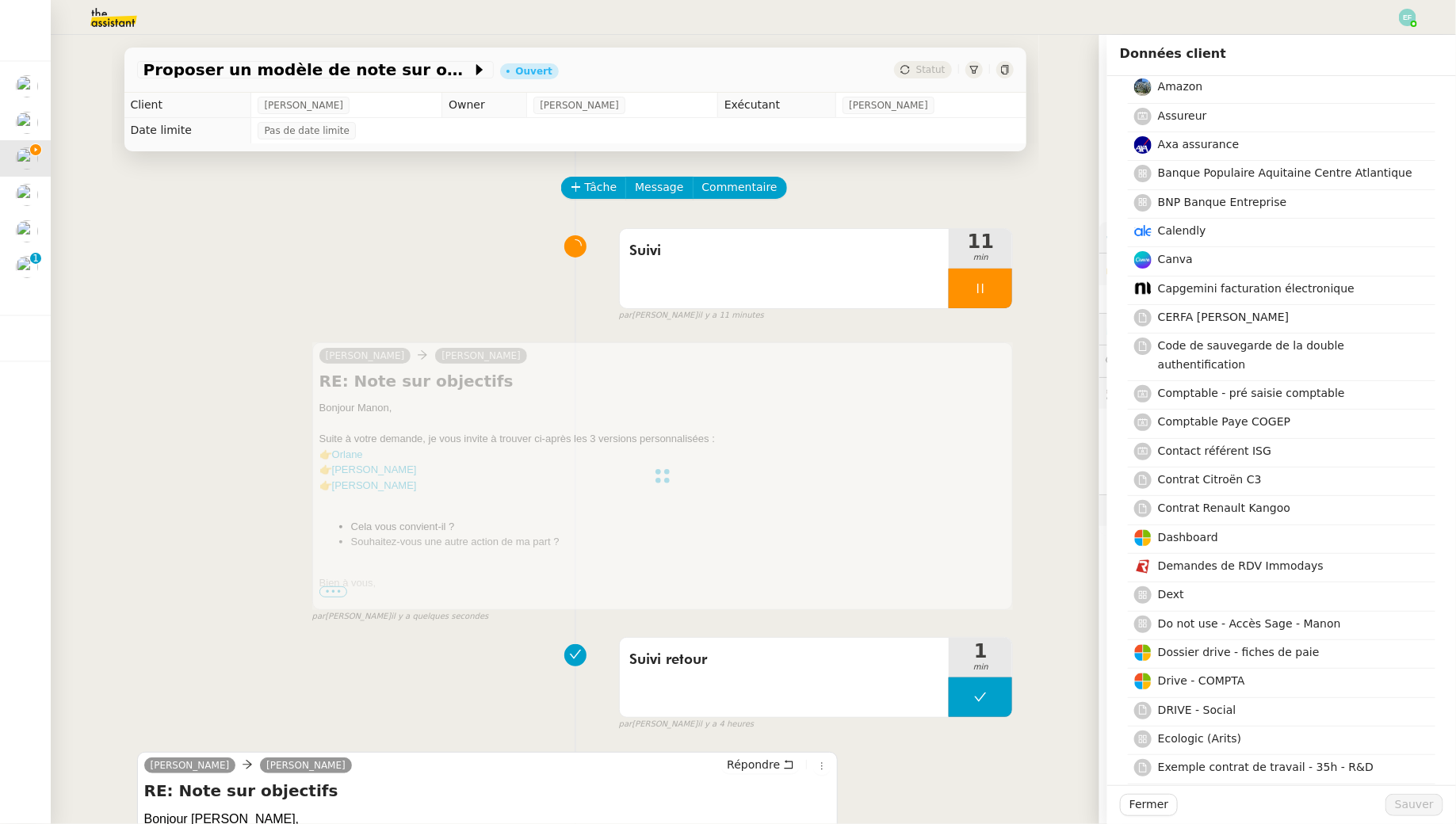
click at [937, 197] on div "Tâche Message Commentaire" at bounding box center [788, 196] width 451 height 38
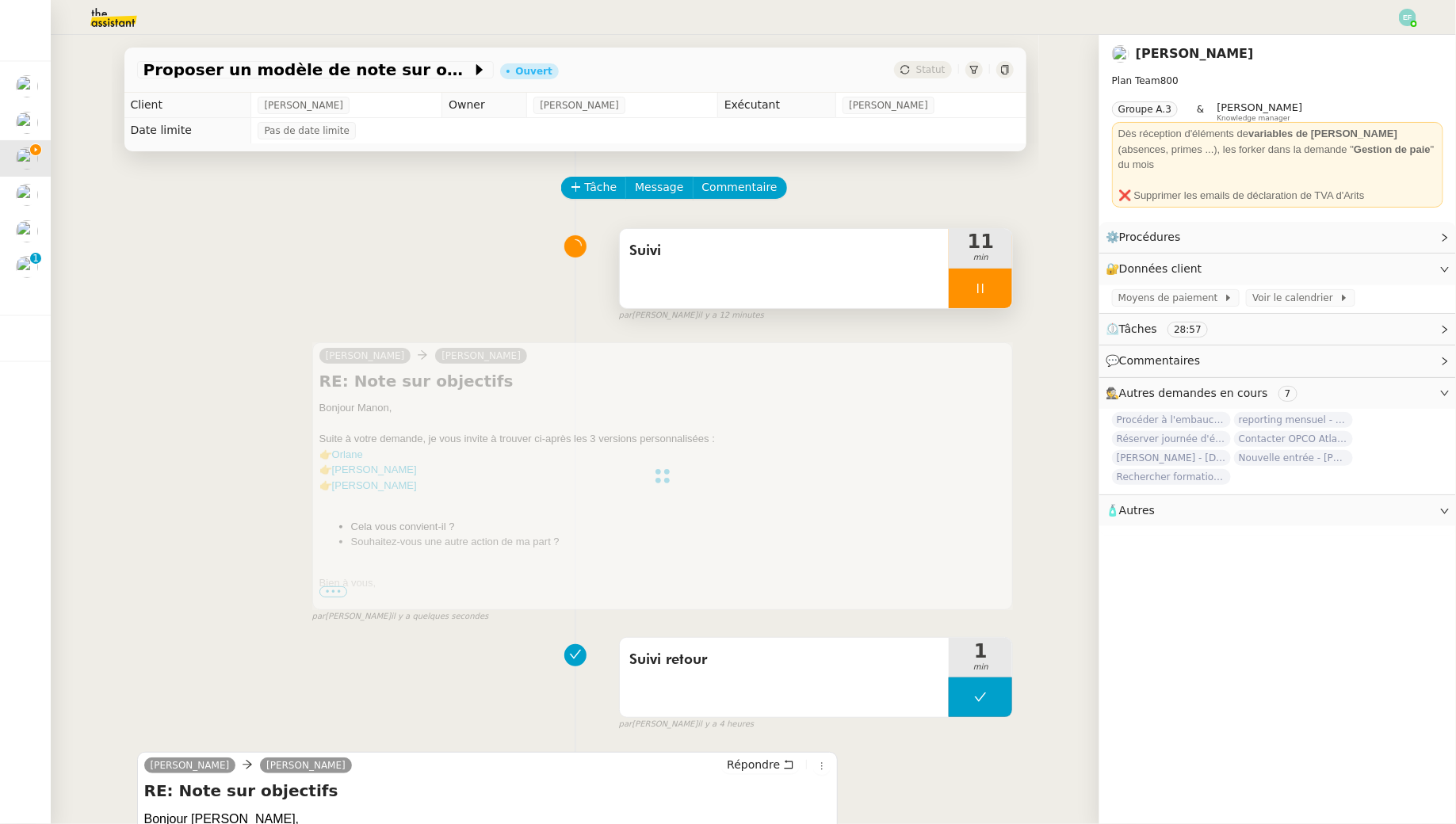
click at [883, 251] on span "Suivi" at bounding box center [784, 251] width 311 height 24
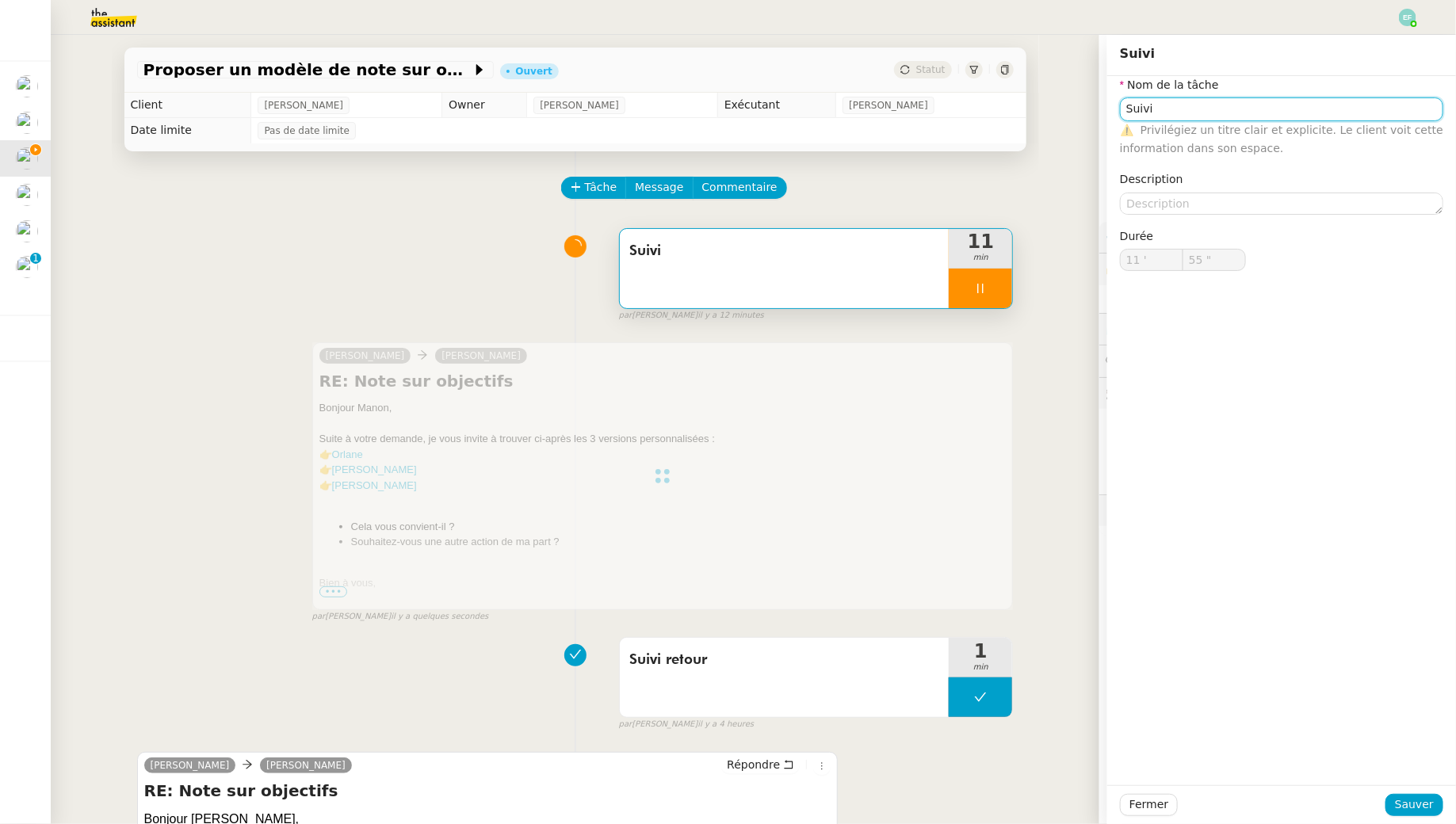
click at [1251, 112] on input "Suivi" at bounding box center [1281, 109] width 324 height 23
type input "Suivi +"
type input "56 ""
type input "Suivi"
type input "11 '"
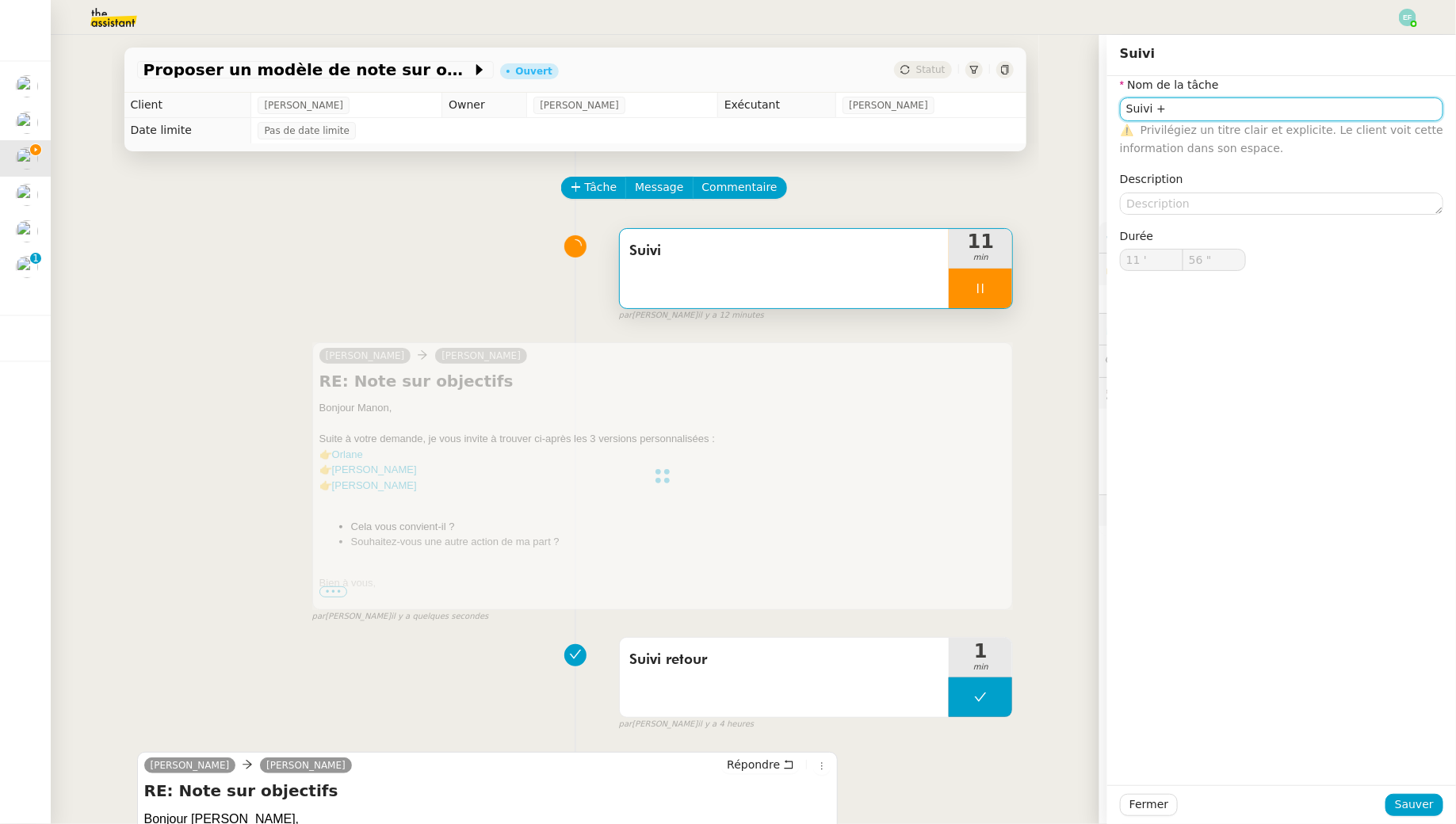
type input "56 ""
type input "Suivien"
type input "57 ""
type input "Suivi +e"
type input "58 ""
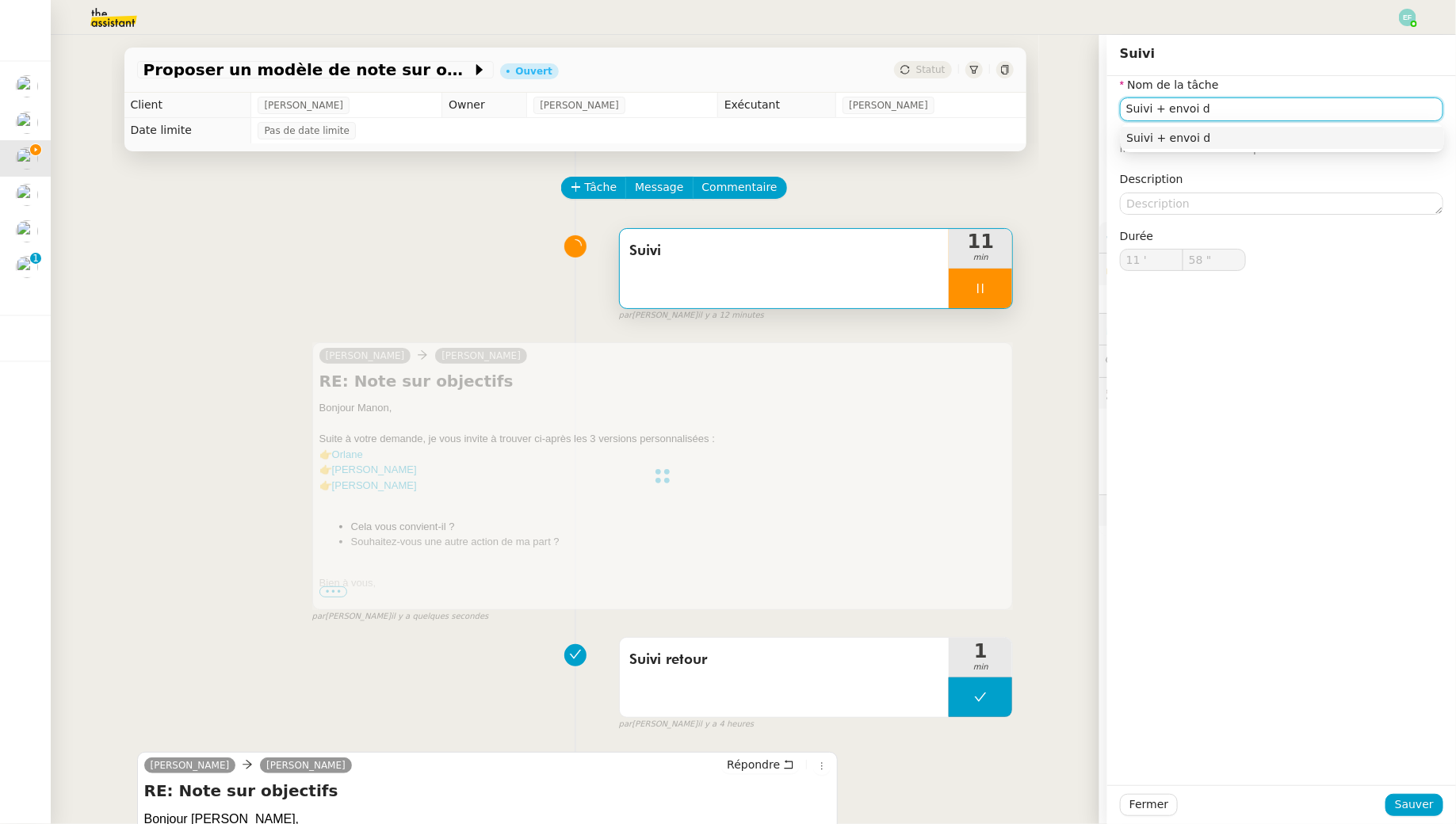
type input "Suivi + envoi d'"
type input "59 ""
type input "Suivi + envoi d'email"
type input "12 '"
type input "0 ""
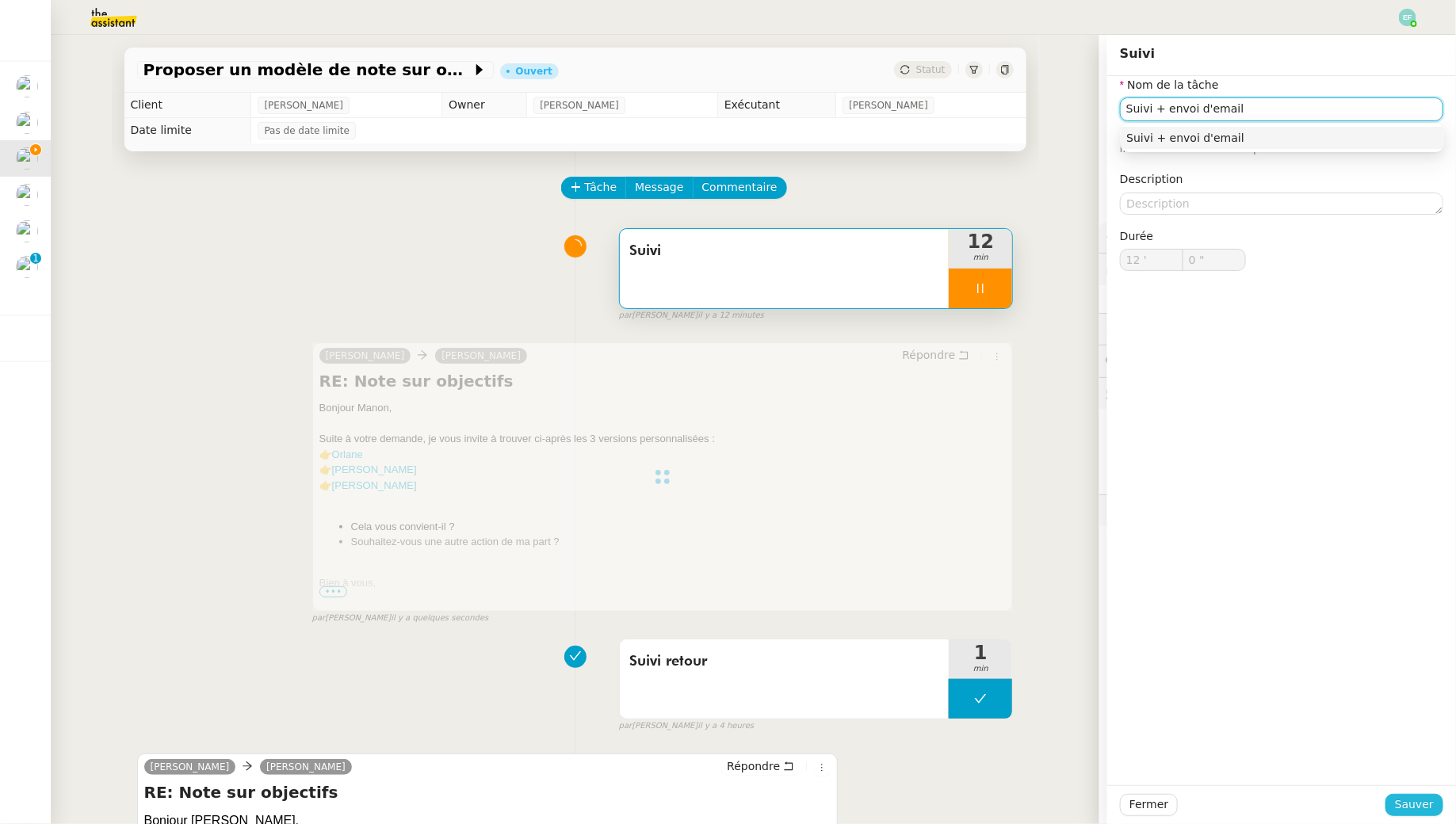
type input "Suivi + envoi d'email"
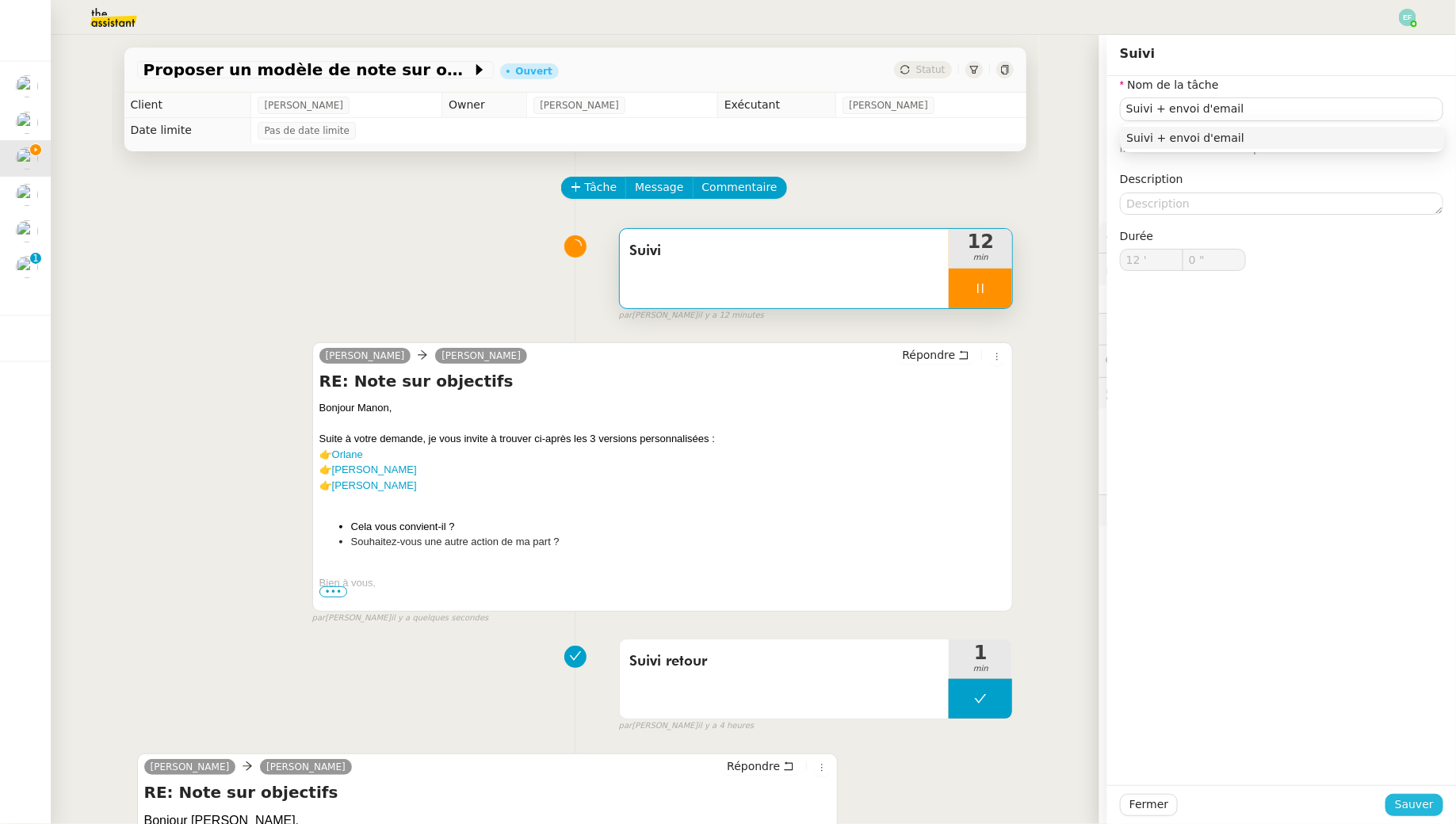
click at [1412, 799] on span "Sauver" at bounding box center [1414, 804] width 39 height 18
type input "1 ""
type input "Suivi"
type input "12 '"
type input "1 ""
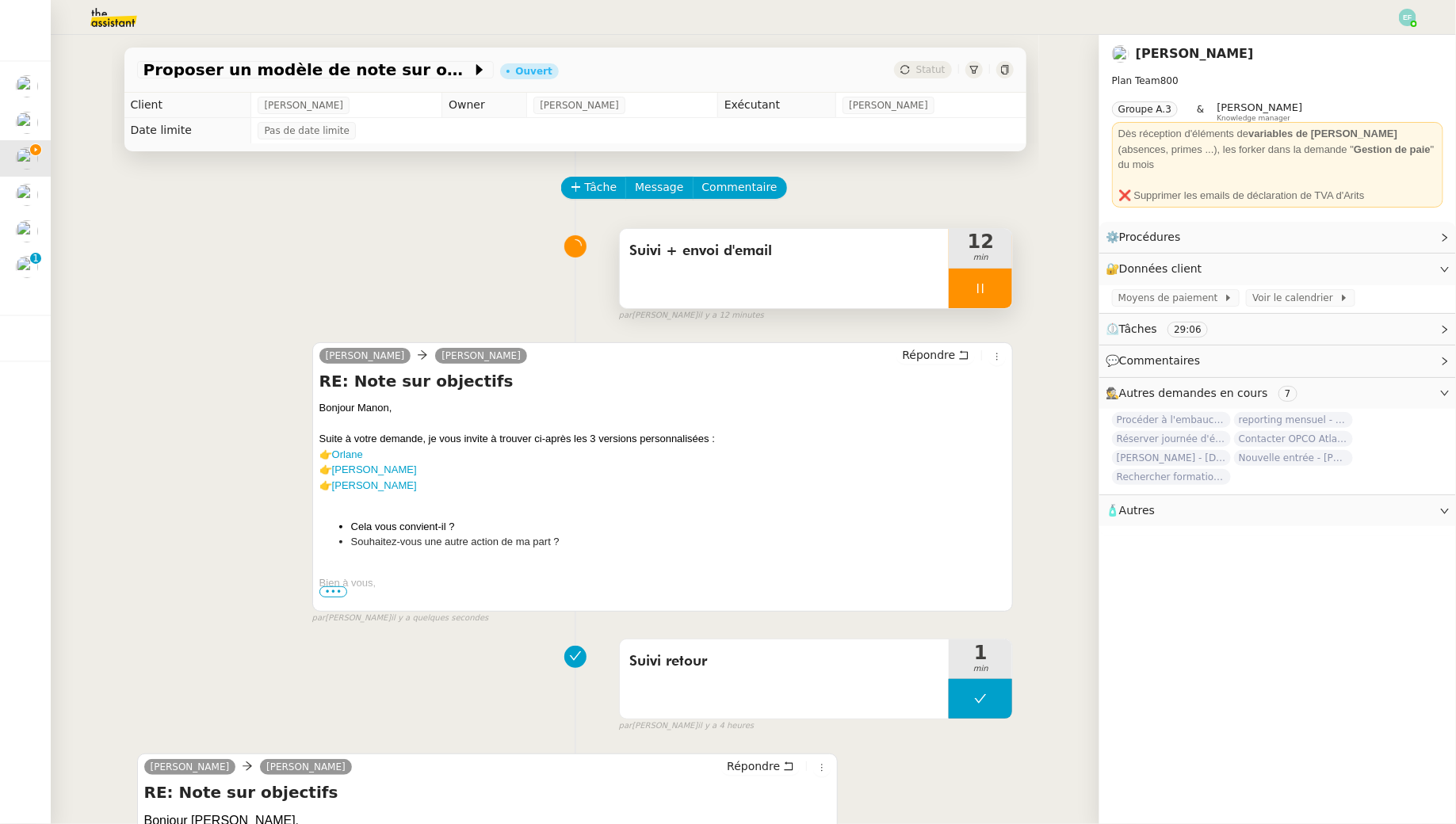
click at [987, 286] on icon at bounding box center [980, 287] width 12 height 12
click at [1009, 281] on button at bounding box center [996, 288] width 32 height 39
click at [354, 453] on link "Orlane" at bounding box center [347, 455] width 31 height 12
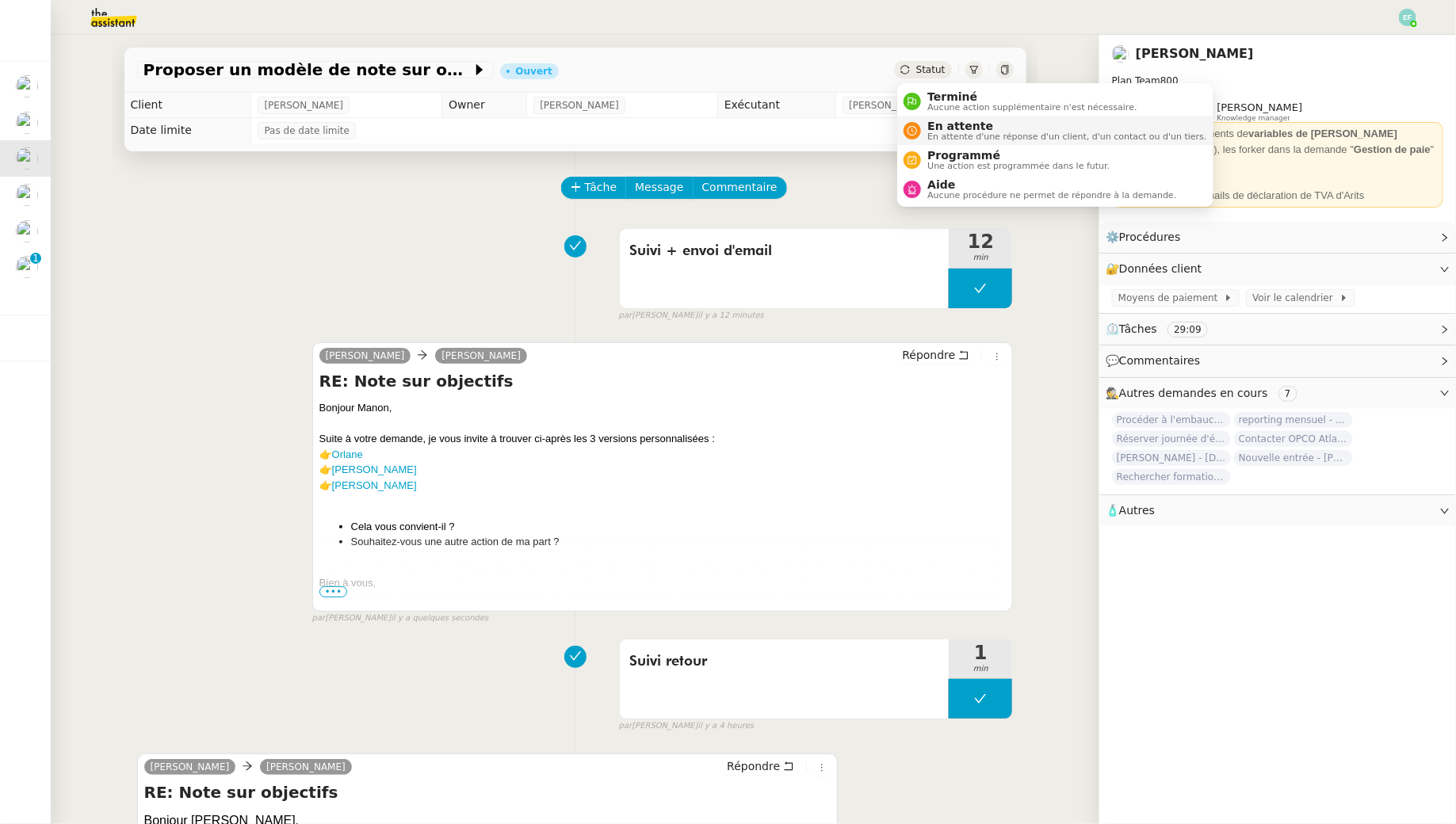
click at [939, 134] on span "En attente d'une réponse d'un client, d'un contact ou d'un tiers." at bounding box center [1067, 137] width 279 height 9
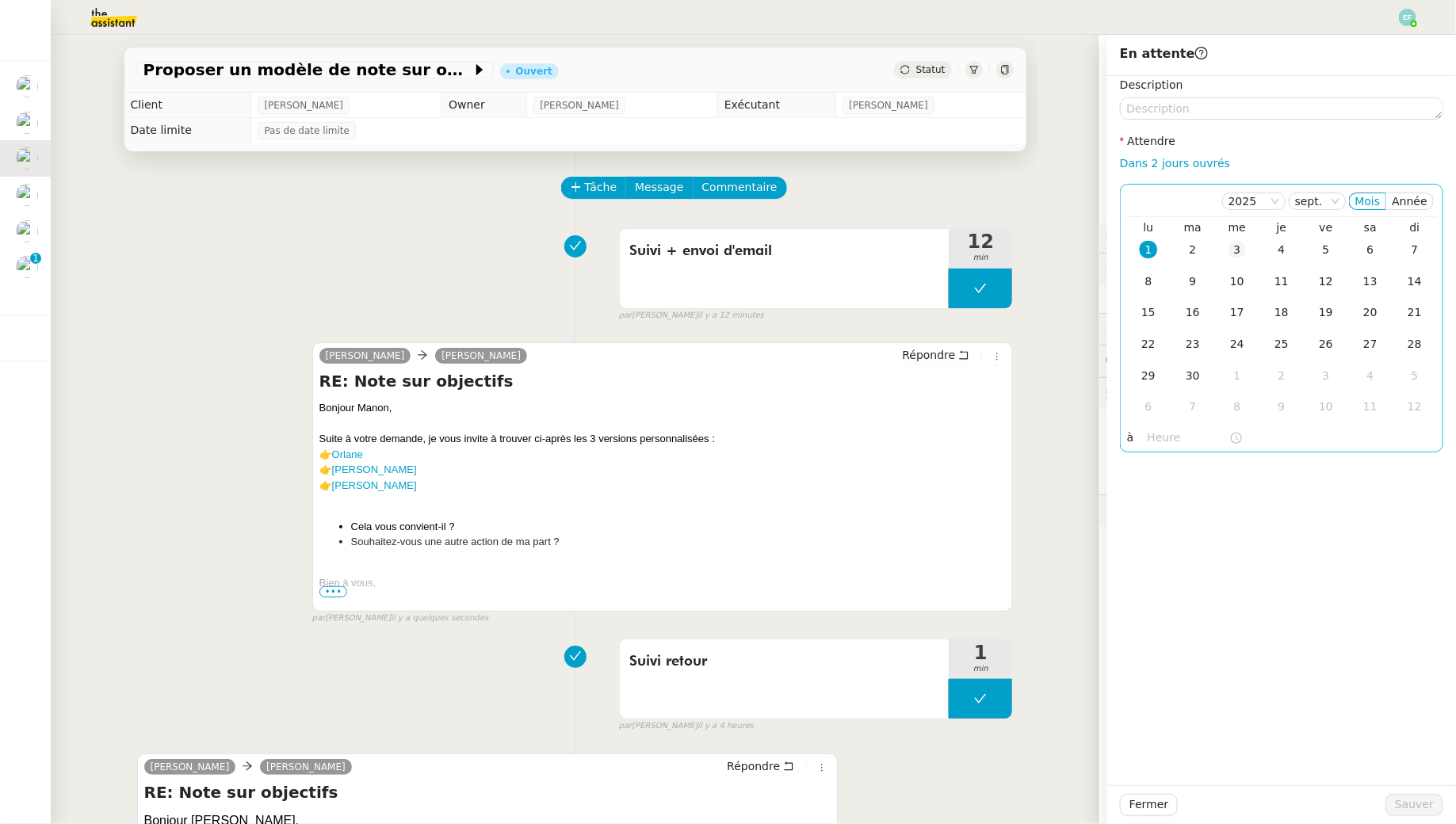
click at [1230, 258] on td "3" at bounding box center [1237, 250] width 44 height 32
click at [1415, 808] on span "Sauver" at bounding box center [1414, 804] width 39 height 18
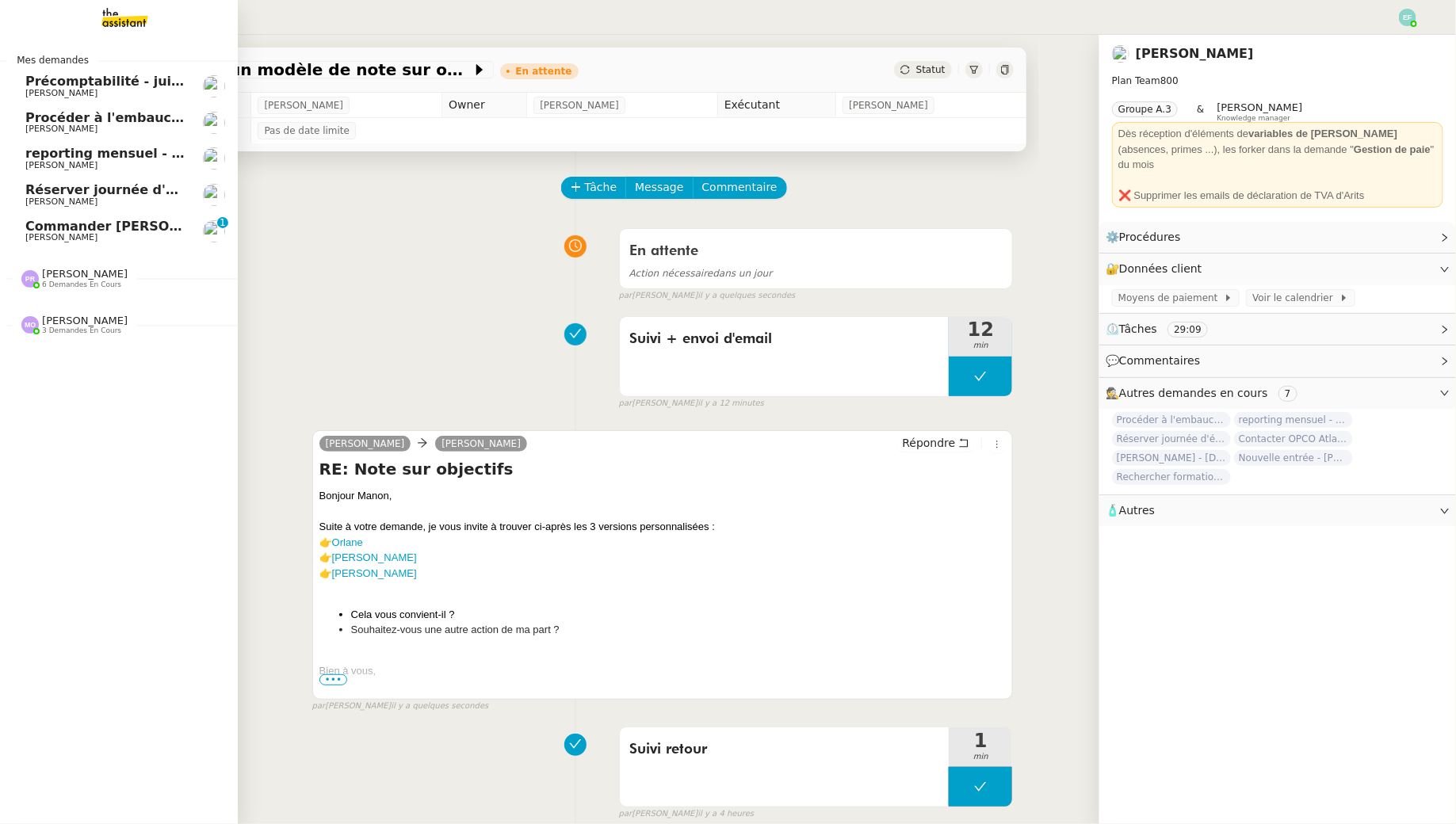
click at [44, 233] on span "[PERSON_NAME]" at bounding box center [61, 237] width 72 height 11
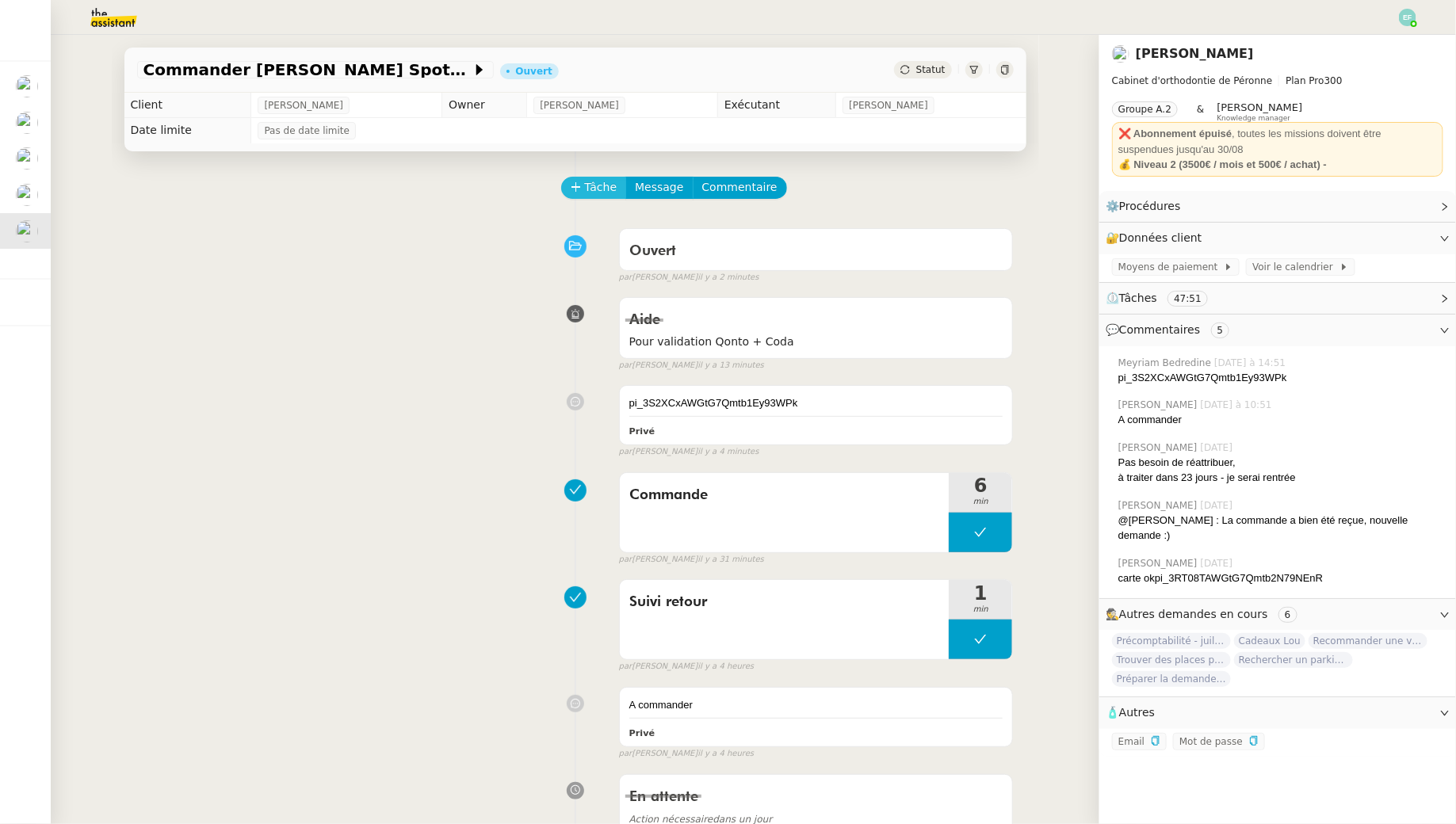
click at [590, 184] on span "Tâche" at bounding box center [601, 188] width 33 height 18
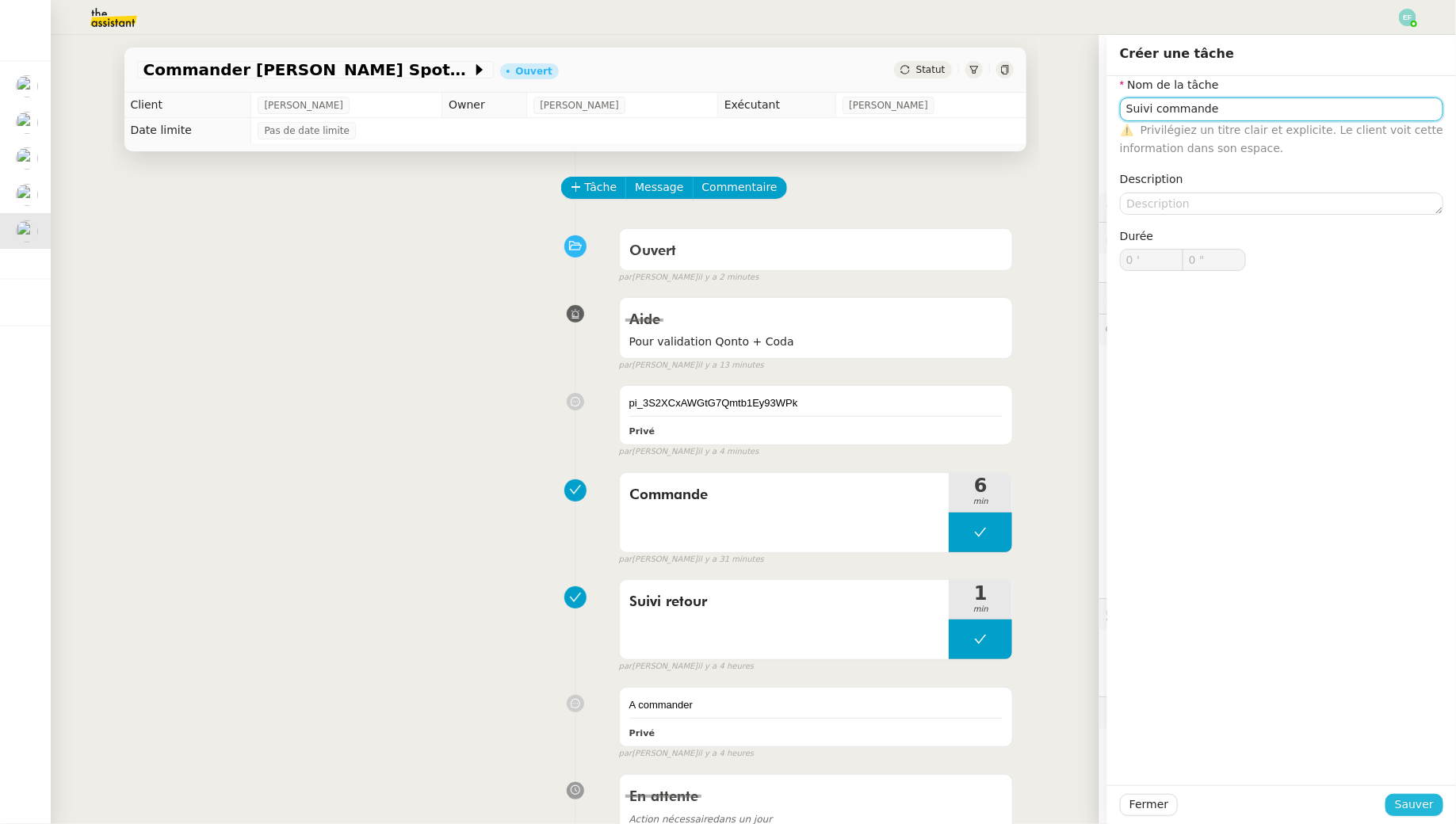
type input "Suivi commande"
click at [1414, 805] on span "Sauver" at bounding box center [1414, 804] width 39 height 18
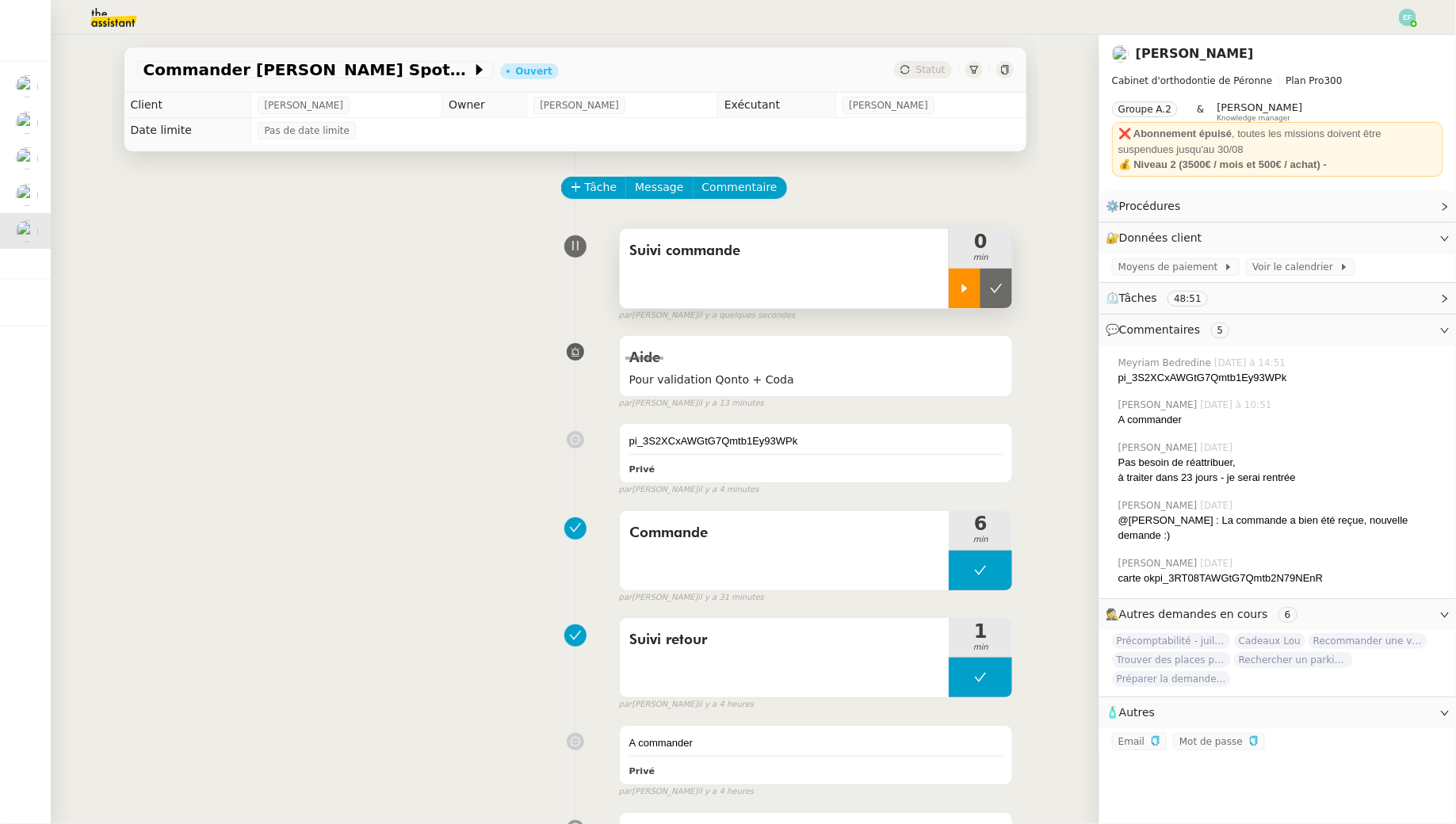
click at [955, 278] on div at bounding box center [964, 288] width 32 height 39
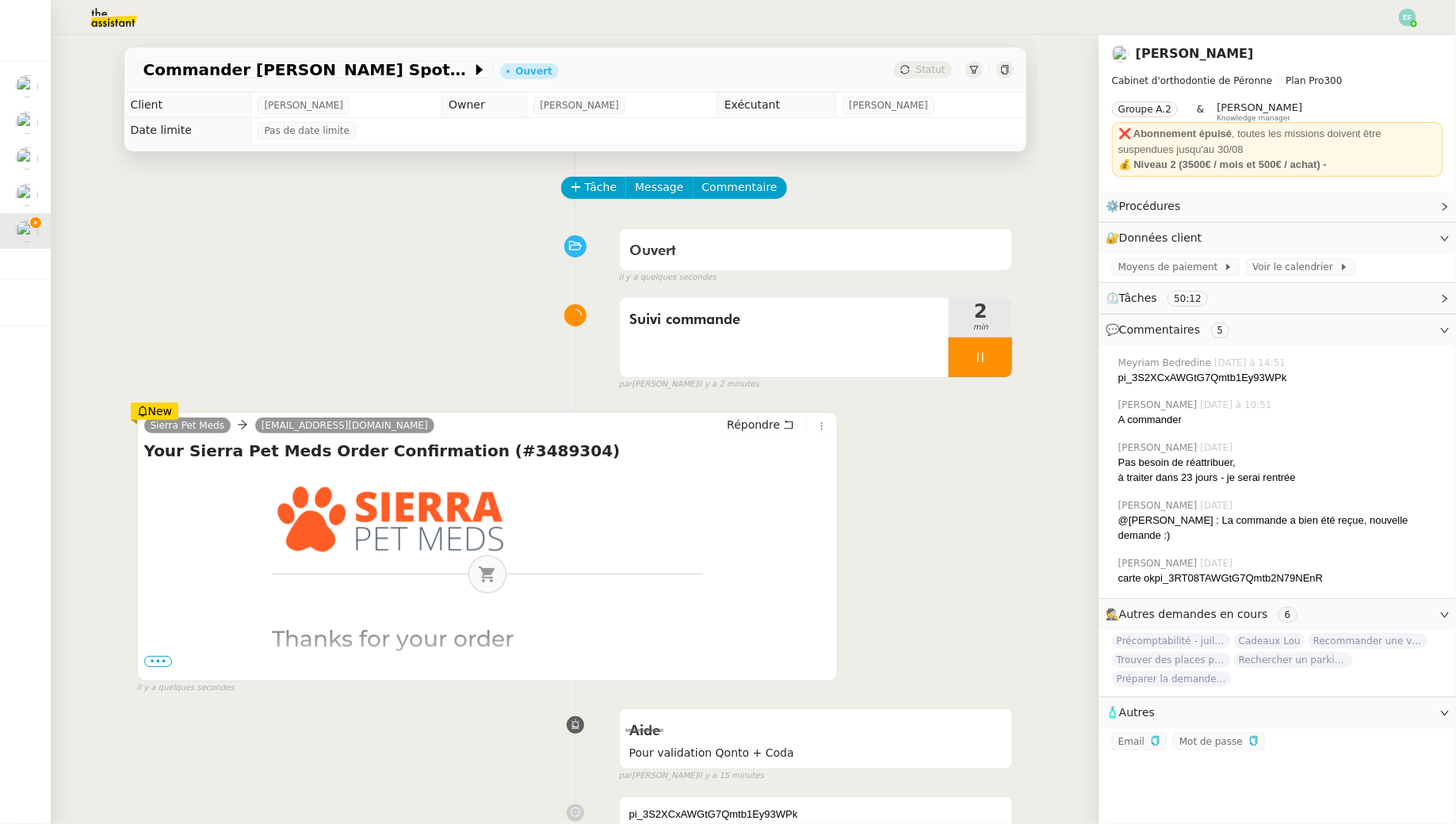
click at [158, 661] on span "•••" at bounding box center [158, 662] width 29 height 11
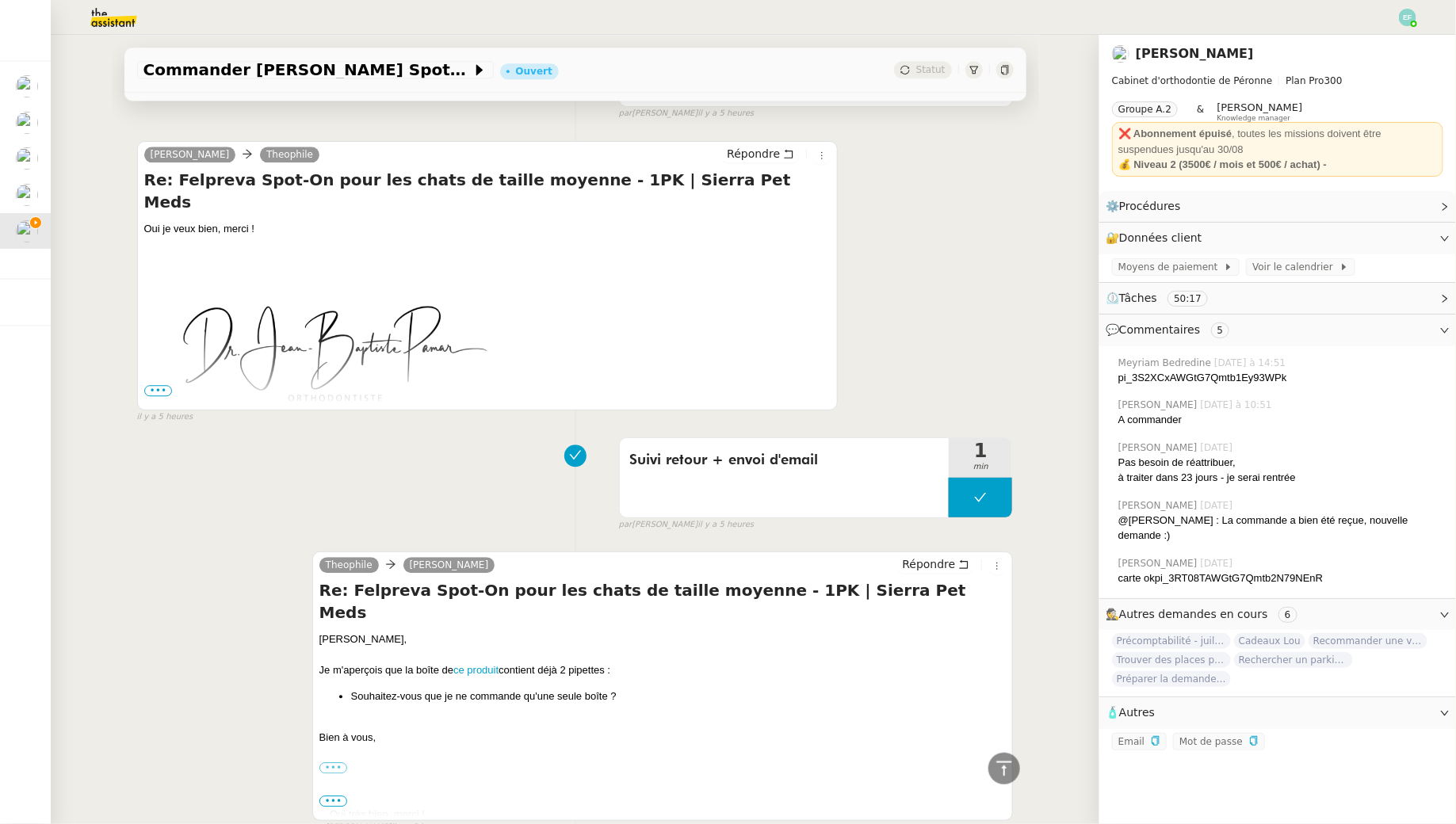
scroll to position [2134, 0]
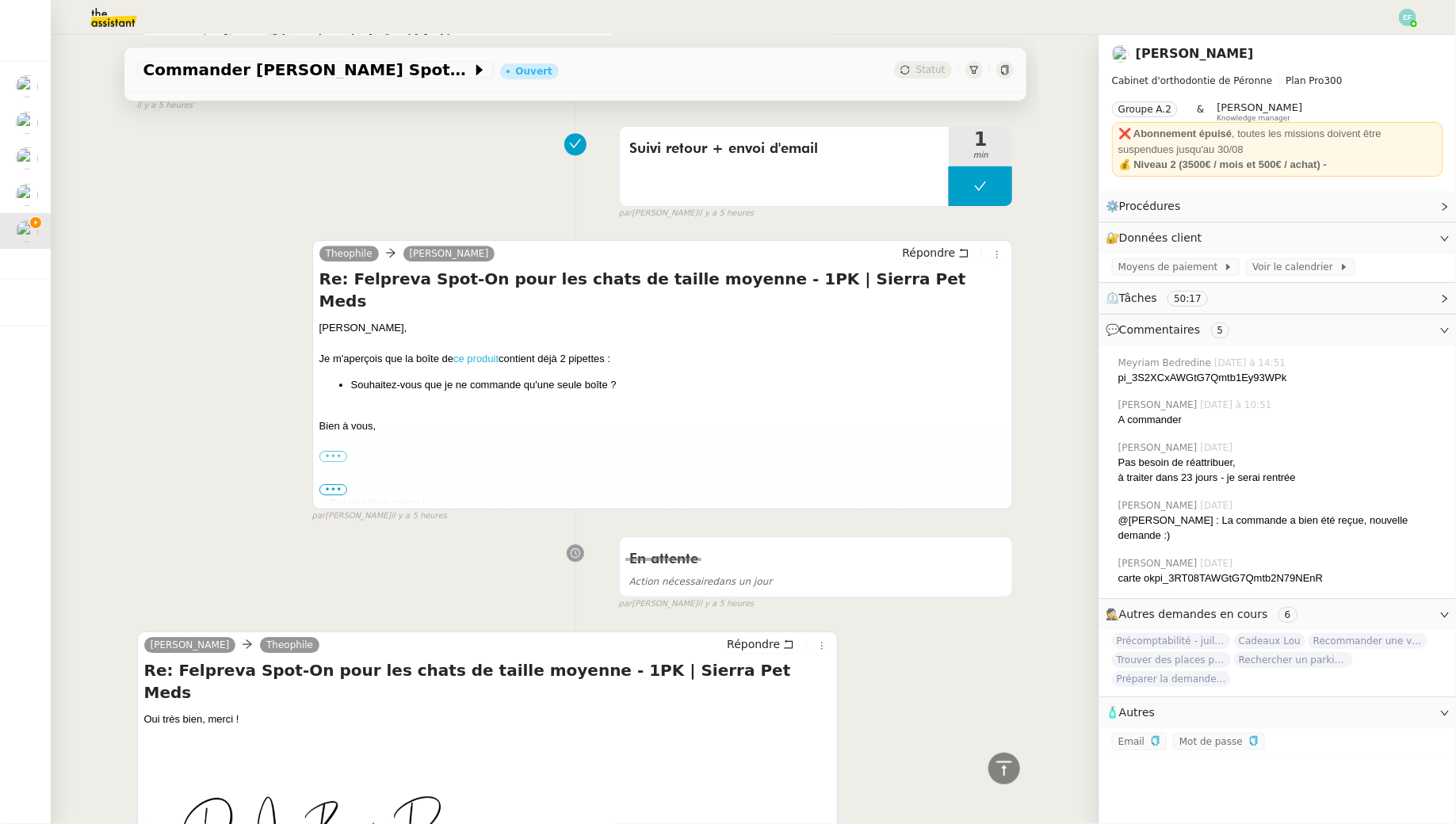
click at [488, 352] on link "ce produit" at bounding box center [475, 358] width 45 height 12
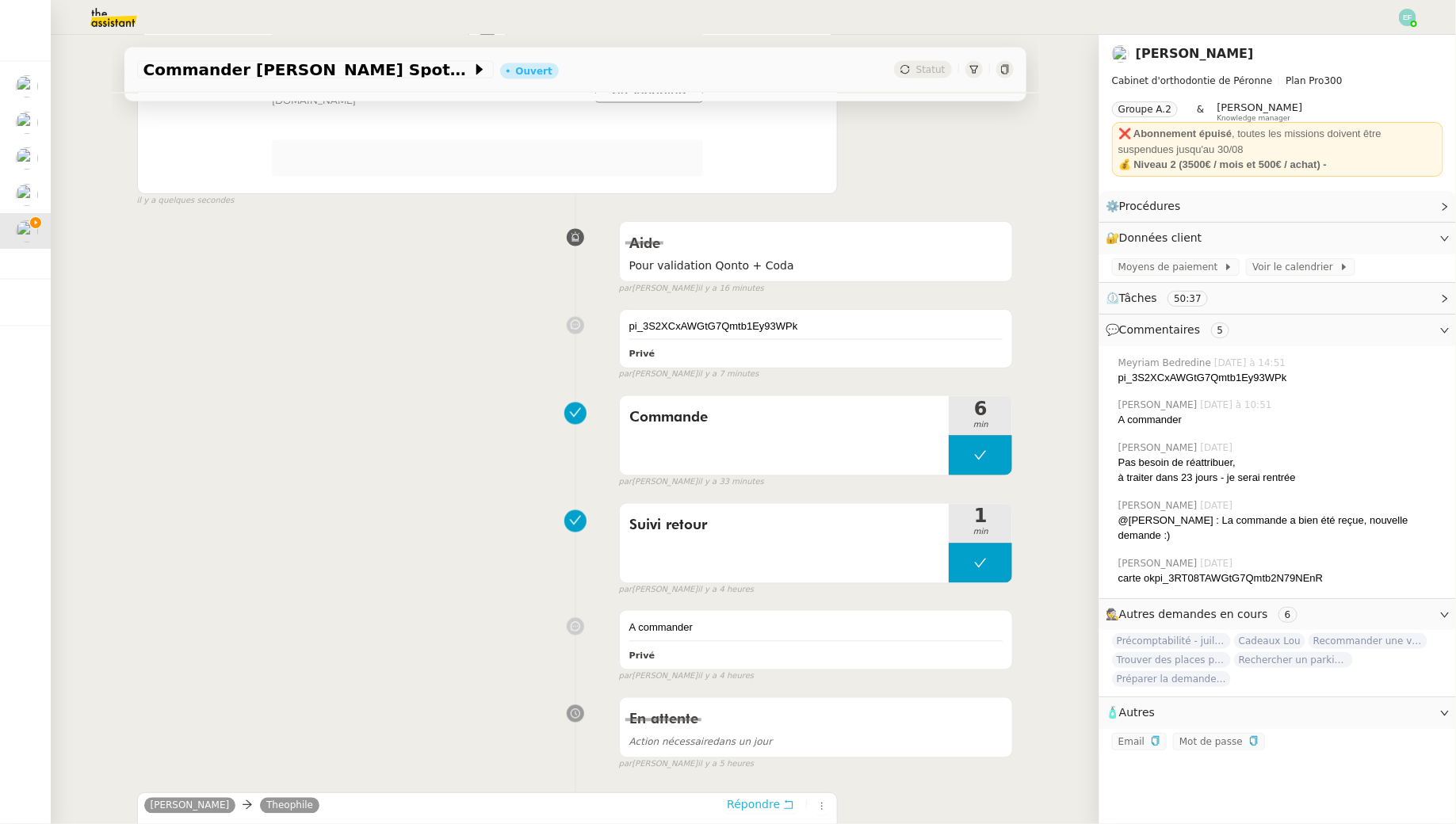
scroll to position [1243, 0]
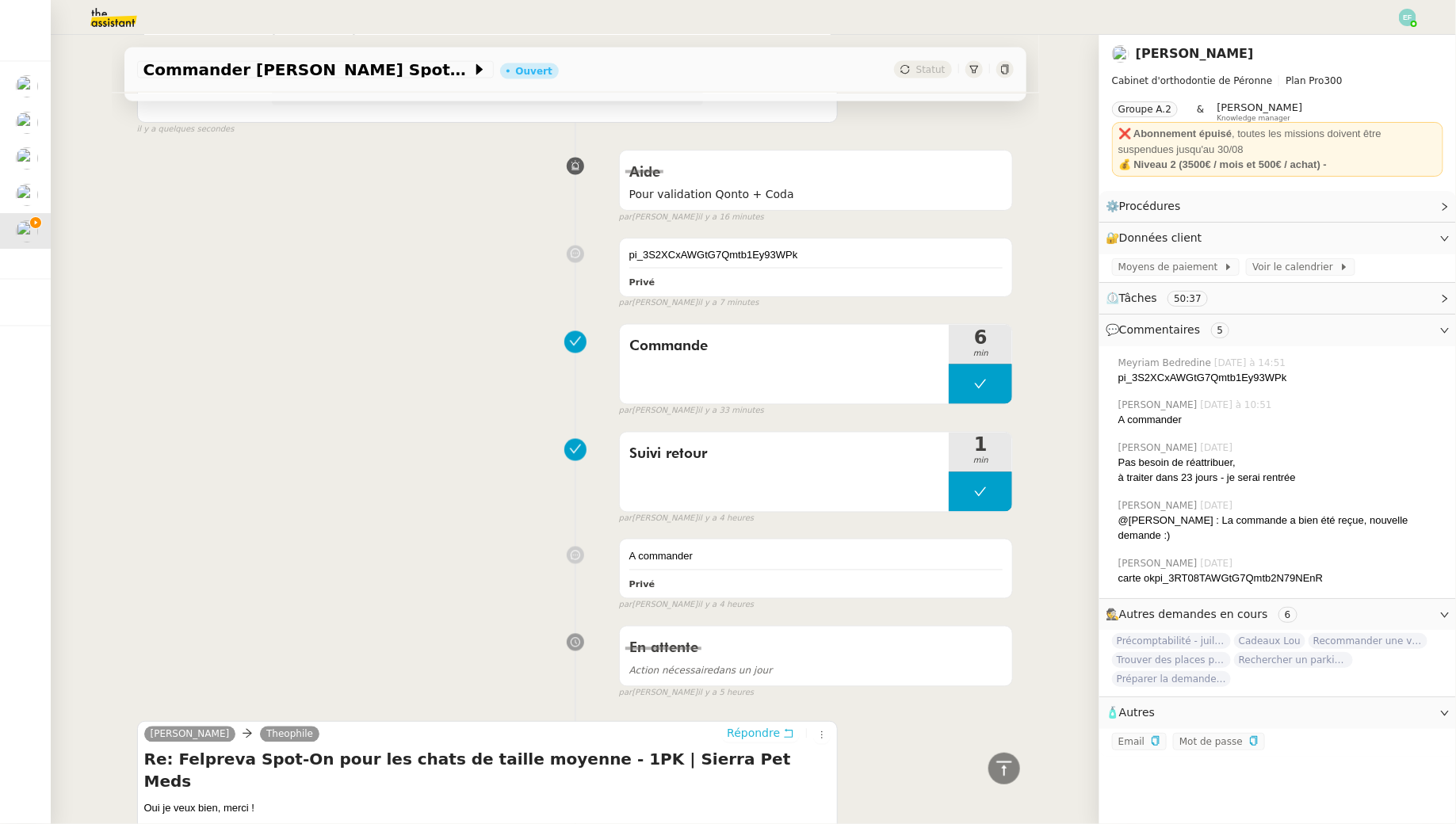
click at [782, 725] on button "Répondre" at bounding box center [760, 733] width 79 height 17
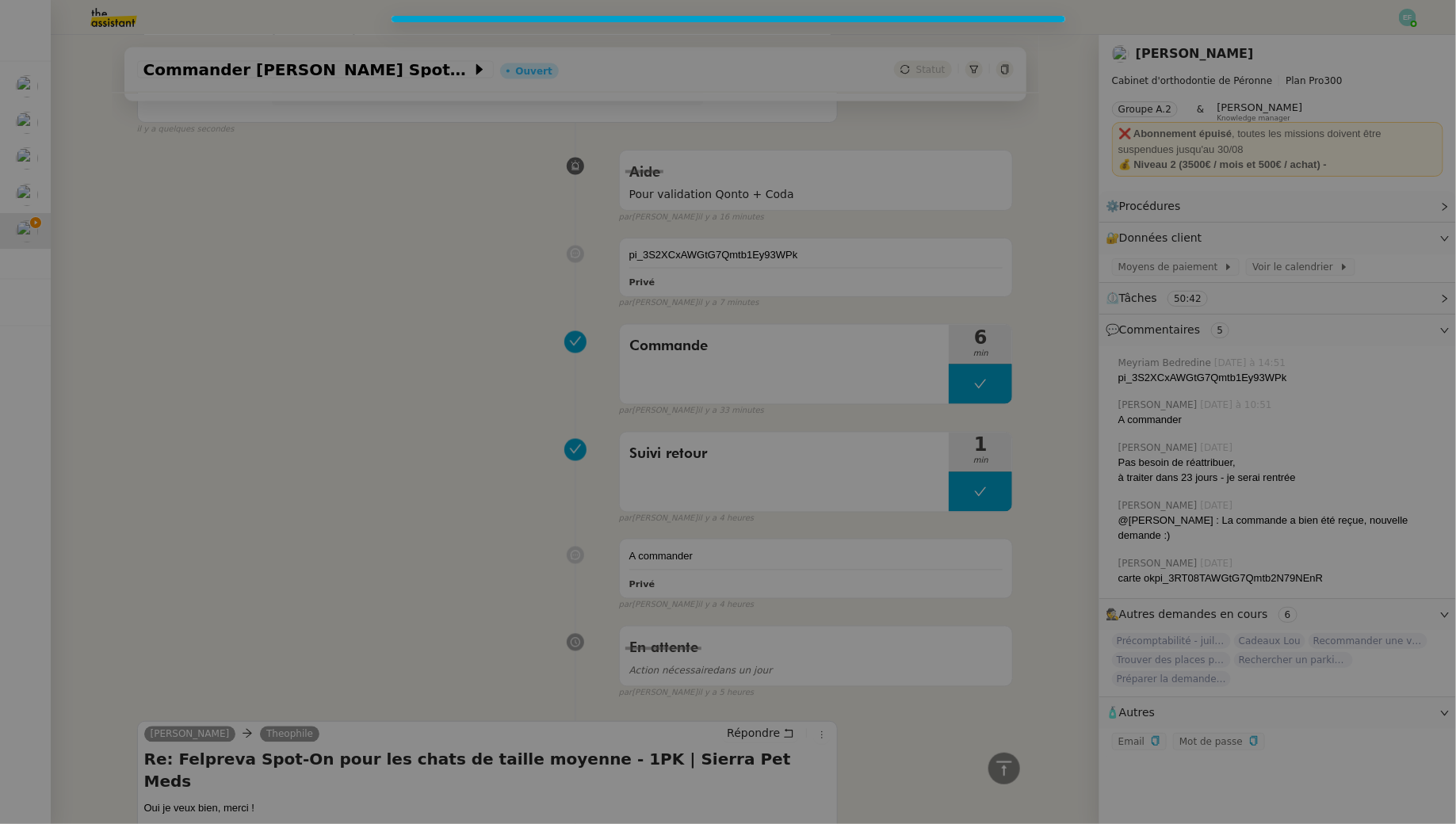
scroll to position [1365, 0]
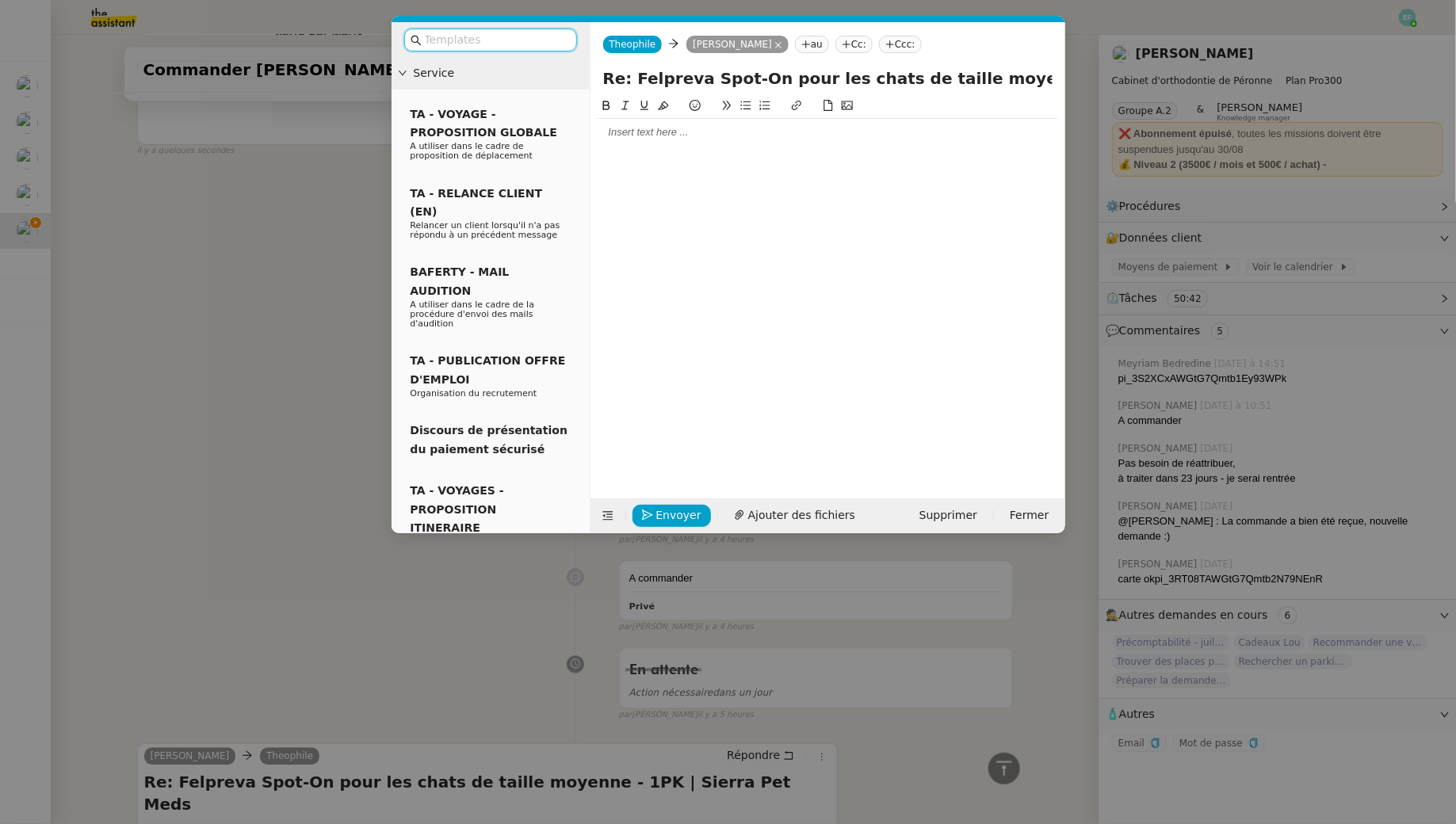
click at [628, 127] on div at bounding box center [828, 132] width 462 height 14
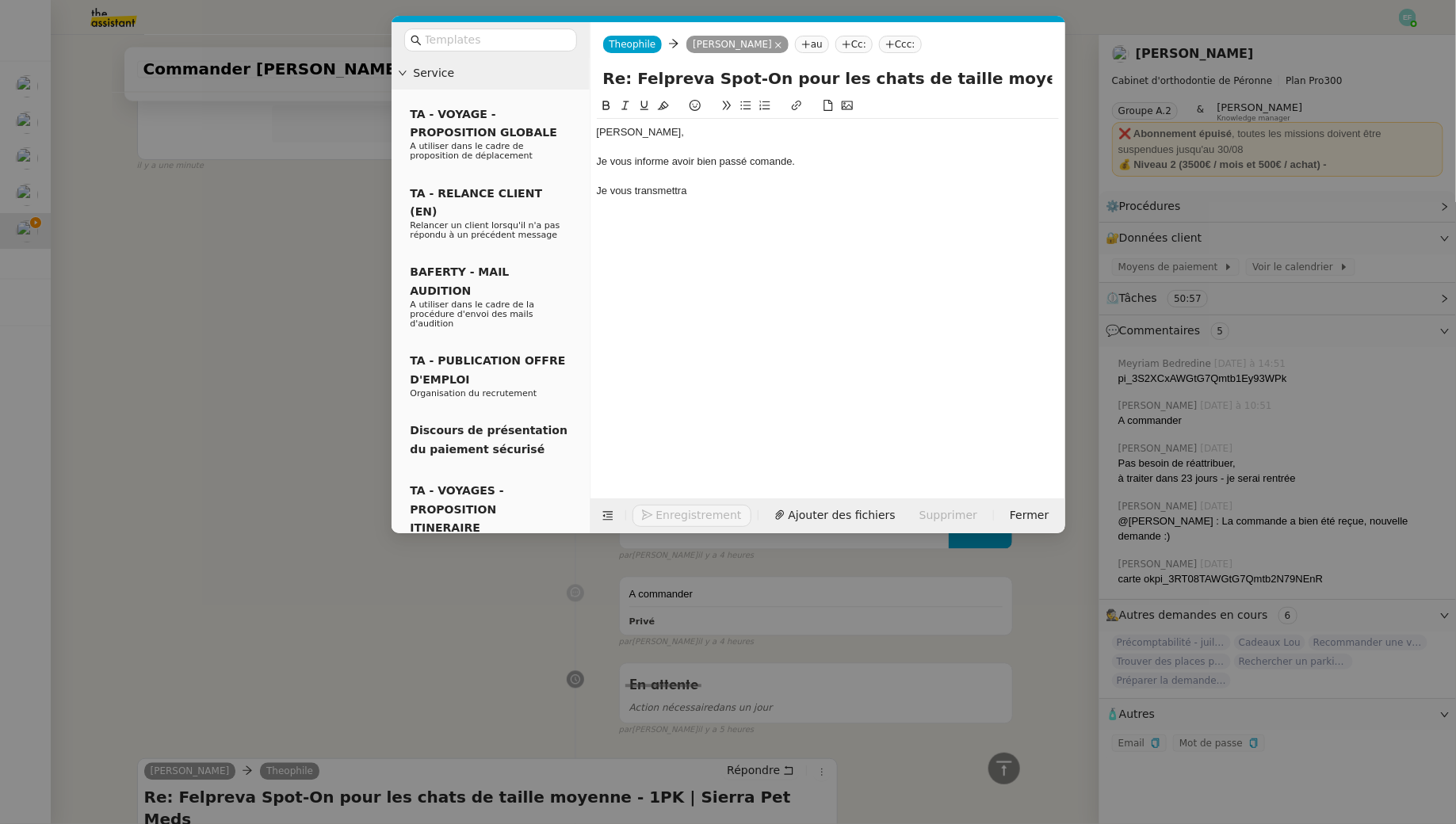
scroll to position [1442, 0]
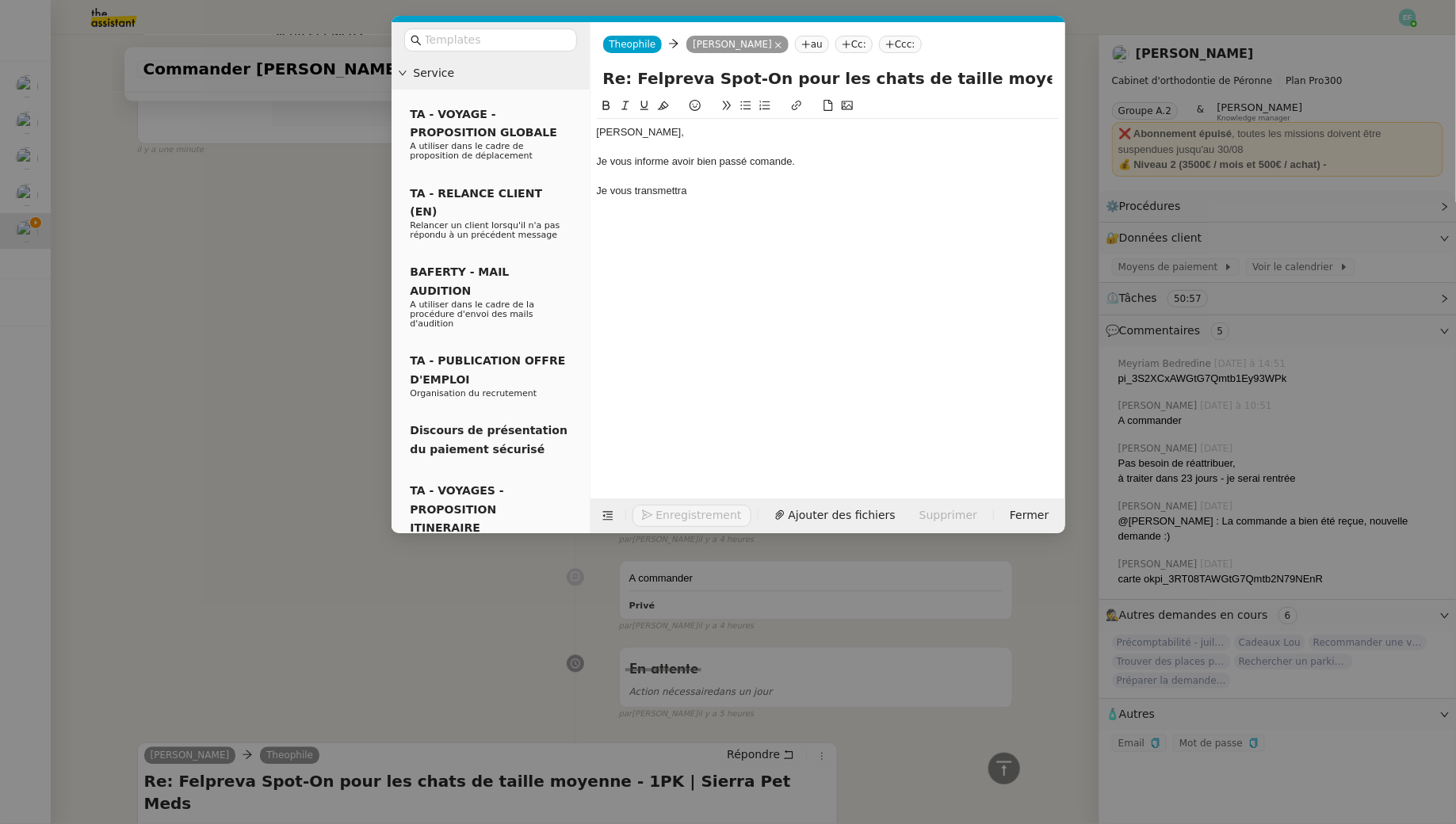
click at [774, 163] on div "Je vous informe avoir bien passé comande." at bounding box center [828, 161] width 462 height 14
click at [0, 0] on lt-span "commande" at bounding box center [0, 0] width 0 height 0
click at [728, 196] on div "Je vous transmettra" at bounding box center [828, 190] width 462 height 14
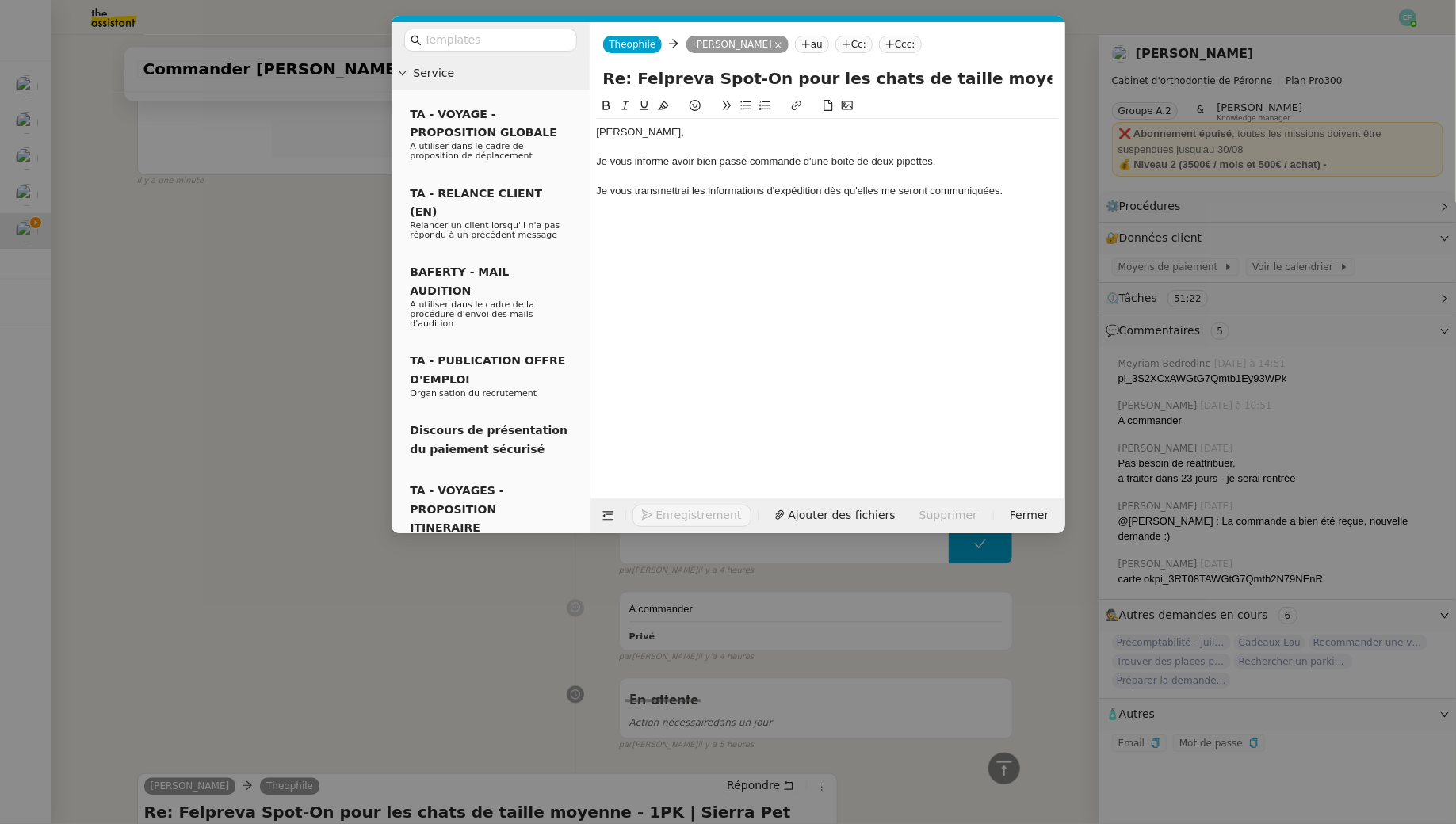
scroll to position [1472, 0]
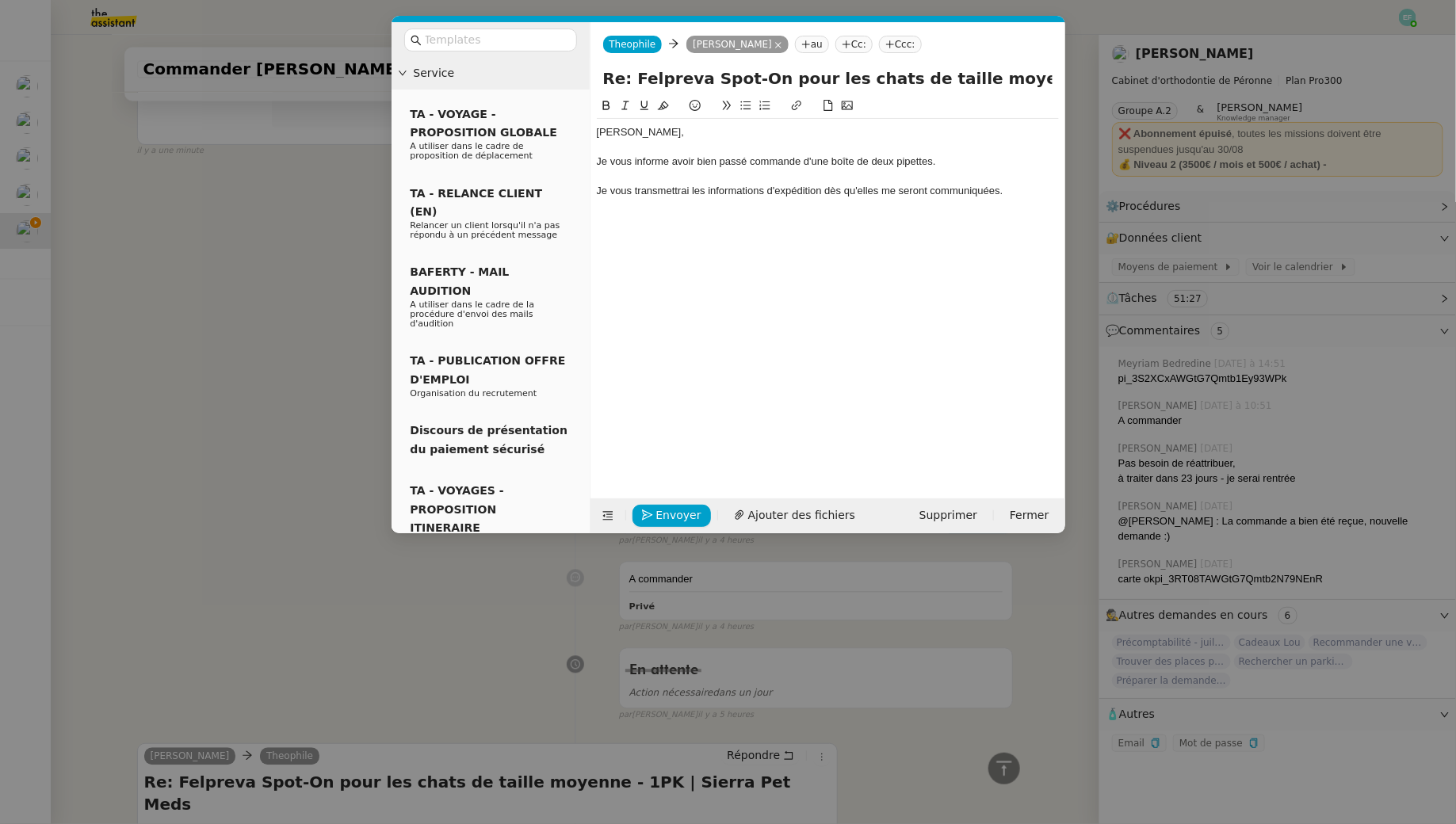
click at [787, 197] on div "Je vous transmettrai les informations d'expédition dès qu'elles me seront commu…" at bounding box center [828, 190] width 462 height 14
drag, startPoint x: 973, startPoint y: 183, endPoint x: 769, endPoint y: 188, distance: 204.1
click at [769, 188] on div "Je vous transmettrai le lien de suivi dès qu'elles me seront communiquées." at bounding box center [828, 190] width 462 height 14
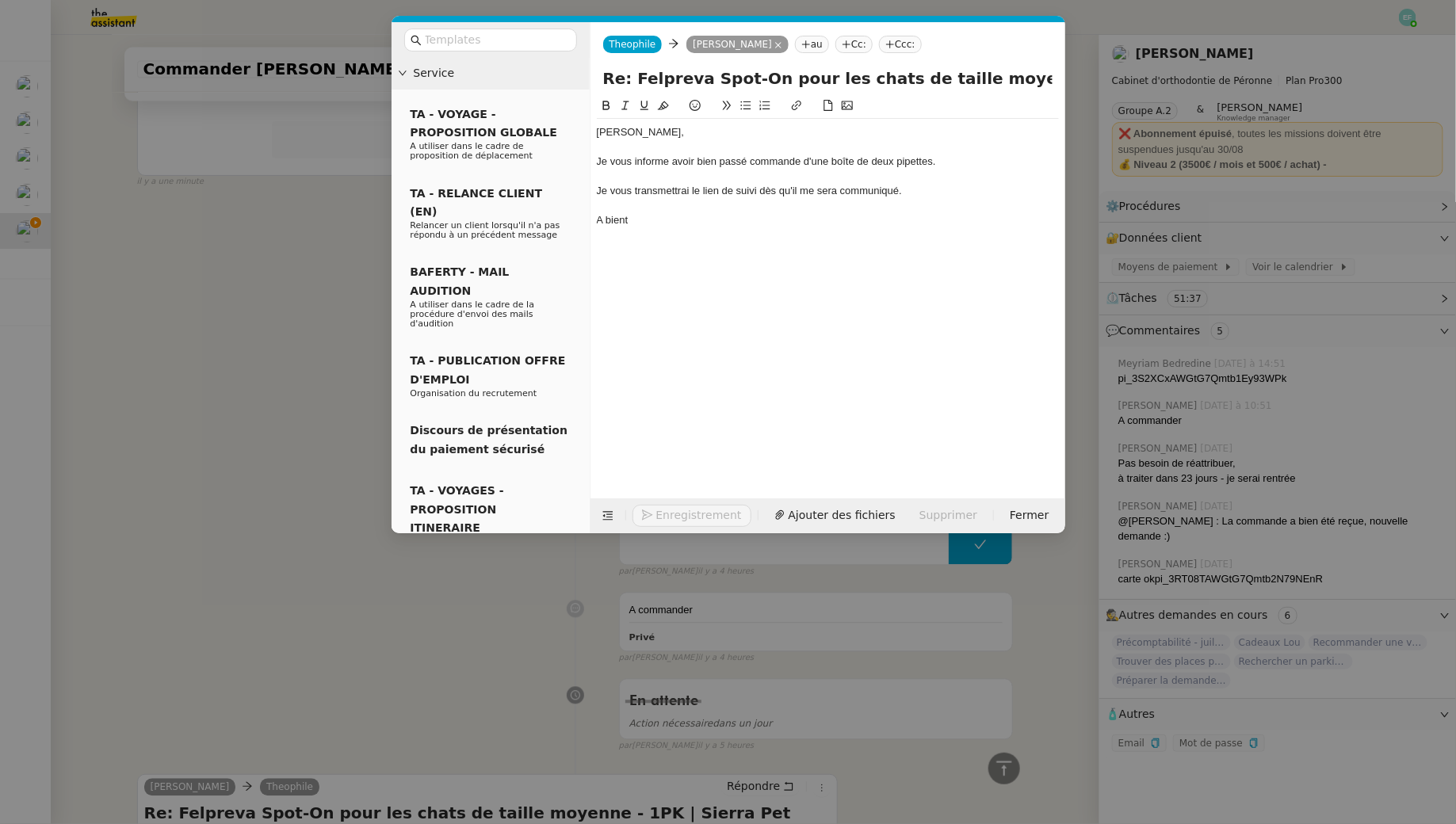
scroll to position [1504, 0]
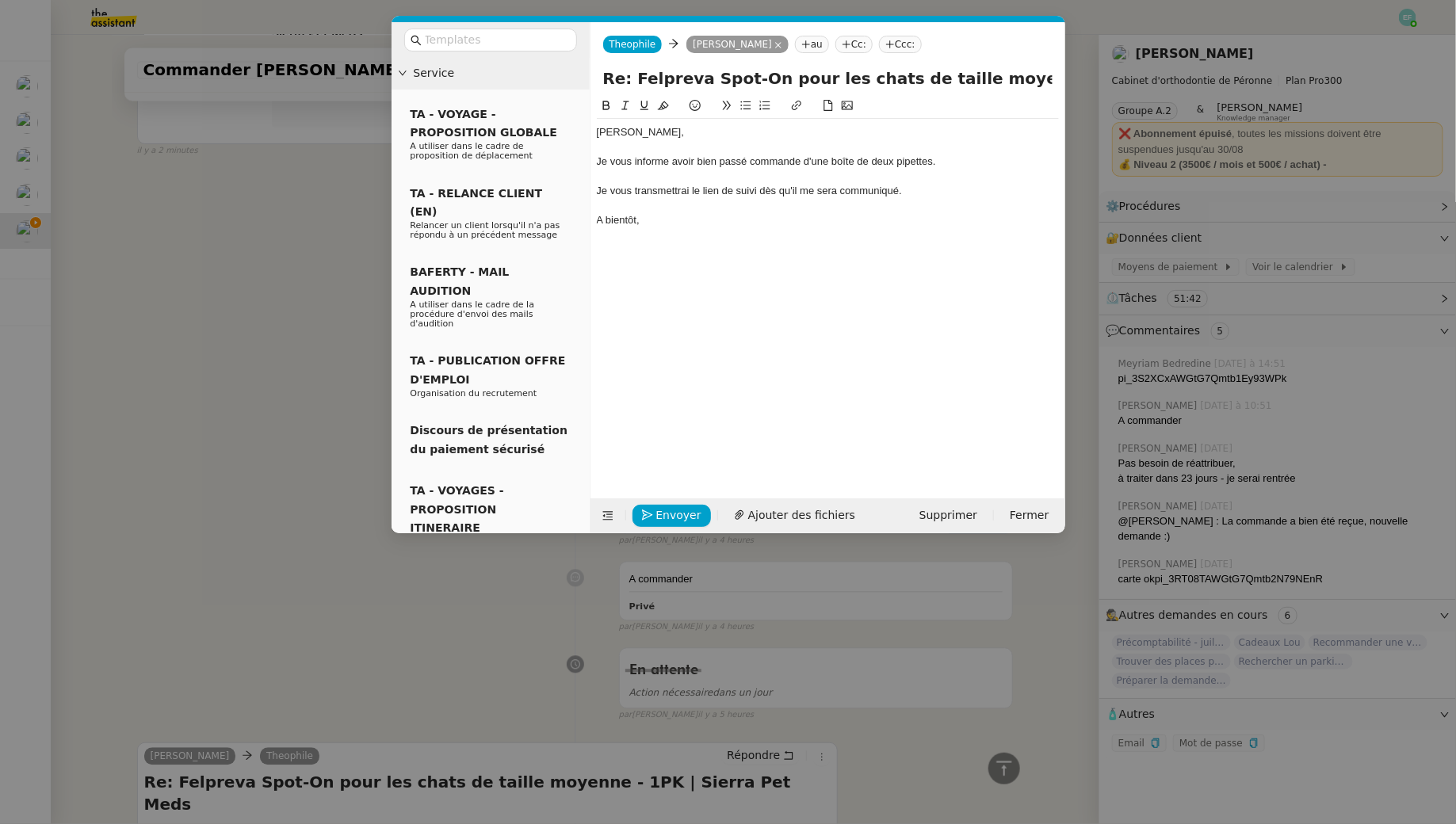
click at [596, 220] on div "A bientôt," at bounding box center [828, 220] width 462 height 14
click at [0, 0] on lt-span "À" at bounding box center [0, 0] width 0 height 0
click at [664, 215] on div "À bientôt," at bounding box center [828, 220] width 462 height 14
click at [686, 509] on span "Envoyer" at bounding box center [678, 515] width 45 height 18
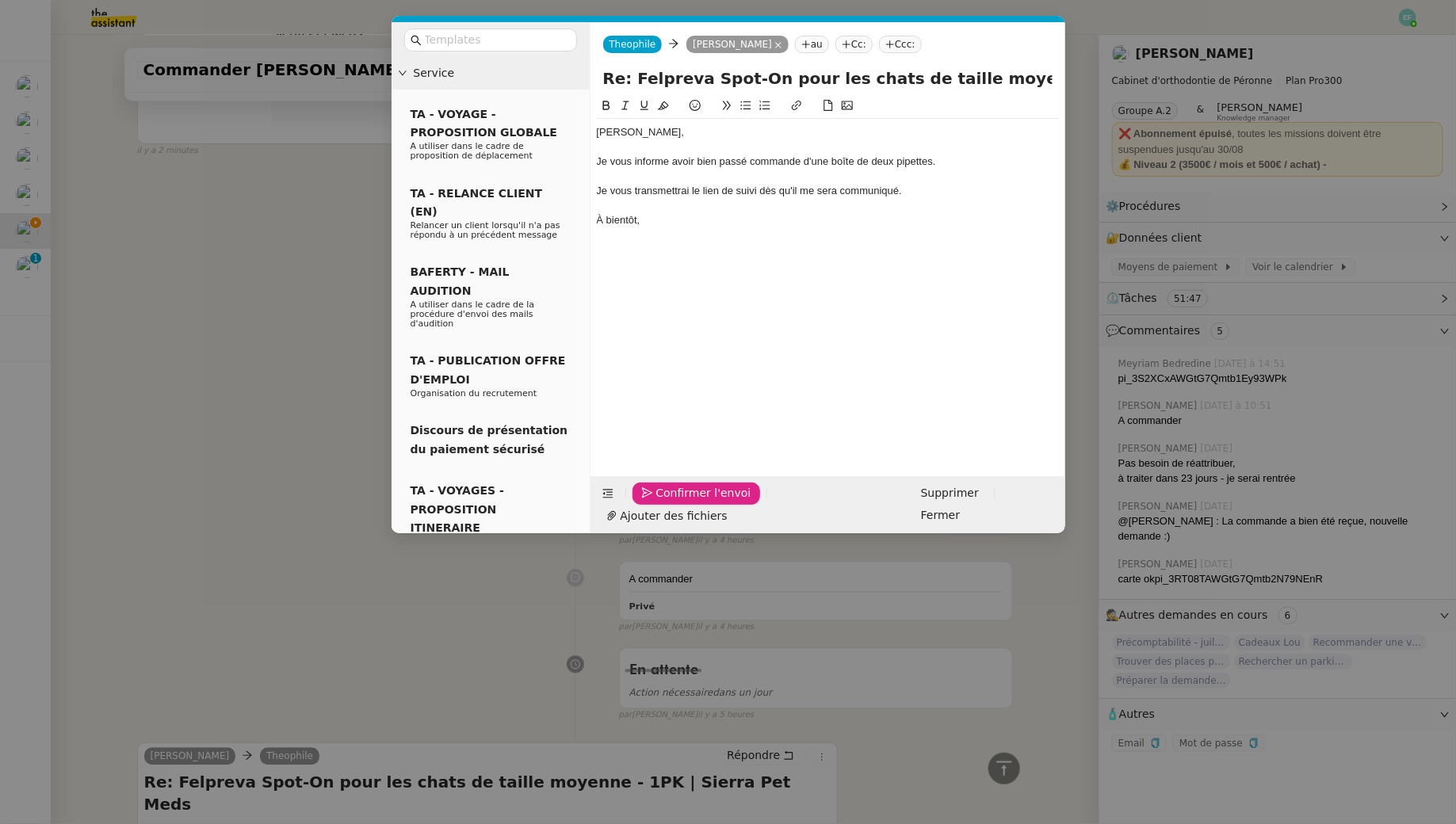
click at [686, 502] on span "Confirmer l'envoi" at bounding box center [704, 493] width 95 height 18
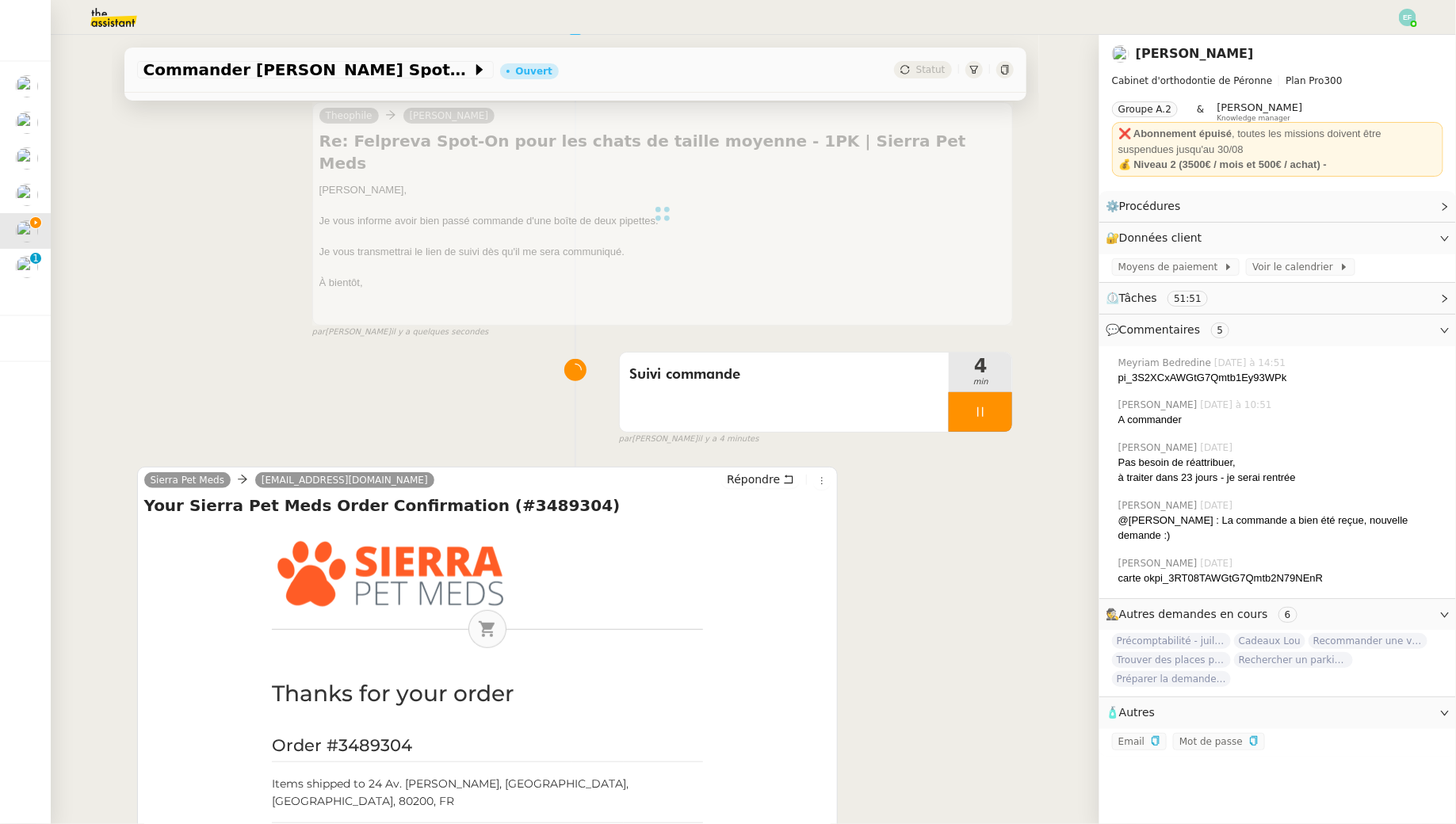
scroll to position [0, 0]
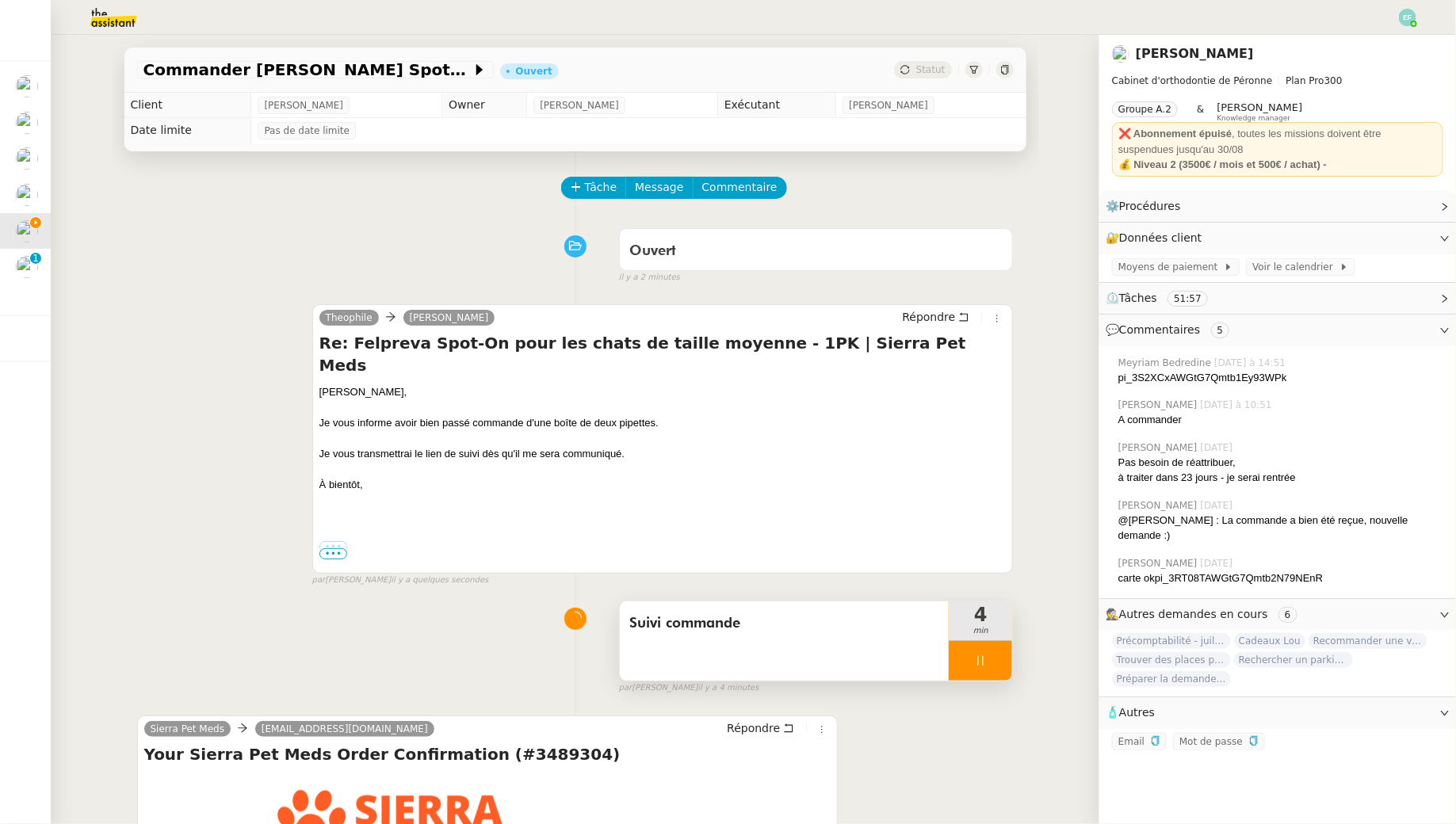
click at [992, 596] on div "Suivi commande 4 min false par Emelyne F. il y a 4 minutes" at bounding box center [575, 645] width 877 height 102
click at [992, 645] on div at bounding box center [980, 661] width 63 height 39
click at [992, 645] on button at bounding box center [996, 661] width 32 height 39
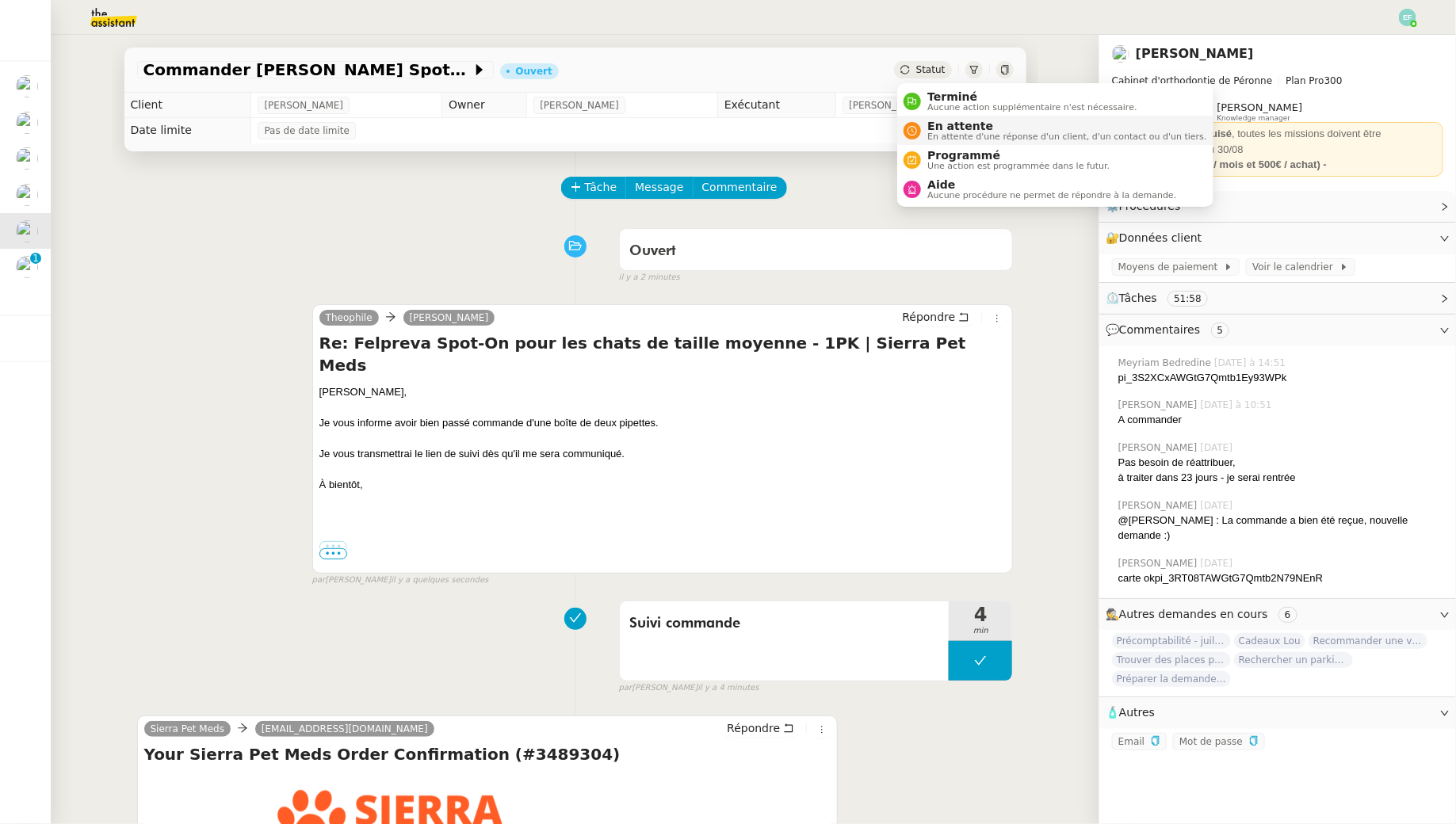
click at [938, 124] on span "En attente" at bounding box center [1067, 125] width 279 height 12
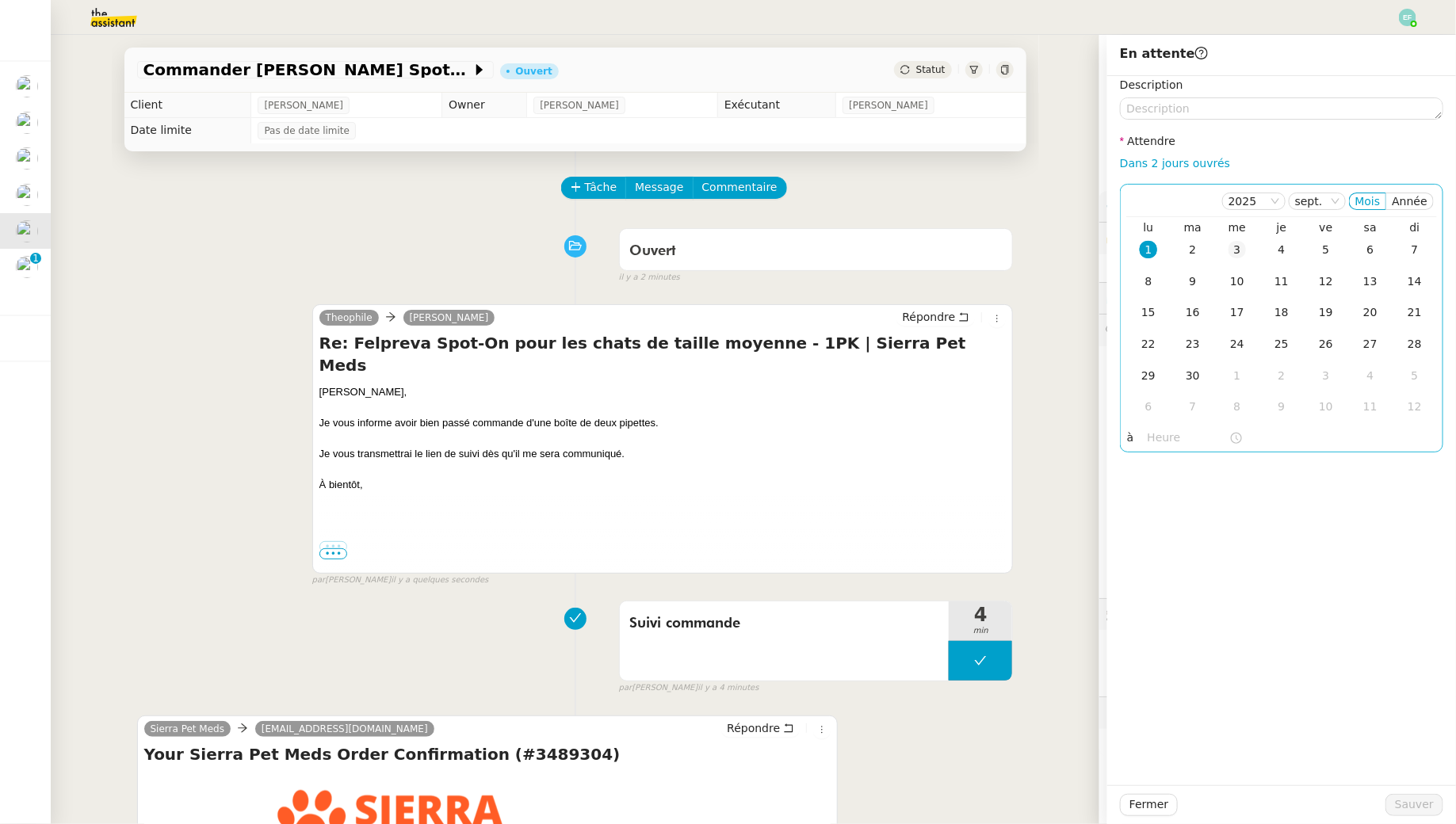
click at [1229, 255] on div "3" at bounding box center [1236, 249] width 17 height 17
click at [1411, 800] on span "Sauver" at bounding box center [1414, 804] width 39 height 18
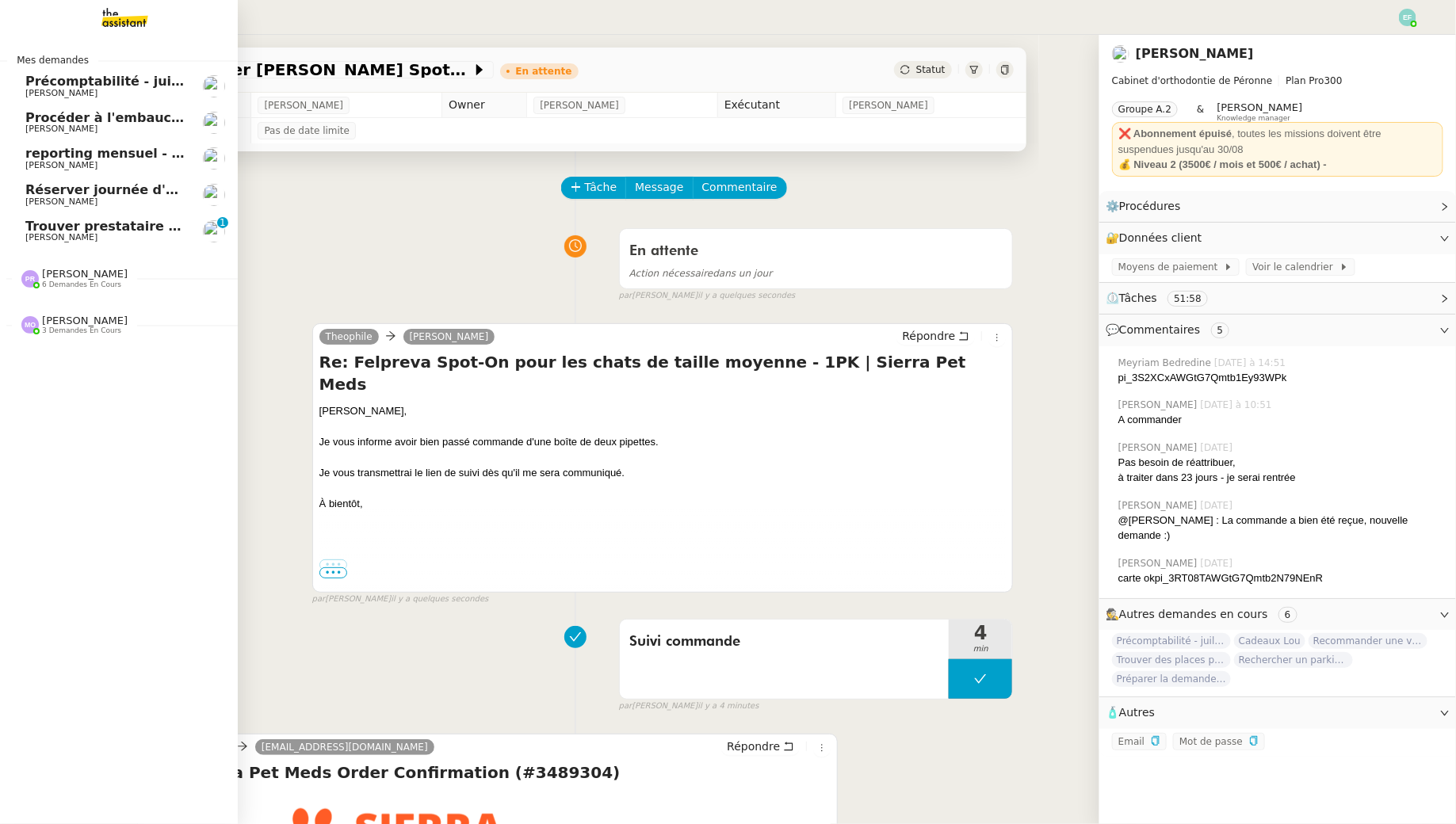
click at [99, 221] on span "Trouver prestataire entretien climatisation" at bounding box center [179, 226] width 306 height 15
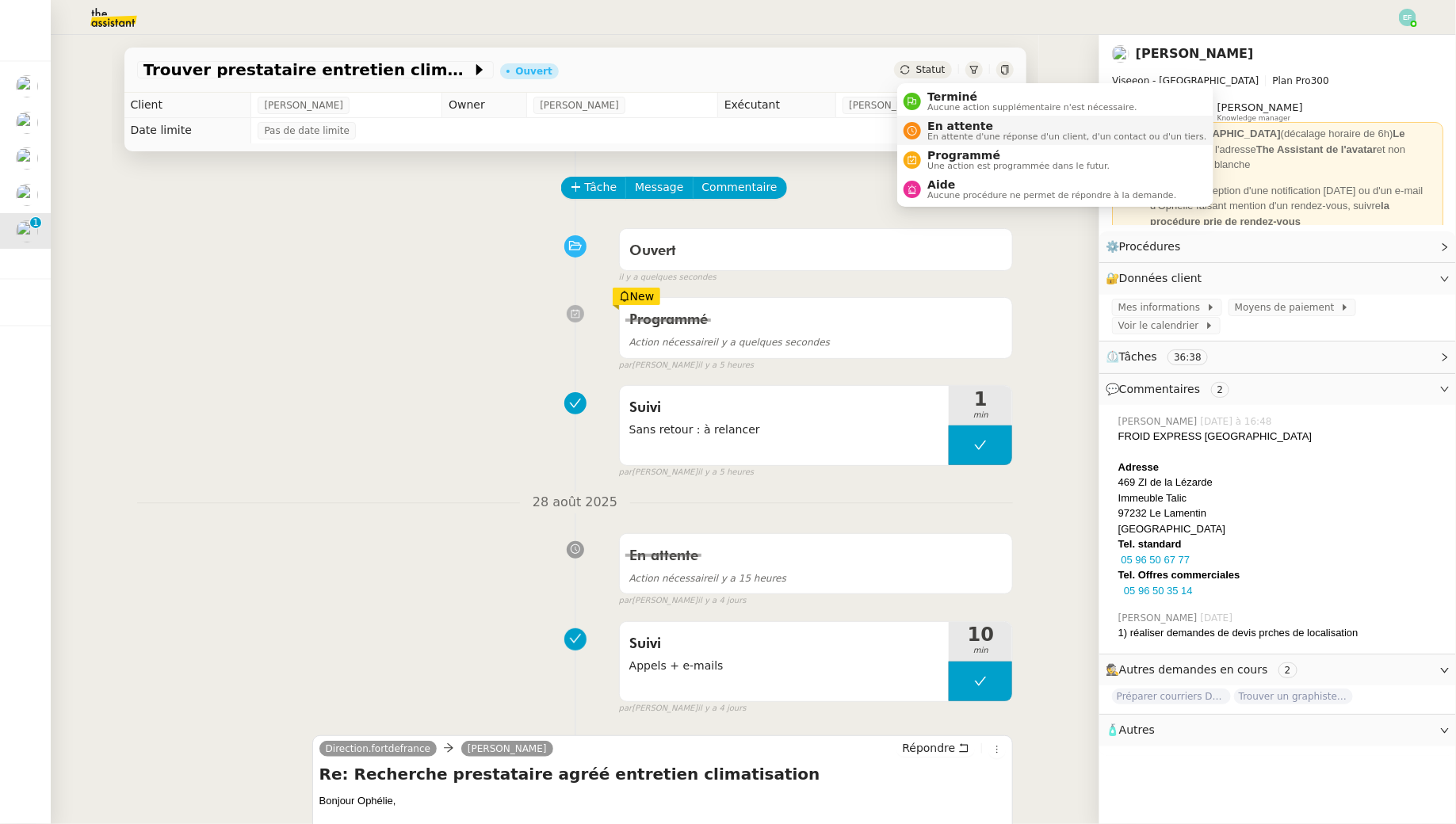
click at [933, 129] on span "En attente" at bounding box center [1067, 125] width 279 height 12
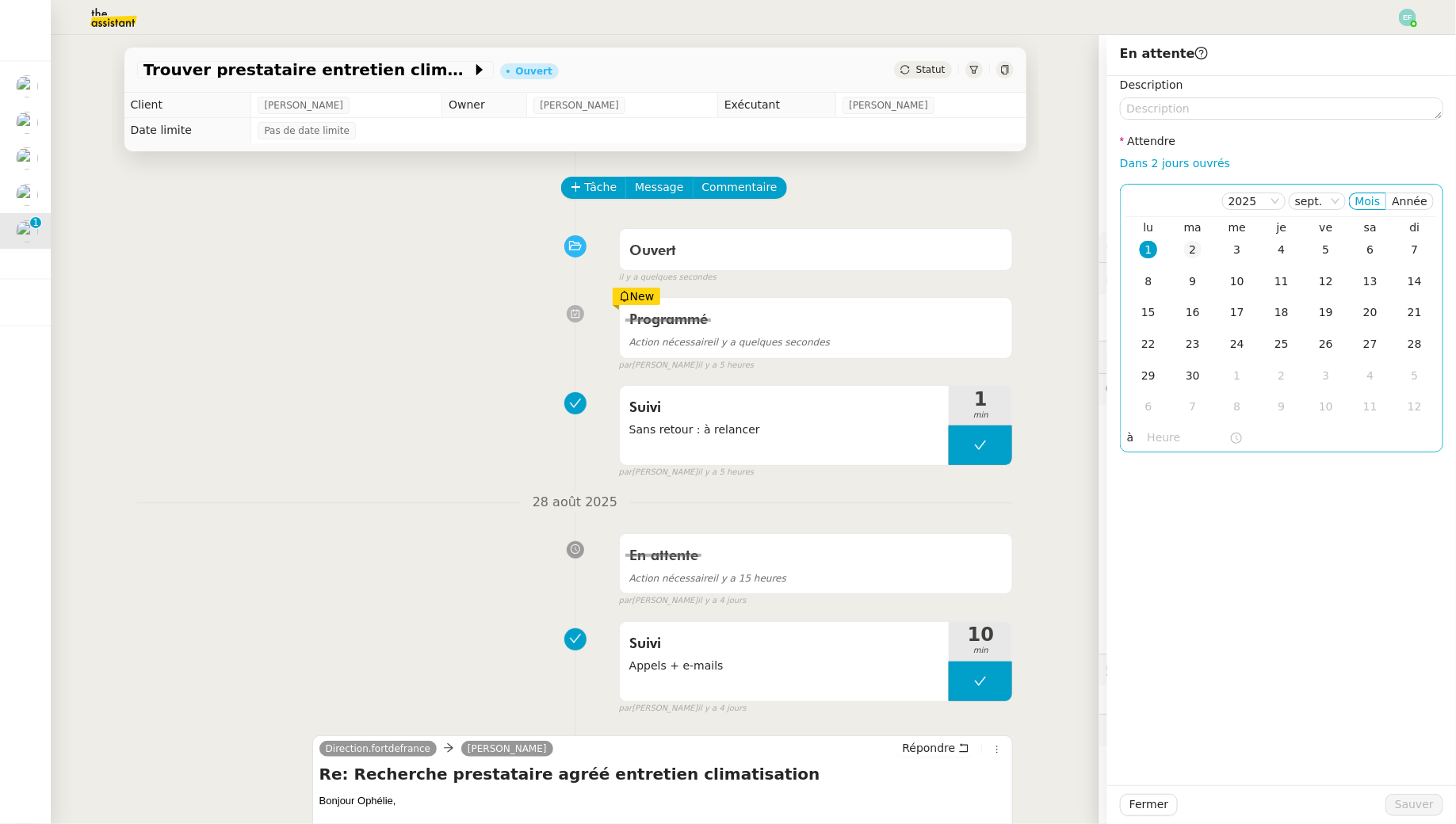
click at [1190, 251] on div "2" at bounding box center [1192, 249] width 17 height 17
click at [503, 506] on nz-divider "28 août 2025" at bounding box center [575, 503] width 877 height 21
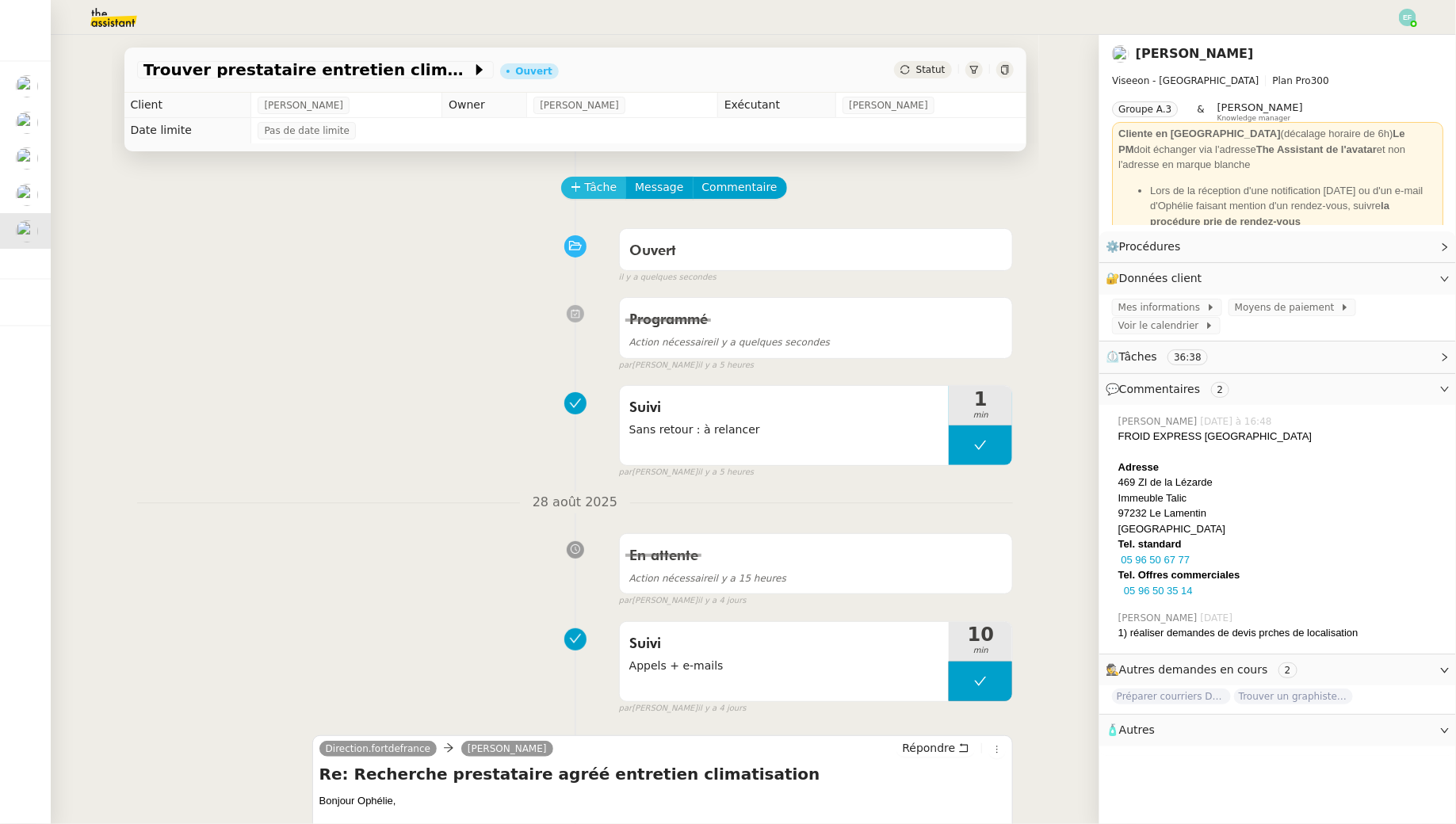
click at [596, 188] on span "Tâche" at bounding box center [601, 188] width 33 height 18
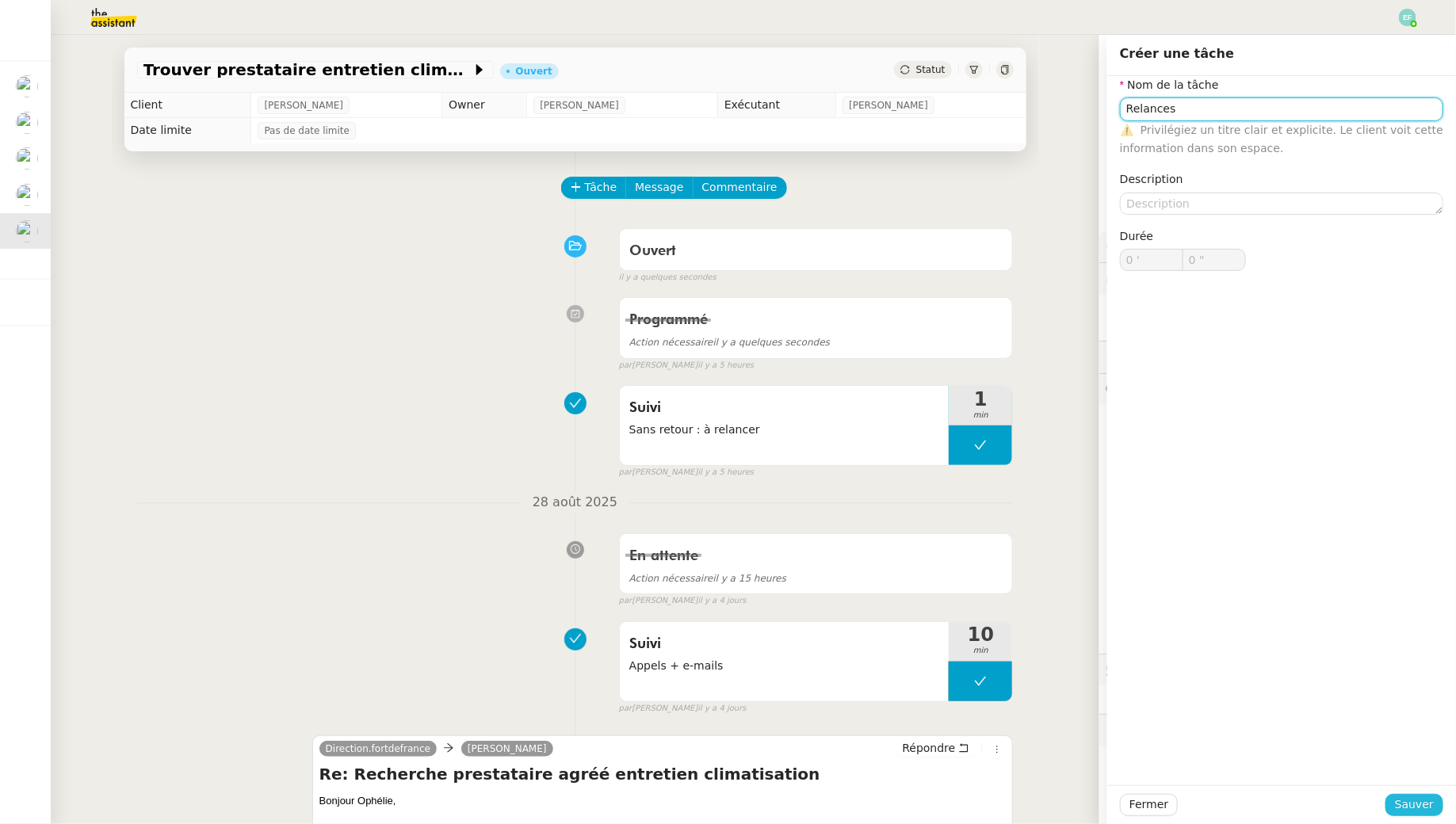
type input "Relances"
click at [1420, 804] on span "Sauver" at bounding box center [1414, 804] width 39 height 18
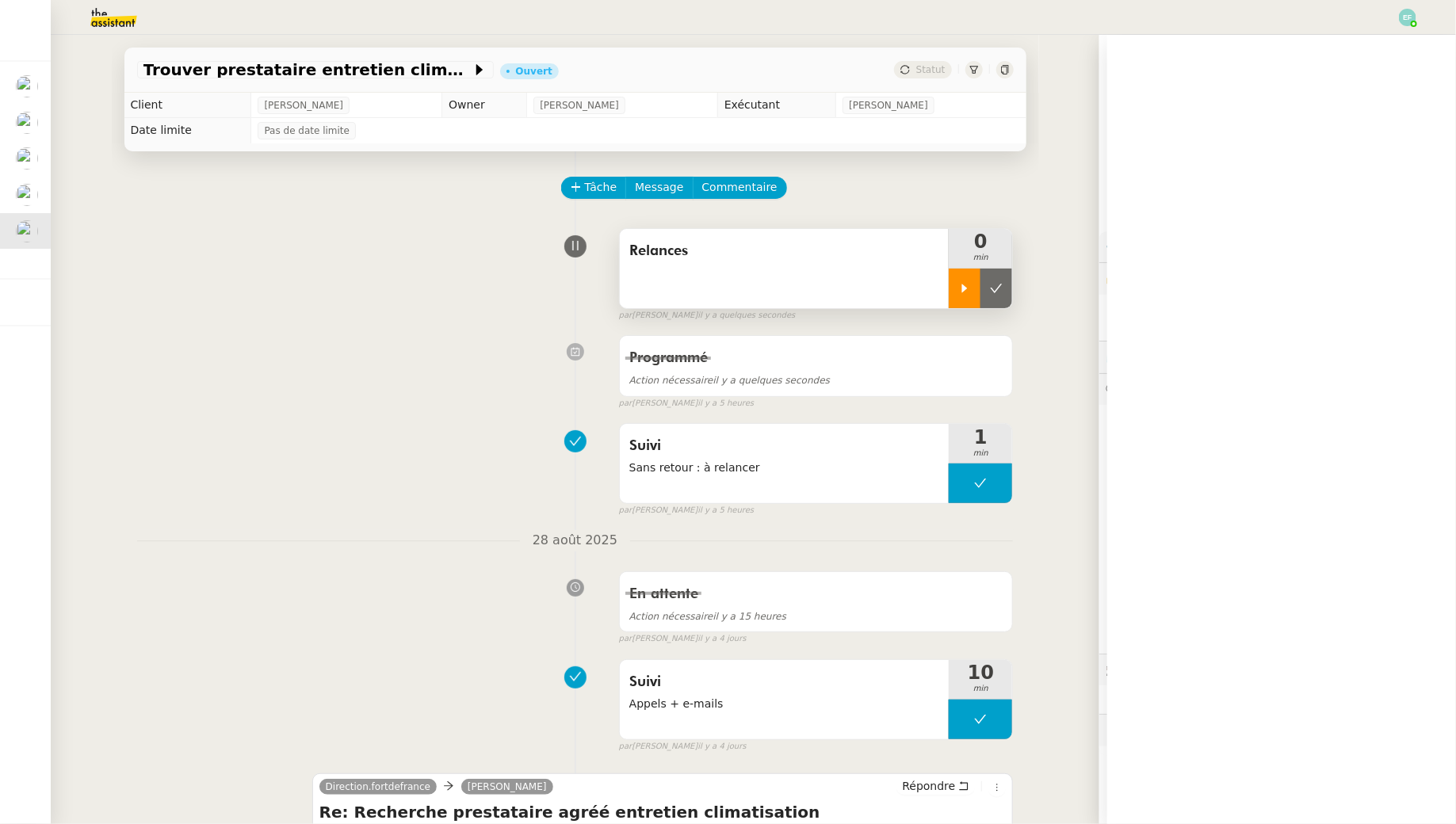
click at [961, 292] on icon at bounding box center [964, 287] width 12 height 12
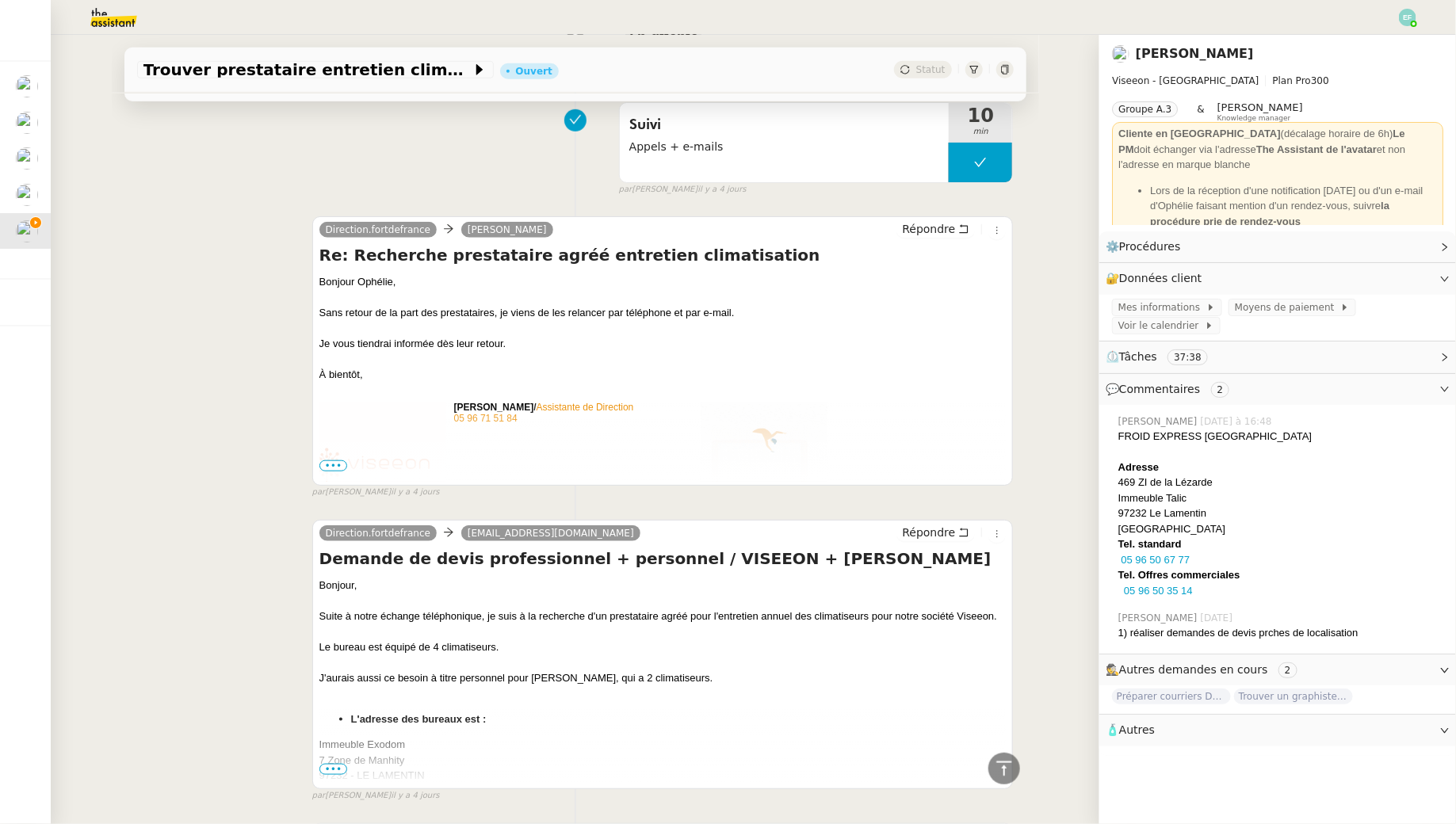
scroll to position [592, 0]
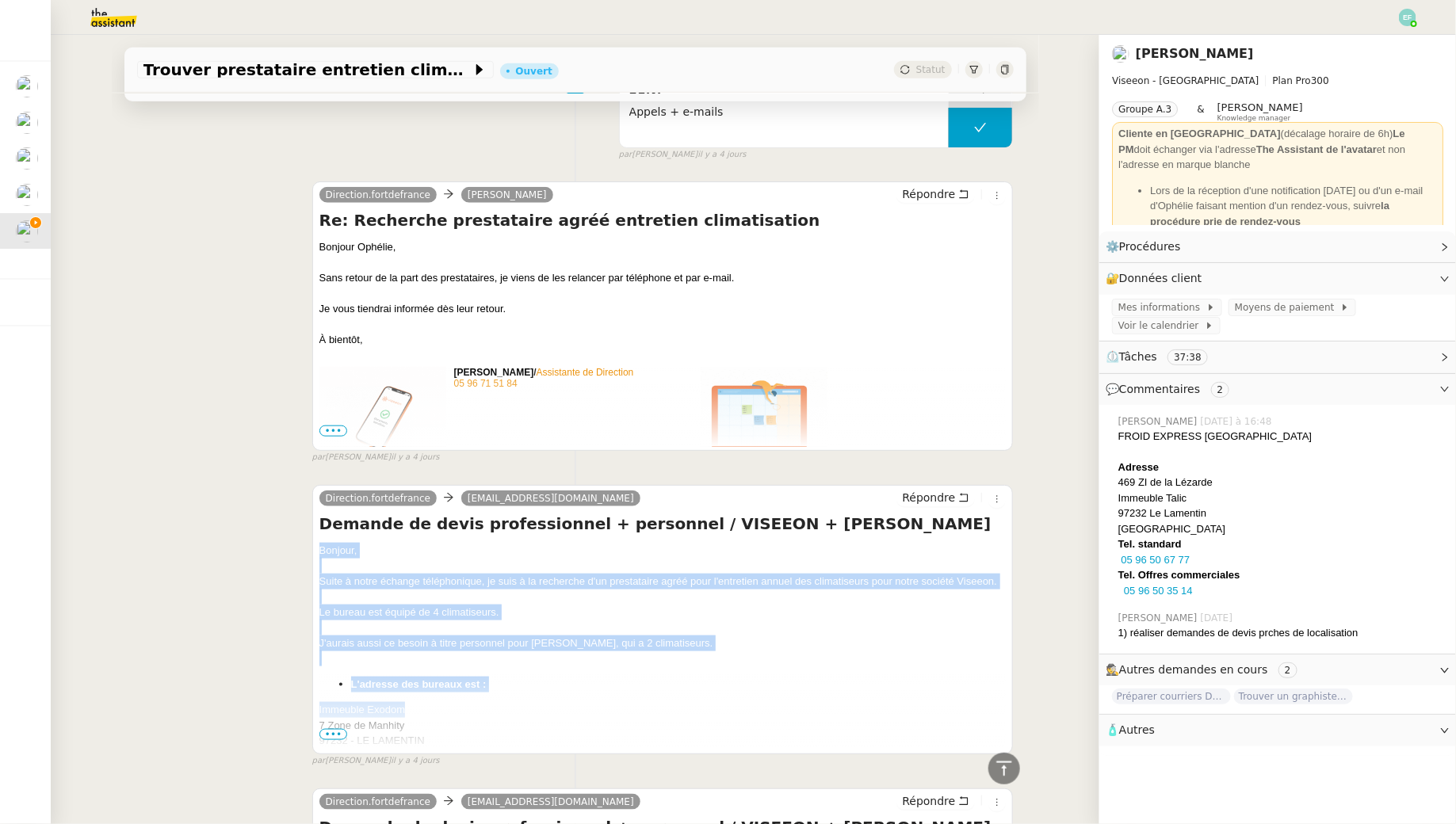
drag, startPoint x: 316, startPoint y: 542, endPoint x: 438, endPoint y: 699, distance: 198.8
click at [445, 699] on div "Direction.fortdefrance seb.clim972@gmail.com Répondre Demande de devis professi…" at bounding box center [663, 619] width 701 height 269
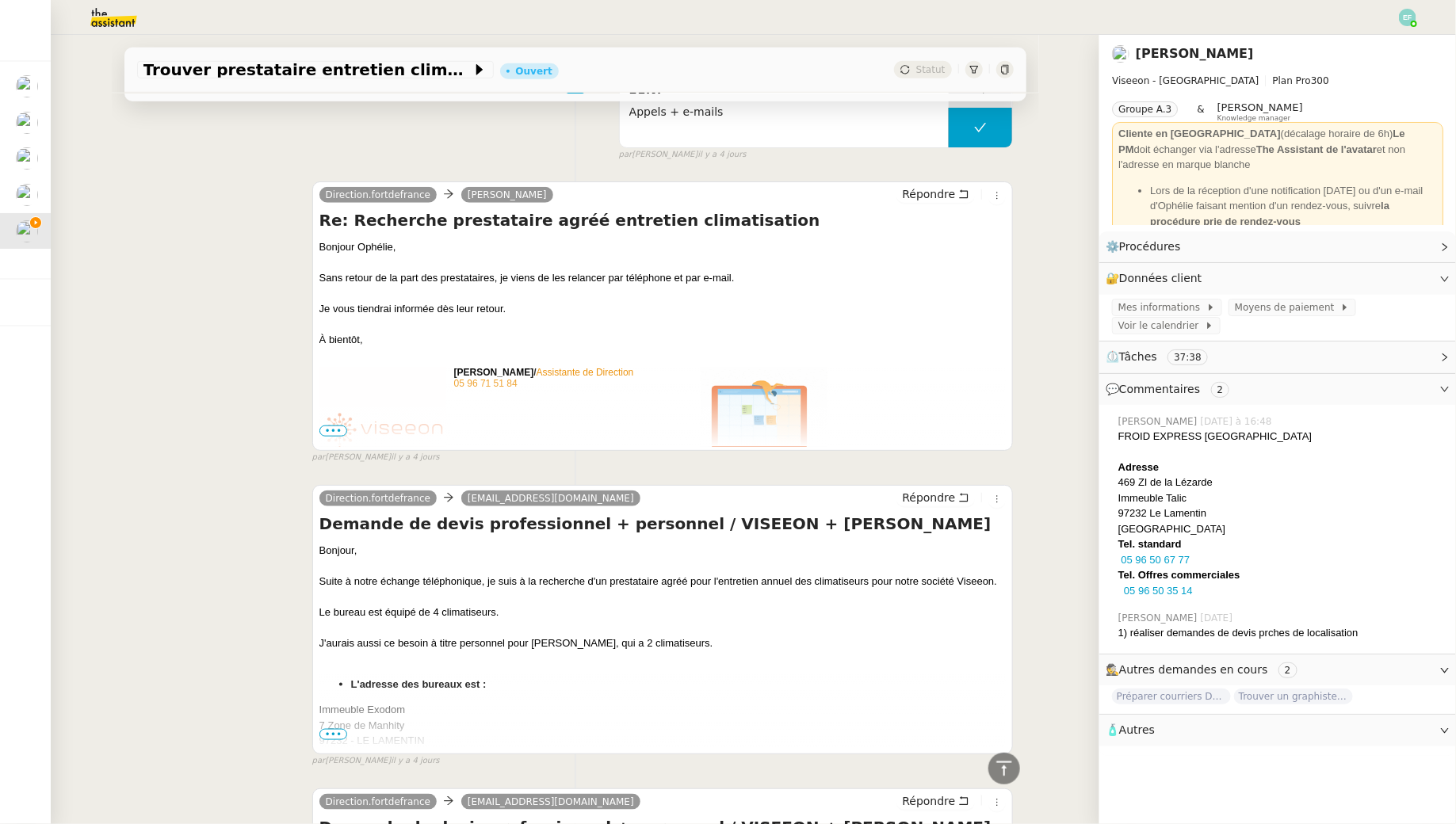
click at [335, 735] on span "•••" at bounding box center [333, 735] width 29 height 11
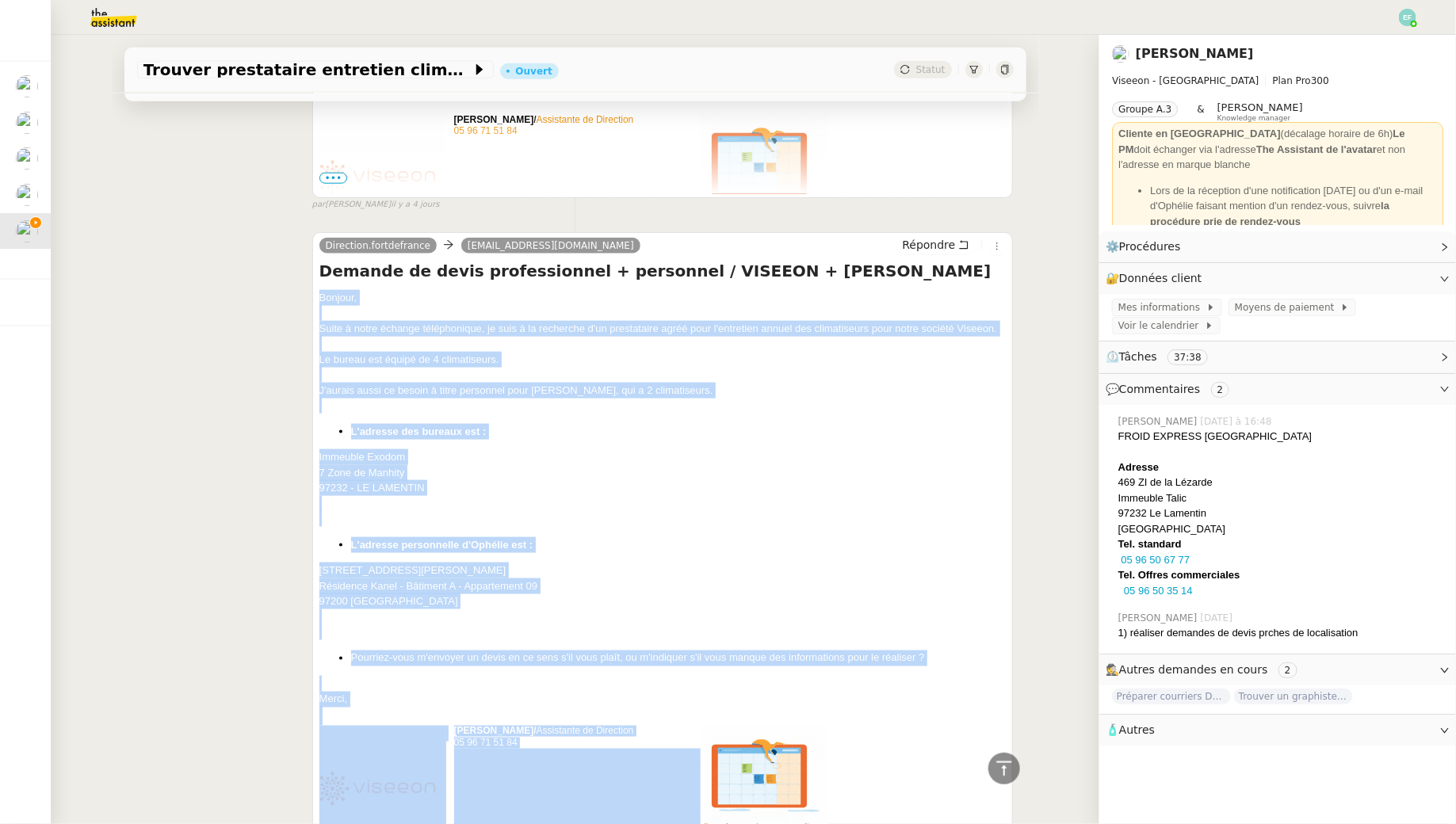
scroll to position [860, 0]
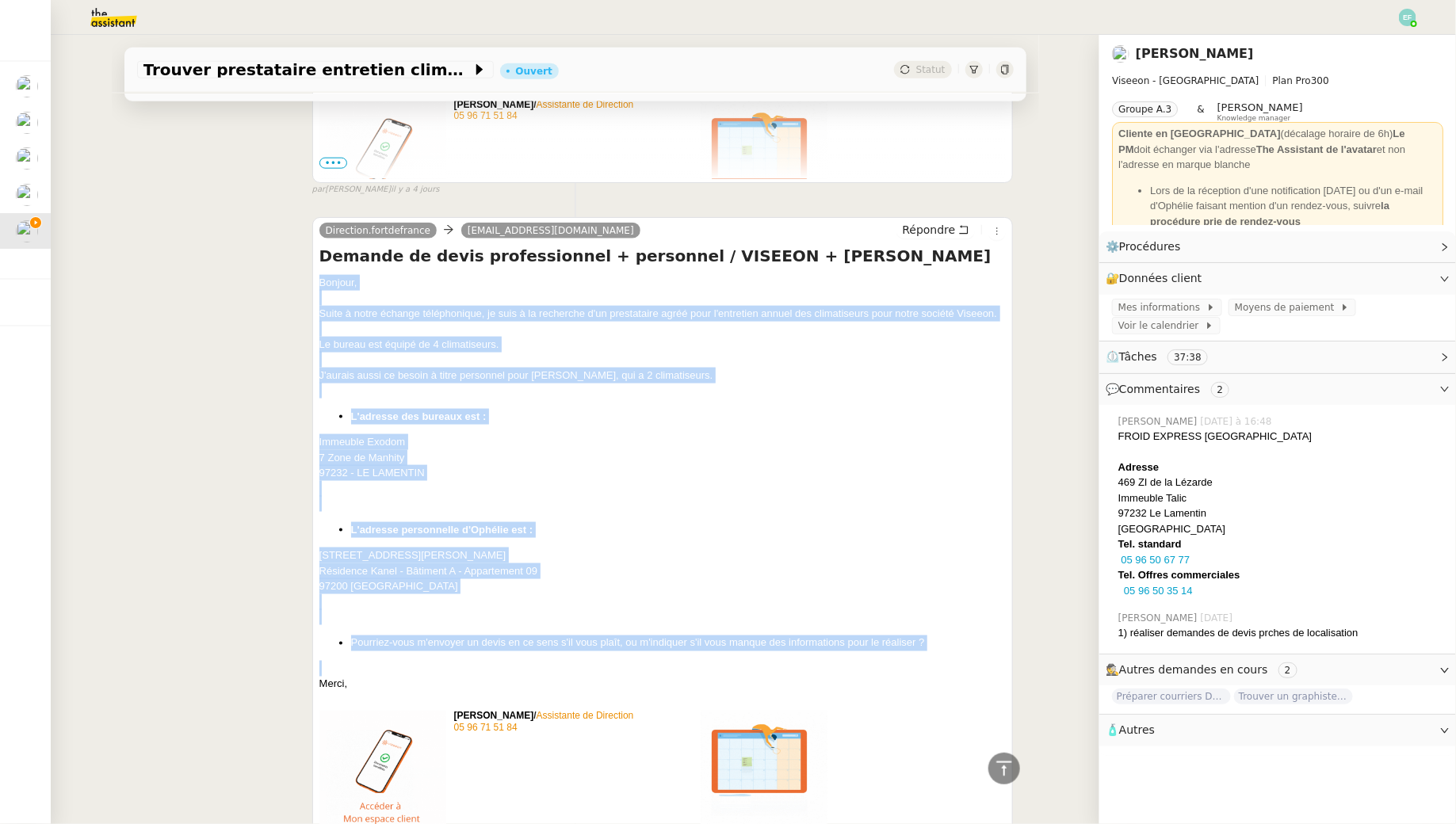
drag, startPoint x: 316, startPoint y: 427, endPoint x: 476, endPoint y: 670, distance: 290.9
click at [476, 670] on div "Direction.fortdefrance seb.clim972@gmail.com Répondre Demande de devis professi…" at bounding box center [663, 728] width 701 height 1023
drag, startPoint x: 401, startPoint y: 681, endPoint x: 307, endPoint y: 274, distance: 417.7
click at [307, 274] on div "Direction.fortdefrance seb.clim972@gmail.com Répondre Demande de devis professi…" at bounding box center [575, 728] width 877 height 1051
copy div "Bonjour, Suite à notre échange téléphonique, je suis à la recherche d'un presta…"
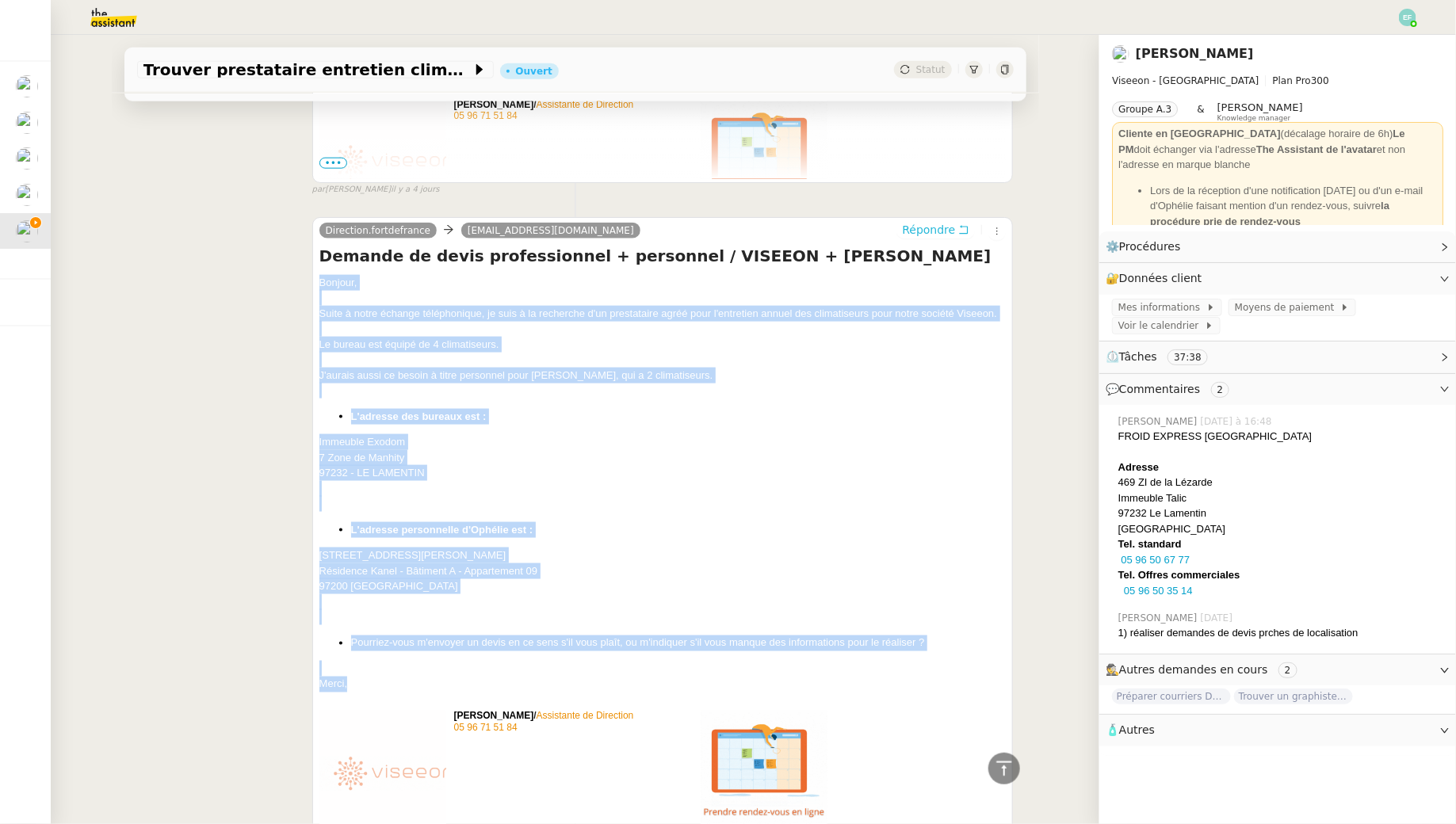
click at [956, 227] on button "Répondre" at bounding box center [936, 229] width 79 height 17
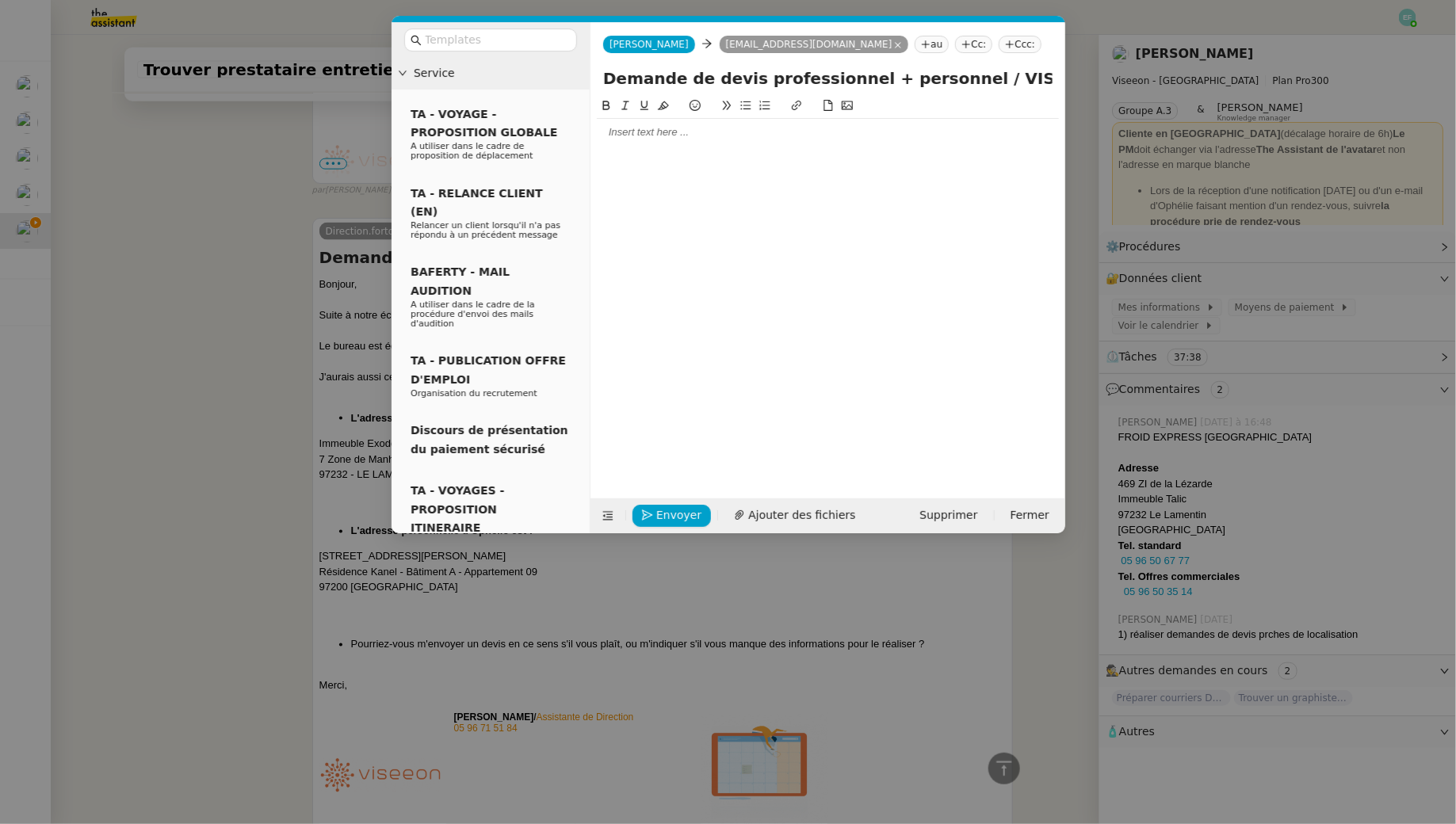
scroll to position [981, 0]
click at [674, 138] on div at bounding box center [828, 132] width 462 height 14
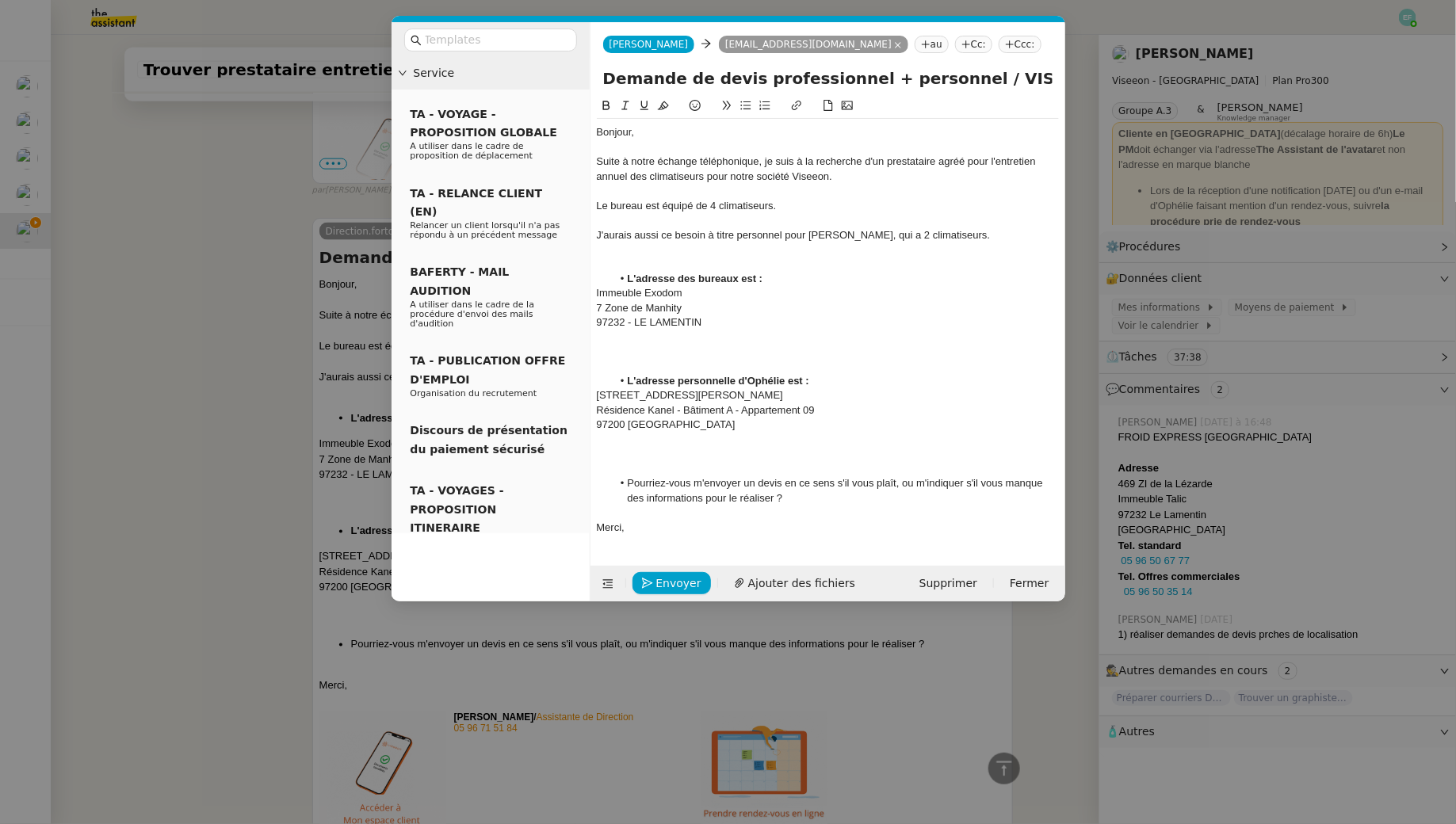
scroll to position [1188, 0]
click at [633, 160] on div "Suite à notre échange téléphonique, je suis à la recherche d'un prestataire agr…" at bounding box center [828, 170] width 462 height 29
click at [616, 250] on div at bounding box center [828, 249] width 462 height 14
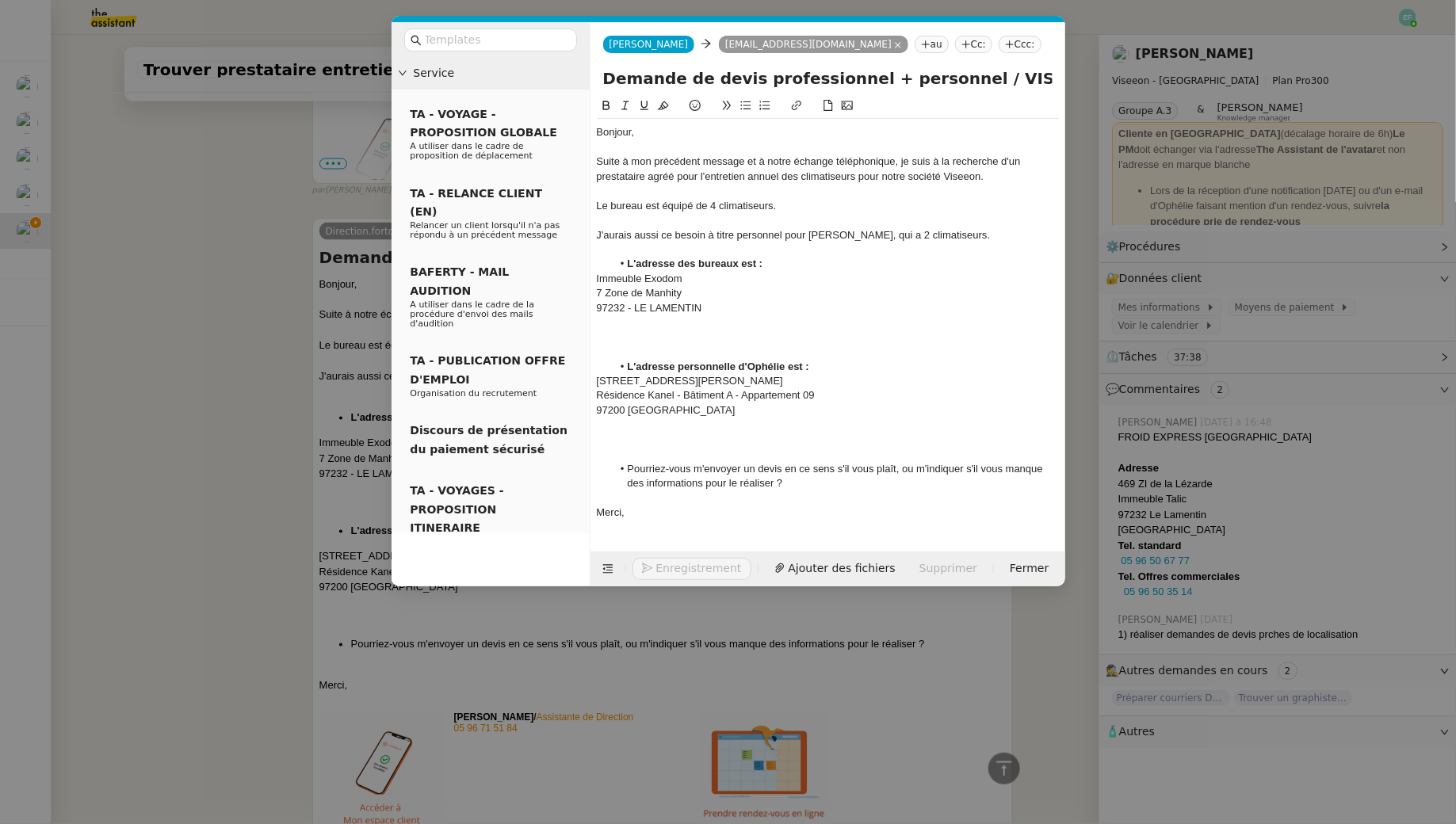
click at [660, 432] on div at bounding box center [828, 439] width 462 height 14
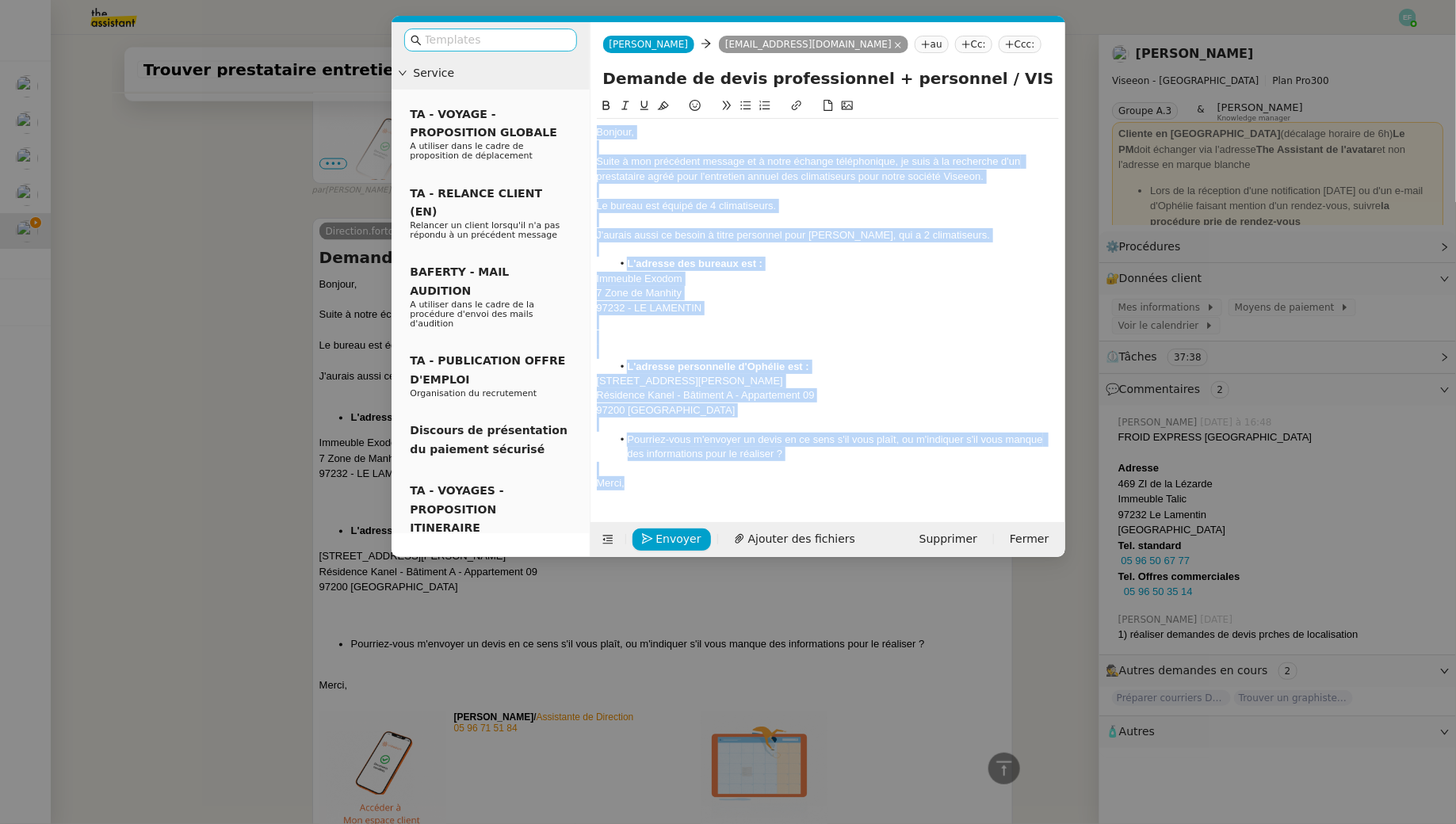
drag, startPoint x: 657, startPoint y: 488, endPoint x: 532, endPoint y: 34, distance: 470.9
click at [532, 34] on nz-layout "Service TA - VOYAGE - PROPOSITION GLOBALE A utiliser dans le cadre de propositi…" at bounding box center [728, 289] width 674 height 535
copy div "Bonjour, Suite à mon précédent message et à notre échange téléphonique, je suis…"
click at [661, 537] on span "Envoyer" at bounding box center [678, 539] width 45 height 18
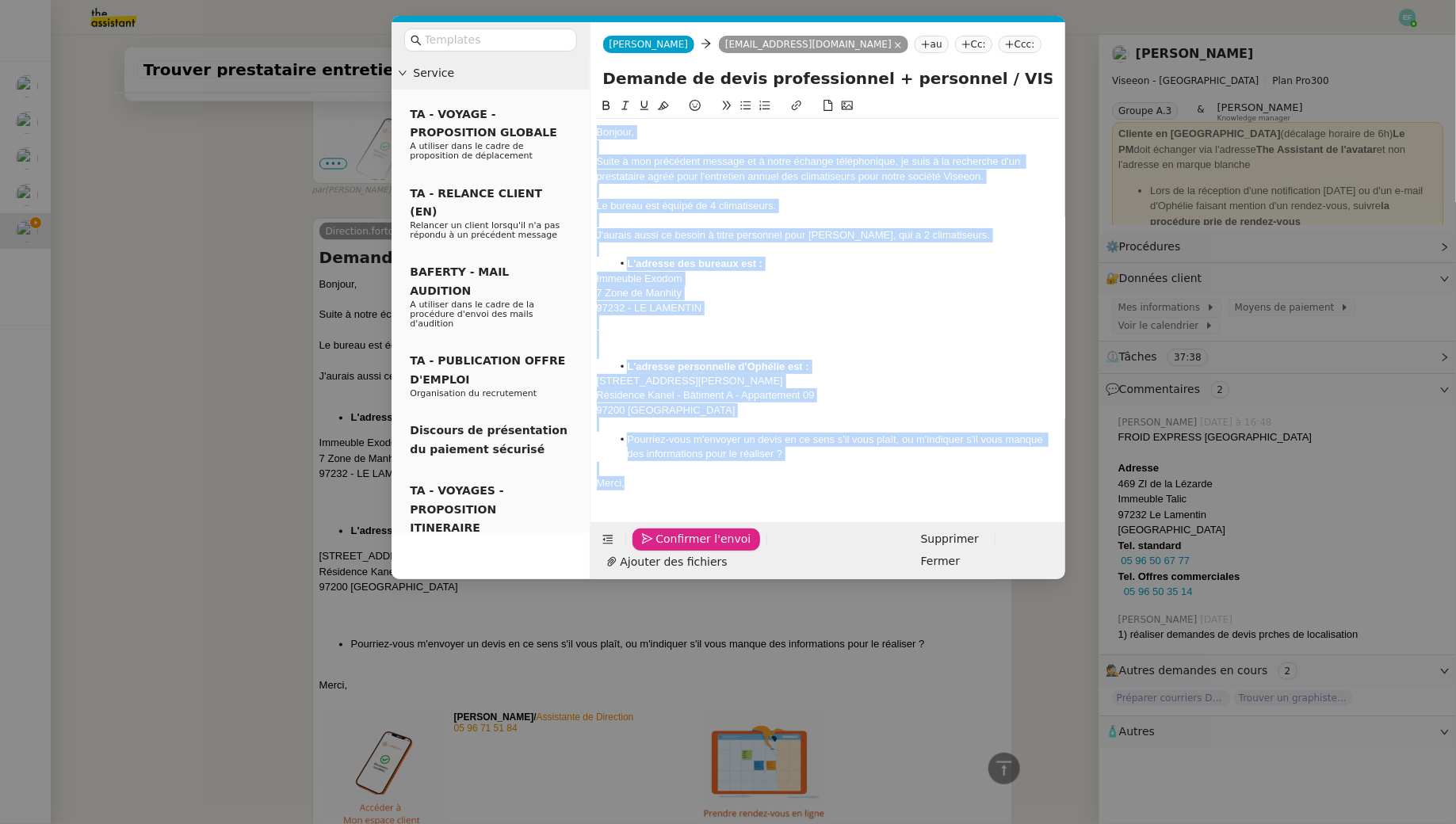
click at [661, 537] on span "Confirmer l'envoi" at bounding box center [704, 539] width 95 height 18
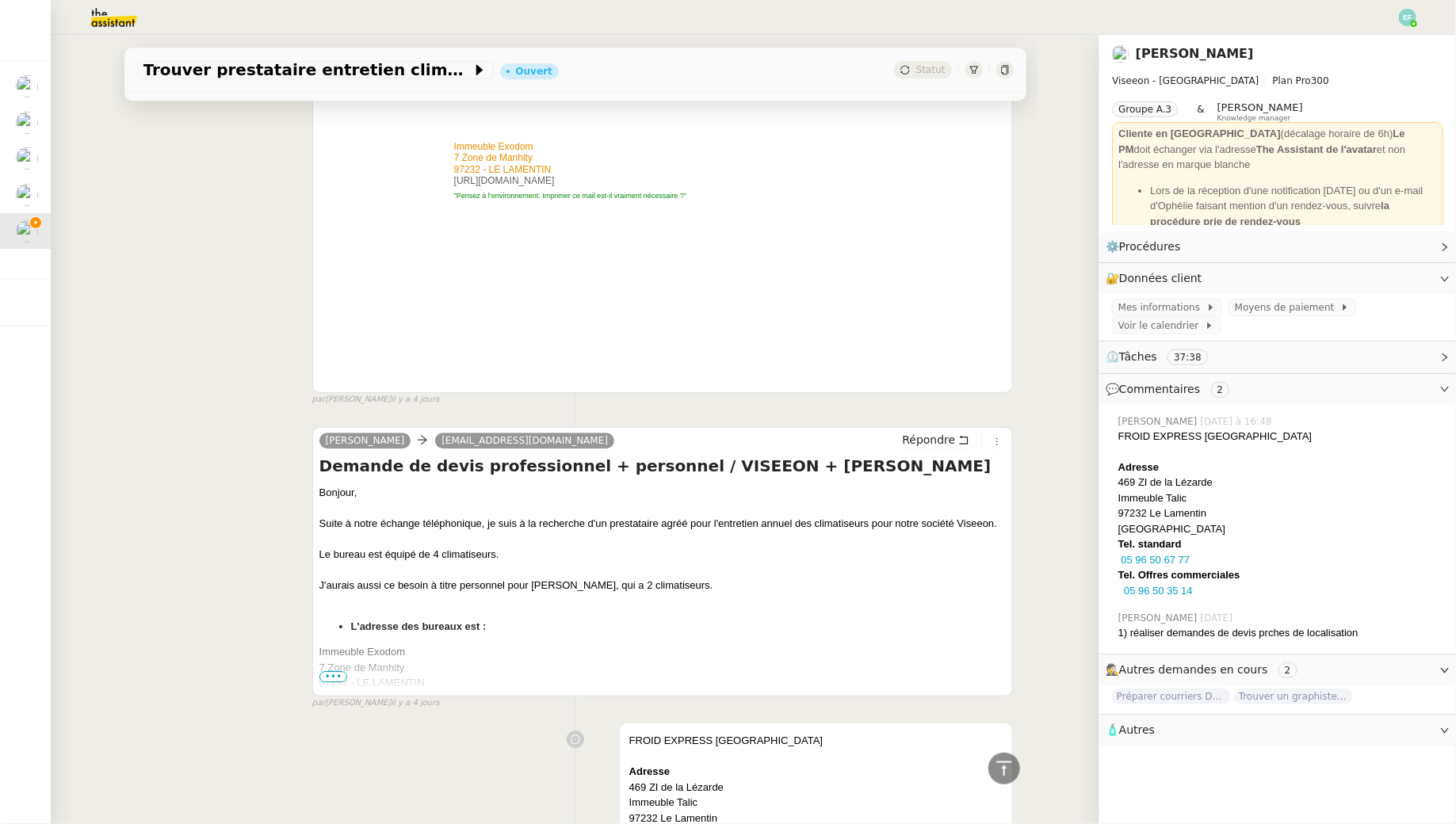
scroll to position [2011, 0]
click at [340, 672] on span "•••" at bounding box center [333, 676] width 29 height 11
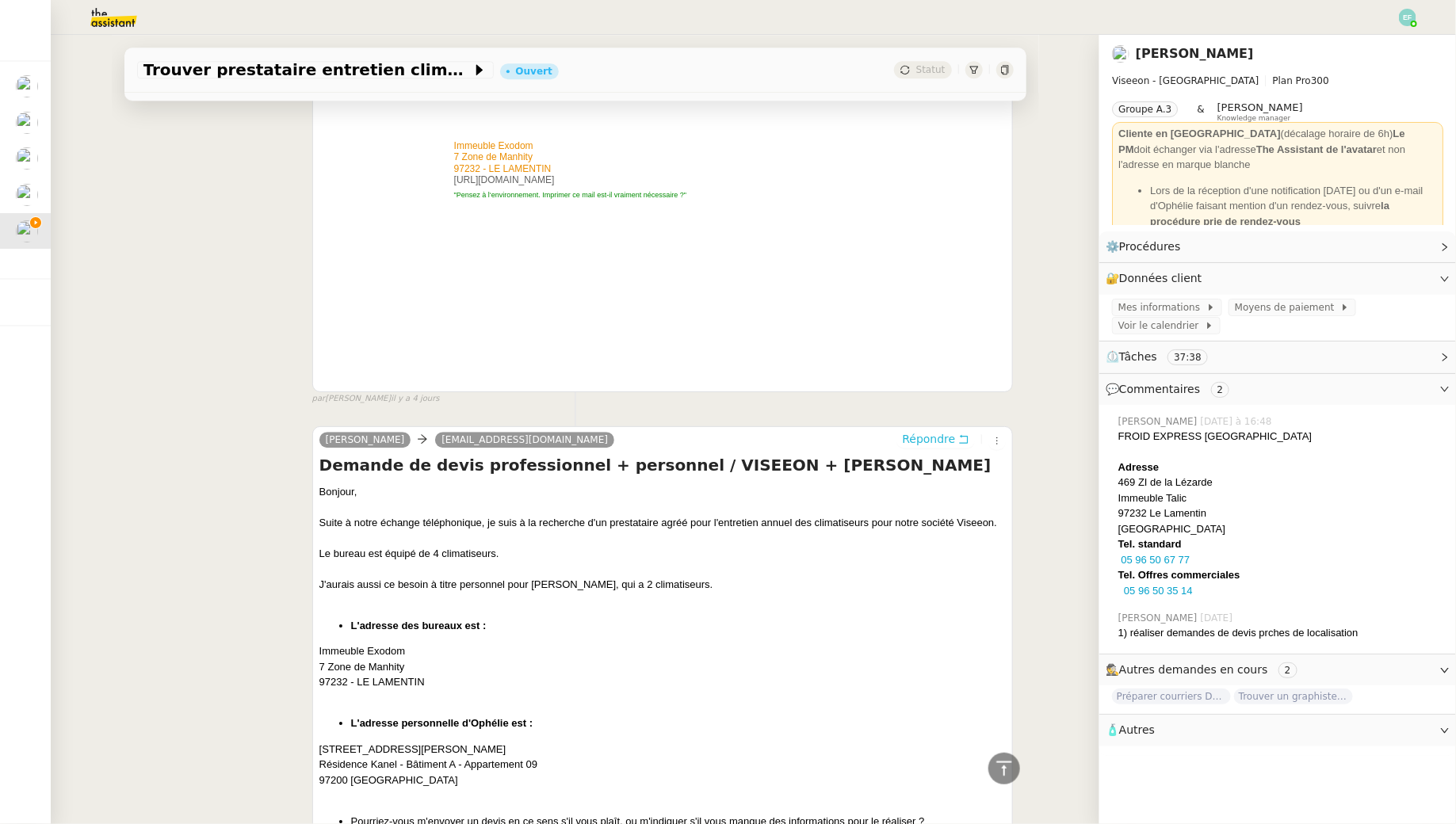
click at [961, 439] on icon at bounding box center [964, 439] width 11 height 11
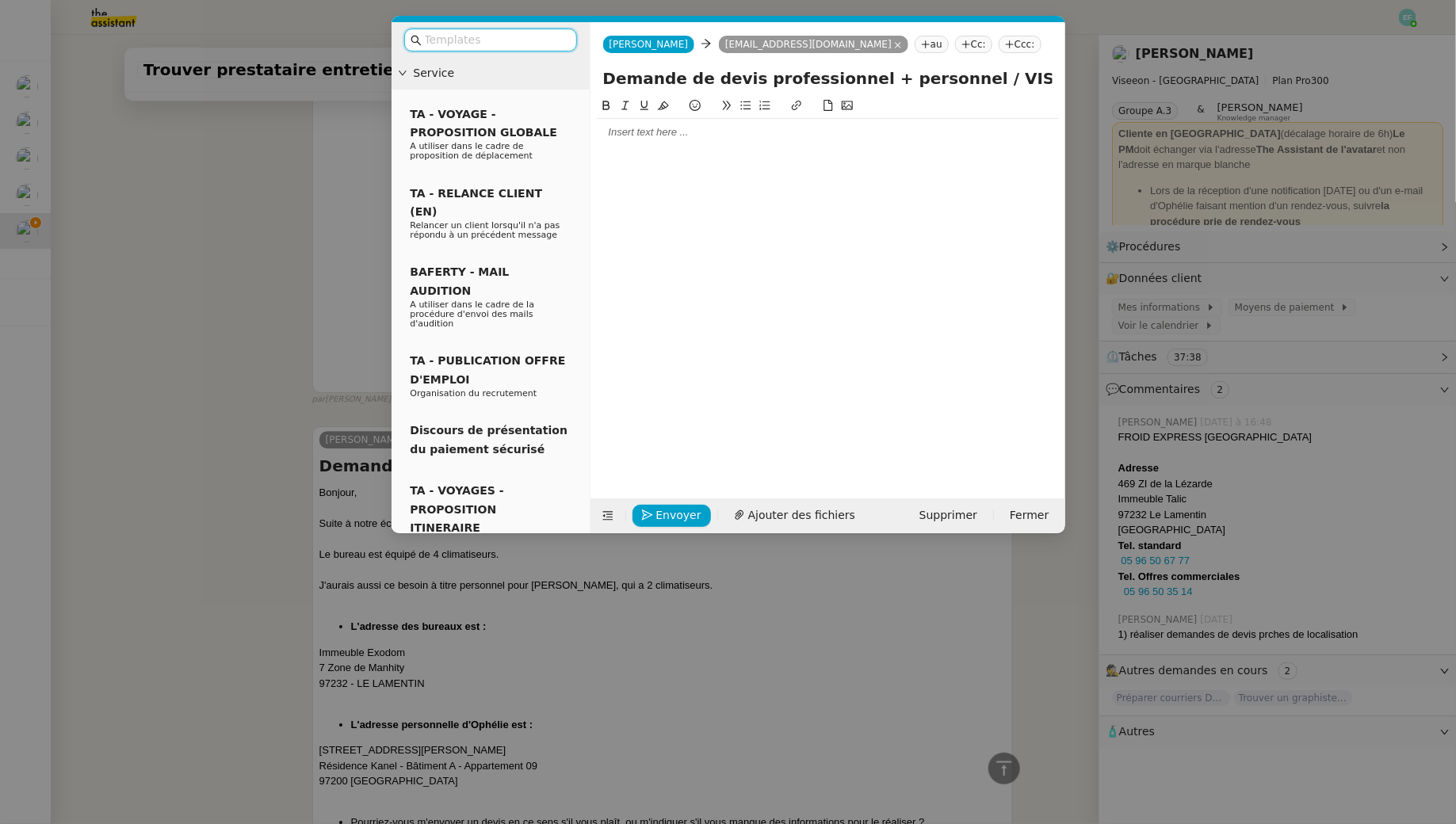
scroll to position [2135, 0]
click at [648, 139] on div at bounding box center [828, 132] width 462 height 27
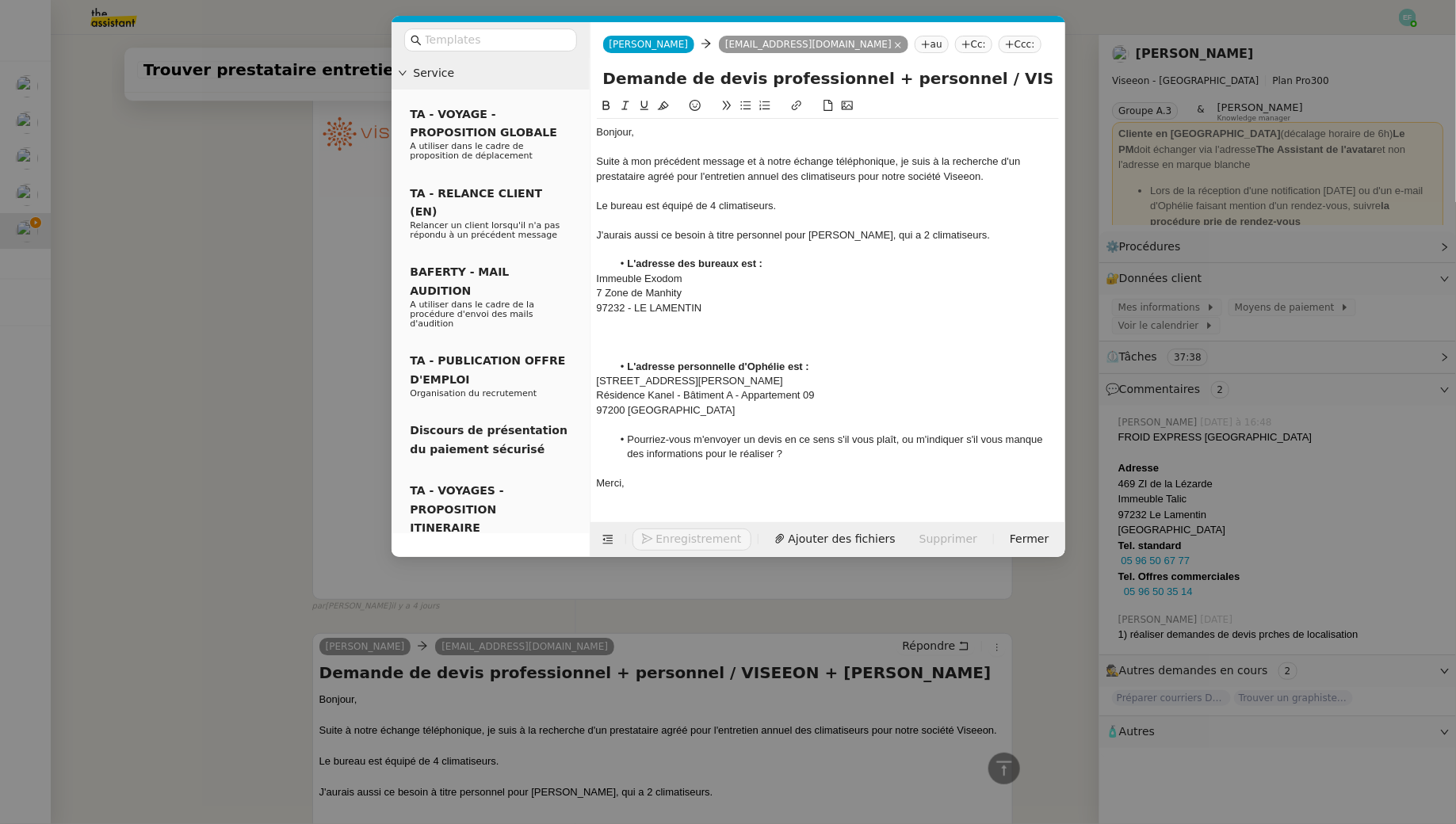
scroll to position [2343, 0]
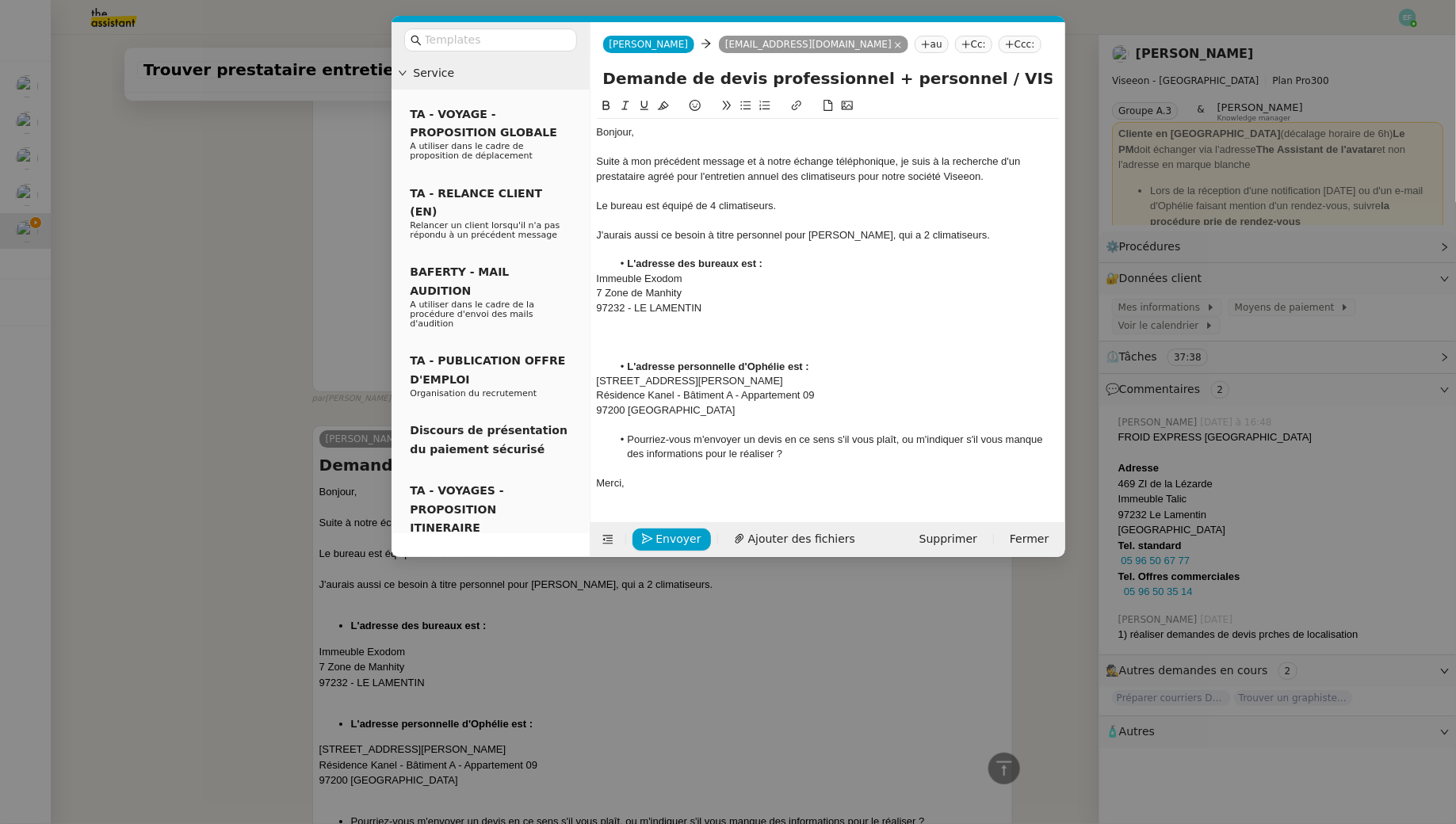
click at [678, 335] on div at bounding box center [828, 337] width 462 height 14
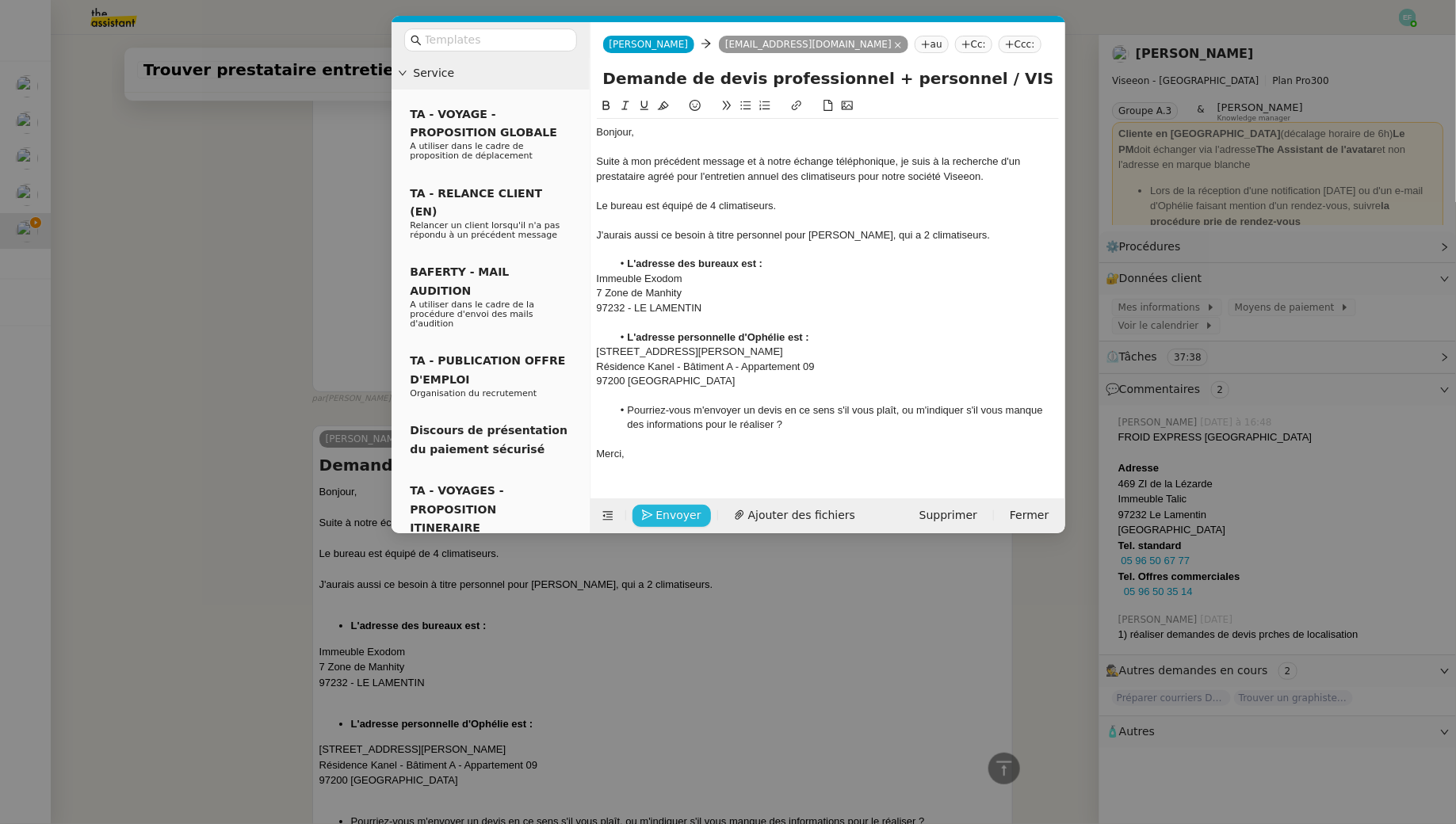
click at [669, 513] on span "Envoyer" at bounding box center [678, 515] width 45 height 18
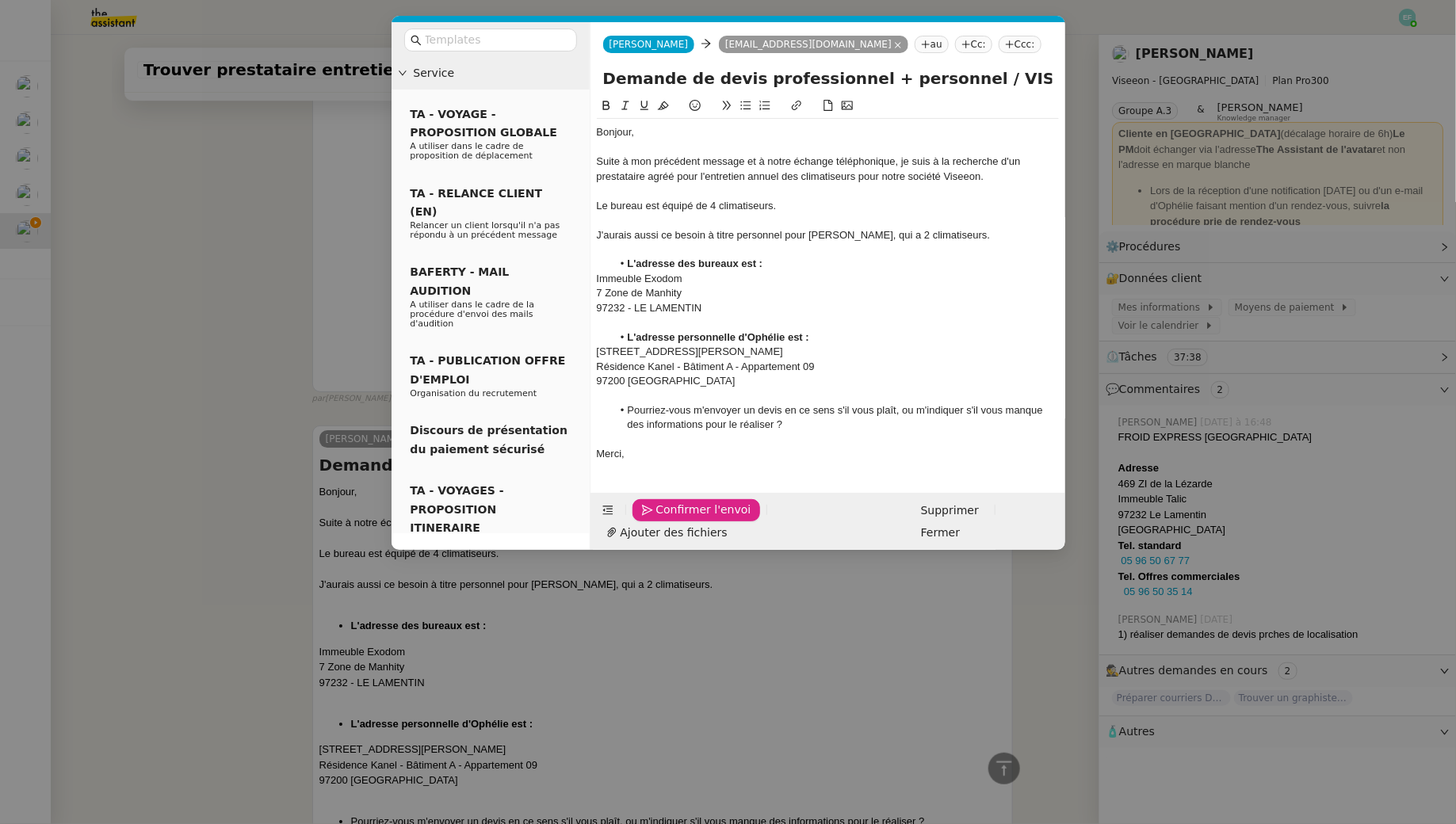
click at [669, 513] on span "Confirmer l'envoi" at bounding box center [704, 509] width 95 height 18
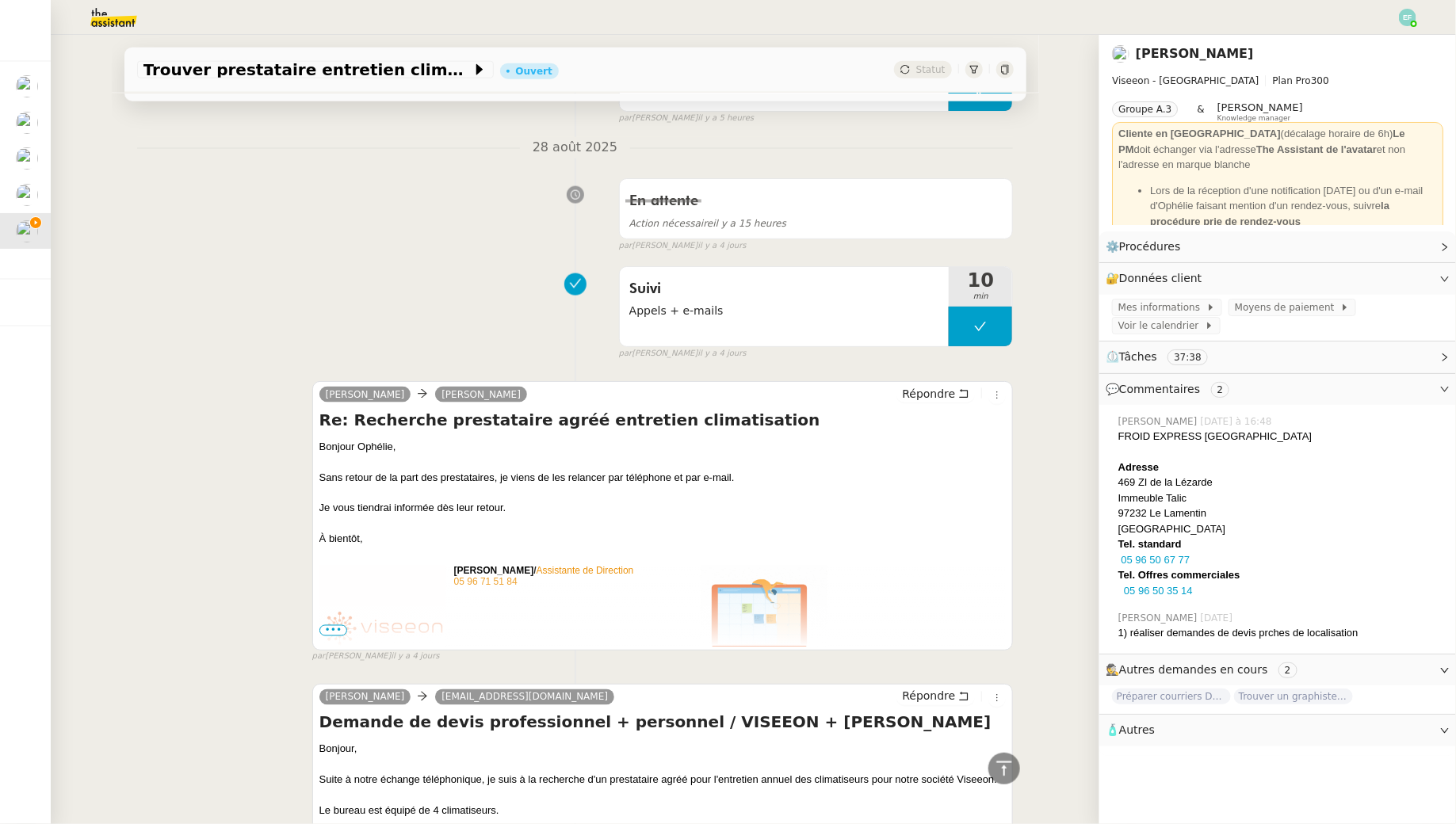
scroll to position [998, 0]
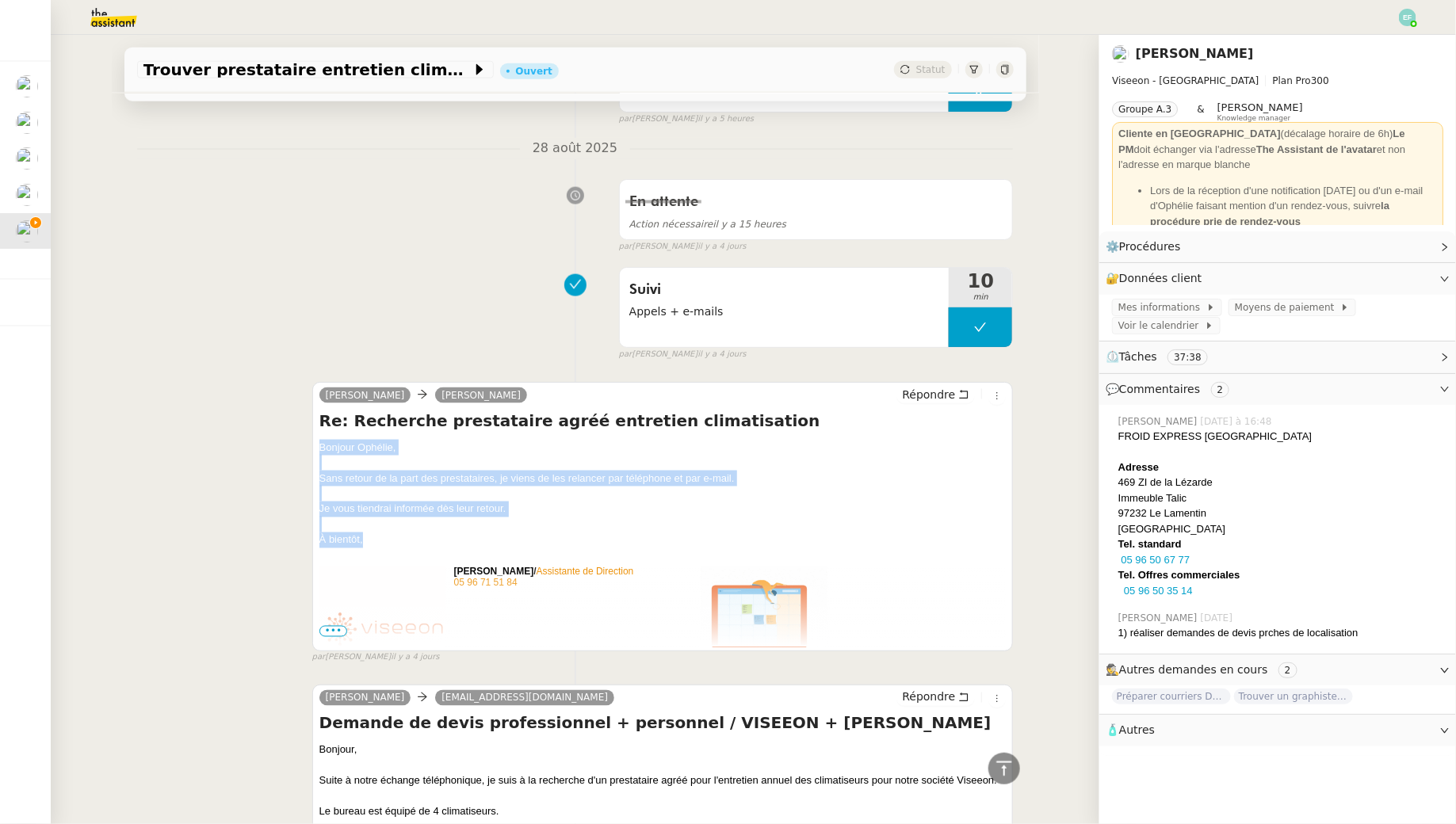
drag, startPoint x: 318, startPoint y: 446, endPoint x: 376, endPoint y: 543, distance: 113.0
click at [376, 543] on div "Alicia Ophélie DIONY Répondre Re: Recherche prestataire agréé entretien climati…" at bounding box center [663, 516] width 701 height 269
copy div "Bonjour Ophélie, Sans retour de la part des prestataires, je viens de les relan…"
click at [964, 389] on icon at bounding box center [964, 395] width 11 height 11
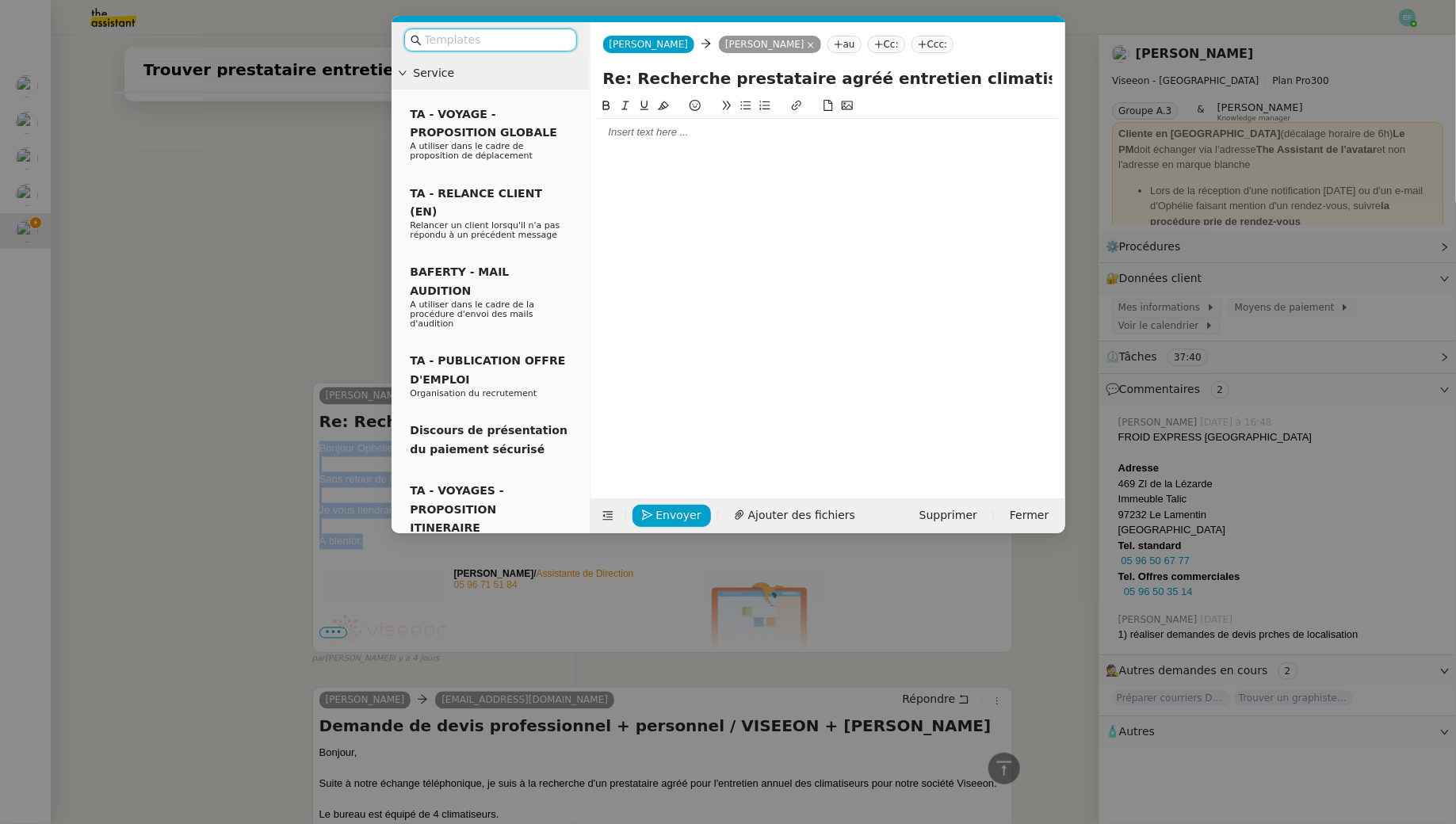
scroll to position [1121, 0]
click at [779, 136] on div at bounding box center [828, 132] width 462 height 14
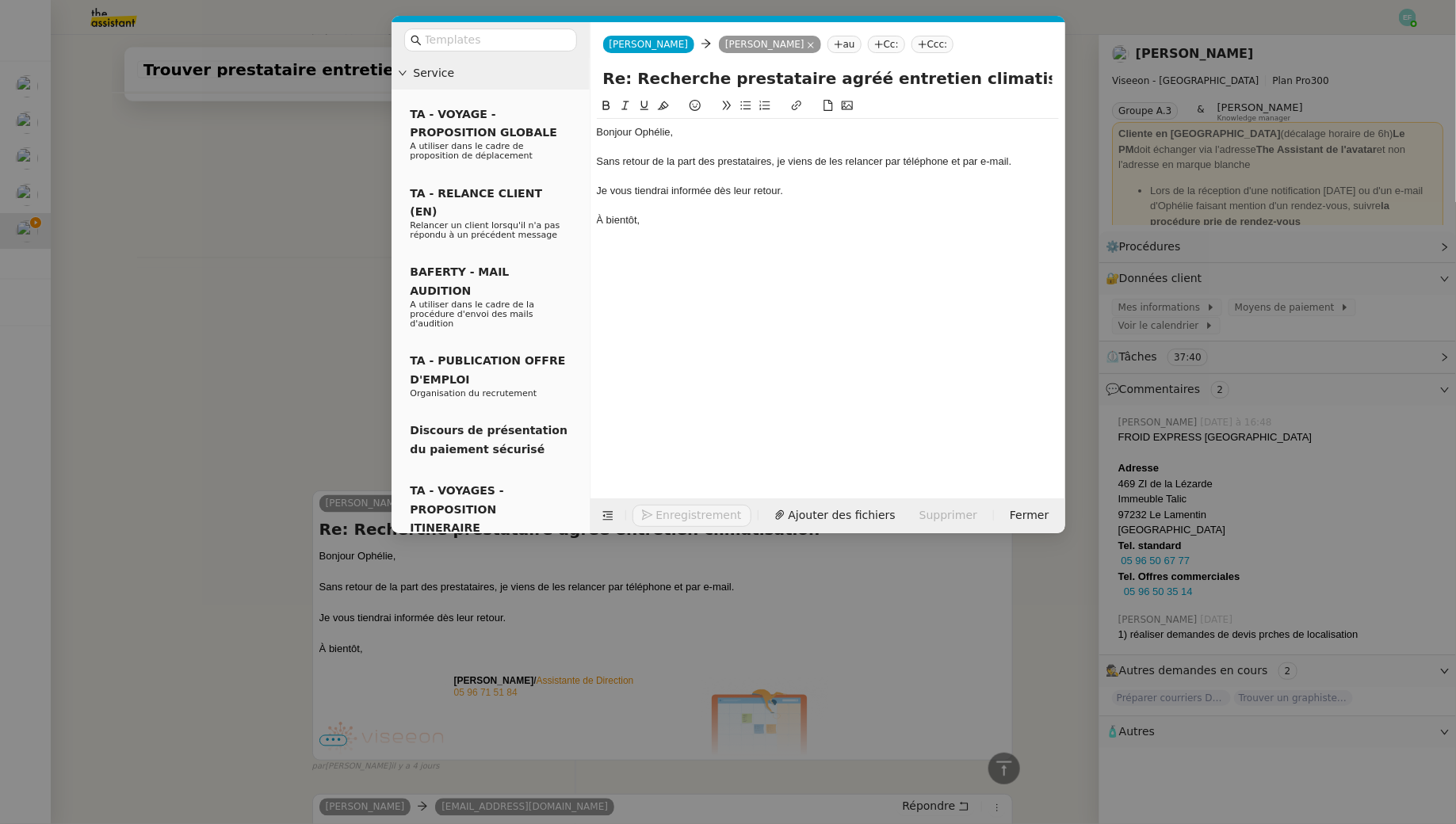
scroll to position [1228, 0]
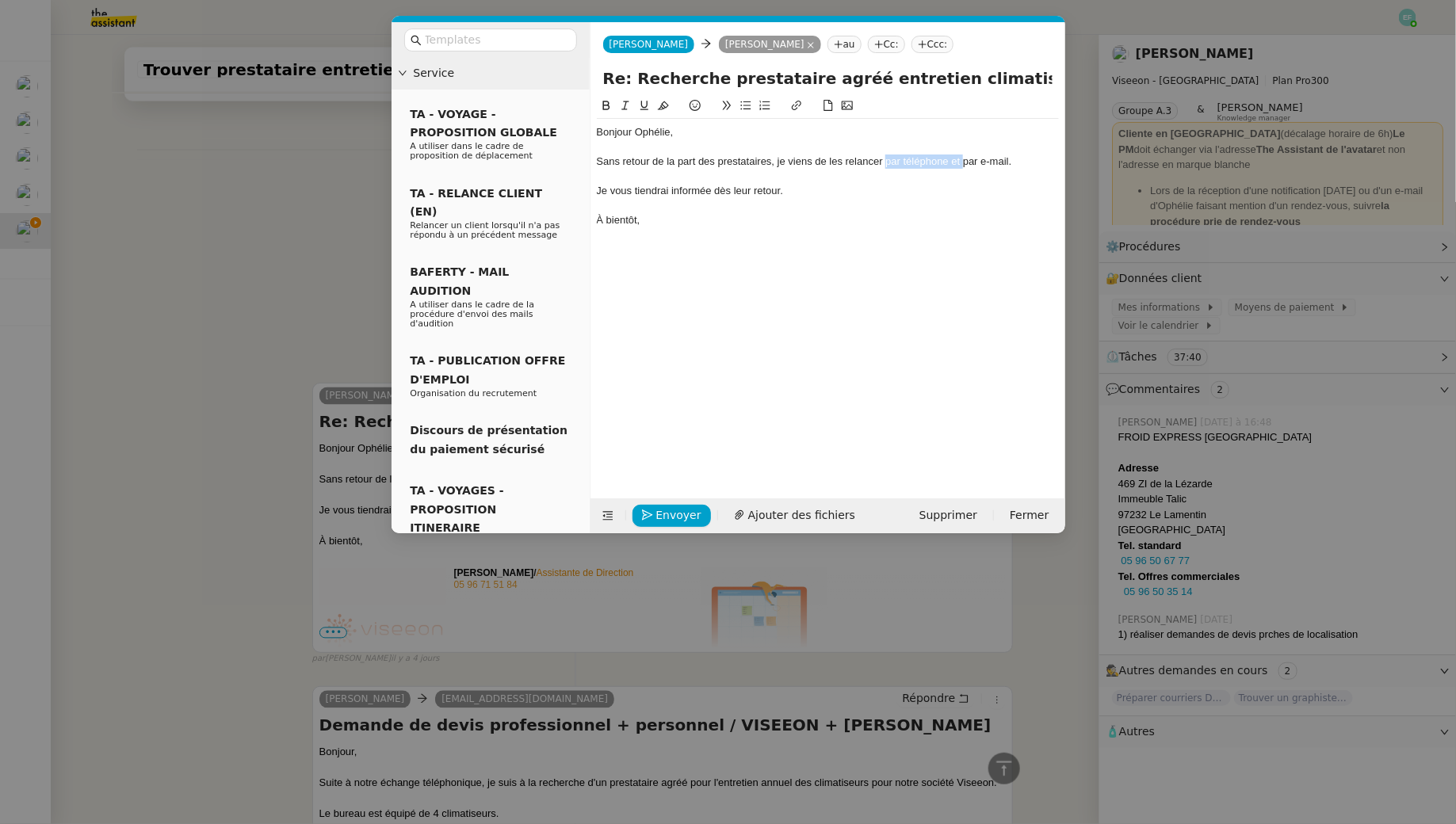
drag, startPoint x: 887, startPoint y: 161, endPoint x: 961, endPoint y: 157, distance: 74.1
click at [961, 157] on div "Sans retour de la part des prestataires, je viens de les relancer par téléphone…" at bounding box center [828, 161] width 462 height 14
click at [678, 507] on span "Envoyer" at bounding box center [678, 515] width 45 height 18
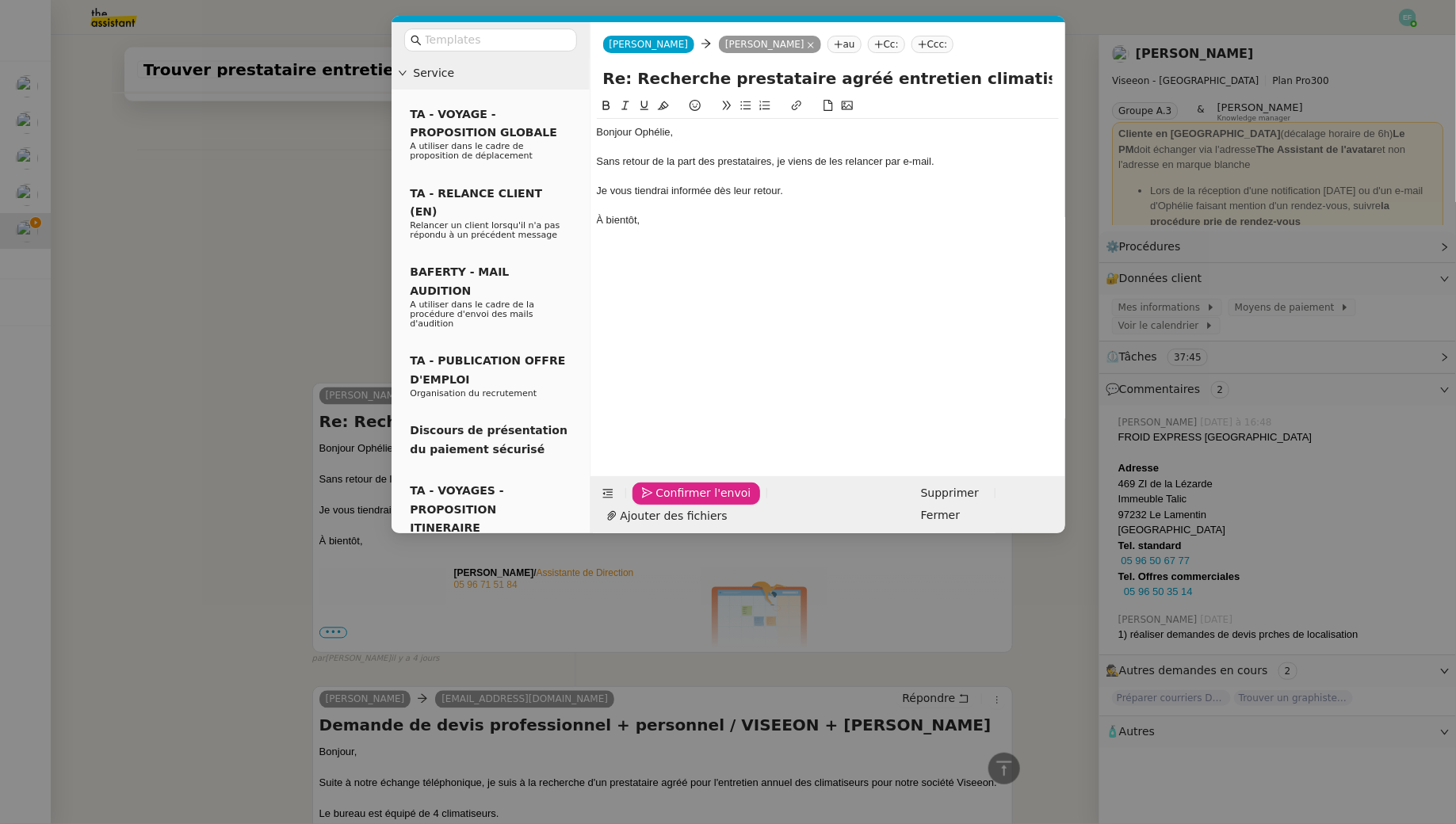
click at [678, 502] on span "Confirmer l'envoi" at bounding box center [704, 493] width 95 height 18
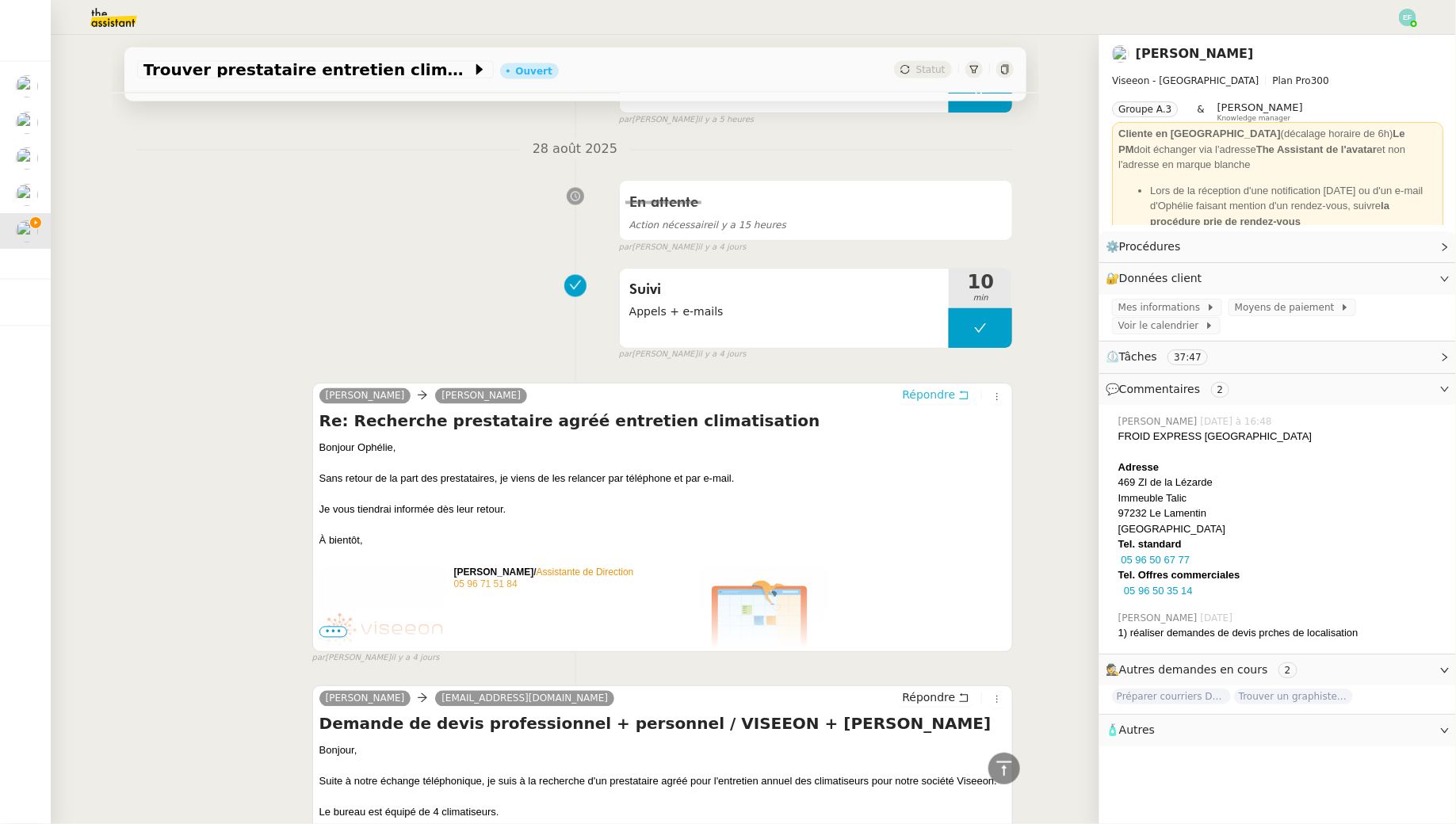
scroll to position [0, 0]
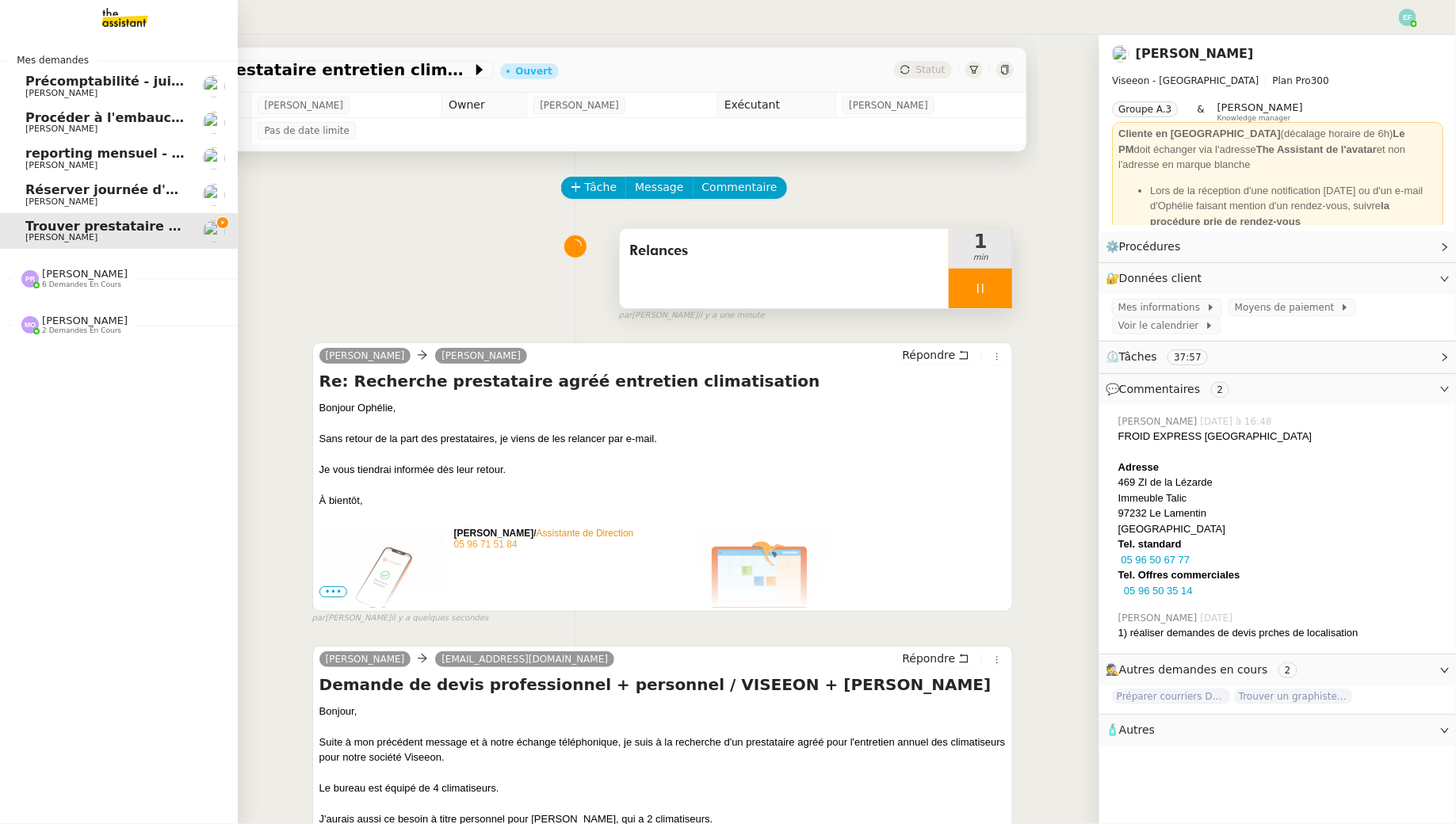
click at [56, 204] on span "[PERSON_NAME]" at bounding box center [61, 201] width 72 height 11
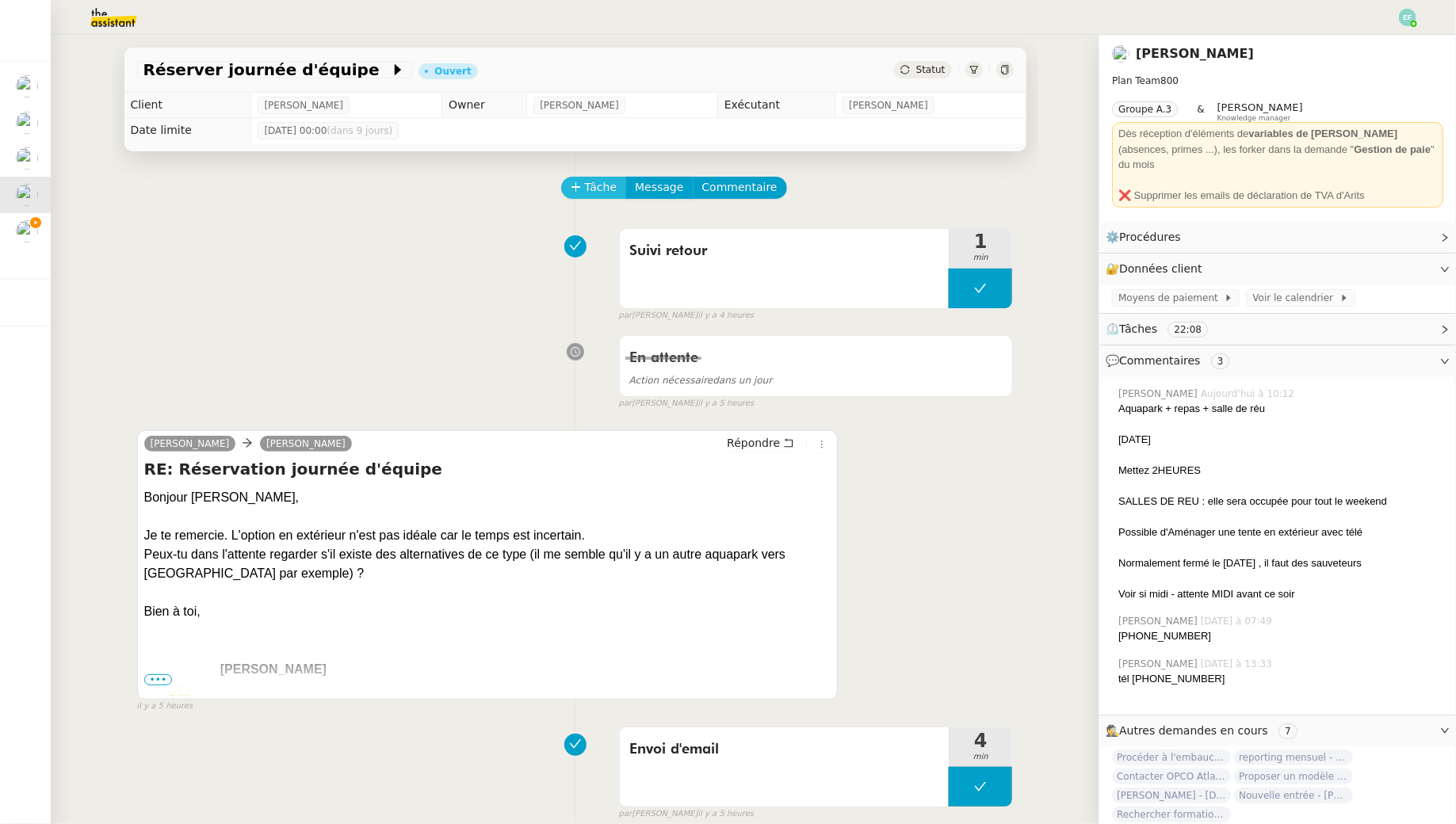
click at [586, 192] on span "Tâche" at bounding box center [601, 188] width 33 height 18
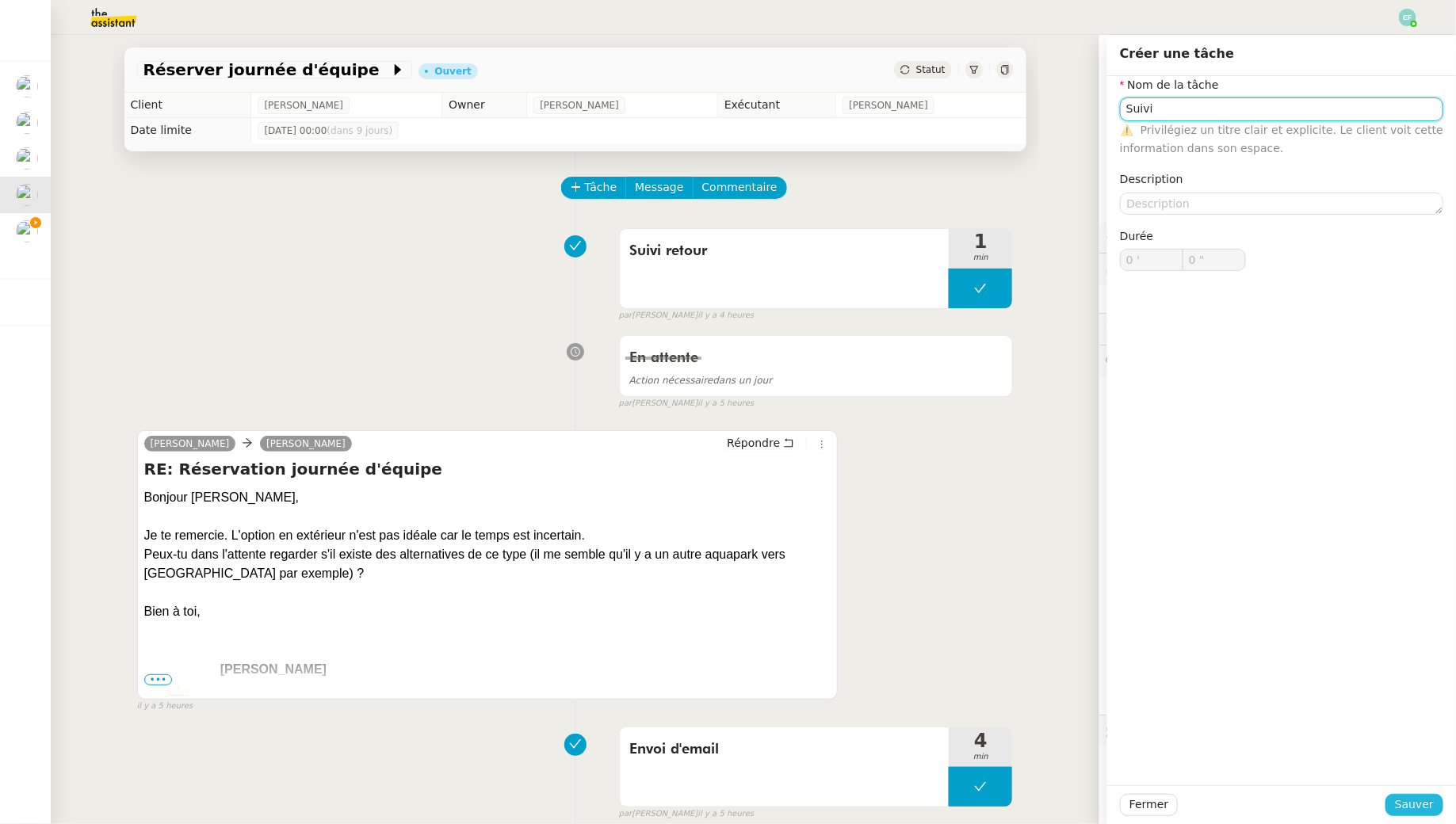
type input "Suivi"
click at [1419, 799] on span "Sauver" at bounding box center [1414, 804] width 39 height 18
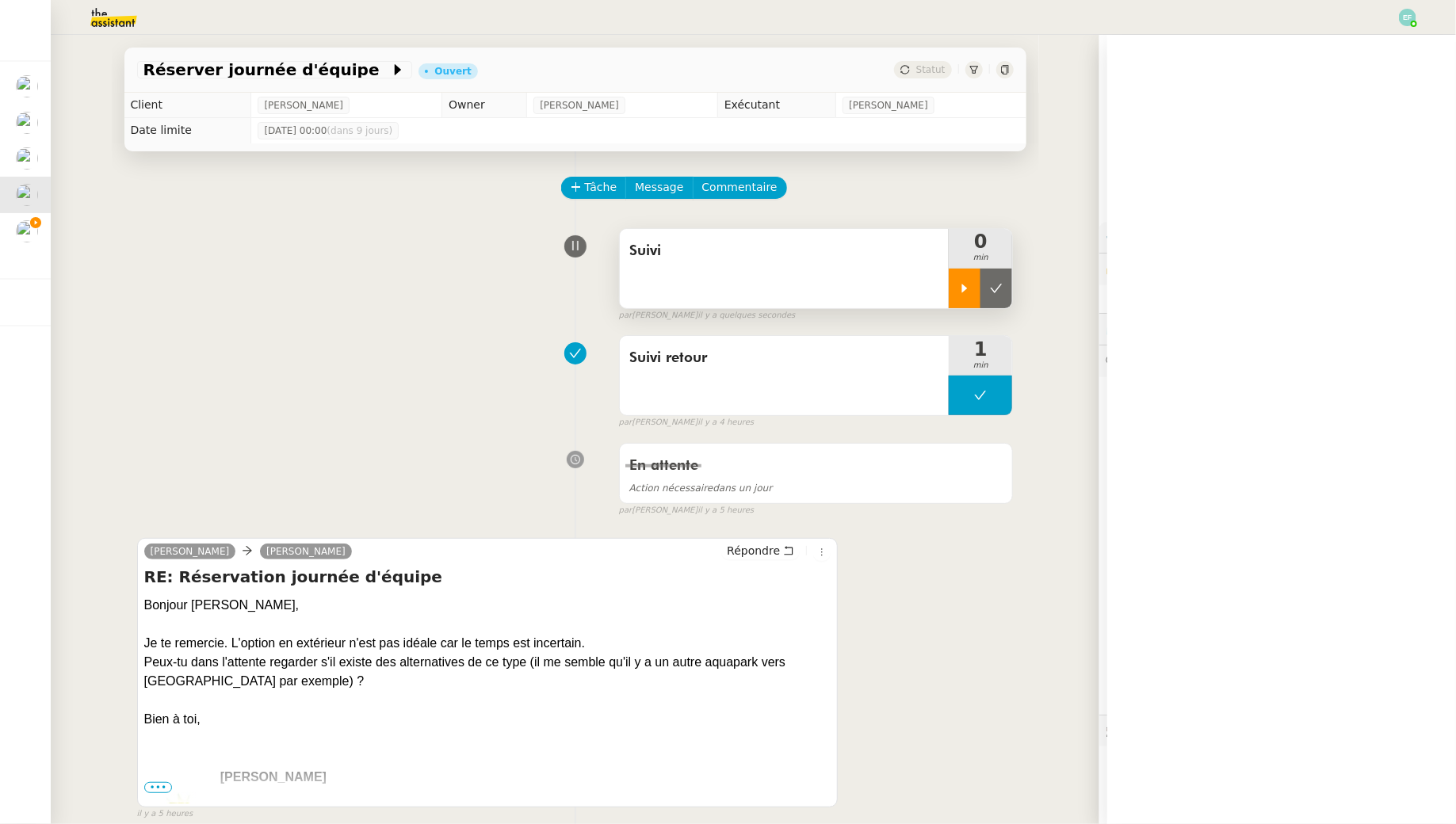
click at [959, 281] on div at bounding box center [964, 288] width 32 height 39
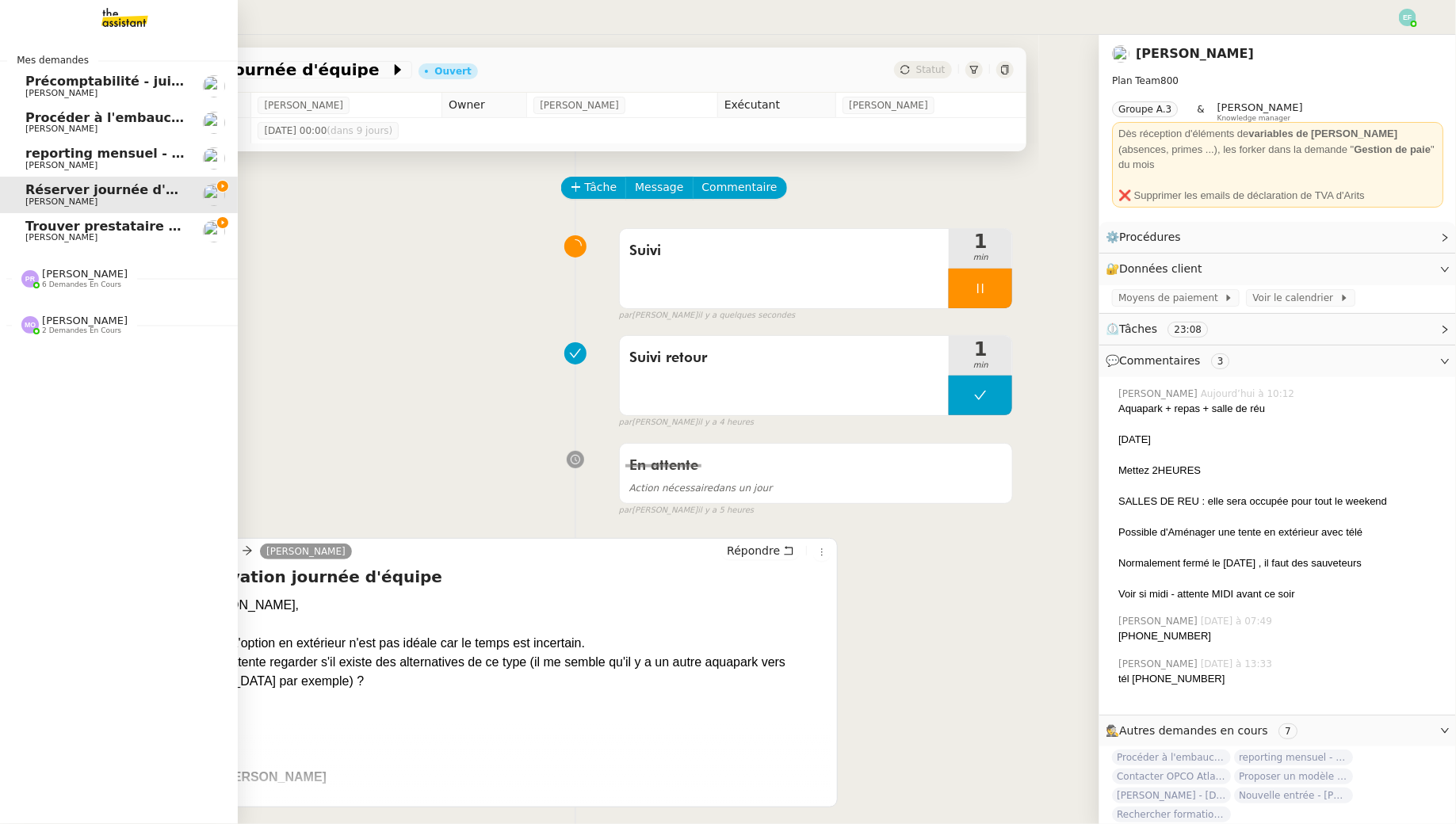
click at [60, 231] on span "Trouver prestataire entretien climatisation" at bounding box center [179, 226] width 306 height 15
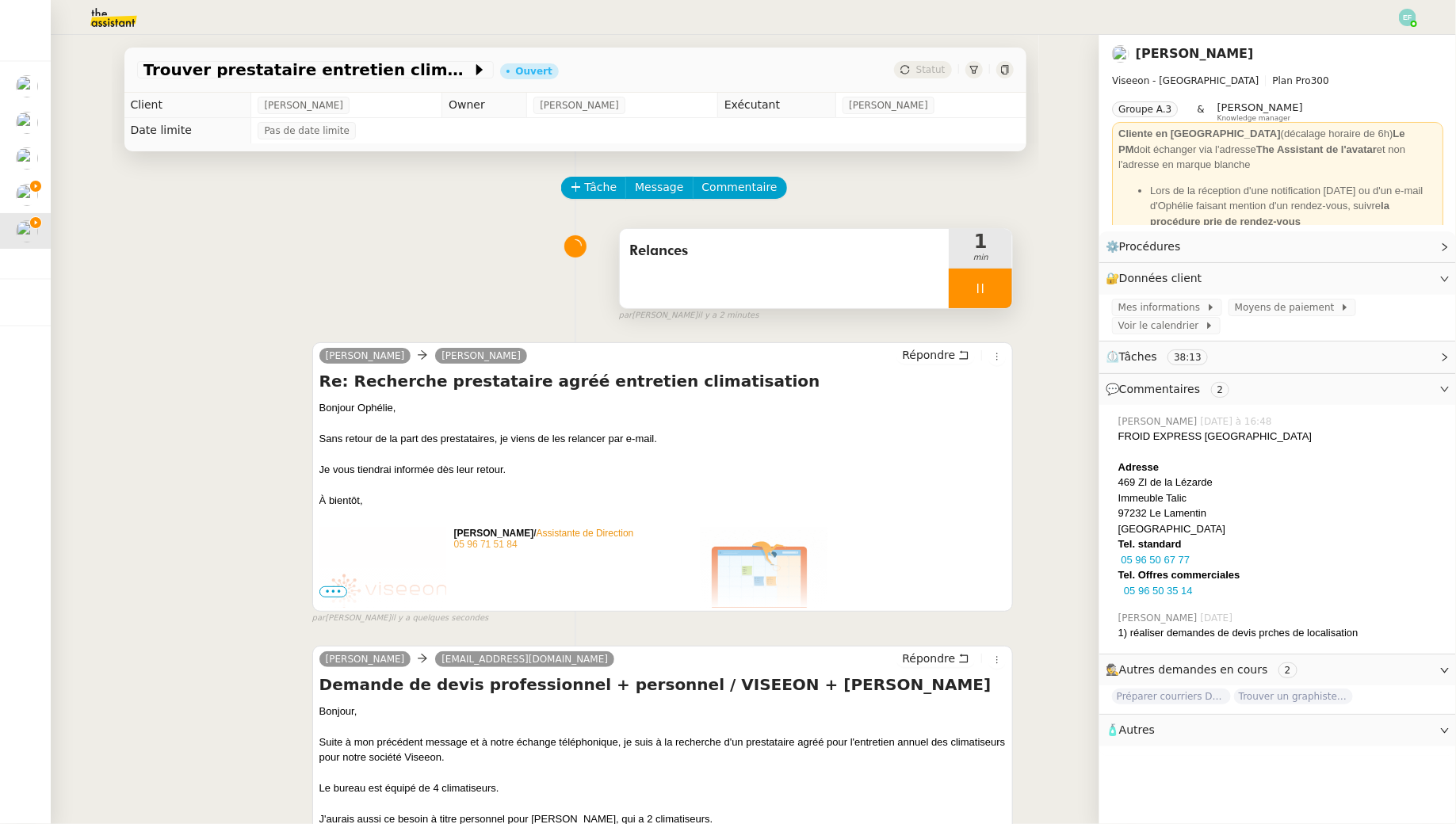
click at [988, 278] on div at bounding box center [980, 288] width 63 height 39
click at [988, 278] on button at bounding box center [996, 288] width 32 height 39
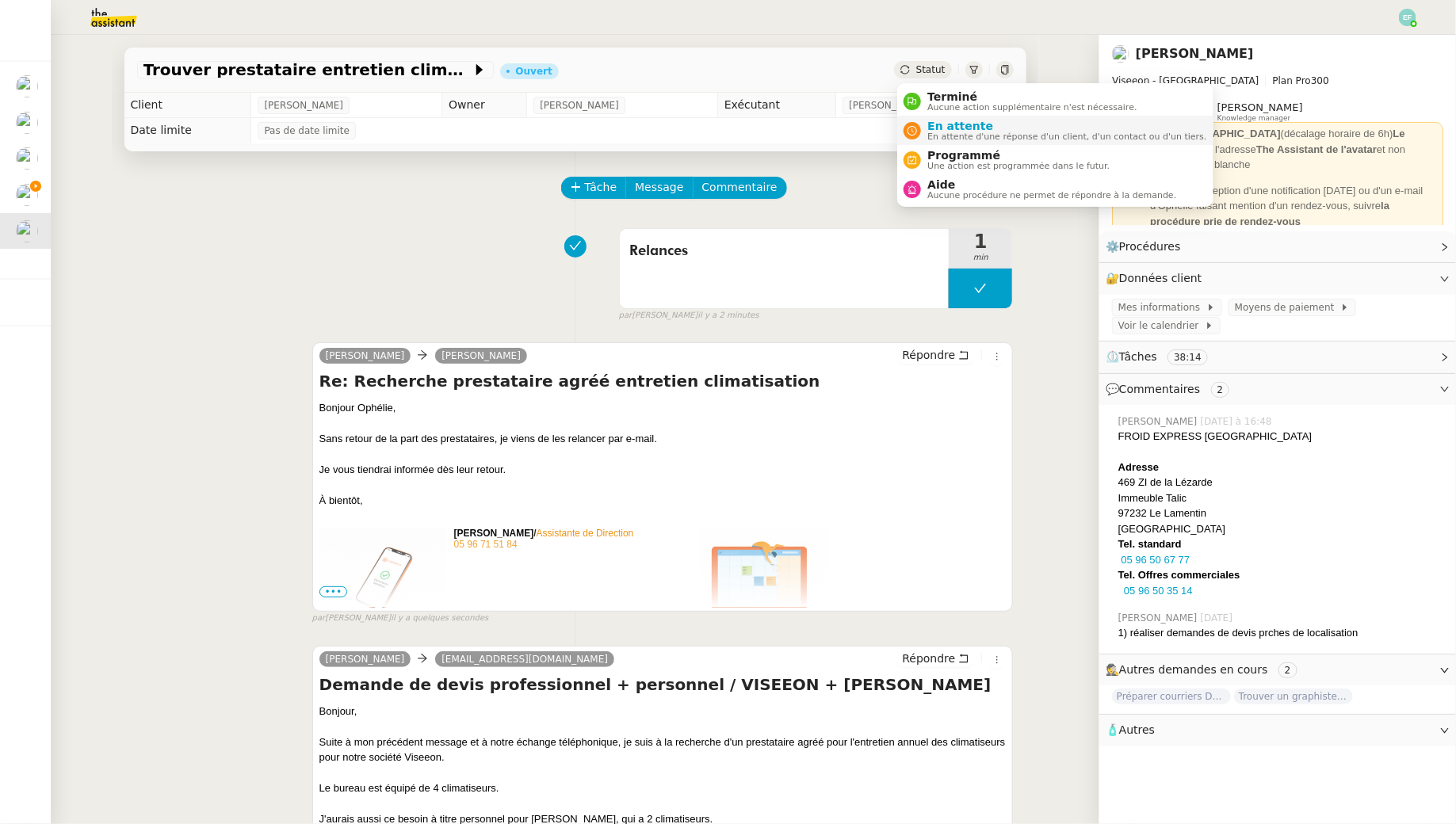
click at [935, 131] on span "En attente" at bounding box center [1067, 125] width 279 height 12
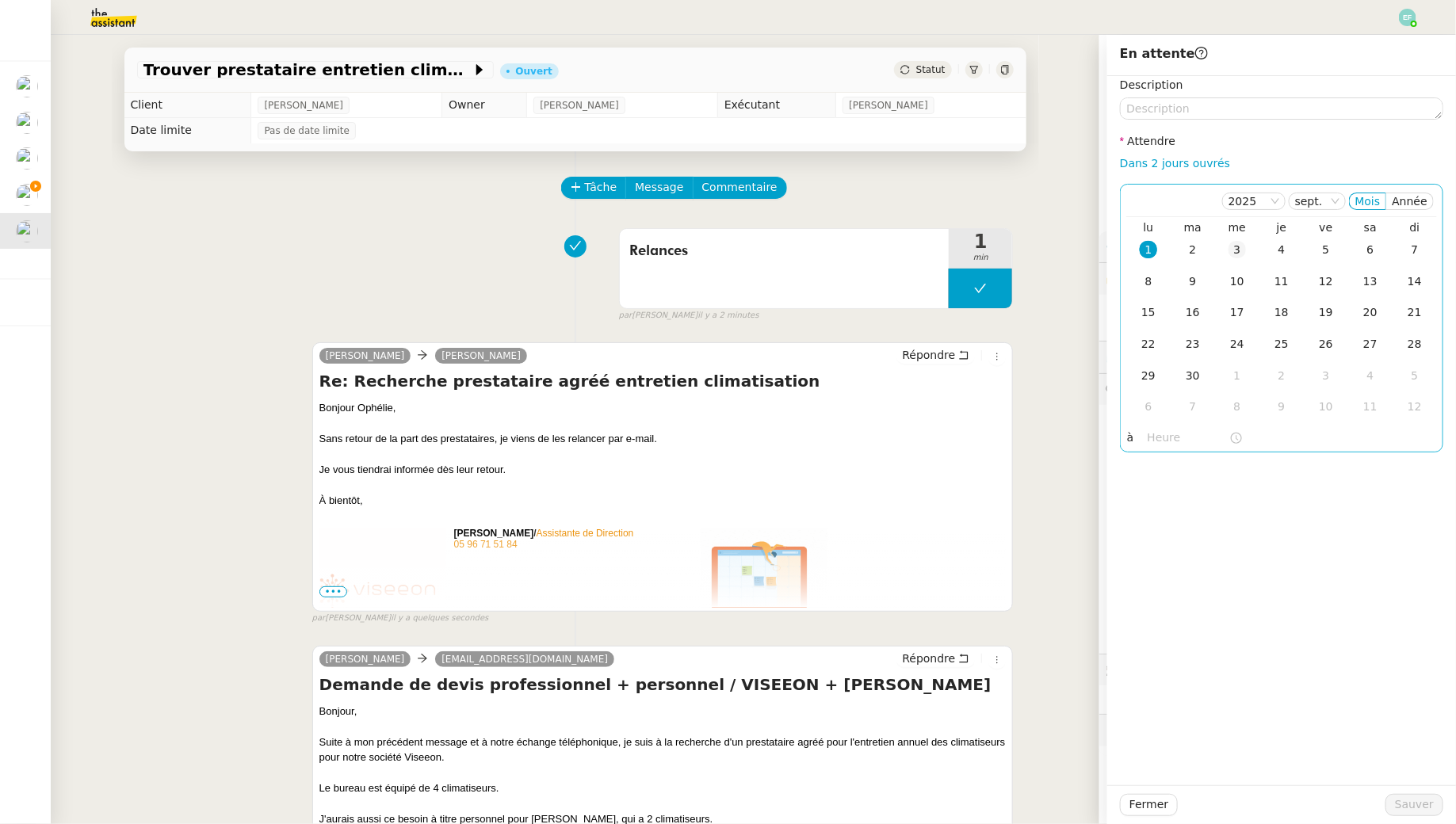
click at [1251, 260] on td "3" at bounding box center [1237, 250] width 44 height 32
click at [1418, 795] on span "Sauver" at bounding box center [1414, 804] width 39 height 18
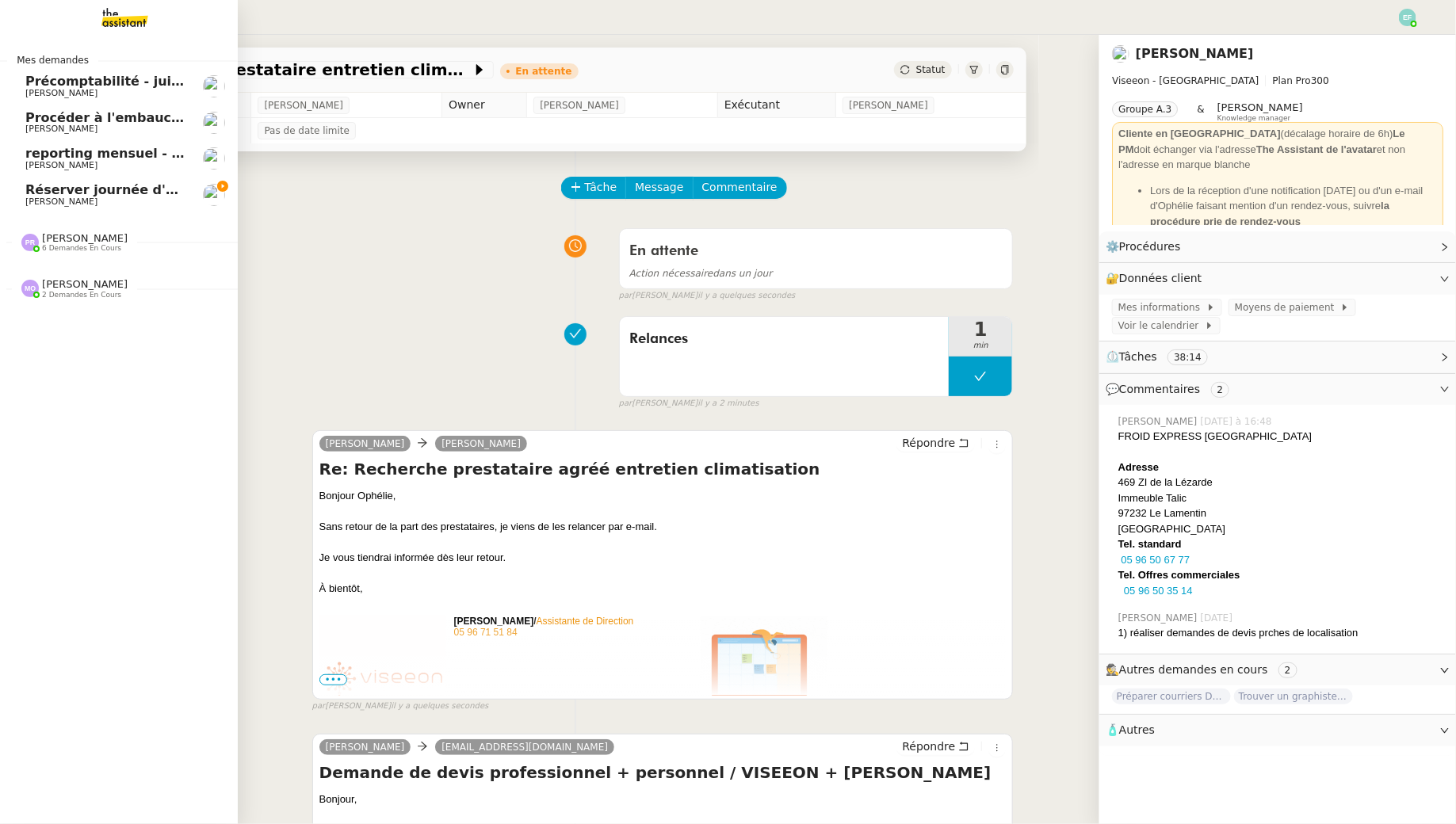
click at [49, 201] on span "[PERSON_NAME]" at bounding box center [61, 201] width 72 height 11
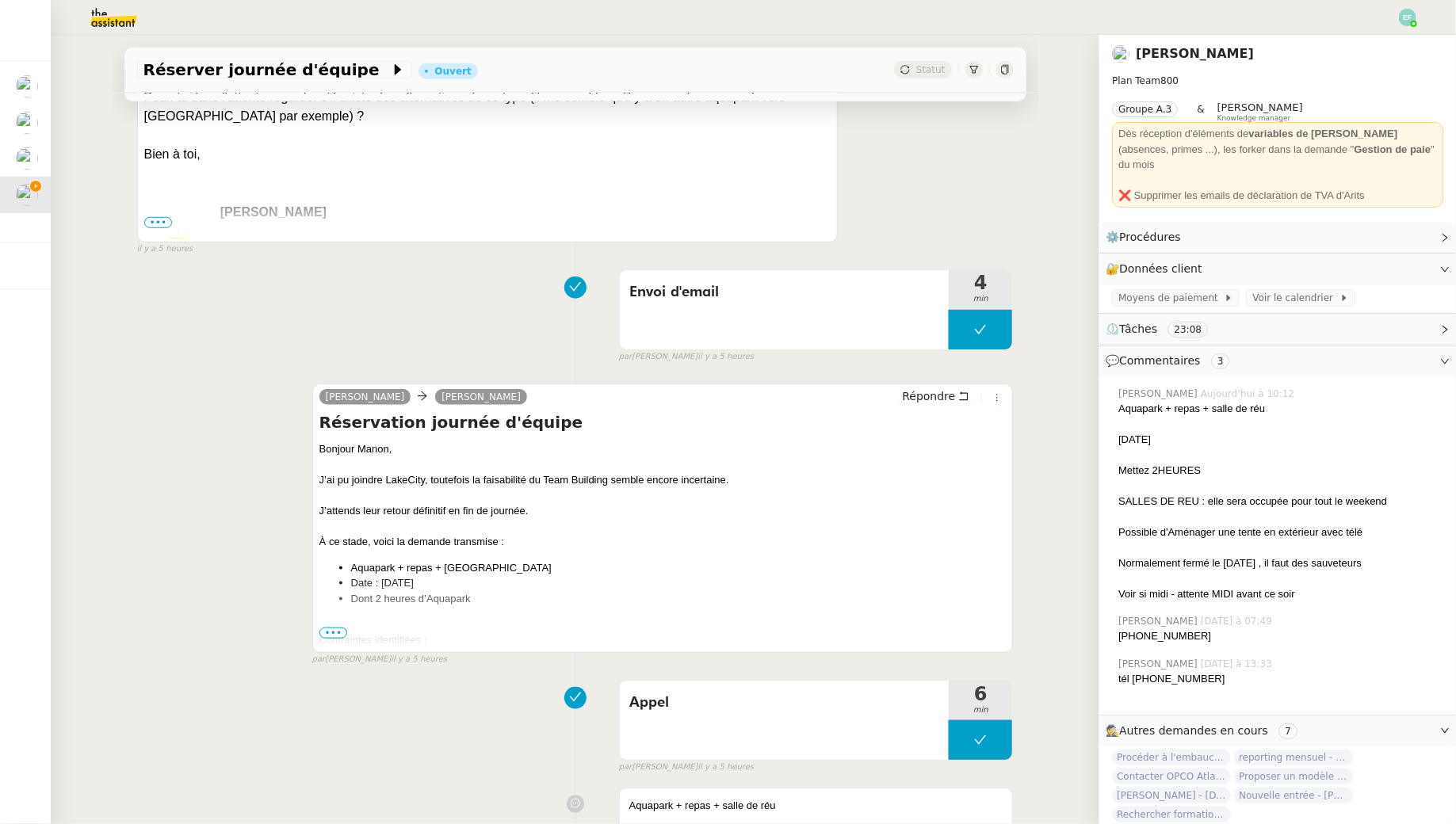
scroll to position [667, 0]
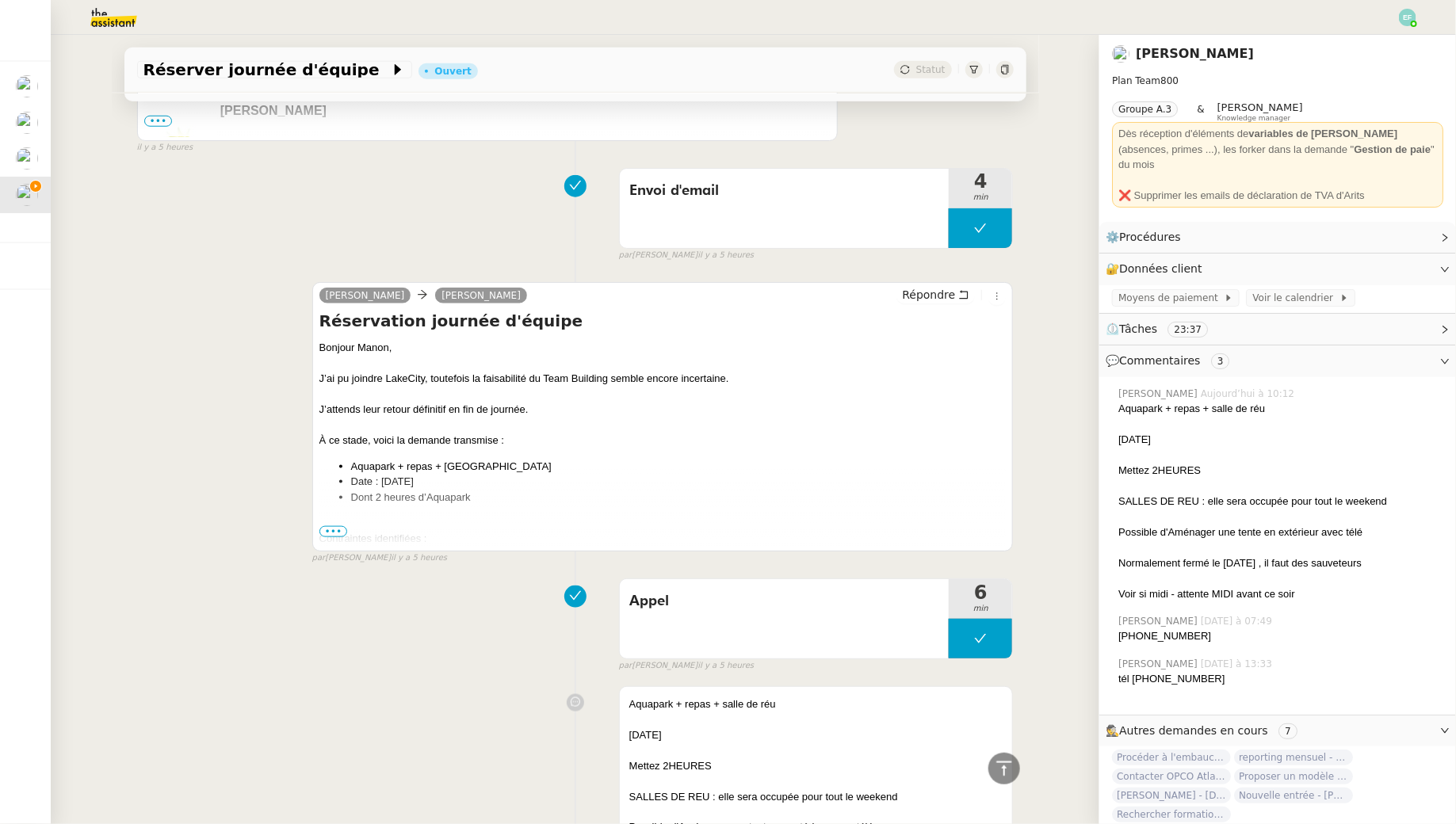
click at [337, 527] on span "•••" at bounding box center [333, 532] width 29 height 11
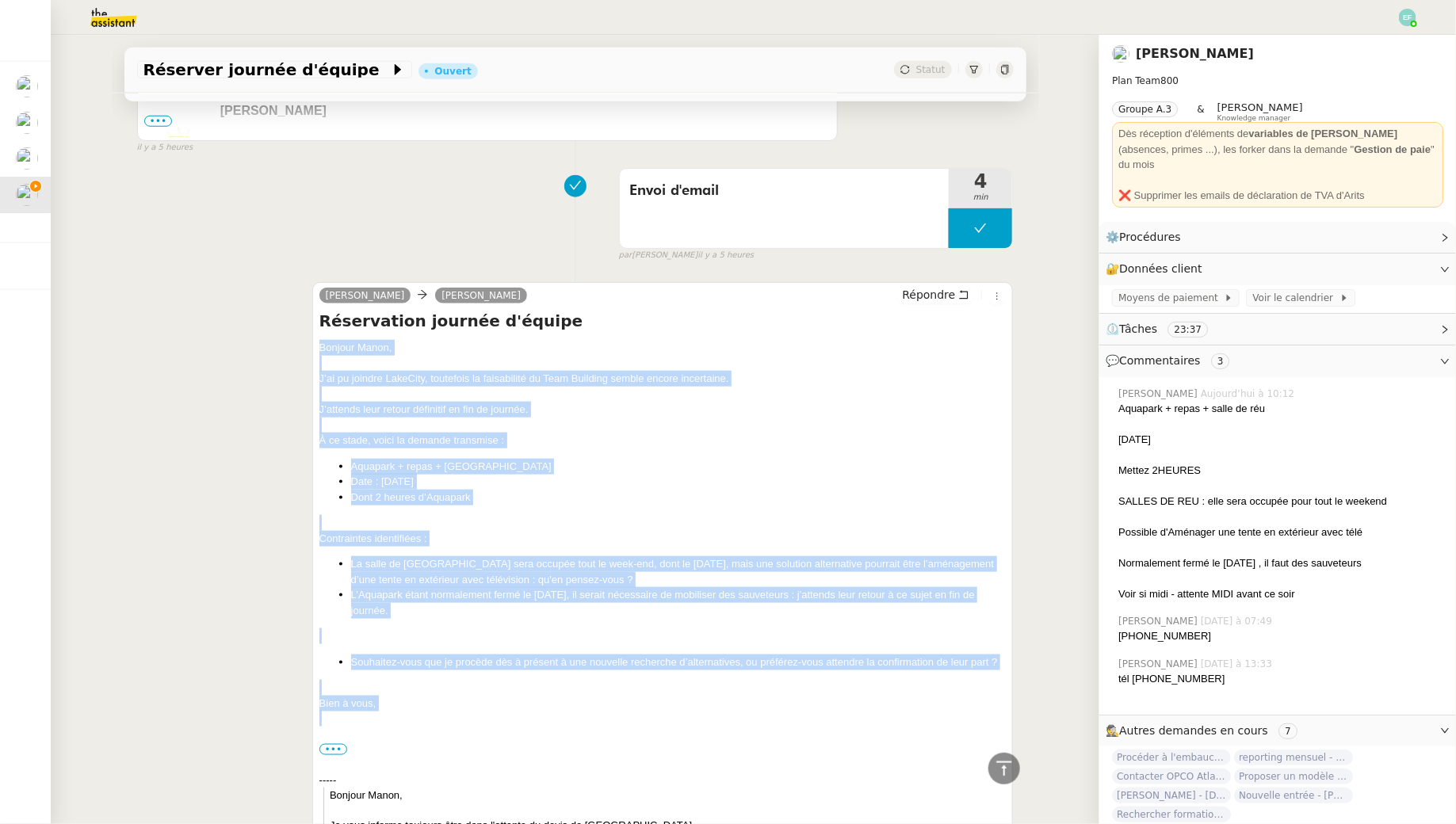
drag, startPoint x: 319, startPoint y: 343, endPoint x: 389, endPoint y: 704, distance: 367.7
copy div "Bonjour Manon, J’ai pu joindre LakeCity, toutefois la faisabilité du Team Build…"
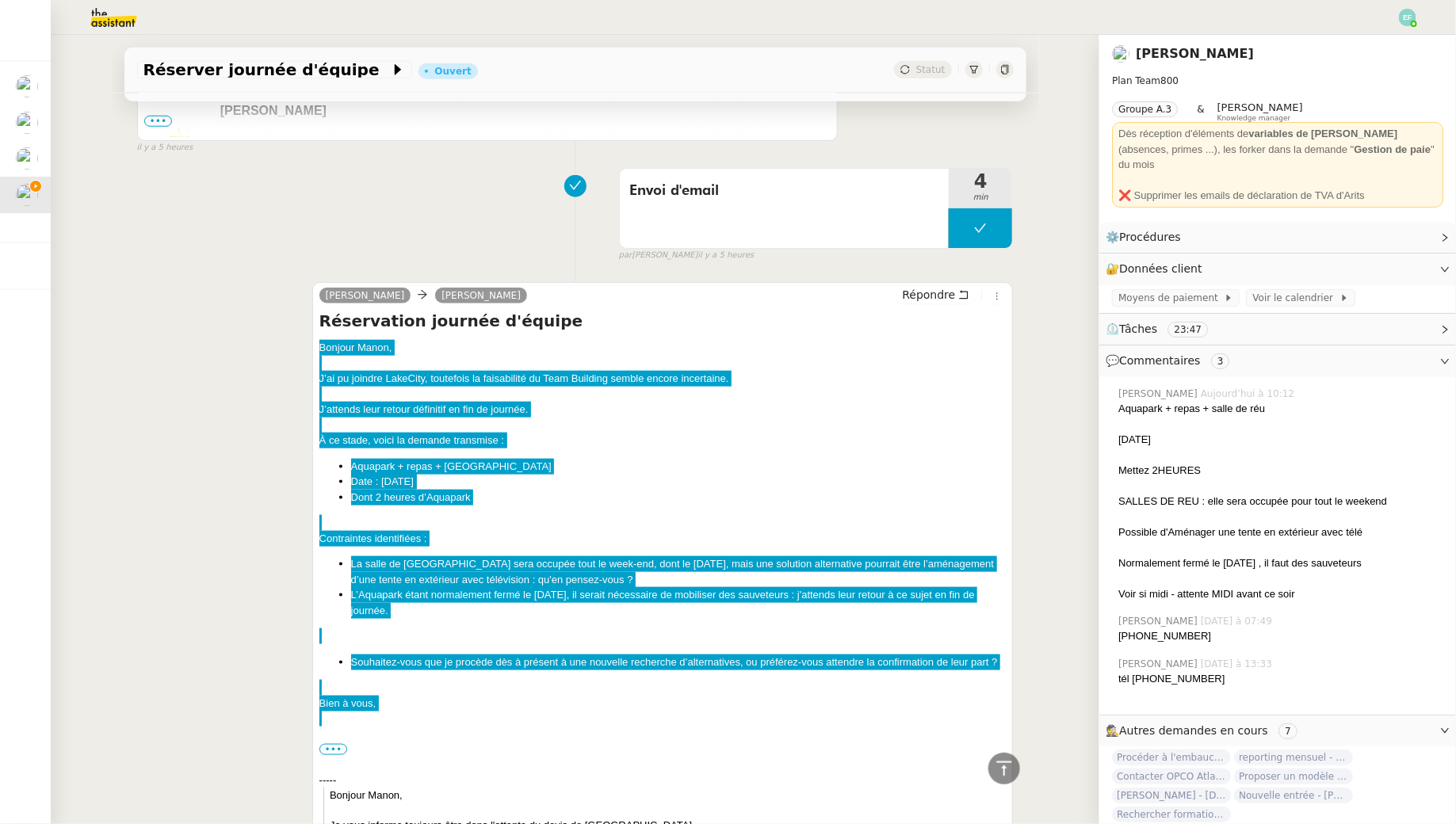
scroll to position [79, 0]
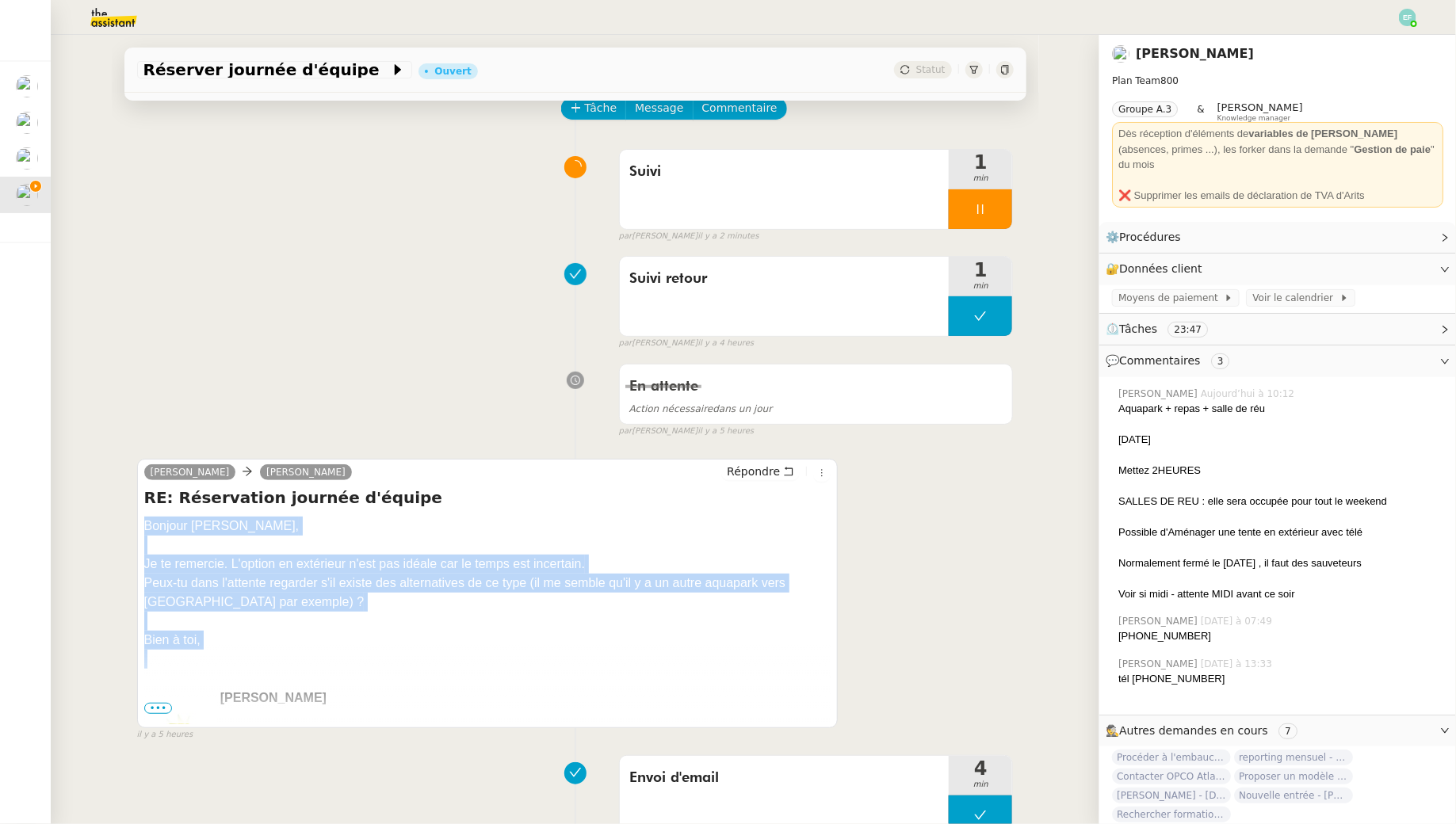
drag, startPoint x: 143, startPoint y: 521, endPoint x: 184, endPoint y: 650, distance: 135.4
click at [184, 650] on div "Manon Loustau Sam Répondre RE: Réservation journée d'équipe Bonjour Sam, Je te …" at bounding box center [488, 593] width 701 height 269
click at [734, 109] on span "Commentaire" at bounding box center [740, 108] width 75 height 18
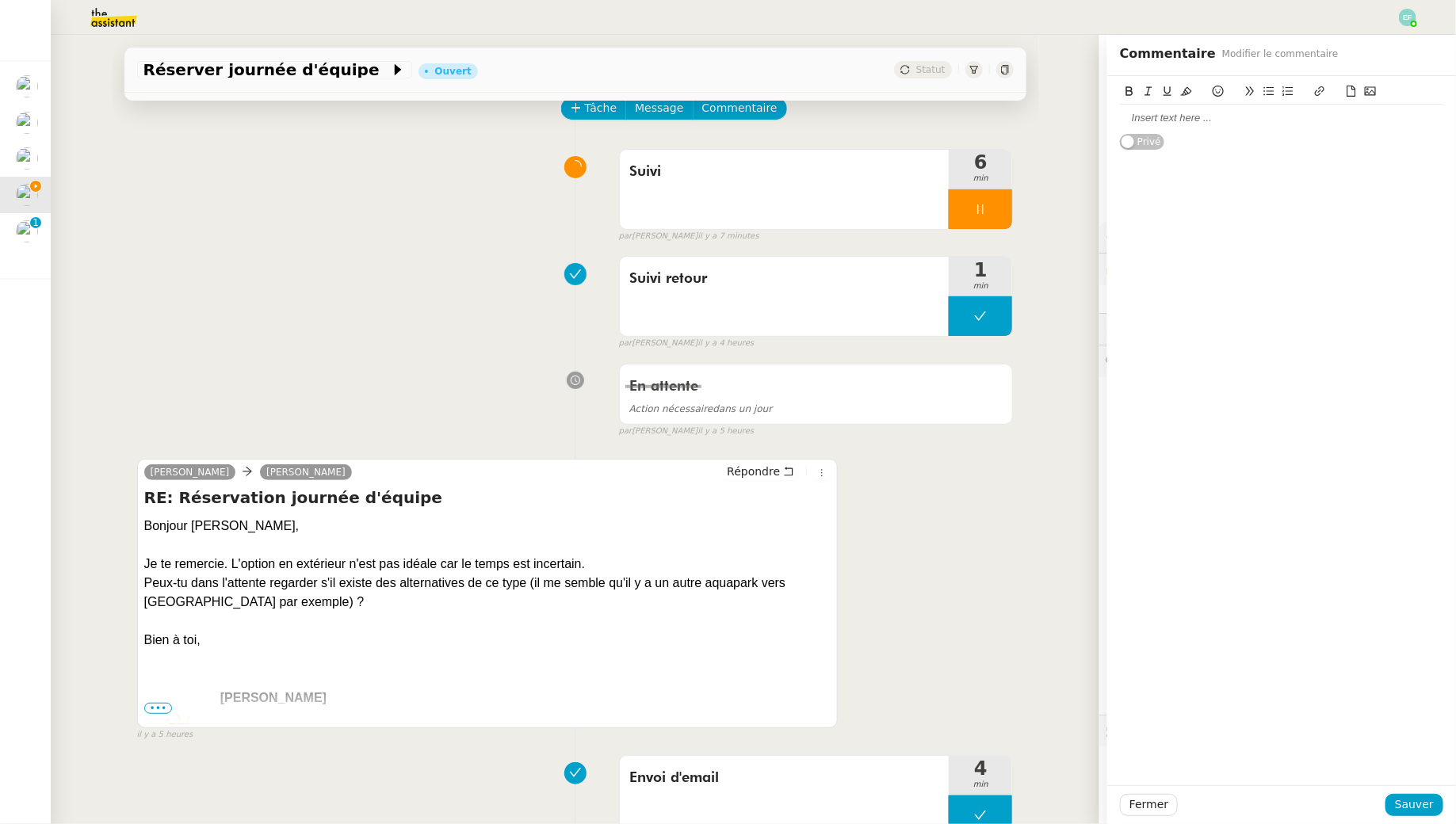
click at [1165, 121] on div at bounding box center [1281, 117] width 324 height 14
drag, startPoint x: 1269, startPoint y: 114, endPoint x: 1116, endPoint y: 100, distance: 153.6
click at [1116, 100] on div "Aquapark Biscarroose Privé" at bounding box center [1281, 113] width 349 height 75
click at [1320, 87] on icon at bounding box center [1320, 91] width 11 height 11
paste input "06 51 50 25 65"
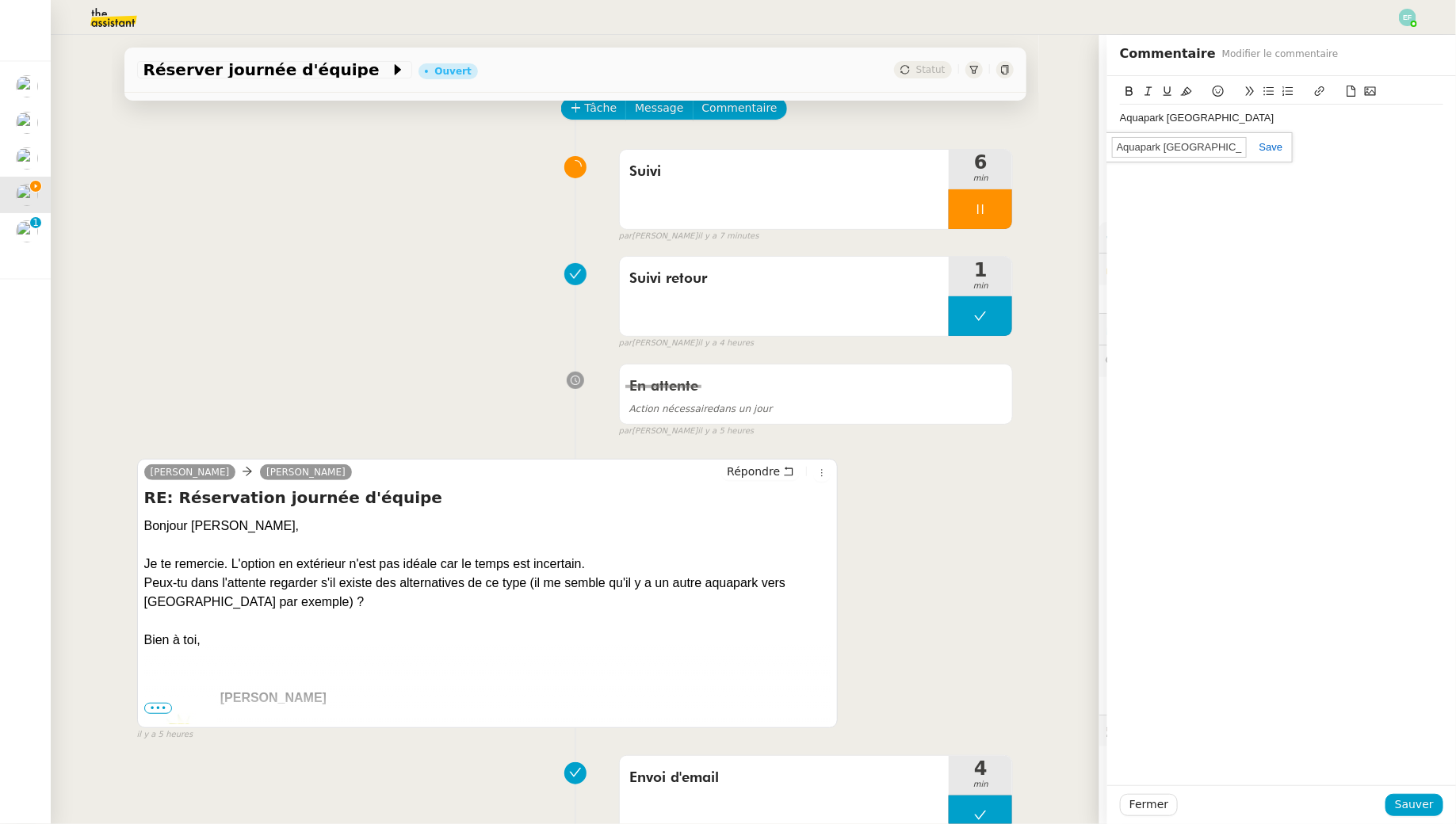
type input "06 51 50 25 65"
click at [1422, 805] on span "Sauver" at bounding box center [1414, 804] width 39 height 18
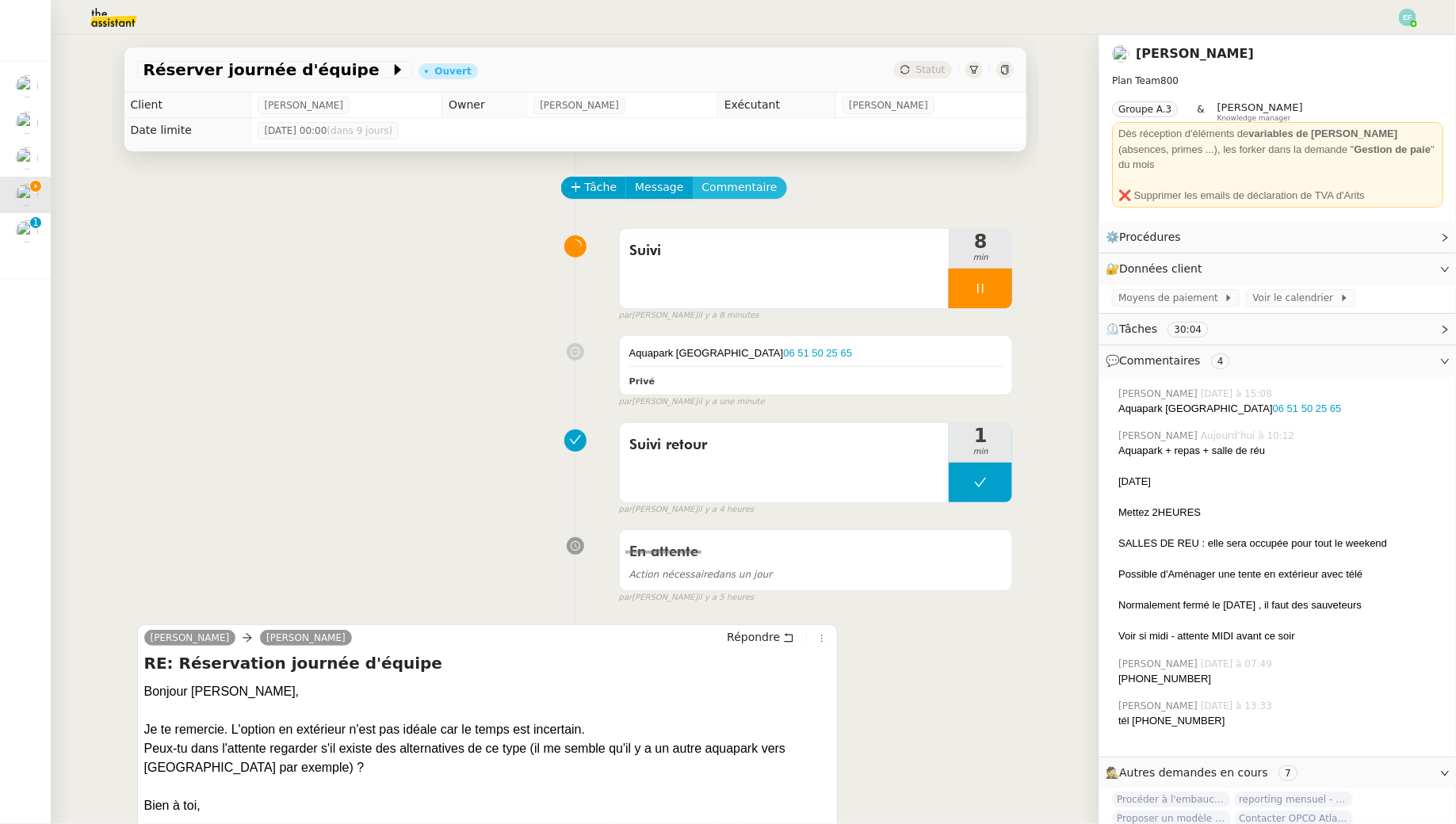
click at [729, 194] on span "Commentaire" at bounding box center [740, 188] width 75 height 18
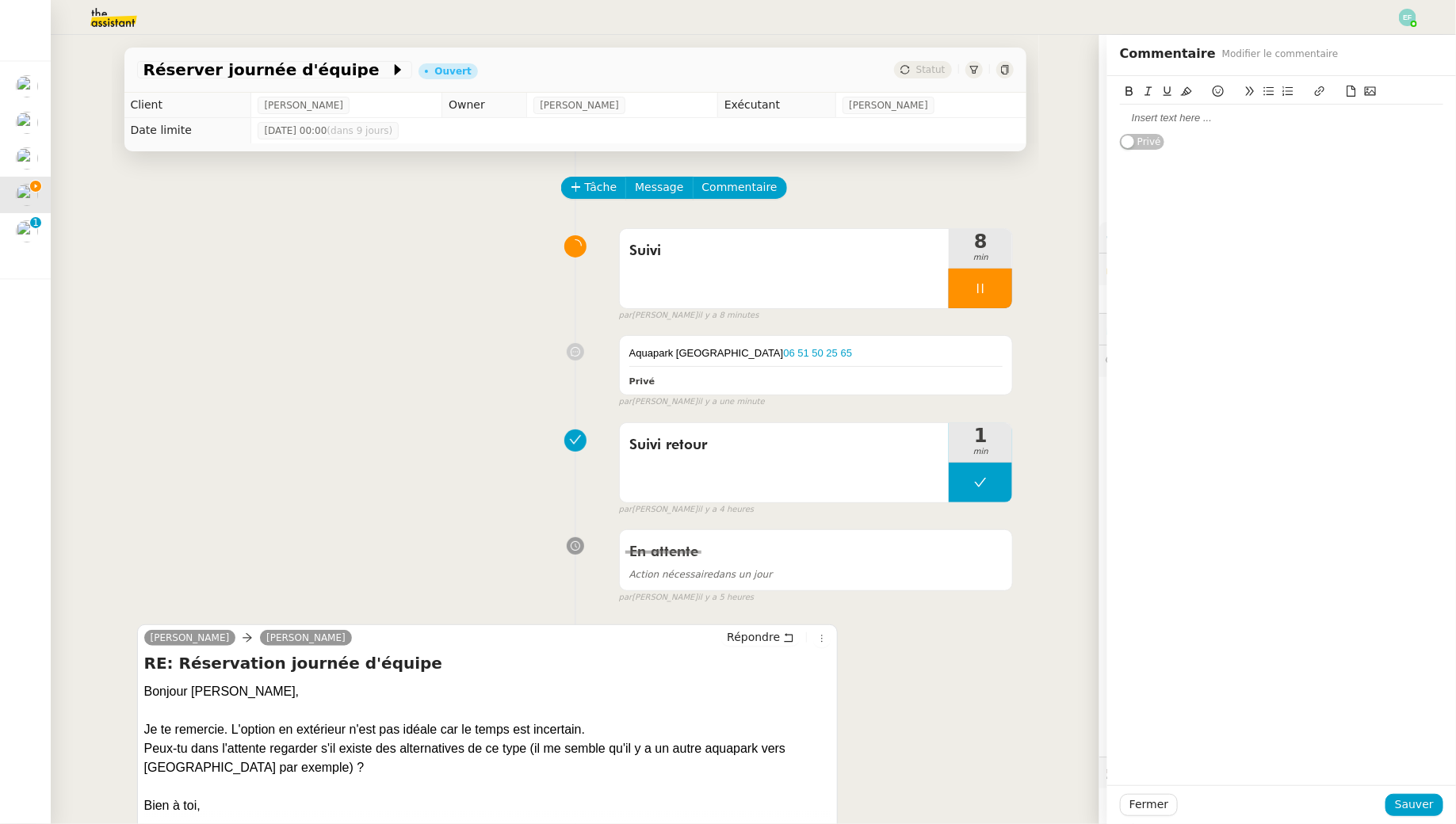
click at [1136, 118] on div at bounding box center [1281, 117] width 324 height 14
click at [1413, 810] on span "Sauver" at bounding box center [1414, 804] width 39 height 18
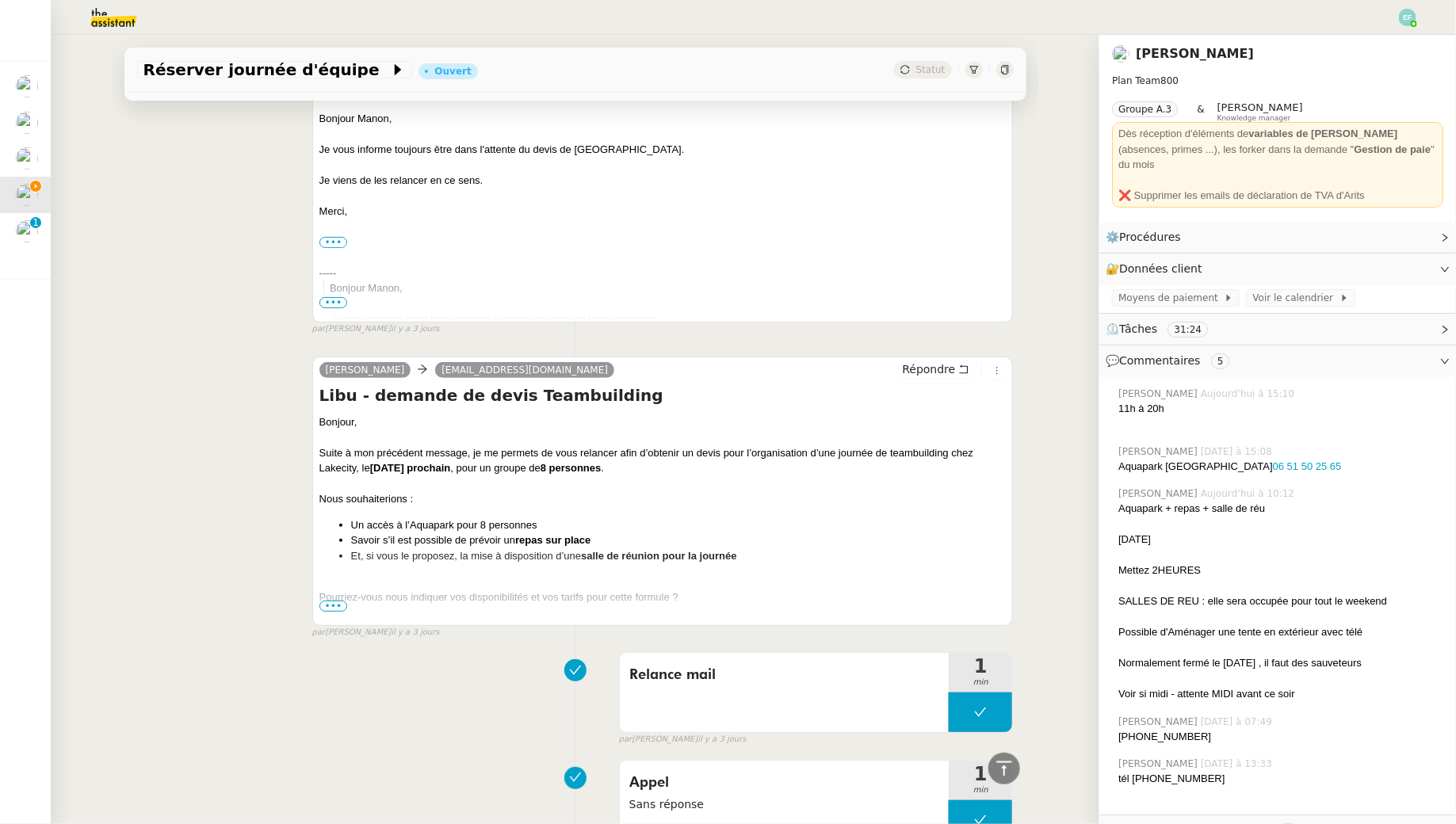
scroll to position [2998, 0]
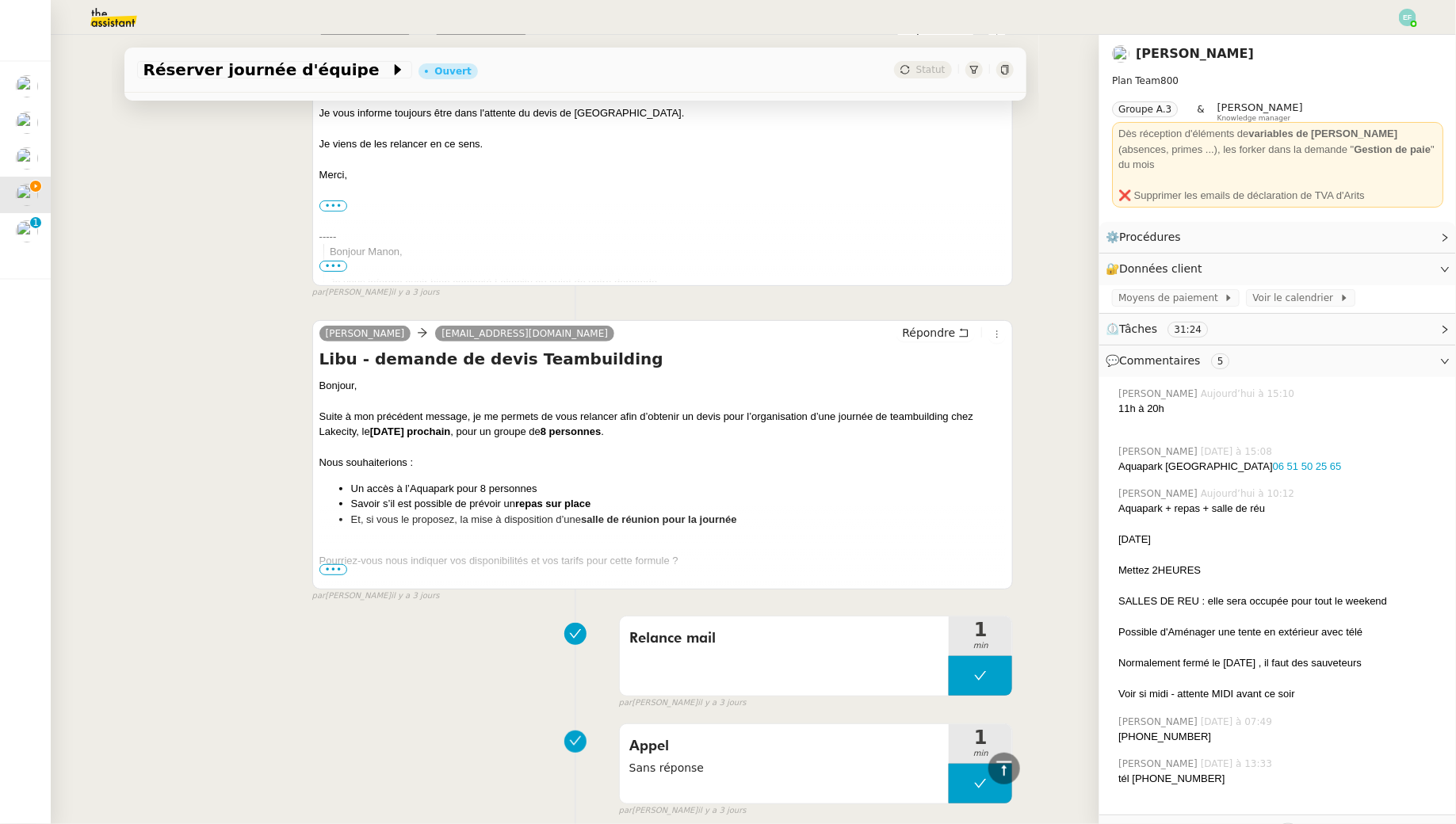
click at [331, 564] on span "•••" at bounding box center [333, 570] width 29 height 11
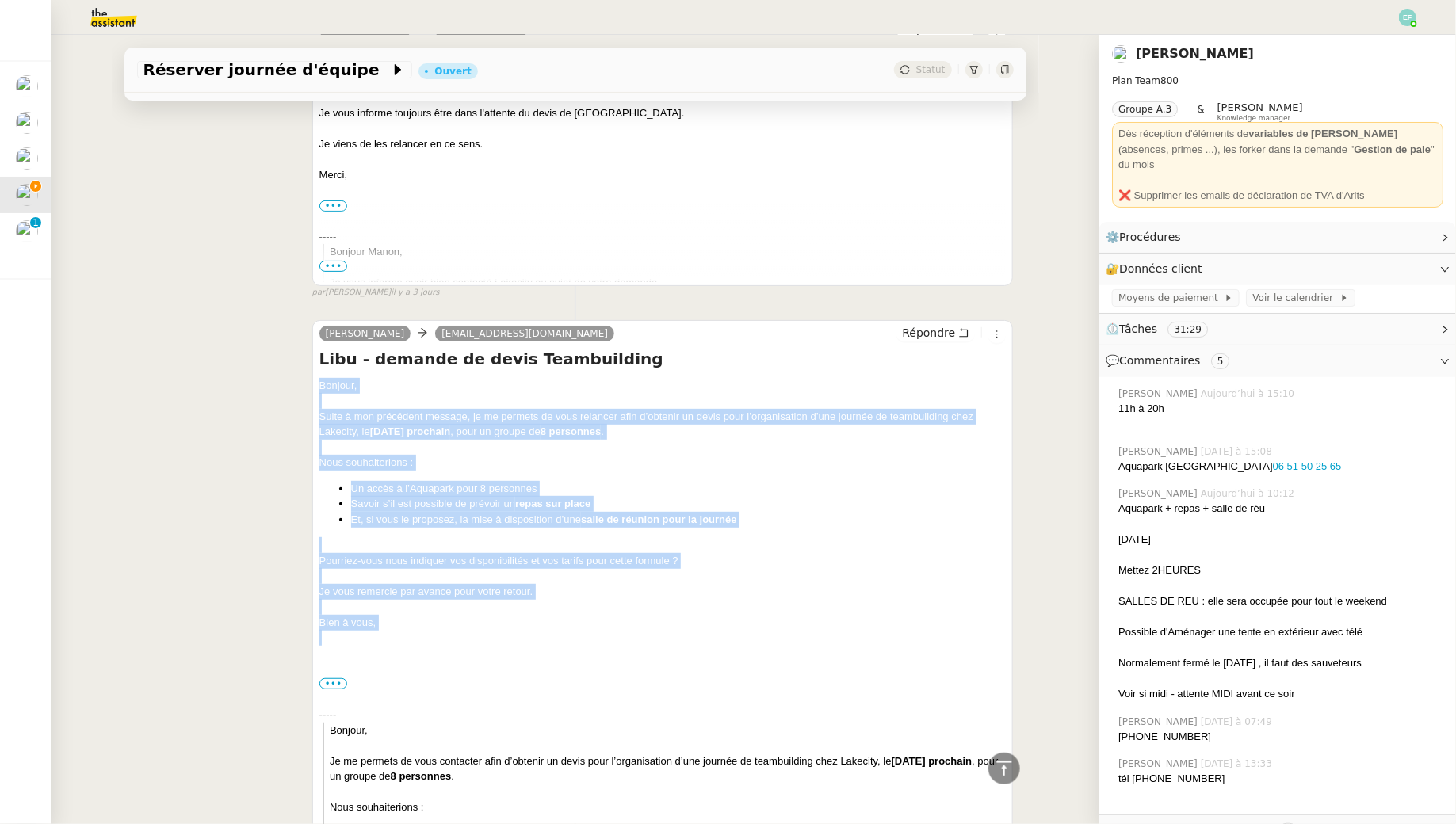
drag, startPoint x: 320, startPoint y: 360, endPoint x: 417, endPoint y: 617, distance: 274.7
click at [417, 617] on div "Bonjour, Suite à mon précédent message, je me permets de vous relancer afin d’o…" at bounding box center [663, 691] width 687 height 627
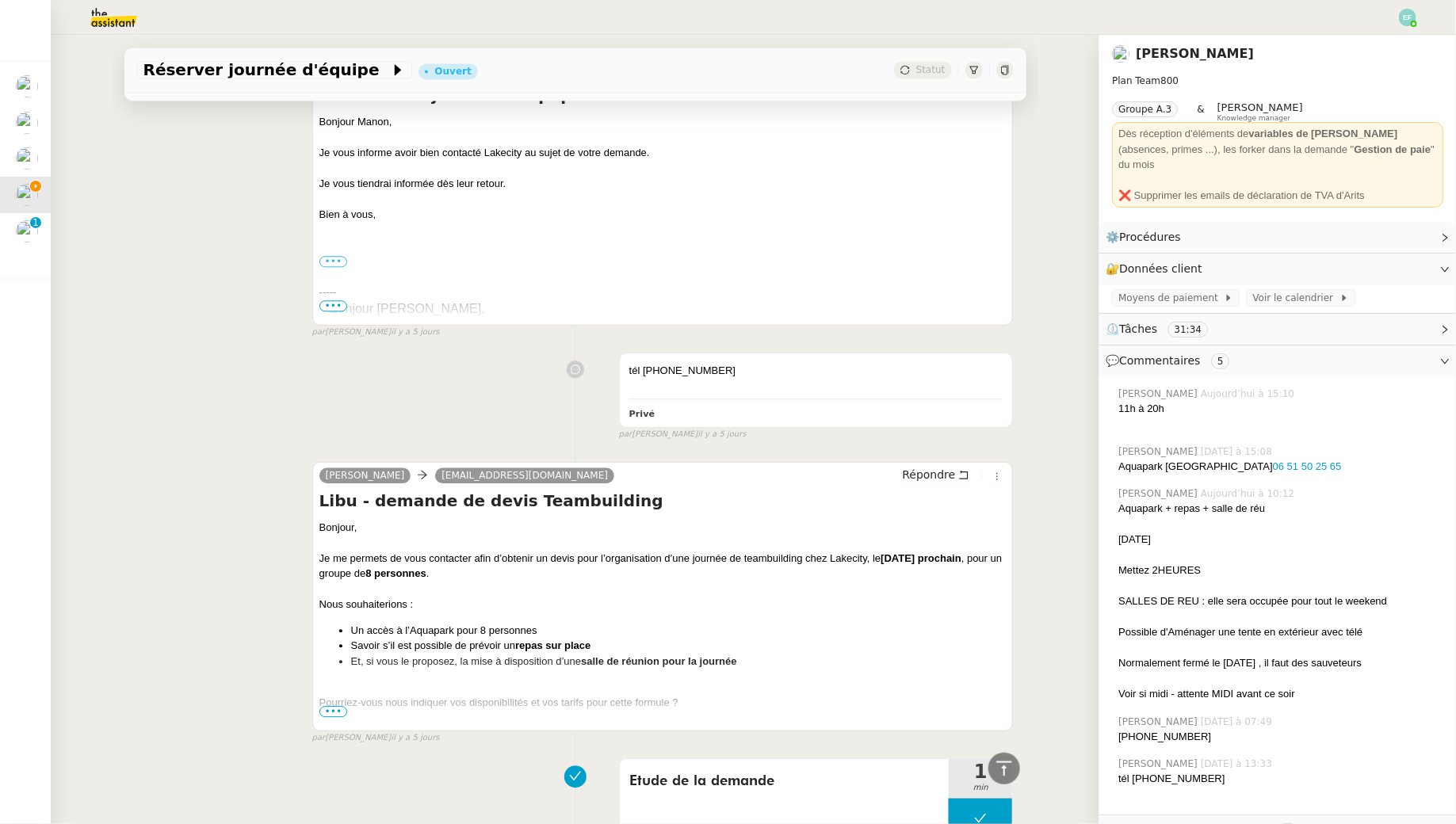
scroll to position [4647, 0]
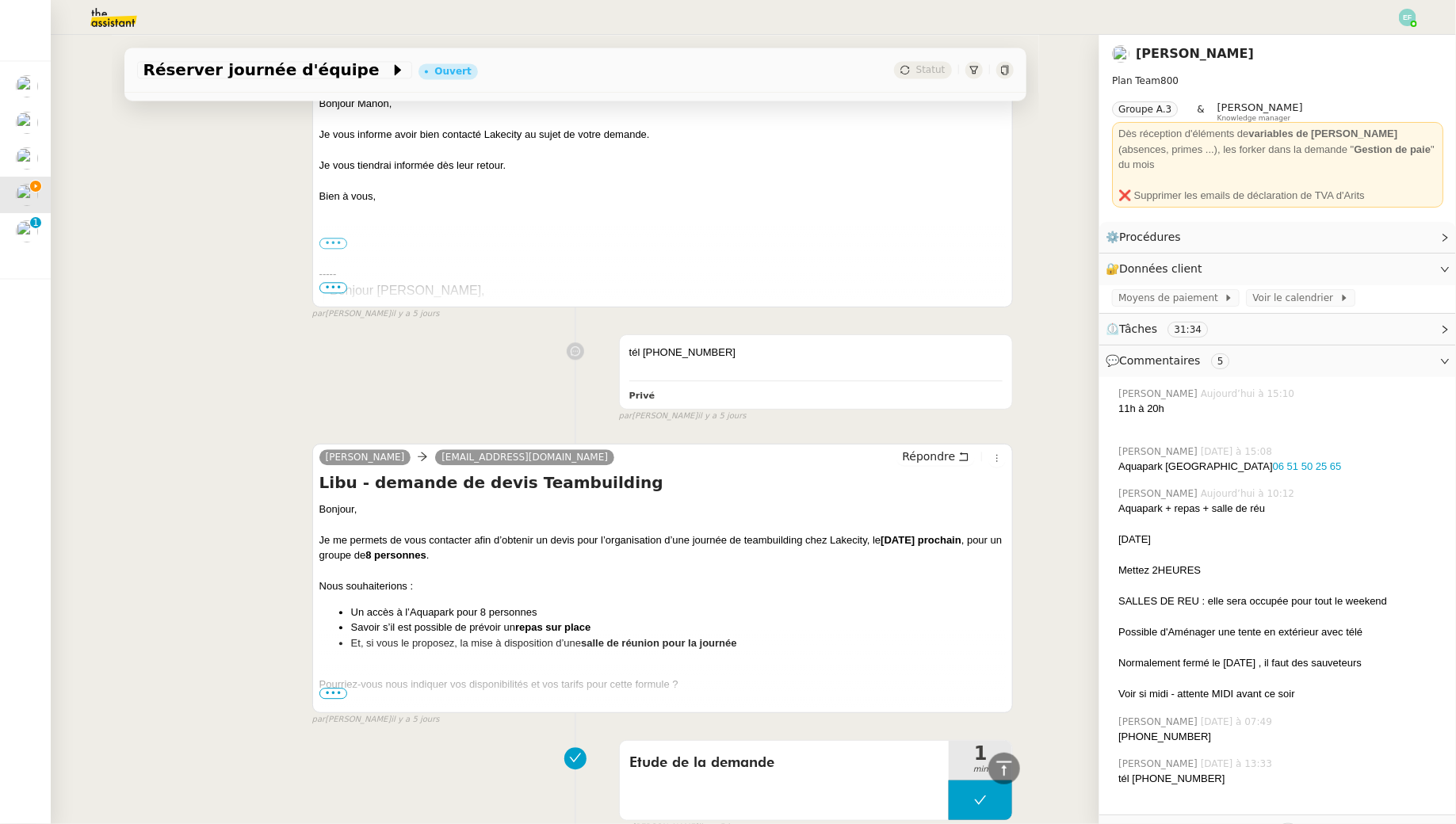
click at [333, 688] on span "•••" at bounding box center [333, 694] width 29 height 11
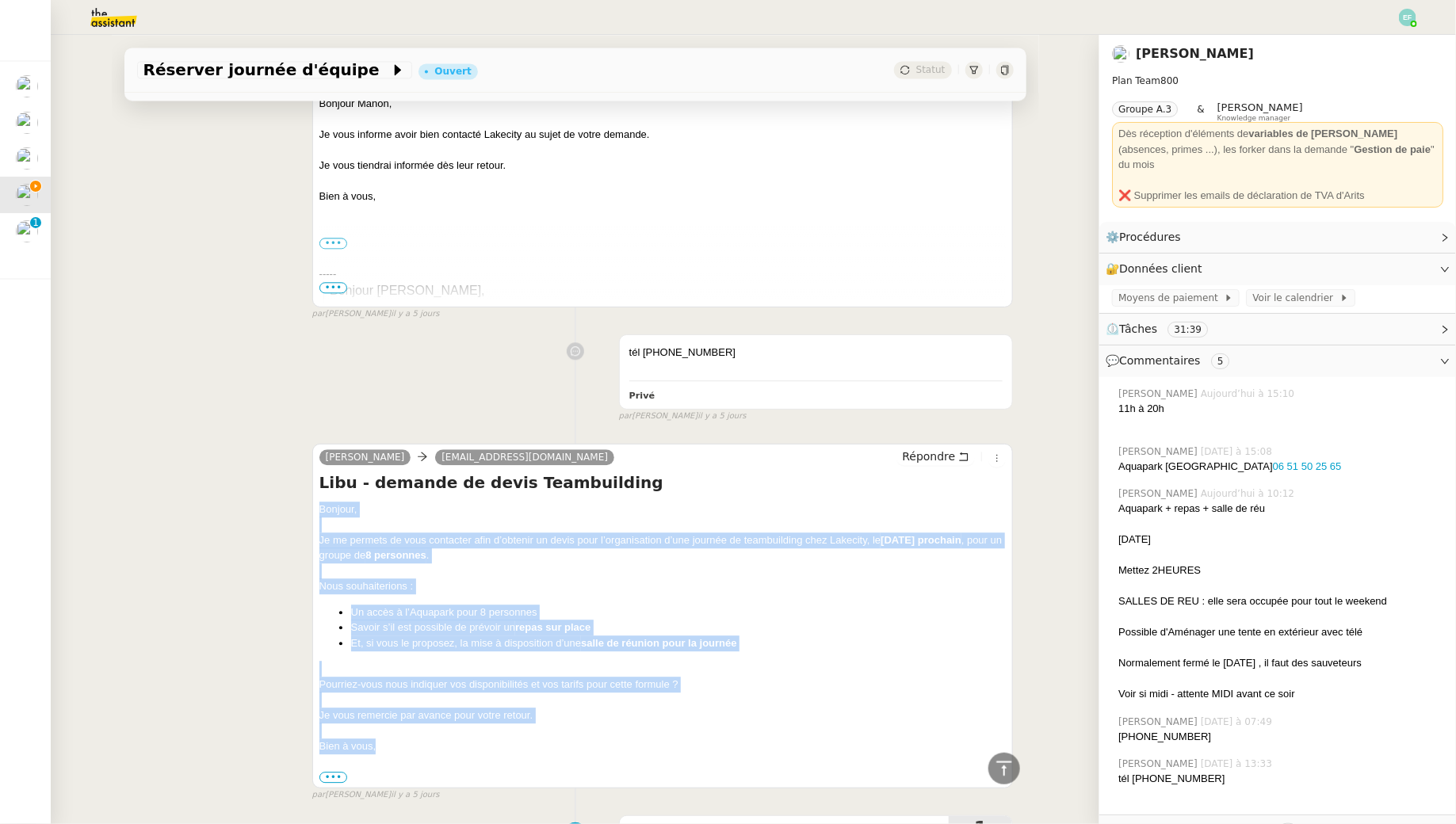
drag, startPoint x: 316, startPoint y: 483, endPoint x: 448, endPoint y: 724, distance: 274.8
click at [448, 724] on div "Sam contact@lakecity.fr Répondre Libu - demande de devis Teambuilding Bonjour, …" at bounding box center [663, 616] width 701 height 345
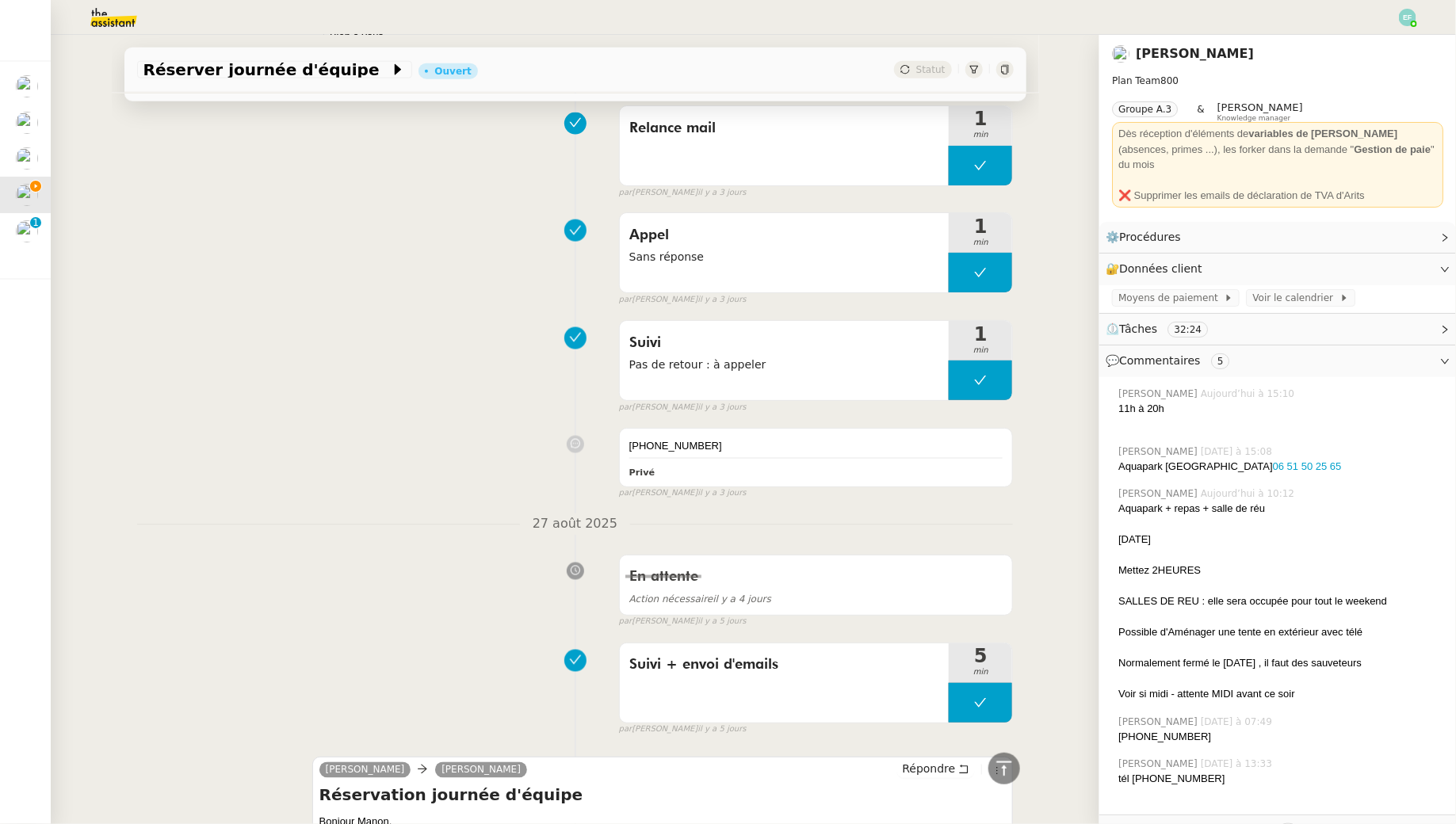
scroll to position [132, 0]
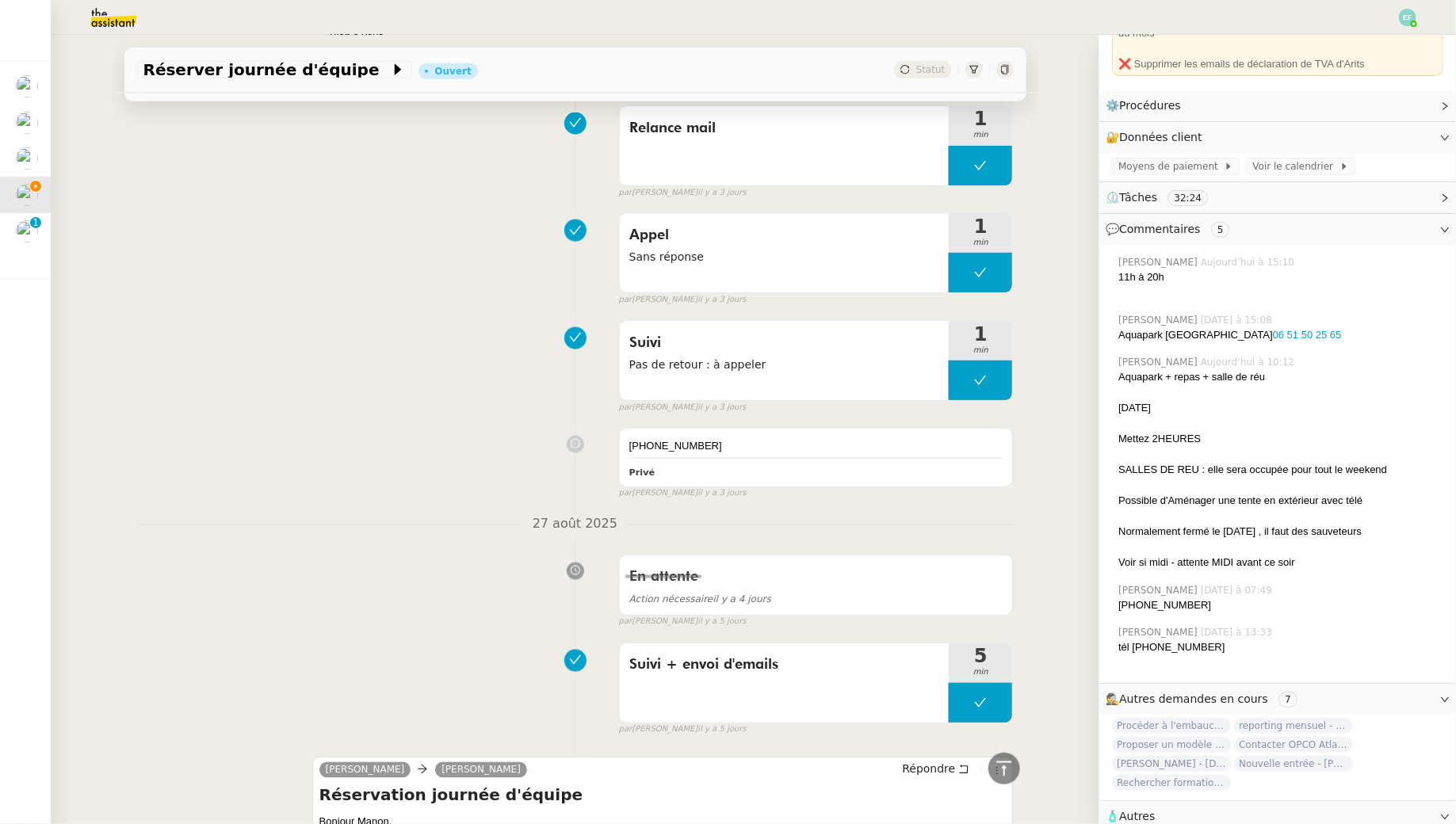
click at [1218, 808] on span "🧴 Autres" at bounding box center [1265, 817] width 319 height 18
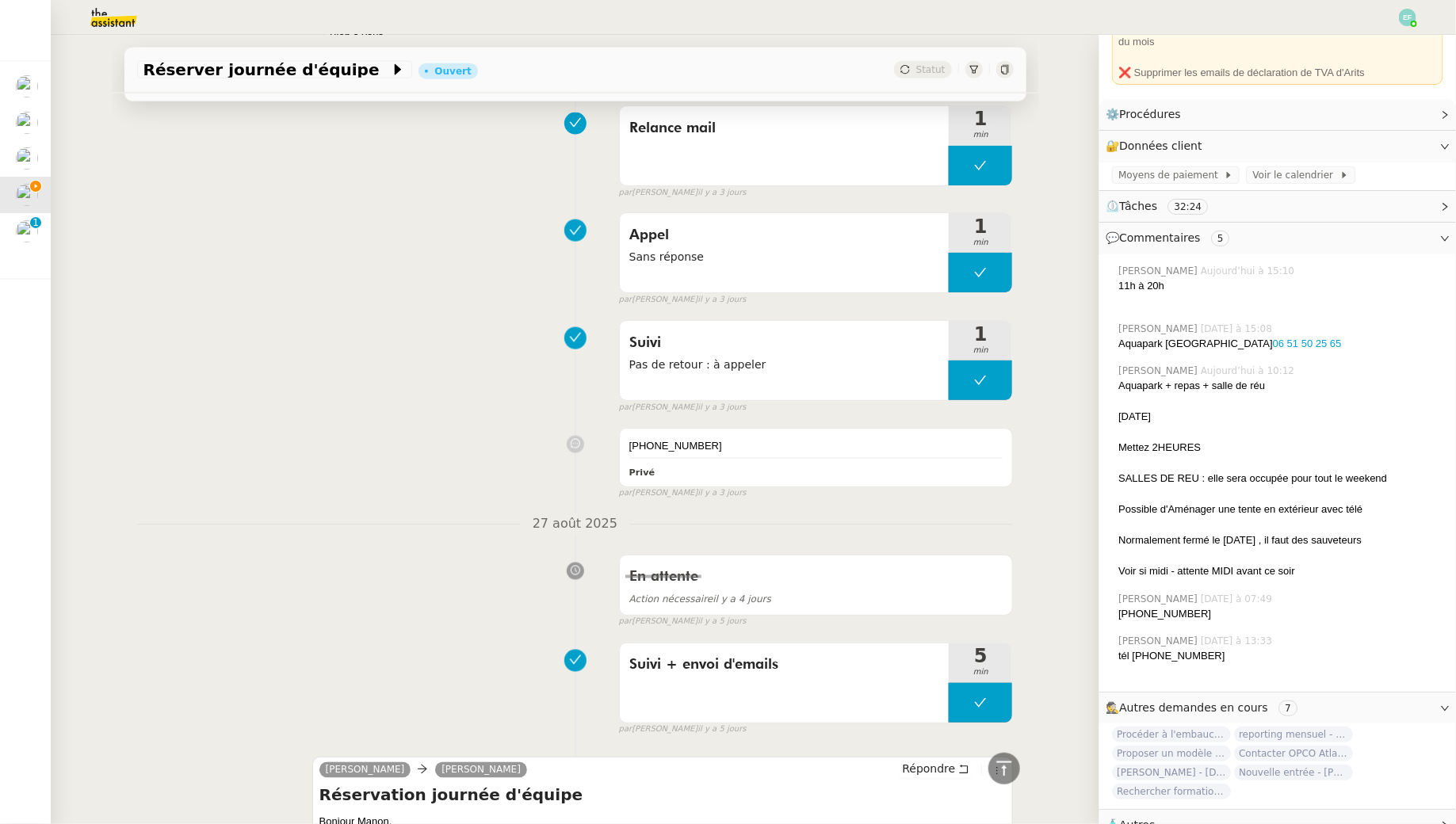
click at [1409, 816] on span "🧴 Autres" at bounding box center [1265, 825] width 319 height 18
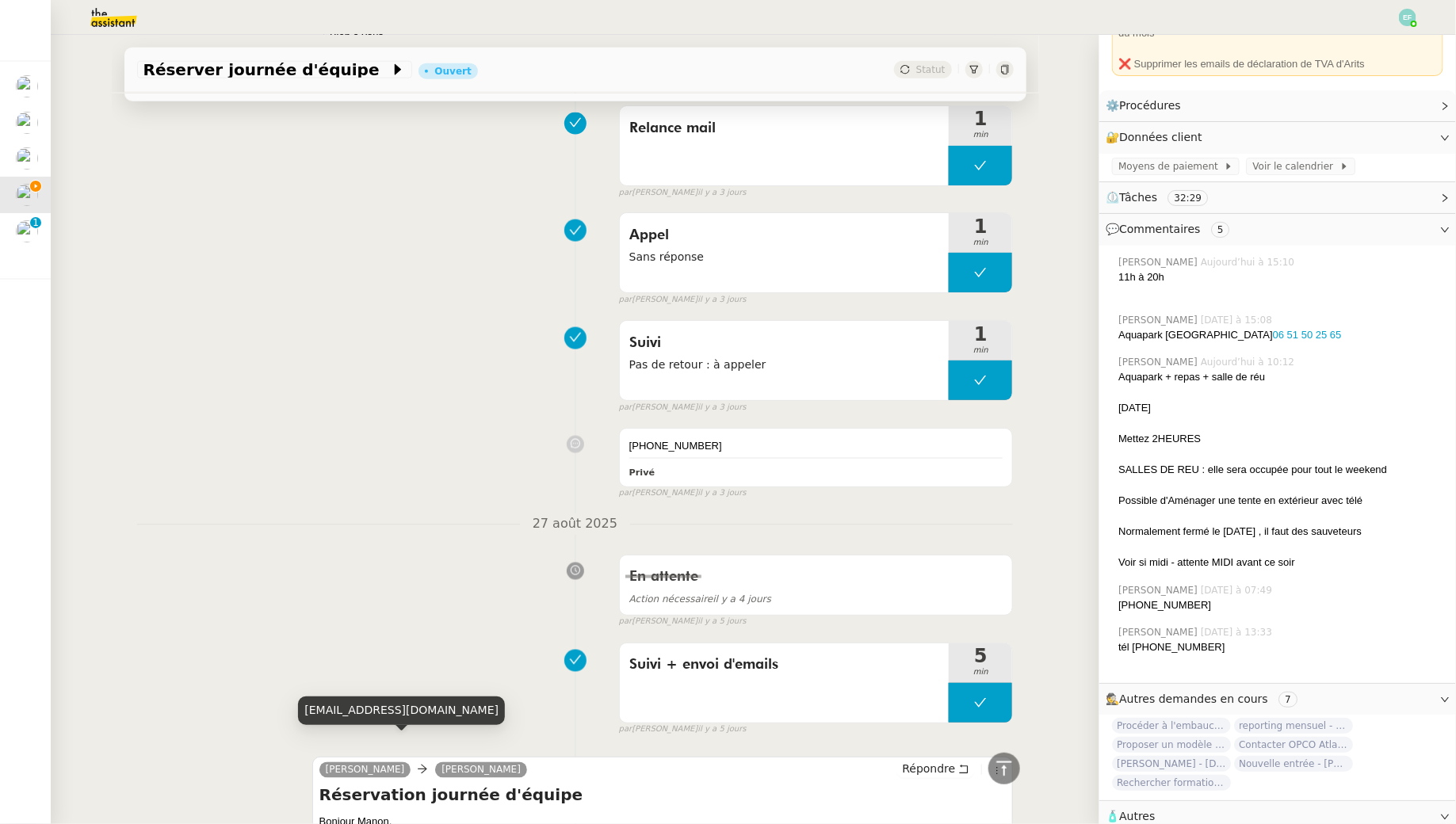
click at [329, 711] on div "[EMAIL_ADDRESS][DOMAIN_NAME]" at bounding box center [401, 710] width 206 height 28
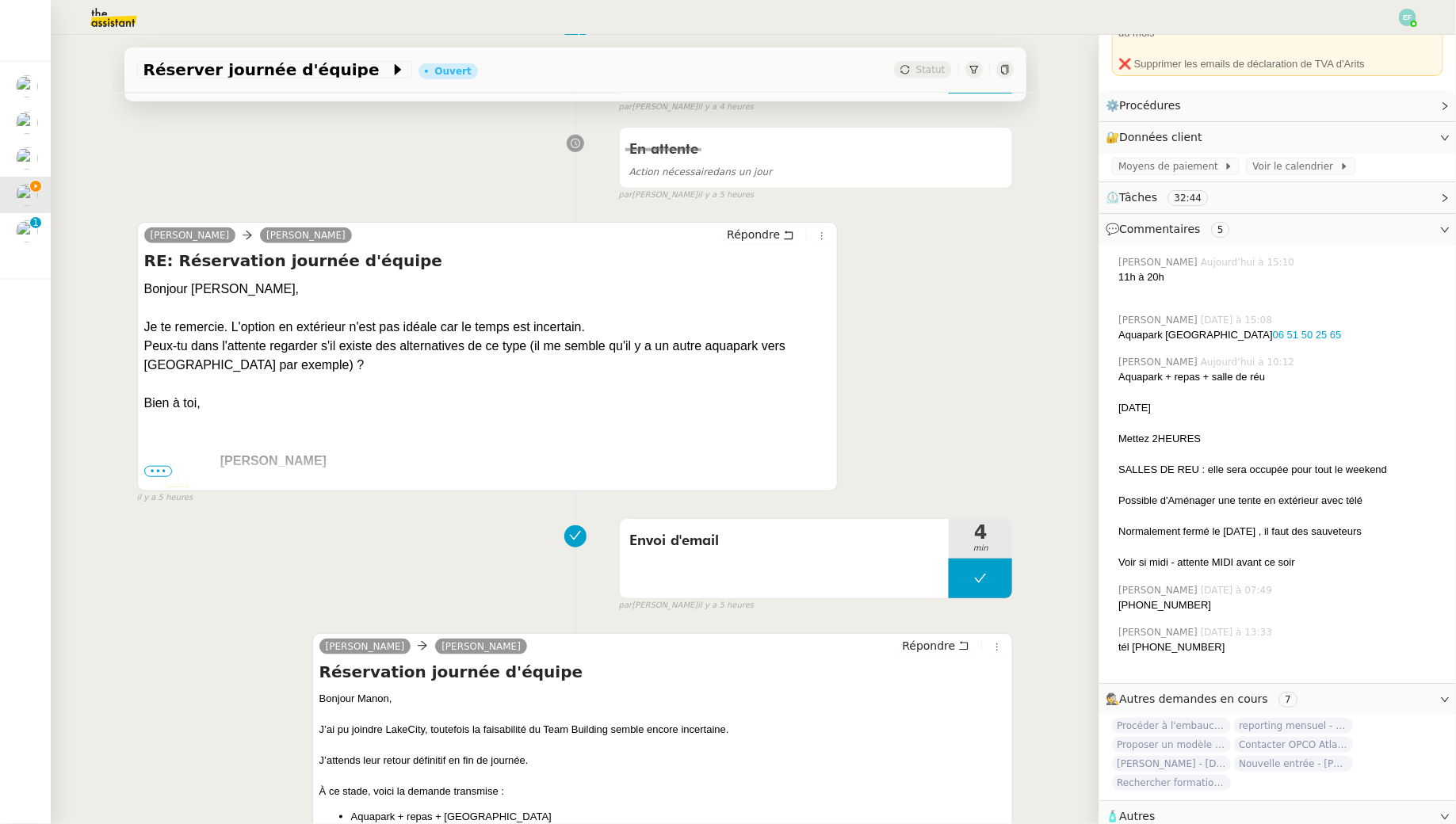
scroll to position [0, 0]
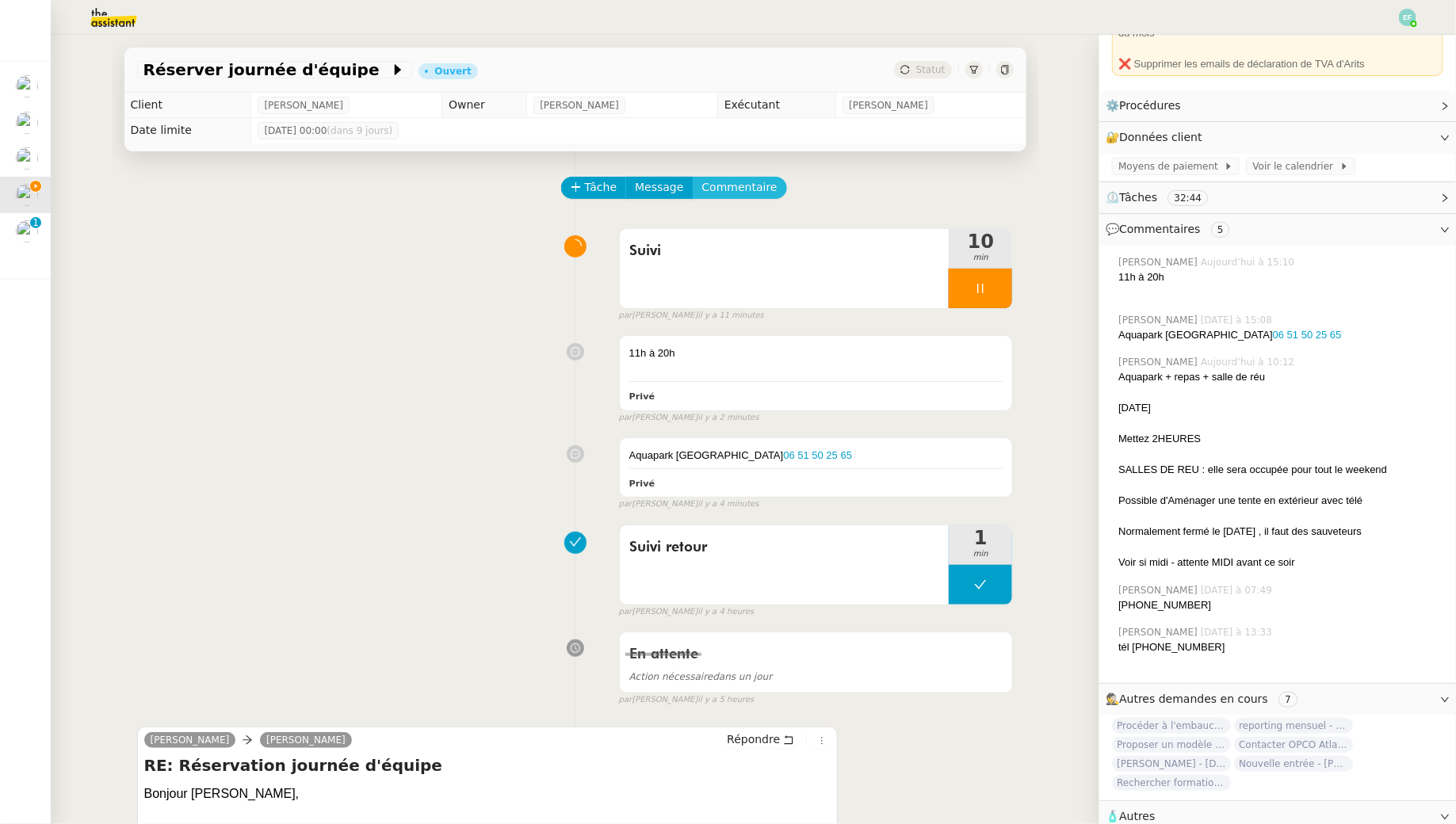
click at [751, 194] on span "Commentaire" at bounding box center [740, 188] width 75 height 18
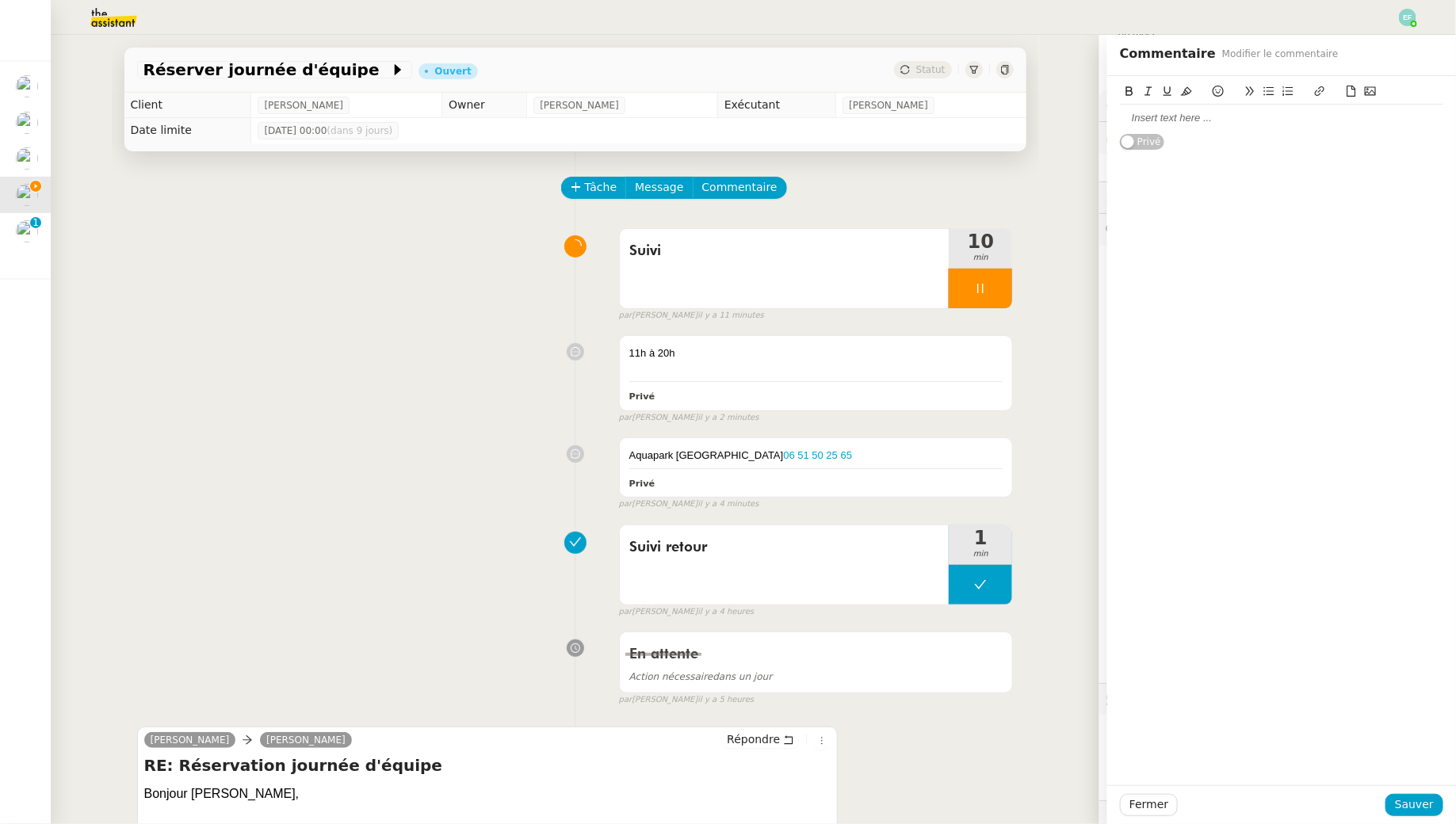
click at [1165, 124] on div at bounding box center [1281, 117] width 324 height 14
click at [1426, 812] on span "Sauver" at bounding box center [1414, 804] width 39 height 18
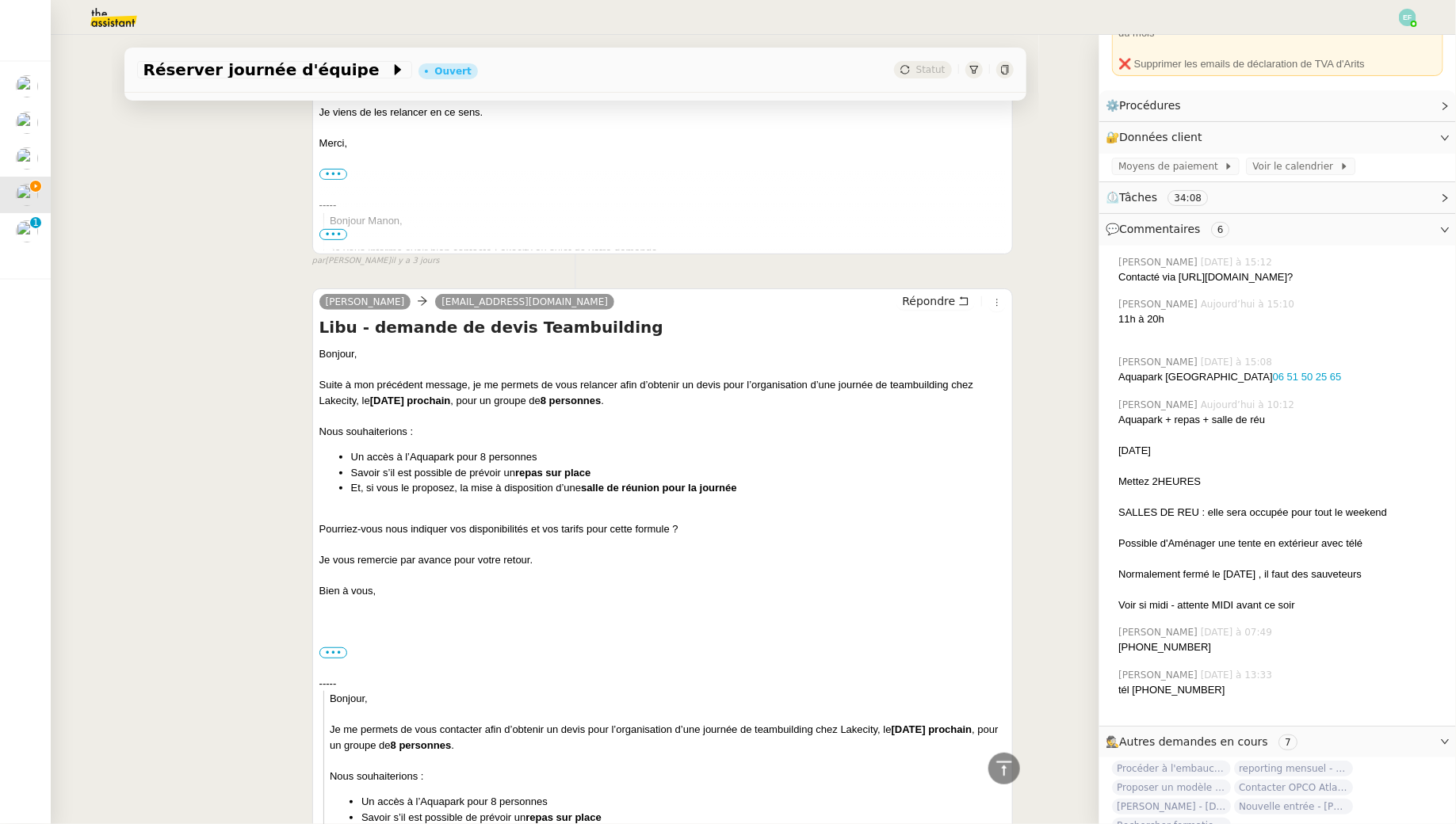
scroll to position [3166, 0]
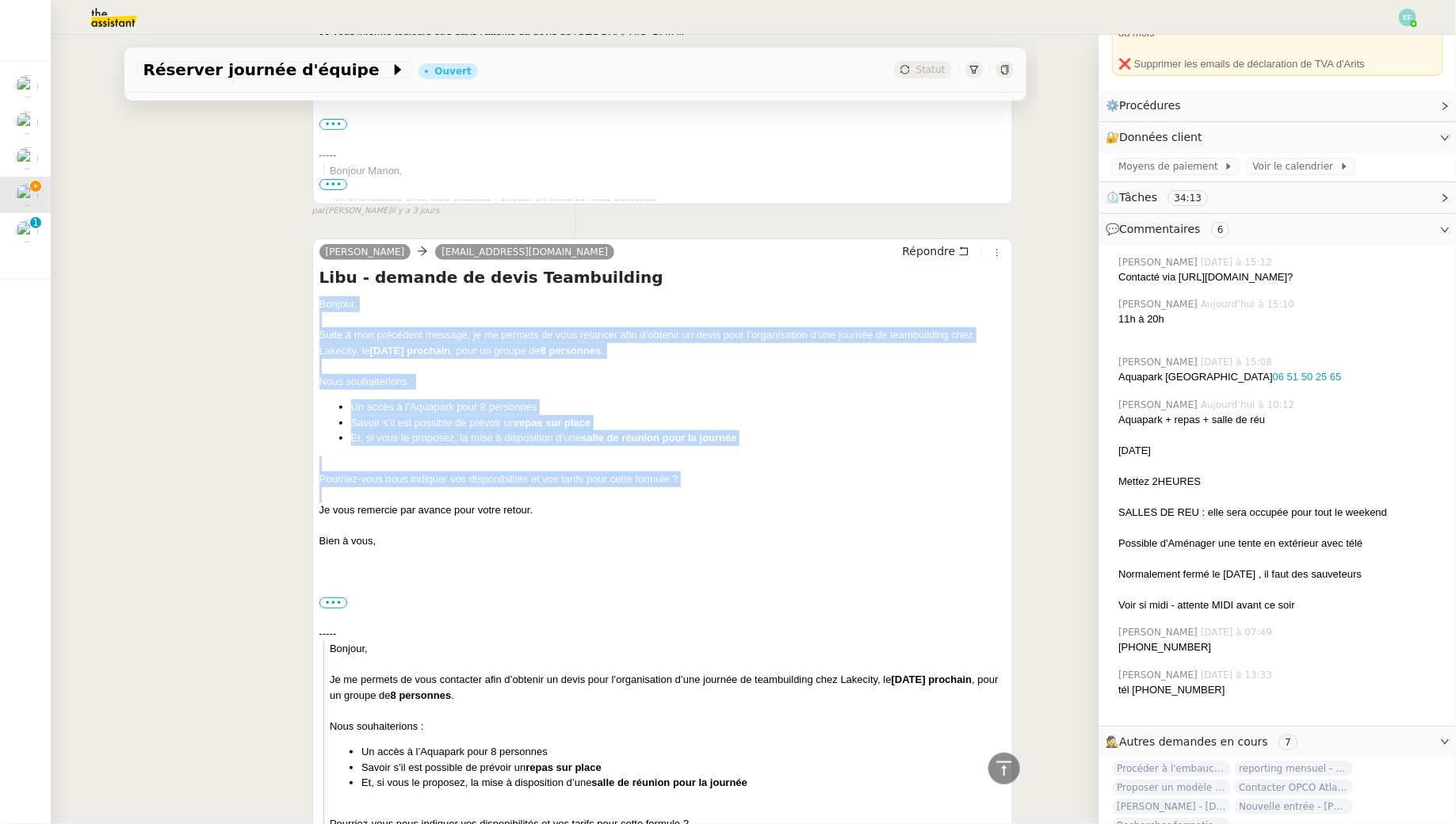
drag, startPoint x: 315, startPoint y: 281, endPoint x: 384, endPoint y: 468, distance: 199.3
click at [384, 468] on div "Sam contact@lakecity.fr Répondre Libu - demande de devis Teambuilding Bonjour, …" at bounding box center [663, 583] width 701 height 690
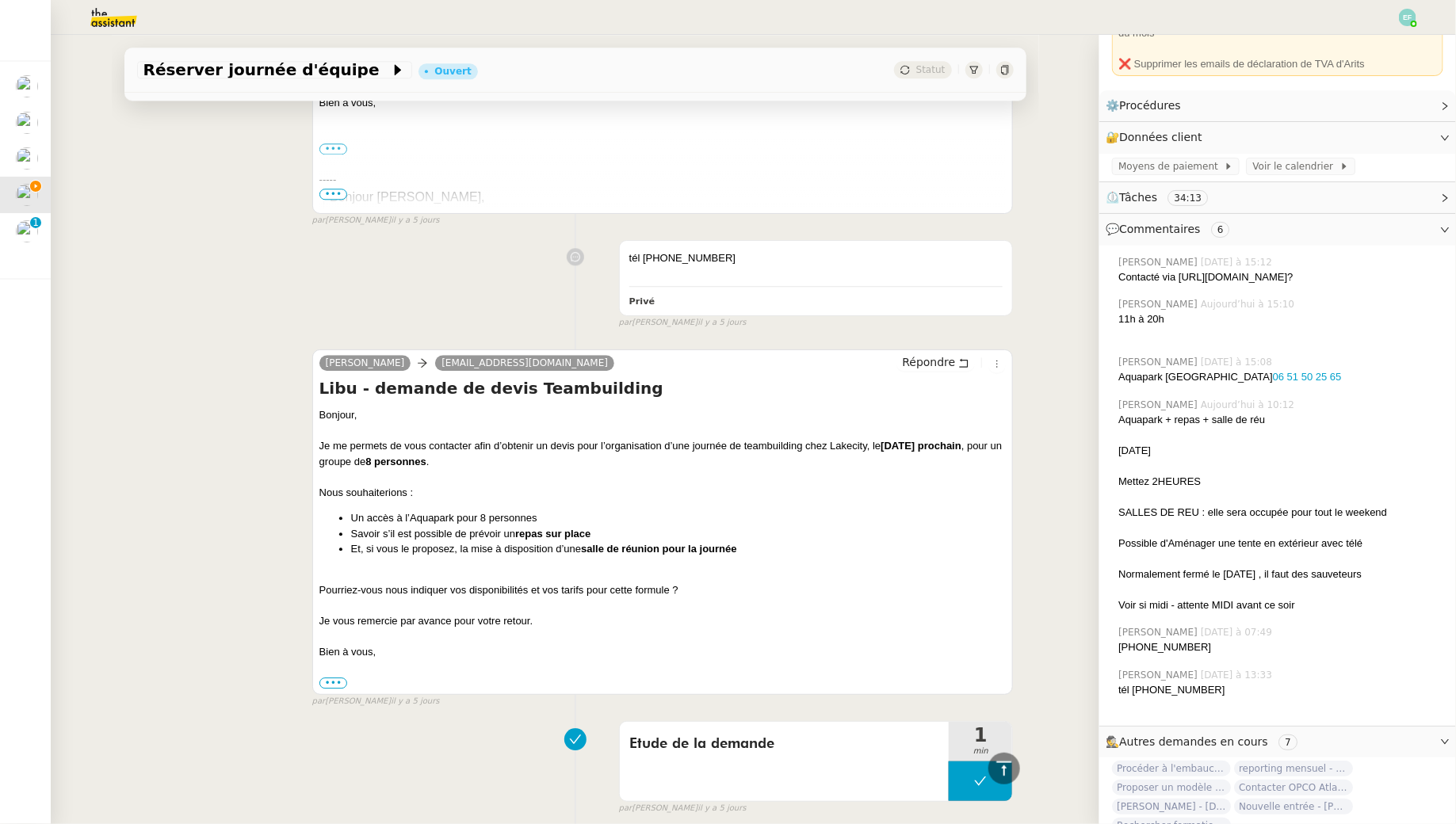
scroll to position [4929, 0]
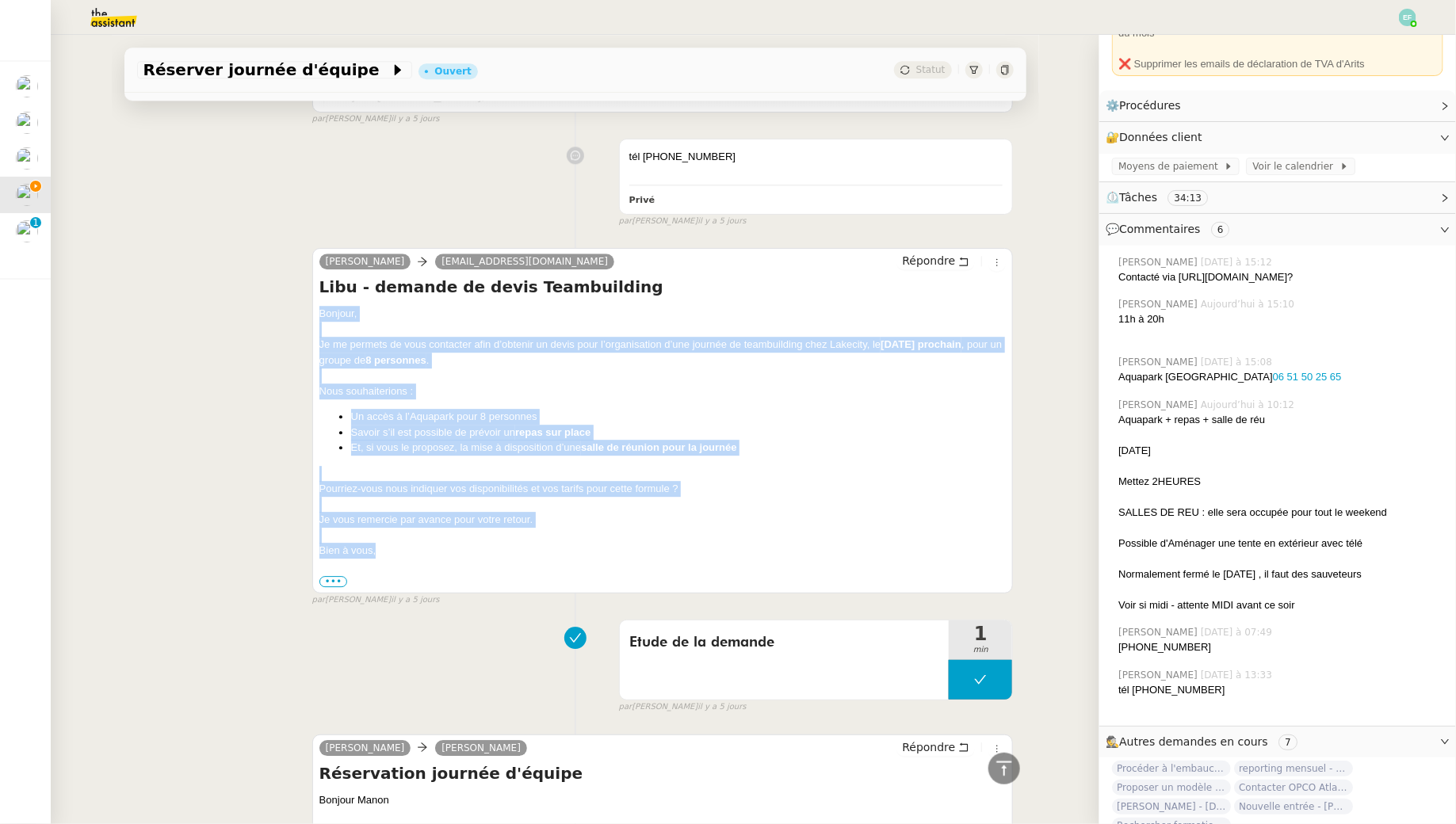
drag, startPoint x: 319, startPoint y: 279, endPoint x: 397, endPoint y: 523, distance: 256.2
click at [397, 523] on div "Bonjour, Je me permets de vous contacter afin d’obtenir un devis pour l’organis…" at bounding box center [663, 446] width 687 height 283
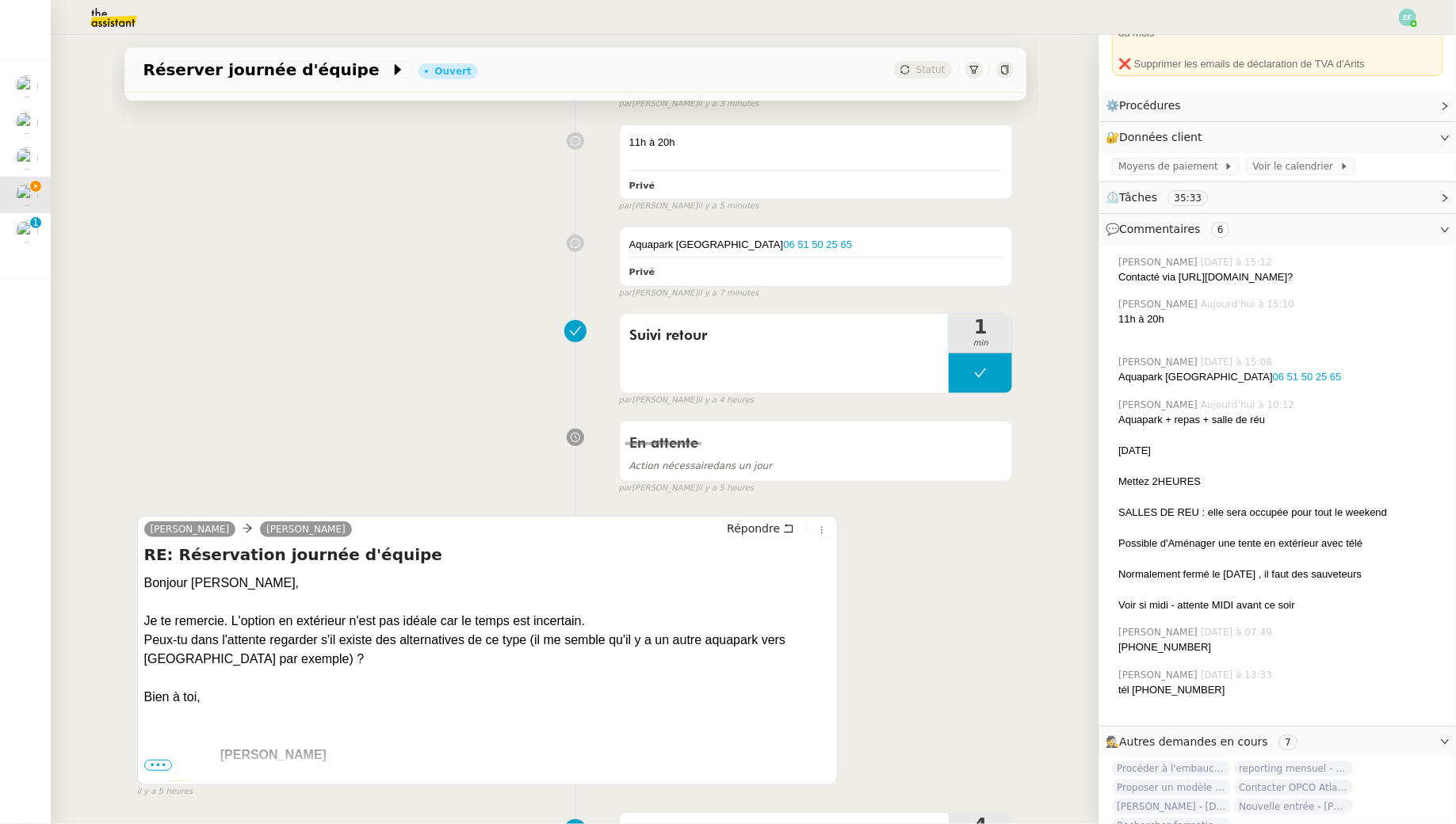
scroll to position [352, 0]
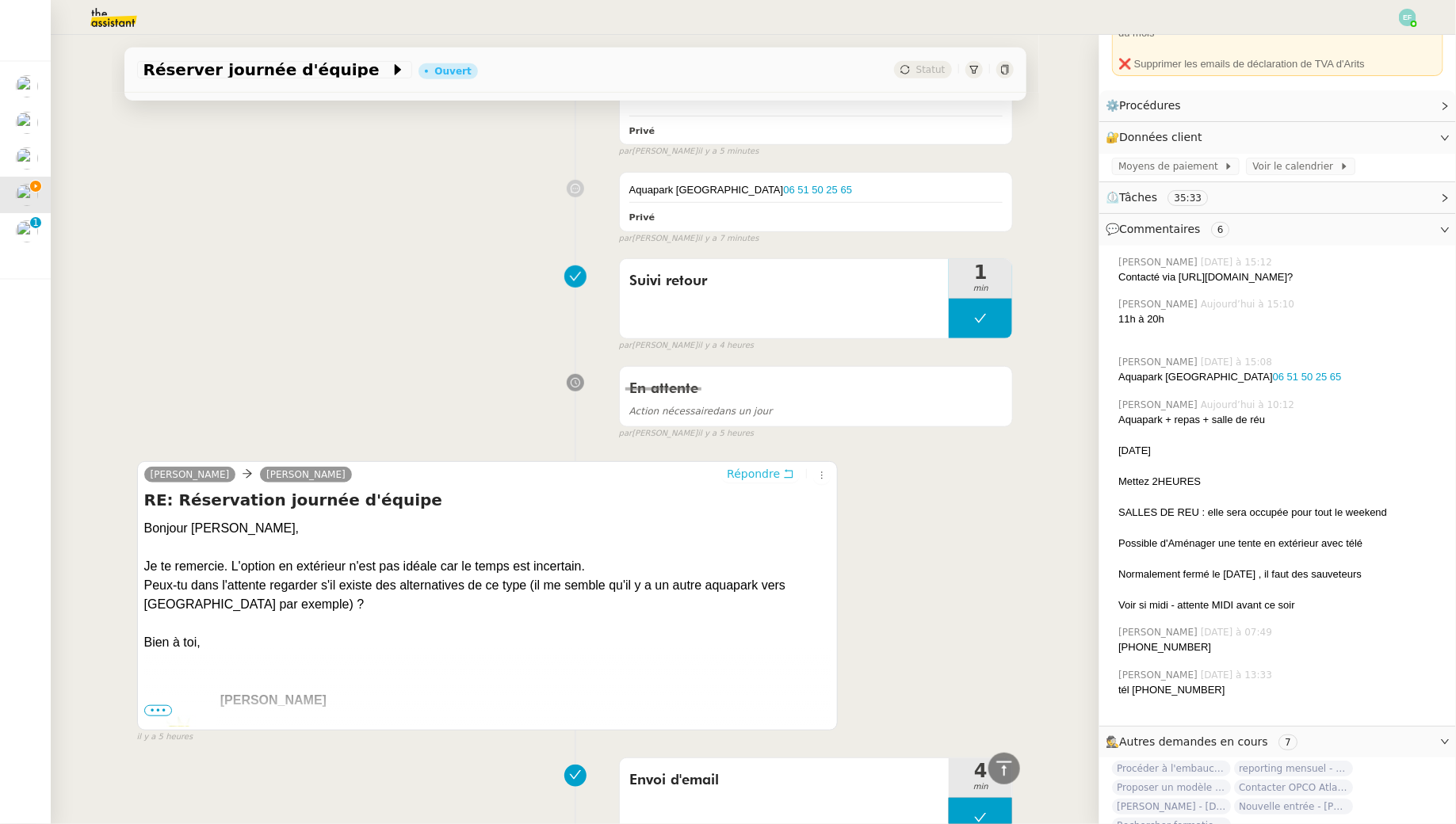
click at [788, 469] on icon at bounding box center [789, 474] width 11 height 11
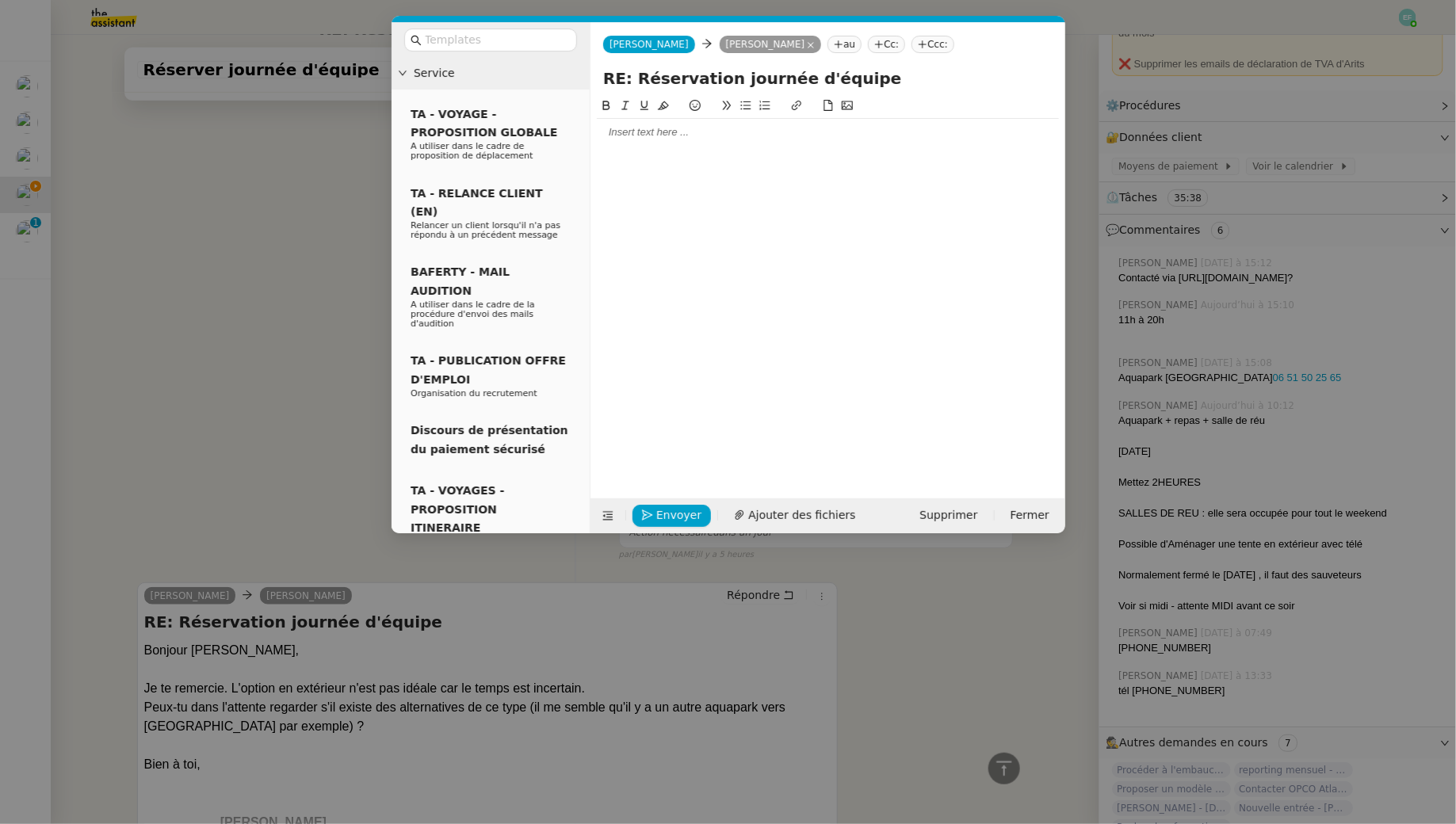
scroll to position [473, 0]
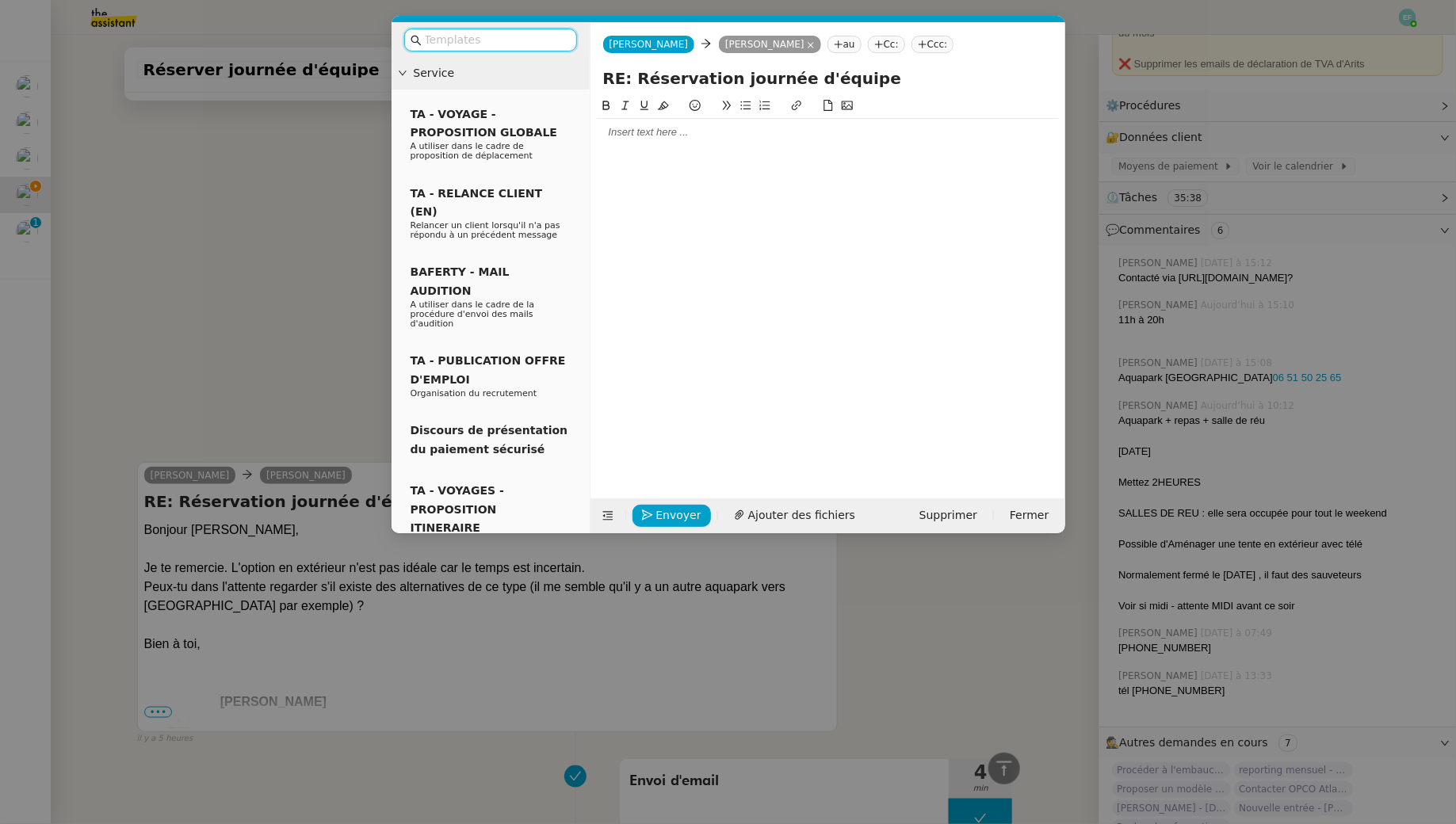
click at [628, 125] on div at bounding box center [828, 132] width 462 height 14
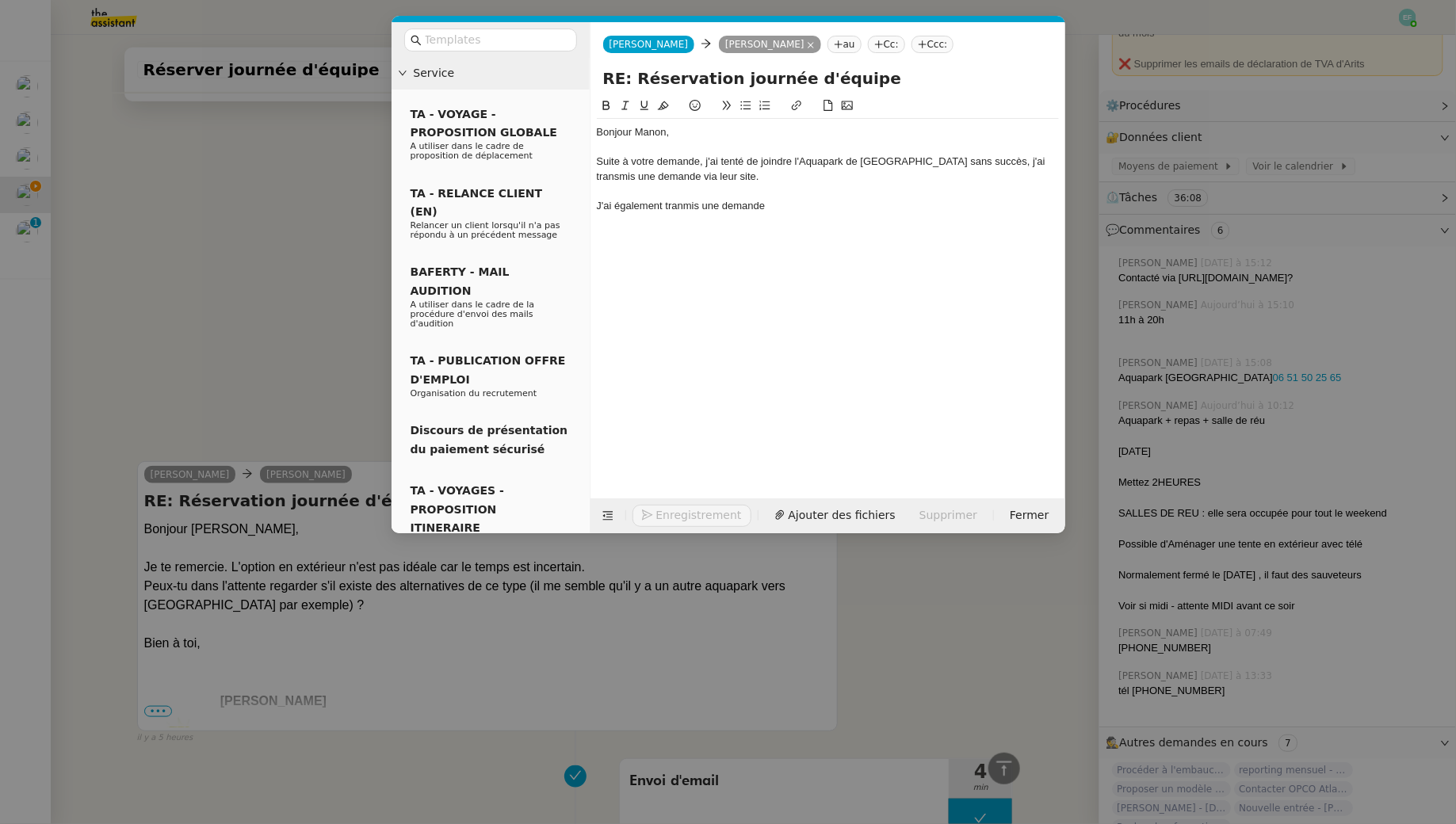
scroll to position [550, 0]
click at [692, 209] on div "J'ai également tranmis une demande" at bounding box center [828, 206] width 462 height 14
click at [0, 0] on lt-span "tran s mis" at bounding box center [0, 0] width 0 height 0
click at [782, 204] on div "J'ai également transmis une demande" at bounding box center [828, 206] width 462 height 14
drag, startPoint x: 891, startPoint y: 210, endPoint x: 788, endPoint y: 206, distance: 103.1
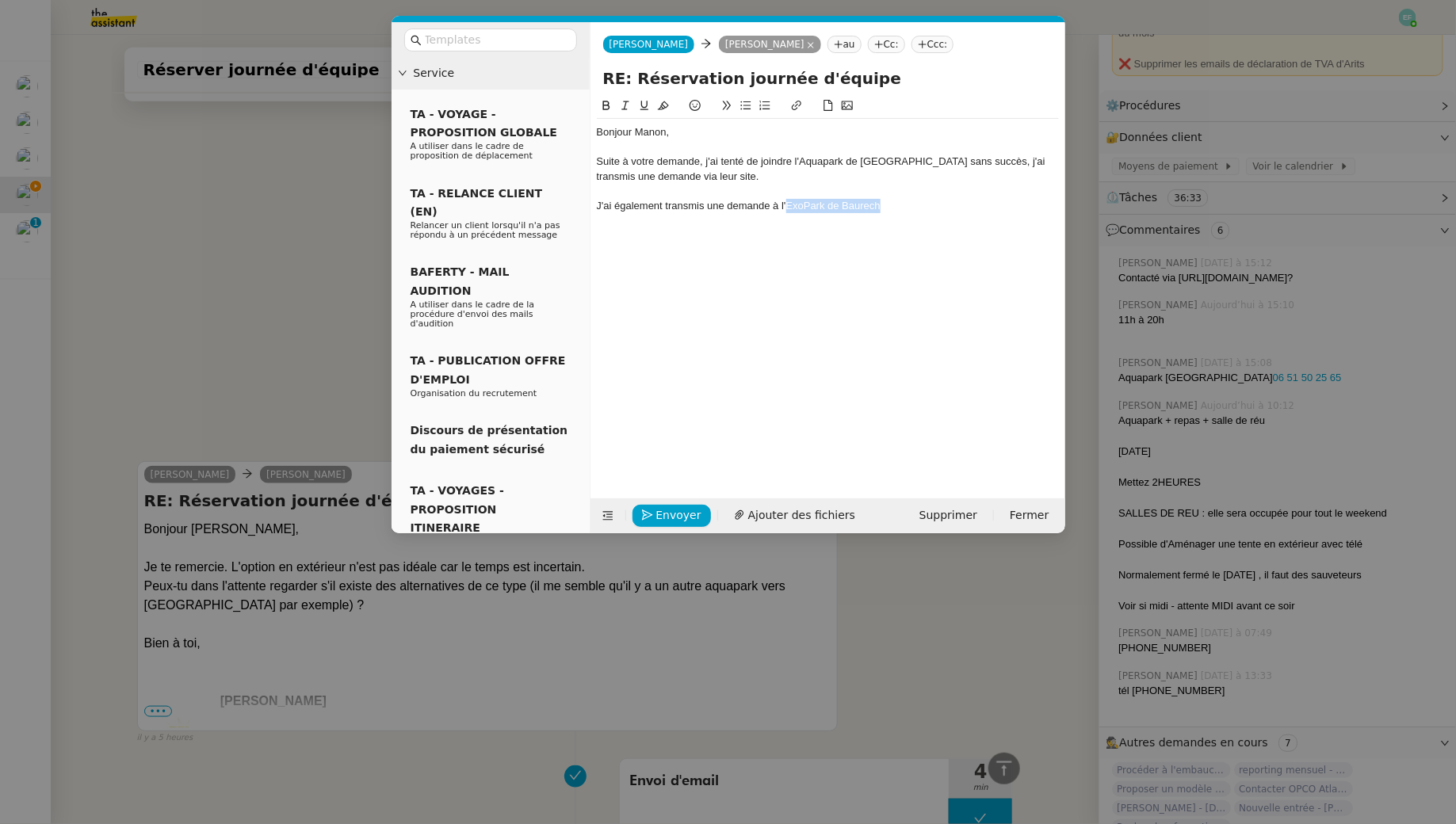
click at [788, 206] on div "J'ai également transmis une demande à l'ExoPark de Baurech" at bounding box center [828, 206] width 462 height 14
click at [796, 108] on icon at bounding box center [796, 106] width 11 height 11
paste input "https://www.exoloisirs.com/fr/content/exo-33-b"
type input "https://www.exoloisirs.com/fr/content/exo-33-baurech"
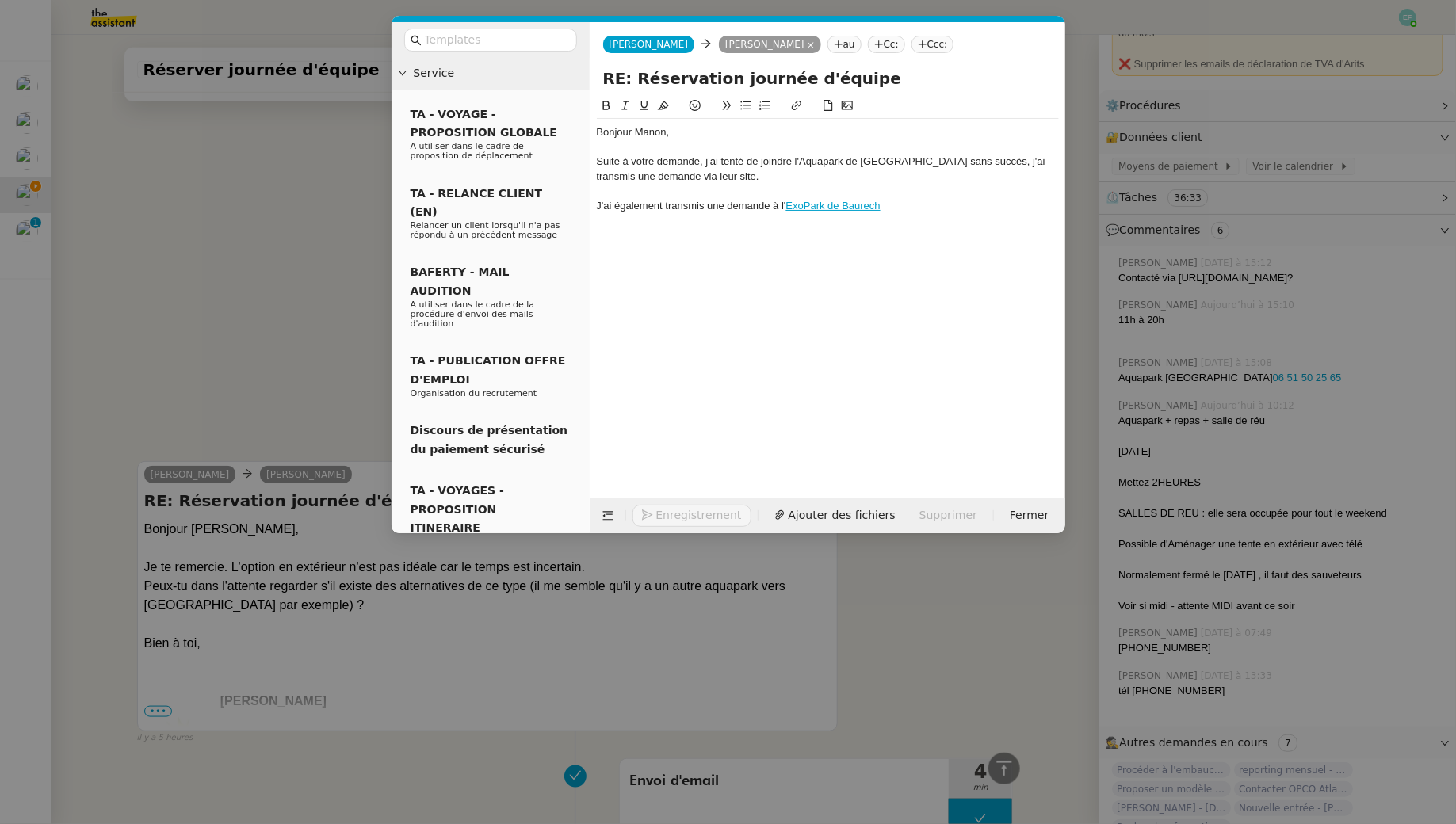
click at [202, 381] on nz-modal-container "Service TA - VOYAGE - PROPOSITION GLOBALE A utiliser dans le cadre de propositi…" at bounding box center [728, 412] width 1456 height 824
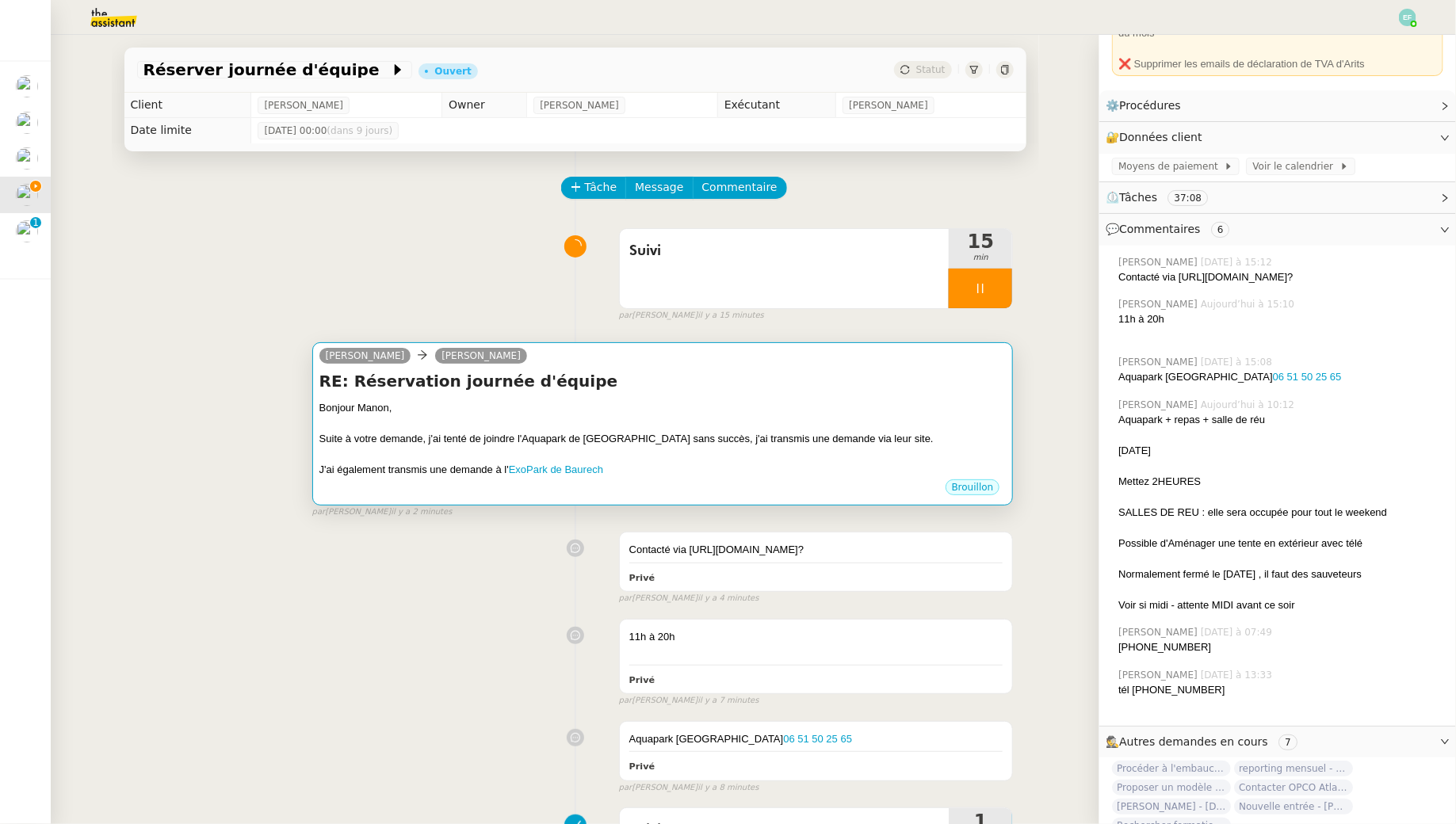
click at [843, 387] on h4 "RE: Réservation journée d'équipe" at bounding box center [663, 381] width 687 height 22
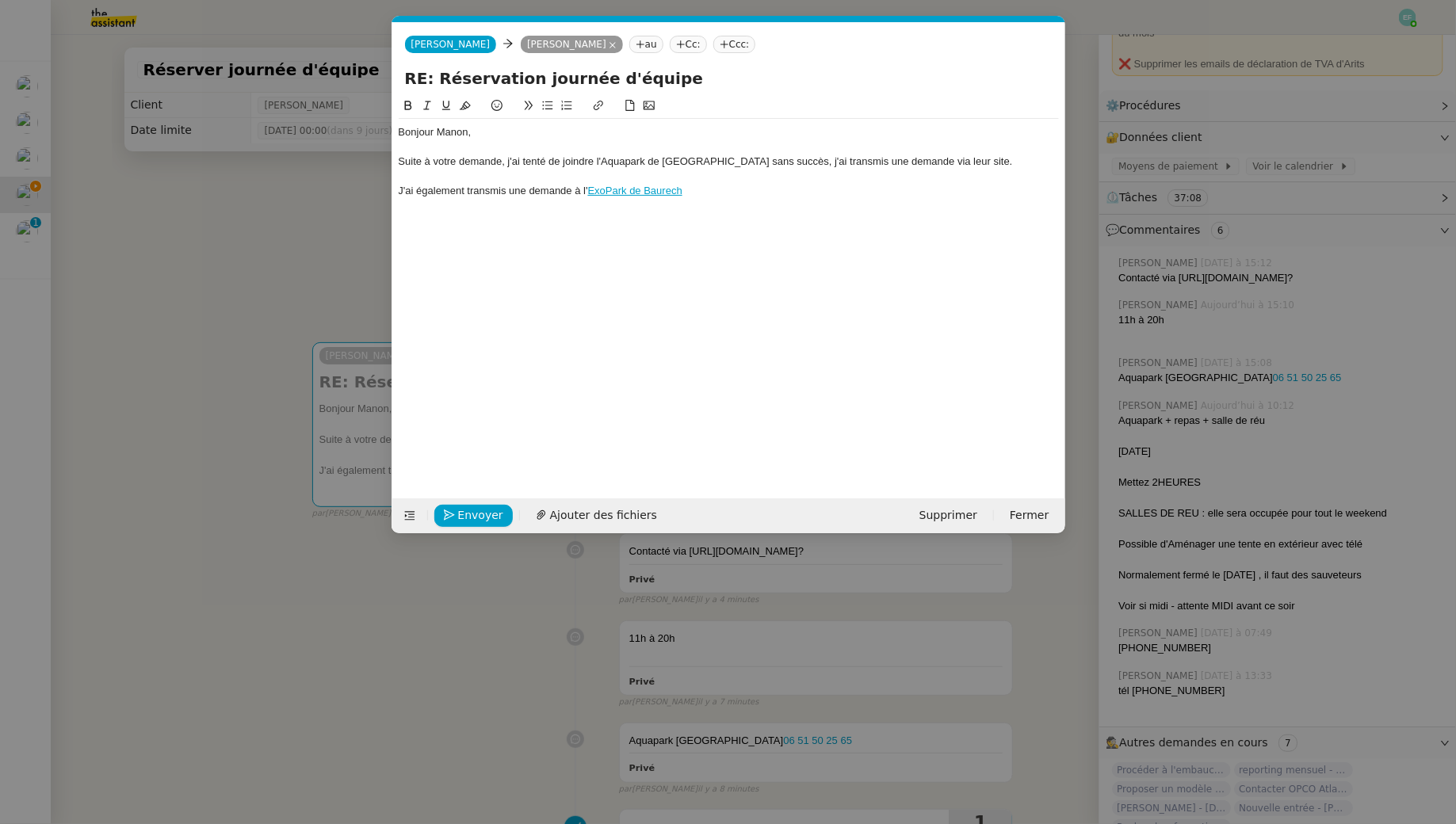
scroll to position [0, 34]
click at [701, 187] on div "J'ai également transmis une demande à l' ExoPark de Baurech" at bounding box center [729, 190] width 660 height 14
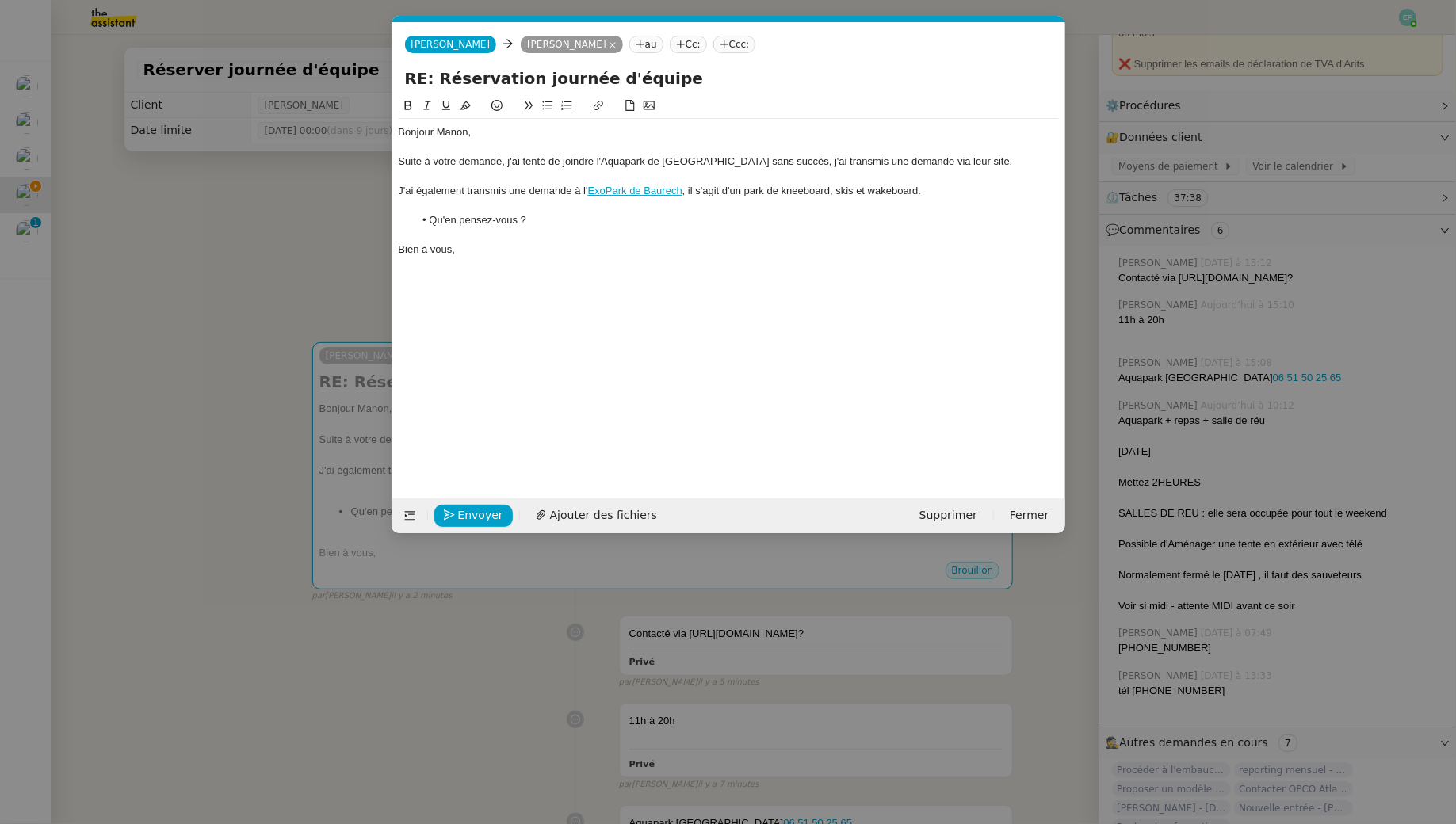
click at [491, 254] on div "Bien à vous," at bounding box center [729, 249] width 660 height 14
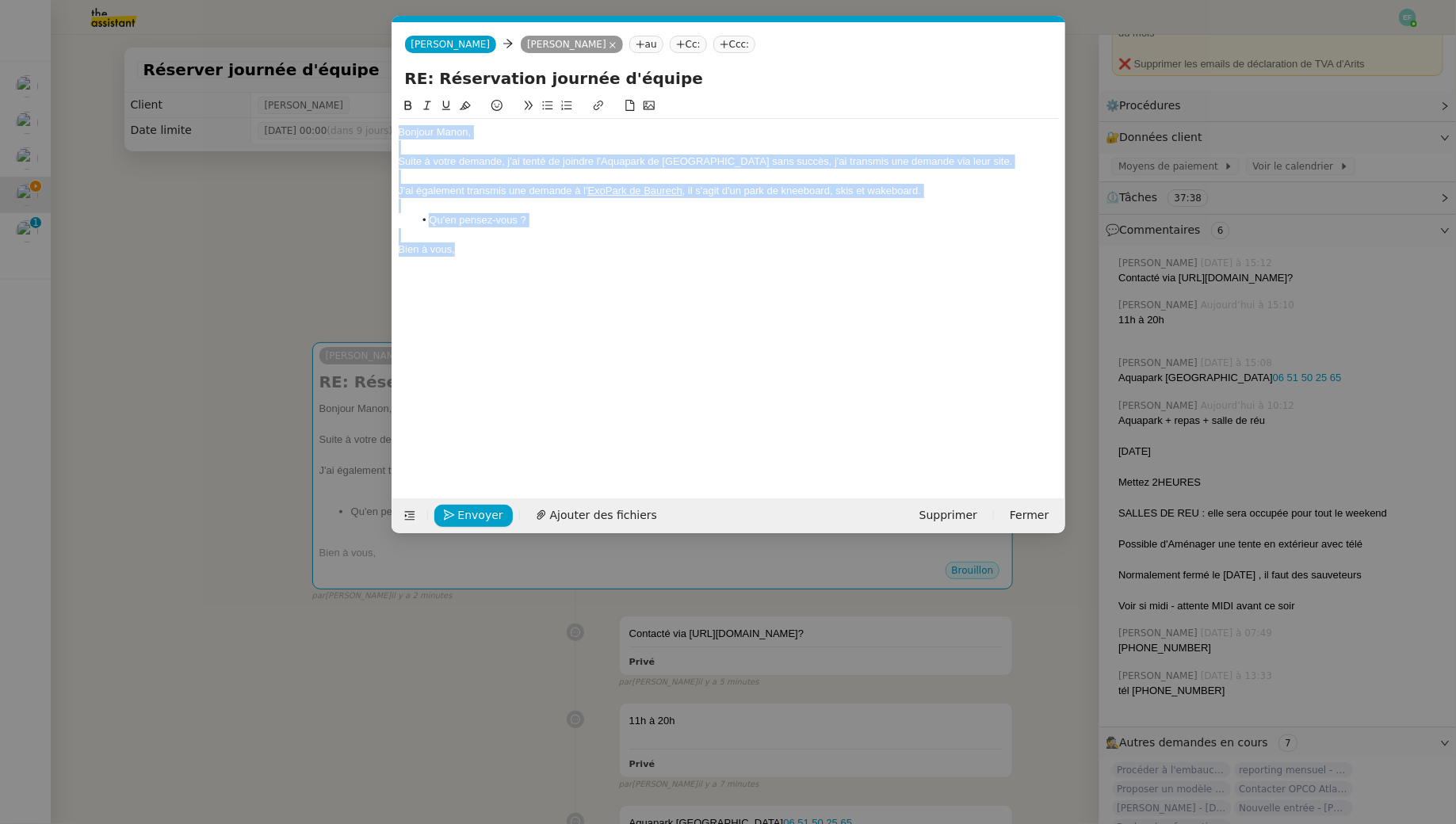
drag, startPoint x: 515, startPoint y: 258, endPoint x: 382, endPoint y: 52, distance: 245.2
click at [382, 52] on nz-modal-container "Service TA - VOYAGE - PROPOSITION GLOBALE A utiliser dans le cadre de propositi…" at bounding box center [728, 412] width 1456 height 824
click at [776, 163] on div "Suite à votre demande, j'ai tenté de joindre l'Aquapark de Biscarrosse sans suc…" at bounding box center [729, 161] width 660 height 14
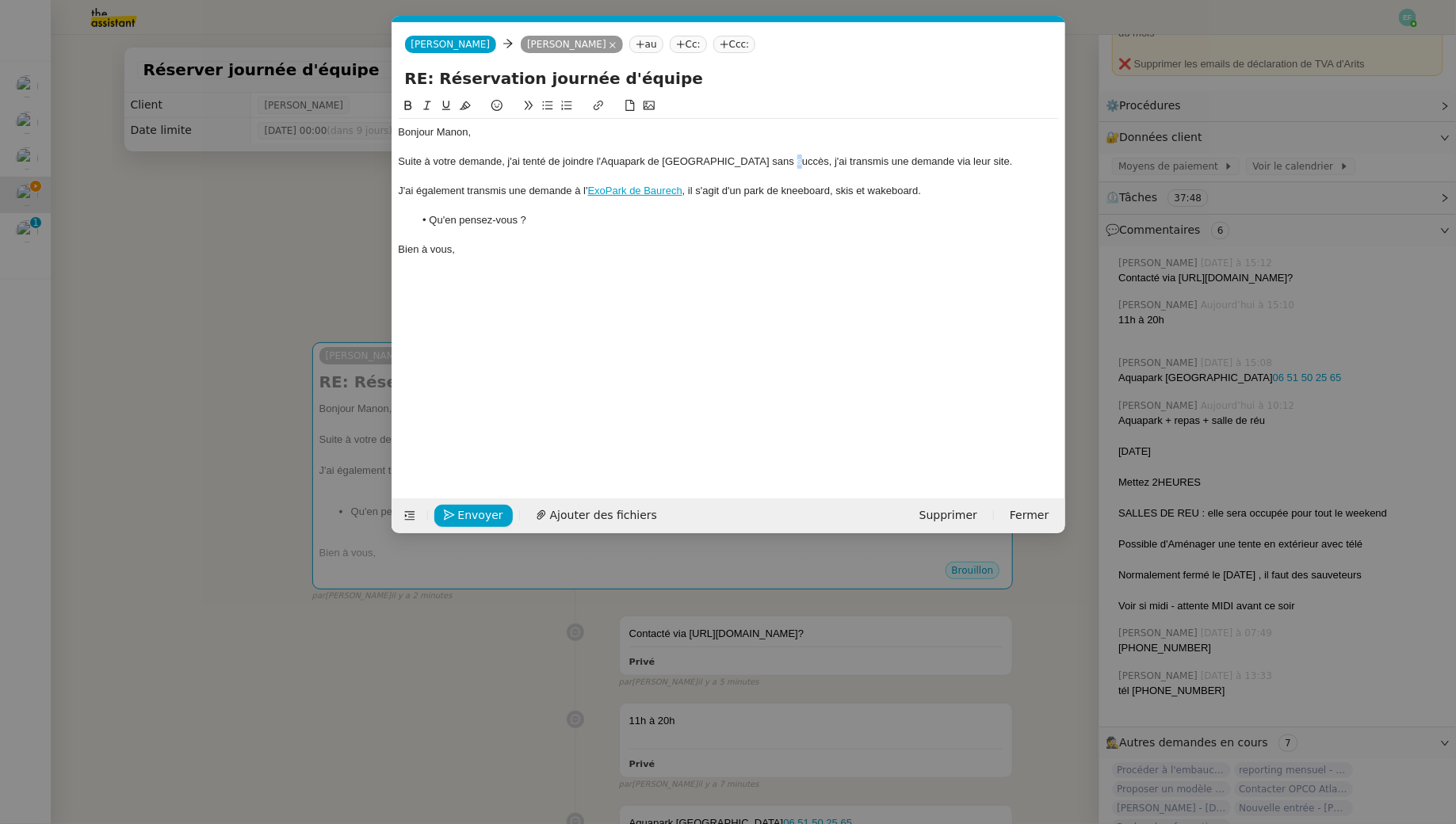
click at [776, 163] on div "Suite à votre demande, j'ai tenté de joindre l'Aquapark de Biscarrosse sans suc…" at bounding box center [729, 161] width 660 height 14
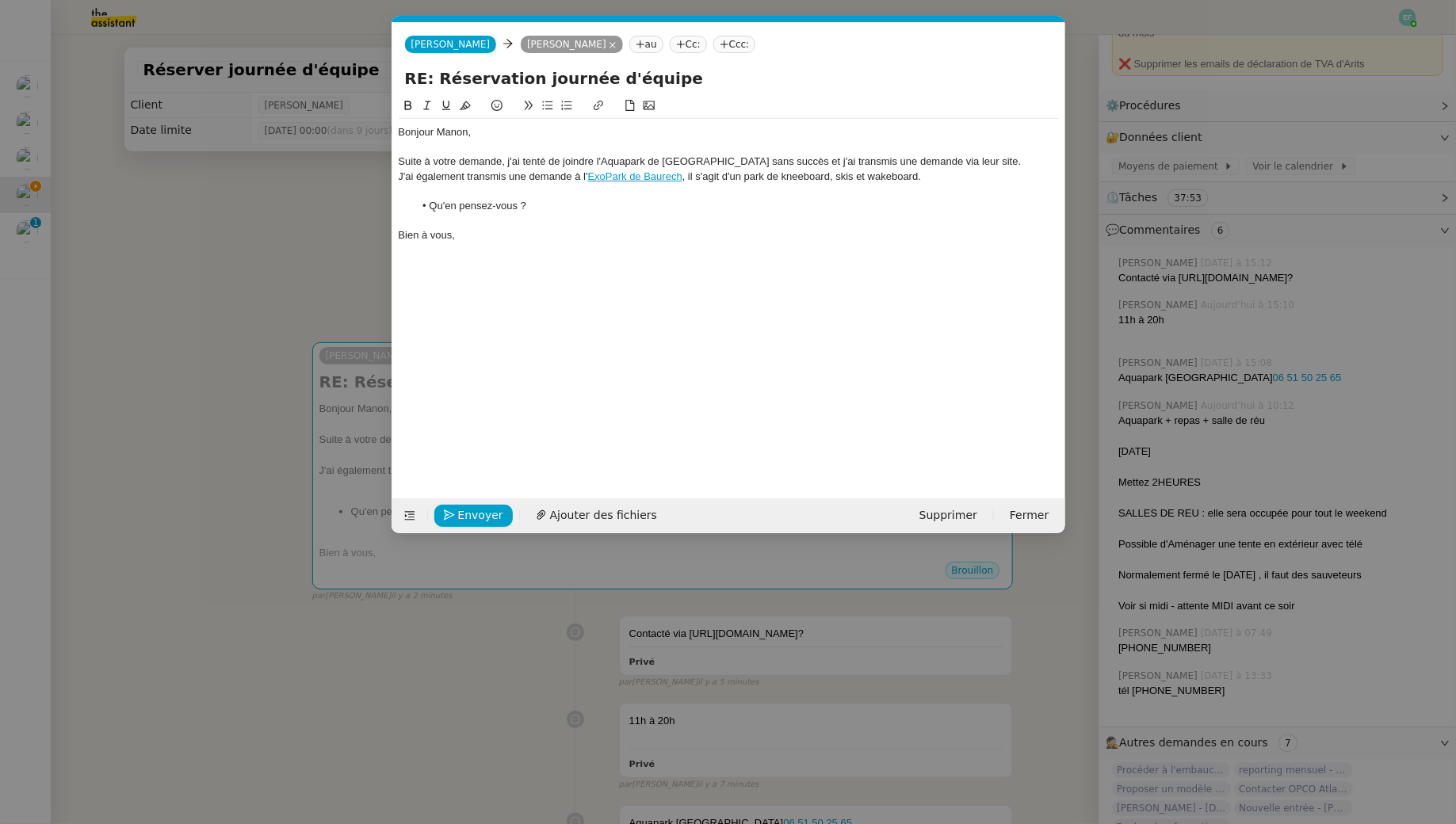
scroll to position [0, 0]
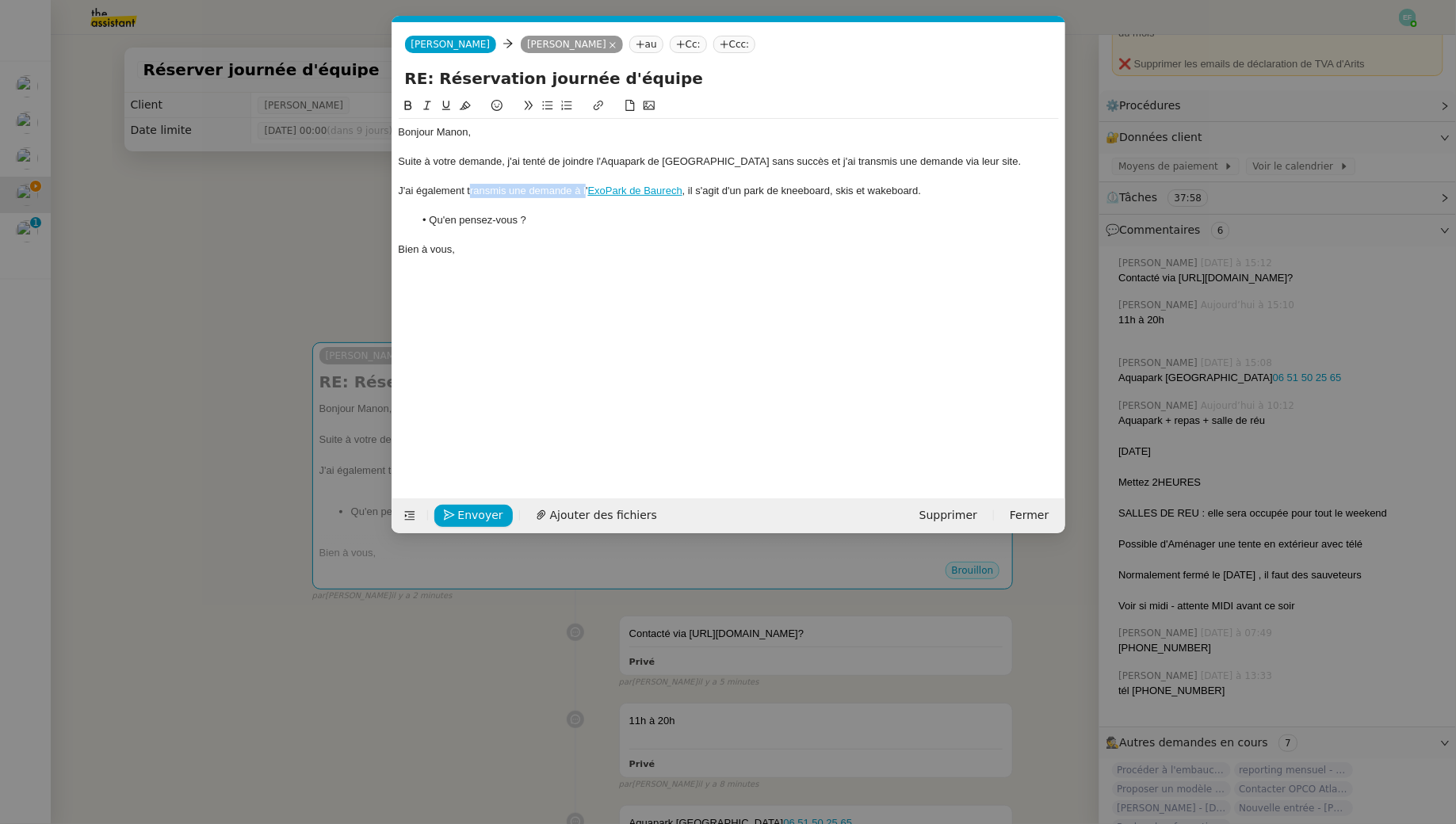
drag, startPoint x: 587, startPoint y: 192, endPoint x: 470, endPoint y: 190, distance: 117.0
click at [470, 190] on div "J'ai également transmis une demande à l' ExoPark de Baurech , il s'agit d'un pa…" at bounding box center [729, 190] width 660 height 14
click at [692, 188] on div "J'ai également contacté l' ExoPark de Baurech , il s'agit d'un park de kneeboar…" at bounding box center [729, 190] width 660 height 14
drag, startPoint x: 1006, startPoint y: 198, endPoint x: 846, endPoint y: 188, distance: 160.3
click at [846, 188] on div "Bonjour Manon, Suite à votre demande, j'ai tenté de joindre l'Aquapark de Bisca…" at bounding box center [729, 191] width 660 height 144
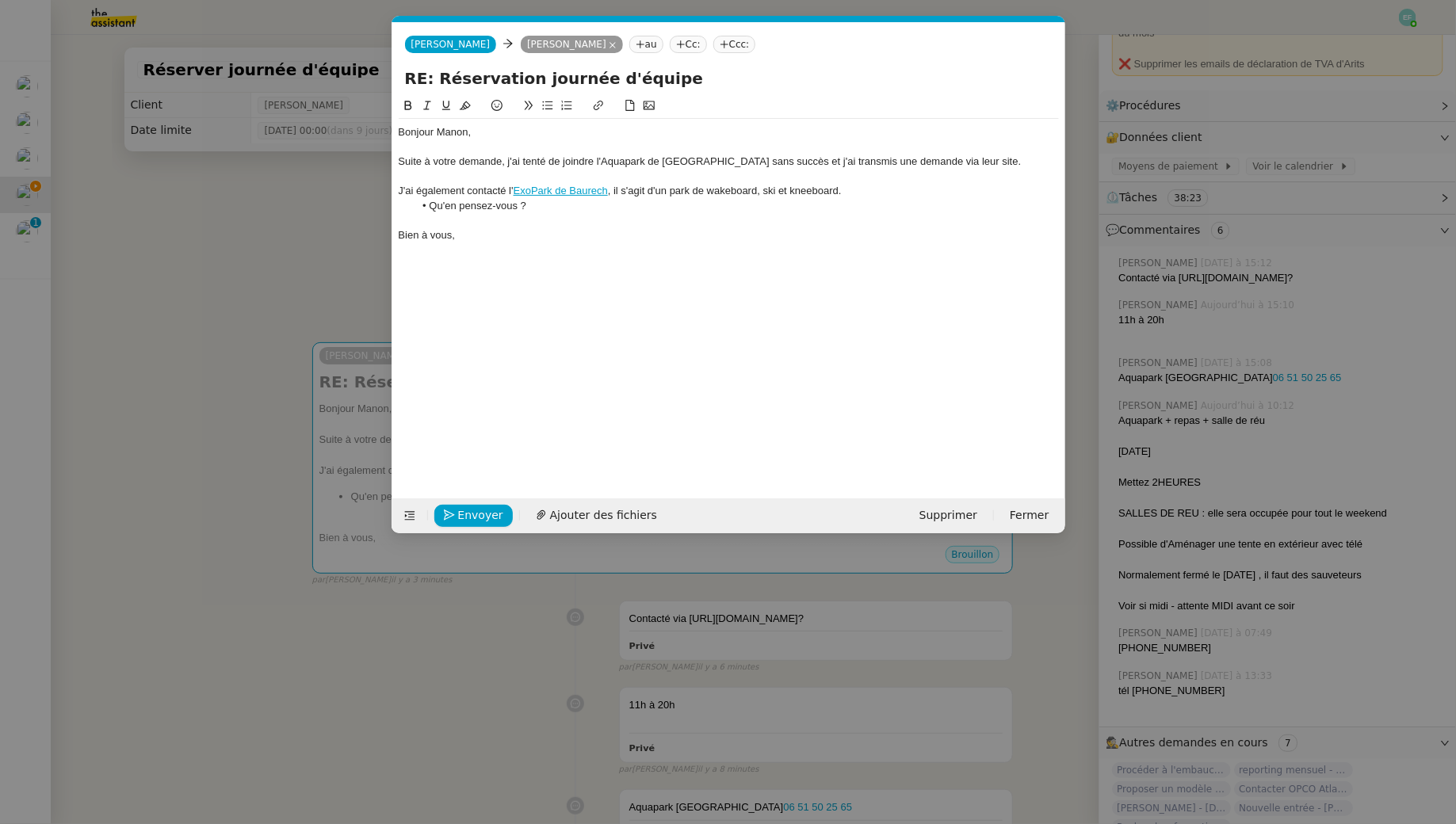
click at [477, 500] on div "Envoyer Ajouter des fichiers Supprimer Fermer" at bounding box center [728, 515] width 673 height 35
click at [476, 514] on span "Envoyer" at bounding box center [480, 515] width 45 height 18
click at [476, 514] on span "Confirmer l'envoi" at bounding box center [506, 515] width 95 height 18
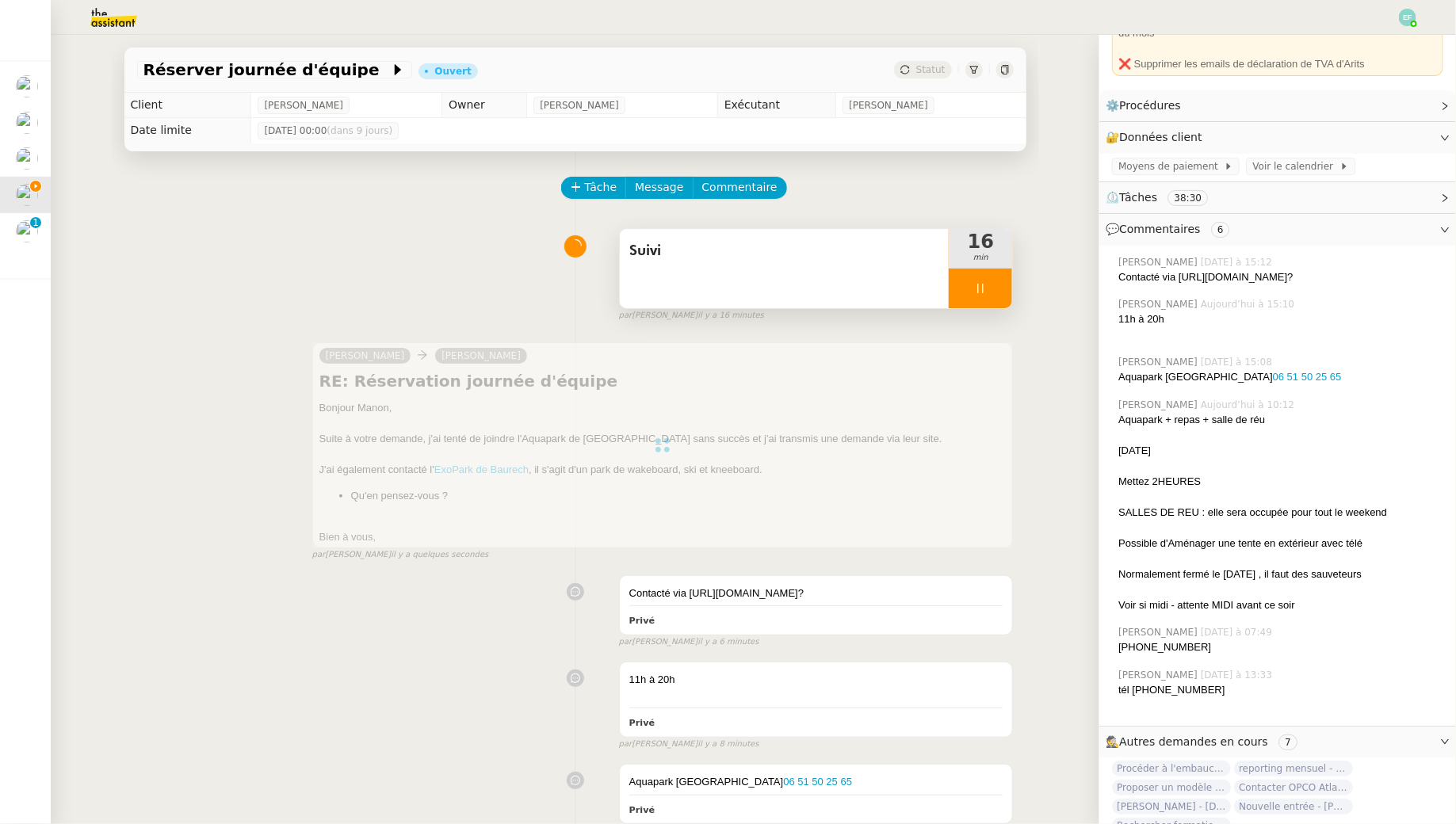
click at [841, 276] on div "Suivi" at bounding box center [785, 269] width 329 height 79
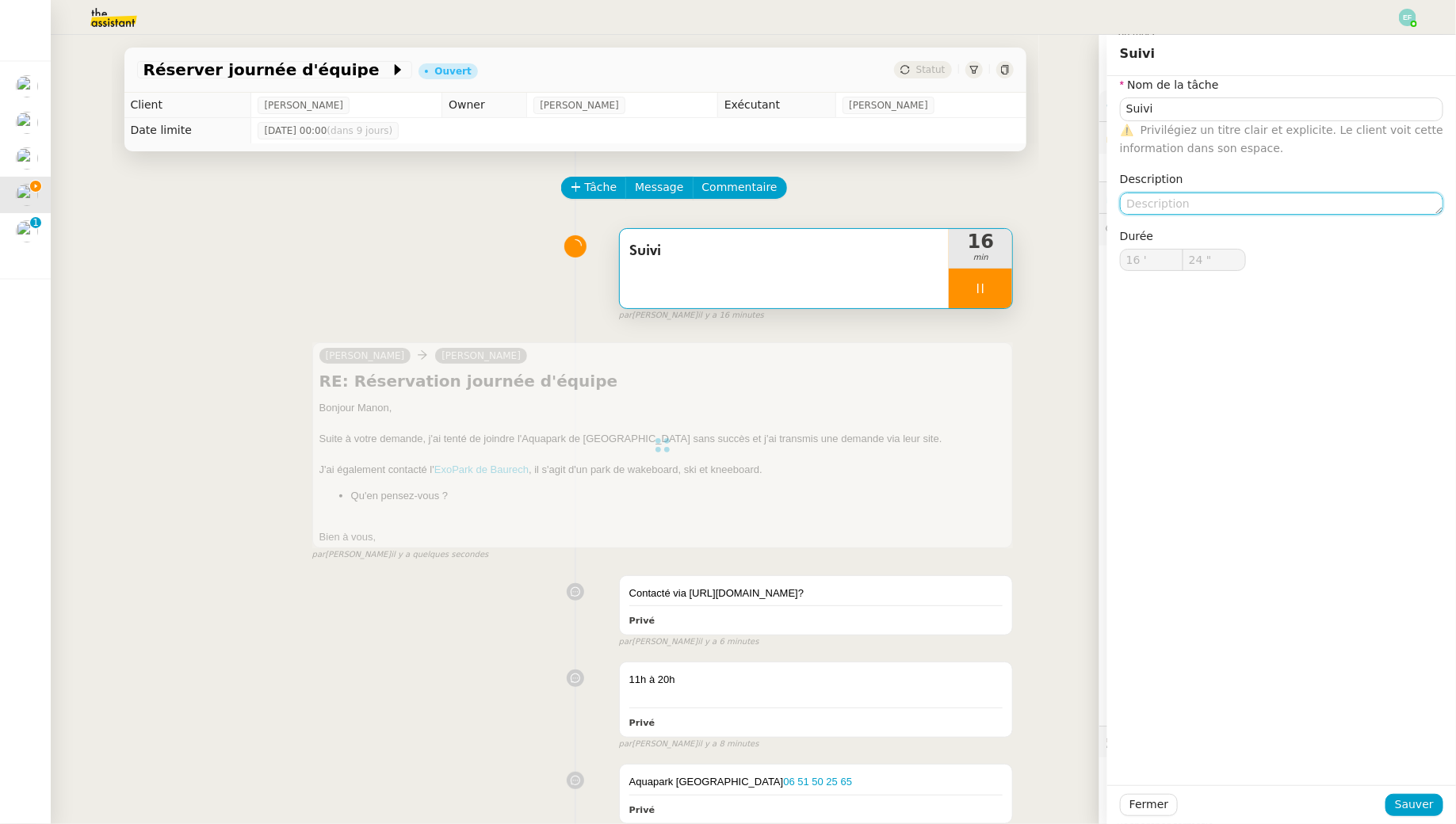
click at [1181, 212] on textarea at bounding box center [1281, 203] width 324 height 22
type input "25 ""
type textarea "Recherche"
type input "26 ""
type textarea "Recherche +"
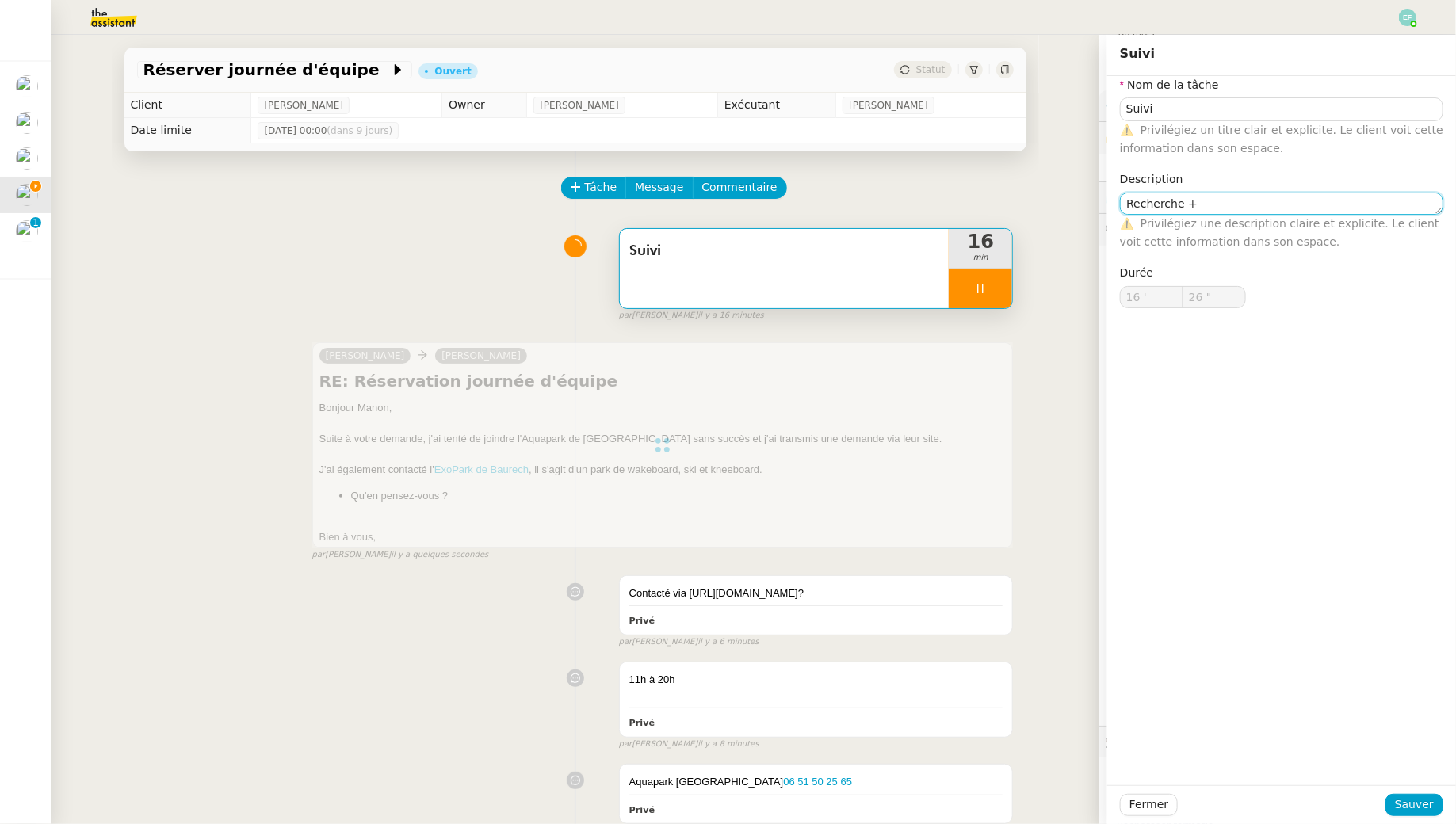
type input "Suivi"
type input "16 '"
type input "26 ""
type textarea "en"
type input "27 ""
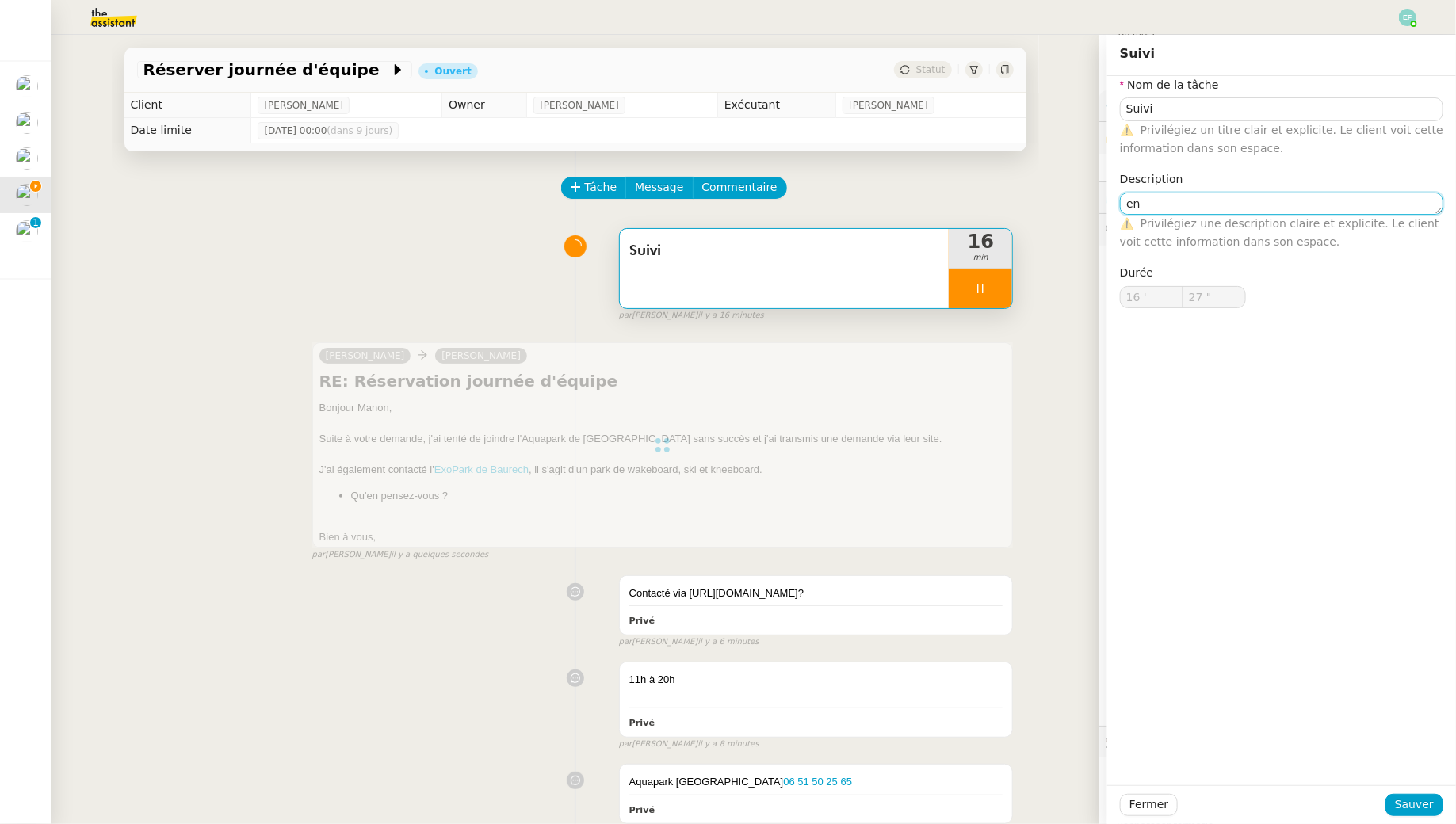
type textarea "e"
type textarea "Reche"
type input "28 ""
type textarea "Recherche + d"
type input "29 ""
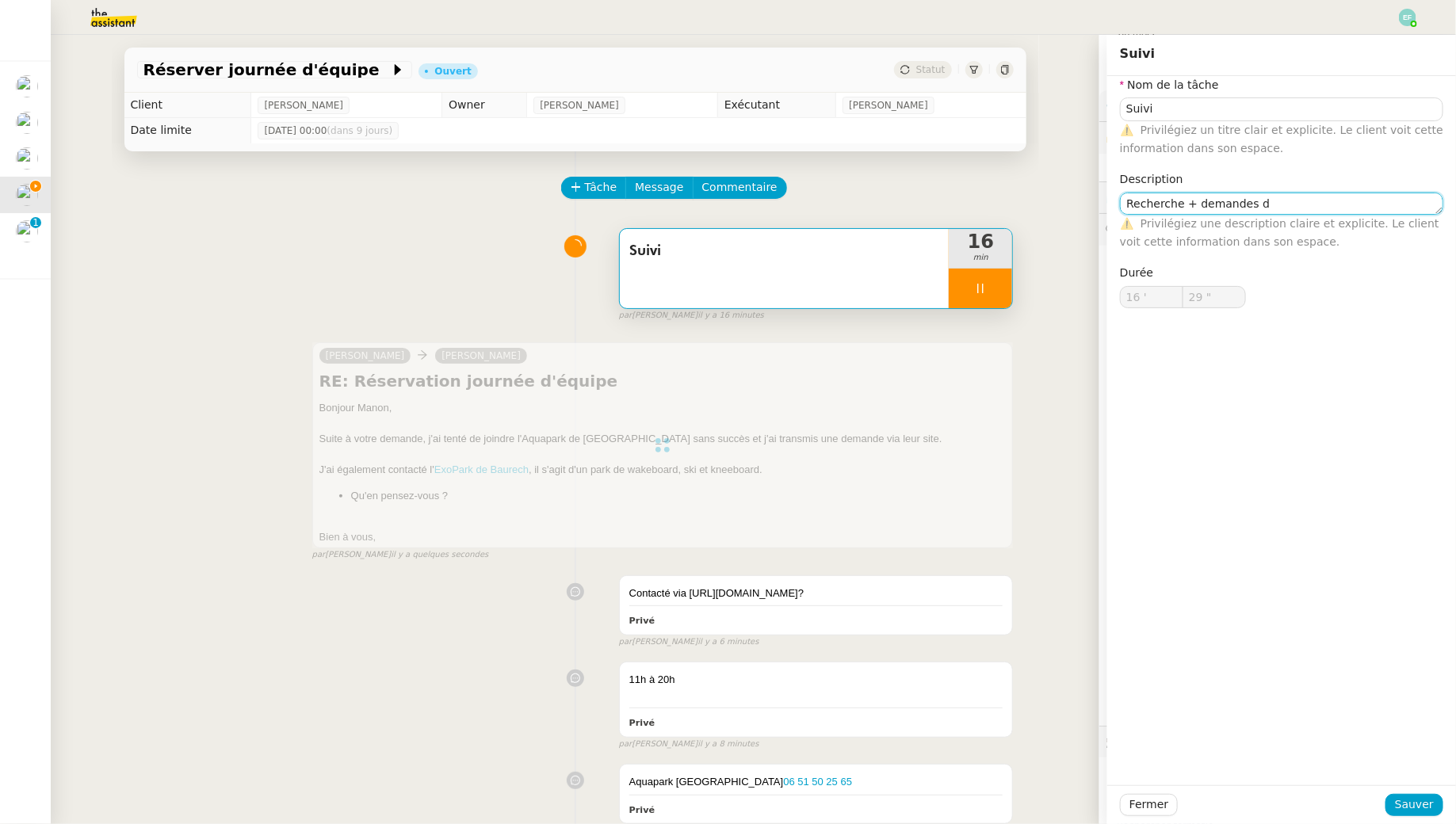
type textarea "Recherche + demandes de"
type input "30 ""
type textarea "Recherche + demandes de devis + e"
type input "31 ""
type textarea "Recherche + demandes de devis + envoi d'emai"
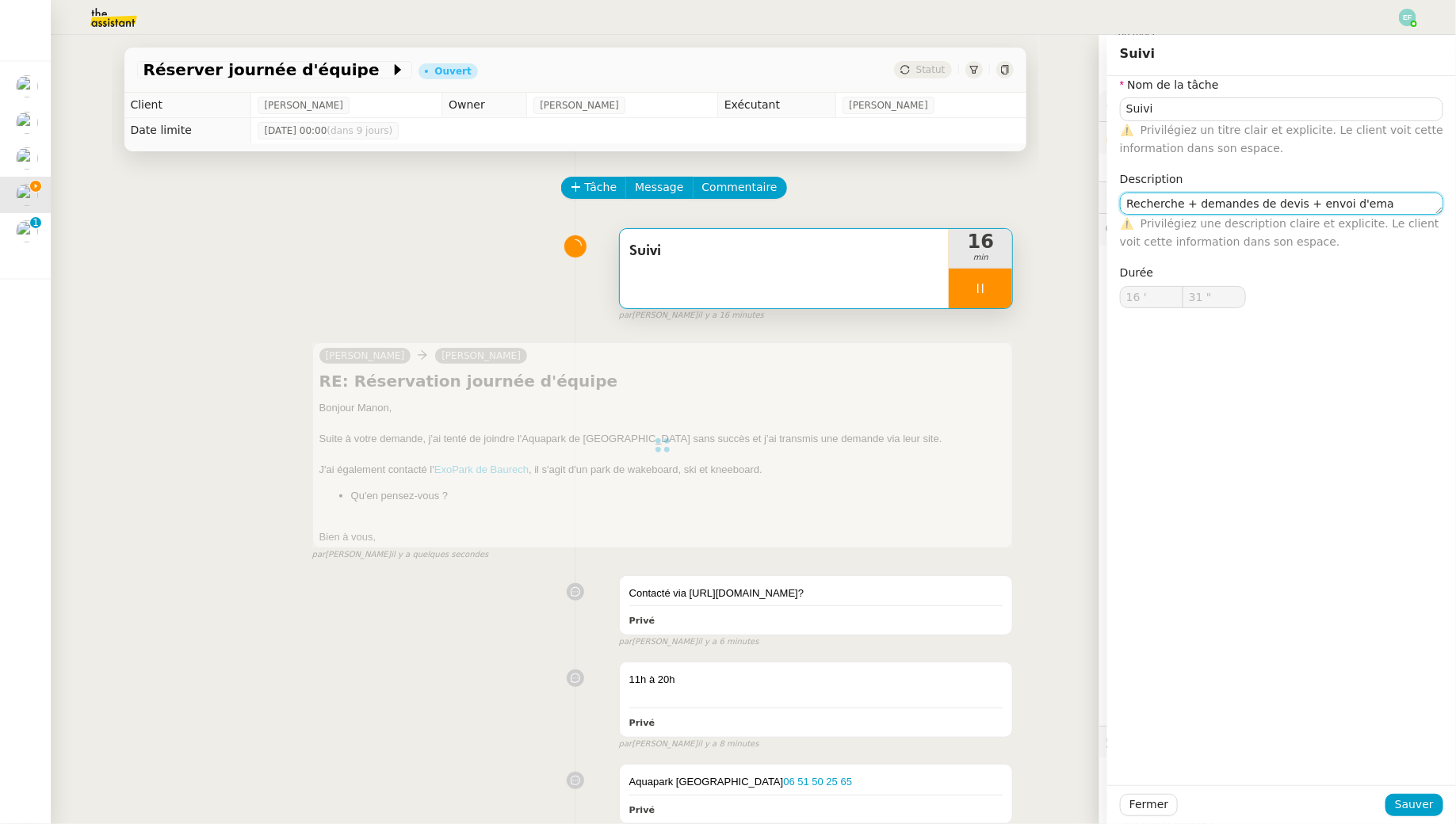
type input "32 ""
type textarea "Recherche + demandes de devis + envoi d'email"
type input "33 ""
type textarea "Recherche + demandes de devis + envoi d'email"
click at [1404, 804] on span "Sauver" at bounding box center [1414, 804] width 39 height 18
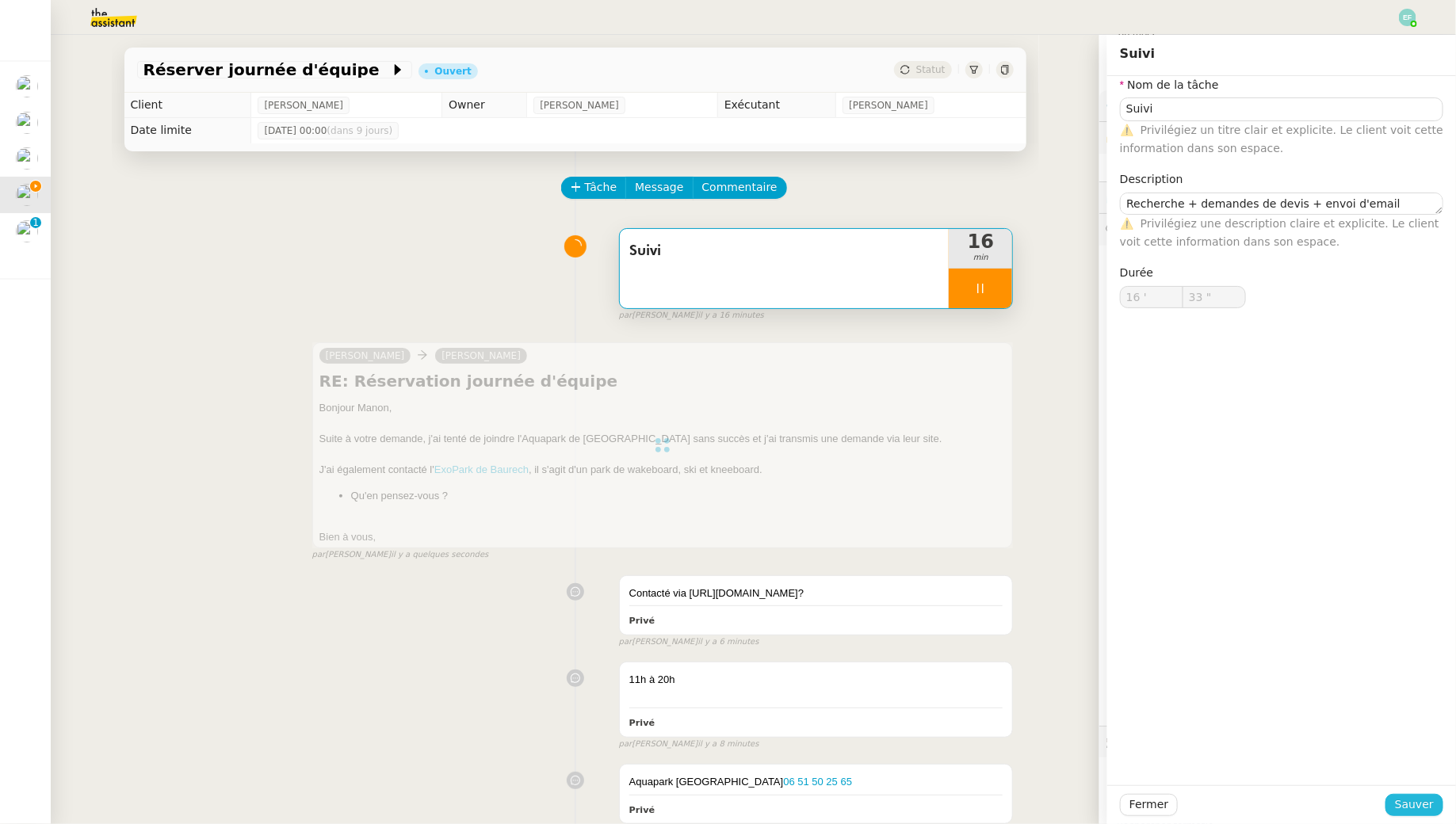
type input "34 ""
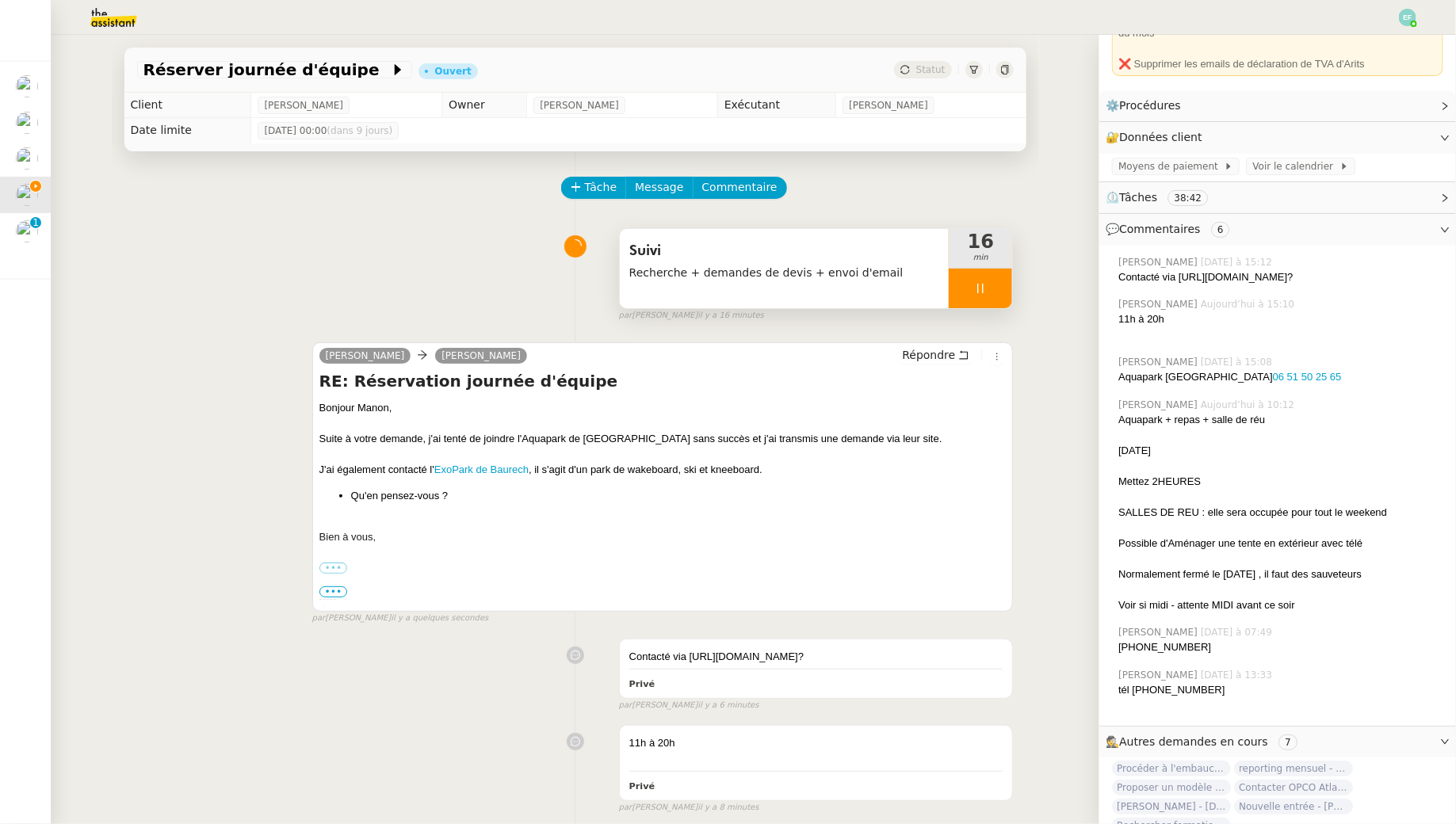
click at [996, 293] on div at bounding box center [980, 288] width 63 height 39
click at [1002, 293] on icon at bounding box center [996, 287] width 12 height 12
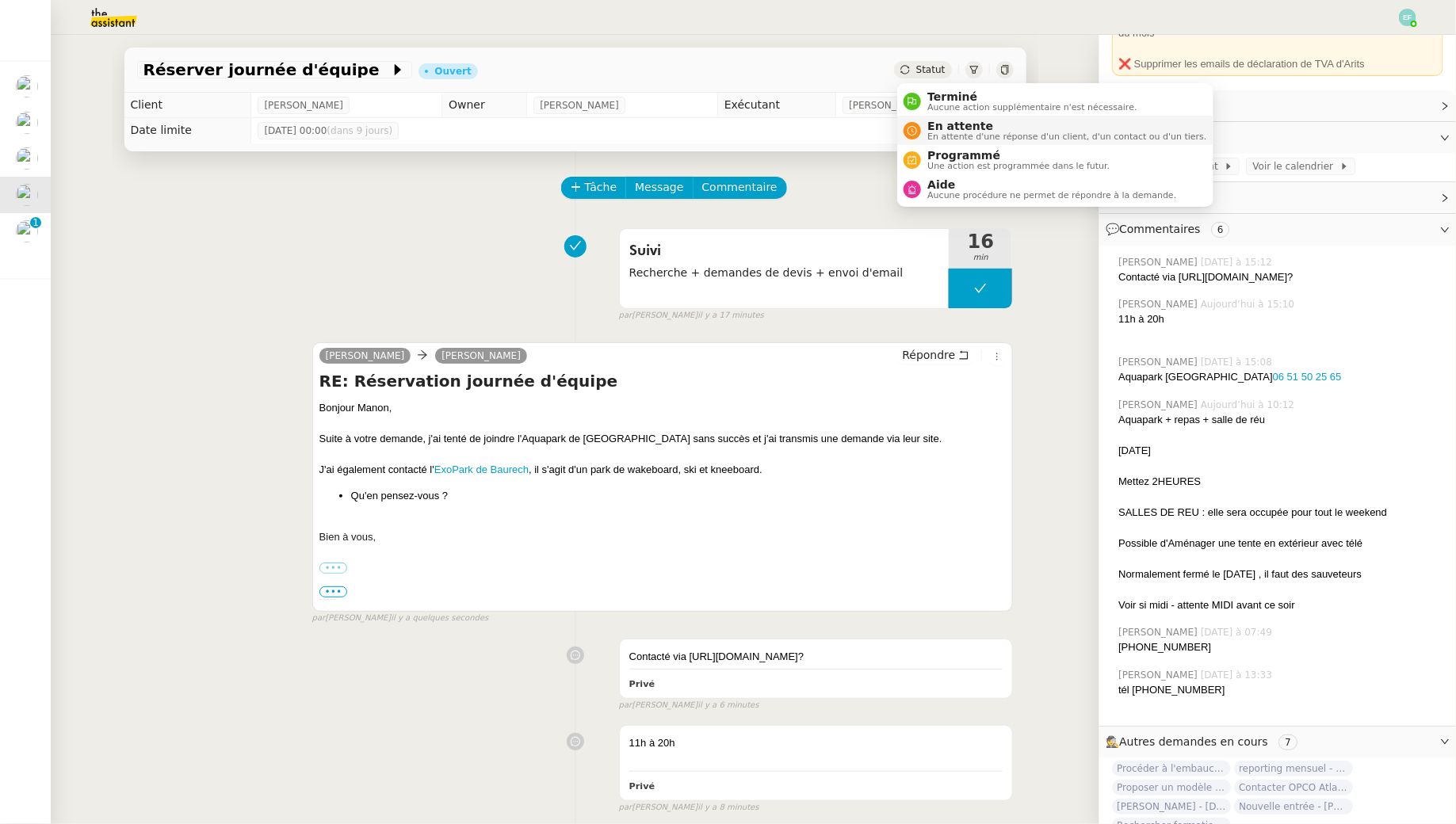
click at [937, 123] on span "En attente" at bounding box center [1067, 125] width 279 height 12
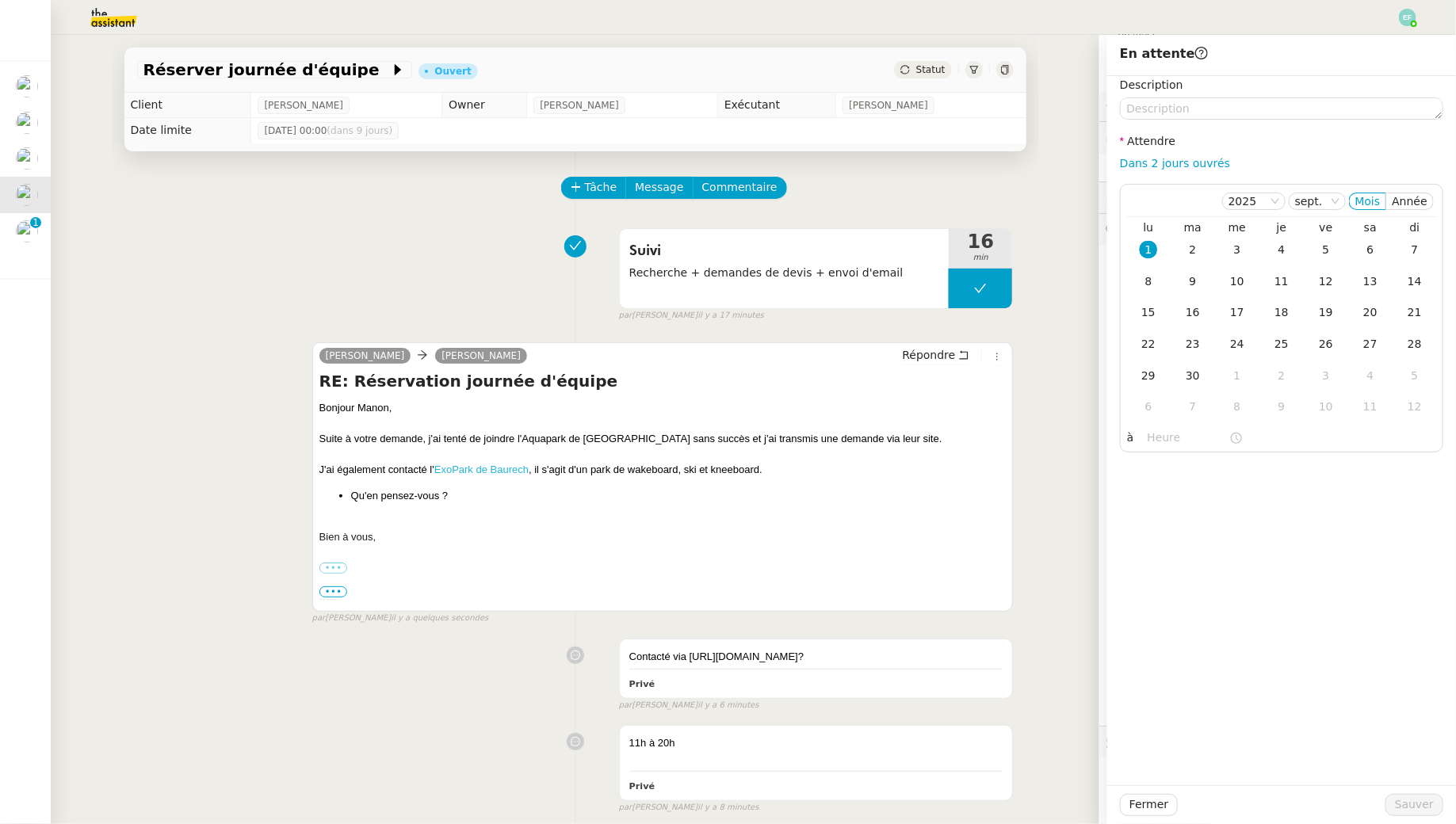
click at [464, 469] on link "ExoPark de Baurech" at bounding box center [481, 469] width 94 height 12
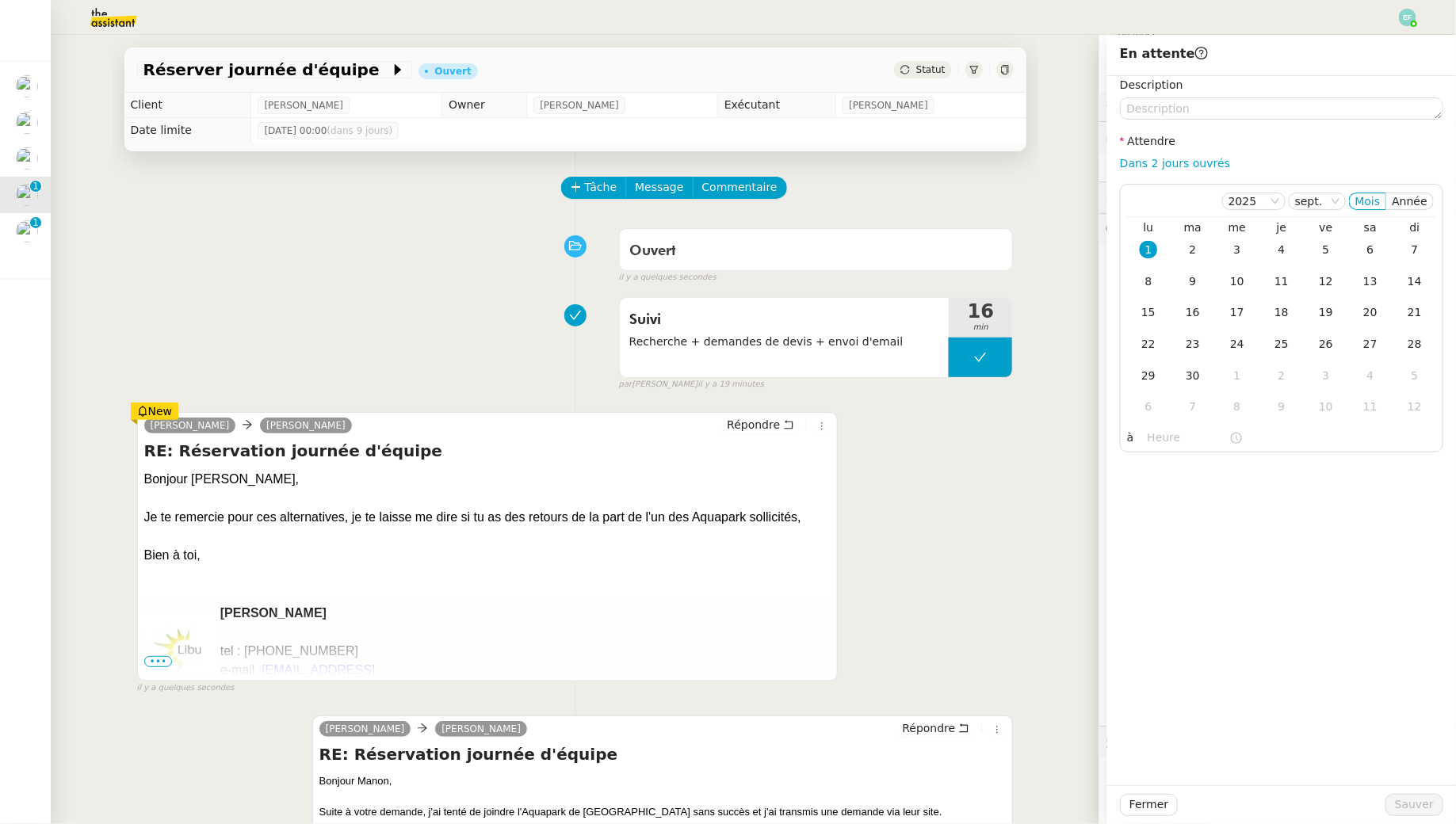
click at [295, 322] on div "Suivi Recherche + demandes de devis + envoi d'email 16 min false par Emelyne F.…" at bounding box center [575, 341] width 877 height 102
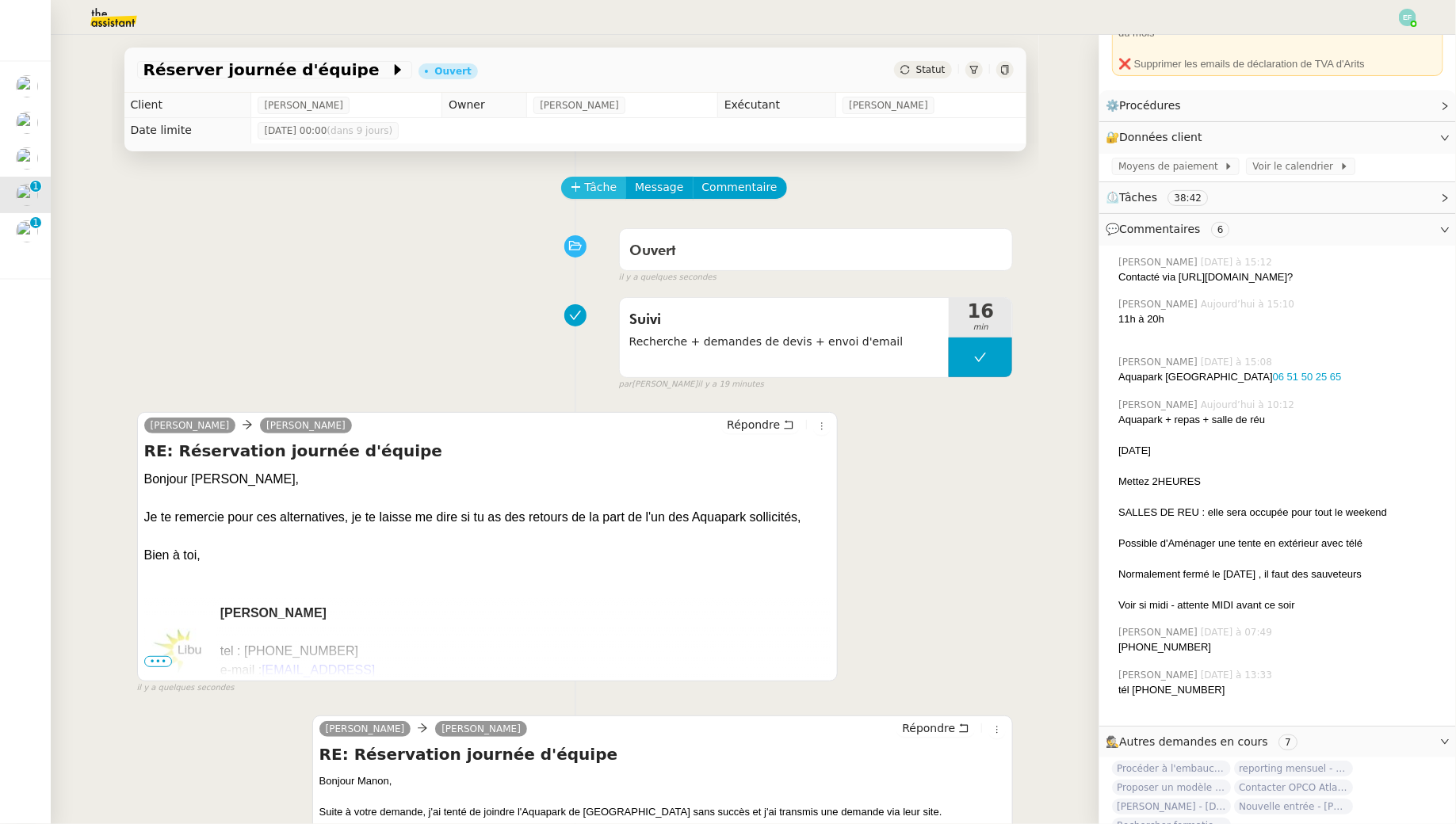
click at [602, 181] on span "Tâche" at bounding box center [601, 188] width 33 height 18
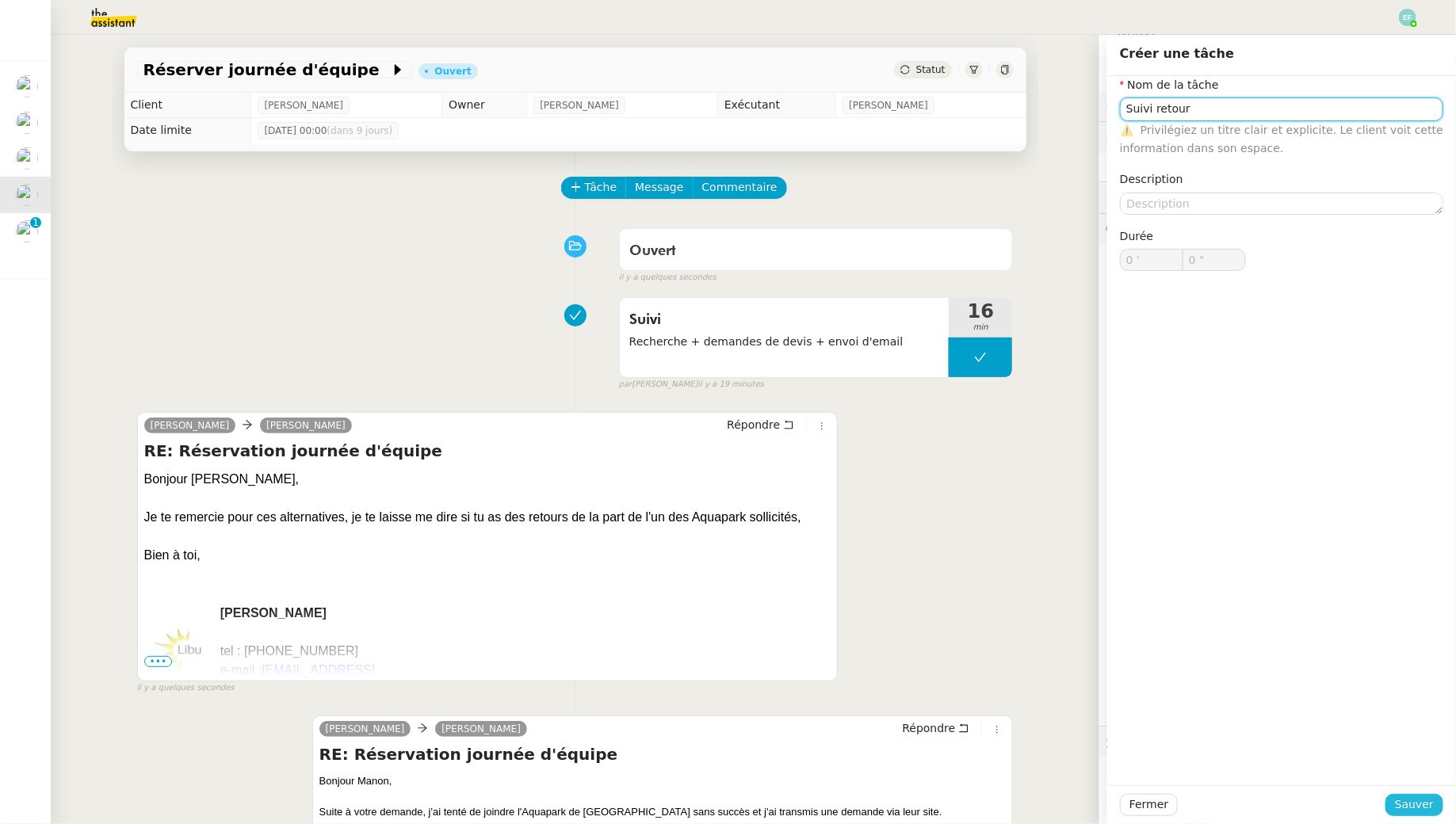
type input "Suivi retour"
click at [1417, 812] on span "Sauver" at bounding box center [1414, 804] width 39 height 18
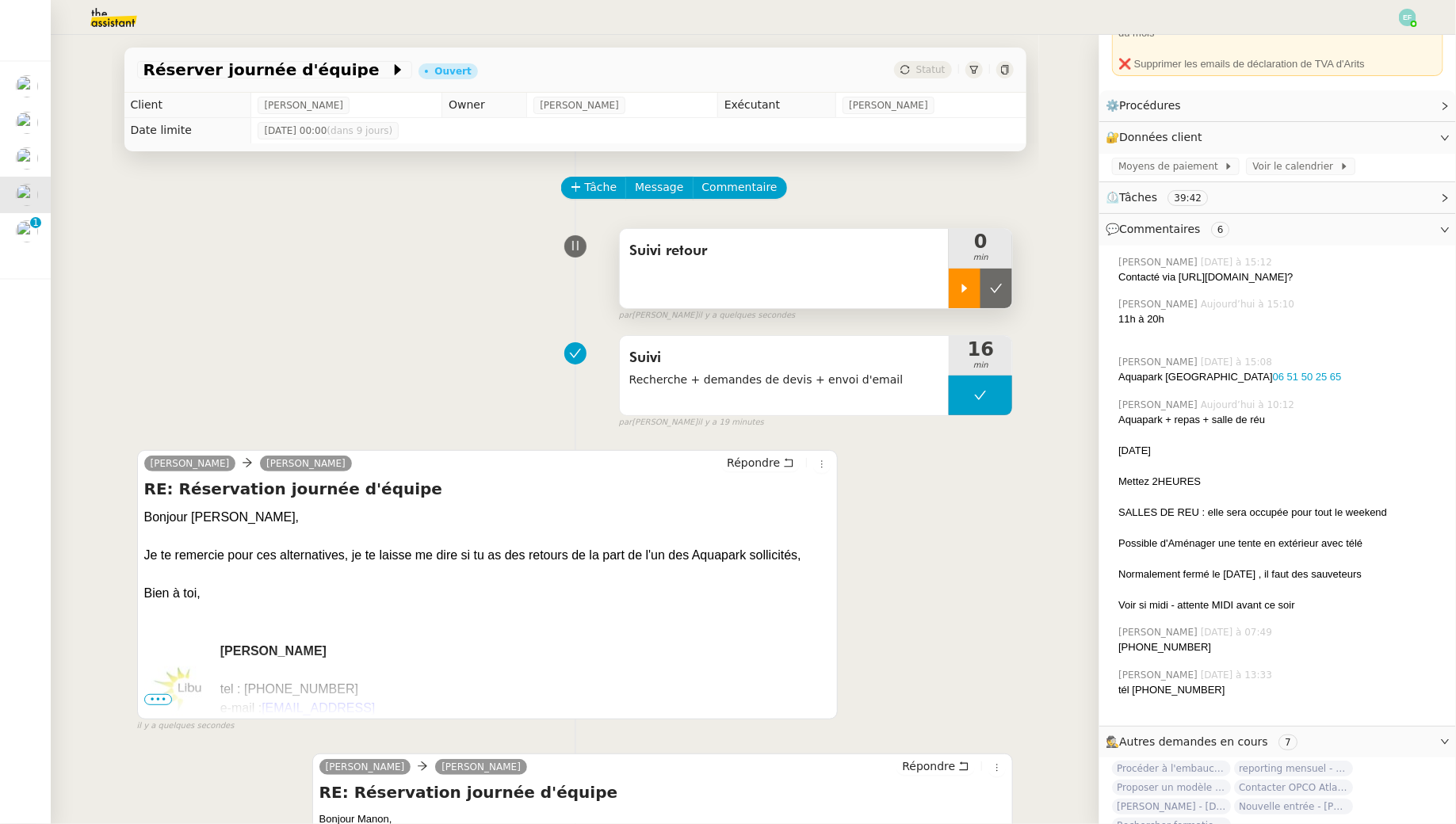
click at [960, 291] on icon at bounding box center [964, 287] width 12 height 12
click at [986, 293] on icon at bounding box center [980, 287] width 12 height 12
click at [997, 287] on icon at bounding box center [996, 287] width 12 height 12
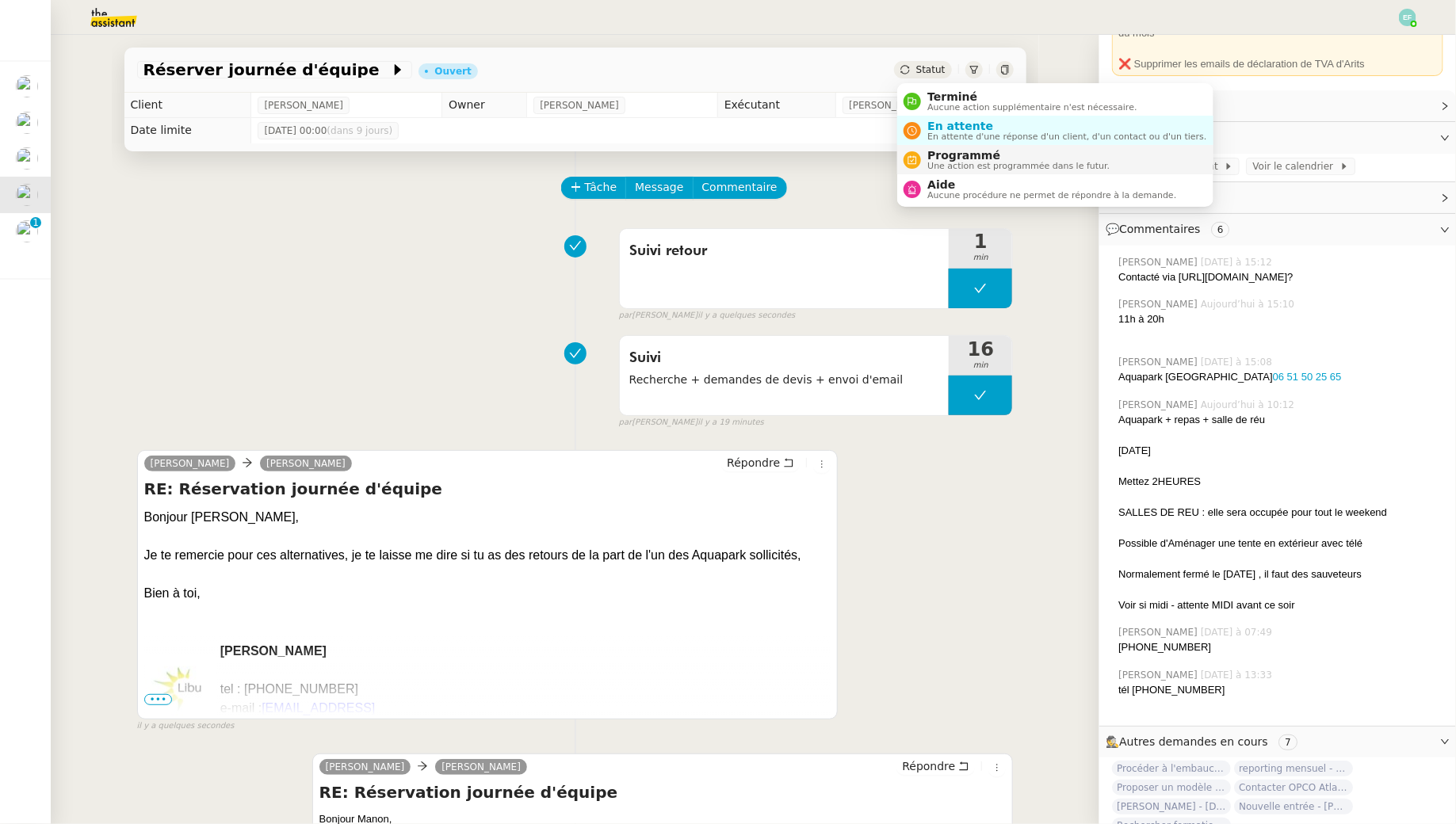
click at [939, 161] on span "Une action est programmée dans le futur." at bounding box center [1018, 165] width 183 height 9
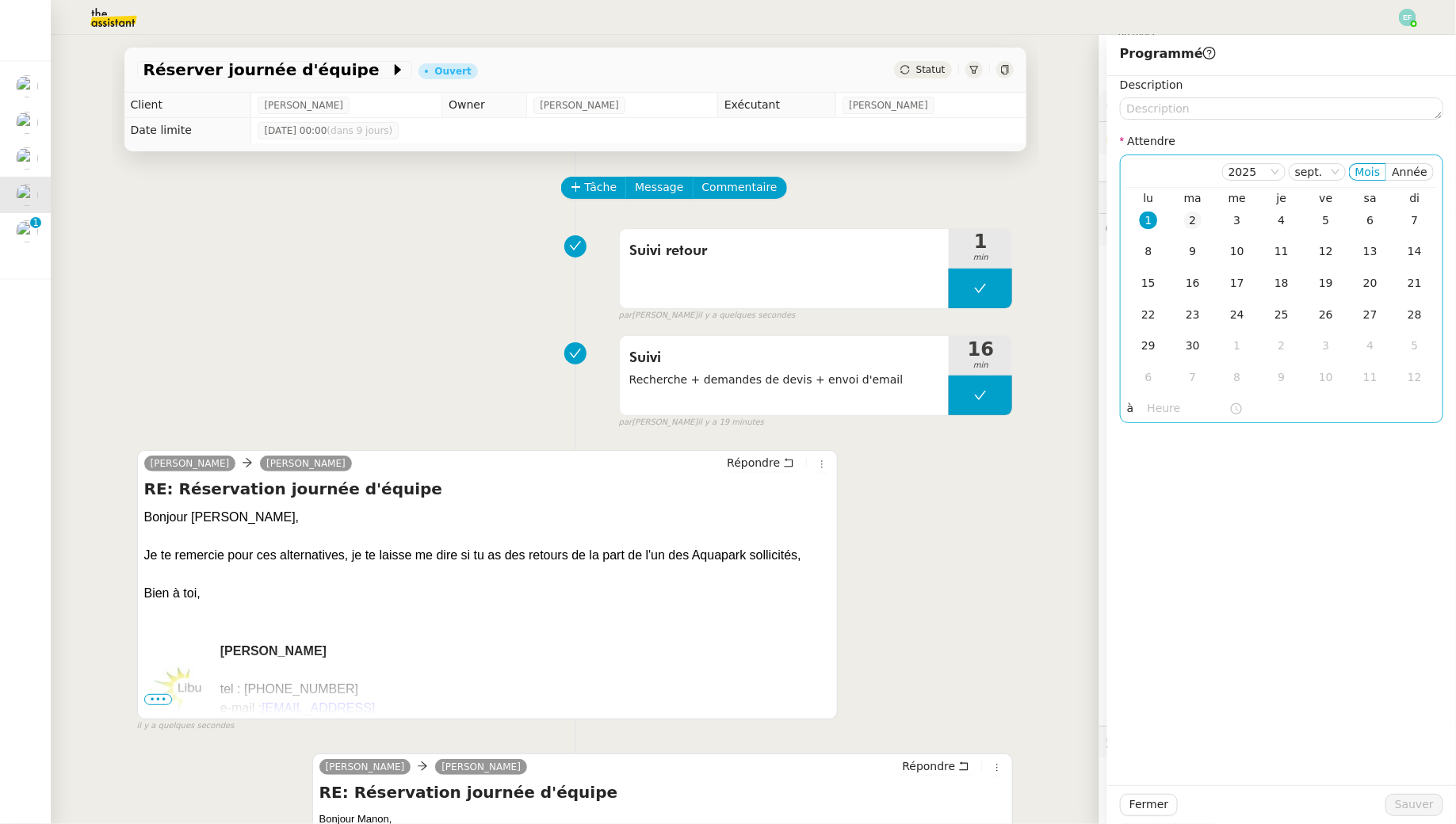
click at [1198, 211] on div "2" at bounding box center [1192, 220] width 17 height 17
click at [1187, 116] on textarea at bounding box center [1281, 108] width 324 height 22
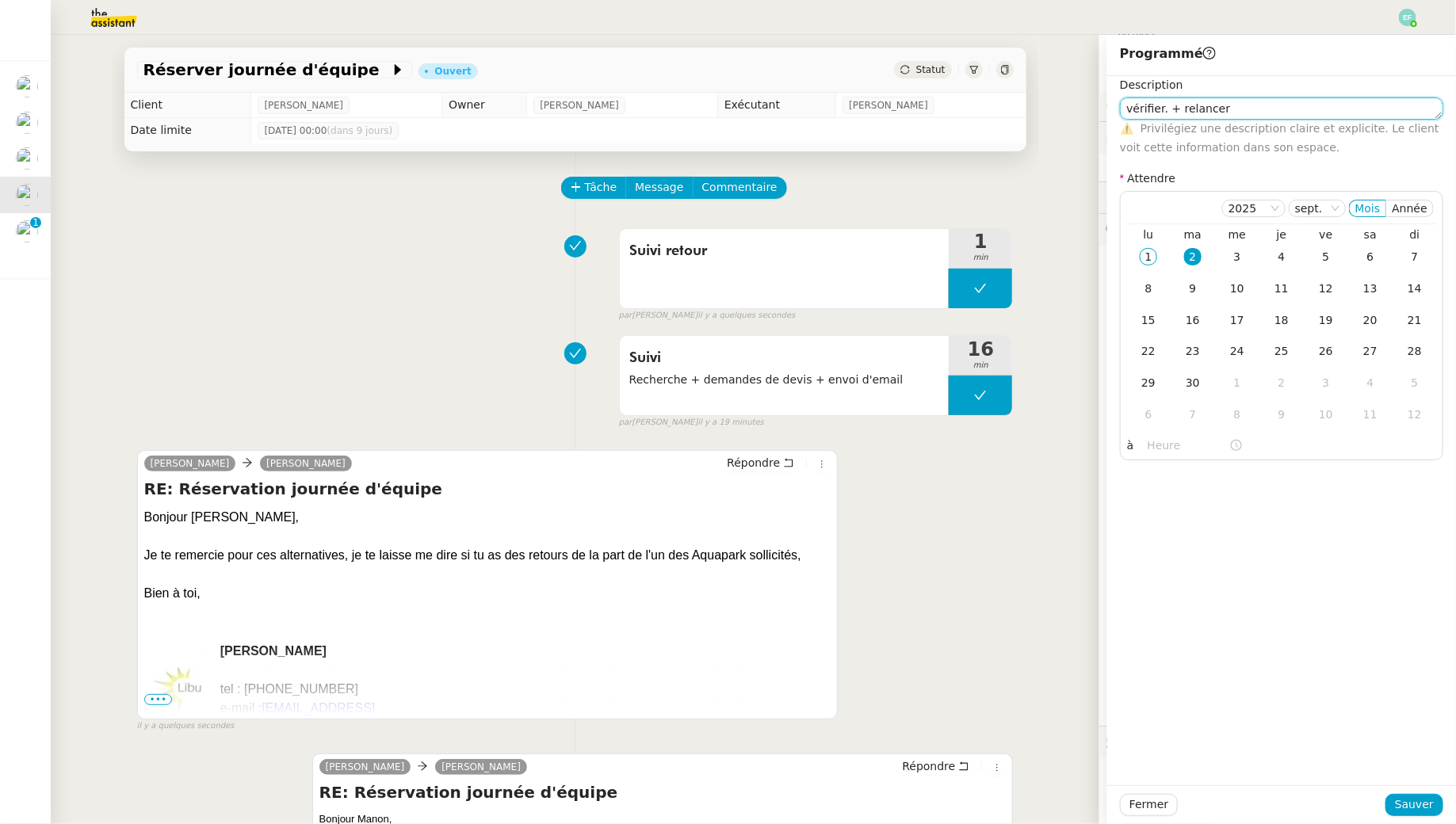
click at [1165, 111] on textarea "vérifier. + relancer" at bounding box center [1281, 108] width 324 height 22
type textarea "vérifier + relancer"
click at [1410, 801] on span "Sauver" at bounding box center [1414, 804] width 39 height 18
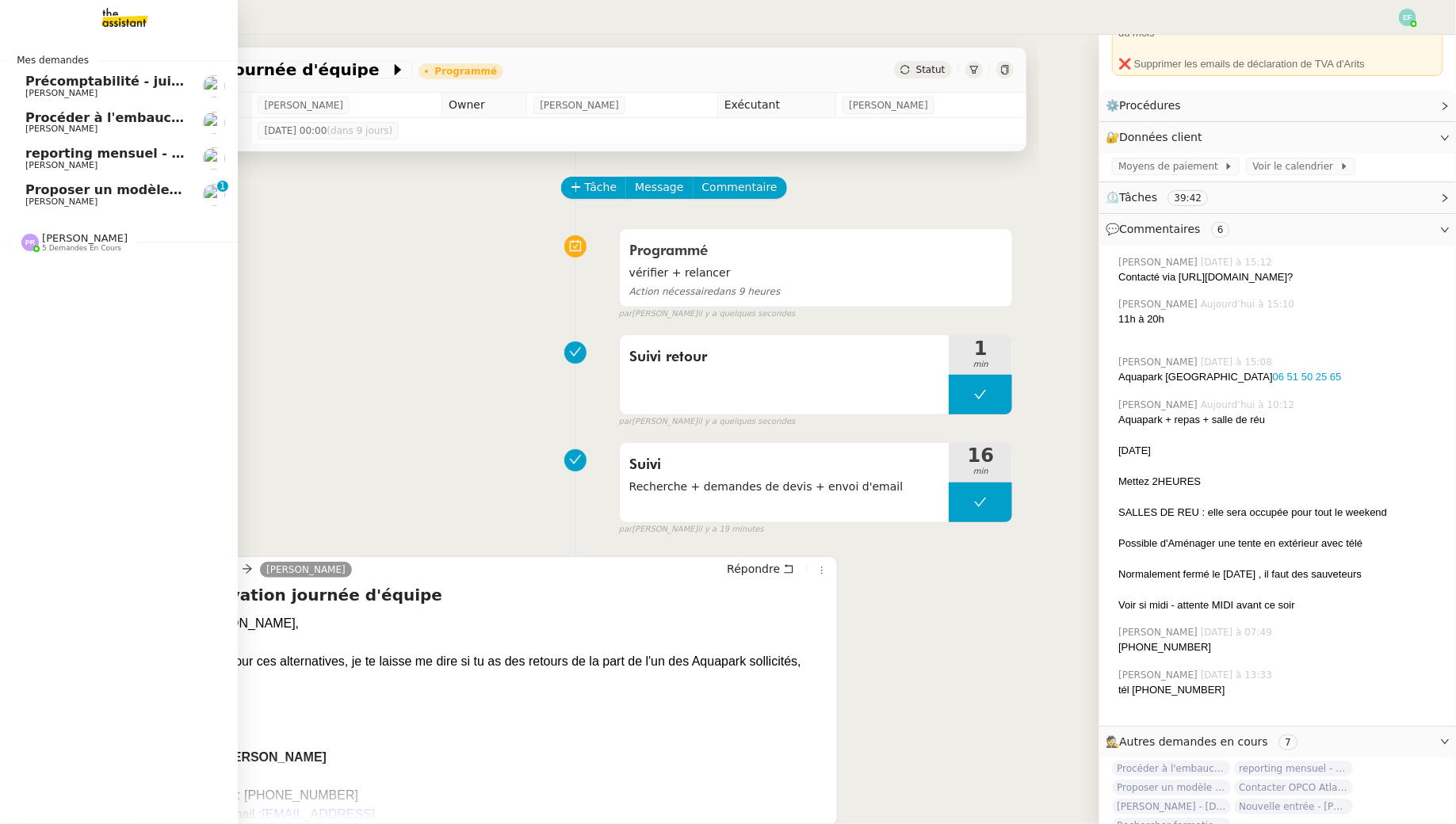
click at [34, 203] on span "[PERSON_NAME]" at bounding box center [61, 201] width 72 height 11
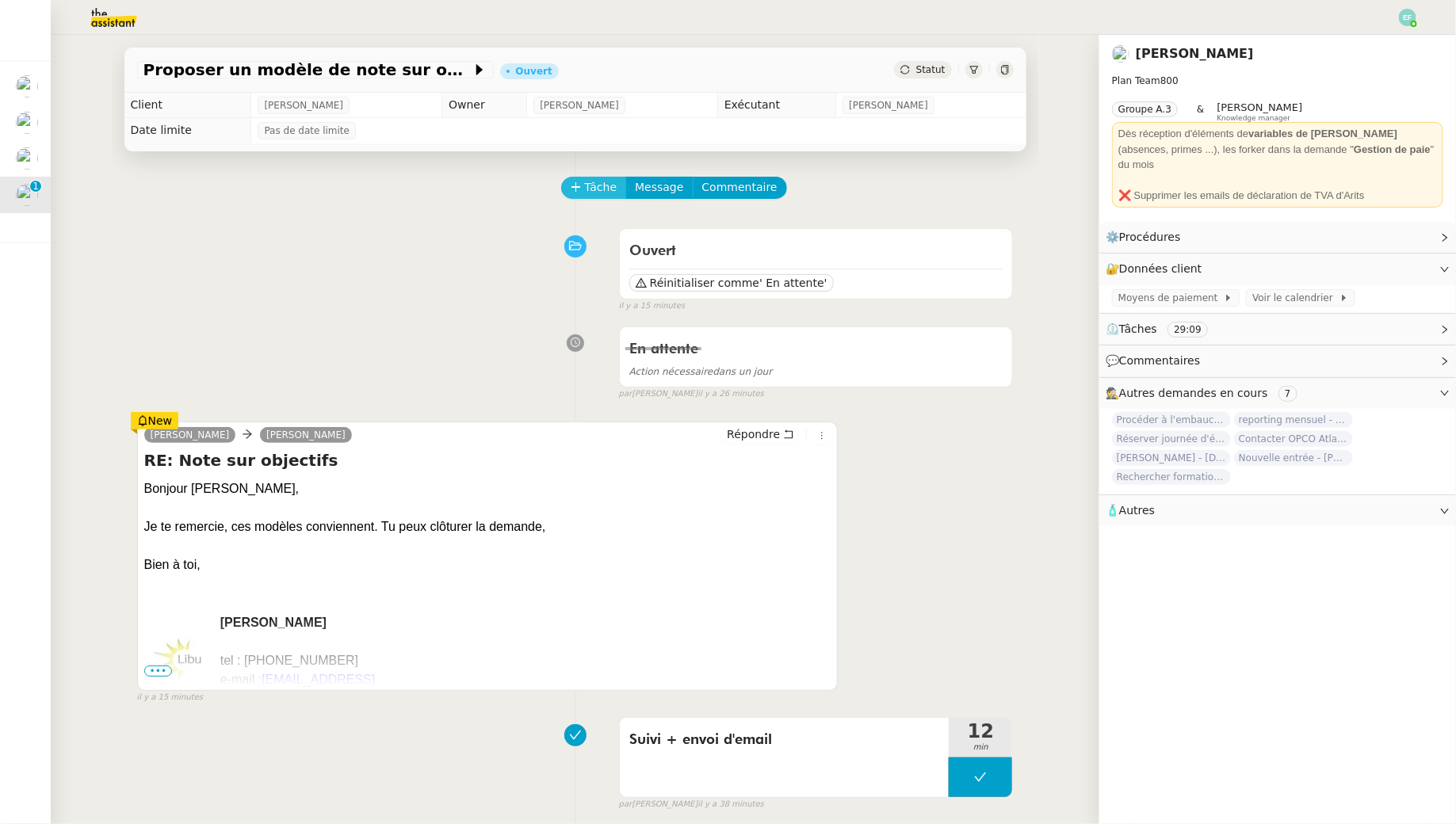
click at [593, 183] on span "Tâche" at bounding box center [601, 188] width 33 height 18
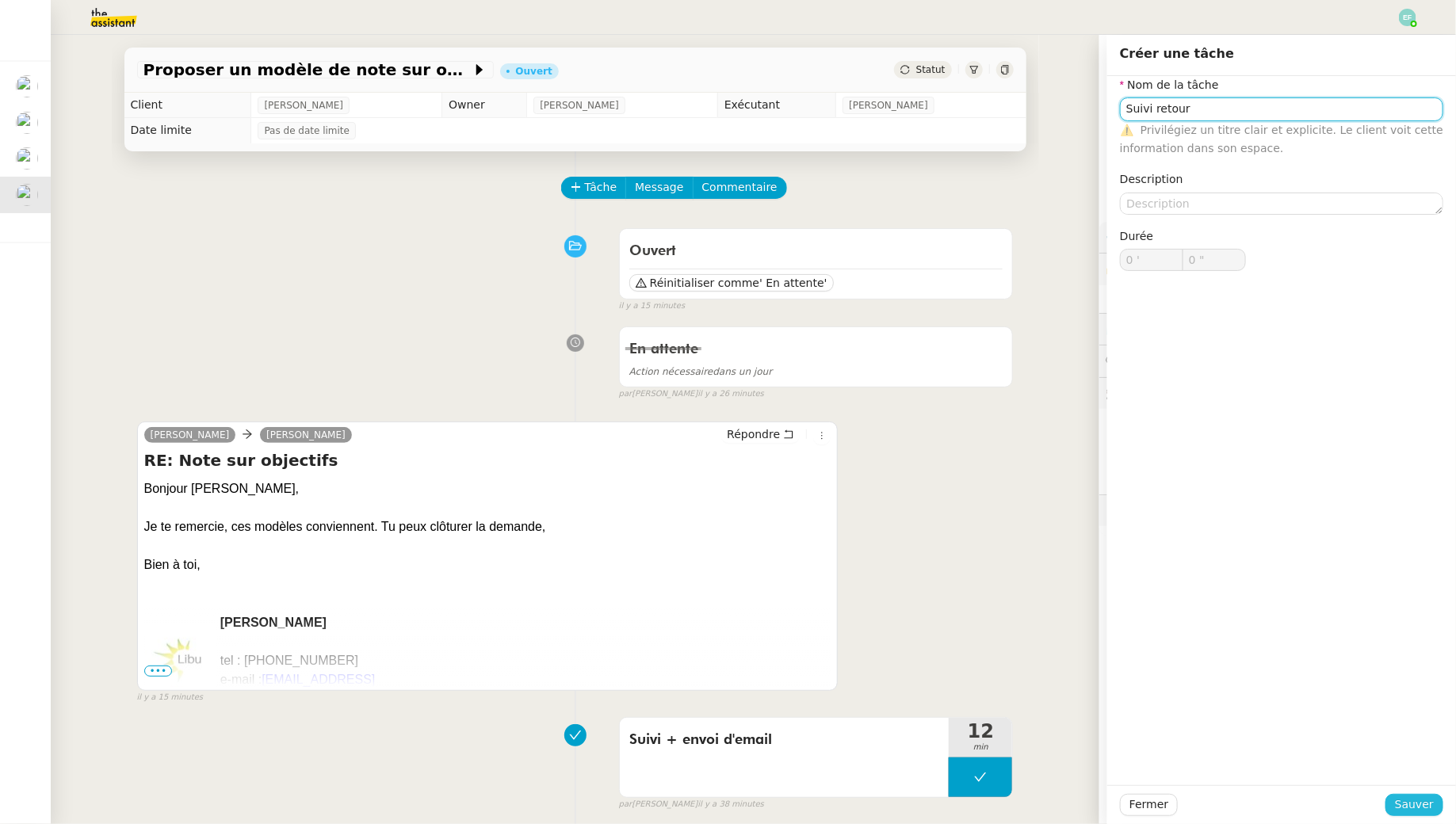
type input "Suivi retour"
click at [1408, 801] on span "Sauver" at bounding box center [1414, 804] width 39 height 18
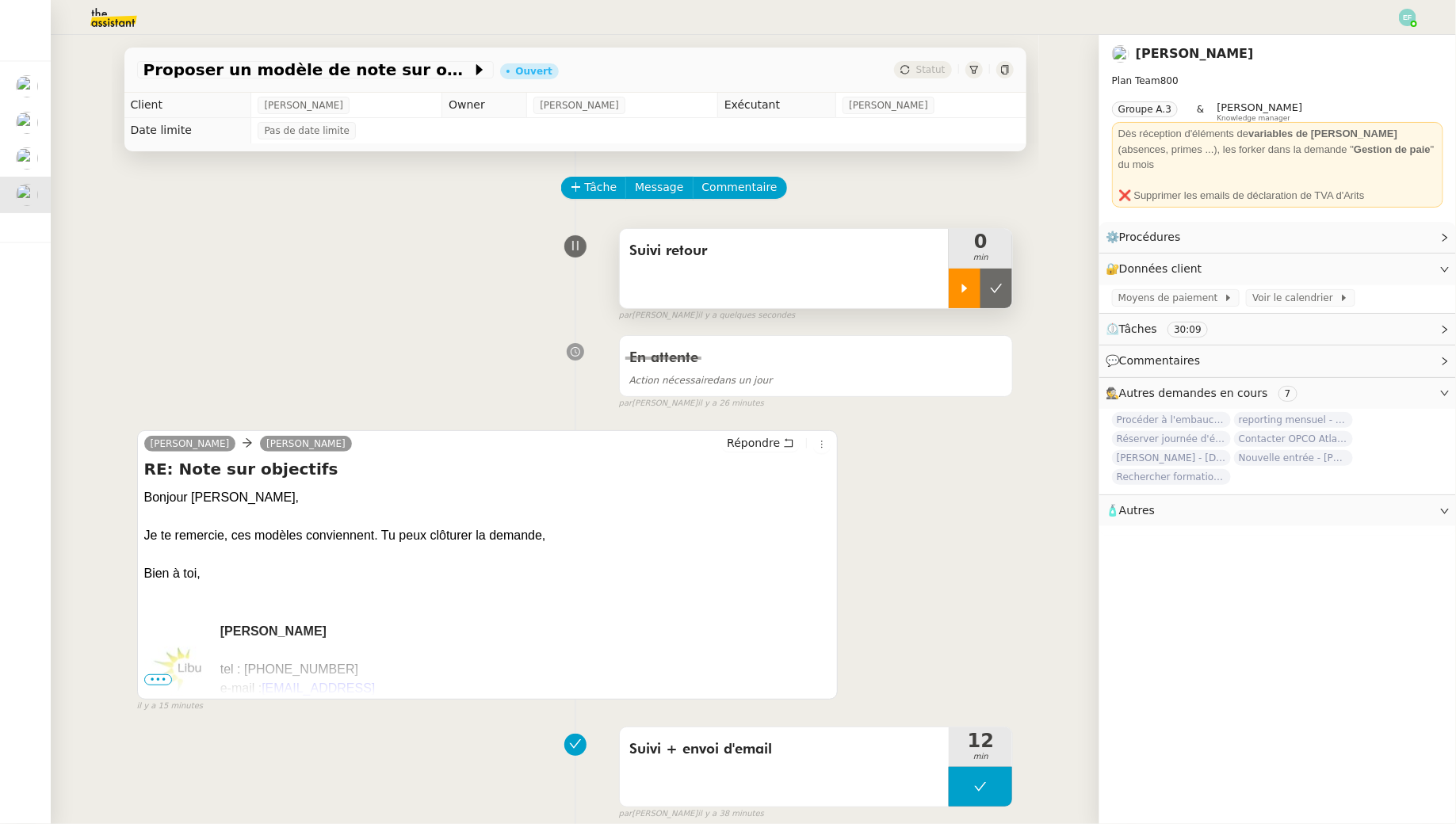
click at [964, 298] on div at bounding box center [964, 288] width 32 height 39
click at [590, 192] on span "Tâche" at bounding box center [601, 188] width 33 height 18
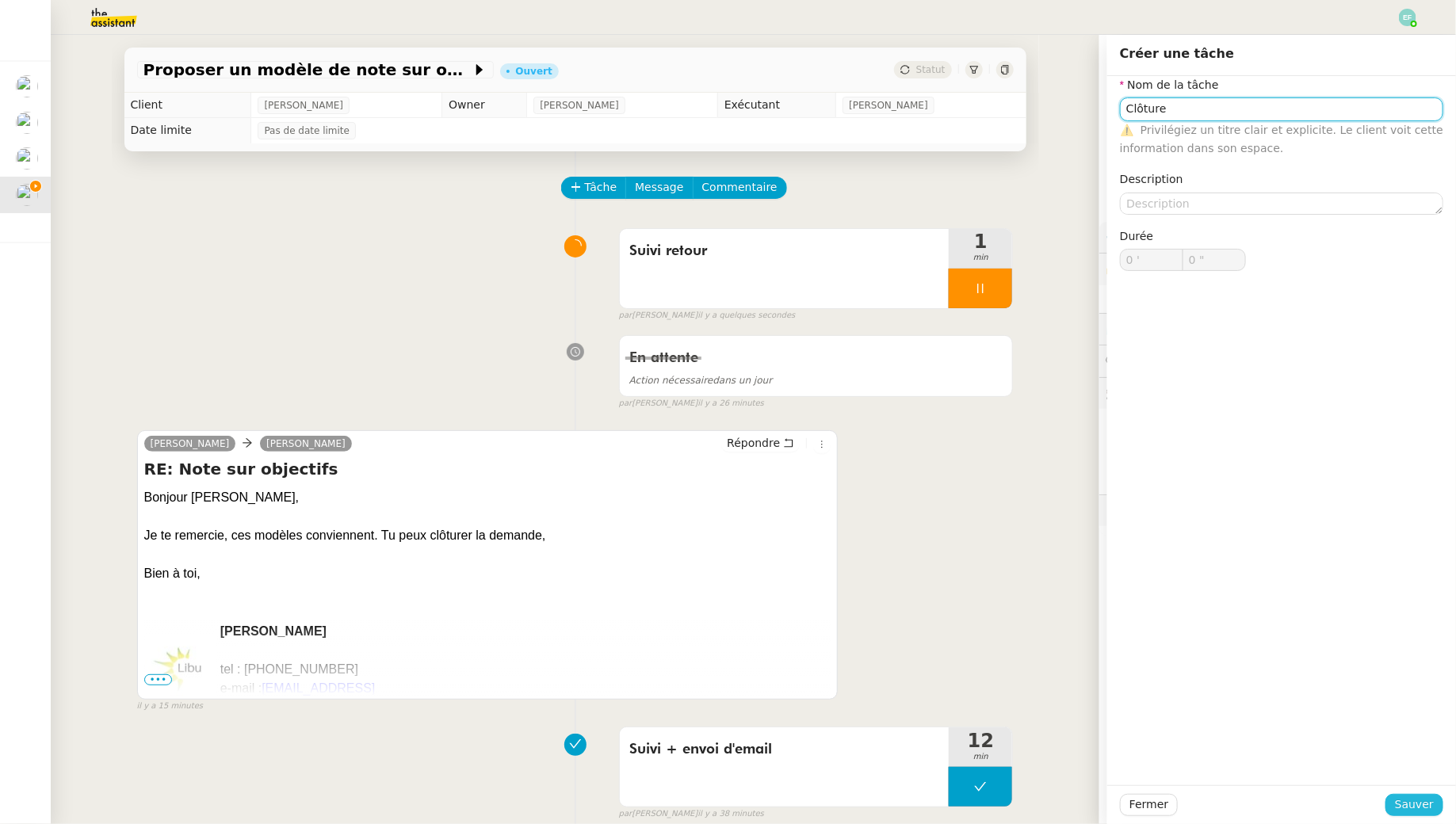
type input "Clôture"
click at [1413, 800] on span "Sauver" at bounding box center [1414, 804] width 39 height 18
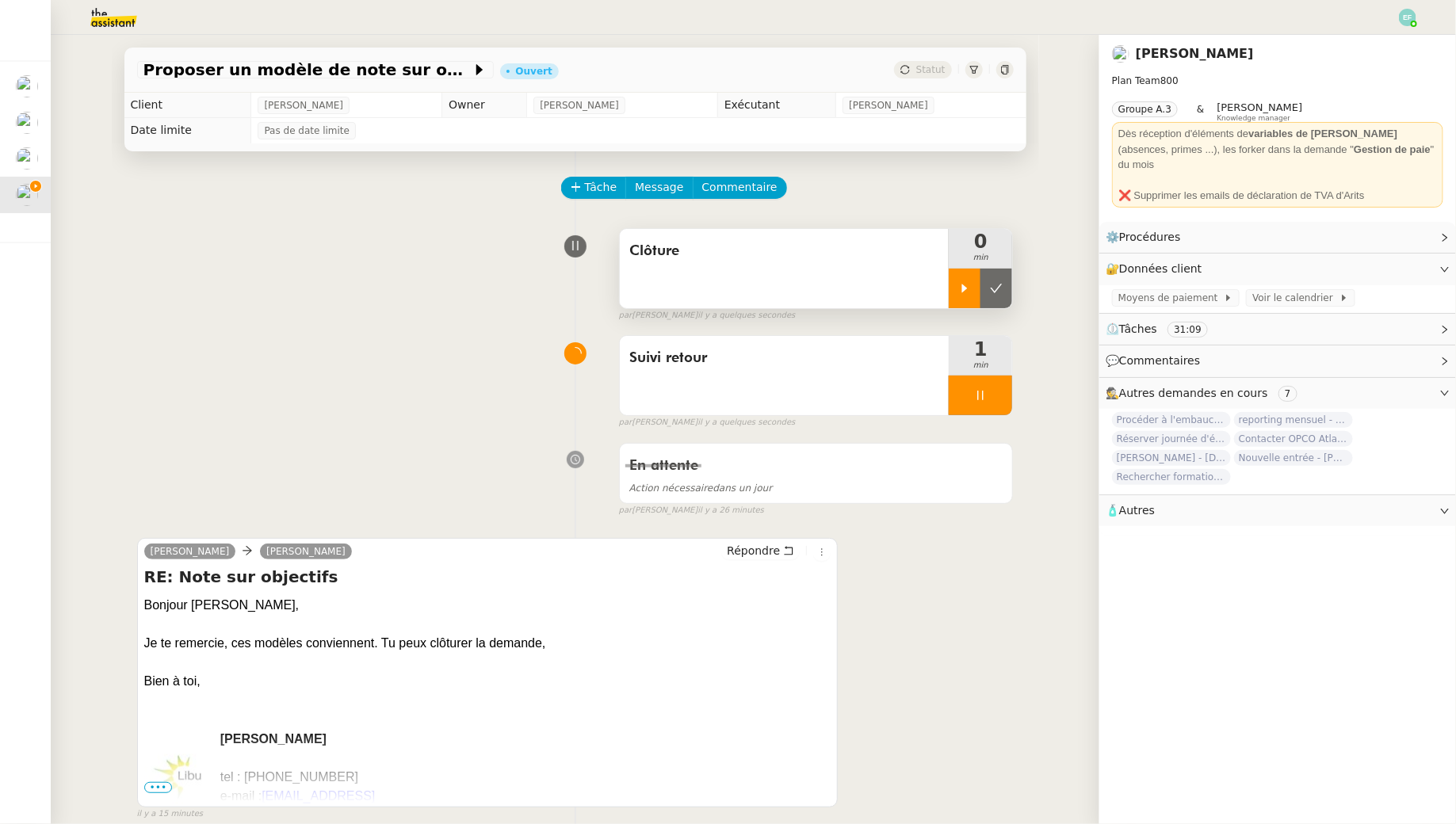
click at [961, 291] on icon at bounding box center [964, 287] width 12 height 12
click at [984, 394] on icon at bounding box center [981, 396] width 6 height 10
click at [995, 394] on icon at bounding box center [996, 395] width 12 height 12
click at [985, 272] on div at bounding box center [980, 288] width 63 height 39
click at [995, 283] on icon at bounding box center [996, 287] width 12 height 12
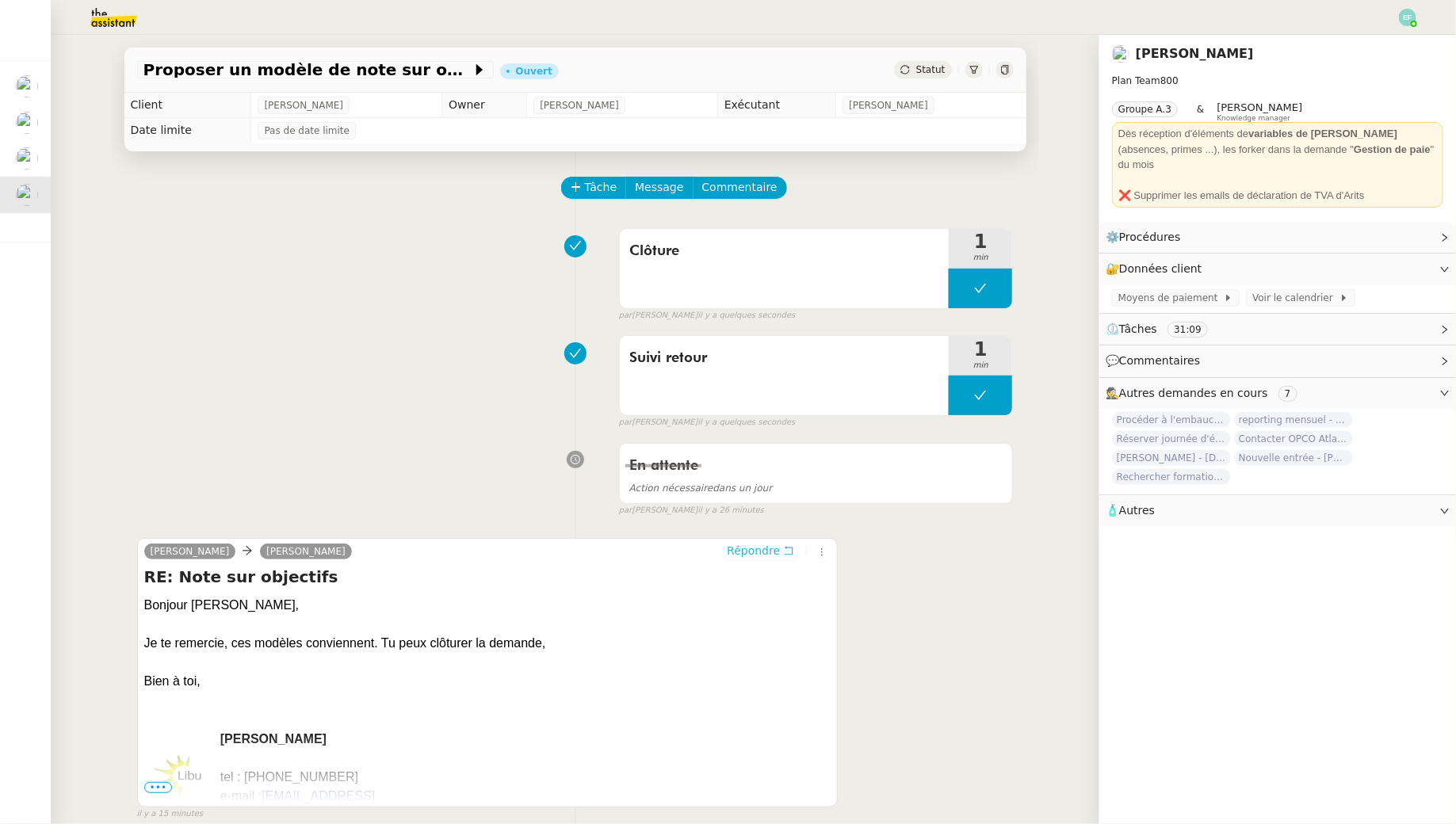
click at [773, 555] on span "Répondre" at bounding box center [753, 550] width 53 height 16
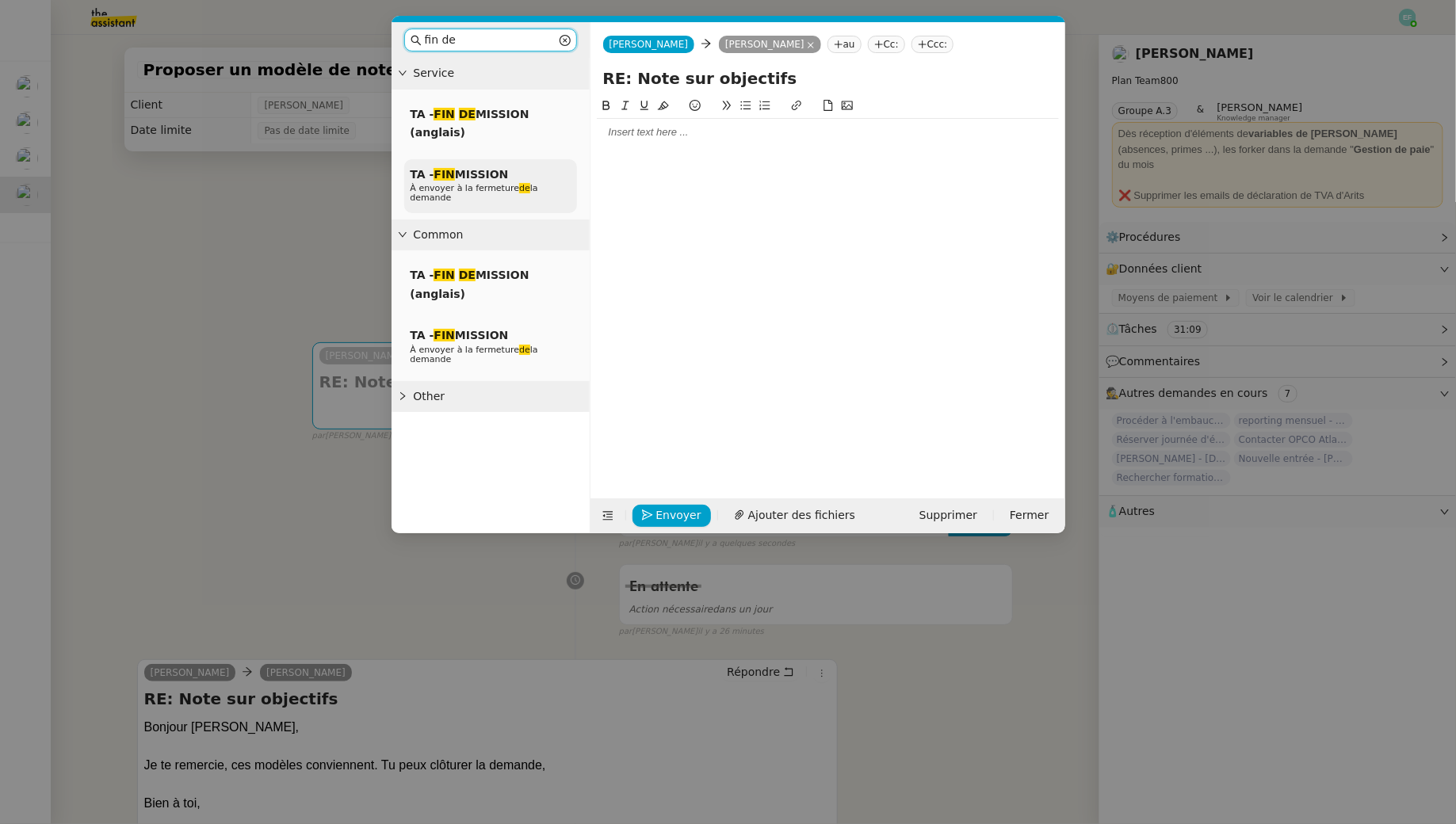
type input "fin de"
click at [537, 188] on p "À envoyer à la fermeture de la demande" at bounding box center [490, 192] width 160 height 19
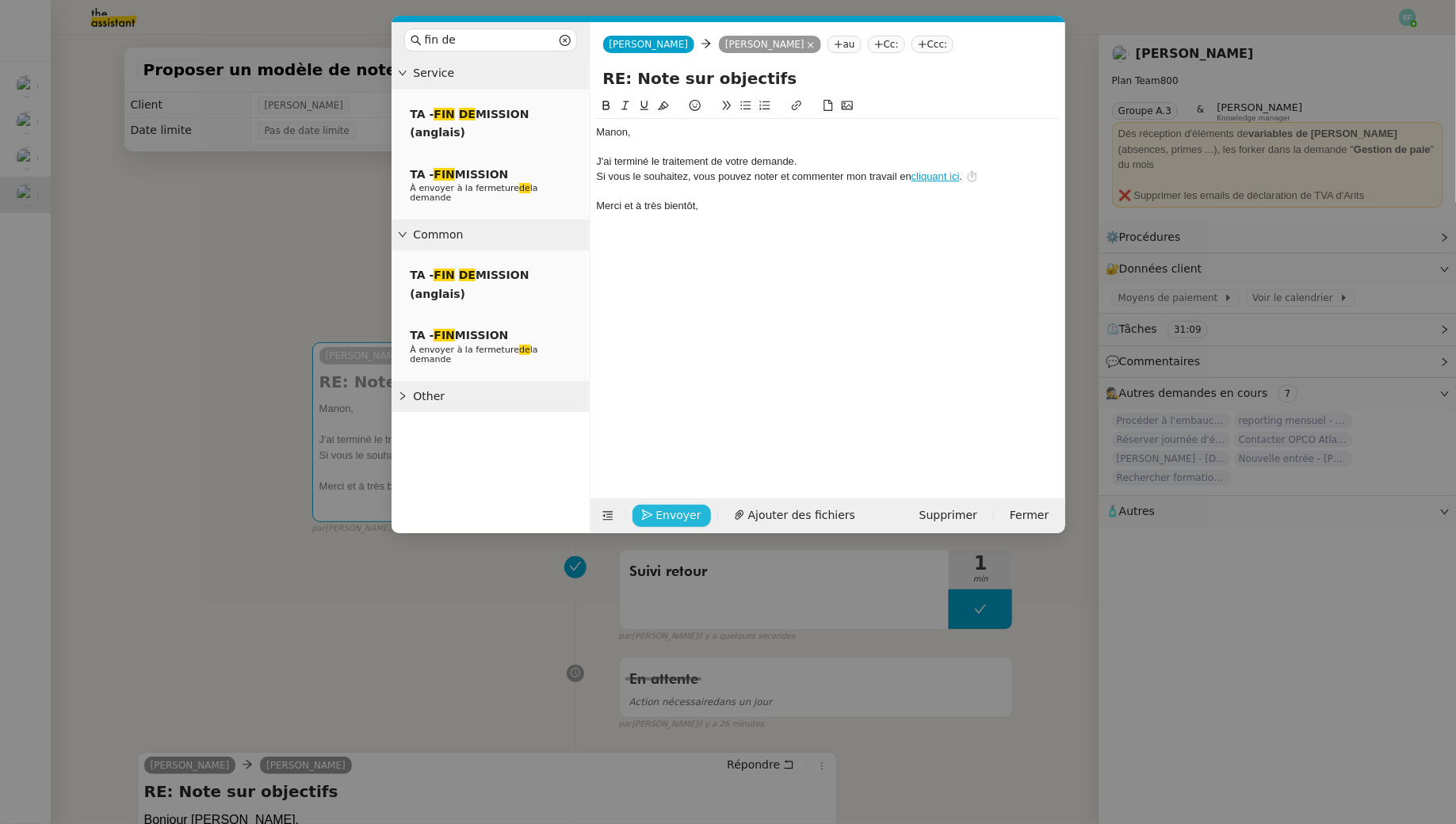
click at [678, 518] on span "Envoyer" at bounding box center [678, 515] width 45 height 18
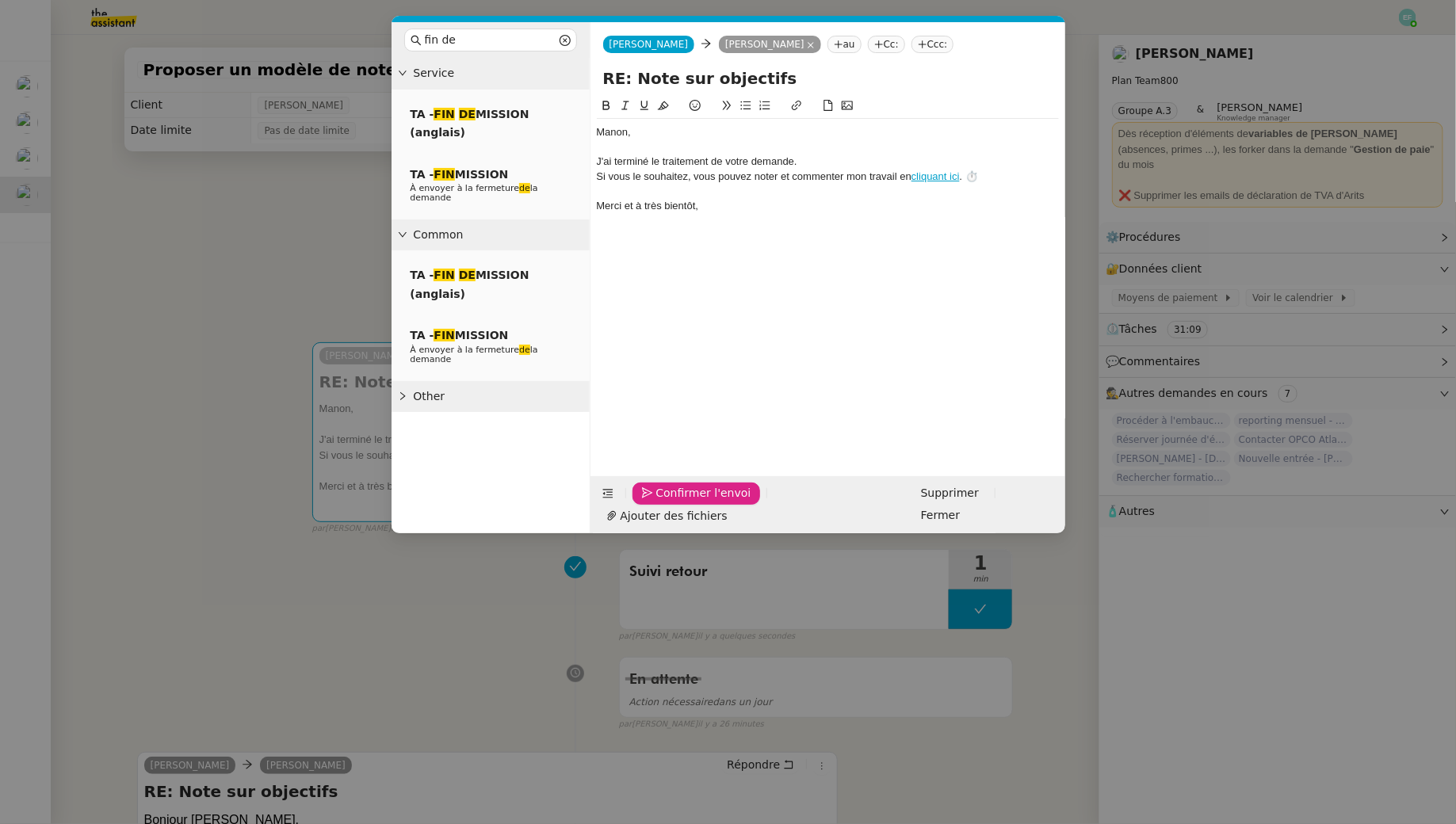
click at [678, 502] on span "Confirmer l'envoi" at bounding box center [704, 493] width 95 height 18
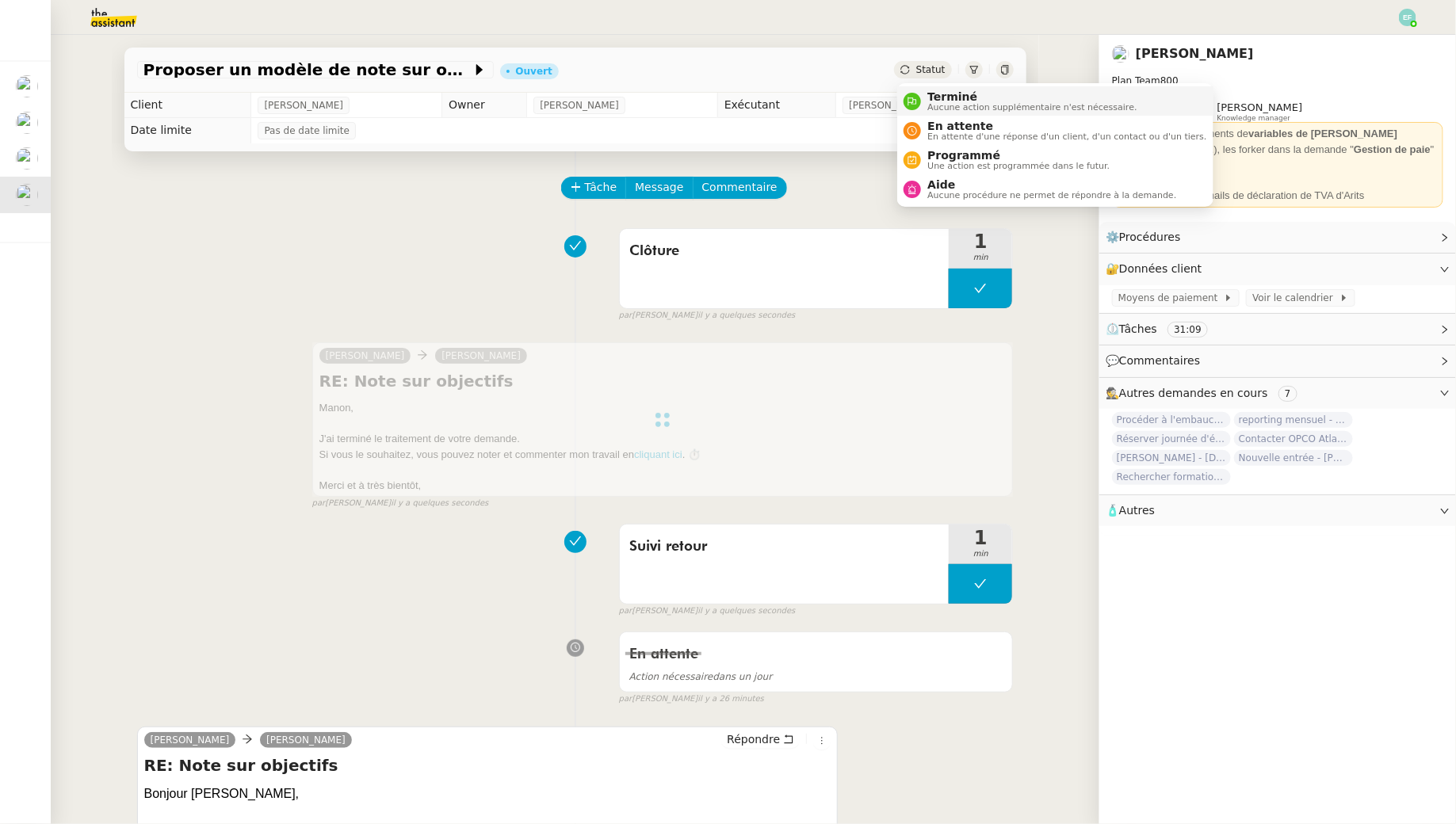
click at [939, 90] on span "Terminé" at bounding box center [1032, 96] width 209 height 12
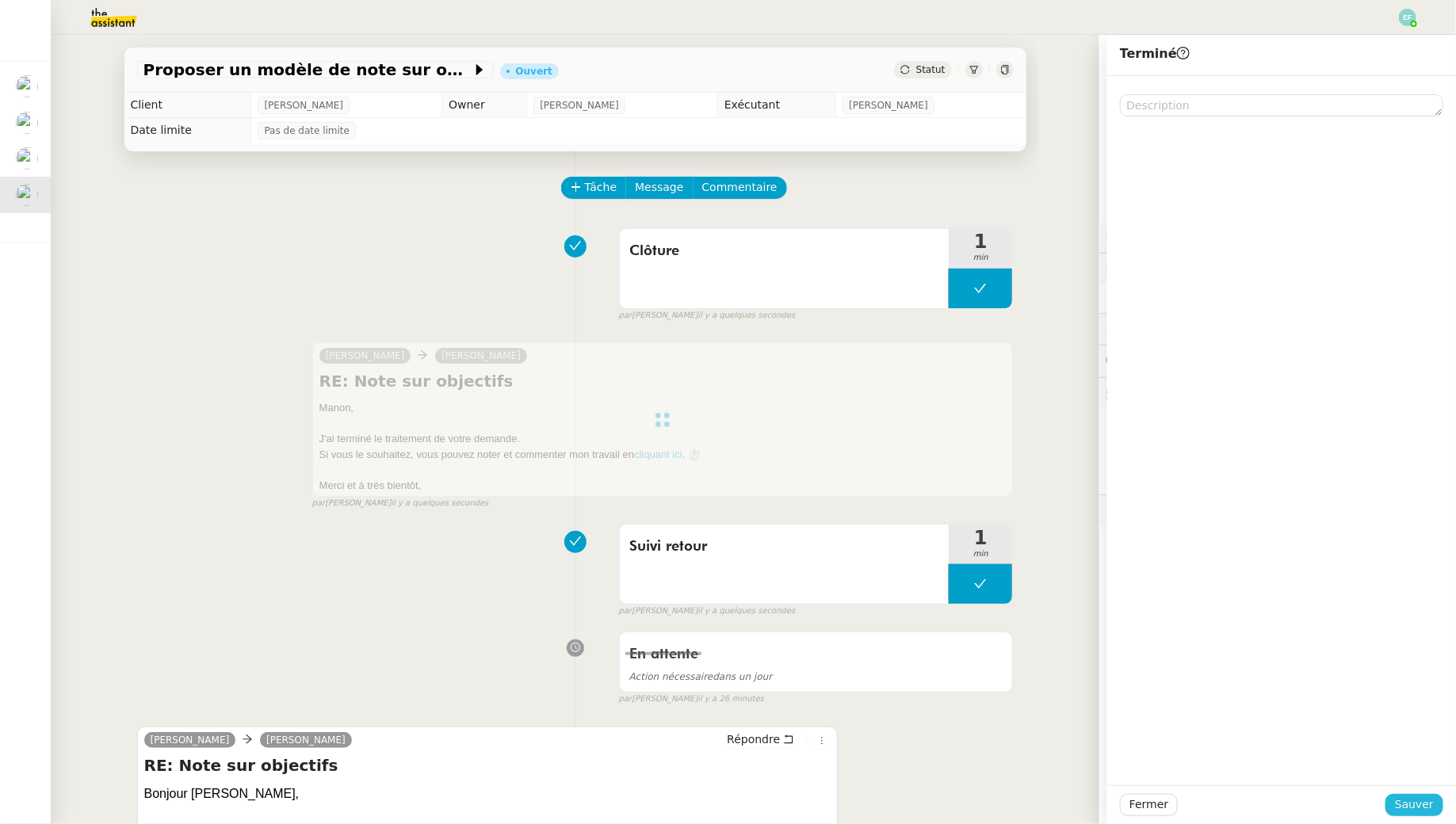
click at [1421, 810] on span "Sauver" at bounding box center [1414, 804] width 39 height 18
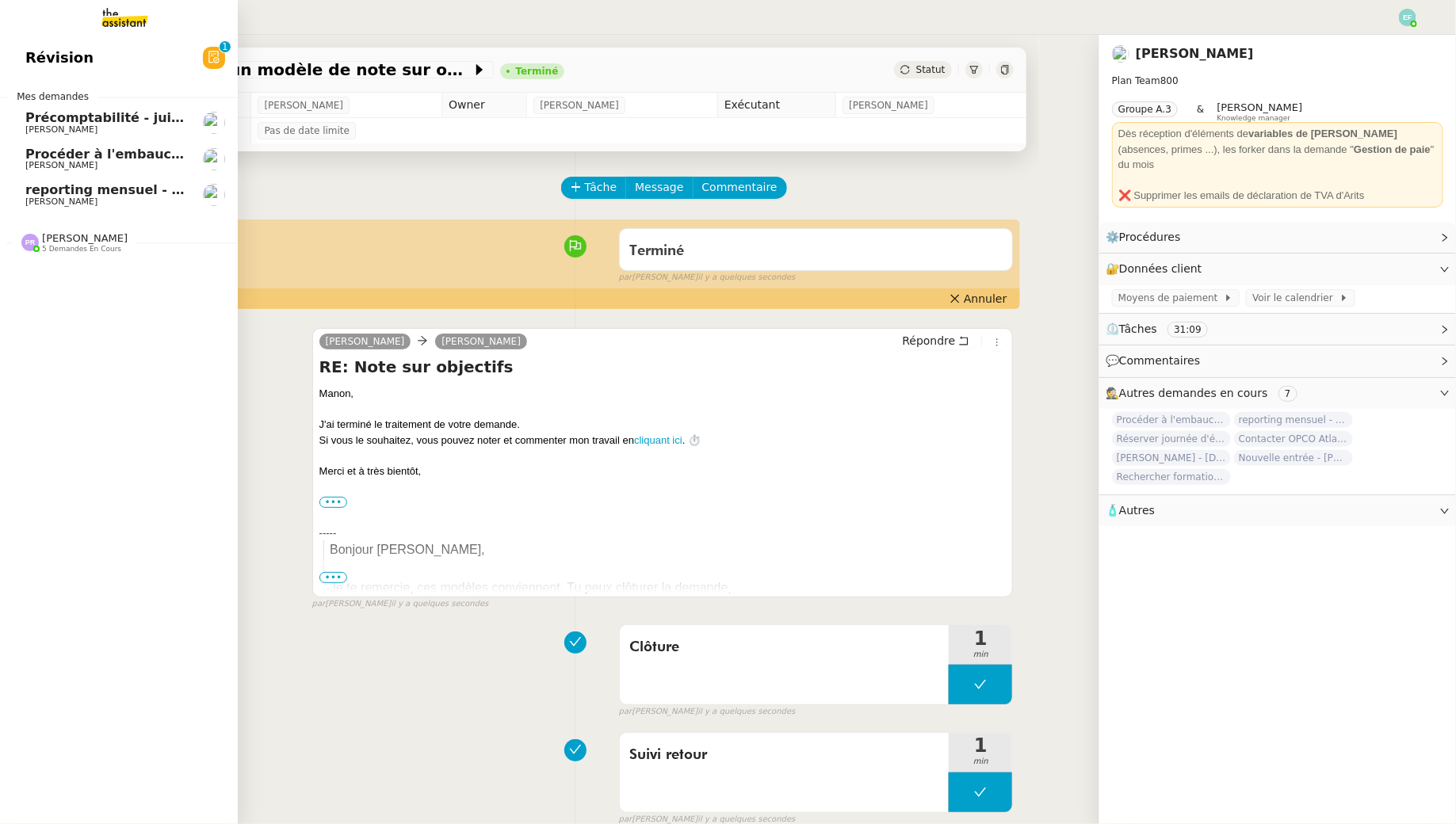
click at [43, 188] on span "reporting mensuel - 1 septembre 2025" at bounding box center [164, 190] width 277 height 15
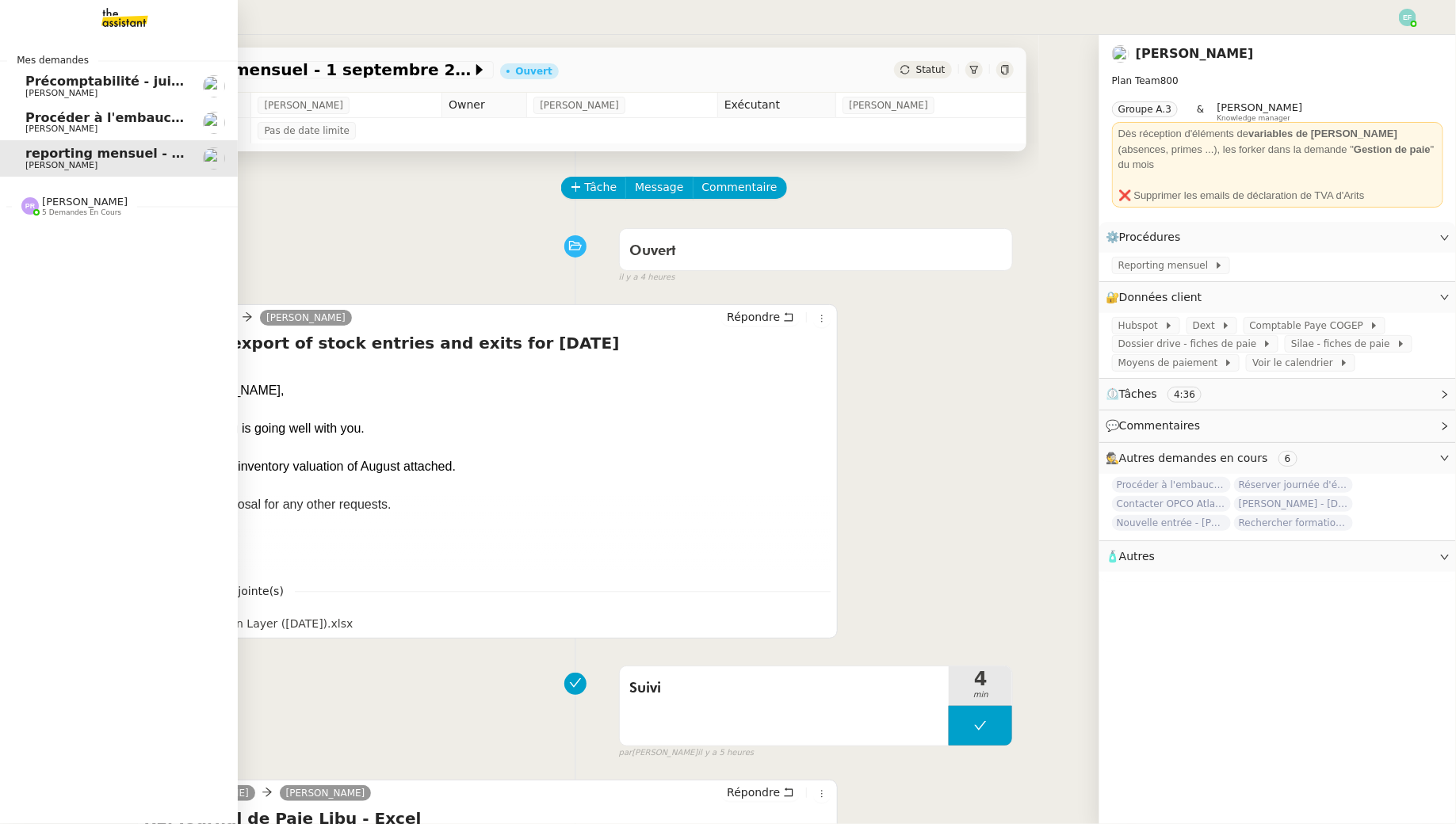
click at [46, 118] on span "Procéder à l'embauche d'[PERSON_NAME]" at bounding box center [175, 117] width 299 height 15
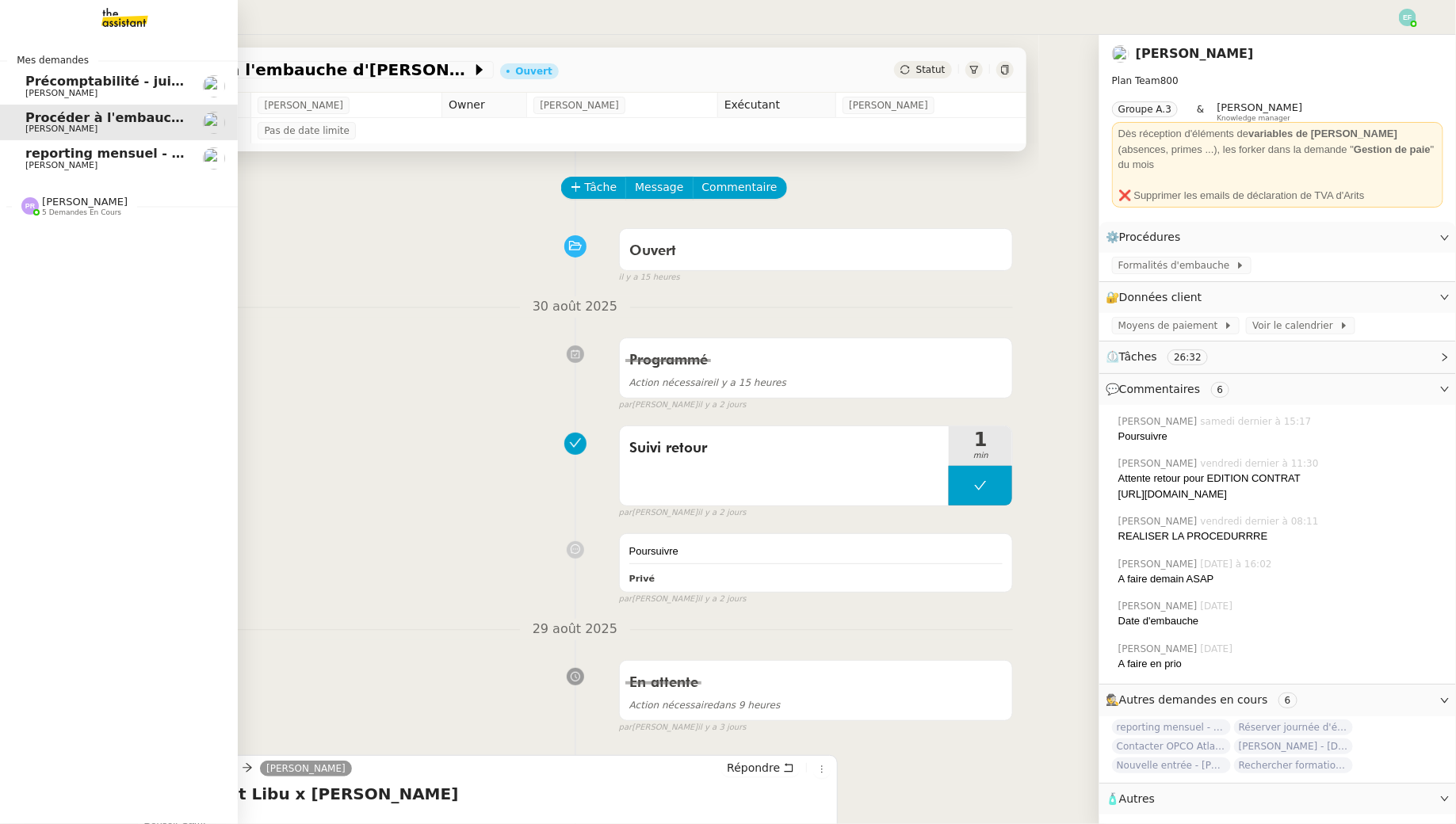
click at [74, 83] on span "Précomptabilité - juillet 2025" at bounding box center [129, 81] width 209 height 15
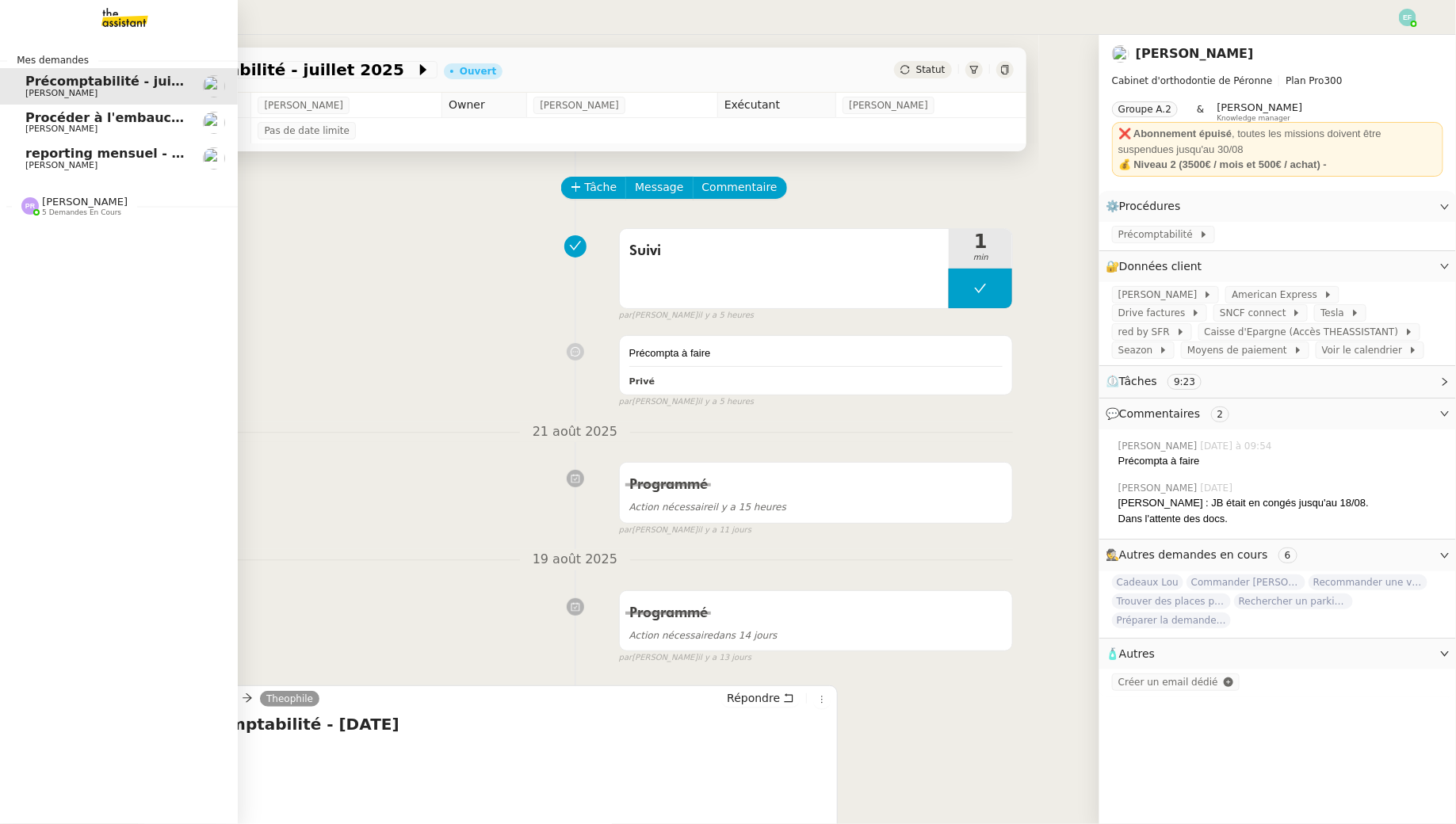
click at [126, 155] on span "reporting mensuel - 1 septembre 2025" at bounding box center [164, 153] width 277 height 15
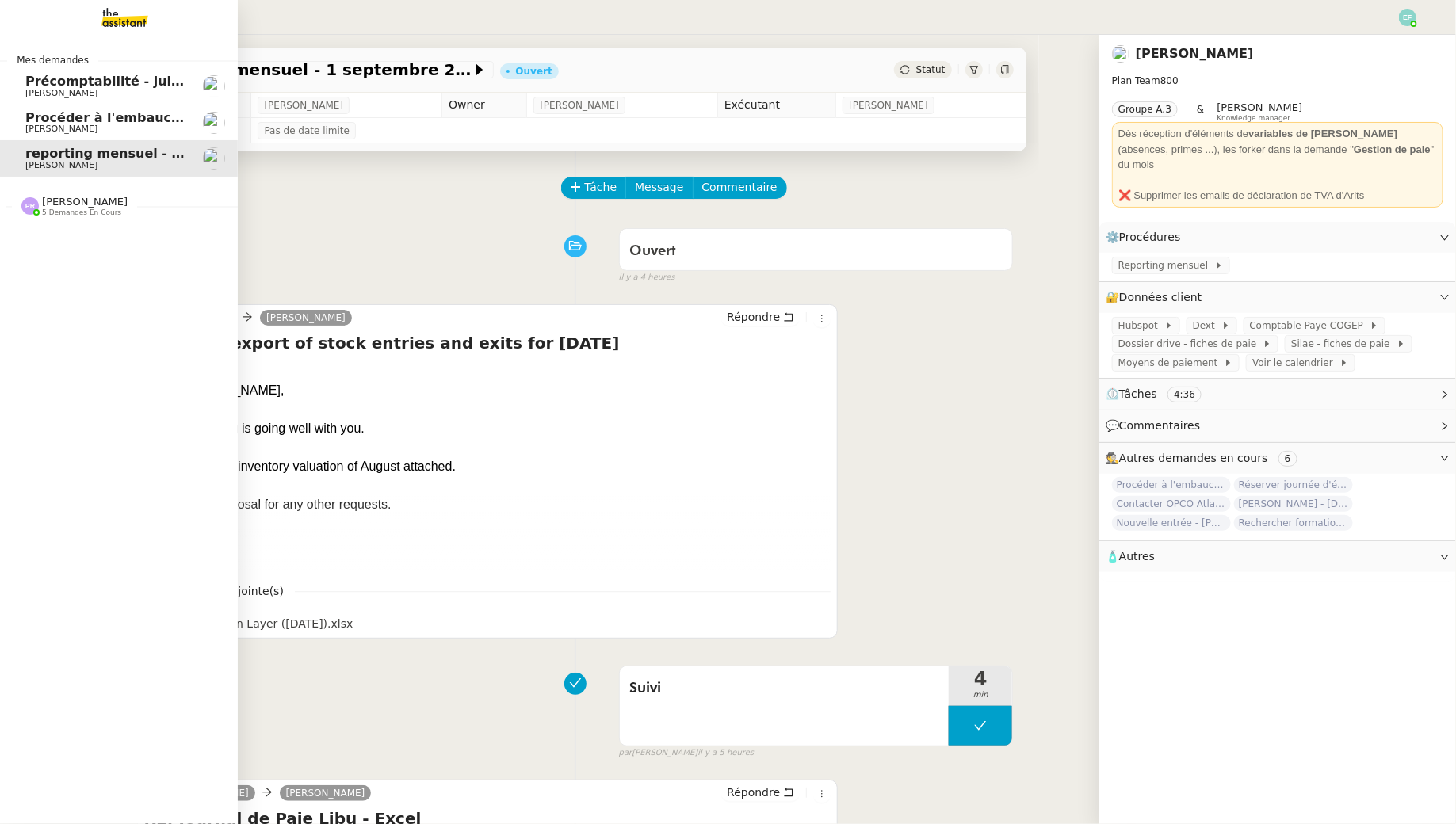
click at [126, 108] on link "Procéder à l'embauche d'[PERSON_NAME]" at bounding box center [119, 123] width 238 height 37
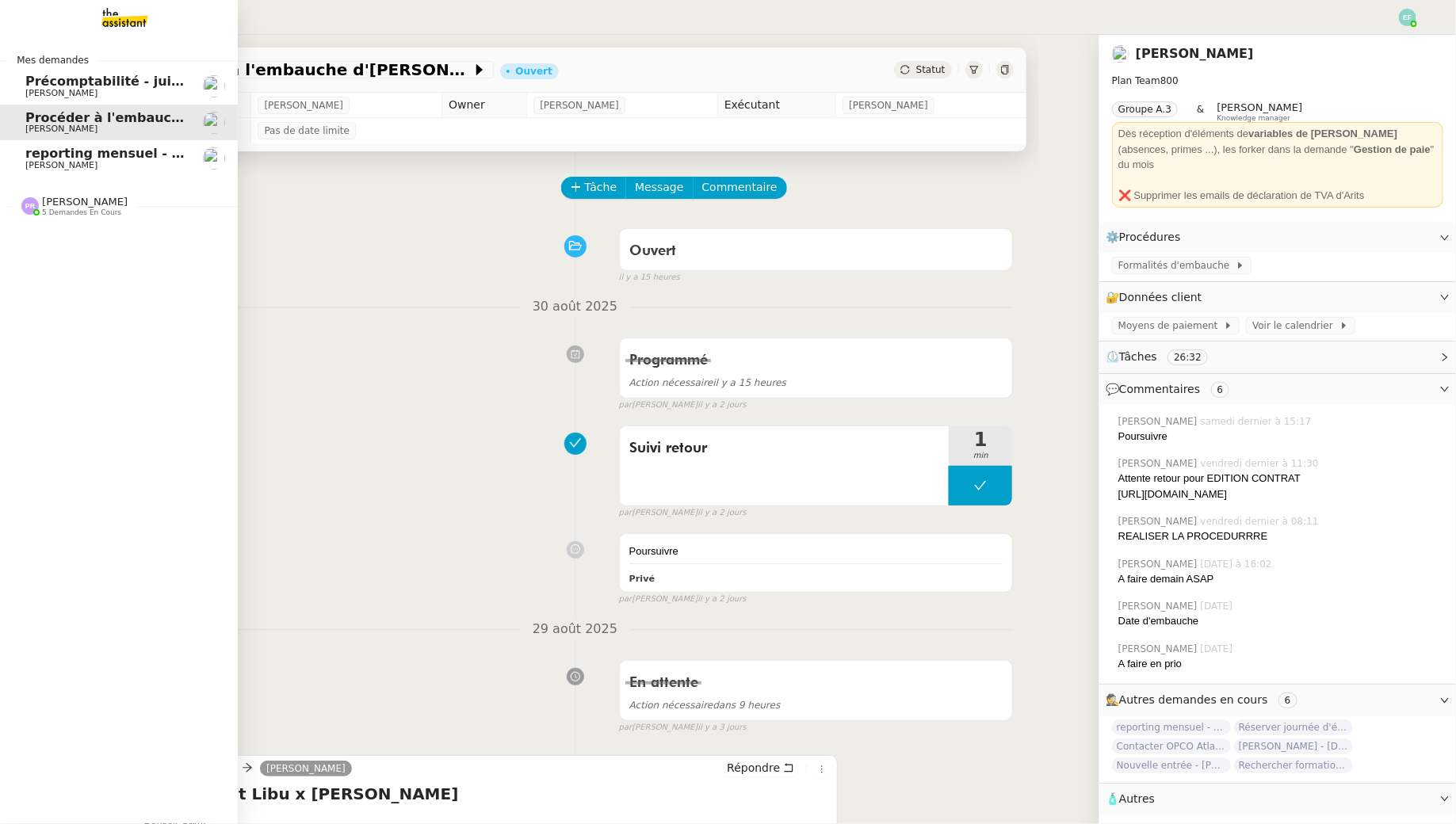
click at [128, 93] on span "[PERSON_NAME]" at bounding box center [105, 93] width 160 height 10
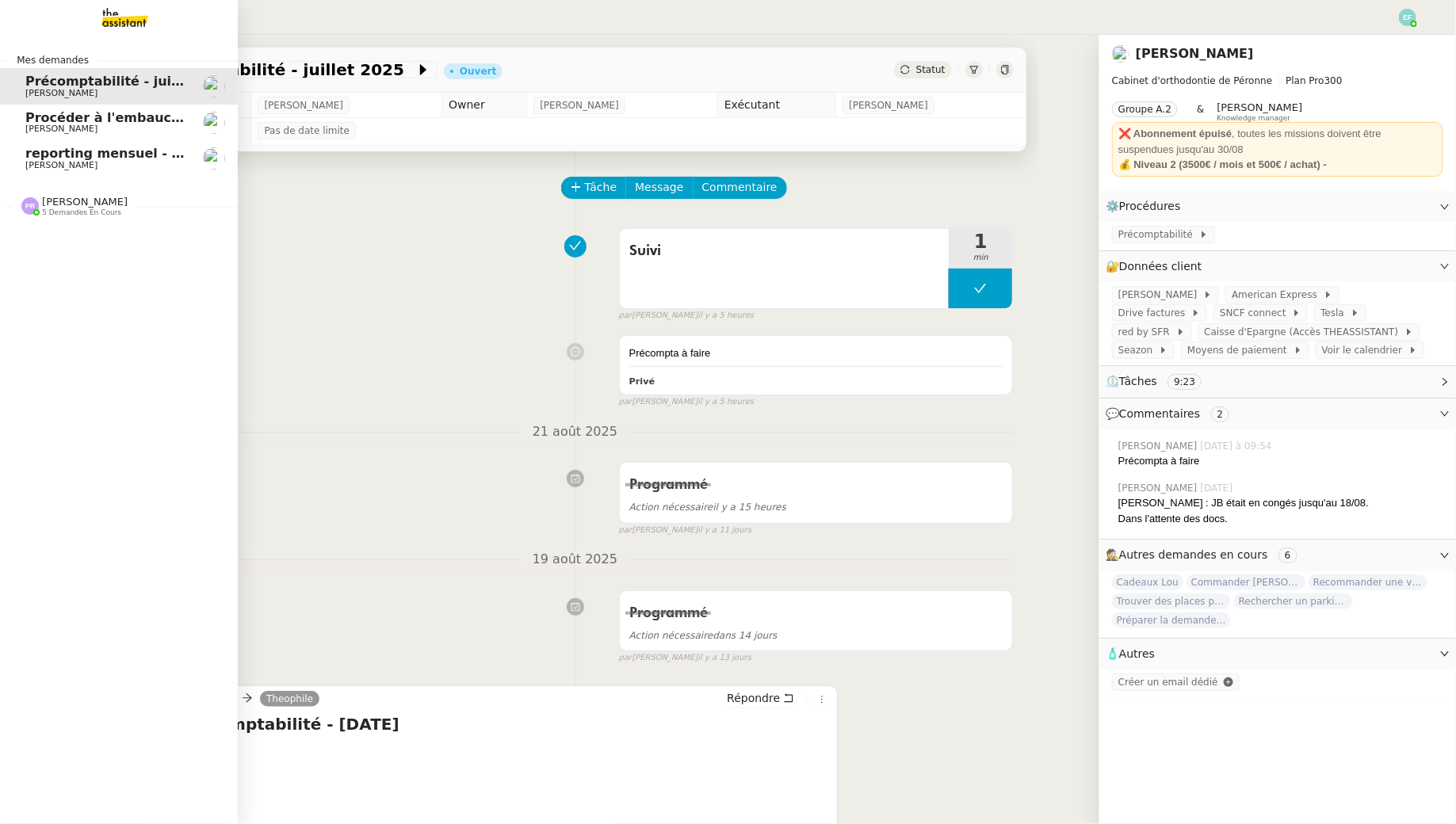
click at [125, 127] on span "[PERSON_NAME]" at bounding box center [105, 129] width 160 height 10
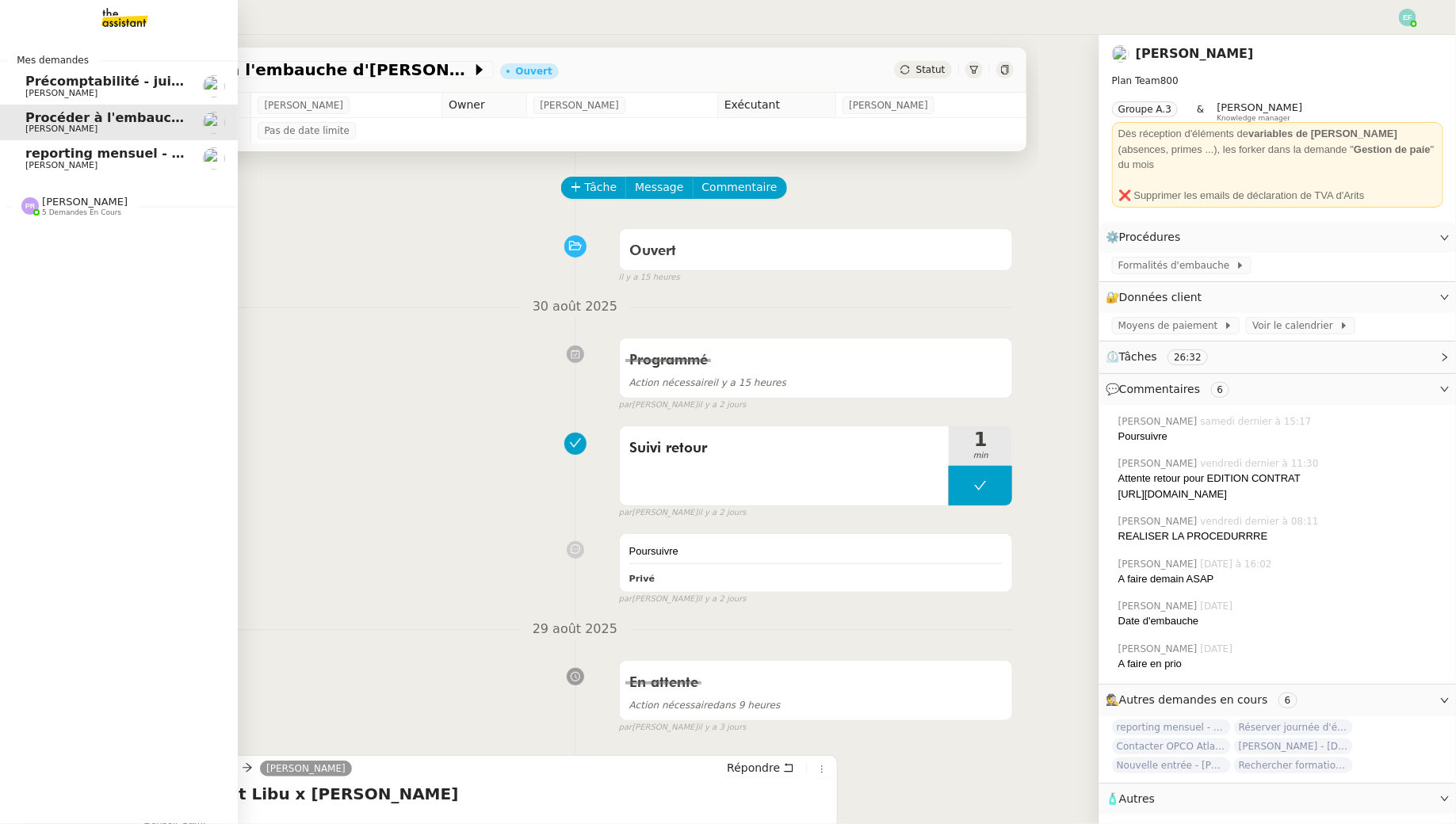
click at [133, 161] on span "[PERSON_NAME]" at bounding box center [105, 165] width 160 height 10
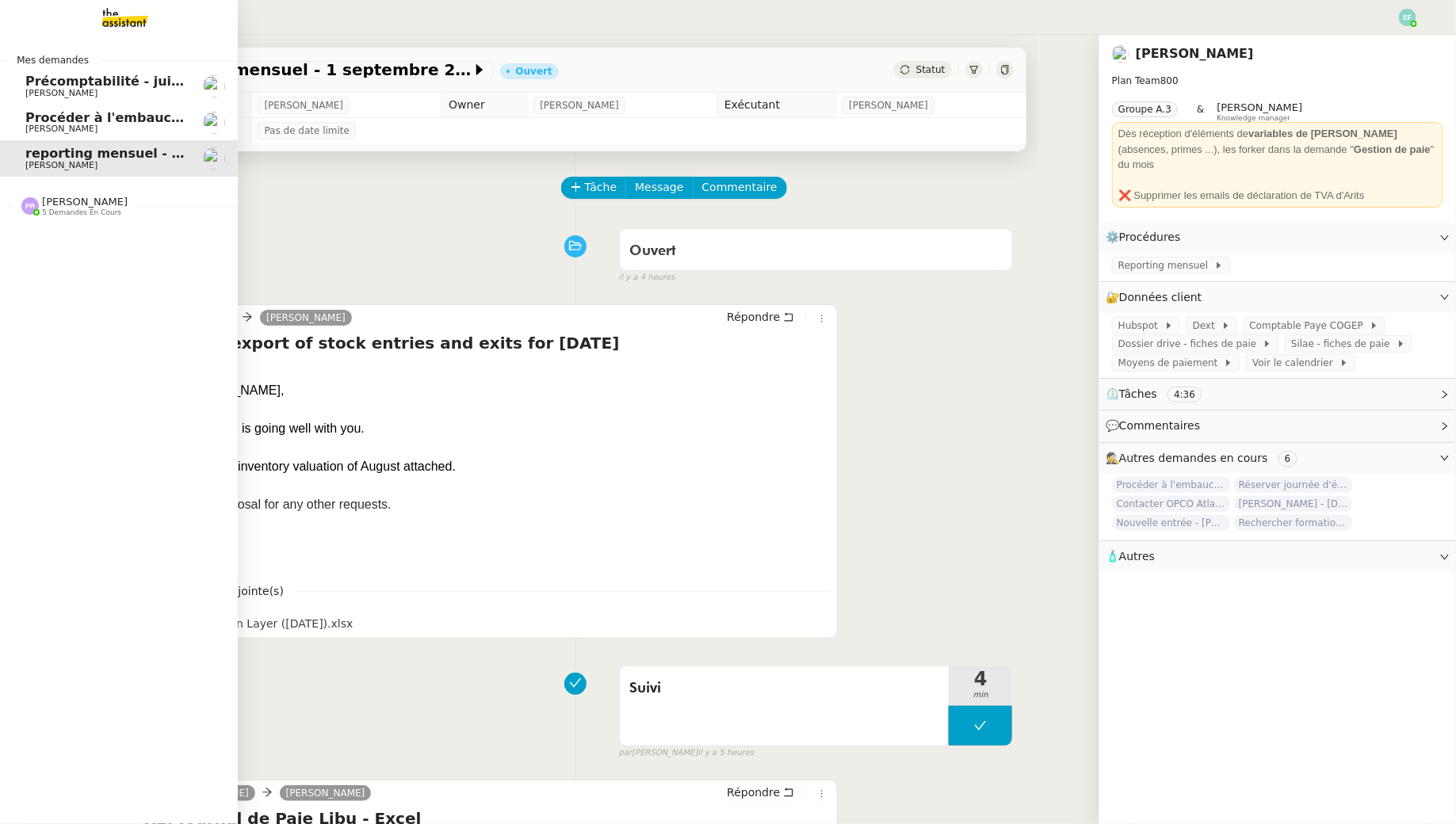
click at [102, 207] on span "[PERSON_NAME]" at bounding box center [84, 201] width 85 height 12
click at [99, 139] on link "Procéder à l'embauche d'[PERSON_NAME]" at bounding box center [119, 123] width 238 height 37
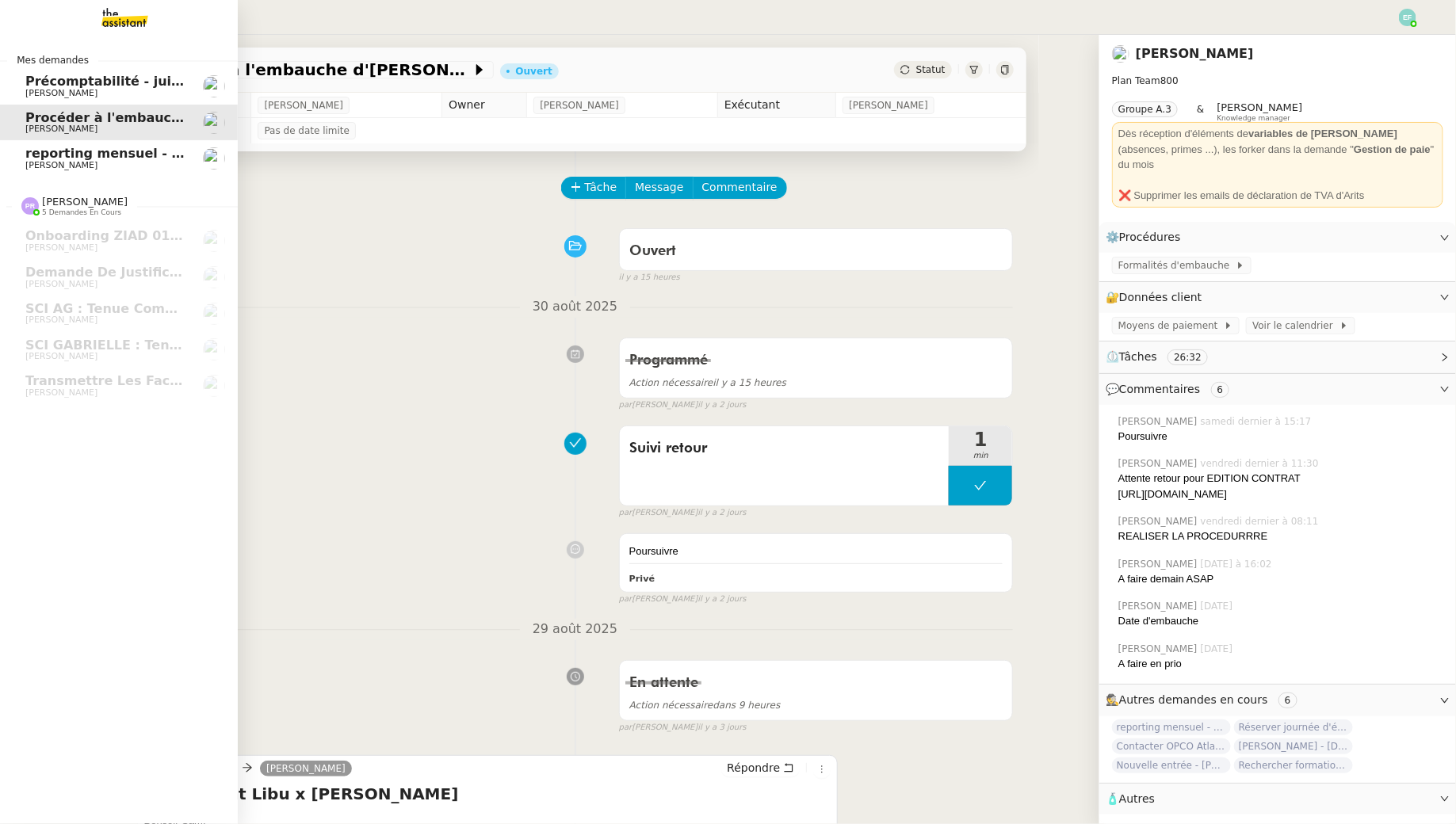
click at [96, 117] on span "Procéder à l'embauche d'[PERSON_NAME]" at bounding box center [175, 117] width 299 height 15
click at [98, 94] on span "[PERSON_NAME]" at bounding box center [61, 93] width 72 height 11
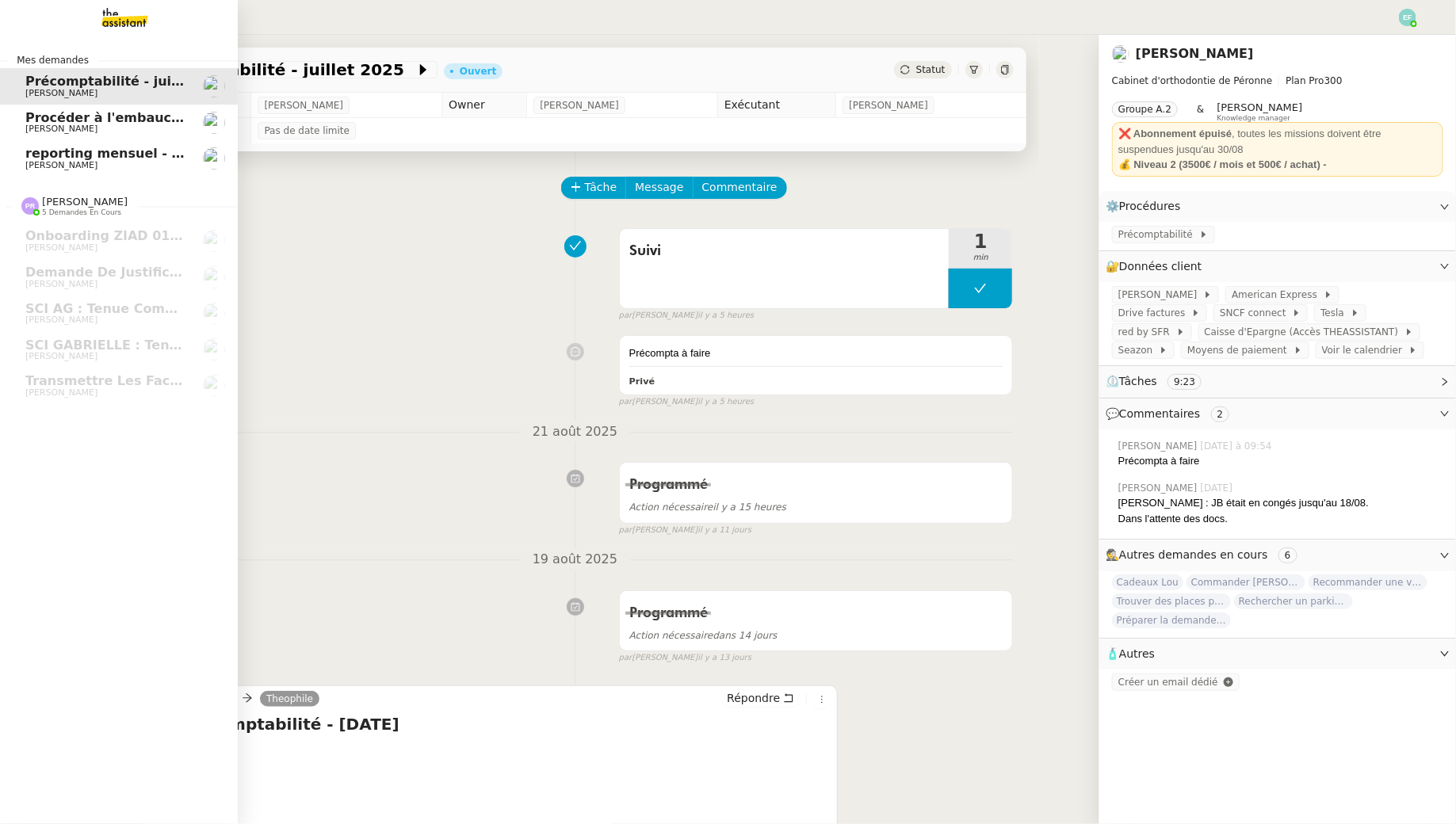
click at [98, 144] on link "reporting mensuel - [DATE] [PERSON_NAME]" at bounding box center [119, 158] width 238 height 37
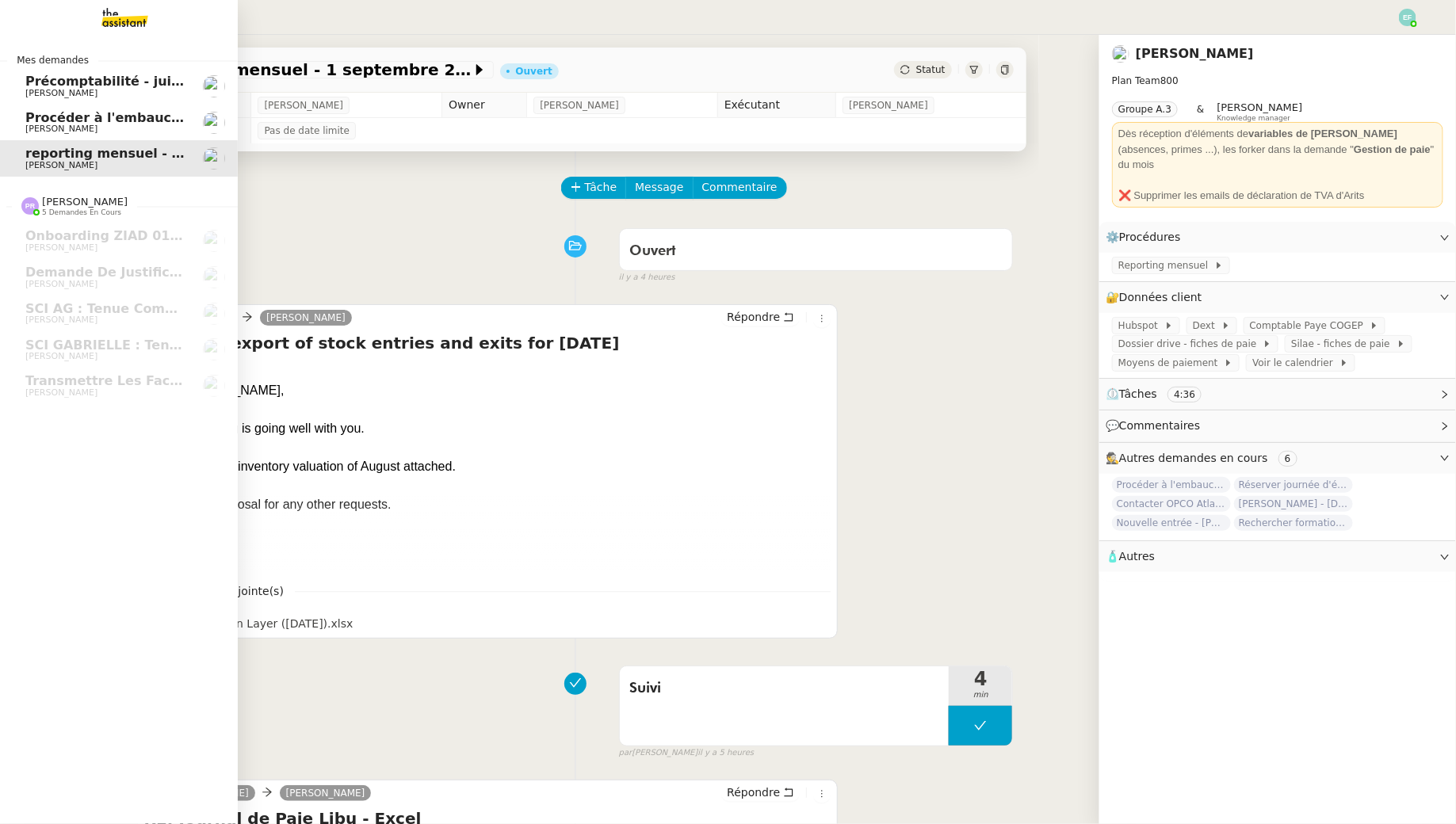
click at [99, 152] on span "reporting mensuel - 1 septembre 2025" at bounding box center [164, 153] width 277 height 15
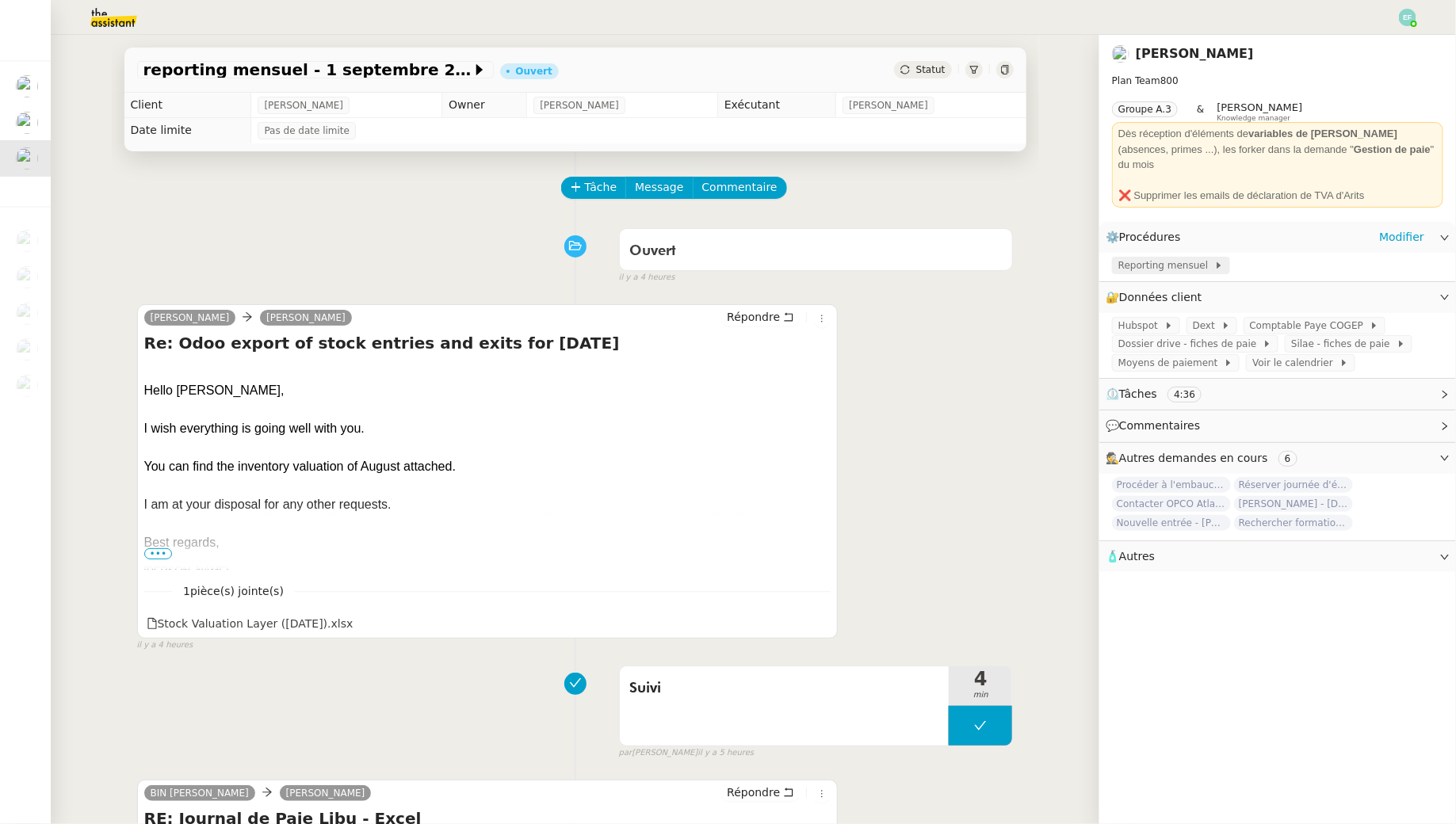
click at [1153, 257] on span "Reporting mensuel" at bounding box center [1166, 265] width 96 height 16
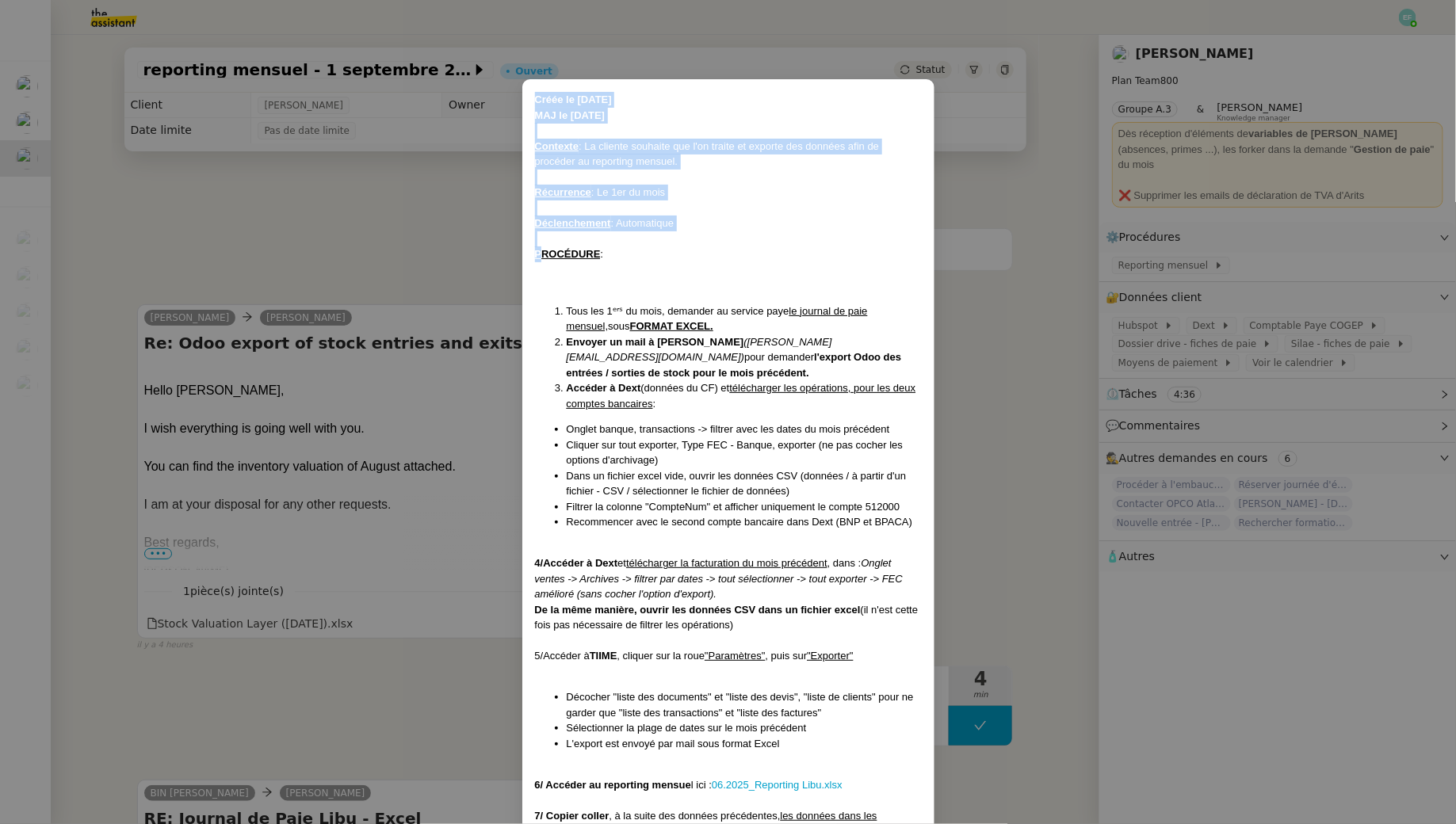
drag, startPoint x: 537, startPoint y: 97, endPoint x: 542, endPoint y: 247, distance: 150.1
click at [542, 247] on div "Créée le [DATE] MAJ le [DATE] Contexte : La cliente souhaite que l'on traite et…" at bounding box center [728, 663] width 387 height 1143
click at [450, 227] on nz-modal-container "Créée le [DATE] MAJ le [DATE] Contexte : La cliente souhaite que l'on traite et…" at bounding box center [728, 412] width 1456 height 824
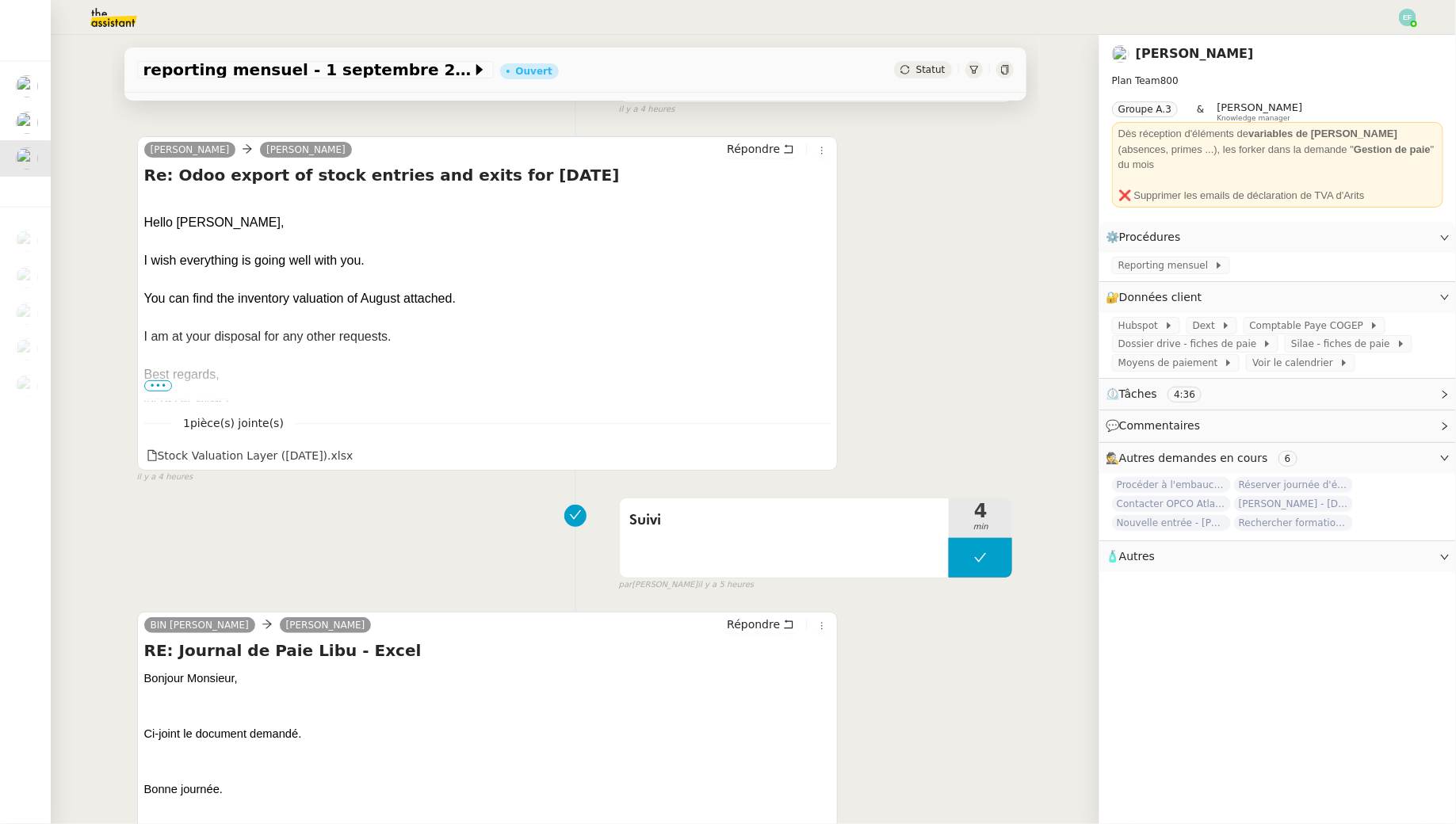
scroll to position [82, 0]
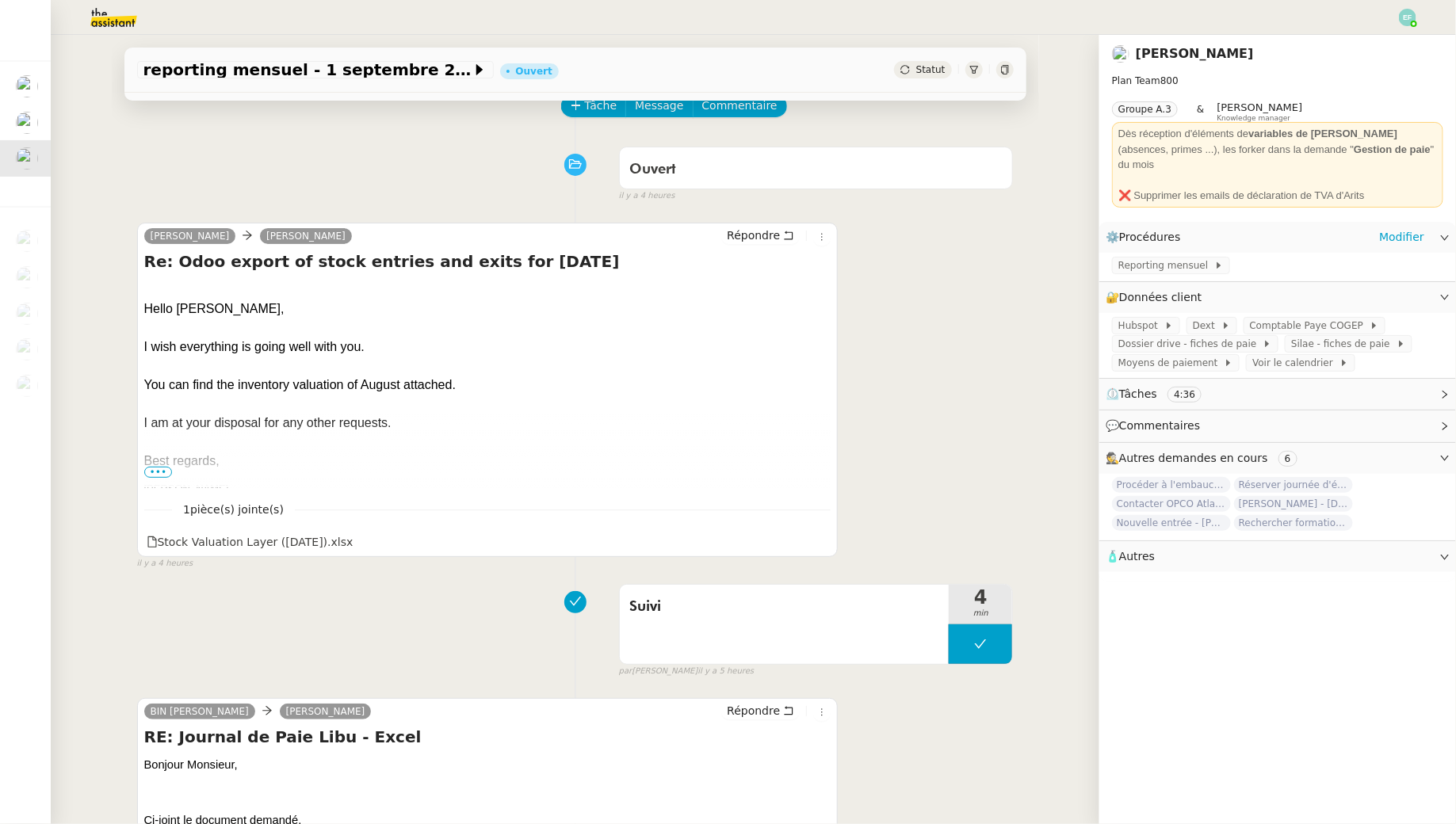
click at [1191, 259] on div "Reporting mensuel" at bounding box center [1277, 267] width 356 height 28
click at [1178, 257] on span "Reporting mensuel" at bounding box center [1166, 265] width 96 height 16
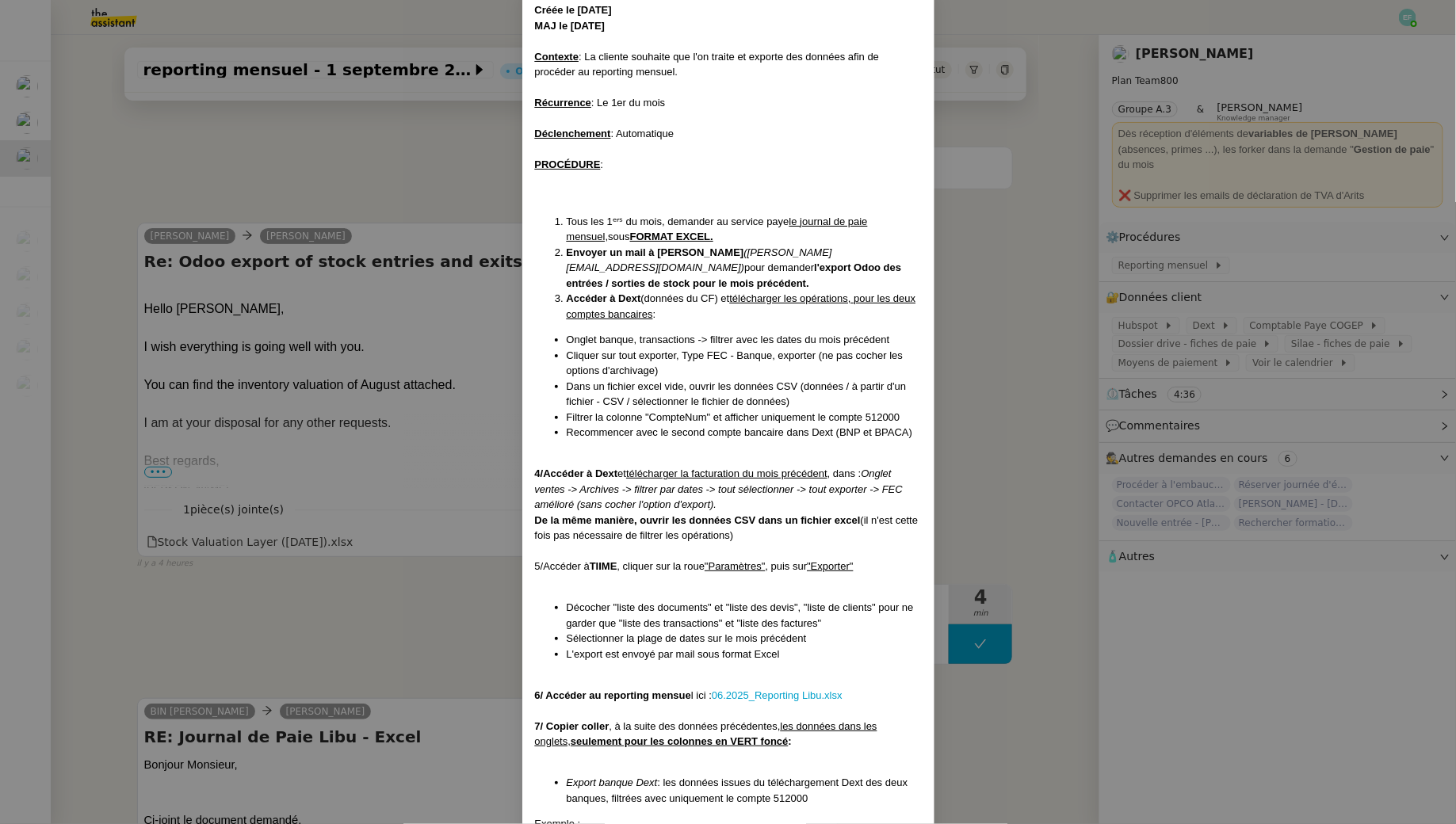
scroll to position [88, 0]
click at [985, 331] on nz-modal-container "Créée le [DATE] MAJ le [DATE] Contexte : La cliente souhaite que l'on traite et…" at bounding box center [728, 412] width 1456 height 824
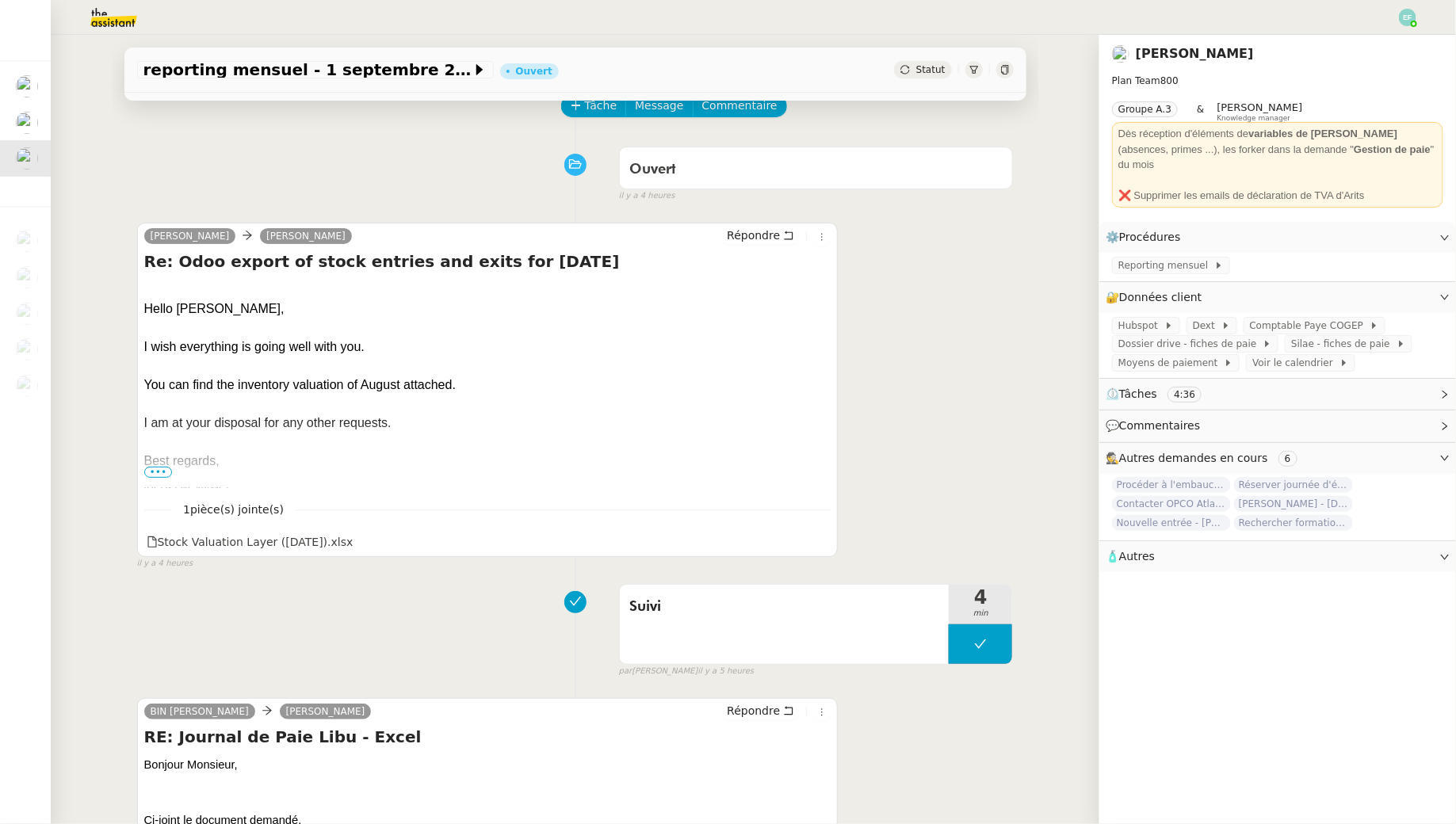
scroll to position [0, 0]
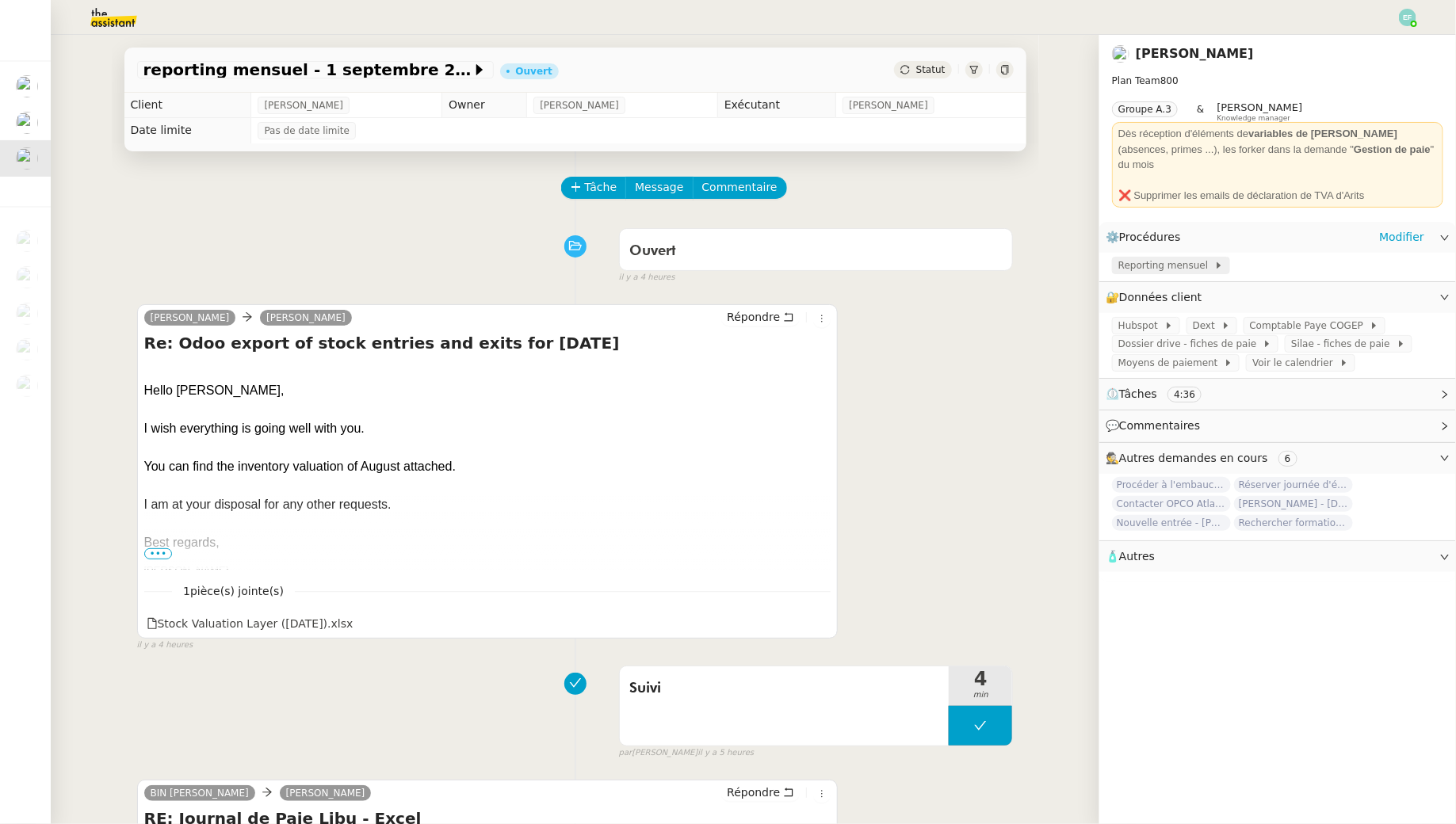
click at [1156, 257] on span "Reporting mensuel" at bounding box center [1166, 265] width 96 height 16
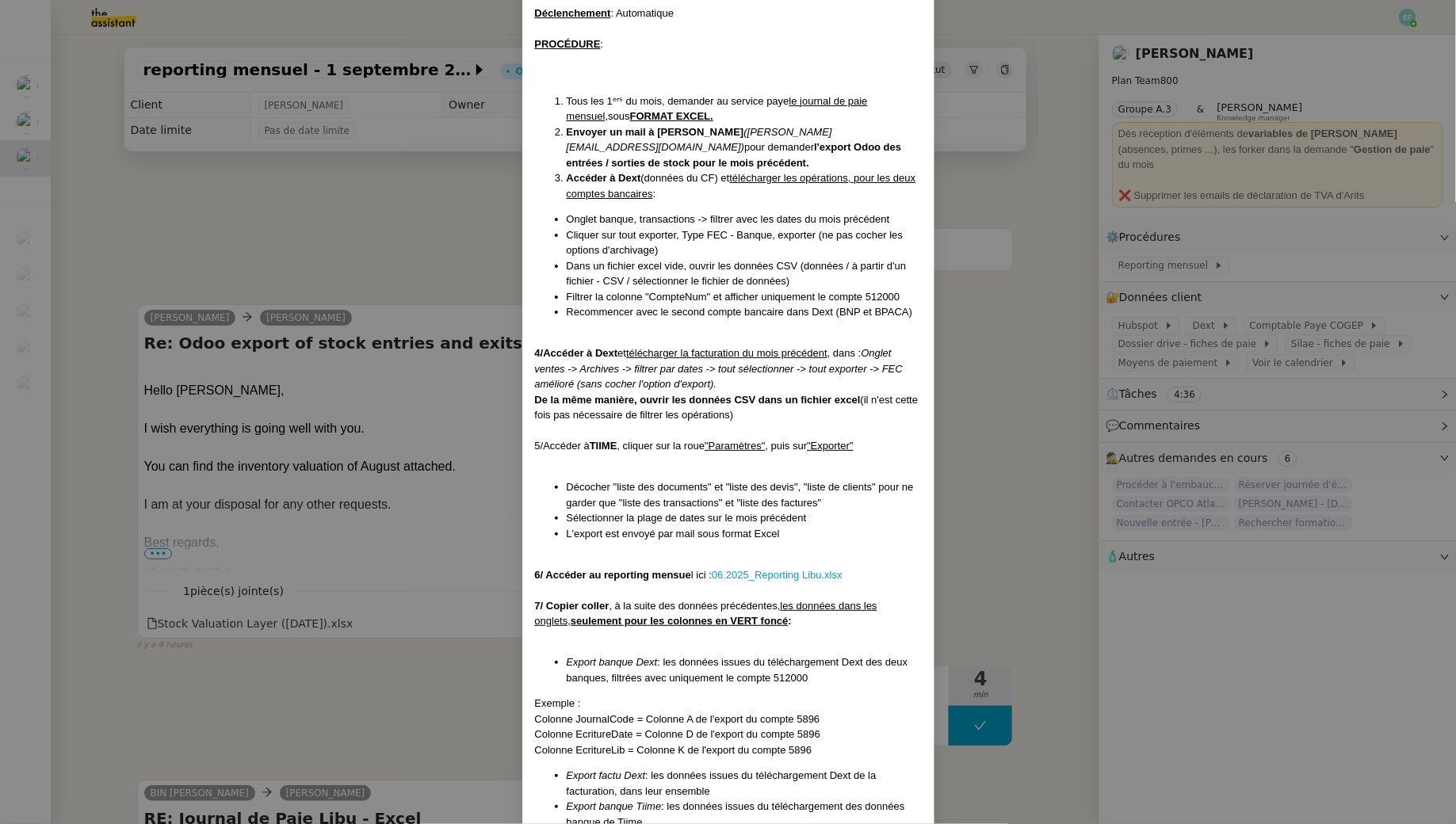
scroll to position [442, 0]
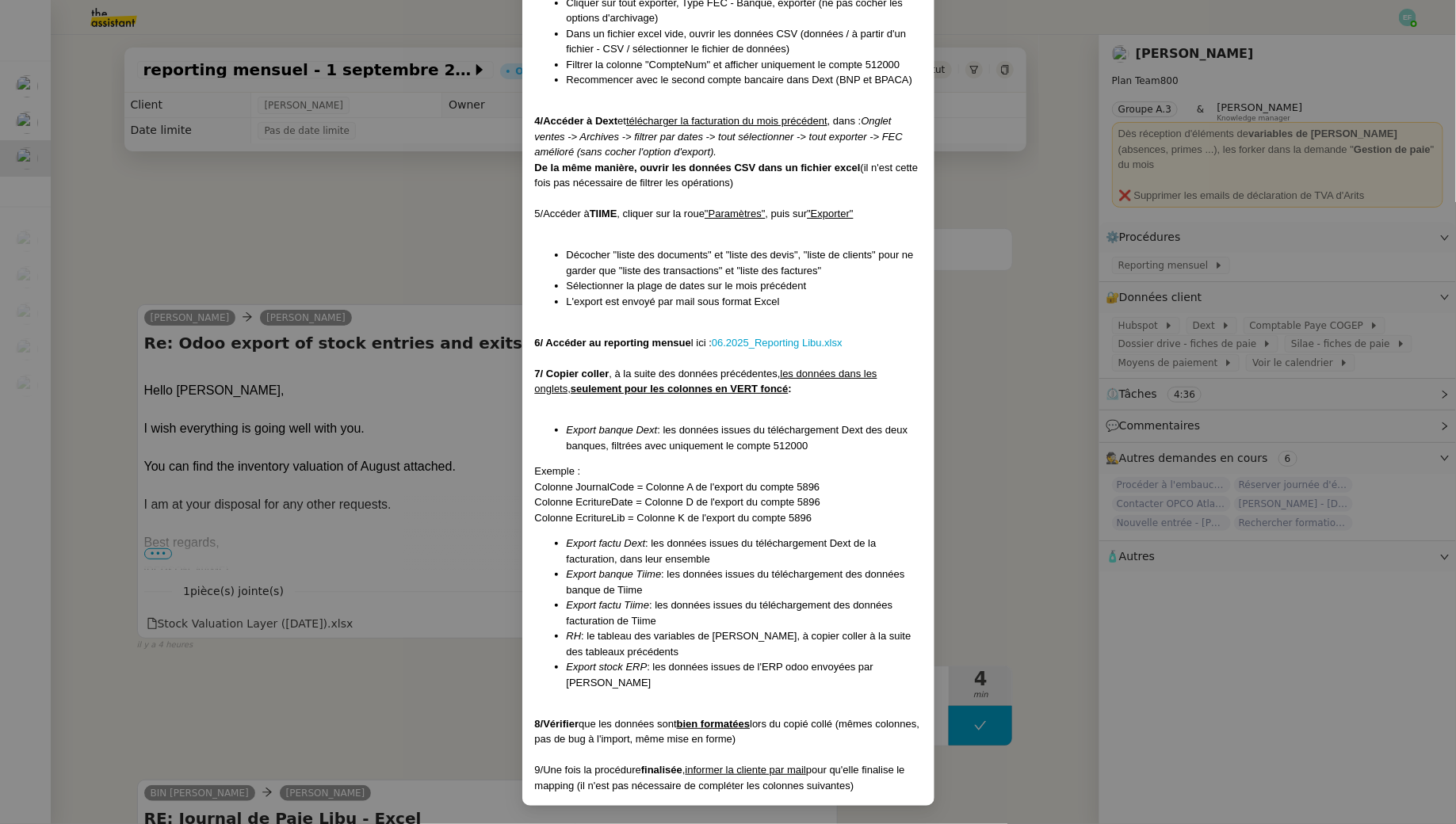
click at [444, 276] on nz-modal-container "Créée le [DATE] MAJ le [DATE] Contexte : La cliente souhaite que l'on traite et…" at bounding box center [728, 412] width 1456 height 824
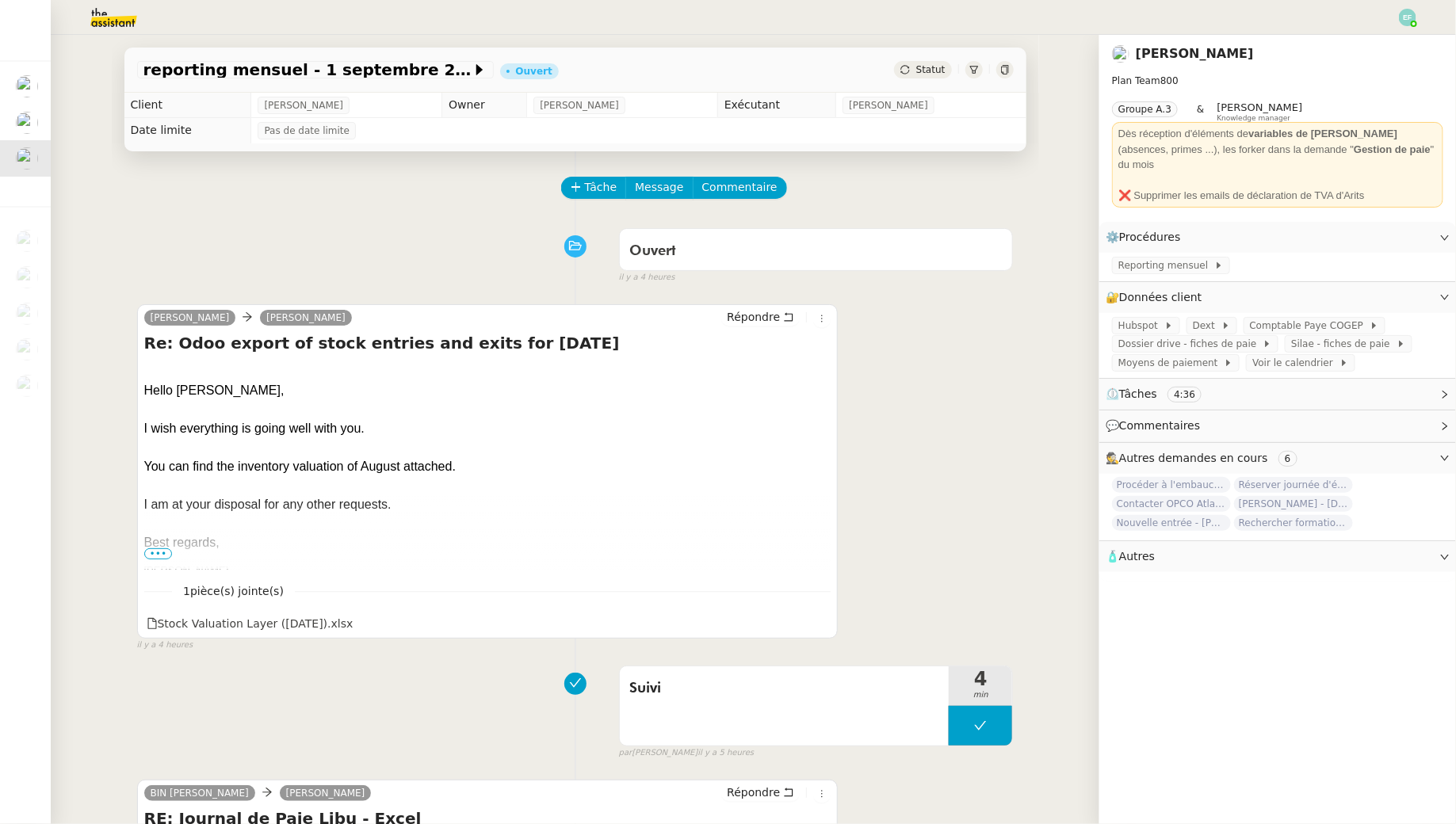
click at [353, 229] on div "Ouvert false il y a 4 heures" at bounding box center [575, 252] width 877 height 63
click at [1159, 253] on div "Reporting mensuel" at bounding box center [1277, 267] width 356 height 28
click at [1159, 257] on span "Reporting mensuel" at bounding box center [1166, 265] width 96 height 16
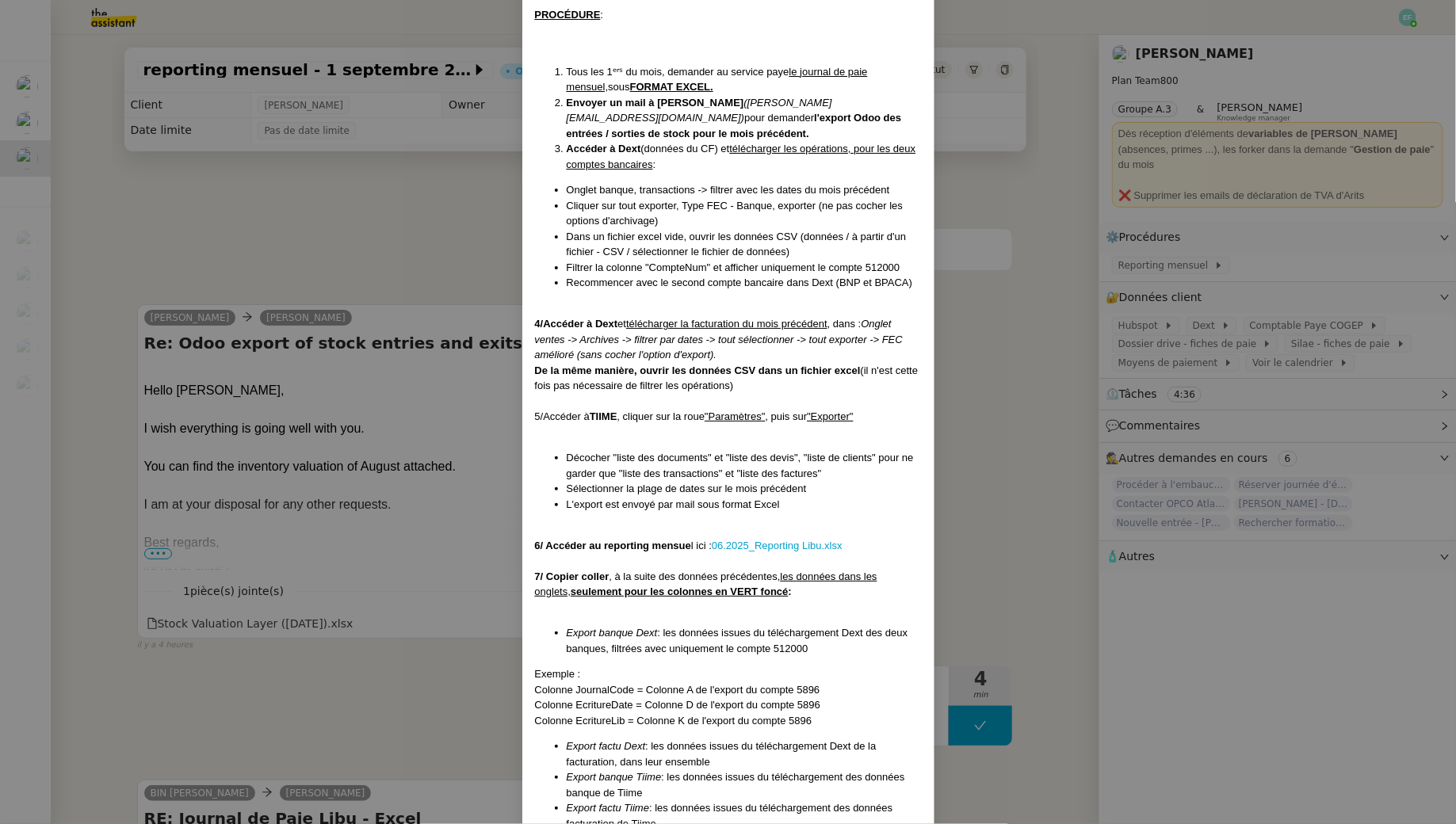
scroll to position [183, 0]
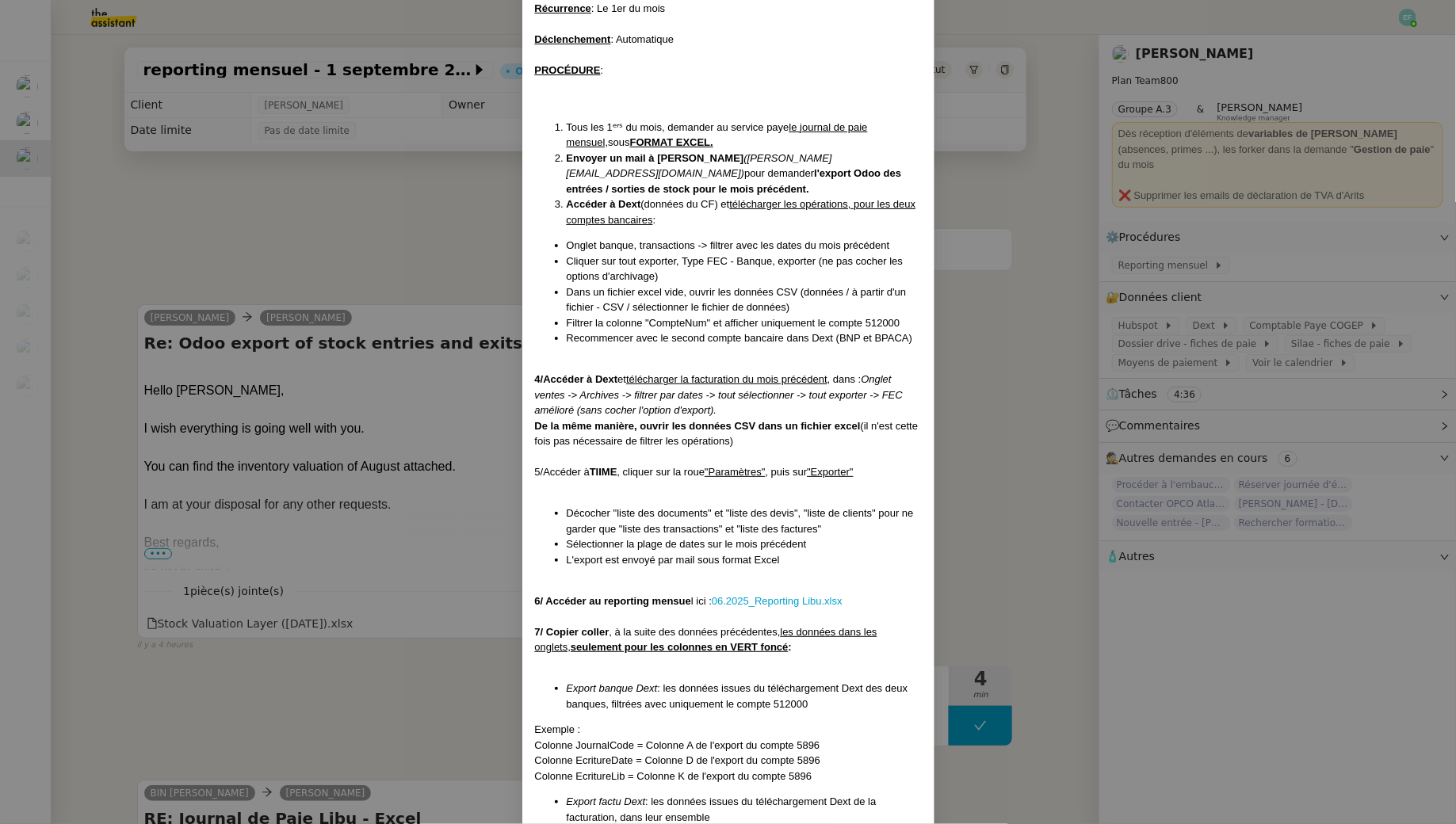
click at [371, 236] on nz-modal-container "Créée le [DATE] MAJ le [DATE] Contexte : La cliente souhaite que l'on traite et…" at bounding box center [728, 412] width 1456 height 824
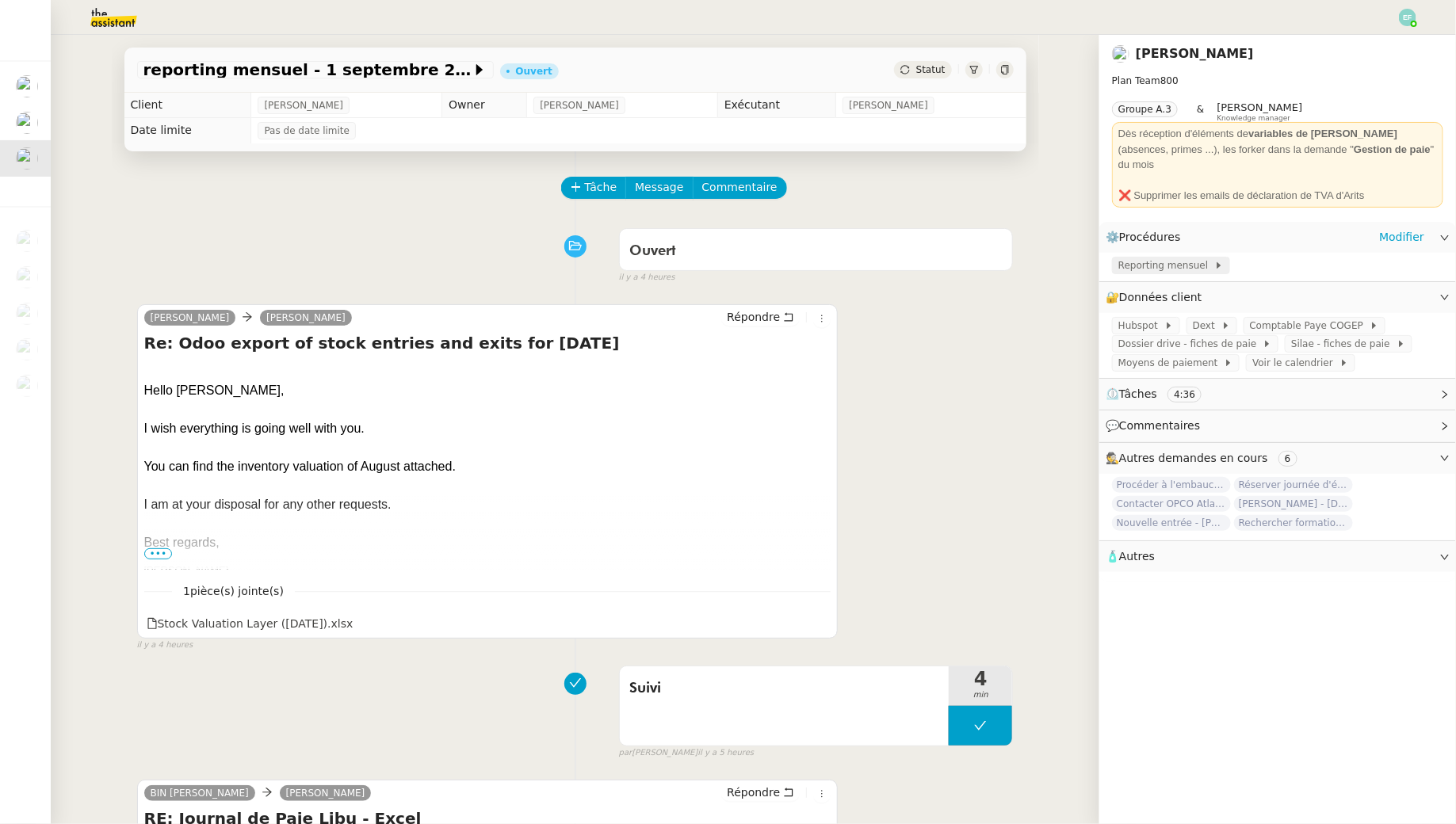
click at [1159, 257] on span "Reporting mensuel" at bounding box center [1166, 265] width 96 height 16
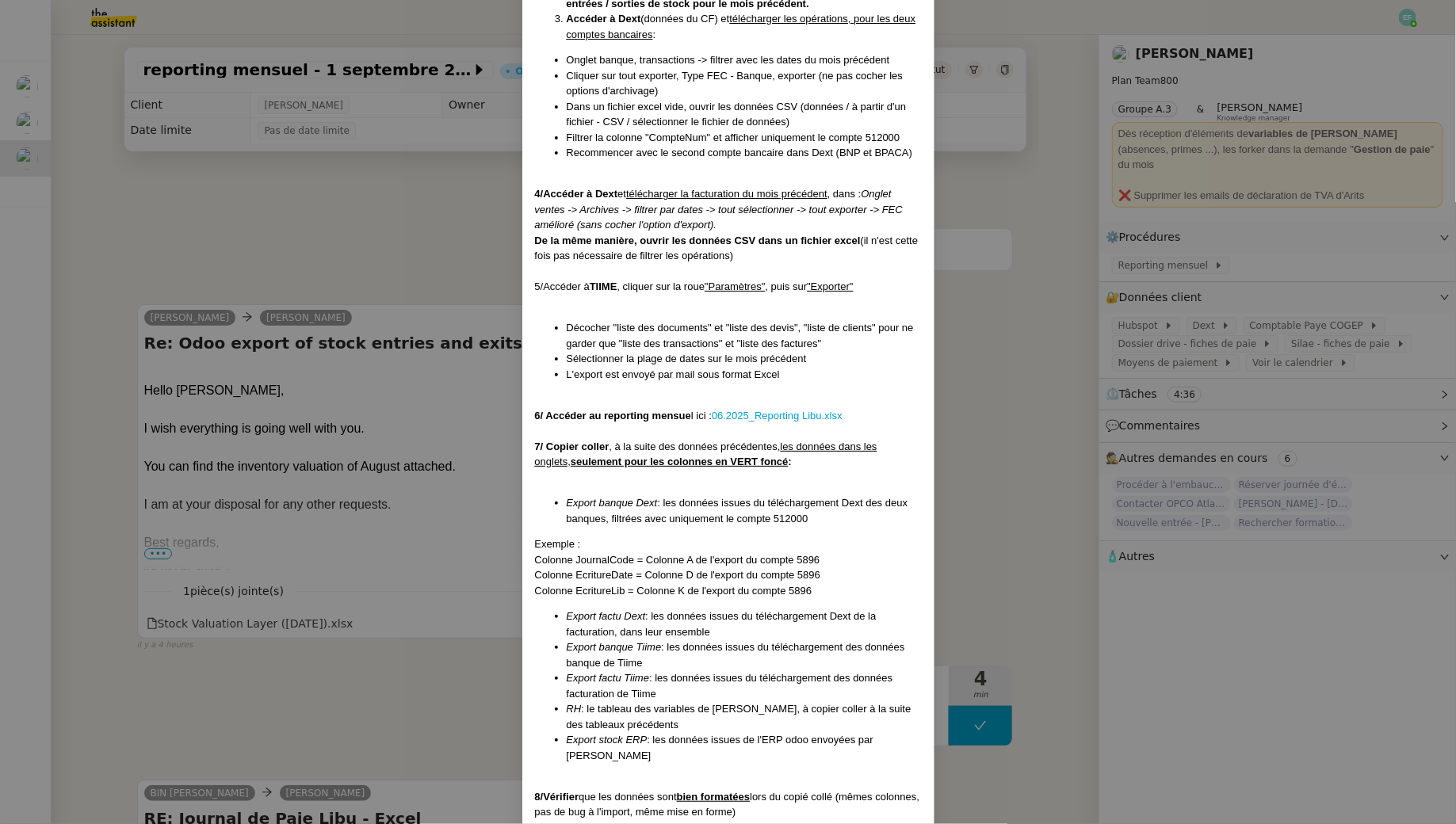
scroll to position [442, 0]
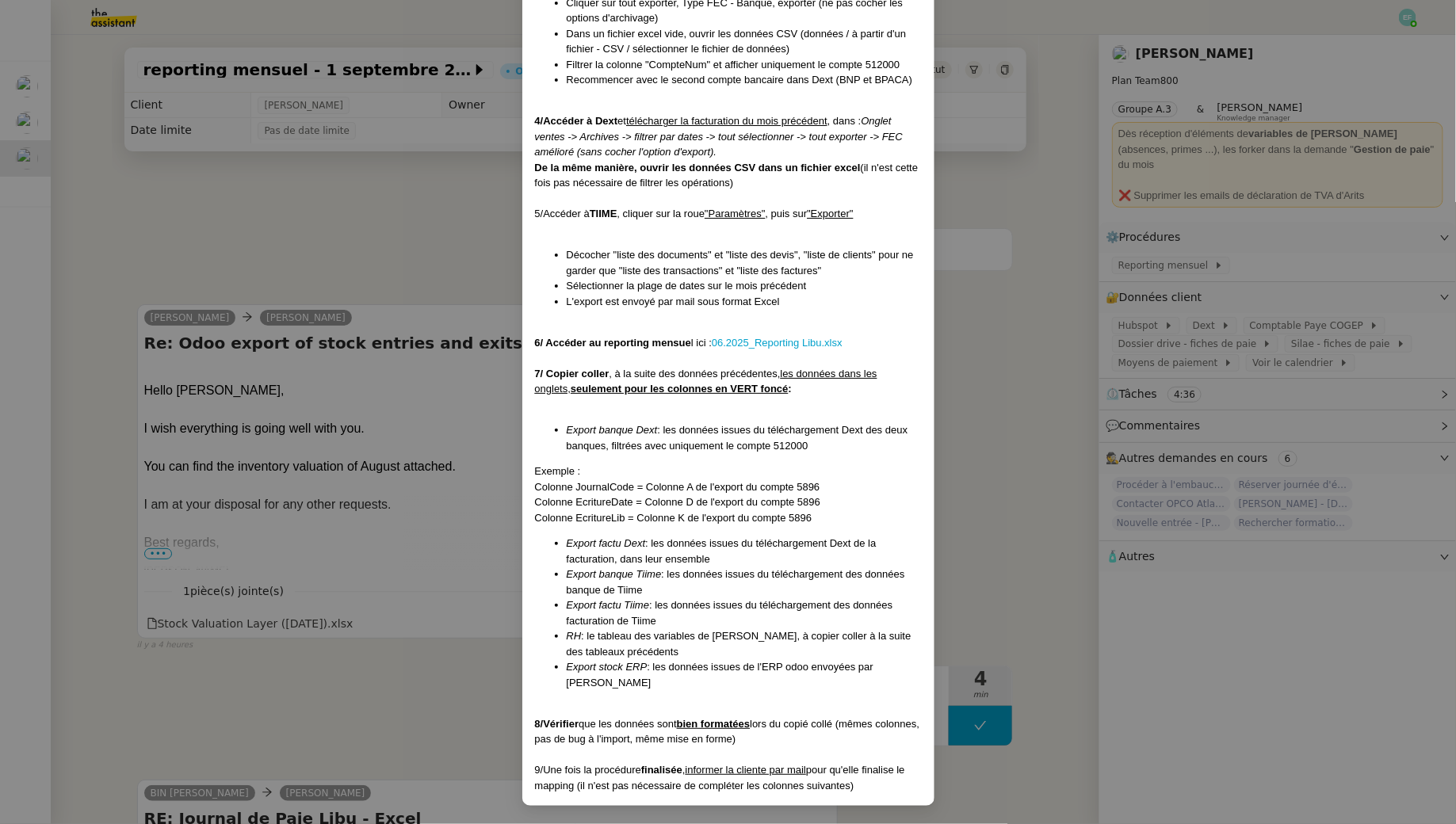
click at [406, 251] on nz-modal-container "Créée le [DATE] MAJ le [DATE] Contexte : La cliente souhaite que l'on traite et…" at bounding box center [728, 412] width 1456 height 824
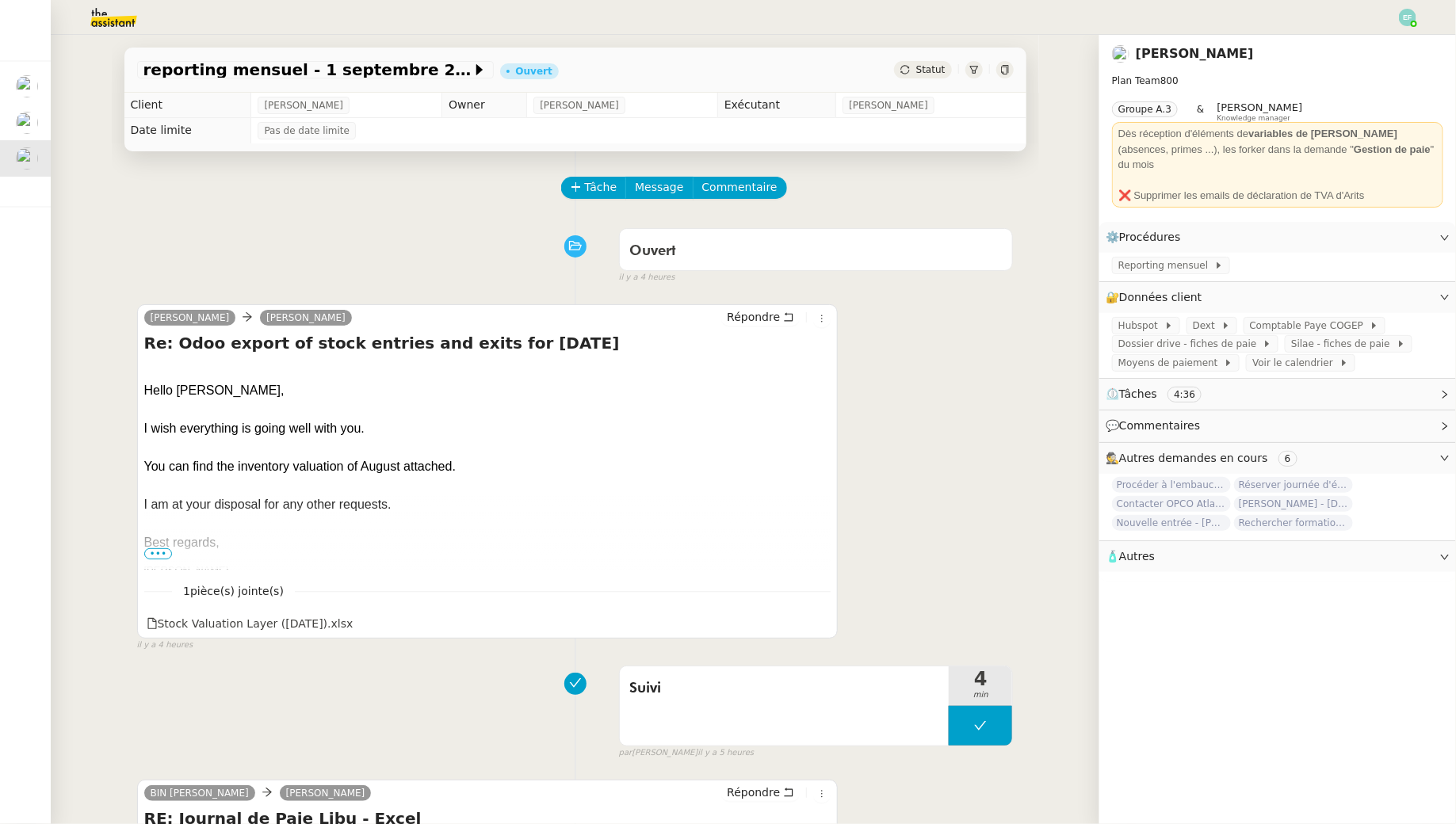
scroll to position [363, 0]
click at [112, 19] on img at bounding box center [101, 17] width 123 height 35
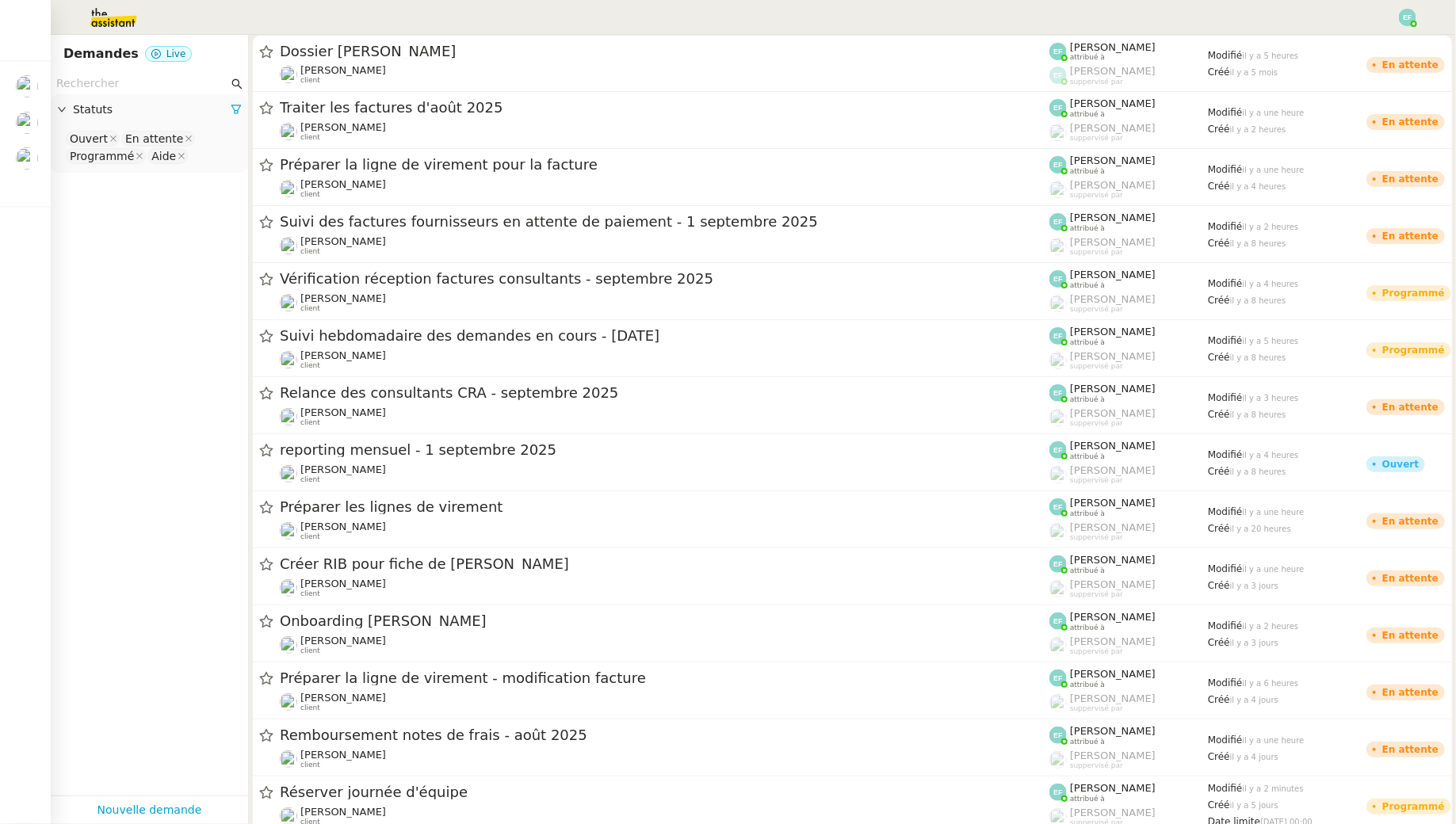
click at [157, 88] on input "text" at bounding box center [143, 84] width 172 height 18
type input "'"
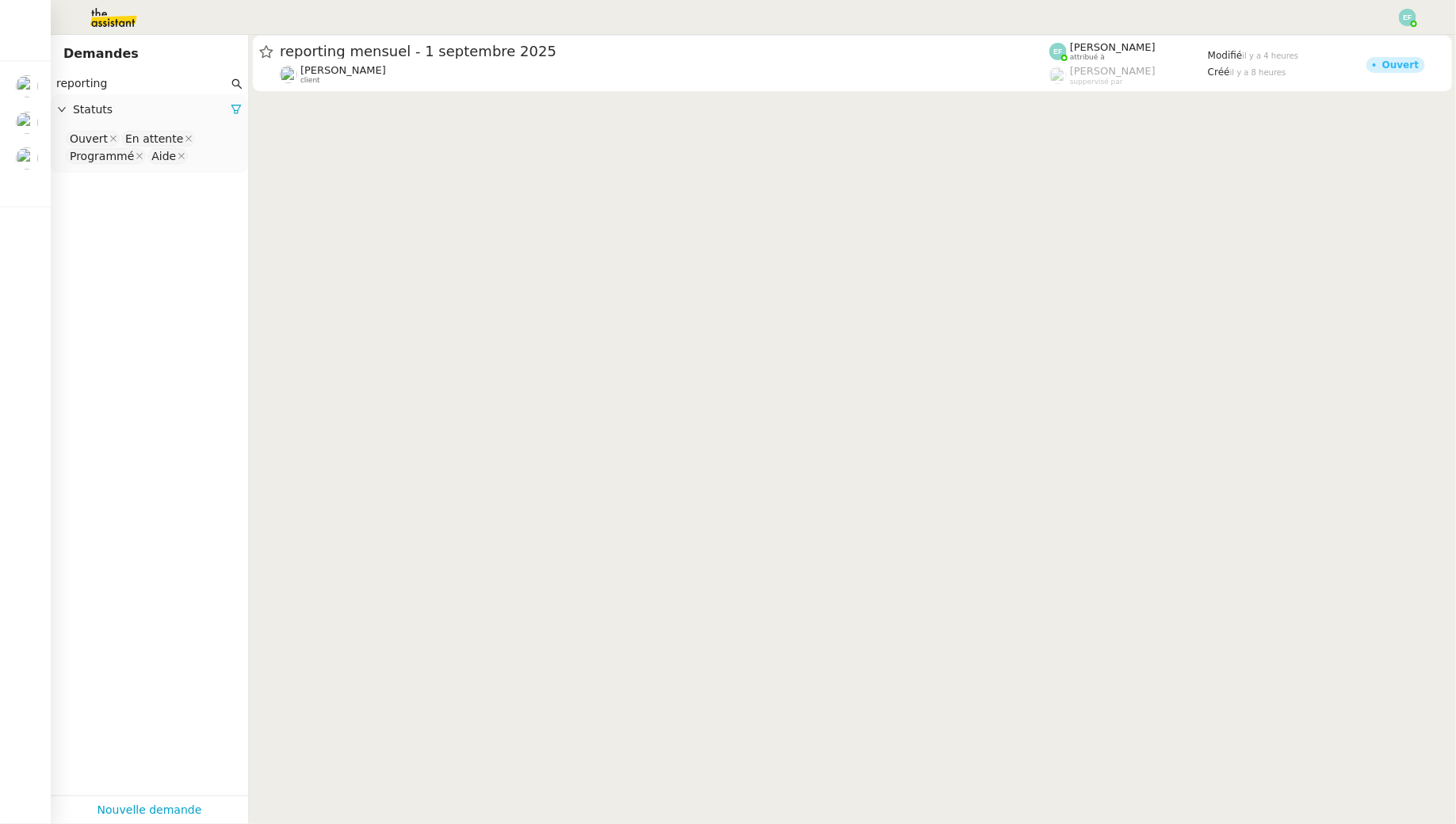
type input "reporting"
click at [227, 164] on nz-select-top-control "Ouvert En attente Programmé Aide" at bounding box center [149, 147] width 172 height 37
type input "ter"
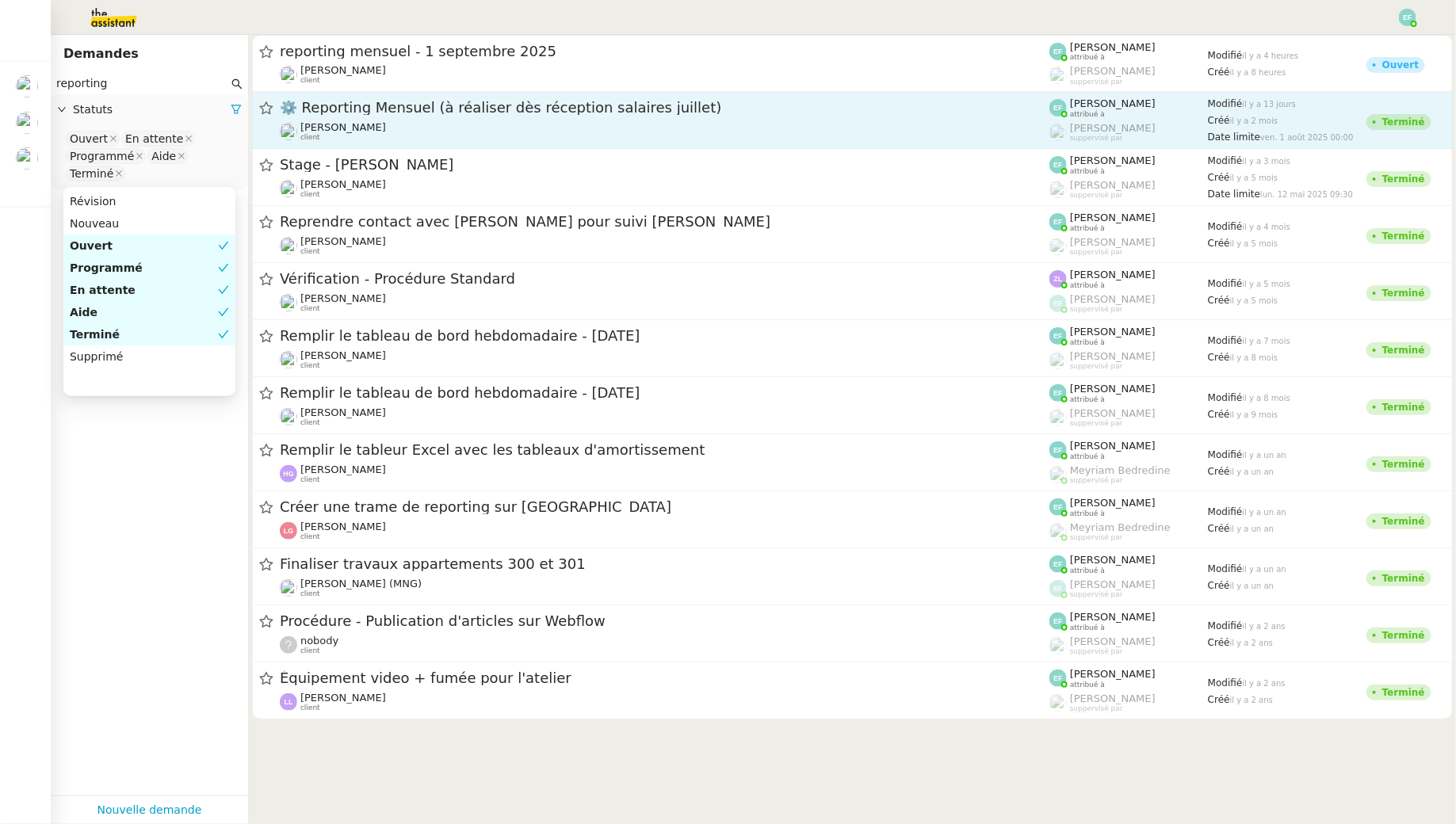
click at [526, 111] on span "⚙️ Reporting Mensuel (à réaliser dès réception salaires juillet)" at bounding box center [664, 107] width 769 height 14
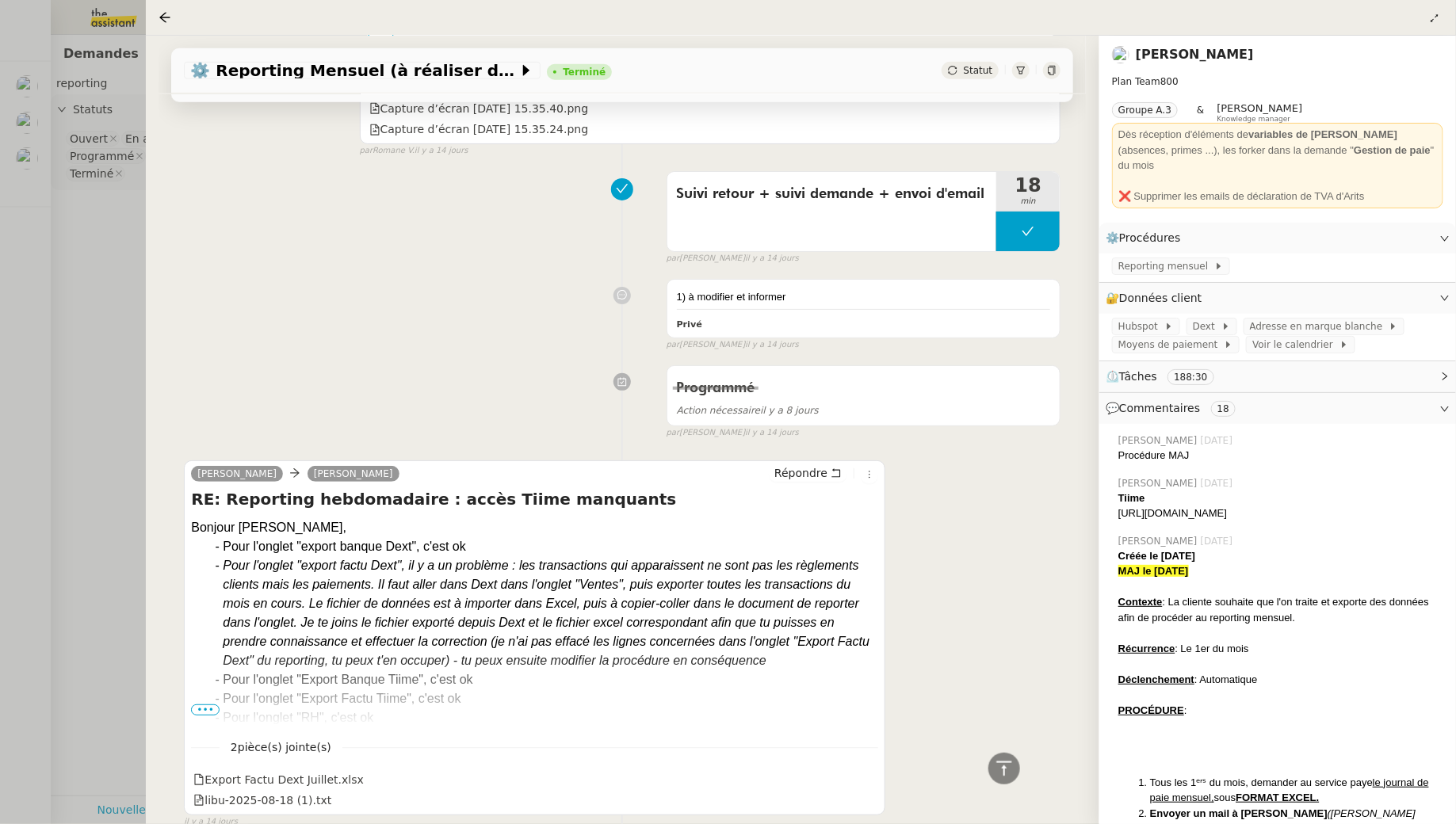
scroll to position [3627, 0]
click at [203, 703] on span "•••" at bounding box center [205, 709] width 29 height 11
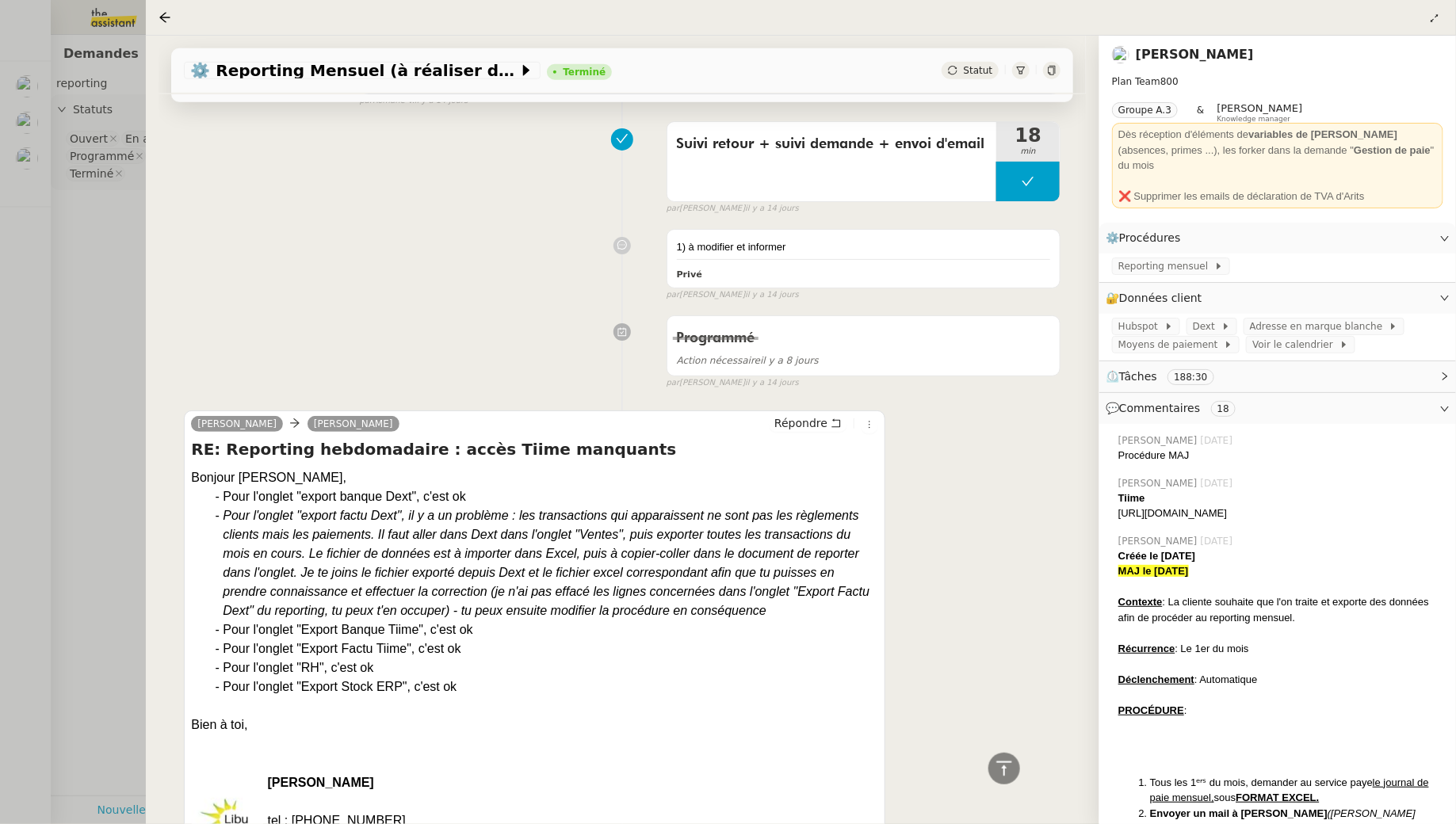
scroll to position [3674, 0]
drag, startPoint x: 273, startPoint y: 490, endPoint x: 274, endPoint y: 516, distance: 26.0
click at [274, 516] on ul "Pour l'onglet "export banque Dext", c'est ok Pour l'onglet "export factu Dext",…" at bounding box center [534, 592] width 687 height 209
click at [274, 509] on icon "Pour l'onglet "export factu Dext", il y a un problème : les transactions qui ap…" at bounding box center [546, 564] width 646 height 109
drag, startPoint x: 253, startPoint y: 482, endPoint x: 254, endPoint y: 511, distance: 29.0
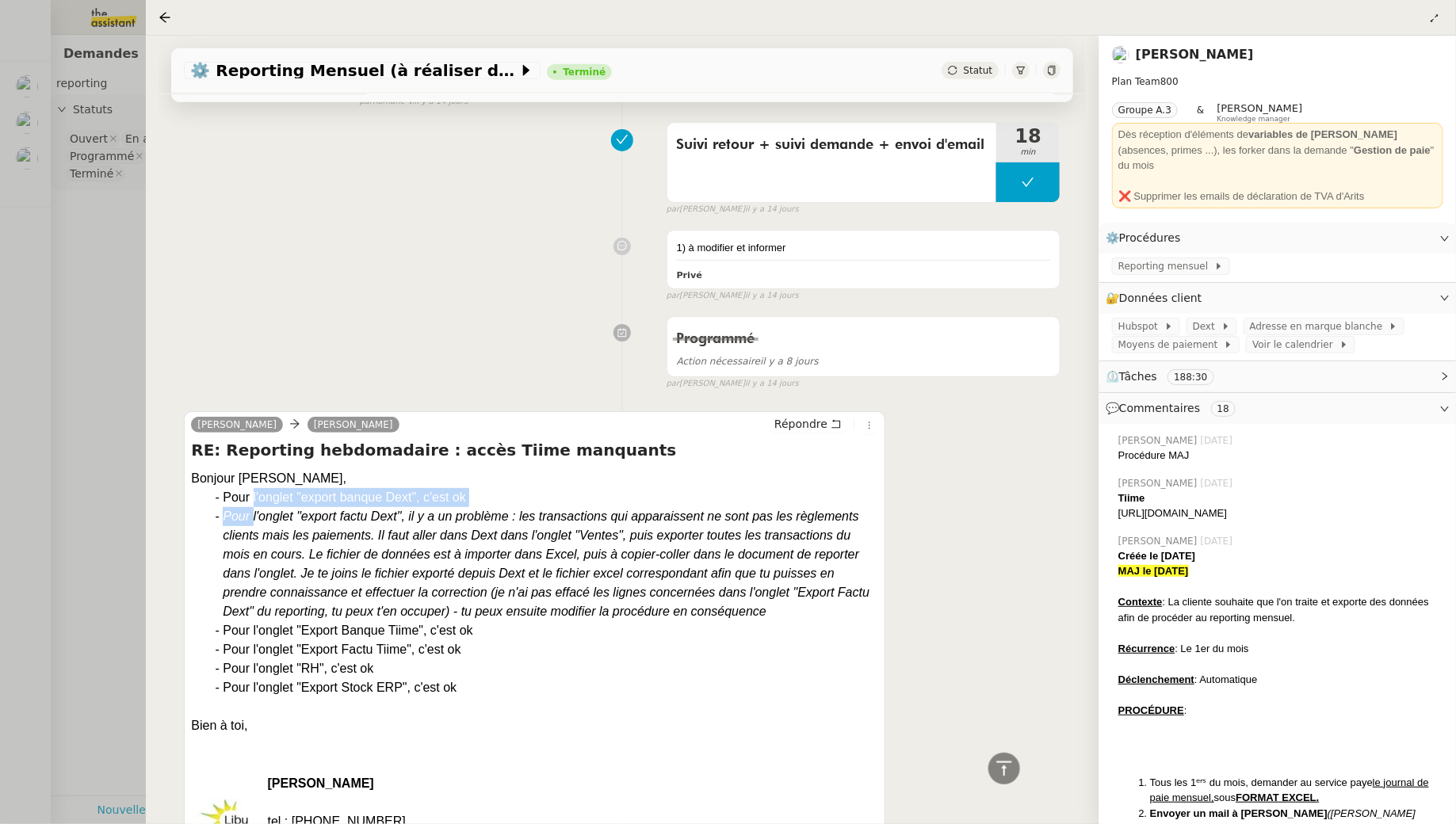
click at [254, 511] on ul "Pour l'onglet "export banque Dext", c'est ok Pour l'onglet "export factu Dext",…" at bounding box center [534, 592] width 687 height 209
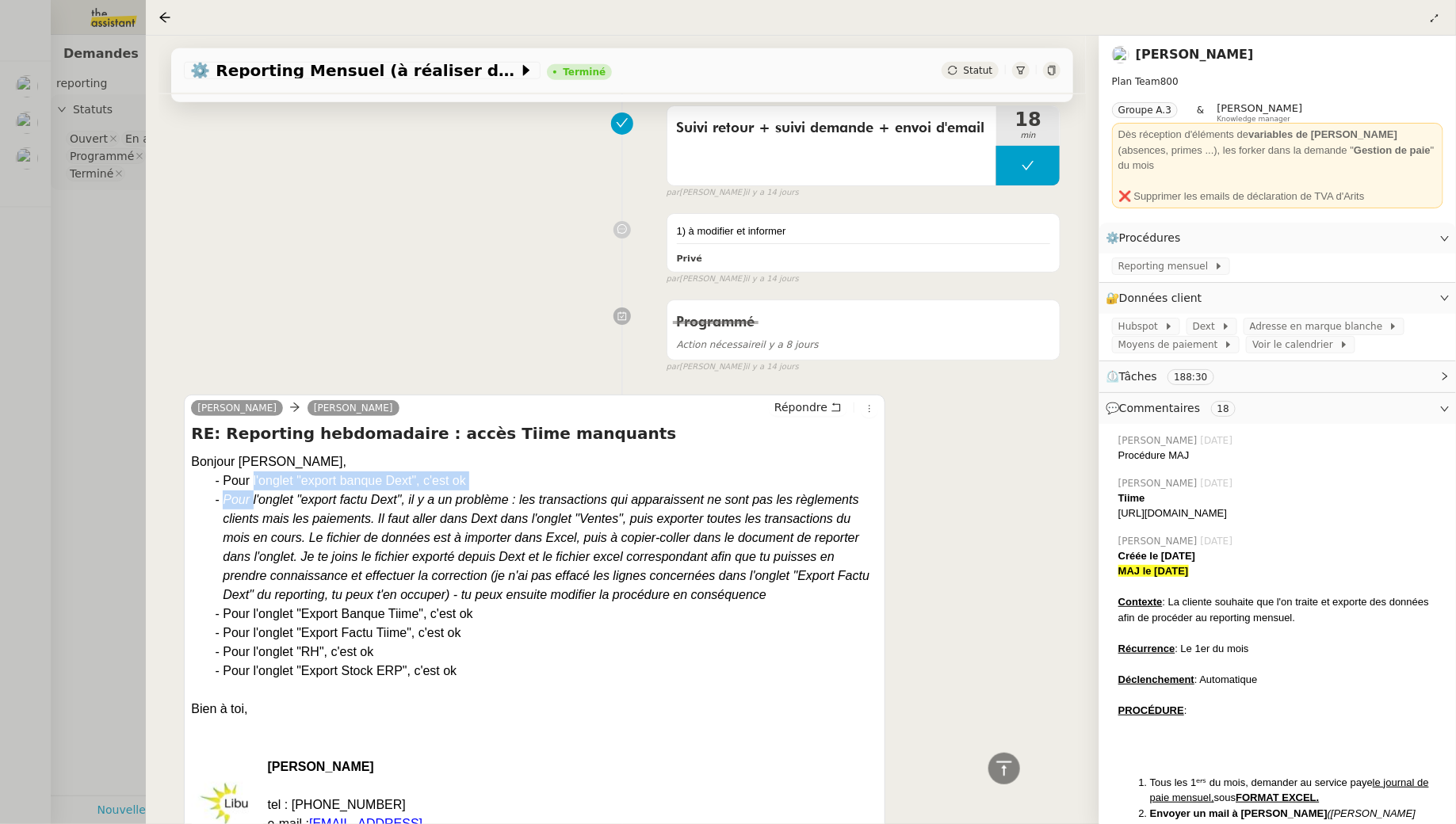
scroll to position [3695, 0]
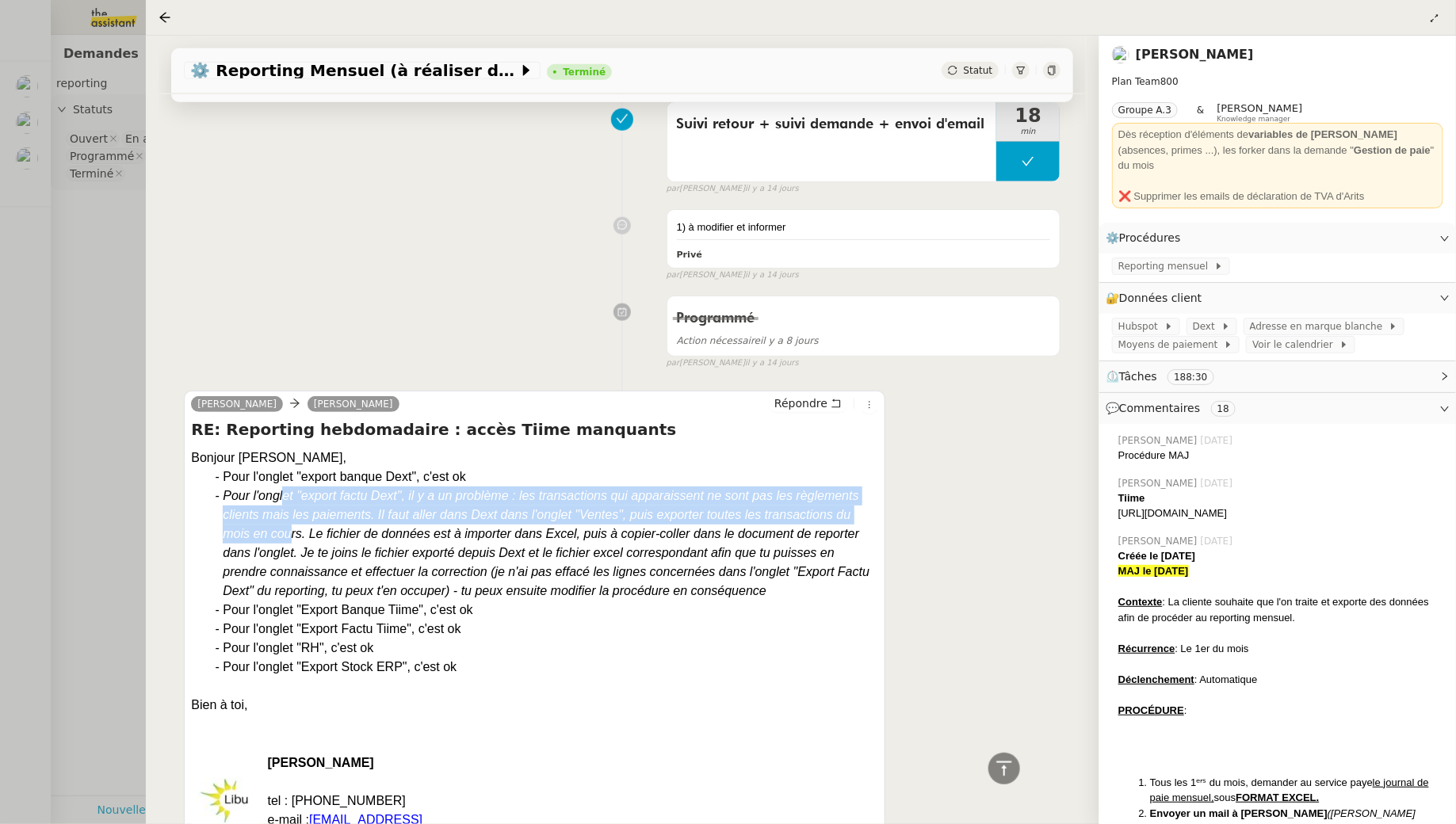
drag, startPoint x: 281, startPoint y: 482, endPoint x: 288, endPoint y: 518, distance: 36.7
click at [288, 518] on icon "Pour l'onglet "export factu Dext", il y a un problème : les transactions qui ap…" at bounding box center [546, 543] width 646 height 109
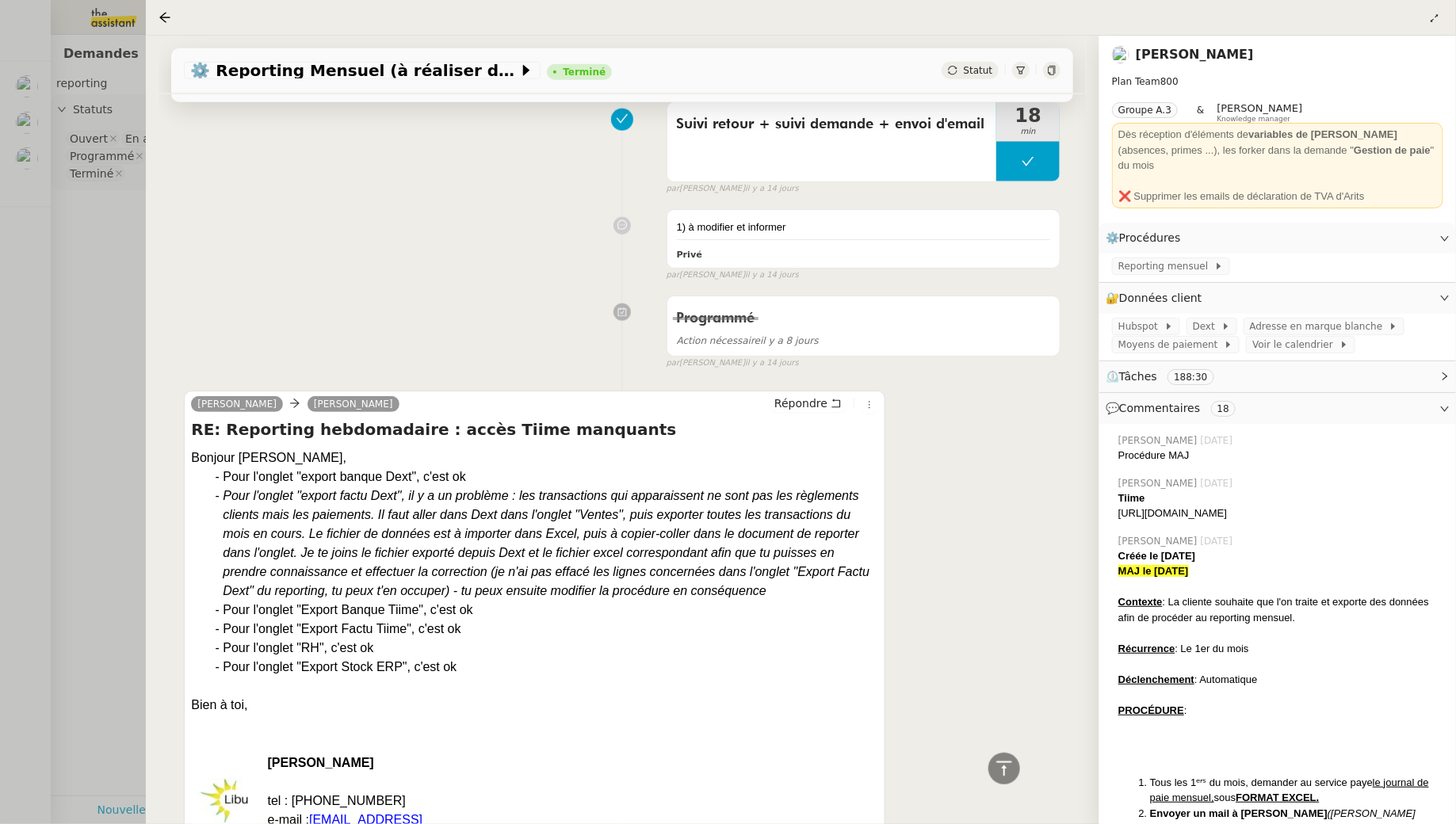
click at [349, 525] on icon "Pour l'onglet "export factu Dext", il y a un problème : les transactions qui ap…" at bounding box center [546, 543] width 646 height 109
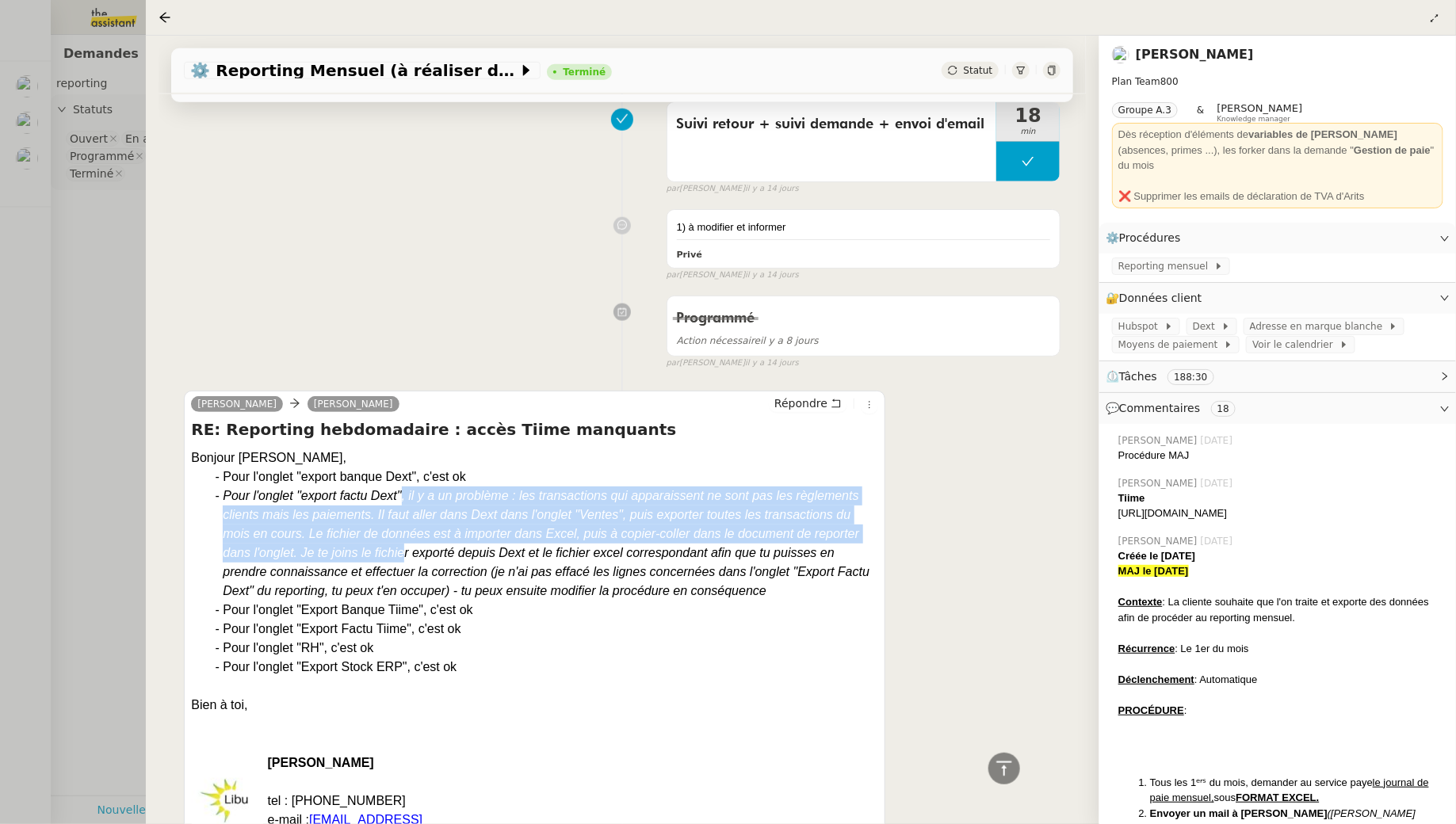
drag, startPoint x: 401, startPoint y: 497, endPoint x: 401, endPoint y: 538, distance: 41.0
click at [401, 538] on div "Pour l'onglet "export factu Dext", il y a un problème : les transactions qui ap…" at bounding box center [551, 543] width 655 height 114
click at [389, 511] on icon "Pour l'onglet "export factu Dext", il y a un problème : les transactions qui ap…" at bounding box center [546, 543] width 646 height 109
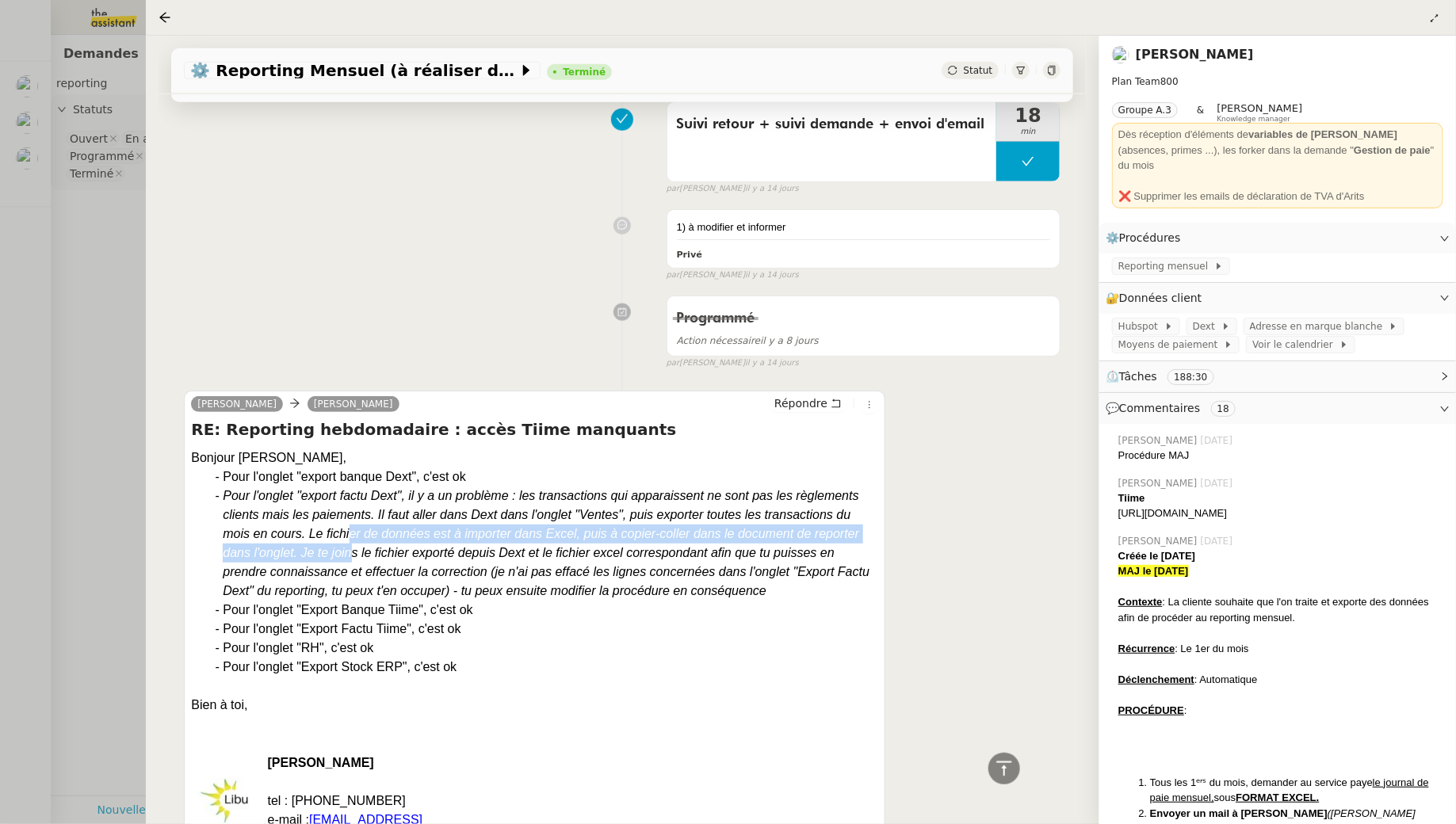
drag, startPoint x: 348, startPoint y: 520, endPoint x: 350, endPoint y: 543, distance: 23.1
click at [350, 543] on icon "Pour l'onglet "export factu Dext", il y a un problème : les transactions qui ap…" at bounding box center [546, 543] width 646 height 109
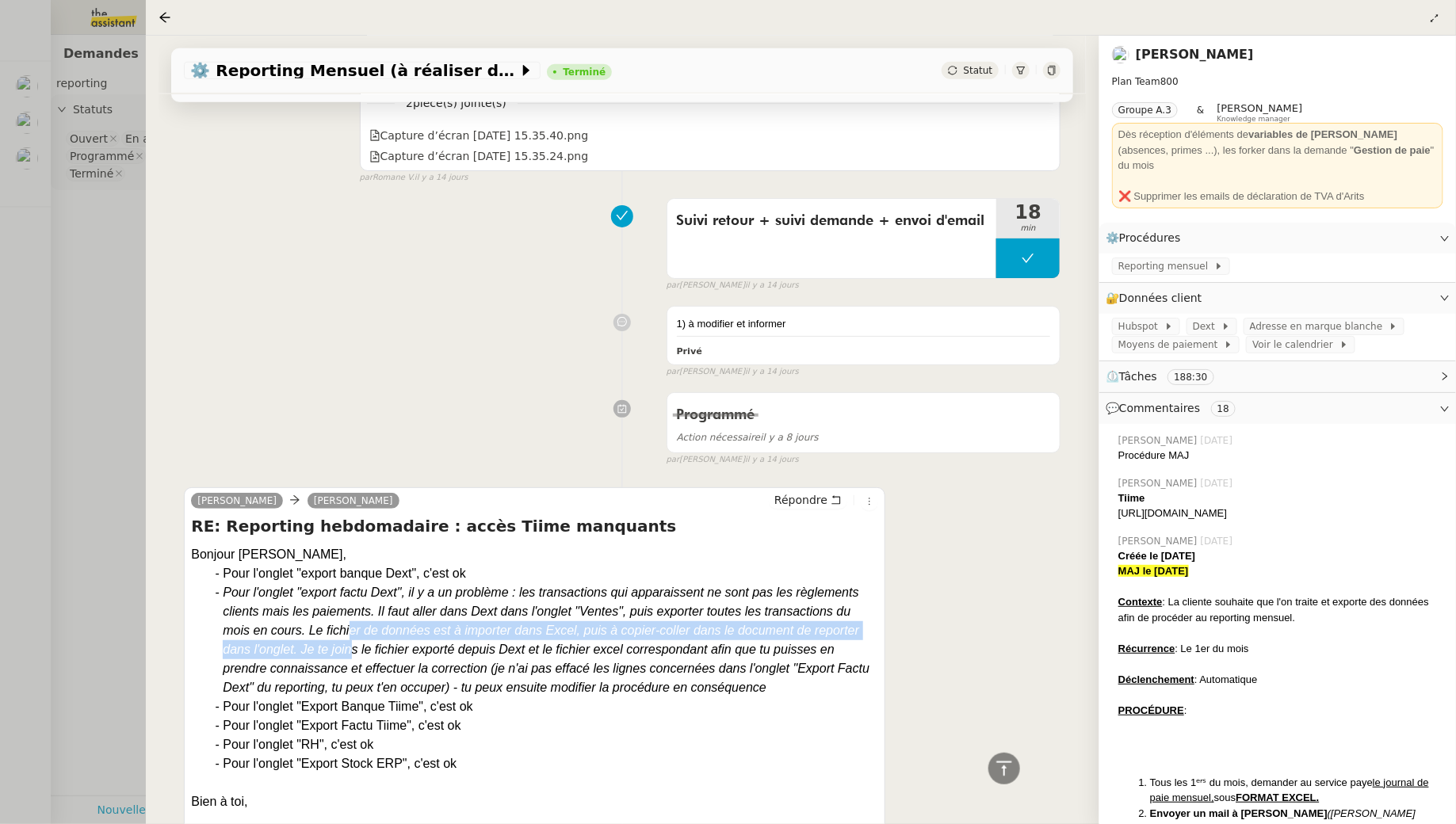
scroll to position [3597, 0]
click at [310, 642] on icon "Pour l'onglet "export factu Dext", il y a un problème : les transactions qui ap…" at bounding box center [546, 641] width 646 height 109
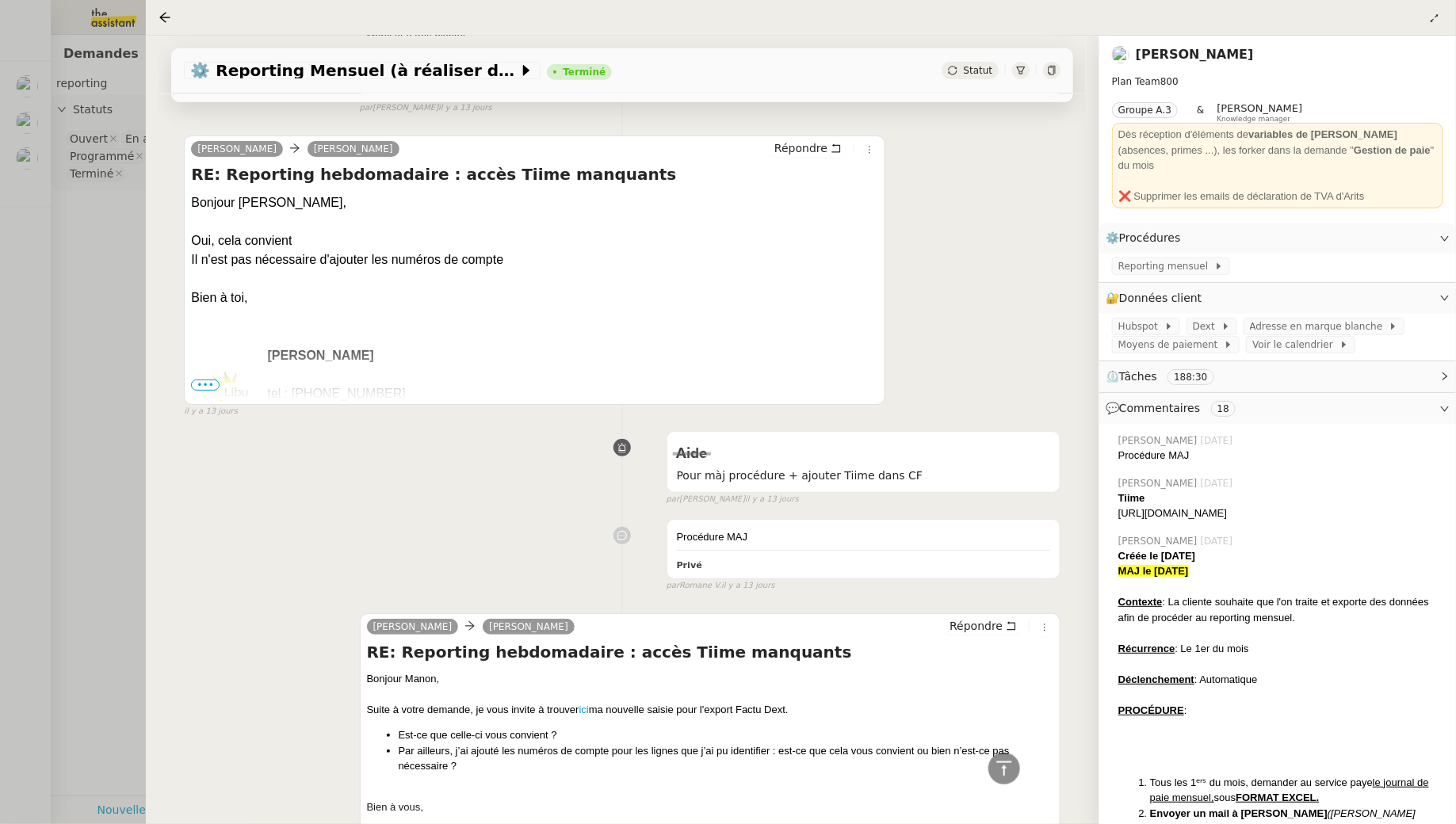
scroll to position [0, 0]
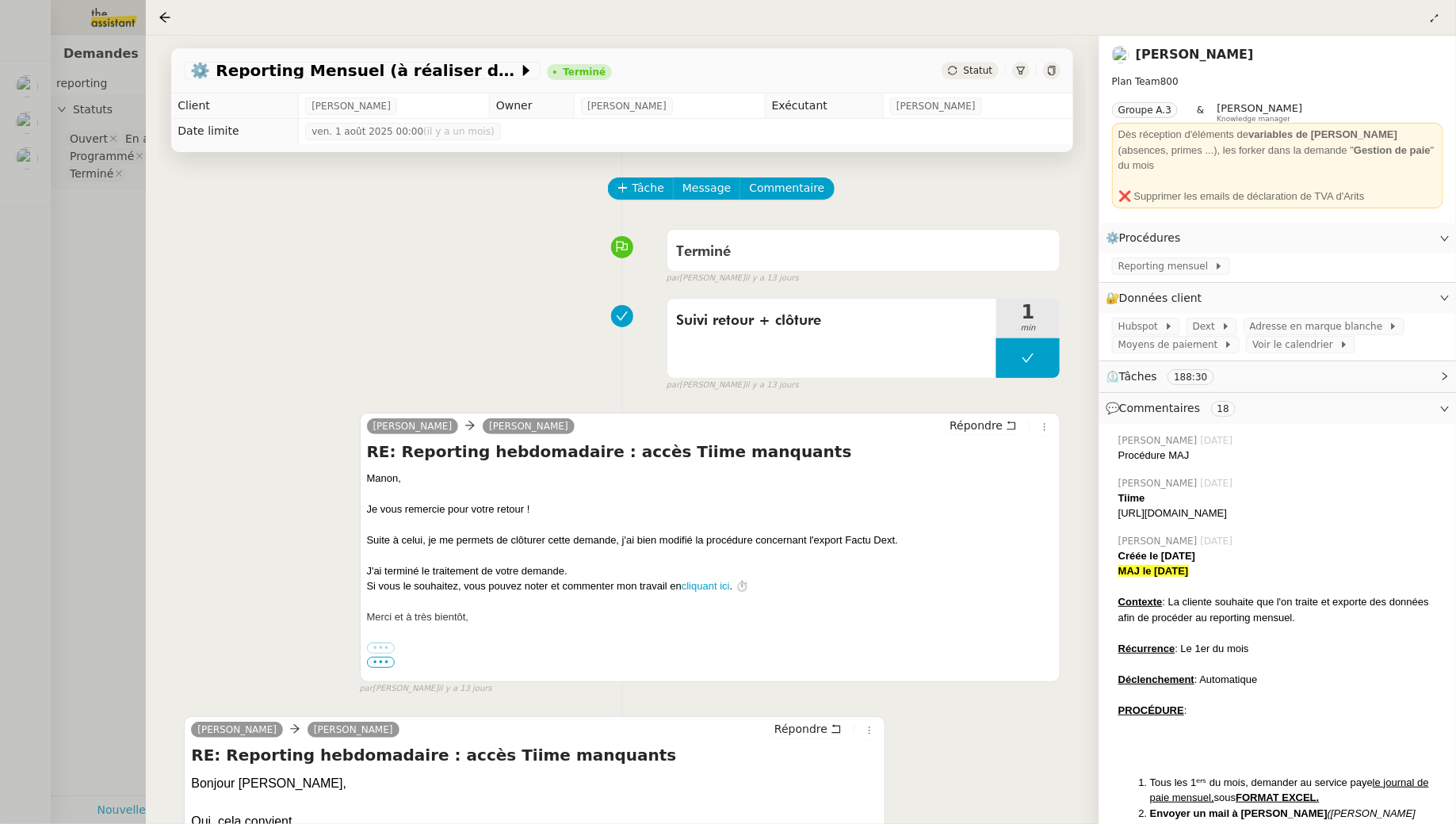
click at [107, 301] on div at bounding box center [728, 412] width 1456 height 824
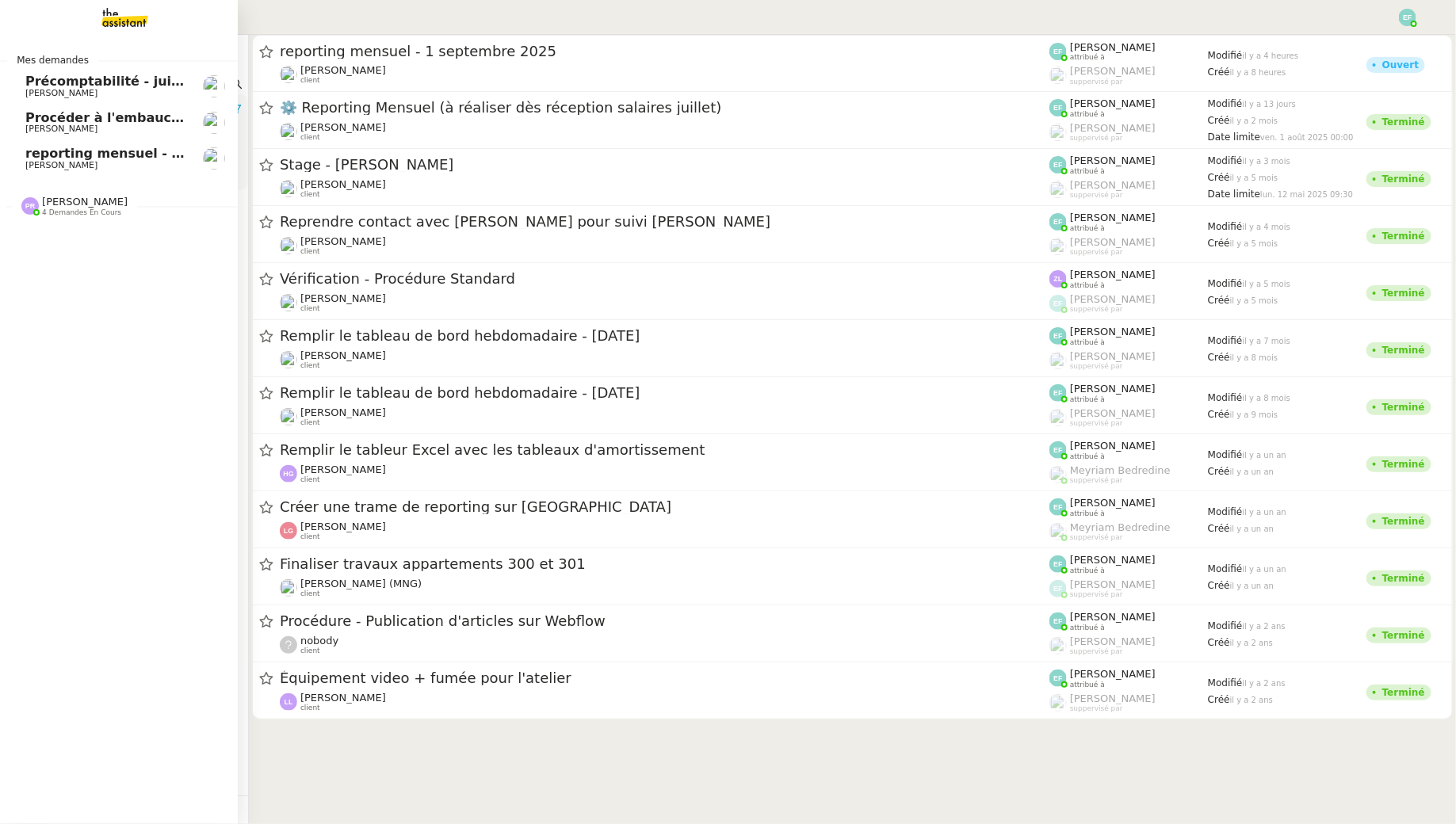
click at [58, 161] on span "[PERSON_NAME]" at bounding box center [61, 165] width 72 height 11
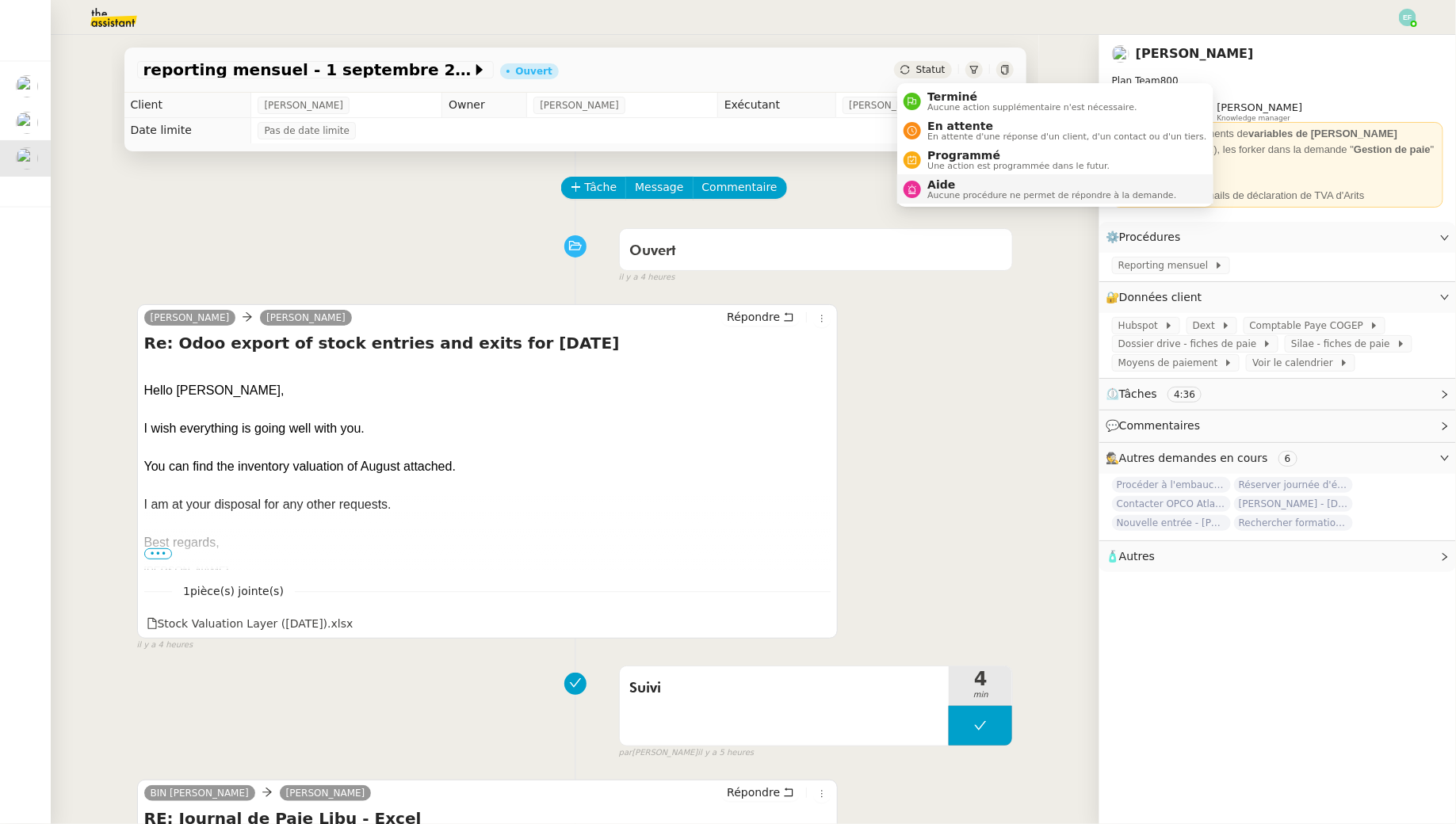
click at [930, 194] on span "Aucune procédure ne permet de répondre à la demande." at bounding box center [1052, 195] width 249 height 9
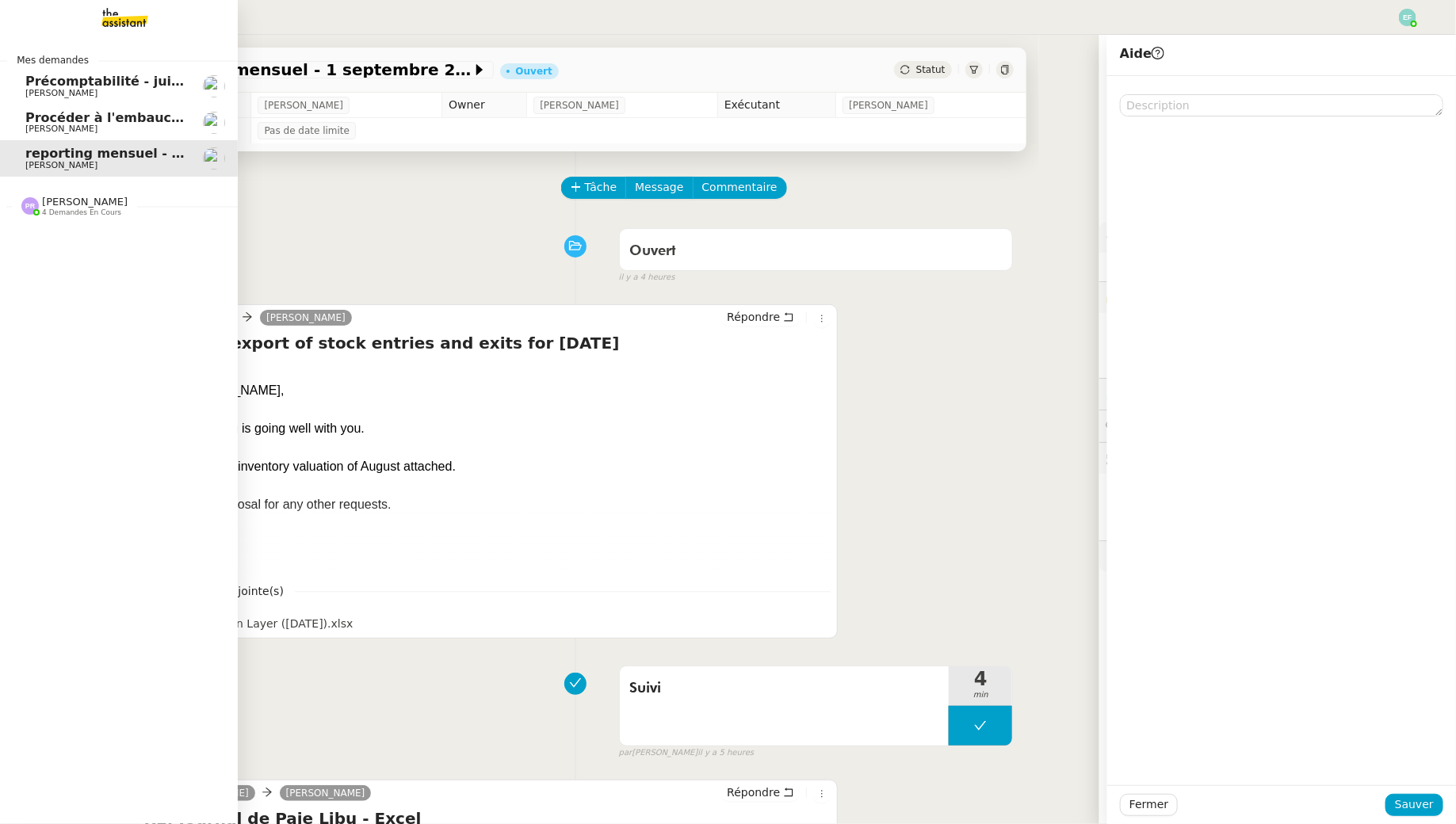
click at [20, 122] on link "Procéder à l'embauche d'[PERSON_NAME]" at bounding box center [119, 123] width 238 height 37
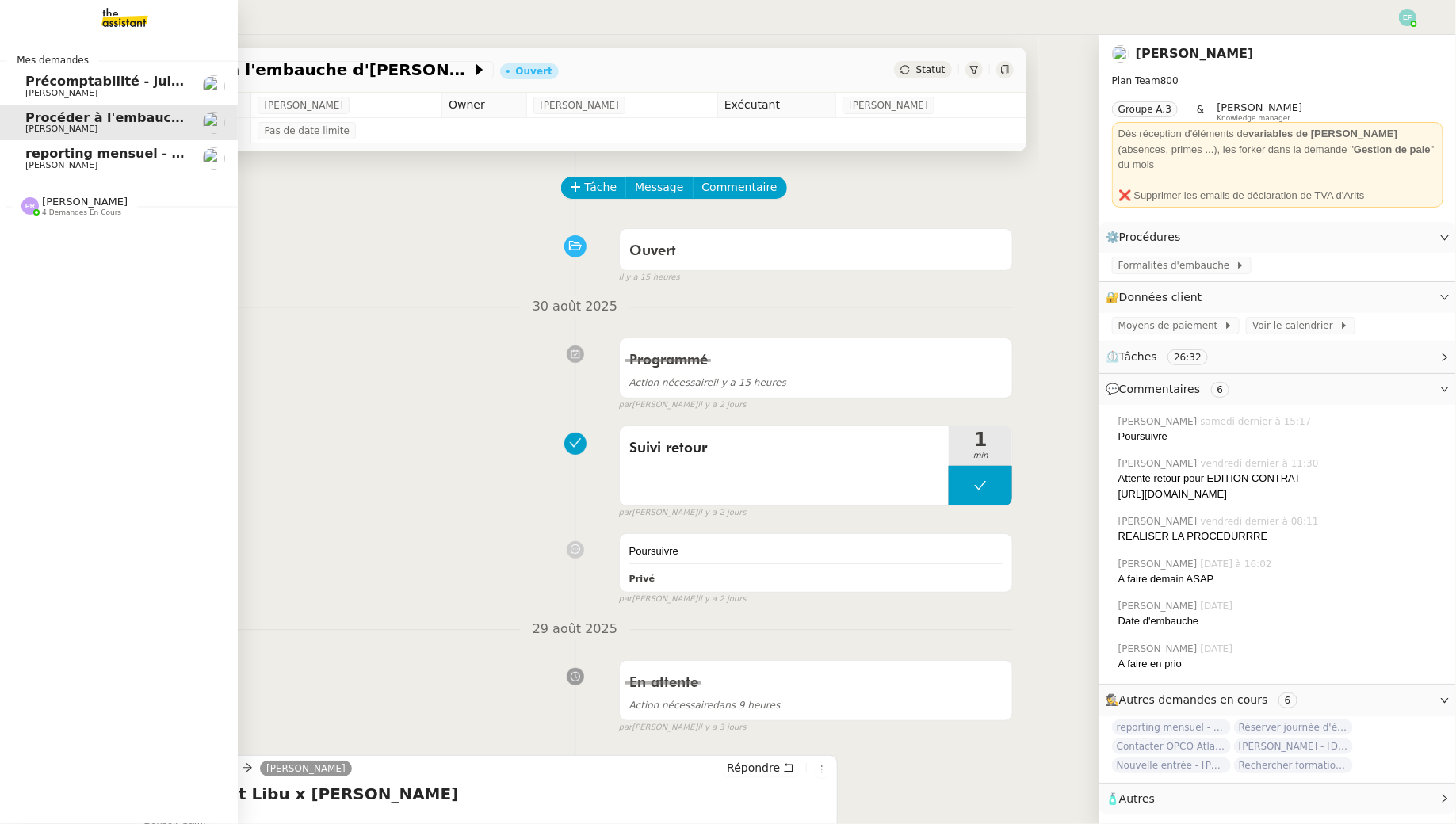
click at [94, 153] on span "reporting mensuel - 1 septembre 2025" at bounding box center [164, 153] width 277 height 15
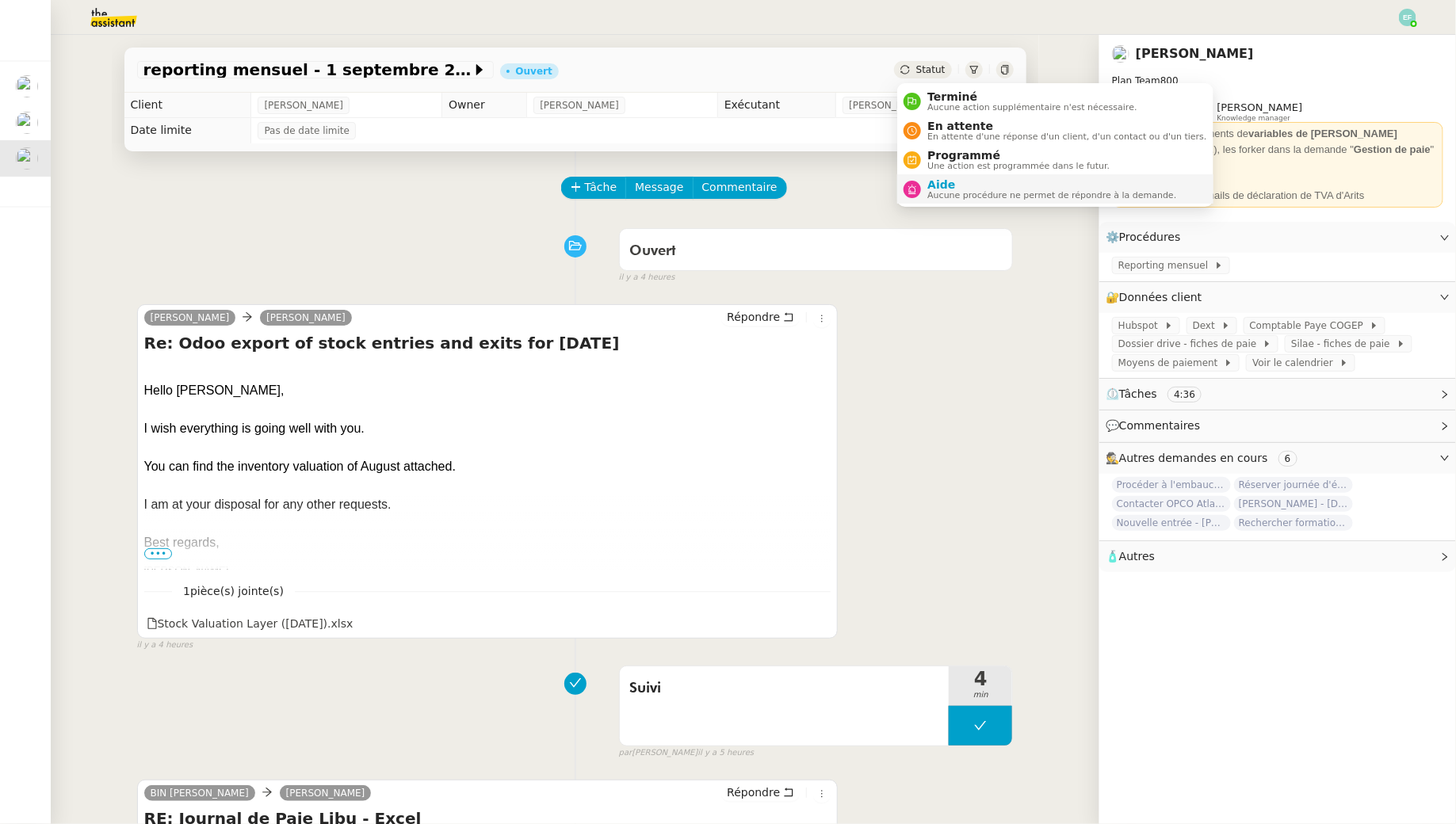
click at [948, 194] on span "Aucune procédure ne permet de répondre à la demande." at bounding box center [1052, 195] width 249 height 9
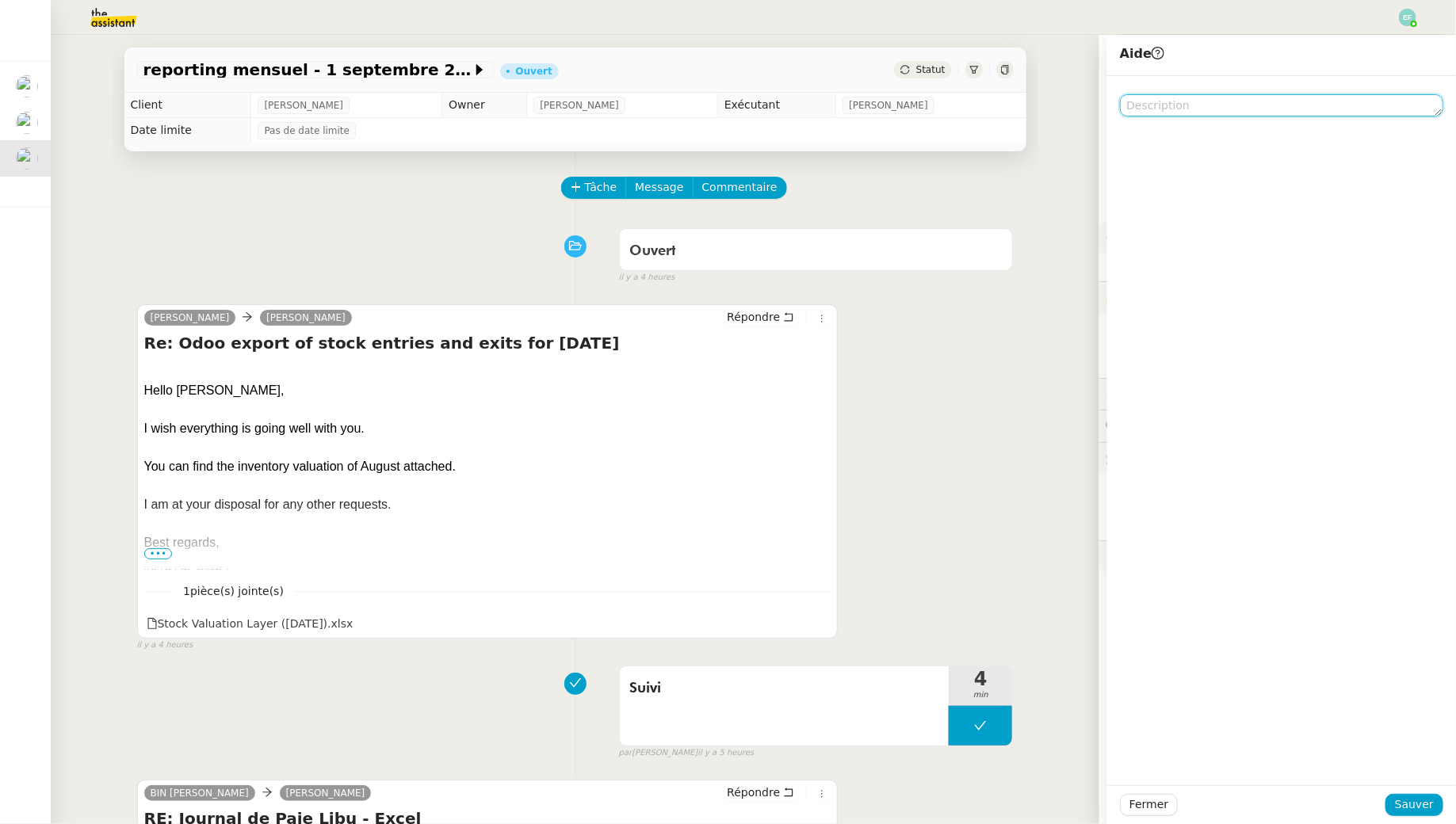
click at [1131, 106] on textarea at bounding box center [1281, 105] width 324 height 22
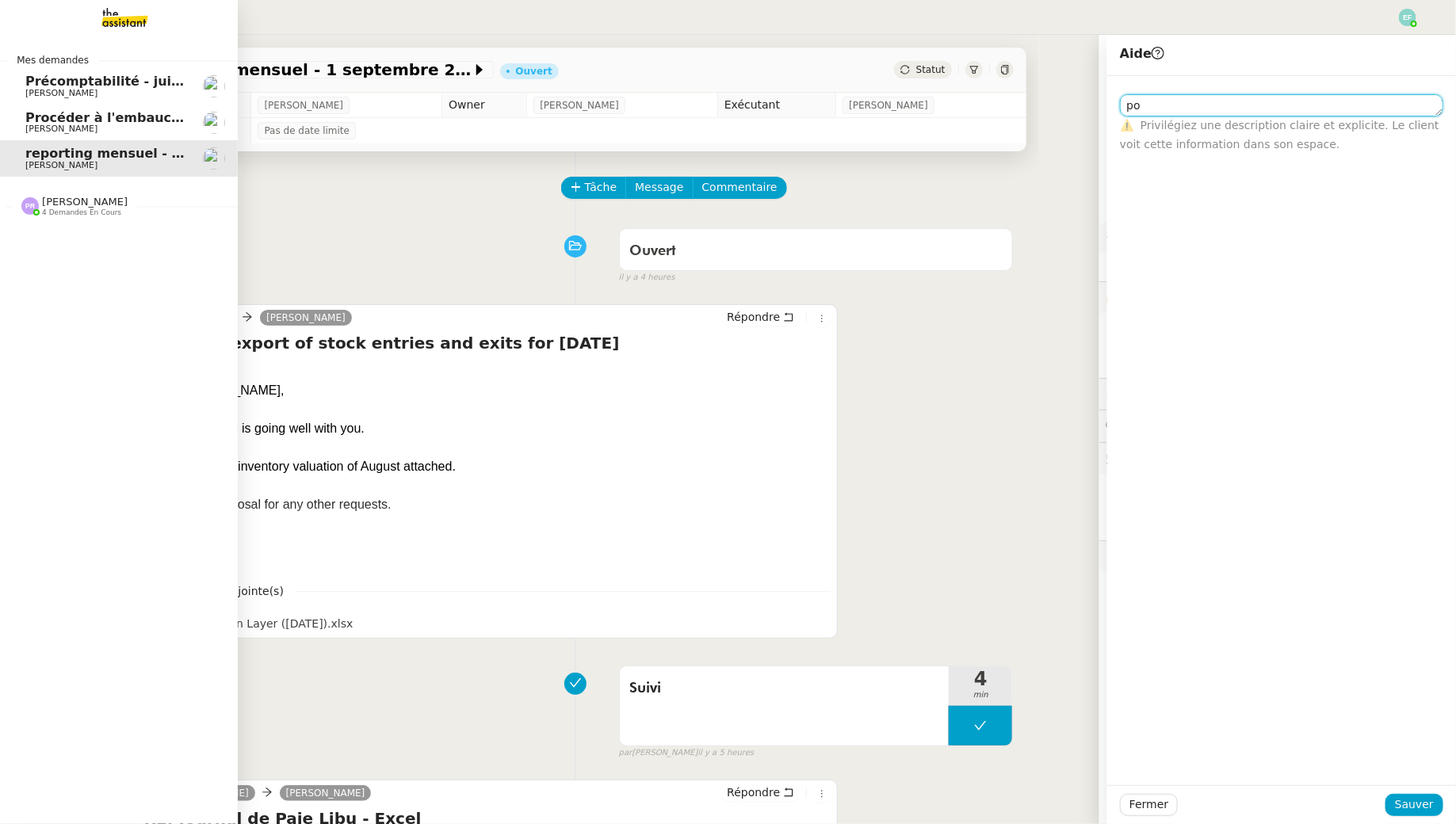
type textarea "p"
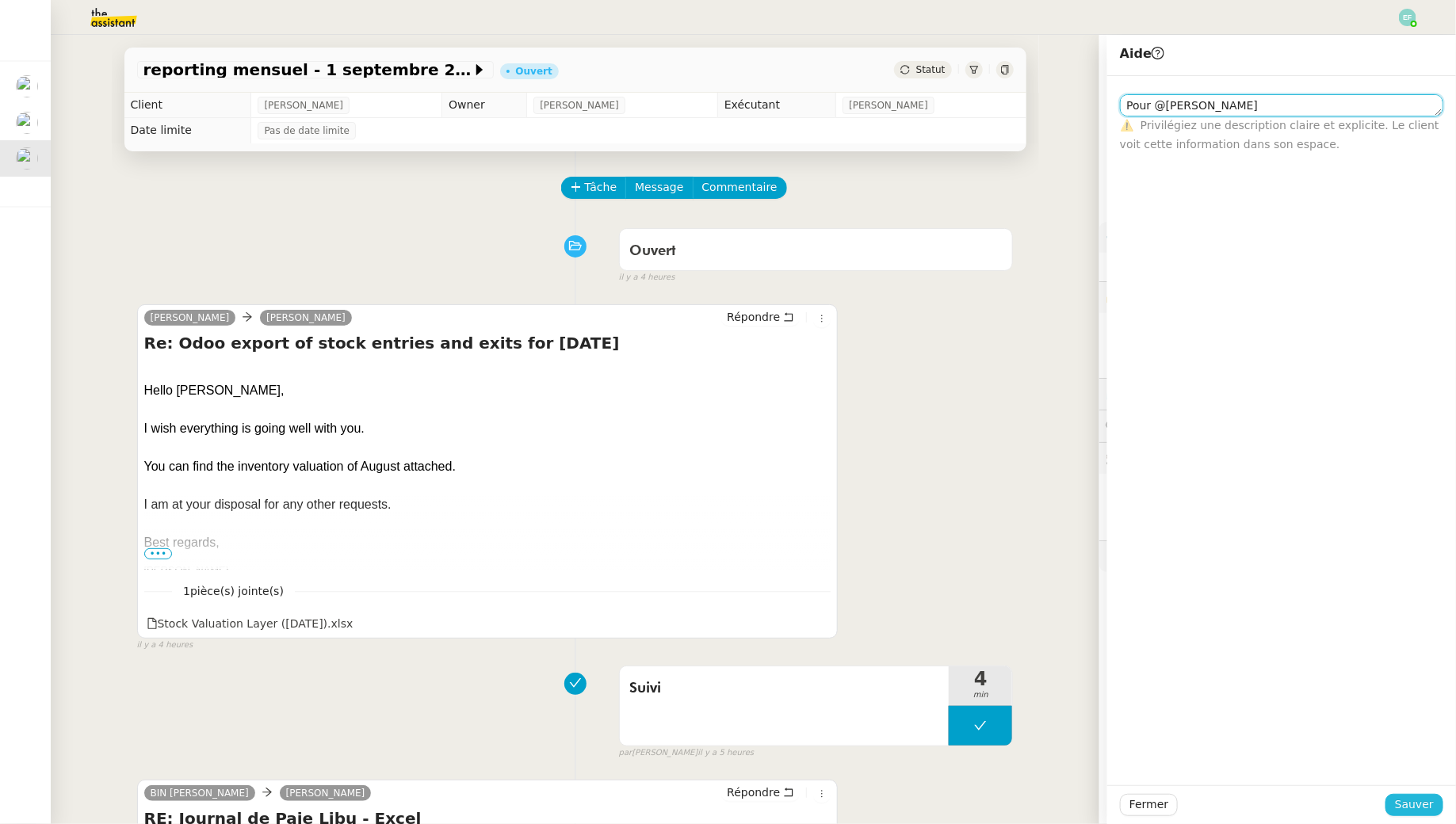
type textarea "Pour @[PERSON_NAME]"
click at [1408, 795] on button "Sauver" at bounding box center [1414, 804] width 58 height 22
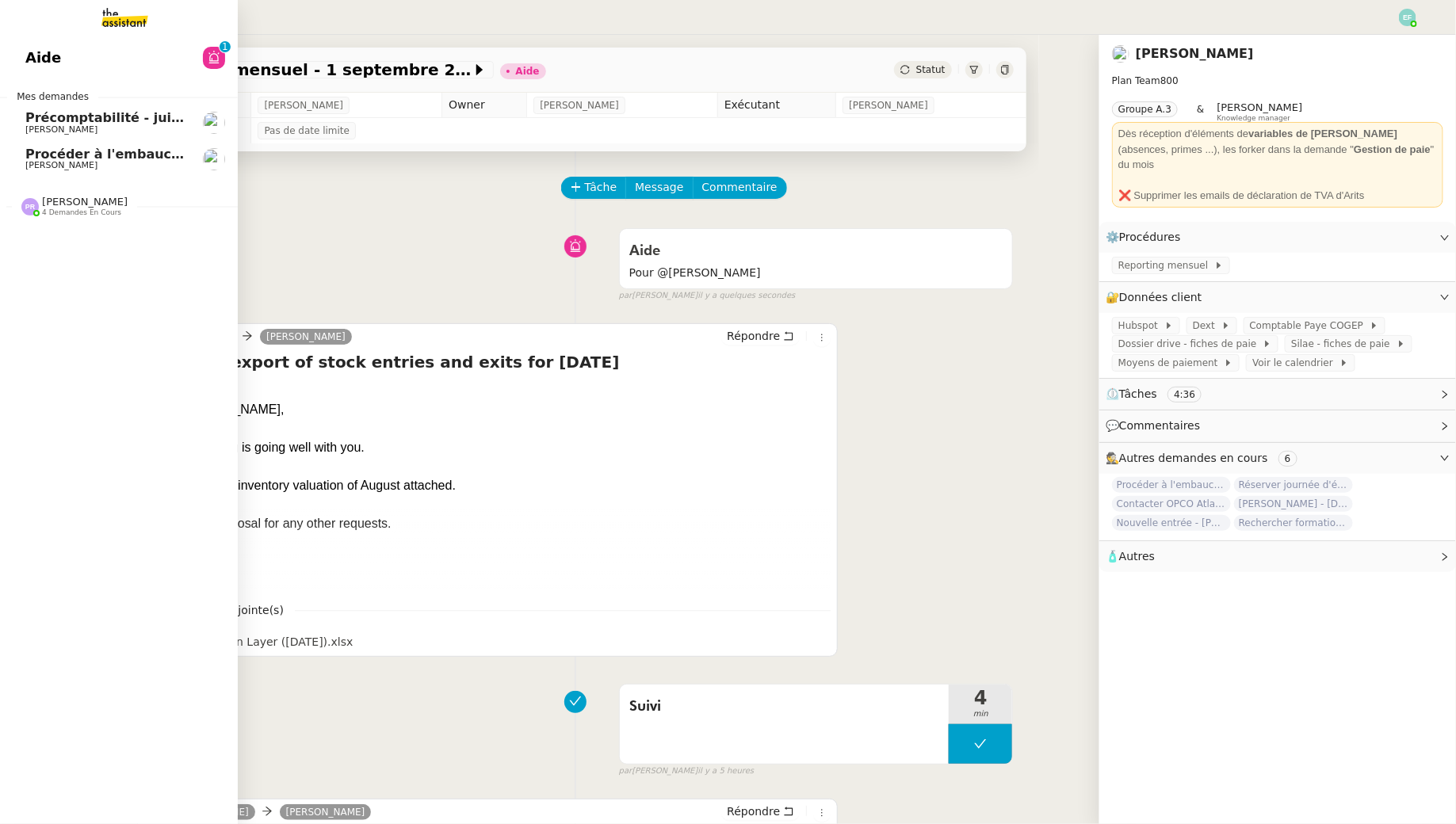
click at [39, 156] on span "Procéder à l'embauche d'[PERSON_NAME]" at bounding box center [175, 154] width 299 height 15
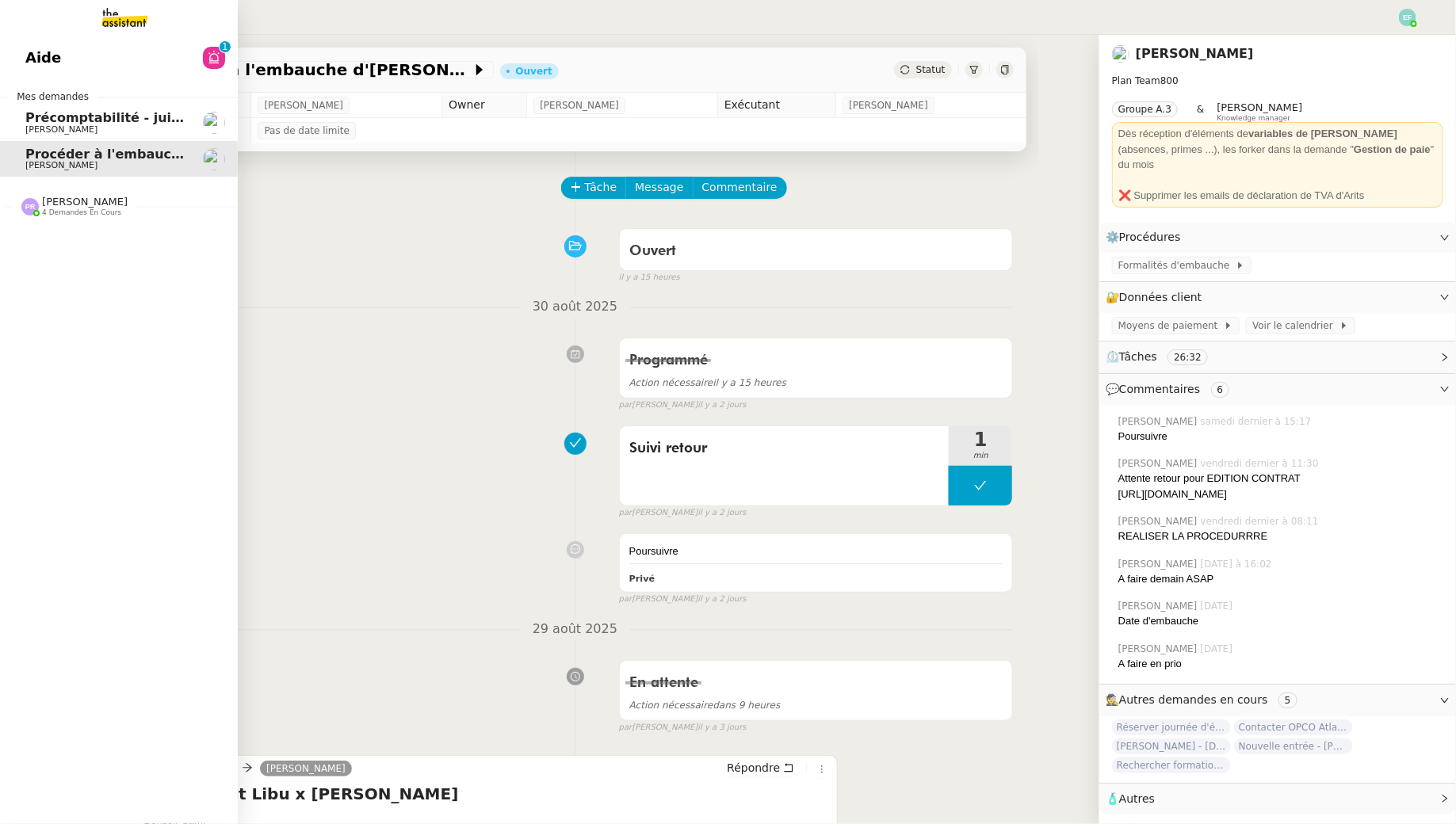
click at [23, 111] on link "Précomptabilité - [DATE] [PERSON_NAME]" at bounding box center [119, 123] width 238 height 37
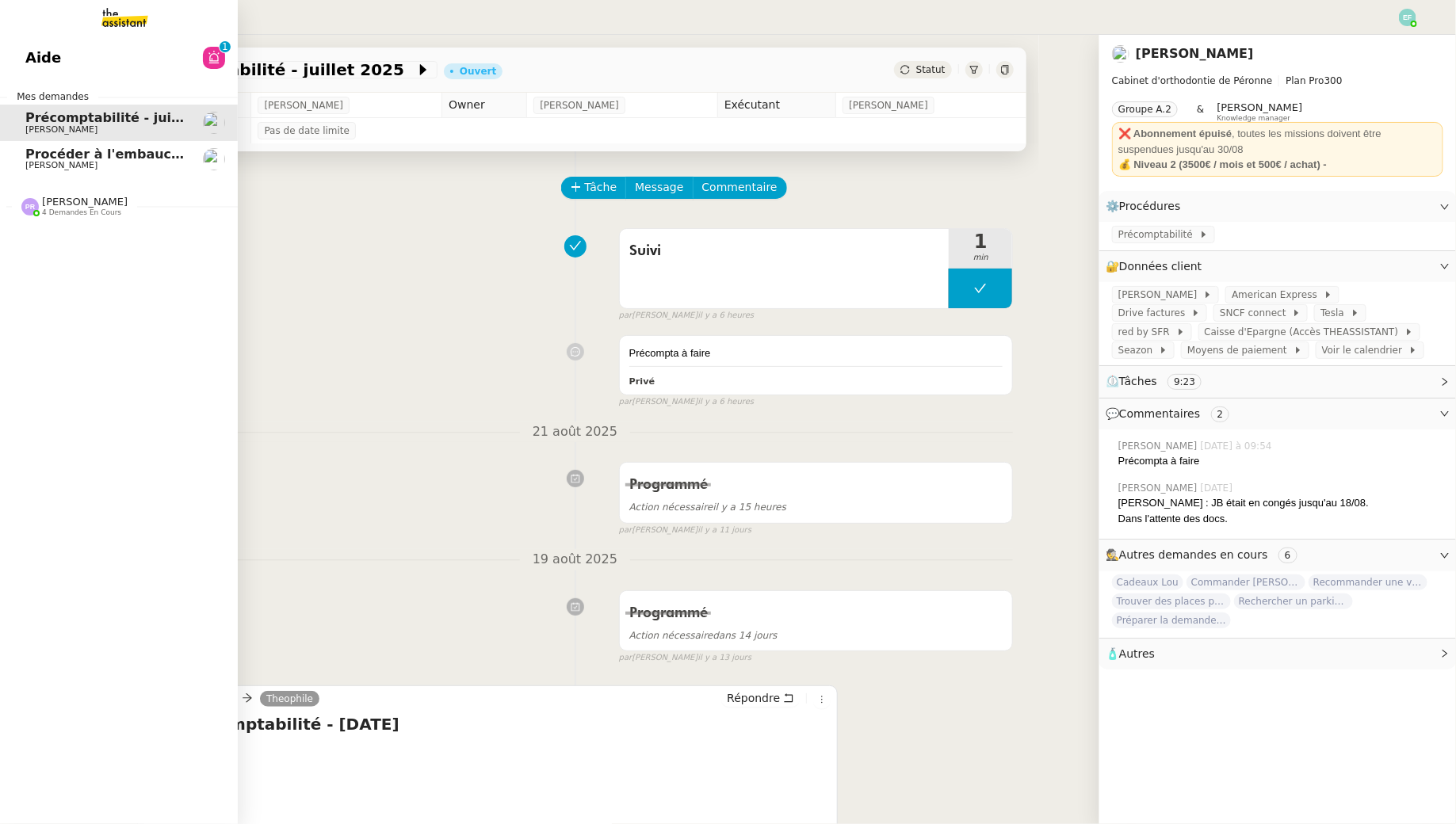
click at [29, 150] on span "Procéder à l'embauche d'[PERSON_NAME]" at bounding box center [175, 154] width 299 height 15
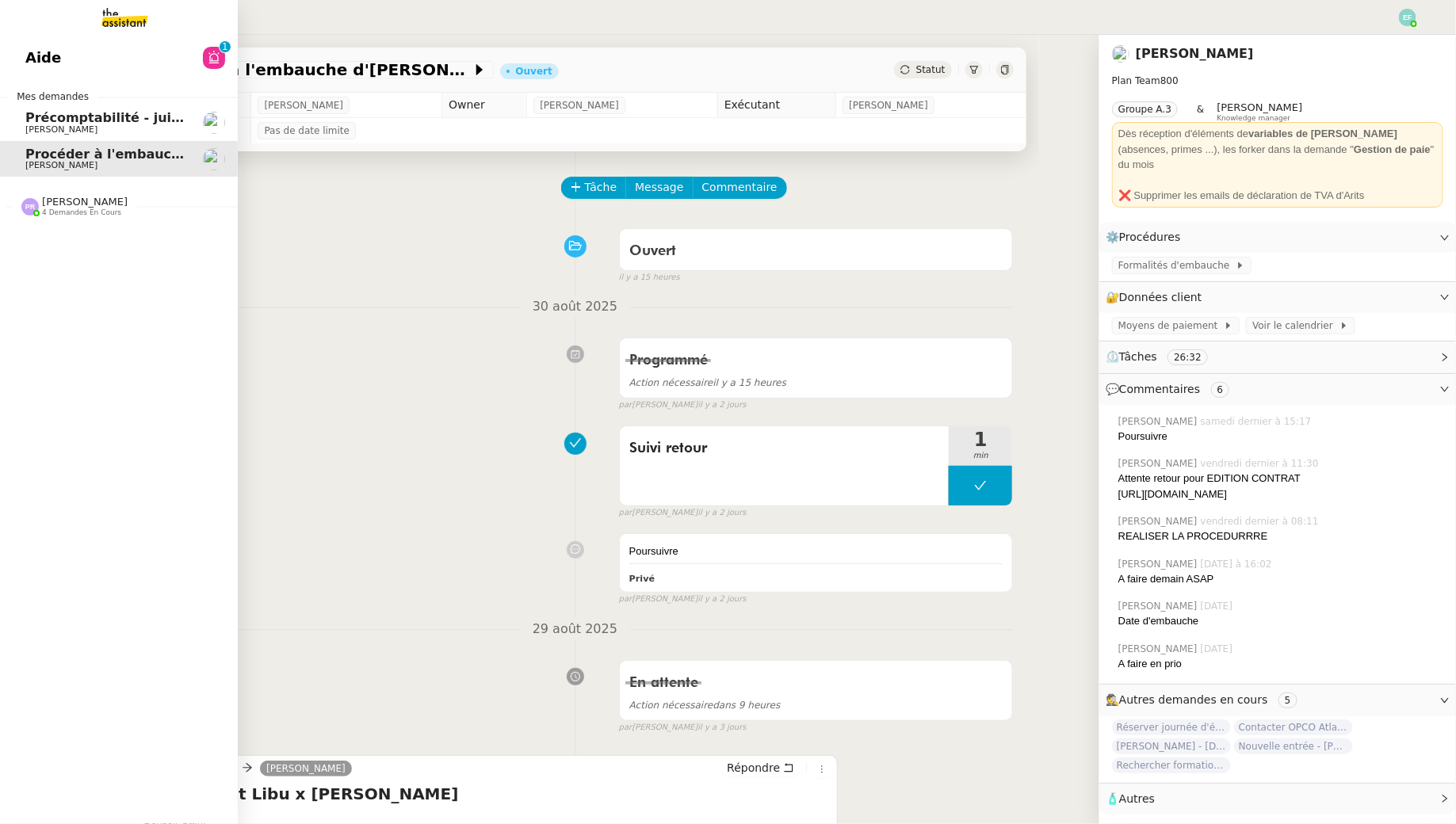
click at [52, 124] on span "Précomptabilité - juillet 2025" at bounding box center [129, 117] width 209 height 15
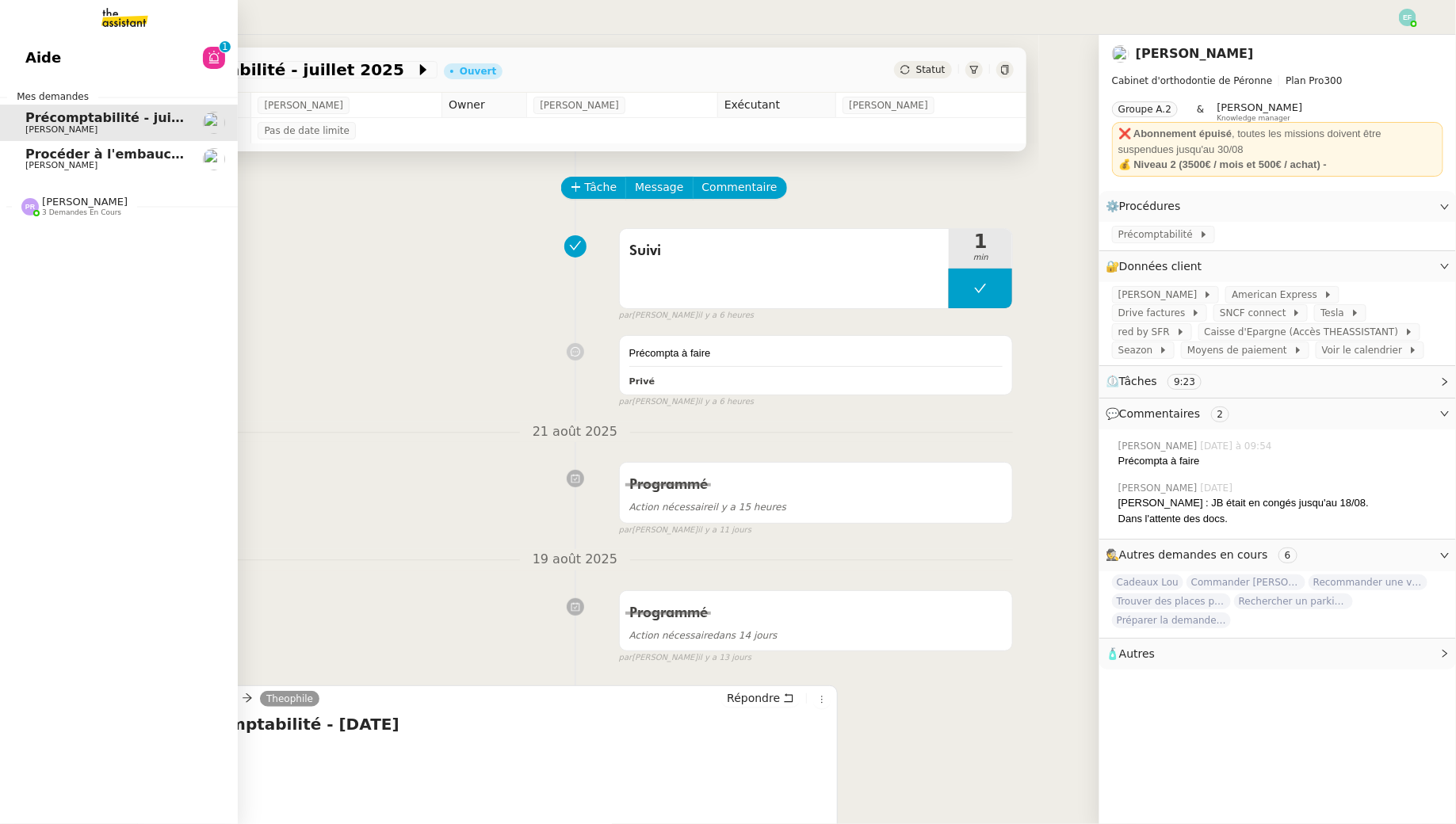
click at [75, 165] on span "[PERSON_NAME]" at bounding box center [61, 165] width 72 height 11
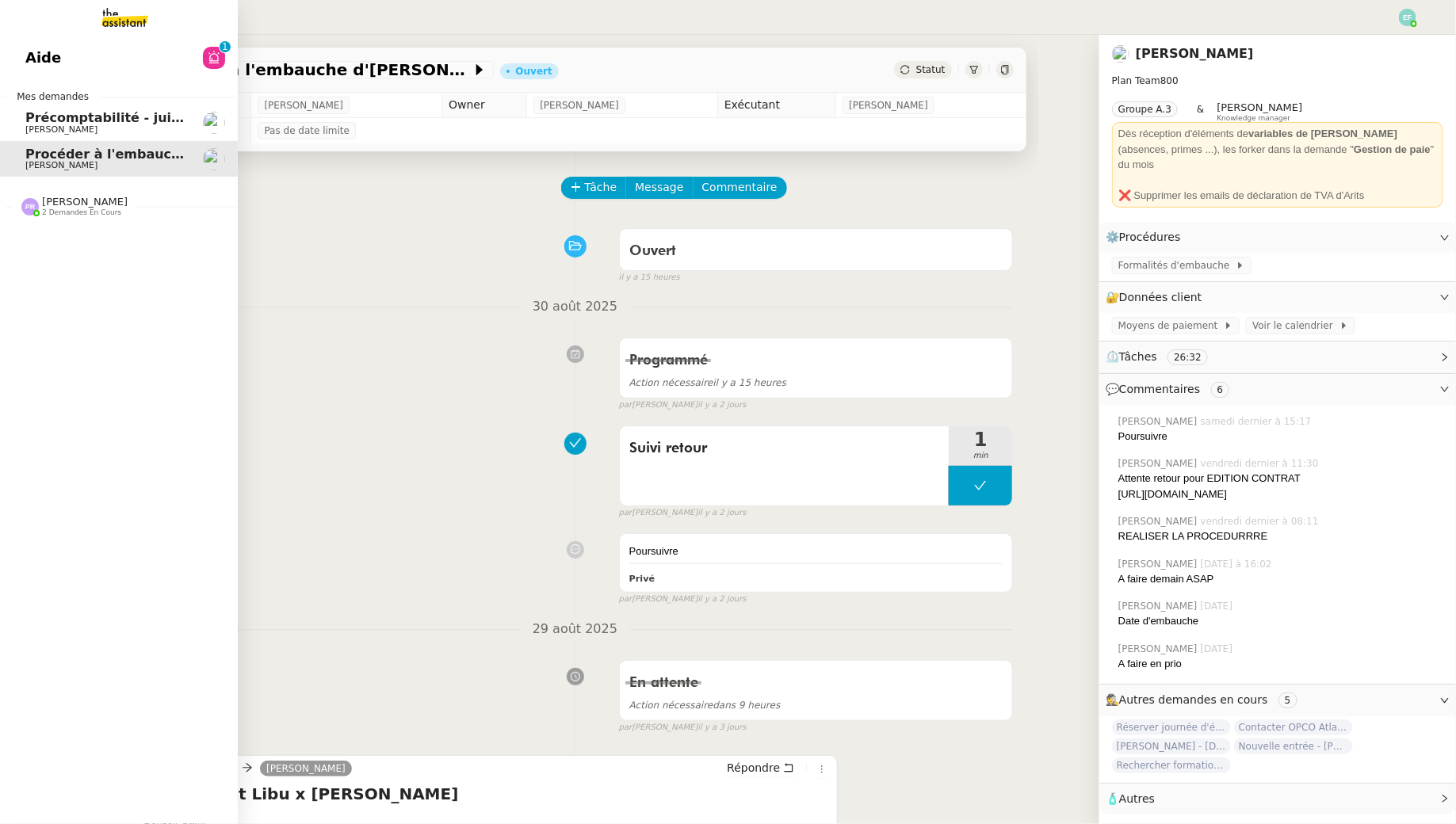
click at [57, 122] on span "Précomptabilité - juillet 2025" at bounding box center [129, 117] width 209 height 15
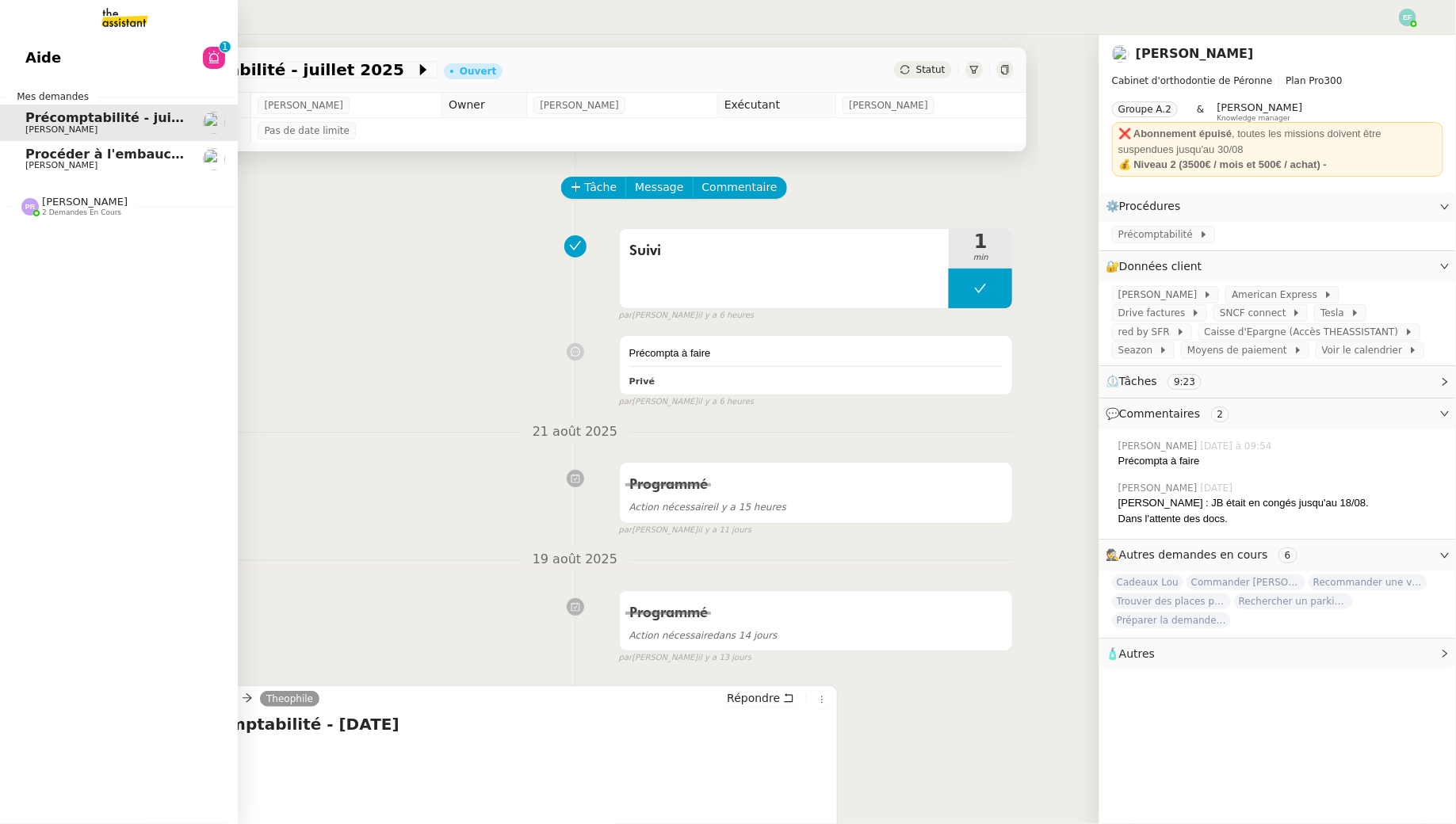
click at [47, 165] on span "[PERSON_NAME]" at bounding box center [61, 165] width 72 height 11
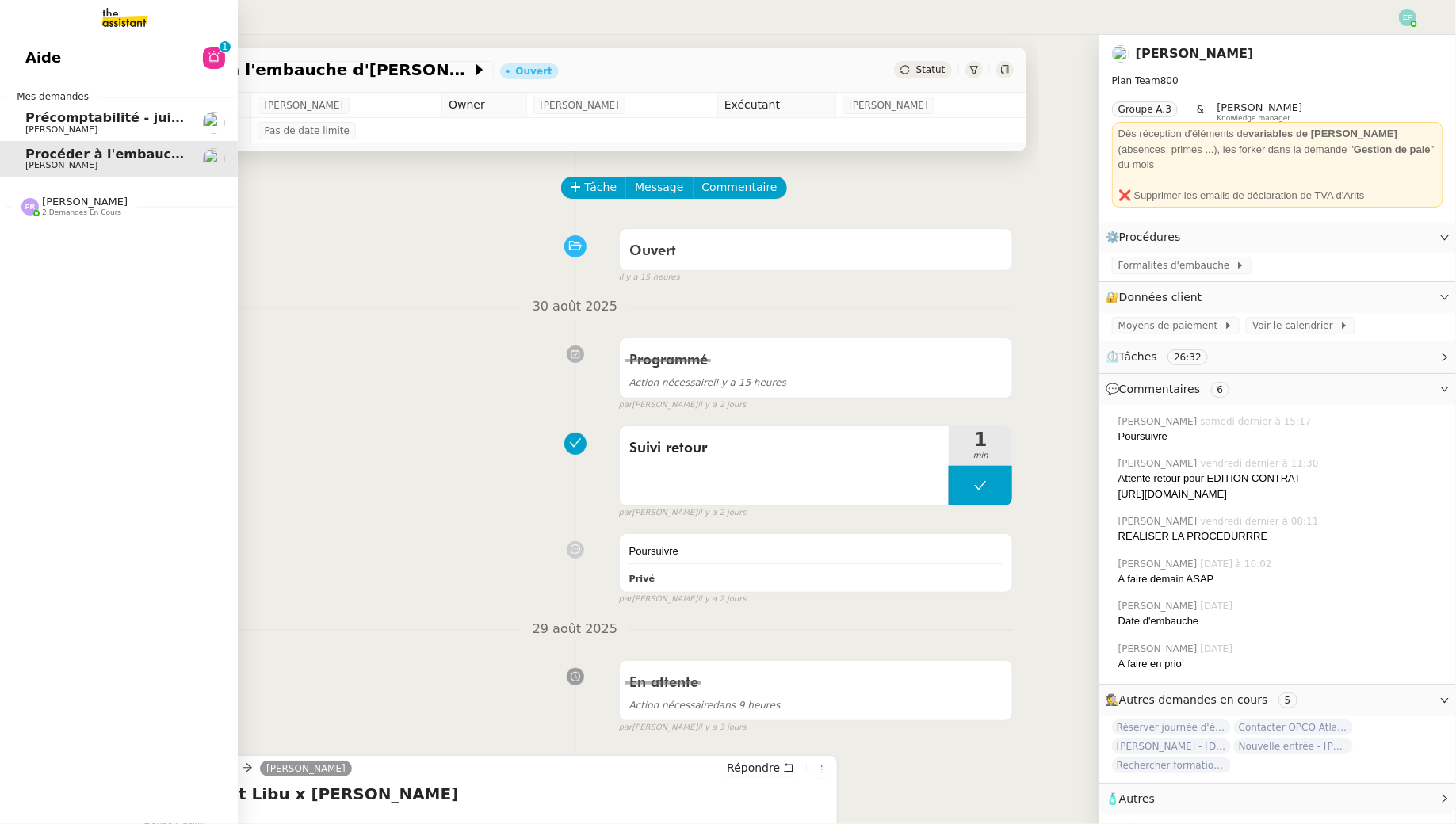
click at [70, 215] on span "2 demandes en cours" at bounding box center [81, 212] width 79 height 9
click at [70, 211] on span "2 demandes en cours" at bounding box center [81, 212] width 79 height 9
click at [70, 238] on span "Demande de justificatifs Pennylane - août 2025" at bounding box center [197, 237] width 343 height 15
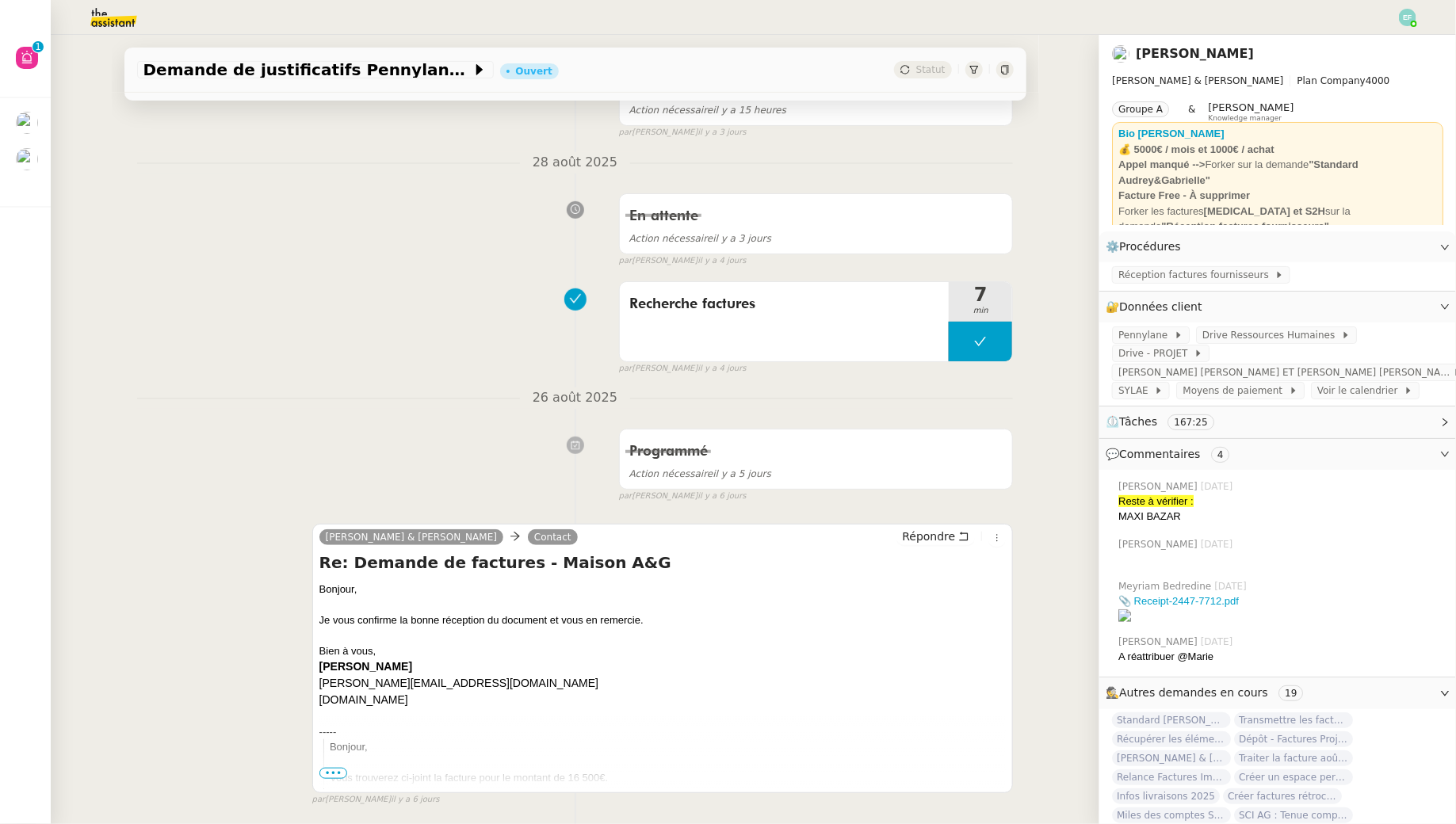
scroll to position [434, 0]
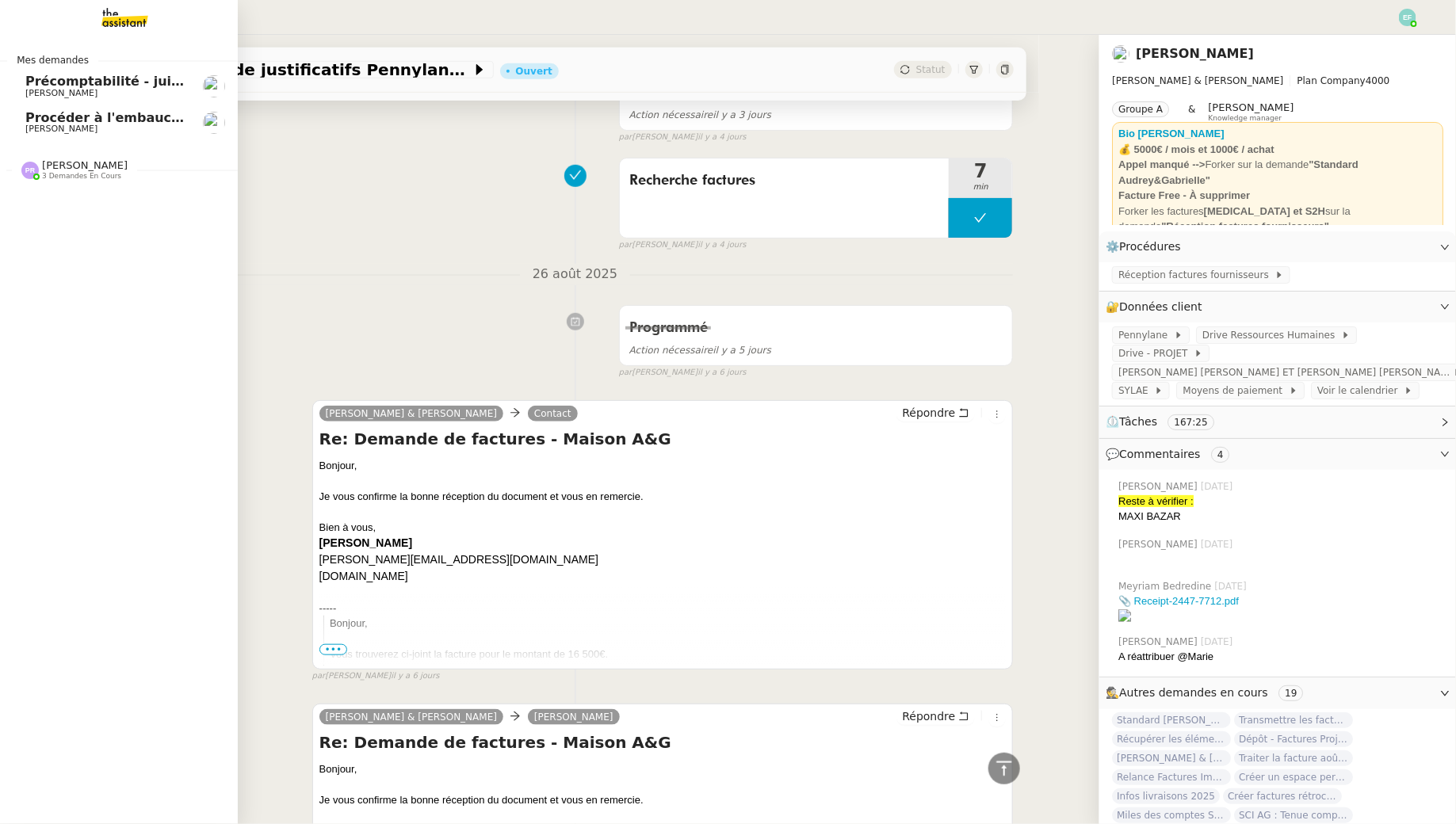
click at [58, 168] on span "[PERSON_NAME]" at bounding box center [84, 165] width 85 height 12
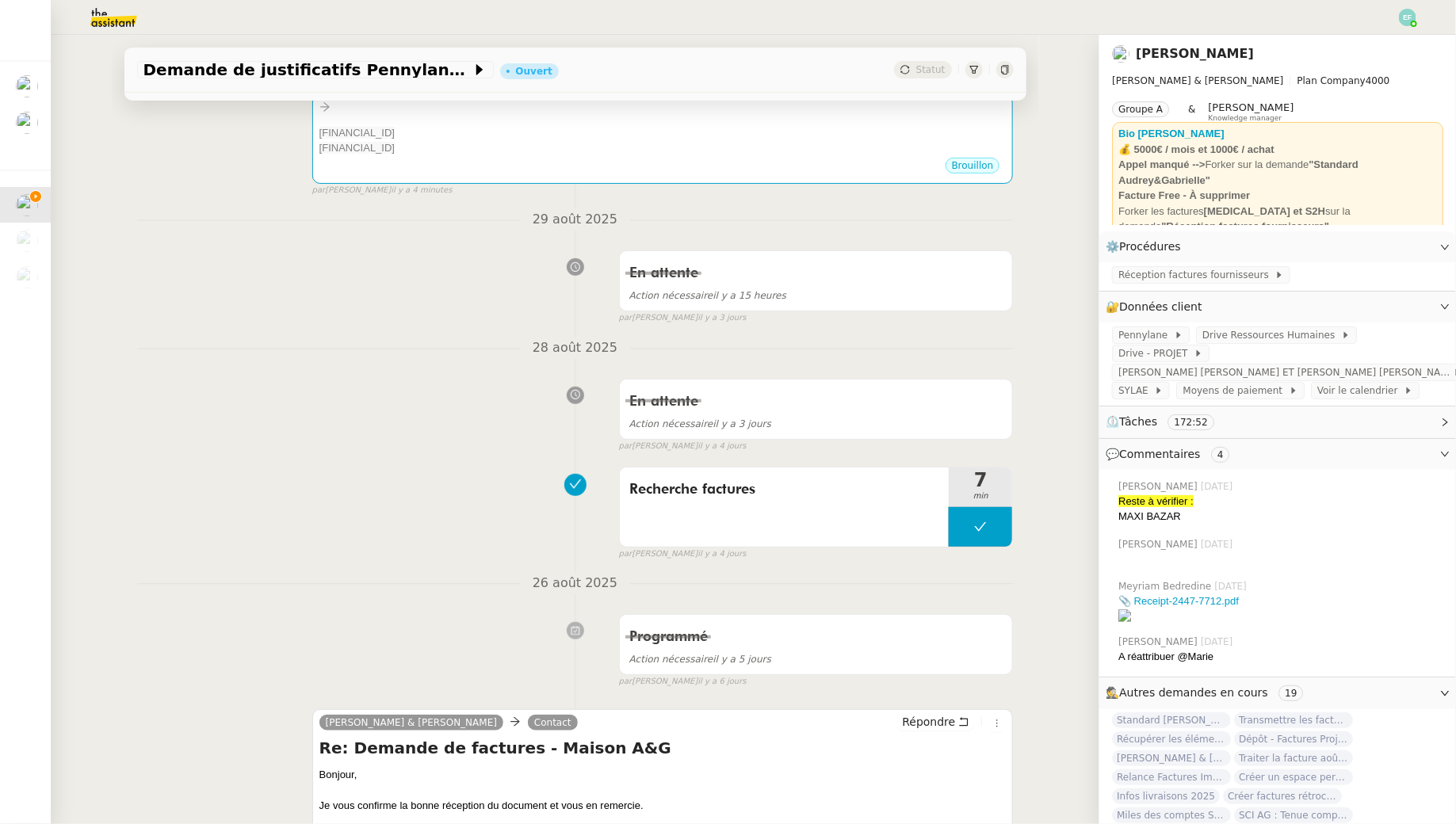
scroll to position [247, 0]
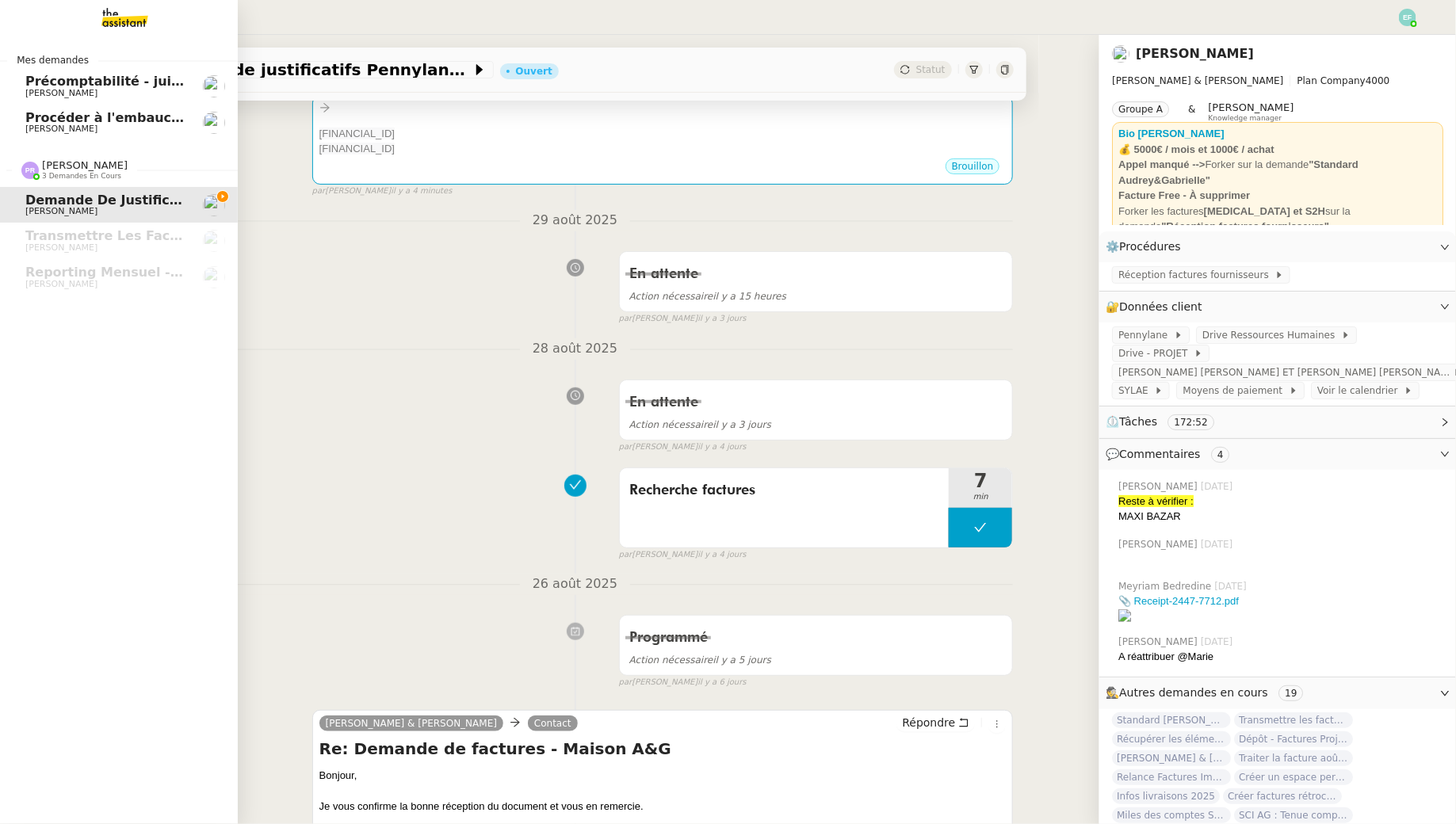
click at [67, 130] on span "[PERSON_NAME]" at bounding box center [61, 129] width 72 height 11
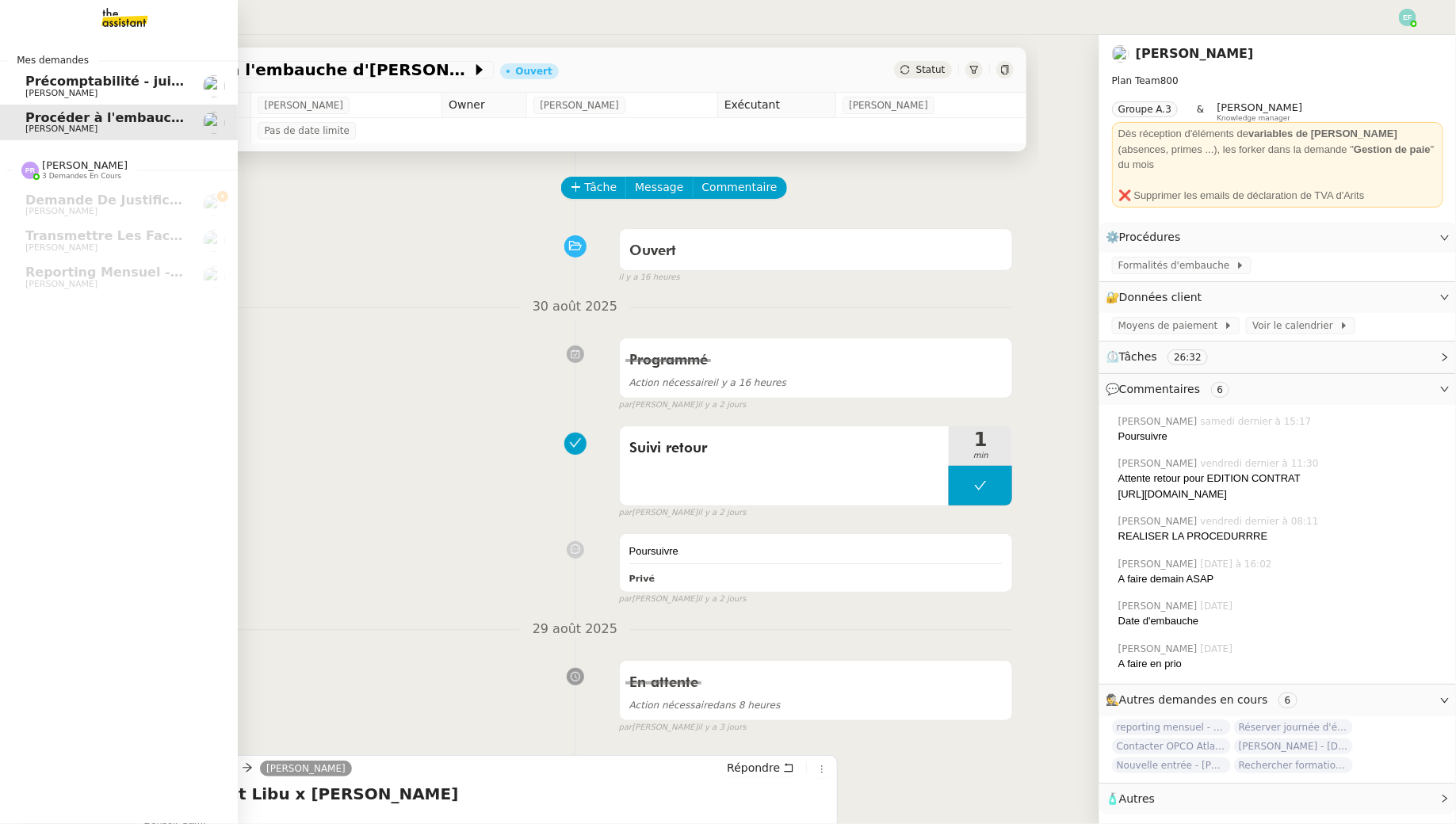
click at [122, 99] on link "Précomptabilité - [DATE] [PERSON_NAME]" at bounding box center [119, 86] width 238 height 37
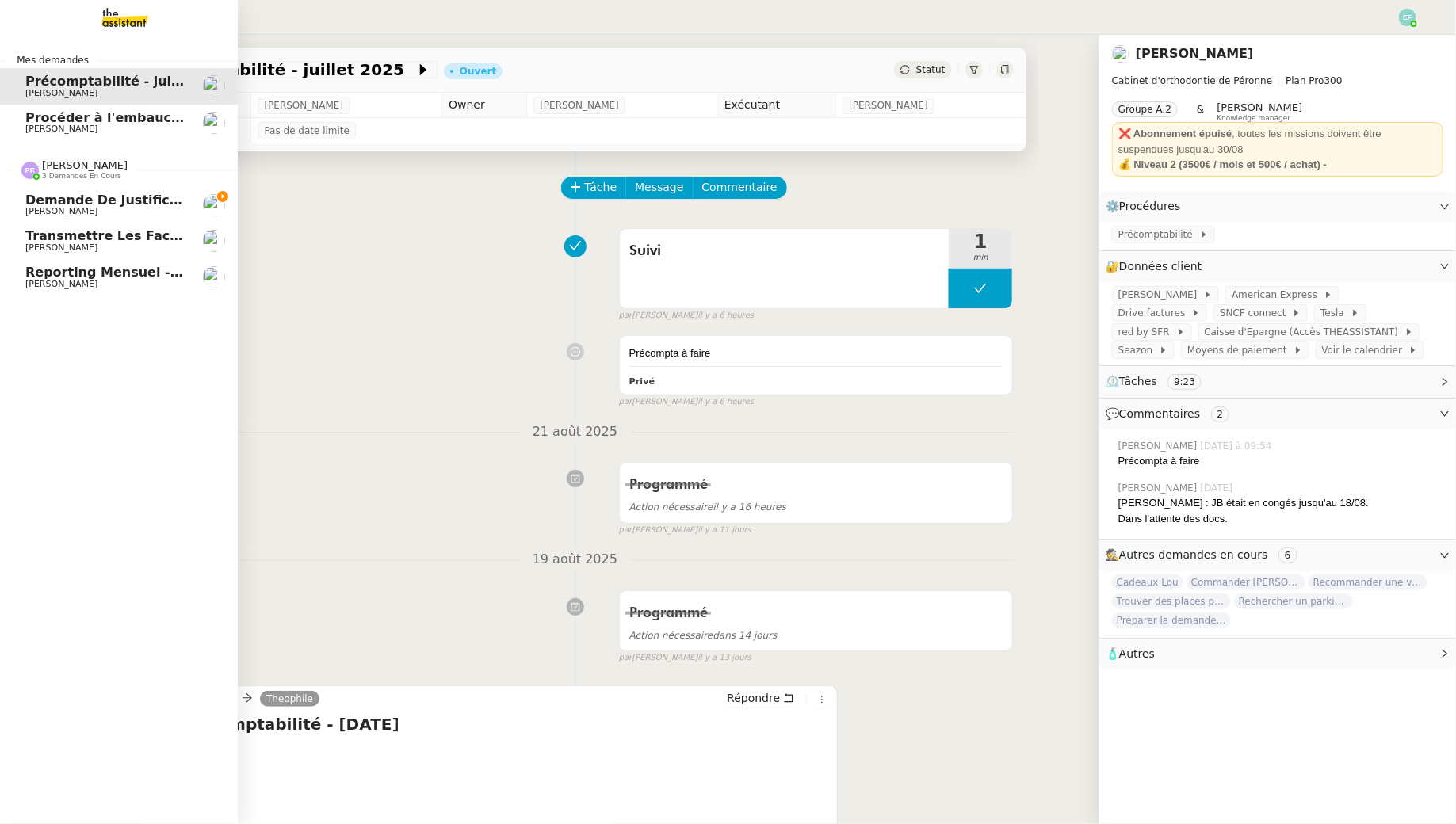
click at [93, 279] on span "[PERSON_NAME]" at bounding box center [105, 284] width 160 height 10
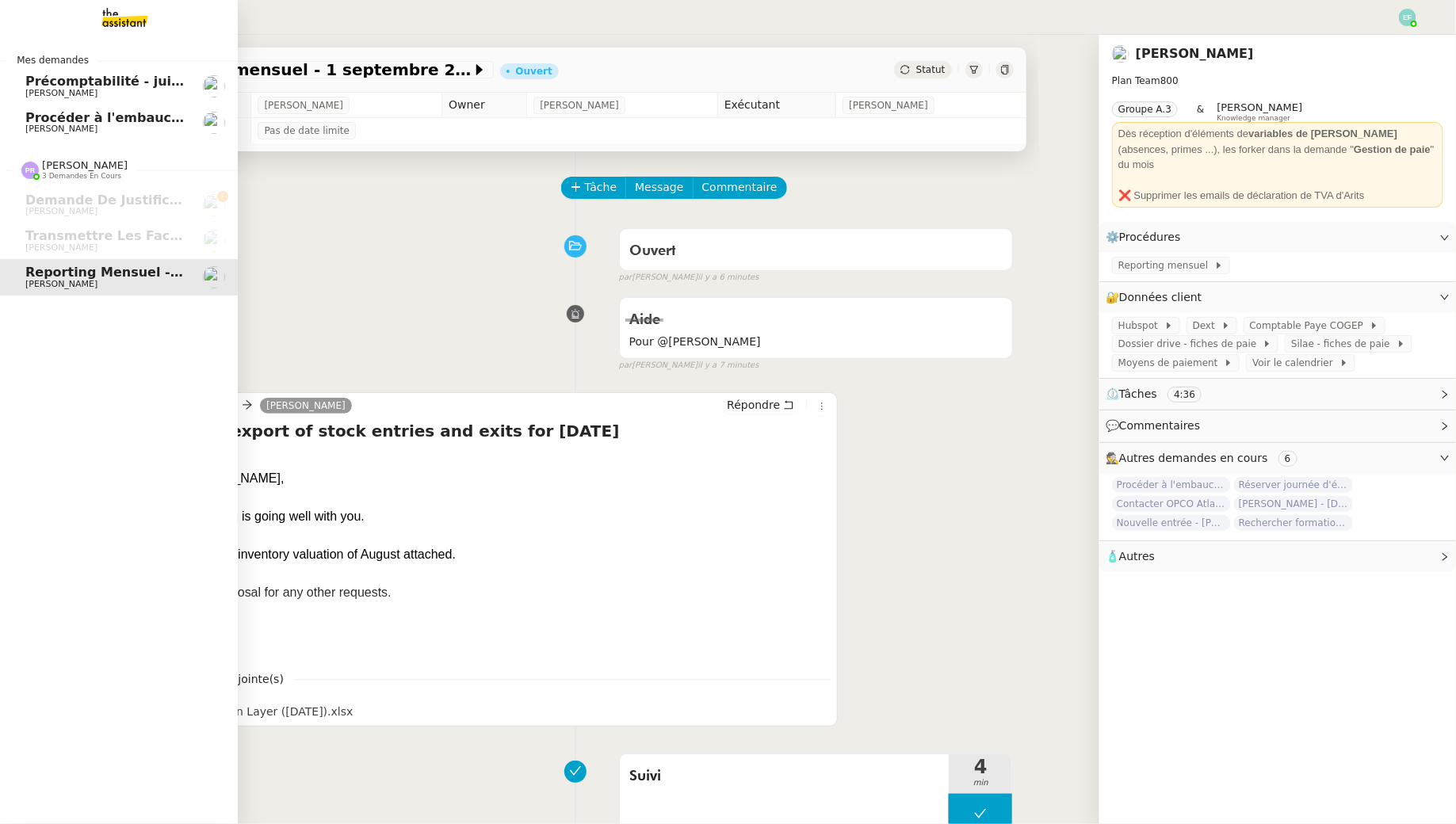
click at [108, 108] on link "Procéder à l'embauche d'[PERSON_NAME]" at bounding box center [119, 123] width 238 height 37
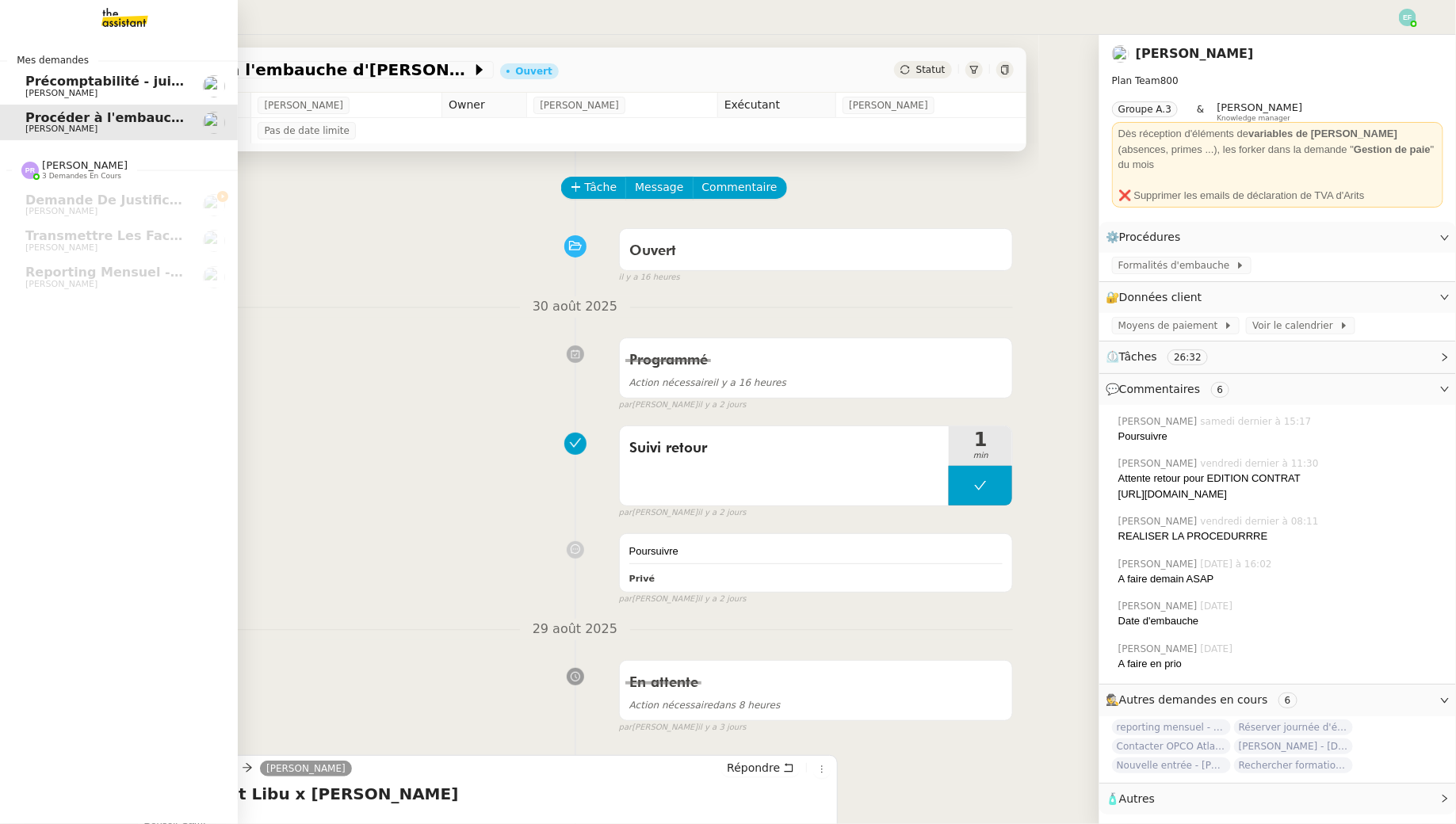
click at [123, 66] on nz-divider "Mes demandes" at bounding box center [119, 60] width 238 height 16
click at [124, 82] on span "Précomptabilité - juillet 2025" at bounding box center [129, 81] width 209 height 15
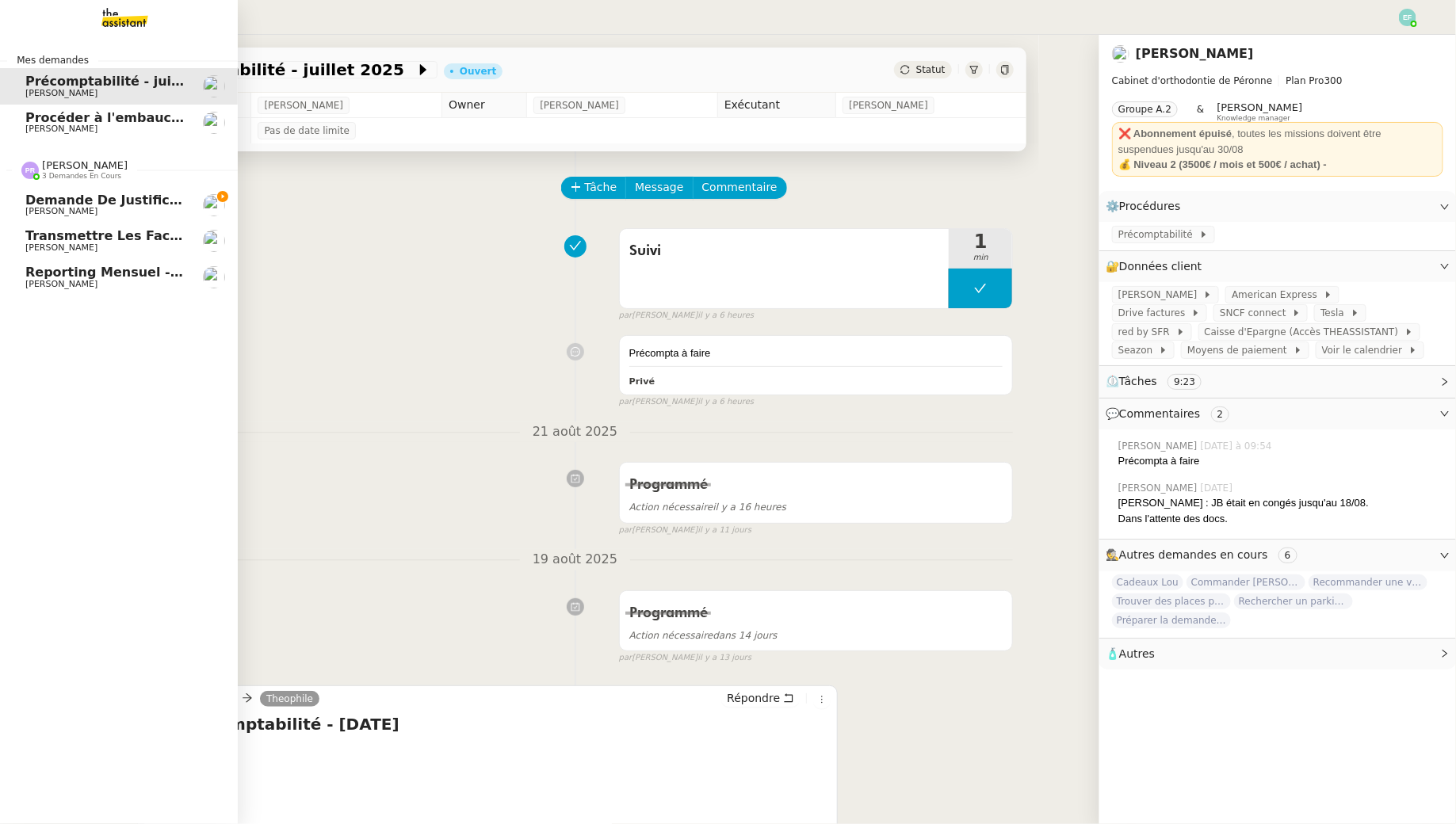
click at [114, 272] on span "reporting mensuel - 1 septembre 2025" at bounding box center [166, 272] width 280 height 15
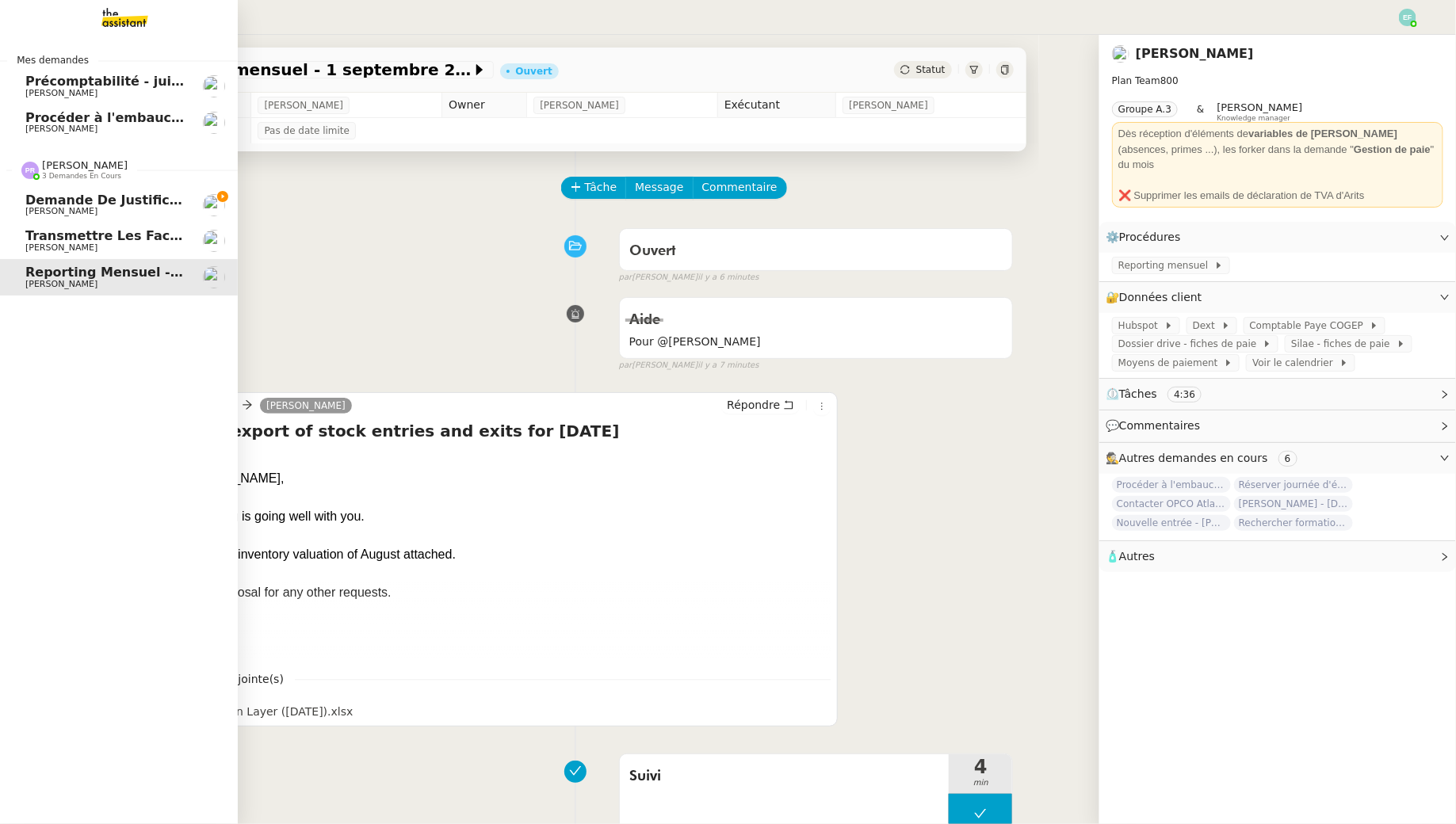
click at [61, 199] on span "Demande de justificatifs Pennylane - août 2025" at bounding box center [197, 200] width 343 height 15
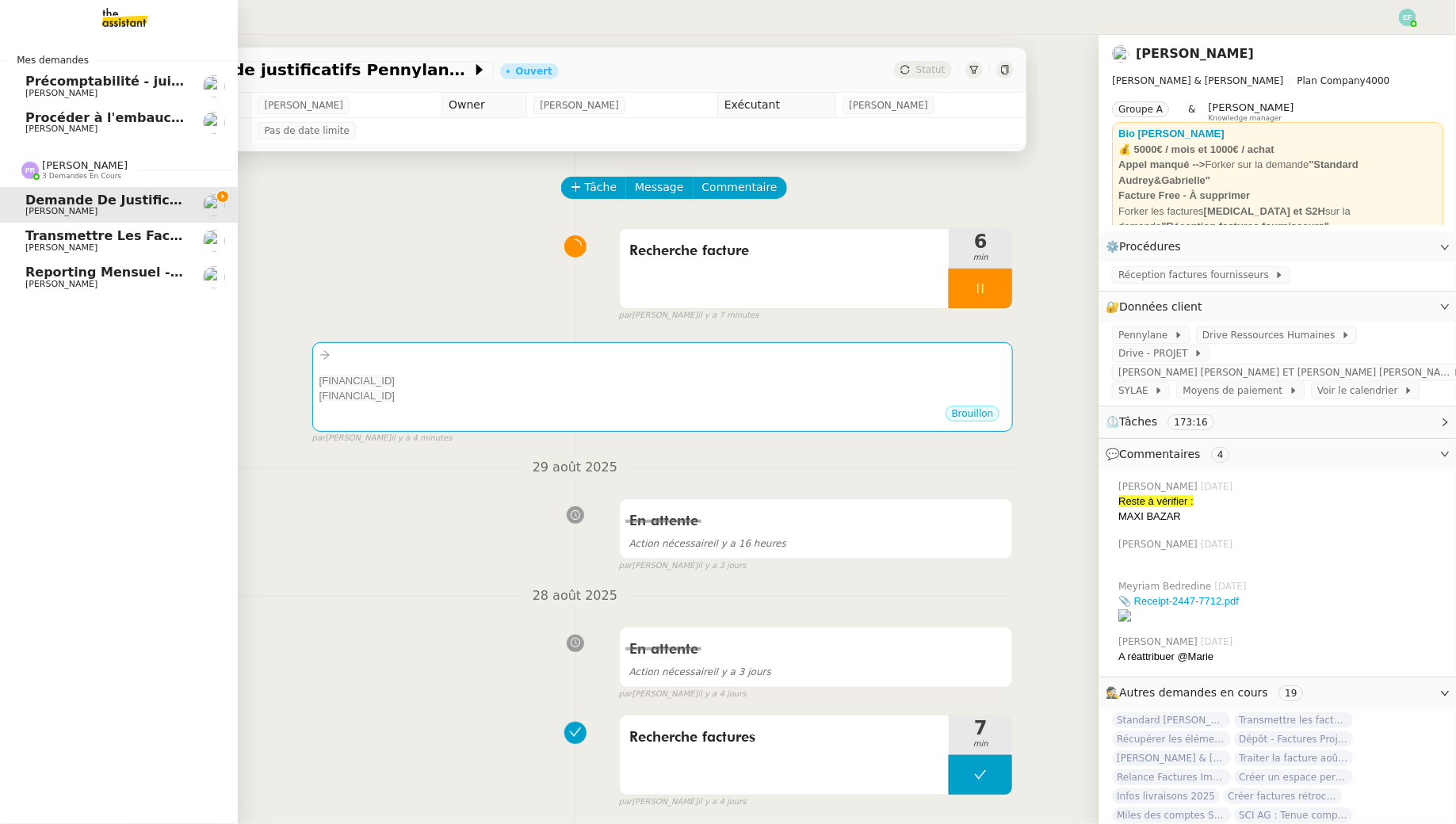
click at [85, 276] on span "reporting mensuel - 1 septembre 2025" at bounding box center [166, 272] width 280 height 15
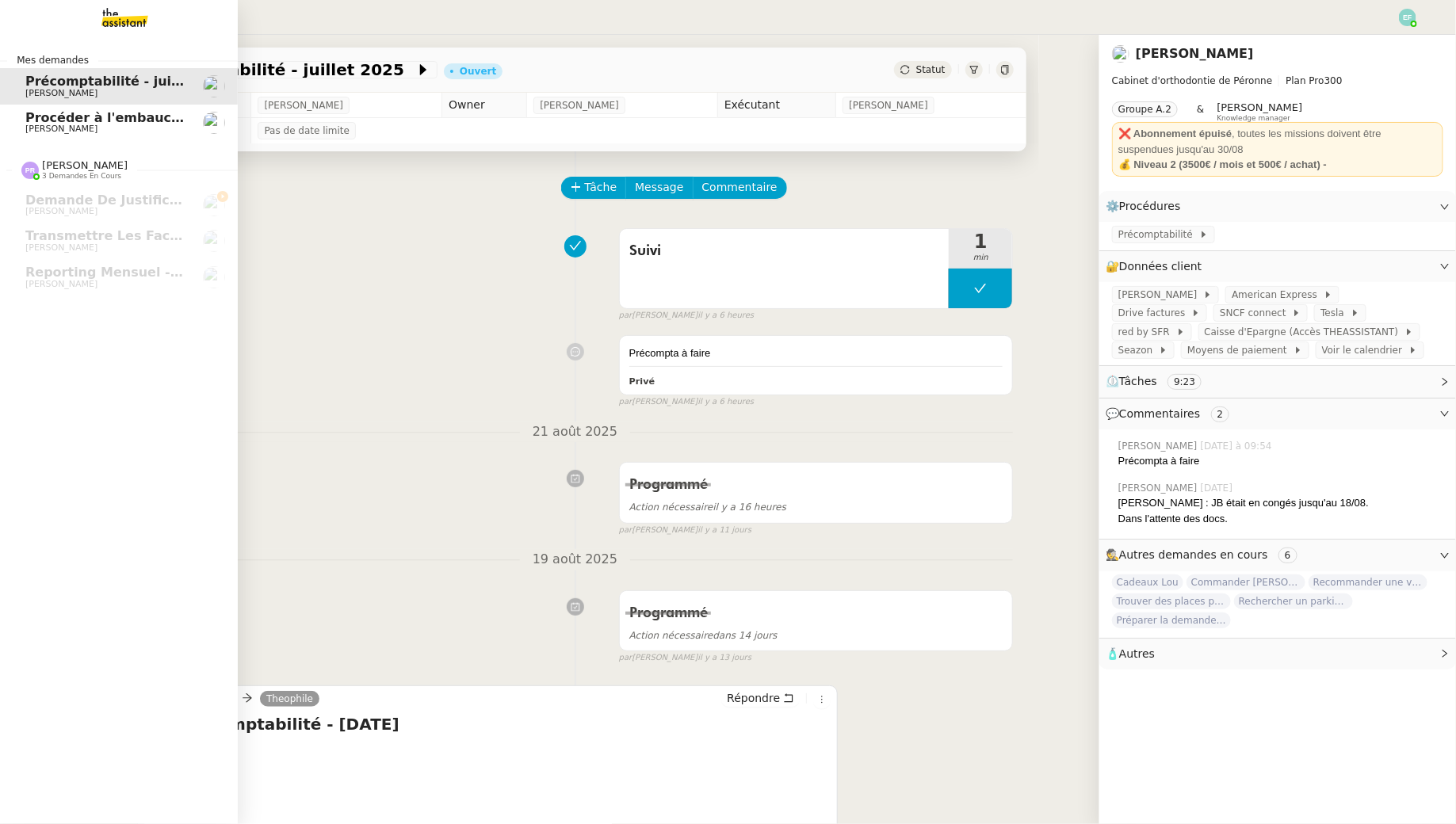
click at [69, 106] on link "Procéder à l'embauche d'[PERSON_NAME]" at bounding box center [119, 123] width 238 height 37
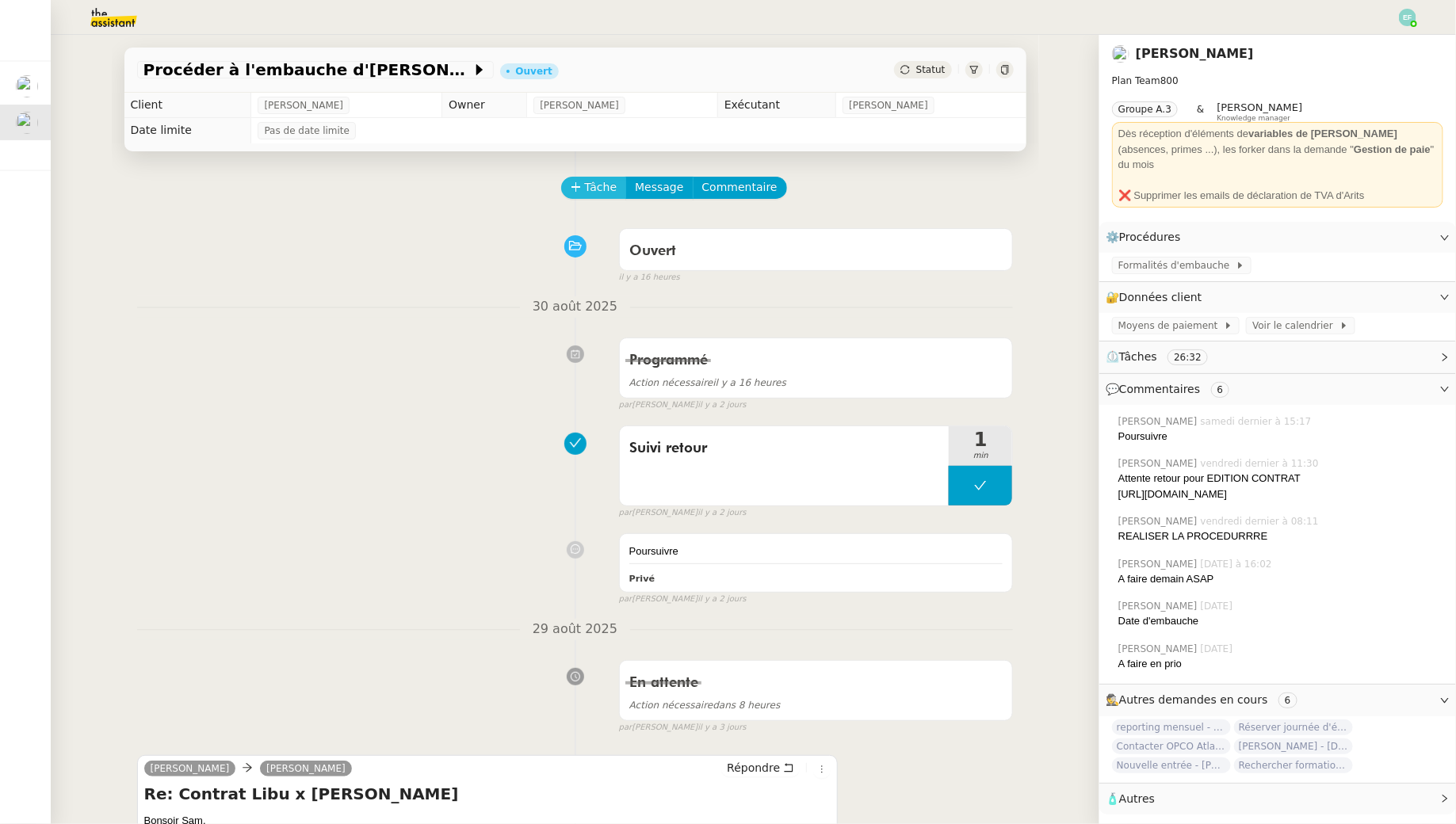
click at [606, 190] on span "Tâche" at bounding box center [601, 188] width 33 height 18
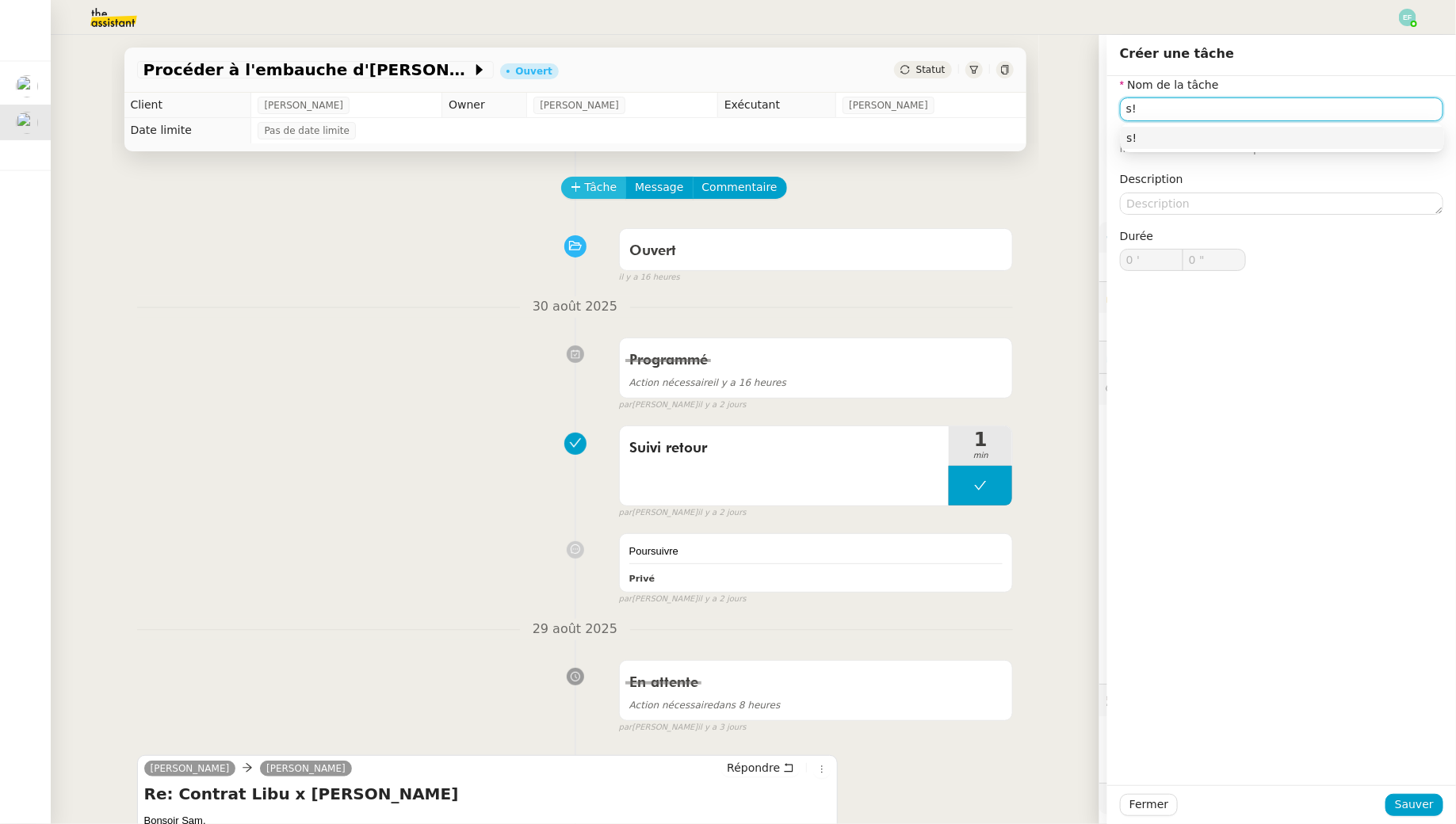
type input "s"
type input "Suivi"
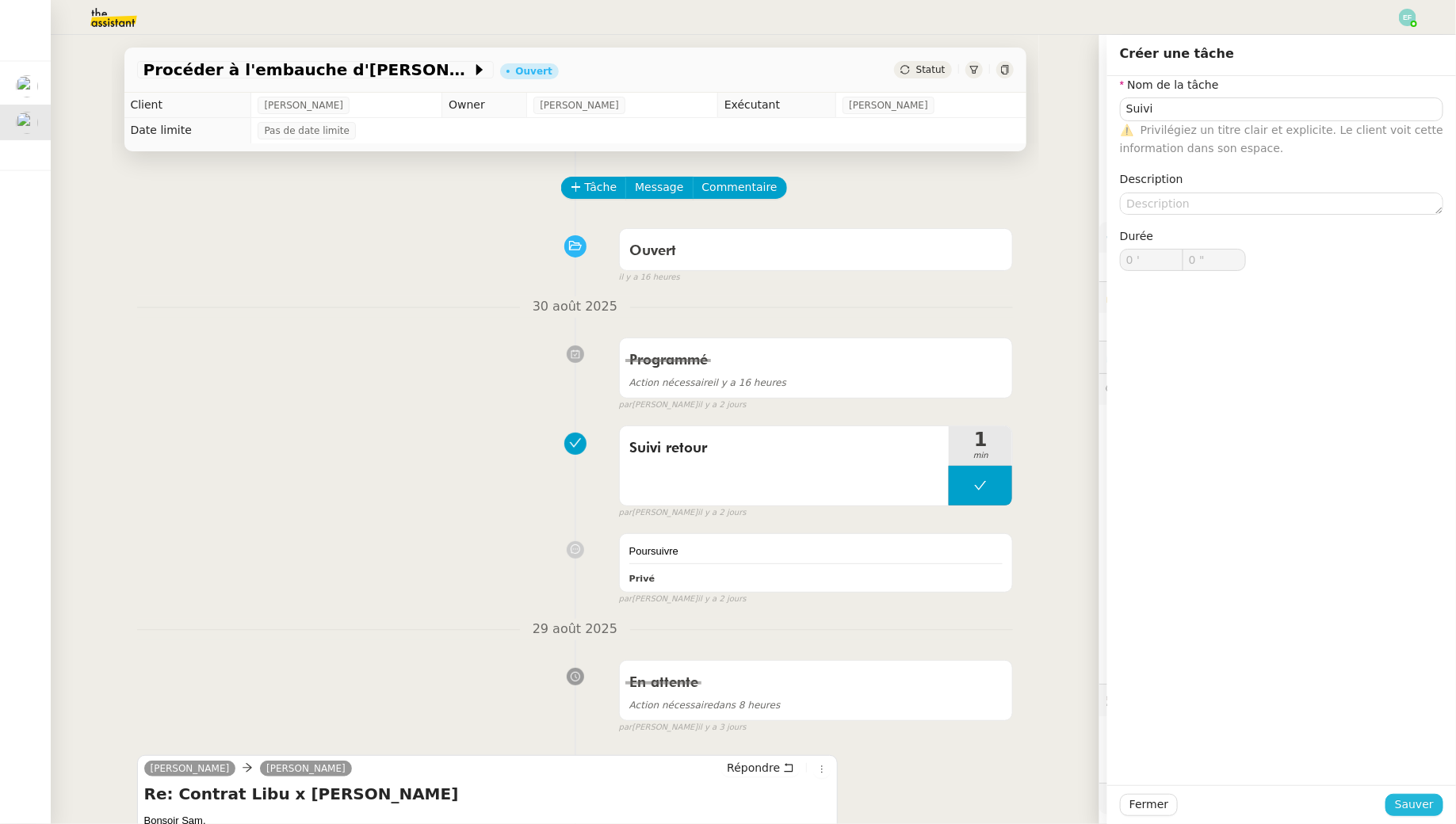
click at [1416, 802] on span "Sauver" at bounding box center [1414, 804] width 39 height 18
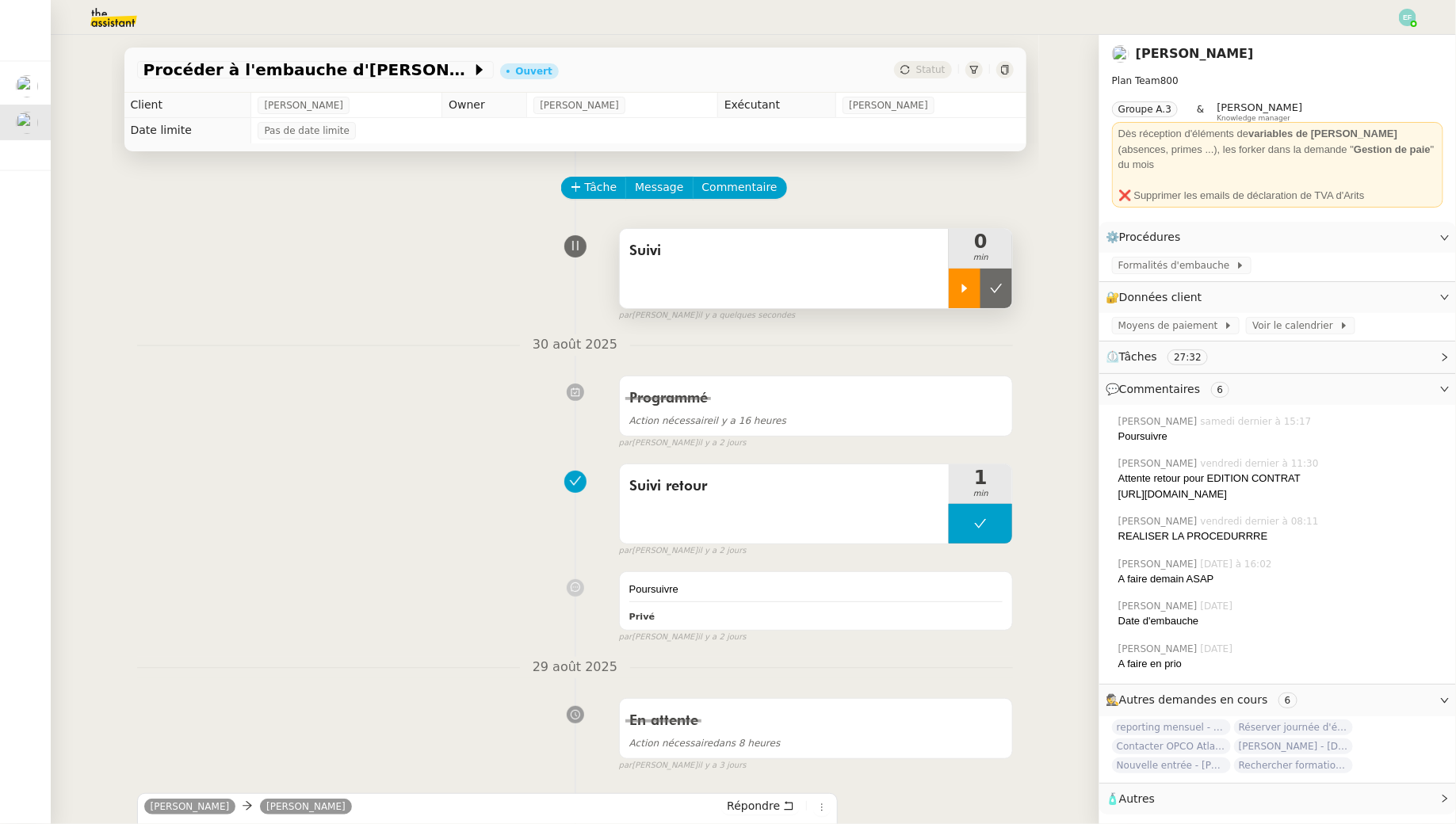
click at [964, 278] on div at bounding box center [964, 288] width 32 height 39
drag, startPoint x: 1329, startPoint y: 496, endPoint x: 1117, endPoint y: 482, distance: 212.5
click at [1117, 482] on div "[PERSON_NAME] [DATE] à 11:30 Attente retour pour EDITION CONTRAT [URL][DOMAIN_N…" at bounding box center [1277, 478] width 331 height 58
copy div "[URL][DOMAIN_NAME]"
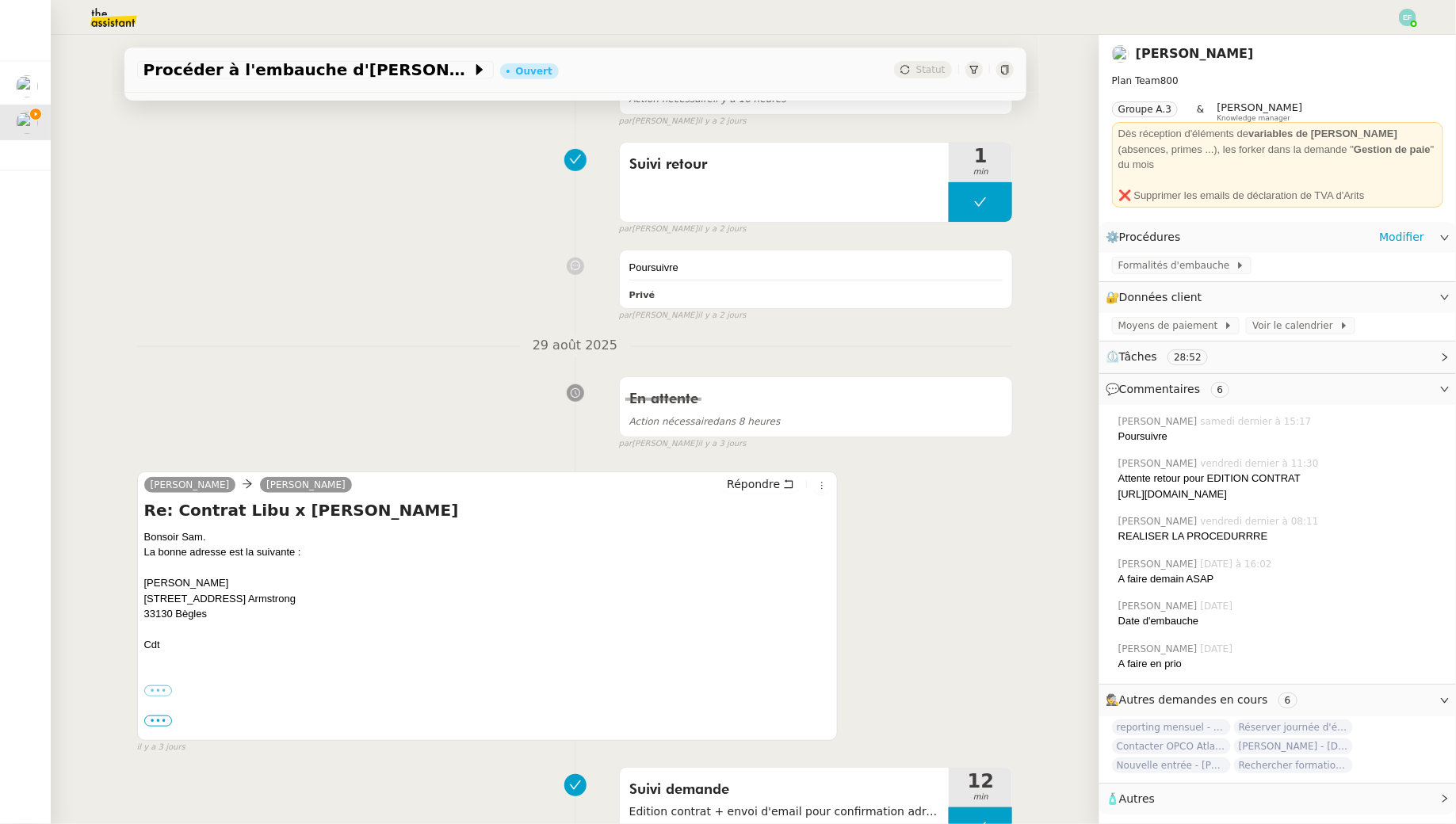
scroll to position [346, 0]
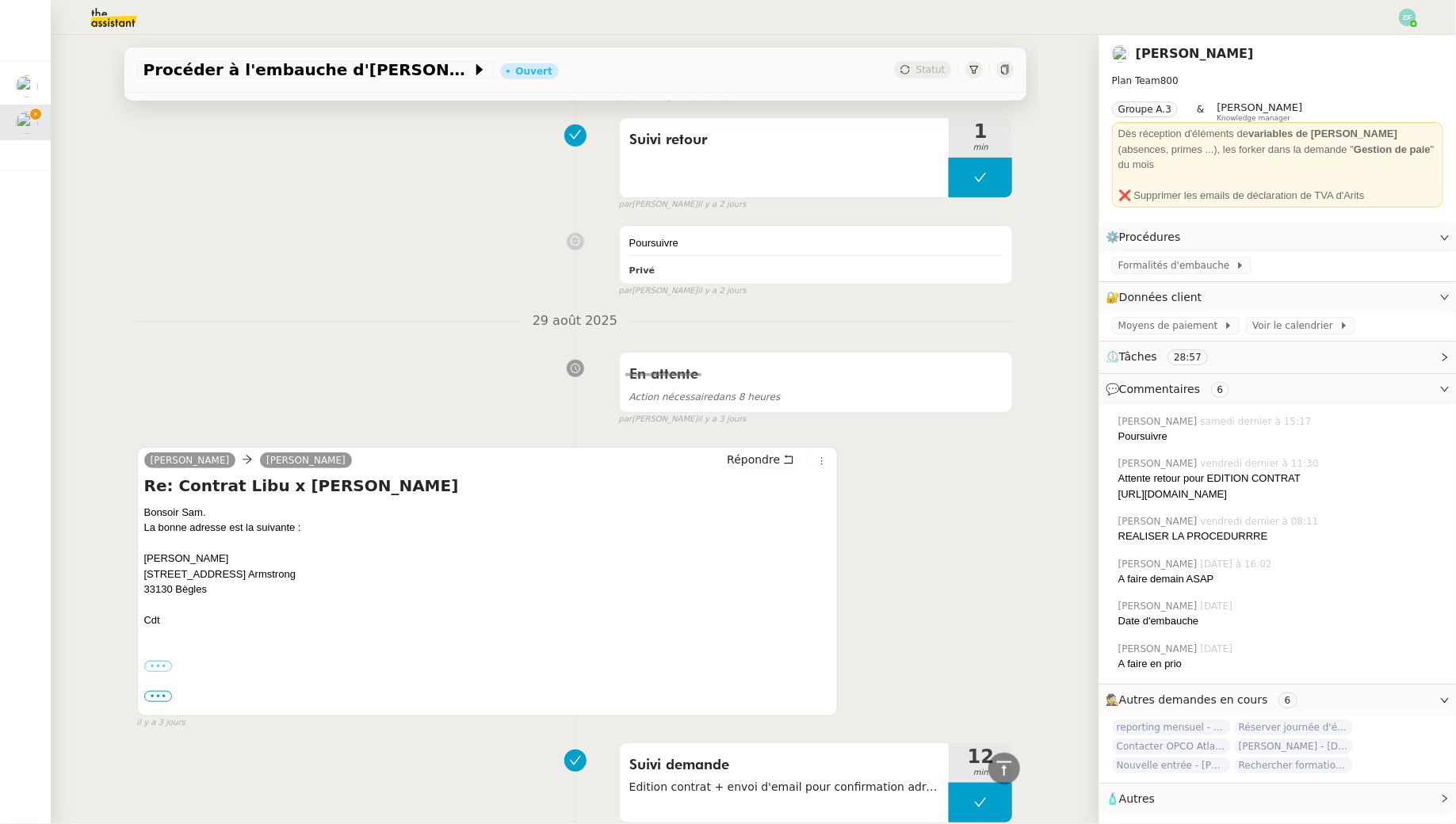
drag, startPoint x: 219, startPoint y: 587, endPoint x: 139, endPoint y: 573, distance: 81.2
click at [139, 573] on div "[PERSON_NAME] [PERSON_NAME] Re: Contrat Libu x [PERSON_NAME] Bonsoir Sam. La bo…" at bounding box center [488, 582] width 701 height 269
copy div "[STREET_ADDRESS][PERSON_NAME]"
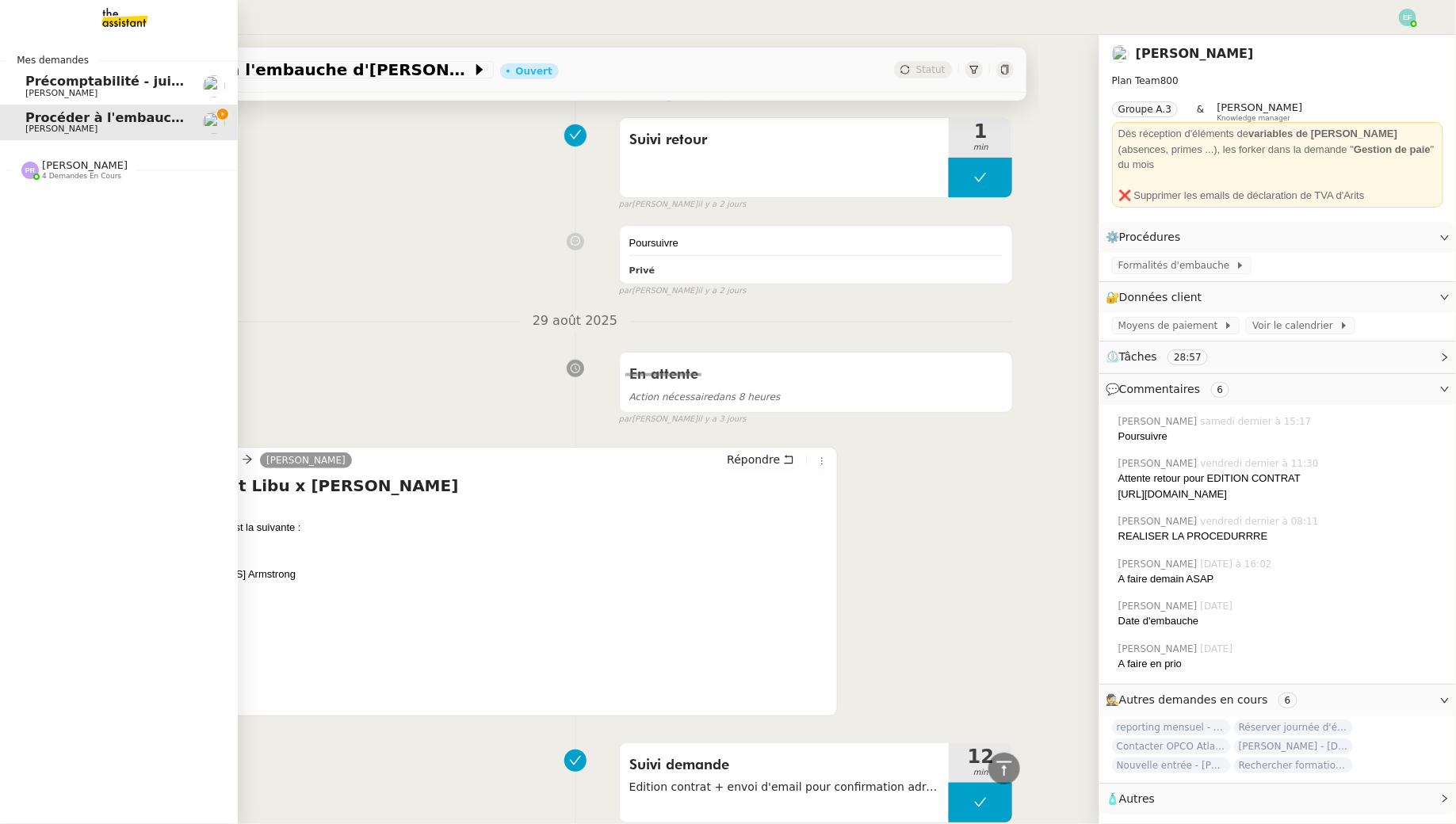
click at [37, 256] on div "Mes demandes Précomptabilité - [DATE] [PERSON_NAME] à l'embauche d'[PERSON_NAME…" at bounding box center [119, 430] width 238 height 790
click at [77, 174] on span "4 demandes en cours" at bounding box center [81, 176] width 79 height 9
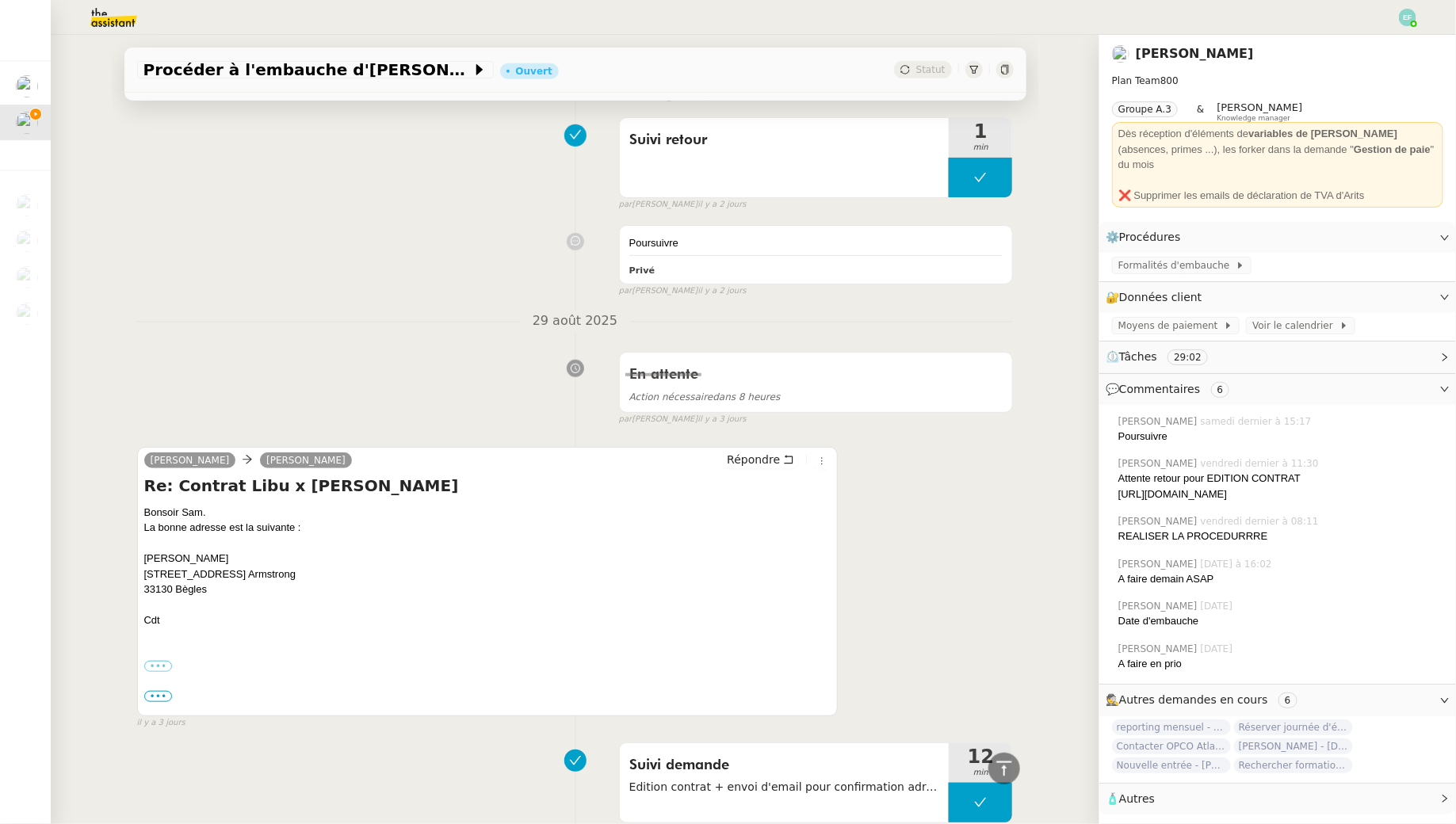
scroll to position [0, 0]
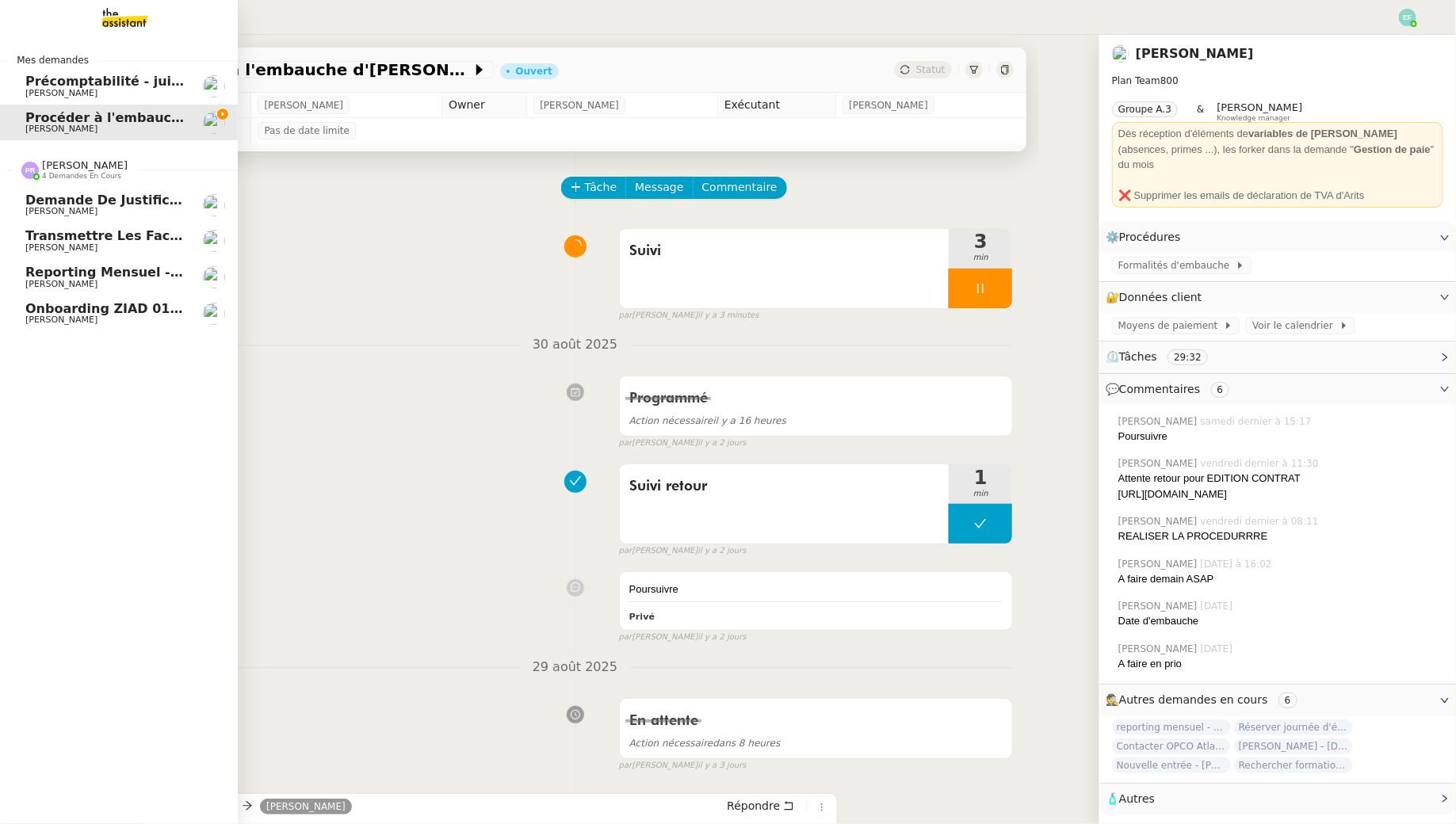
click at [131, 281] on span "[PERSON_NAME]" at bounding box center [105, 284] width 160 height 10
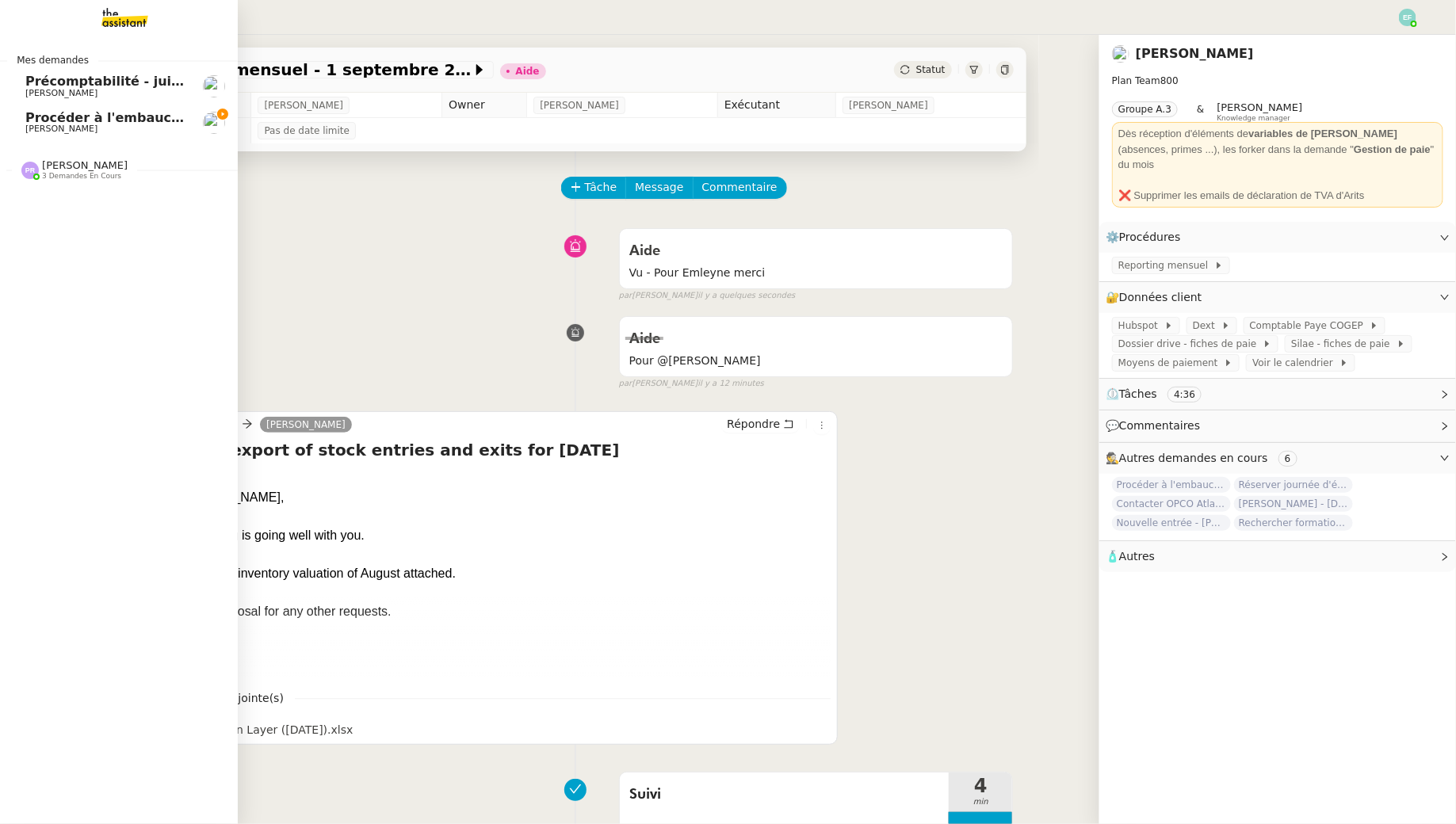
click at [35, 131] on span "[PERSON_NAME]" at bounding box center [61, 129] width 72 height 11
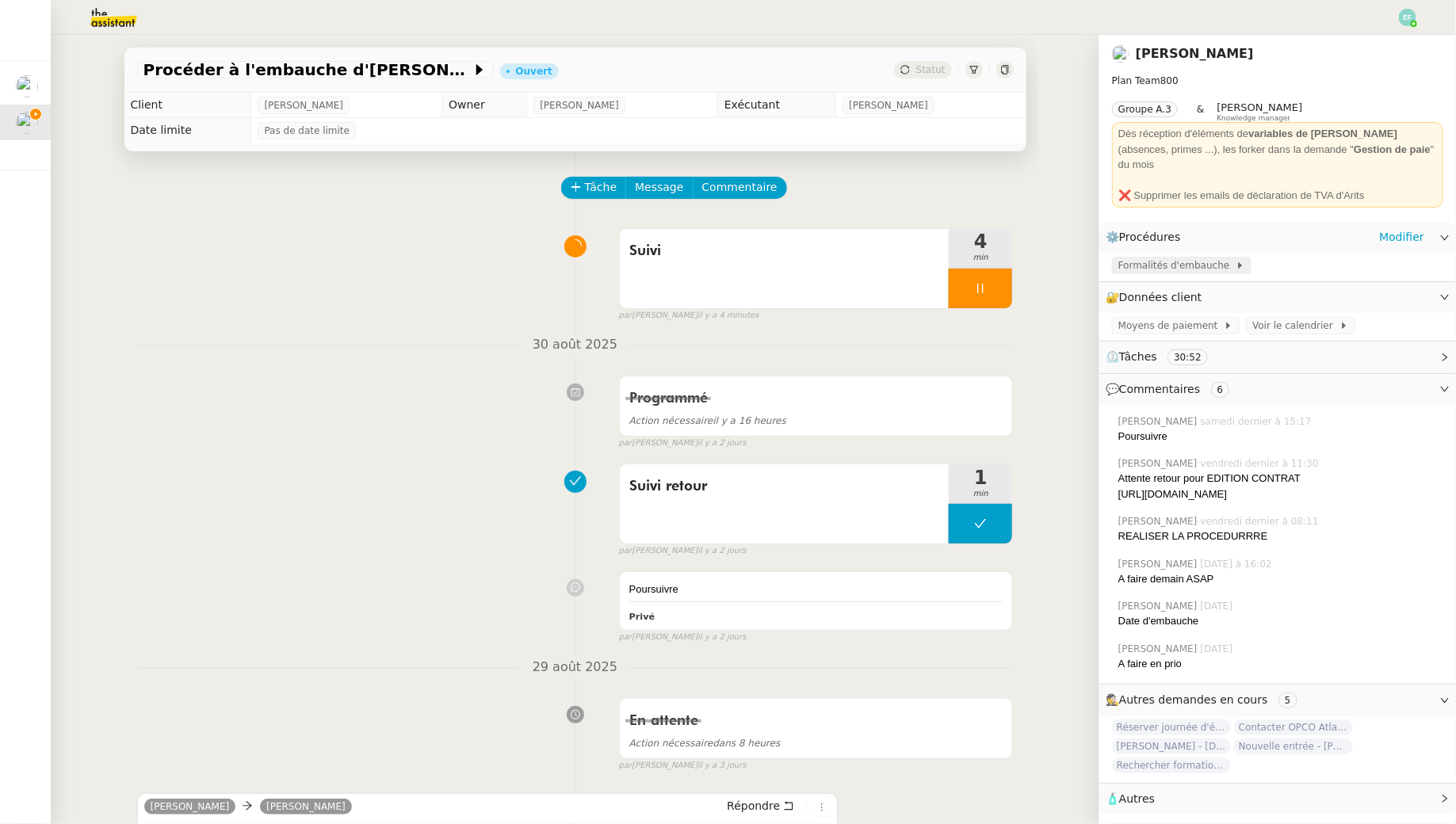
click at [1204, 257] on span "Formalités d'embauche" at bounding box center [1177, 265] width 117 height 16
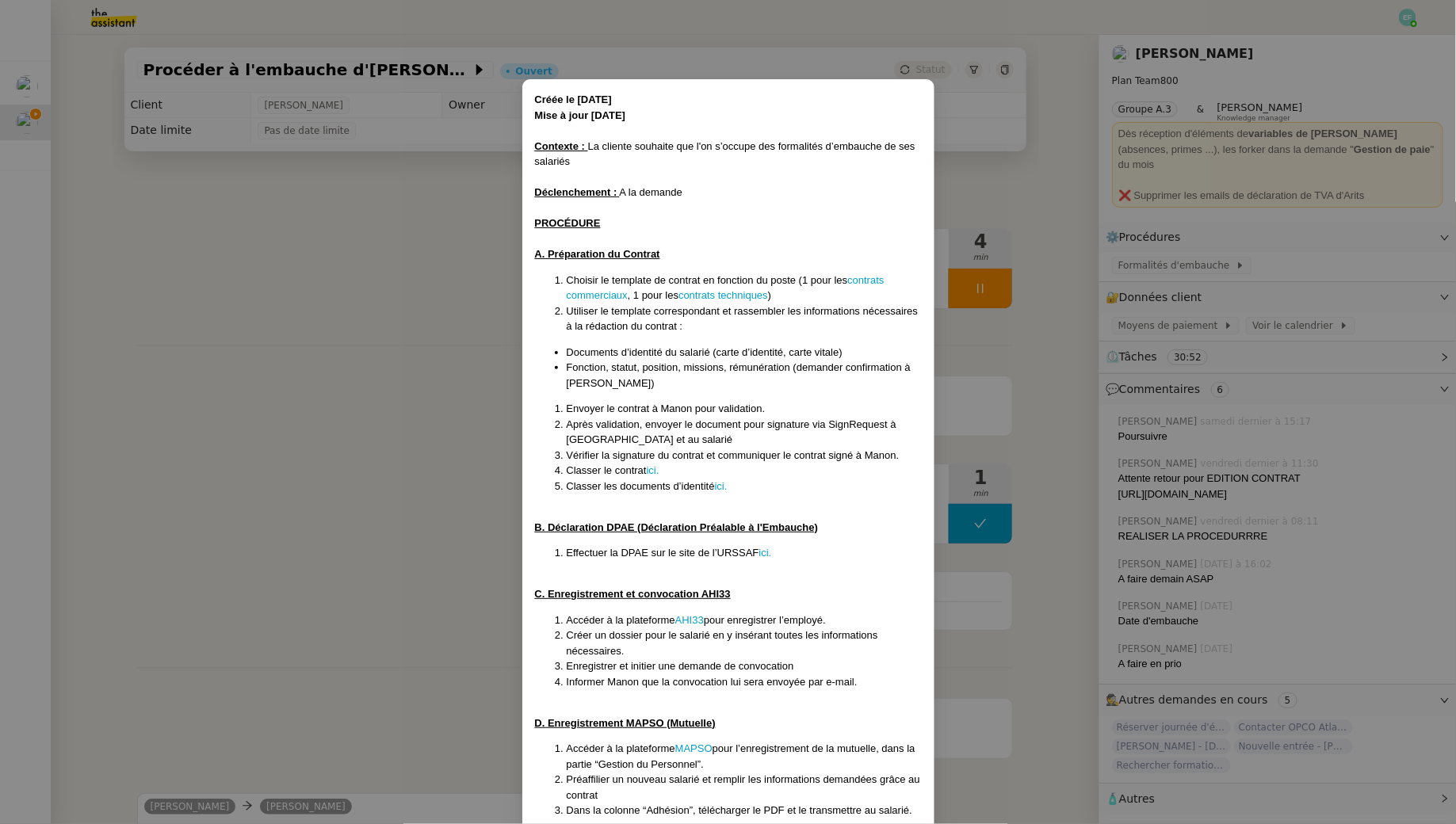
click at [396, 347] on nz-modal-container "Créée le [DATE] Mise à jour [DATE] Contexte : La cliente souhaite que l'on s’oc…" at bounding box center [728, 412] width 1456 height 824
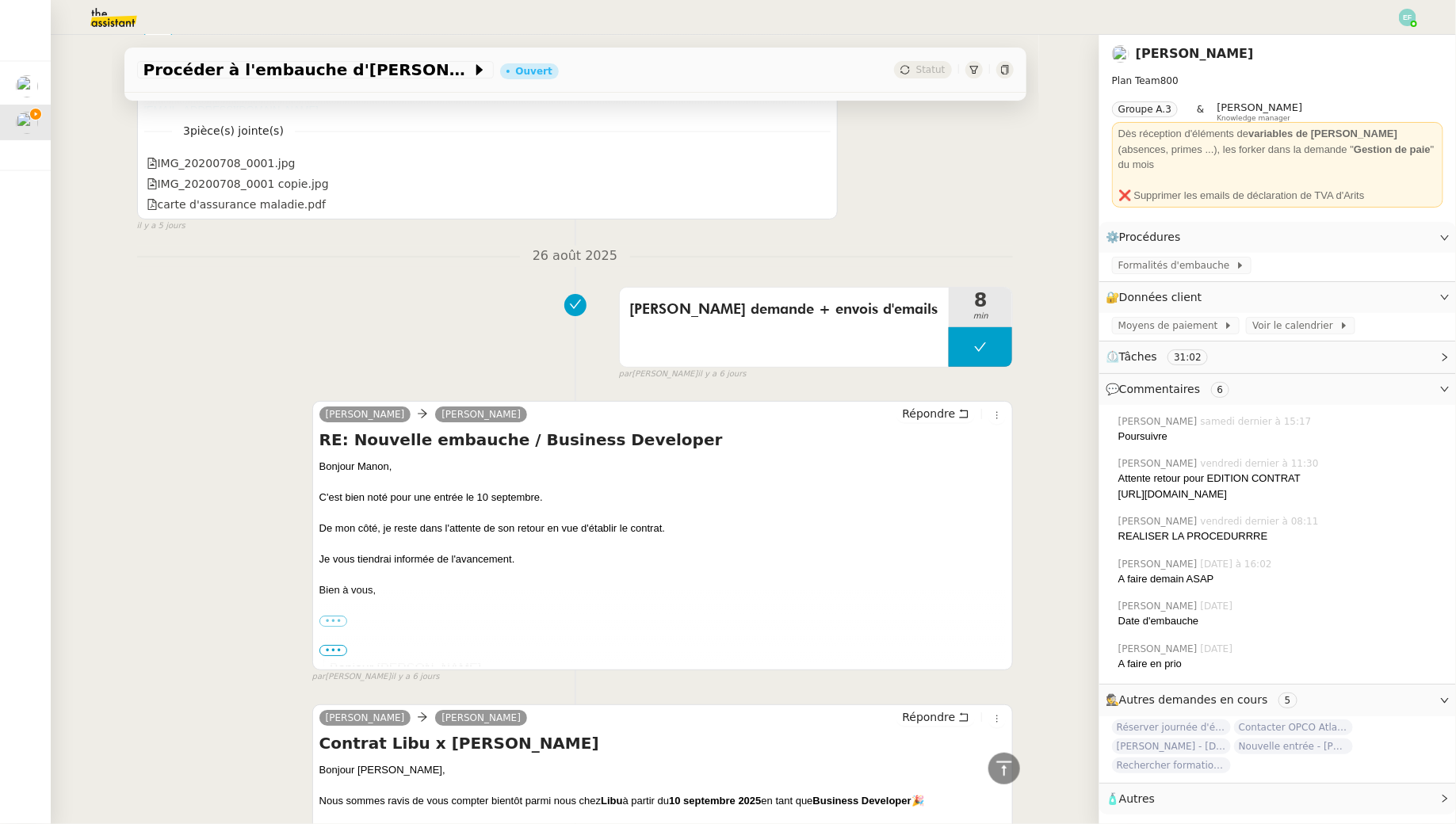
scroll to position [2617, 0]
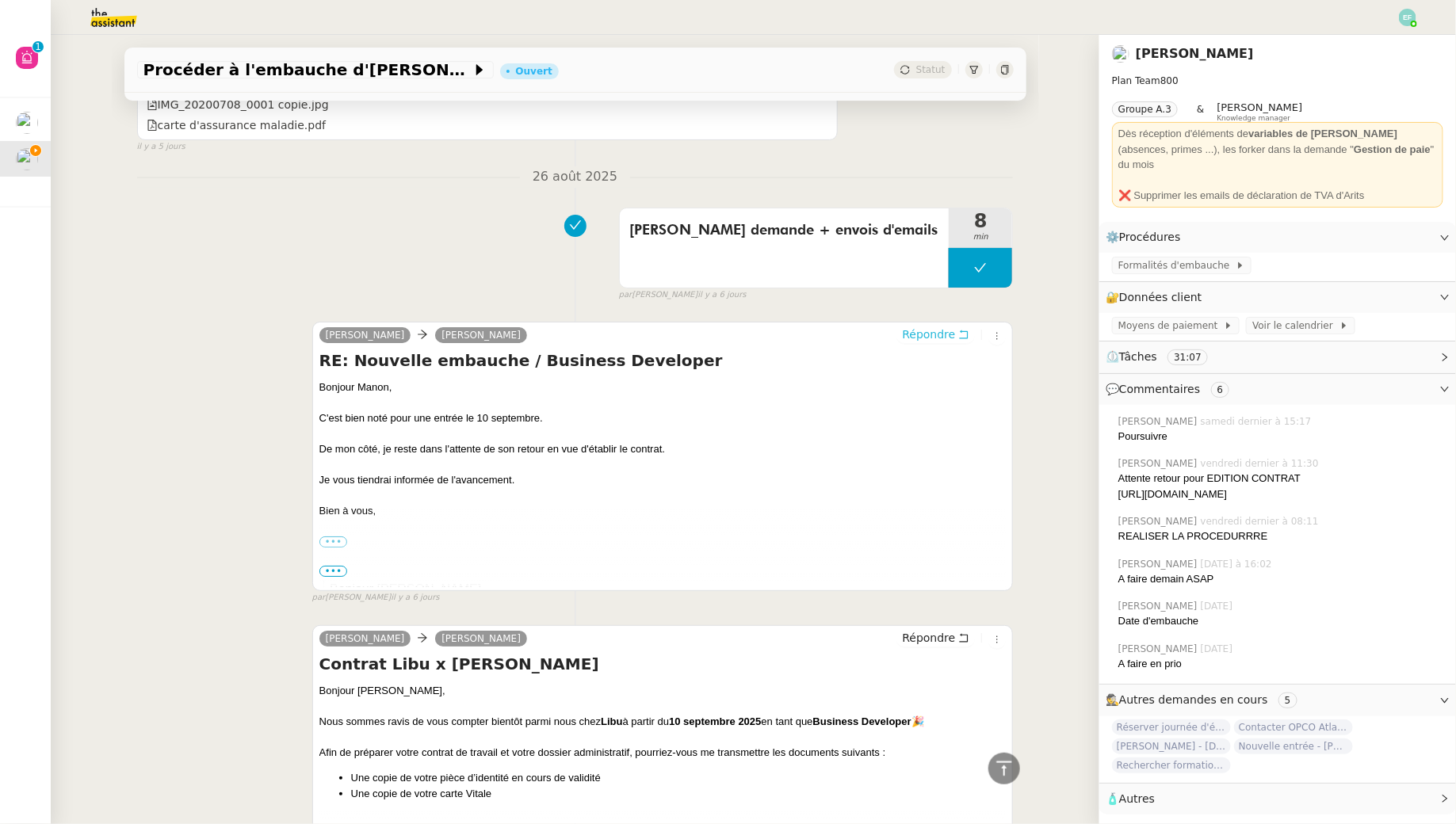
click at [962, 339] on icon at bounding box center [964, 334] width 11 height 11
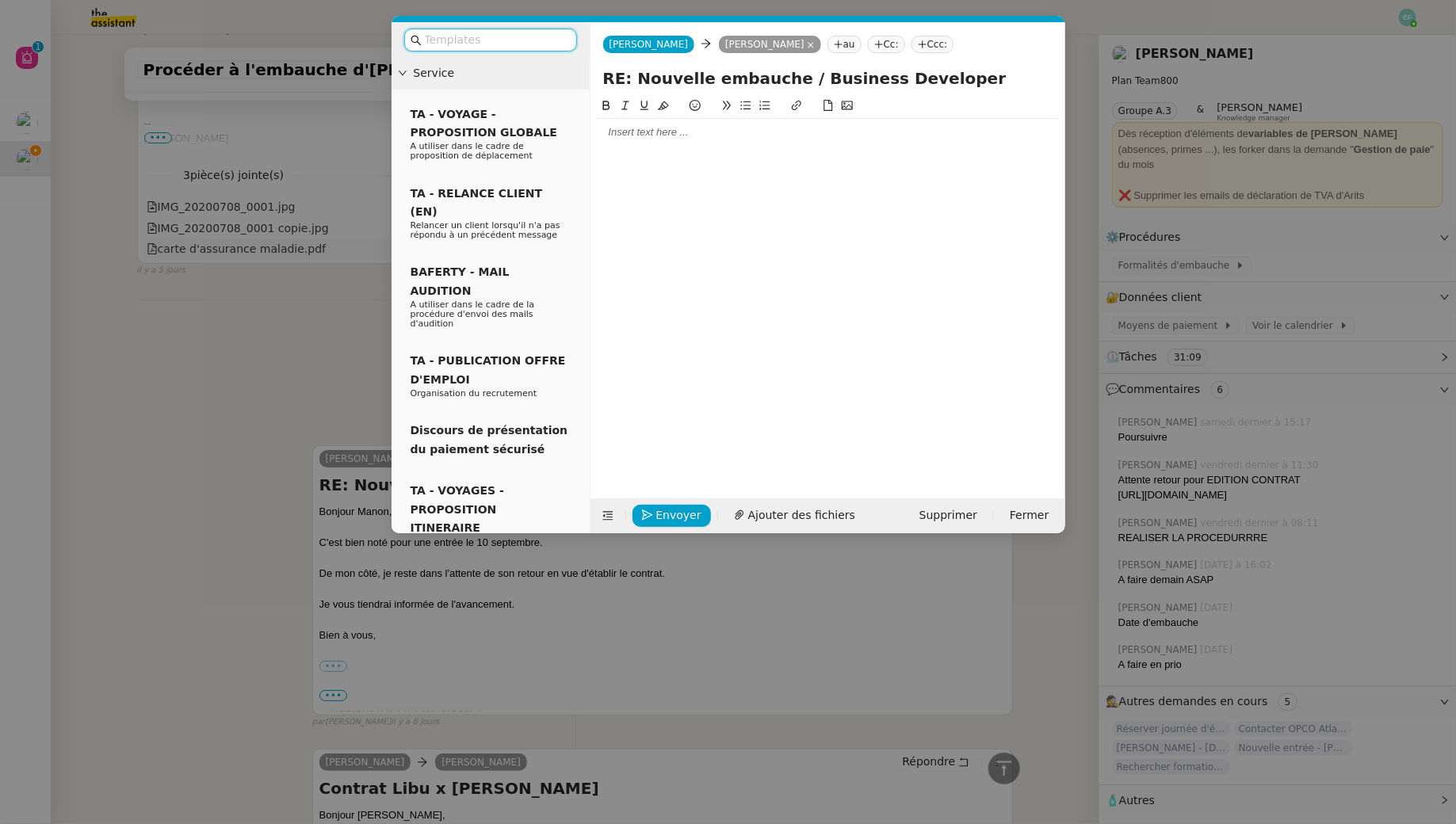
scroll to position [2741, 0]
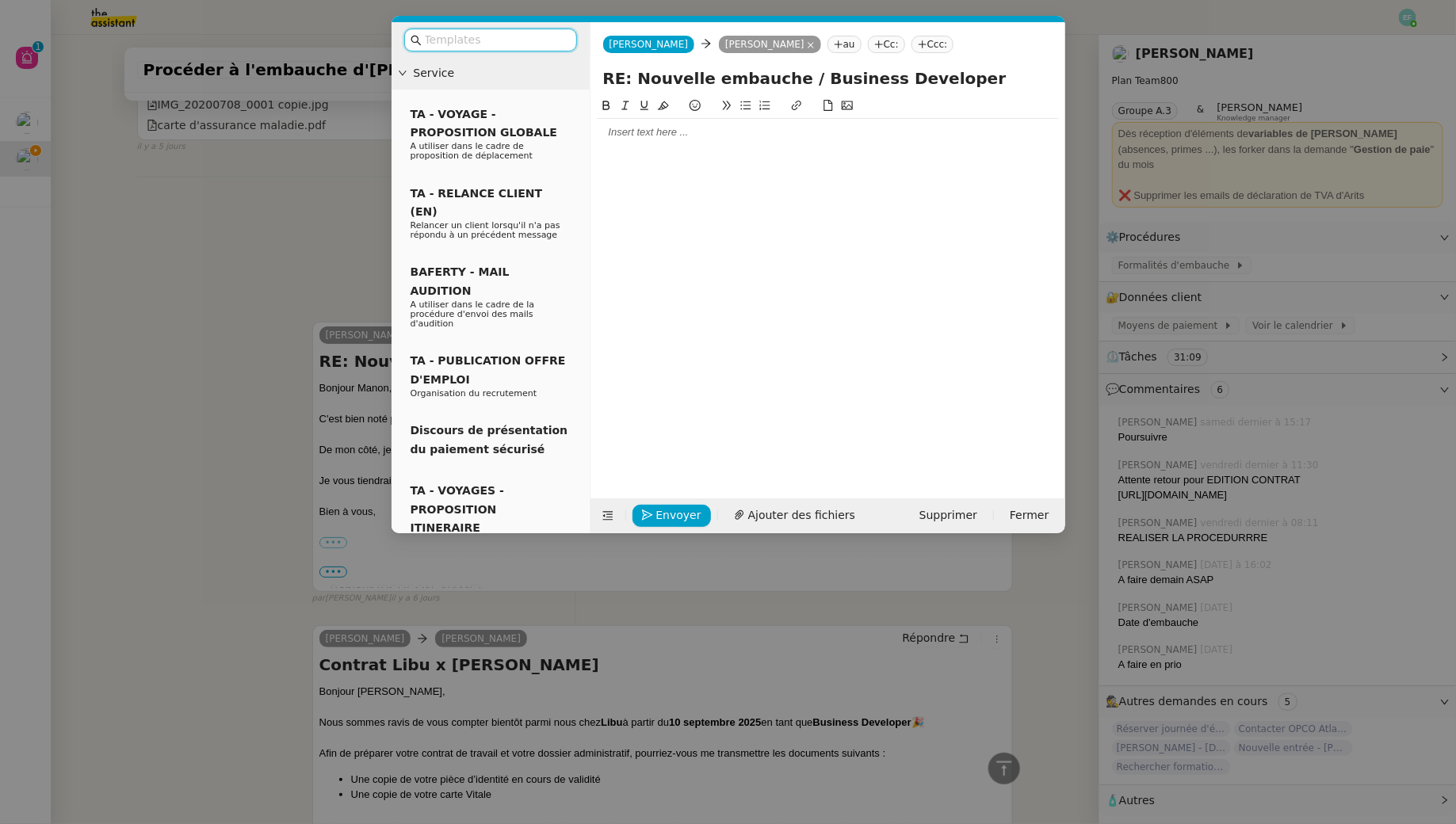
click at [658, 134] on div at bounding box center [828, 132] width 462 height 14
click at [944, 75] on input "RE: Nouvelle embauche / Business Developer" at bounding box center [828, 78] width 450 height 24
drag, startPoint x: 964, startPoint y: 77, endPoint x: 793, endPoint y: 80, distance: 171.0
click at [793, 80] on input "RE: Nouvelle embauche / Business Developer" at bounding box center [828, 78] width 450 height 24
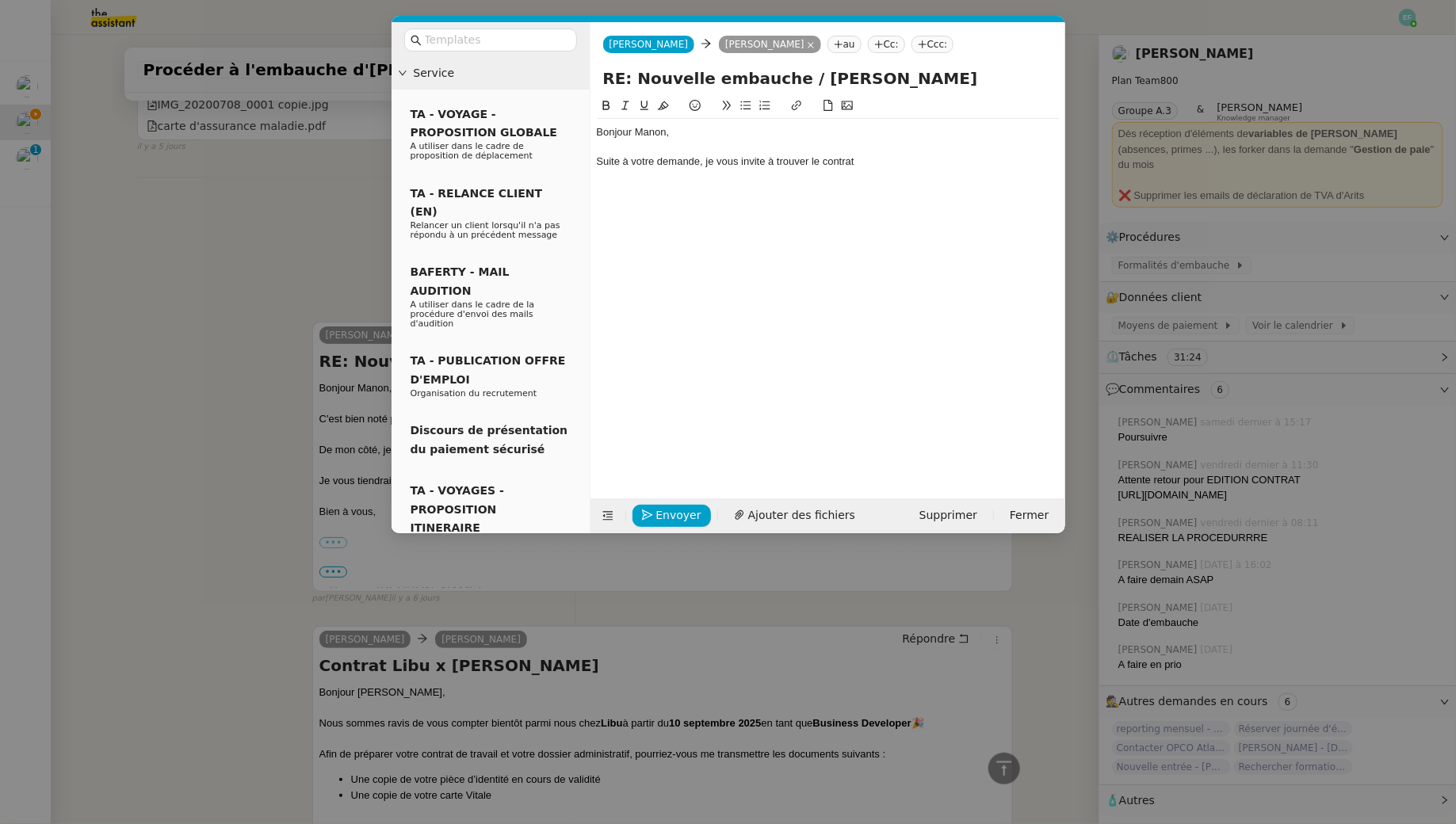
type input "RE: Nouvelle embauche / [PERSON_NAME]"
click at [887, 170] on div "Bonjour Manon, Suite à votre demande, je vous invite à trouver le contrat" at bounding box center [828, 147] width 462 height 57
drag, startPoint x: 973, startPoint y: 164, endPoint x: 865, endPoint y: 165, distance: 108.0
click at [865, 165] on div "Suite à votre demande, je vous invite à trouver le contrat d'[PERSON_NAME] ici." at bounding box center [828, 161] width 462 height 14
click at [798, 102] on icon at bounding box center [796, 106] width 11 height 11
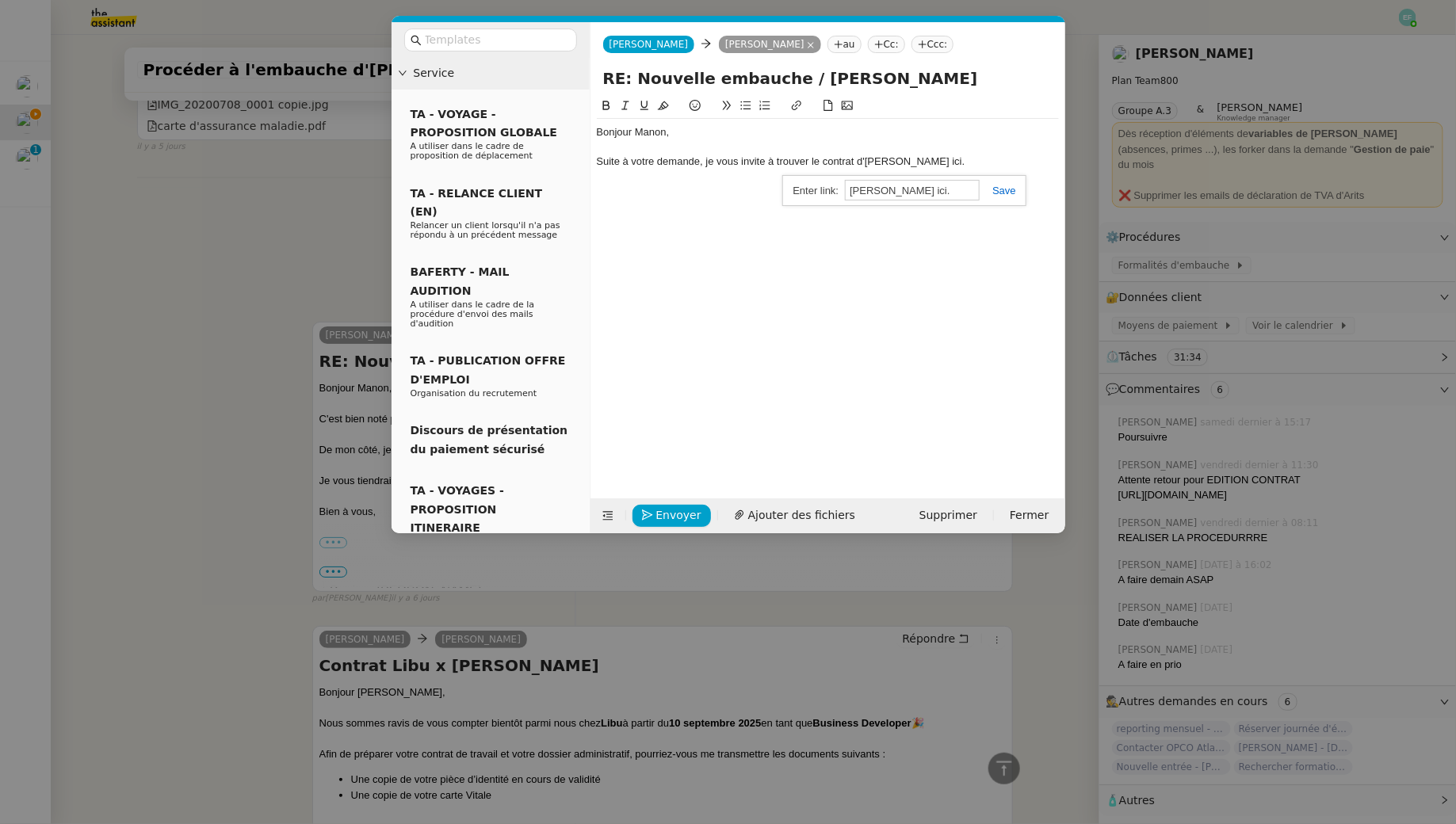
paste input "[STREET_ADDRESS][PERSON_NAME]"
click at [910, 164] on link "[PERSON_NAME] ici." at bounding box center [914, 161] width 100 height 12
click at [996, 190] on link at bounding box center [987, 189] width 37 height 12
click at [964, 189] on input "[STREET_ADDRESS][PERSON_NAME]" at bounding box center [919, 190] width 134 height 20
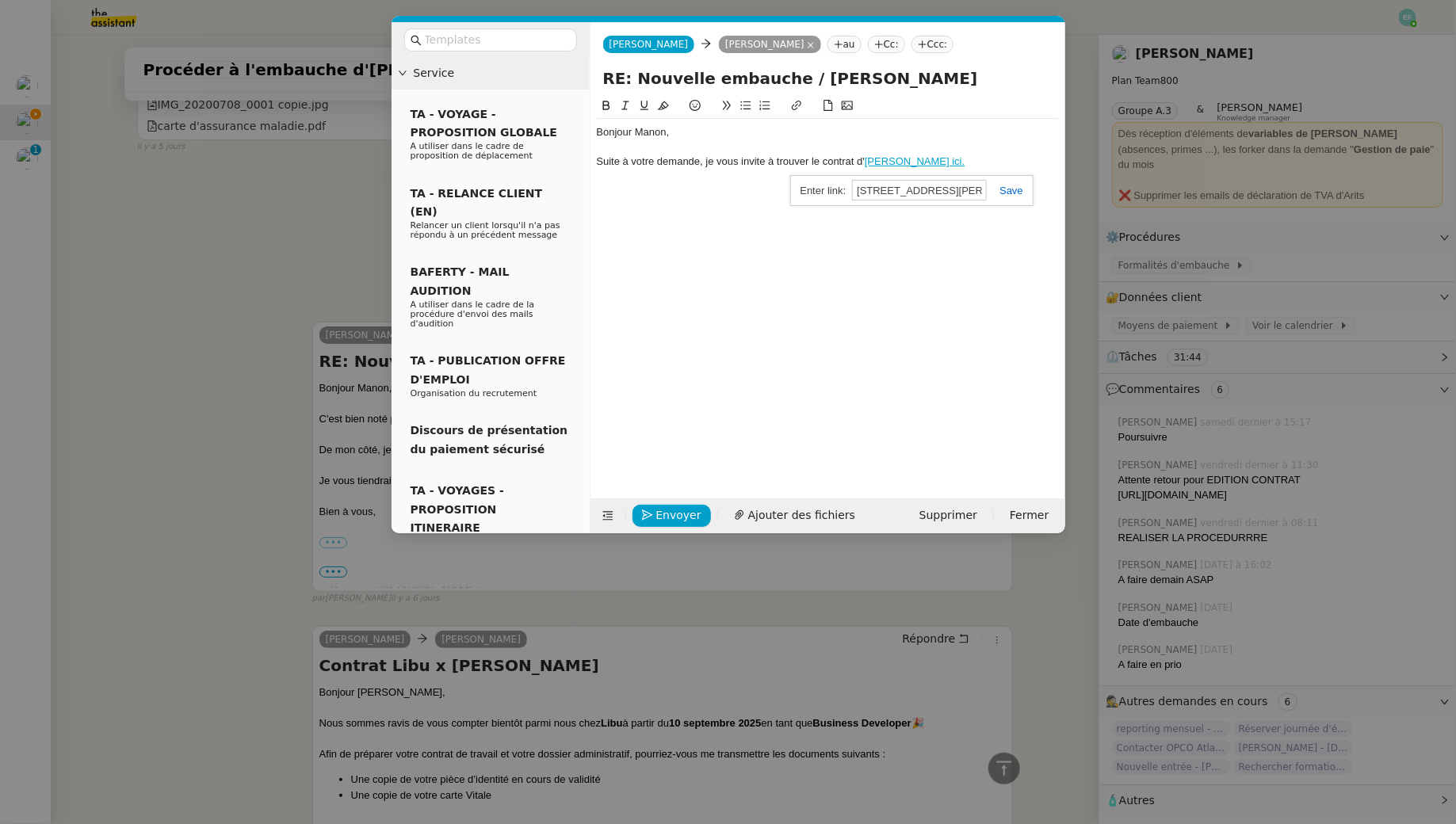
click at [964, 189] on input "[STREET_ADDRESS][PERSON_NAME]" at bounding box center [919, 190] width 134 height 20
paste input "[URL][DOMAIN_NAME]"
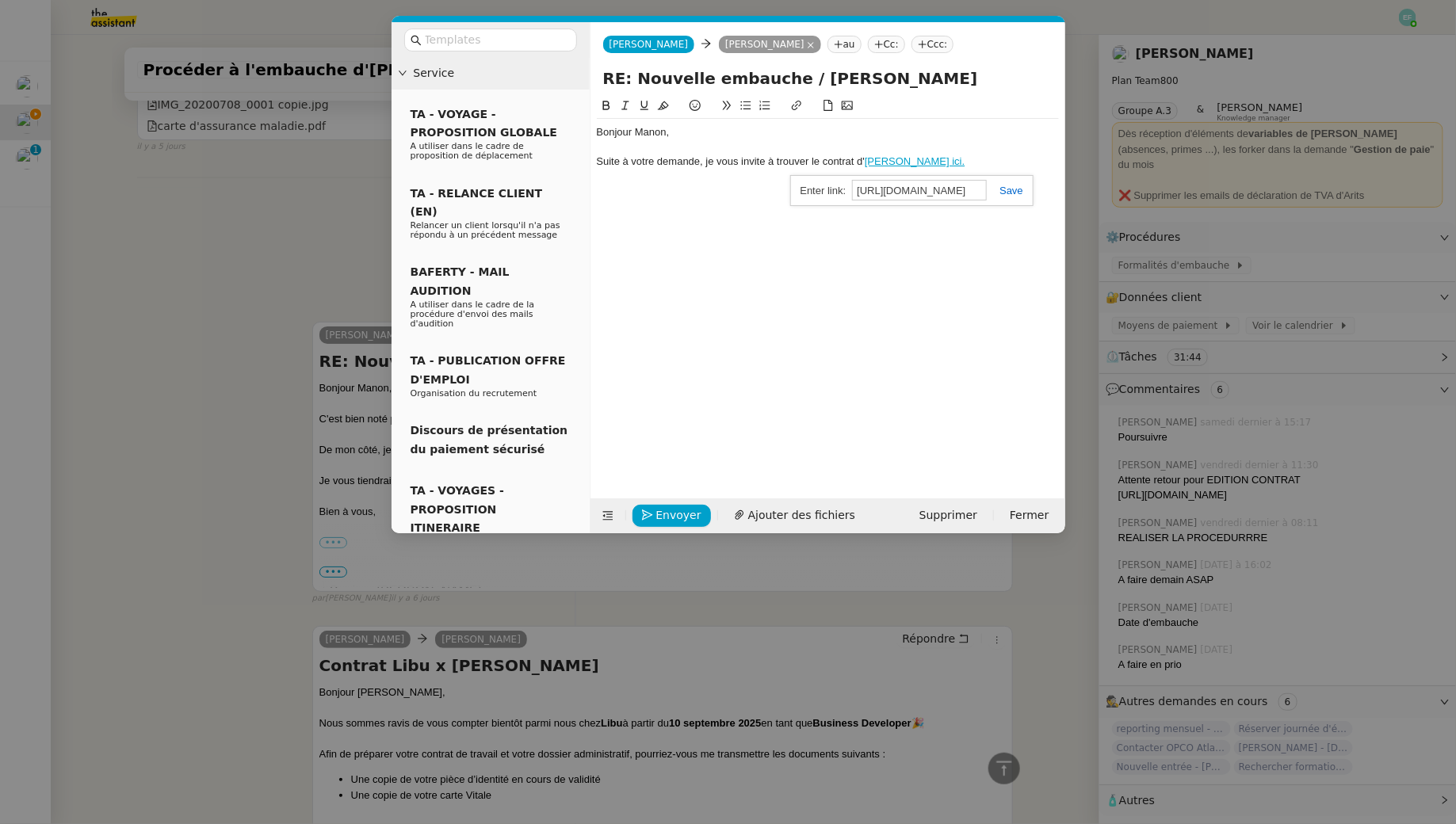
type input "[URL][DOMAIN_NAME]"
click at [1011, 194] on div "[STREET_ADDRESS][PERSON_NAME] [URL][DOMAIN_NAME]" at bounding box center [912, 191] width 243 height 31
click at [1018, 195] on link at bounding box center [1005, 190] width 37 height 12
click at [985, 165] on div "Suite à votre demande, je vous invite à trouver le contrat d' [PERSON_NAME] ici." at bounding box center [828, 161] width 462 height 14
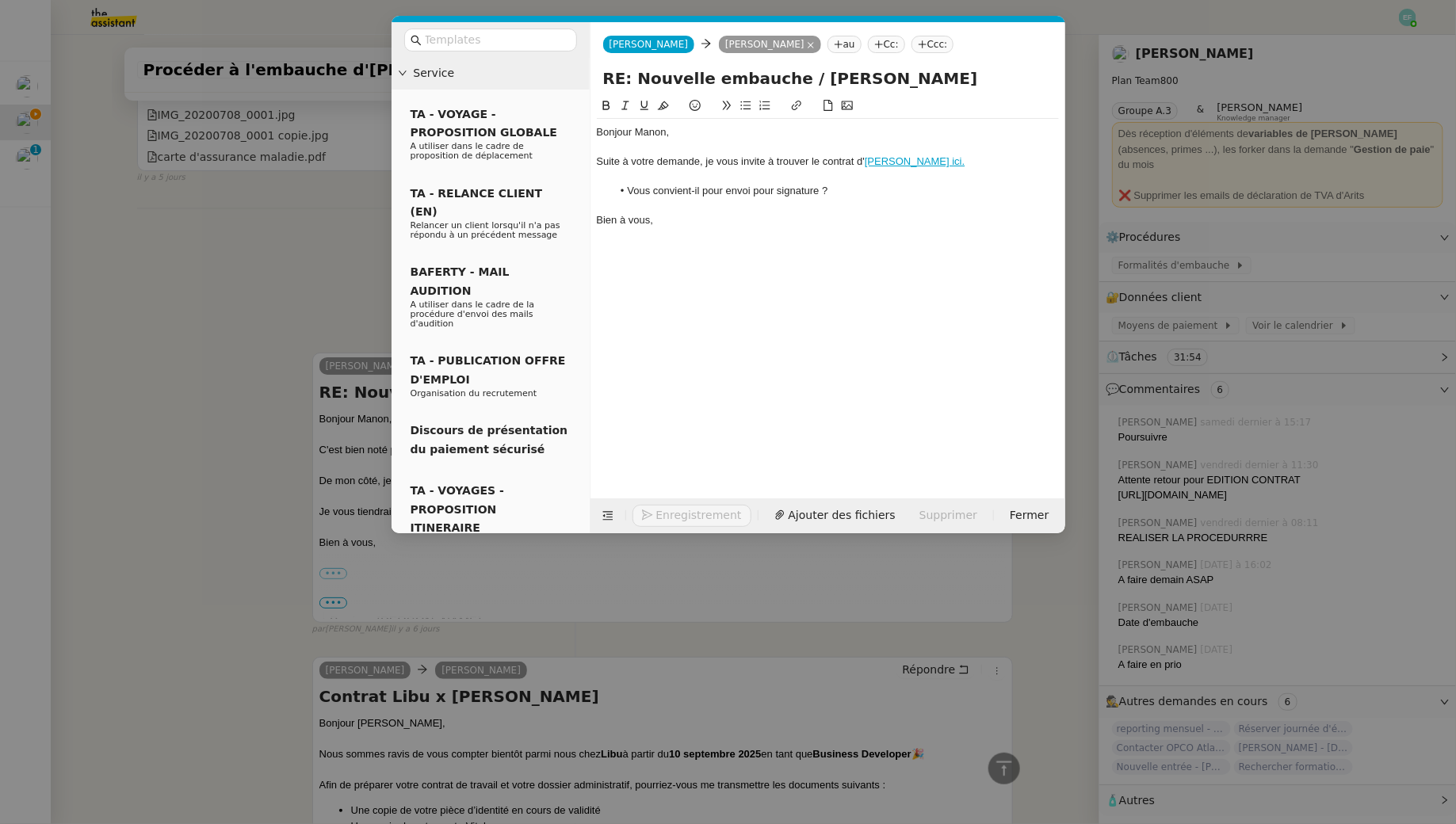
scroll to position [2869, 0]
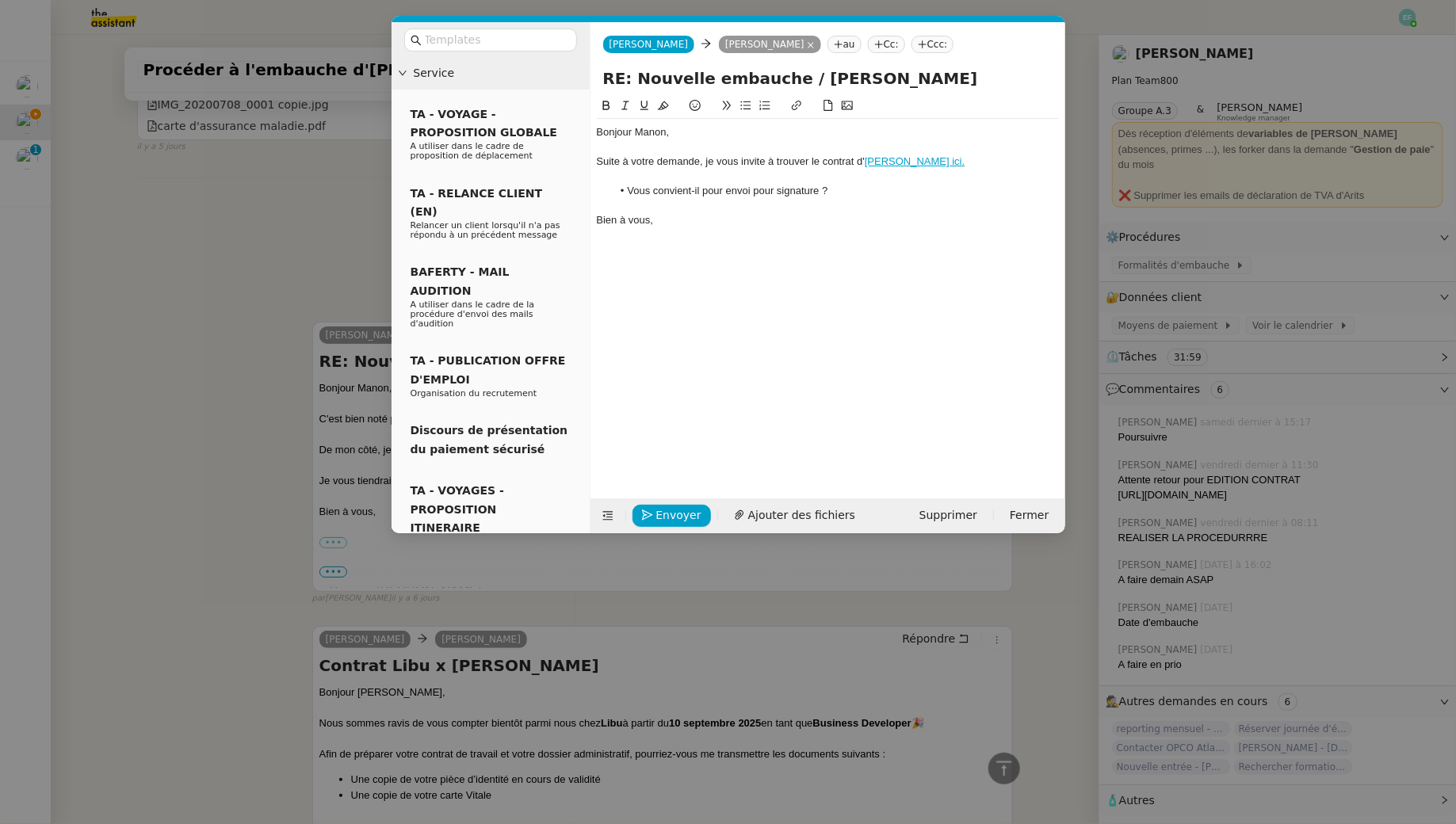
click at [872, 193] on li "Vous convient-il pour envoi pour signature ?" at bounding box center [836, 190] width 447 height 14
click at [675, 174] on div at bounding box center [828, 176] width 462 height 14
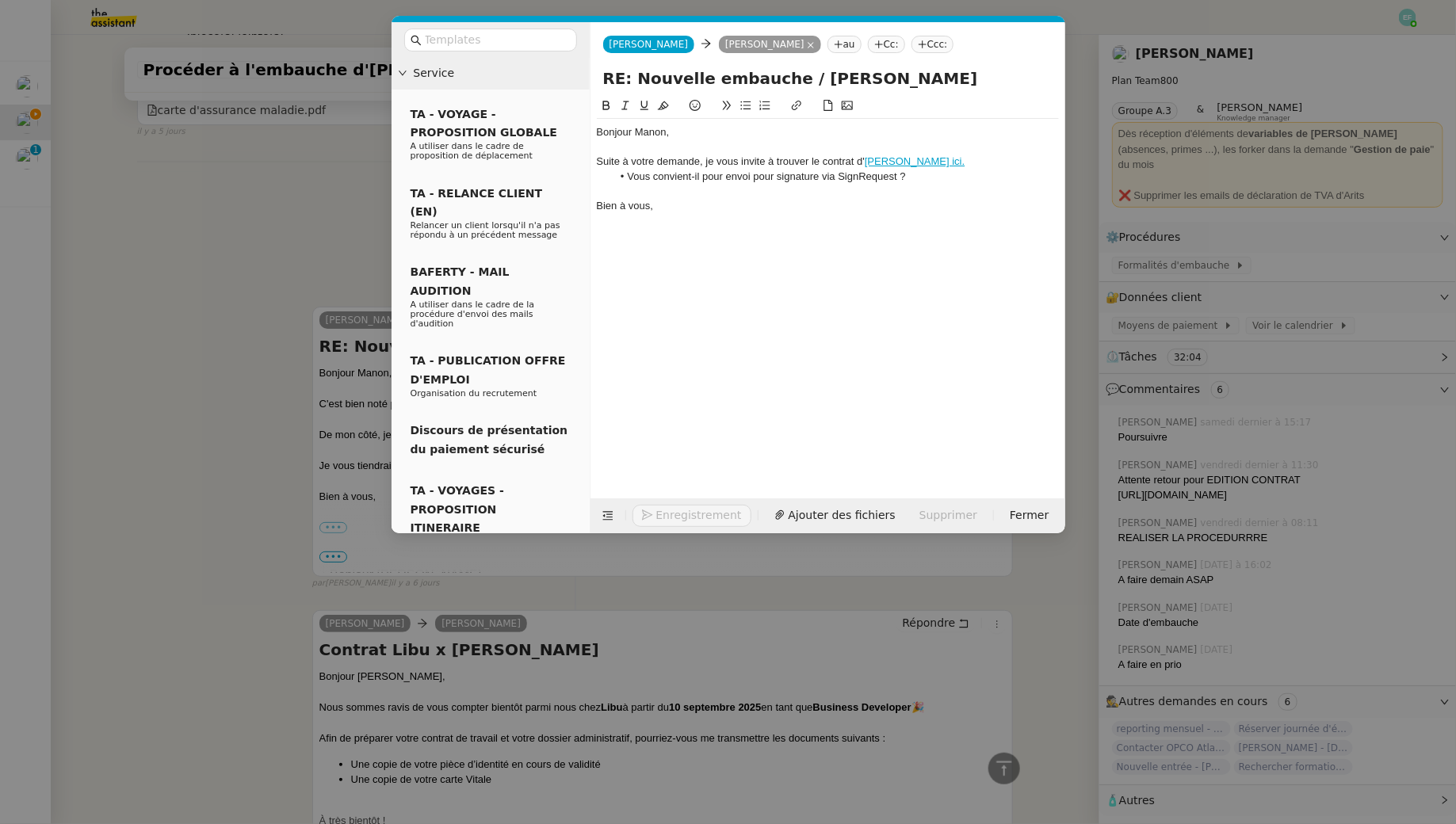
scroll to position [2854, 0]
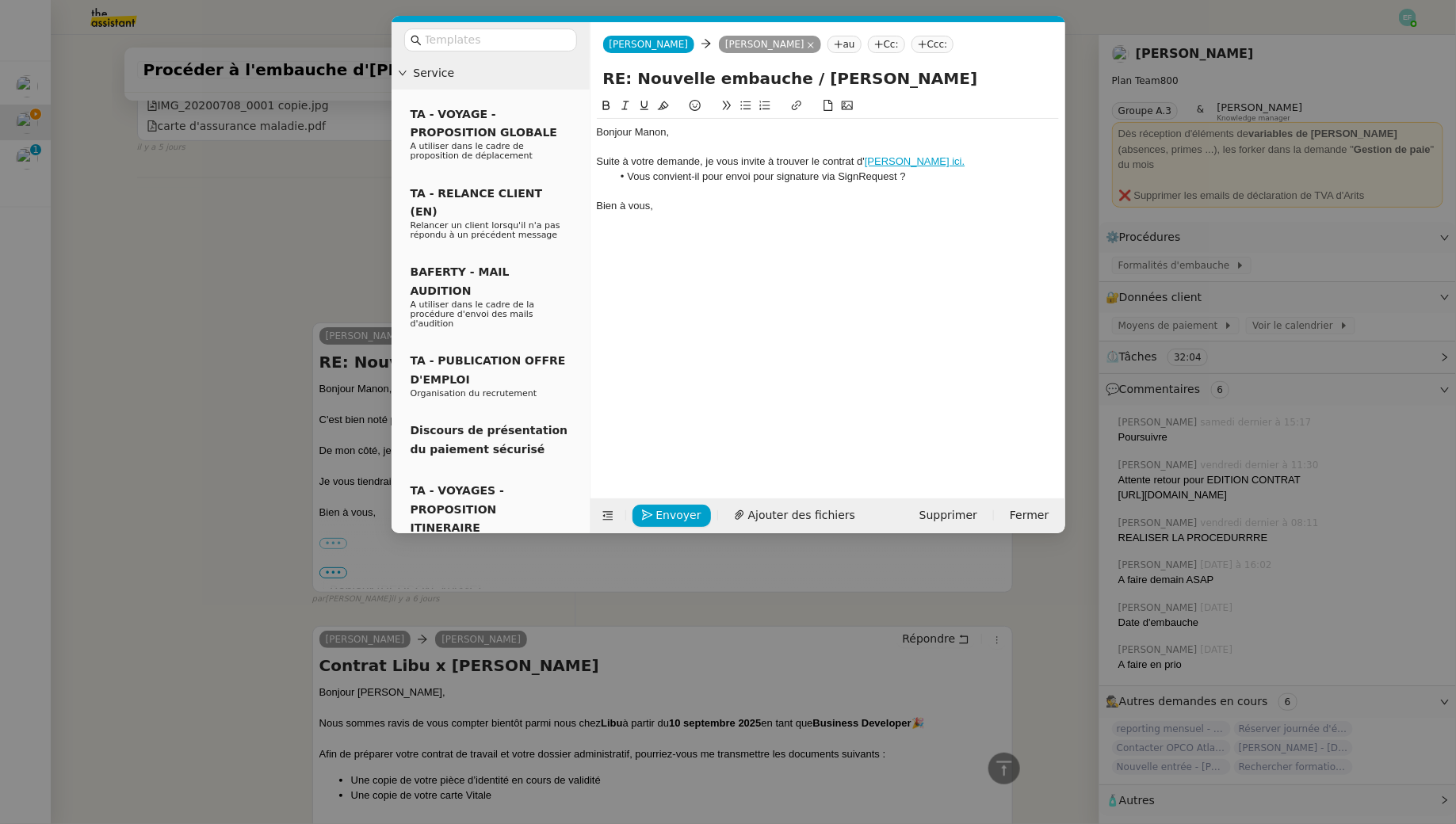
click at [941, 183] on li "Vous convient-il pour envoi pour signature via SignRequest ?" at bounding box center [836, 176] width 447 height 14
click at [830, 243] on div "Bonjour Manon, Suite à votre demande, je vous invite à trouver le contrat d' [P…" at bounding box center [828, 285] width 462 height 377
click at [338, 259] on nz-modal-container "Service TA - VOYAGE - PROPOSITION GLOBALE A utiliser dans le cadre de propositi…" at bounding box center [728, 412] width 1456 height 824
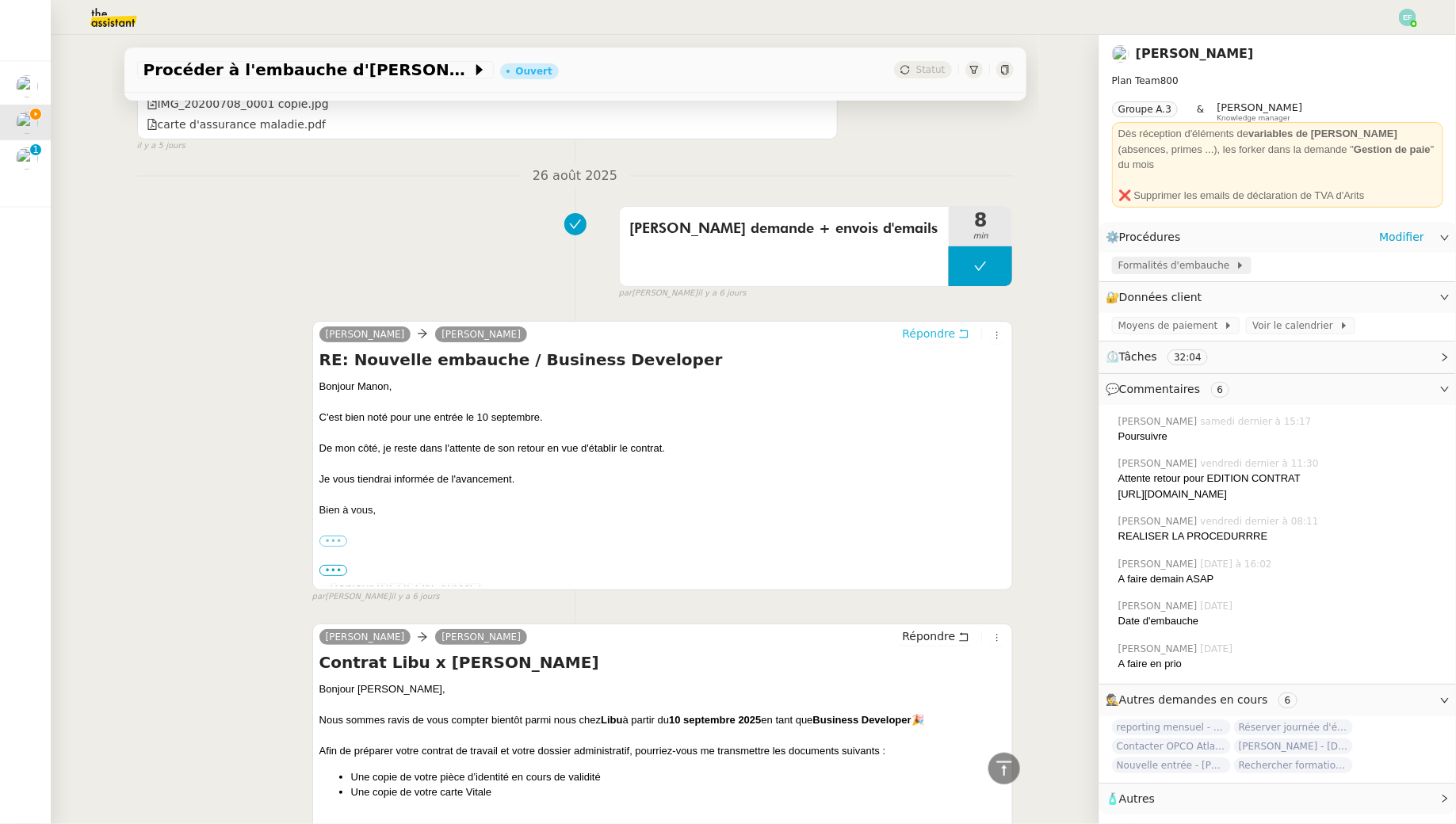
scroll to position [2850, 0]
click at [1170, 257] on span "Formalités d'embauche" at bounding box center [1177, 265] width 117 height 16
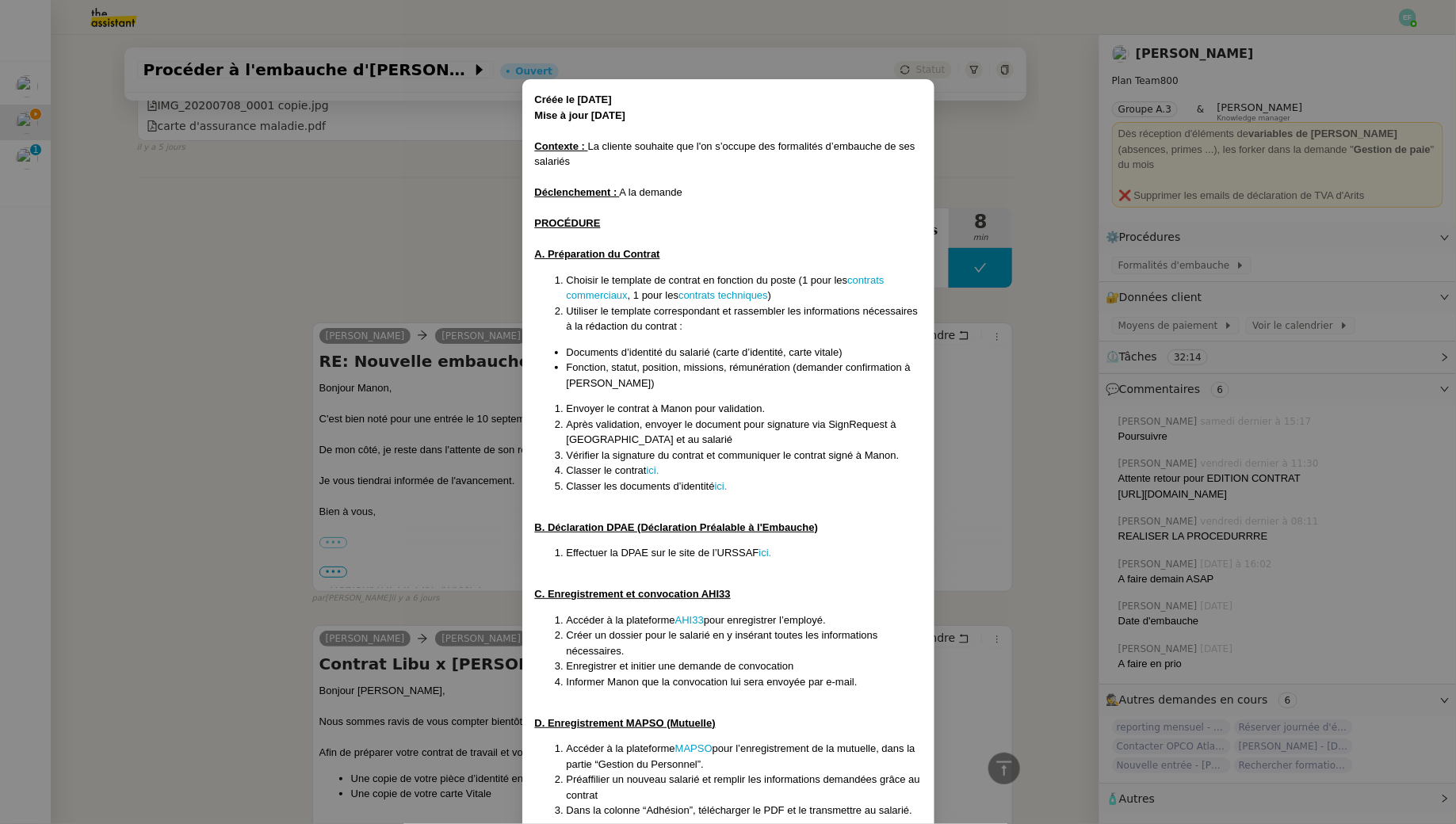
click at [477, 234] on nz-modal-container "Créée le [DATE] Mise à jour [DATE] Contexte : La cliente souhaite que l'on s’oc…" at bounding box center [728, 412] width 1456 height 824
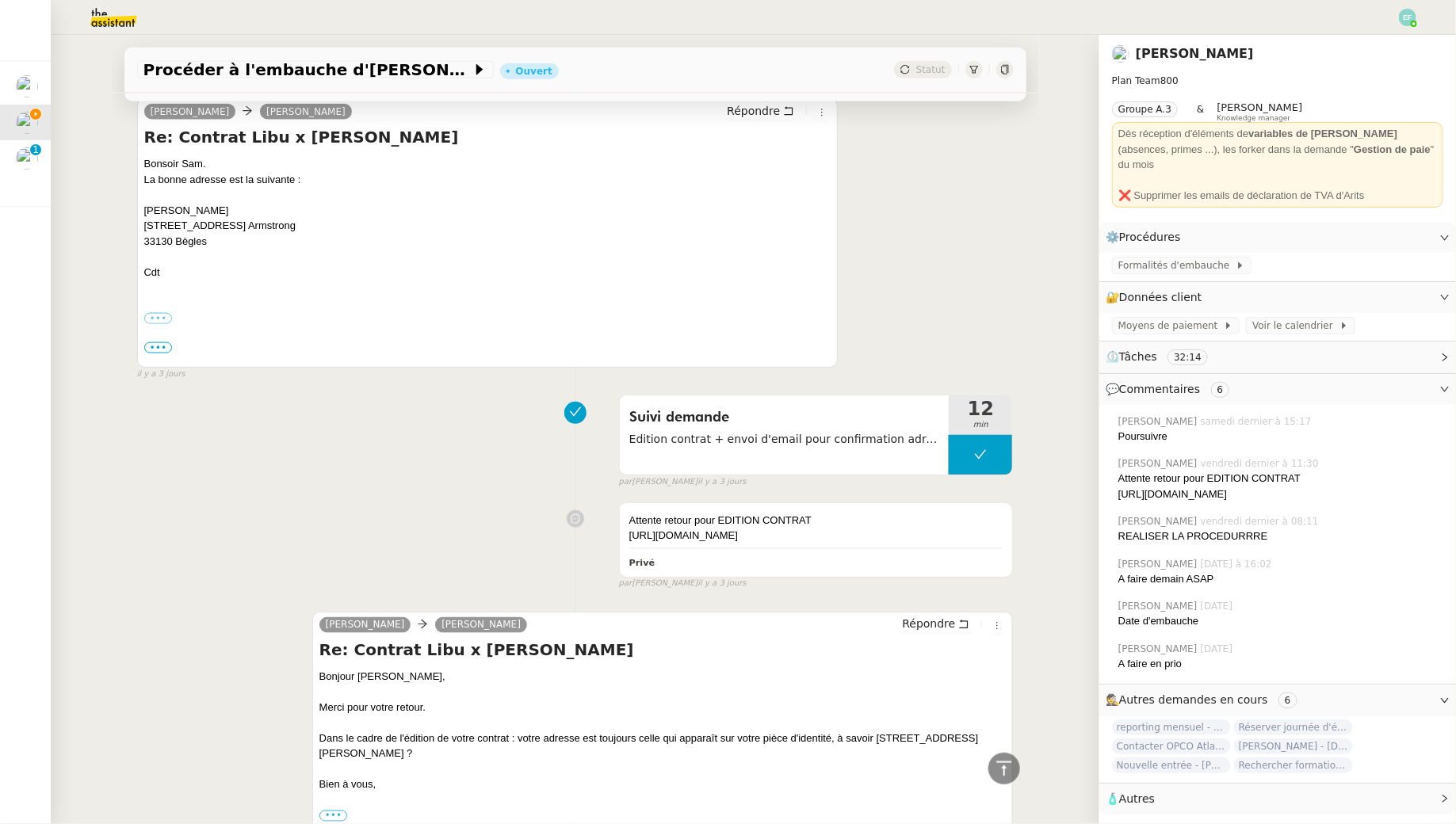
scroll to position [0, 0]
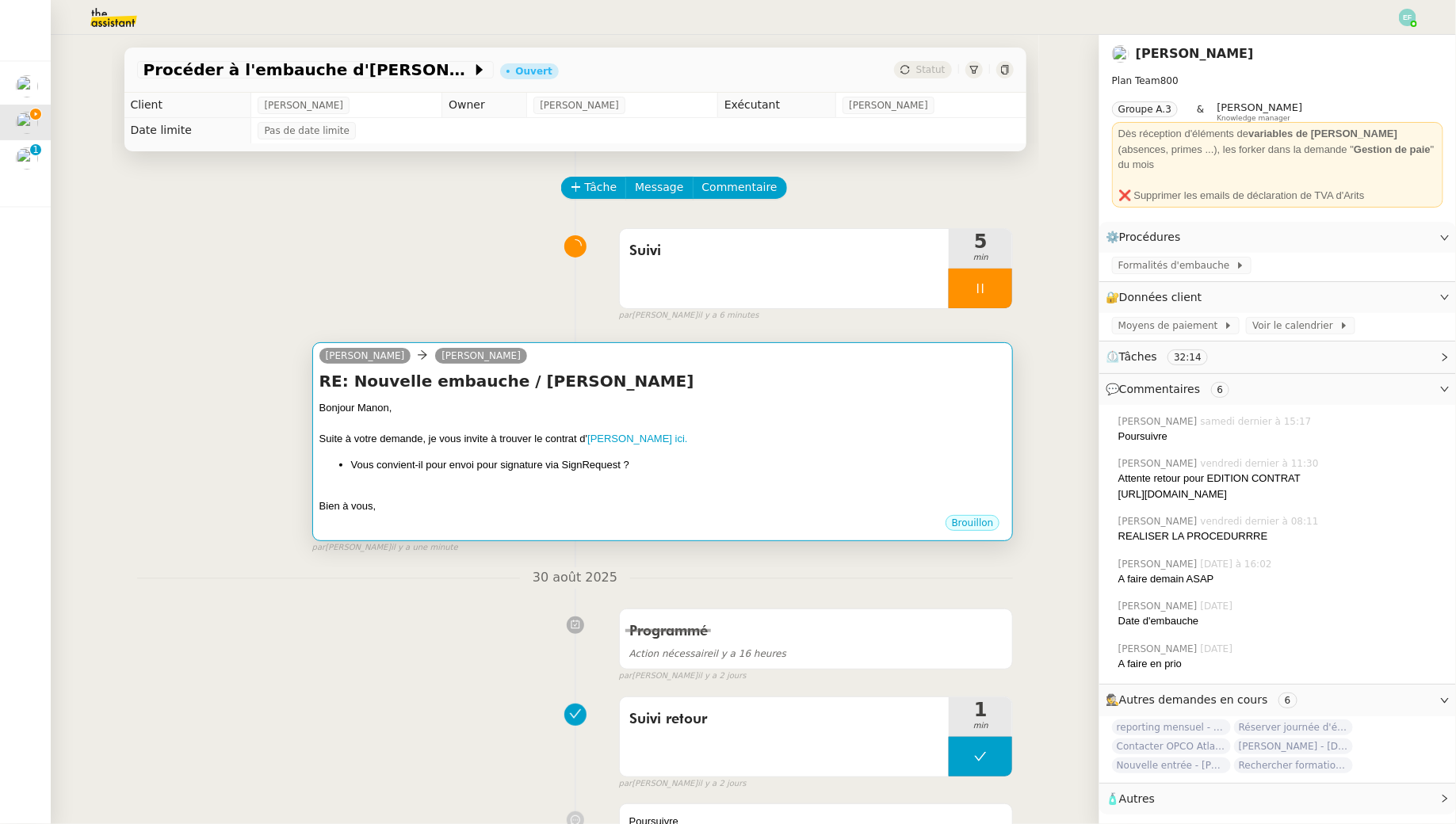
click at [694, 460] on li "Vous convient-il pour envoi pour signature via SignRequest ?" at bounding box center [679, 464] width 655 height 16
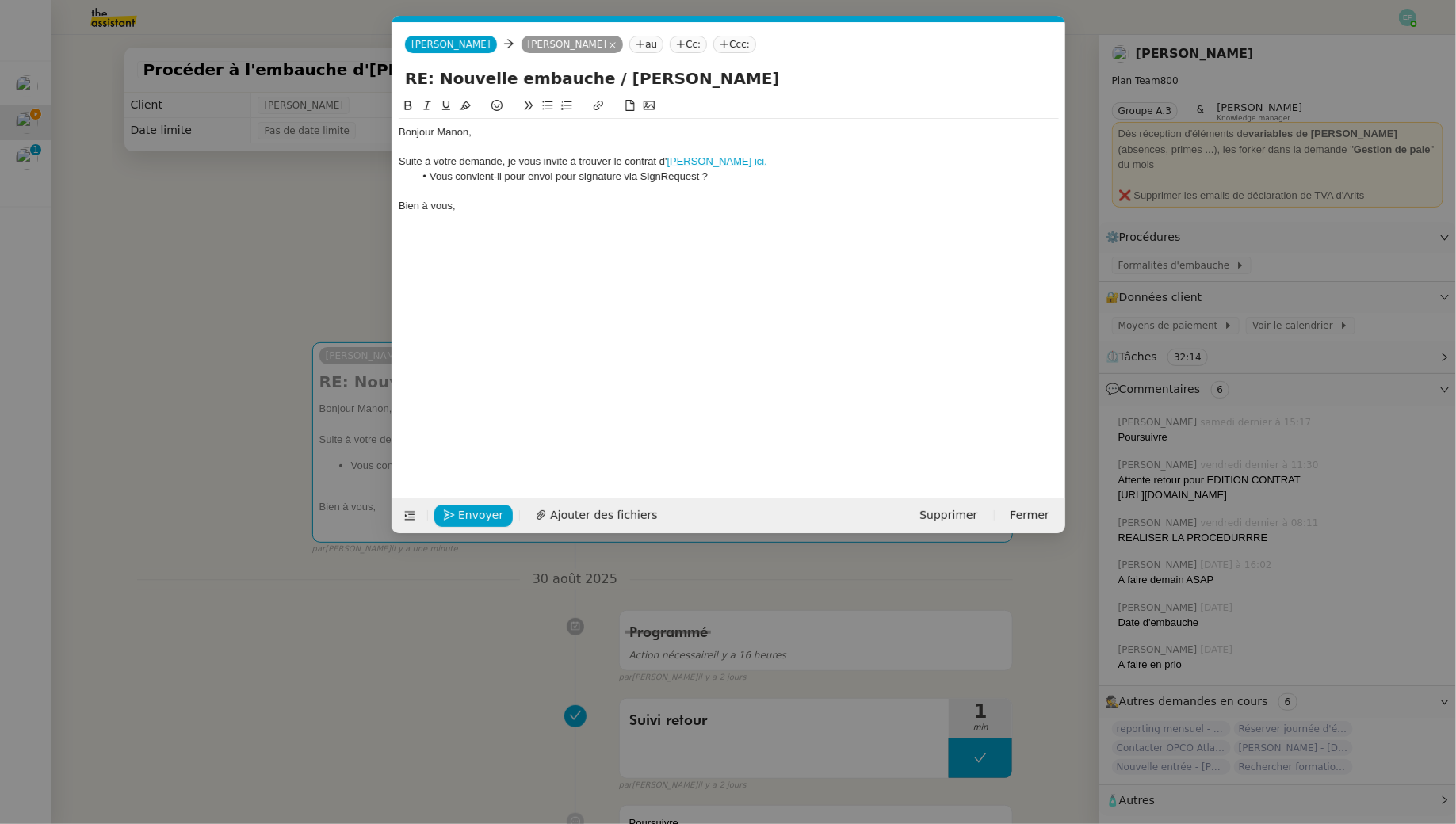
scroll to position [0, 34]
drag, startPoint x: 735, startPoint y: 175, endPoint x: 532, endPoint y: 178, distance: 203.0
click at [532, 178] on li "Vous convient-il pour envoi pour signature via SignRequest ?" at bounding box center [736, 176] width 645 height 14
drag, startPoint x: 528, startPoint y: 183, endPoint x: 426, endPoint y: 179, distance: 102.1
click at [426, 179] on li "Vous convient-il ?" at bounding box center [736, 176] width 645 height 14
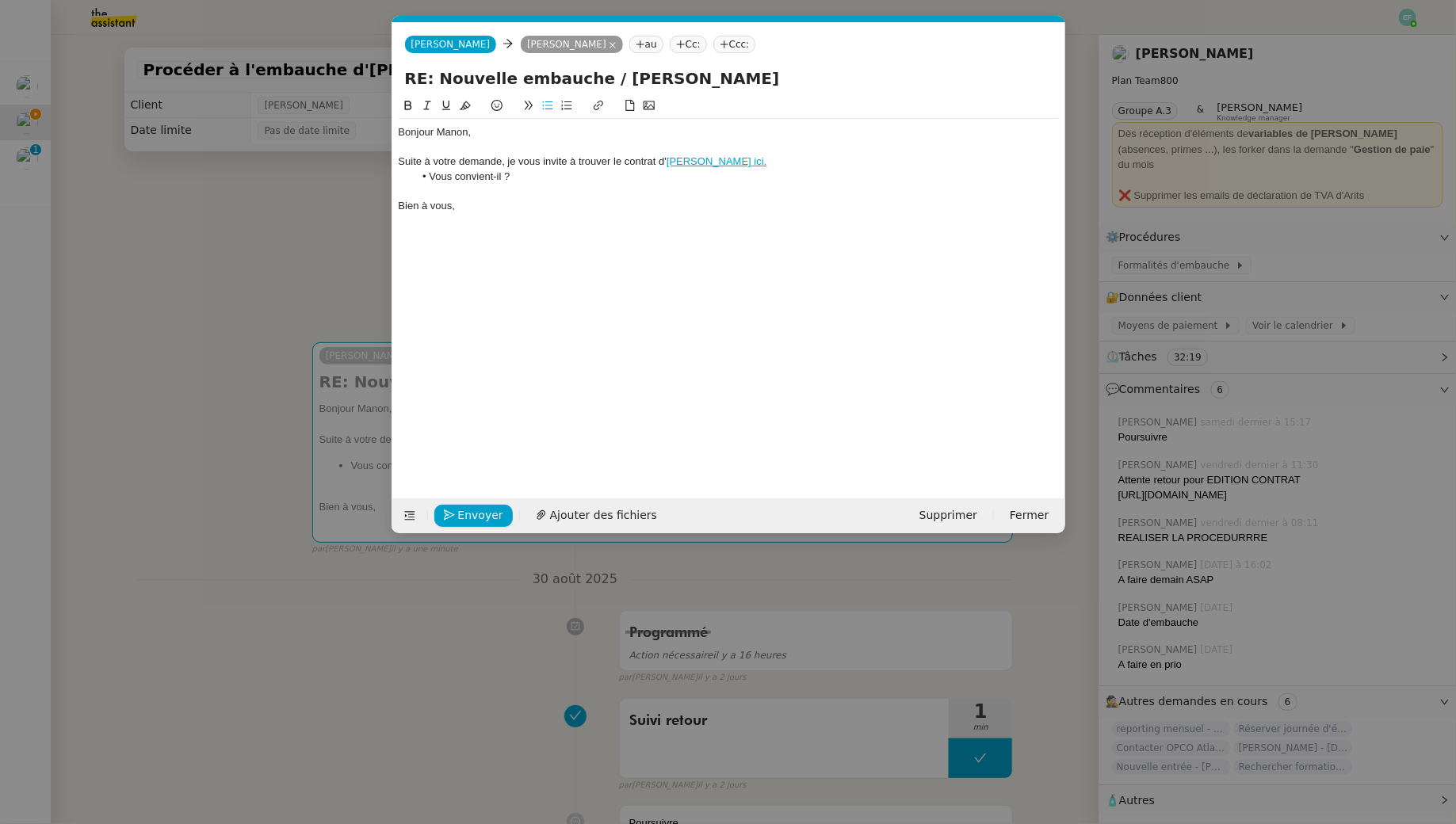
click at [694, 161] on link "[PERSON_NAME] ici." at bounding box center [717, 161] width 100 height 12
click at [688, 183] on link "[URL][DOMAIN_NAME]" at bounding box center [666, 190] width 109 height 20
click at [465, 174] on li "Vous convient-il ?" at bounding box center [736, 176] width 645 height 14
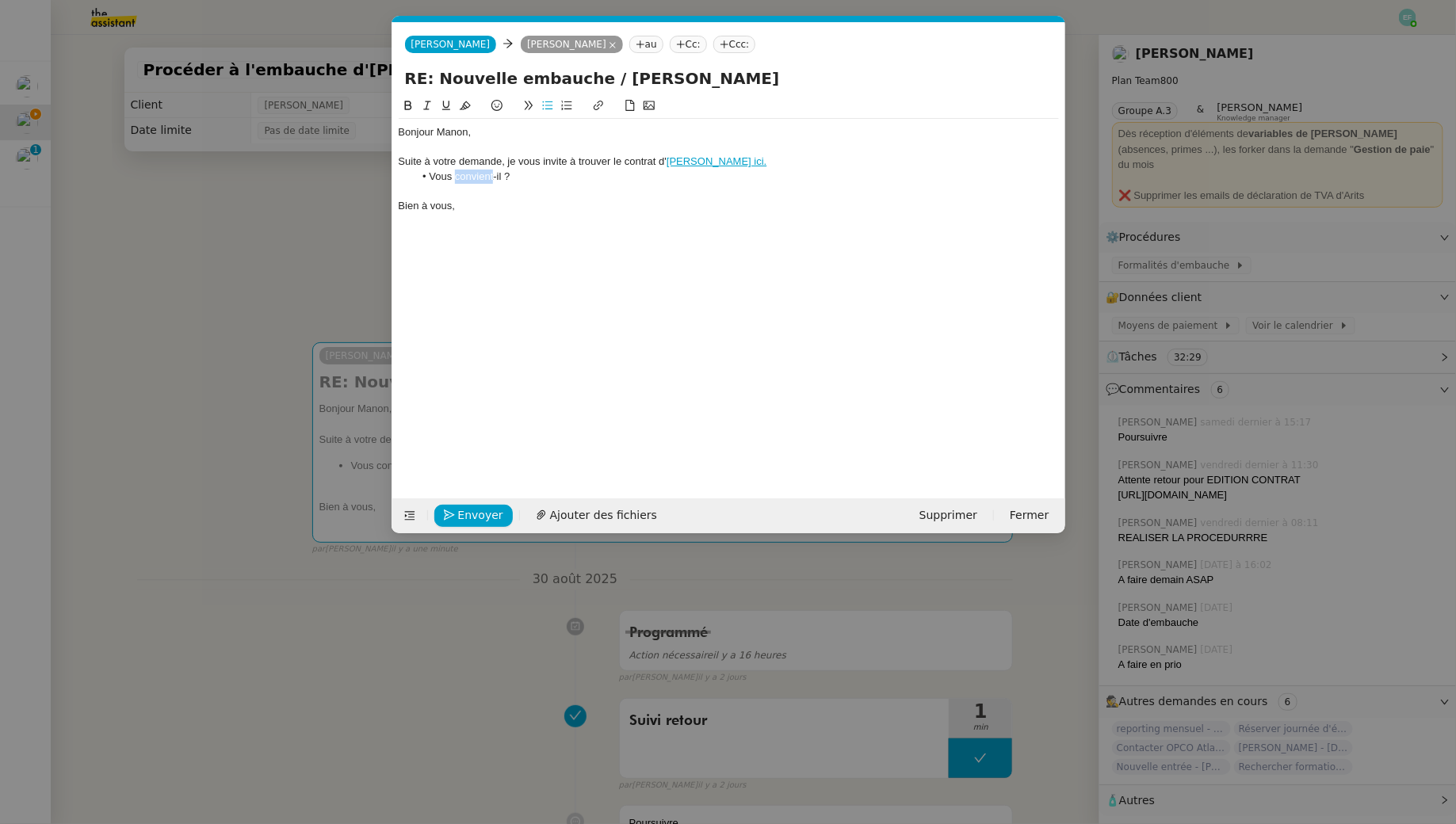
click at [465, 174] on li "Vous convient-il ?" at bounding box center [736, 176] width 645 height 14
click at [478, 514] on span "Envoyer" at bounding box center [480, 515] width 45 height 18
click at [479, 514] on span "Confirmer l'envoi" at bounding box center [506, 515] width 95 height 18
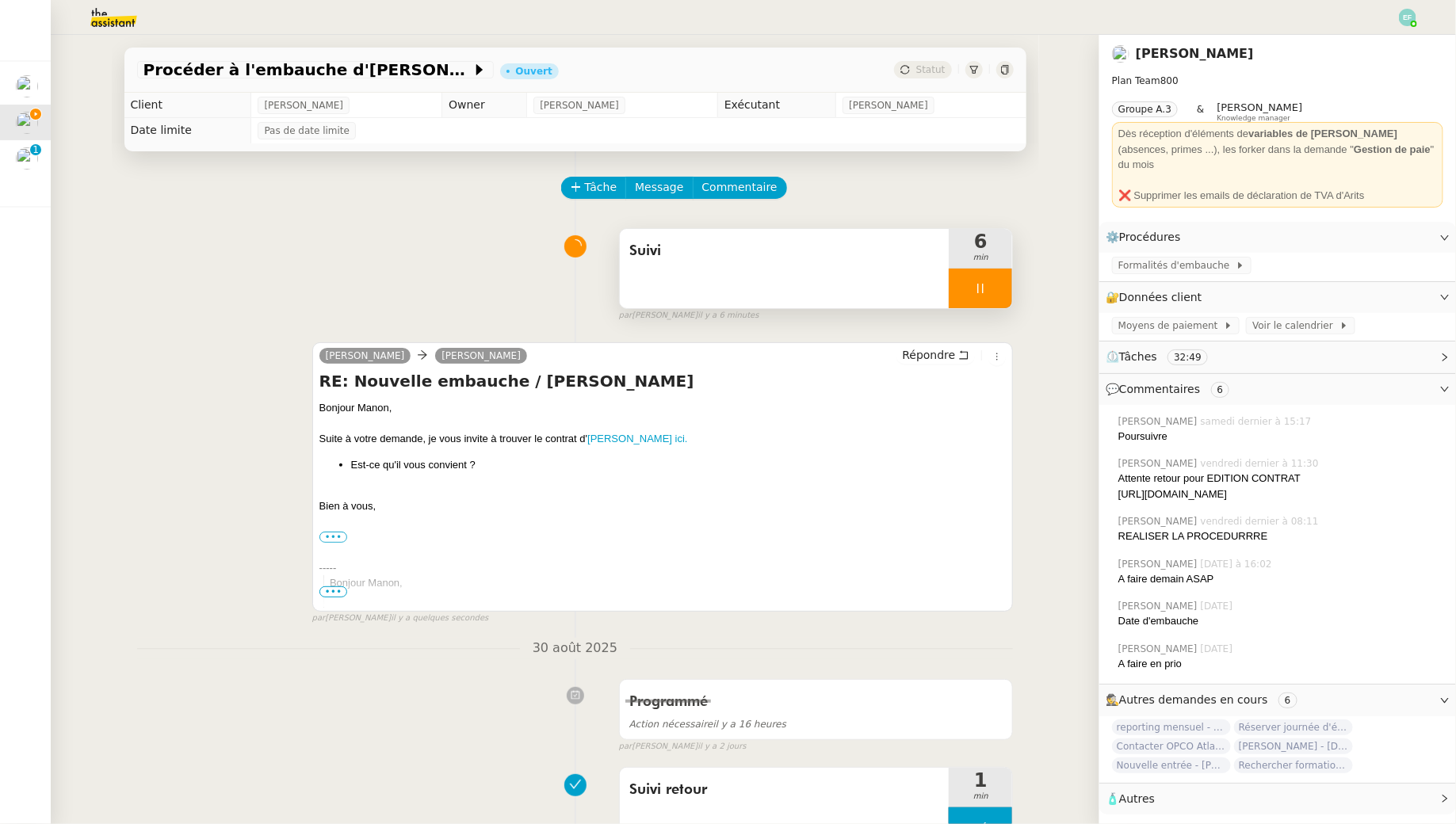
click at [996, 287] on div at bounding box center [980, 288] width 63 height 39
click at [996, 287] on icon at bounding box center [996, 287] width 12 height 12
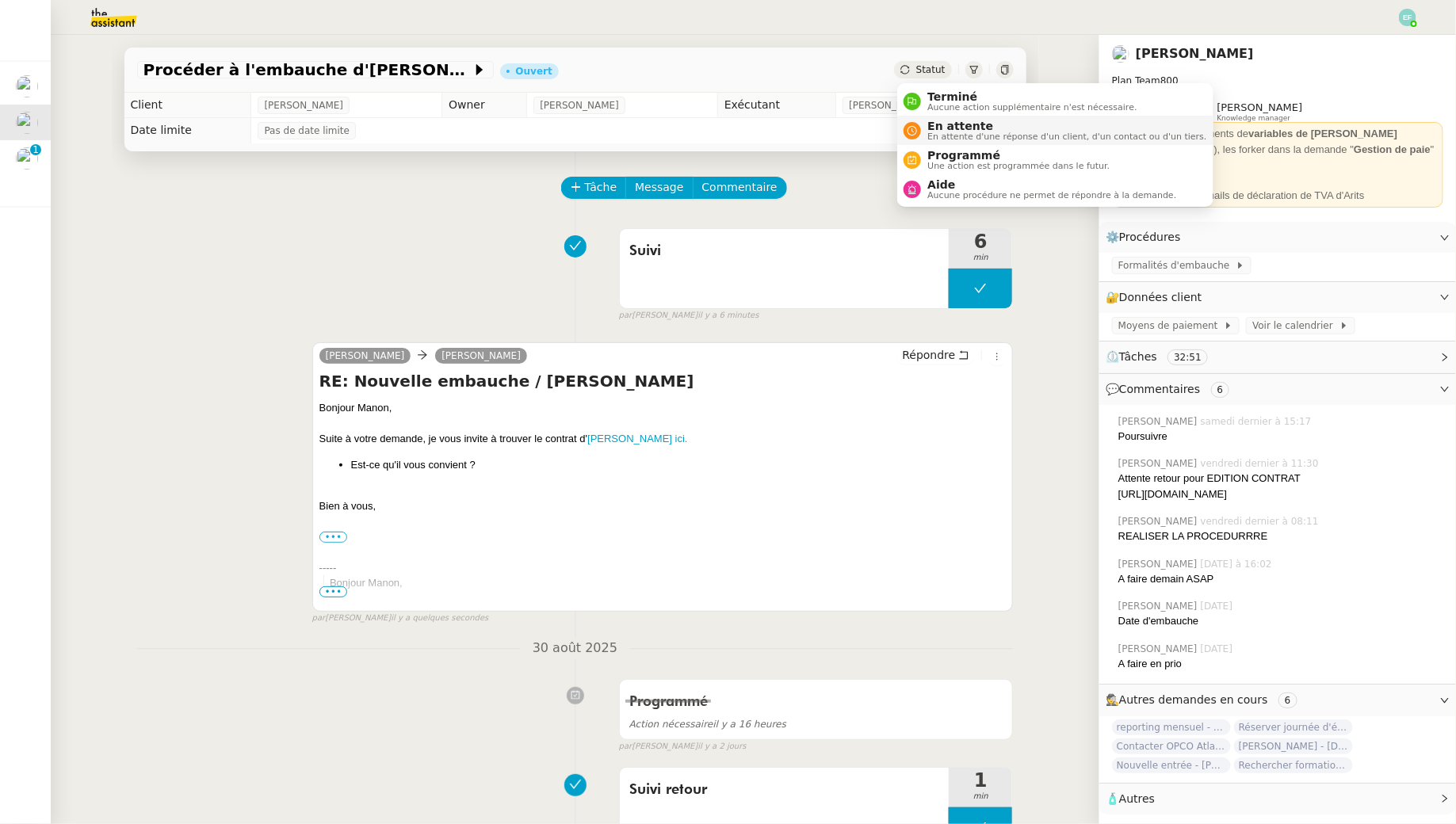
click at [937, 120] on span "En attente" at bounding box center [1067, 125] width 279 height 12
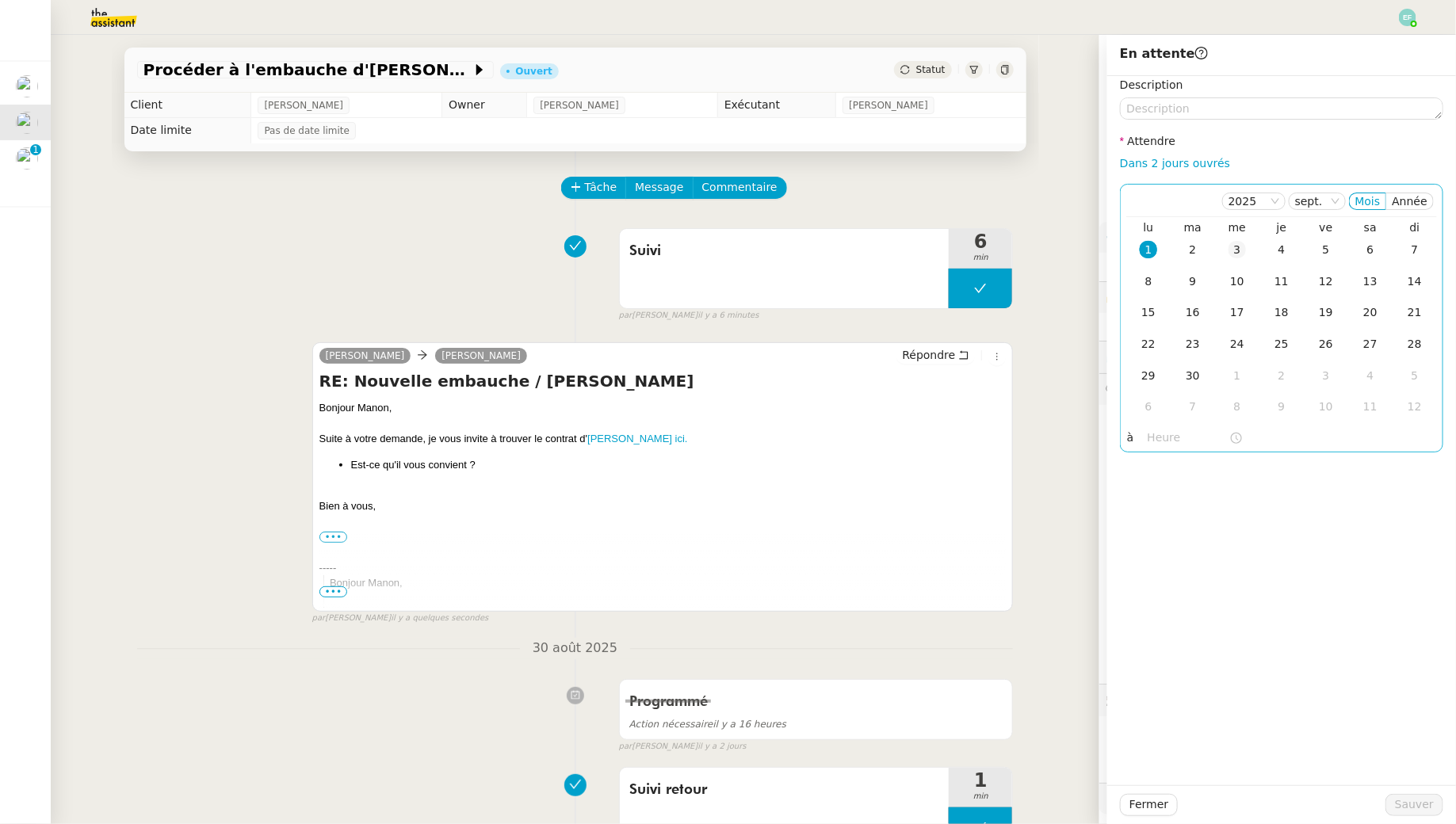
click at [1226, 248] on td "3" at bounding box center [1237, 250] width 44 height 32
click at [1402, 801] on span "Sauver" at bounding box center [1414, 804] width 39 height 18
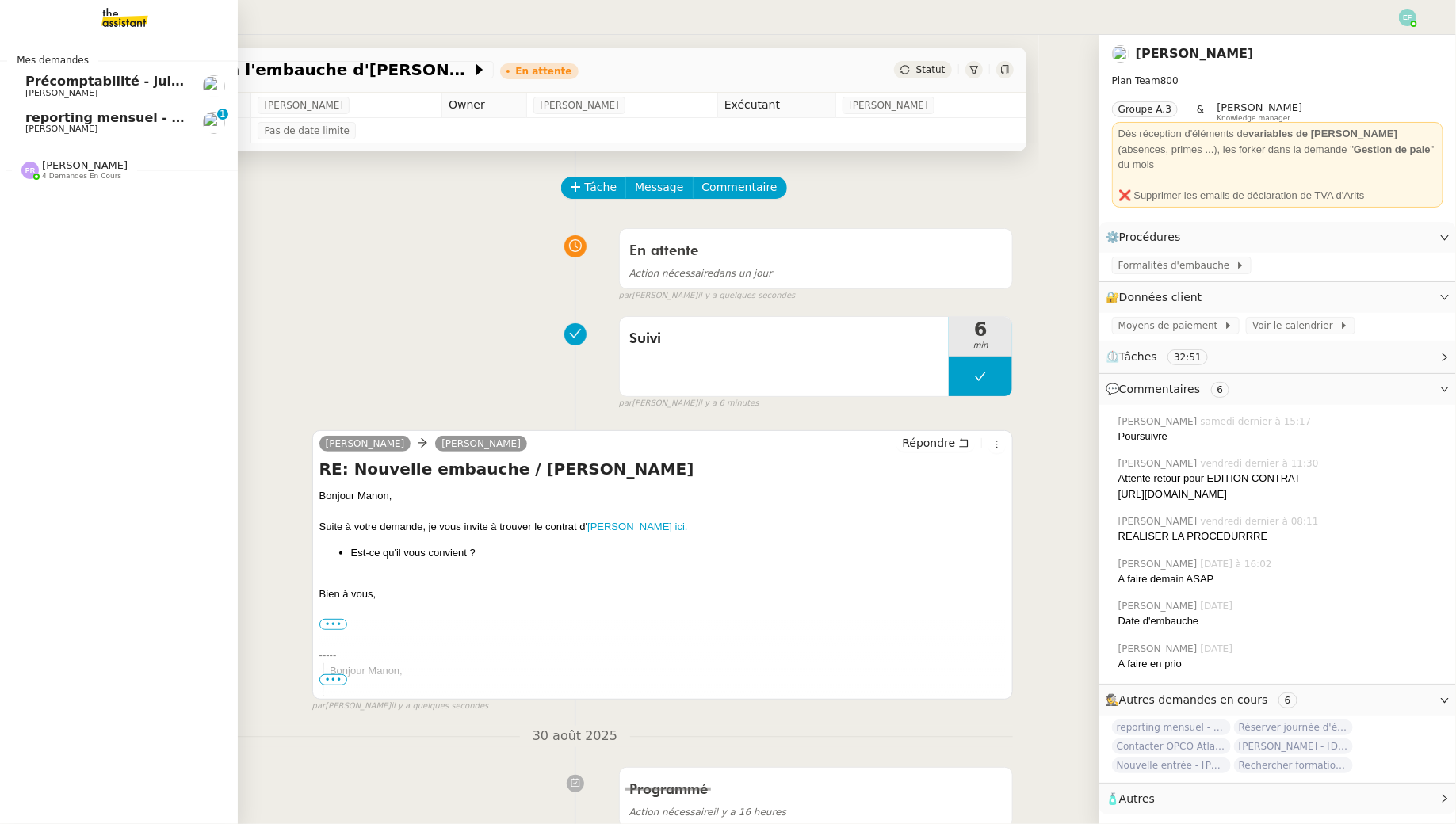
click at [26, 127] on span "[PERSON_NAME]" at bounding box center [61, 129] width 72 height 11
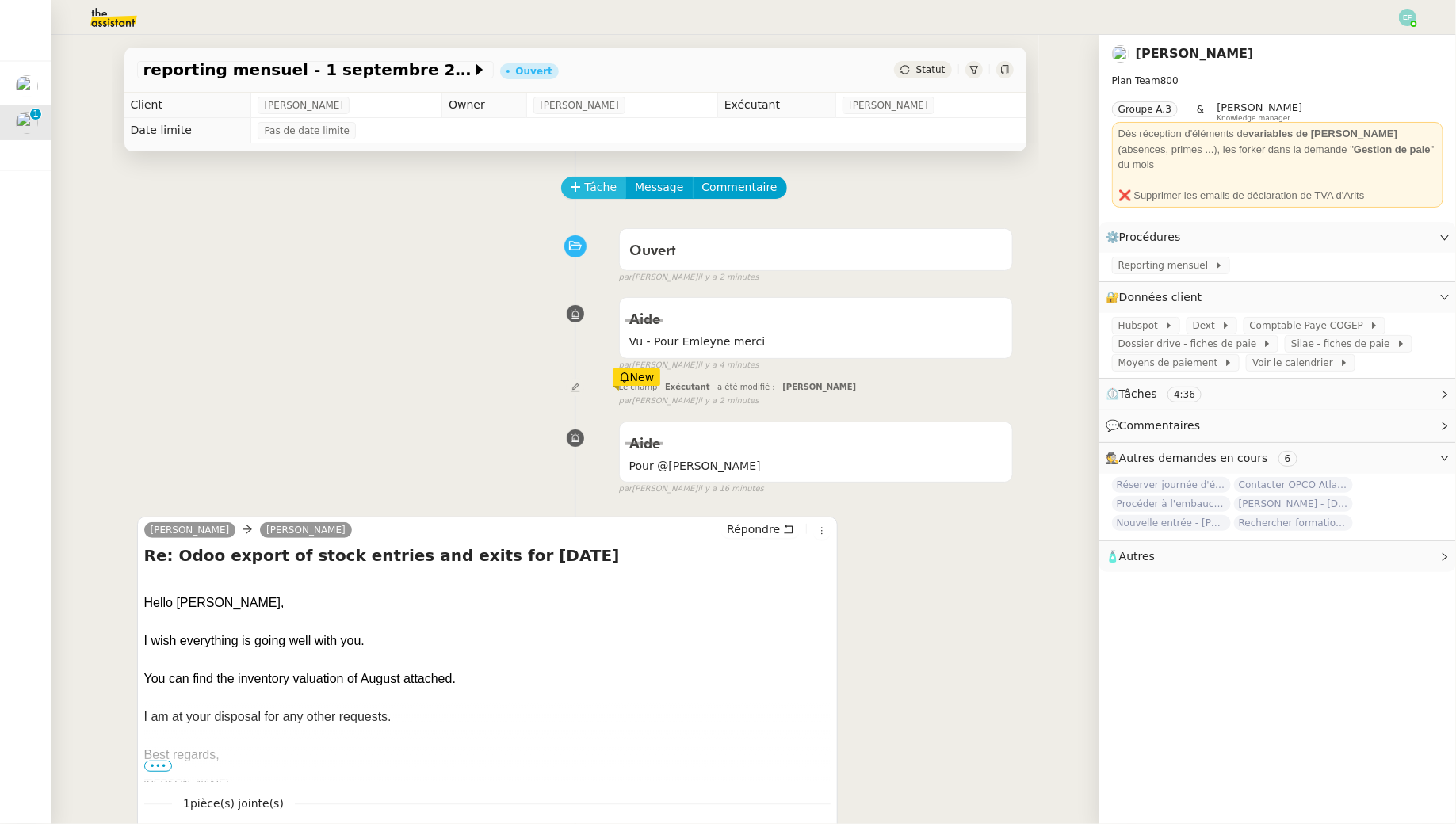
click at [587, 188] on span "Tâche" at bounding box center [601, 188] width 33 height 18
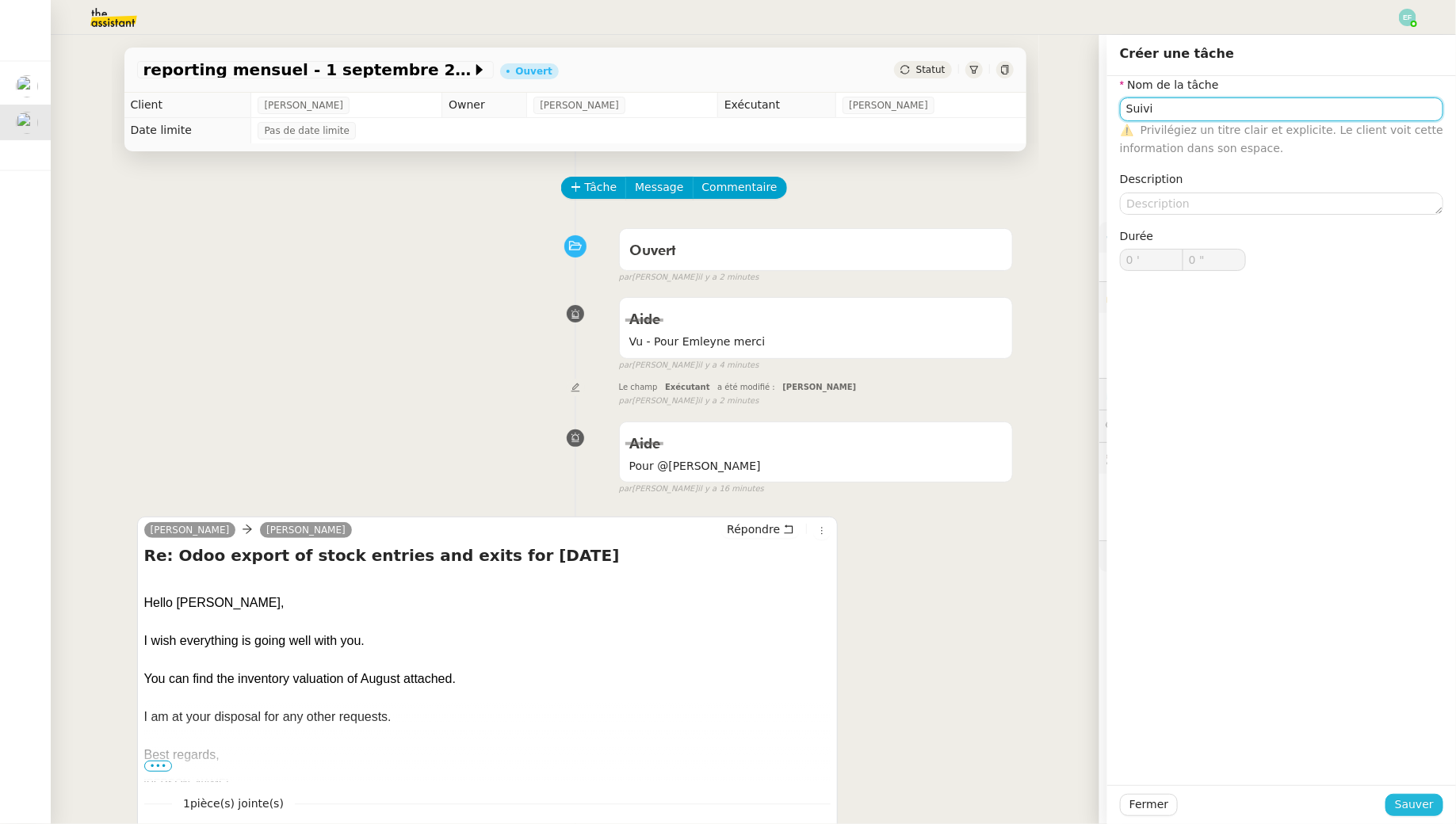
type input "Suivi"
click at [1419, 800] on span "Sauver" at bounding box center [1414, 804] width 39 height 18
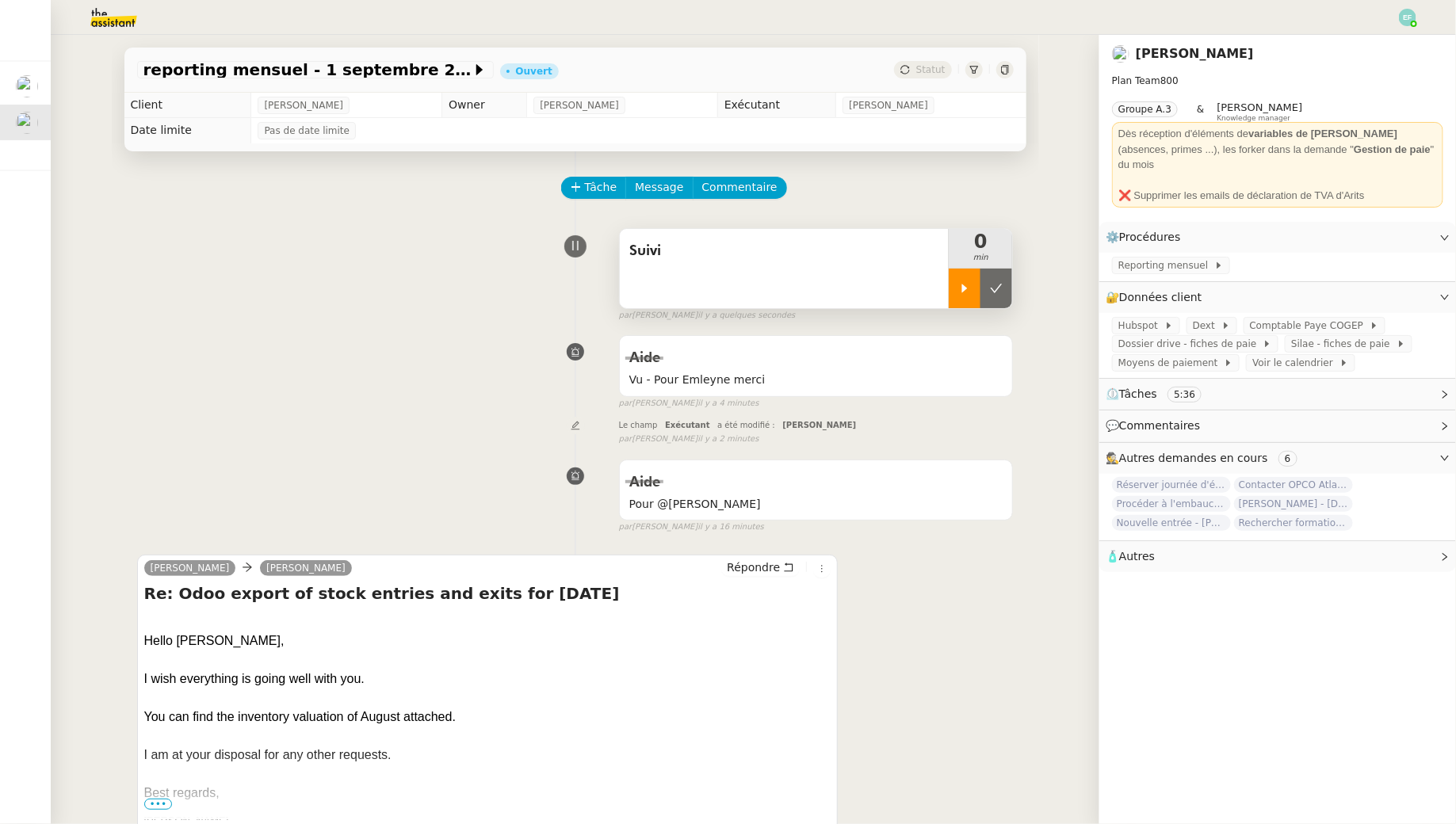
click at [956, 277] on div at bounding box center [964, 288] width 32 height 39
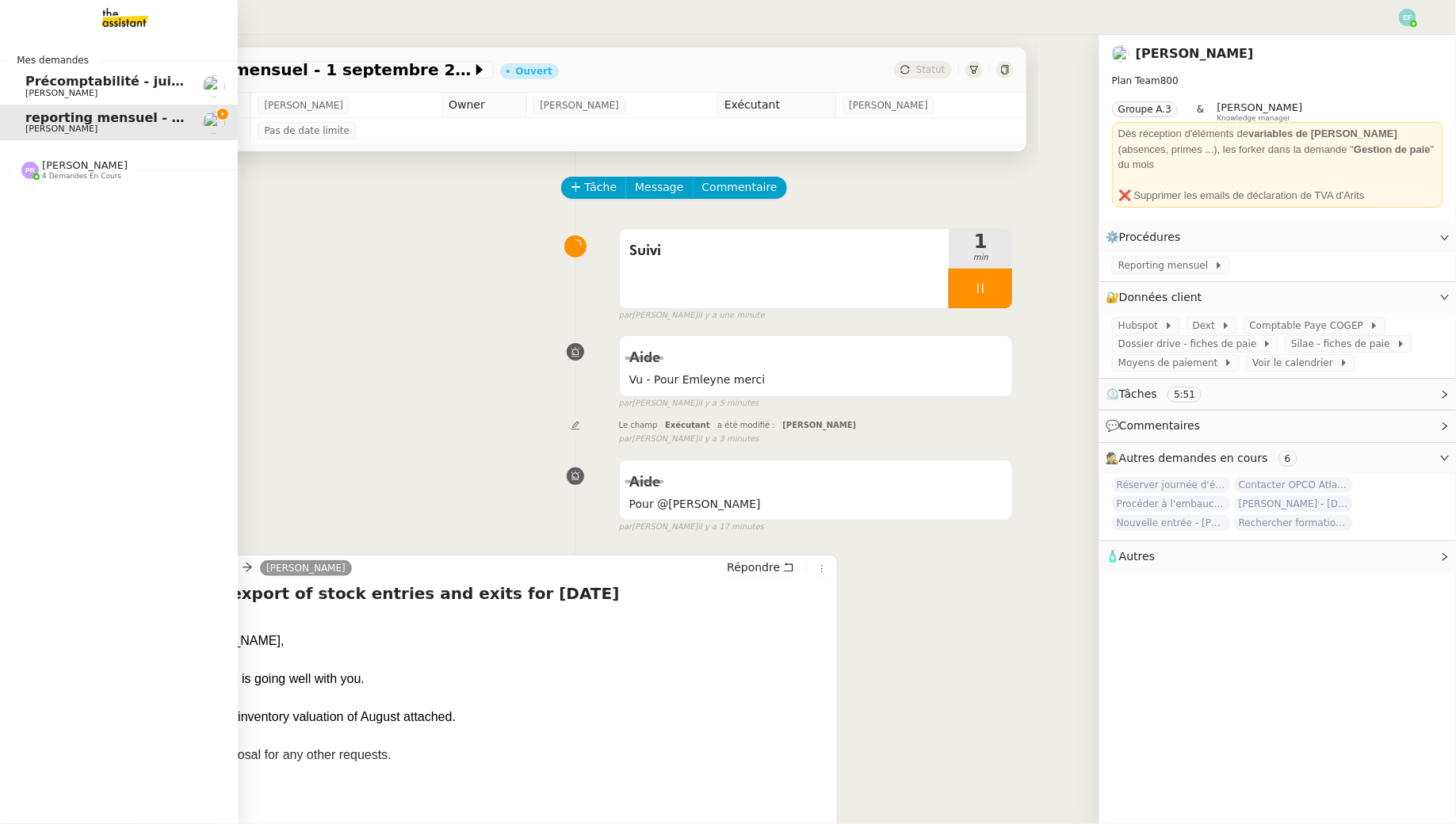
click at [79, 84] on span "Précomptabilité - juillet 2025" at bounding box center [129, 81] width 209 height 15
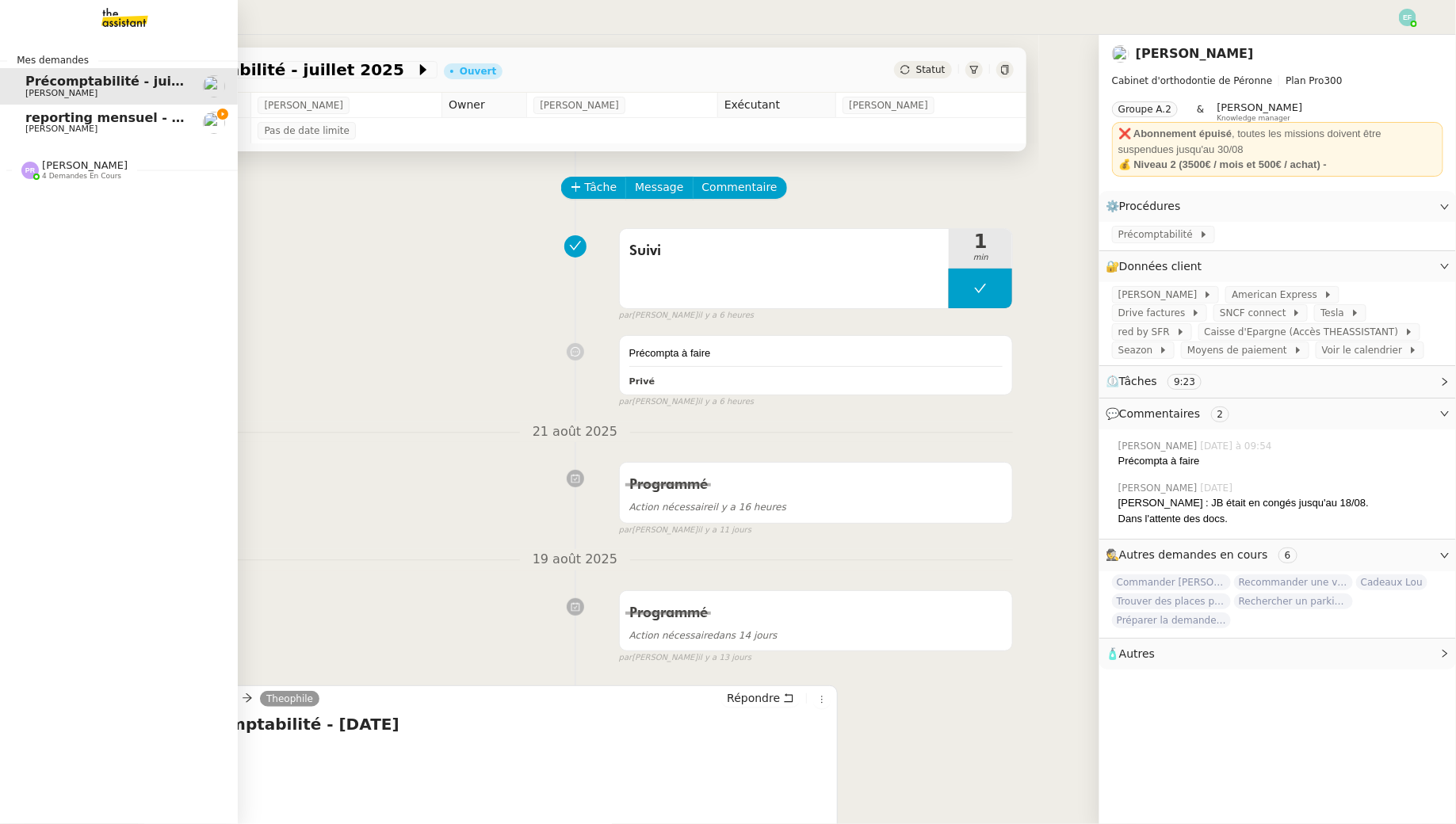
click at [143, 124] on span "reporting mensuel - 1 septembre 2025" at bounding box center [164, 117] width 277 height 15
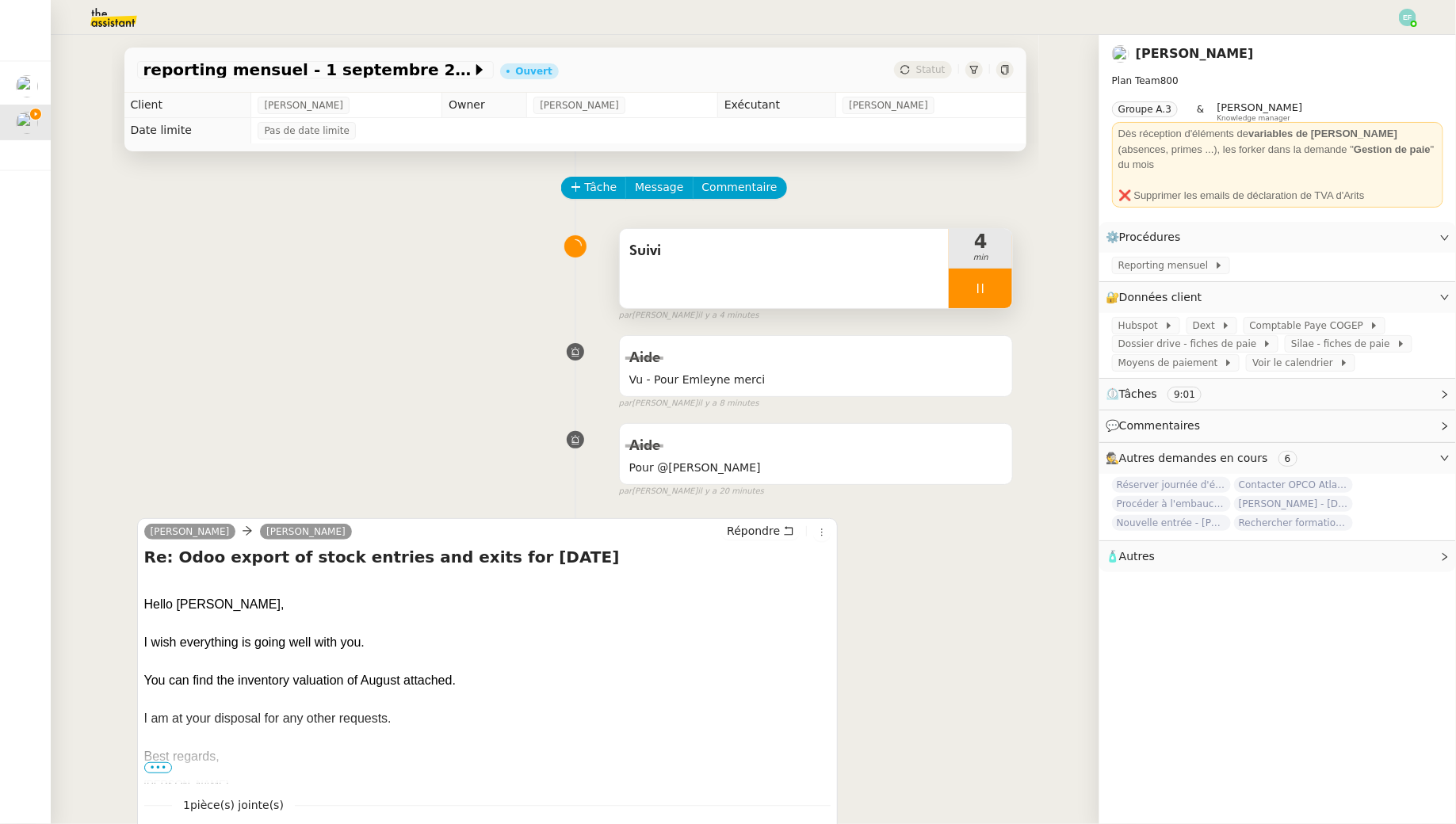
click at [977, 288] on icon at bounding box center [980, 287] width 12 height 12
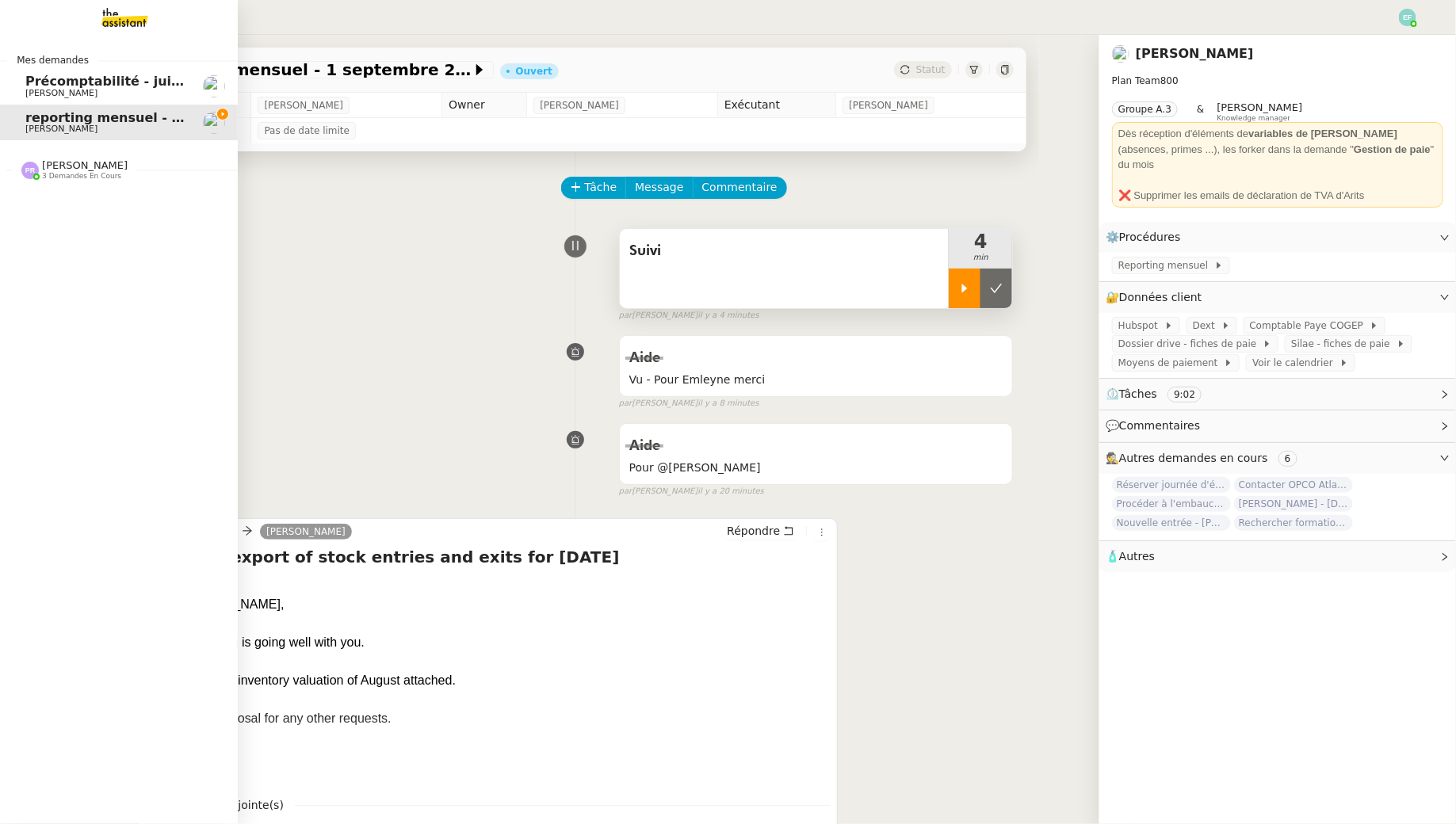
click at [45, 96] on span "[PERSON_NAME]" at bounding box center [61, 93] width 72 height 11
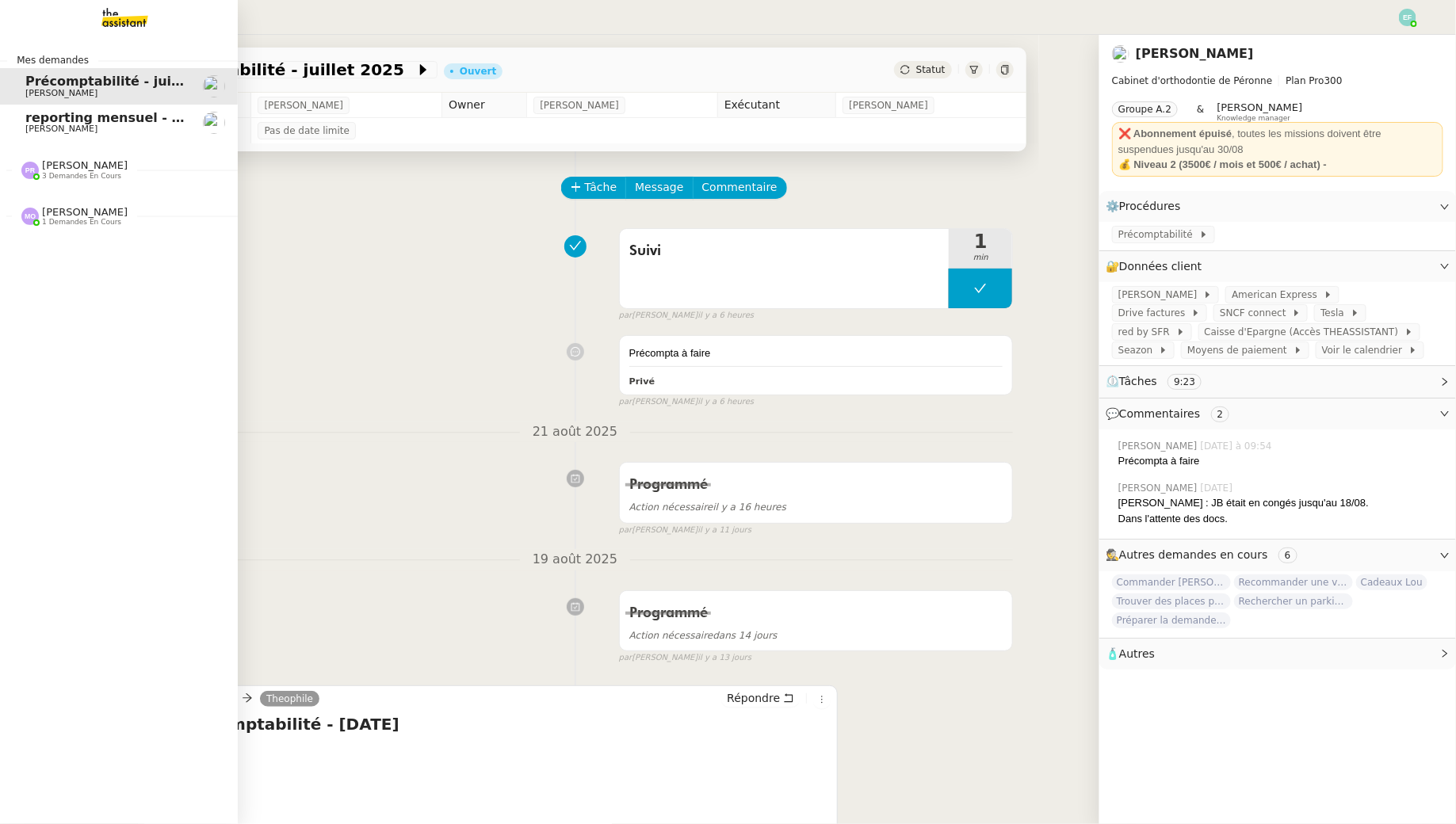
click at [46, 115] on span "reporting mensuel - 1 septembre 2025" at bounding box center [164, 117] width 277 height 15
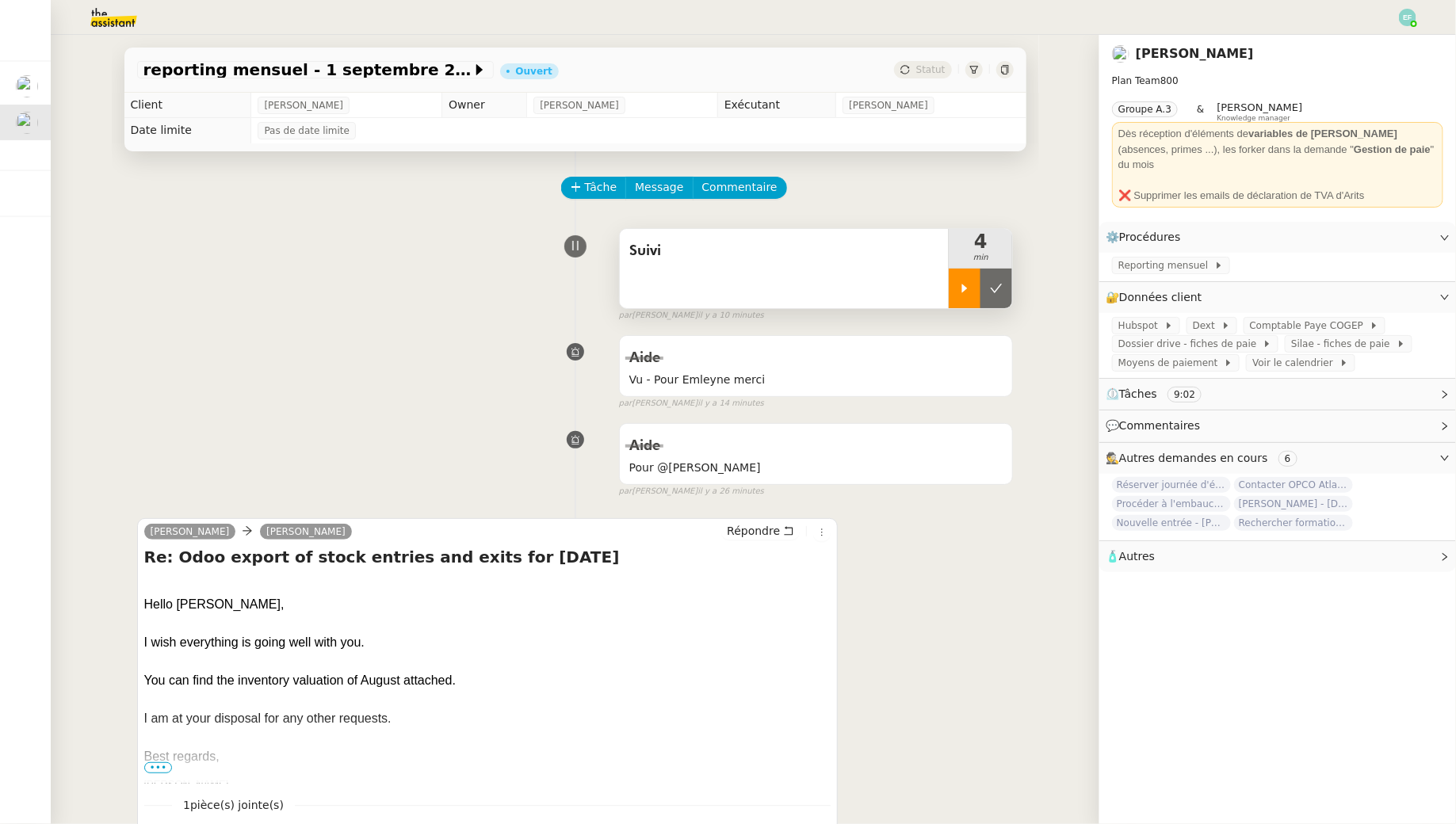
click at [959, 294] on icon at bounding box center [964, 287] width 12 height 12
click at [1176, 257] on span "Reporting mensuel" at bounding box center [1166, 265] width 96 height 16
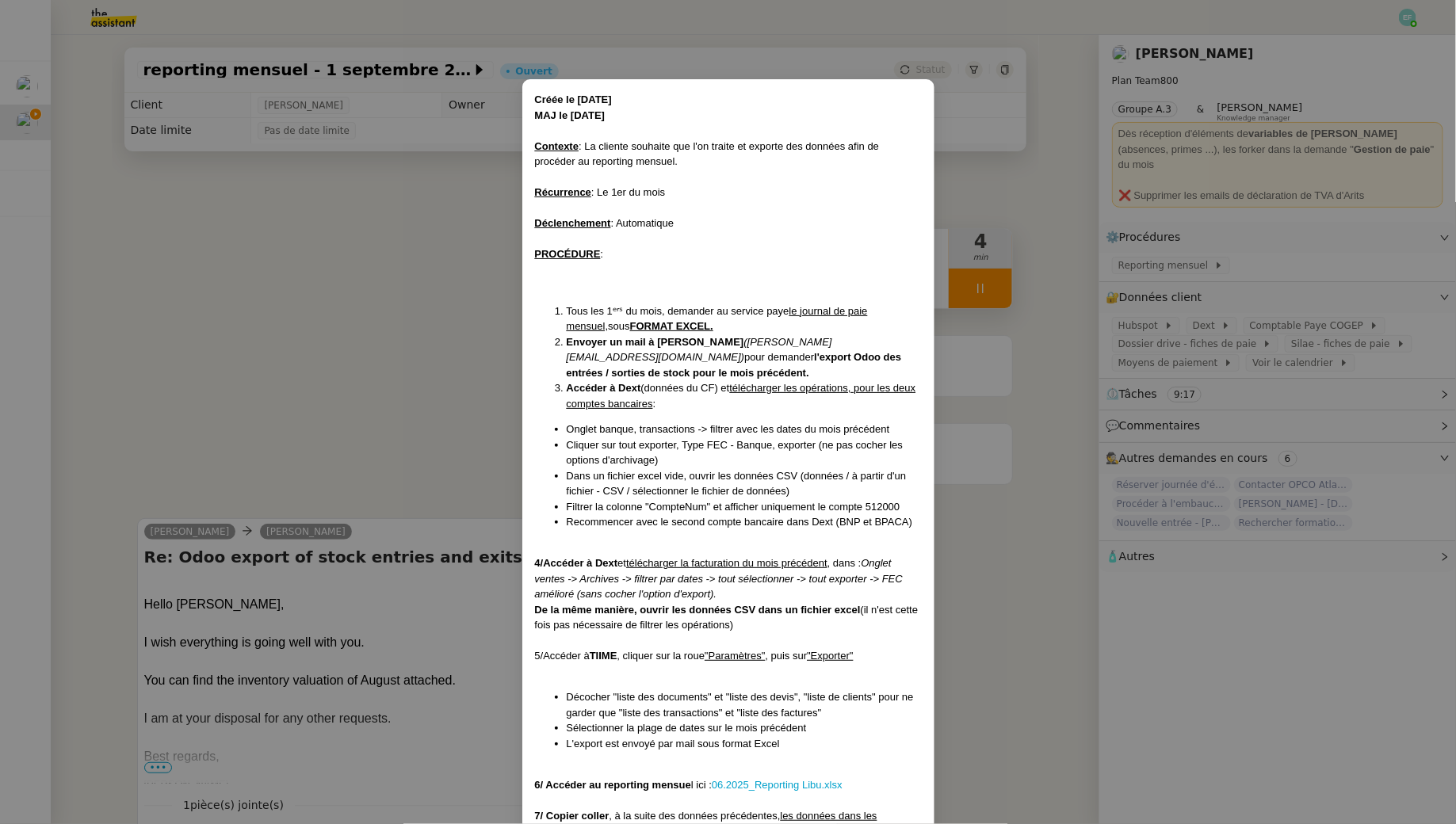
click at [479, 405] on nz-modal-container "Créée le [DATE] MAJ le [DATE] Contexte : La cliente souhaite que l'on traite et…" at bounding box center [728, 412] width 1456 height 824
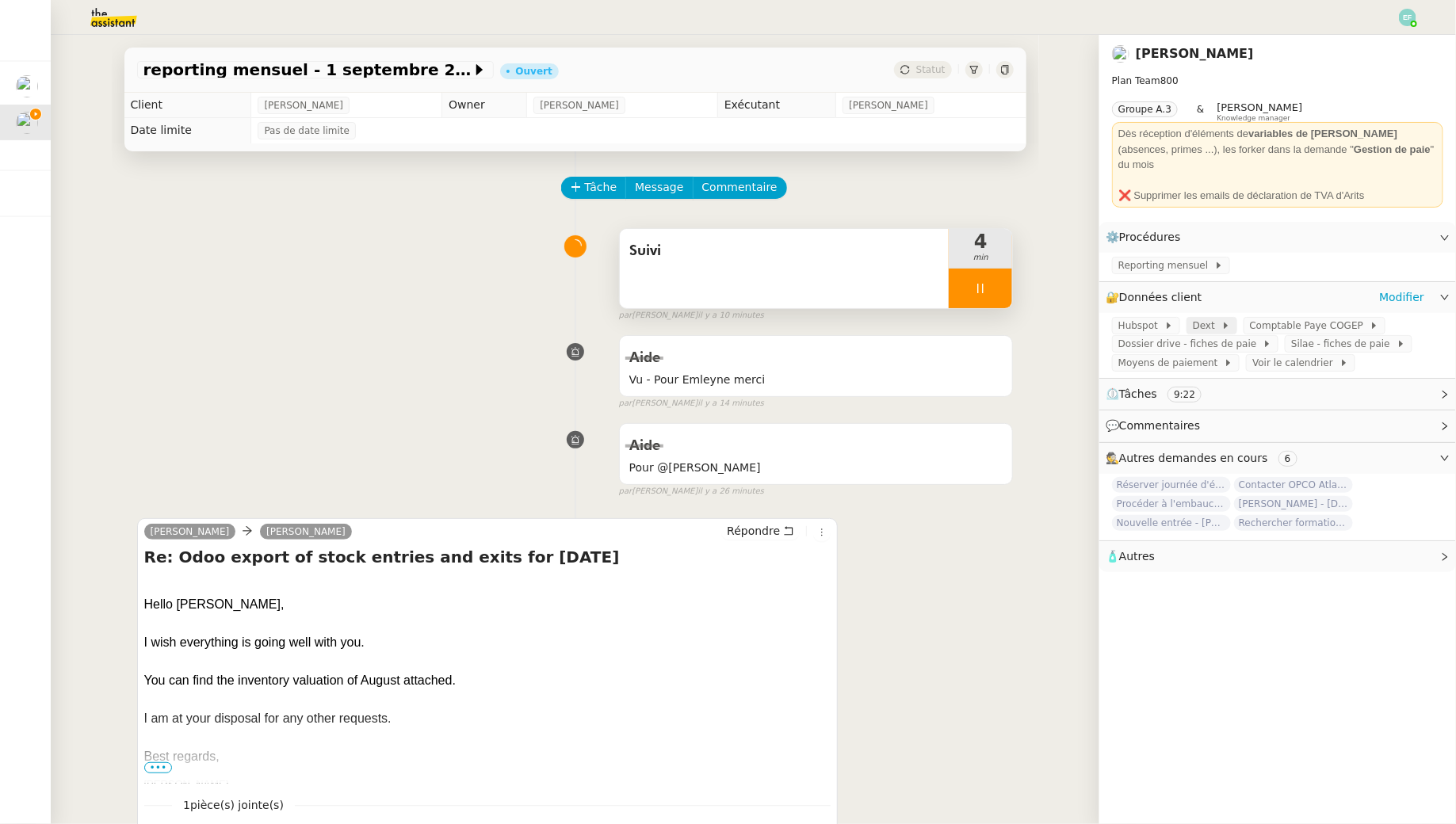
click at [1208, 318] on span "Dext" at bounding box center [1207, 325] width 29 height 16
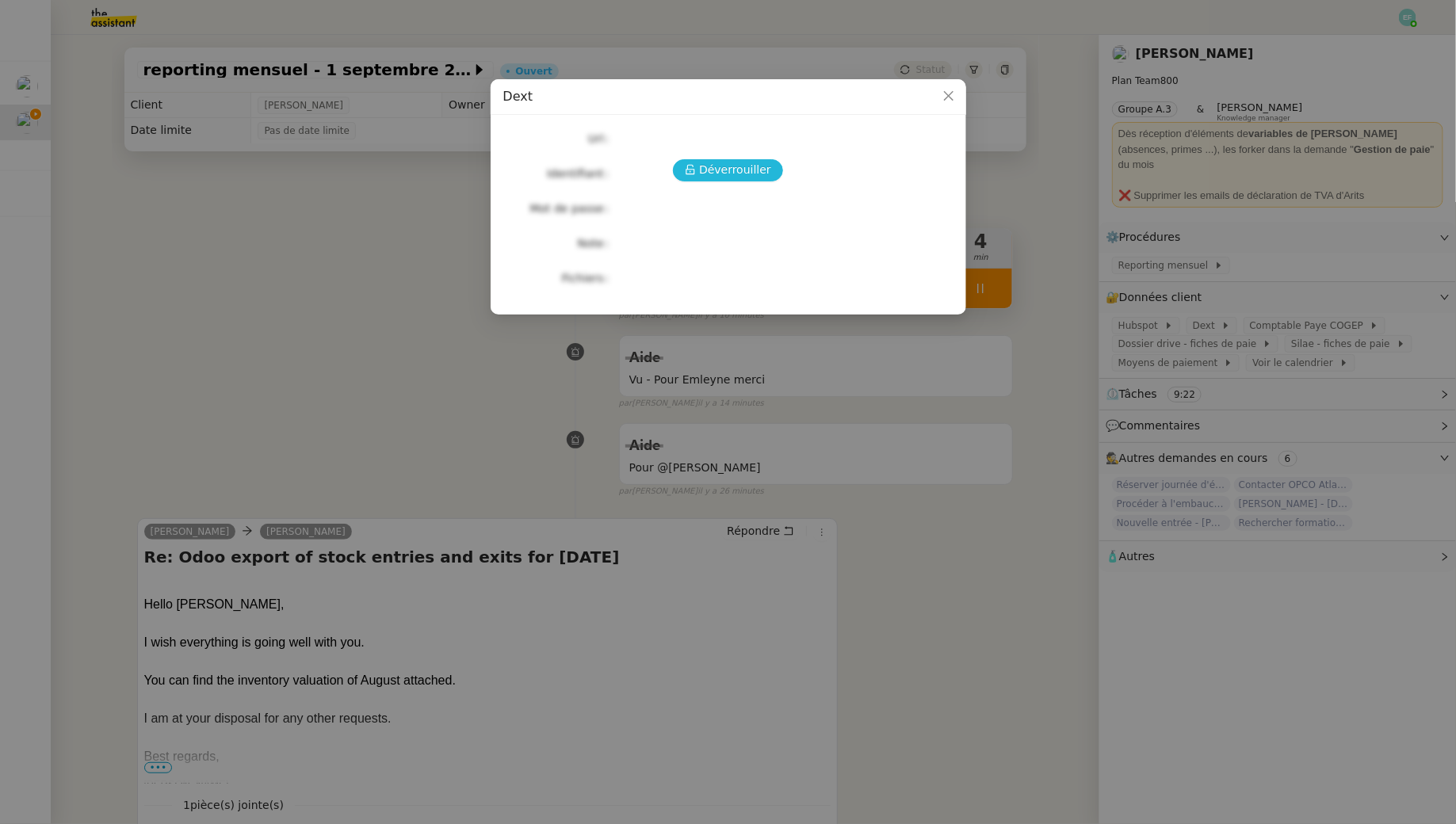
click at [742, 168] on span "Déverrouiller" at bounding box center [735, 170] width 72 height 18
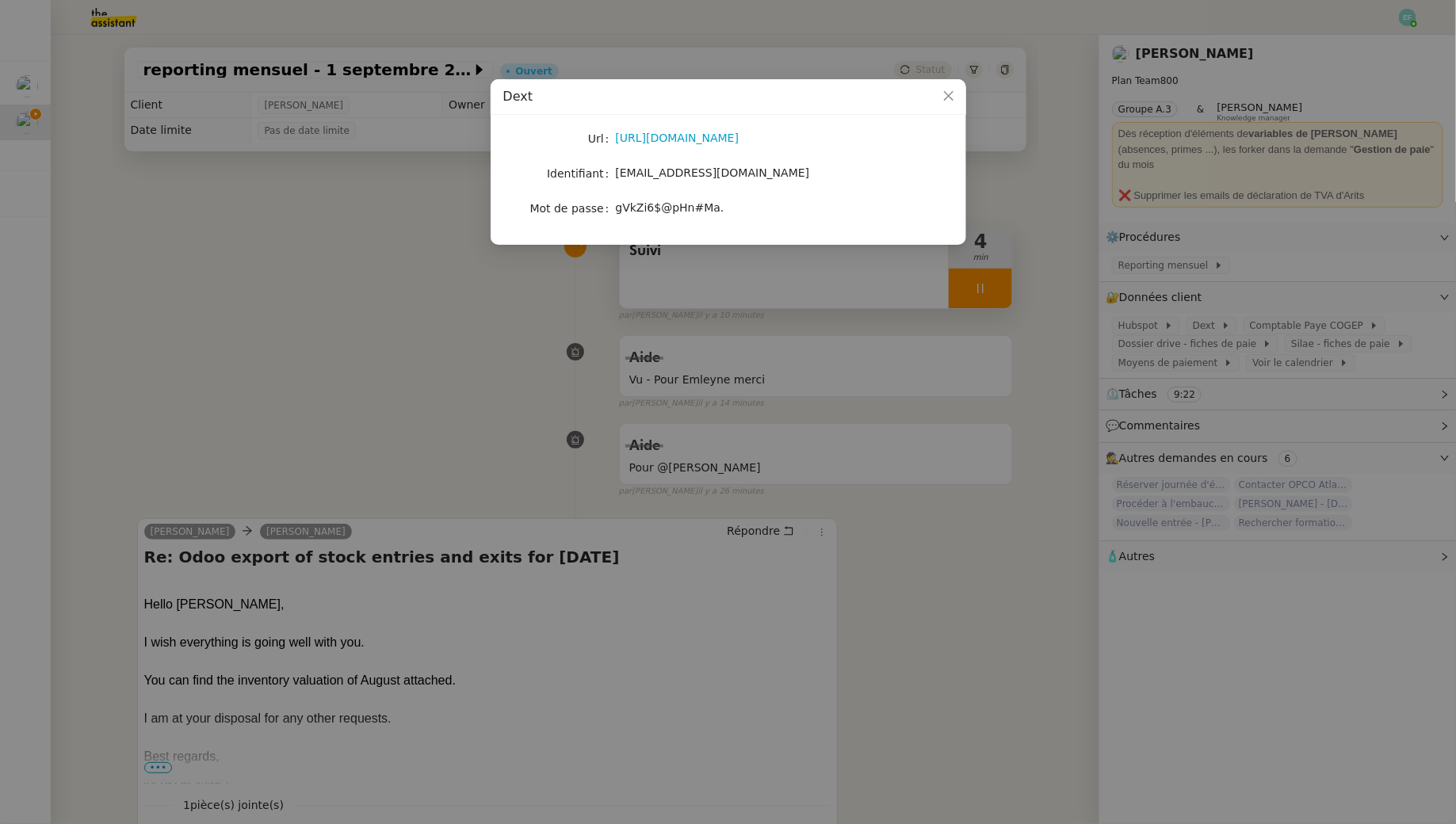
click at [652, 221] on nz-skeleton "Url [URL][DOMAIN_NAME] Identifiant [EMAIL_ADDRESS][DOMAIN_NAME] Mot de passe [S…" at bounding box center [728, 180] width 450 height 105
click at [650, 207] on span "gVkZi6$@pHn#Ma." at bounding box center [670, 207] width 109 height 12
copy span "gVkZi6$@pHn#Ma."
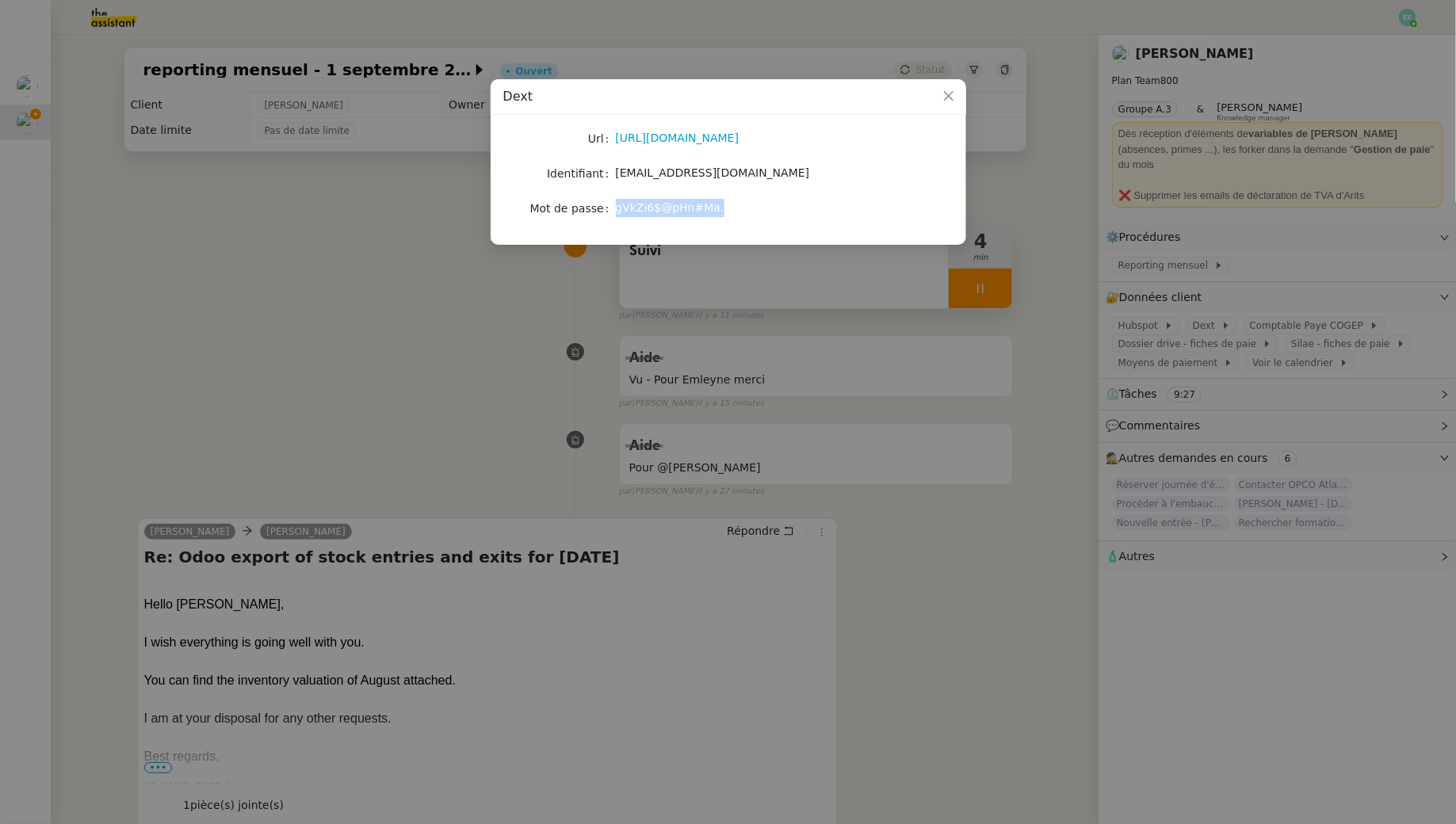
click at [519, 385] on nz-modal-container "Dext Url [URL][DOMAIN_NAME] Identifiant [EMAIL_ADDRESS][DOMAIN_NAME] Mot de pas…" at bounding box center [728, 412] width 1456 height 824
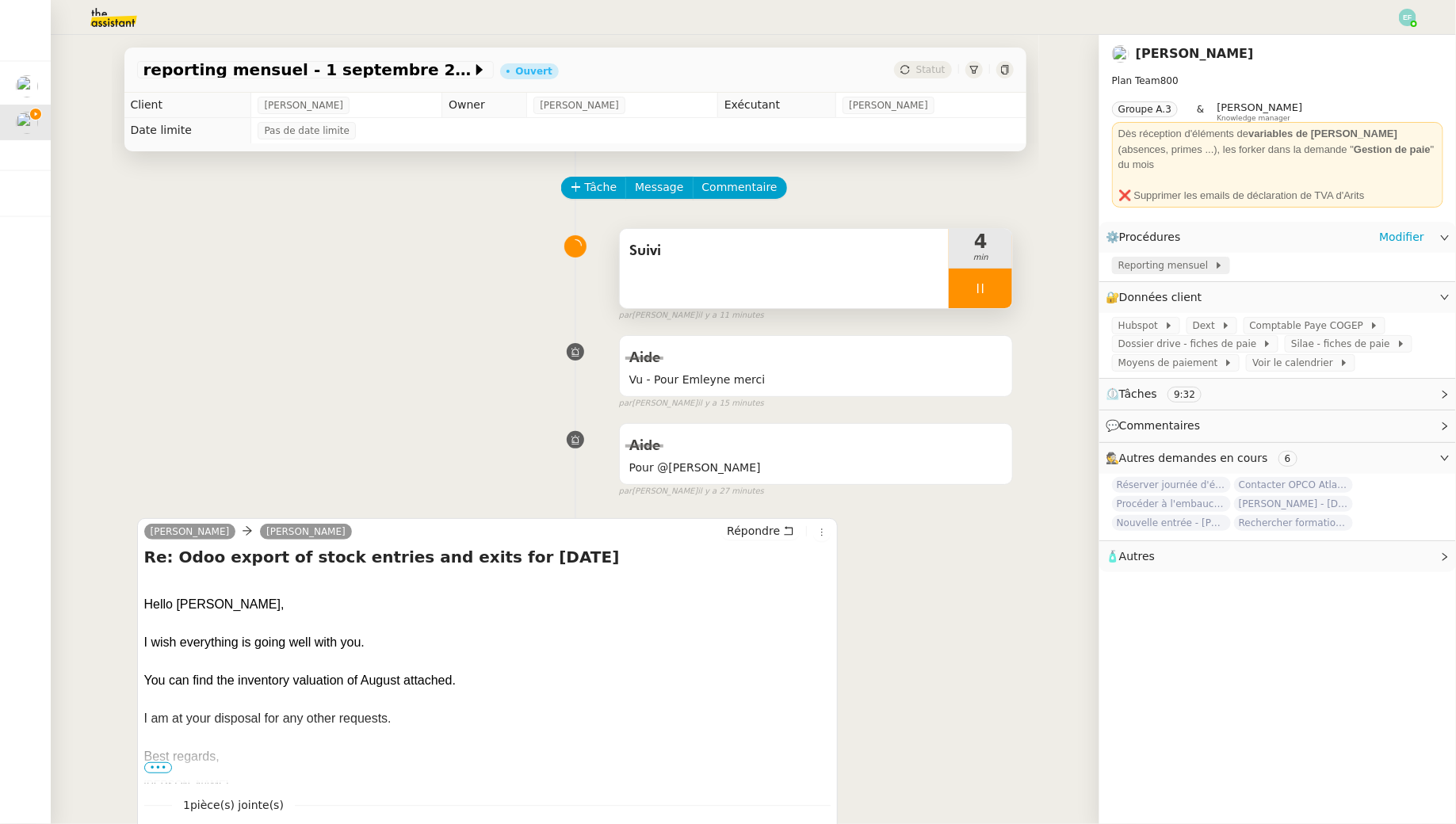
click at [1163, 257] on span "Reporting mensuel" at bounding box center [1166, 265] width 96 height 16
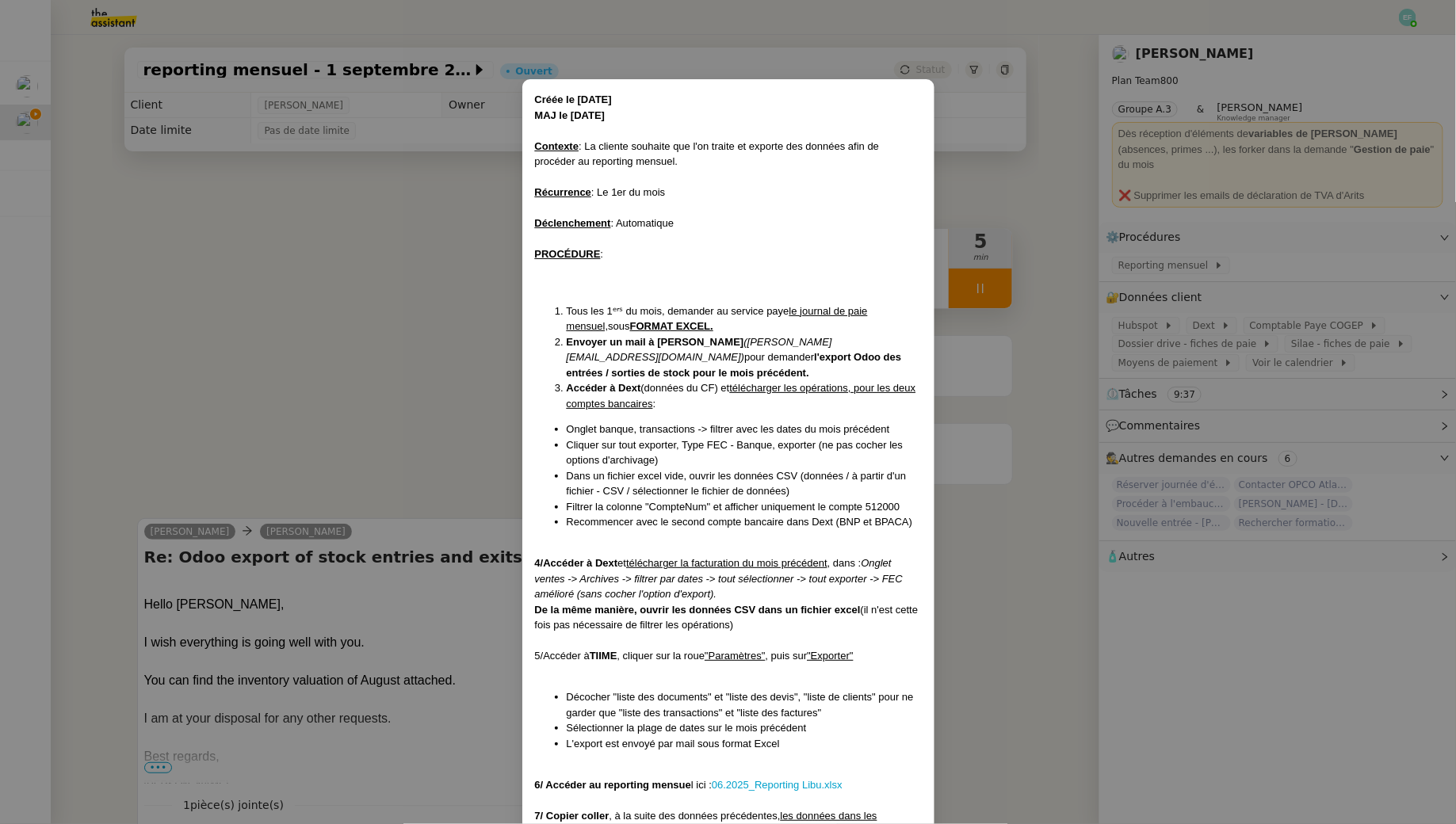
drag, startPoint x: 697, startPoint y: 380, endPoint x: 701, endPoint y: 405, distance: 25.3
click at [701, 405] on li "Accéder à Dext (données du CF) et télécharger les opérations, pour les deux com…" at bounding box center [744, 396] width 355 height 31
click at [406, 363] on nz-modal-container "Créée le [DATE] MAJ le [DATE] Contexte : La cliente souhaite que l'on traite et…" at bounding box center [728, 412] width 1456 height 824
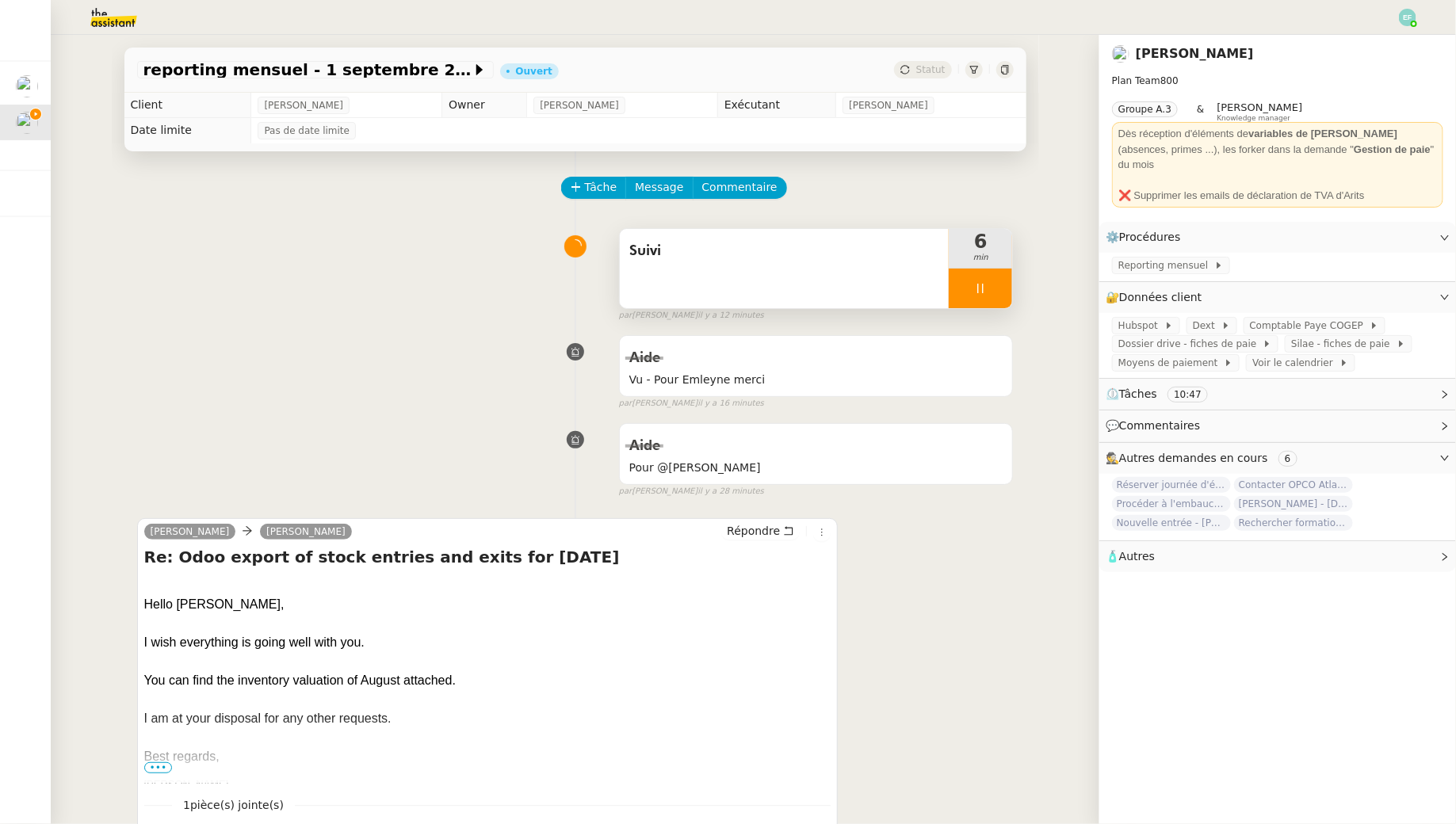
click at [406, 363] on div "Aide Vu - Pour Emleyne merci false par [PERSON_NAME] il y a 16 minutes" at bounding box center [575, 369] width 877 height 82
click at [977, 287] on icon at bounding box center [980, 287] width 12 height 12
click at [977, 287] on div at bounding box center [964, 288] width 32 height 39
click at [1167, 257] on span "Reporting mensuel" at bounding box center [1166, 265] width 96 height 16
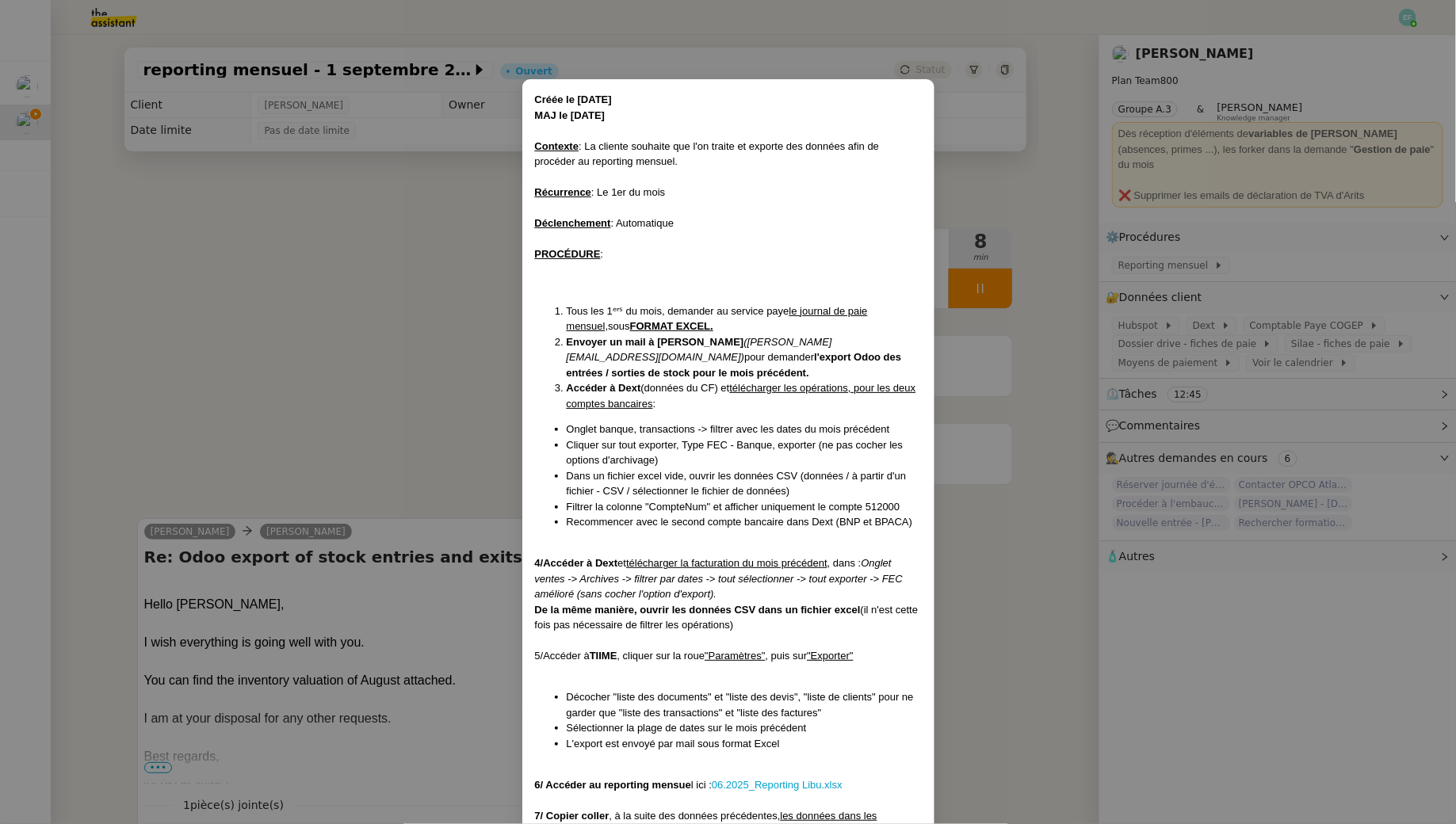
click at [485, 261] on nz-modal-container "Créée le [DATE] MAJ le [DATE] Contexte : La cliente souhaite que l'on traite et…" at bounding box center [728, 412] width 1456 height 824
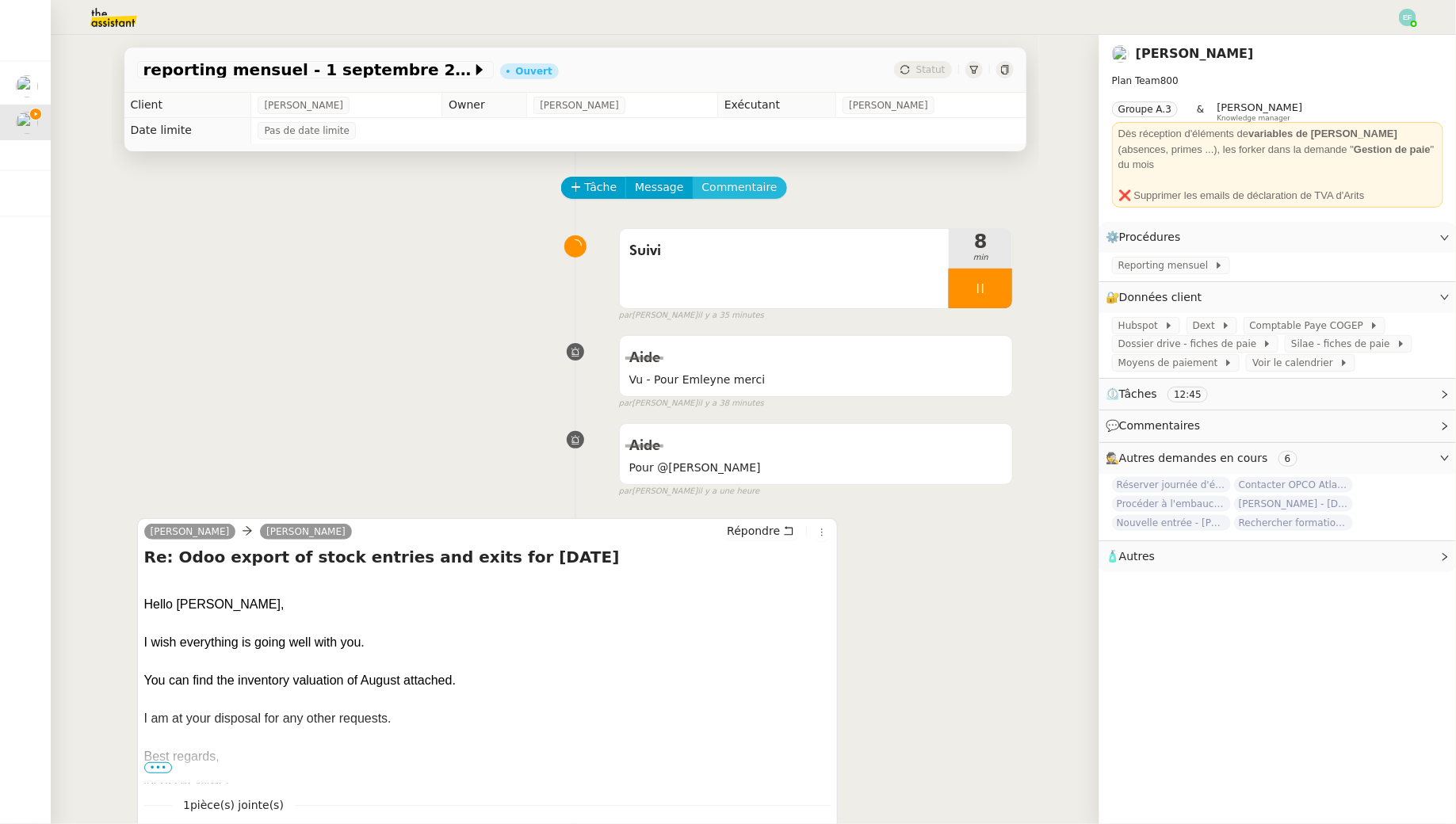
click at [728, 182] on span "Commentaire" at bounding box center [740, 188] width 75 height 18
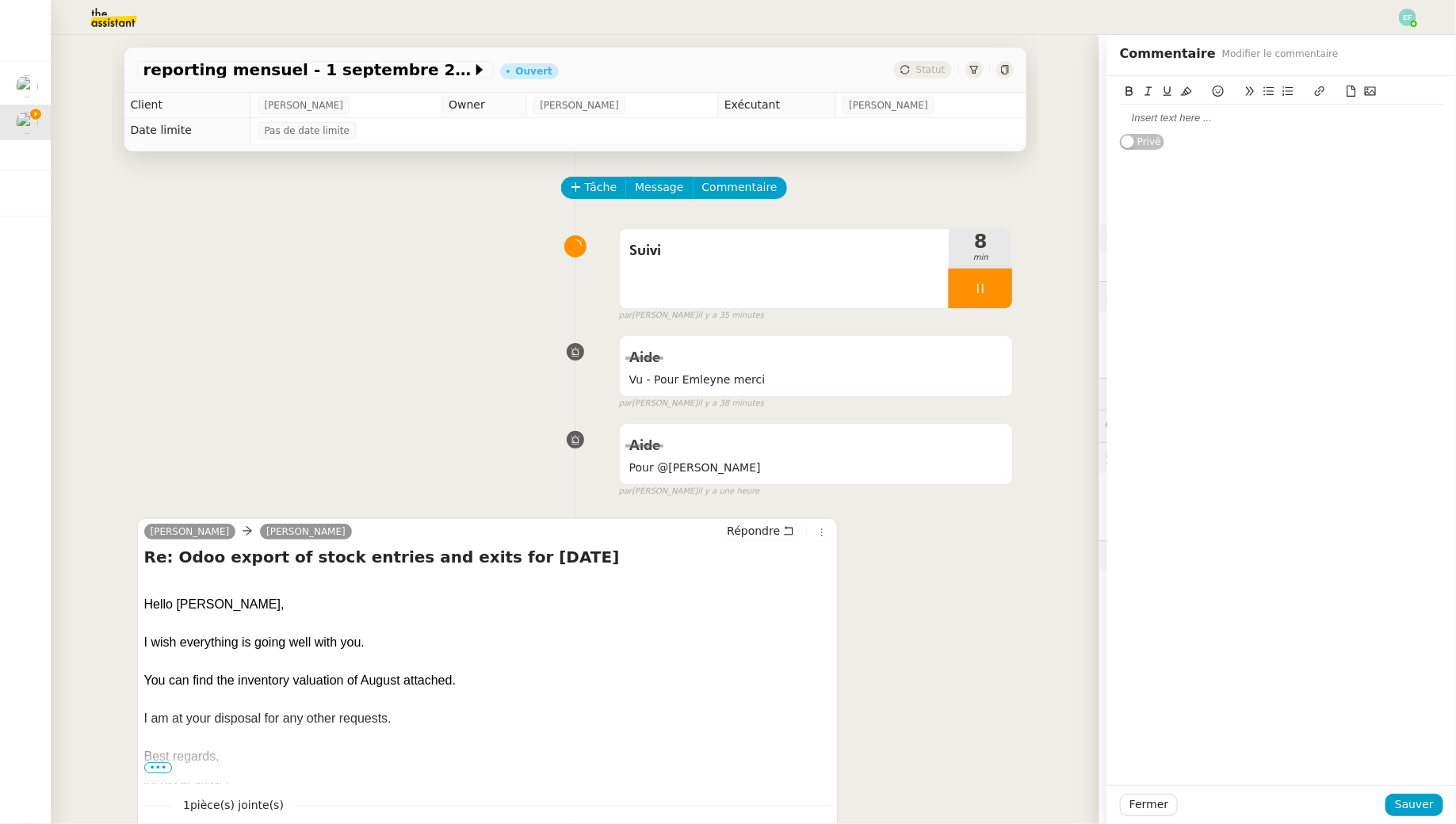
click at [1301, 112] on div at bounding box center [1281, 117] width 324 height 14
drag, startPoint x: 1254, startPoint y: 106, endPoint x: 1242, endPoint y: 122, distance: 20.0
click at [1242, 122] on div "compte 9322 export" at bounding box center [1281, 118] width 324 height 27
click at [1354, 93] on icon at bounding box center [1352, 91] width 11 height 11
click at [1409, 803] on span "Sauver" at bounding box center [1414, 804] width 39 height 18
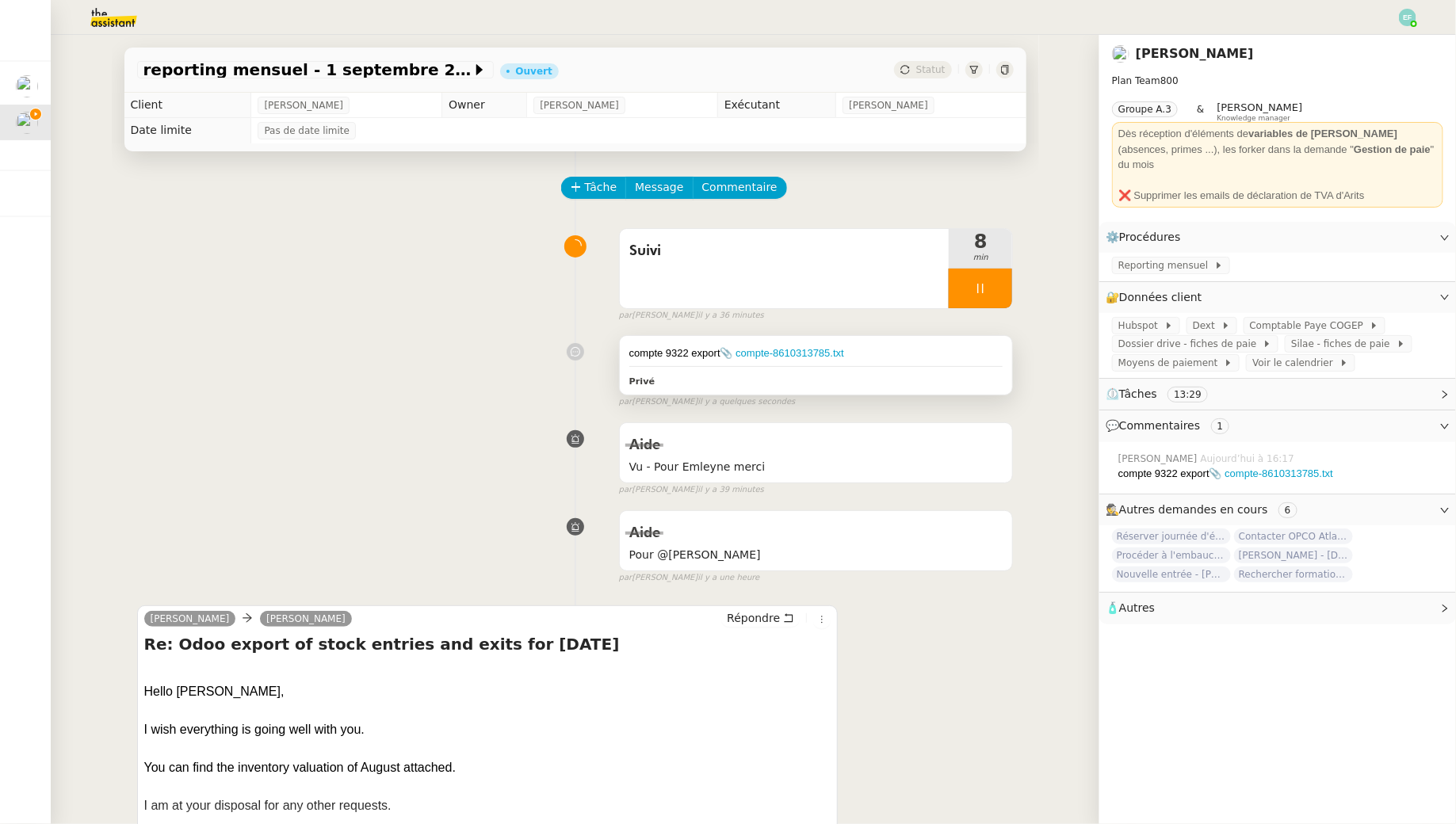
click at [950, 376] on div "Privé" at bounding box center [816, 381] width 374 height 18
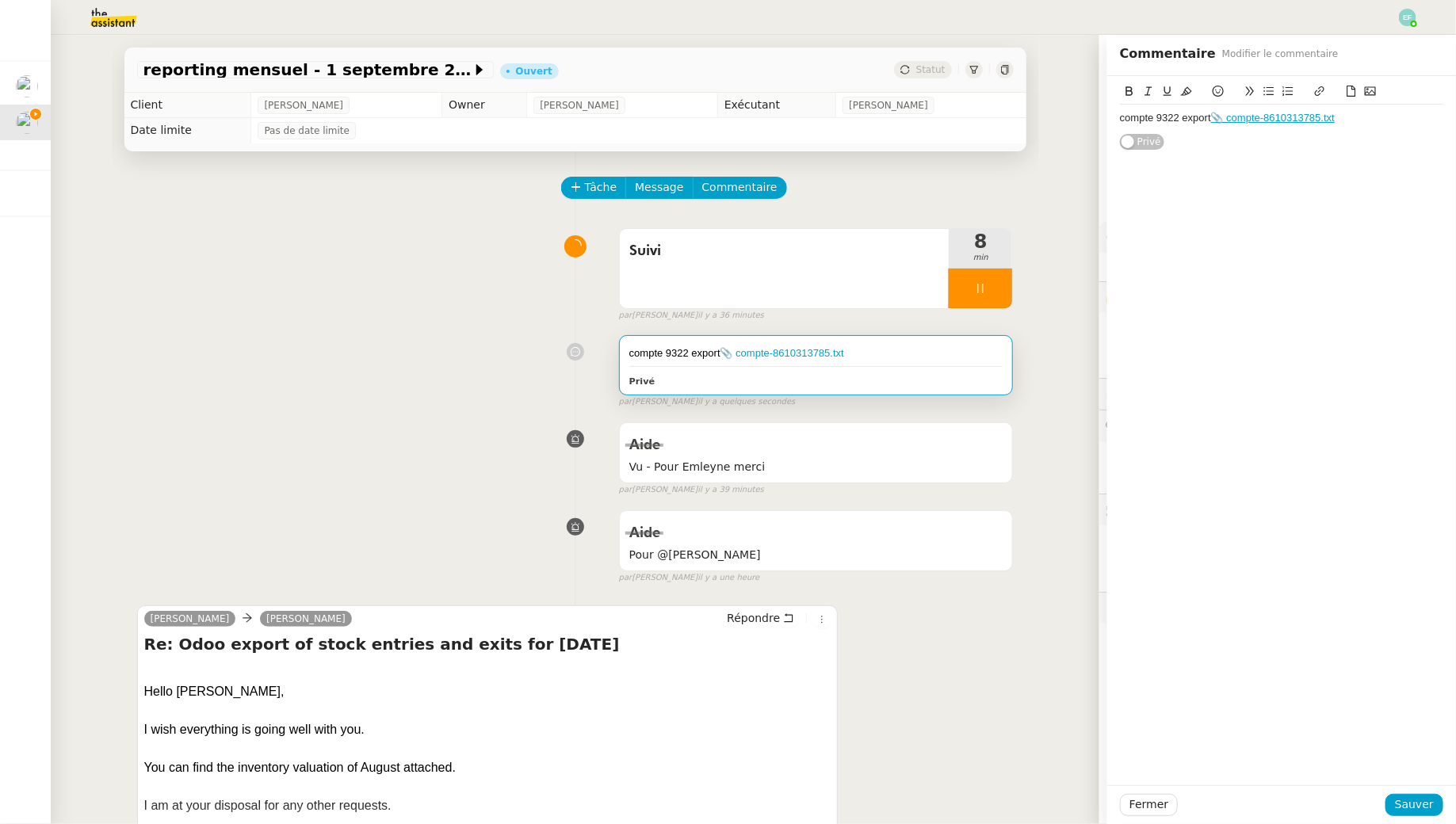
click at [1379, 126] on div "compte 9322 export 📎 compte-8610313785.txt" at bounding box center [1281, 118] width 324 height 27
click at [1349, 93] on icon at bounding box center [1352, 91] width 11 height 11
click at [1419, 799] on span "Sauver" at bounding box center [1414, 804] width 39 height 18
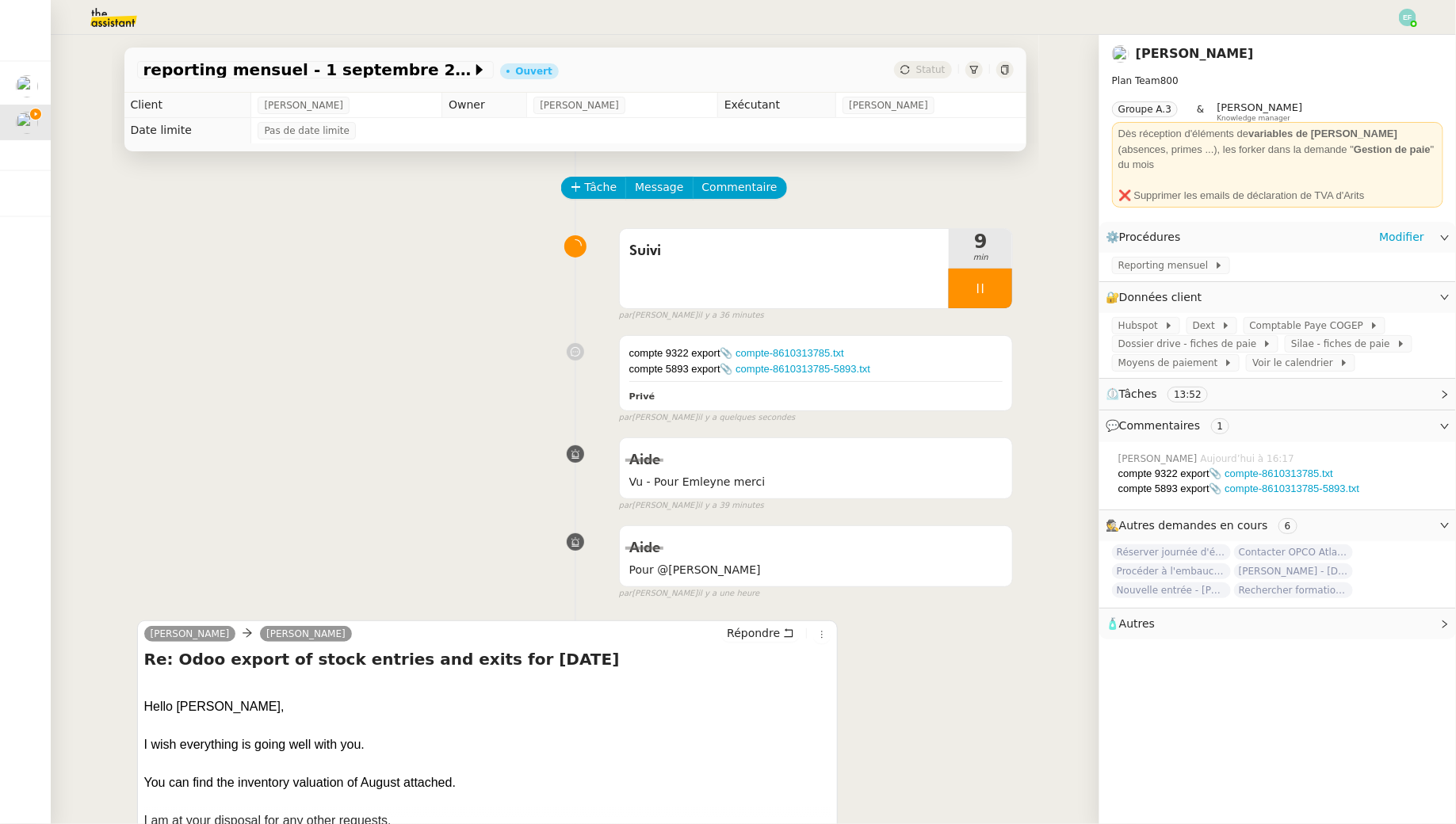
click at [1150, 257] on span "Reporting mensuel" at bounding box center [1166, 265] width 96 height 16
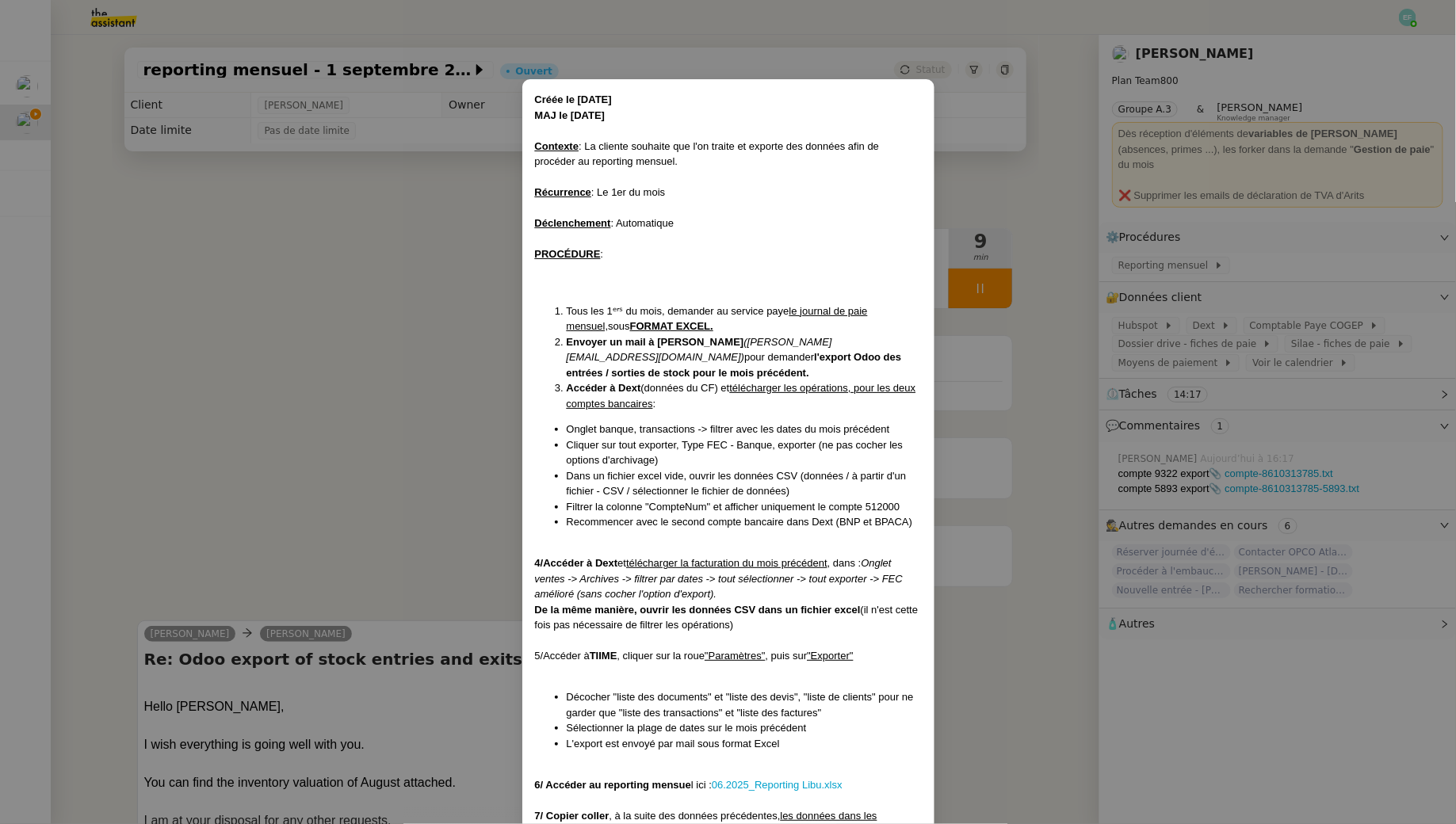
click at [352, 199] on nz-modal-container "Créée le [DATE] MAJ le [DATE] Contexte : La cliente souhaite que l'on traite et…" at bounding box center [728, 412] width 1456 height 824
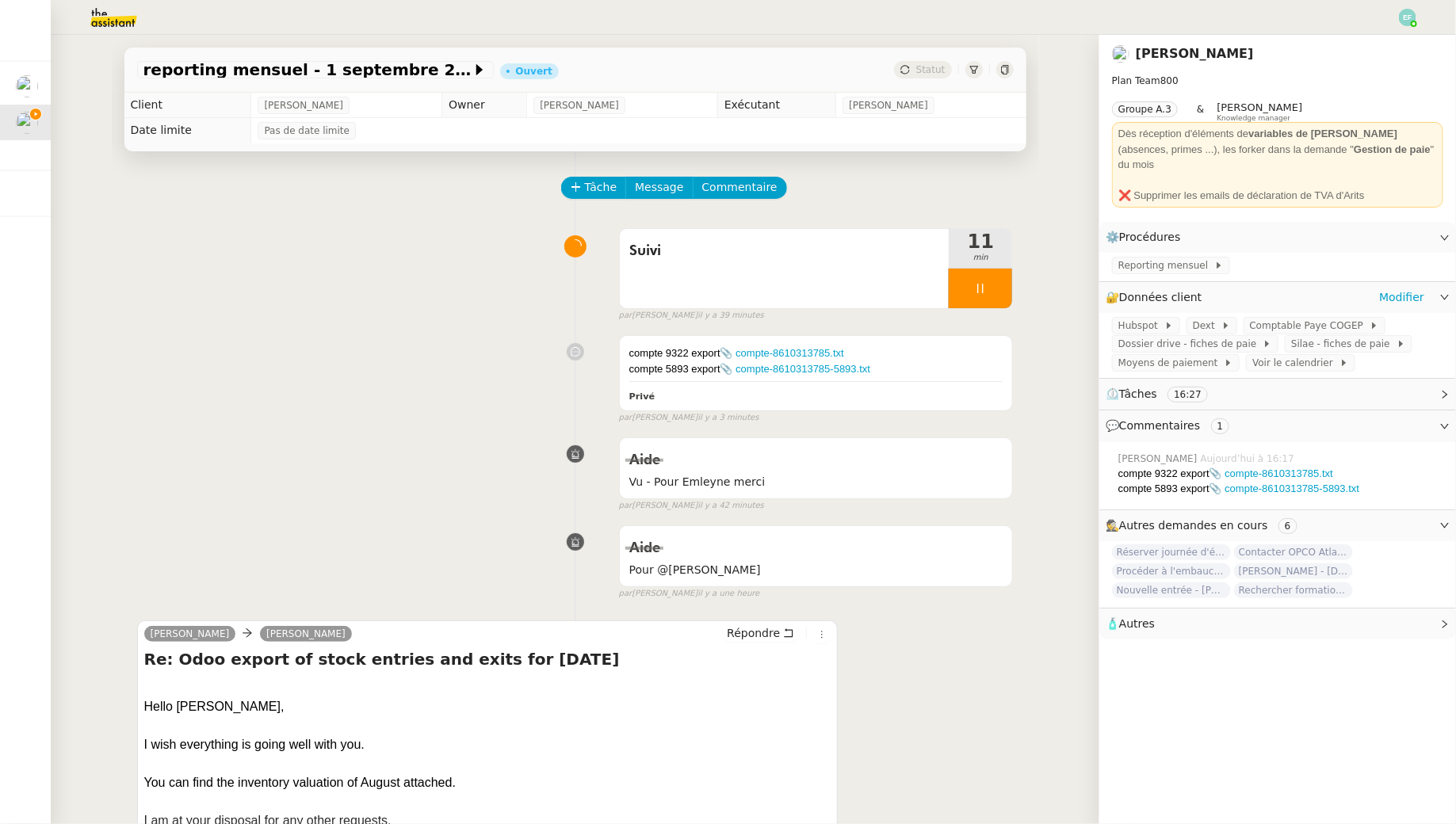
click at [1190, 257] on span "Reporting mensuel" at bounding box center [1166, 265] width 96 height 16
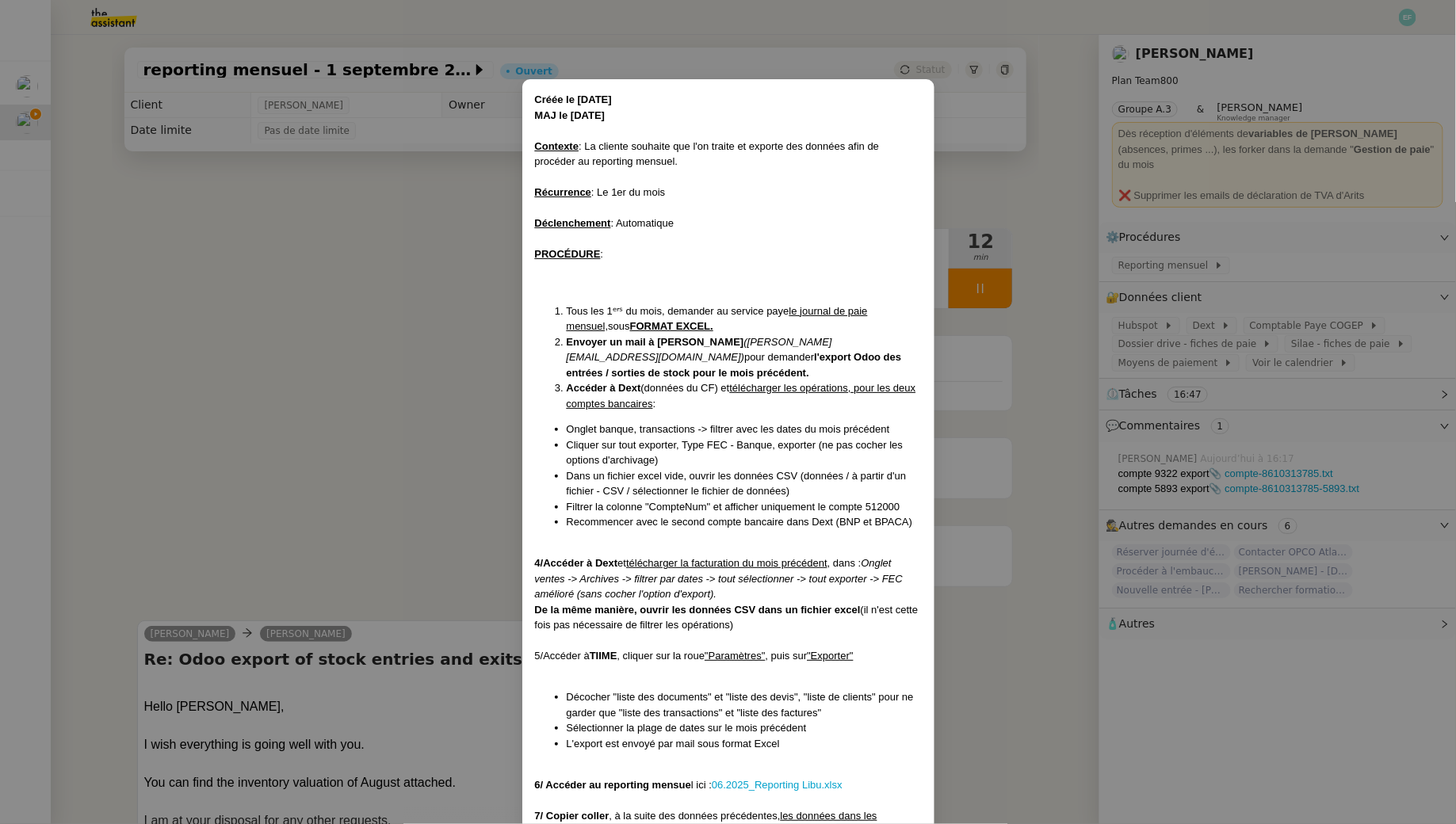
click at [318, 315] on nz-modal-container "Créée le [DATE] MAJ le [DATE] Contexte : La cliente souhaite que l'on traite et…" at bounding box center [728, 412] width 1456 height 824
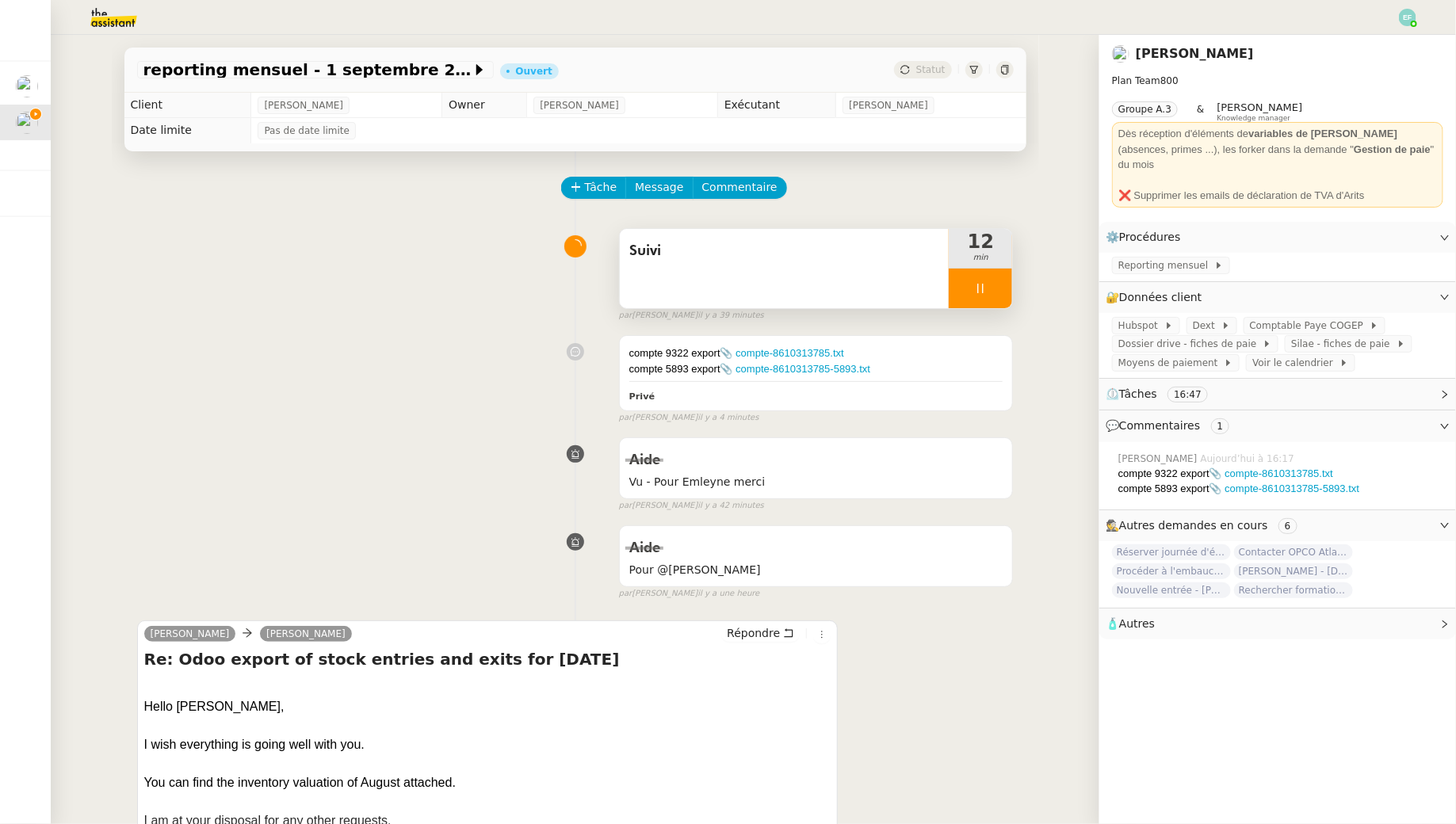
click at [1001, 283] on div at bounding box center [980, 288] width 63 height 39
click at [1009, 284] on button at bounding box center [996, 288] width 32 height 39
